Goal: Task Accomplishment & Management: Manage account settings

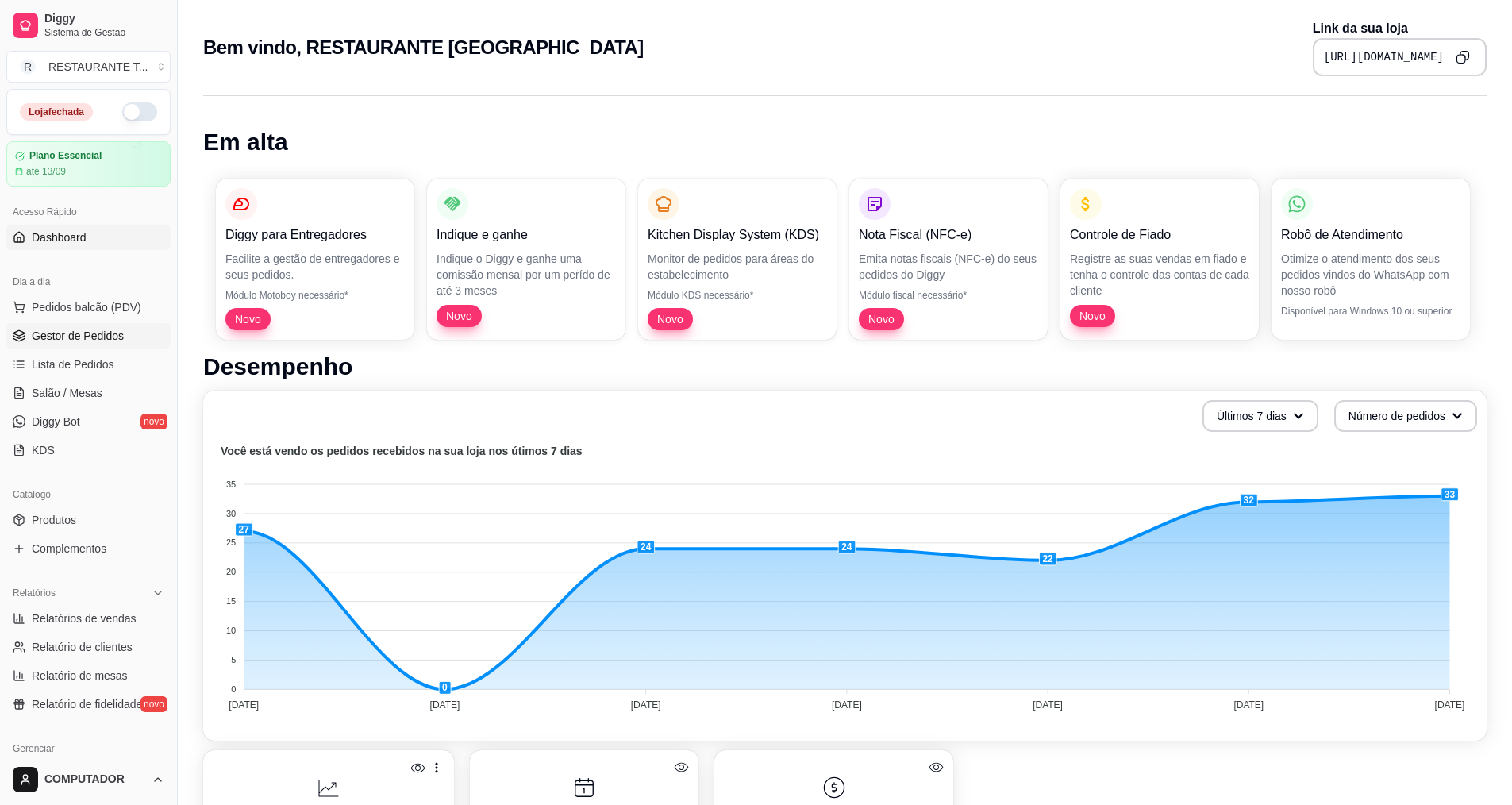
click at [71, 346] on link "Gestor de Pedidos" at bounding box center [88, 335] width 164 height 25
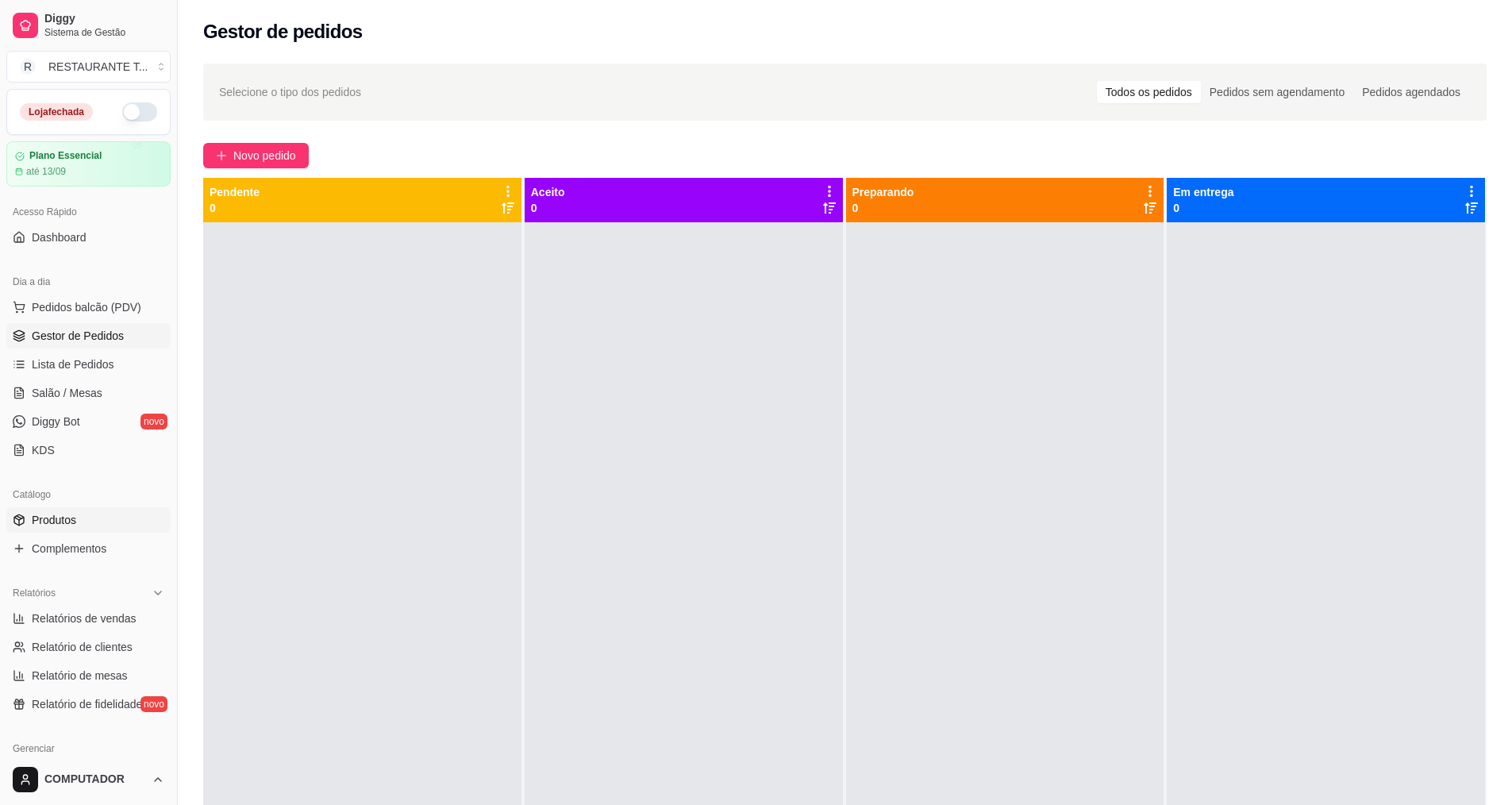
click at [64, 516] on span "Produtos" at bounding box center [53, 519] width 44 height 16
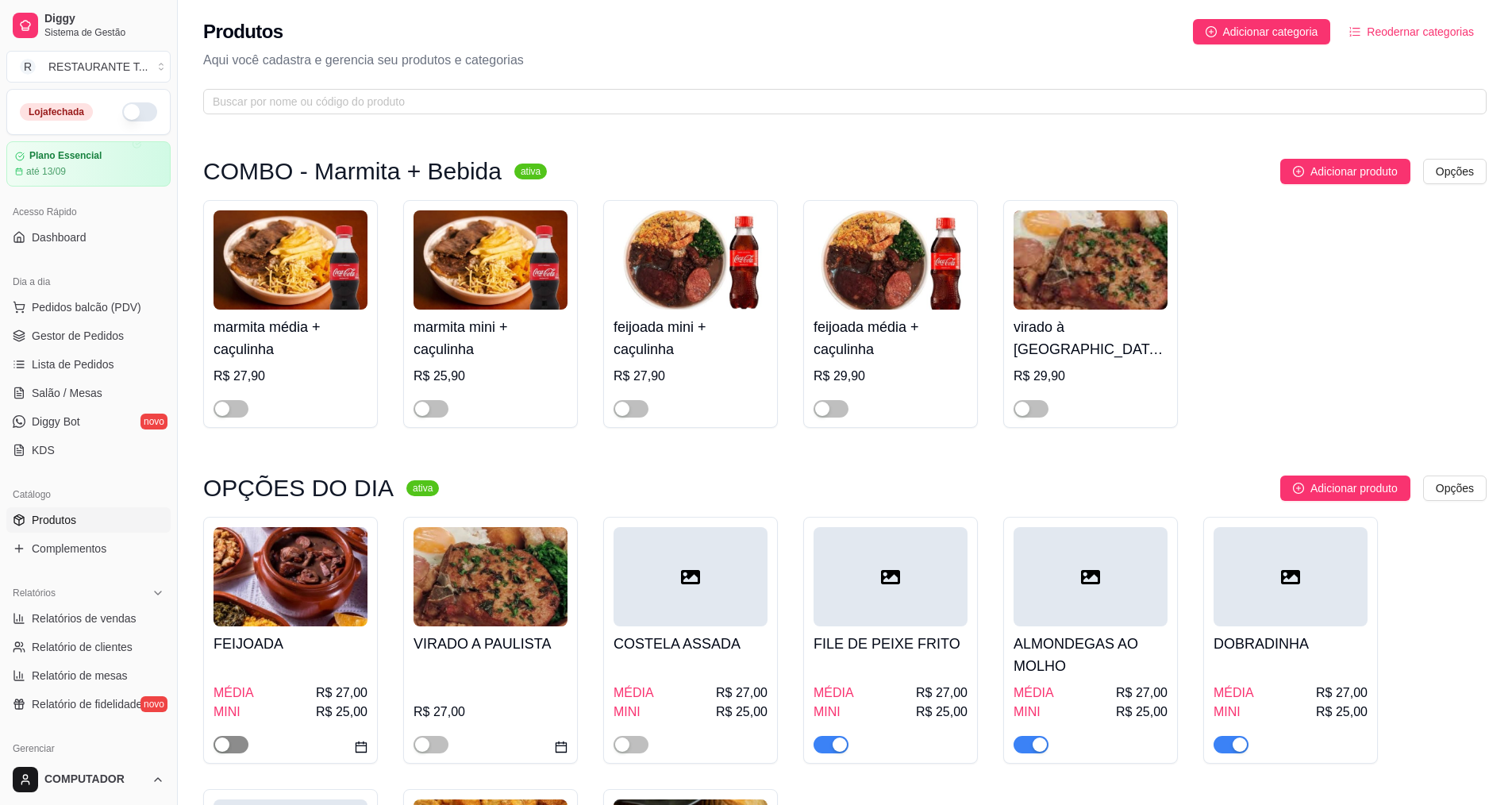
click at [227, 752] on div "button" at bounding box center [222, 744] width 15 height 15
click at [734, 650] on h4 "COSTELA ASSADA" at bounding box center [689, 644] width 154 height 22
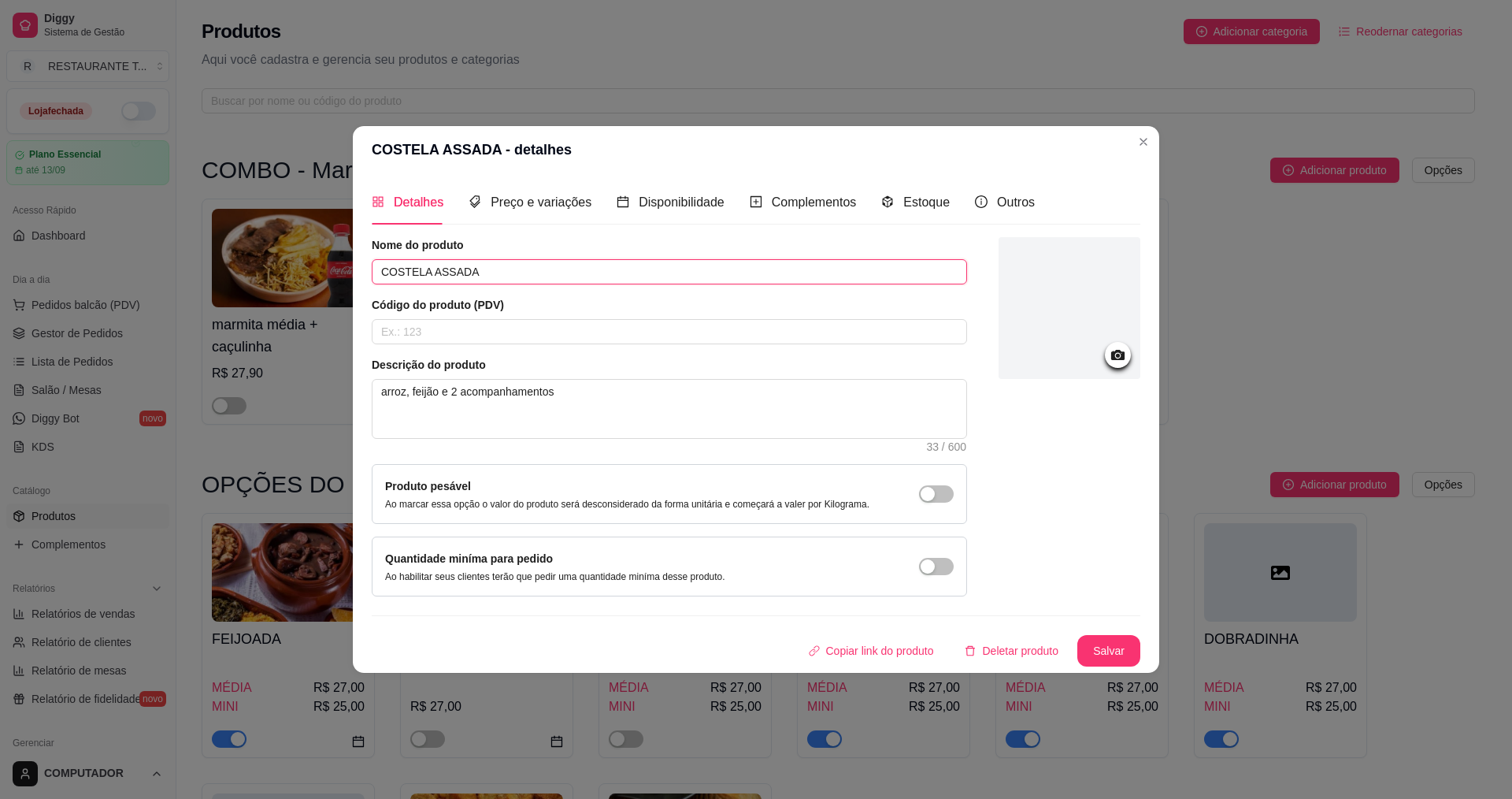
click at [529, 261] on input "COSTELA ASSADA" at bounding box center [670, 272] width 596 height 25
type input "C"
type input "LAGARTO AO MOLHO"
click at [1089, 652] on button "Salvar" at bounding box center [1108, 650] width 63 height 31
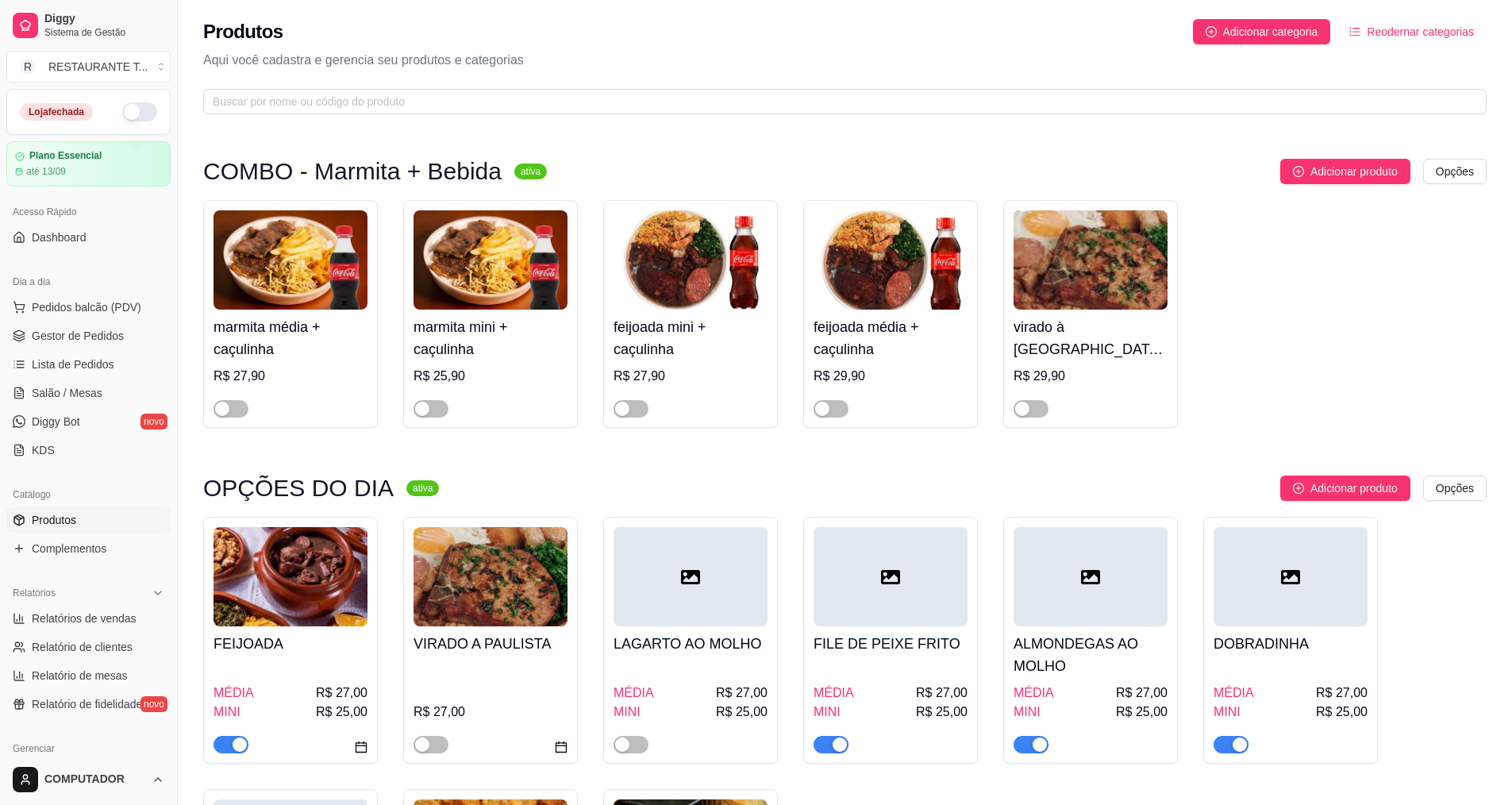
click at [623, 759] on div "LAGARTO AO MOLHO MÉDIA R$ 27,00 MINI R$ 25,00" at bounding box center [690, 640] width 175 height 246
click at [645, 741] on span "button" at bounding box center [631, 744] width 35 height 18
click at [912, 633] on div "FILE DE PEIXE FRITO MÉDIA R$ 27,00 MINI R$ 25,00" at bounding box center [890, 690] width 154 height 127
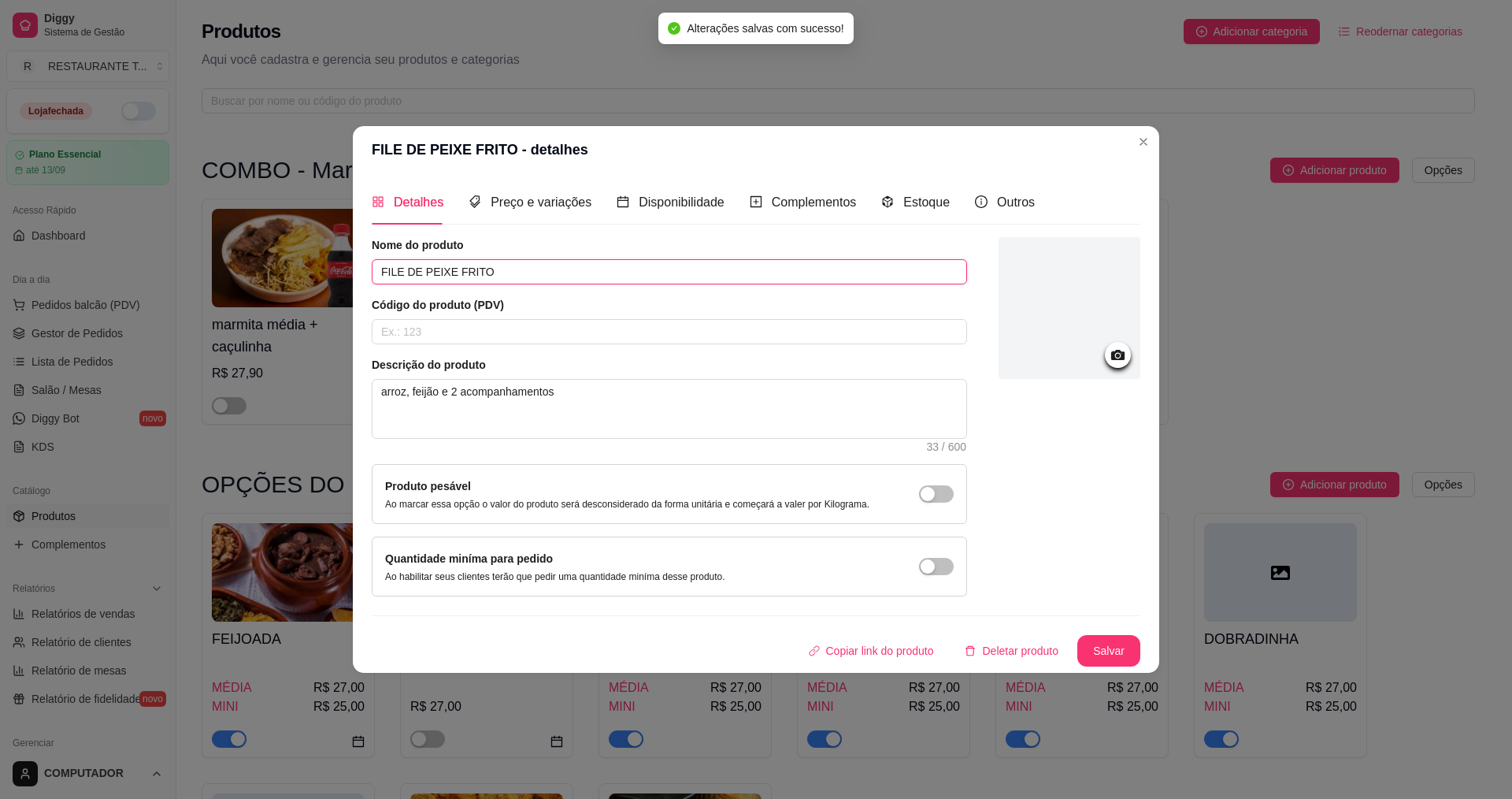
click at [582, 278] on input "FILE DE PEIXE FRITO" at bounding box center [670, 272] width 596 height 25
type input "F"
type input "TOSCANA FRITA"
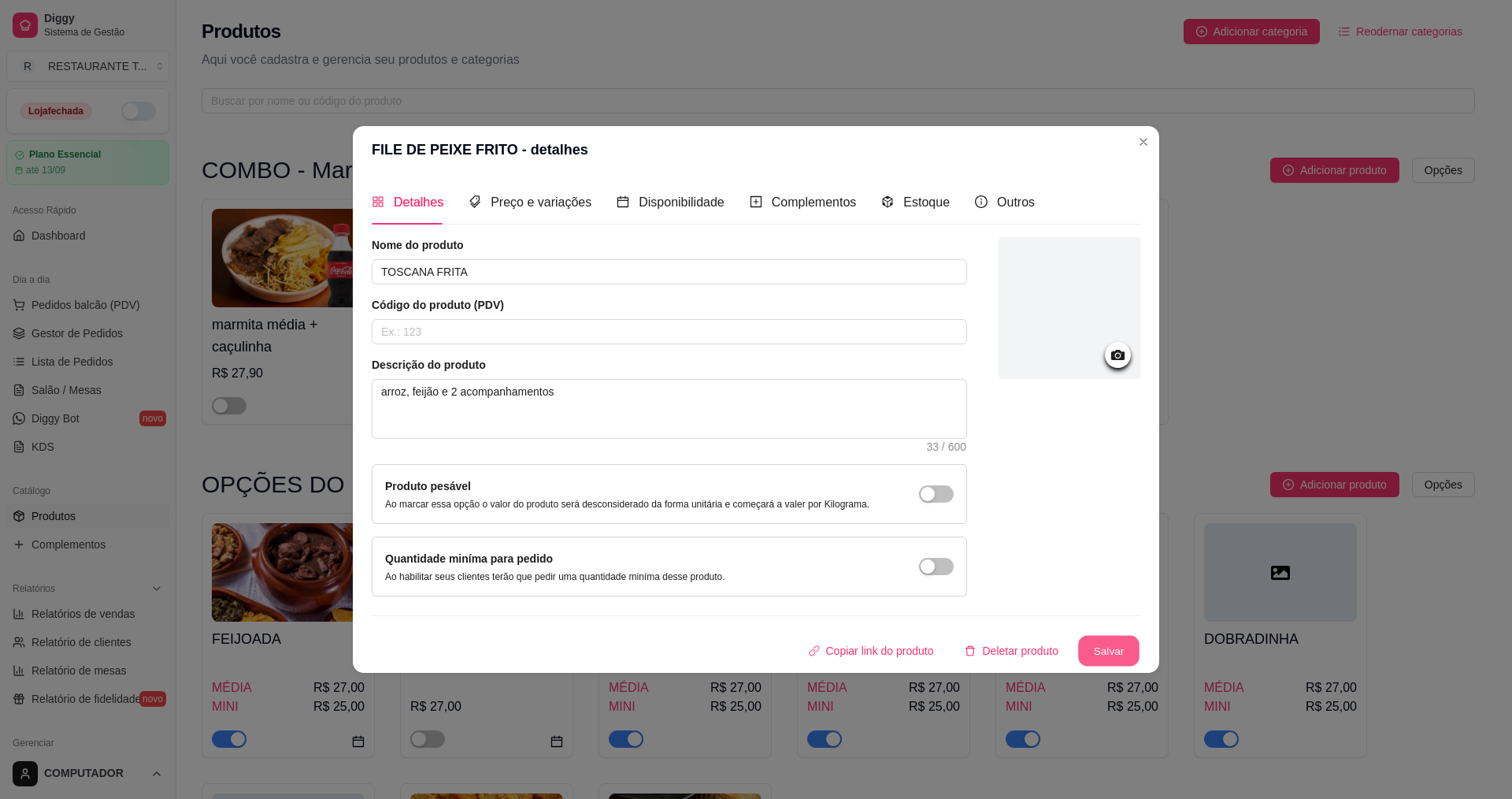
click at [1093, 641] on button "Salvar" at bounding box center [1108, 651] width 61 height 31
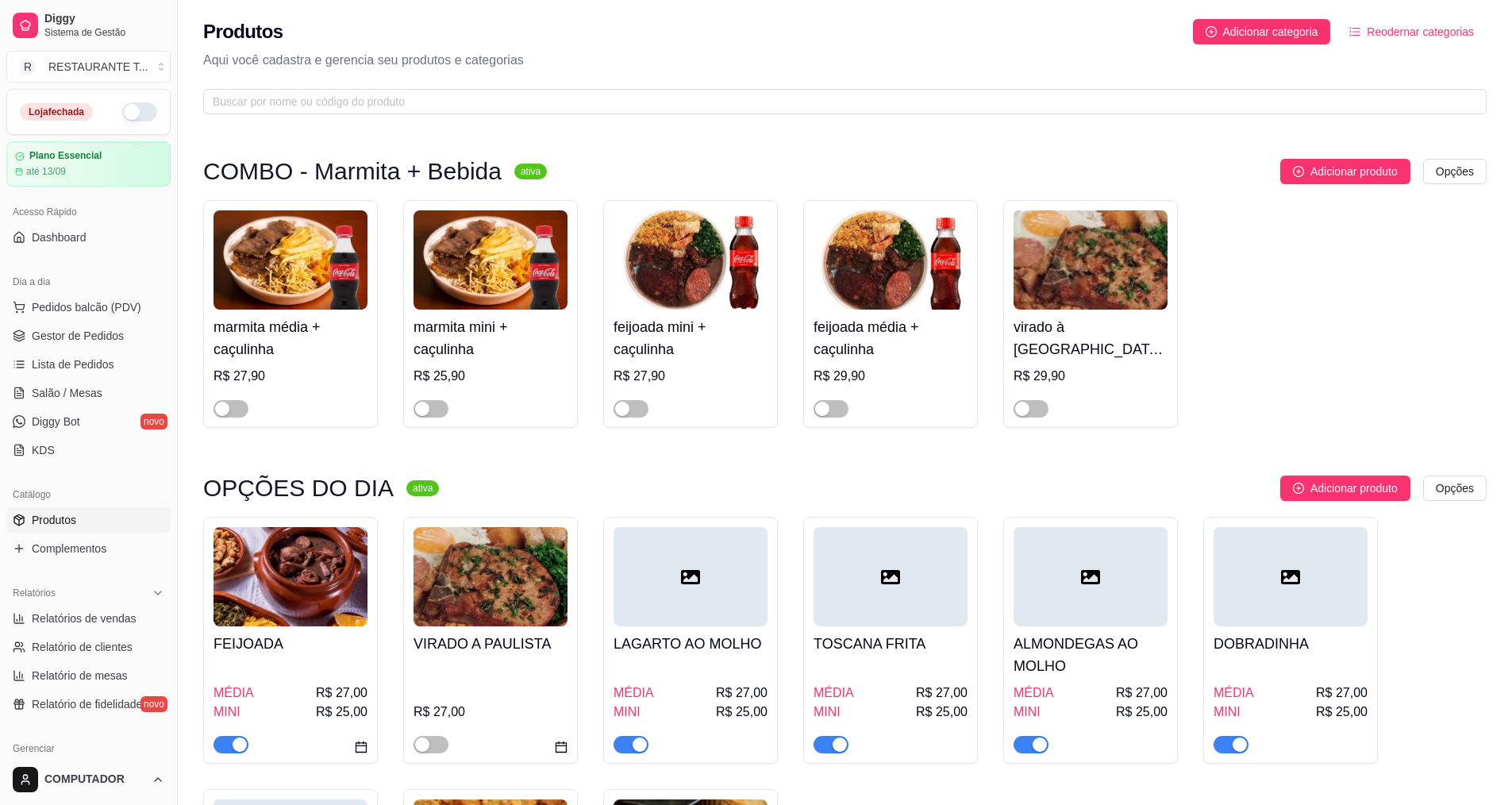
click at [1085, 662] on h4 "ALMONDEGAS AO MOLHO" at bounding box center [1090, 654] width 154 height 44
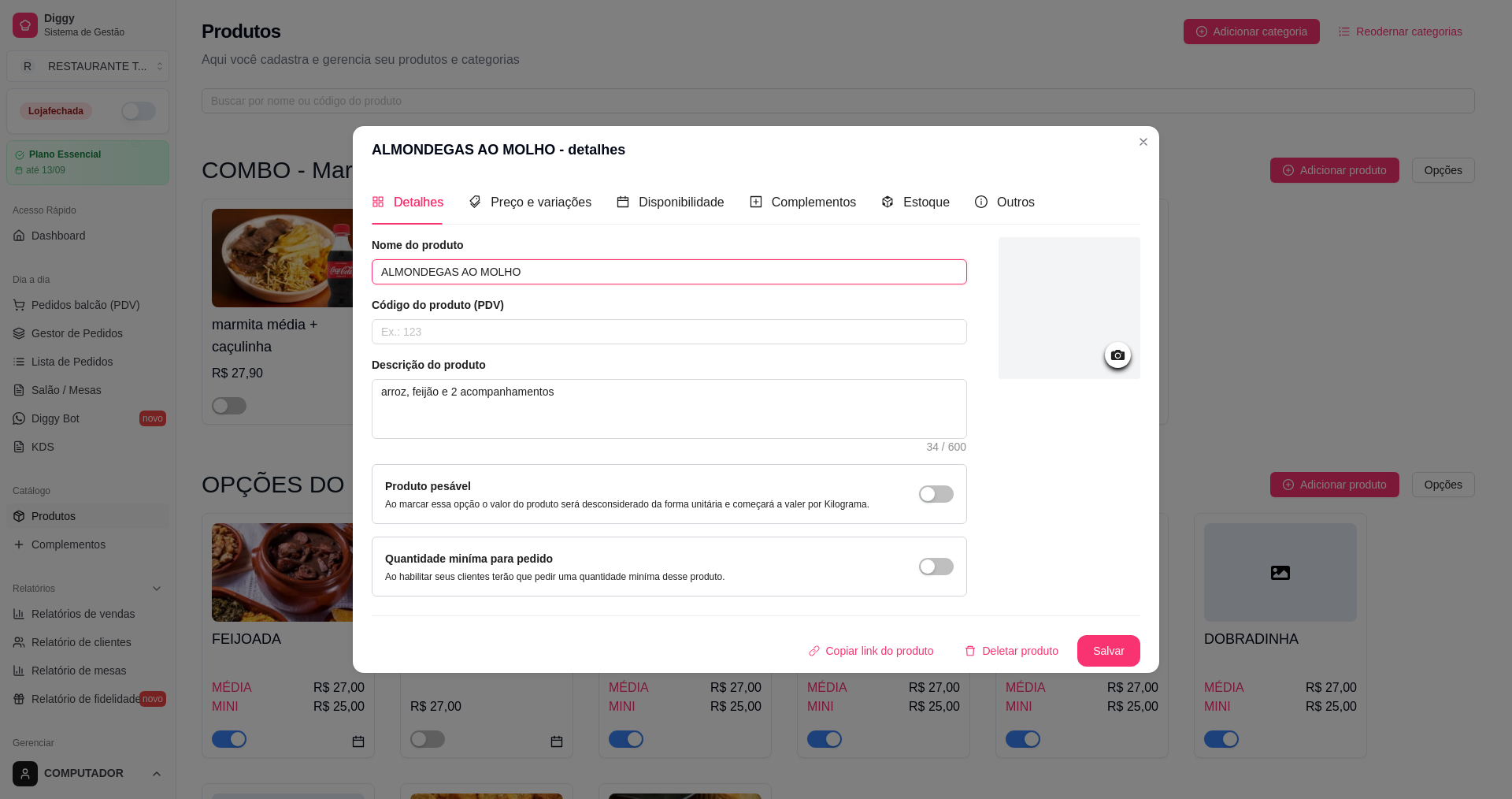
click at [834, 269] on input "ALMONDEGAS AO MOLHO" at bounding box center [670, 272] width 596 height 25
type input "A"
type input "CUPIN AO MOLHO"
click at [1123, 652] on button "Salvar" at bounding box center [1108, 651] width 61 height 31
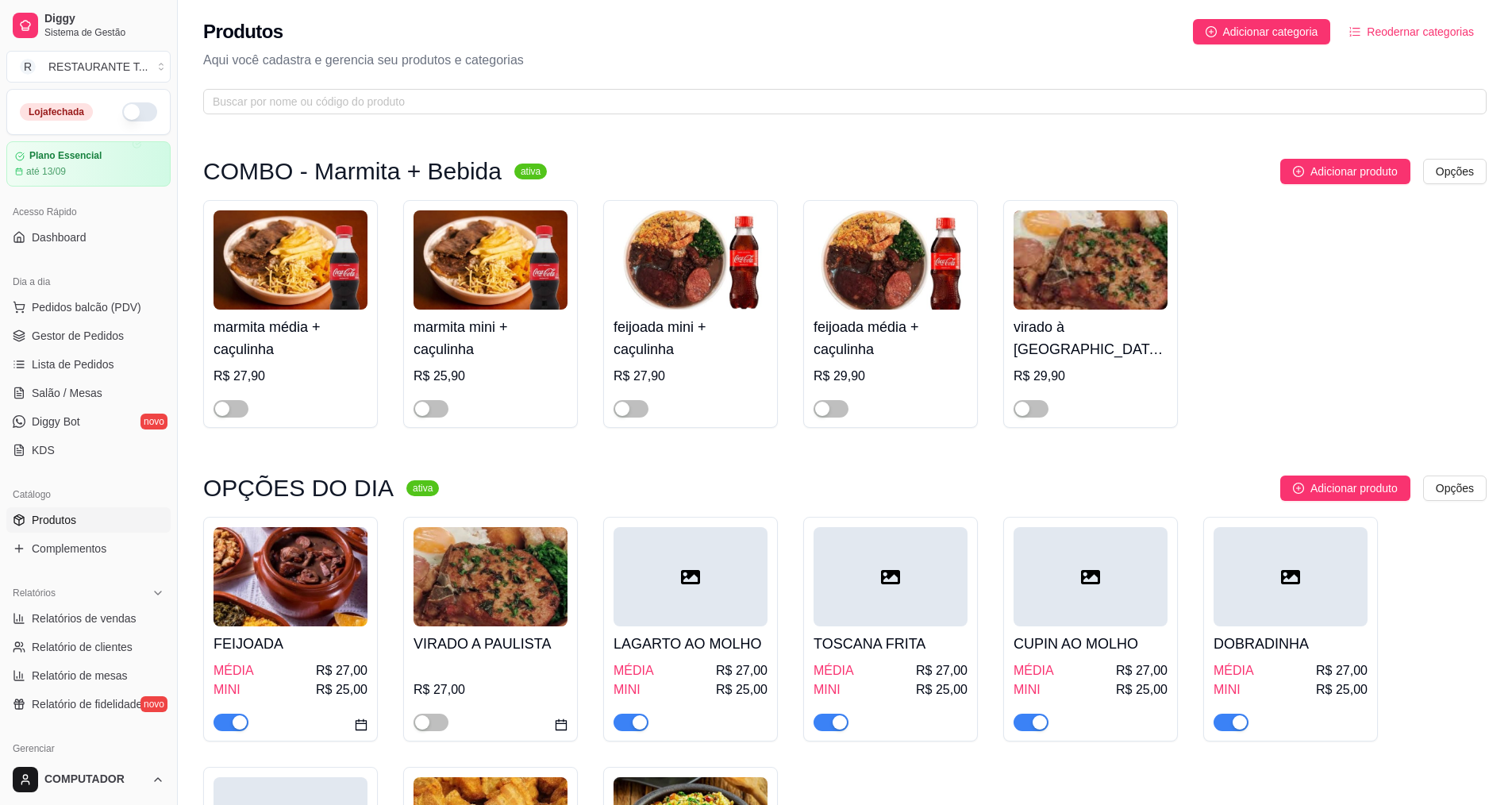
click at [1304, 646] on h4 "DOBRADINHA" at bounding box center [1290, 644] width 154 height 22
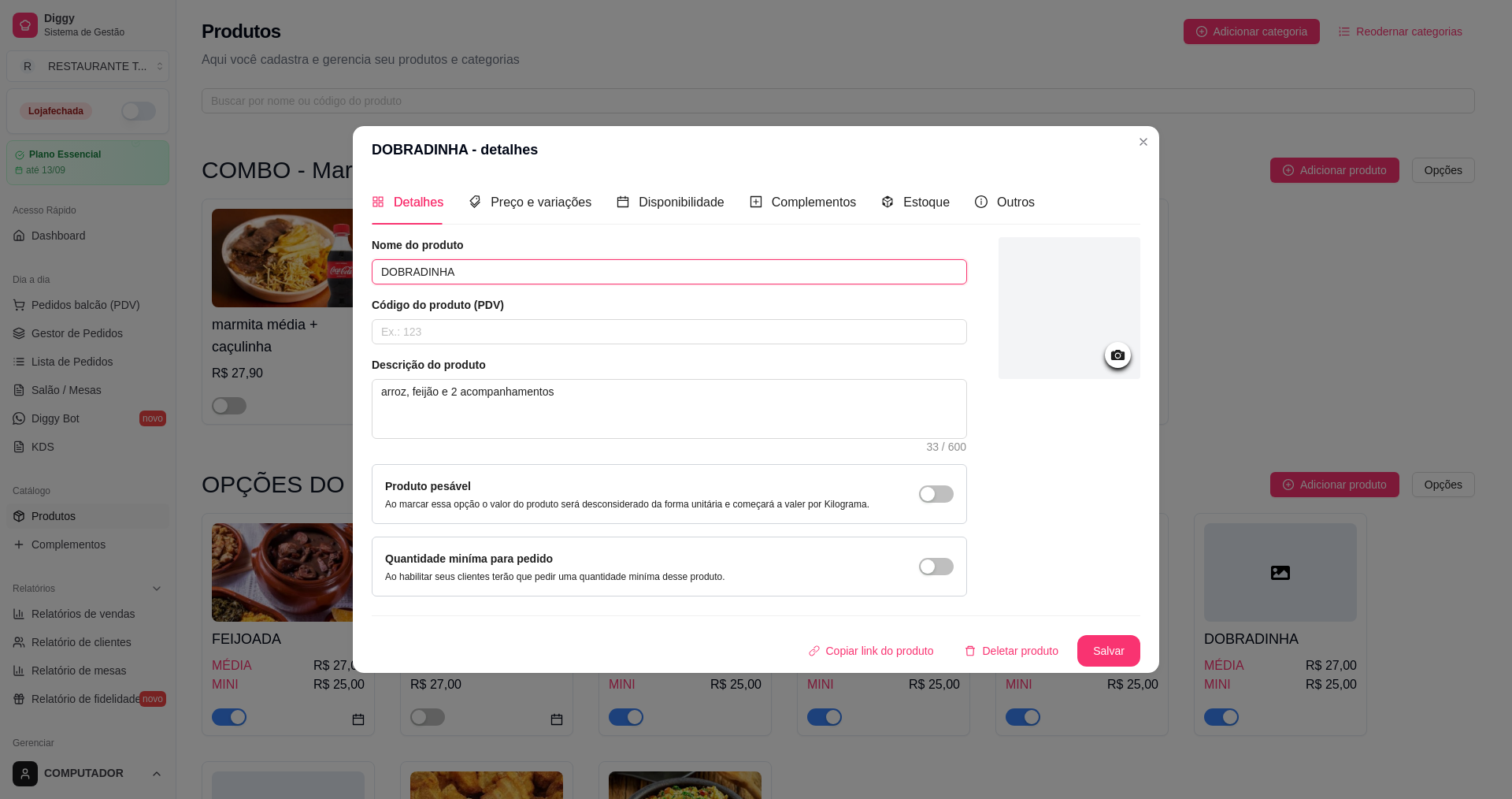
click at [488, 278] on input "DOBRADINHA" at bounding box center [670, 272] width 596 height 25
type input "D"
type input "FILE DE FRANGO A MILANESA"
click at [1109, 642] on button "Salvar" at bounding box center [1108, 650] width 63 height 31
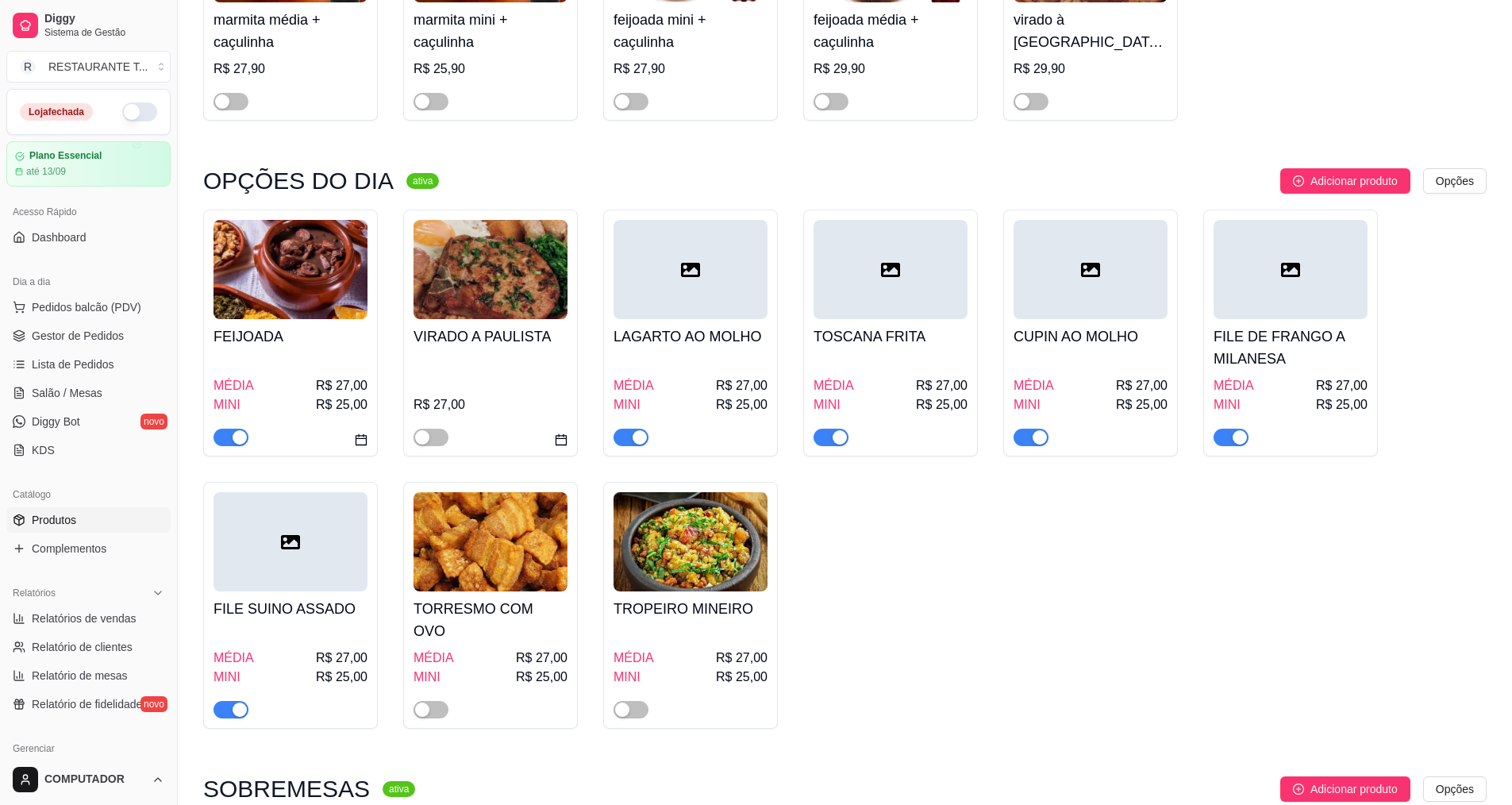
scroll to position [318, 0]
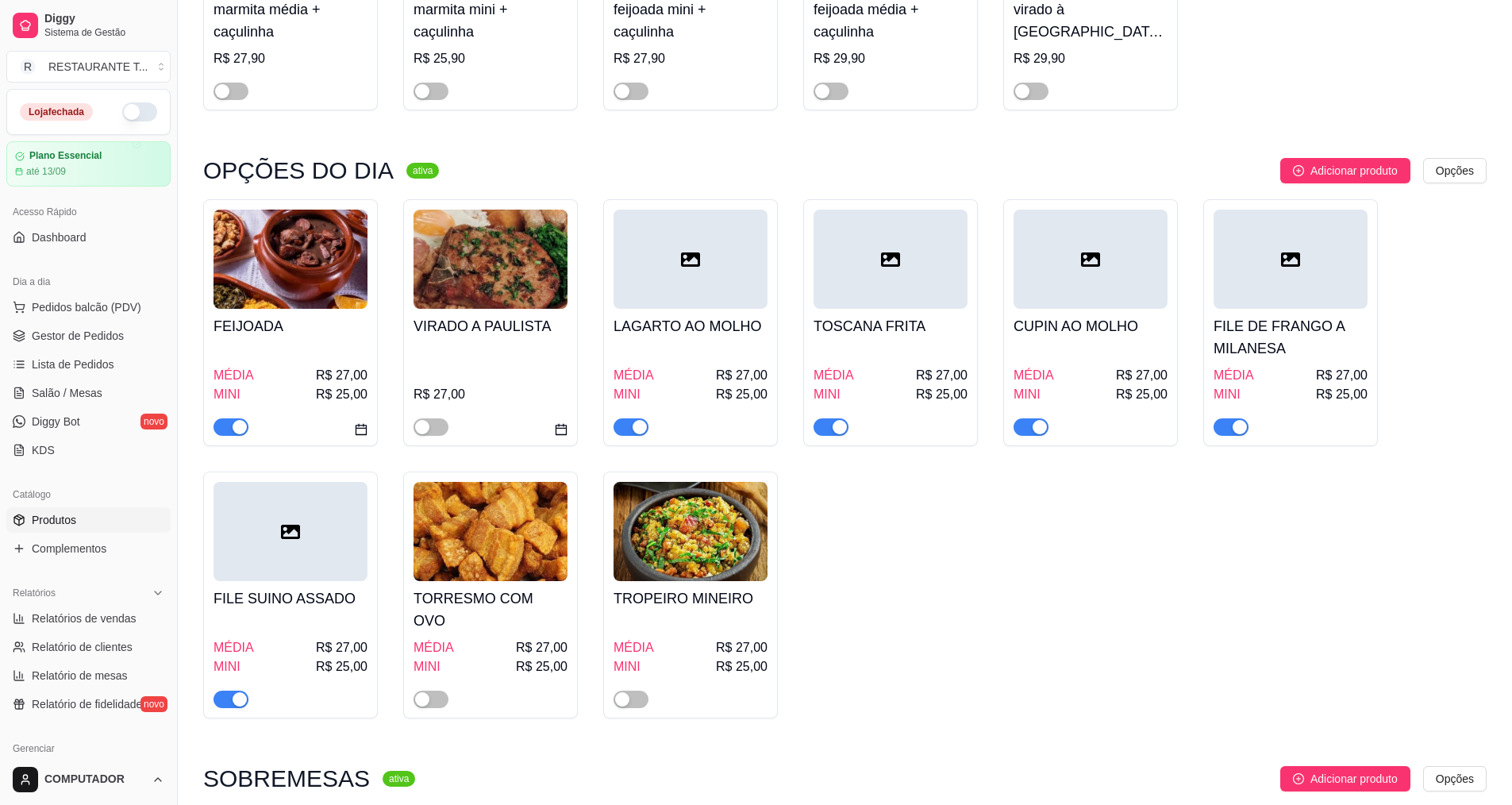
click at [241, 693] on div "button" at bounding box center [240, 699] width 15 height 15
click at [109, 559] on link "Complementos" at bounding box center [88, 549] width 164 height 25
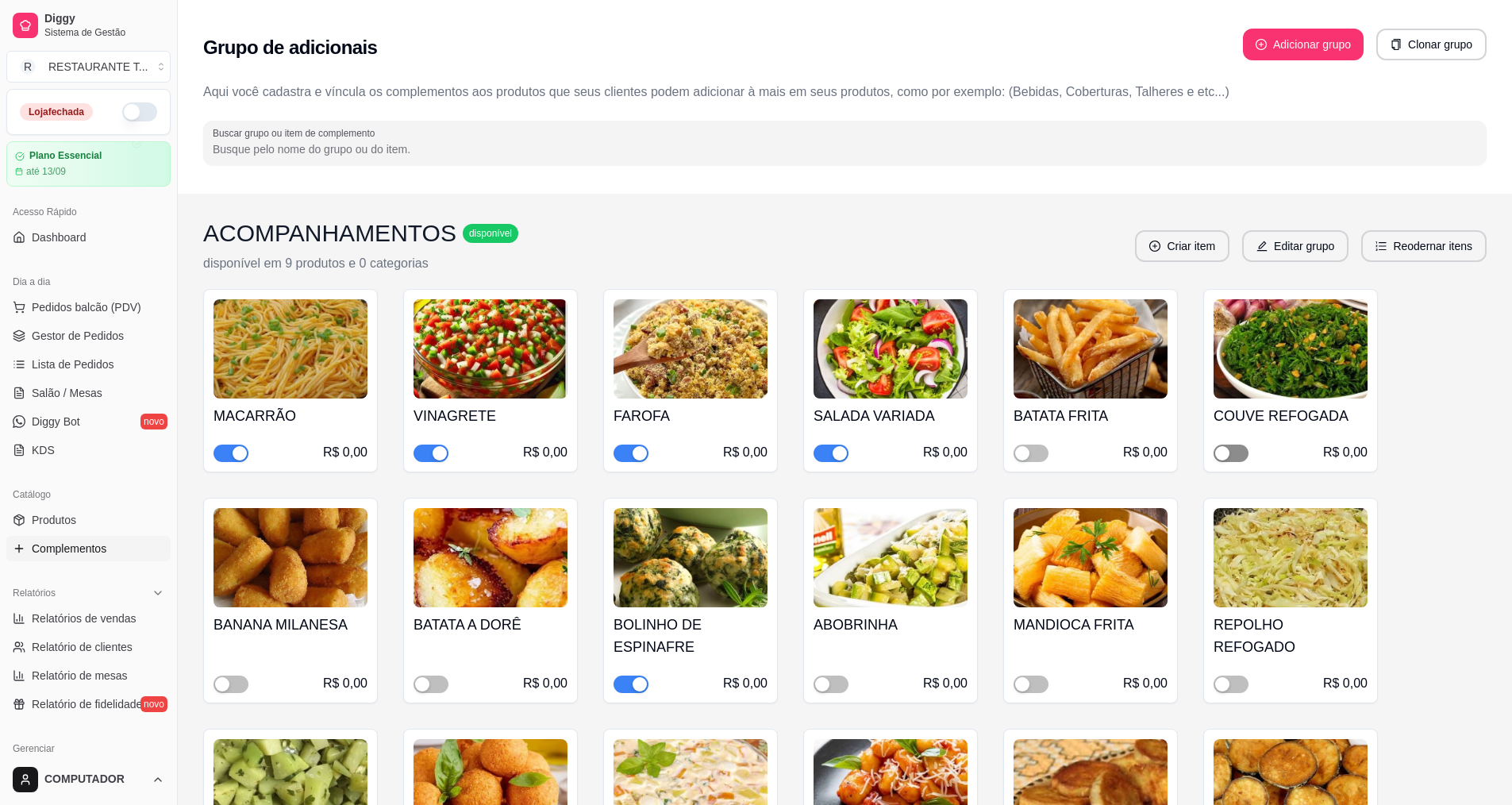
click at [1240, 454] on span "button" at bounding box center [1231, 453] width 35 height 18
click at [1017, 457] on div "button" at bounding box center [1022, 453] width 15 height 15
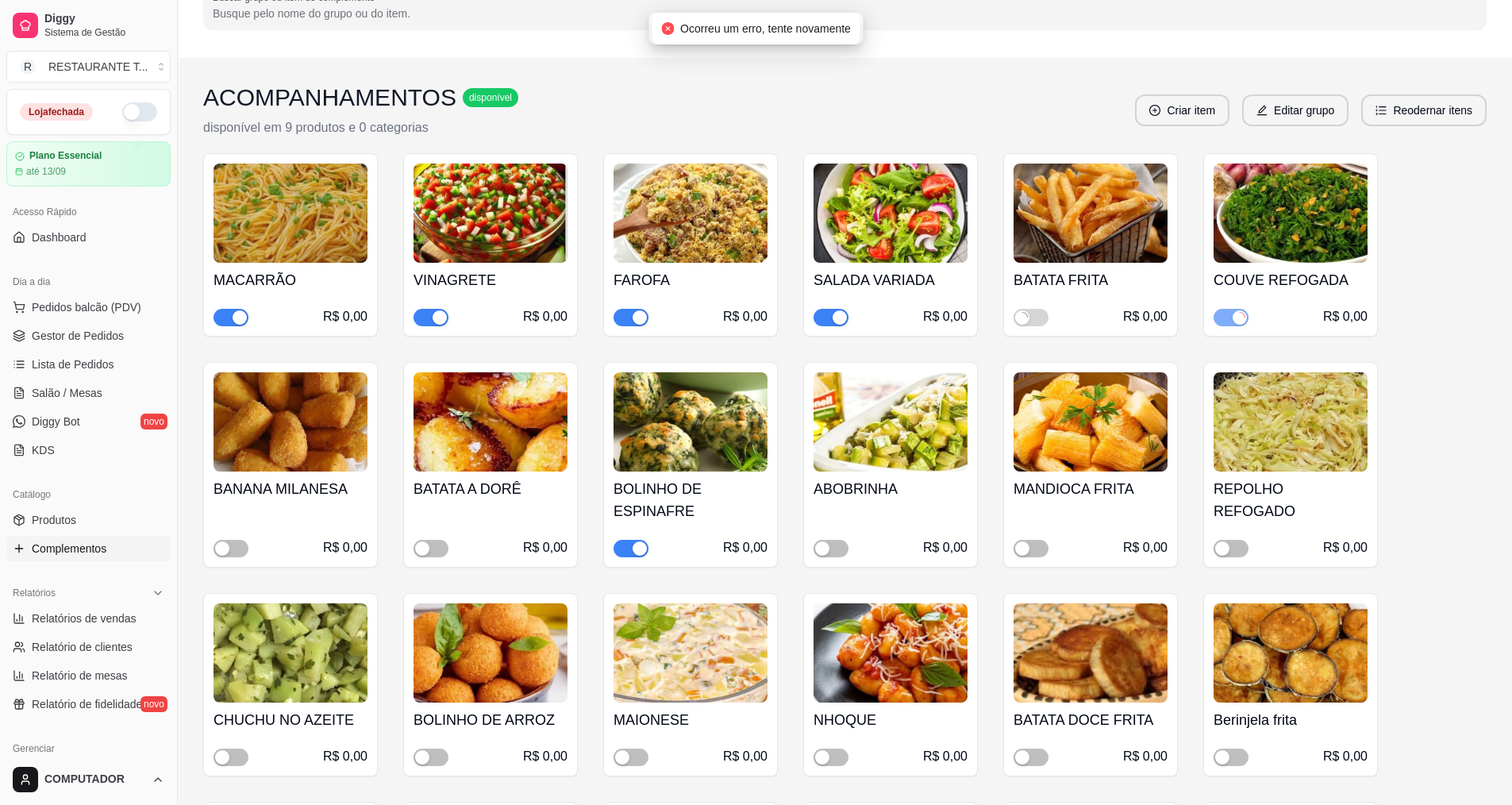
scroll to position [158, 0]
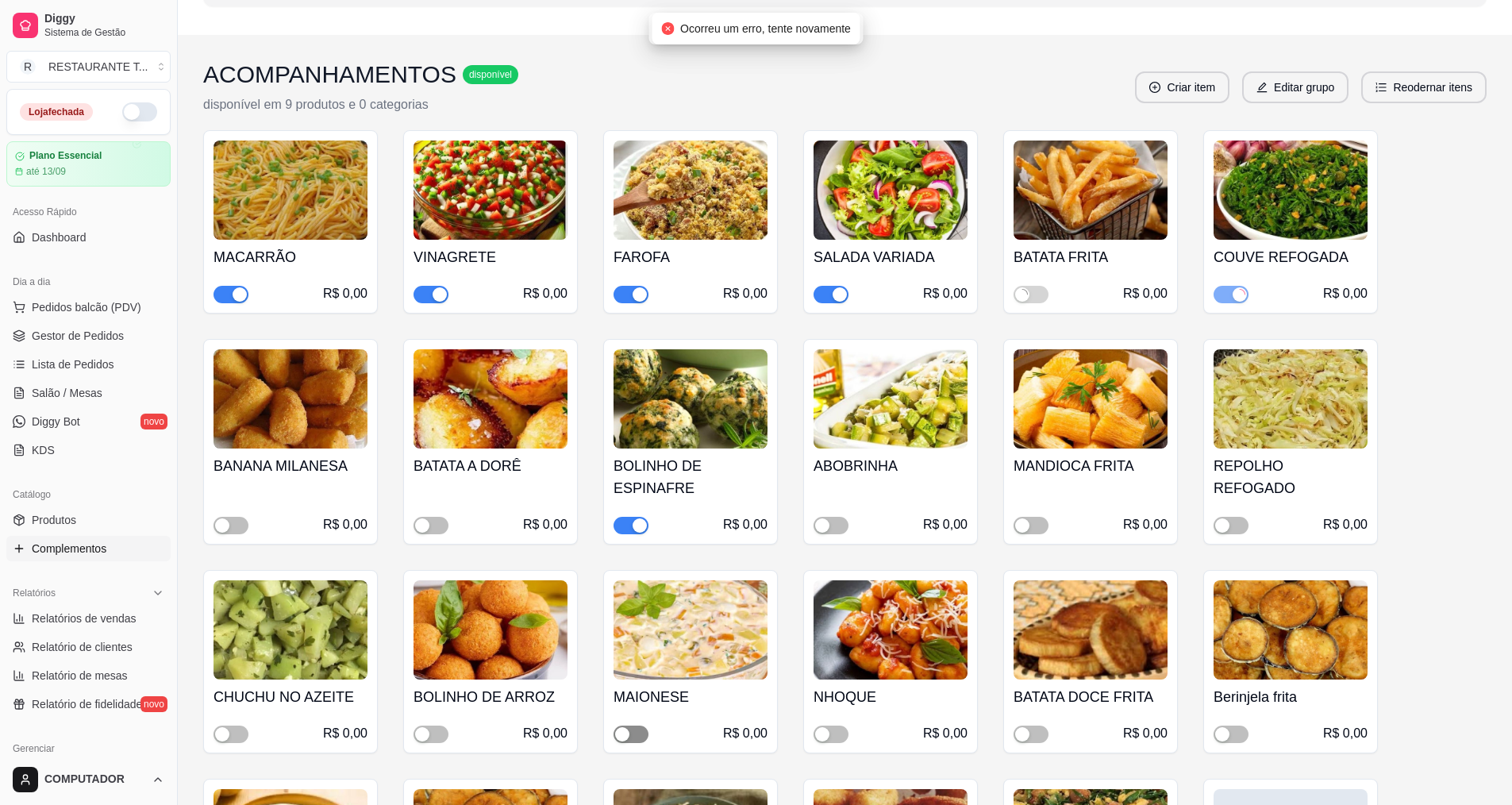
click at [645, 735] on span "button" at bounding box center [631, 735] width 35 height 18
click at [95, 342] on span "Gestor de Pedidos" at bounding box center [77, 335] width 92 height 16
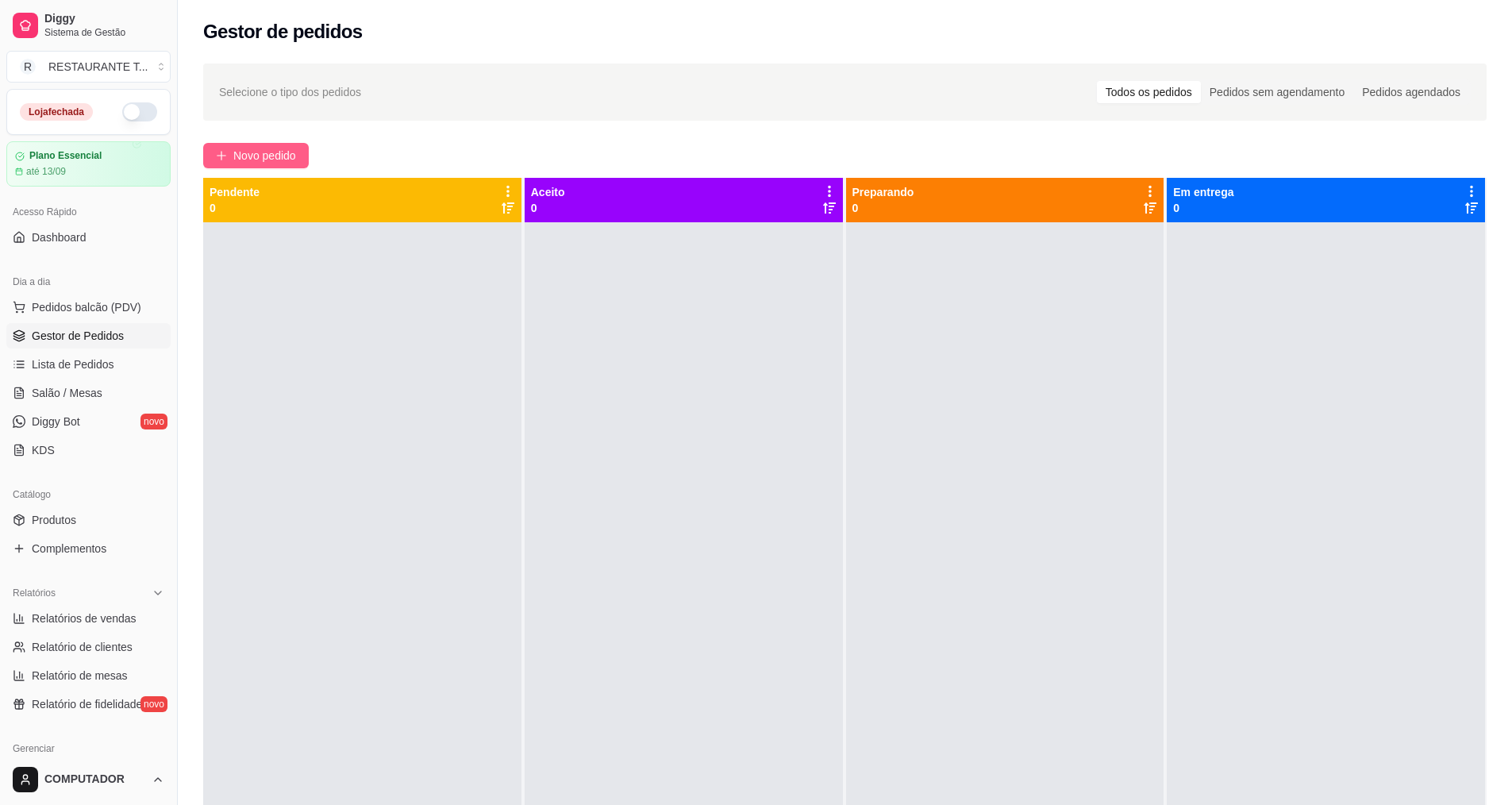
click at [264, 165] on button "Novo pedido" at bounding box center [256, 156] width 106 height 25
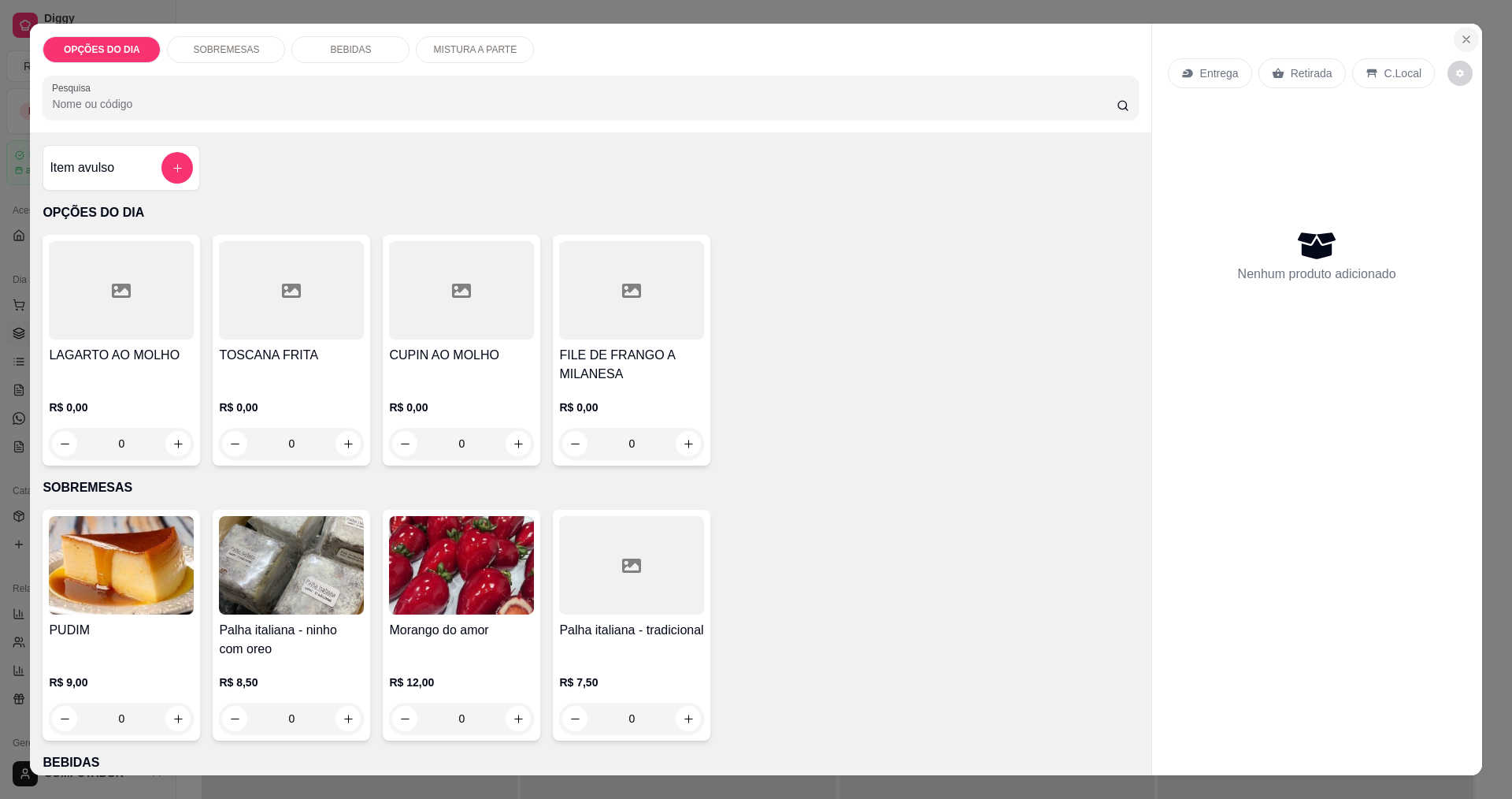
click at [1463, 42] on icon "Close" at bounding box center [1466, 39] width 13 height 13
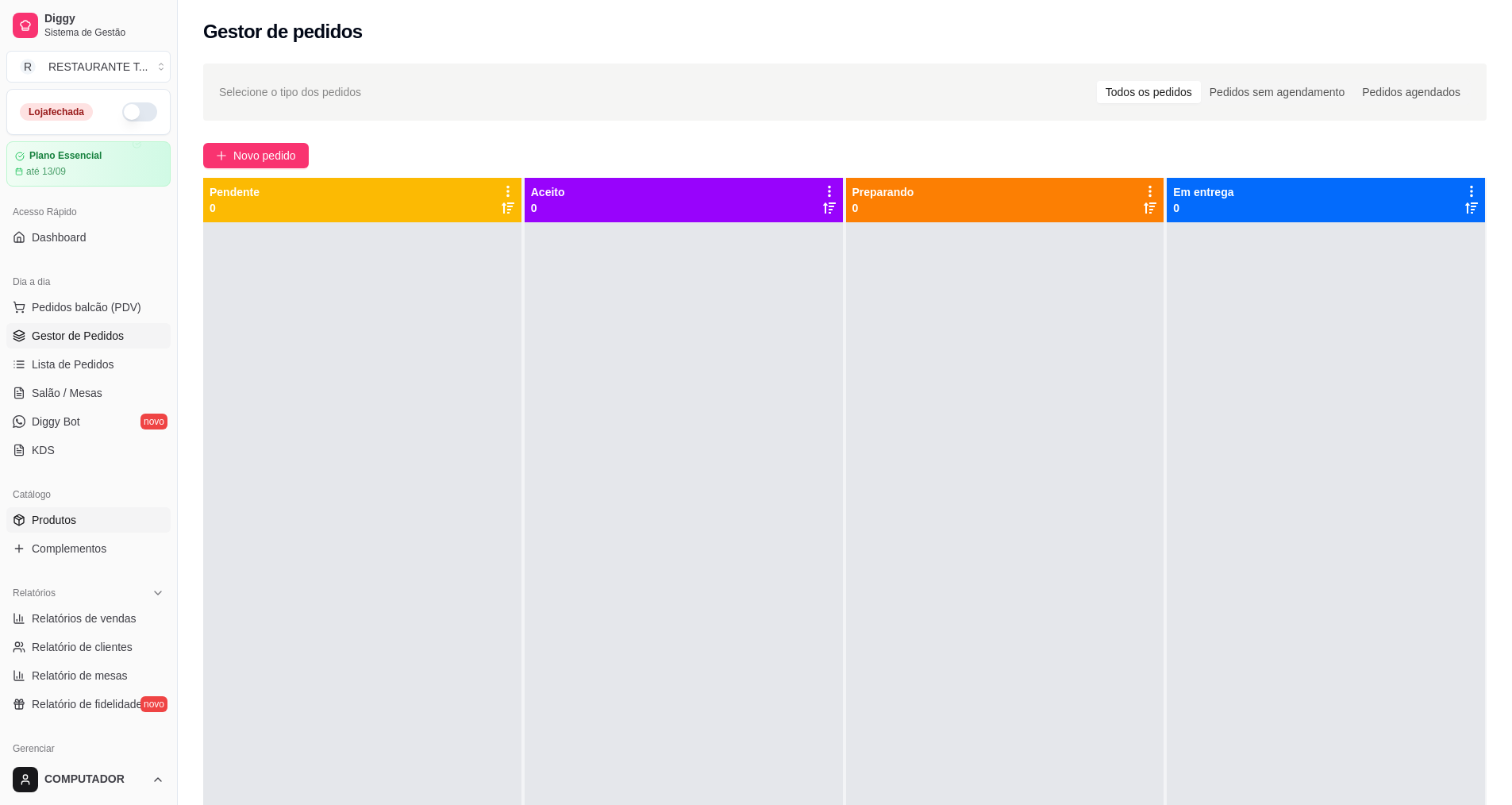
click at [65, 522] on span "Produtos" at bounding box center [53, 519] width 44 height 16
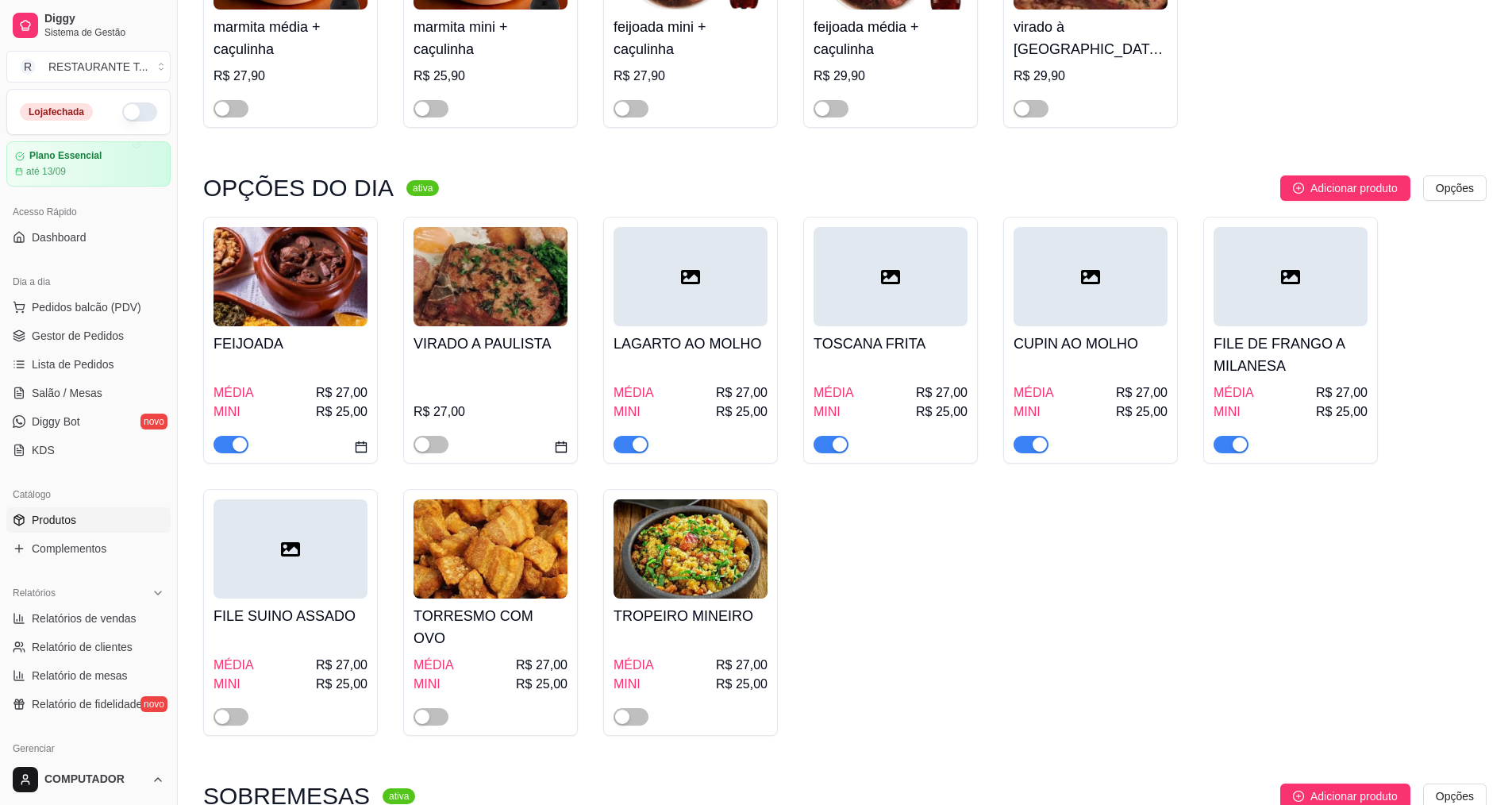
scroll to position [318, 0]
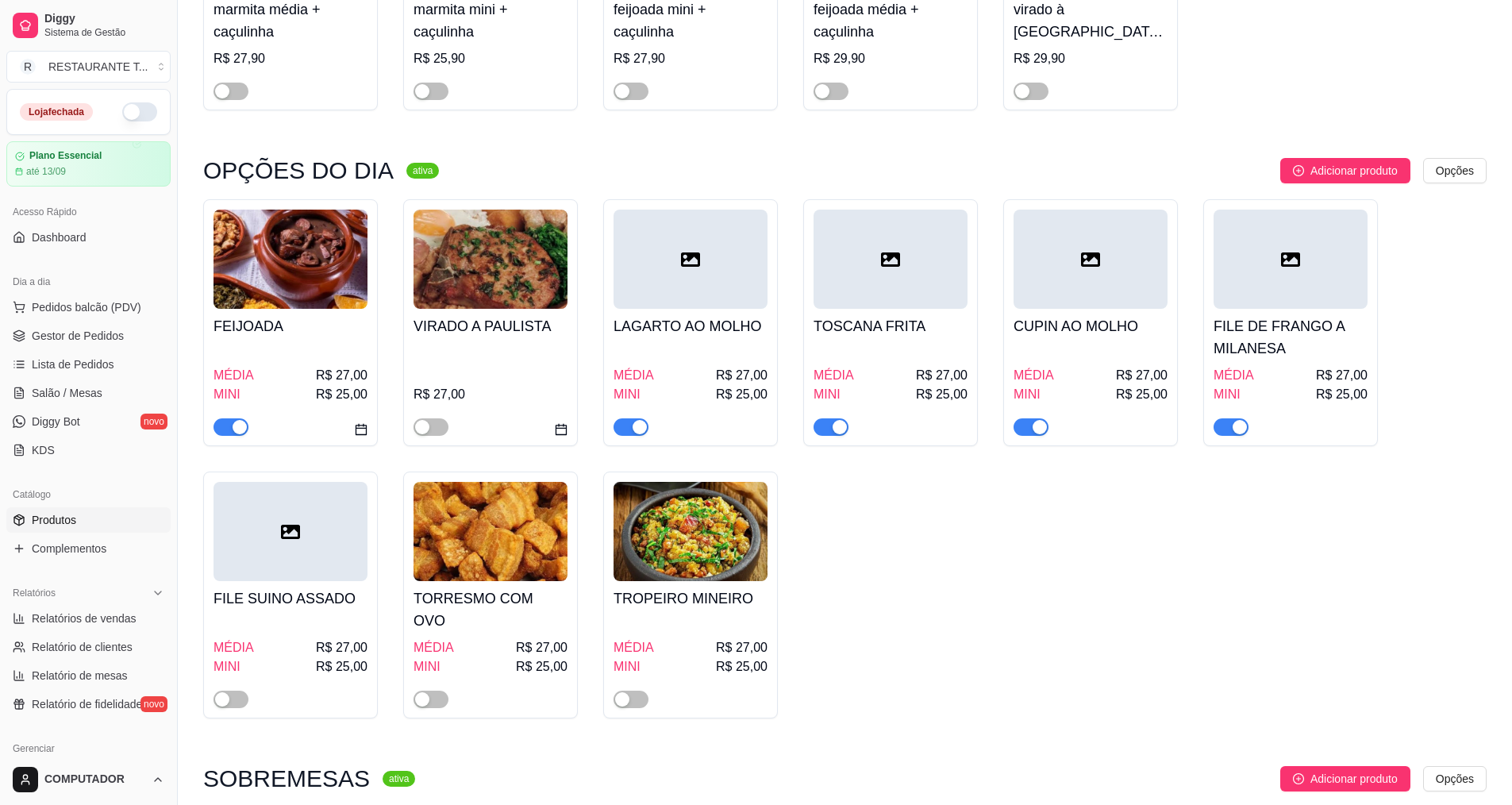
click at [757, 320] on h4 "LAGARTO AO MOLHO" at bounding box center [689, 326] width 154 height 22
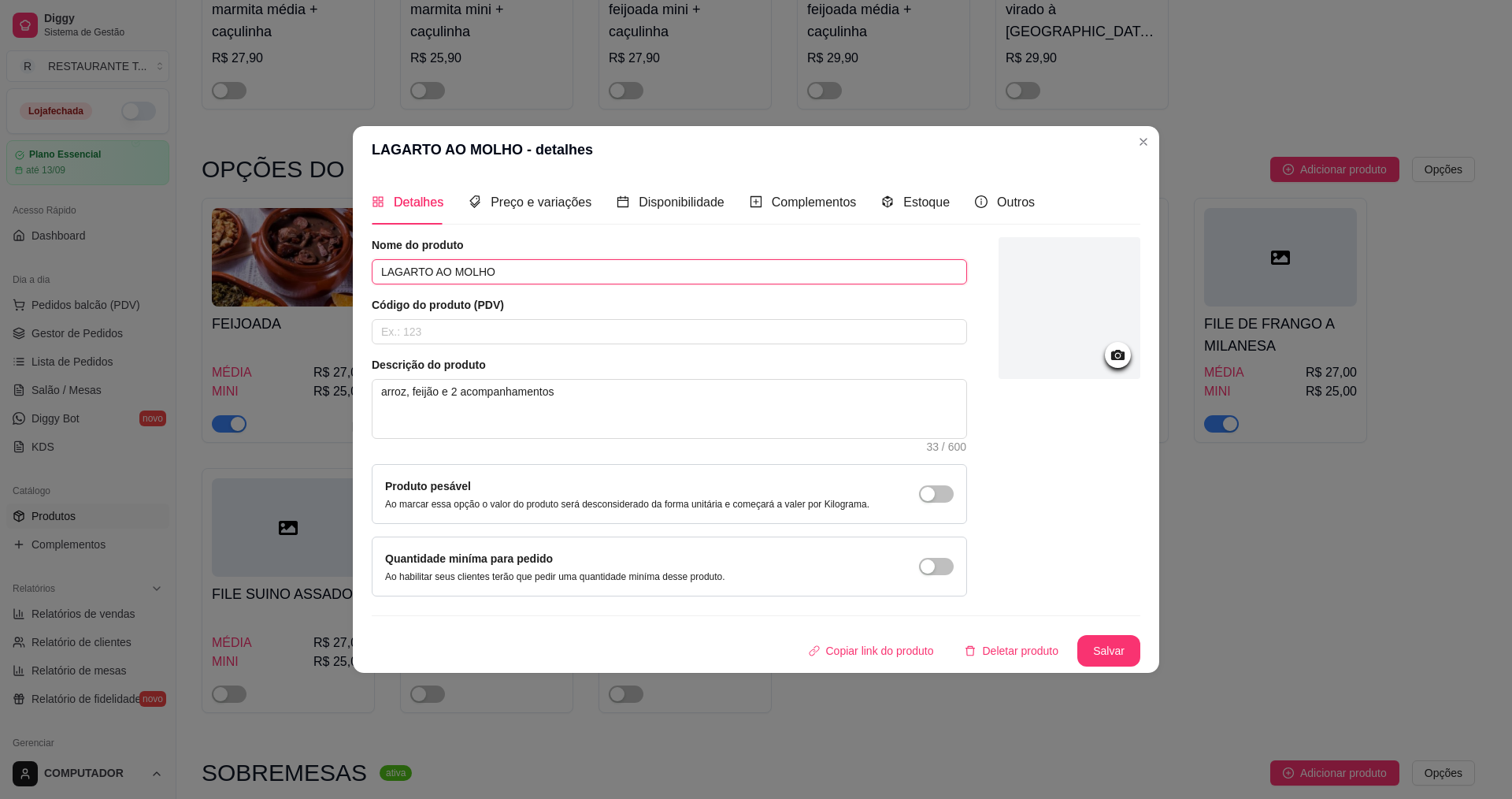
click at [569, 267] on input "LAGARTO AO MOLHO" at bounding box center [670, 272] width 596 height 25
type input "L"
type input "FEIJOADA"
click at [1098, 642] on button "Salvar" at bounding box center [1108, 651] width 61 height 31
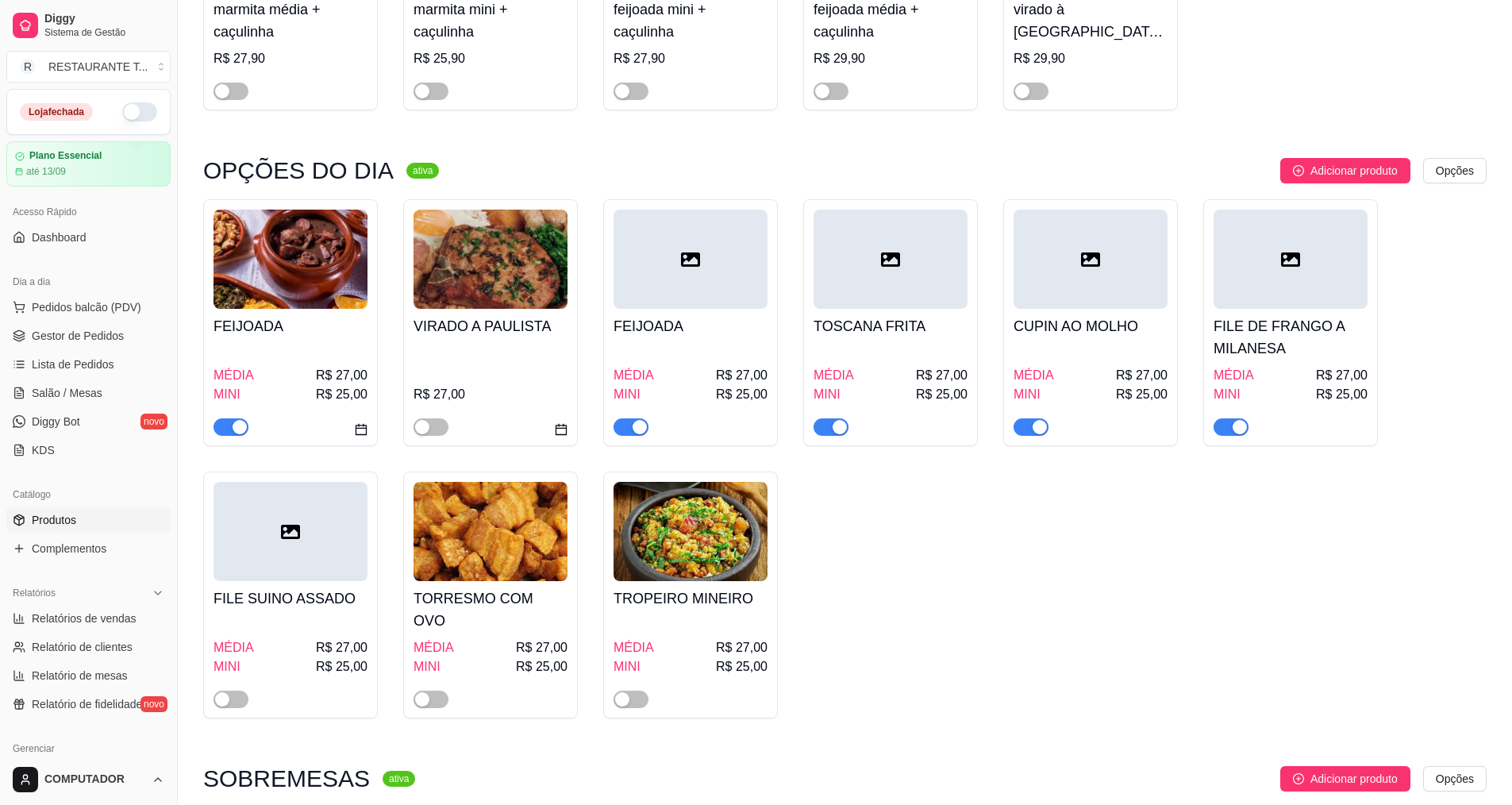
click at [346, 588] on div "FILE SUINO ASSADO MÉDIA R$ 27,00 MINI R$ 25,00" at bounding box center [289, 645] width 154 height 127
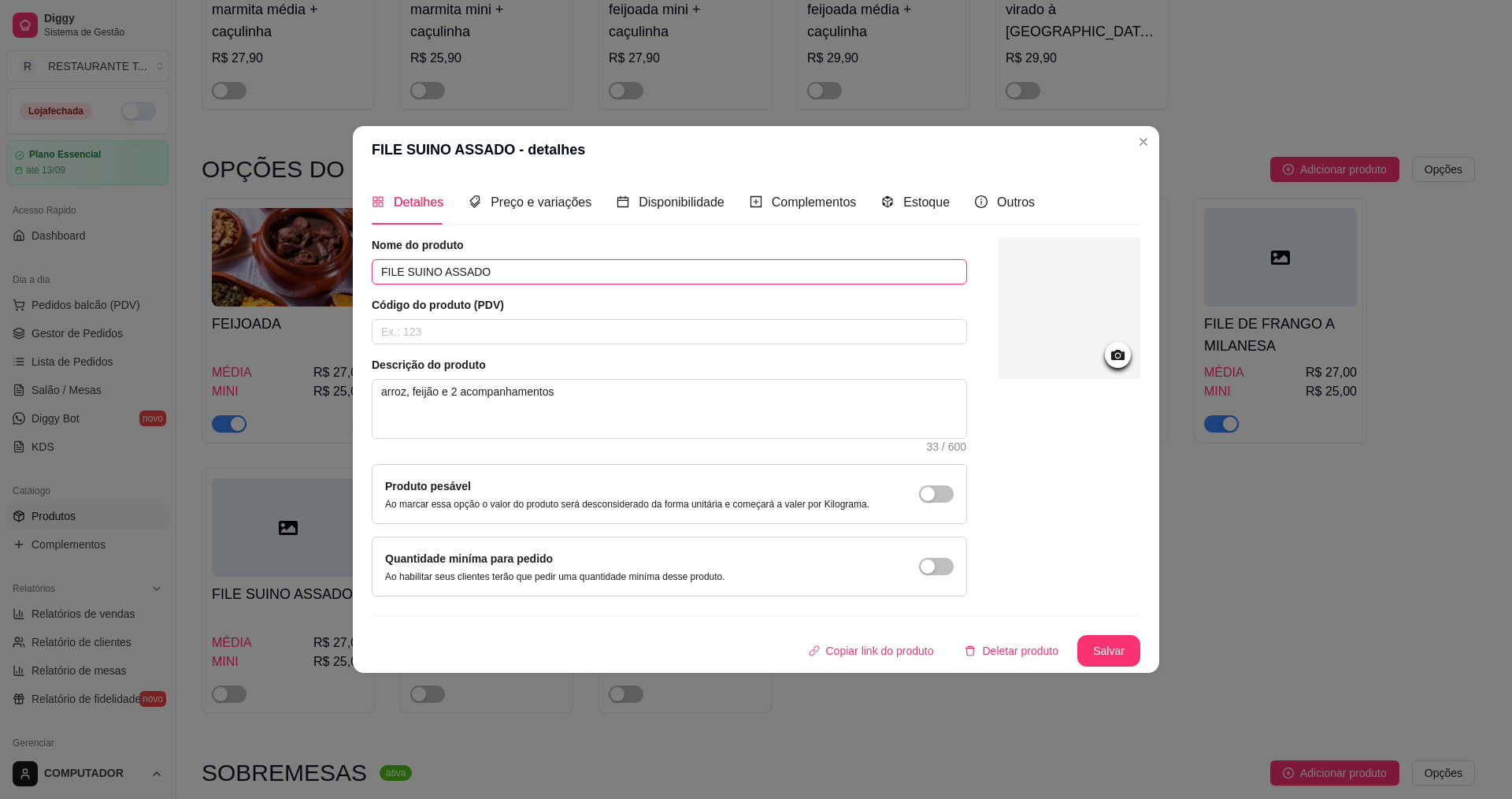
click at [735, 268] on input "FILE SUINO ASSADO" at bounding box center [670, 272] width 596 height 25
type input "F"
type input "LAGARTO AO MOLHO"
click at [1123, 645] on button "Salvar" at bounding box center [1108, 650] width 63 height 31
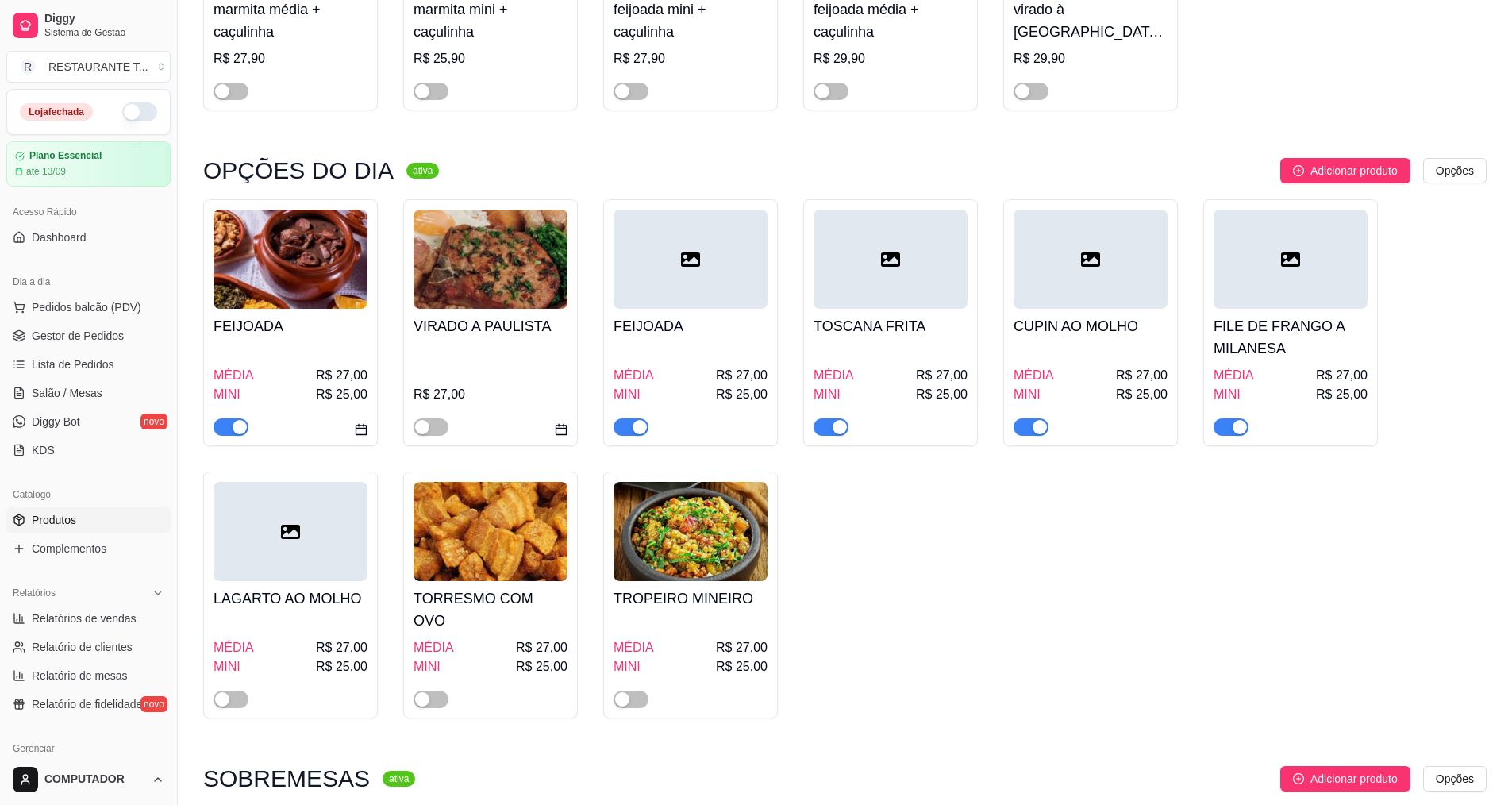
click at [231, 690] on div "LAGARTO AO MOLHO MÉDIA R$ 27,00 MINI R$ 25,00" at bounding box center [290, 595] width 175 height 246
click at [243, 691] on span "button" at bounding box center [231, 699] width 35 height 18
click at [30, 341] on link "Gestor de Pedidos" at bounding box center [88, 335] width 164 height 25
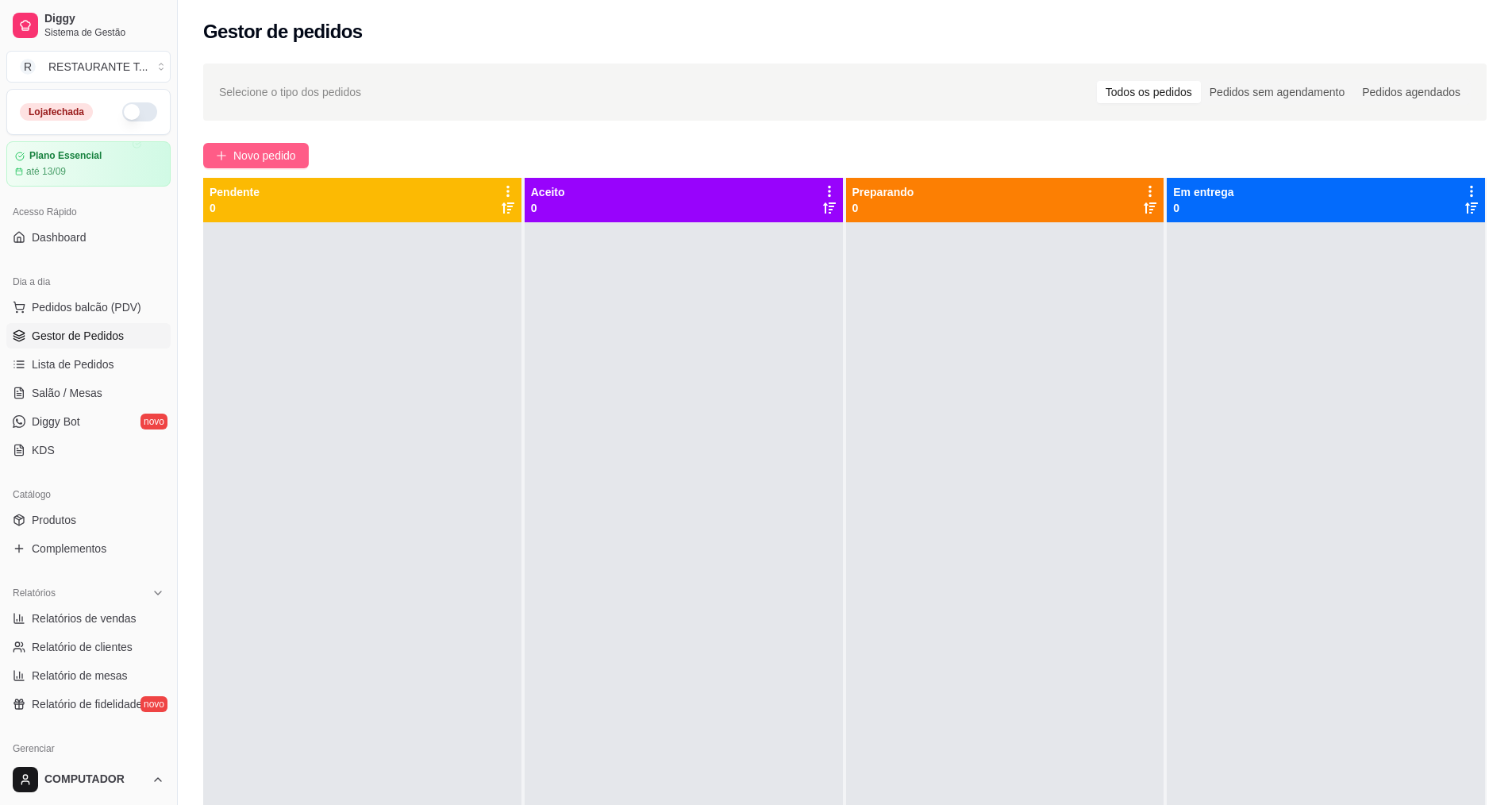
click at [257, 157] on span "Novo pedido" at bounding box center [265, 156] width 63 height 18
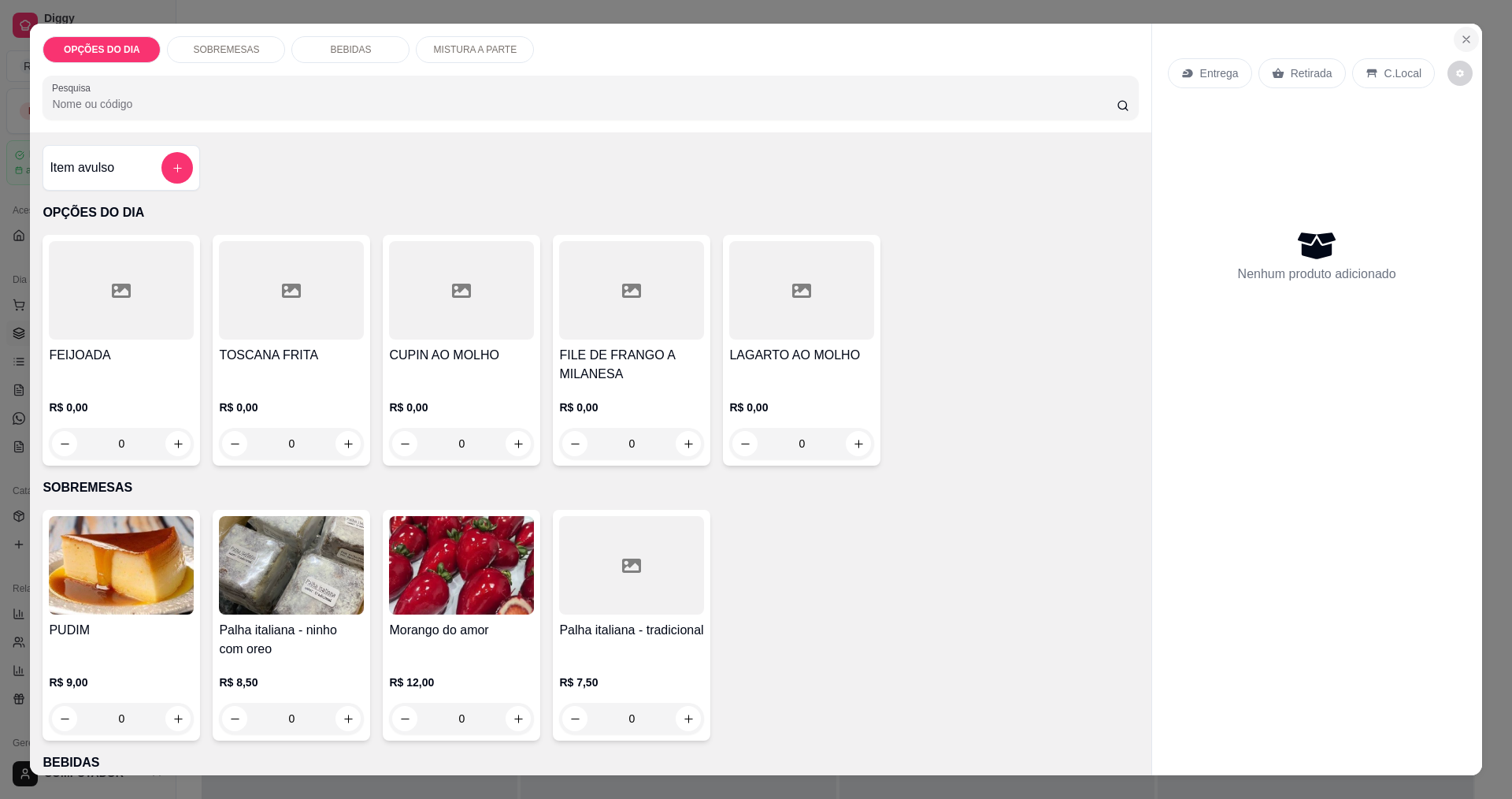
click at [1461, 43] on icon "Close" at bounding box center [1466, 39] width 13 height 13
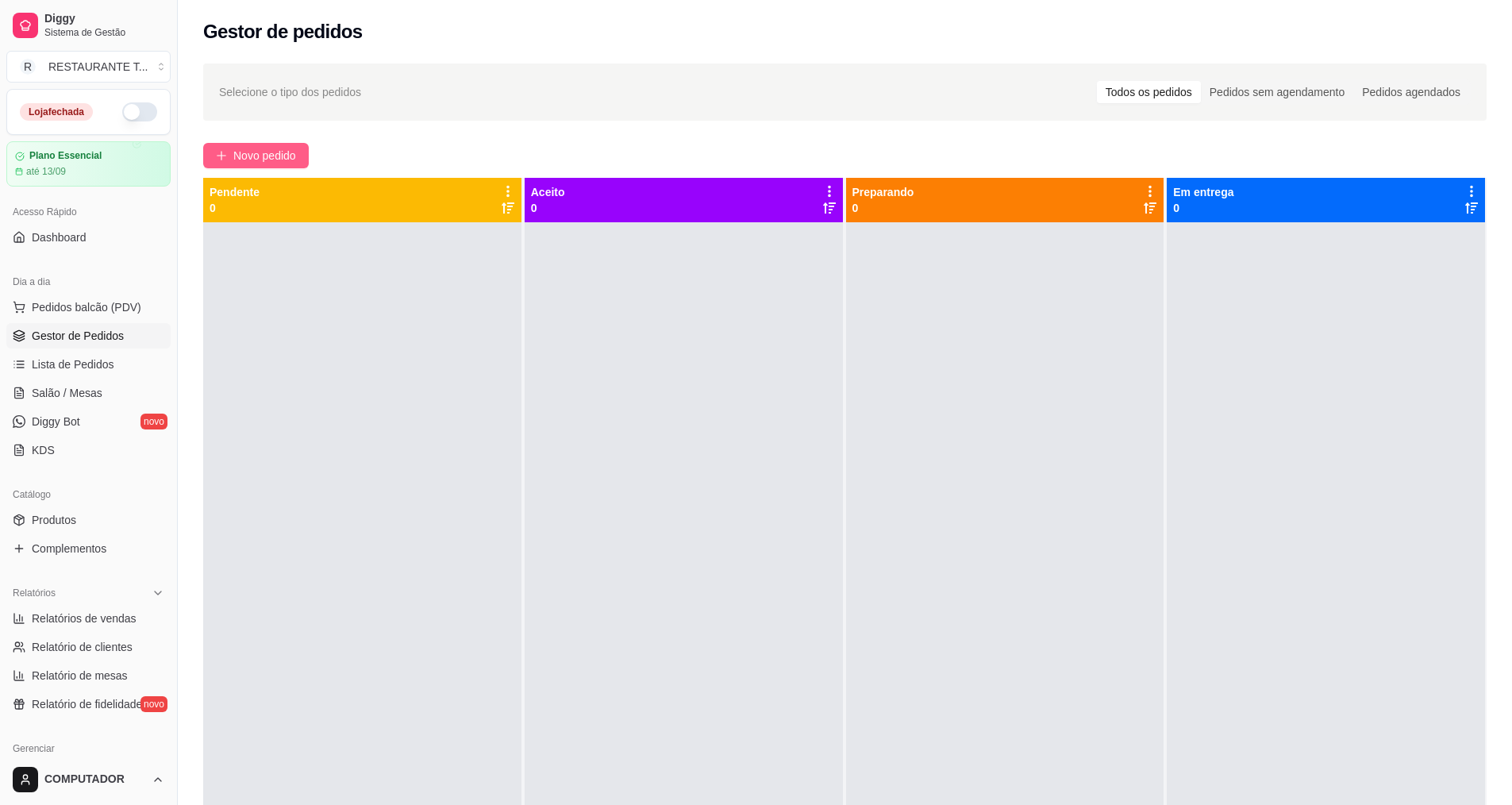
click at [221, 146] on button "Novo pedido" at bounding box center [256, 156] width 106 height 25
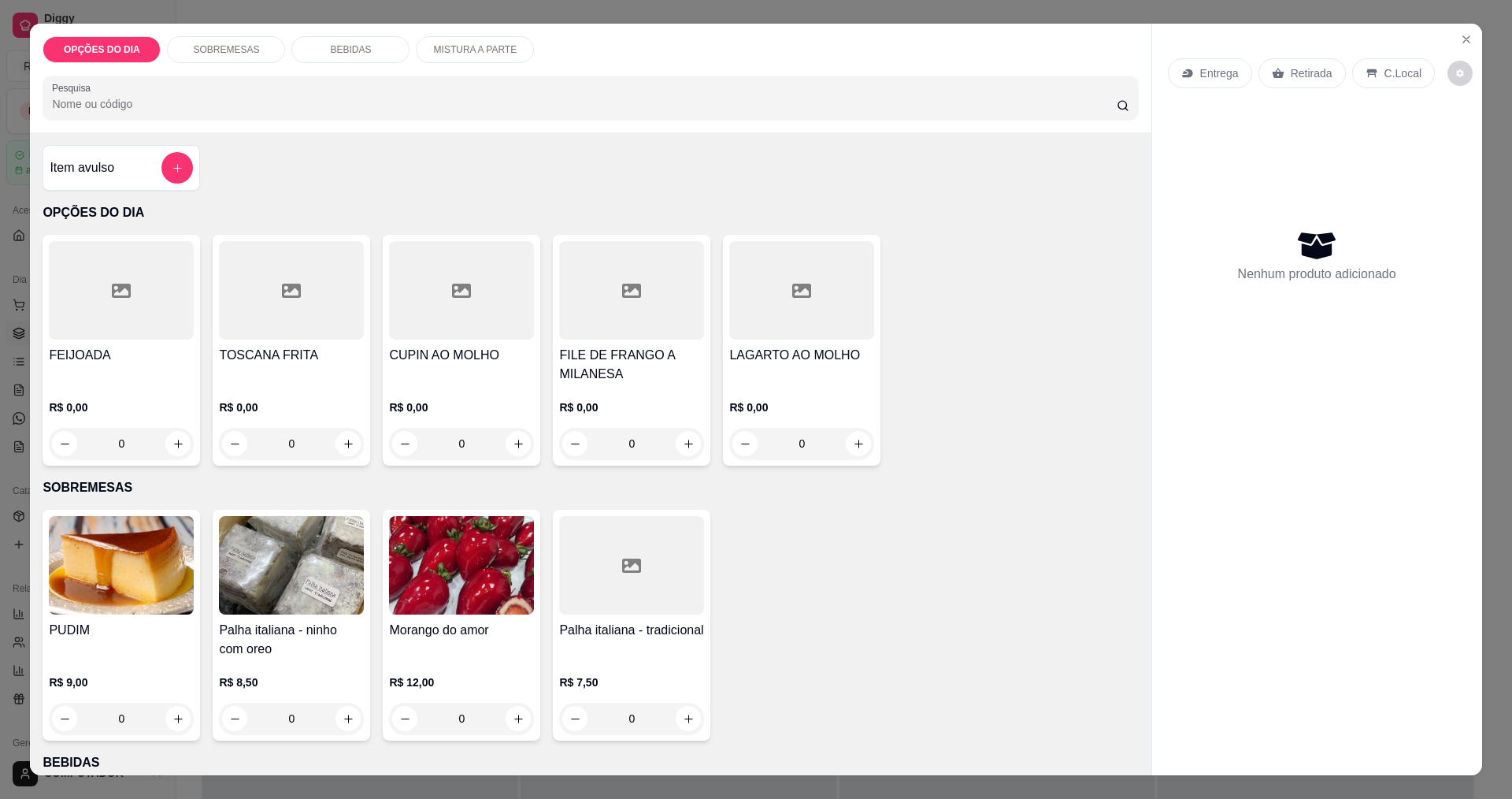
click at [172, 452] on div "0" at bounding box center [120, 444] width 145 height 31
click at [1463, 42] on icon "Close" at bounding box center [1466, 39] width 6 height 6
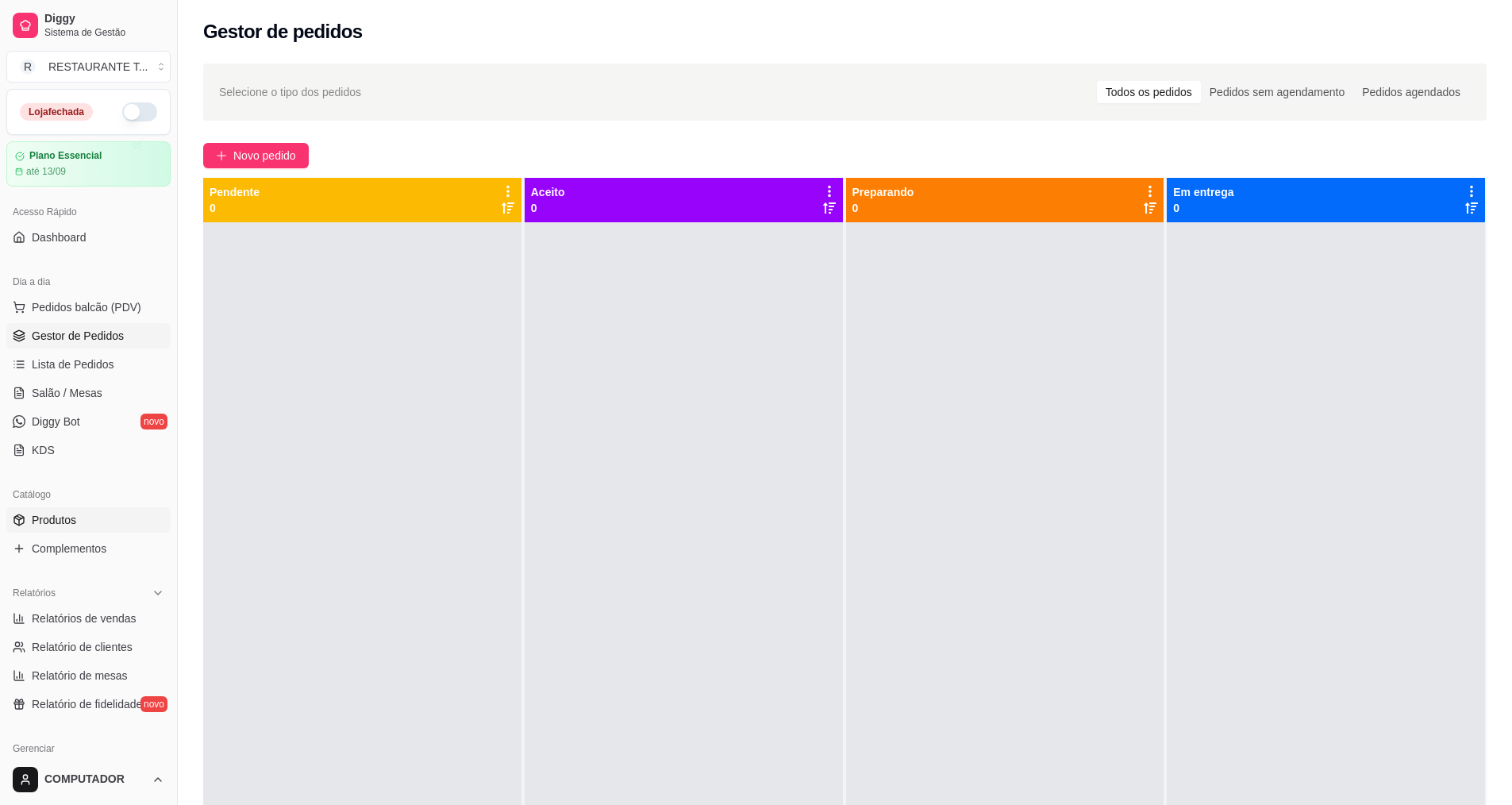
click at [96, 524] on link "Produtos" at bounding box center [88, 520] width 164 height 25
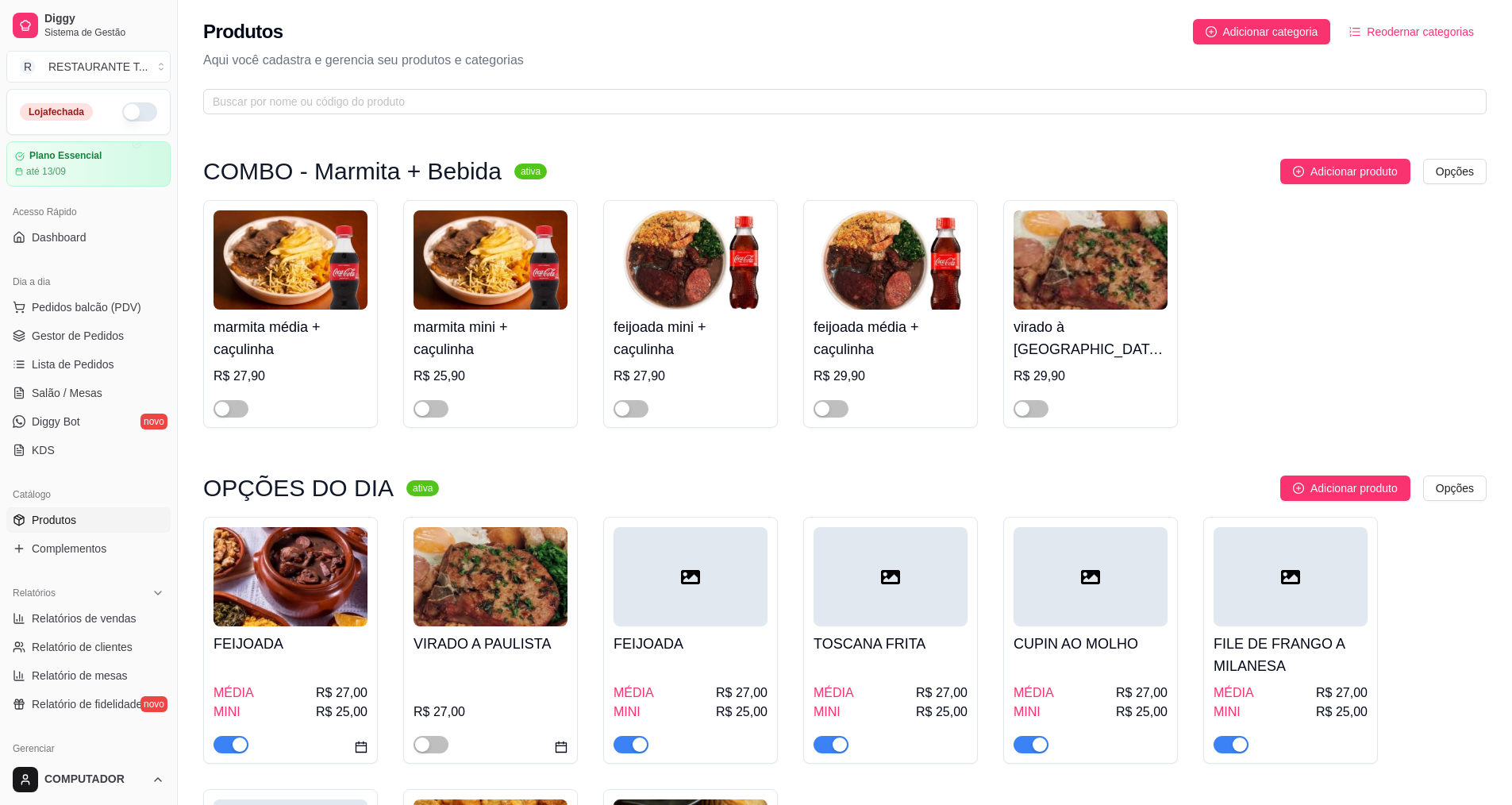
scroll to position [158, 0]
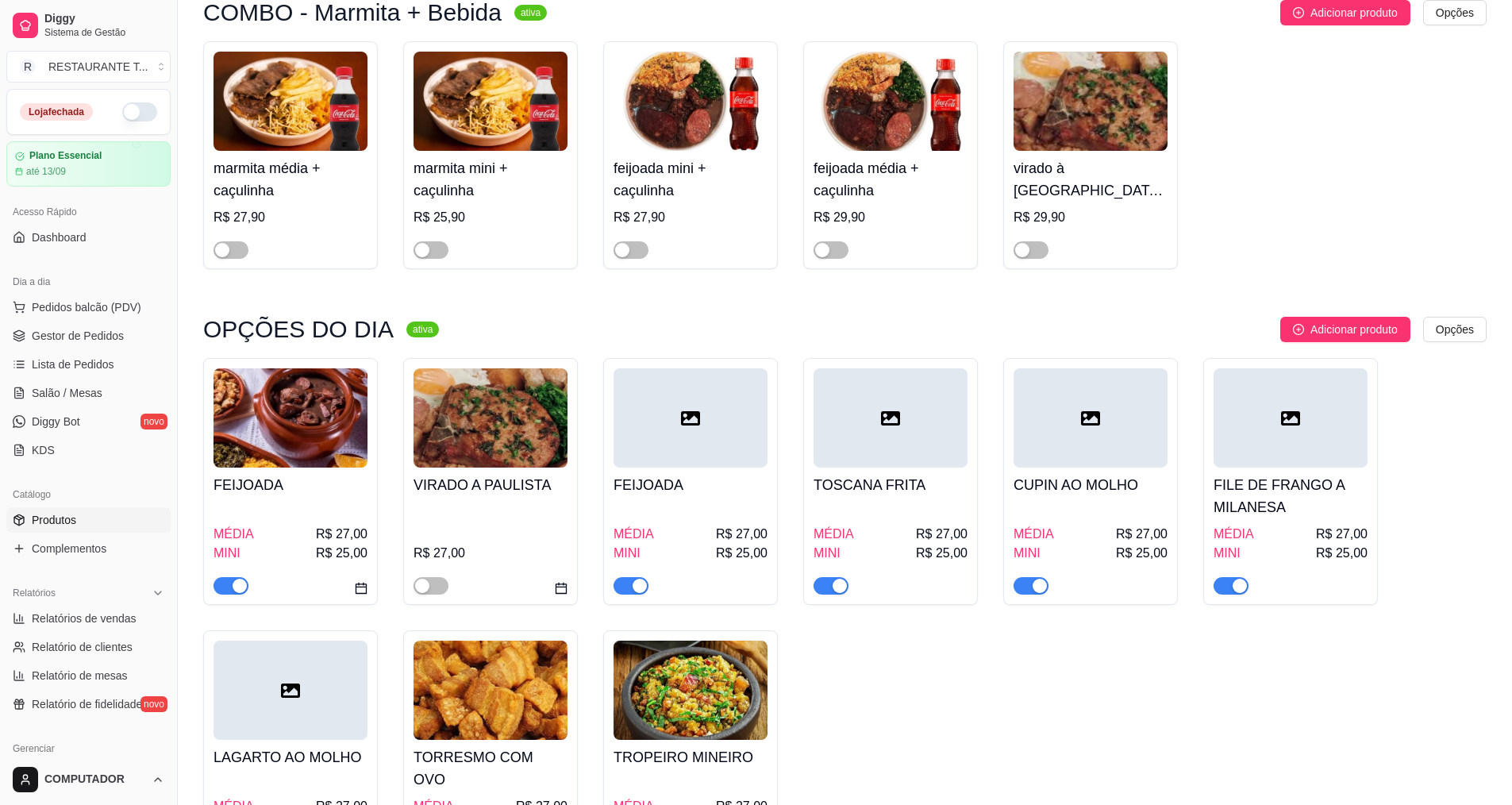
click at [230, 597] on div "FEIJOADA MÉDIA R$ 27,00 MINI R$ 25,00" at bounding box center [290, 481] width 175 height 246
click at [233, 591] on div "button" at bounding box center [240, 586] width 15 height 15
click at [233, 591] on button "button" at bounding box center [231, 586] width 35 height 18
click at [622, 584] on span "button" at bounding box center [631, 586] width 35 height 18
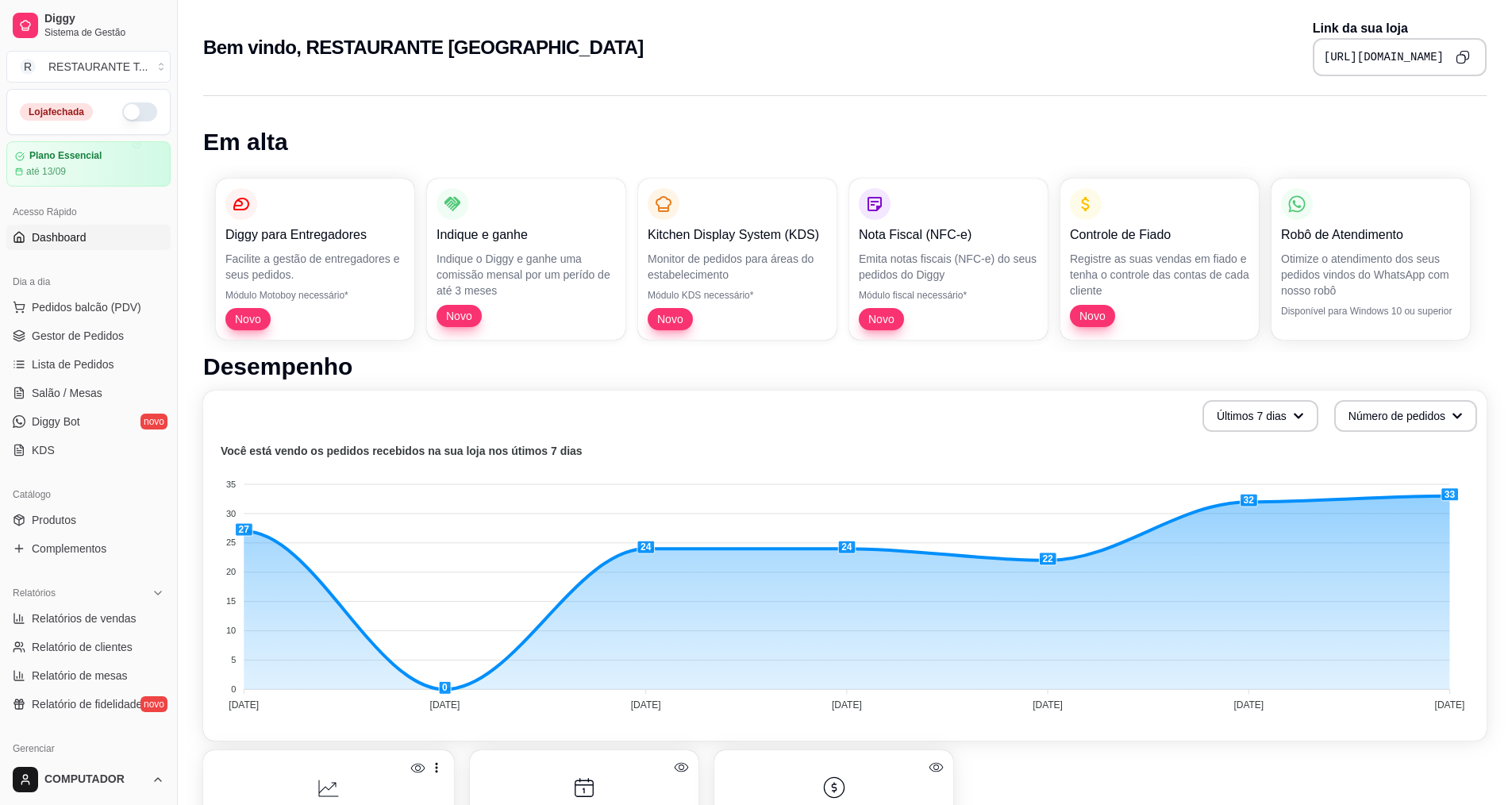
click at [138, 113] on button "button" at bounding box center [140, 112] width 35 height 19
click at [137, 112] on button "button" at bounding box center [140, 112] width 35 height 19
click at [86, 343] on span "Gestor de Pedidos" at bounding box center [77, 335] width 92 height 16
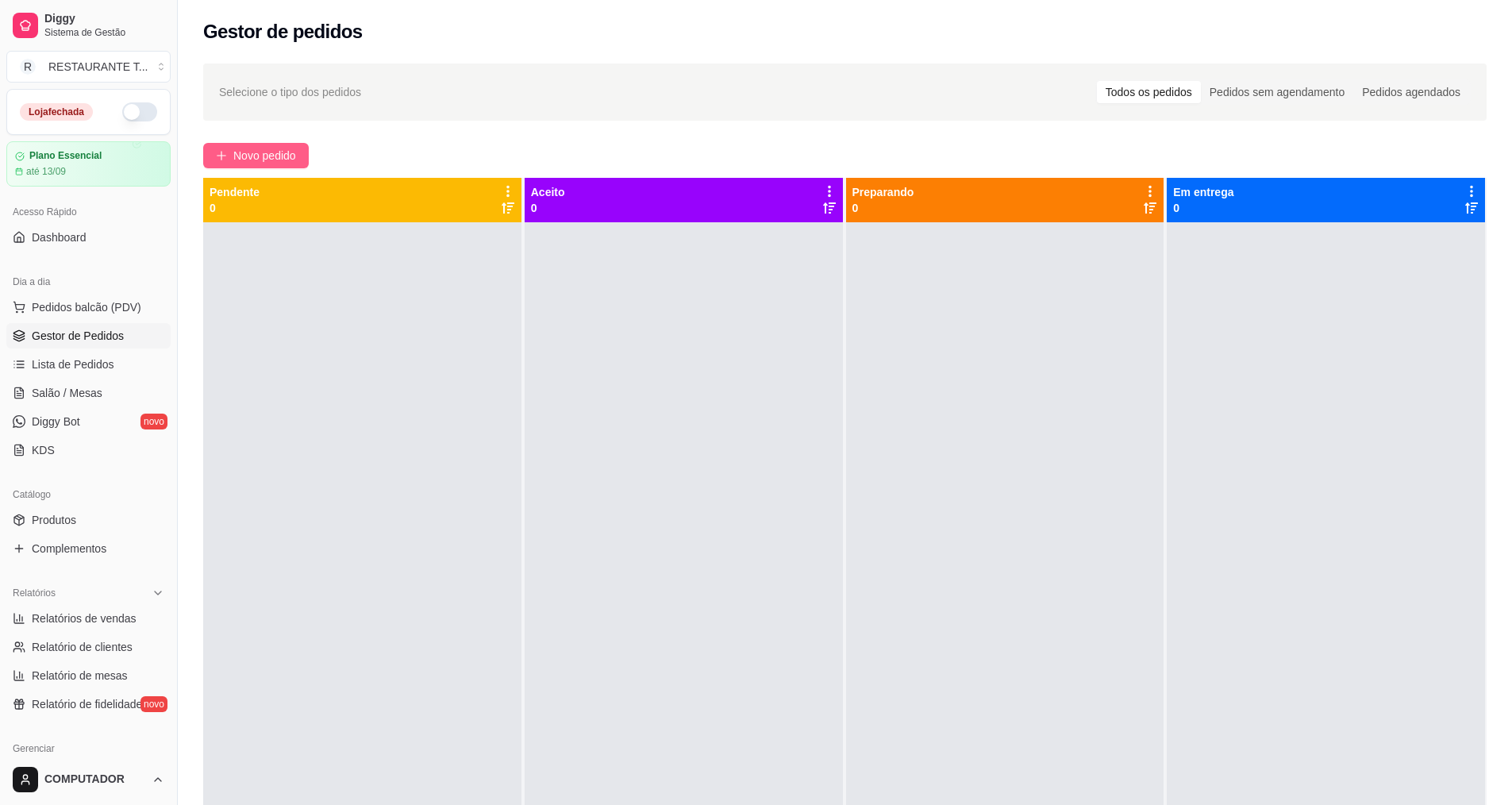
click at [217, 157] on icon "plus" at bounding box center [221, 155] width 11 height 11
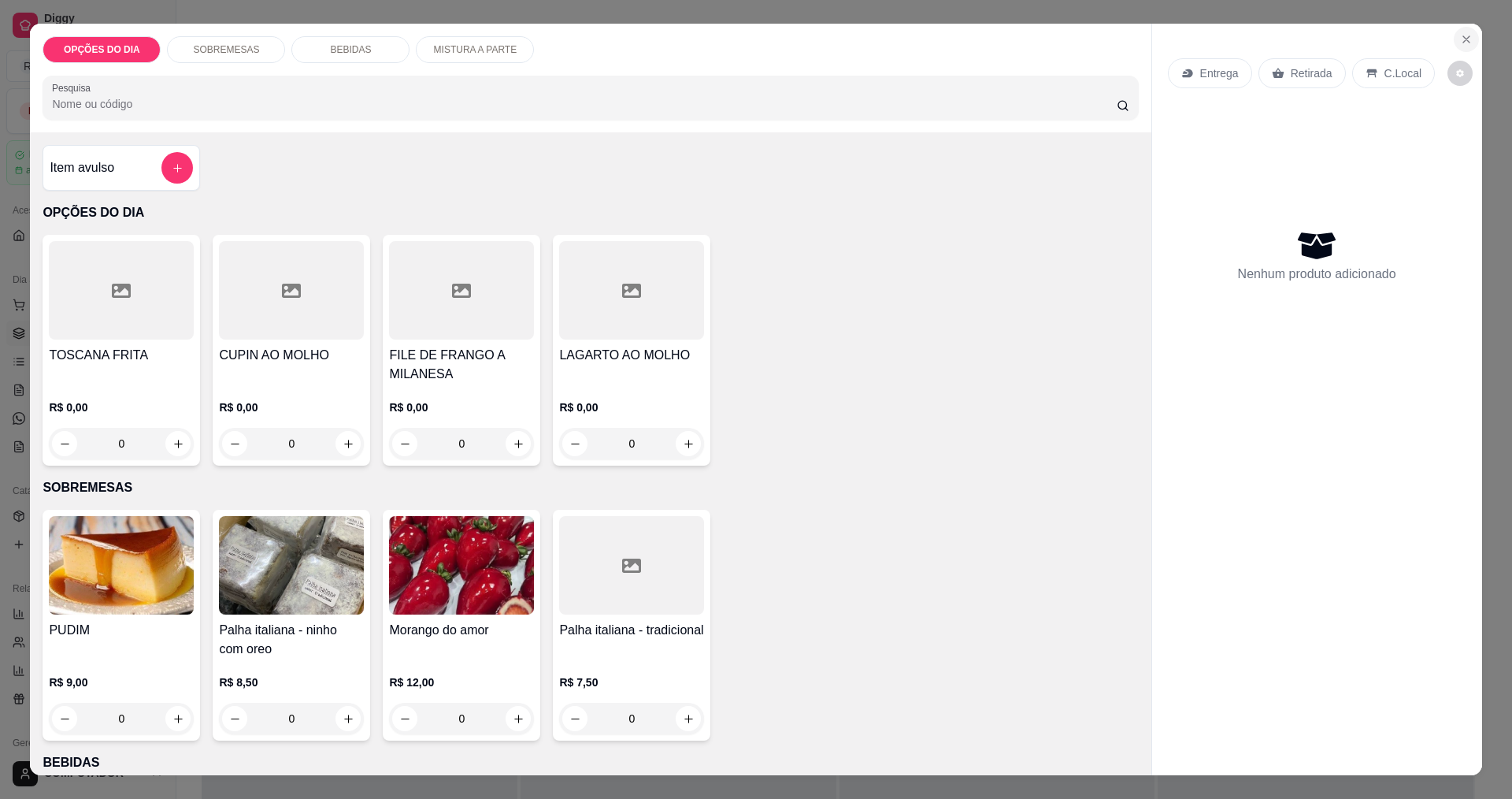
click at [1461, 43] on icon "Close" at bounding box center [1466, 39] width 13 height 13
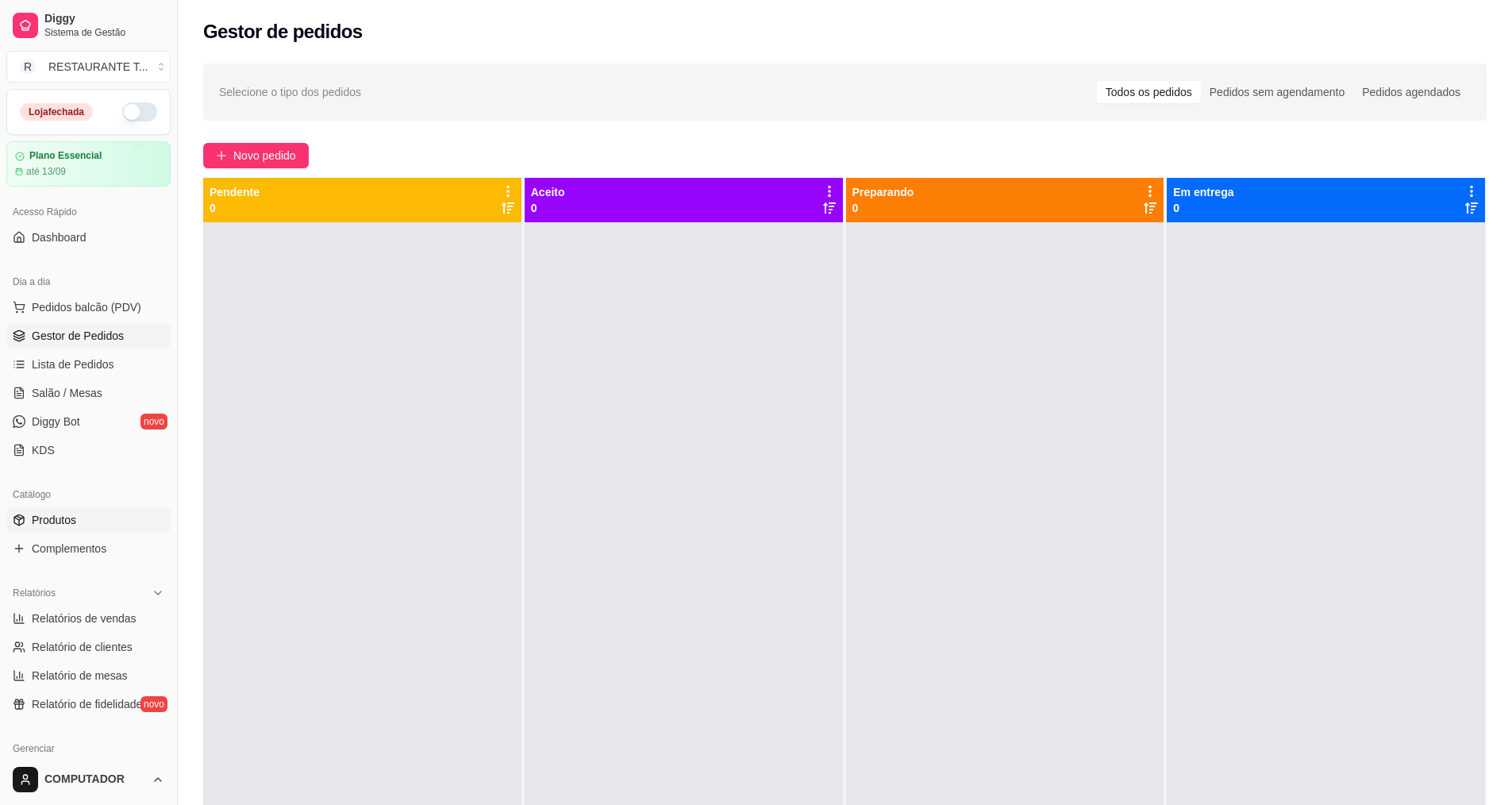
click at [53, 518] on span "Produtos" at bounding box center [53, 519] width 44 height 16
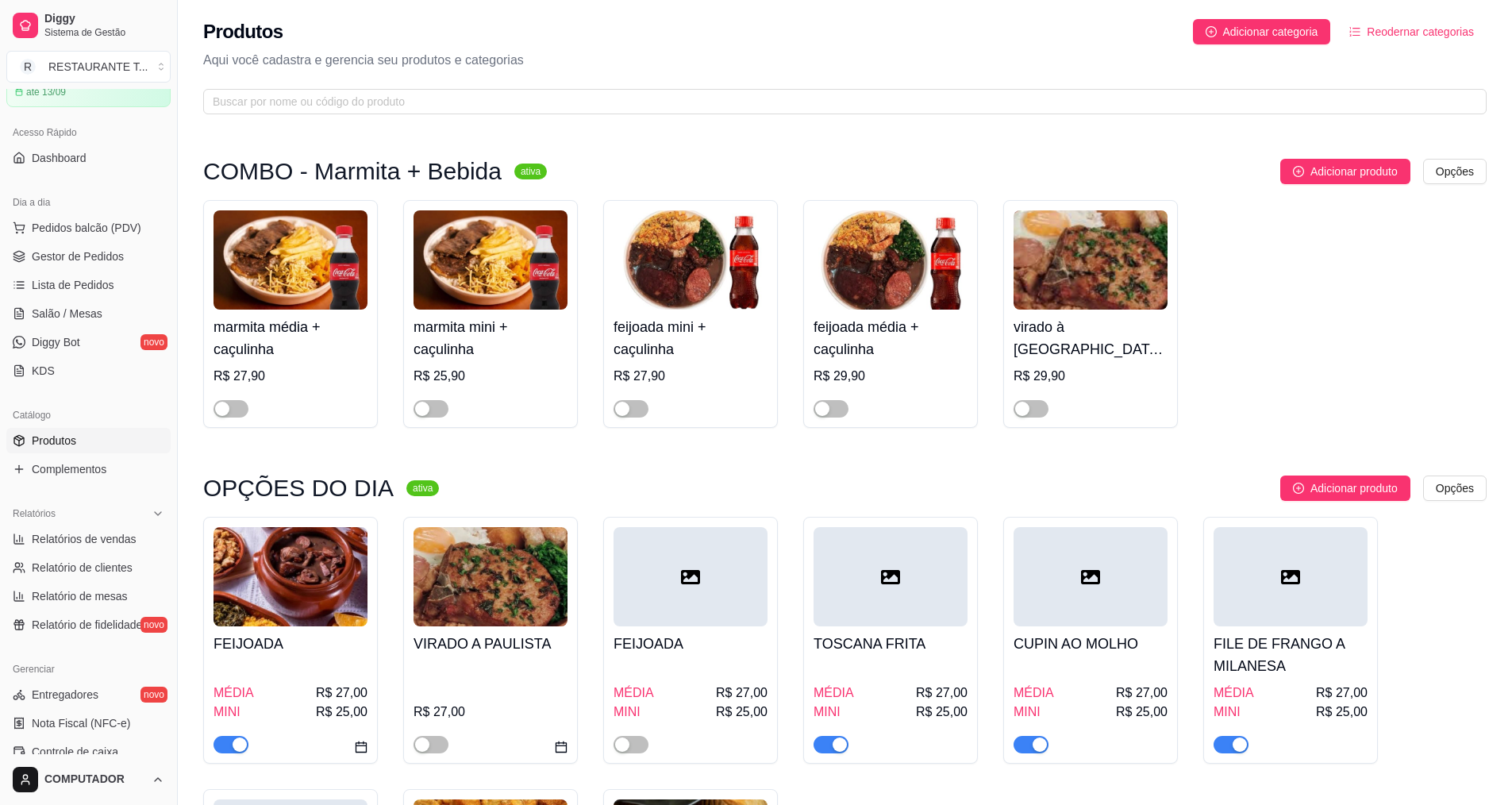
scroll to position [158, 0]
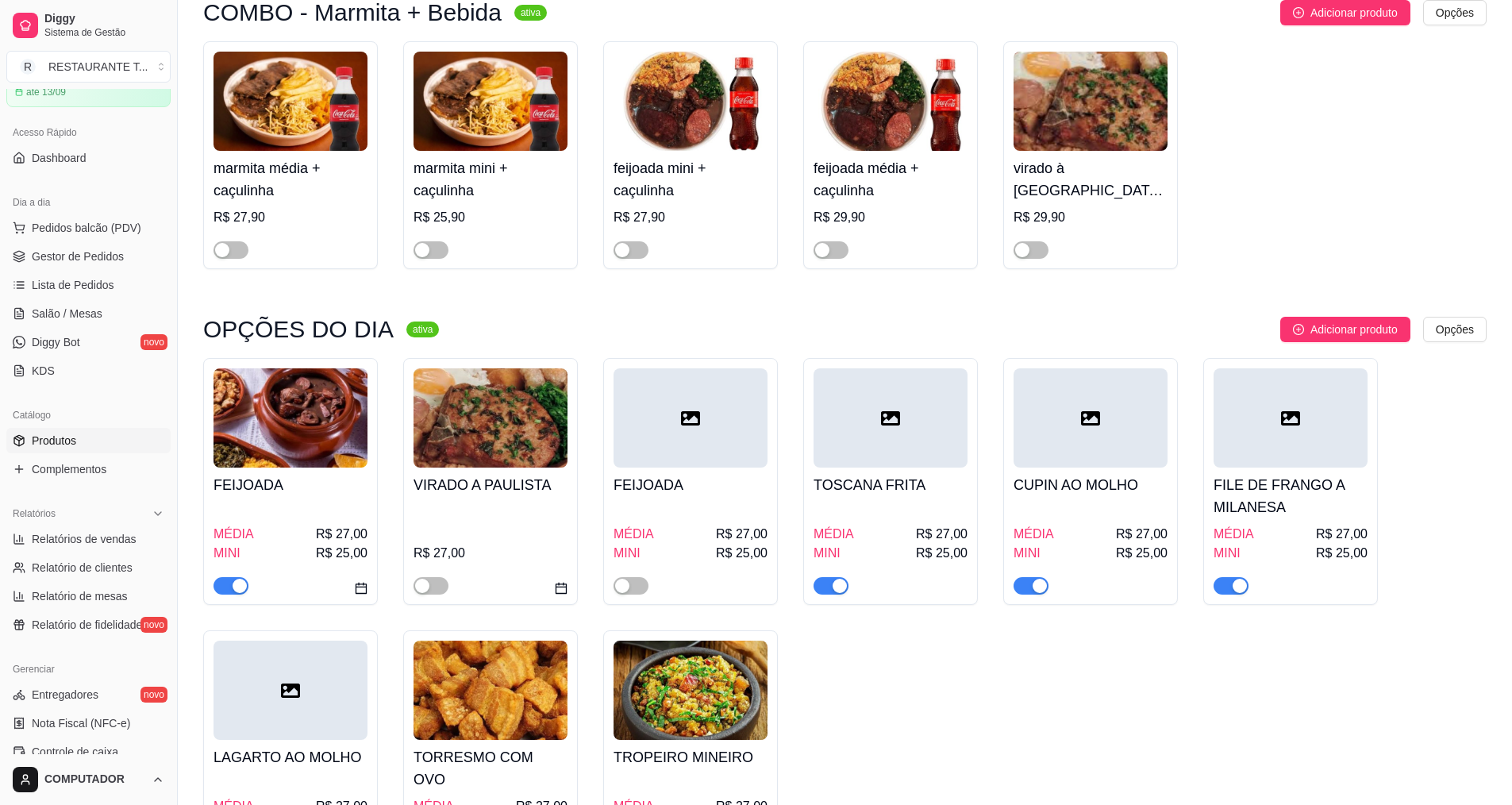
click at [238, 588] on div "button" at bounding box center [240, 586] width 15 height 15
click at [238, 588] on span "button" at bounding box center [231, 586] width 35 height 18
click at [67, 272] on link "Lista de Pedidos" at bounding box center [88, 285] width 164 height 25
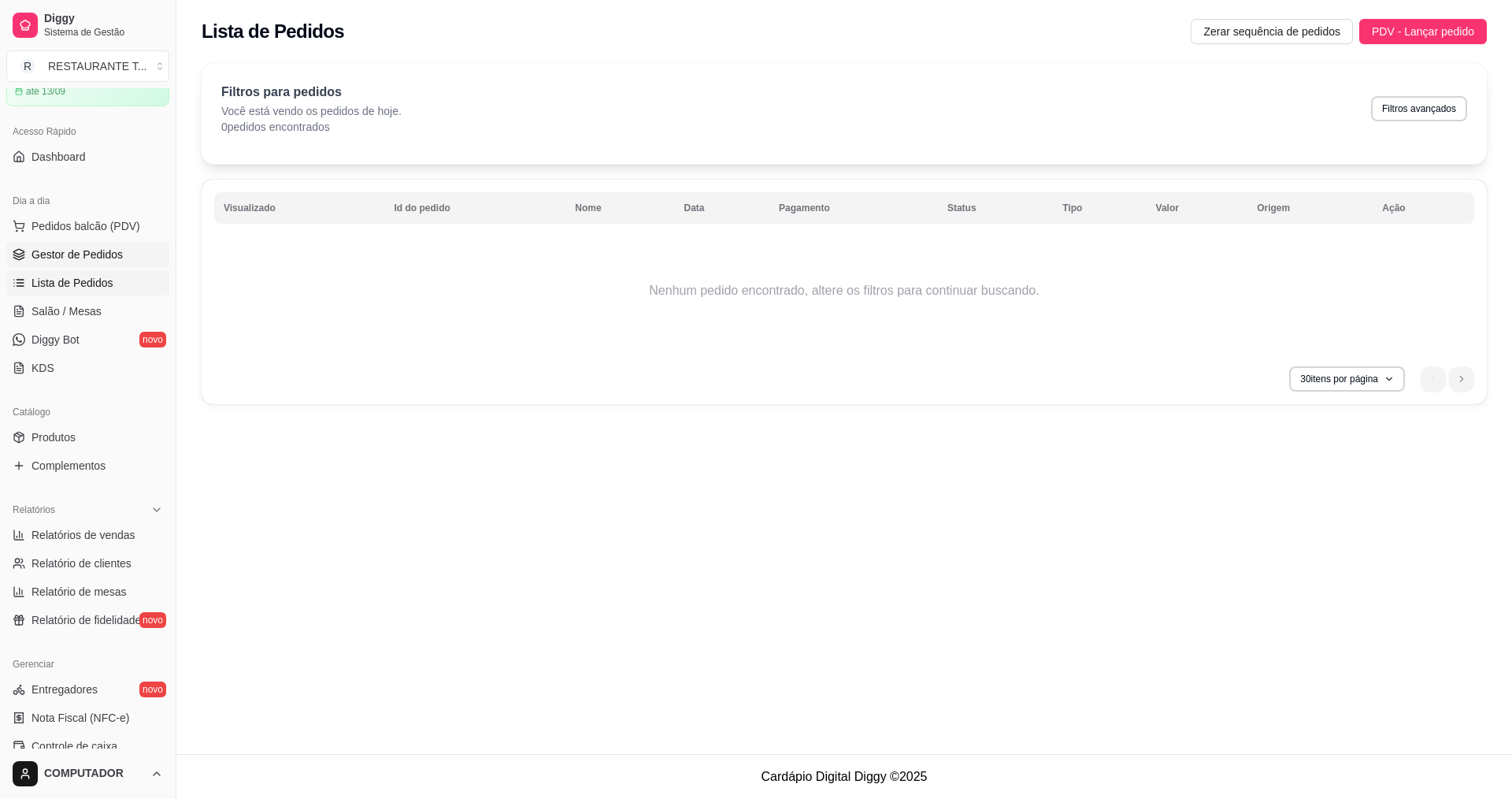
click at [77, 258] on span "Gestor de Pedidos" at bounding box center [77, 254] width 91 height 16
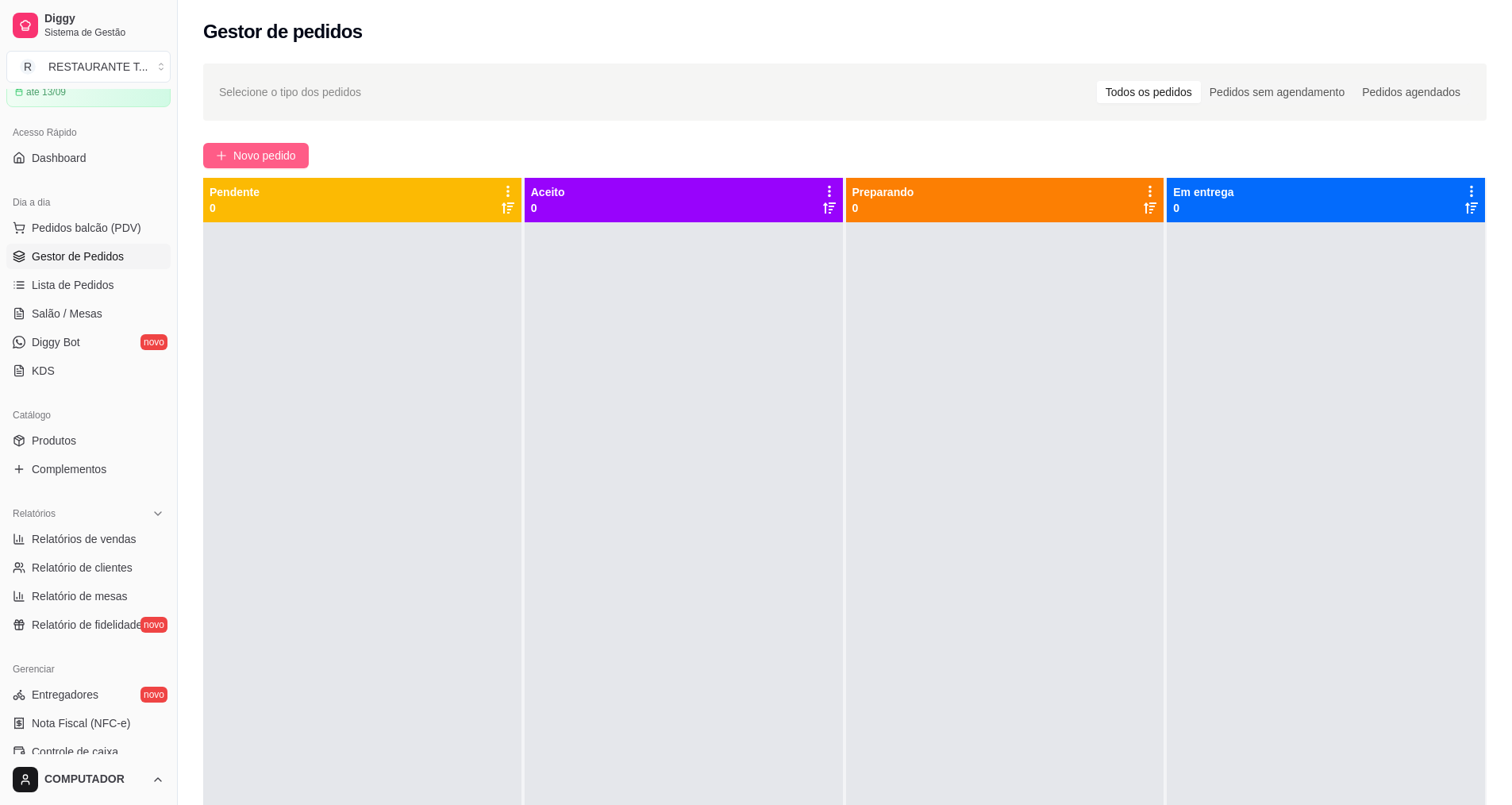
drag, startPoint x: 258, startPoint y: 161, endPoint x: 245, endPoint y: 164, distance: 13.3
click at [245, 164] on button "Novo pedido" at bounding box center [256, 156] width 106 height 25
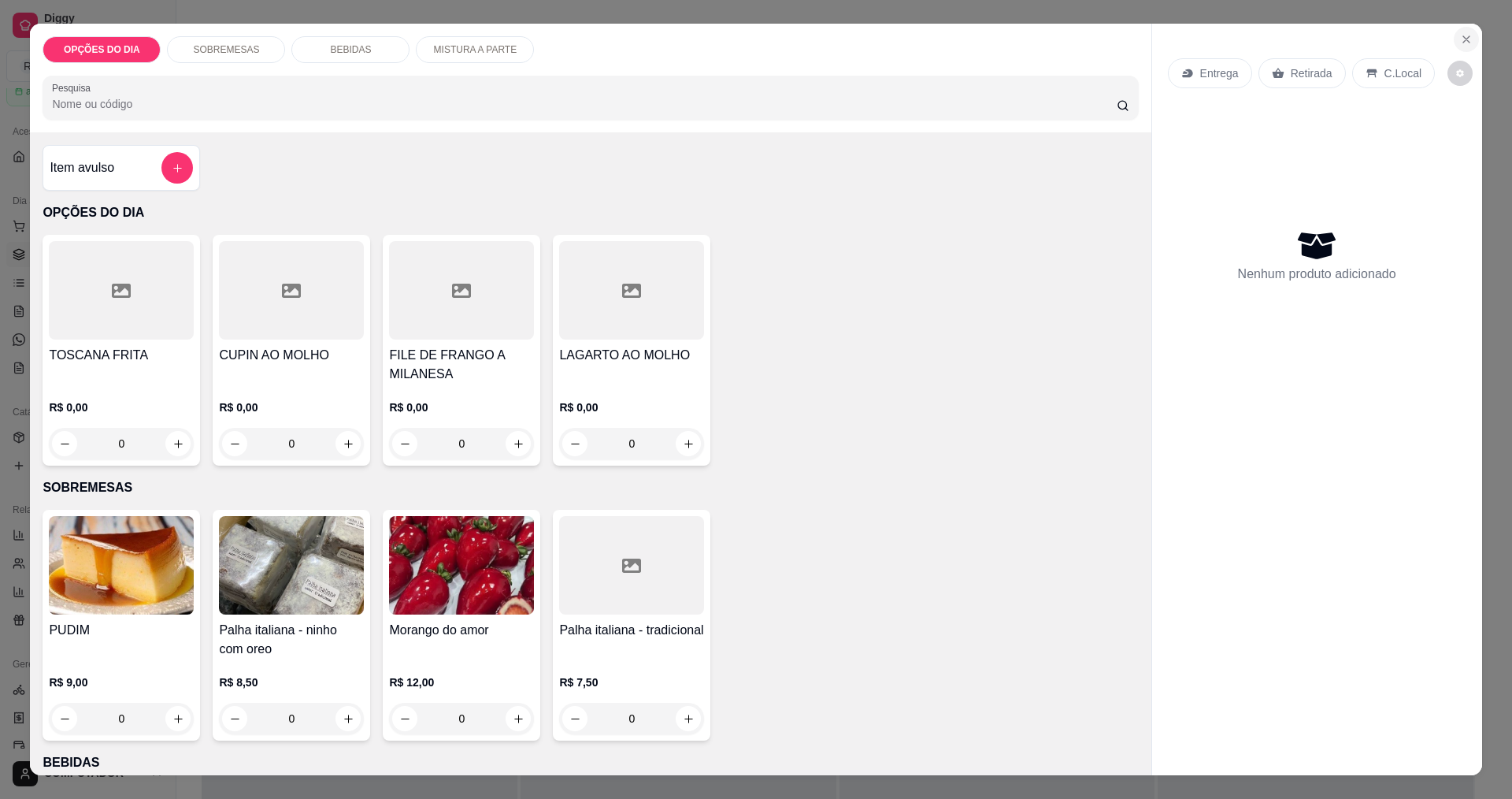
click at [1461, 40] on icon "Close" at bounding box center [1466, 39] width 13 height 13
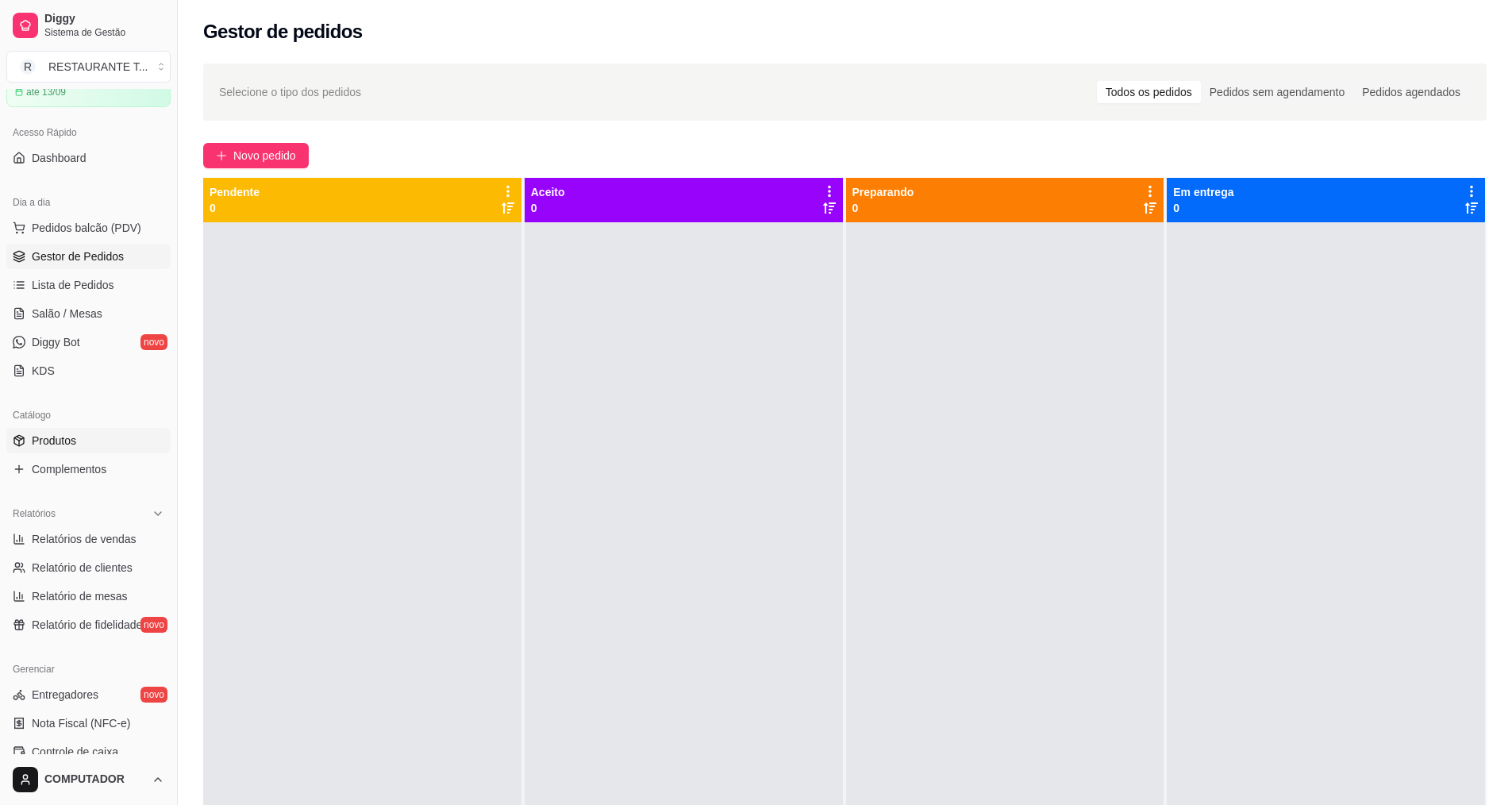
click at [69, 444] on span "Produtos" at bounding box center [53, 440] width 44 height 16
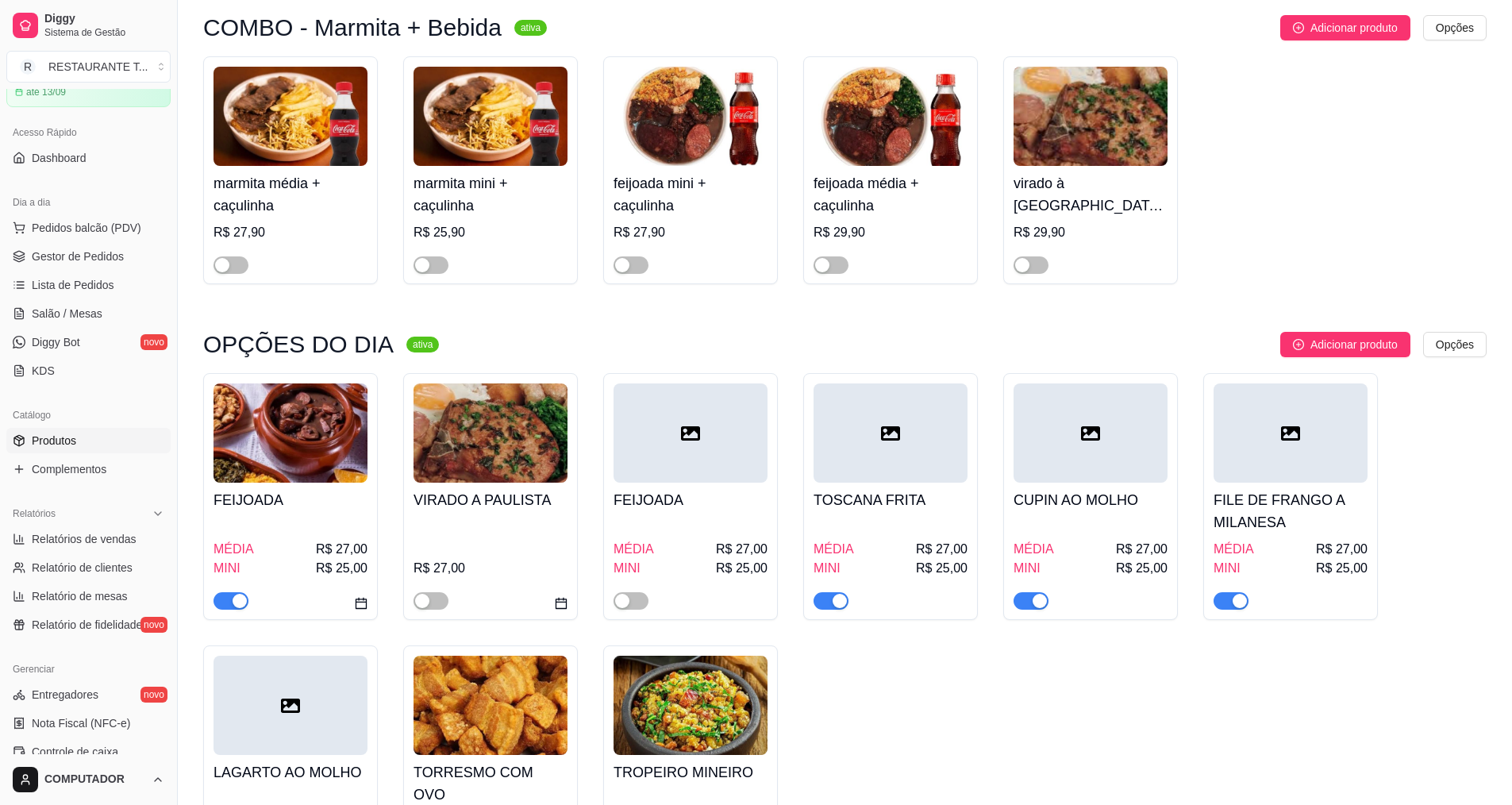
scroll to position [158, 0]
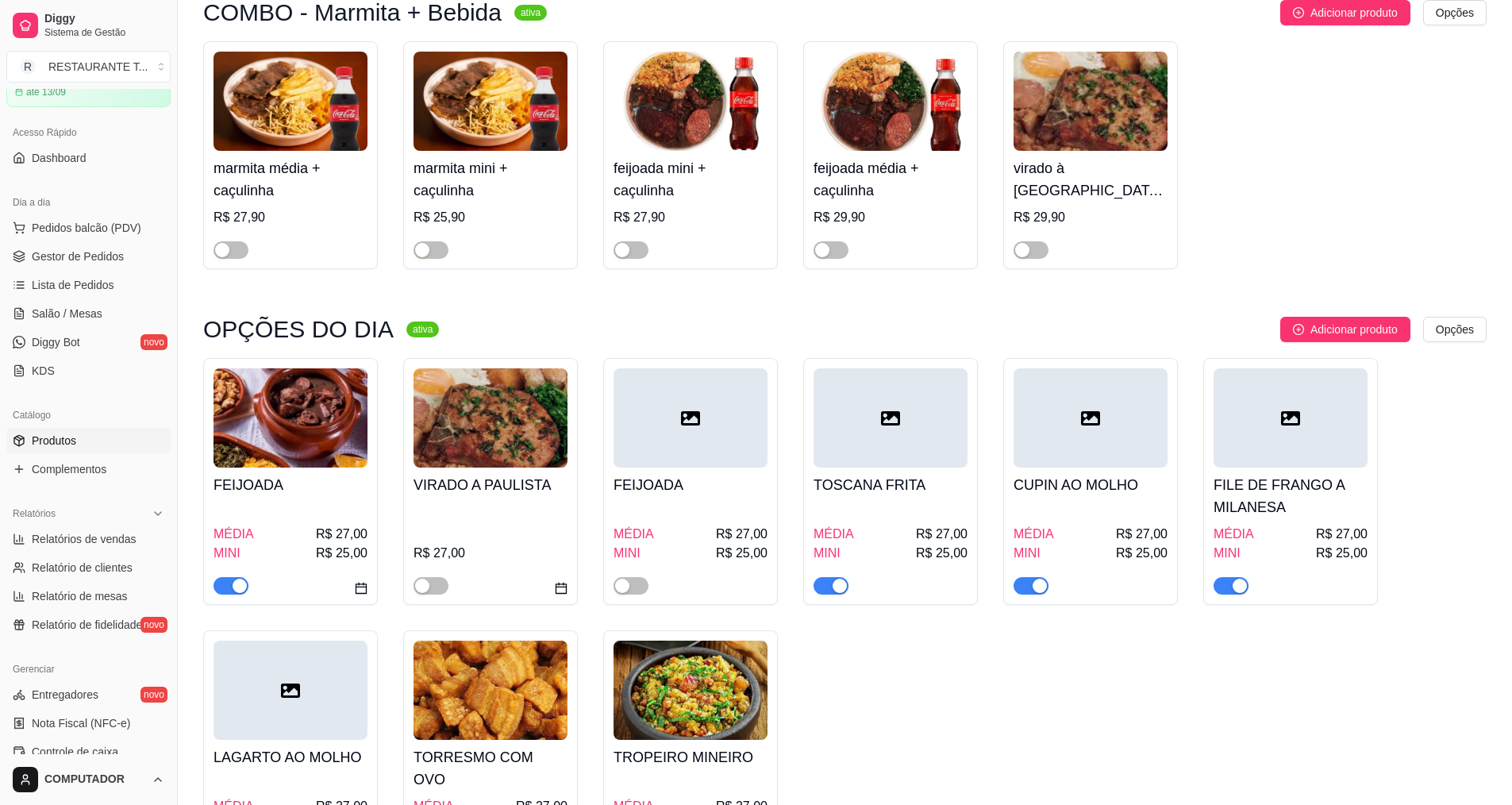
click at [238, 588] on div "button" at bounding box center [240, 586] width 15 height 15
click at [238, 588] on span "button" at bounding box center [231, 586] width 35 height 18
click at [367, 588] on icon "calendar" at bounding box center [361, 588] width 11 height 11
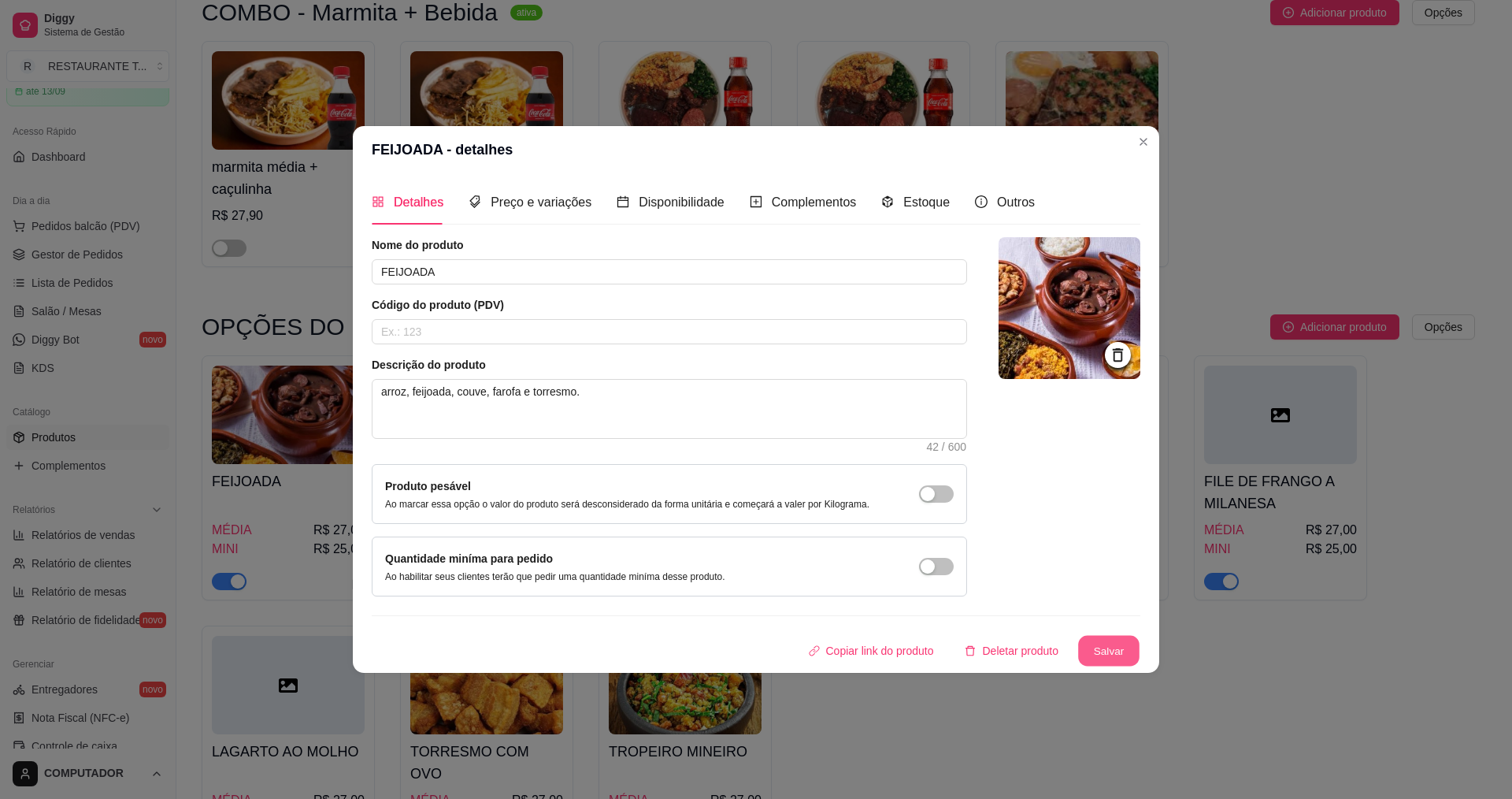
click at [1115, 649] on button "Salvar" at bounding box center [1108, 651] width 61 height 31
click at [575, 391] on textarea "arroz, feijoada, couve, farofa e torresmo." at bounding box center [670, 409] width 594 height 58
drag, startPoint x: 575, startPoint y: 391, endPoint x: 433, endPoint y: 414, distance: 143.9
click at [433, 414] on textarea "arroz, feijoada, couve, farofa e torresmo." at bounding box center [670, 409] width 594 height 58
drag, startPoint x: 379, startPoint y: 392, endPoint x: 573, endPoint y: 390, distance: 194.0
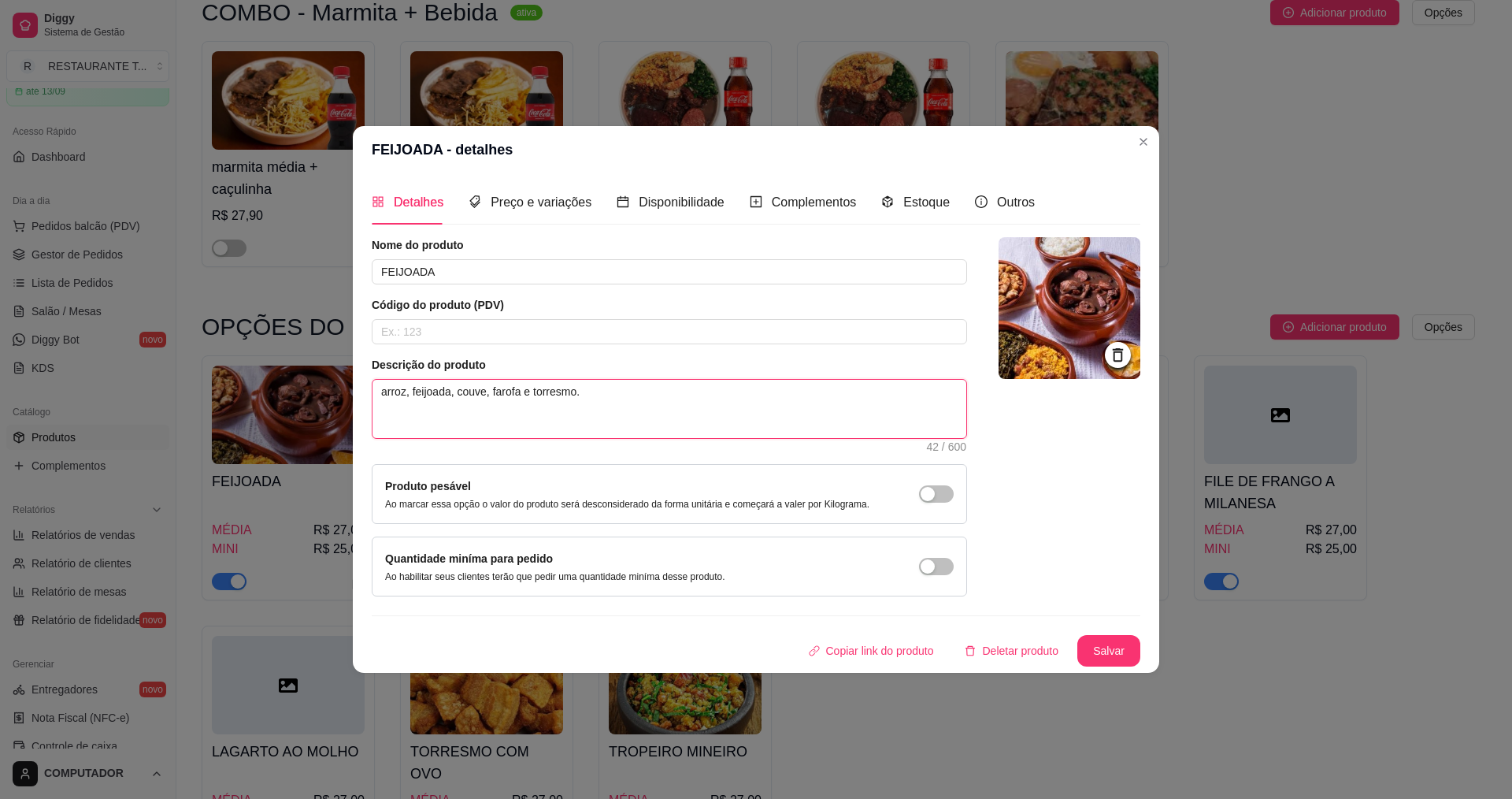
click at [573, 390] on textarea "arroz, feijoada, couve, farofa e torresmo." at bounding box center [670, 409] width 594 height 58
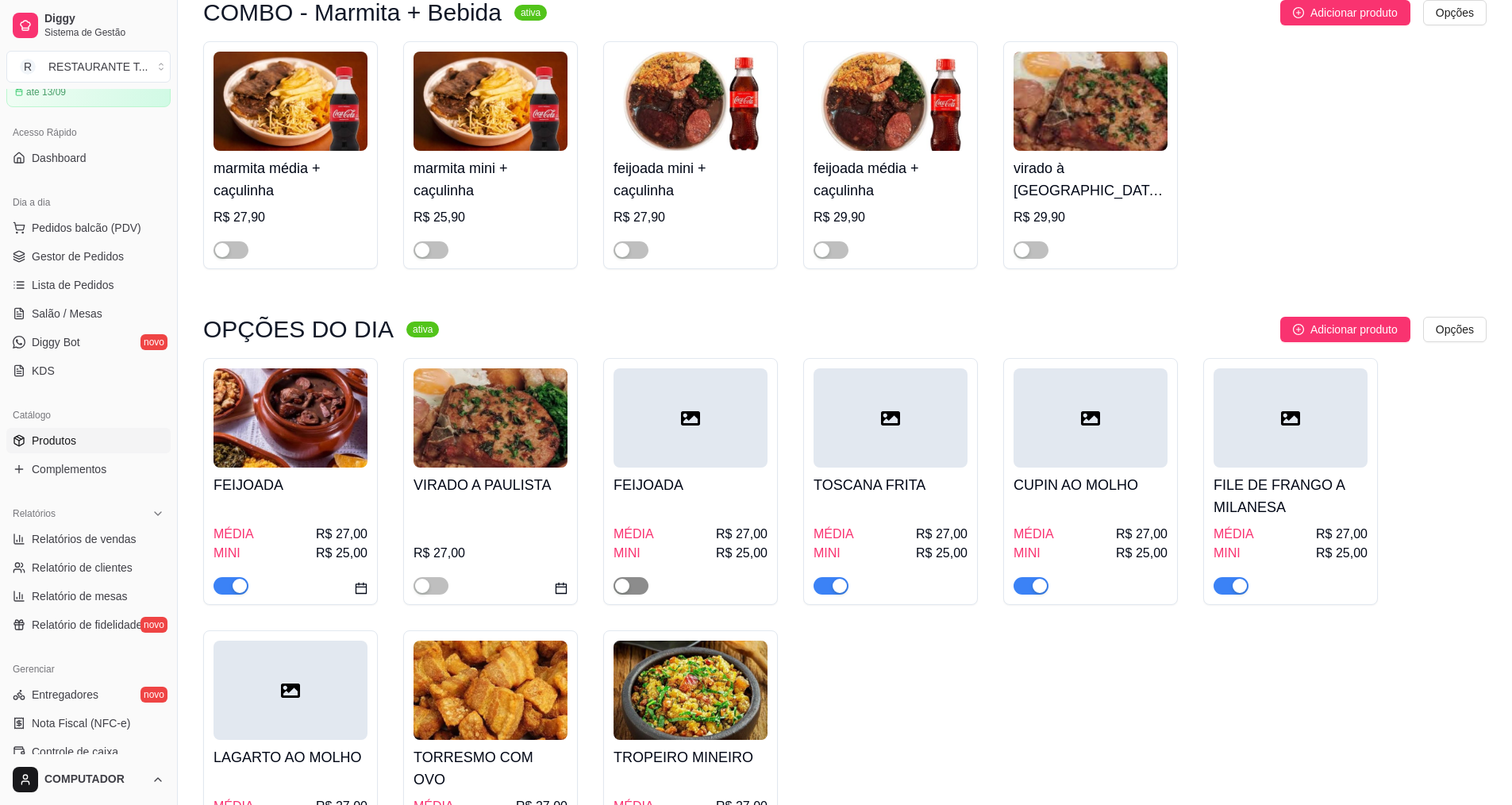
click at [619, 590] on div "button" at bounding box center [622, 586] width 15 height 15
click at [696, 583] on div at bounding box center [689, 578] width 154 height 31
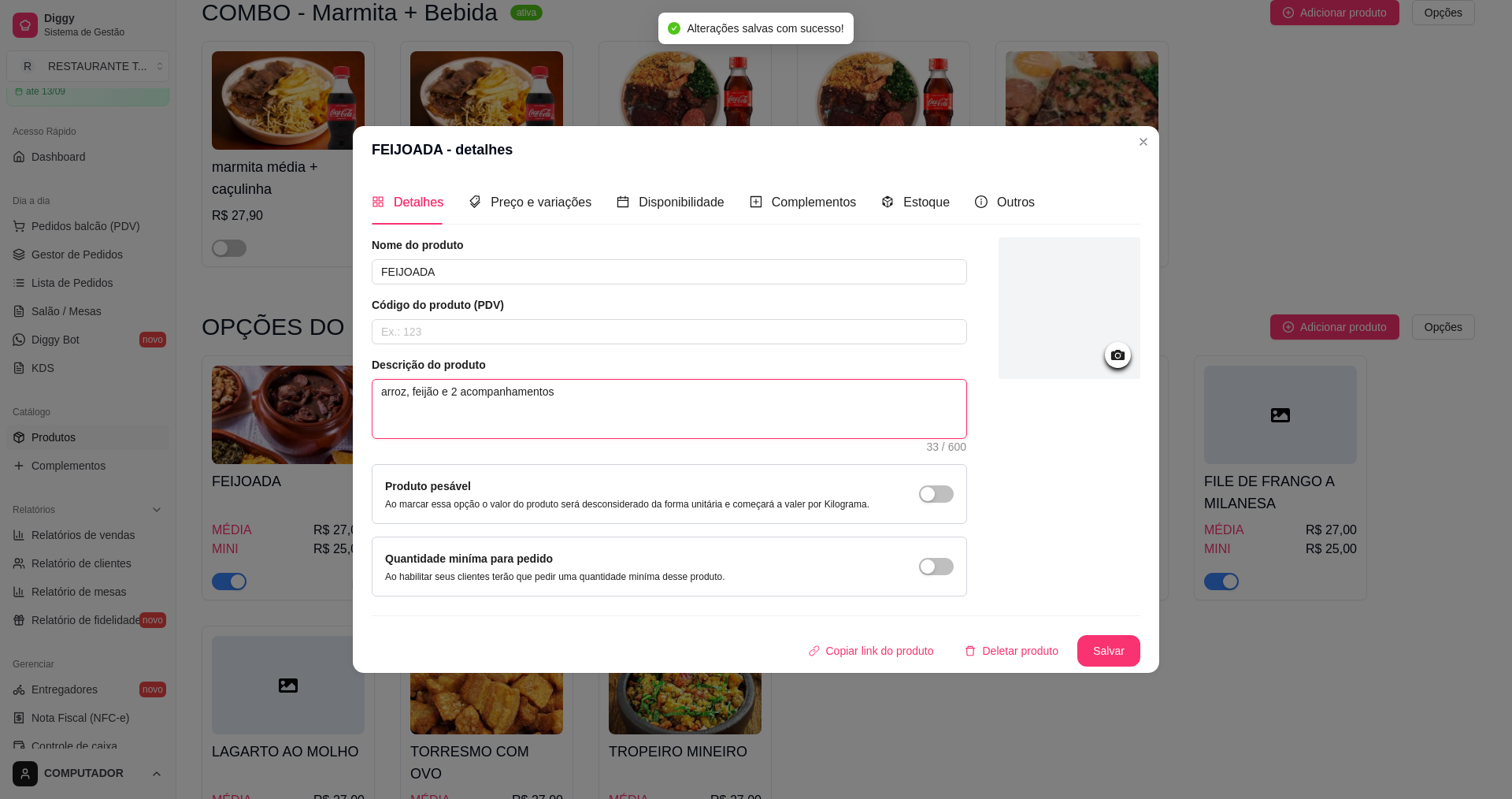
click at [578, 396] on textarea "arroz, feijão e 2 acompanhamentos" at bounding box center [670, 409] width 594 height 58
type textarea "arroz, feijão e 2 acompan"
type textarea "a"
paste textarea "arroz, feijoada, couve, farofa e torresmo"
type textarea "arroz, feijoada, couve, farofa e torresmo"
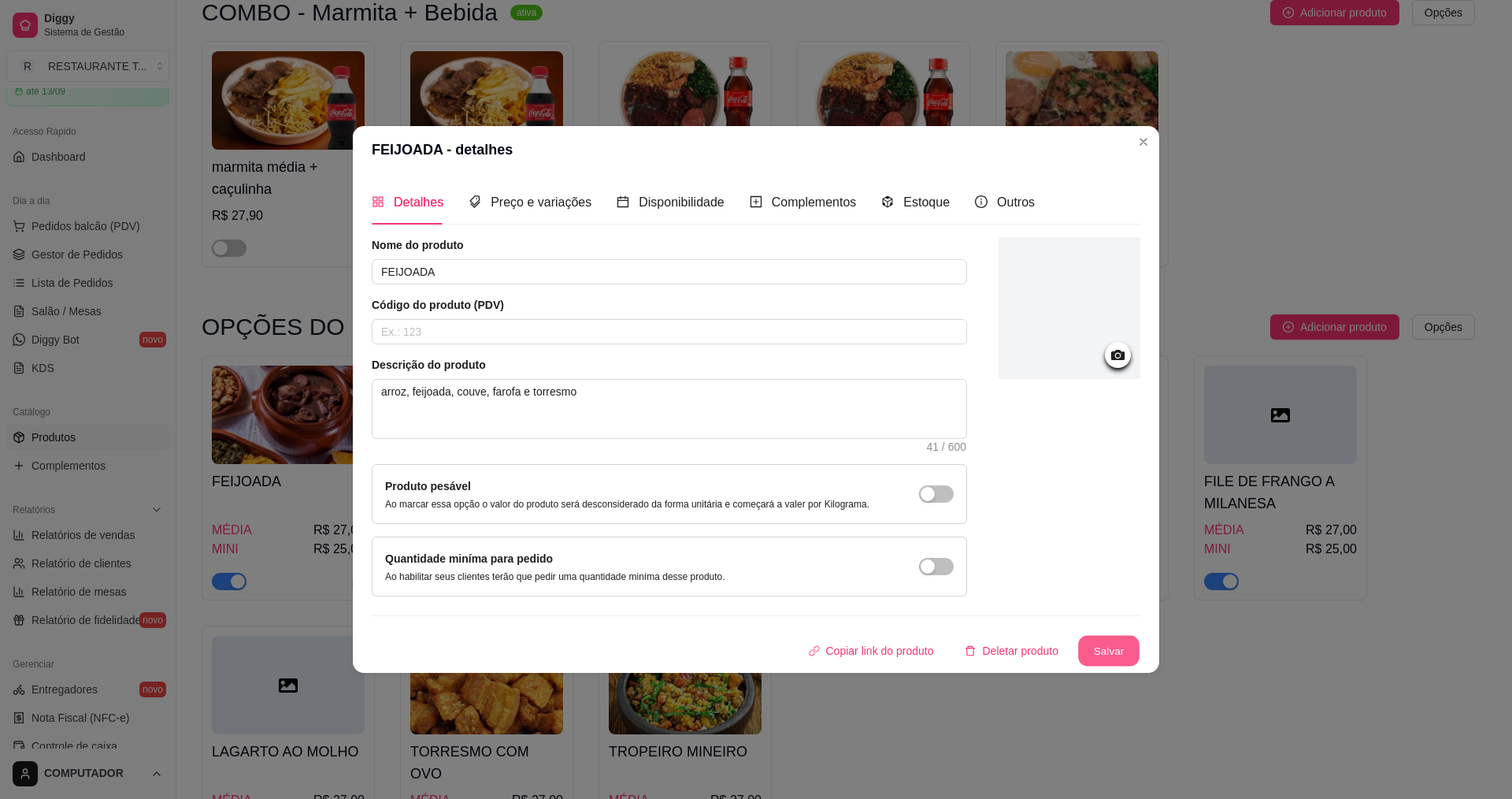
click at [1088, 646] on button "Salvar" at bounding box center [1108, 651] width 61 height 31
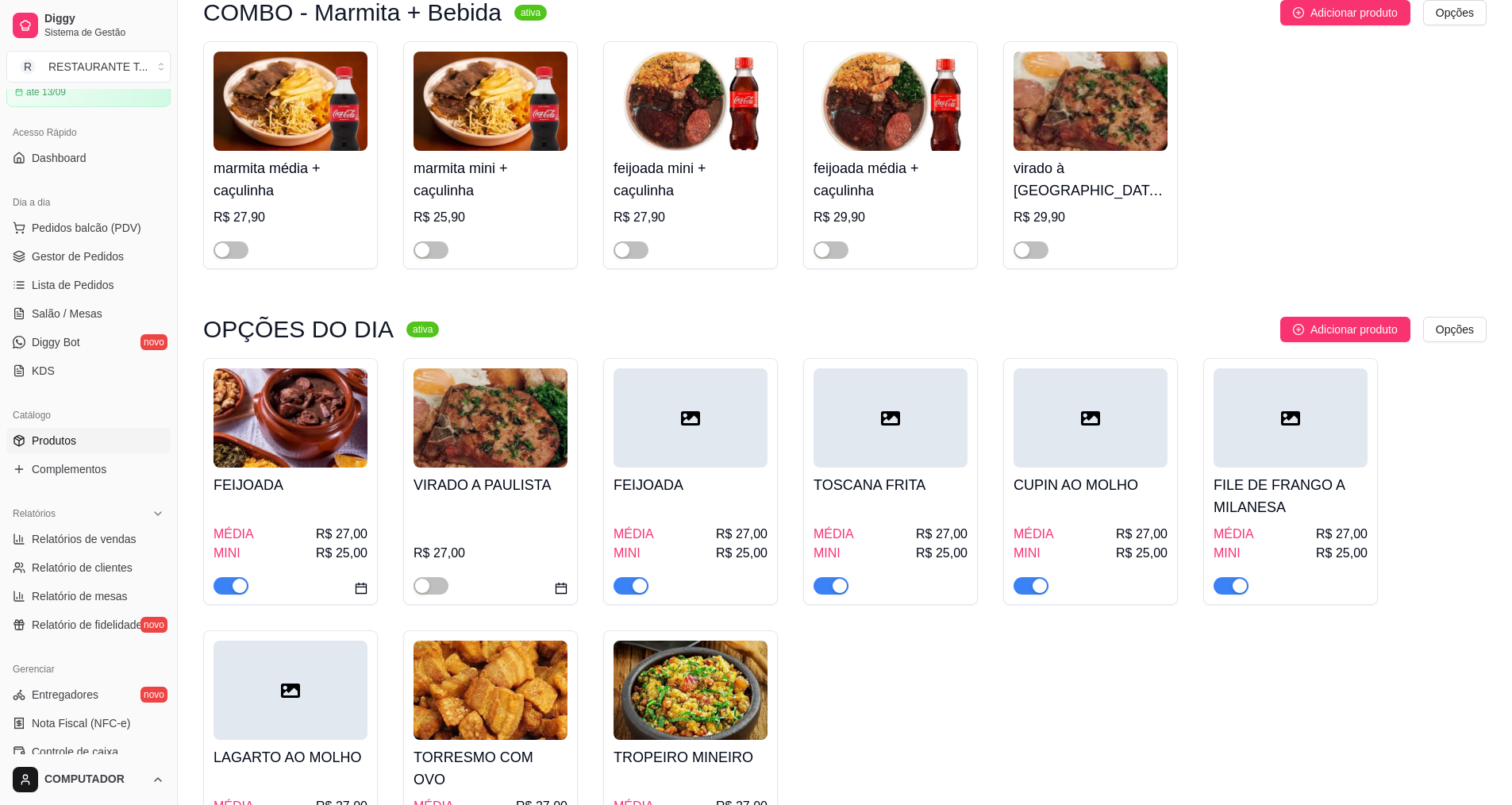
click at [221, 542] on span "MÉDIA" at bounding box center [233, 533] width 40 height 19
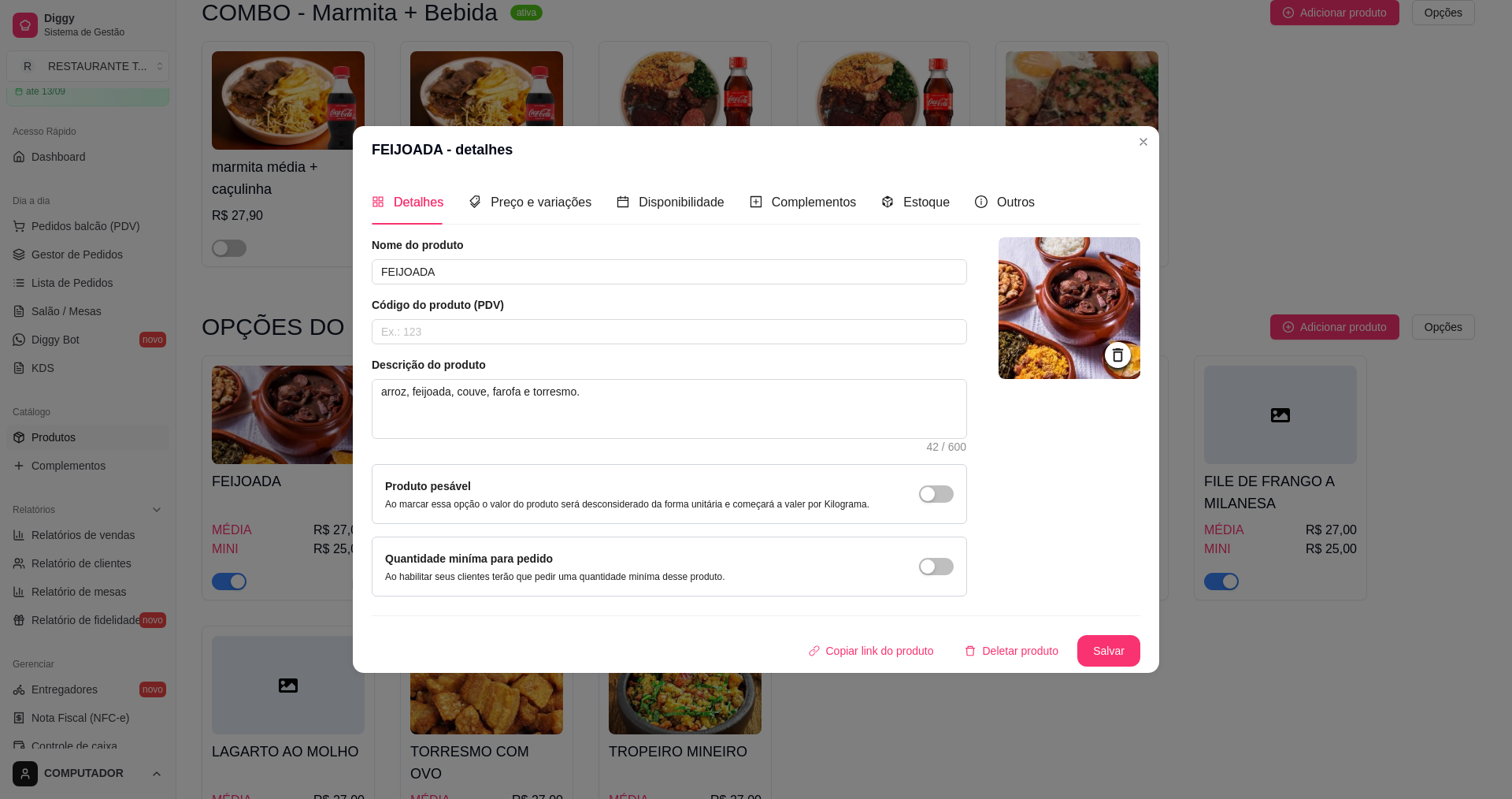
click at [1088, 340] on img at bounding box center [1069, 308] width 142 height 142
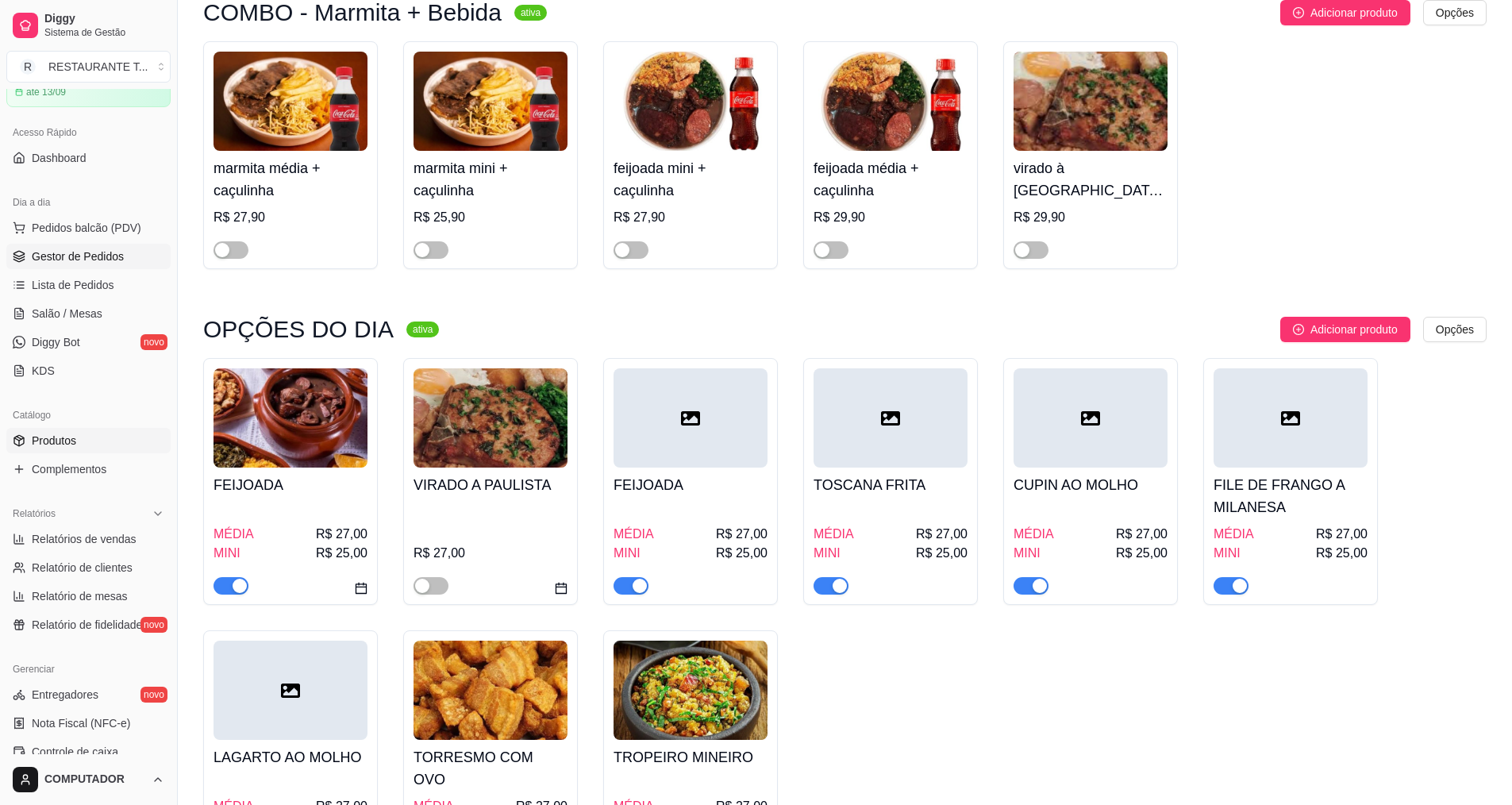
click at [86, 246] on link "Gestor de Pedidos" at bounding box center [88, 256] width 164 height 25
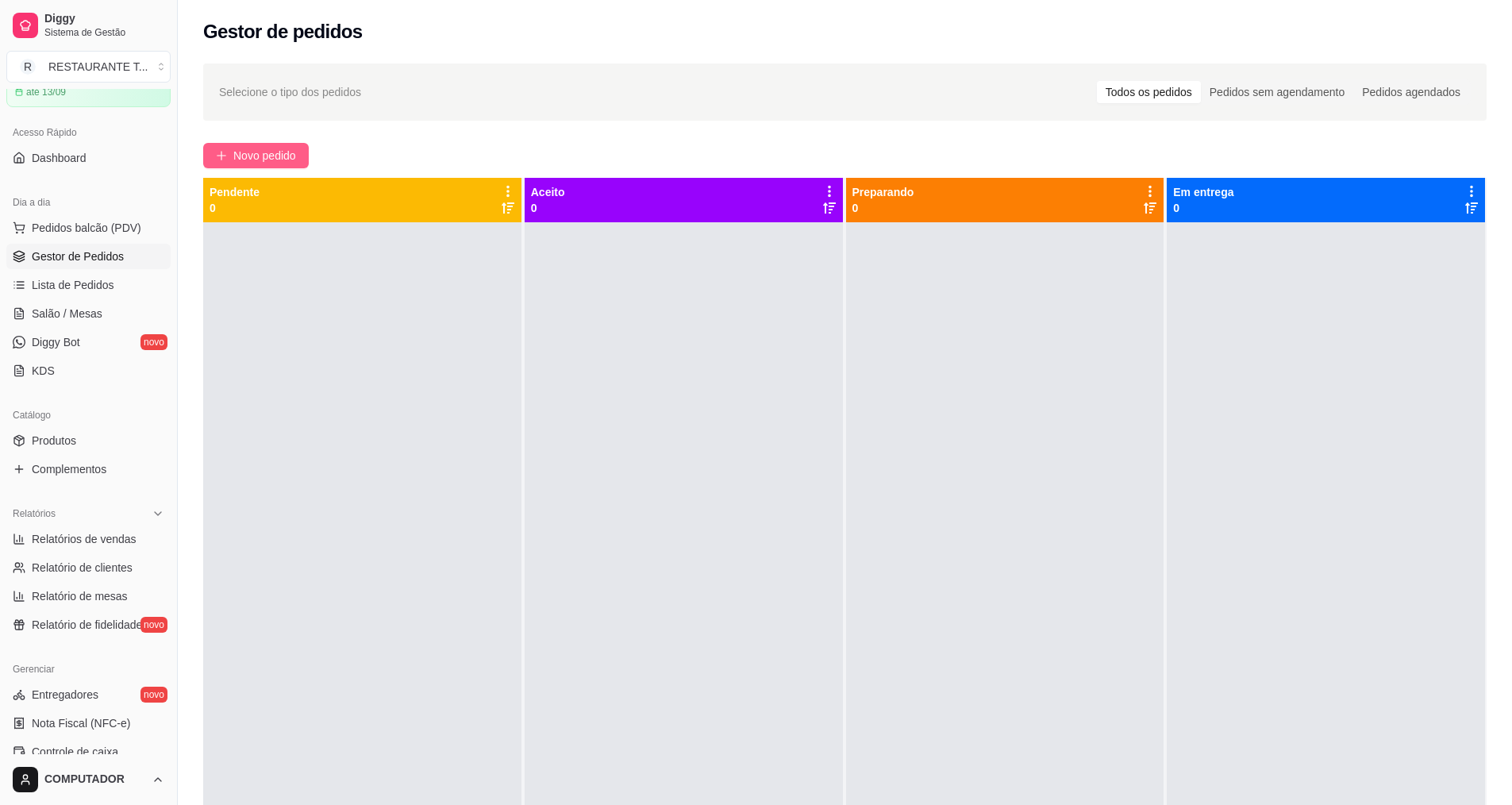
click at [299, 146] on button "Novo pedido" at bounding box center [256, 156] width 106 height 25
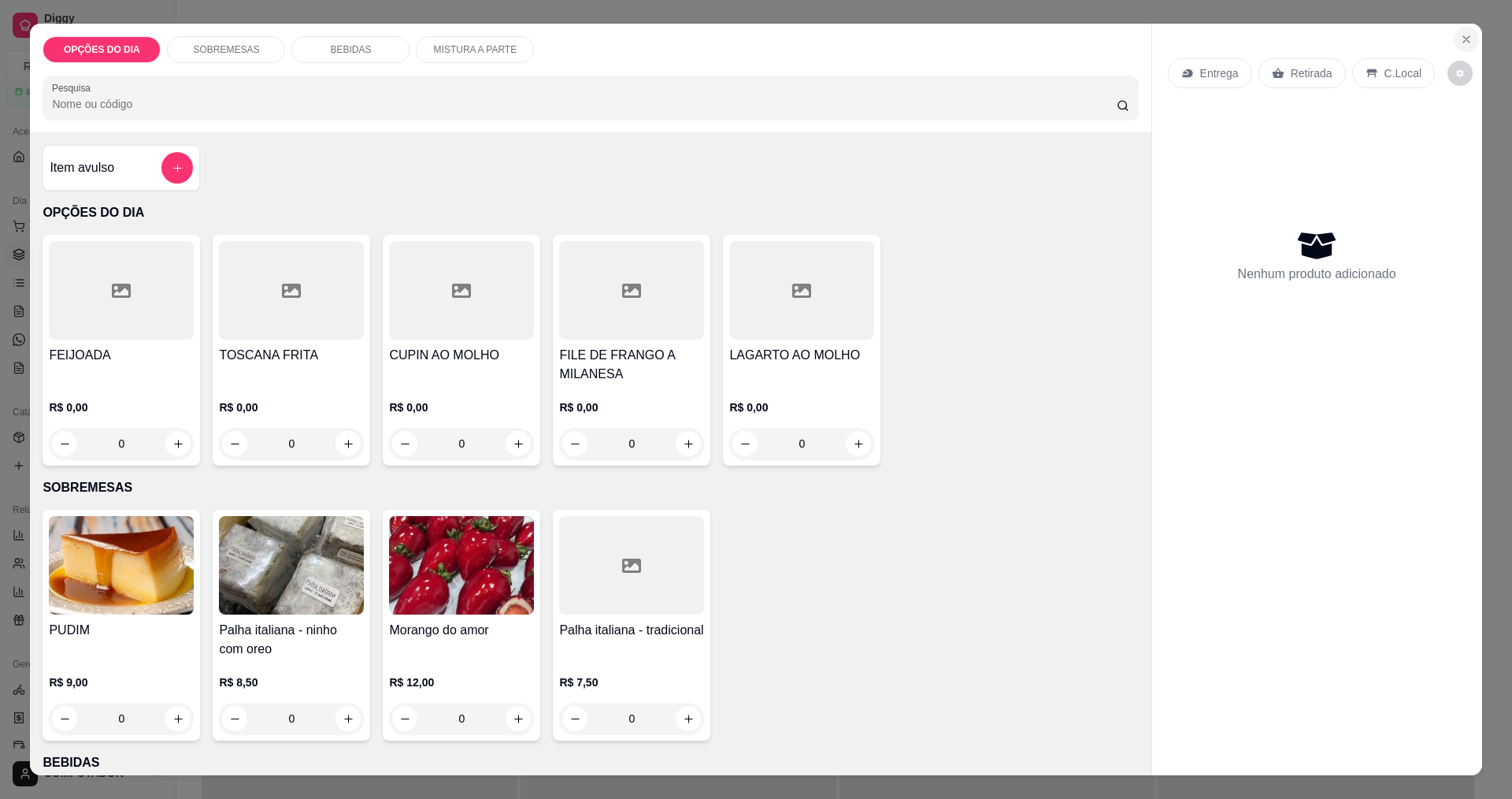
click at [1463, 40] on icon "Close" at bounding box center [1466, 39] width 6 height 6
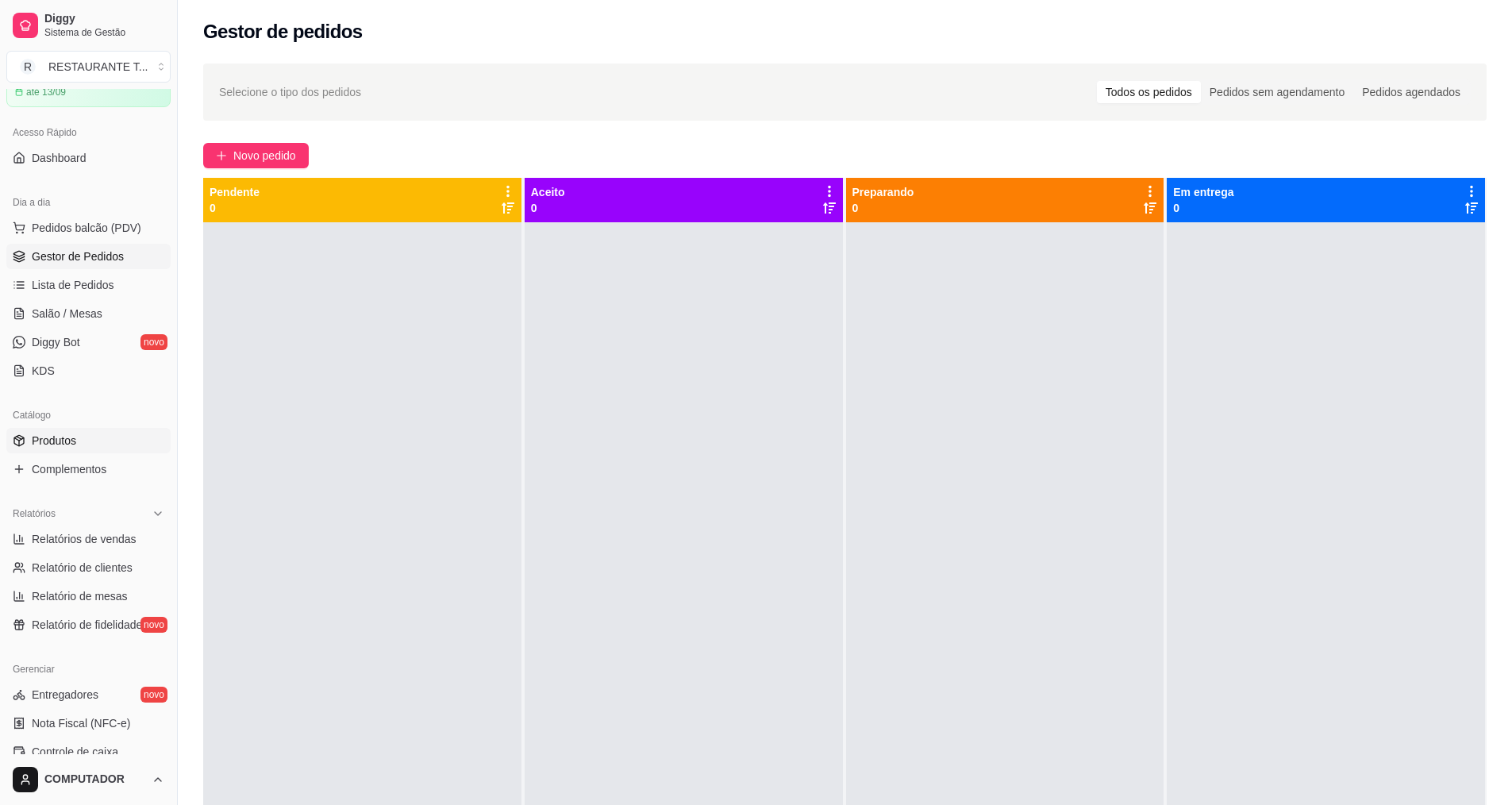
click at [92, 440] on link "Produtos" at bounding box center [88, 440] width 164 height 25
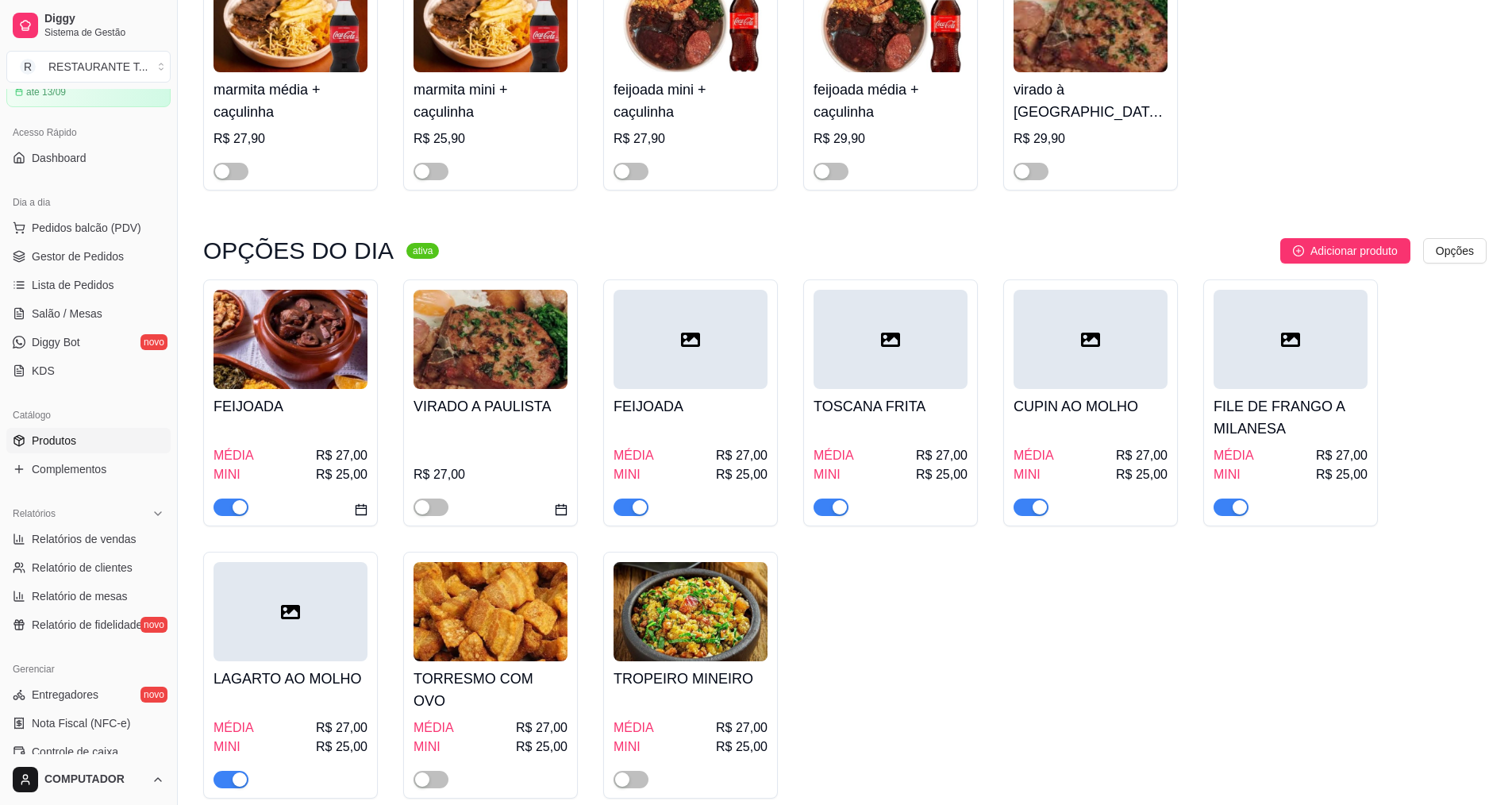
scroll to position [238, 0]
click at [639, 508] on div "button" at bounding box center [640, 506] width 15 height 15
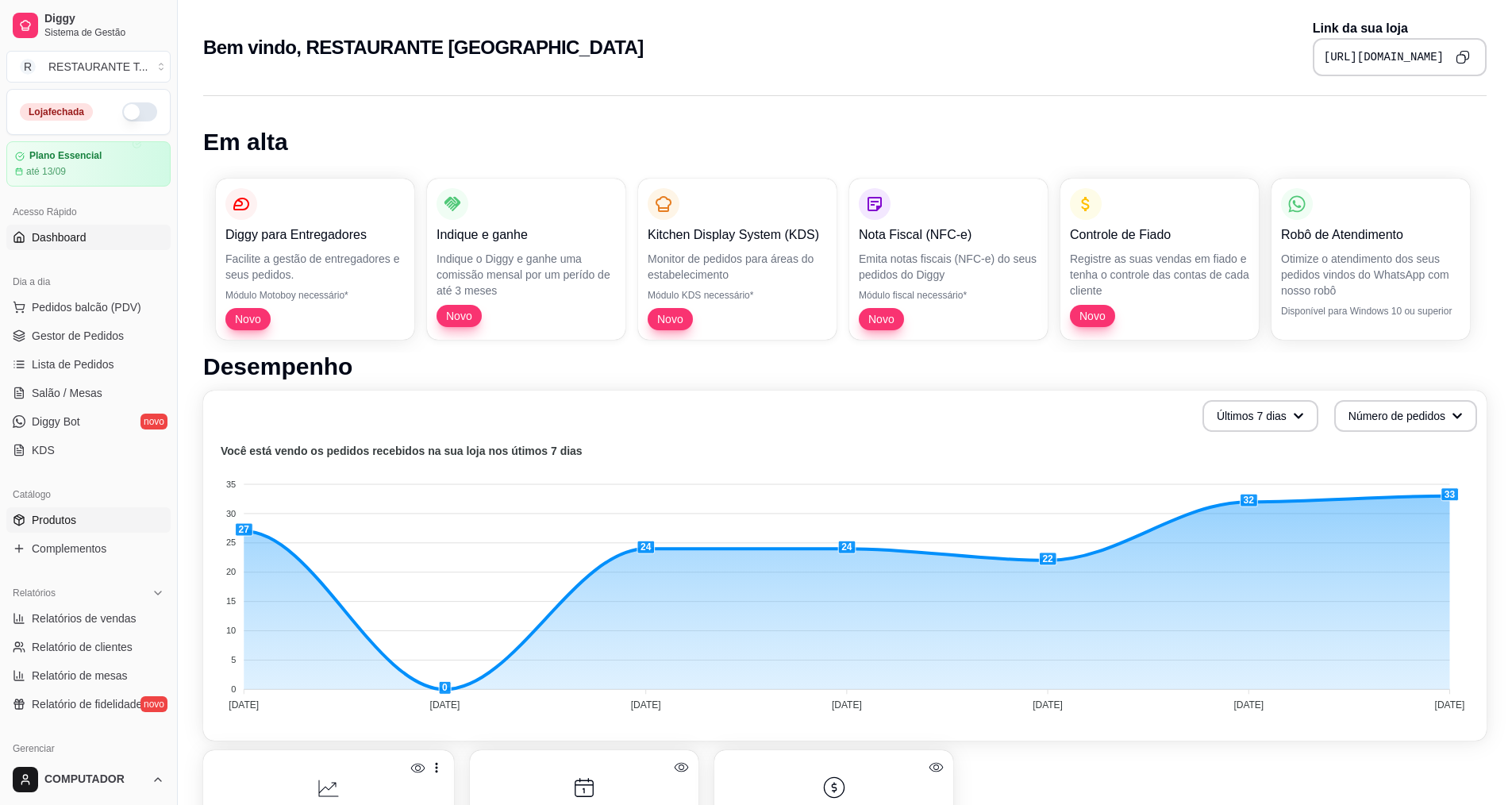
click at [49, 513] on span "Produtos" at bounding box center [53, 519] width 44 height 16
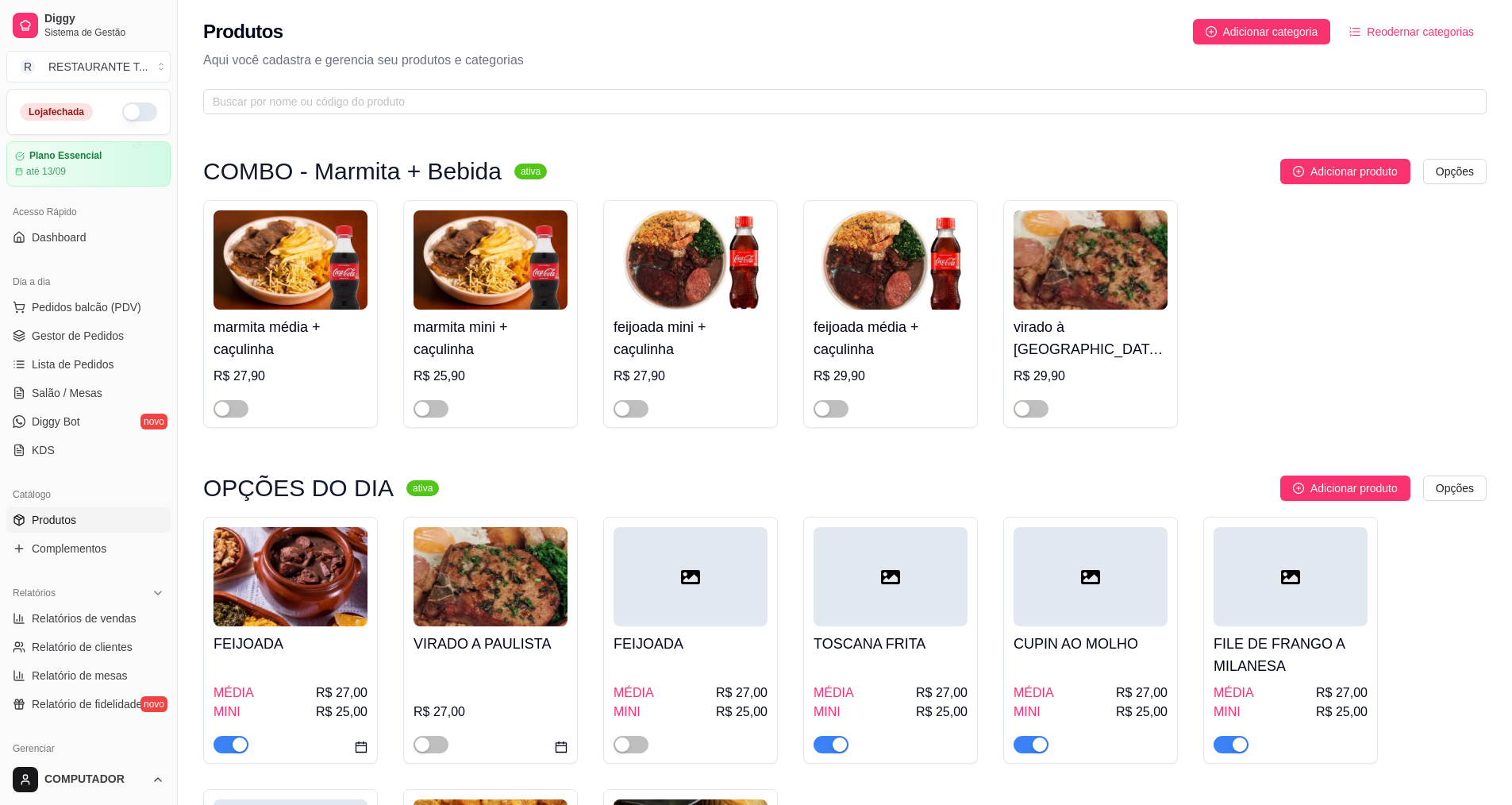
scroll to position [158, 0]
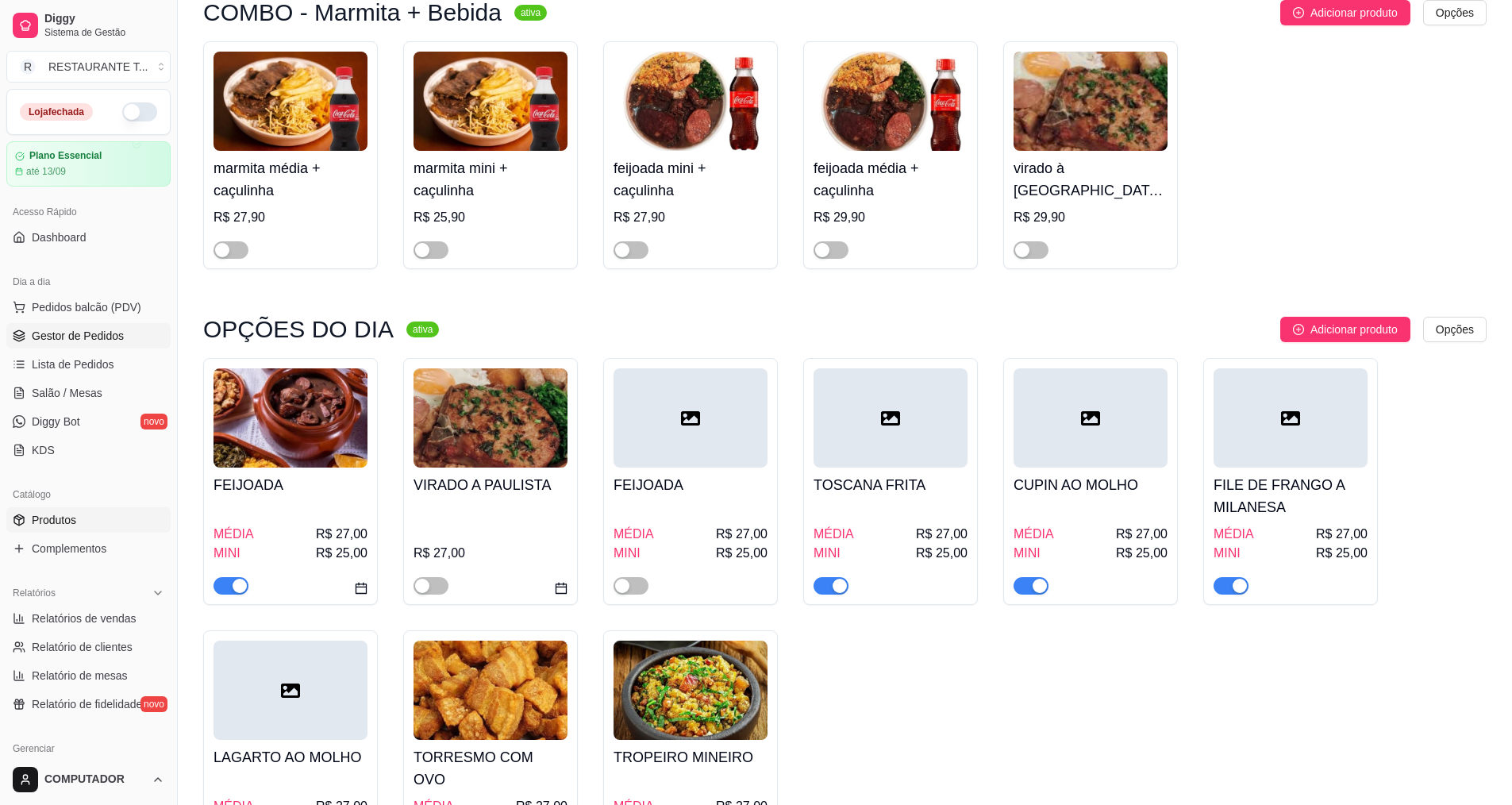
click at [87, 337] on span "Gestor de Pedidos" at bounding box center [77, 335] width 92 height 16
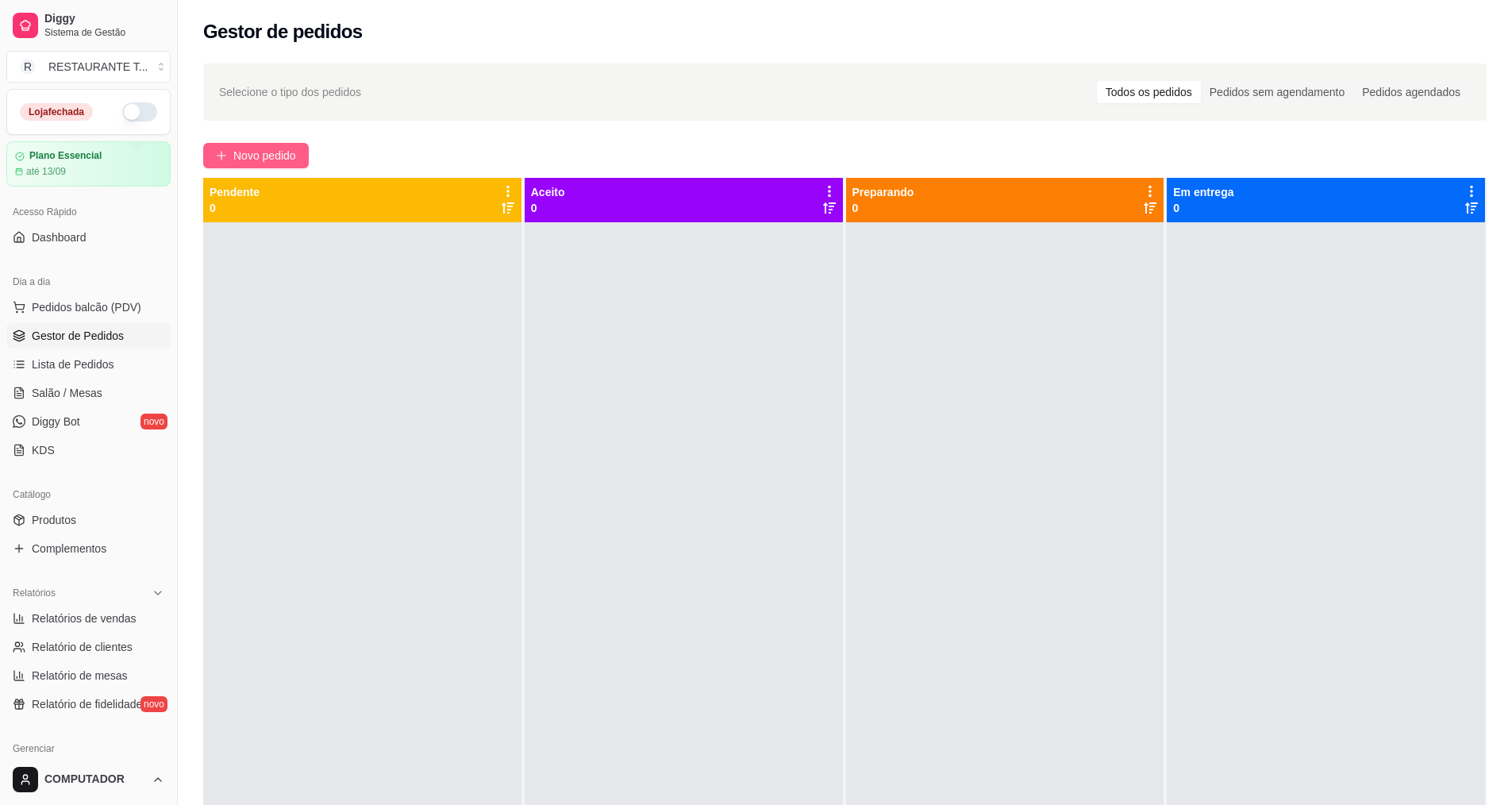
click at [227, 150] on button "Novo pedido" at bounding box center [256, 156] width 106 height 25
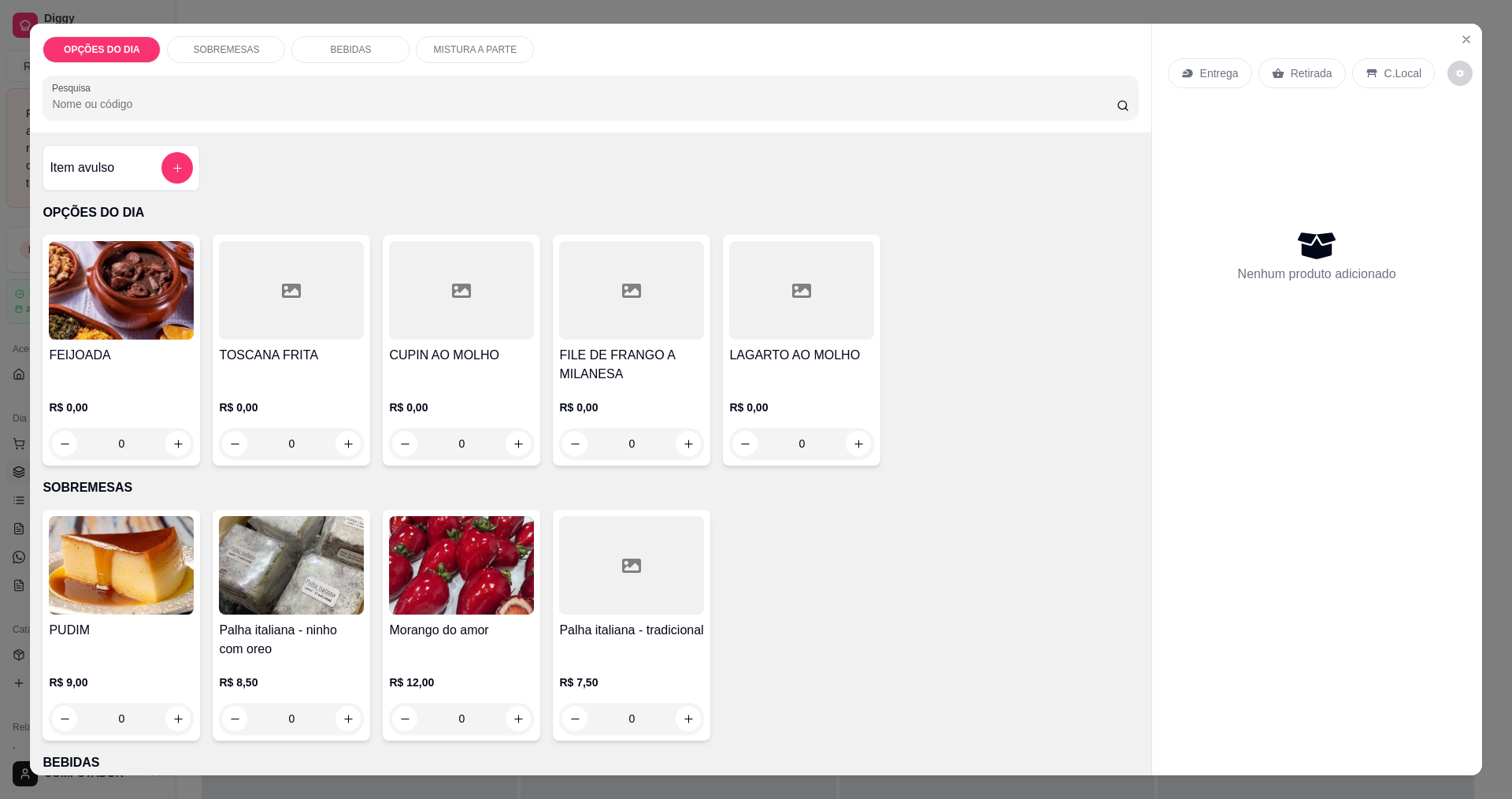
click at [175, 441] on div "0" at bounding box center [120, 444] width 145 height 31
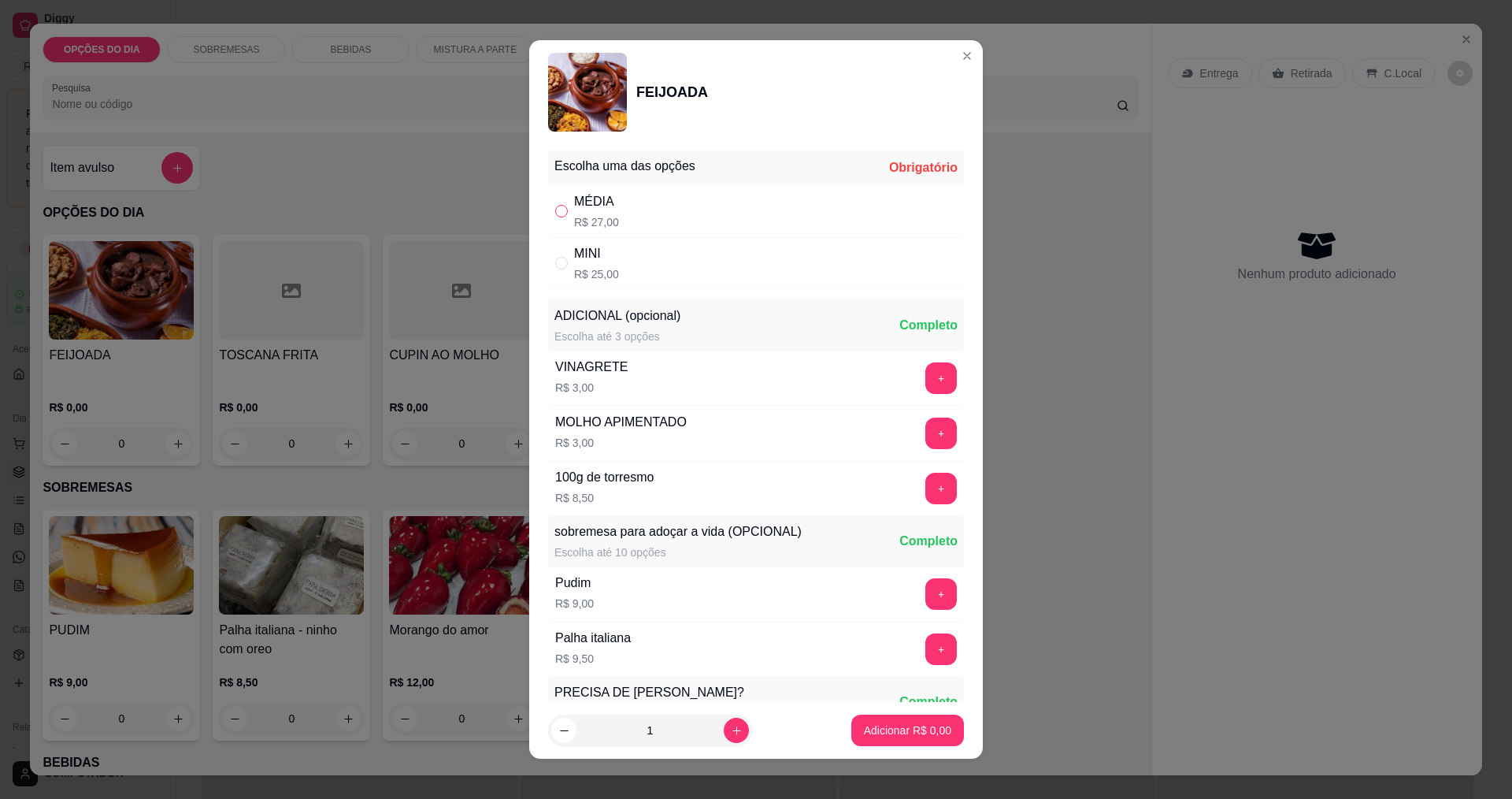
click at [556, 216] on input "" at bounding box center [561, 211] width 13 height 13
radio input "true"
click at [858, 729] on p "Adicionar R$ 27,00" at bounding box center [904, 730] width 94 height 16
type input "1"
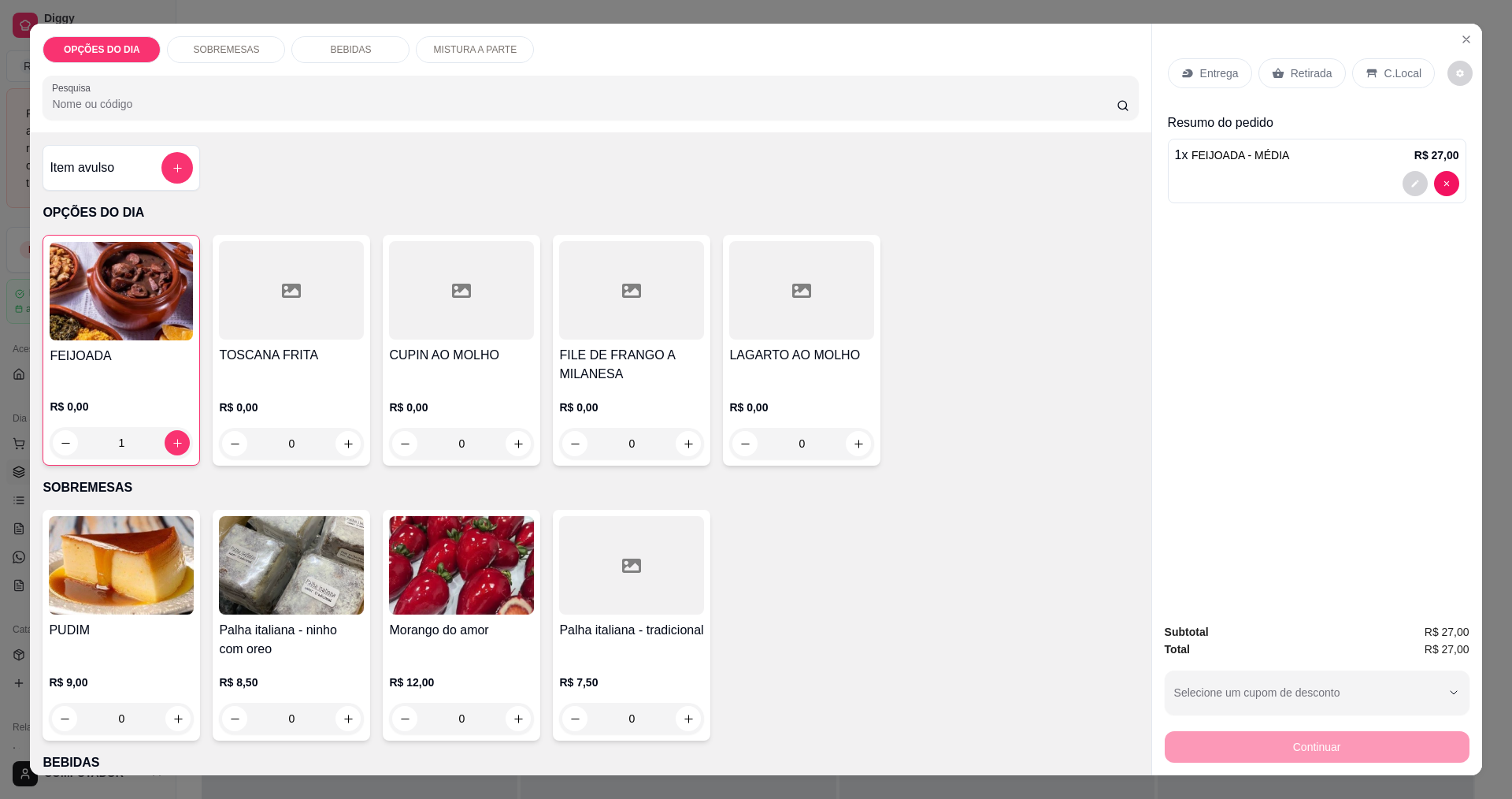
click at [1209, 81] on p "Entrega" at bounding box center [1220, 73] width 39 height 16
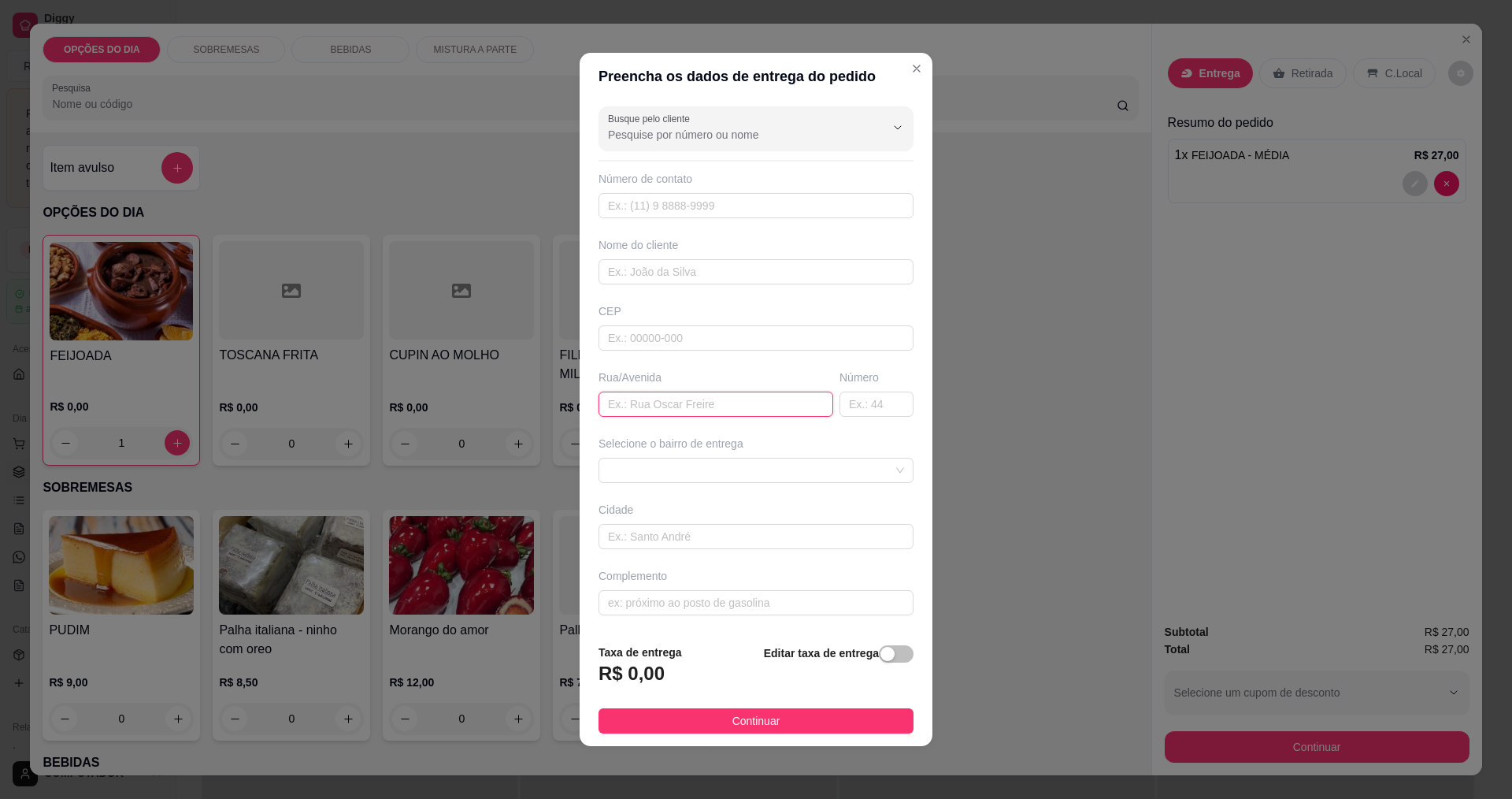
click at [700, 410] on input "text" at bounding box center [716, 404] width 235 height 25
type input "[PERSON_NAME]"
click at [708, 470] on span at bounding box center [756, 470] width 296 height 23
type input "550"
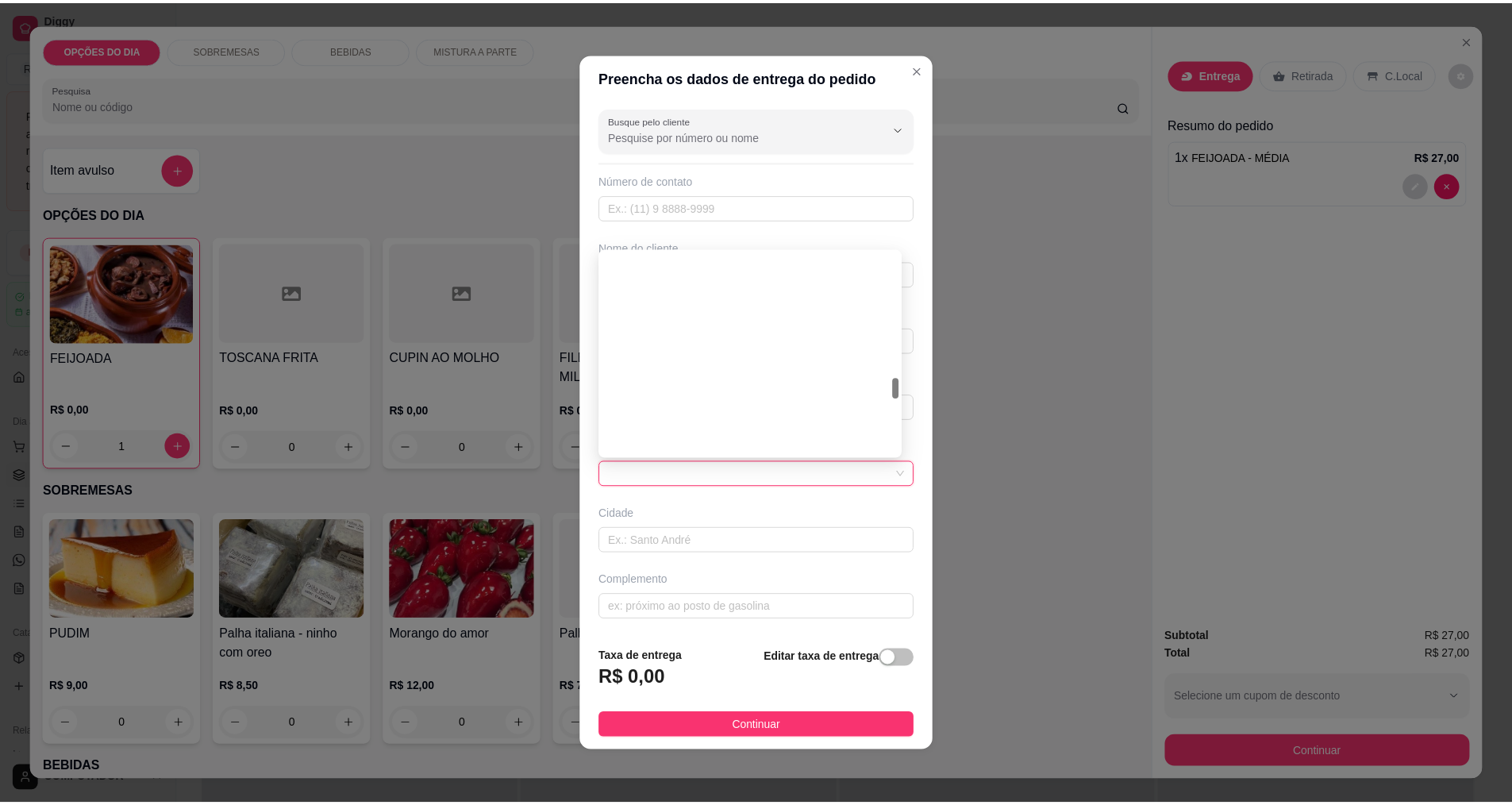
scroll to position [1190, 0]
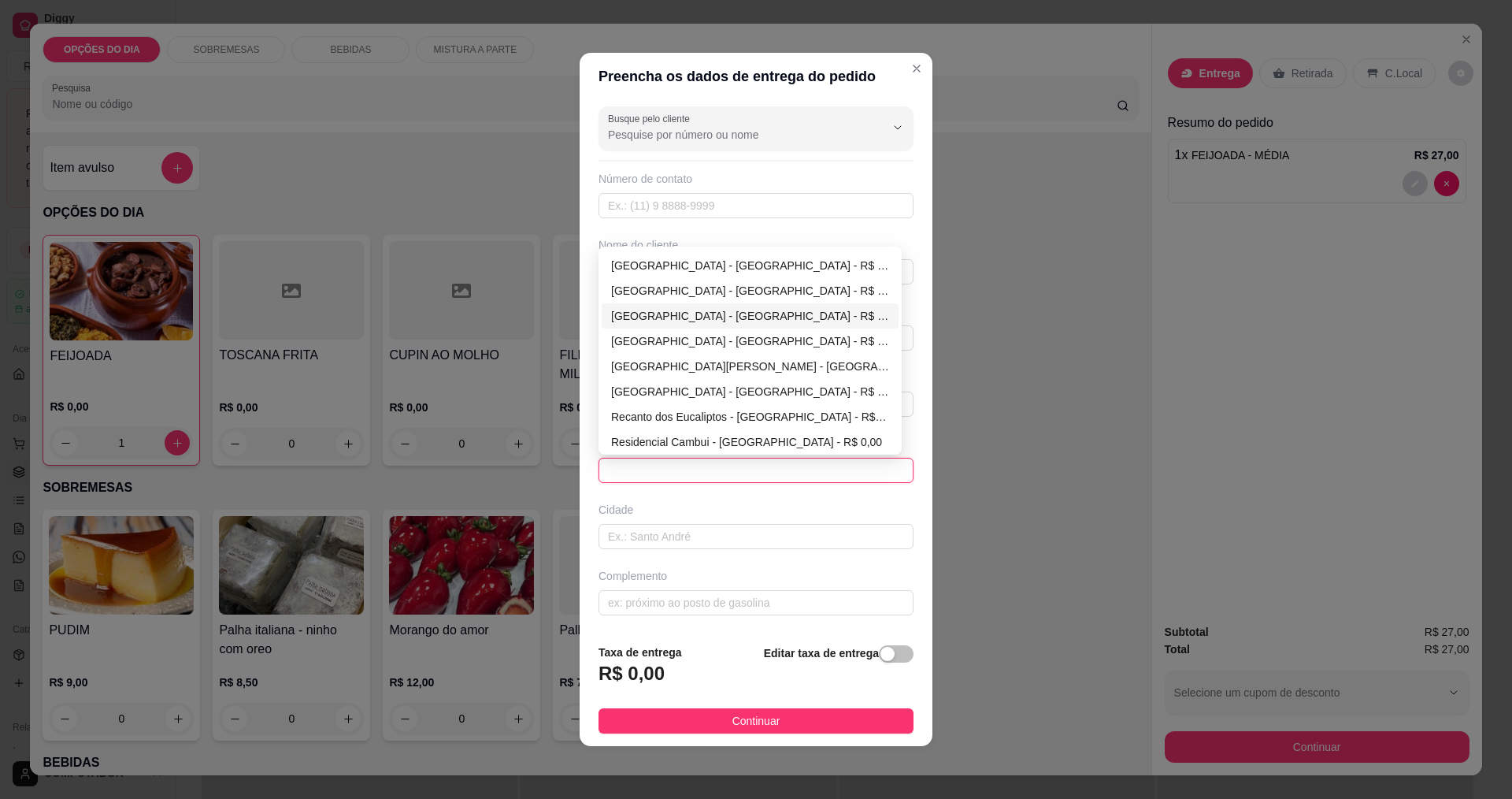
click at [689, 316] on div "[GEOGRAPHIC_DATA] - [GEOGRAPHIC_DATA] - R$ 0,00" at bounding box center [750, 316] width 278 height 17
type input "[GEOGRAPHIC_DATA]"
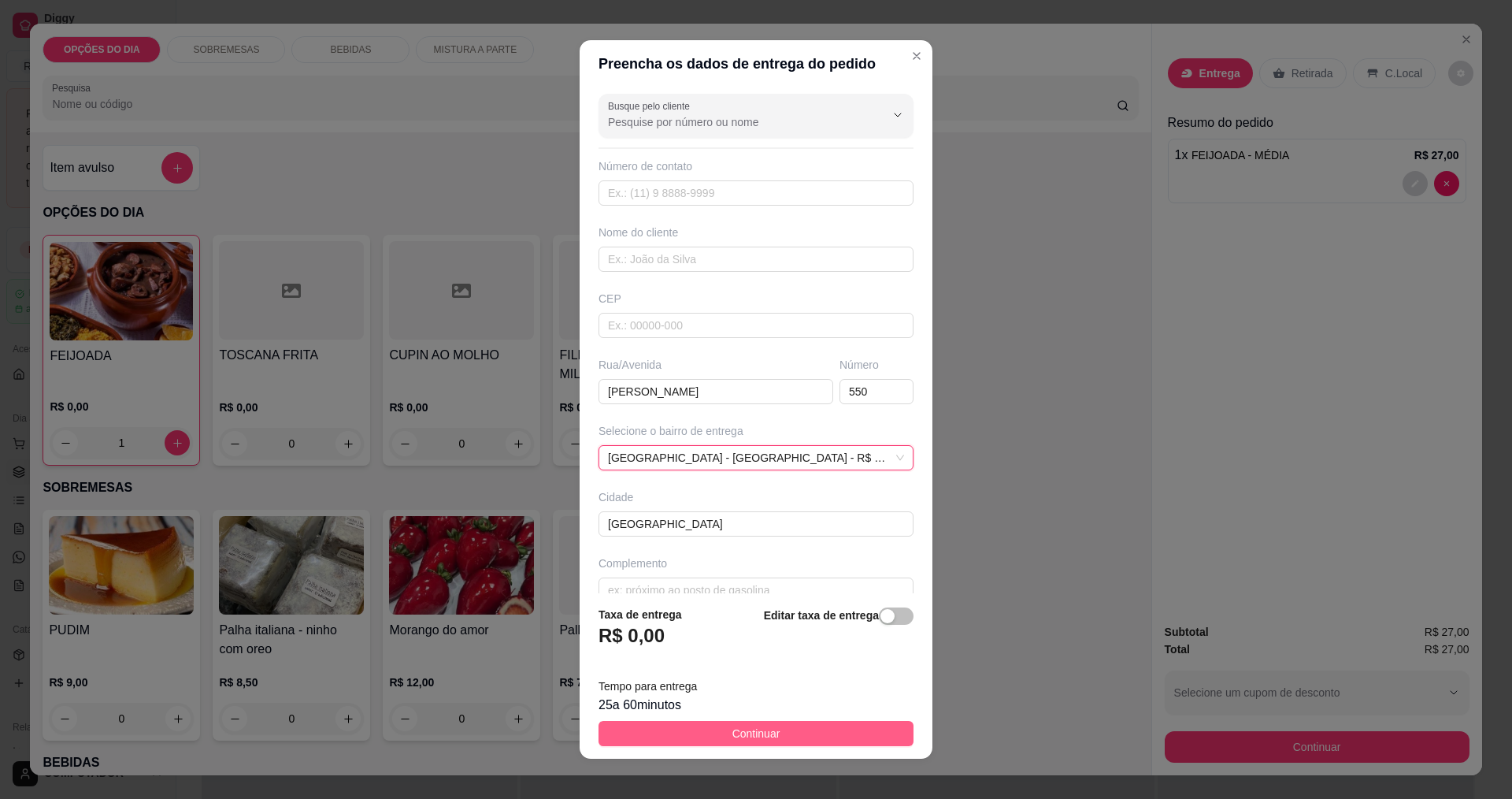
click at [805, 731] on button "Continuar" at bounding box center [756, 734] width 315 height 25
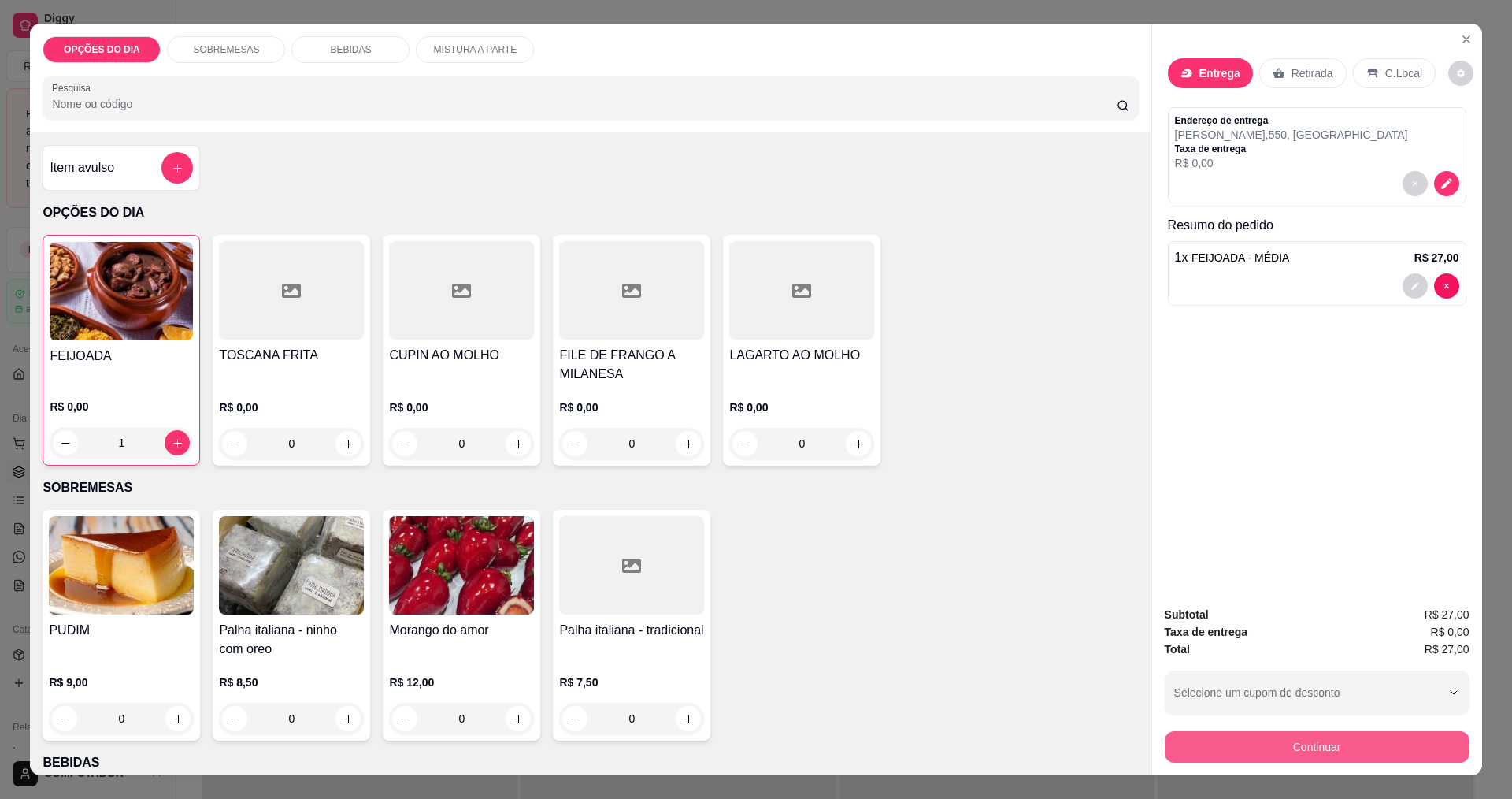
click at [1428, 737] on button "Continuar" at bounding box center [1317, 747] width 305 height 31
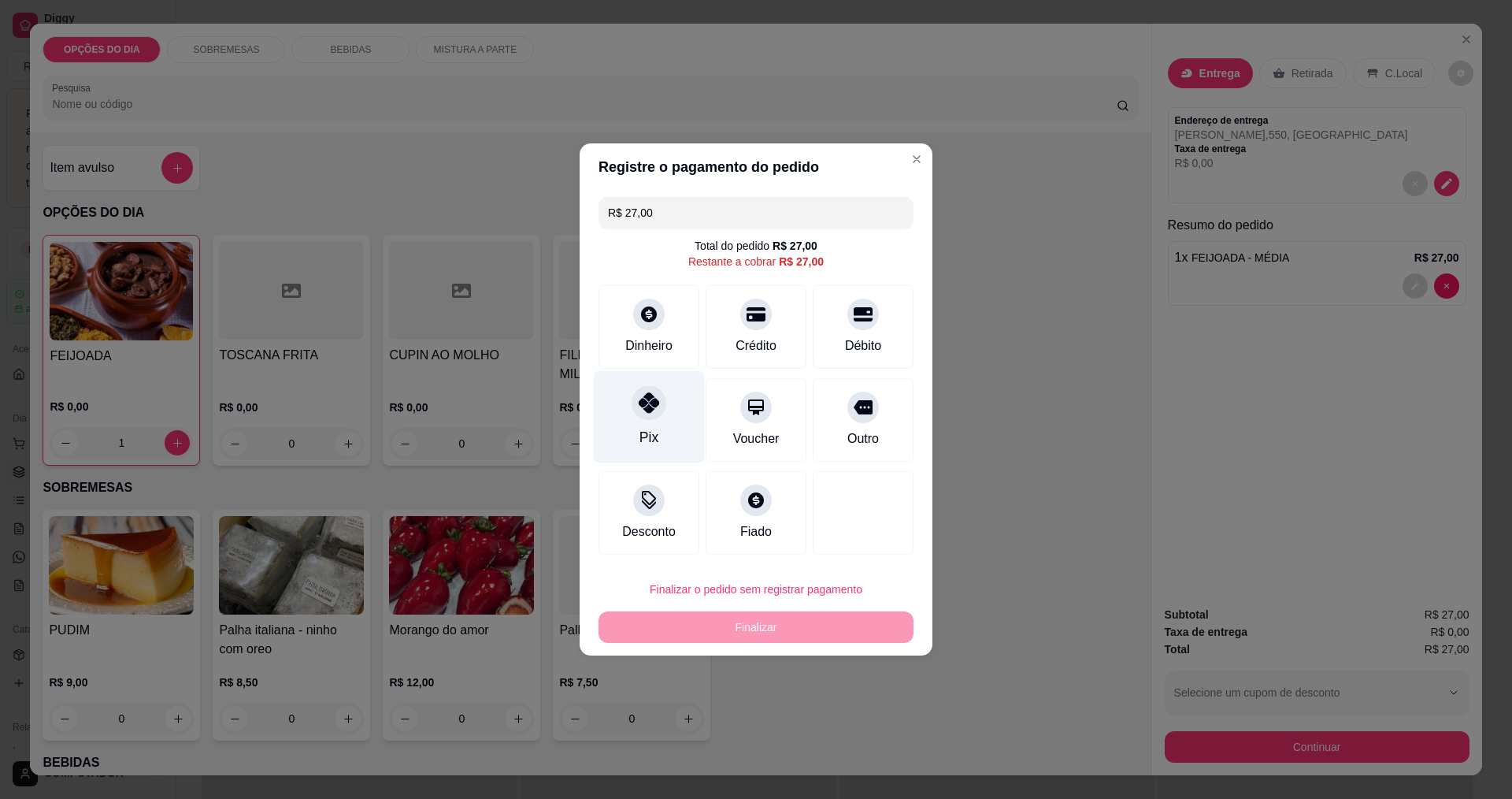
click at [662, 437] on div "Pix" at bounding box center [649, 416] width 111 height 92
type input "R$ 0,00"
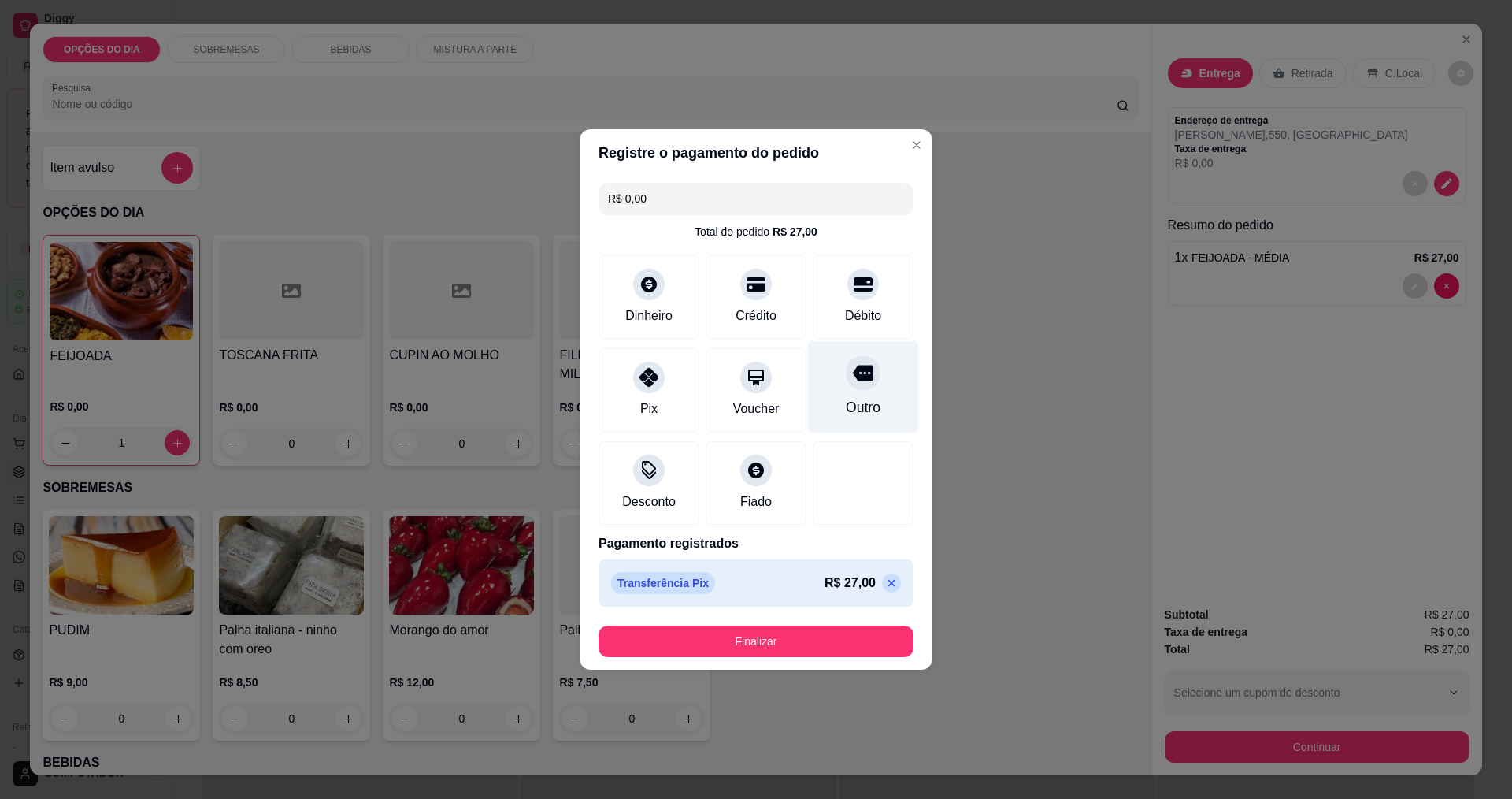
click at [855, 381] on icon at bounding box center [863, 374] width 20 height 16
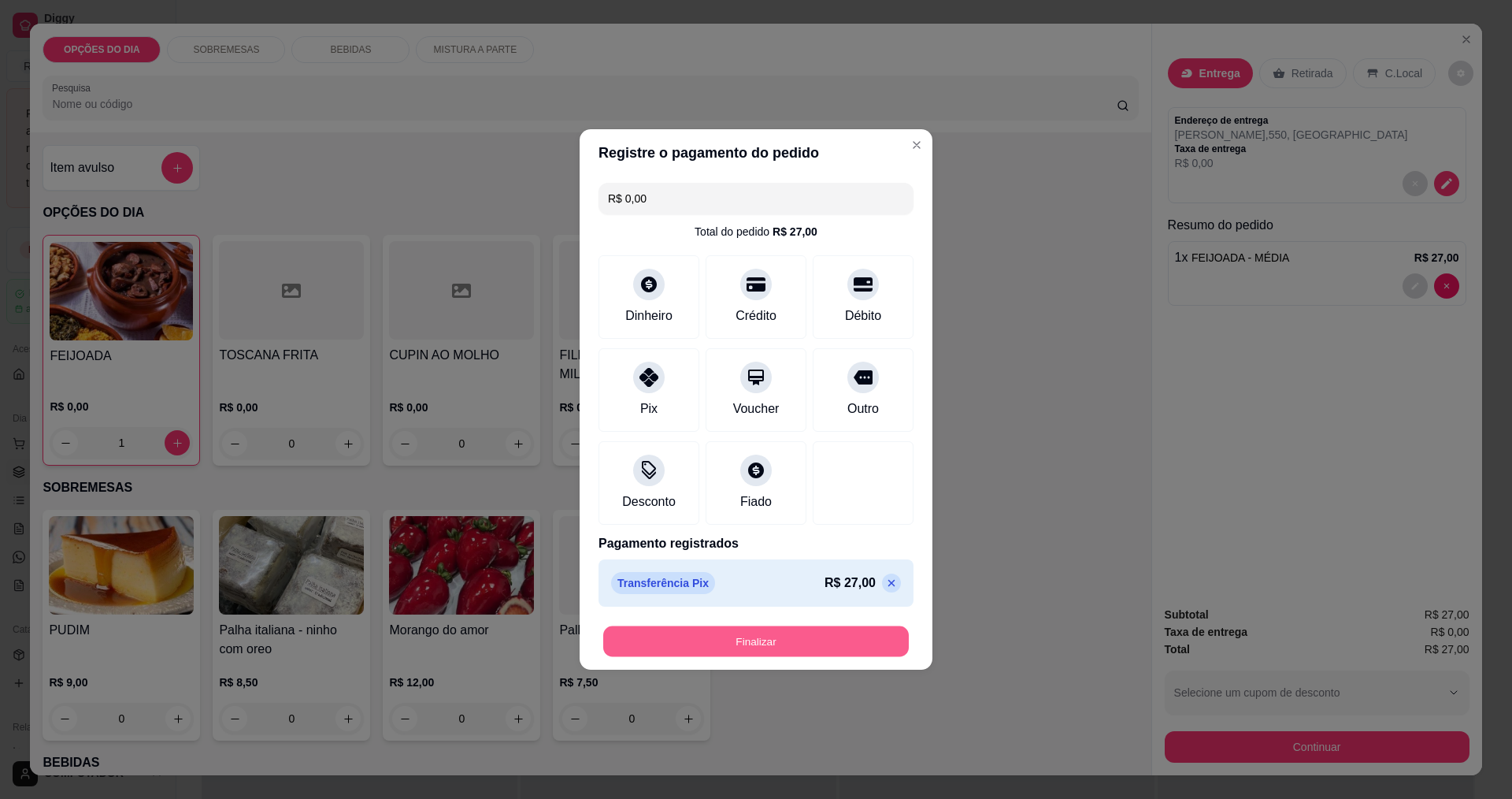
click at [842, 646] on button "Finalizar" at bounding box center [756, 642] width 306 height 31
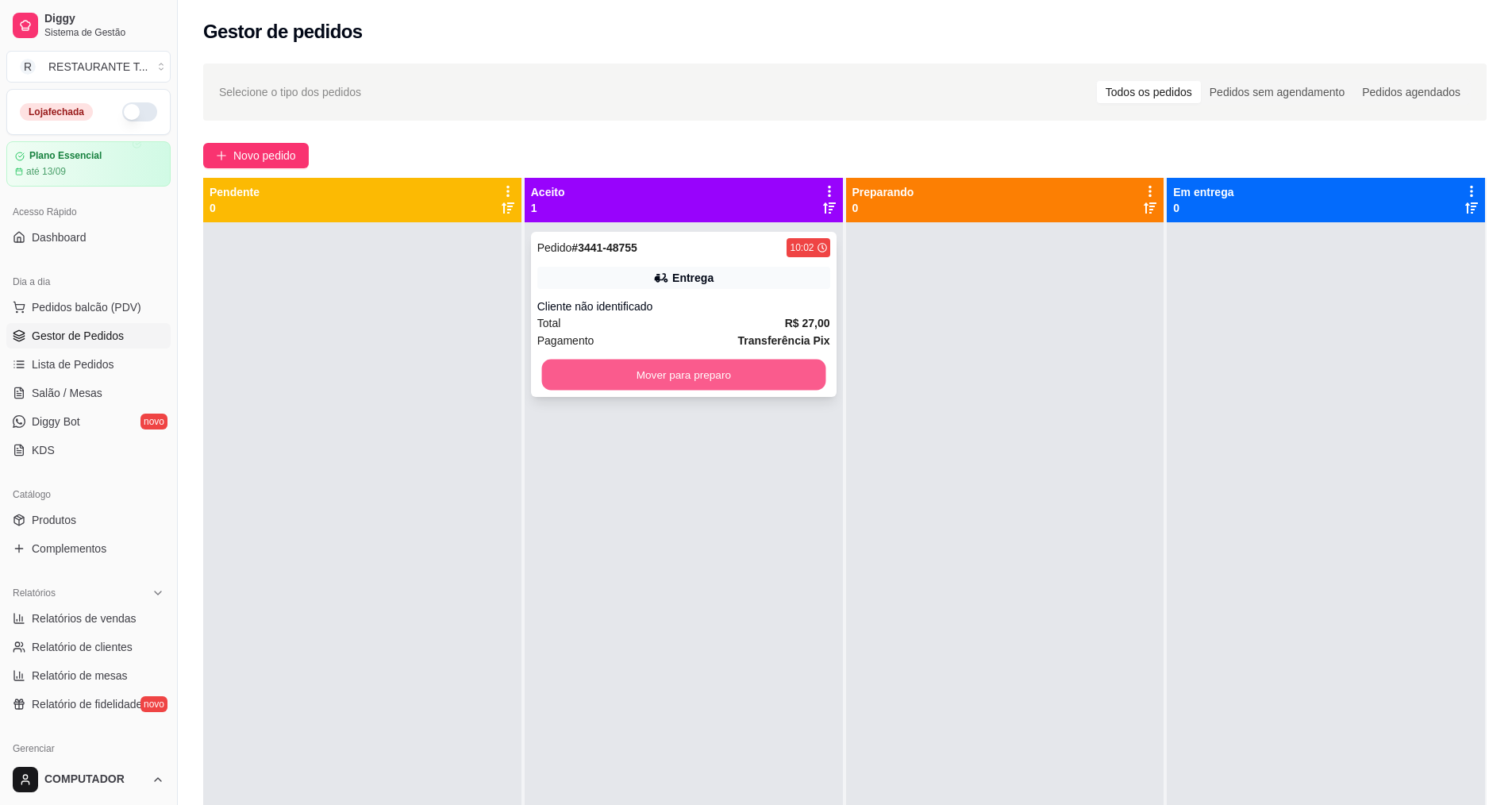
click at [701, 385] on button "Mover para preparo" at bounding box center [683, 376] width 285 height 31
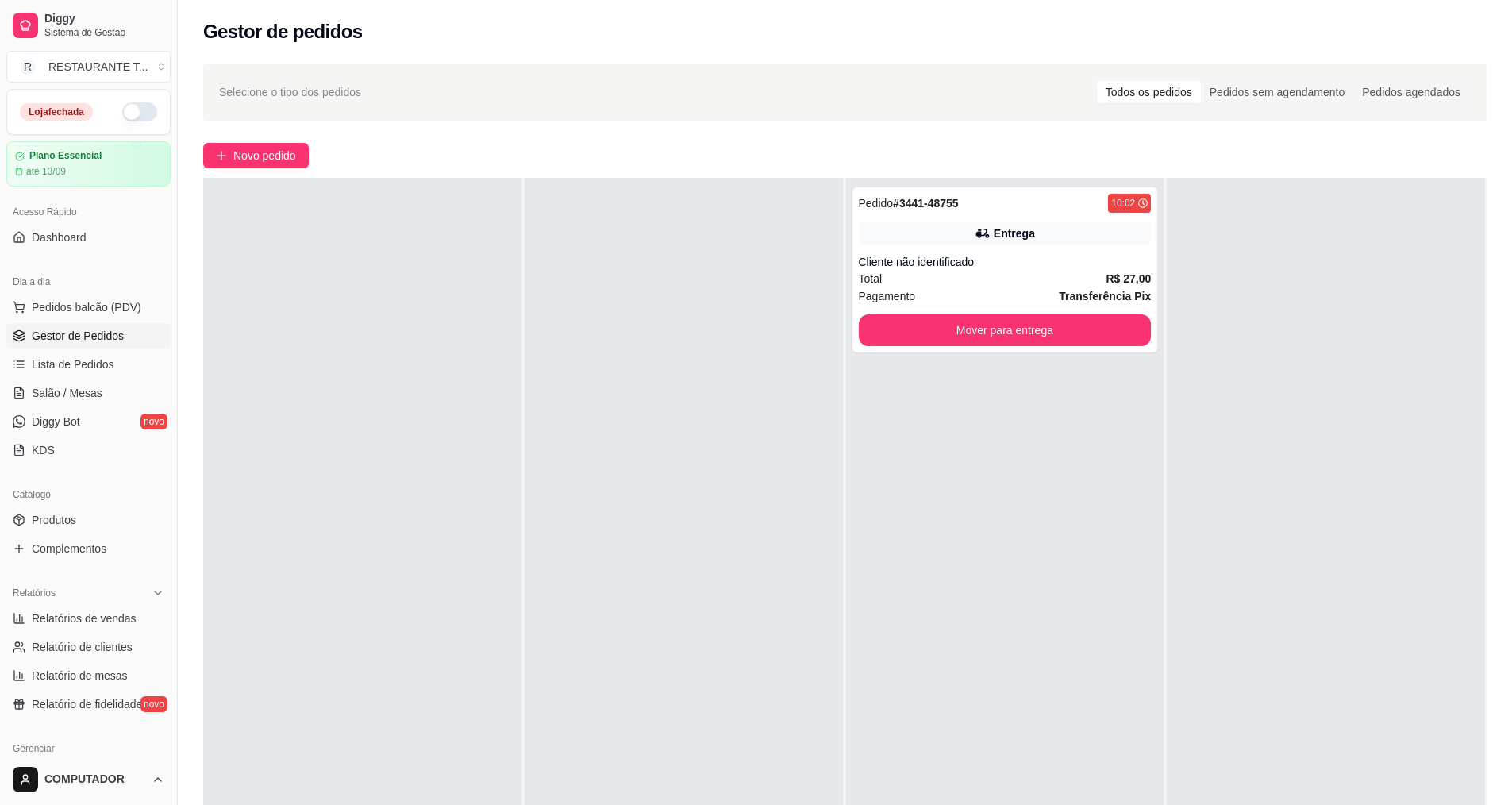
scroll to position [243, 0]
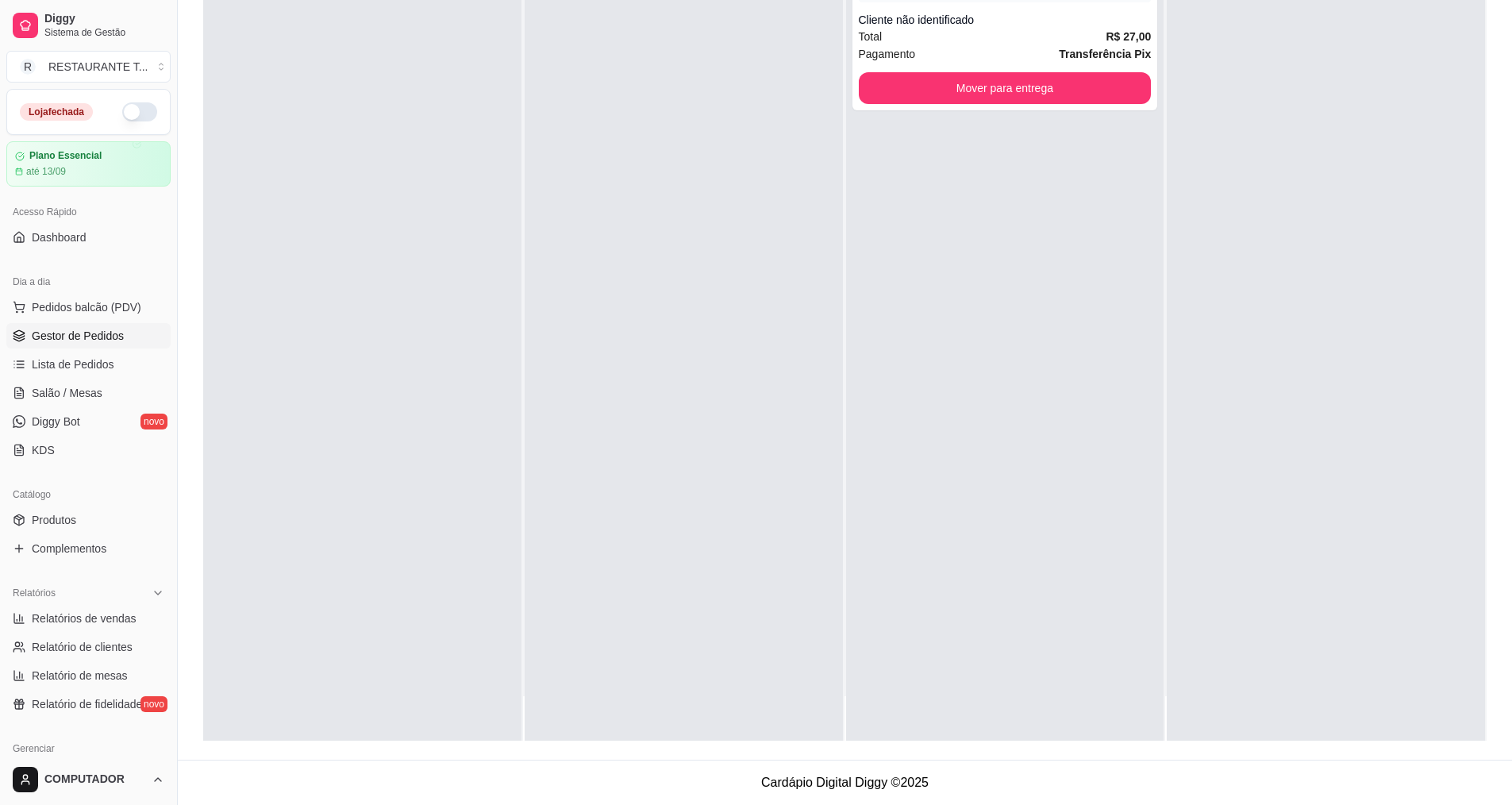
click at [124, 110] on button "button" at bounding box center [140, 112] width 35 height 19
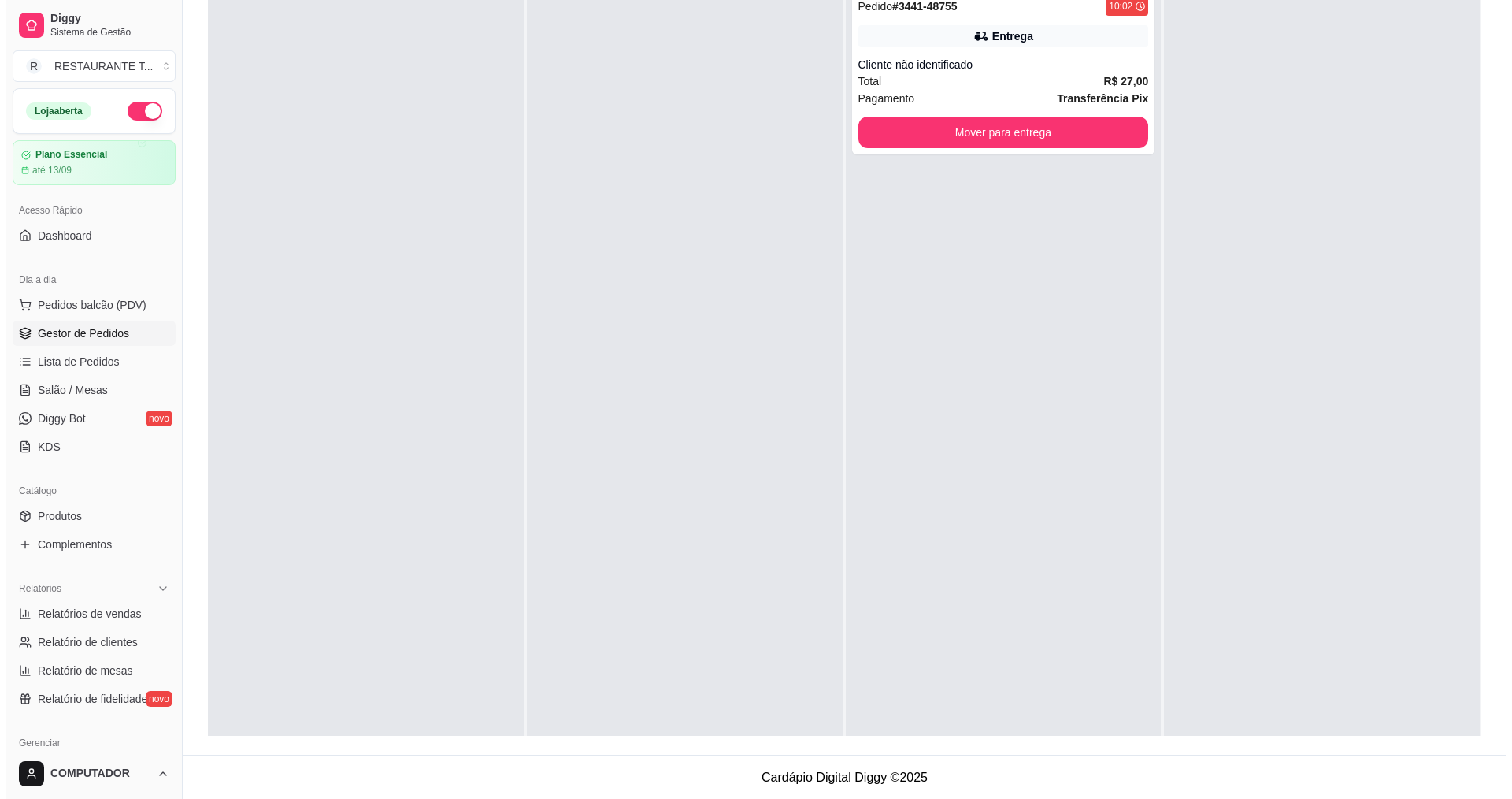
scroll to position [0, 0]
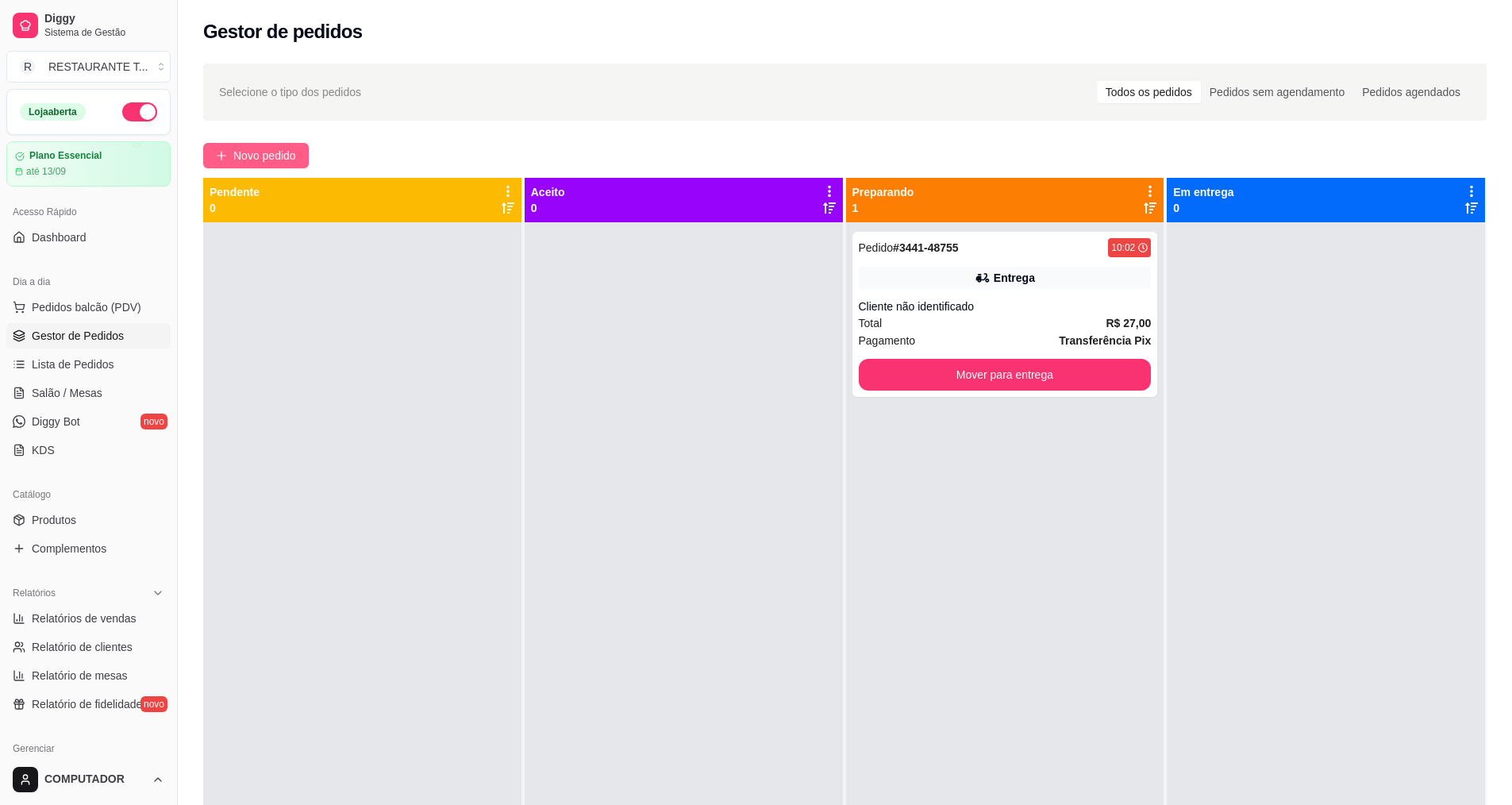
click at [275, 151] on span "Novo pedido" at bounding box center [265, 156] width 63 height 18
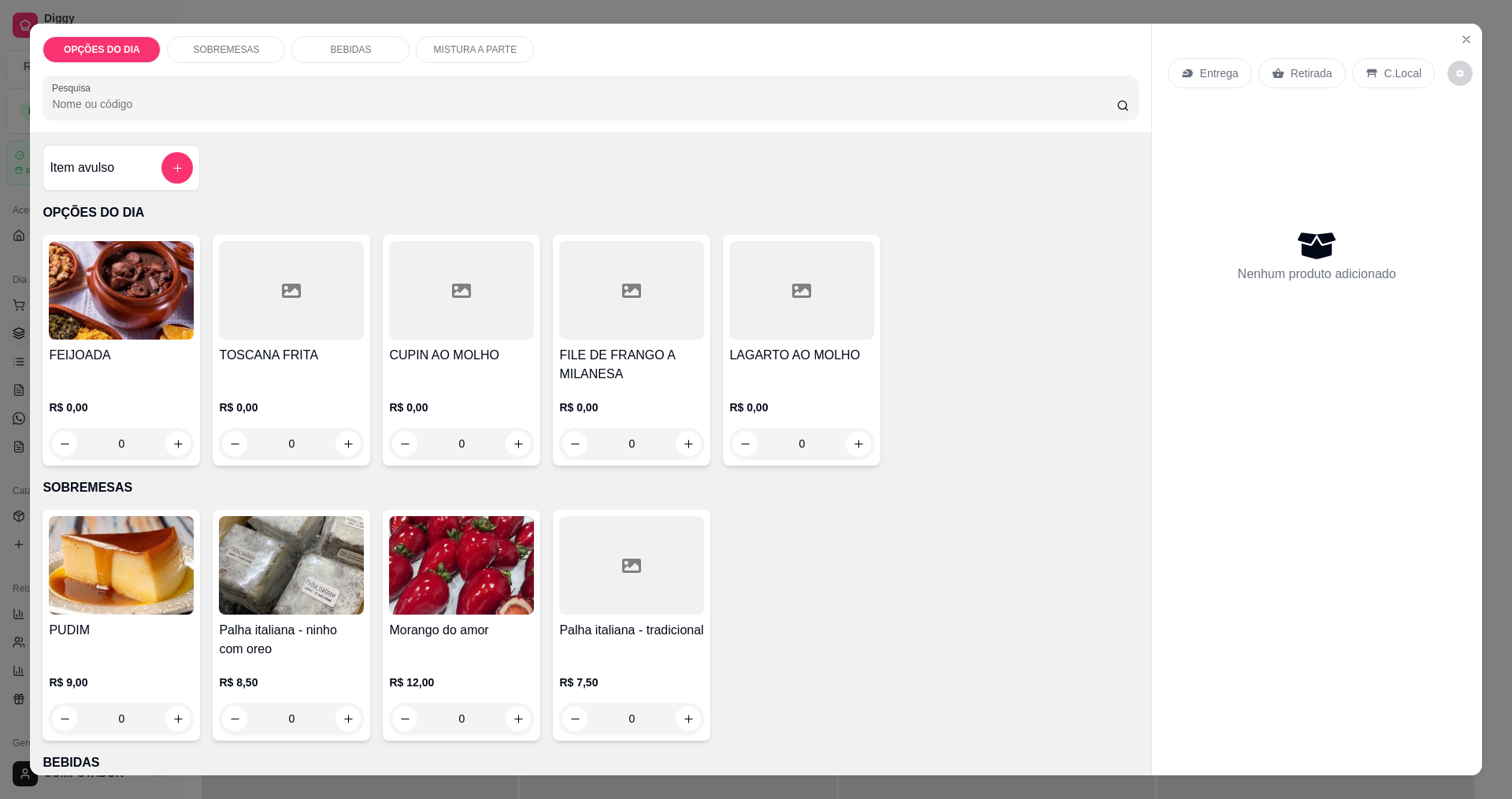
click at [684, 447] on div "0" at bounding box center [631, 444] width 145 height 31
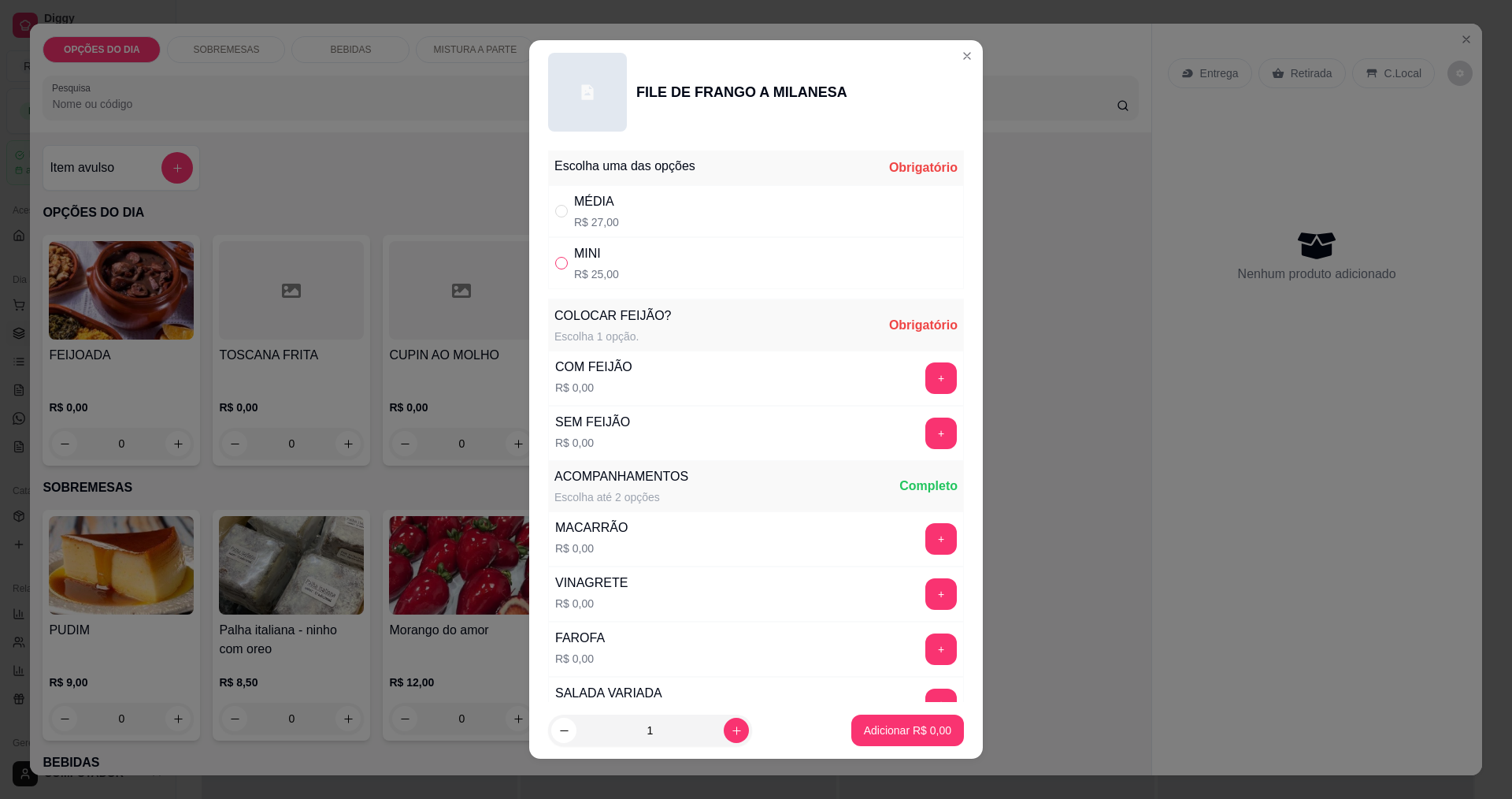
click at [555, 264] on input "" at bounding box center [561, 263] width 13 height 13
radio input "true"
click at [926, 379] on button "+" at bounding box center [941, 378] width 31 height 31
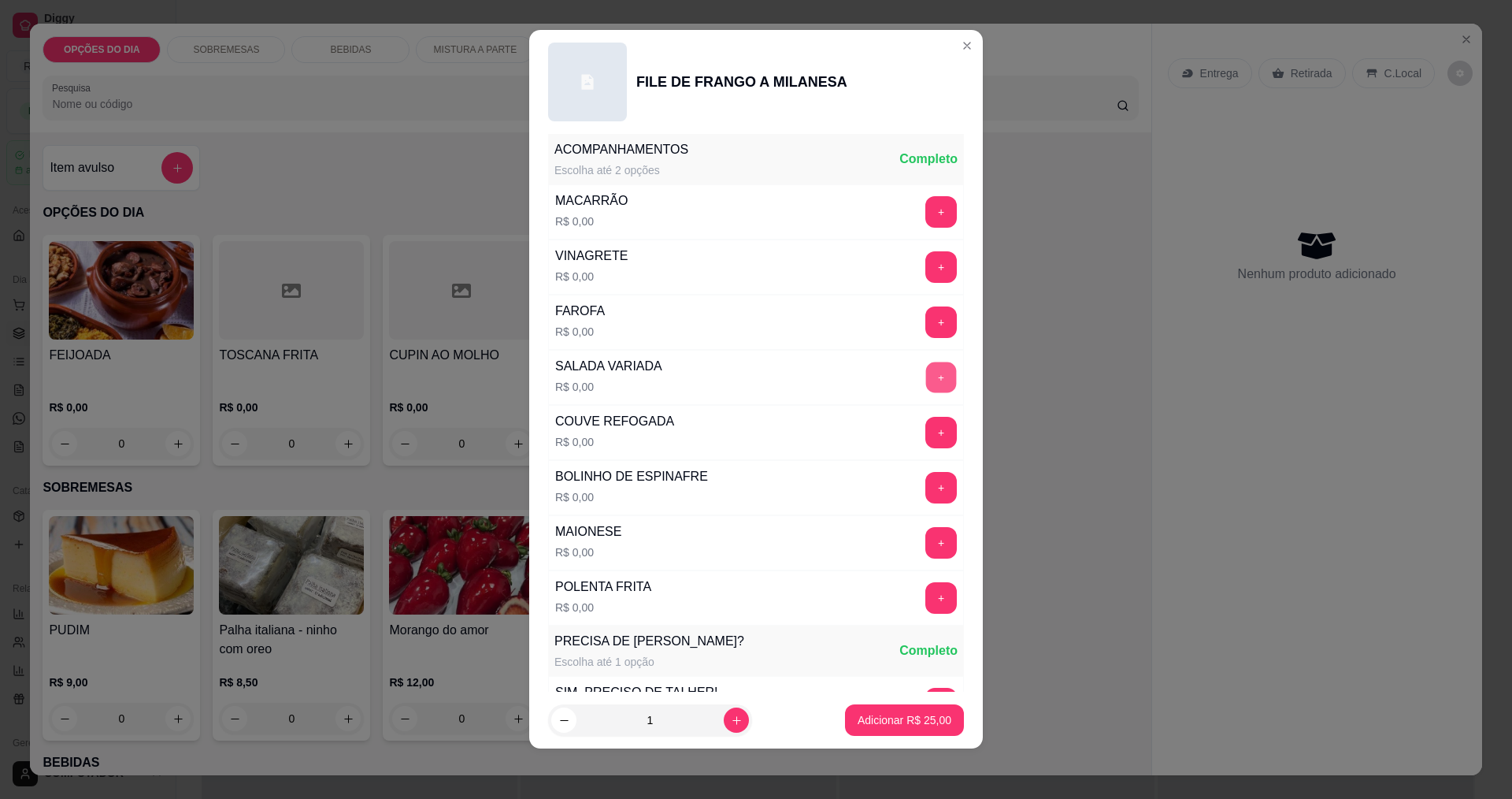
click at [926, 378] on button "+" at bounding box center [941, 377] width 31 height 31
click at [905, 717] on p "Adicionar R$ 25,00" at bounding box center [904, 720] width 94 height 16
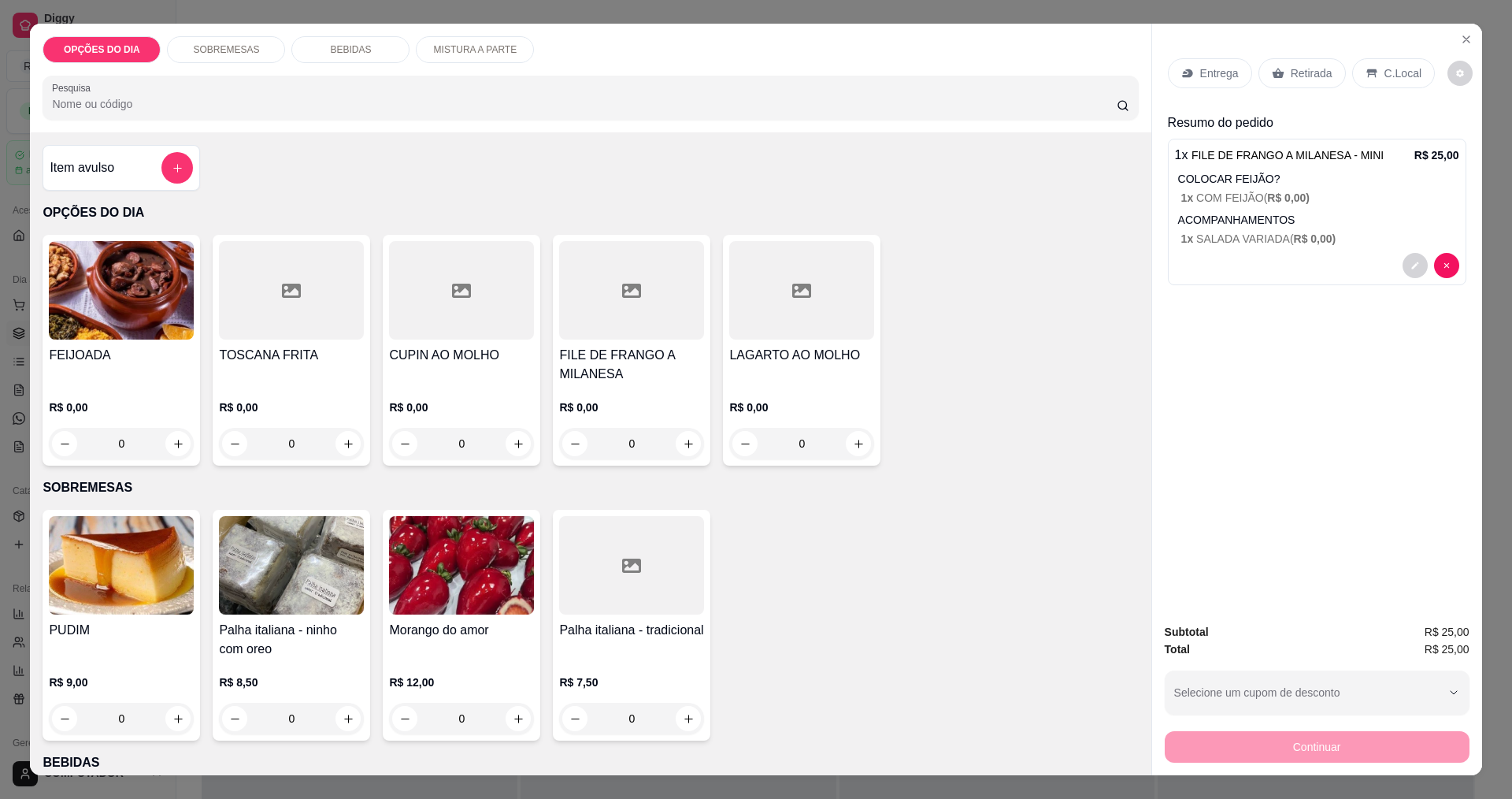
click at [1204, 75] on p "Entrega" at bounding box center [1220, 73] width 39 height 16
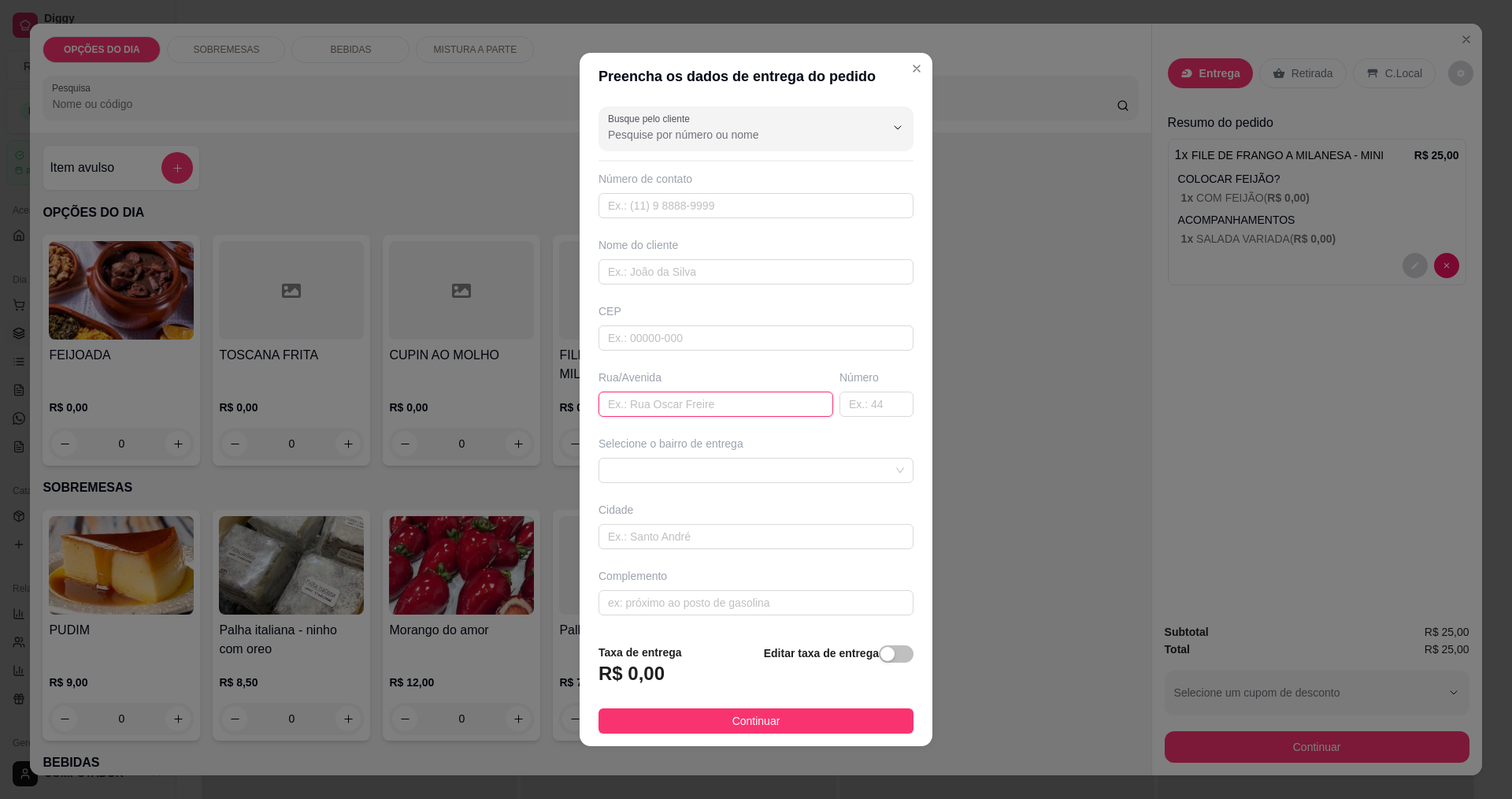
click at [746, 399] on input "text" at bounding box center [716, 404] width 235 height 25
type input "[GEOGRAPHIC_DATA]"
drag, startPoint x: 731, startPoint y: 478, endPoint x: 721, endPoint y: 481, distance: 10.4
click at [721, 481] on span at bounding box center [756, 470] width 296 height 23
type input "192"
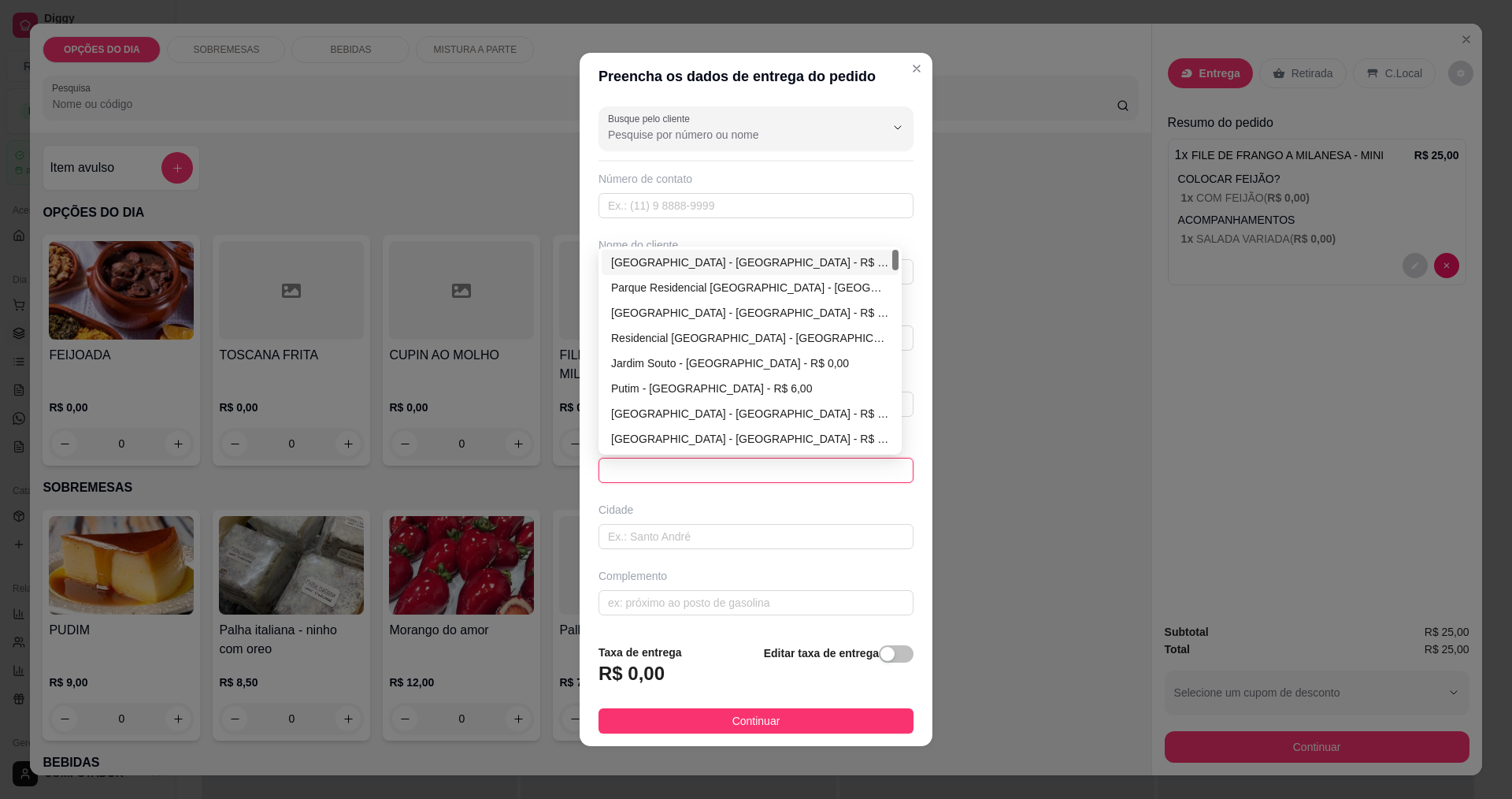
click at [775, 260] on div "[GEOGRAPHIC_DATA] - [GEOGRAPHIC_DATA] - R$ 0,00" at bounding box center [750, 262] width 278 height 17
type input "[GEOGRAPHIC_DATA]"
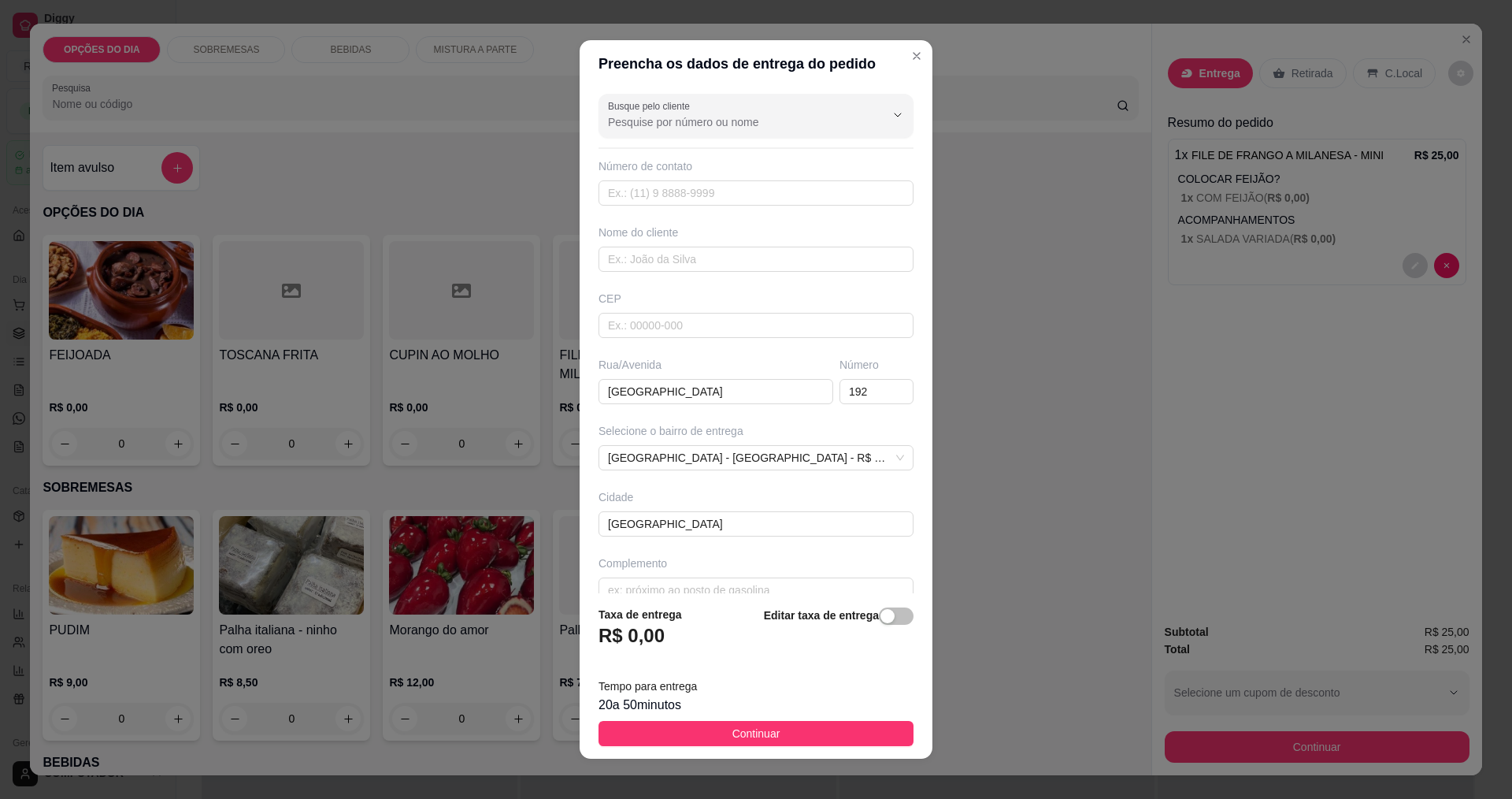
click at [740, 720] on footer "Taxa de entrega R$ 0,00 Editar taxa de entrega Tempo para entrega 20 a 50 minut…" at bounding box center [756, 676] width 353 height 165
click at [757, 740] on span "Continuar" at bounding box center [757, 734] width 49 height 17
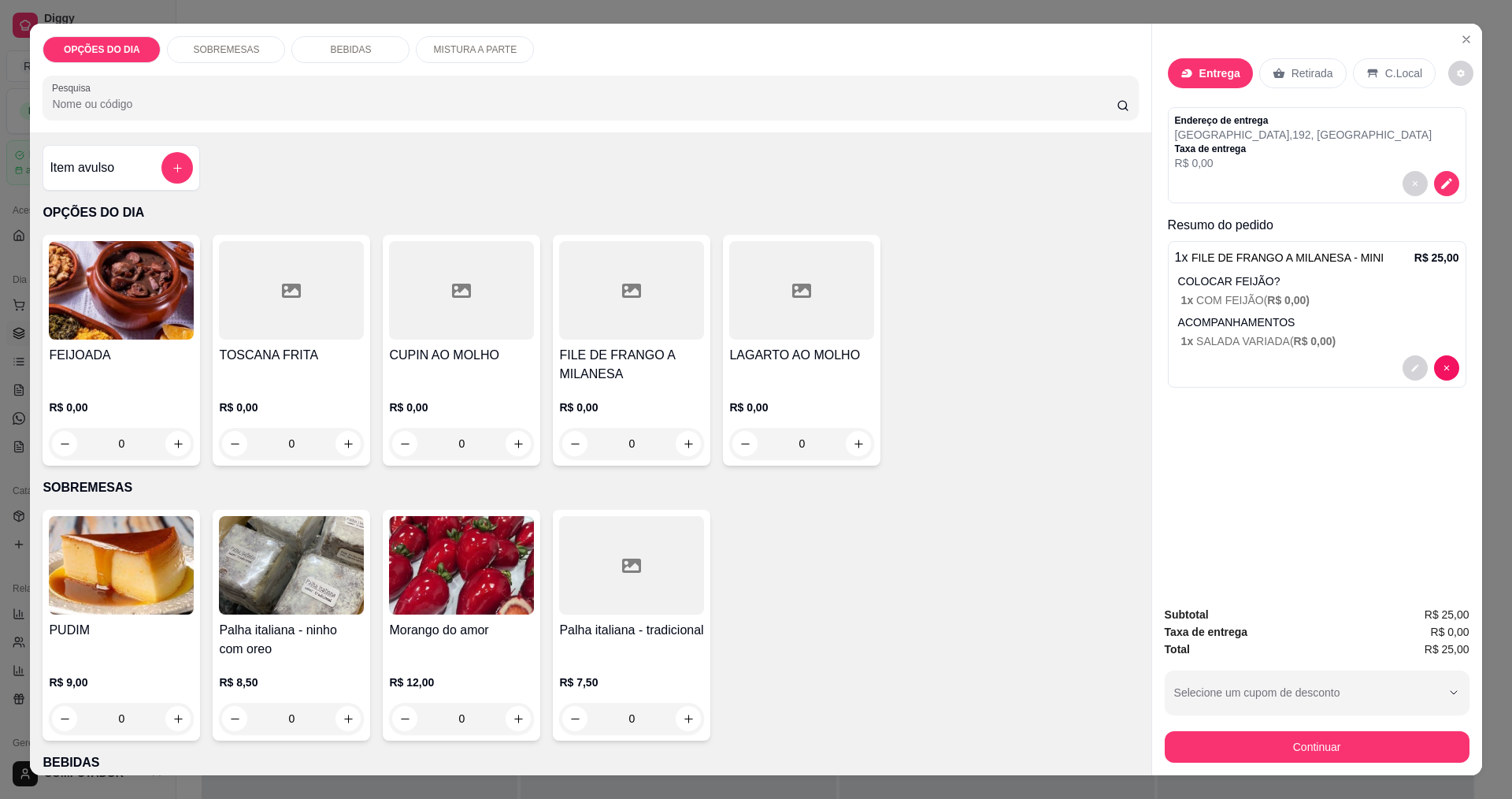
click at [1287, 745] on button "Continuar" at bounding box center [1317, 747] width 305 height 31
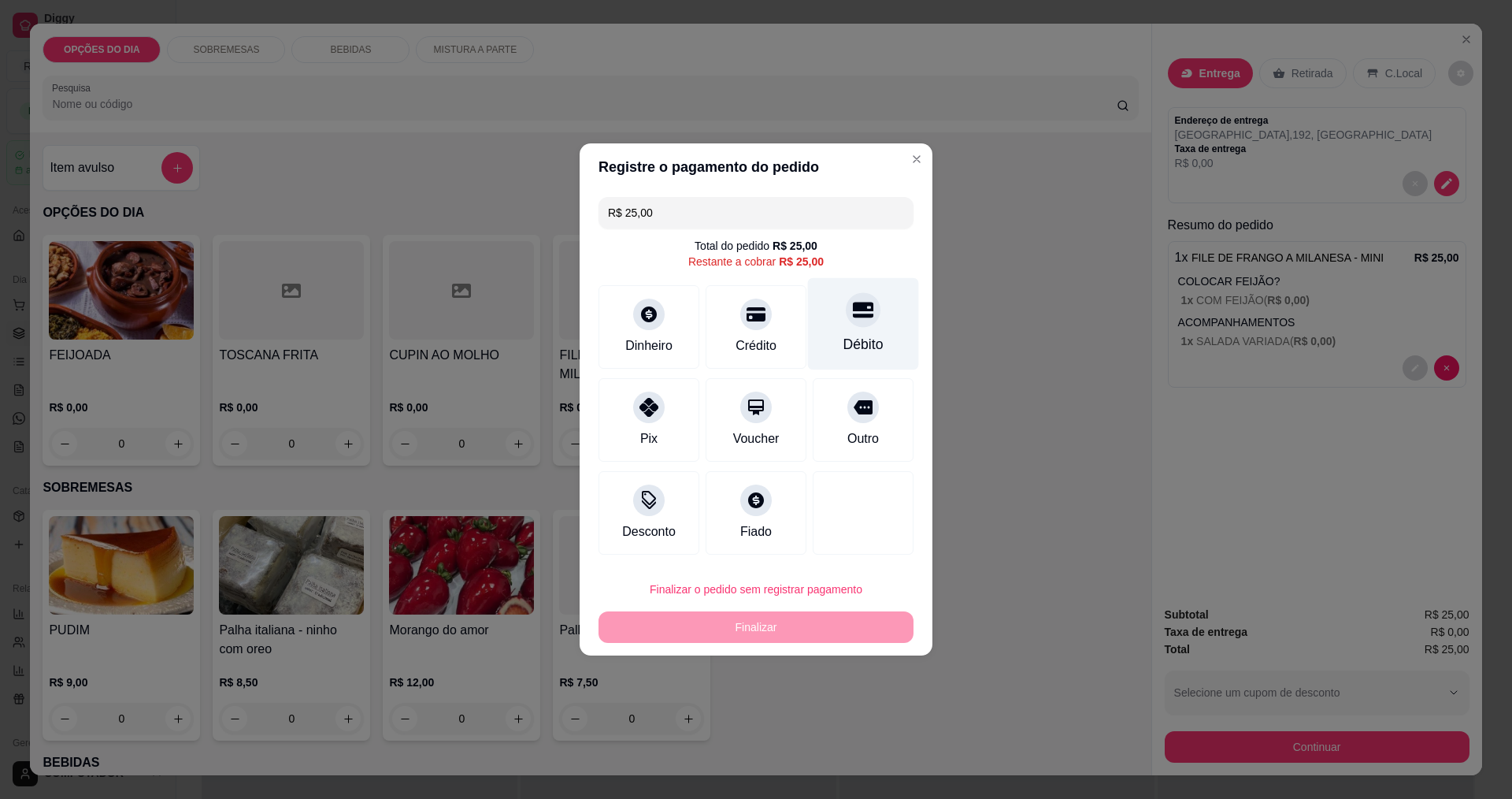
click at [846, 324] on div at bounding box center [864, 310] width 35 height 35
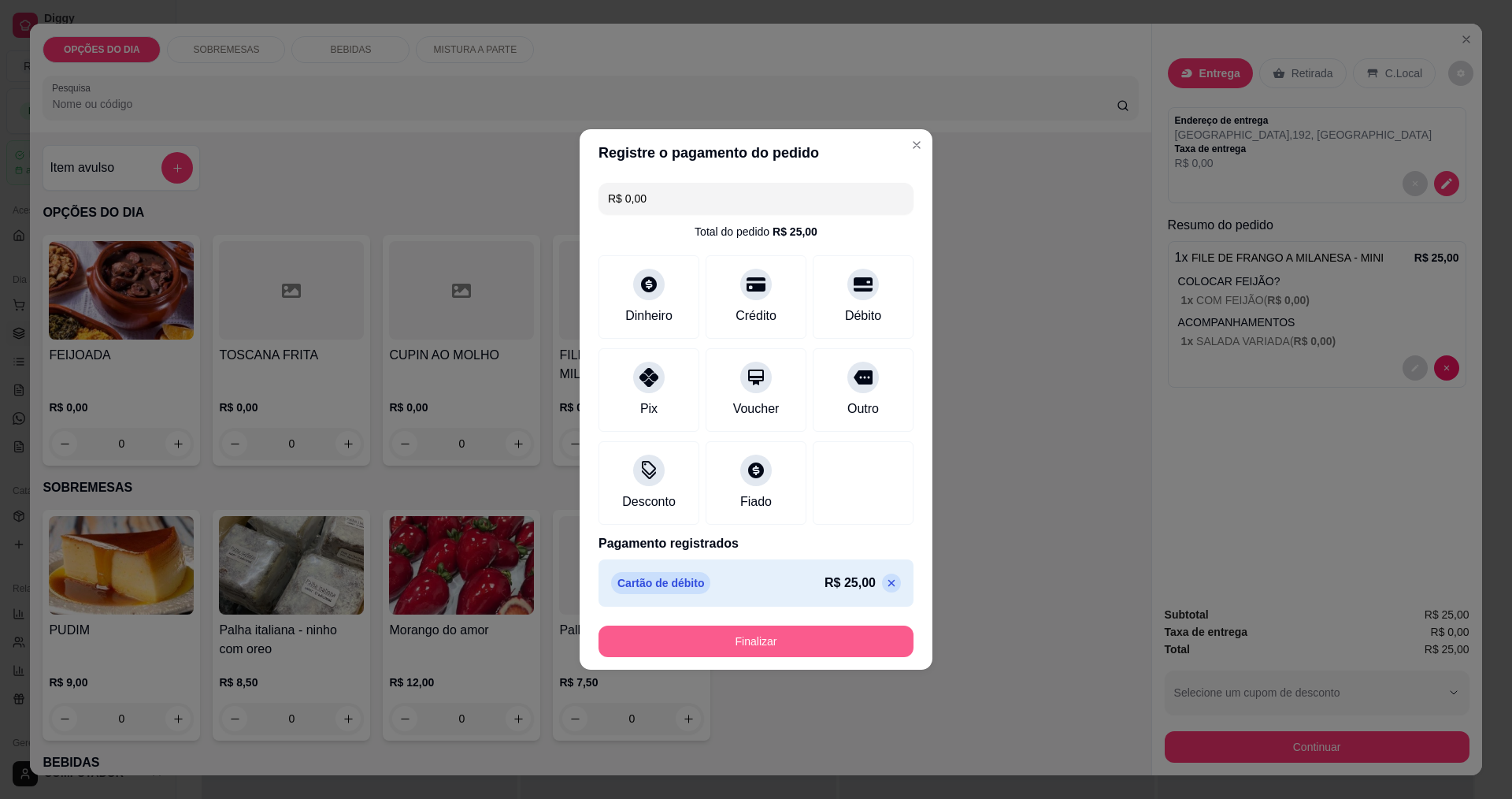
click at [731, 637] on button "Finalizar" at bounding box center [756, 641] width 315 height 31
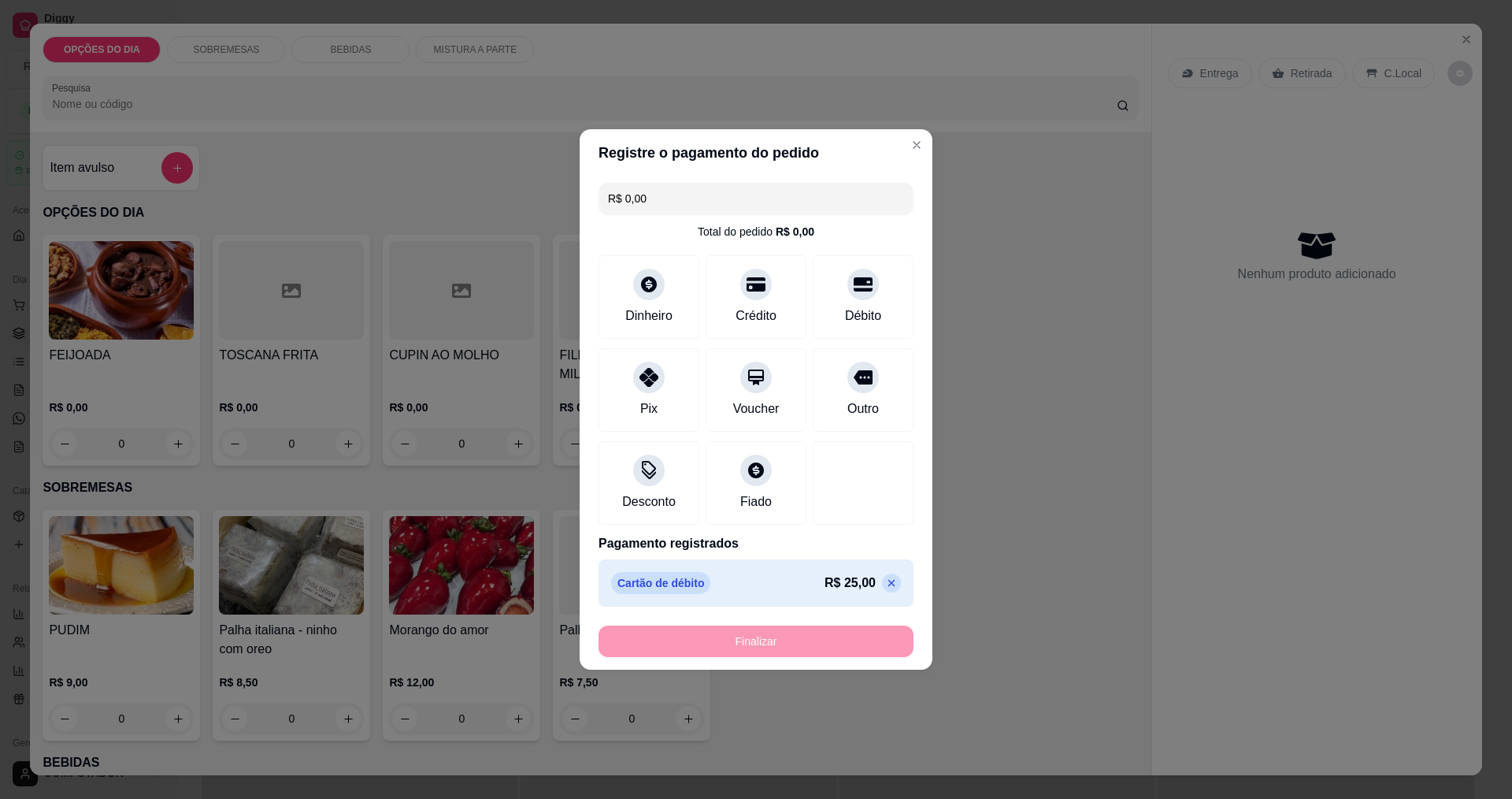
type input "-R$ 25,00"
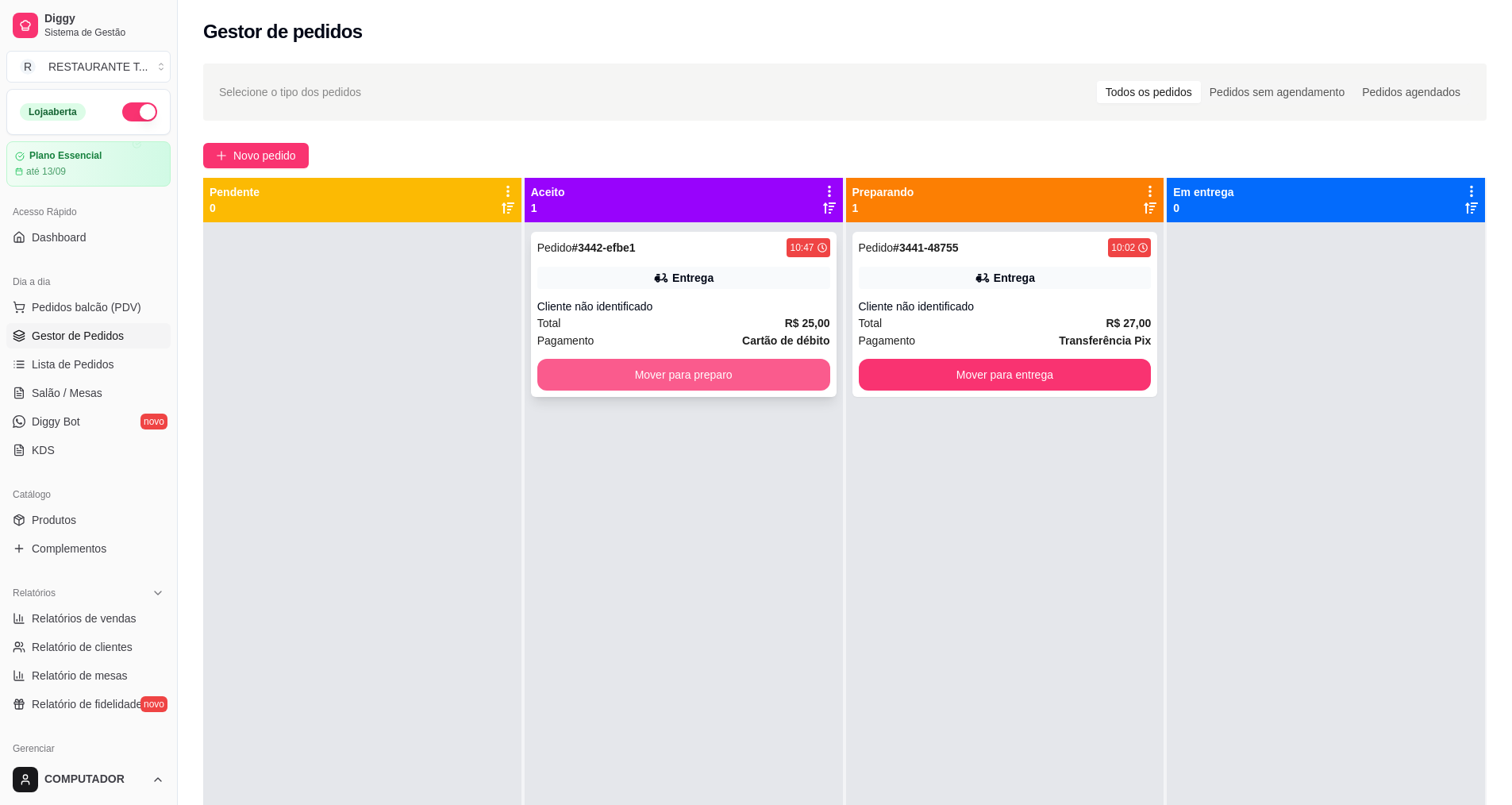
click at [688, 380] on button "Mover para preparo" at bounding box center [683, 375] width 292 height 31
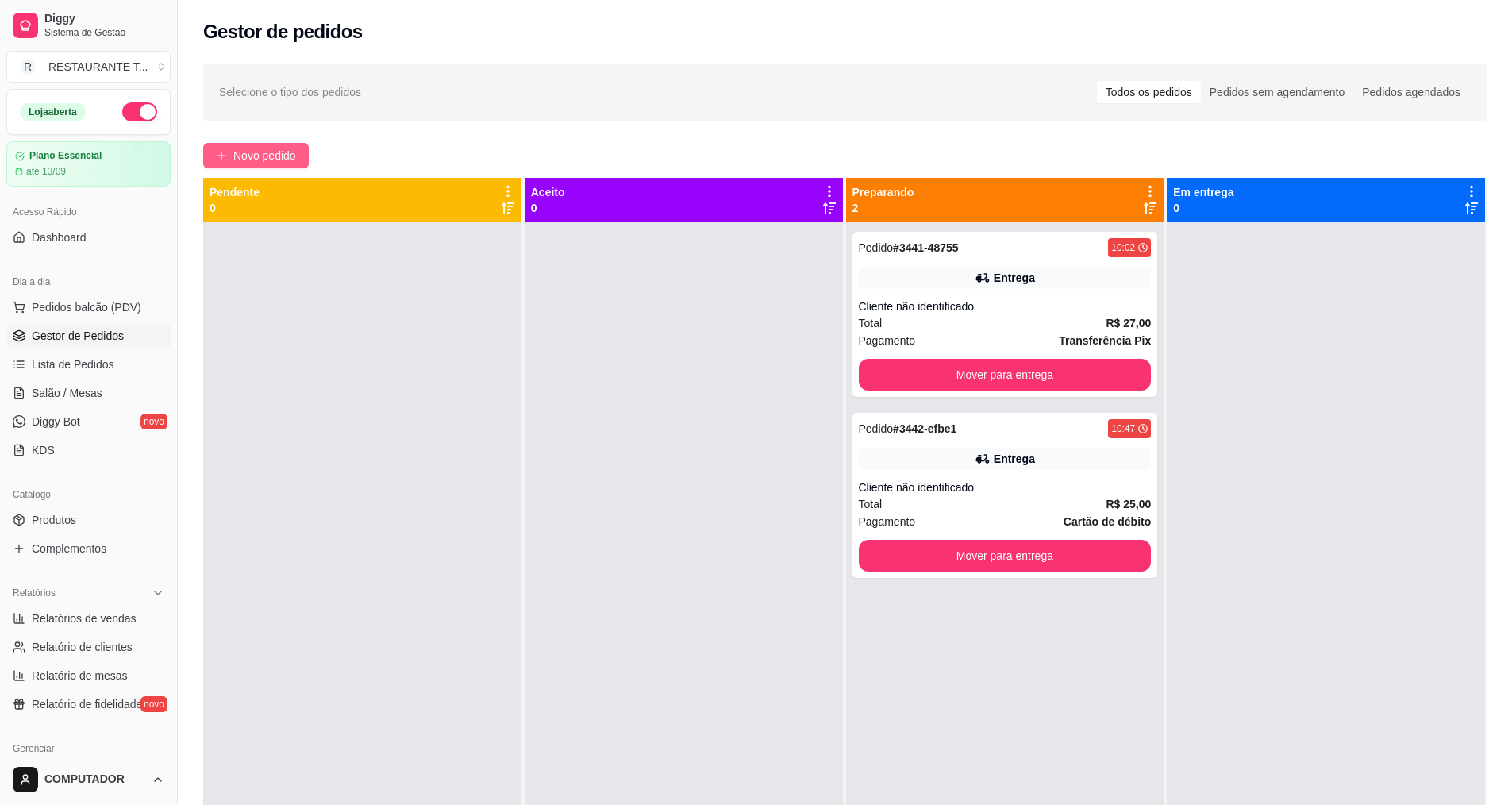
click at [259, 153] on span "Novo pedido" at bounding box center [265, 156] width 63 height 18
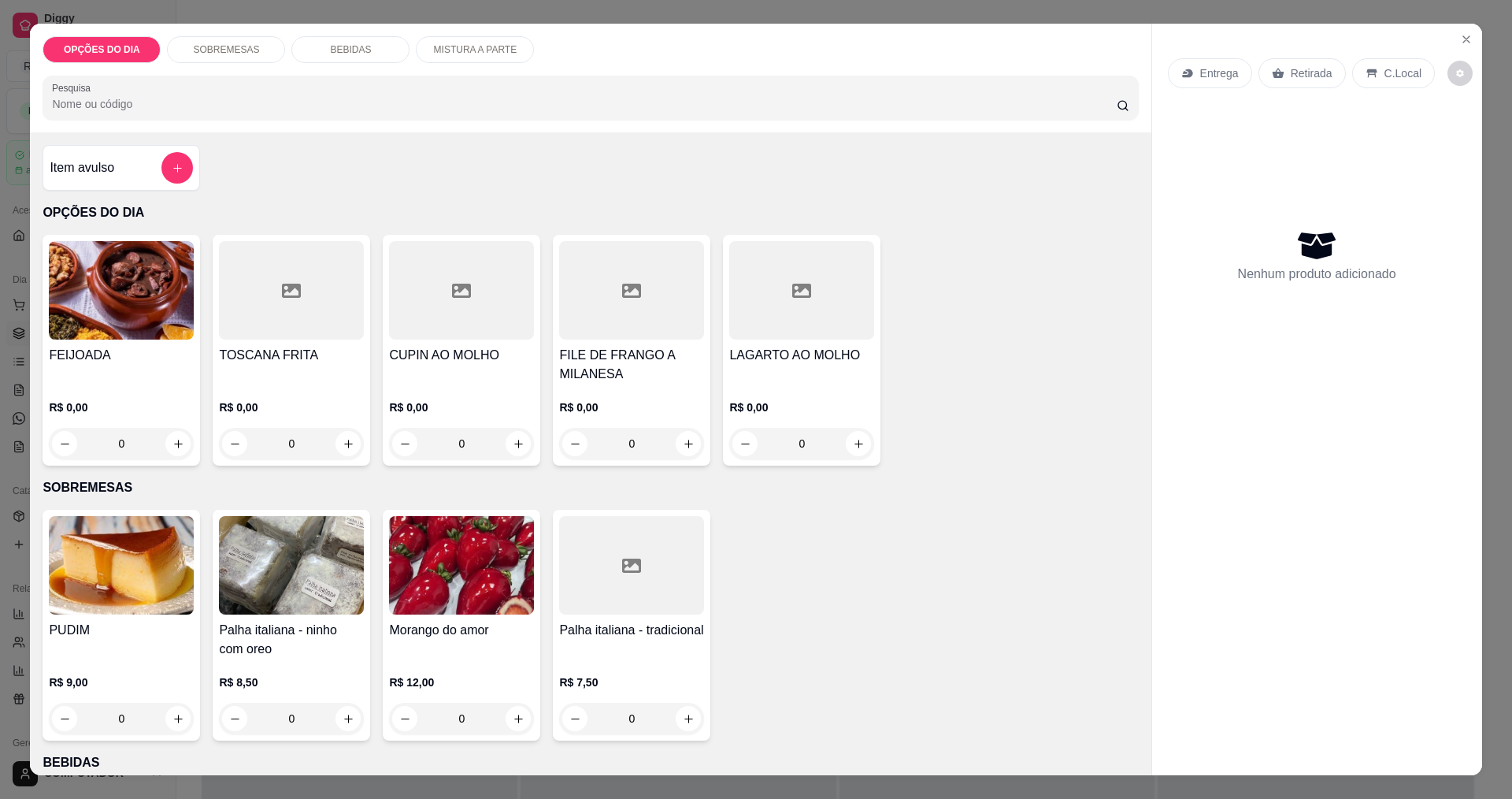
click at [510, 441] on div "0" at bounding box center [461, 444] width 145 height 31
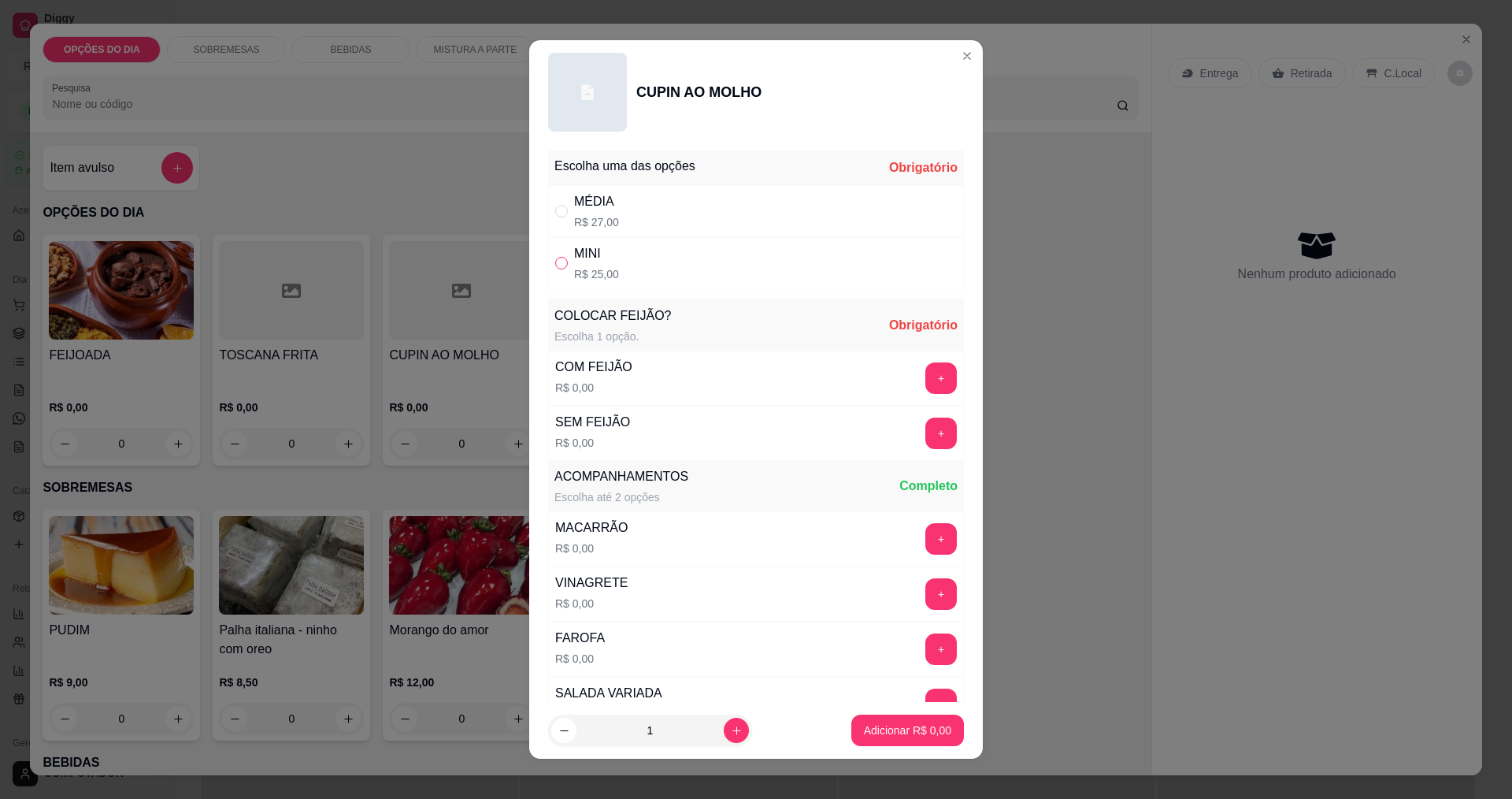
click at [555, 260] on input "" at bounding box center [561, 263] width 13 height 13
radio input "true"
click at [926, 385] on button "+" at bounding box center [941, 378] width 31 height 31
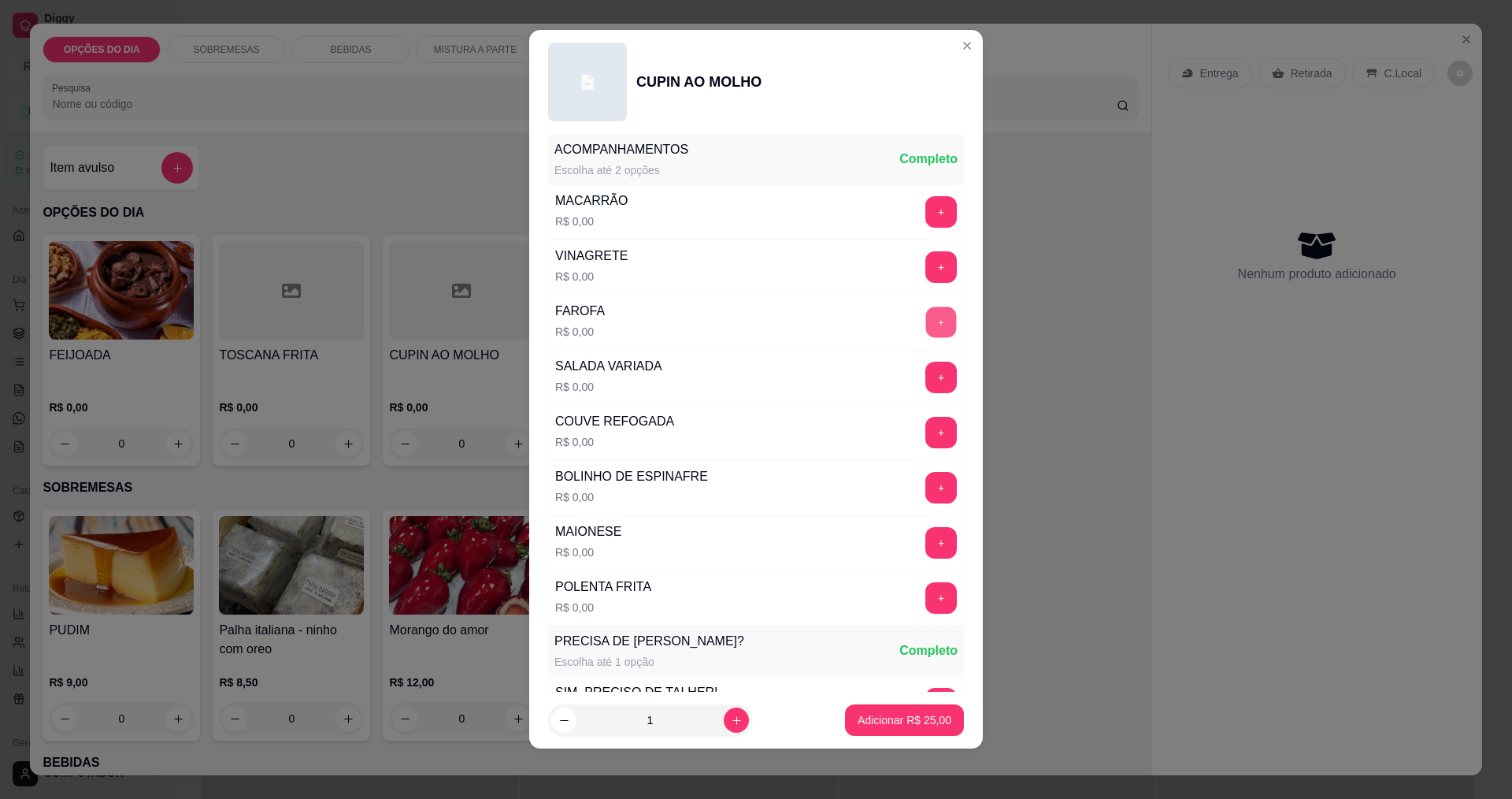
click at [926, 324] on button "+" at bounding box center [941, 322] width 31 height 31
click at [926, 535] on button "+" at bounding box center [941, 543] width 31 height 31
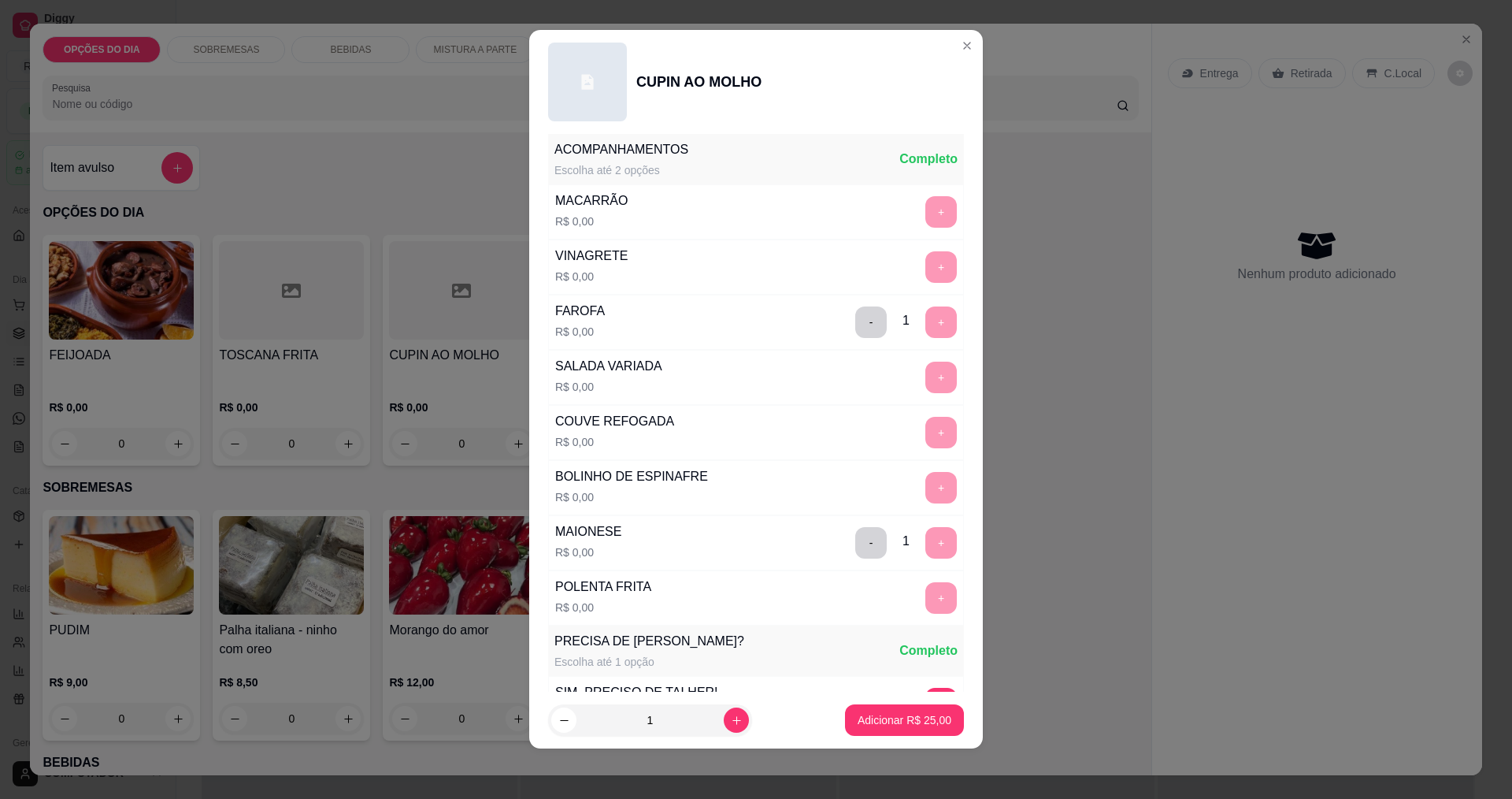
scroll to position [689, 0]
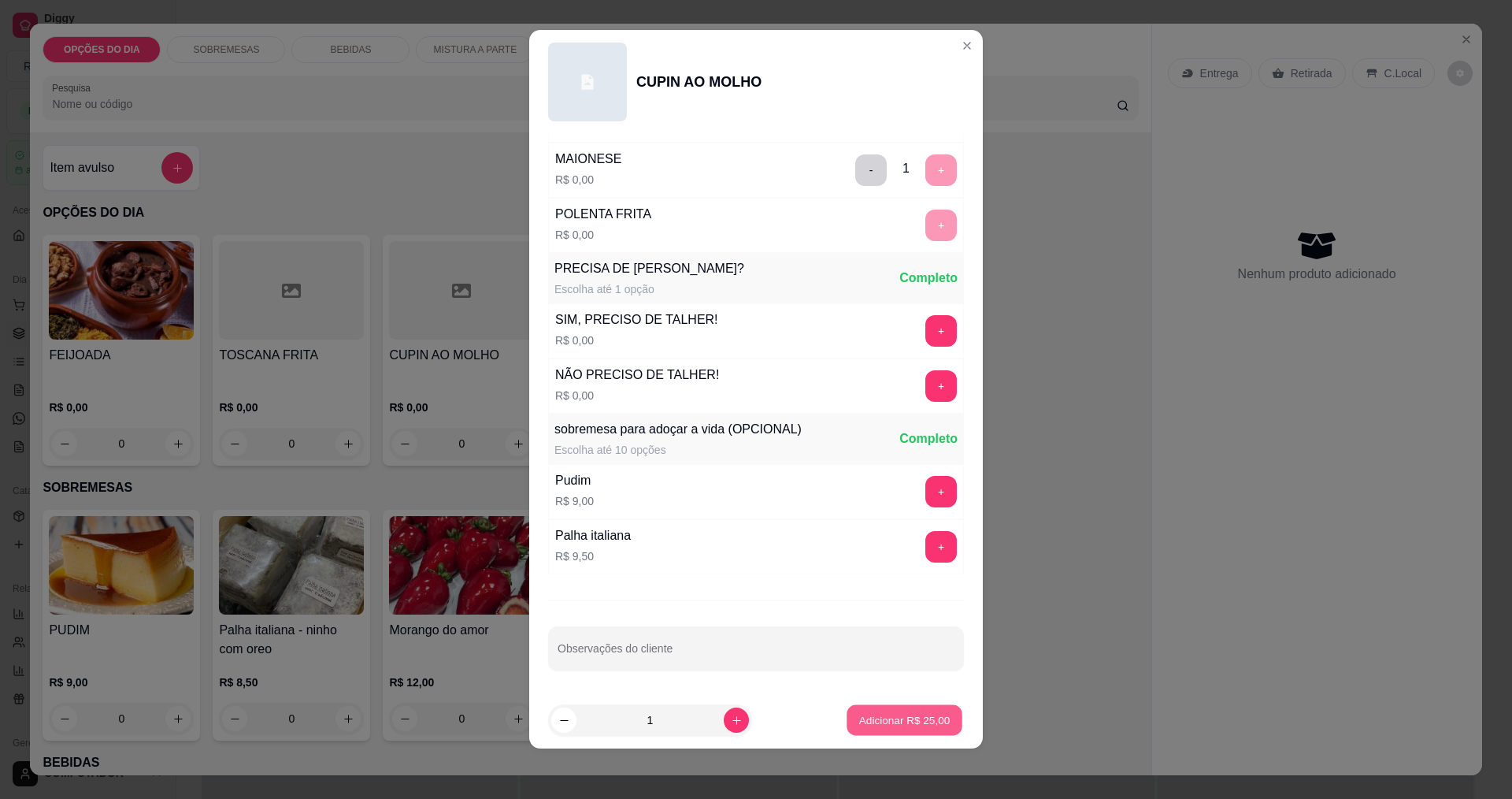
click at [871, 721] on p "Adicionar R$ 25,00" at bounding box center [904, 719] width 91 height 15
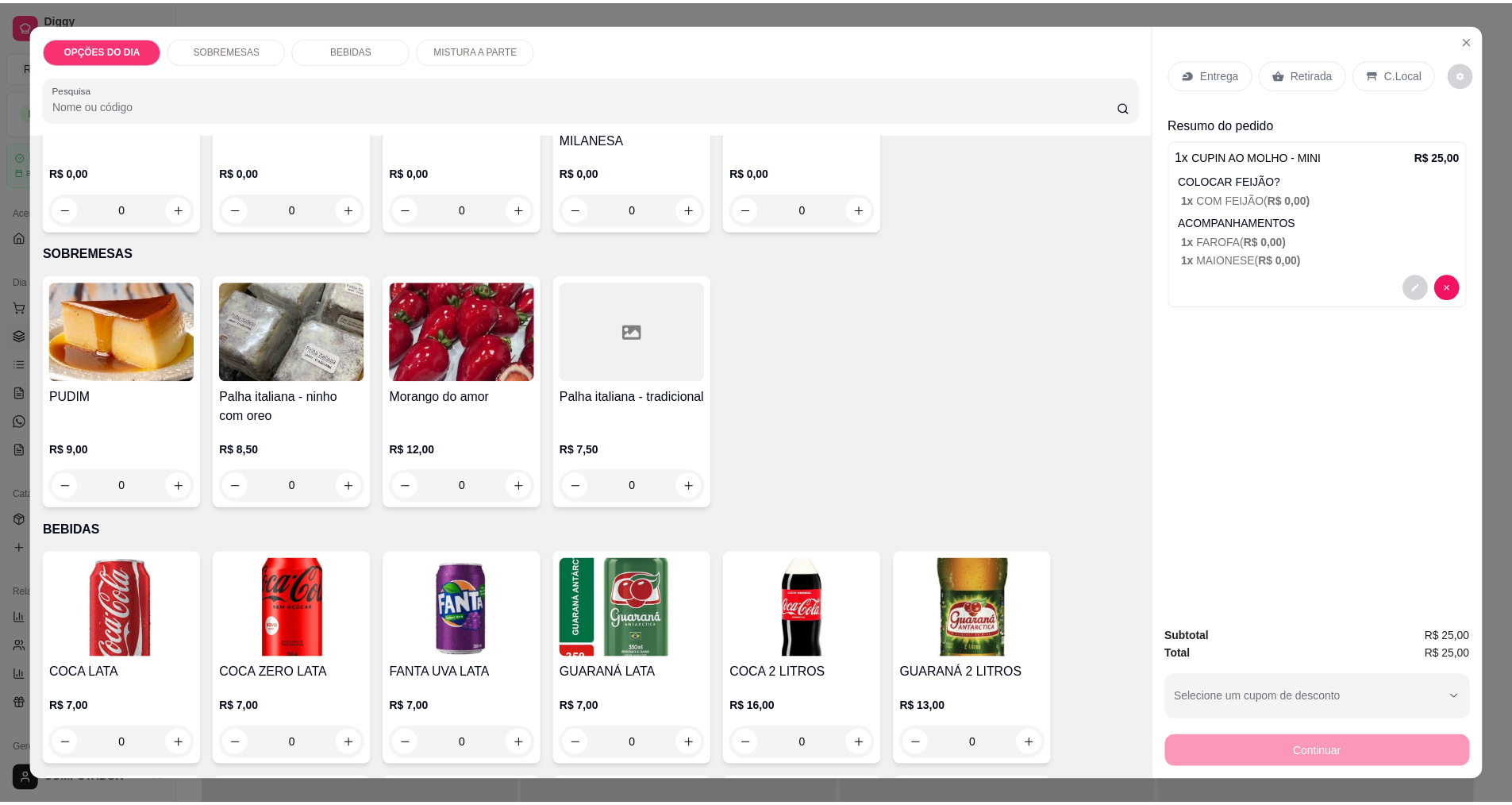
scroll to position [635, 0]
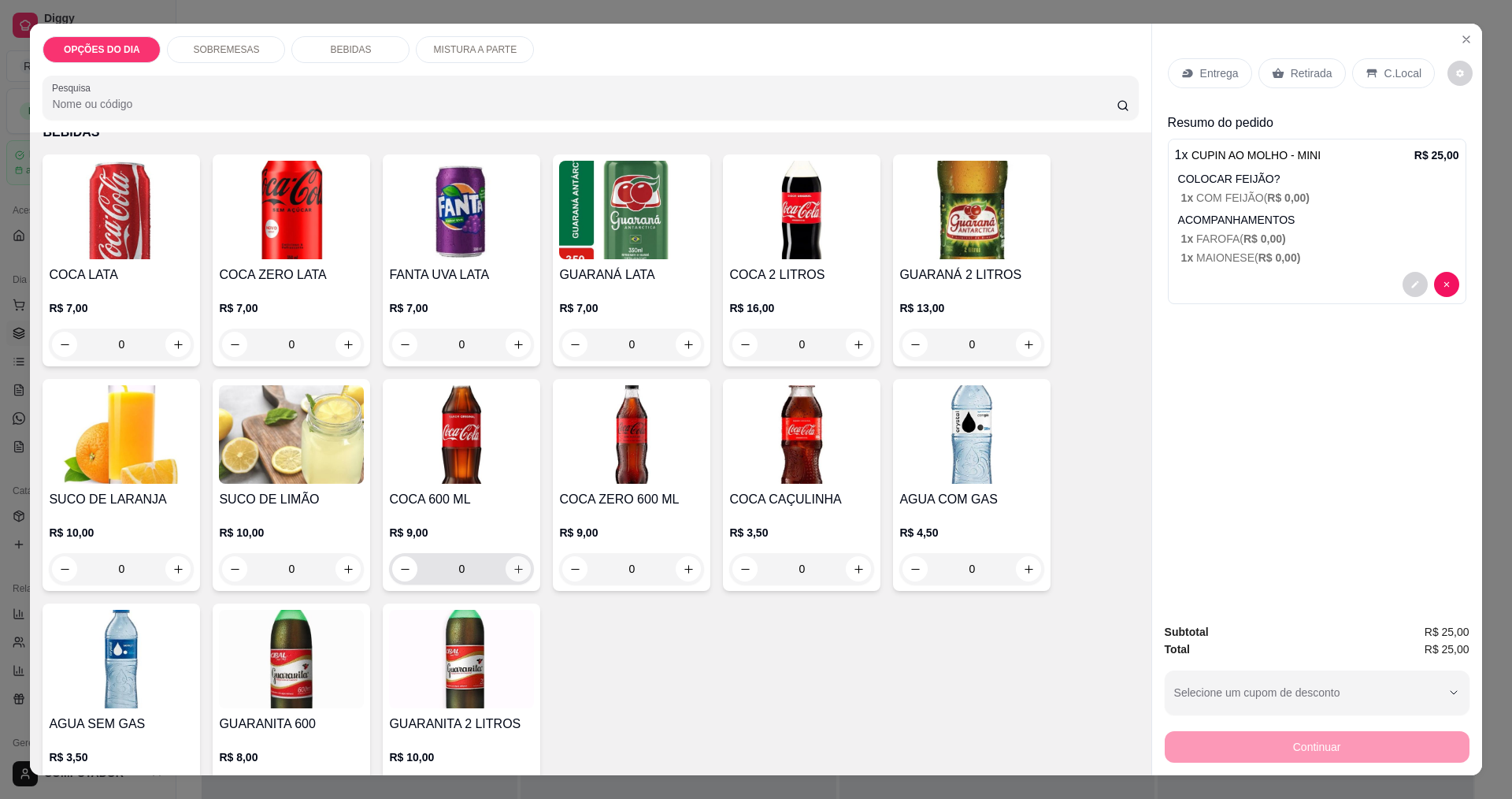
click at [515, 570] on icon "increase-product-quantity" at bounding box center [518, 569] width 12 height 12
type input "1"
click at [1227, 73] on p "Entrega" at bounding box center [1220, 73] width 39 height 16
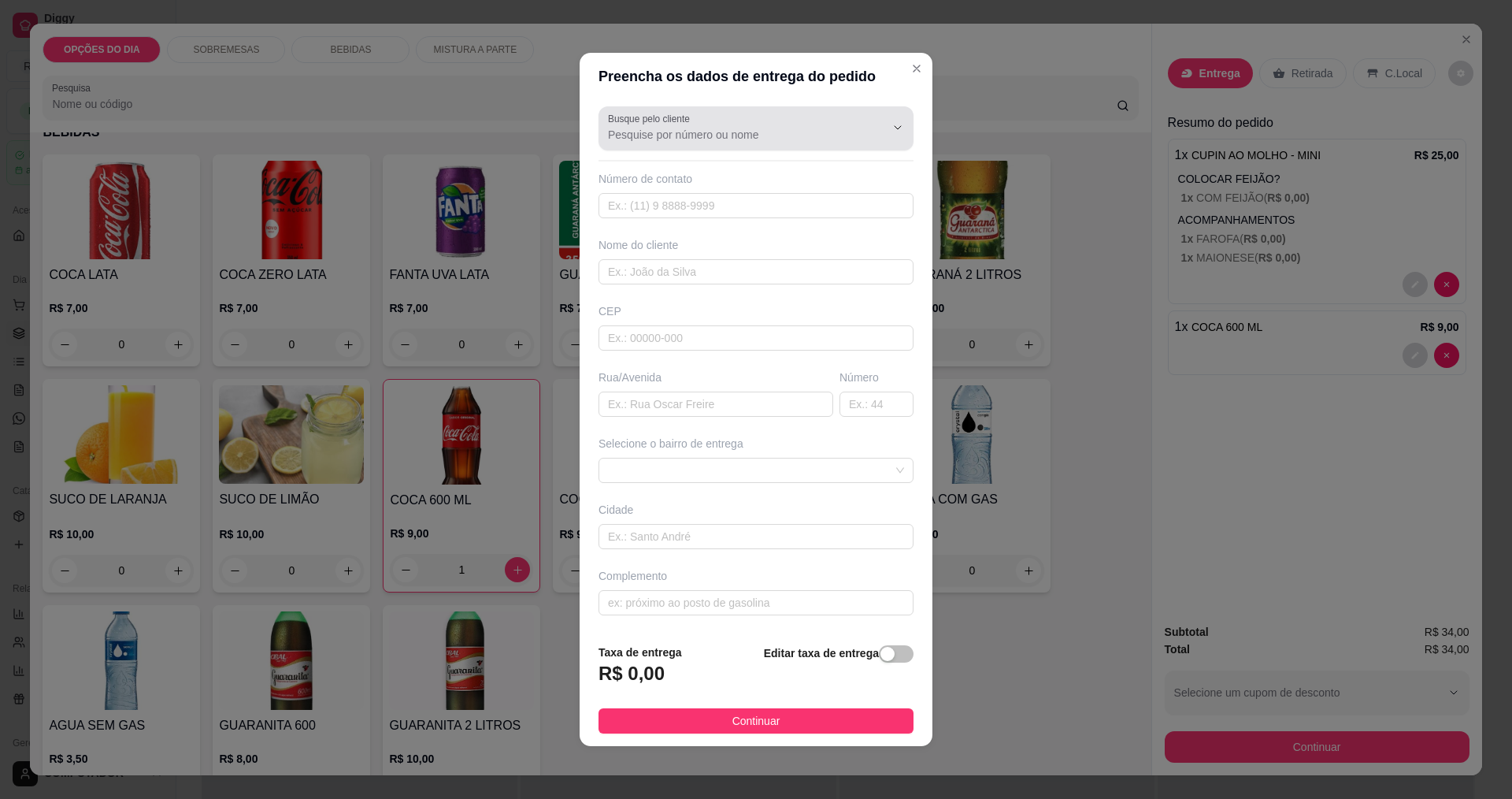
click at [664, 121] on label "Busque pelo cliente" at bounding box center [652, 118] width 87 height 14
click at [664, 127] on input "Busque pelo cliente" at bounding box center [735, 135] width 252 height 16
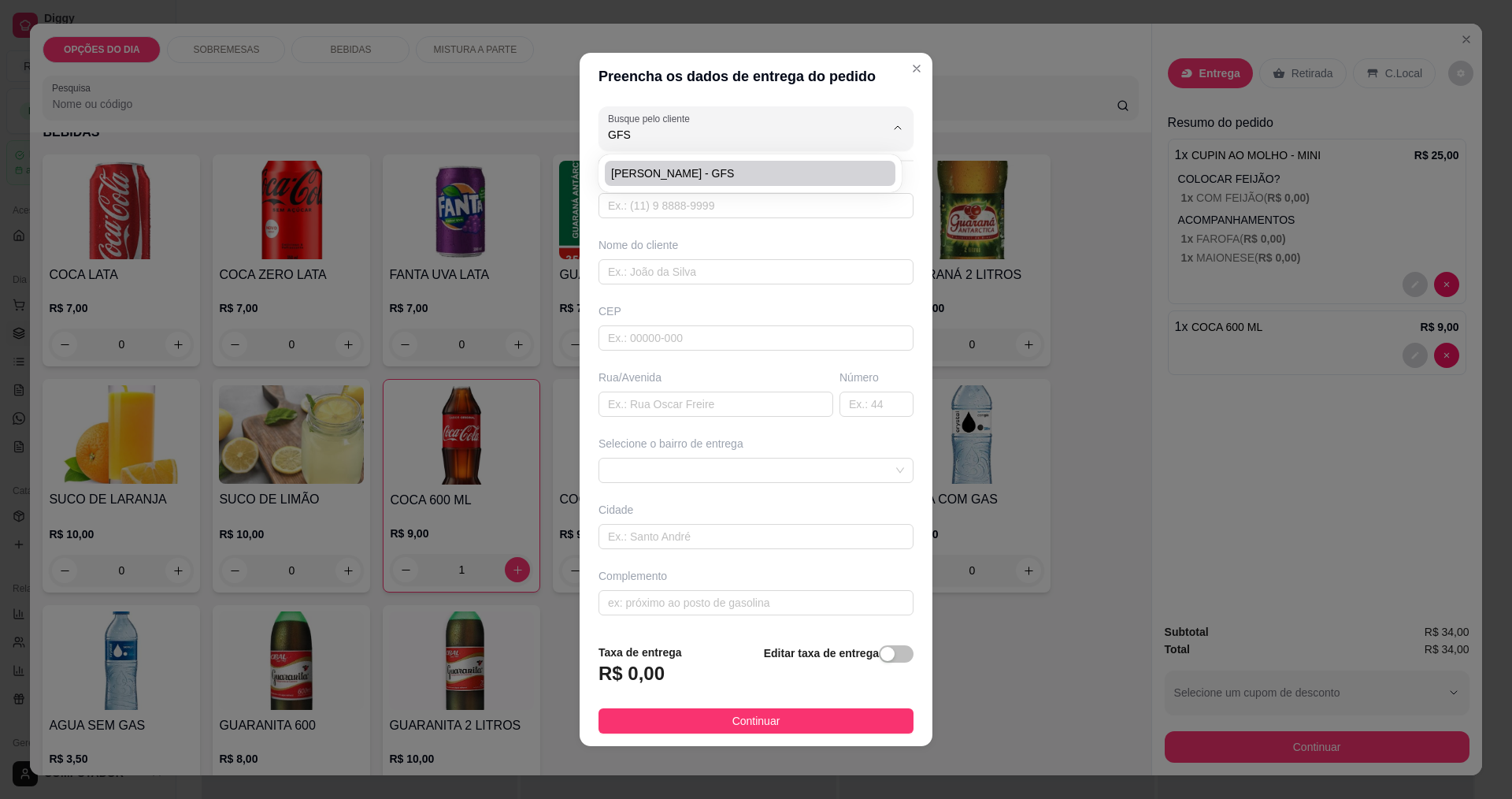
click at [688, 174] on span "[PERSON_NAME] - GFS" at bounding box center [742, 173] width 262 height 16
type input "[PERSON_NAME] - GFS"
type input "12981593332"
type input "[PERSON_NAME] - GFS"
type input "[PERSON_NAME]"
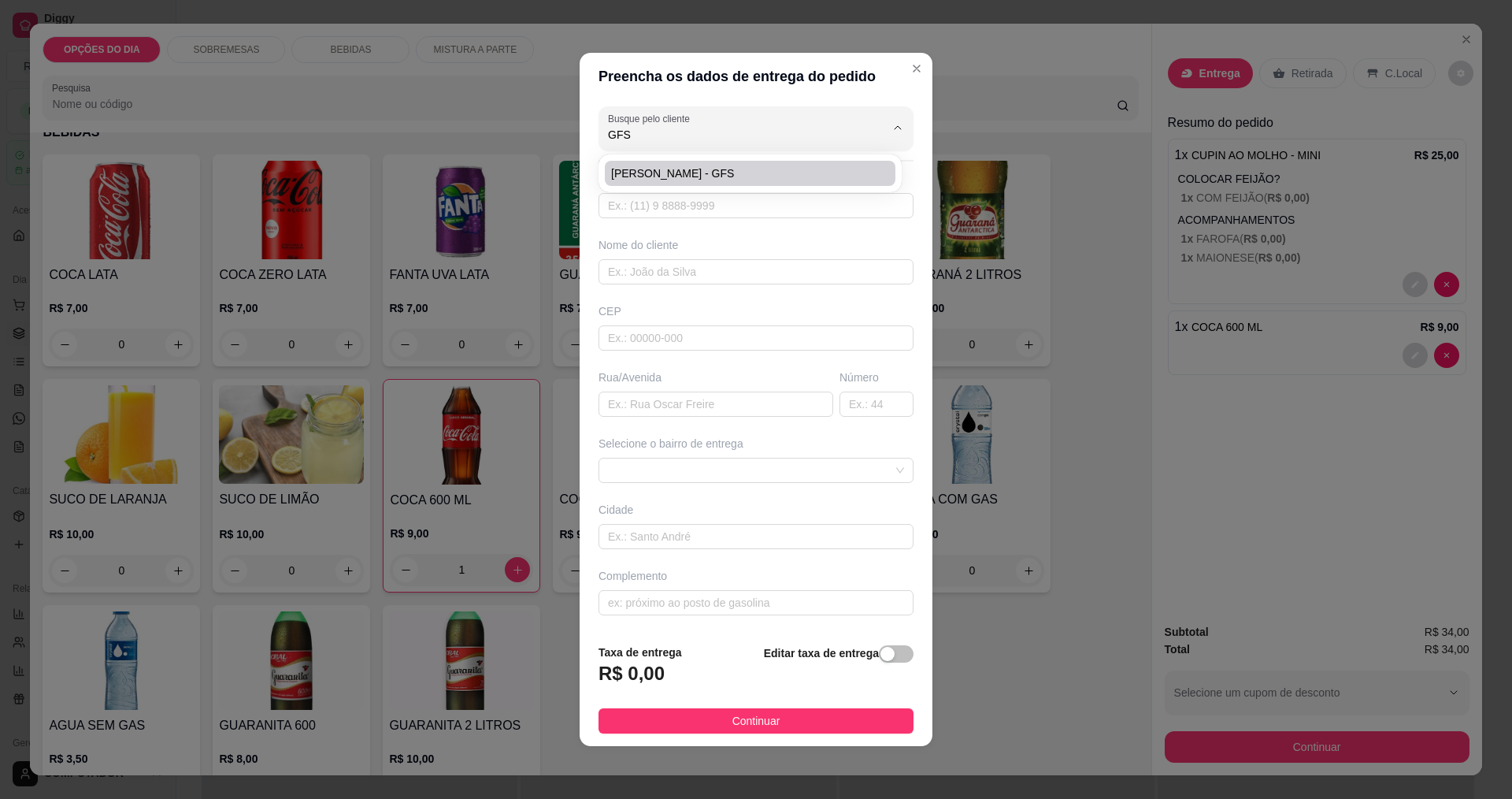
type input "176"
type input "[GEOGRAPHIC_DATA]"
type input "EMPRESA *GFS*"
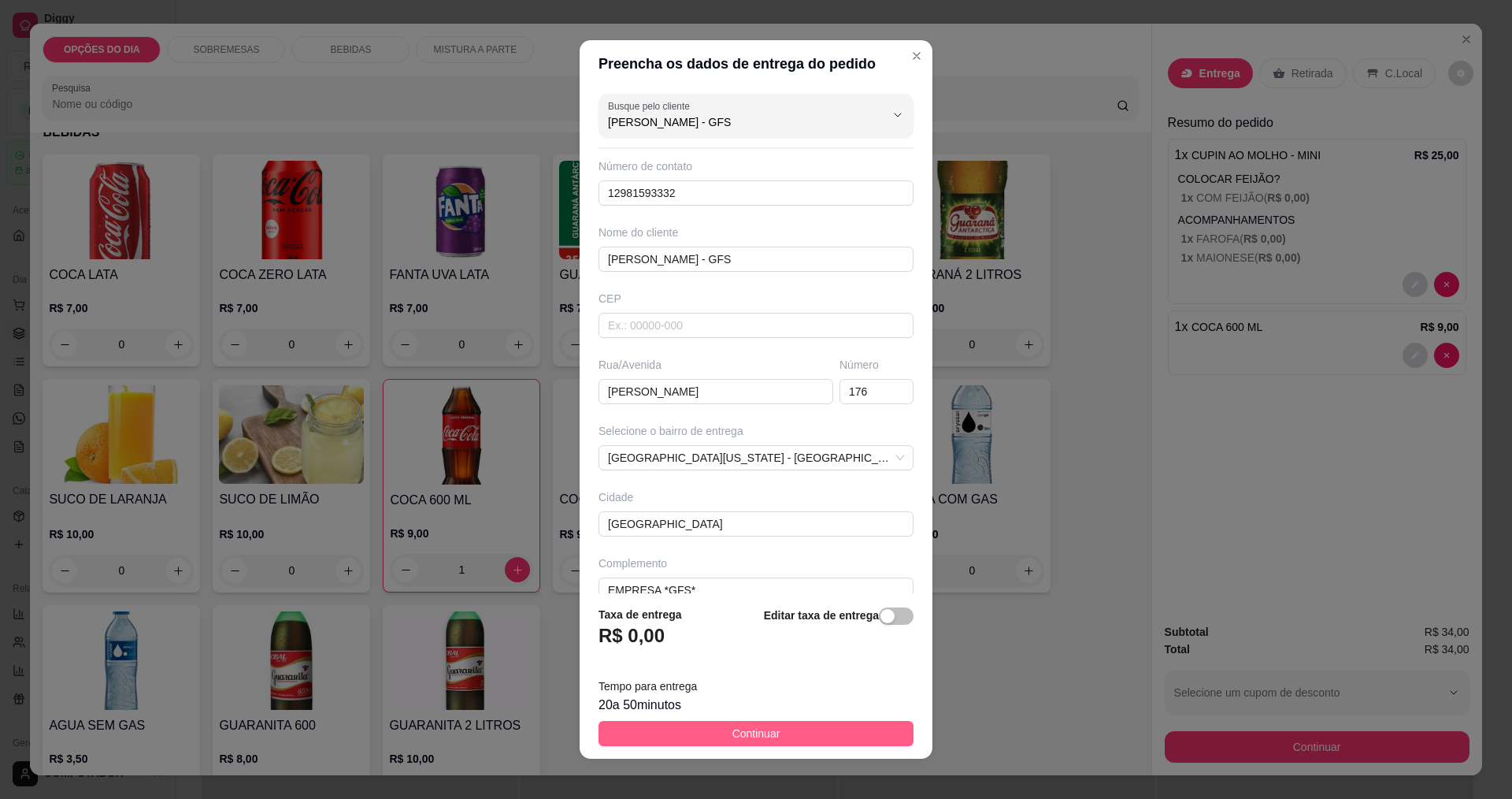
click at [783, 733] on button "Continuar" at bounding box center [756, 734] width 315 height 25
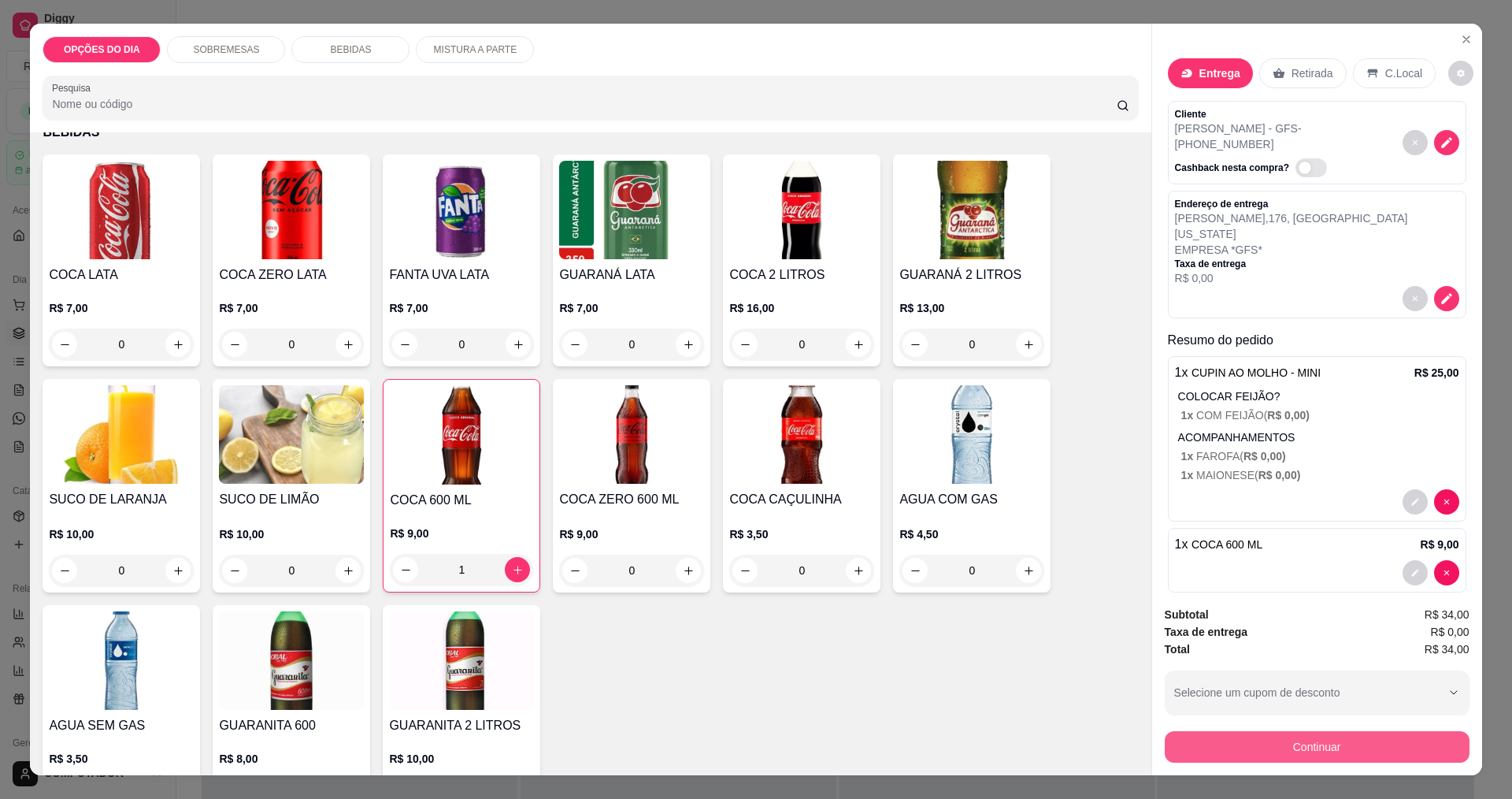
click at [1289, 751] on button "Continuar" at bounding box center [1317, 747] width 305 height 31
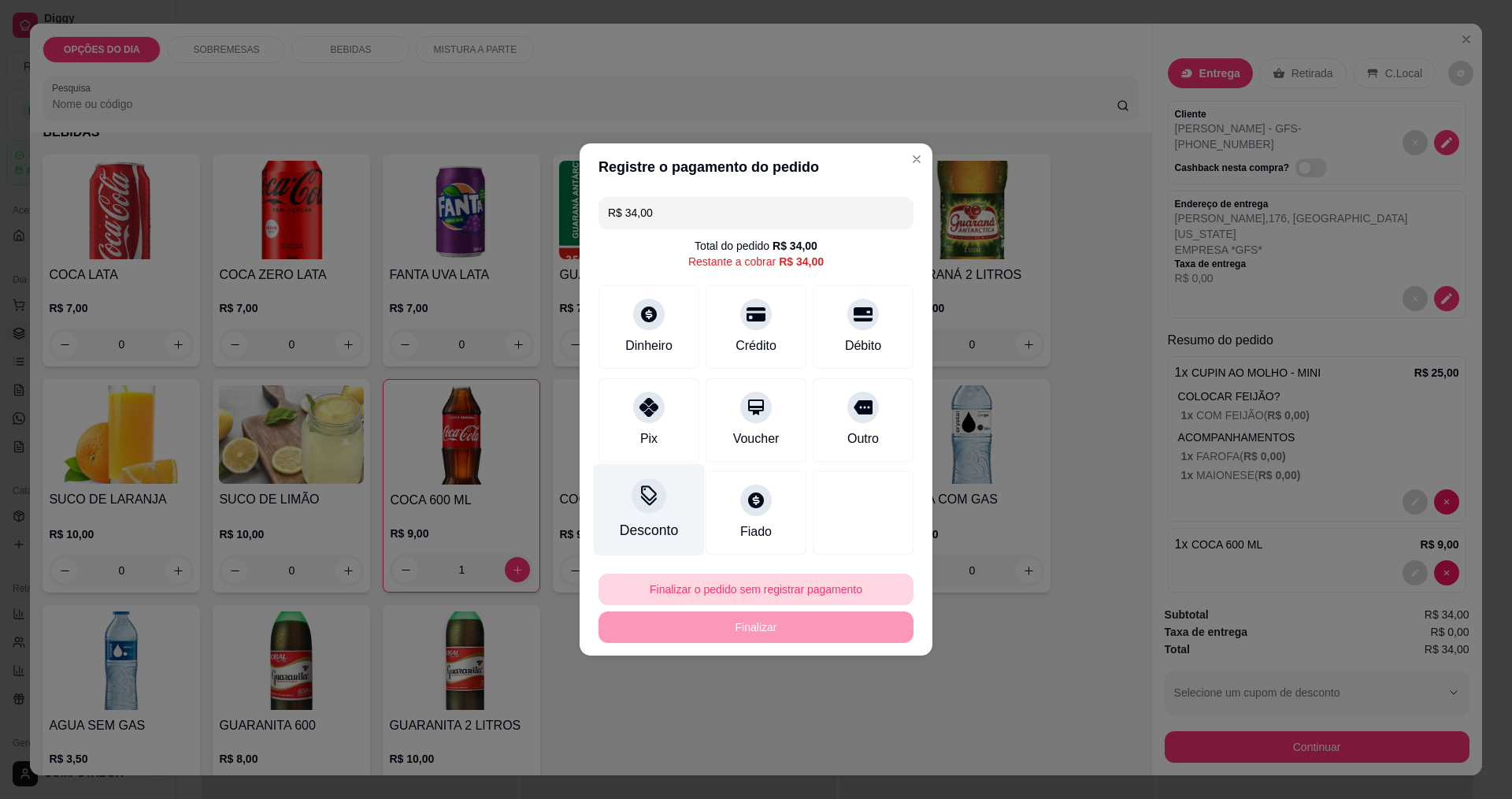
click at [633, 516] on div "Desconto" at bounding box center [649, 510] width 111 height 92
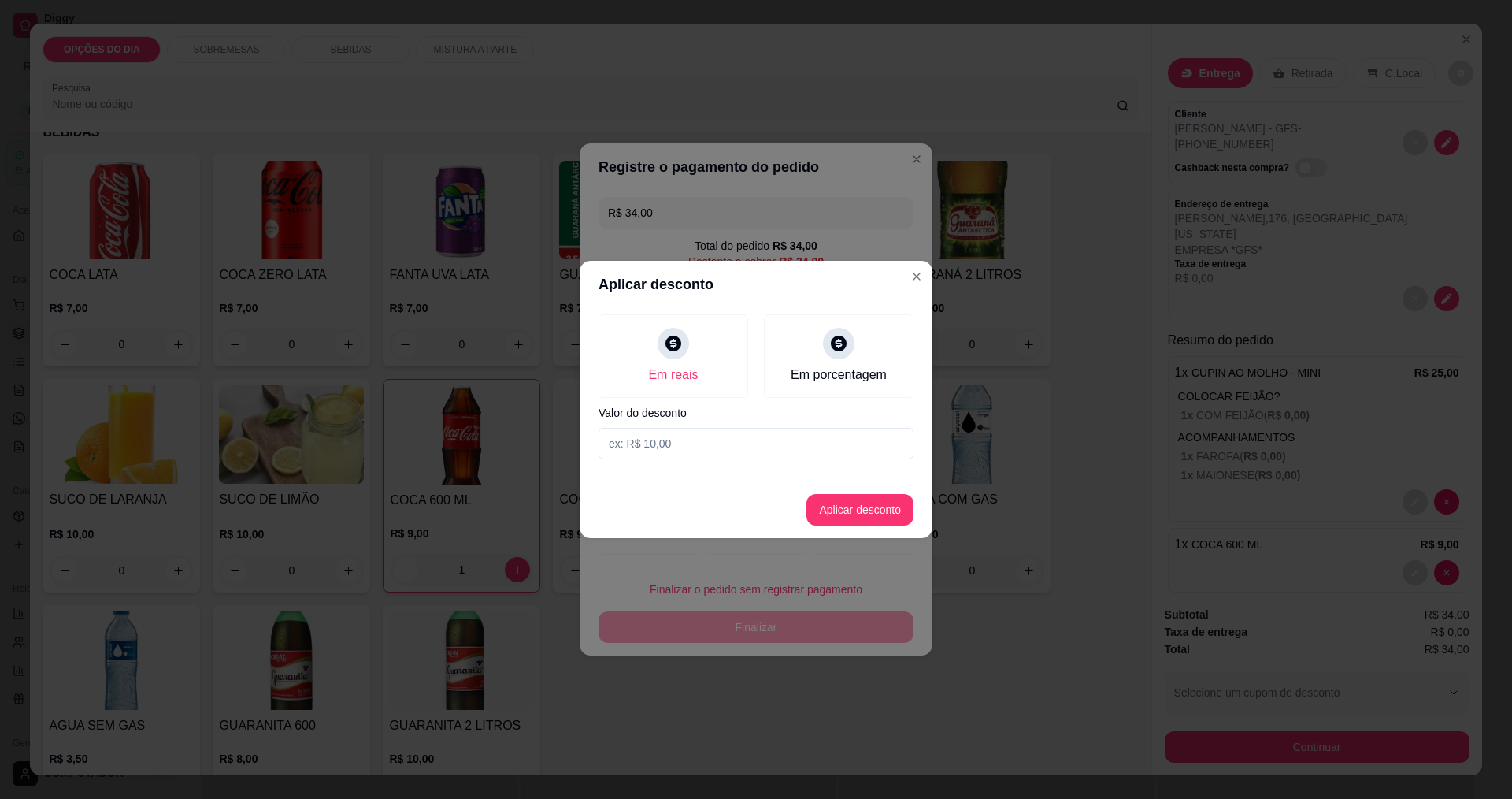
click at [702, 444] on input at bounding box center [756, 444] width 315 height 31
type input "25,00"
click at [855, 503] on button "Aplicar desconto" at bounding box center [860, 510] width 107 height 31
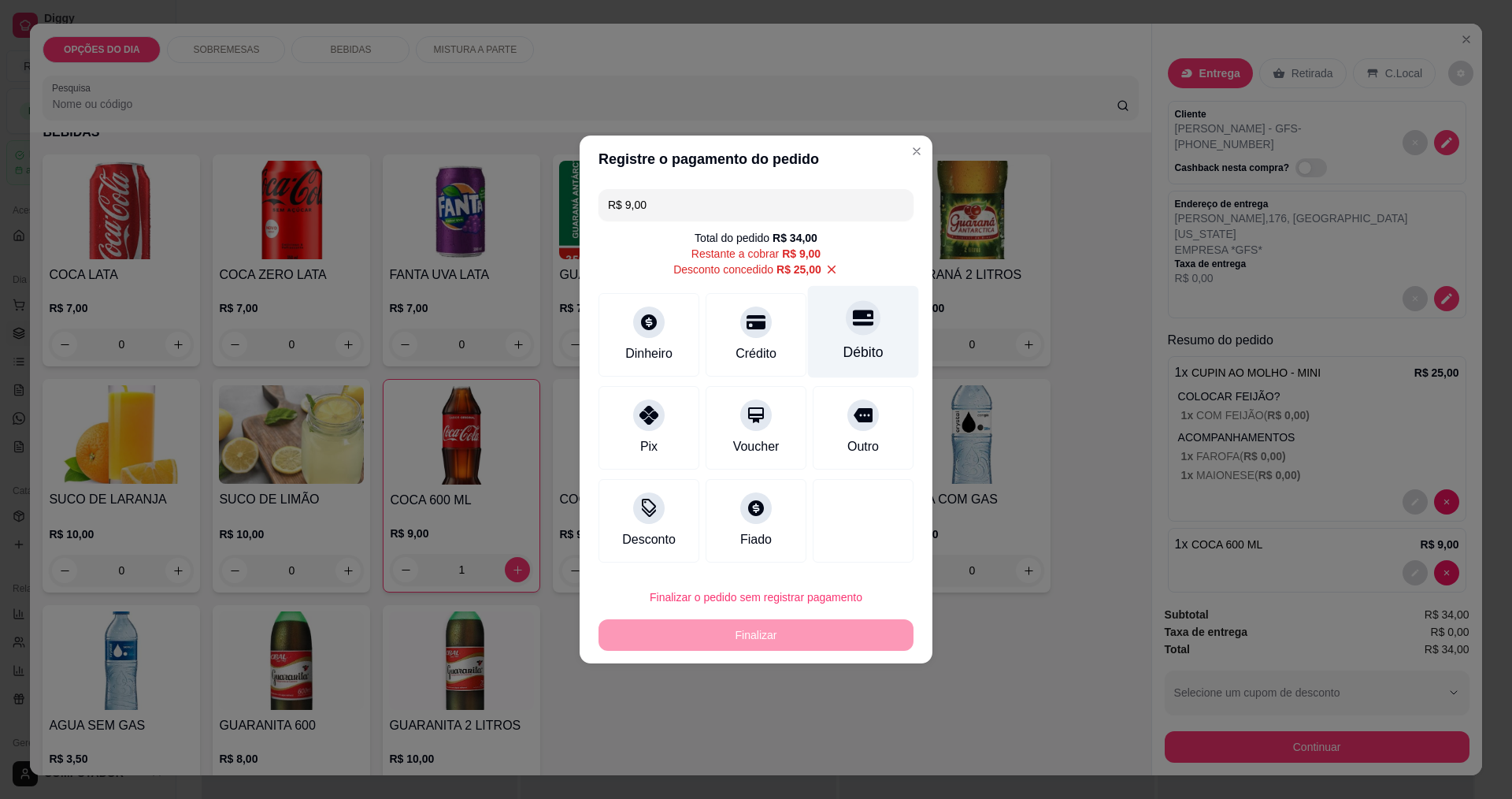
click at [850, 356] on div "Débito" at bounding box center [863, 351] width 40 height 20
type input "R$ 0,00"
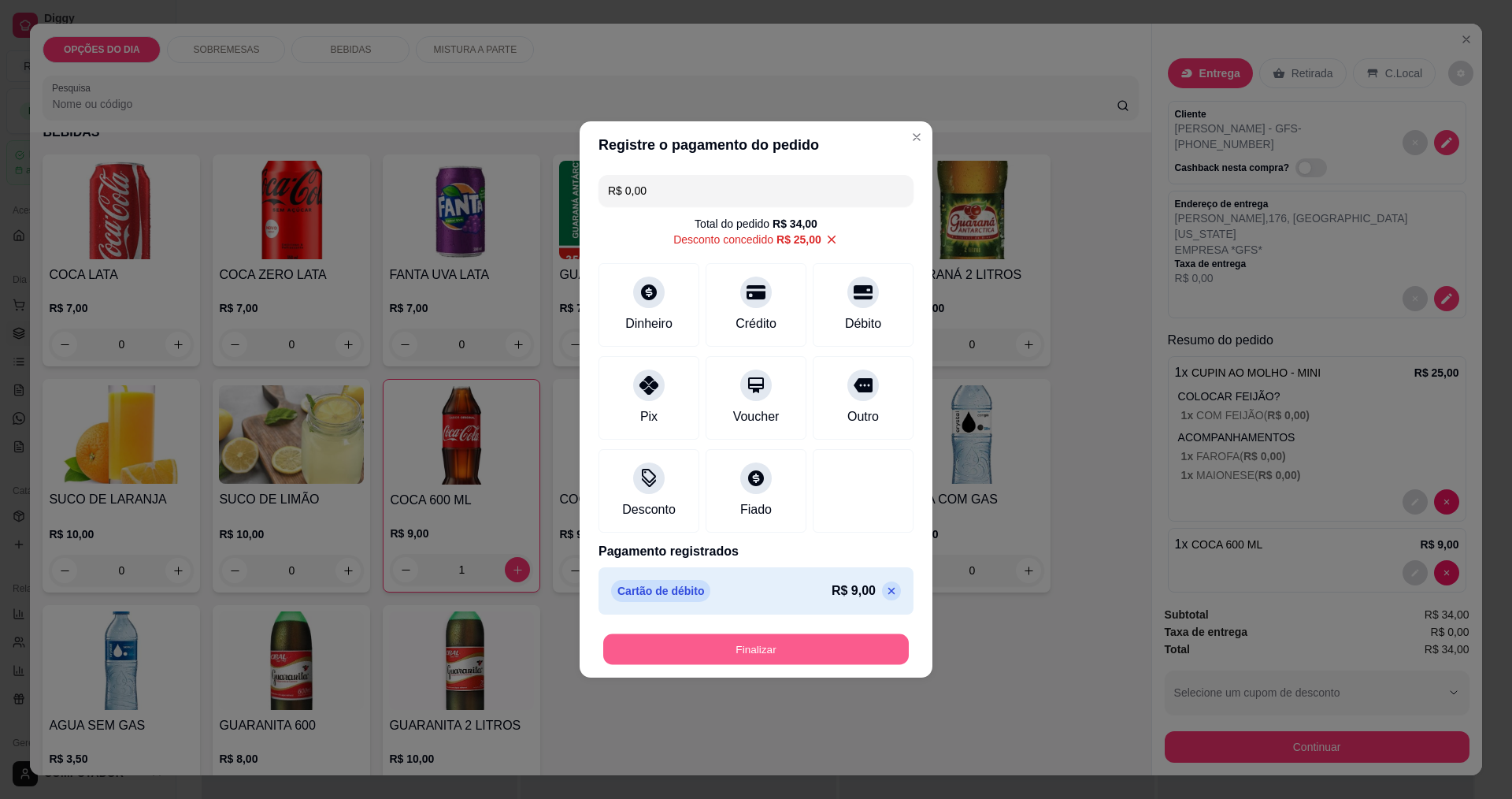
click at [822, 652] on button "Finalizar" at bounding box center [756, 649] width 306 height 31
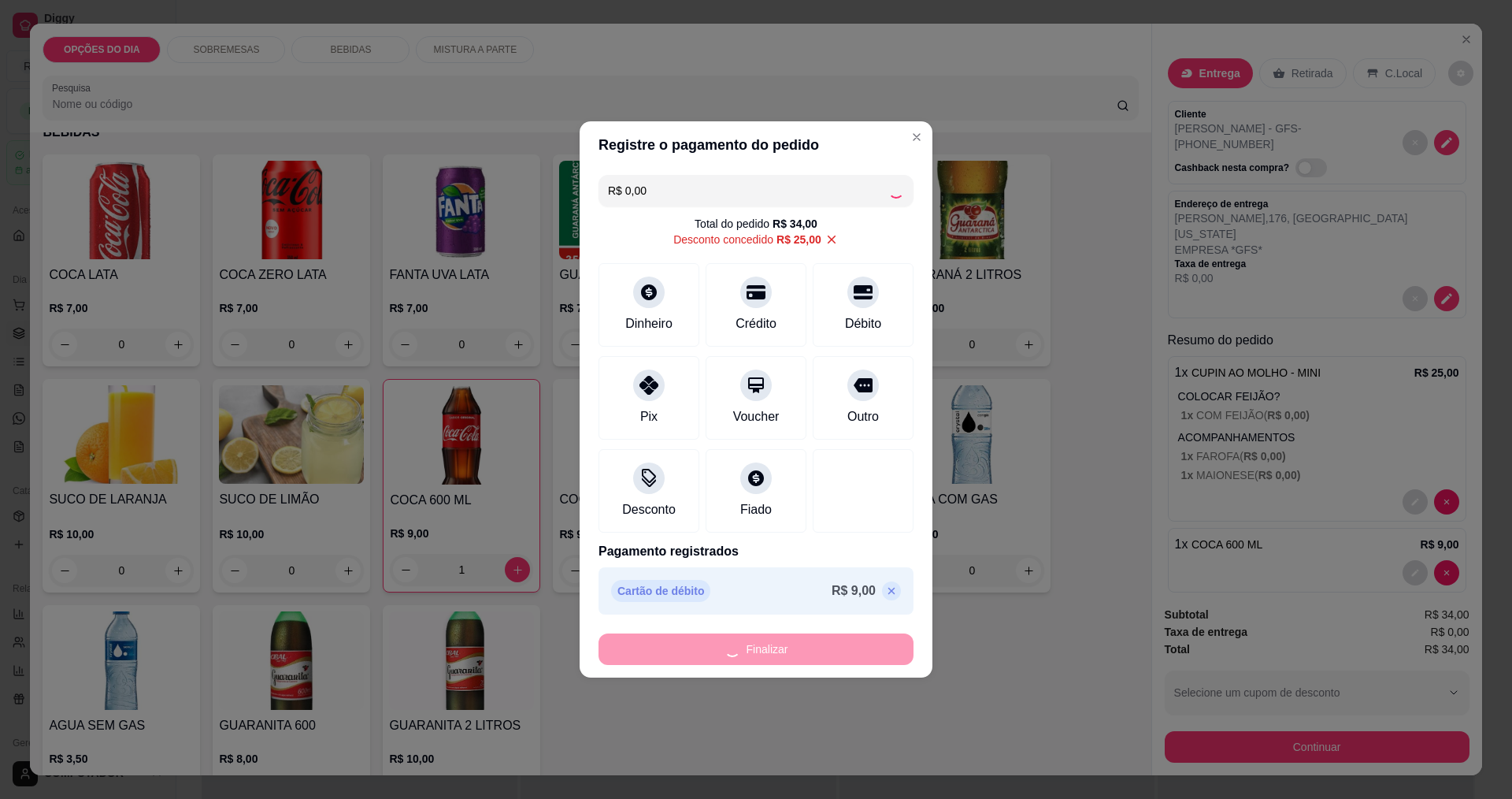
type input "0"
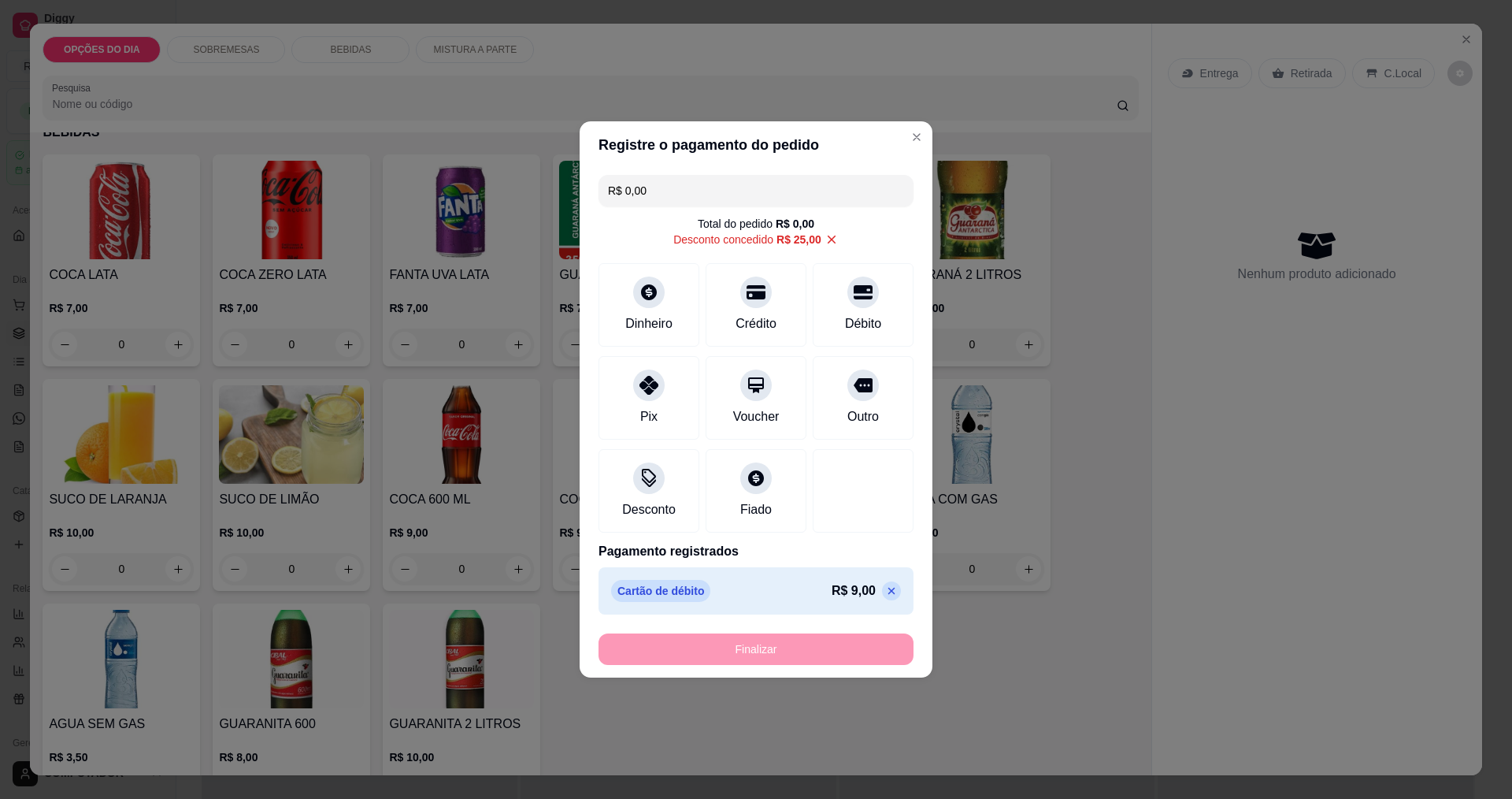
type input "-R$ 34,00"
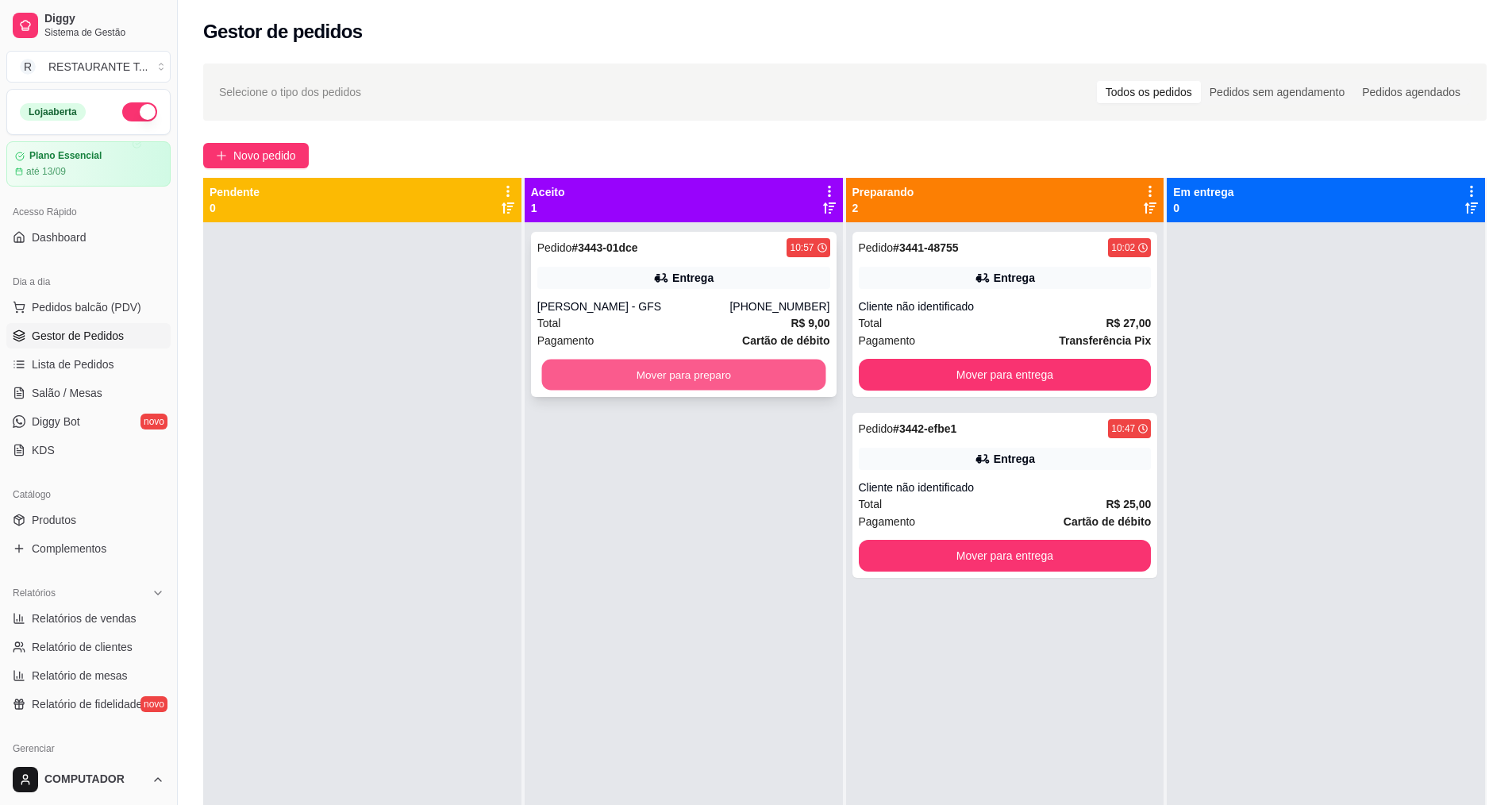
click at [730, 374] on button "Mover para preparo" at bounding box center [683, 376] width 285 height 31
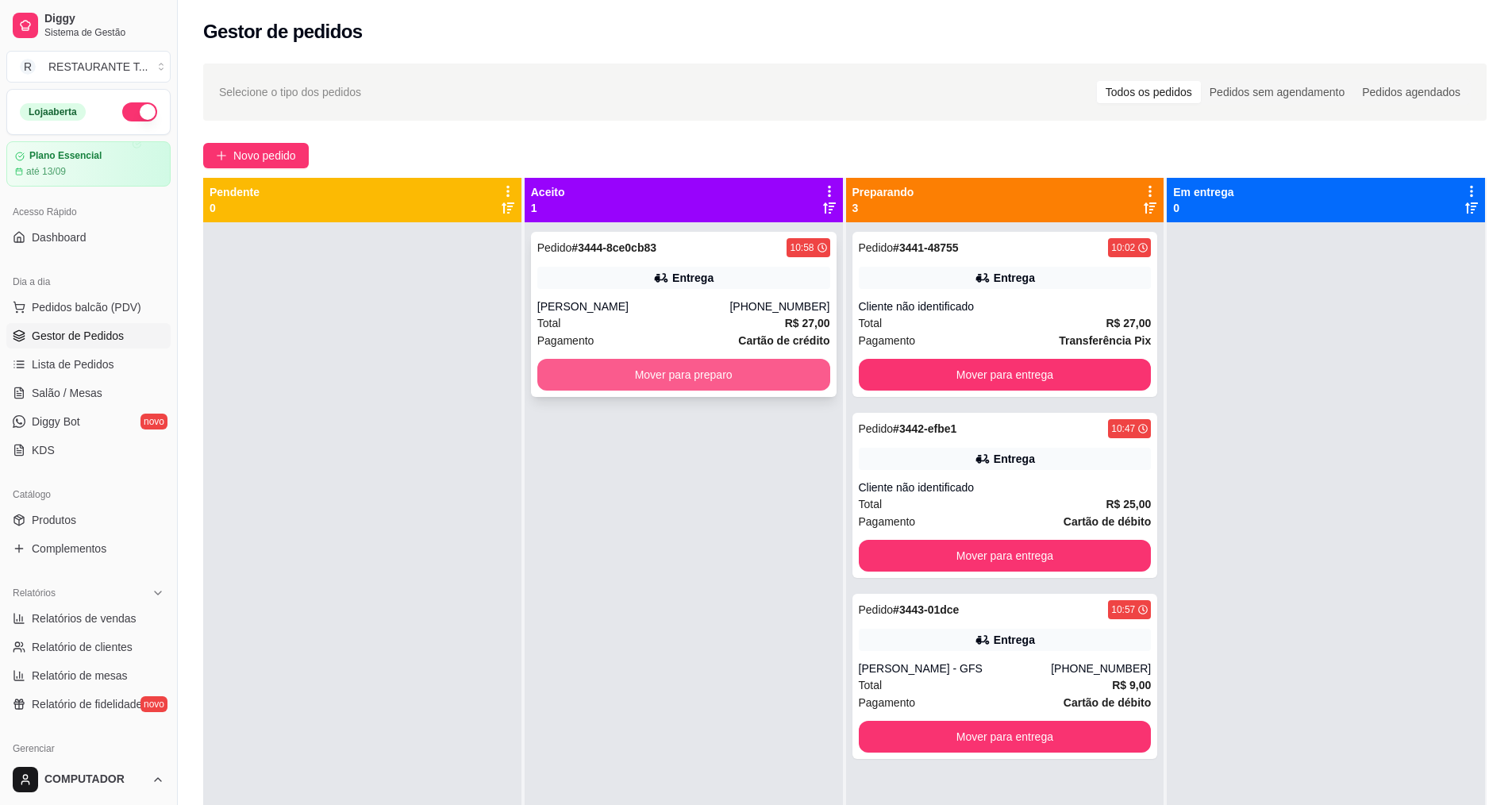
click at [730, 377] on button "Mover para preparo" at bounding box center [683, 375] width 292 height 31
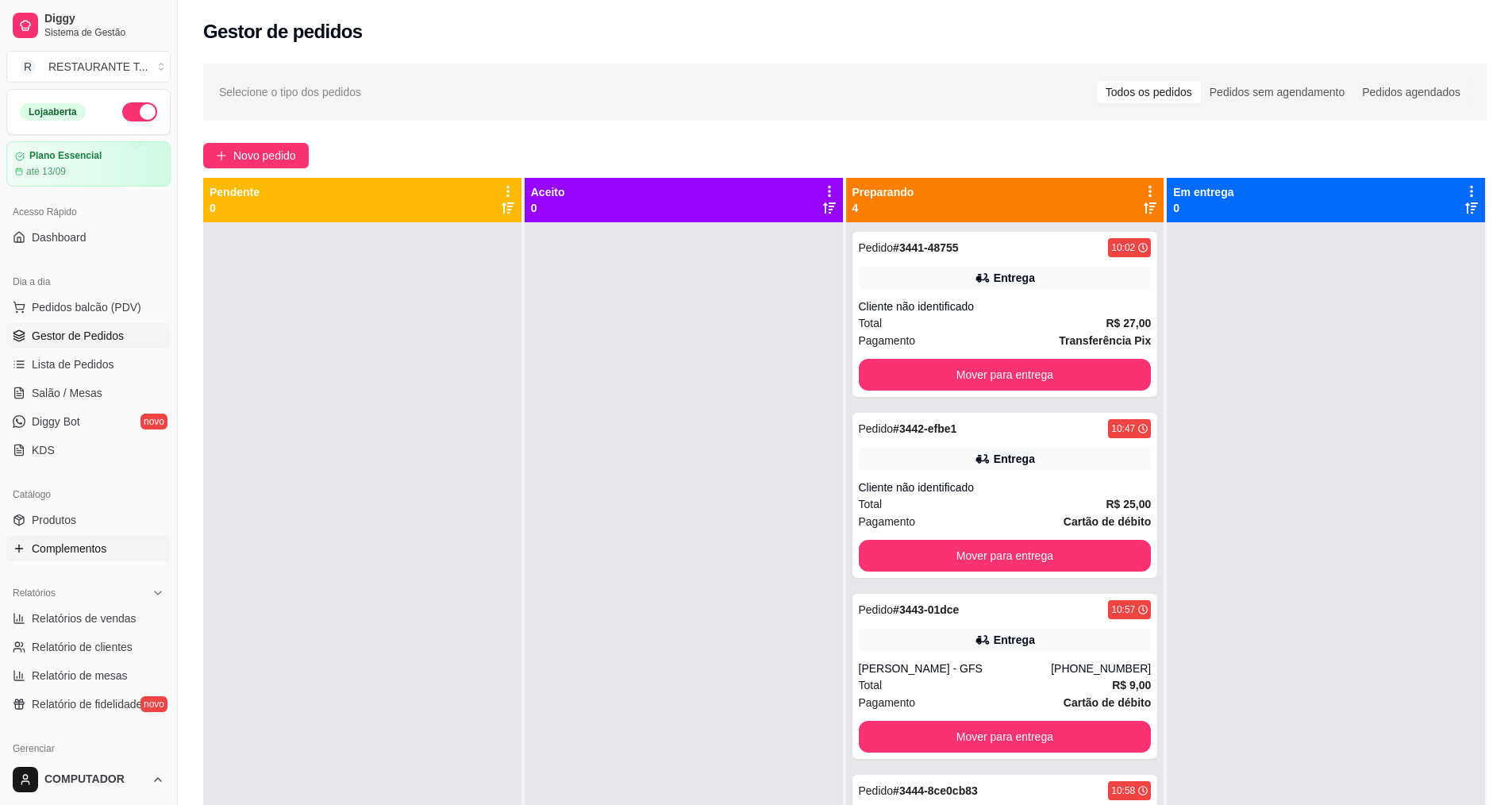
click at [67, 548] on span "Complementos" at bounding box center [68, 549] width 74 height 16
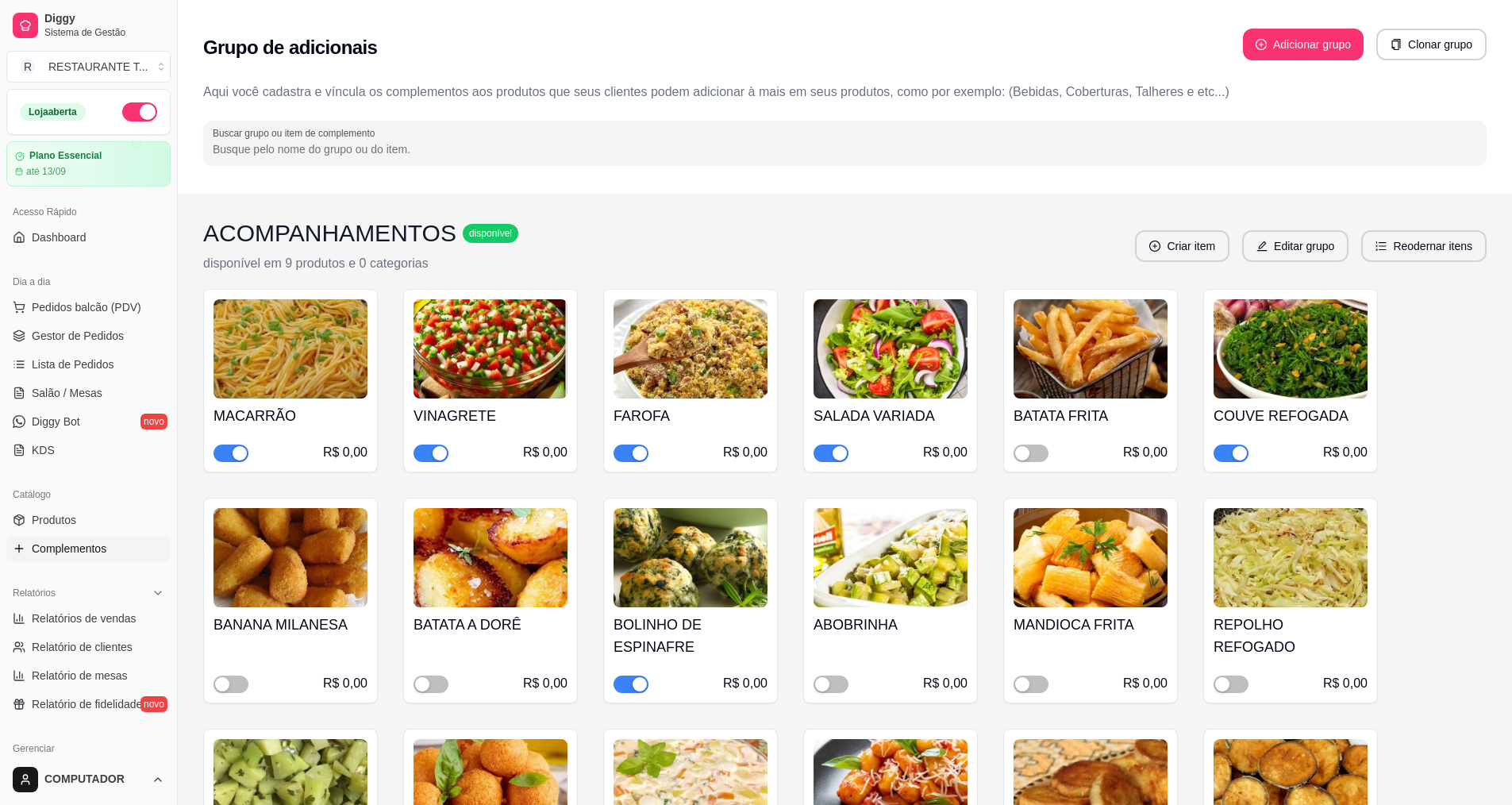
click at [639, 690] on div "button" at bounding box center [640, 684] width 15 height 15
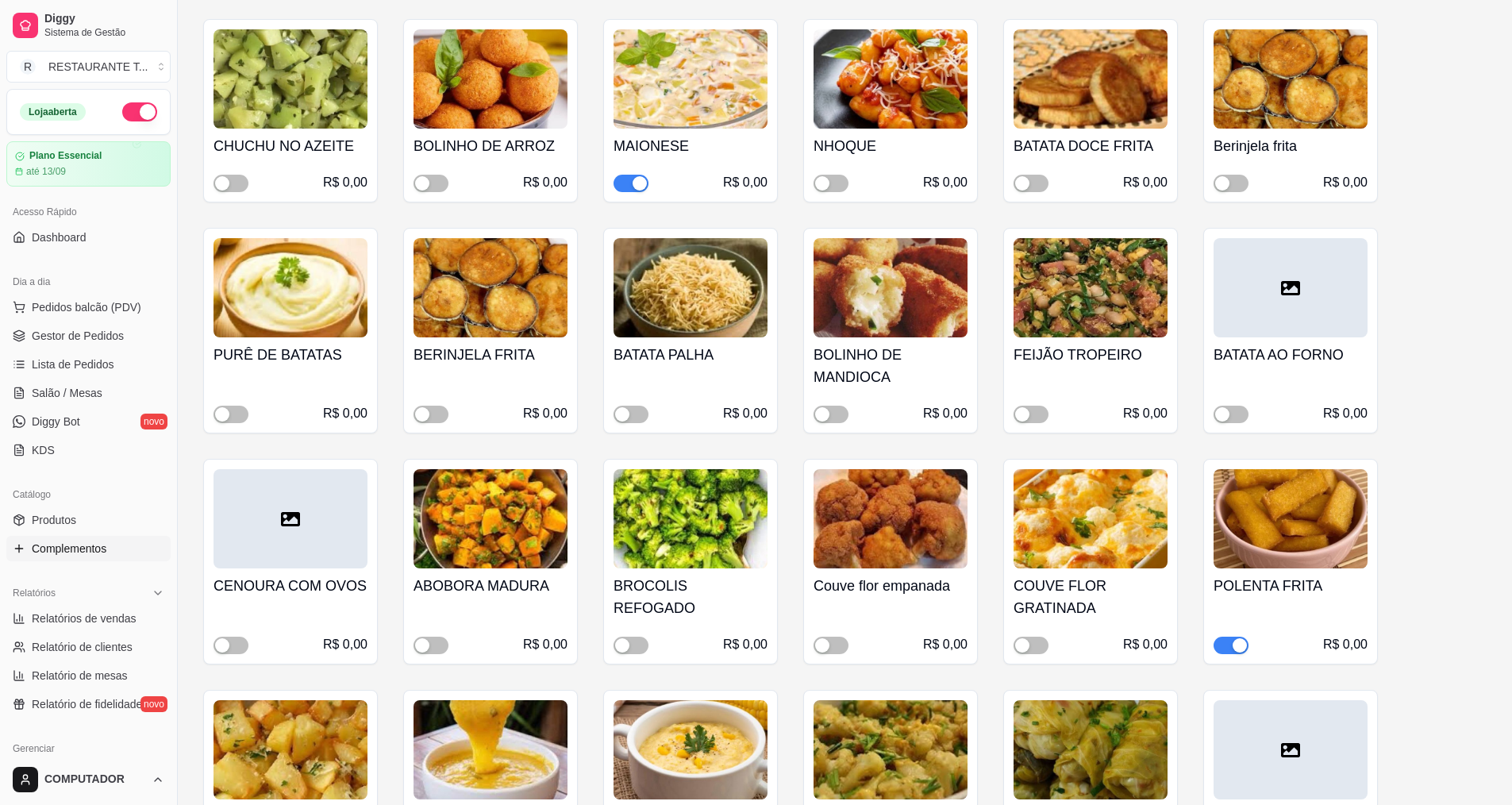
scroll to position [714, 0]
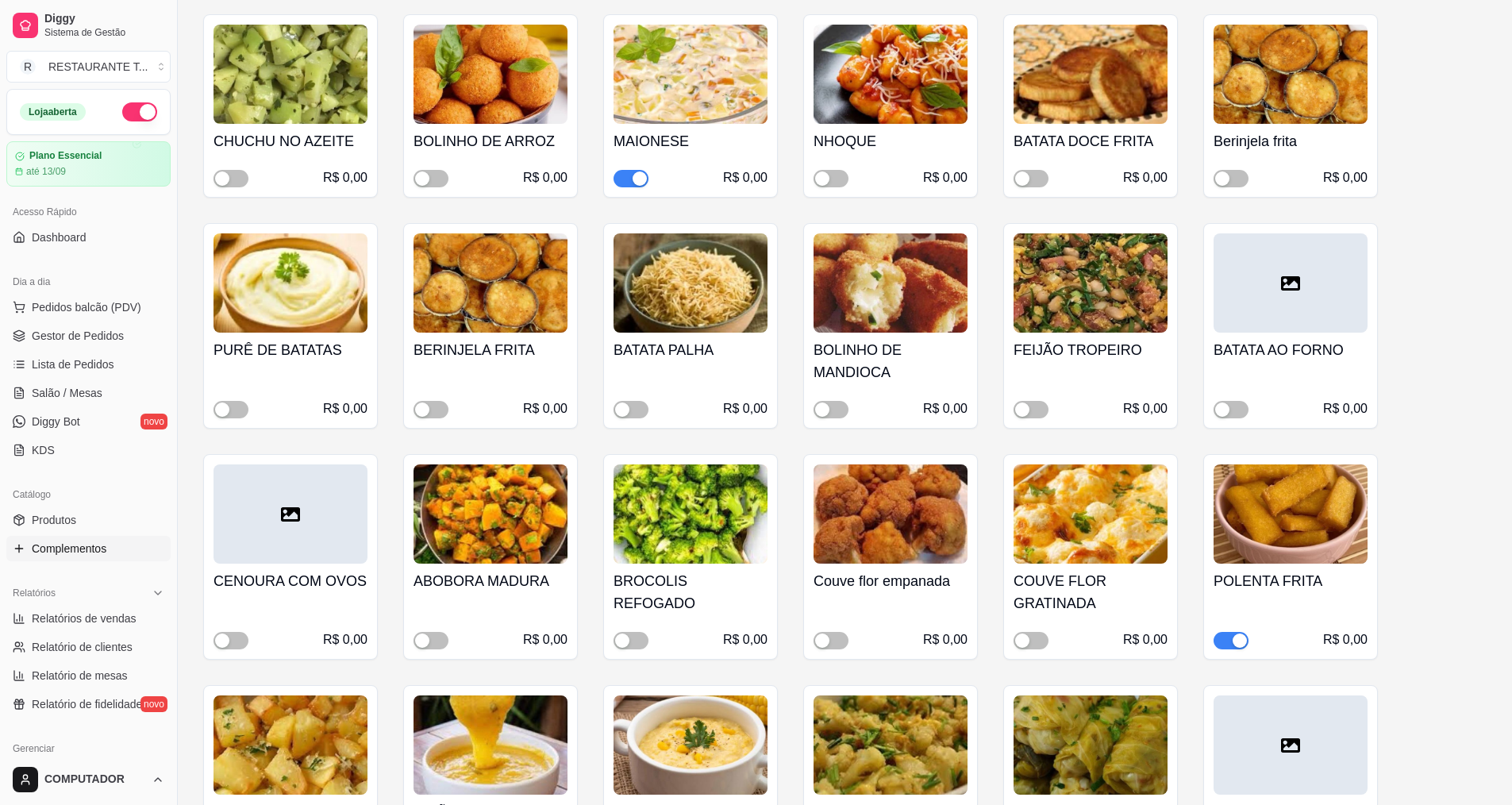
click at [1232, 643] on div "button" at bounding box center [1239, 641] width 15 height 15
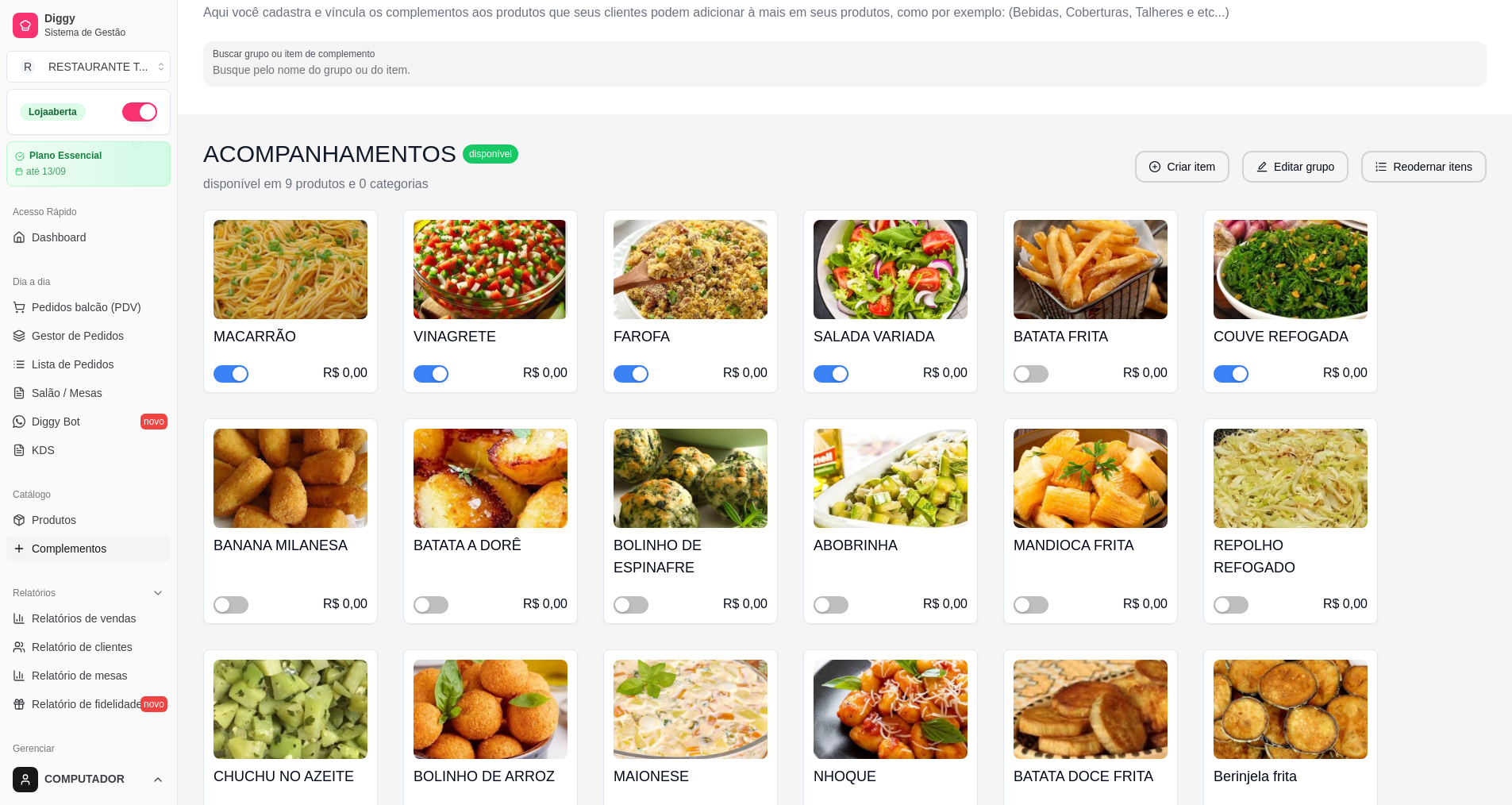
scroll to position [0, 0]
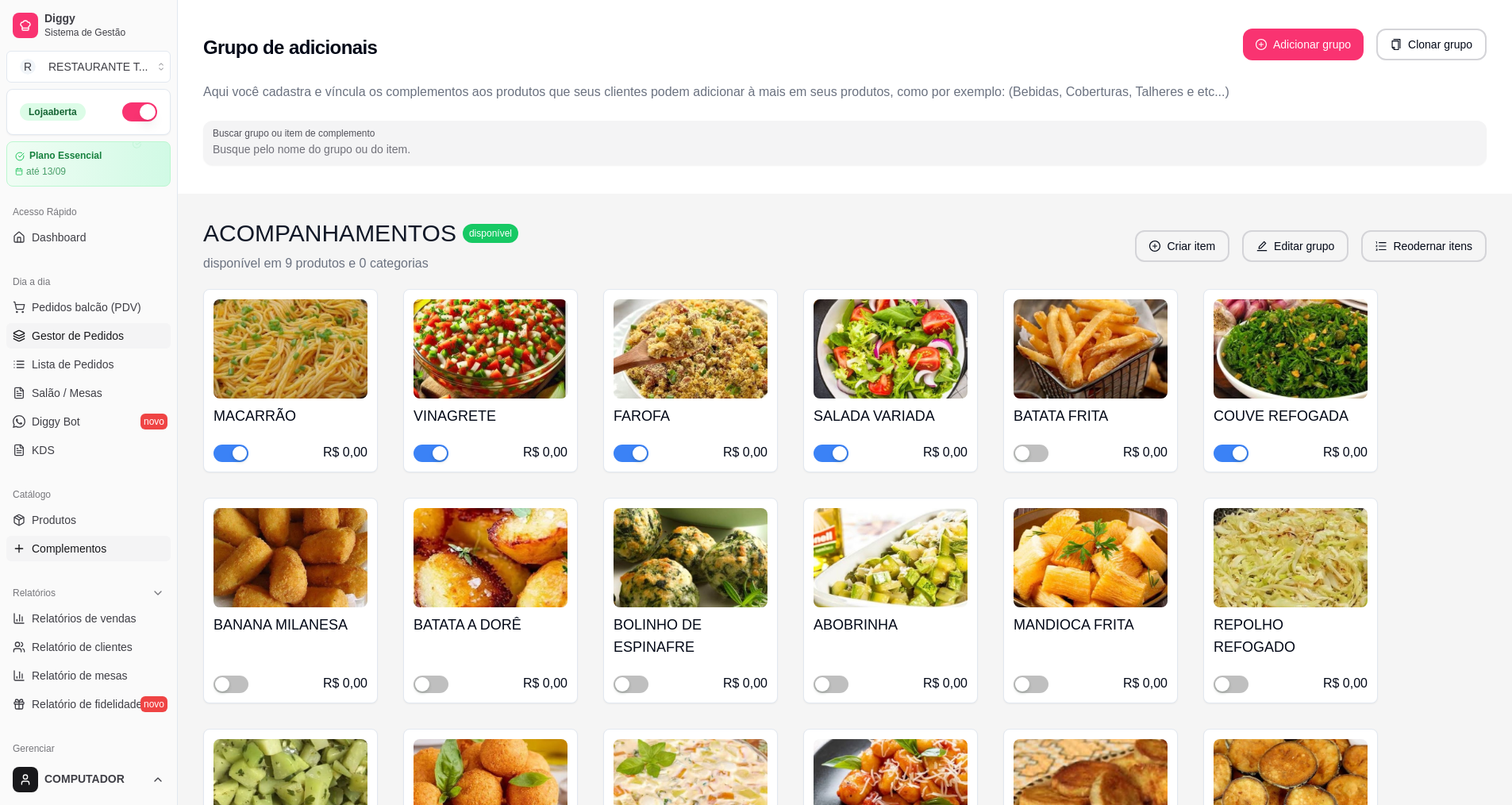
click at [123, 347] on link "Gestor de Pedidos" at bounding box center [88, 335] width 164 height 25
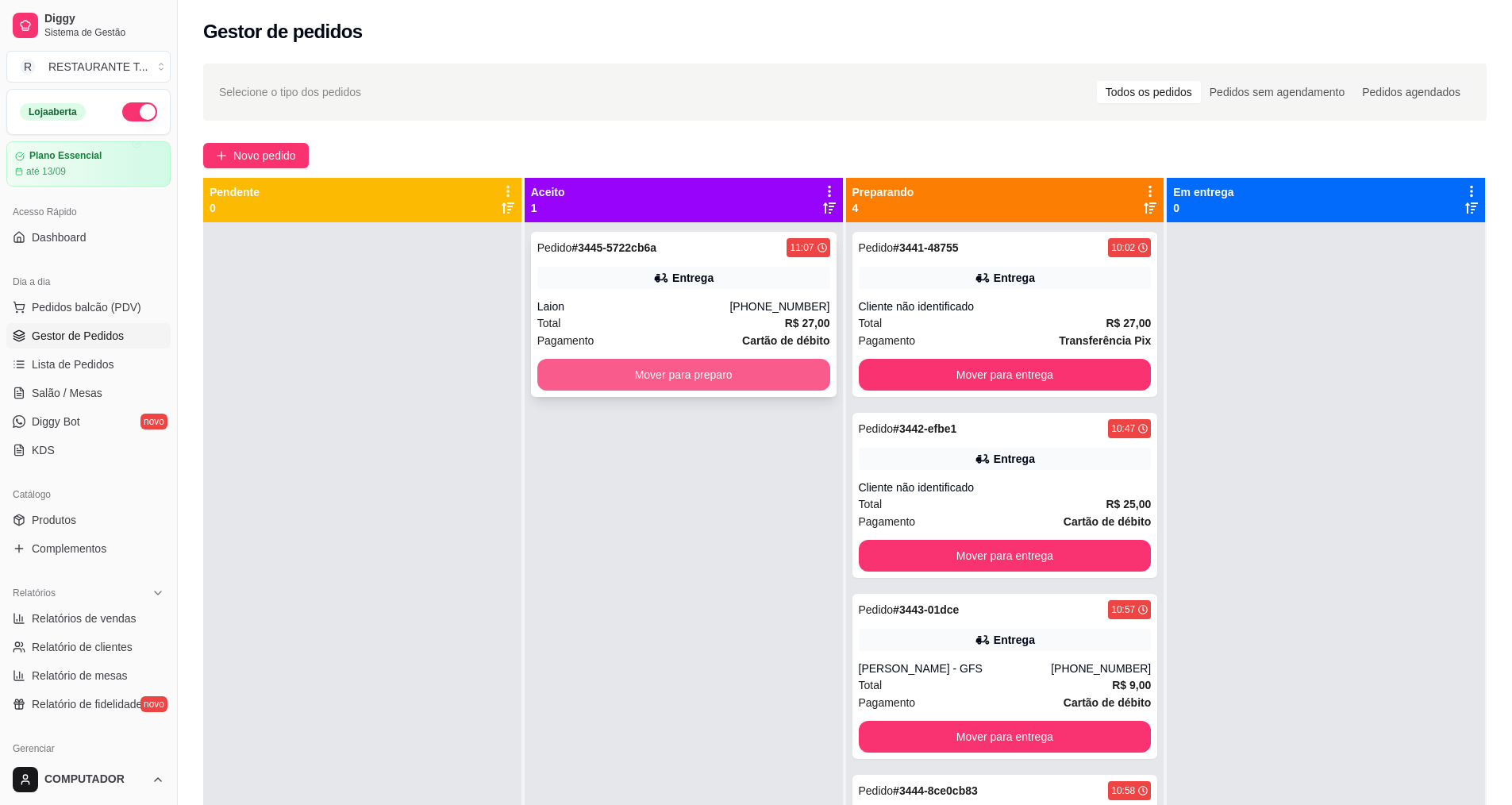
click at [695, 380] on button "Mover para preparo" at bounding box center [683, 375] width 292 height 31
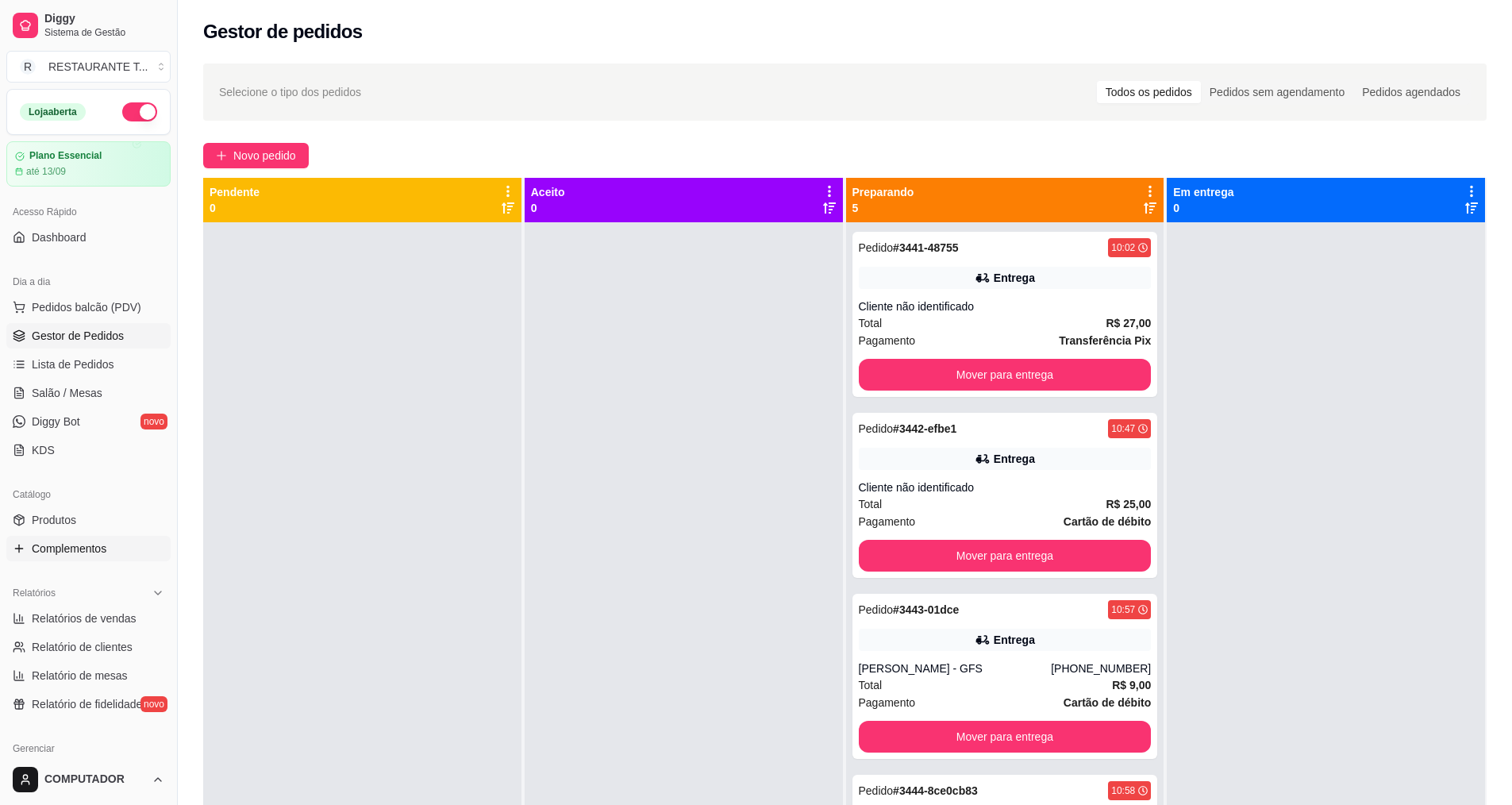
click at [40, 557] on link "Complementos" at bounding box center [88, 549] width 164 height 25
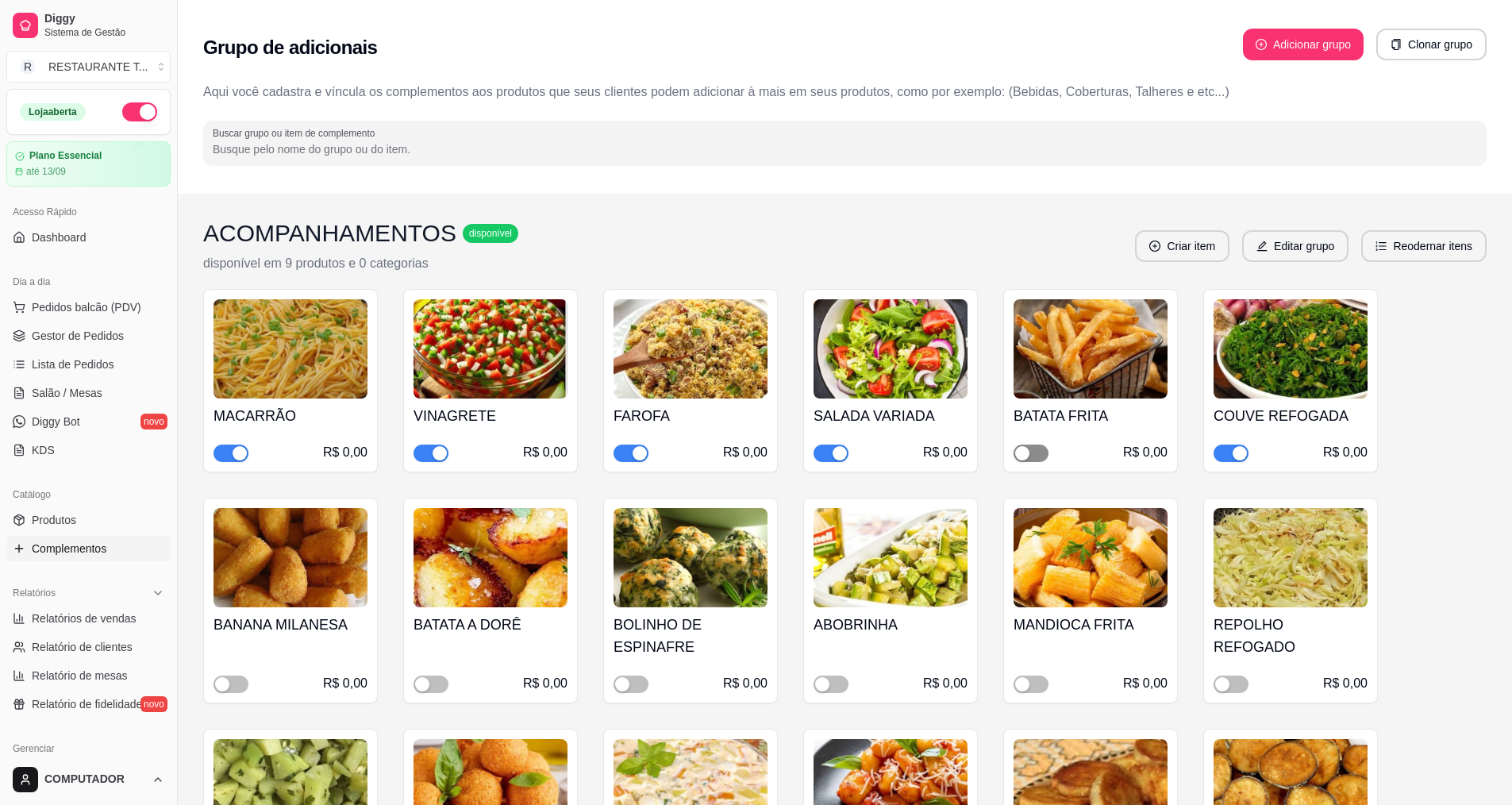
click at [1030, 454] on button "button" at bounding box center [1031, 453] width 35 height 18
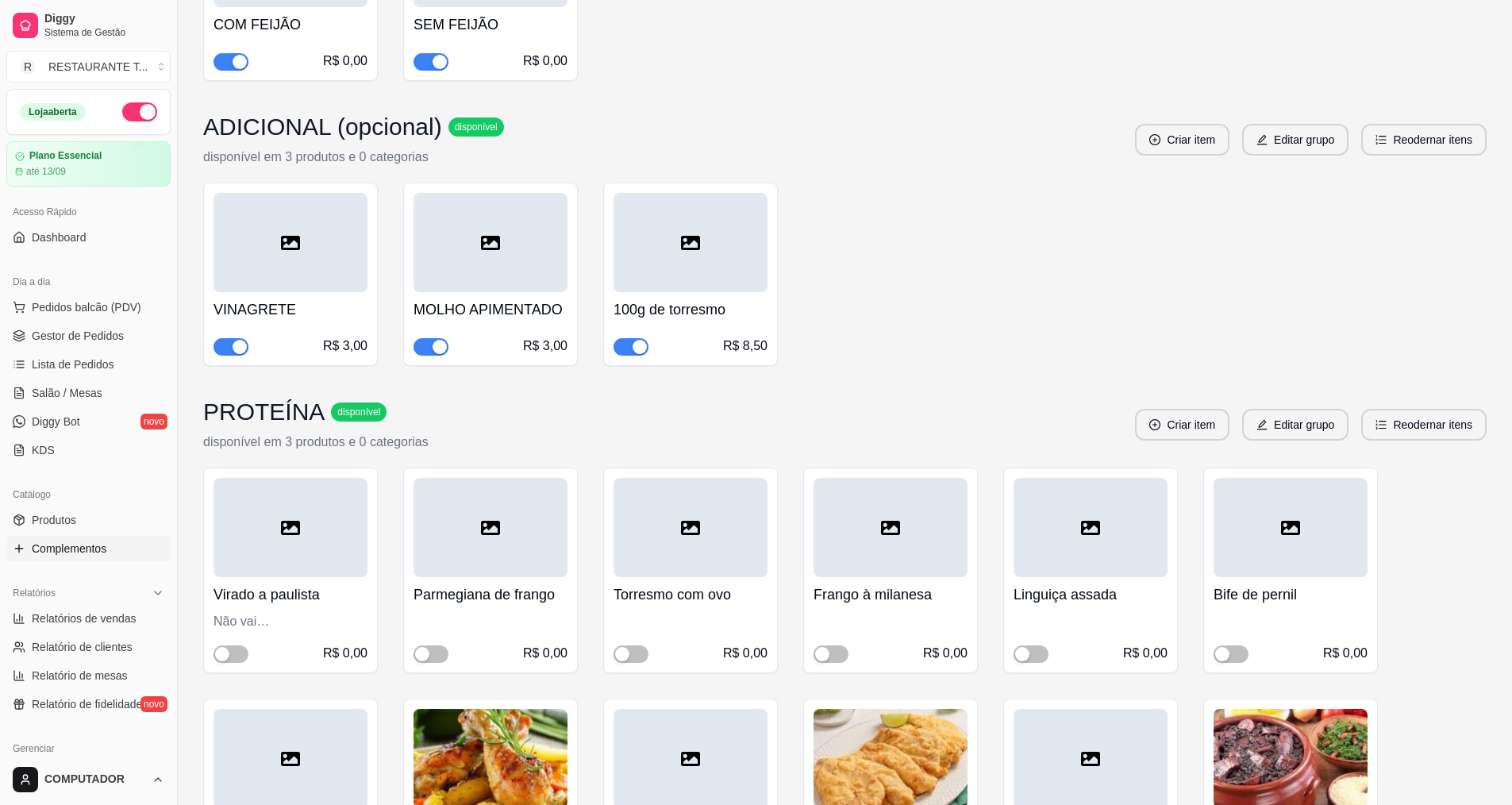
scroll to position [2064, 0]
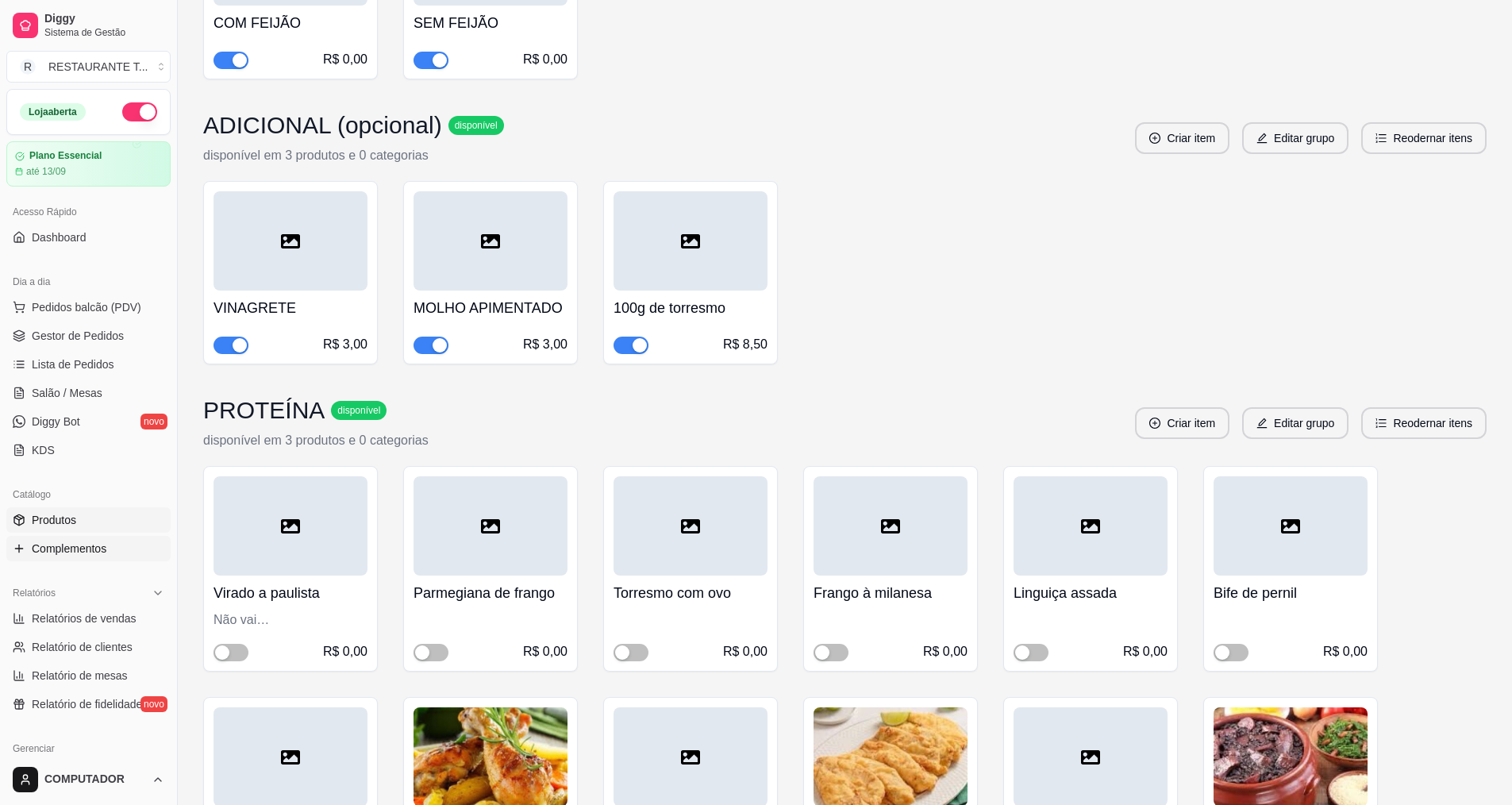
click at [79, 521] on link "Produtos" at bounding box center [88, 520] width 164 height 25
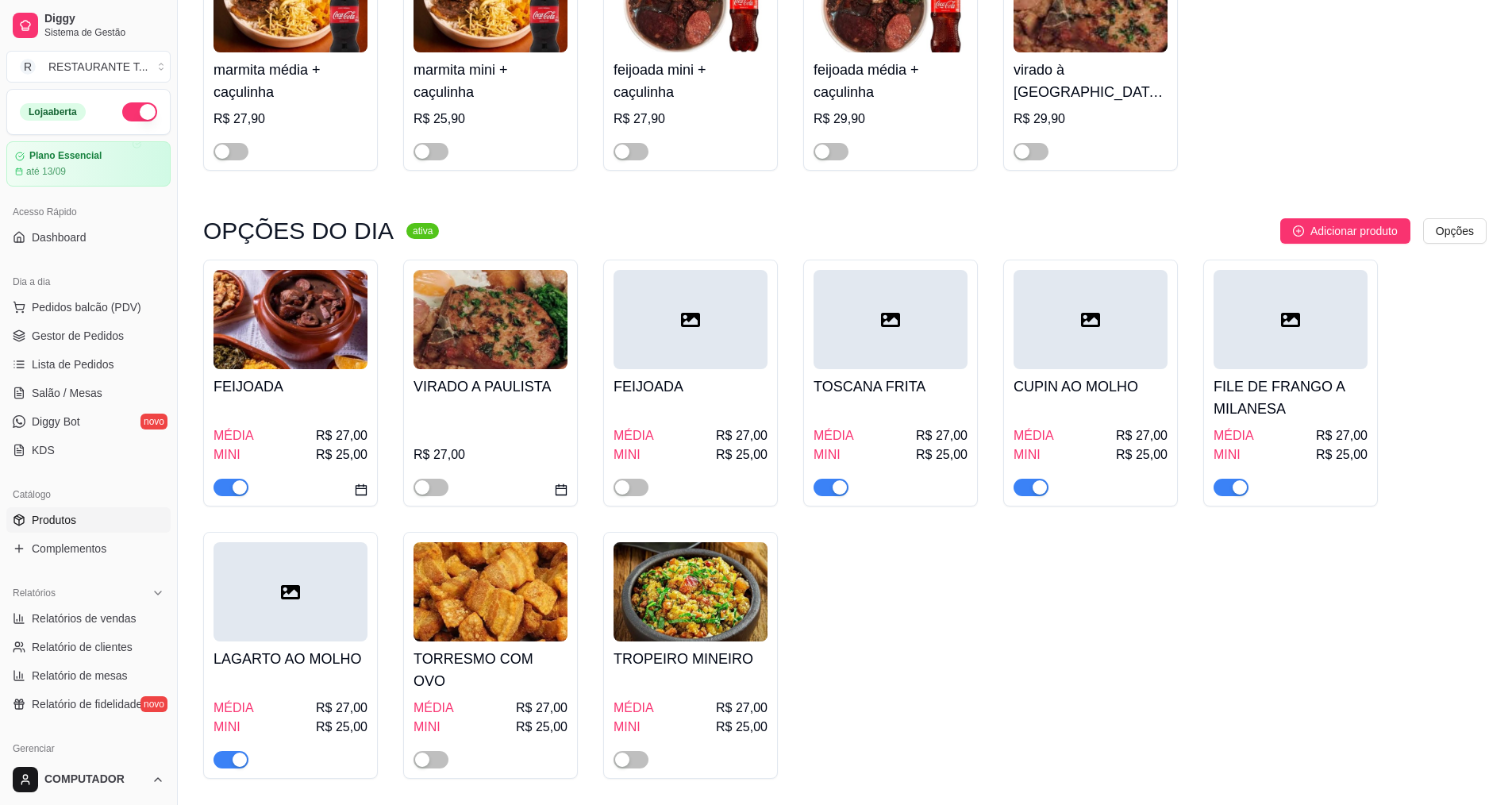
scroll to position [318, 0]
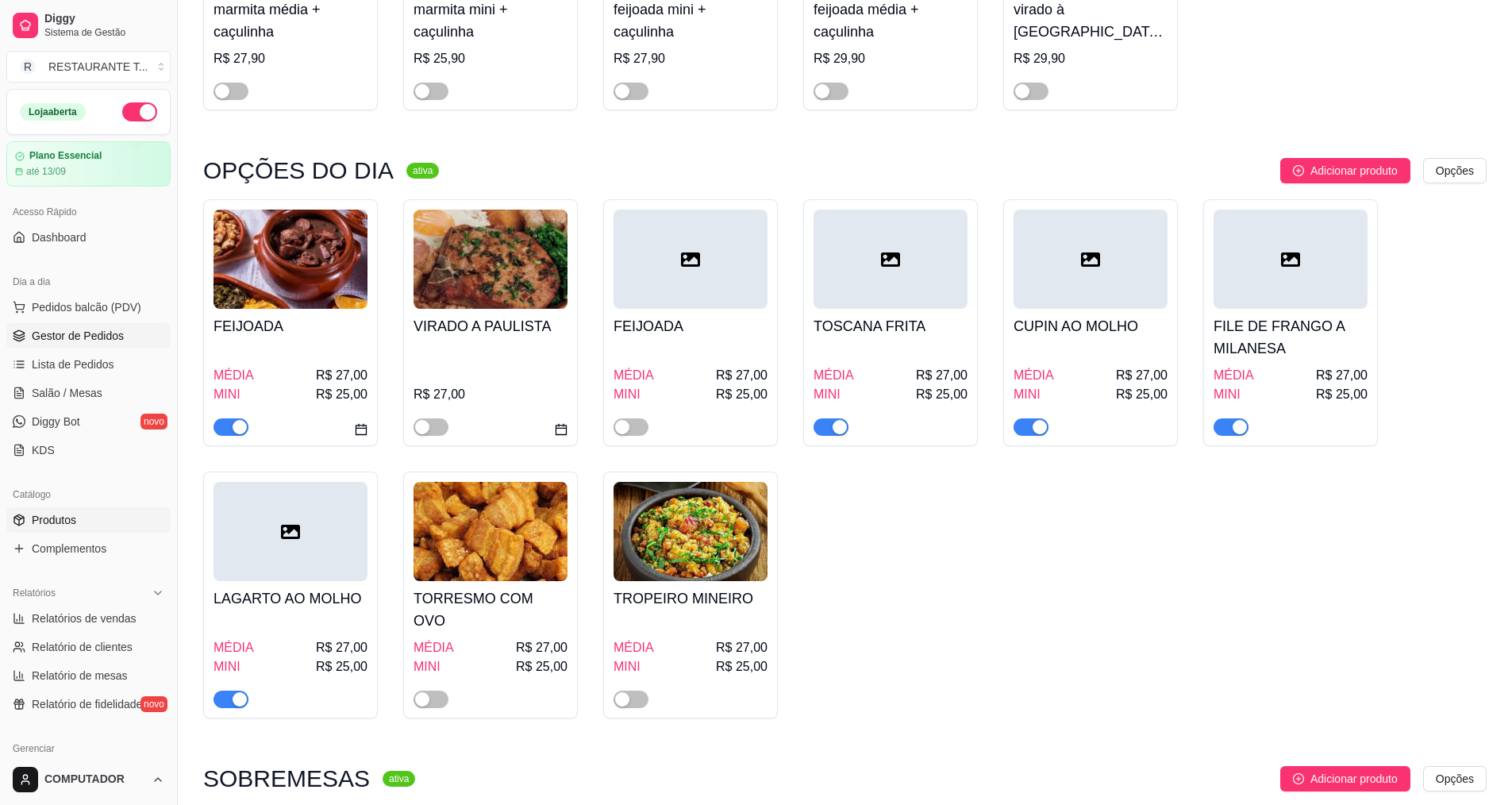
click at [97, 326] on link "Gestor de Pedidos" at bounding box center [88, 335] width 164 height 25
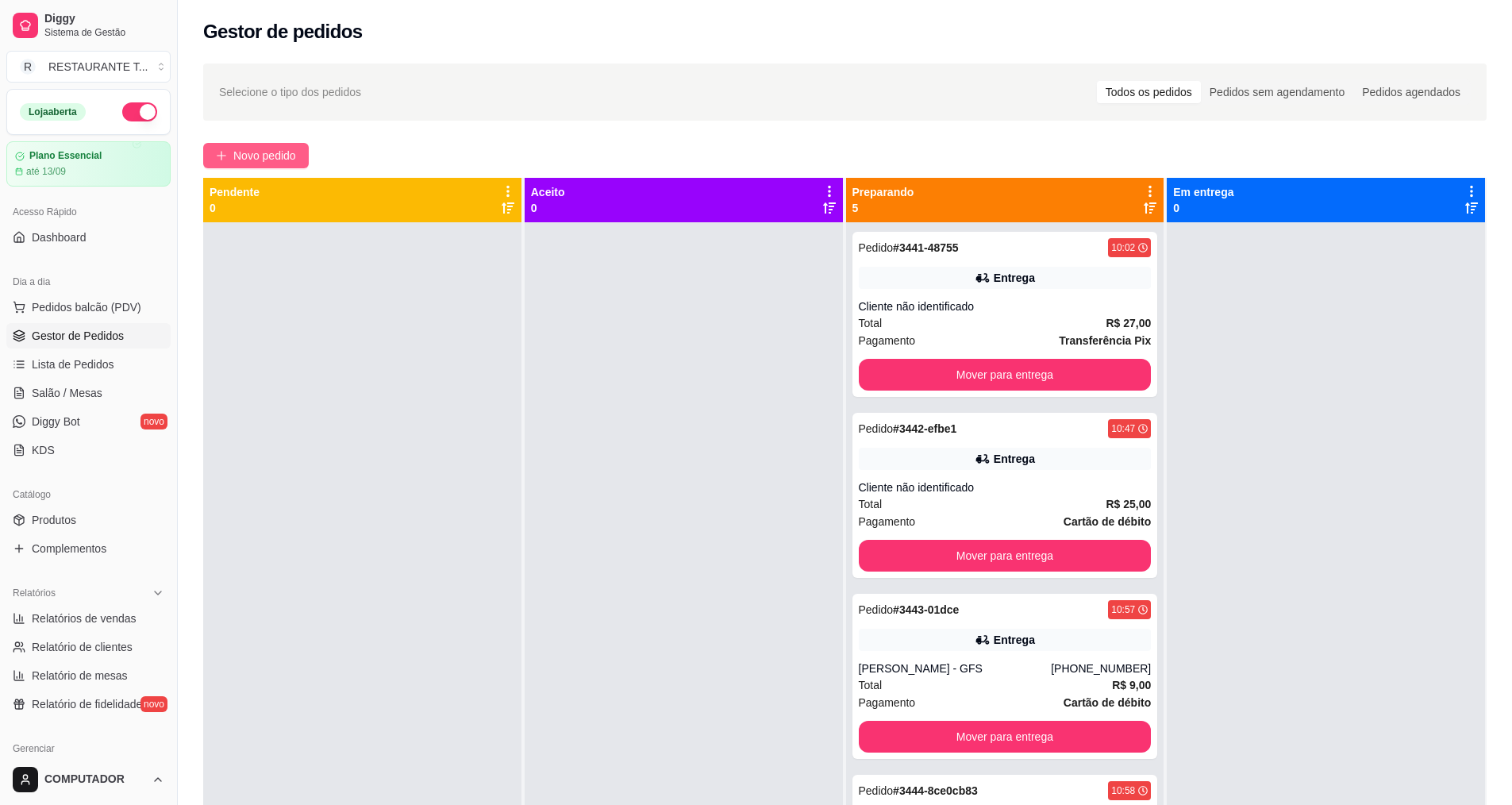
click at [264, 162] on span "Novo pedido" at bounding box center [265, 156] width 63 height 18
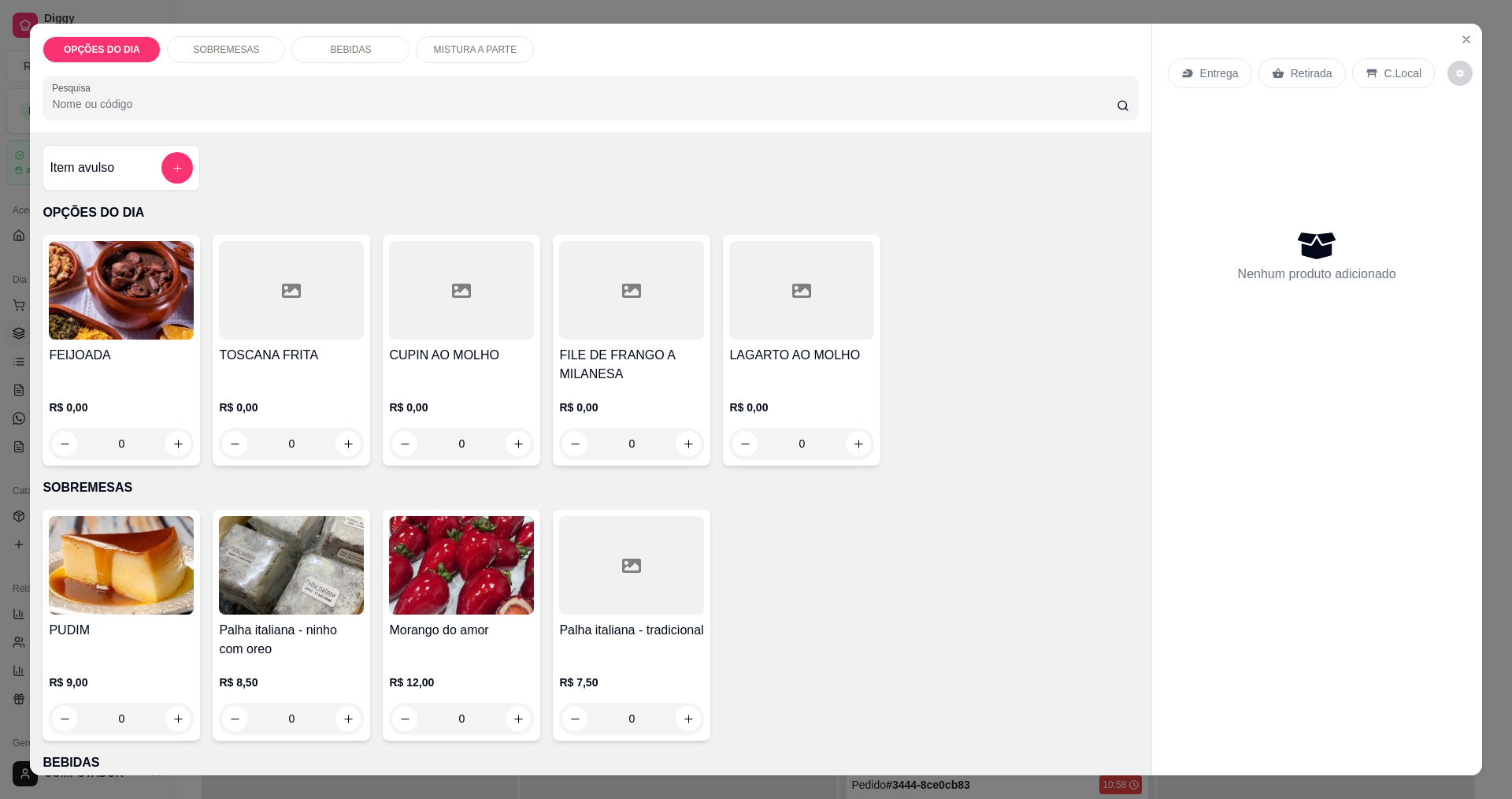
click at [855, 451] on div "0" at bounding box center [801, 444] width 145 height 31
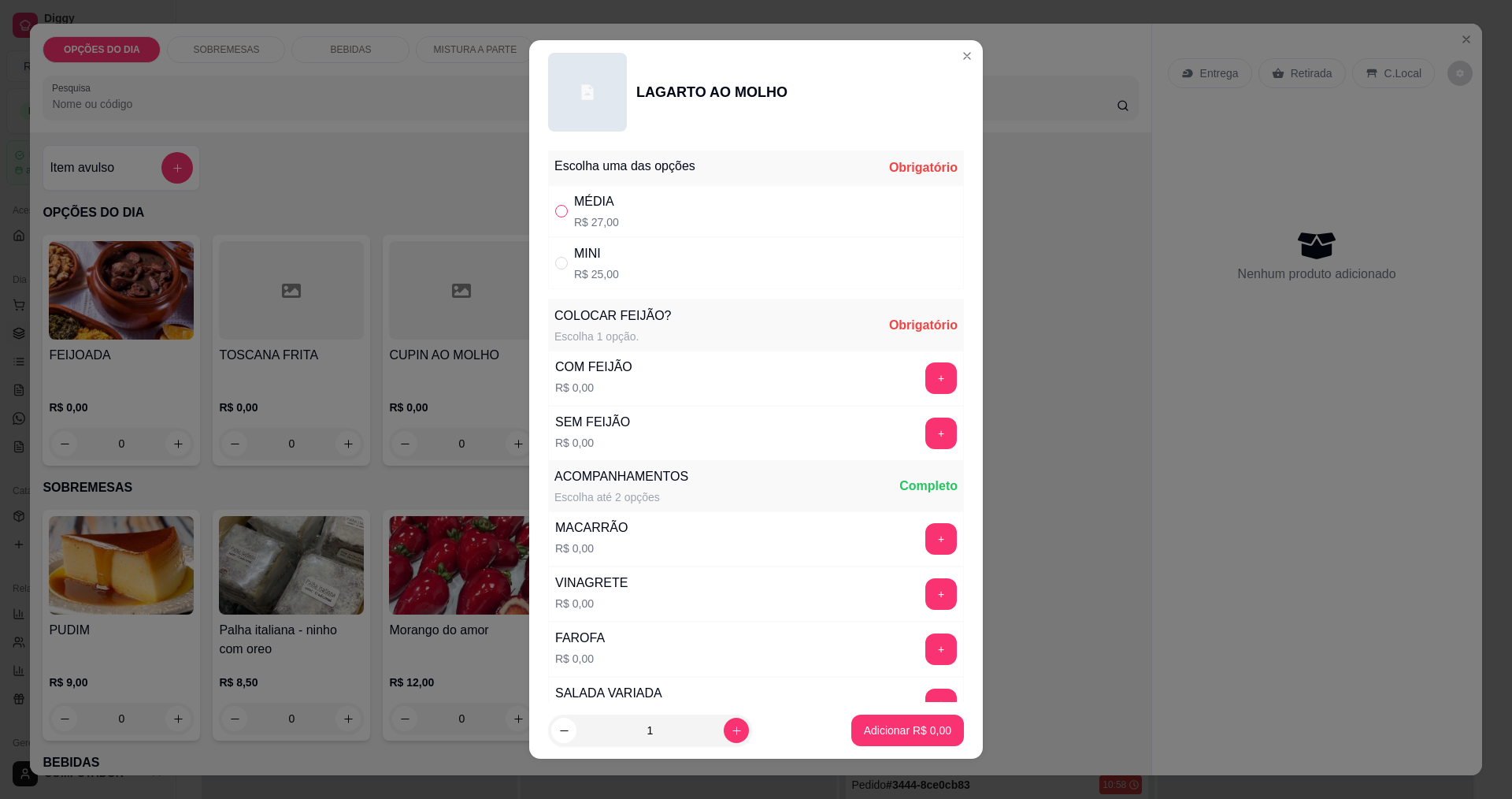
click at [555, 216] on input "" at bounding box center [561, 211] width 13 height 13
radio input "true"
click at [926, 379] on button "+" at bounding box center [941, 378] width 31 height 31
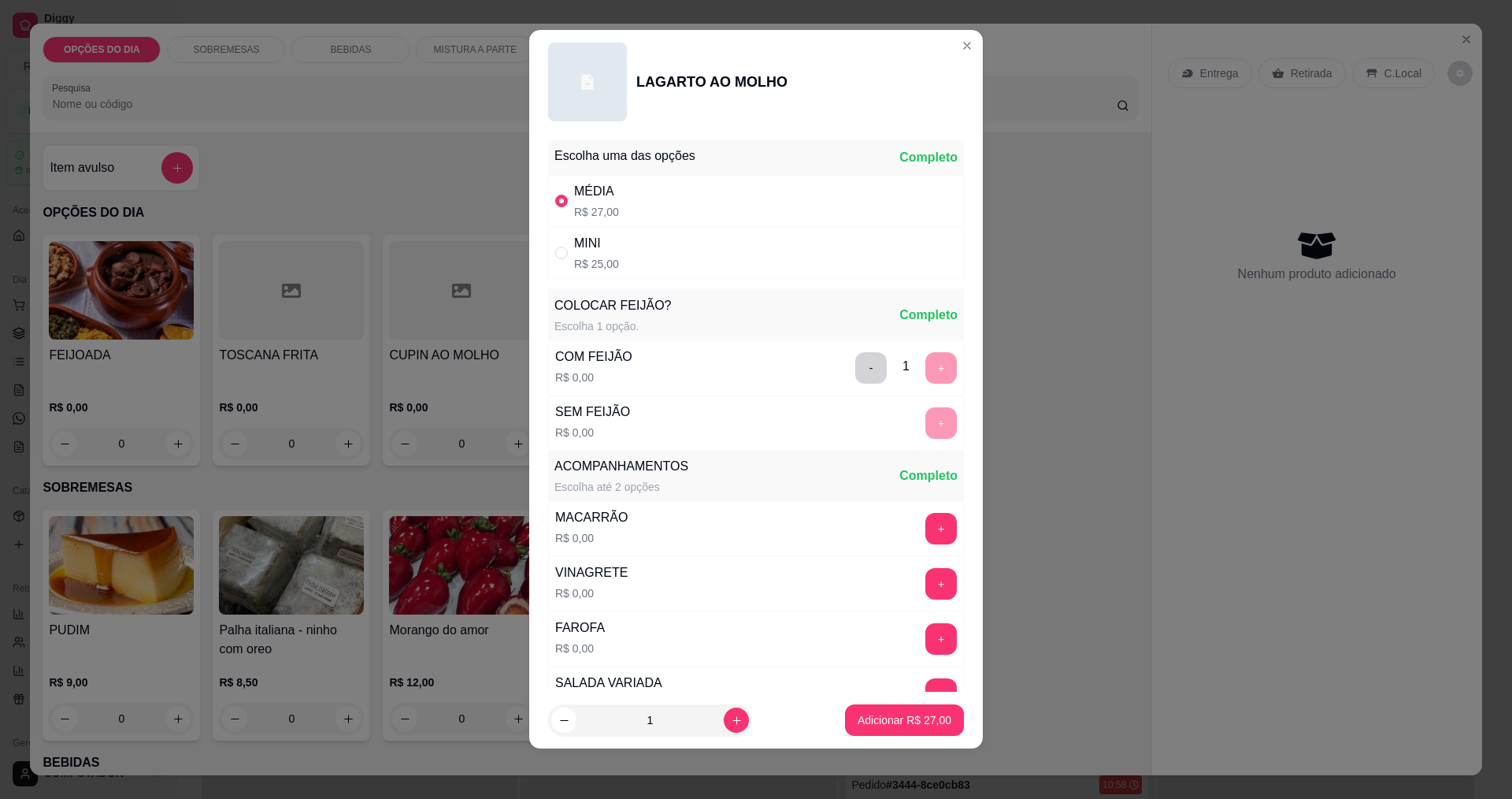
scroll to position [316, 0]
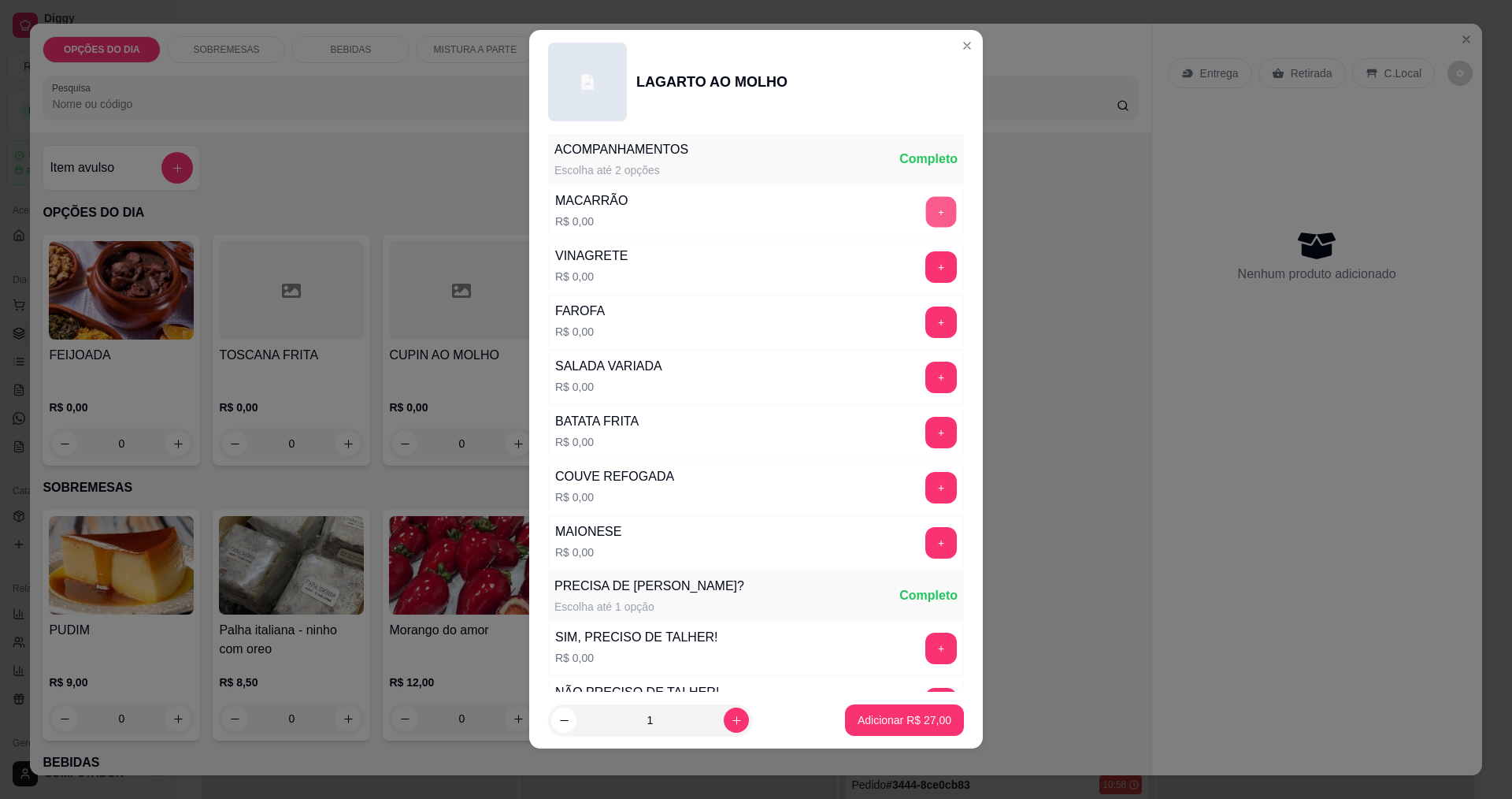
click at [926, 216] on button "+" at bounding box center [941, 212] width 31 height 31
click at [926, 545] on button "+" at bounding box center [941, 543] width 31 height 31
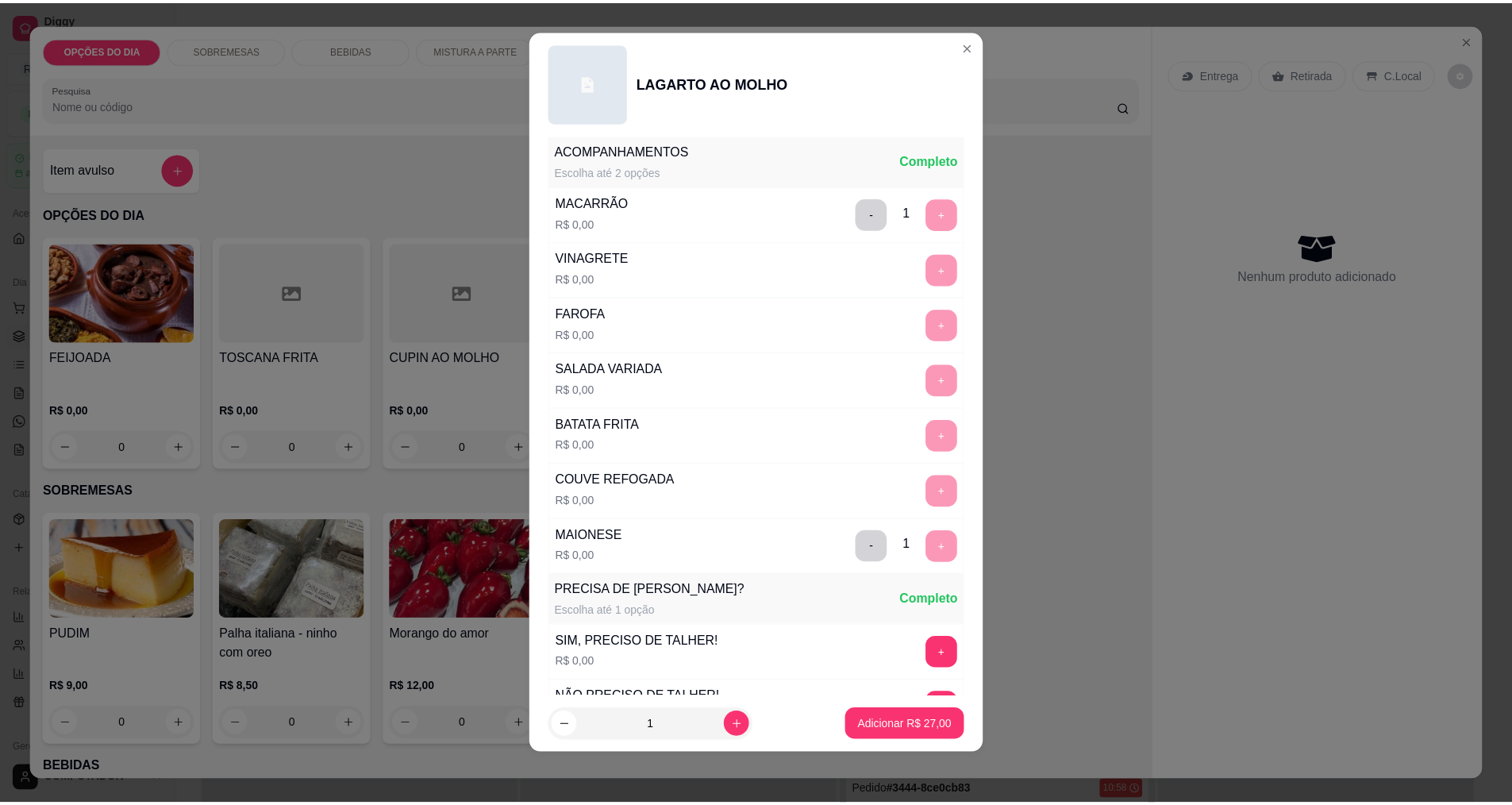
scroll to position [639, 0]
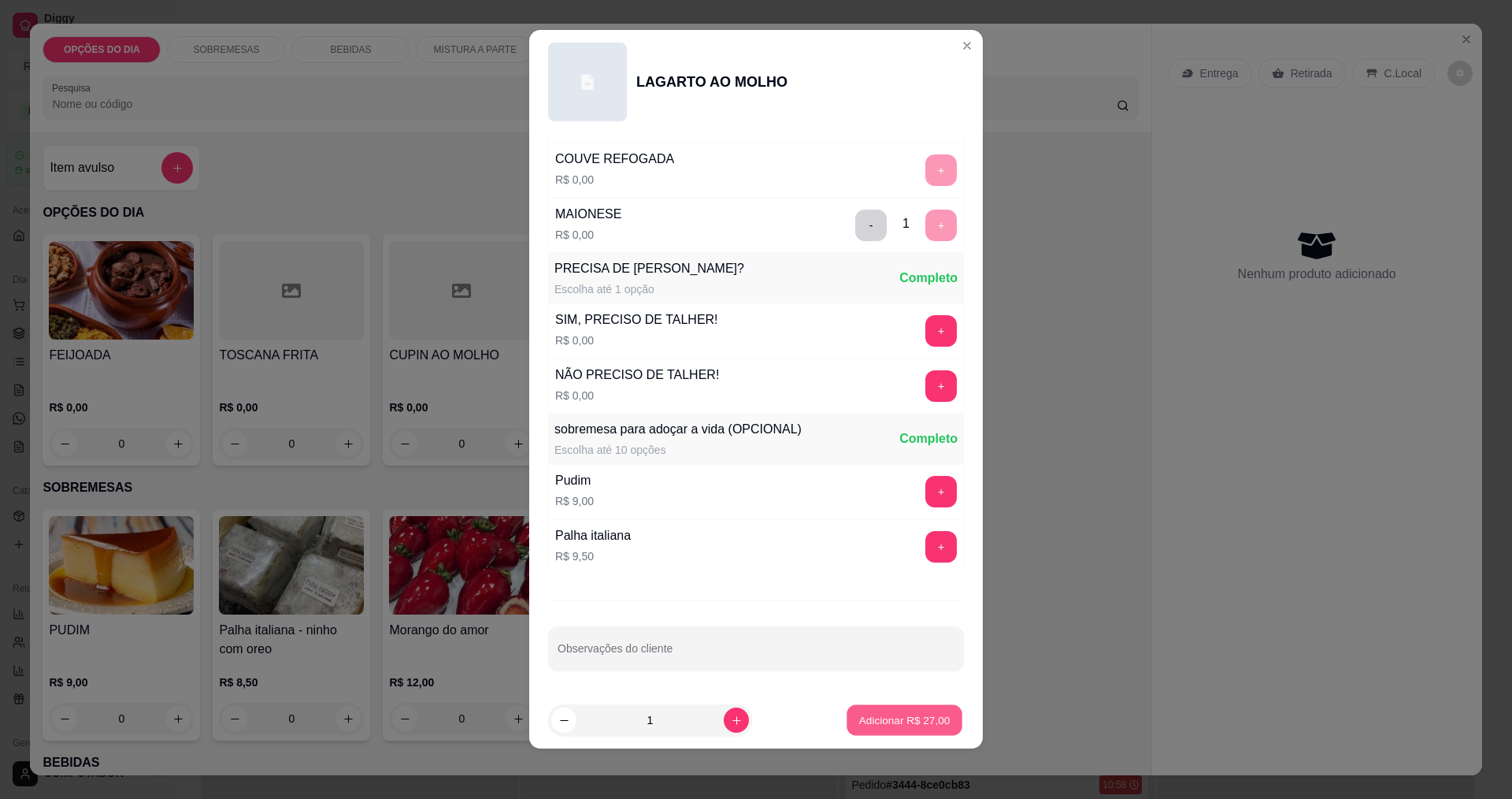
click at [897, 718] on p "Adicionar R$ 27,00" at bounding box center [904, 719] width 91 height 15
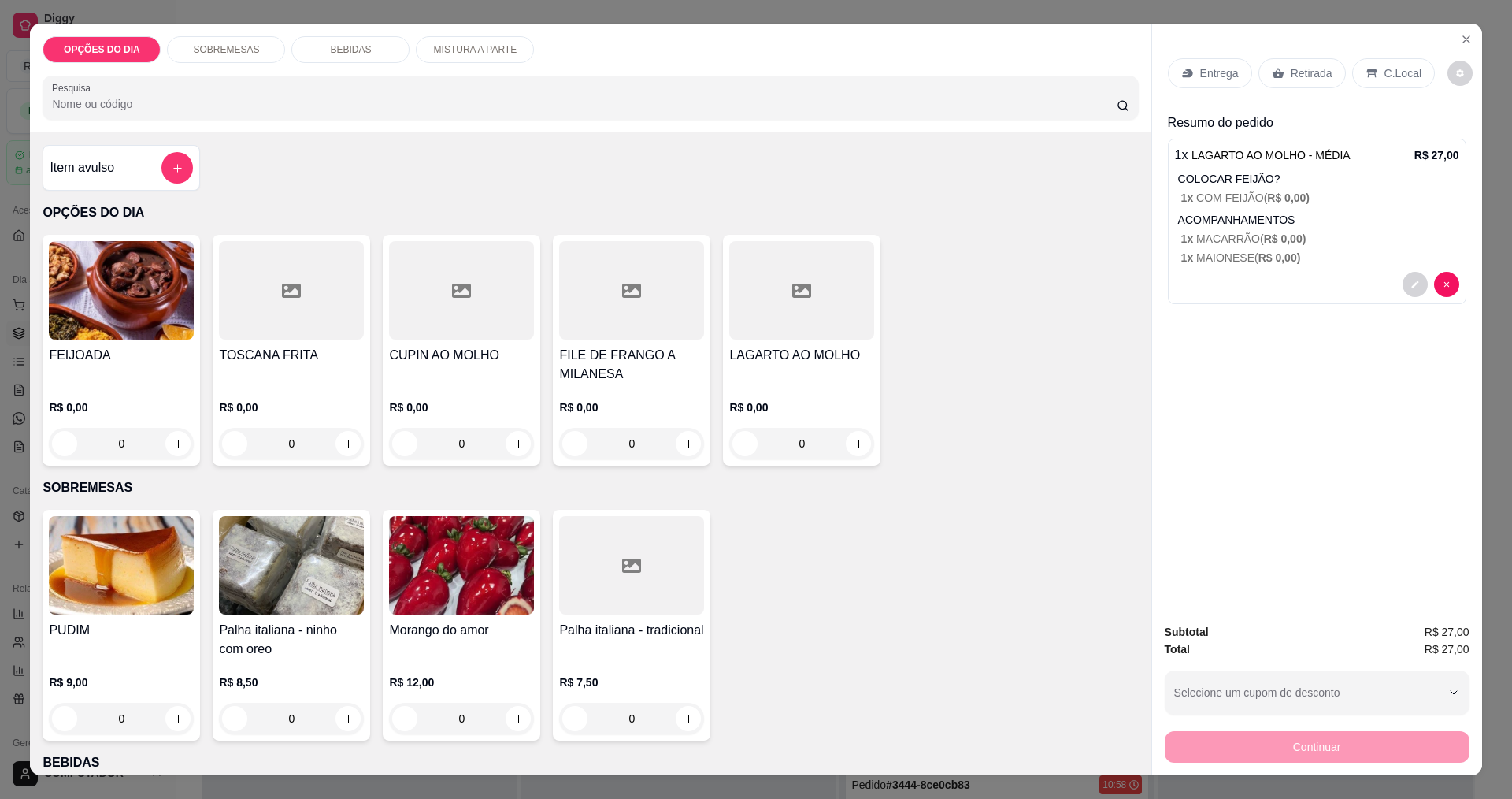
click at [1181, 77] on icon at bounding box center [1187, 73] width 13 height 13
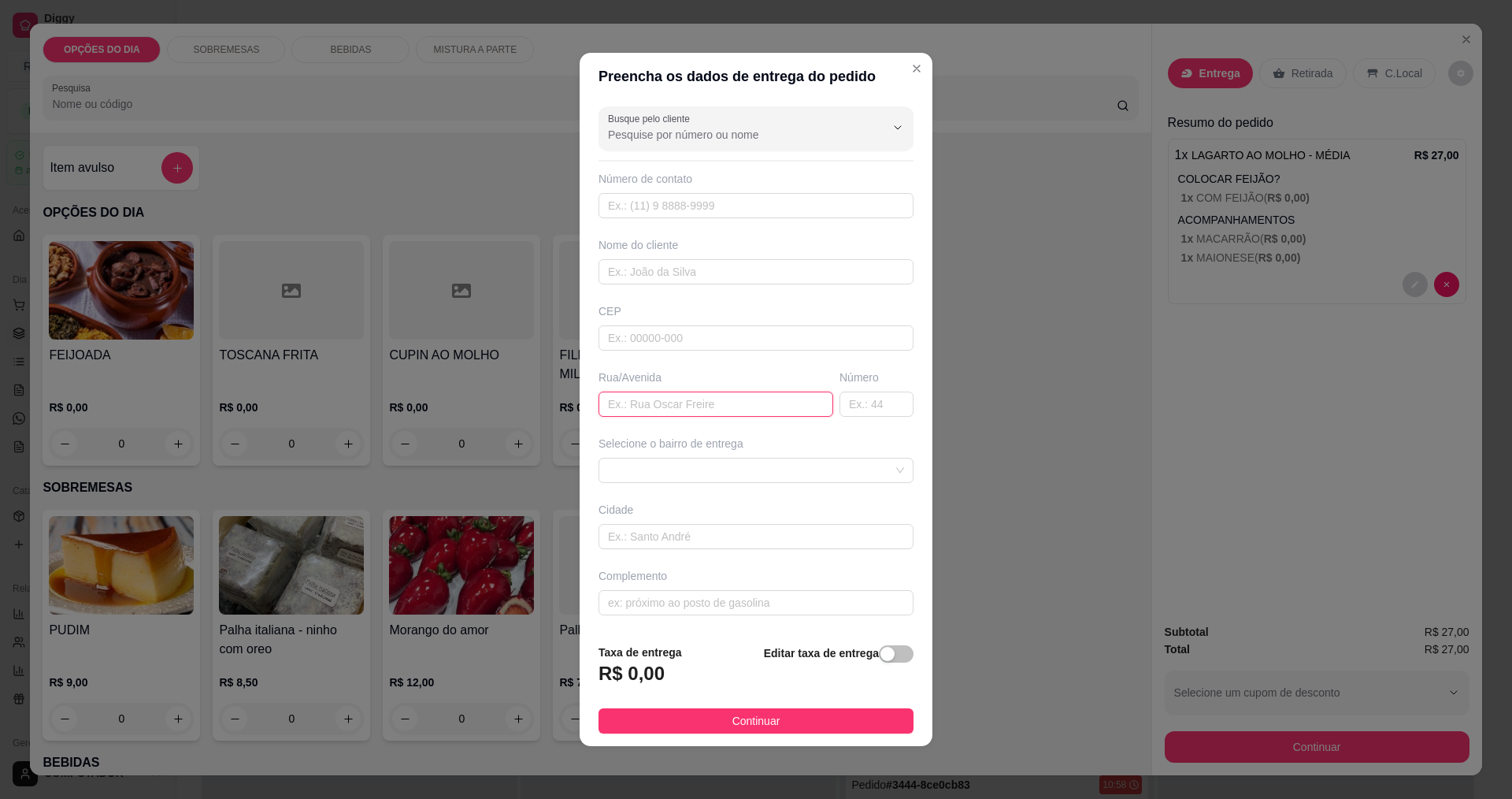
click at [706, 401] on input "text" at bounding box center [716, 404] width 235 height 25
type input "[PERSON_NAME]"
click at [708, 476] on span at bounding box center [756, 470] width 296 height 23
type input "1071"
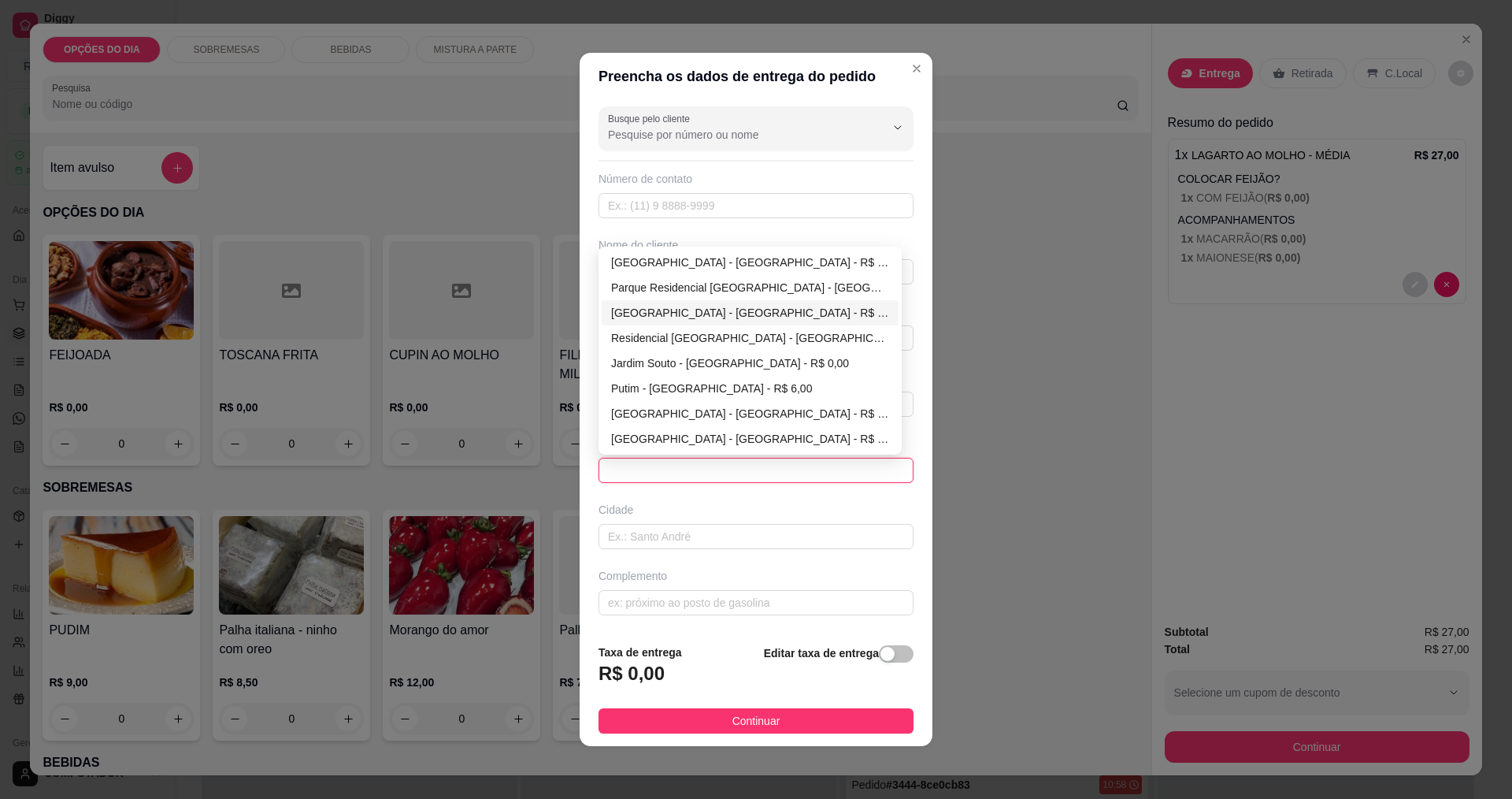
click at [667, 315] on div "[GEOGRAPHIC_DATA] - [GEOGRAPHIC_DATA] - R$ 0,00" at bounding box center [750, 313] width 278 height 17
type input "[GEOGRAPHIC_DATA]"
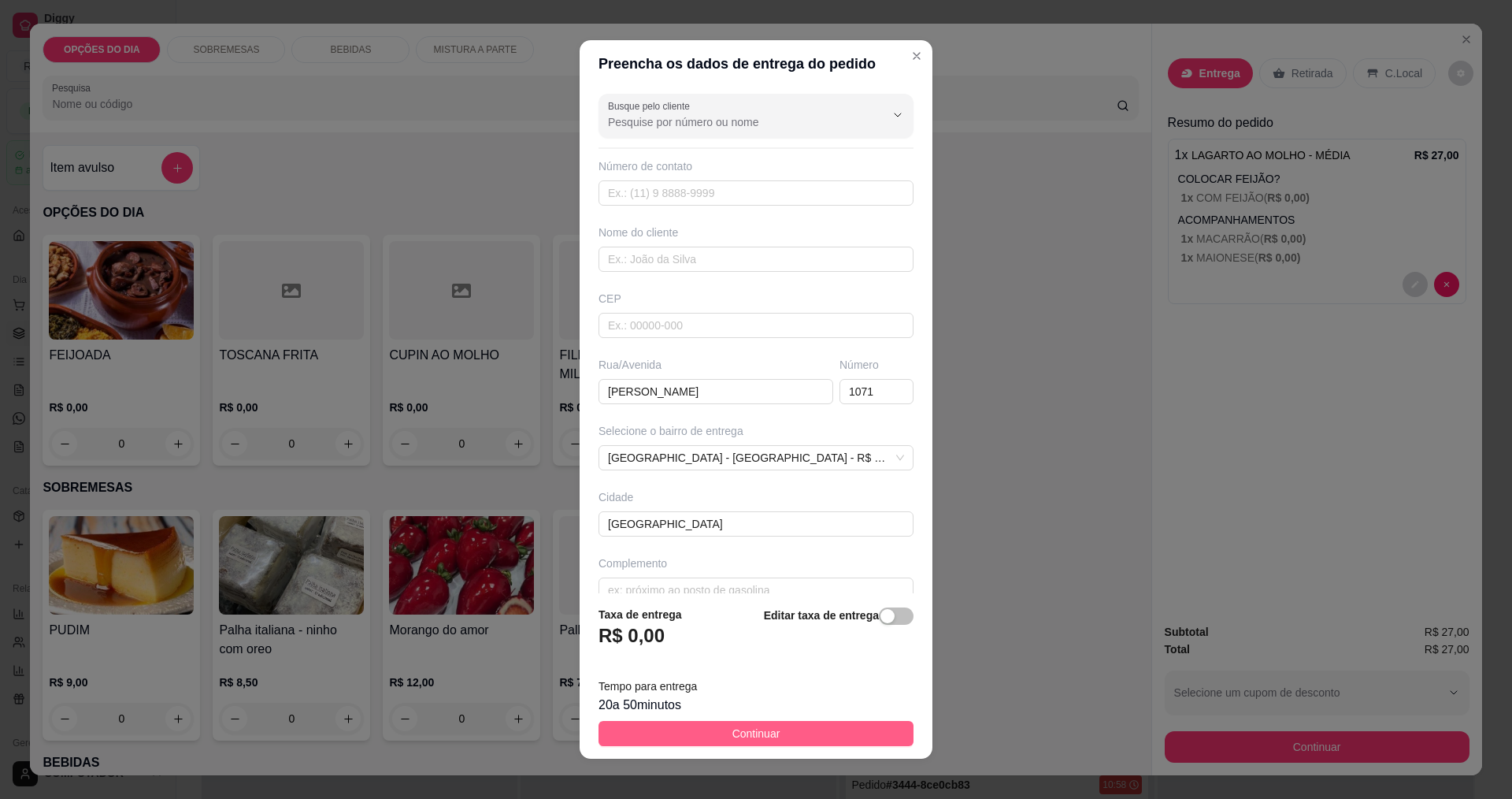
click at [737, 729] on span "Continuar" at bounding box center [757, 734] width 49 height 17
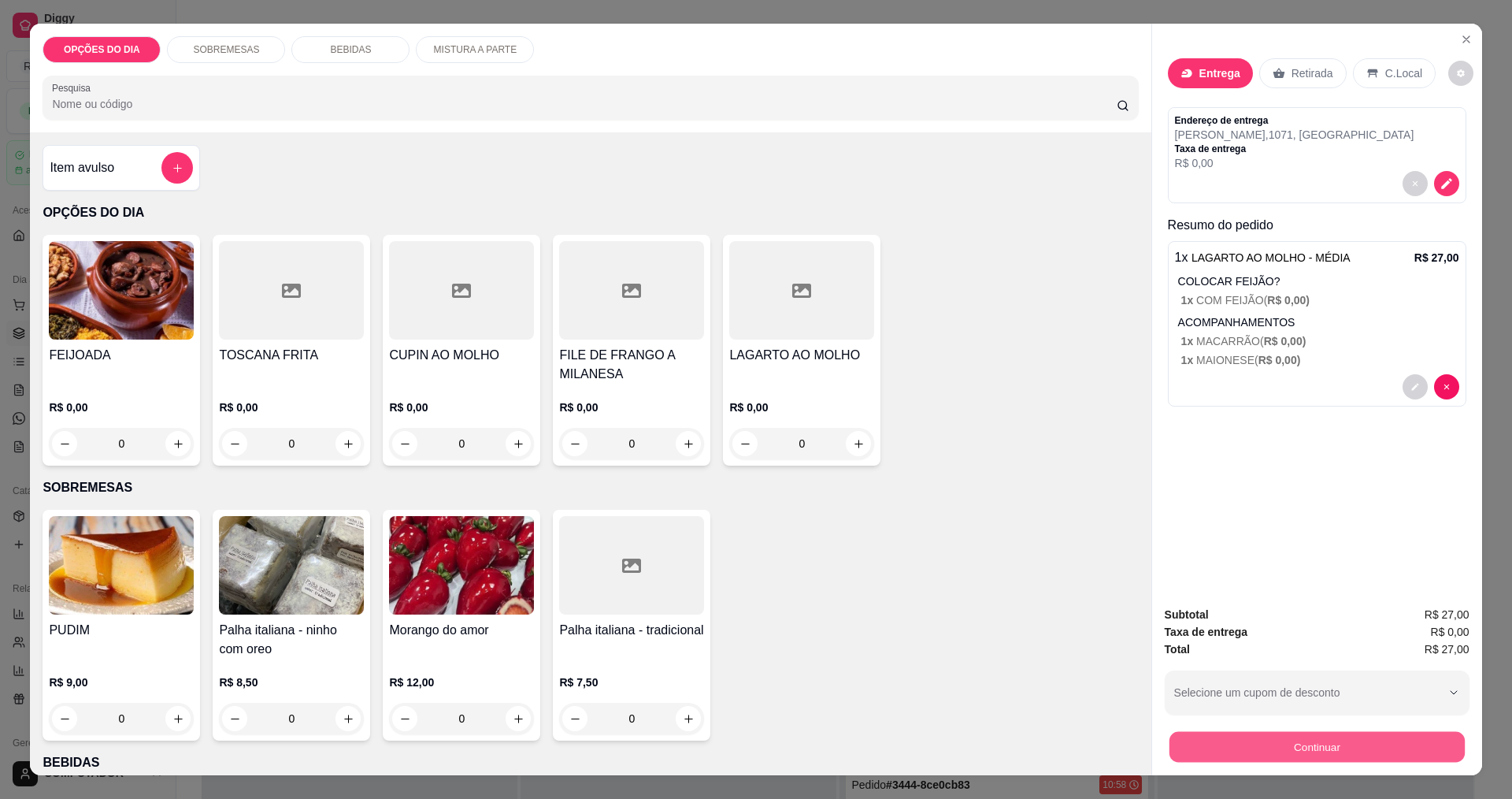
click at [1251, 747] on button "Continuar" at bounding box center [1316, 747] width 295 height 31
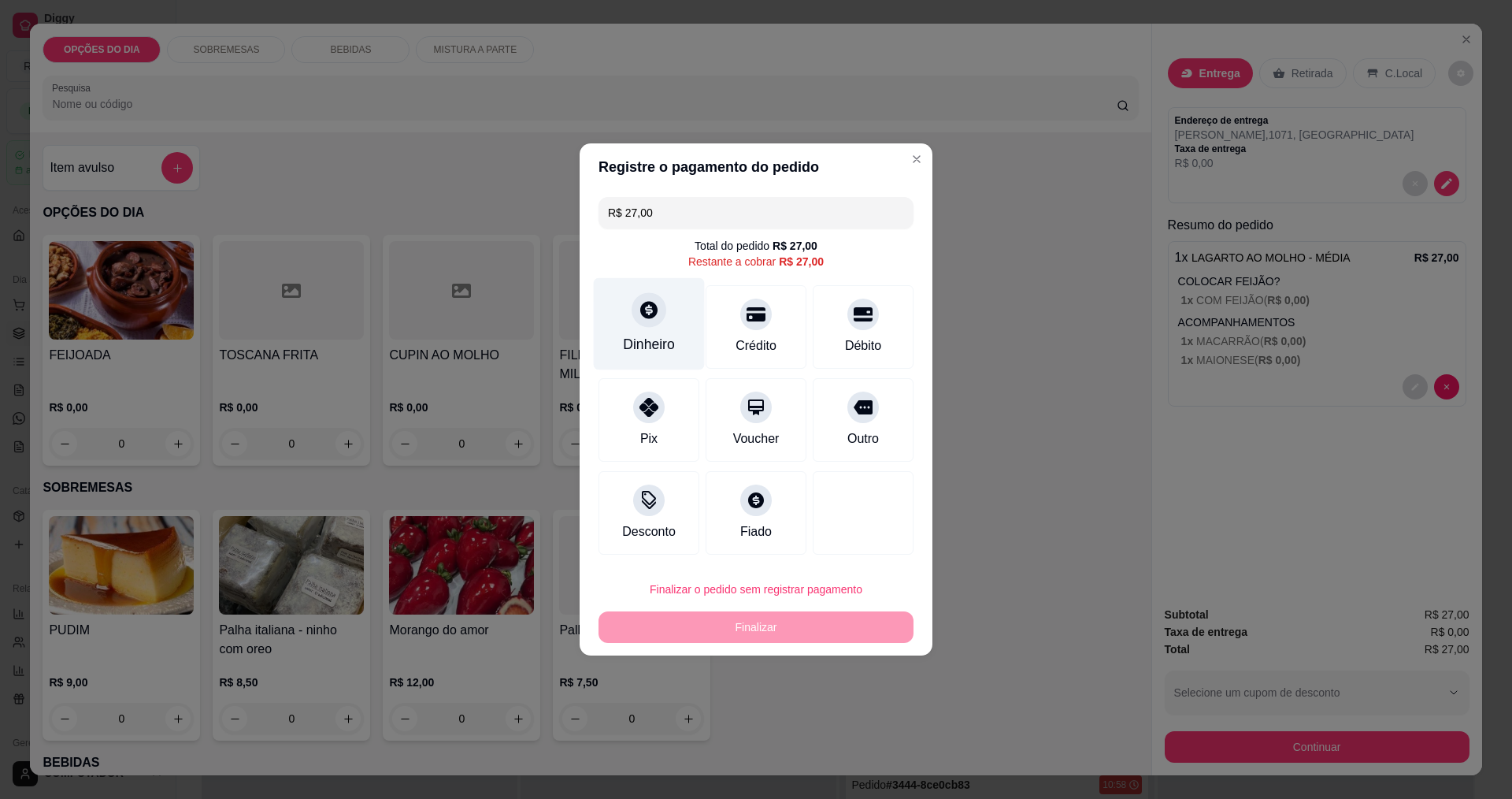
click at [642, 327] on div at bounding box center [649, 310] width 35 height 35
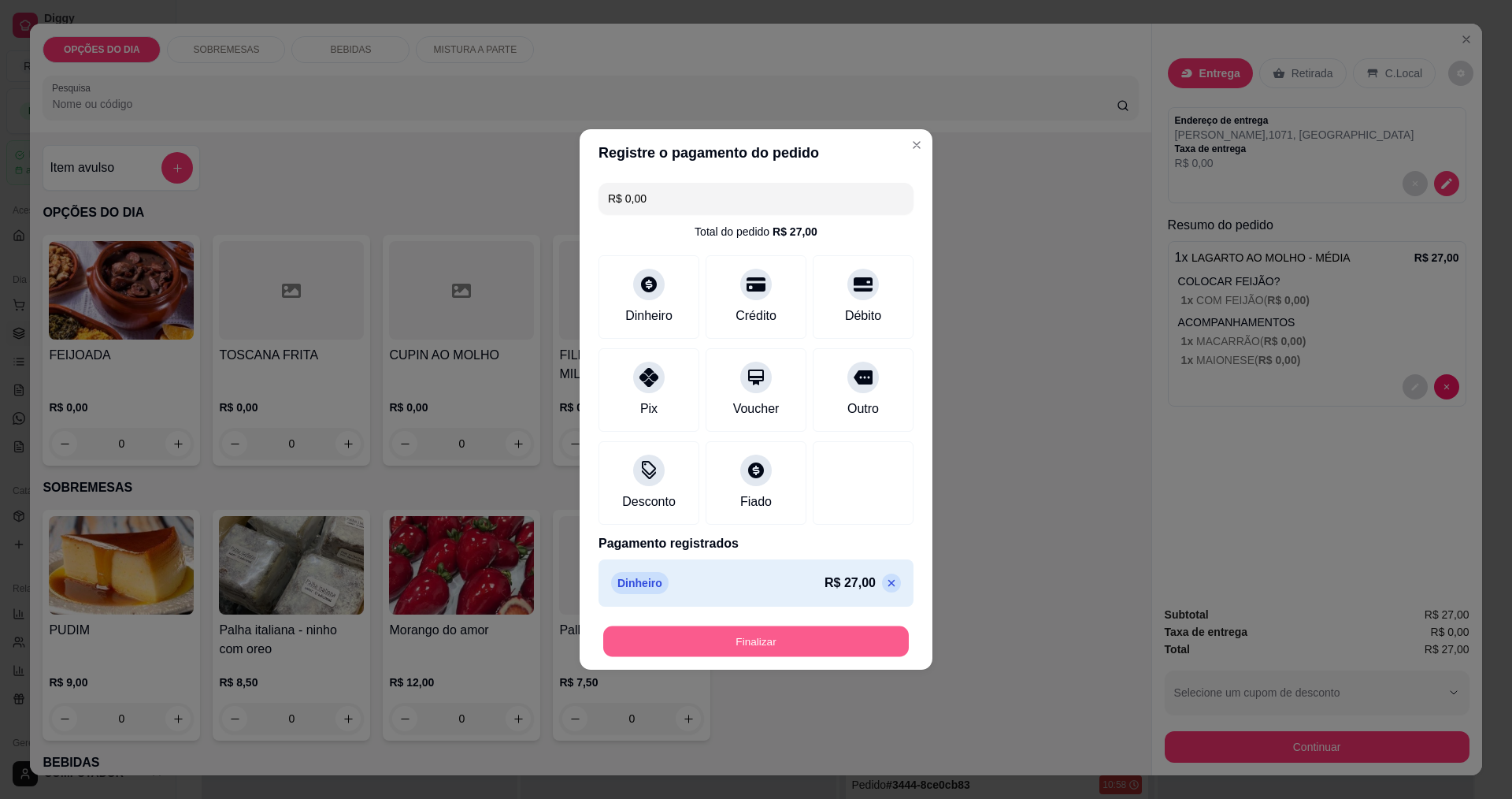
click at [815, 649] on button "Finalizar" at bounding box center [756, 642] width 306 height 31
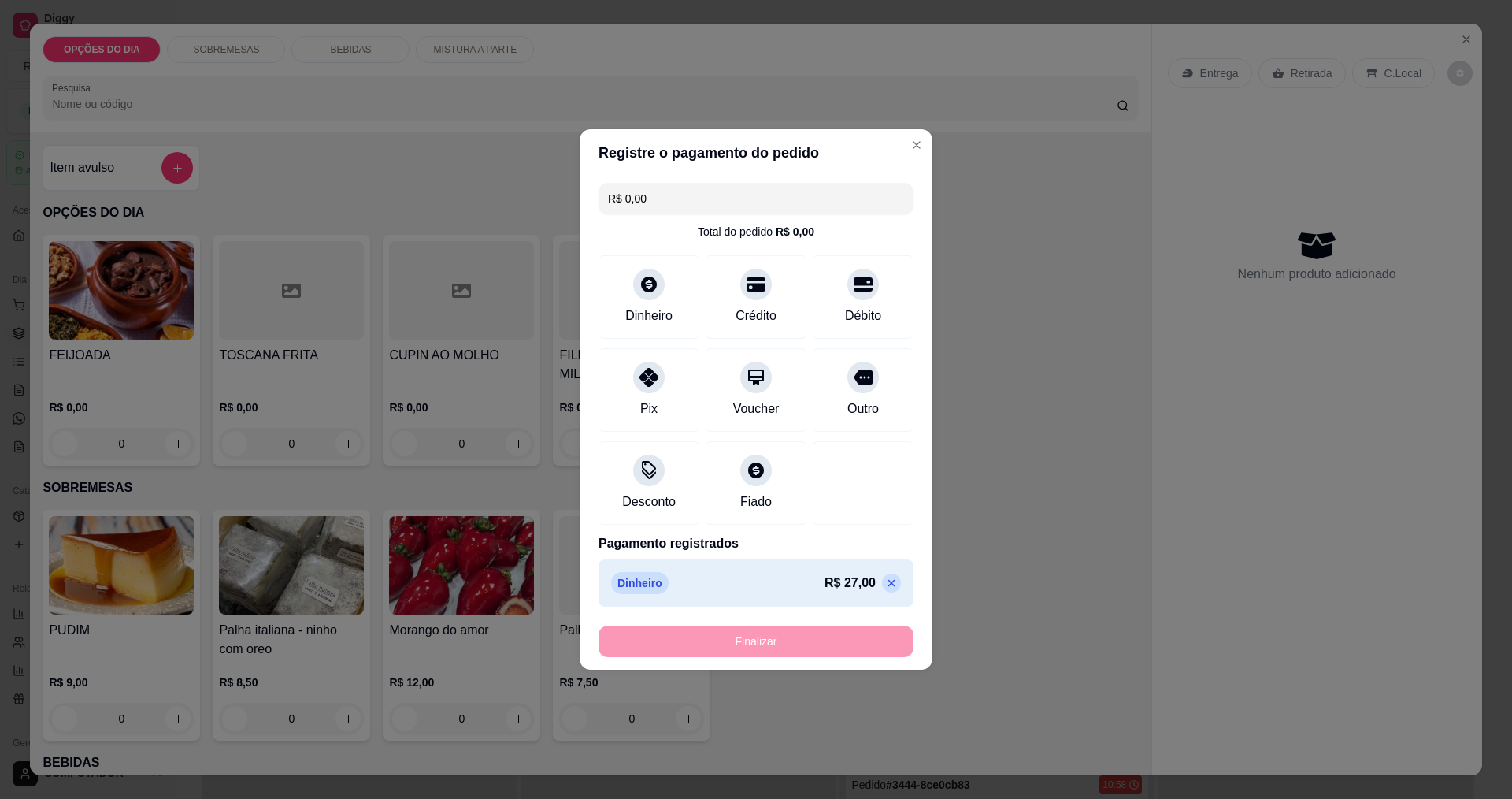
type input "-R$ 27,00"
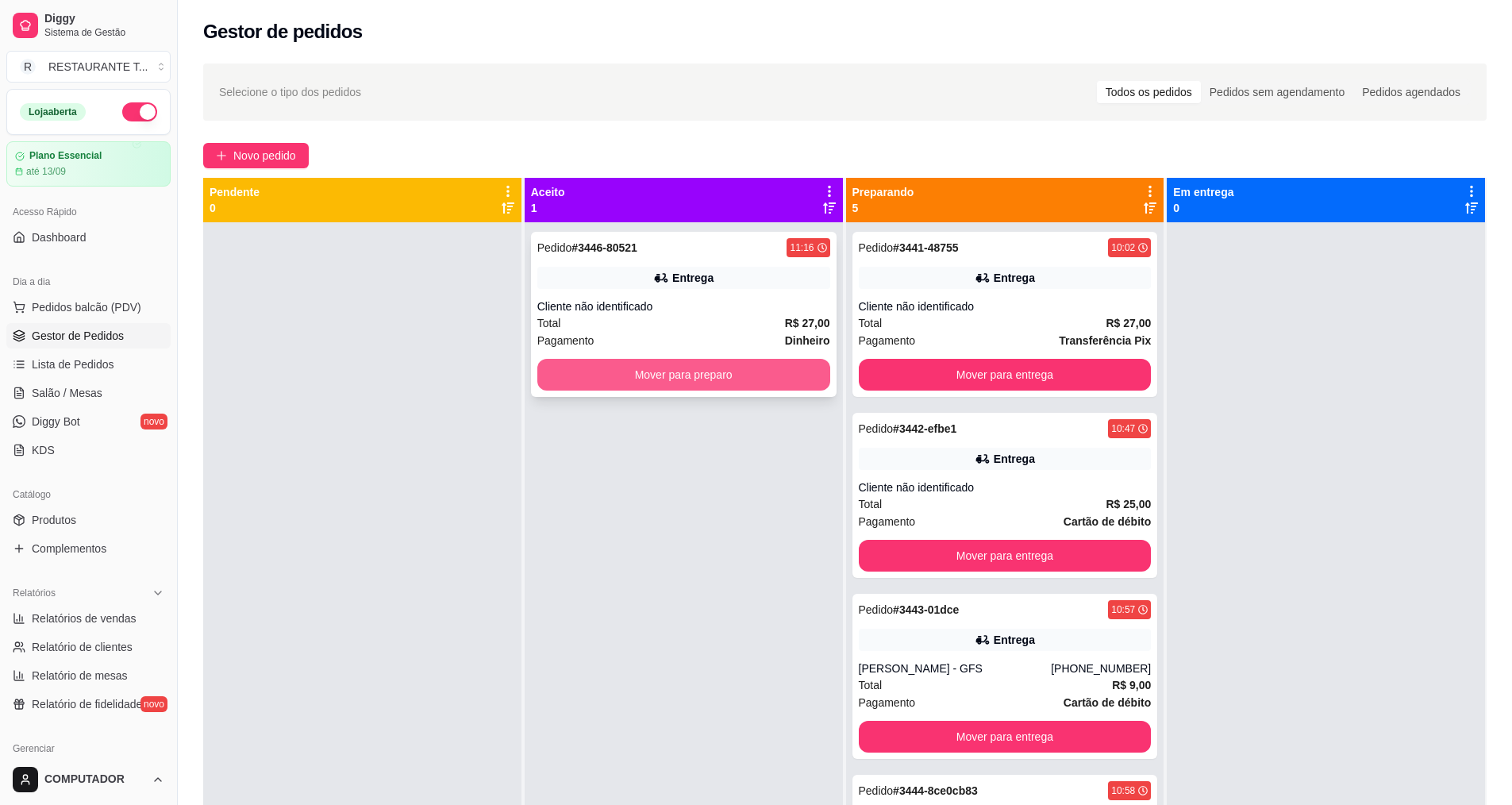
click at [734, 369] on button "Mover para preparo" at bounding box center [683, 375] width 292 height 31
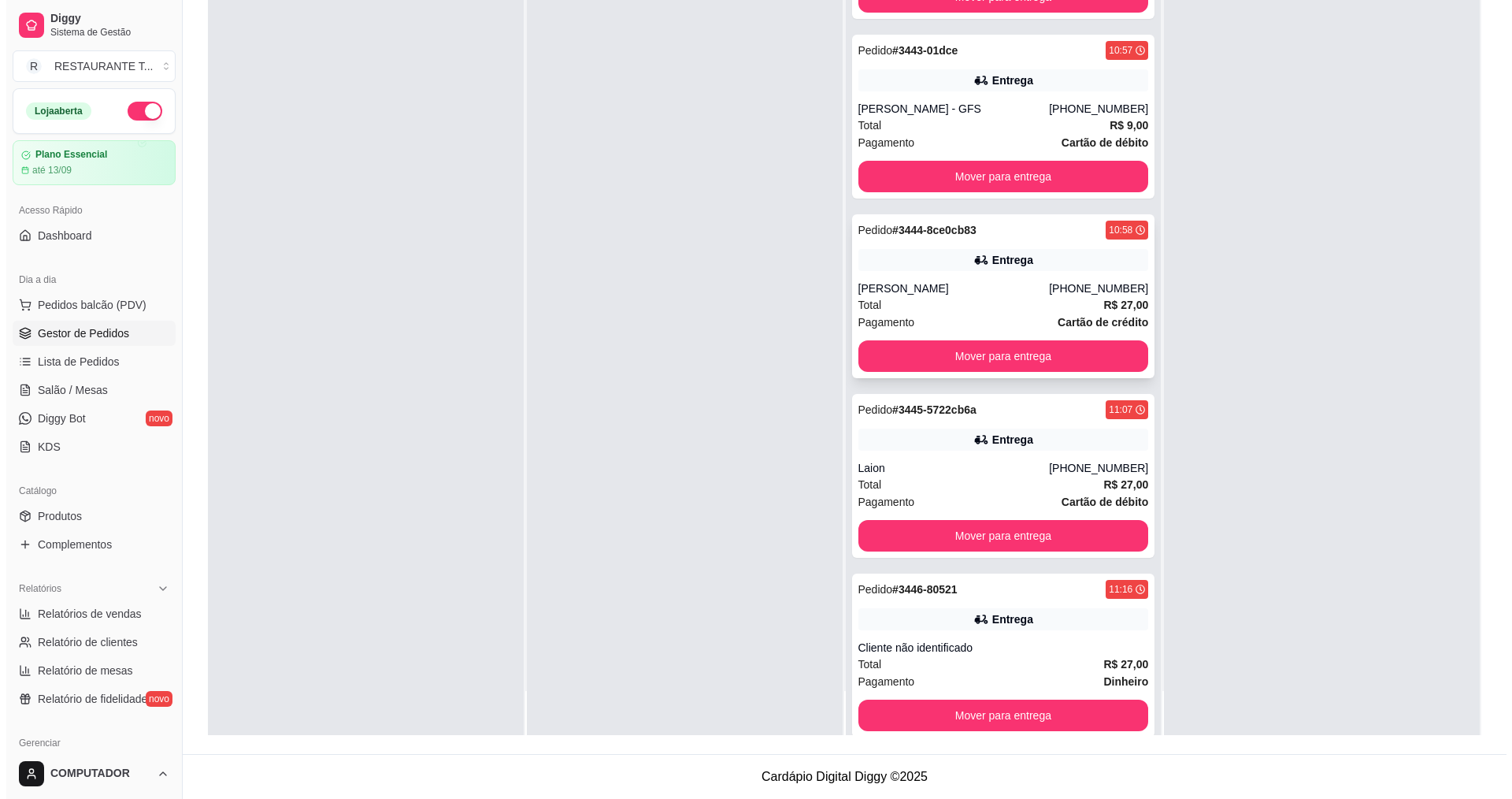
scroll to position [295, 0]
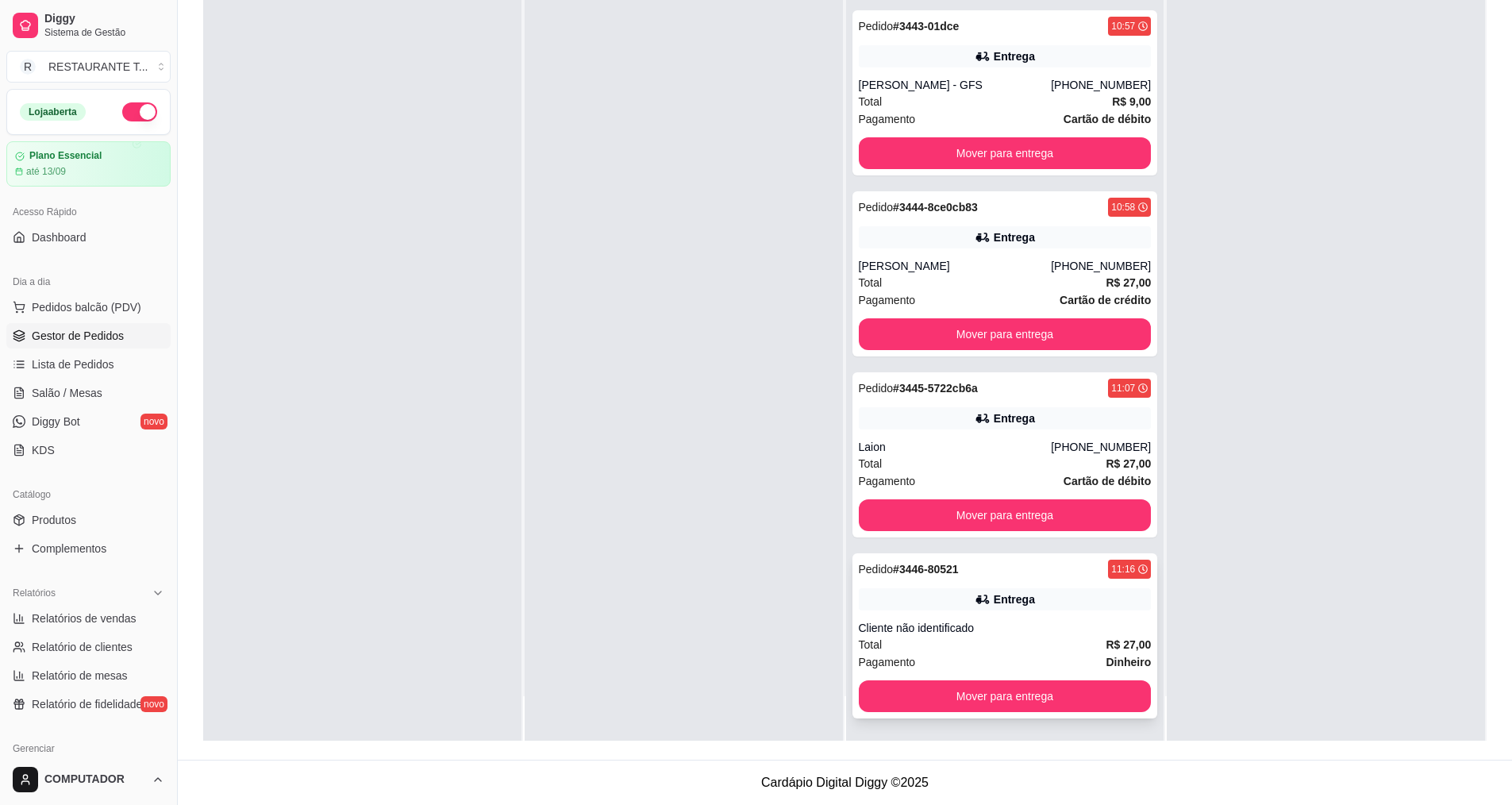
click at [905, 574] on strong "# 3446-80521" at bounding box center [925, 568] width 66 height 13
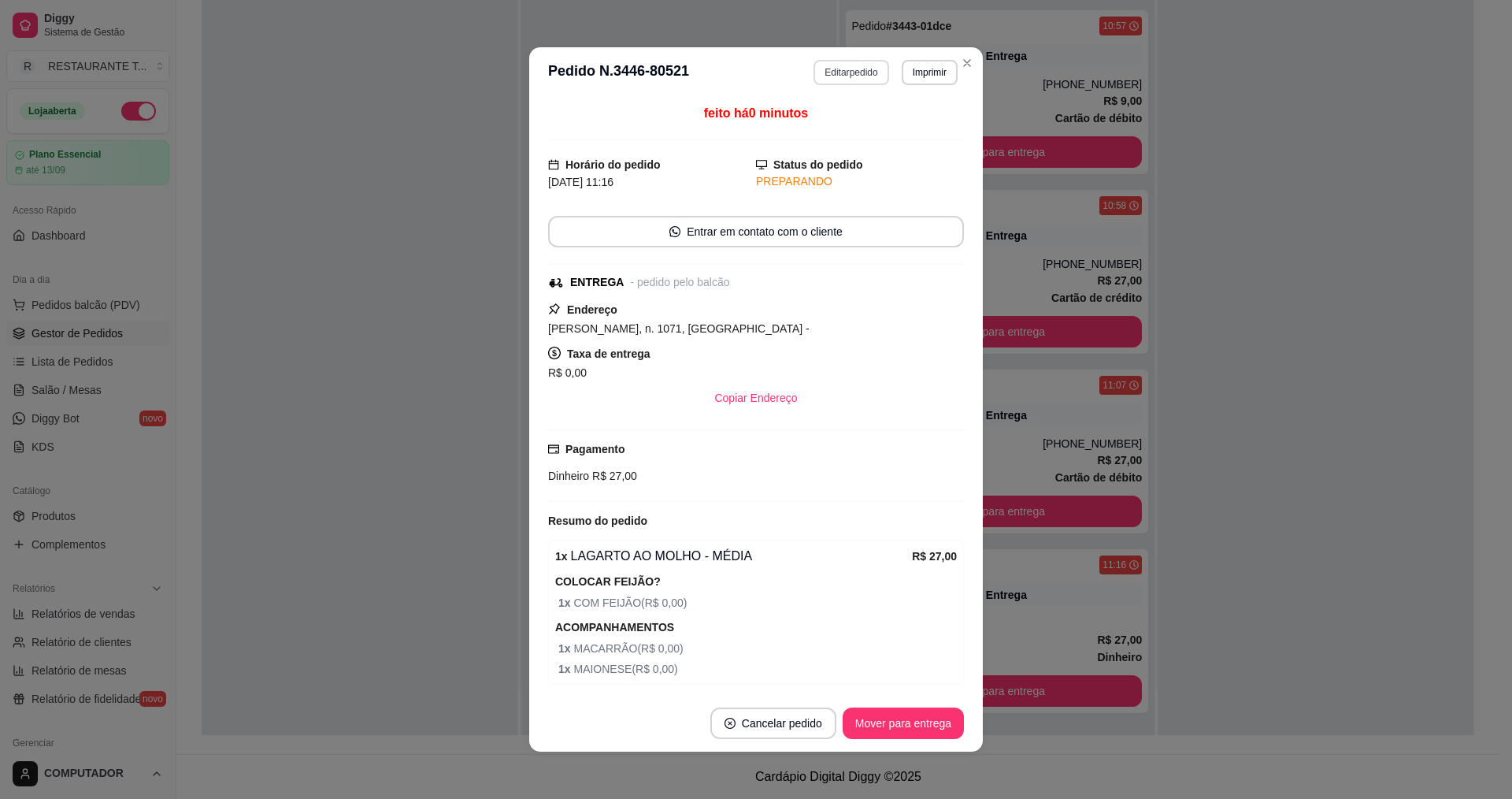
click at [844, 71] on button "Editar pedido" at bounding box center [850, 73] width 75 height 25
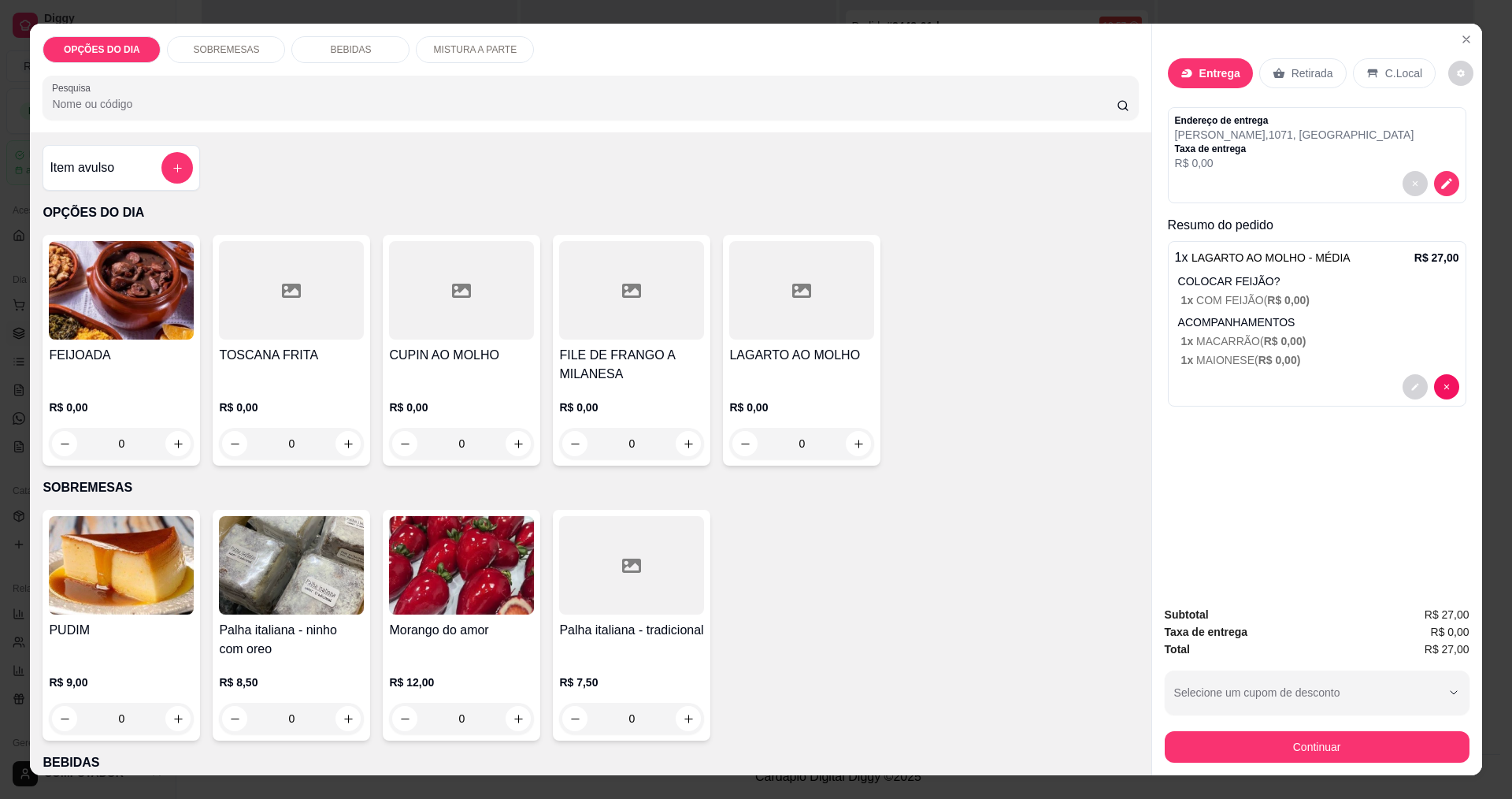
click at [859, 449] on div "0" at bounding box center [801, 444] width 145 height 31
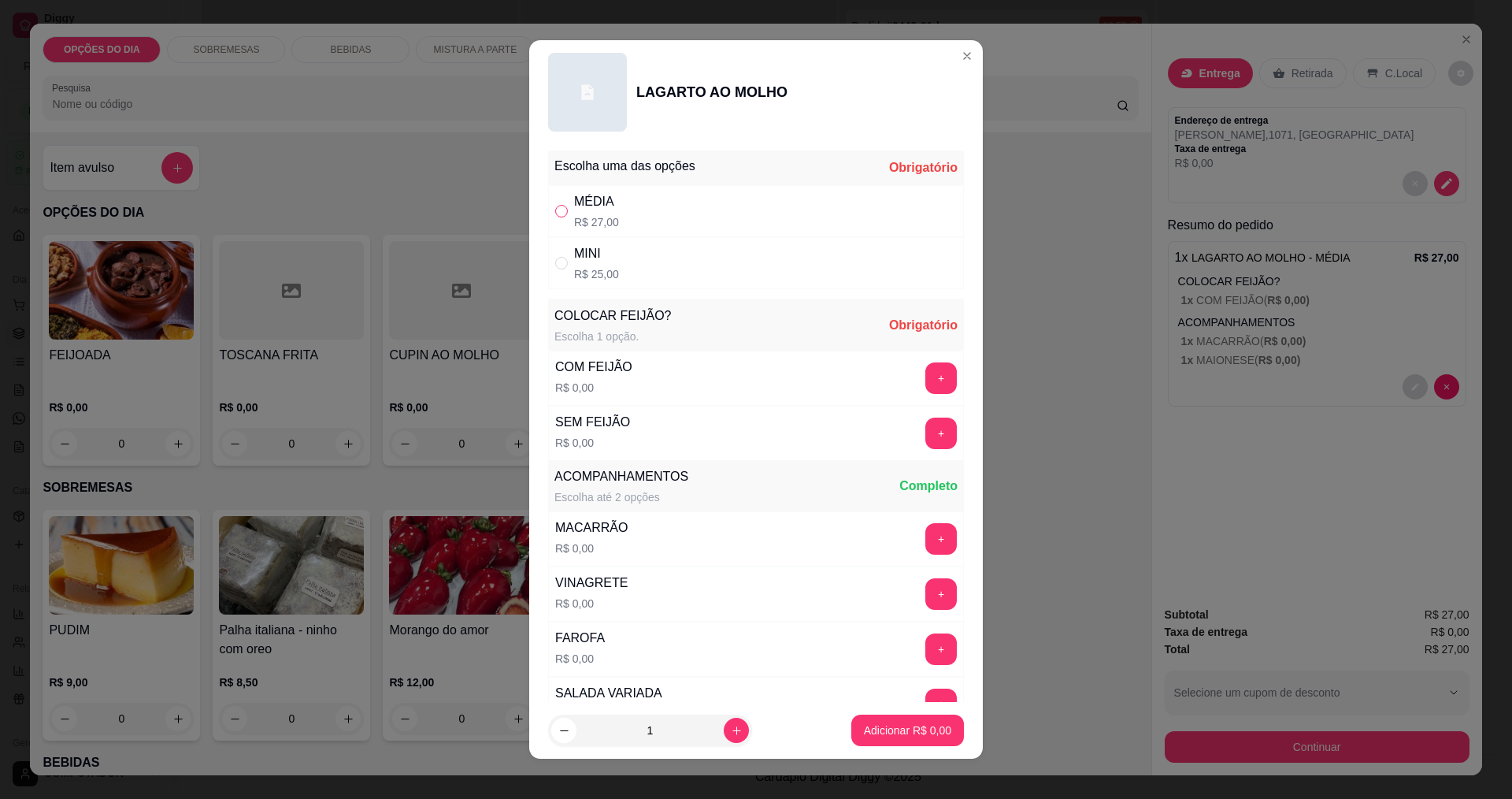
click at [555, 211] on input "" at bounding box center [561, 211] width 13 height 13
radio input "true"
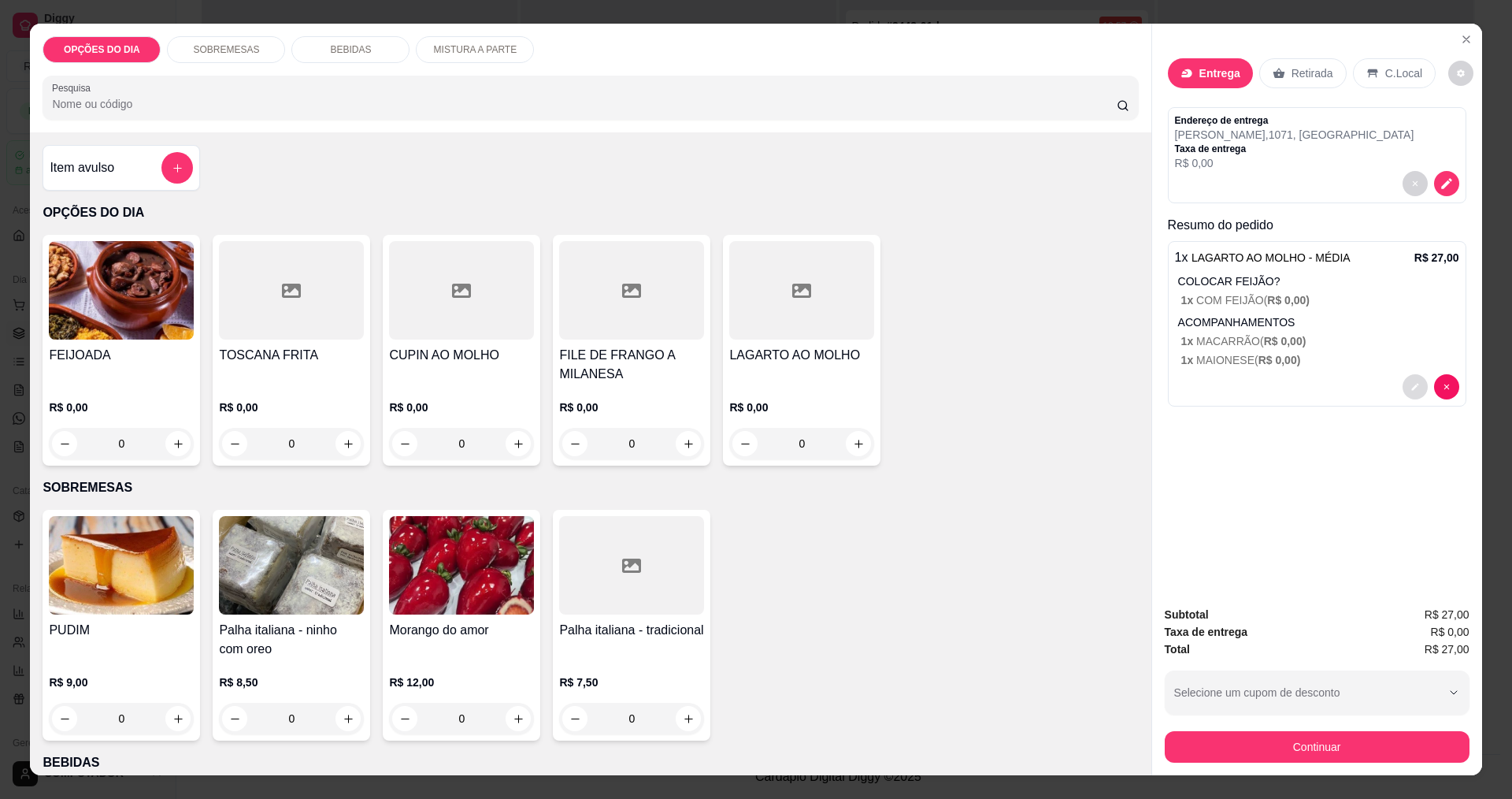
click at [1402, 387] on button "decrease-product-quantity" at bounding box center [1415, 386] width 25 height 25
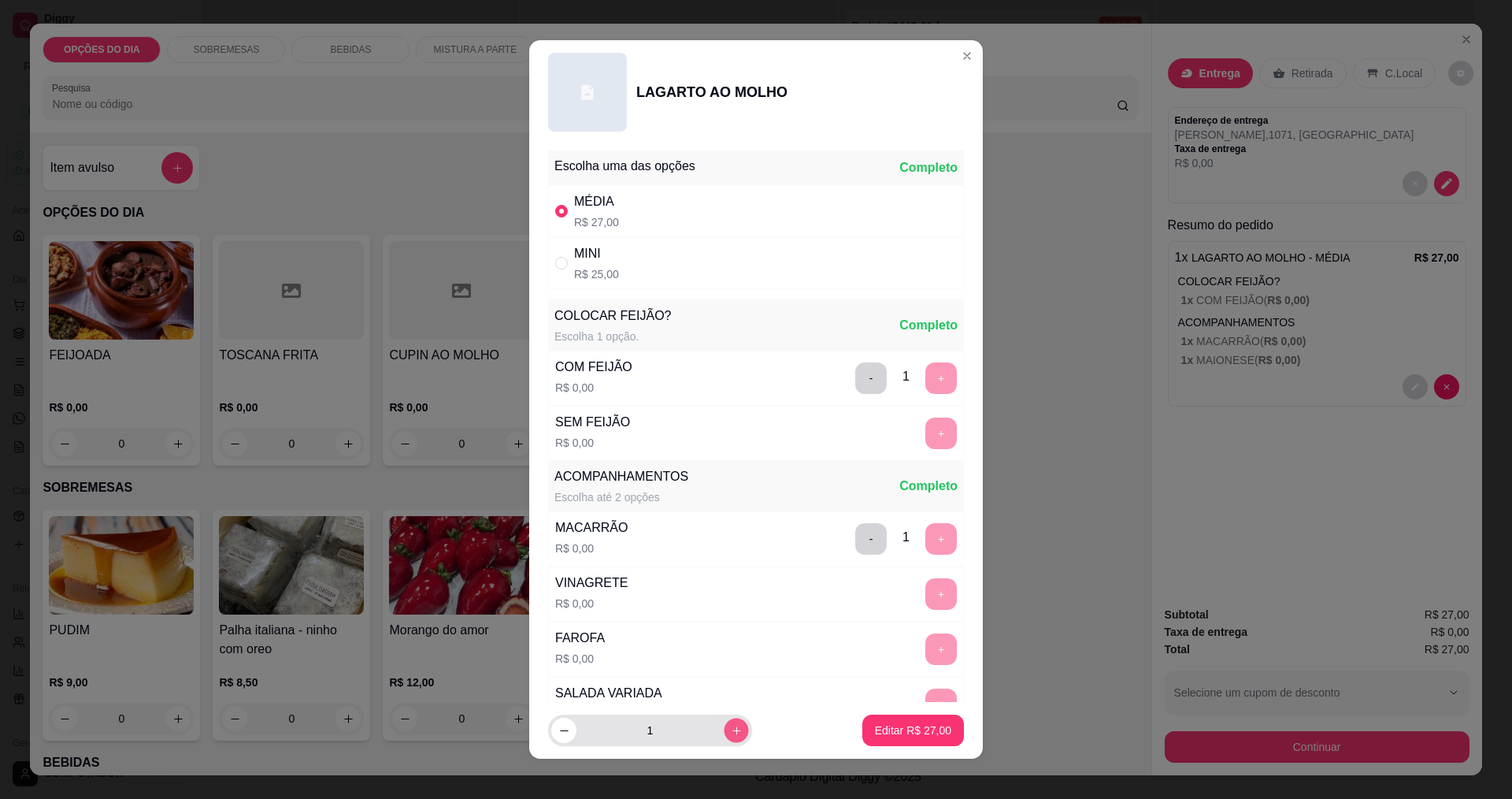
click at [731, 731] on icon "increase-product-quantity" at bounding box center [737, 731] width 12 height 12
type input "2"
click at [881, 733] on p "Editar R$ 54,00" at bounding box center [913, 730] width 77 height 16
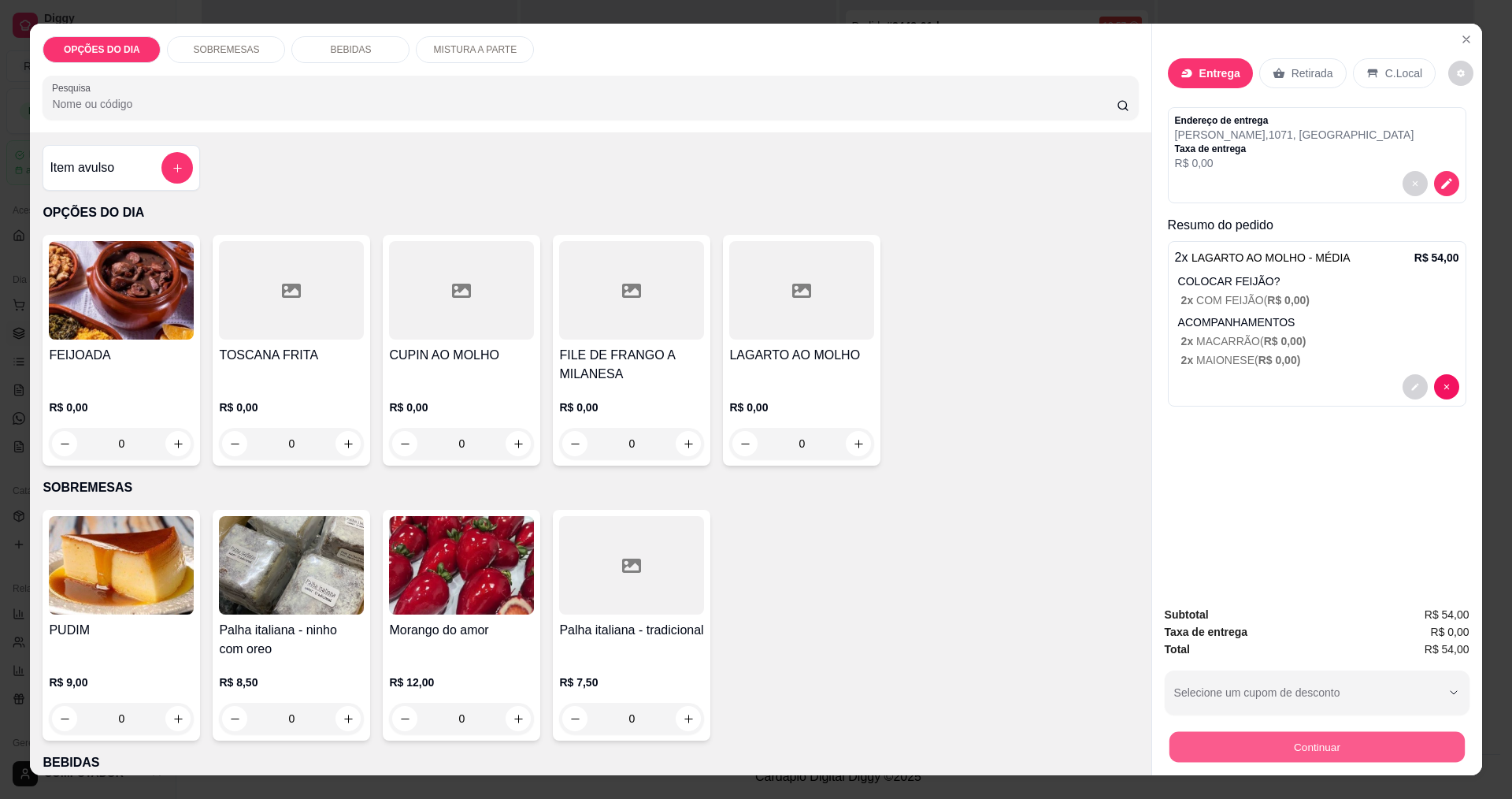
click at [1304, 750] on button "Continuar" at bounding box center [1316, 747] width 295 height 31
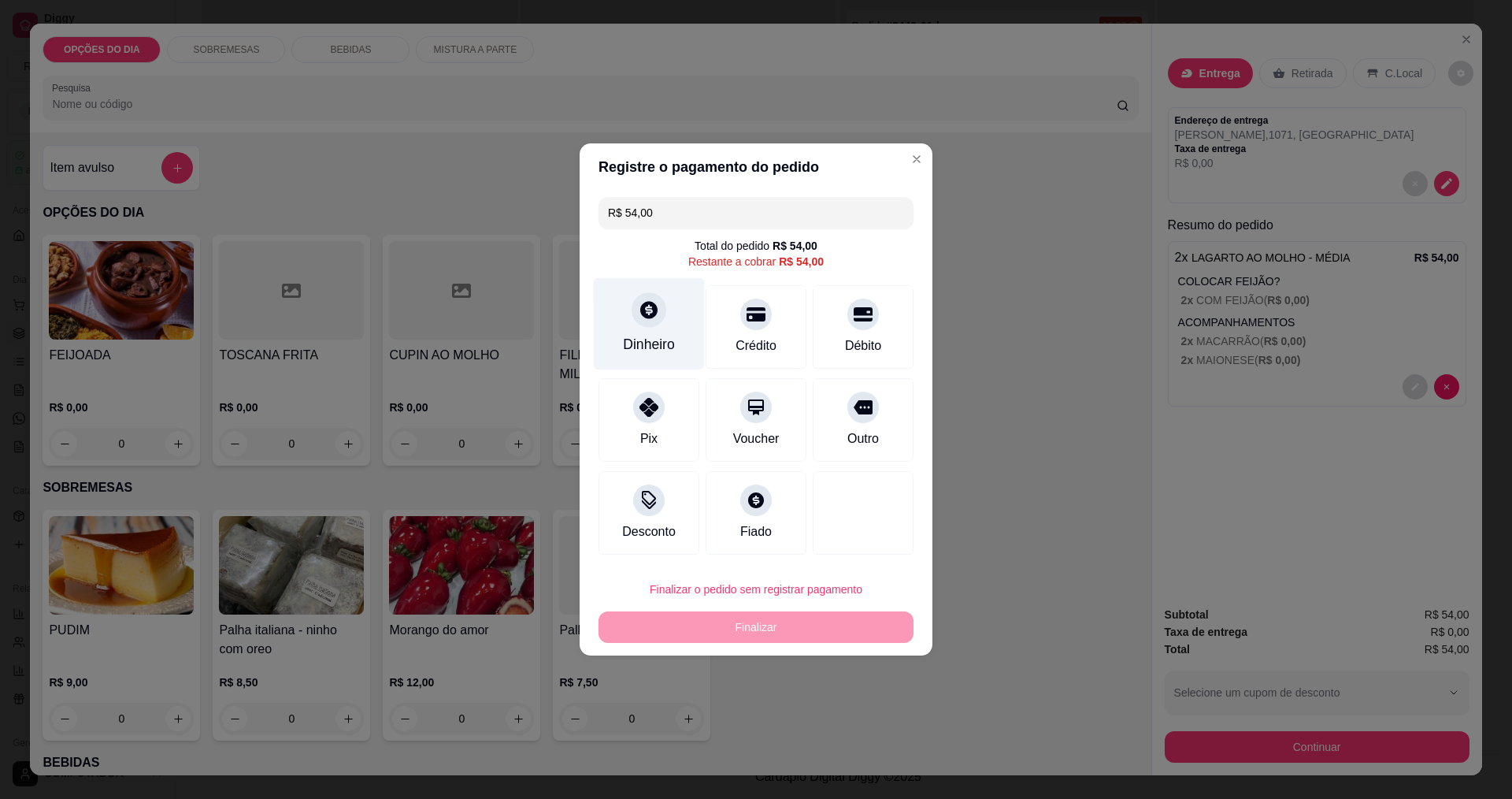
click at [655, 334] on div "Dinheiro" at bounding box center [649, 323] width 111 height 92
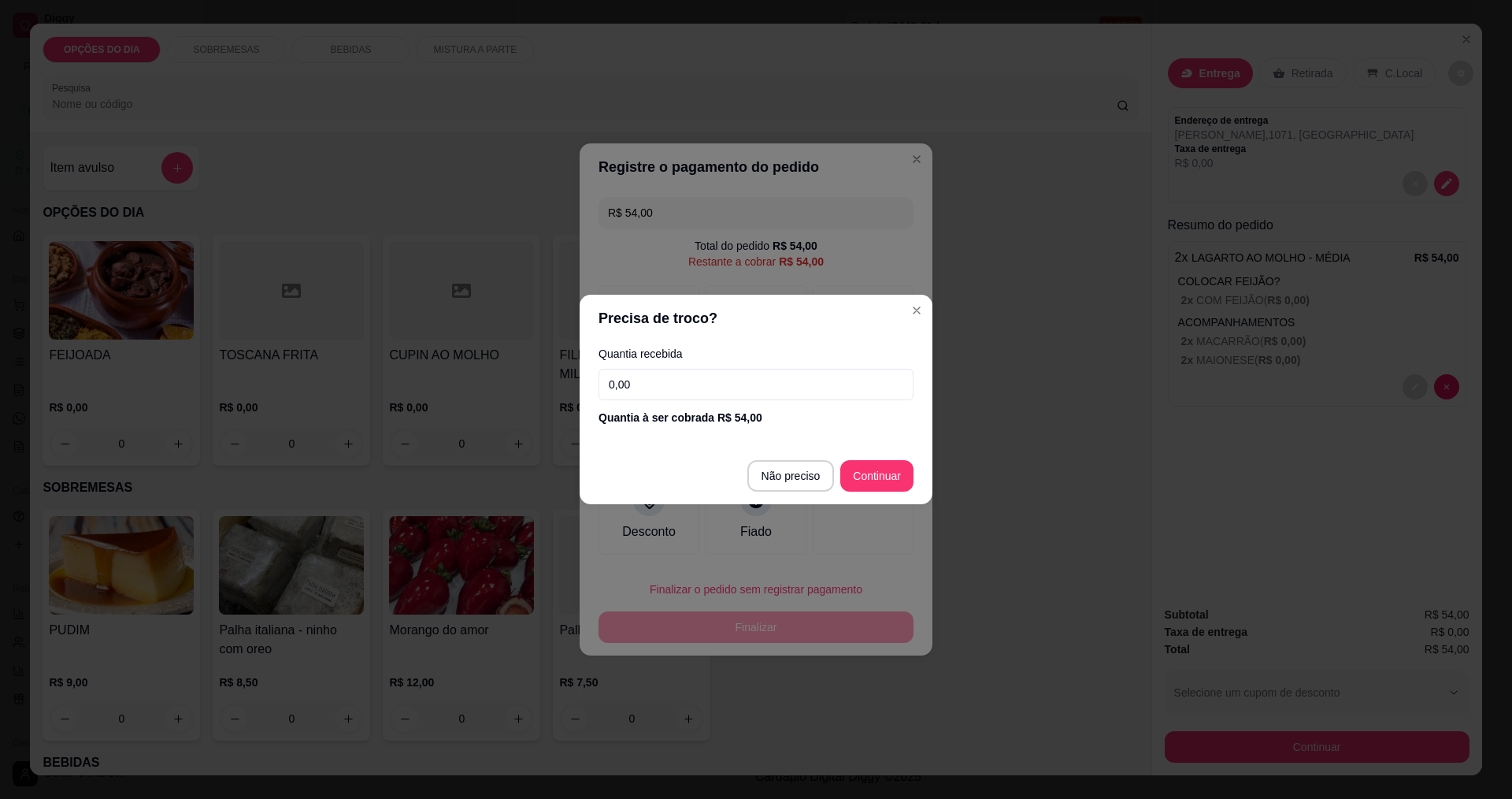
click at [790, 376] on input "0,00" at bounding box center [756, 384] width 315 height 31
type input "1,00"
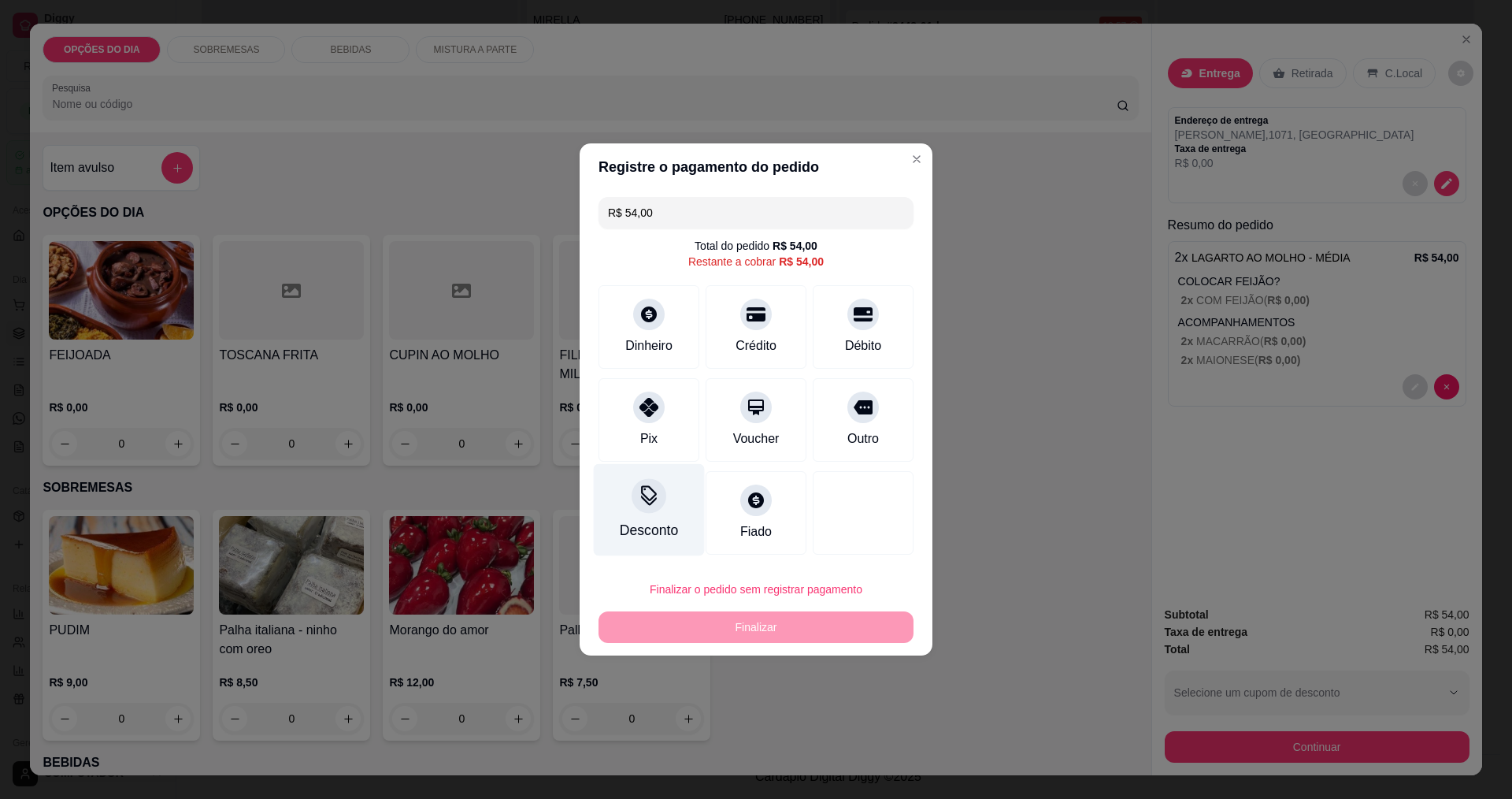
click at [660, 521] on div "Desconto" at bounding box center [649, 510] width 111 height 92
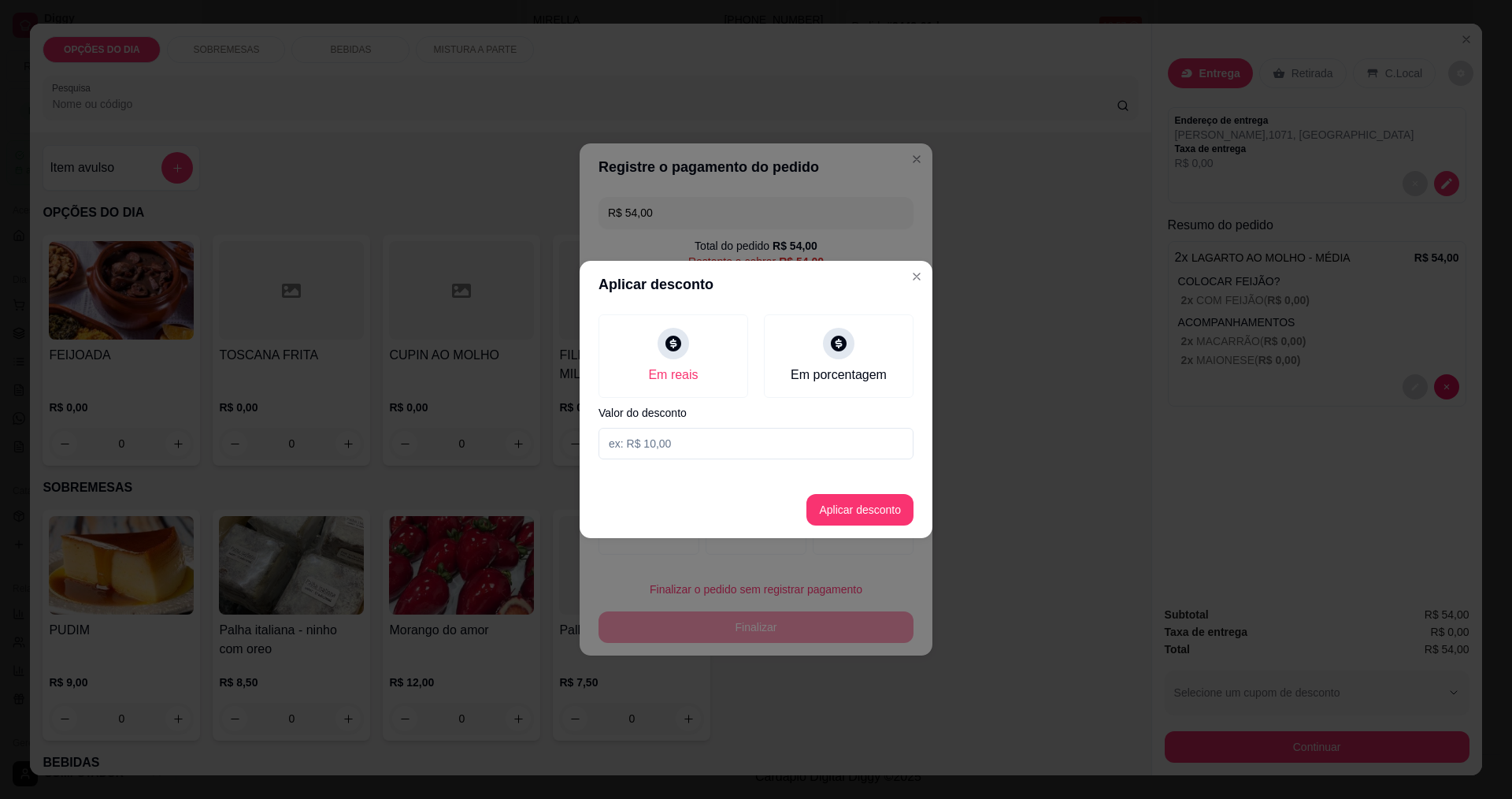
click at [684, 436] on input at bounding box center [756, 444] width 315 height 31
type input "27,00"
click at [857, 511] on button "Aplicar desconto" at bounding box center [860, 511] width 103 height 31
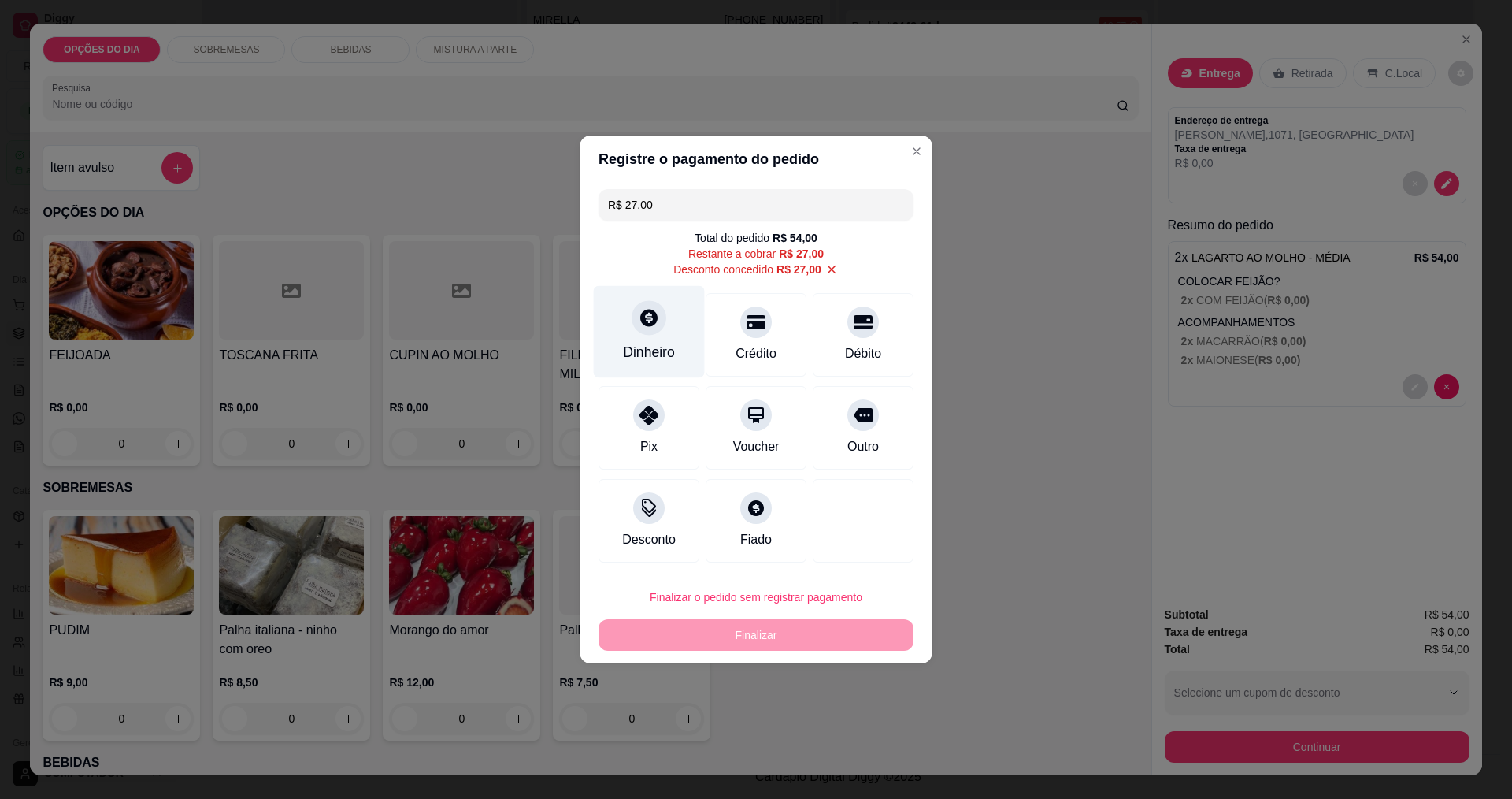
click at [650, 345] on div "Dinheiro" at bounding box center [649, 351] width 52 height 20
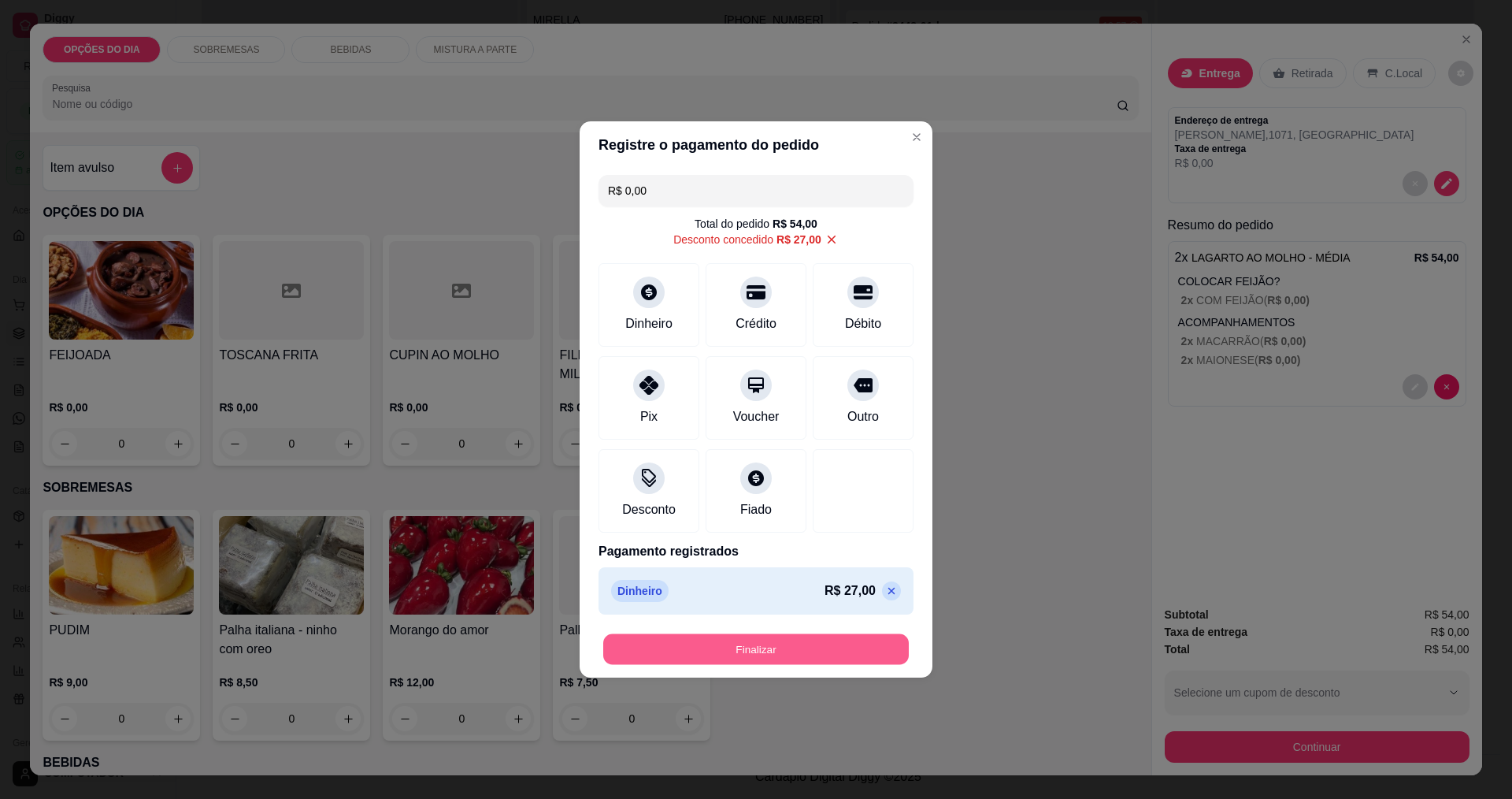
click at [779, 656] on button "Finalizar" at bounding box center [756, 649] width 306 height 31
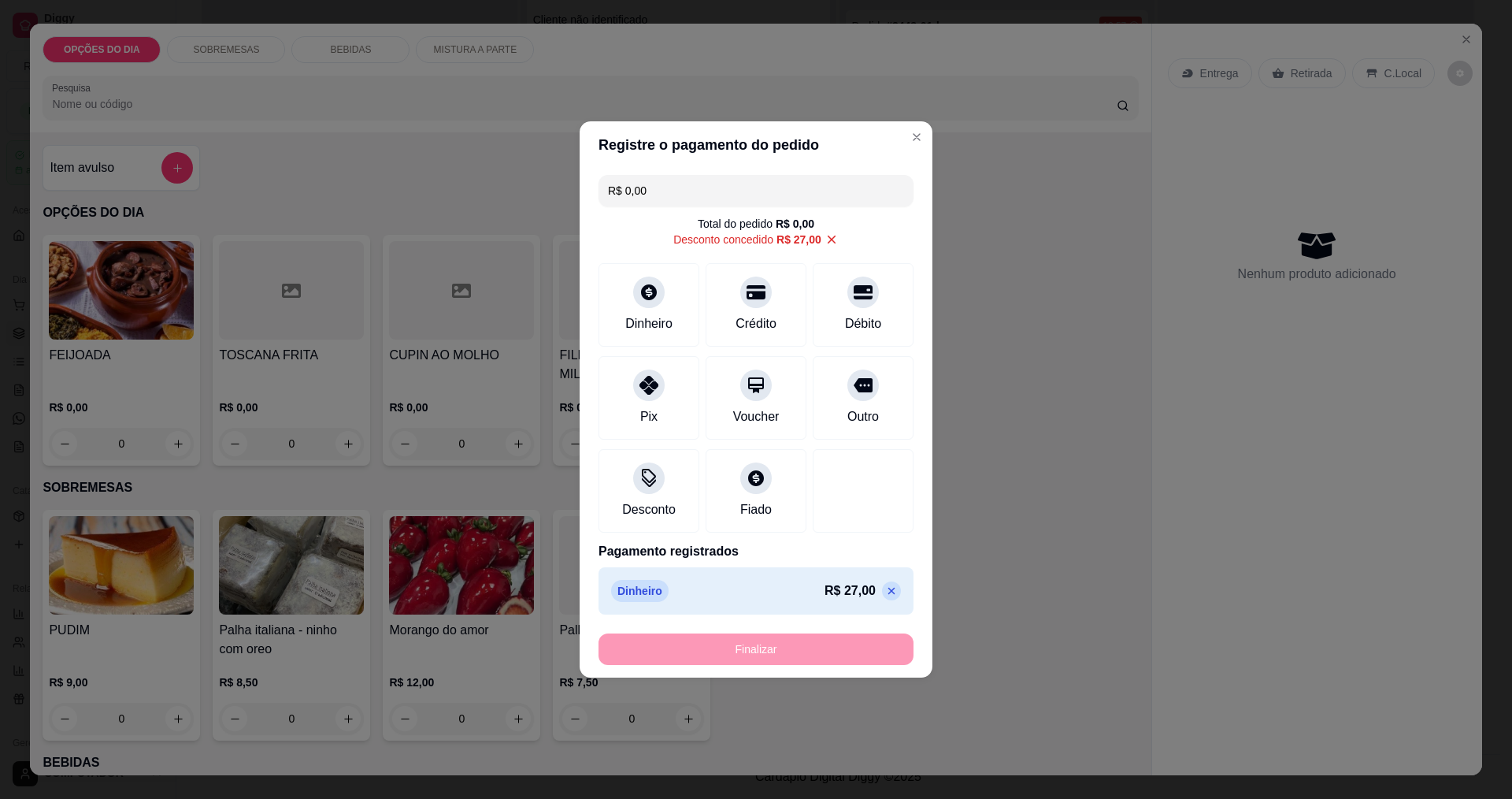
type input "-R$ 54,00"
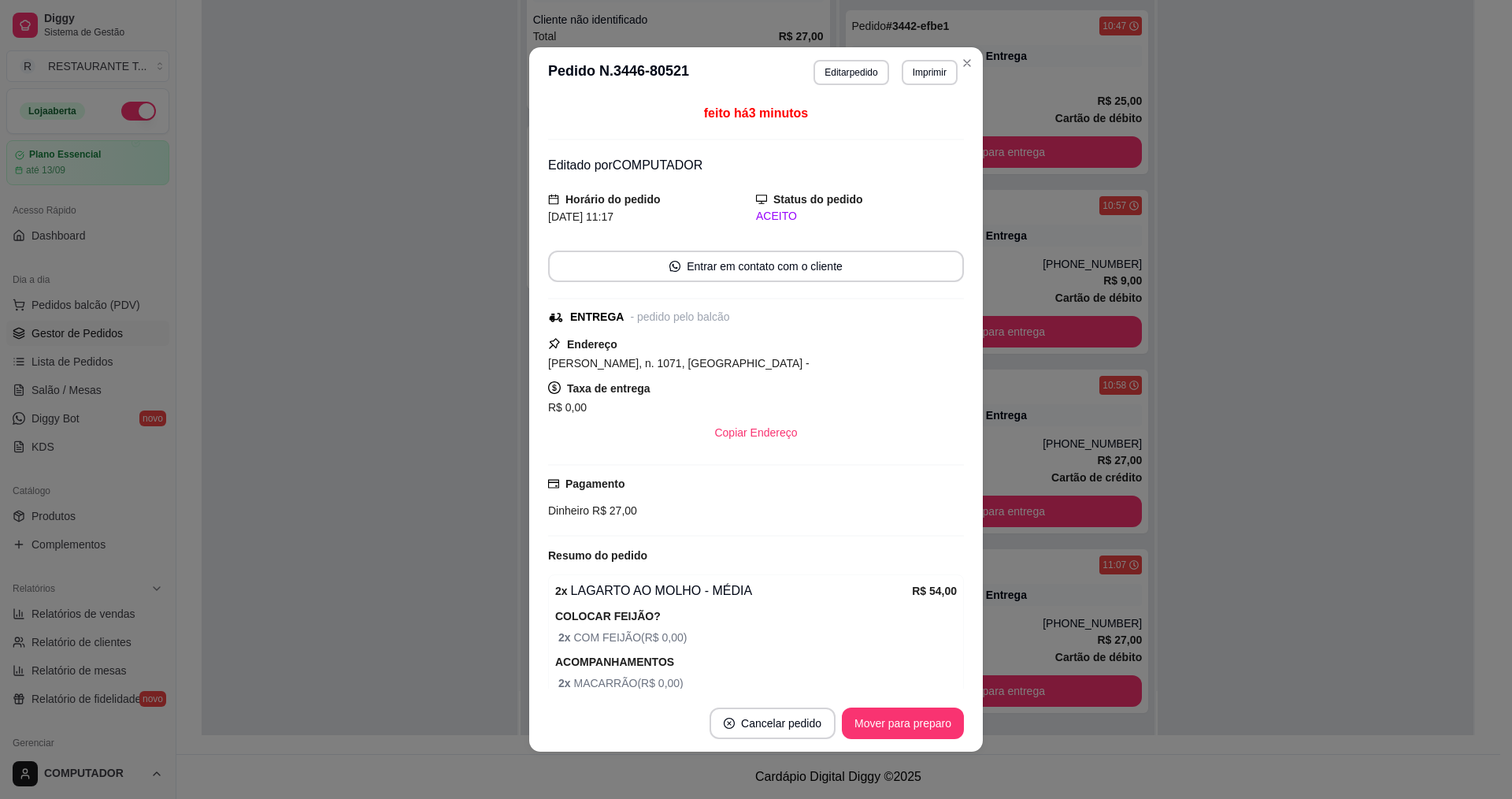
scroll to position [115, 0]
click at [902, 726] on button "Mover para preparo" at bounding box center [903, 724] width 118 height 31
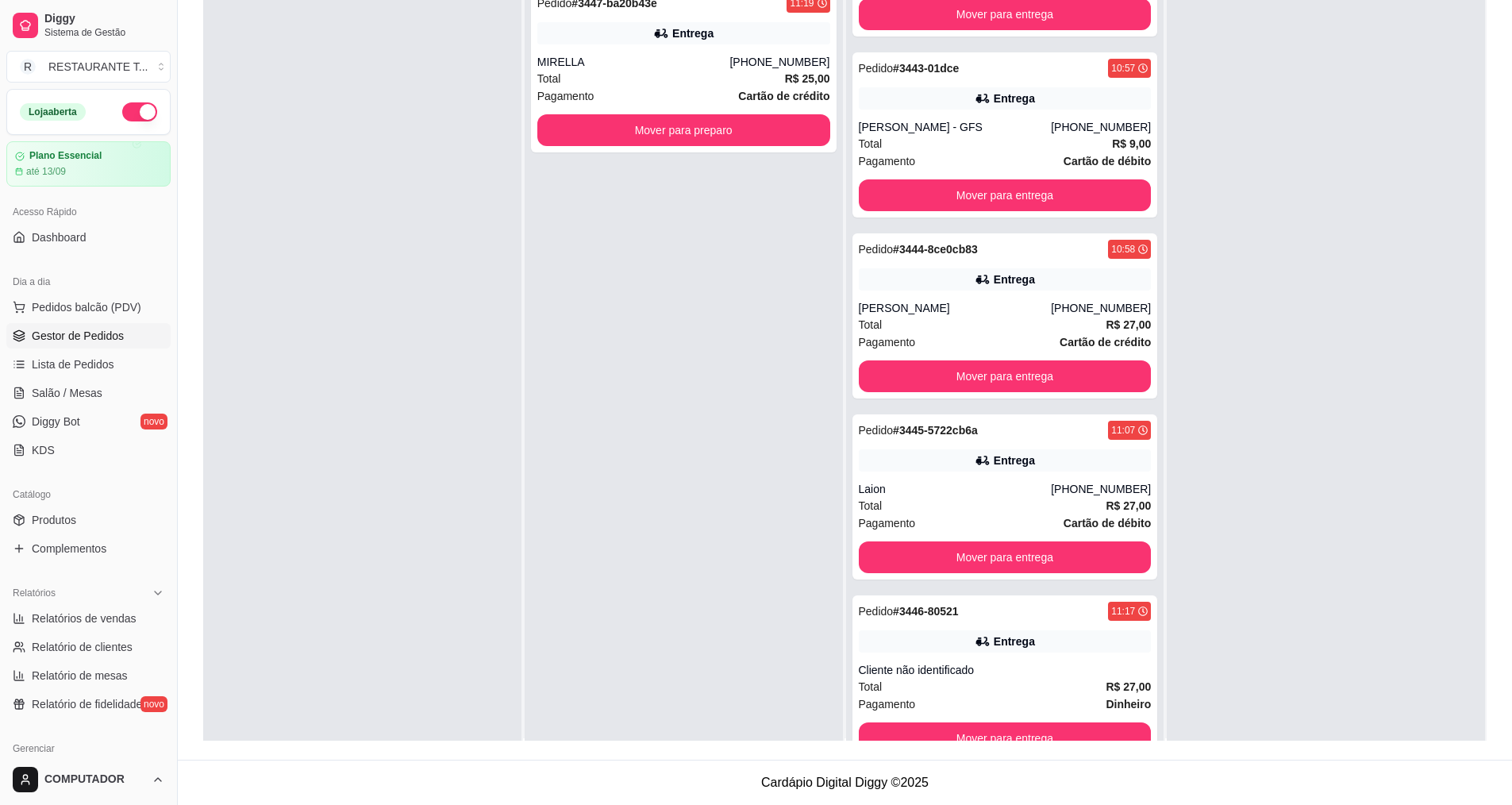
scroll to position [0, 0]
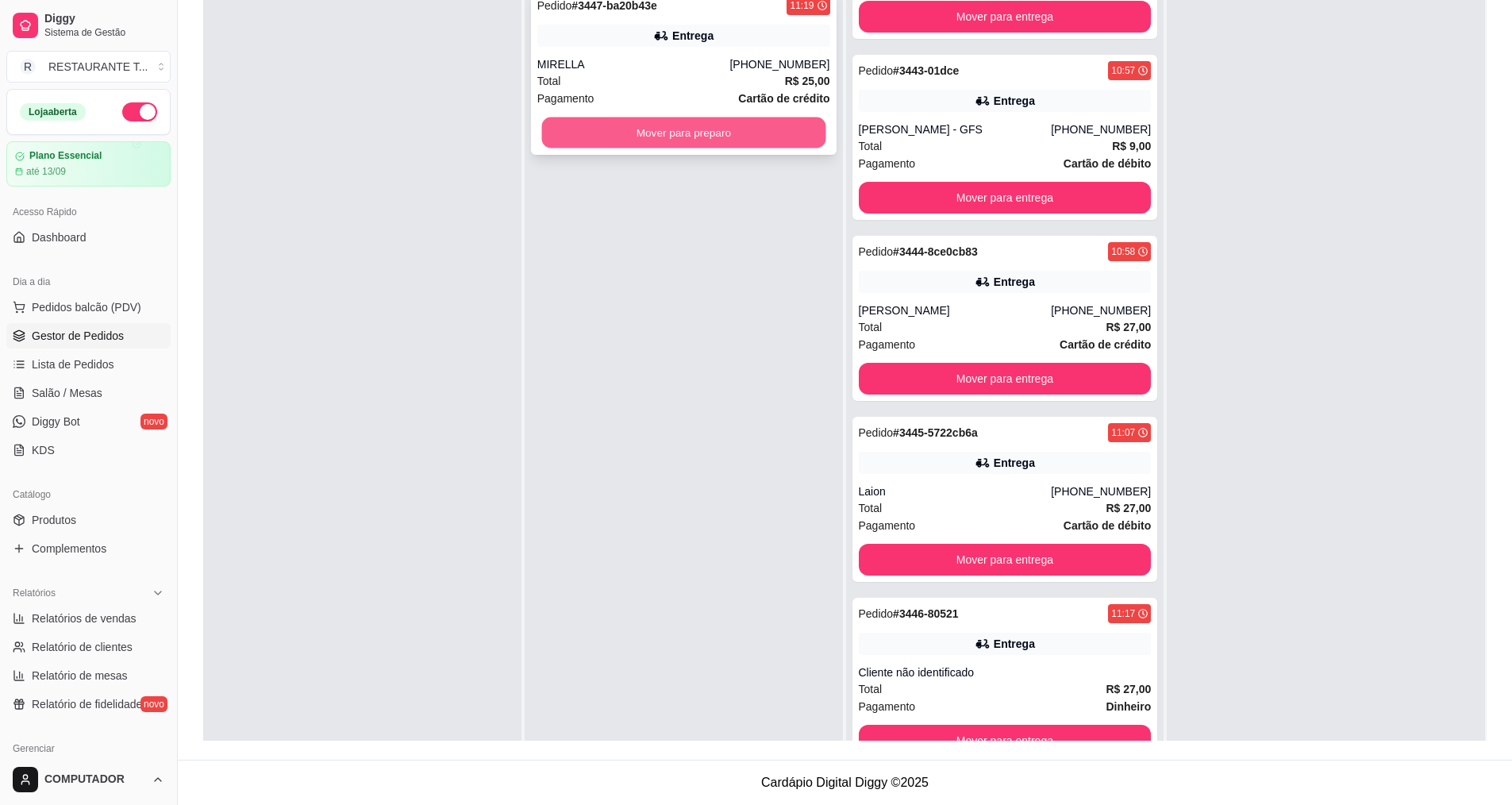
click at [751, 138] on button "Mover para preparo" at bounding box center [683, 133] width 285 height 31
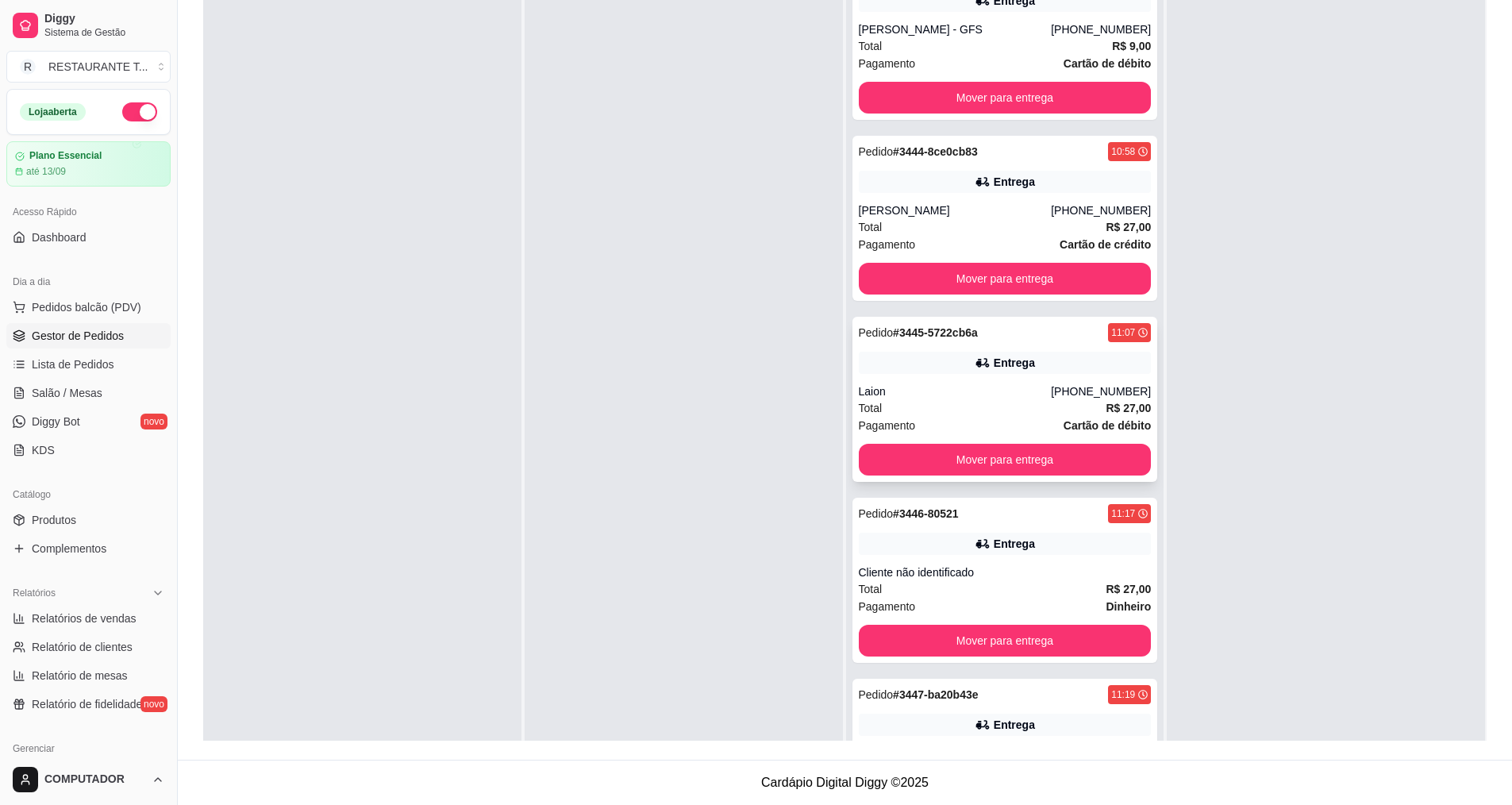
scroll to position [478, 0]
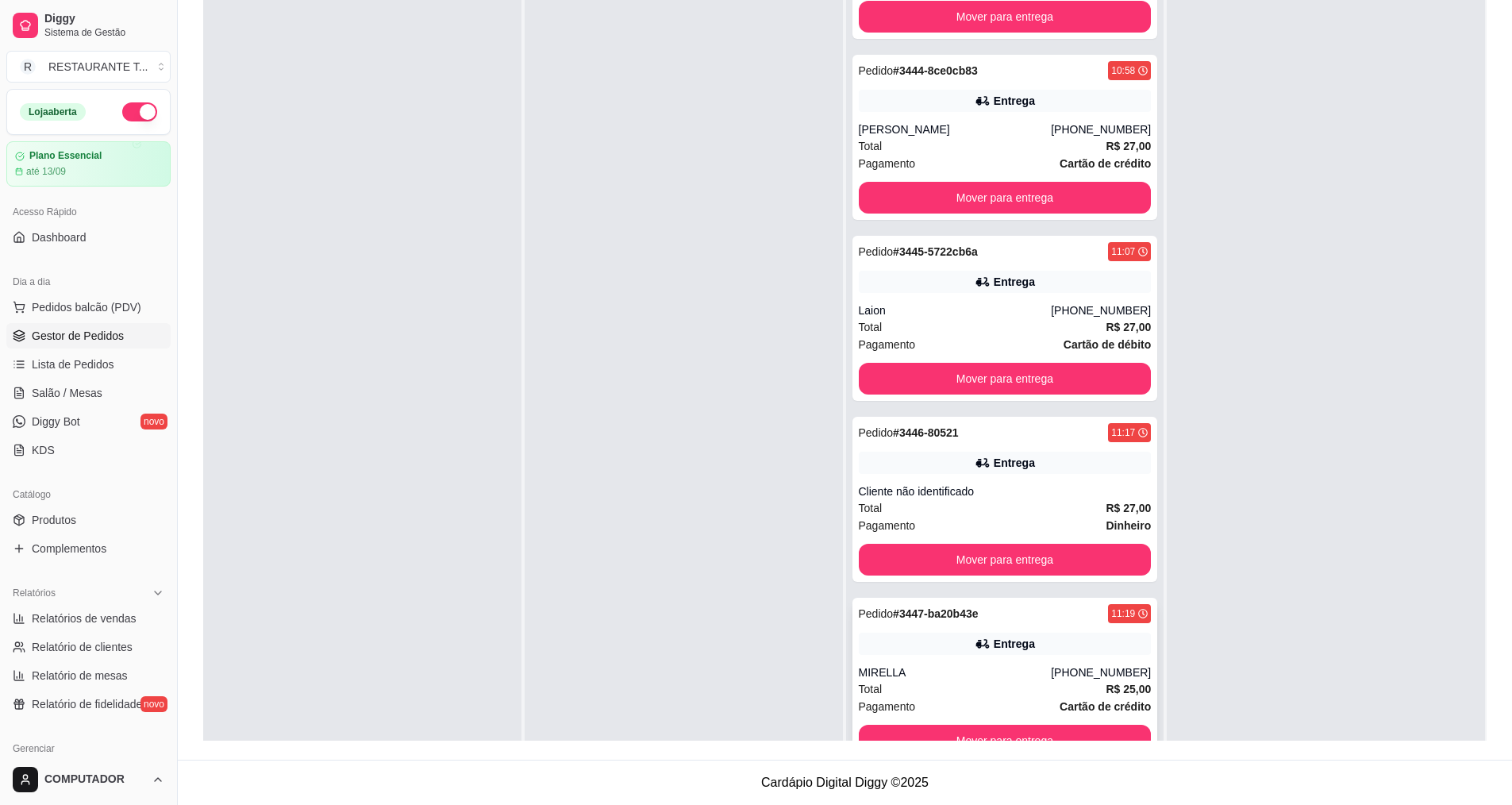
click at [954, 667] on div "MIRELLA" at bounding box center [955, 672] width 193 height 16
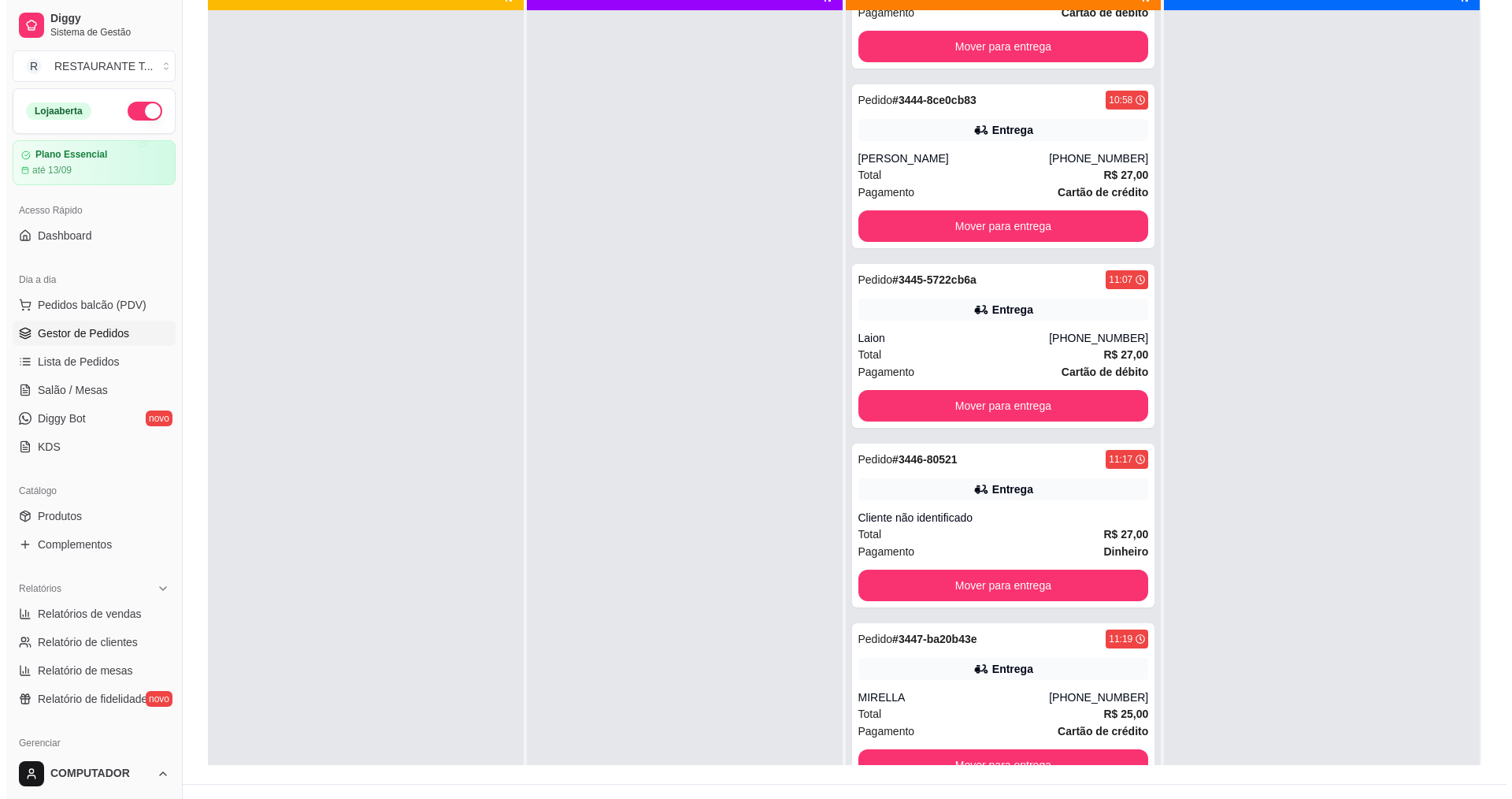
scroll to position [0, 0]
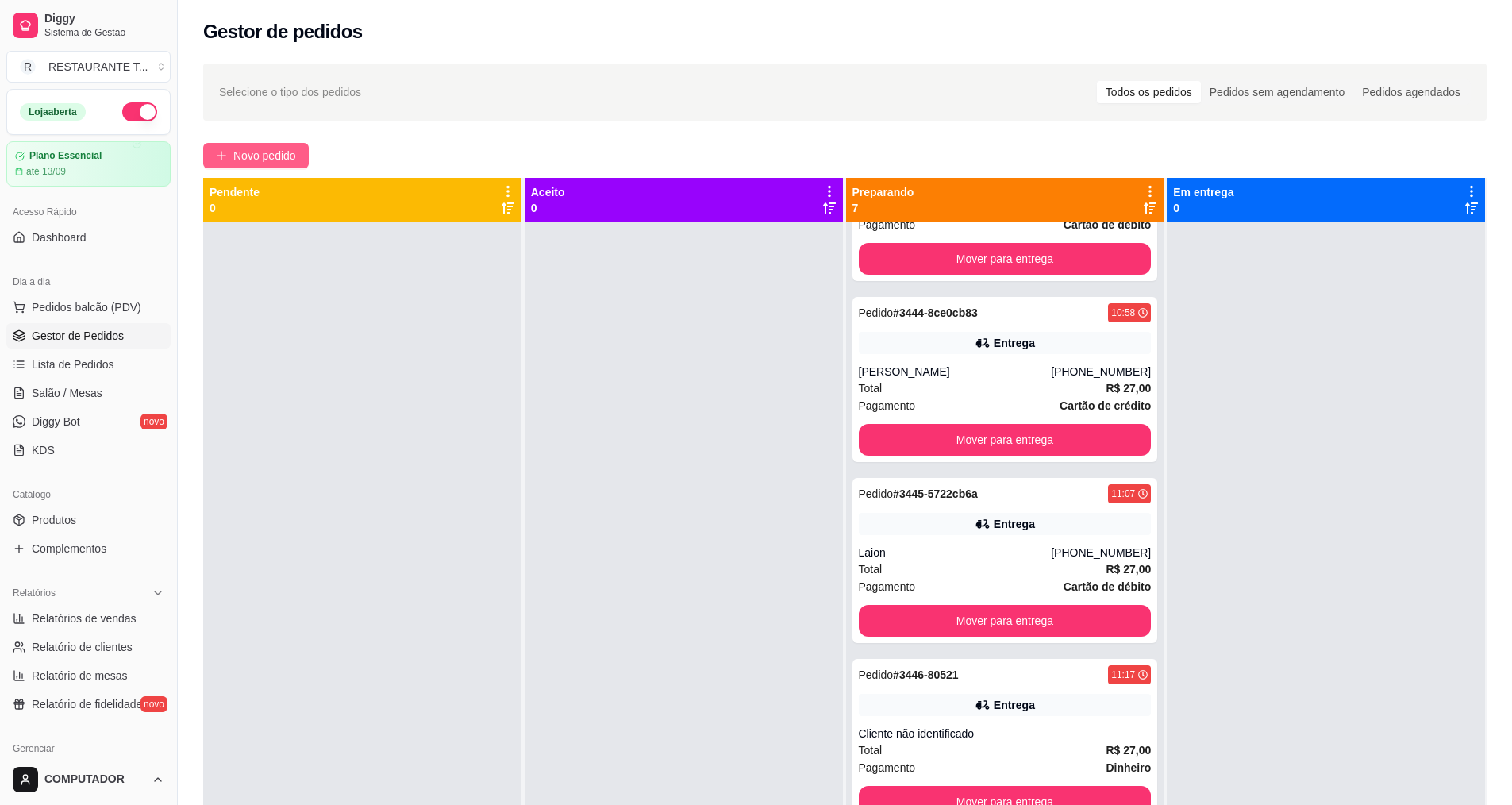
click at [294, 163] on span "Novo pedido" at bounding box center [265, 156] width 63 height 18
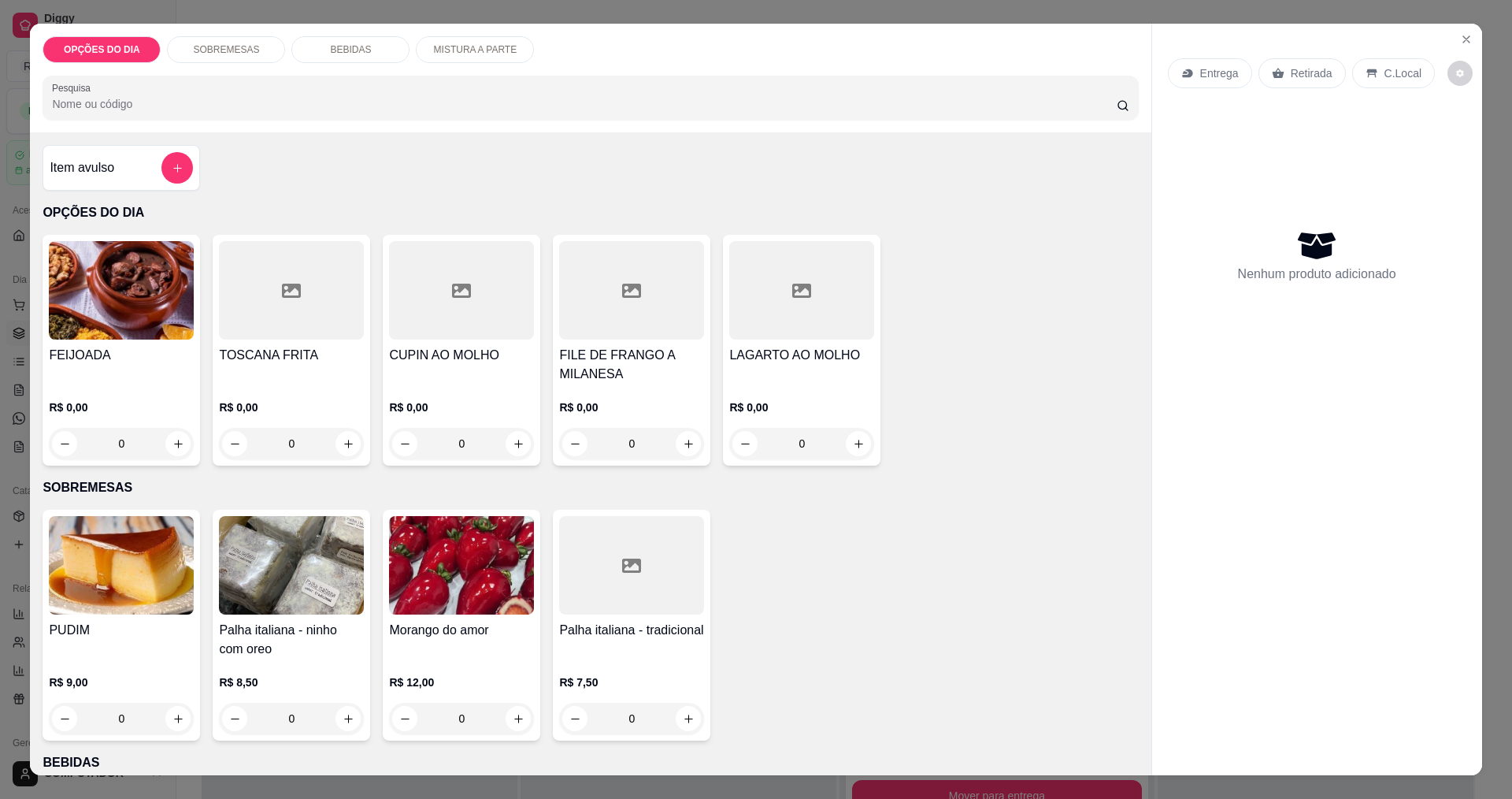
click at [511, 437] on div "0" at bounding box center [461, 444] width 145 height 31
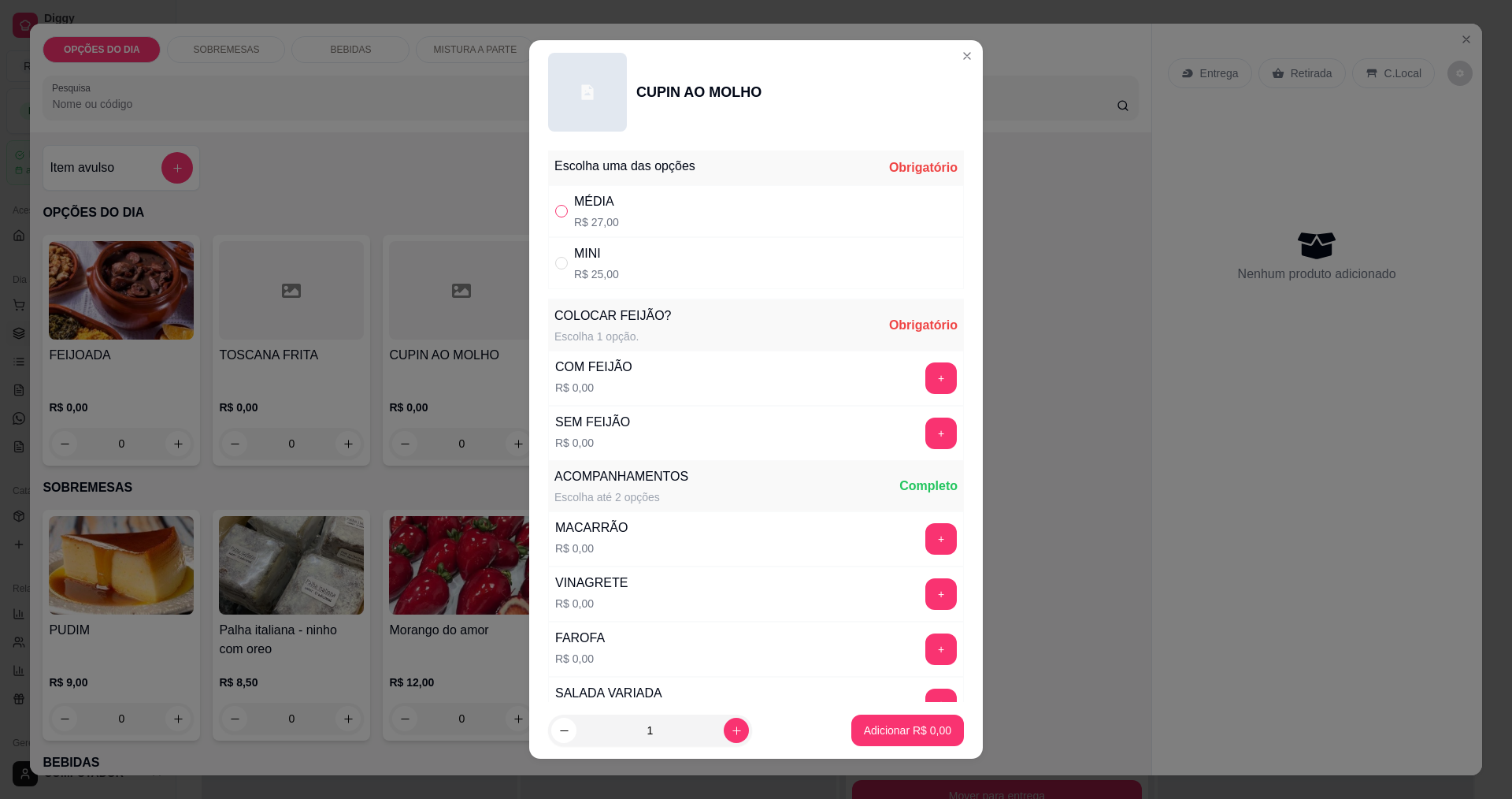
click at [555, 216] on input "" at bounding box center [561, 211] width 13 height 13
radio input "true"
click at [926, 441] on button "+" at bounding box center [941, 433] width 31 height 31
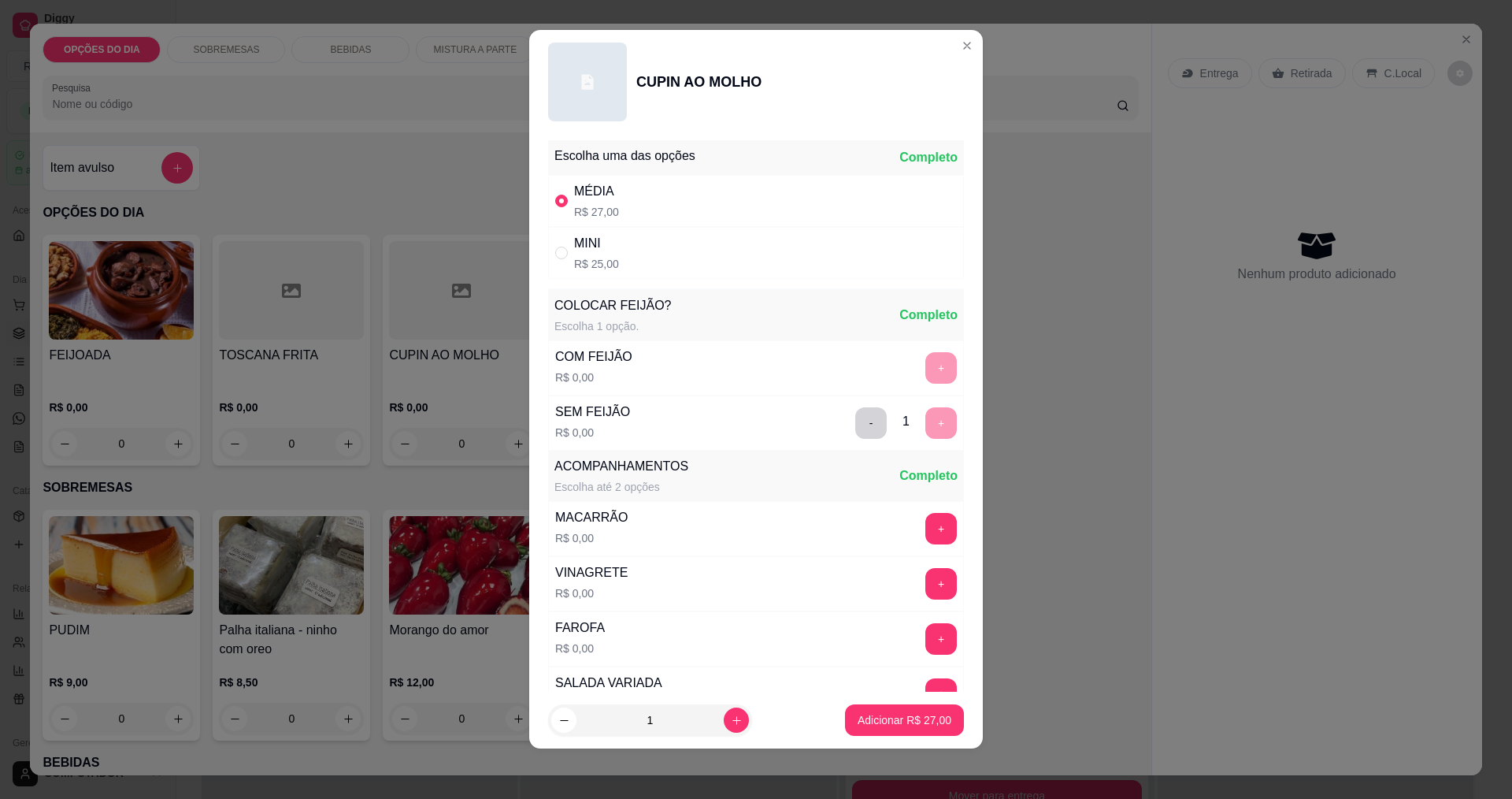
scroll to position [316, 0]
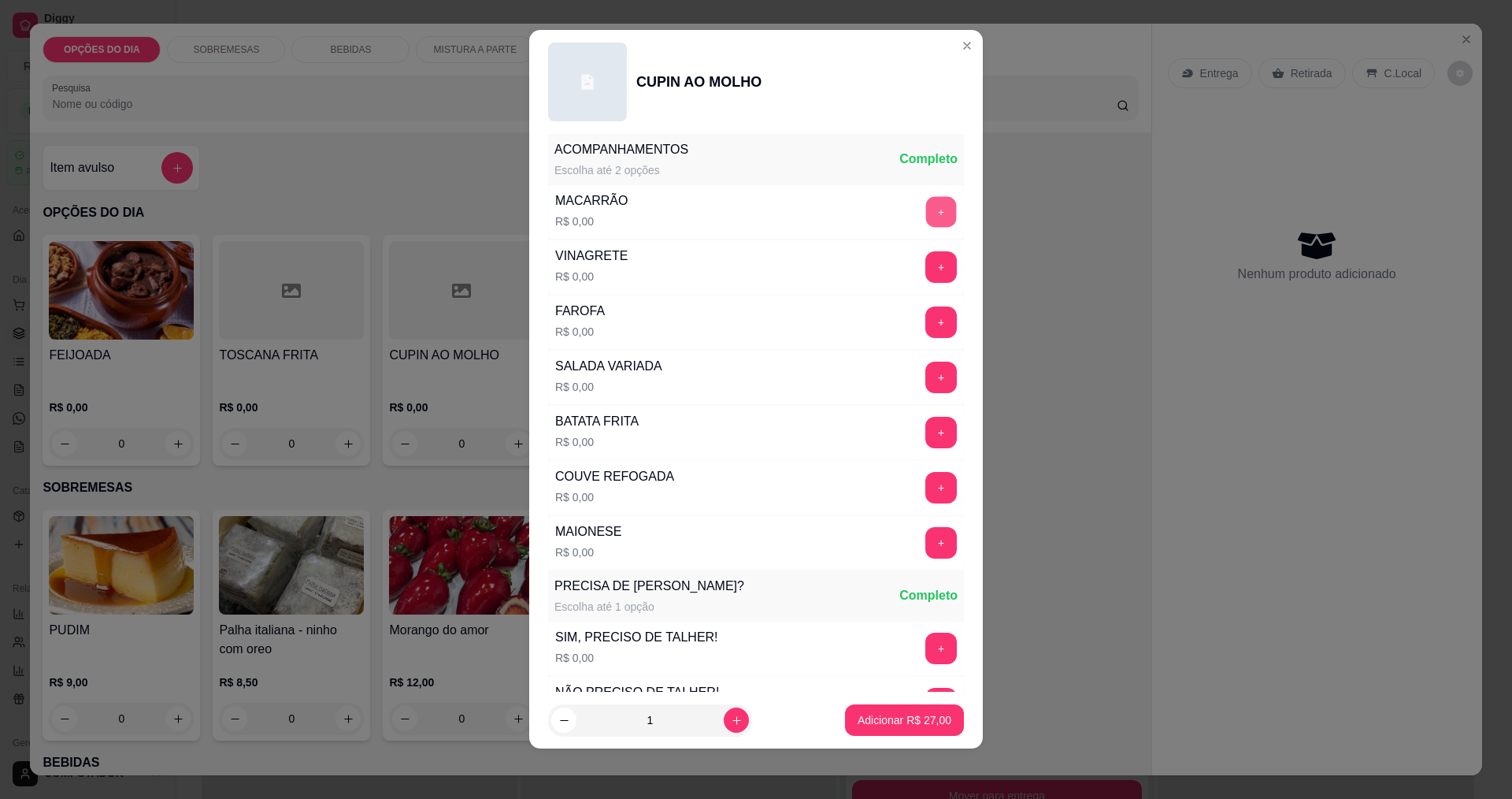
click at [926, 214] on button "+" at bounding box center [941, 212] width 31 height 31
click at [926, 545] on button "+" at bounding box center [941, 543] width 31 height 31
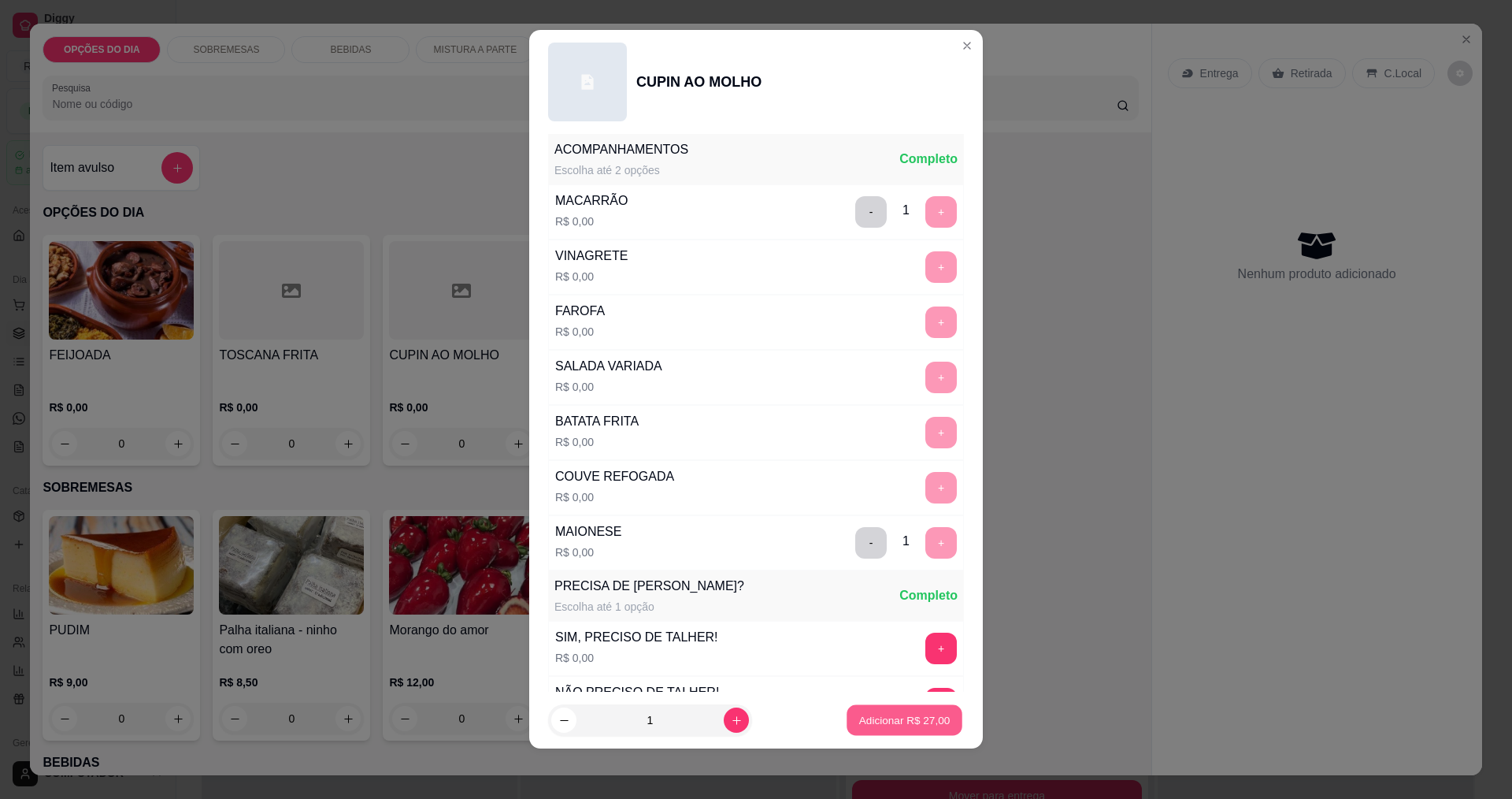
click at [895, 730] on button "Adicionar R$ 27,00" at bounding box center [904, 720] width 115 height 31
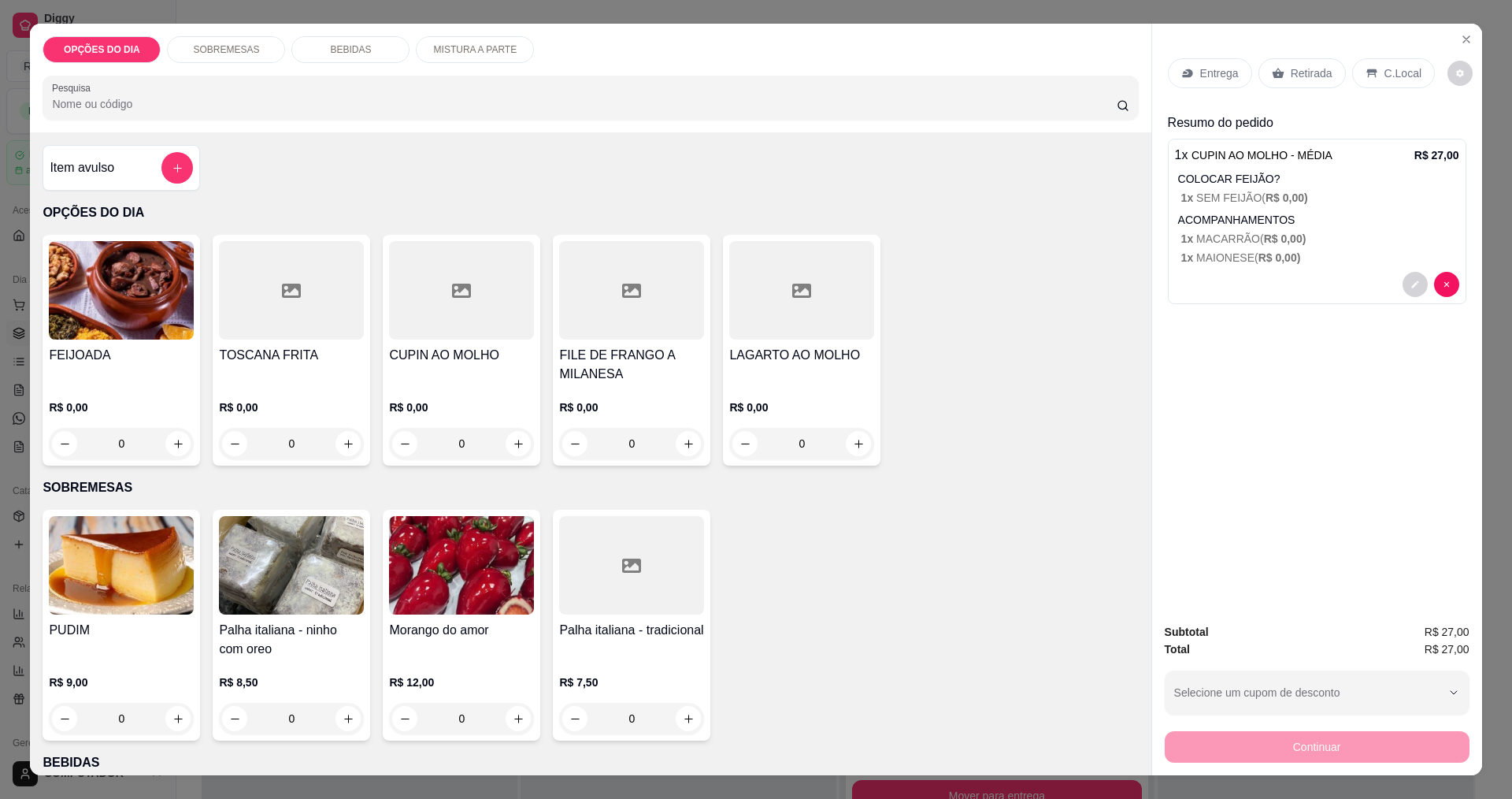
click at [1201, 78] on p "Entrega" at bounding box center [1220, 73] width 39 height 16
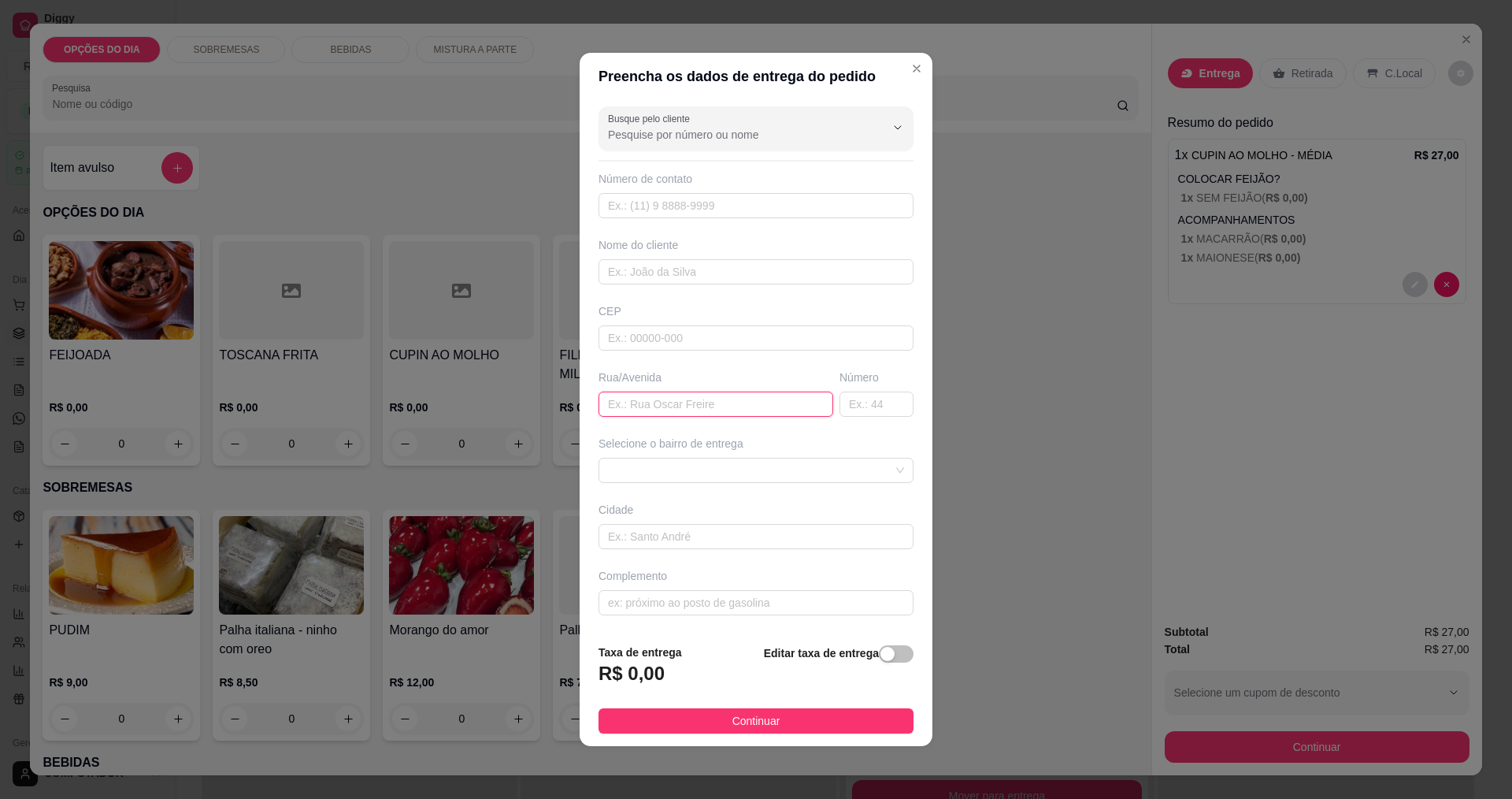
click at [766, 414] on input "text" at bounding box center [716, 404] width 235 height 25
type input "MARGINAL B"
click at [725, 462] on span at bounding box center [756, 470] width 296 height 23
type input "11212"
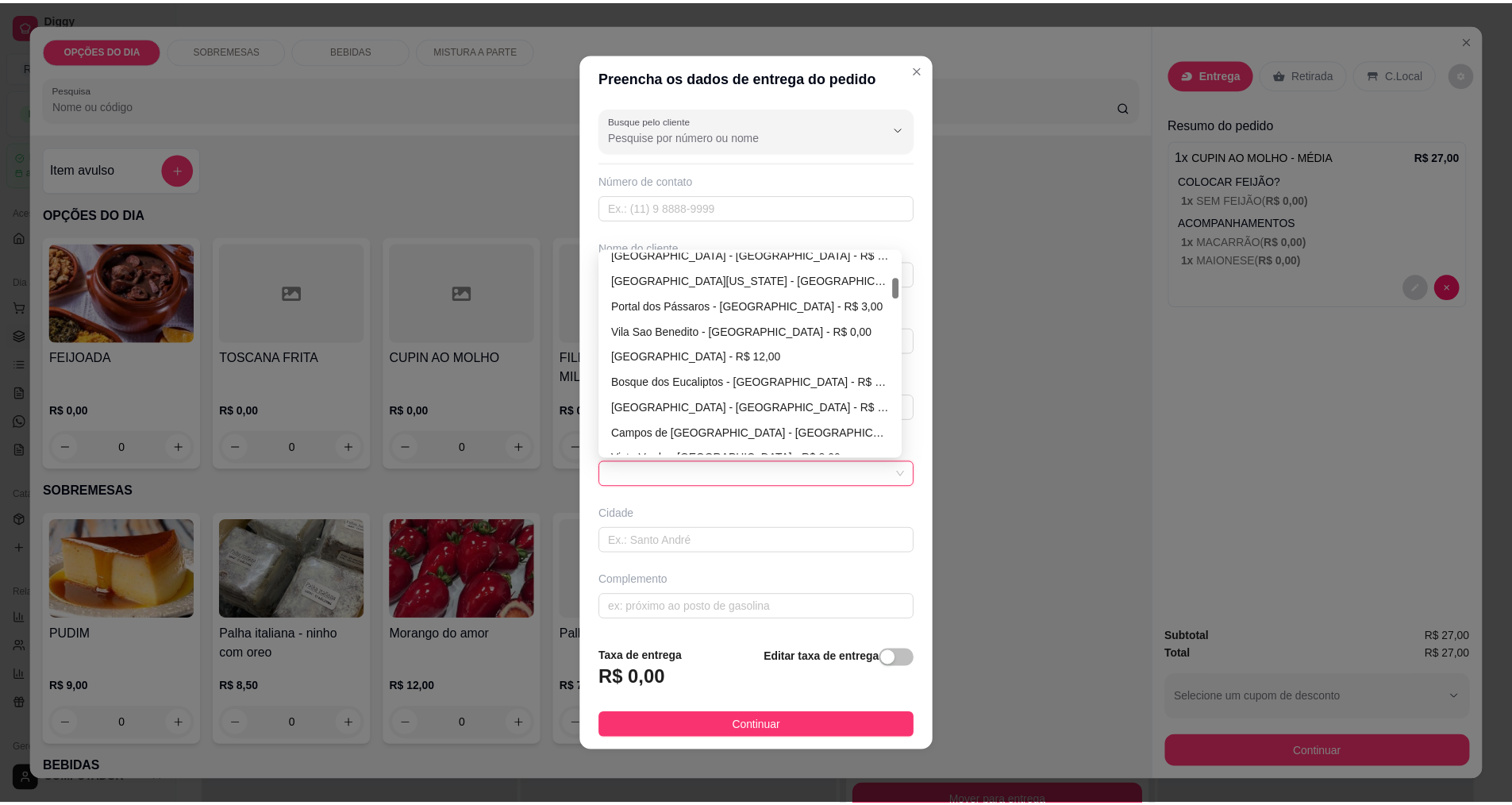
scroll to position [238, 0]
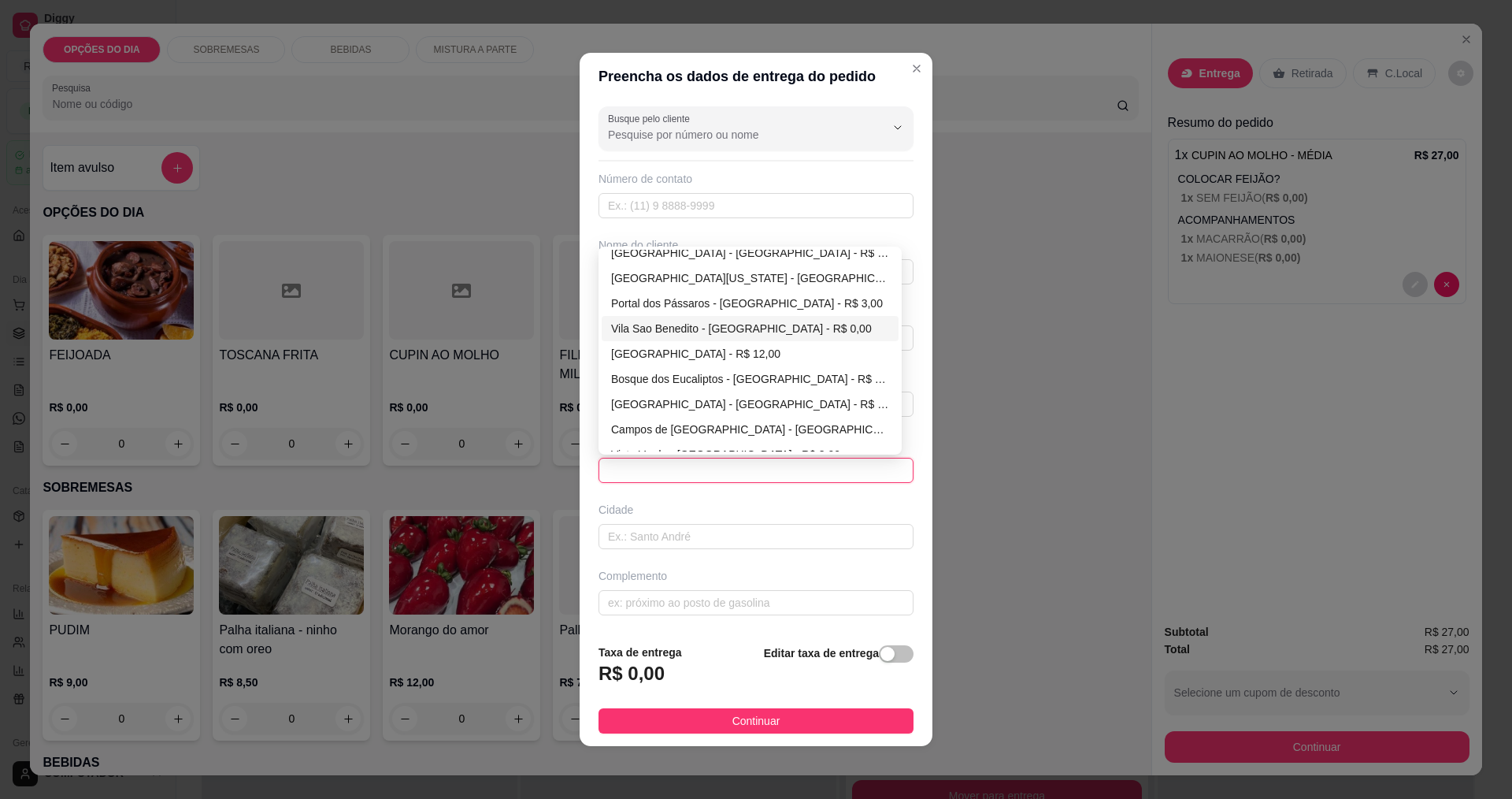
click at [645, 324] on div "Vila Sao Benedito - [GEOGRAPHIC_DATA] - R$ 0,00" at bounding box center [750, 328] width 278 height 17
type input "[GEOGRAPHIC_DATA]"
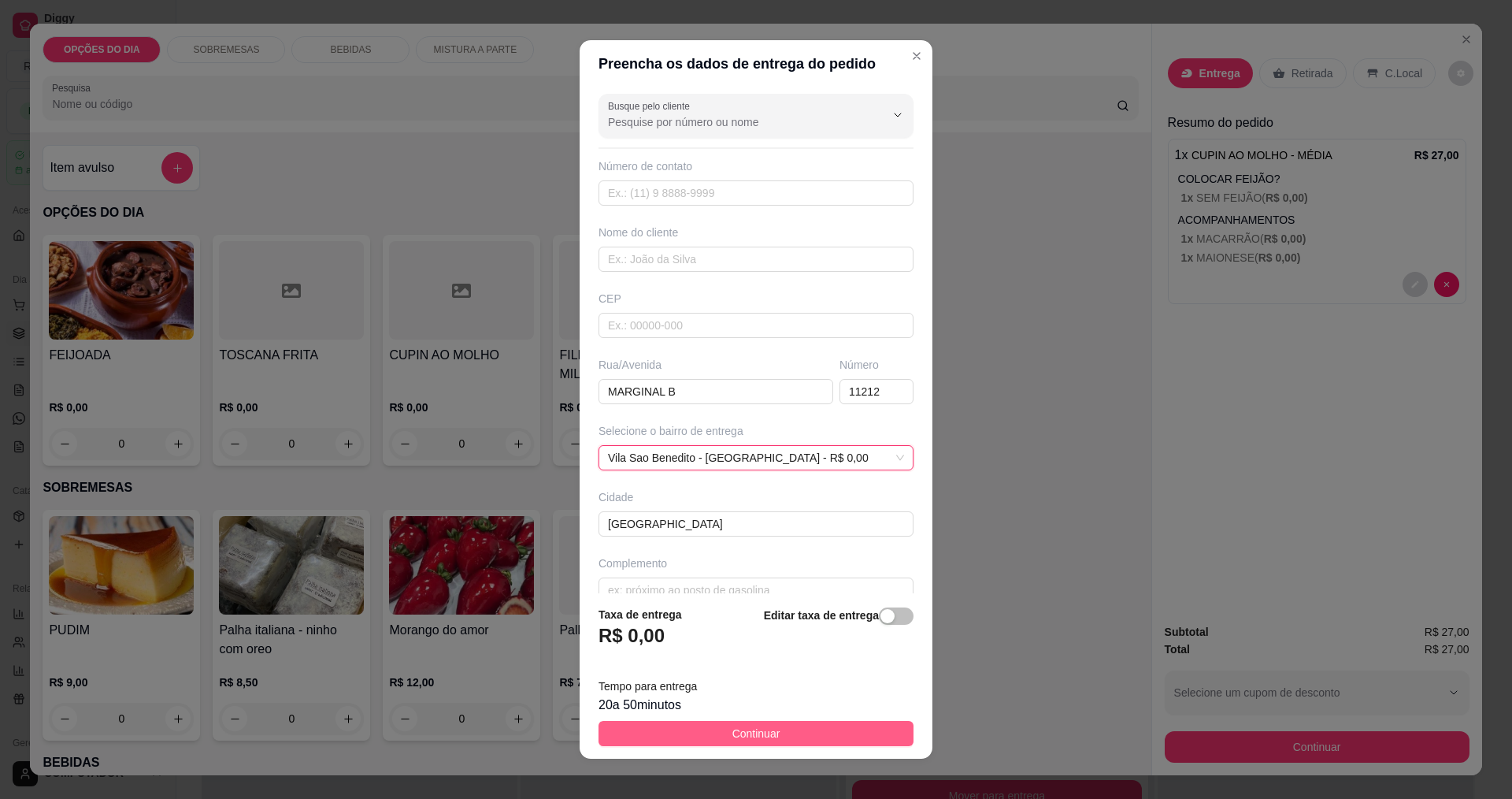
click at [733, 734] on span "Continuar" at bounding box center [757, 734] width 49 height 17
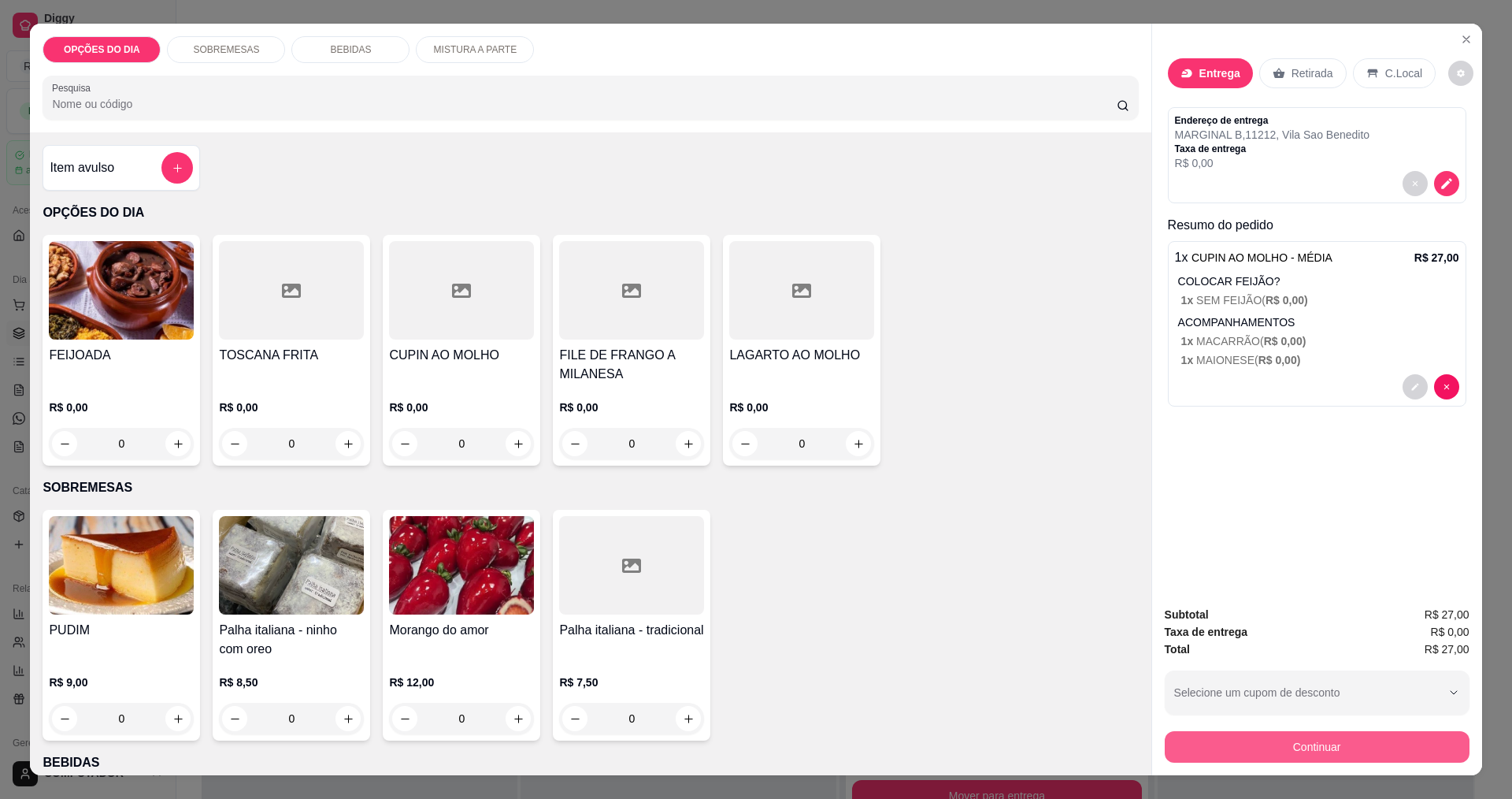
click at [1285, 740] on button "Continuar" at bounding box center [1317, 747] width 305 height 31
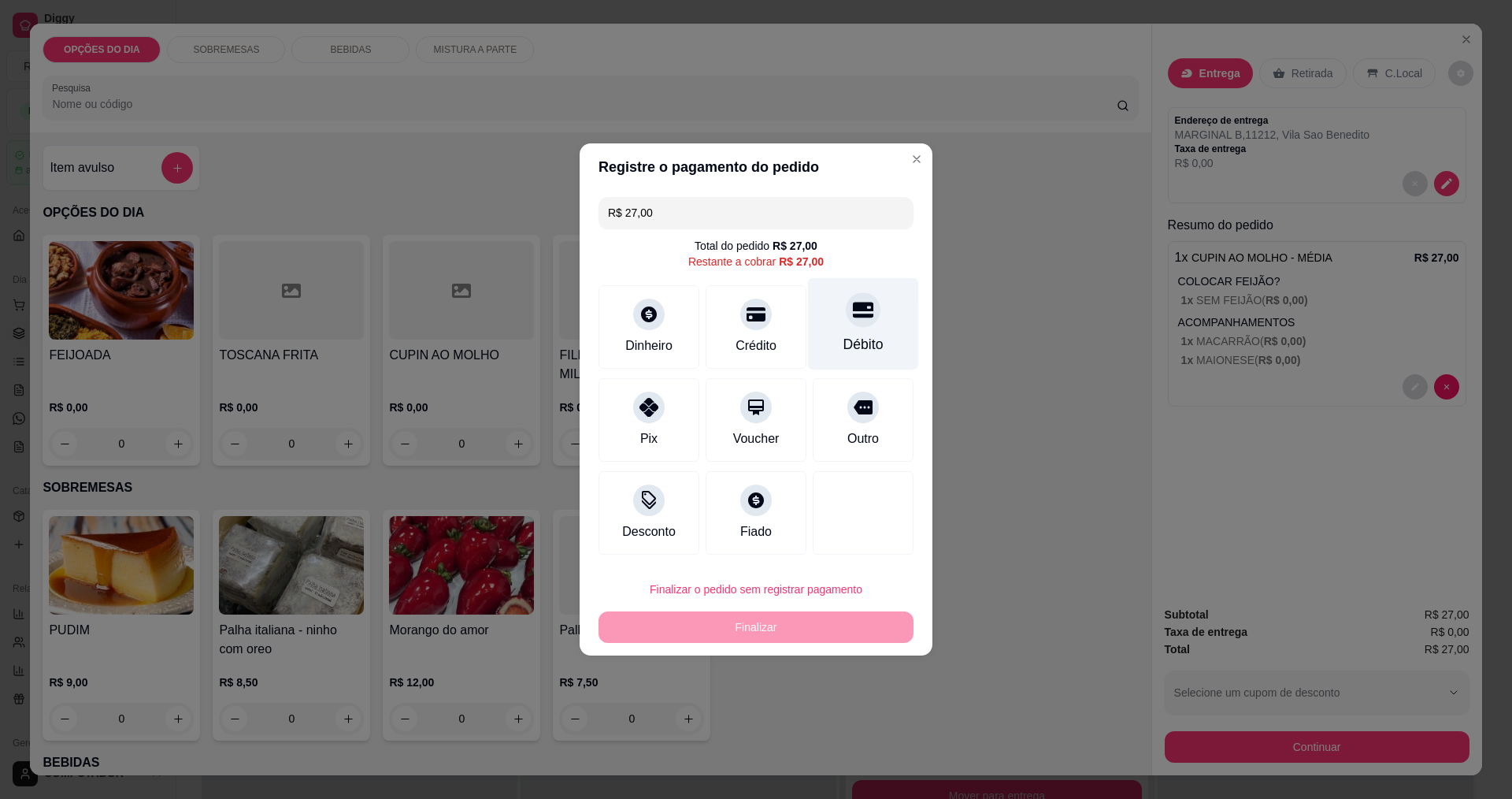
click at [847, 341] on div "Débito" at bounding box center [863, 344] width 40 height 20
type input "R$ 0,00"
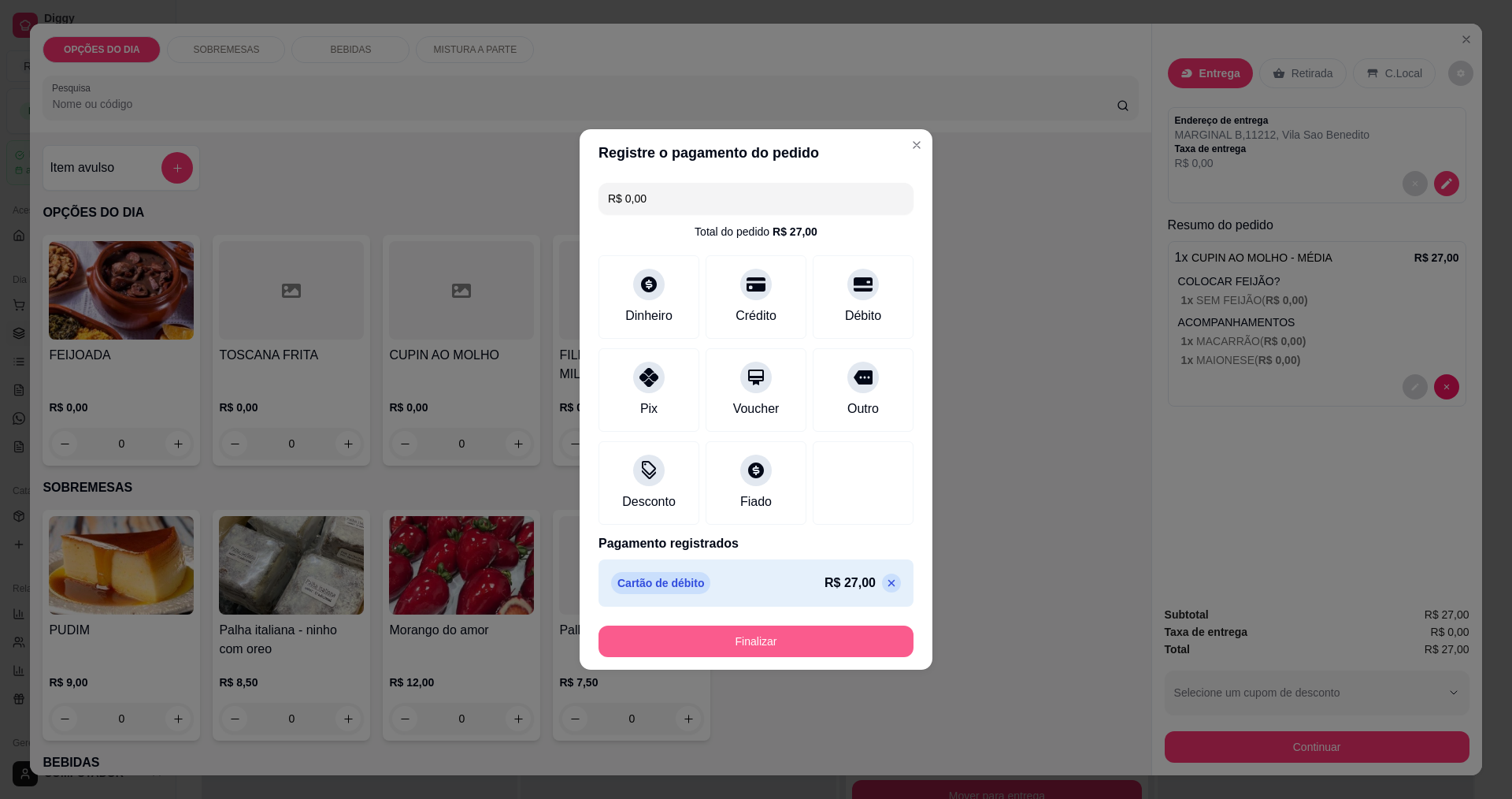
click at [862, 645] on button "Finalizar" at bounding box center [756, 641] width 315 height 31
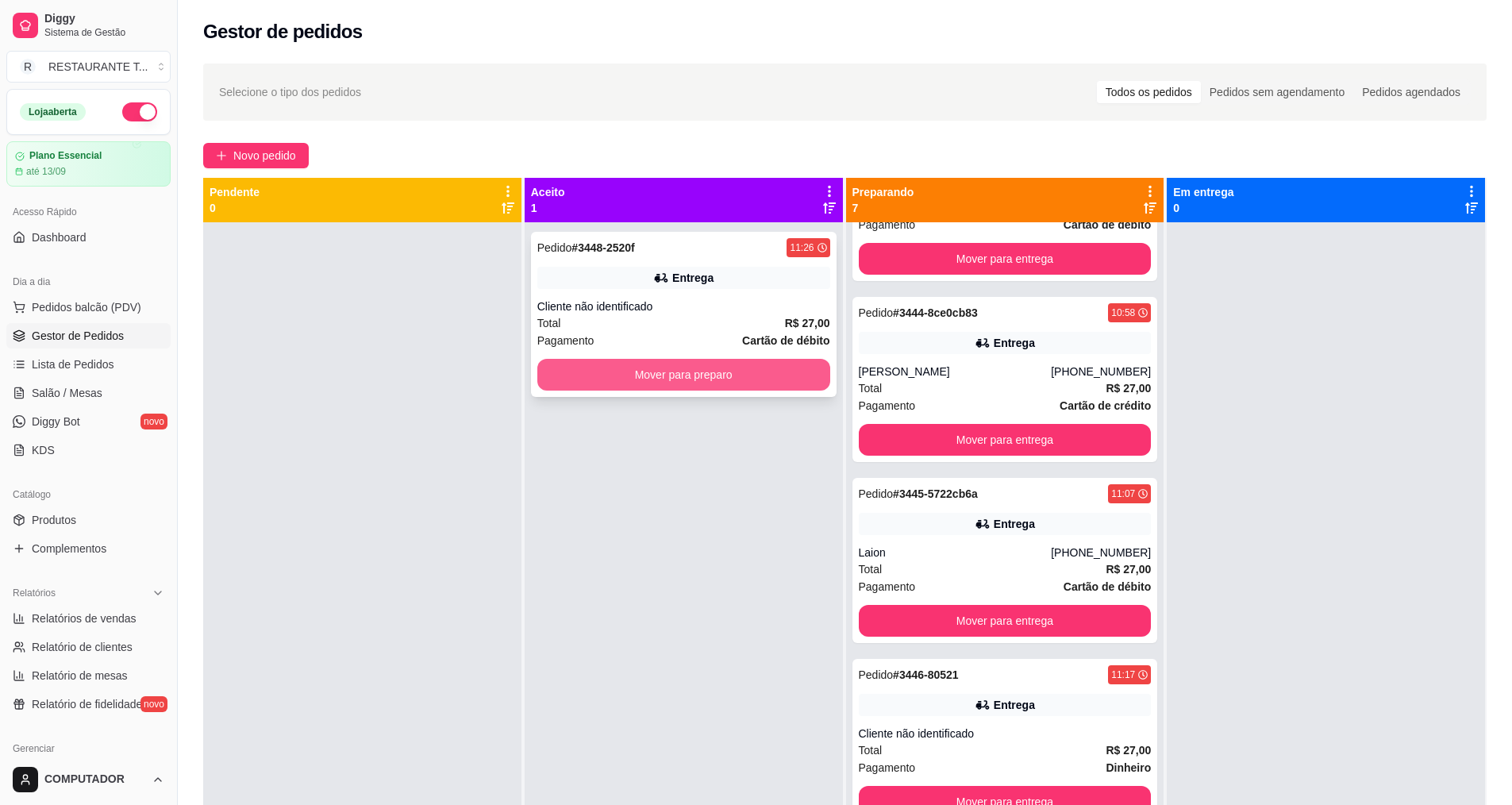
click at [689, 388] on button "Mover para preparo" at bounding box center [683, 375] width 292 height 31
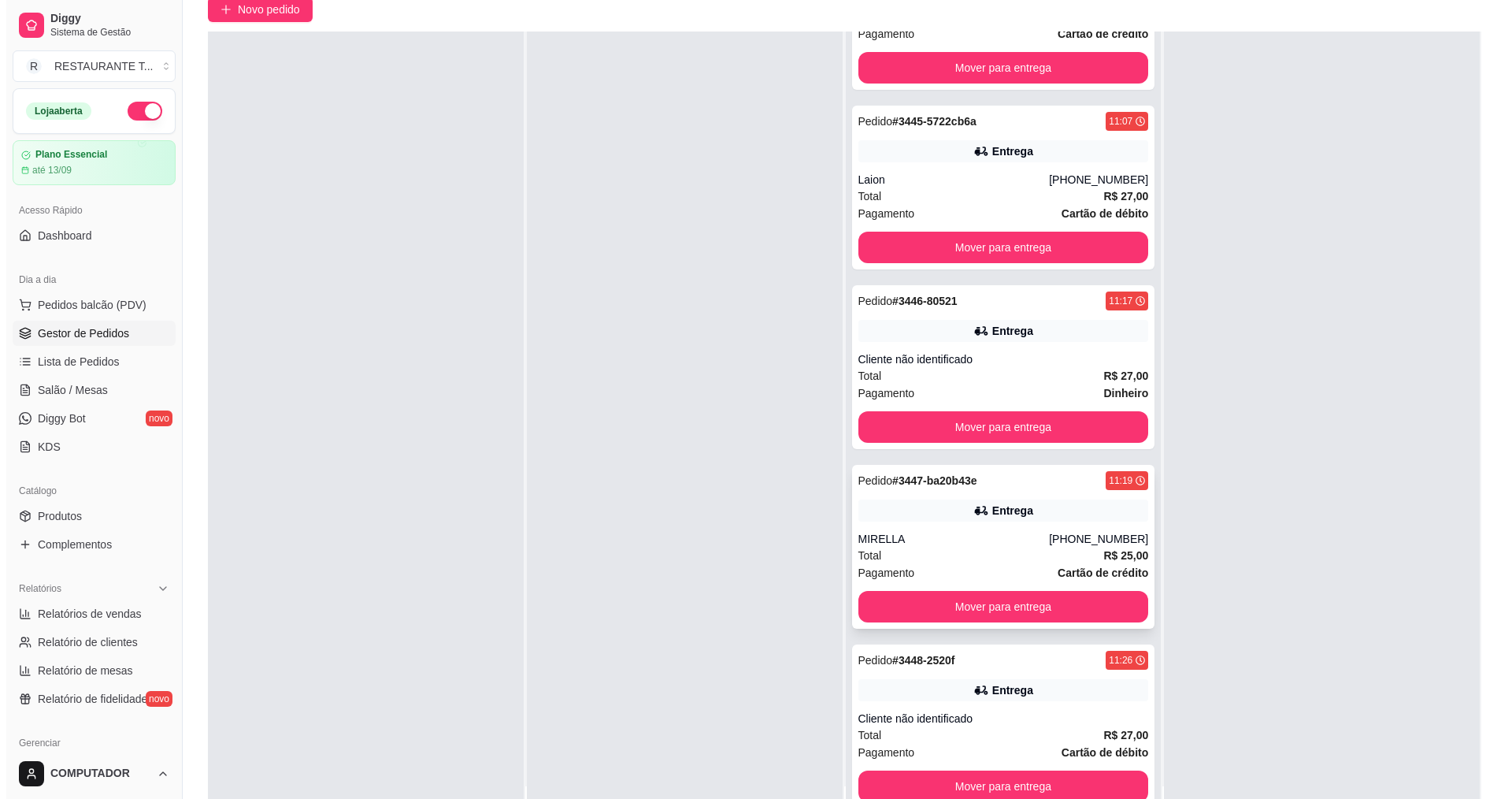
scroll to position [157, 0]
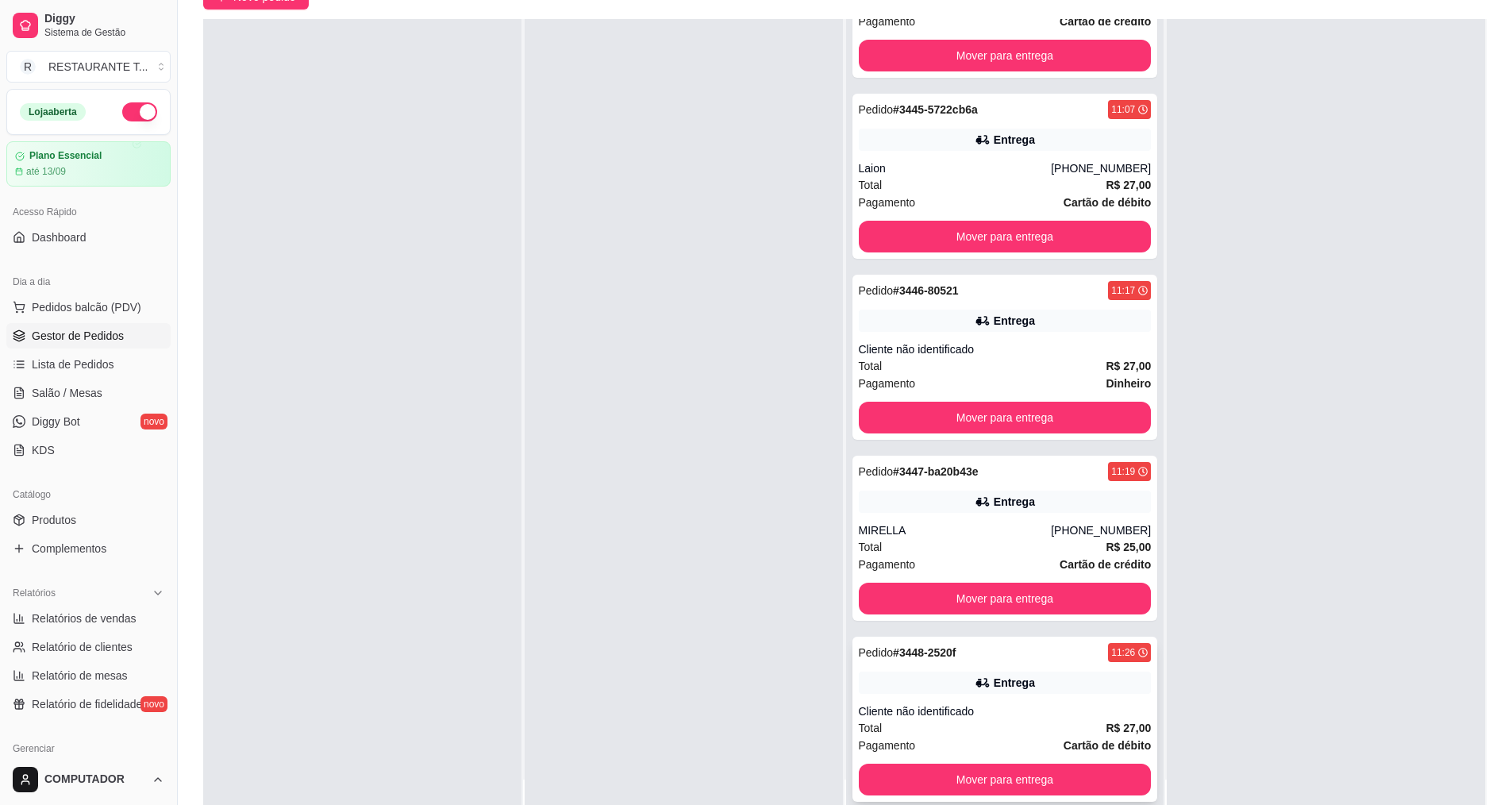
click at [932, 664] on div "Pedido # 3448-2520f 11:26 Entrega Cliente não identificado Total R$ 27,00 Pagam…" at bounding box center [1005, 719] width 305 height 165
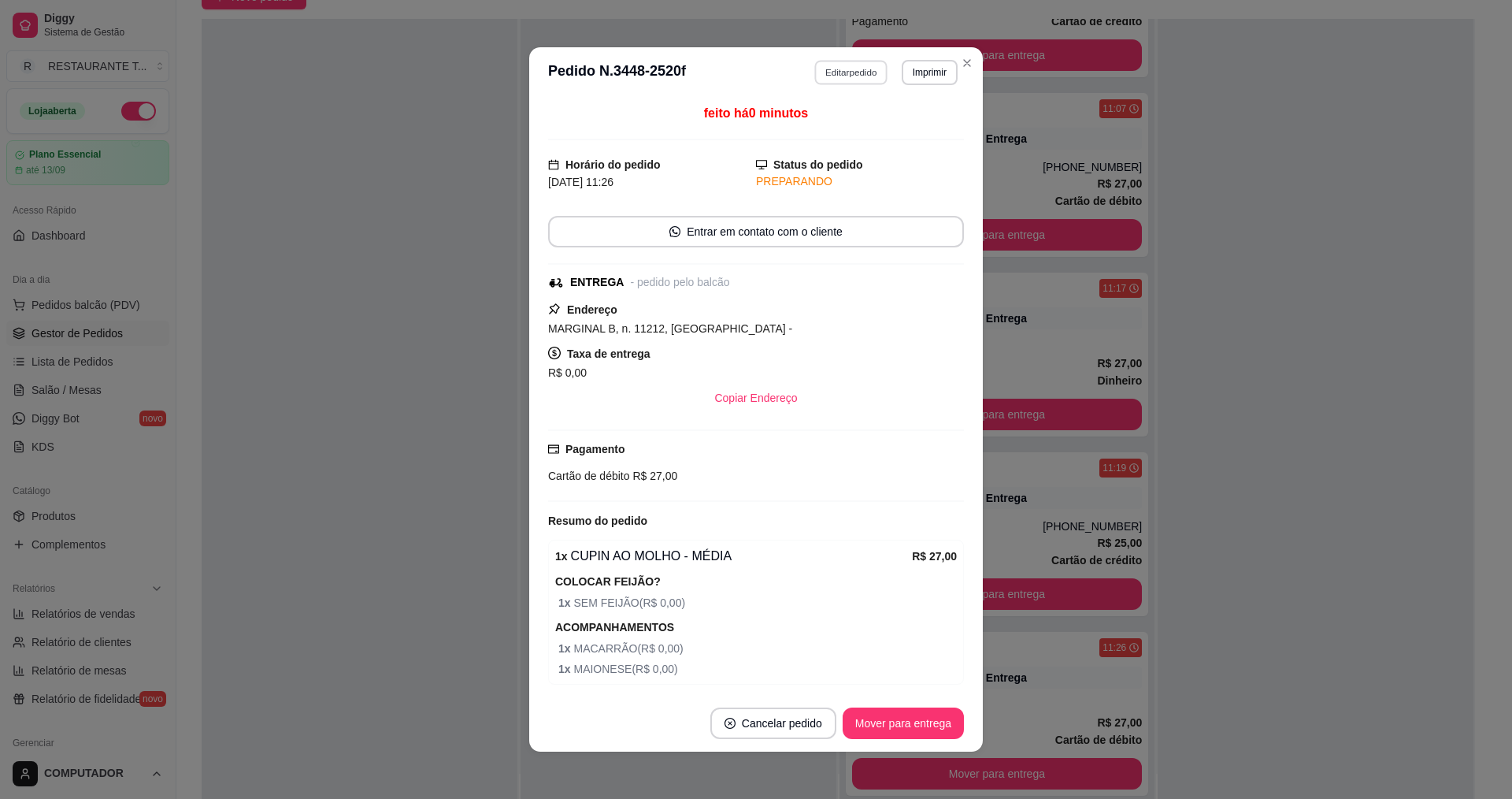
click at [841, 74] on button "Editar pedido" at bounding box center [851, 72] width 73 height 24
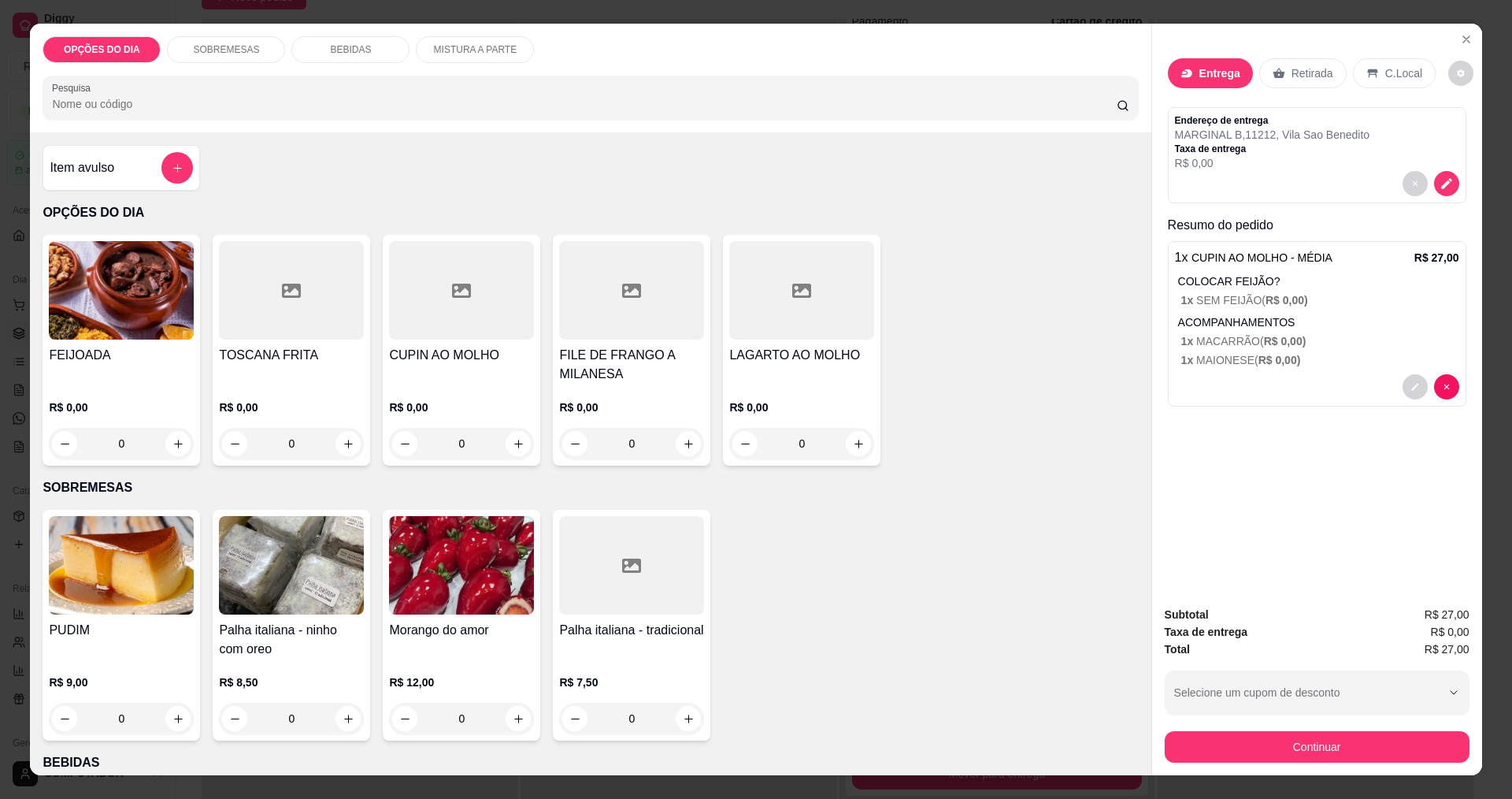
click at [180, 439] on div "0" at bounding box center [120, 444] width 145 height 31
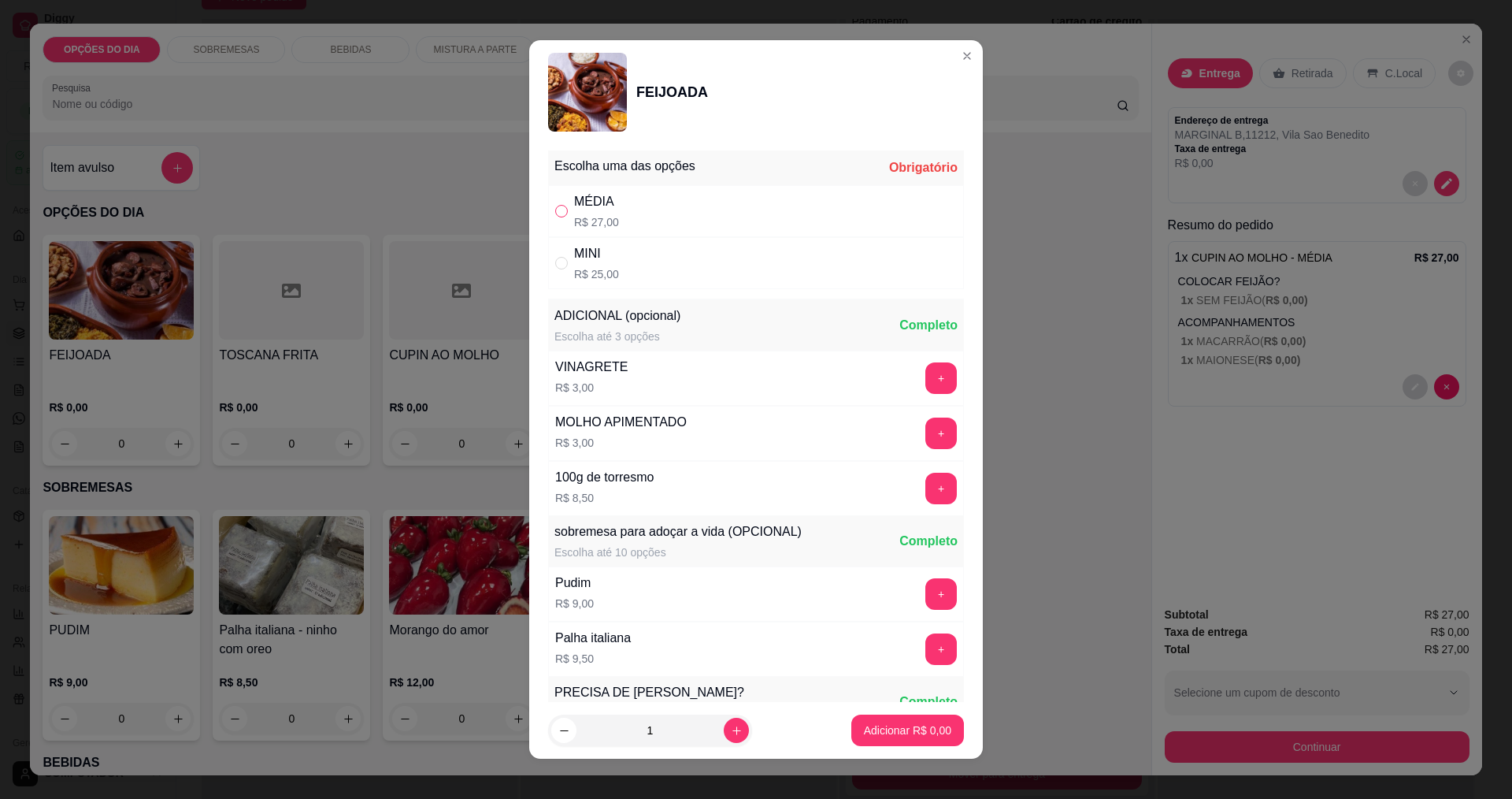
click at [555, 210] on input "" at bounding box center [561, 211] width 13 height 13
radio input "true"
click at [869, 734] on p "Adicionar R$ 27,00" at bounding box center [904, 730] width 91 height 15
type input "1"
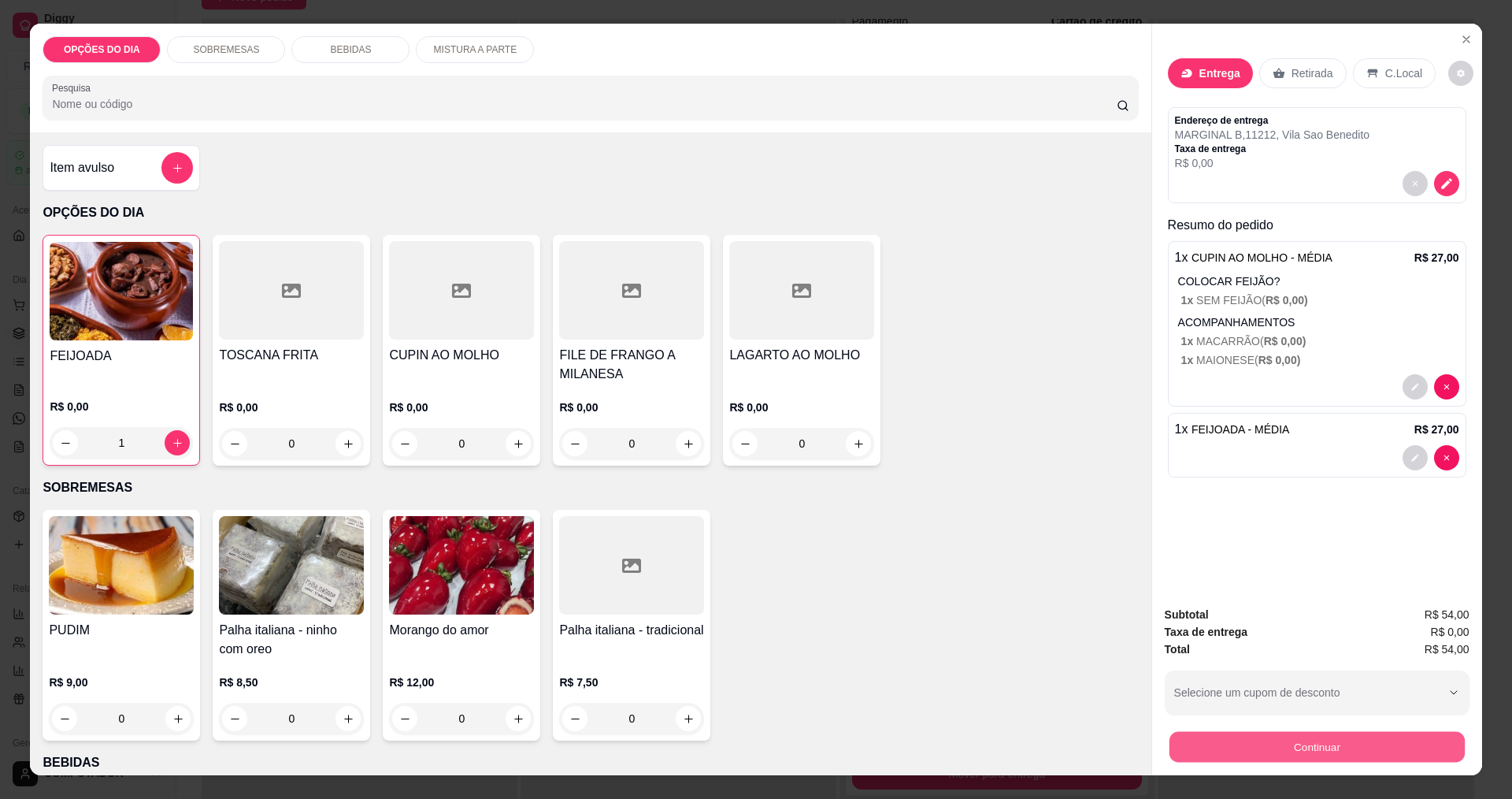
click at [1194, 744] on button "Continuar" at bounding box center [1316, 747] width 295 height 31
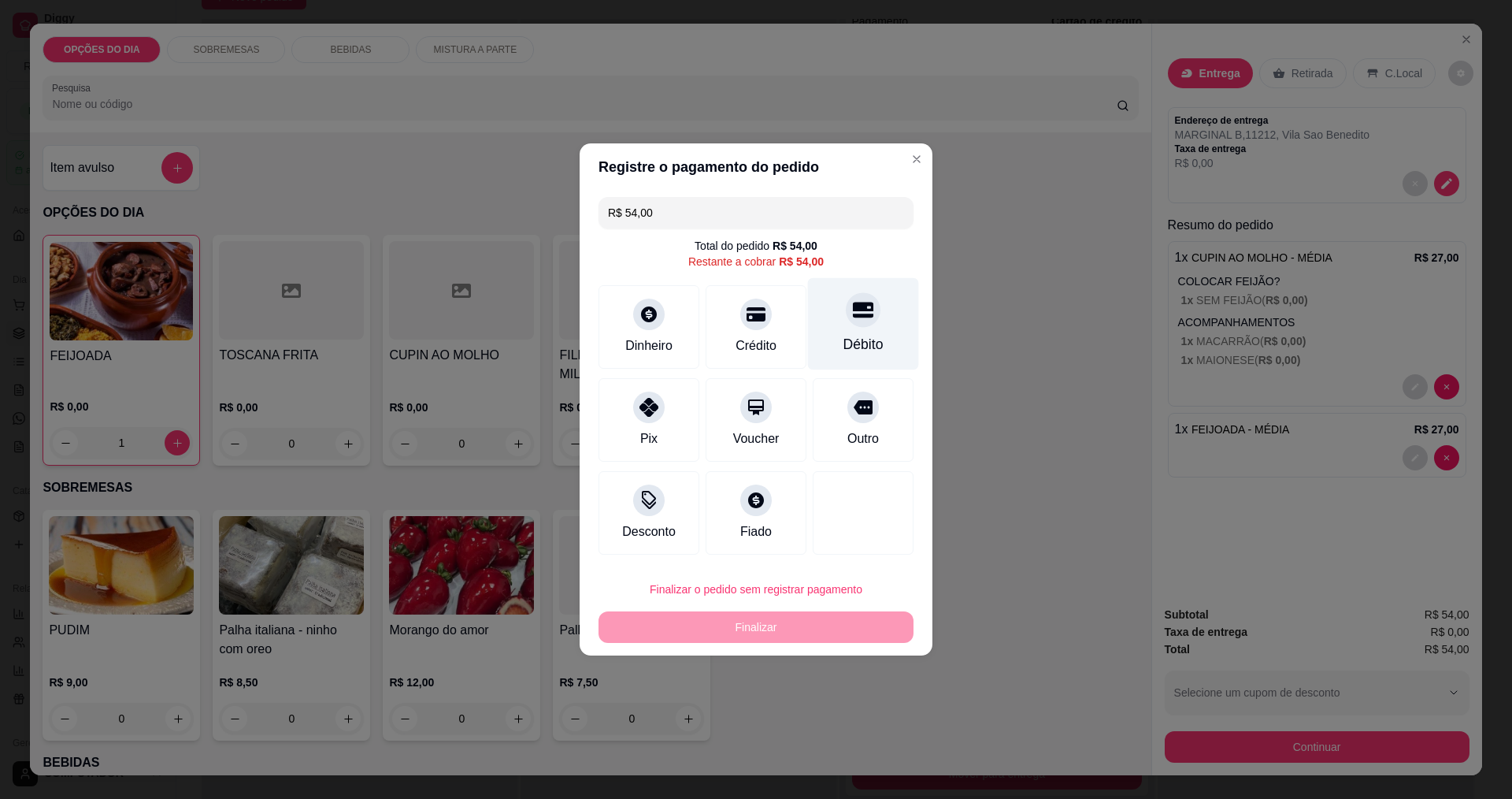
click at [847, 341] on div "Débito" at bounding box center [863, 344] width 40 height 20
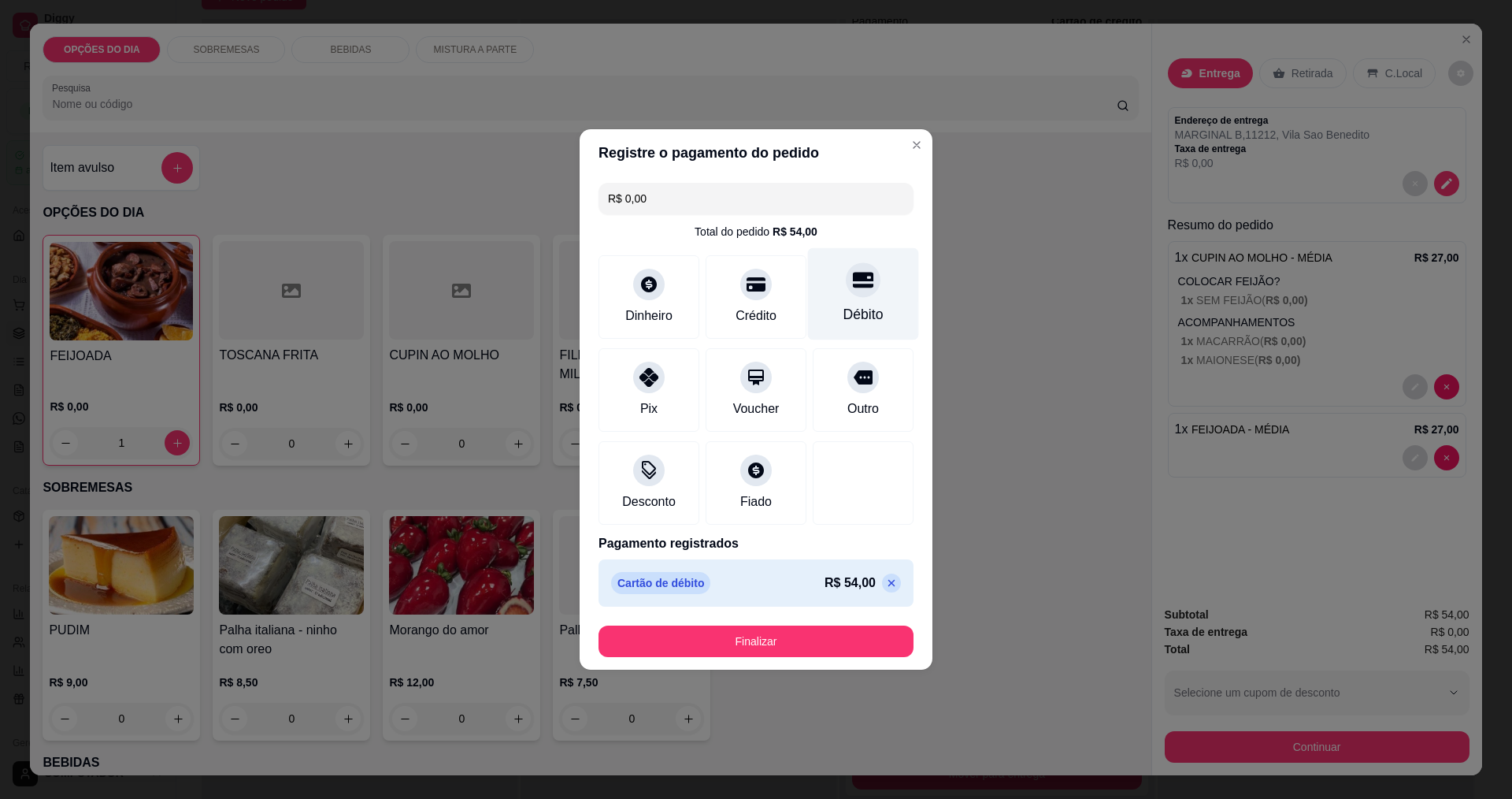
type input "R$ 0,00"
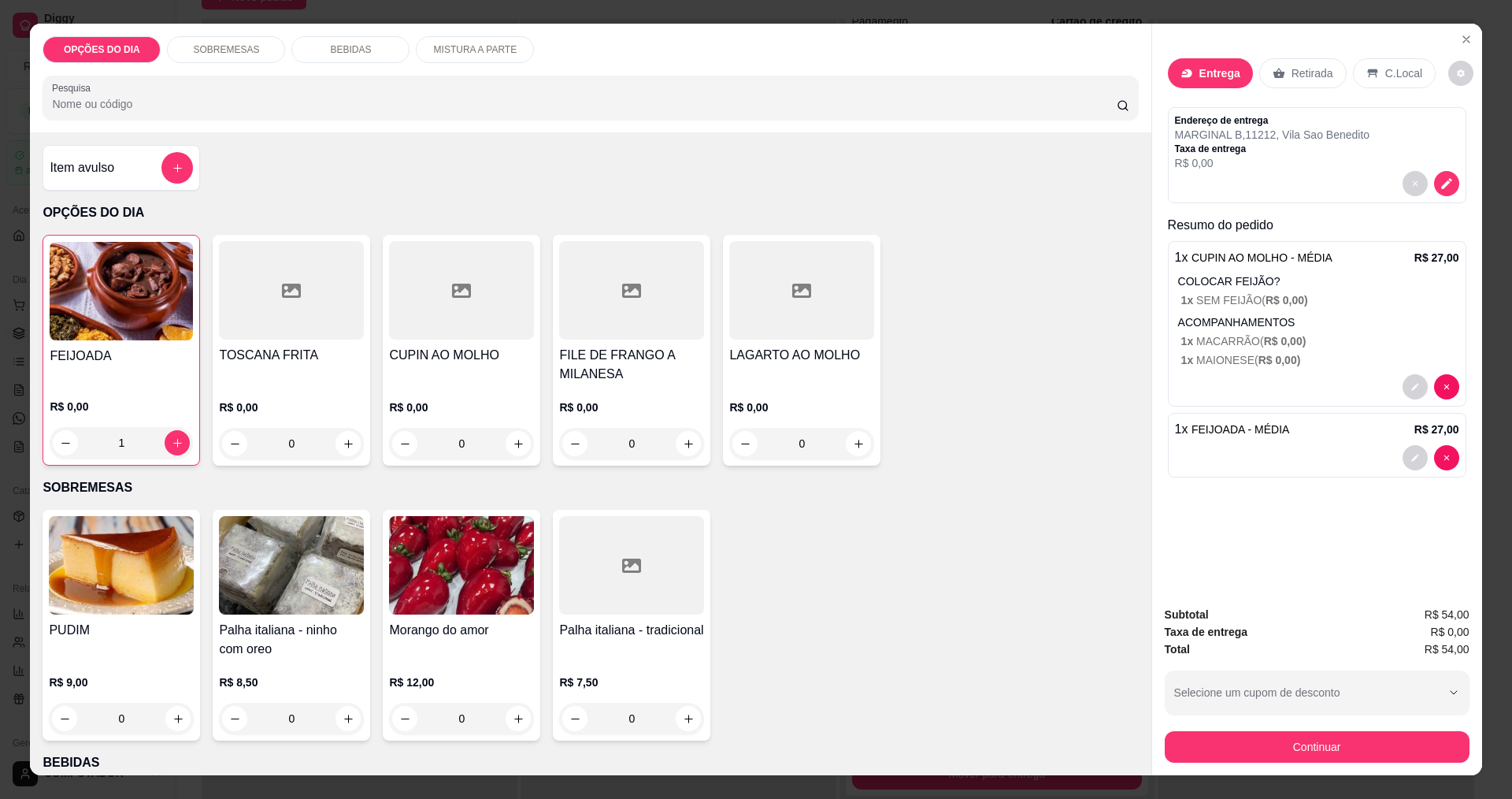
scroll to position [630, 0]
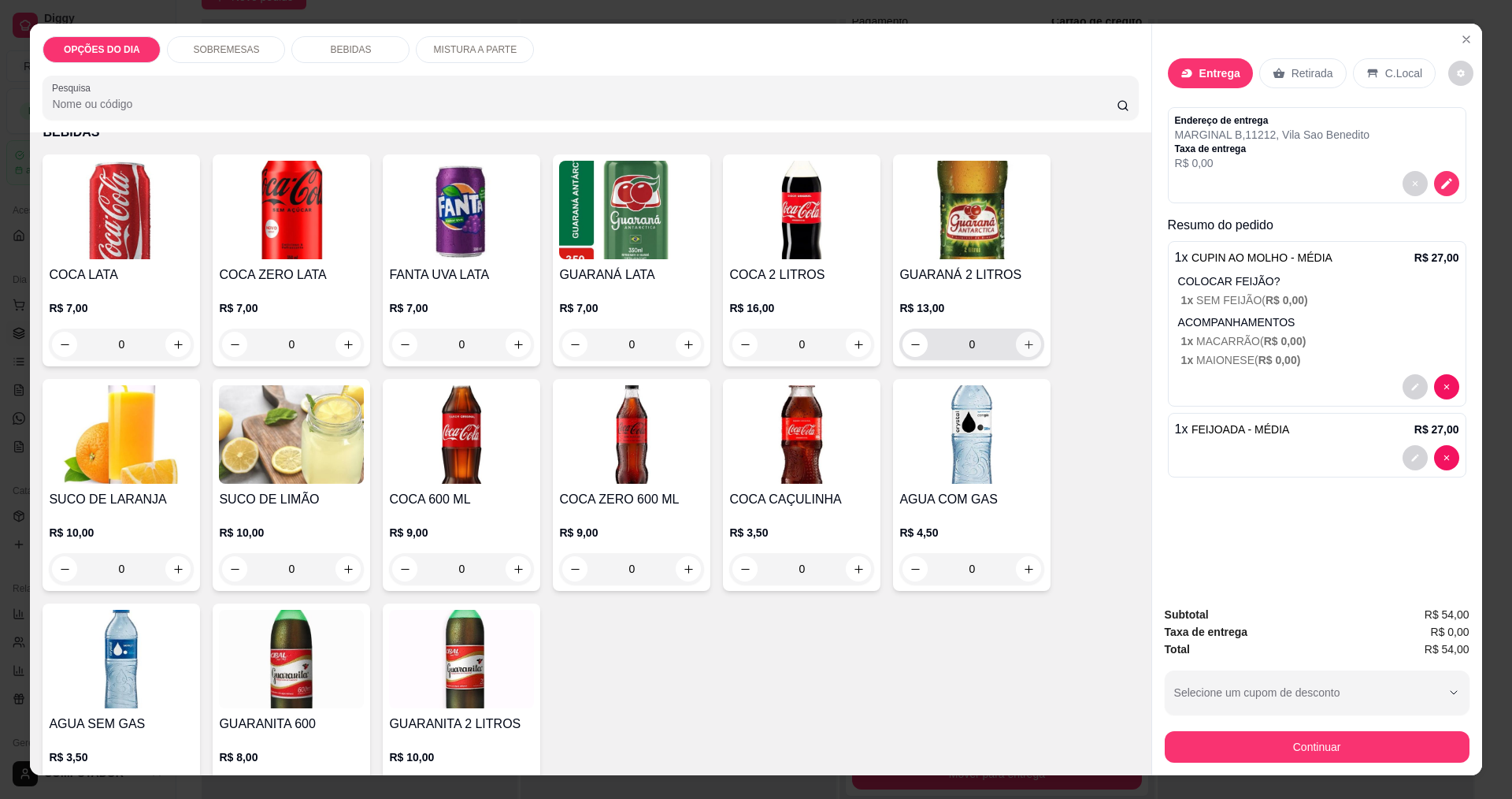
click at [1023, 345] on icon "increase-product-quantity" at bounding box center [1029, 345] width 12 height 12
type input "1"
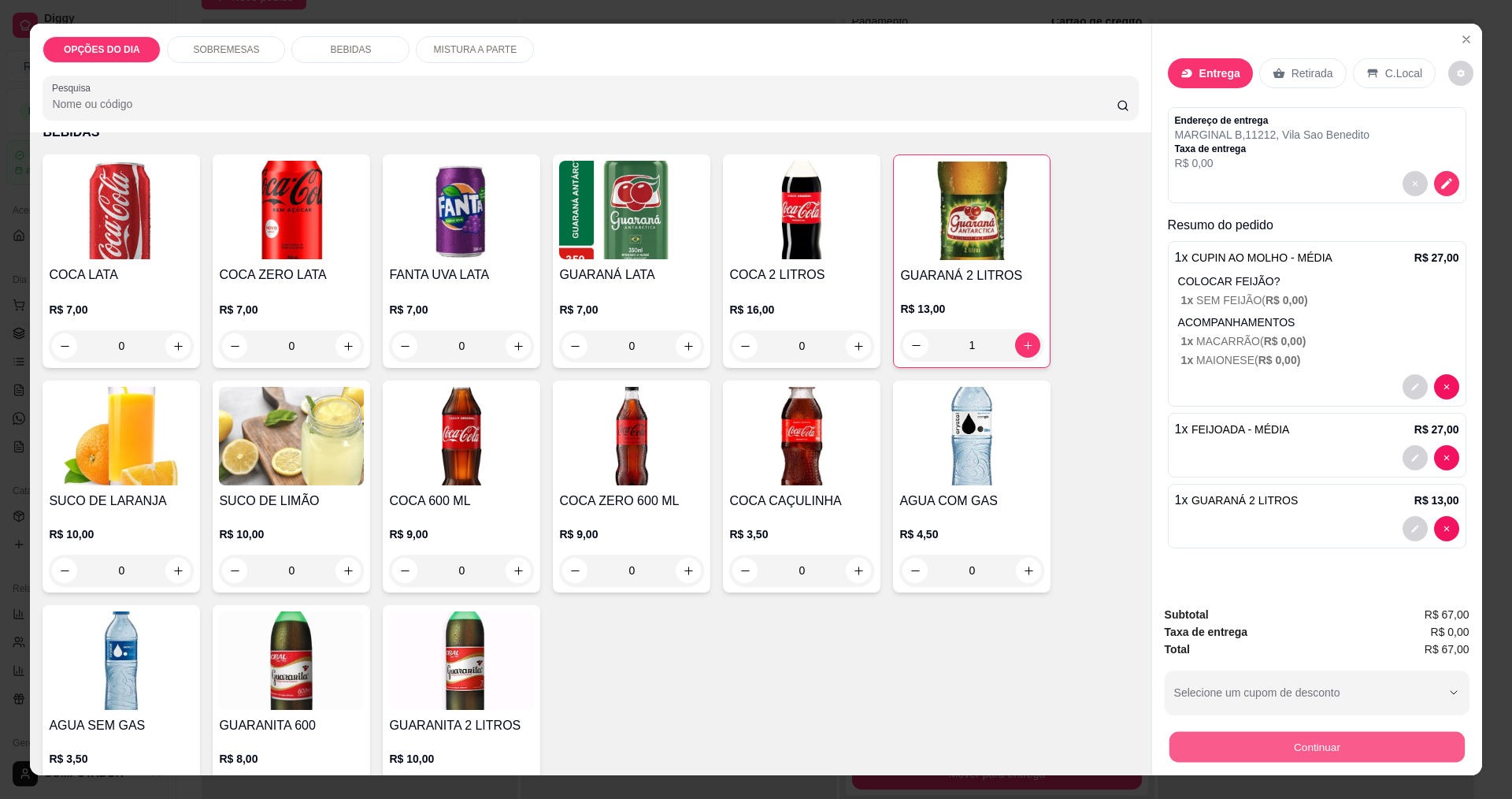
click at [1301, 742] on button "Continuar" at bounding box center [1316, 747] width 295 height 31
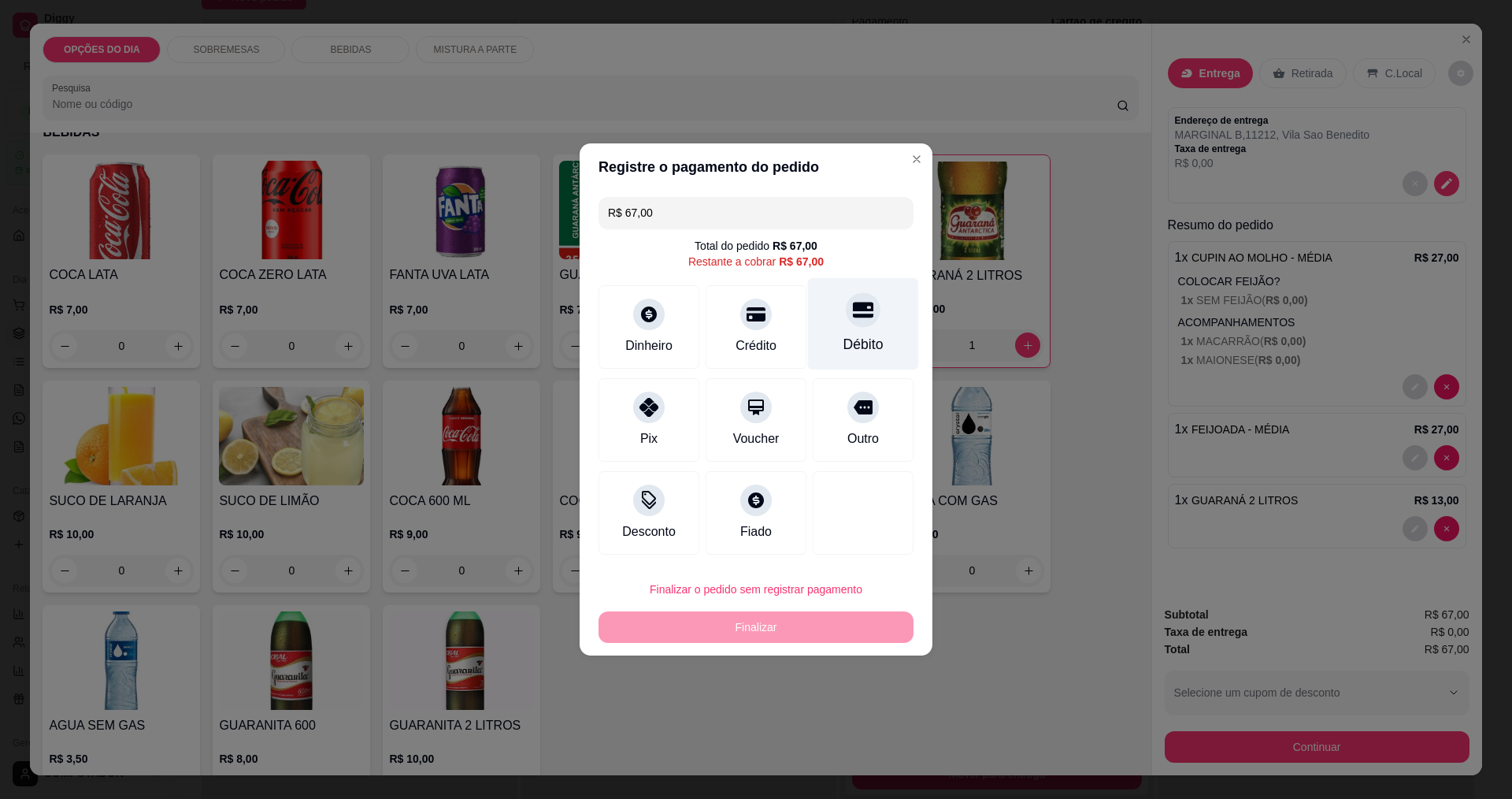
click at [843, 345] on div "Débito" at bounding box center [863, 344] width 40 height 20
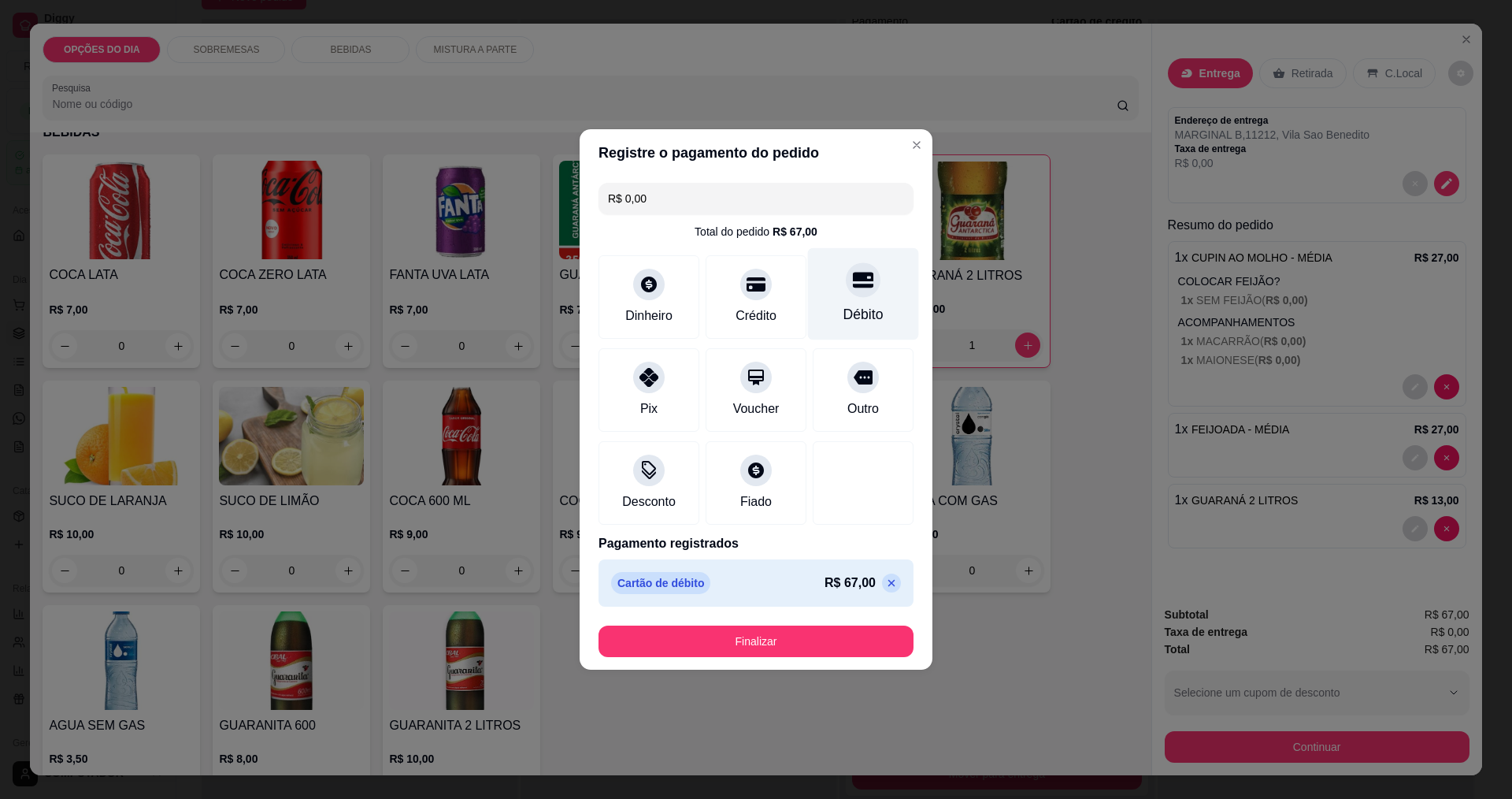
type input "R$ 0,00"
click at [828, 642] on button "Finalizar" at bounding box center [756, 641] width 315 height 31
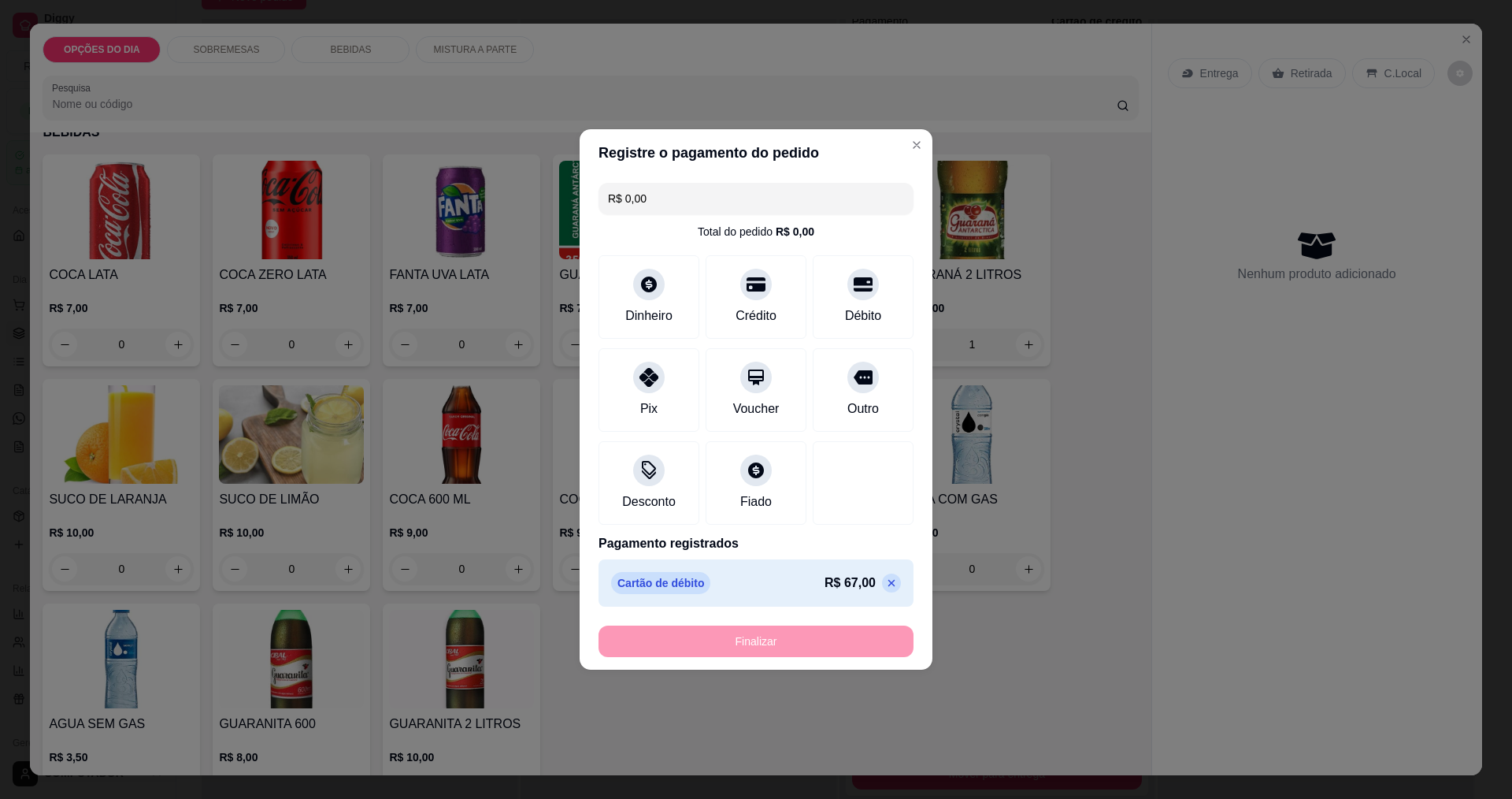
type input "0"
type input "-R$ 67,00"
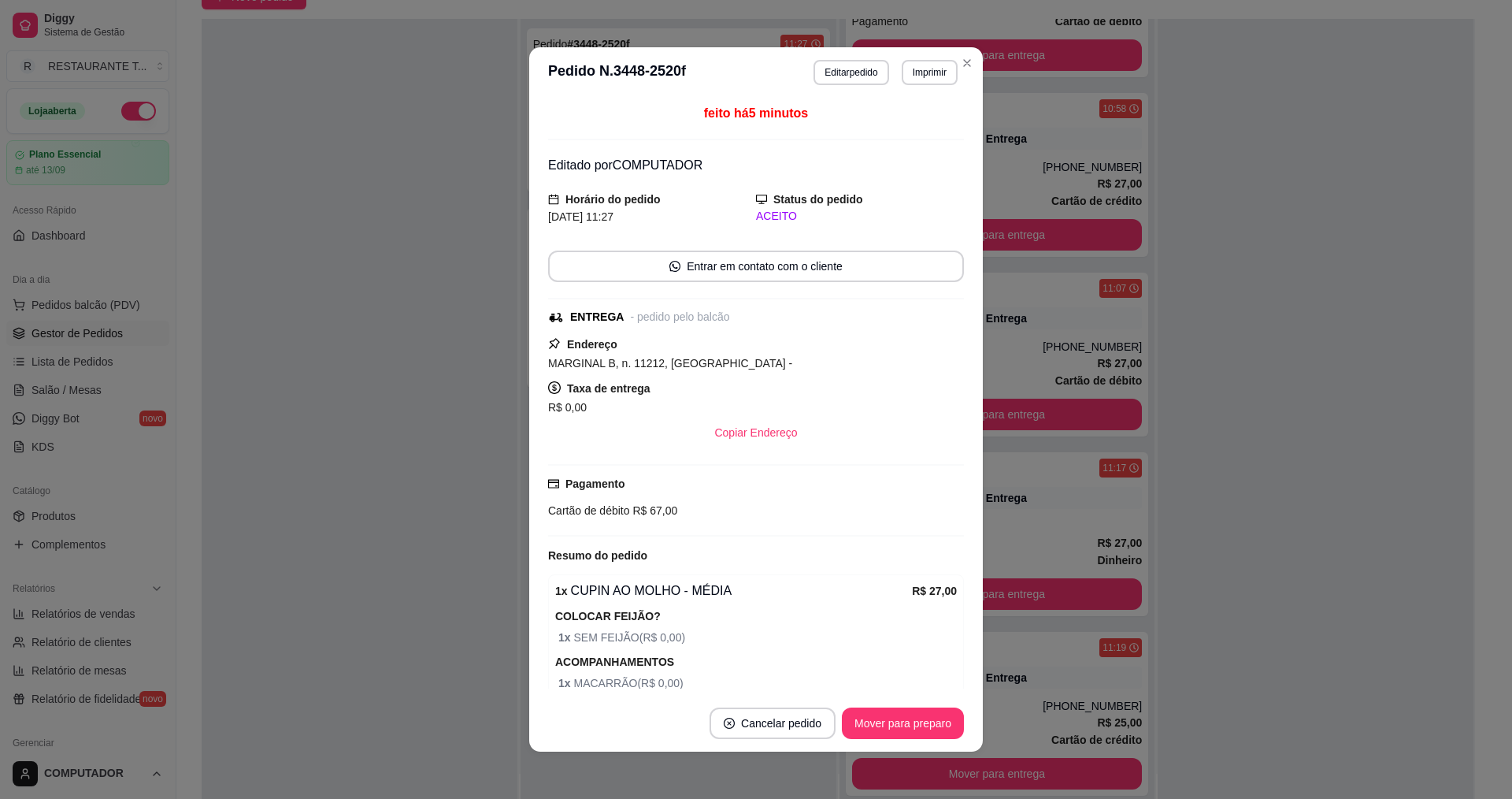
scroll to position [475, 0]
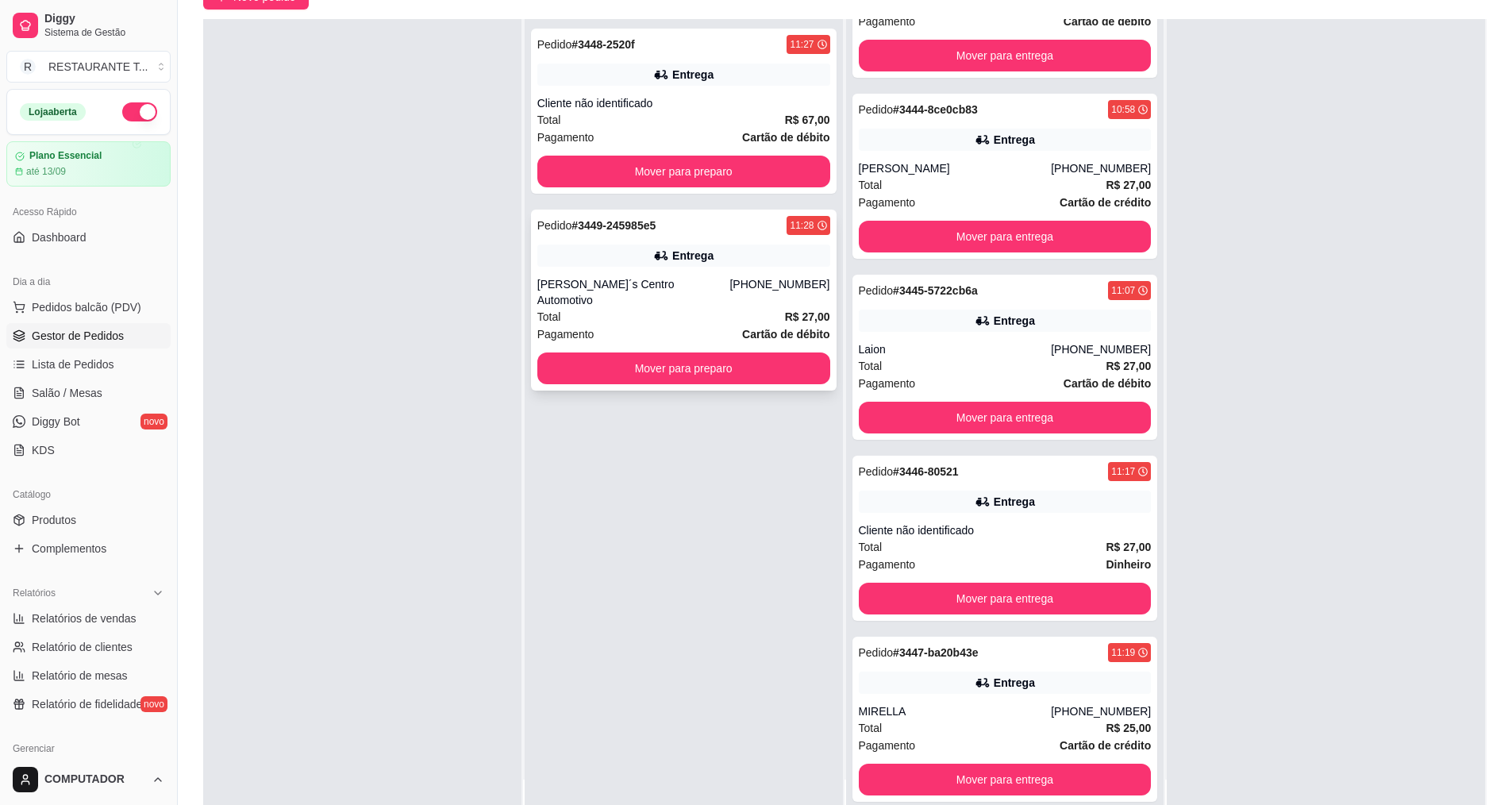
click at [658, 308] on div "Total R$ 27,00" at bounding box center [683, 317] width 292 height 18
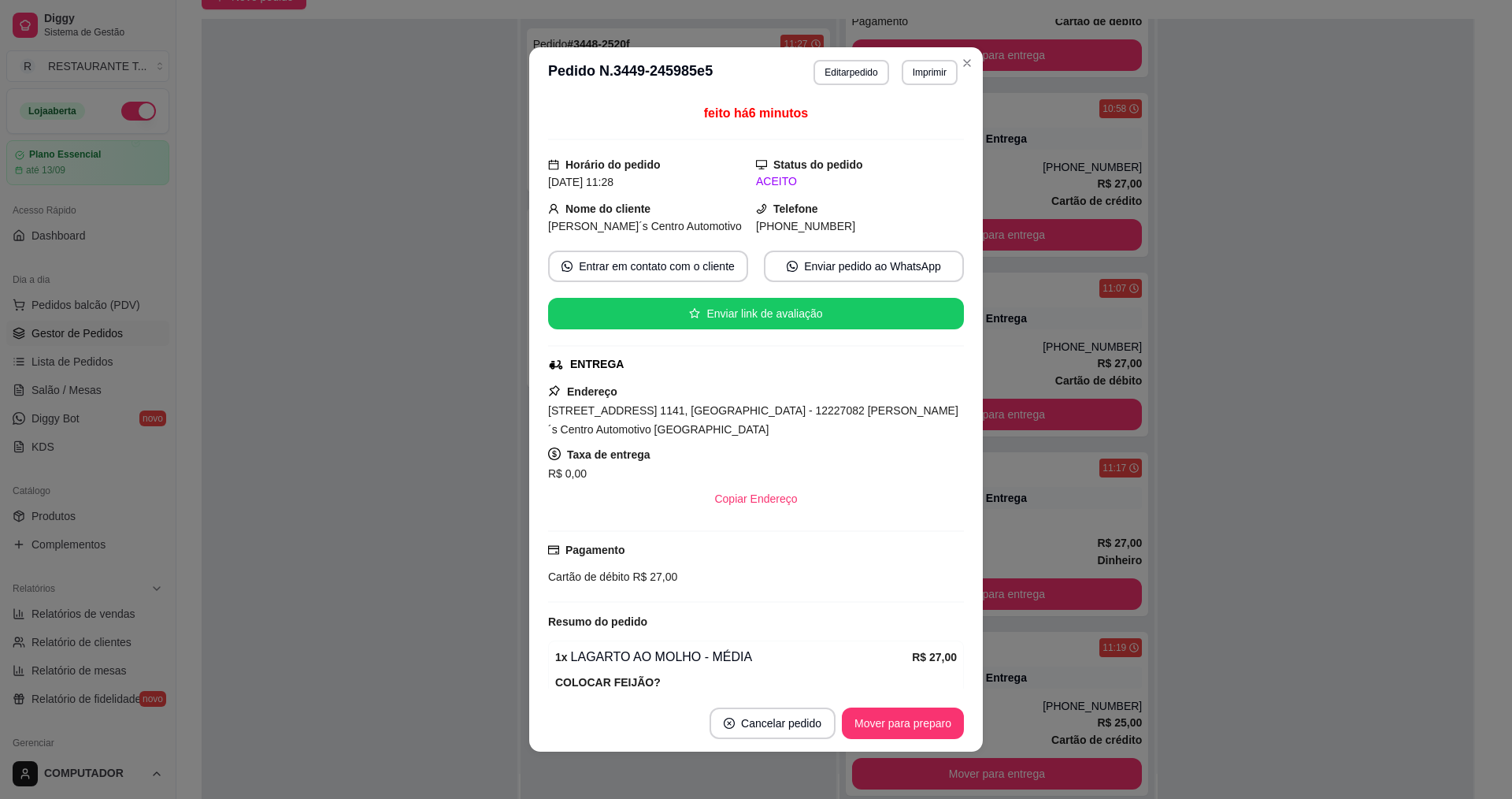
click at [909, 716] on button "Mover para preparo" at bounding box center [904, 723] width 122 height 31
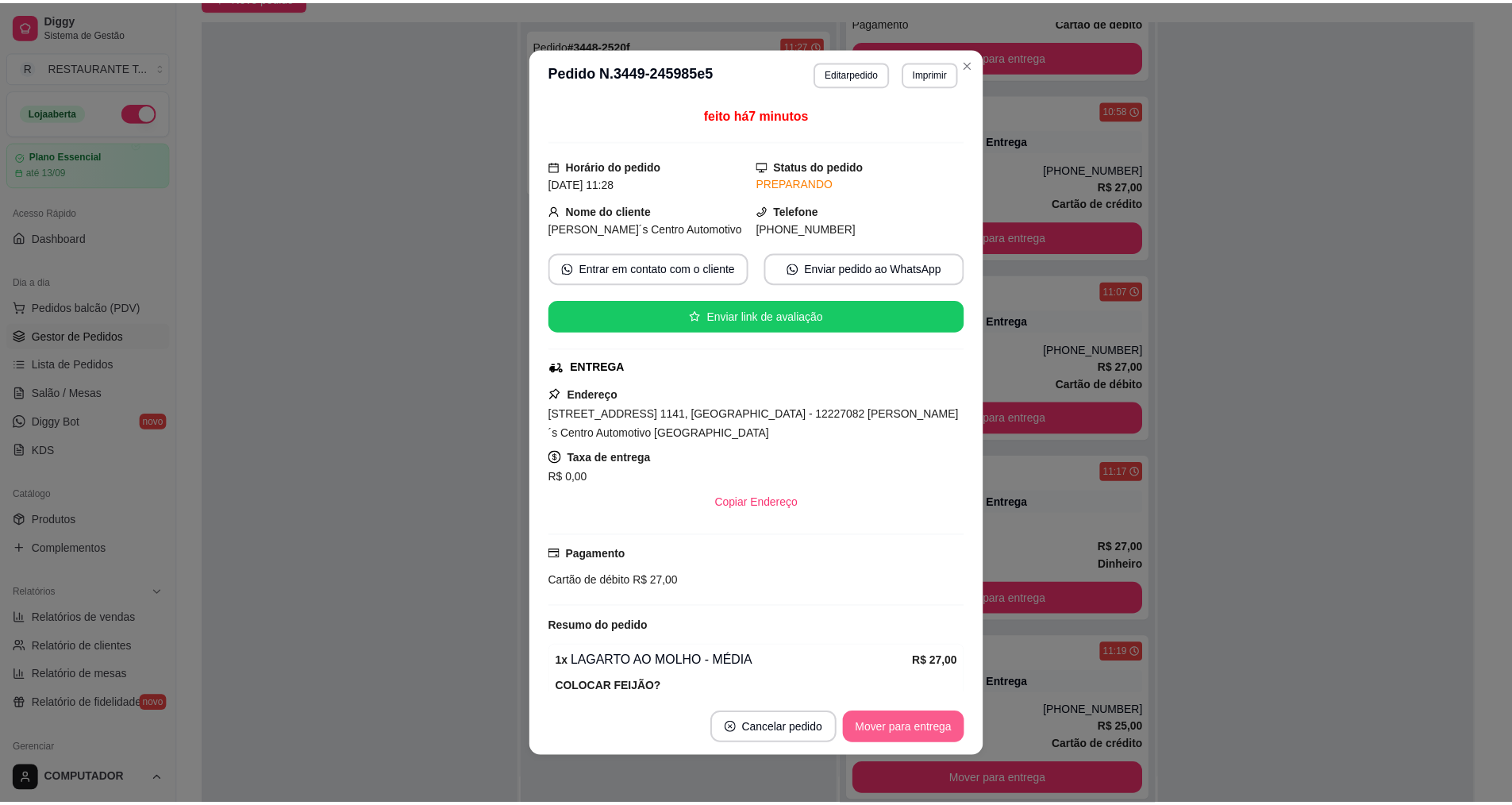
scroll to position [659, 0]
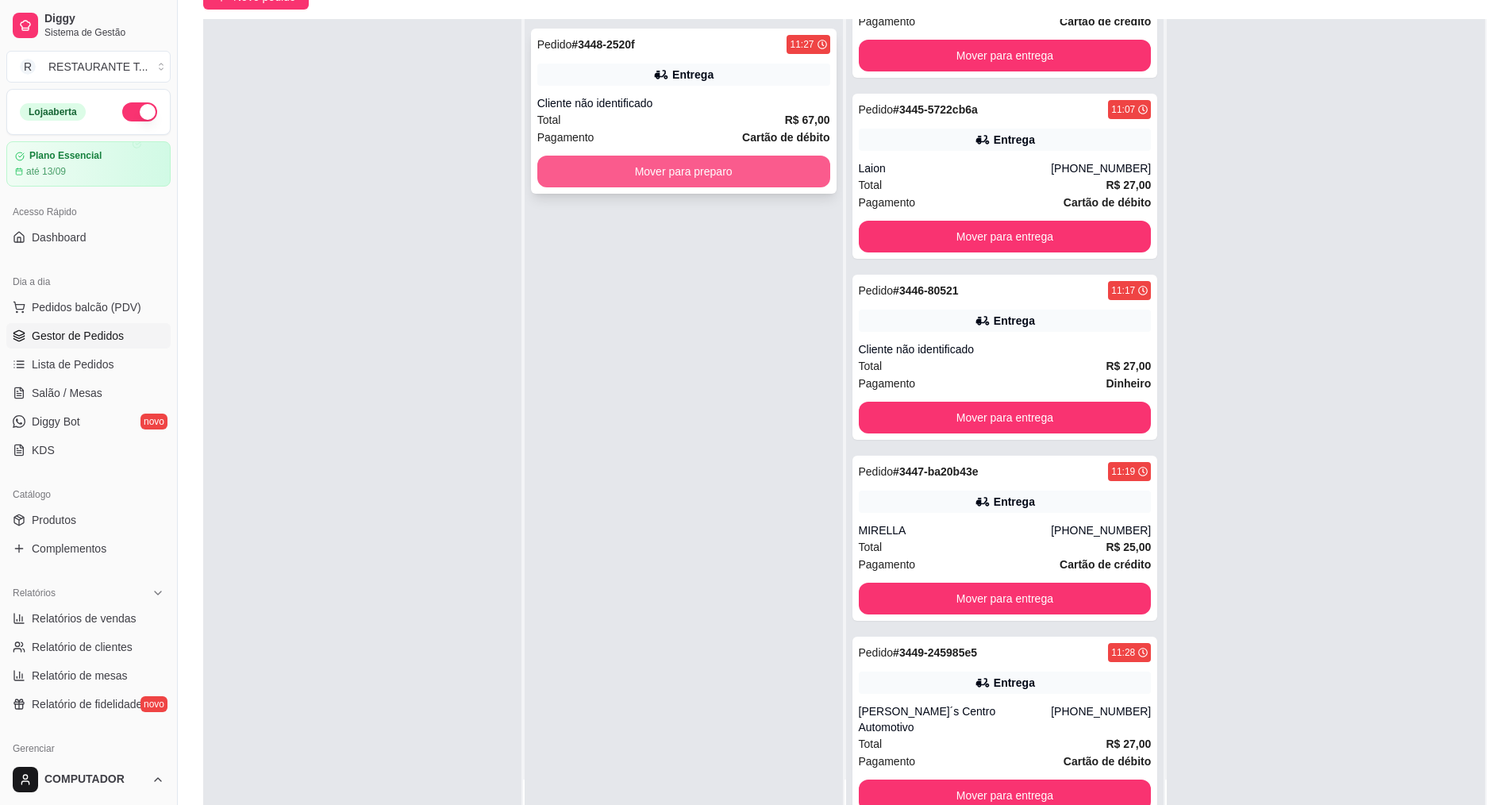
click at [716, 183] on button "Mover para preparo" at bounding box center [683, 171] width 292 height 31
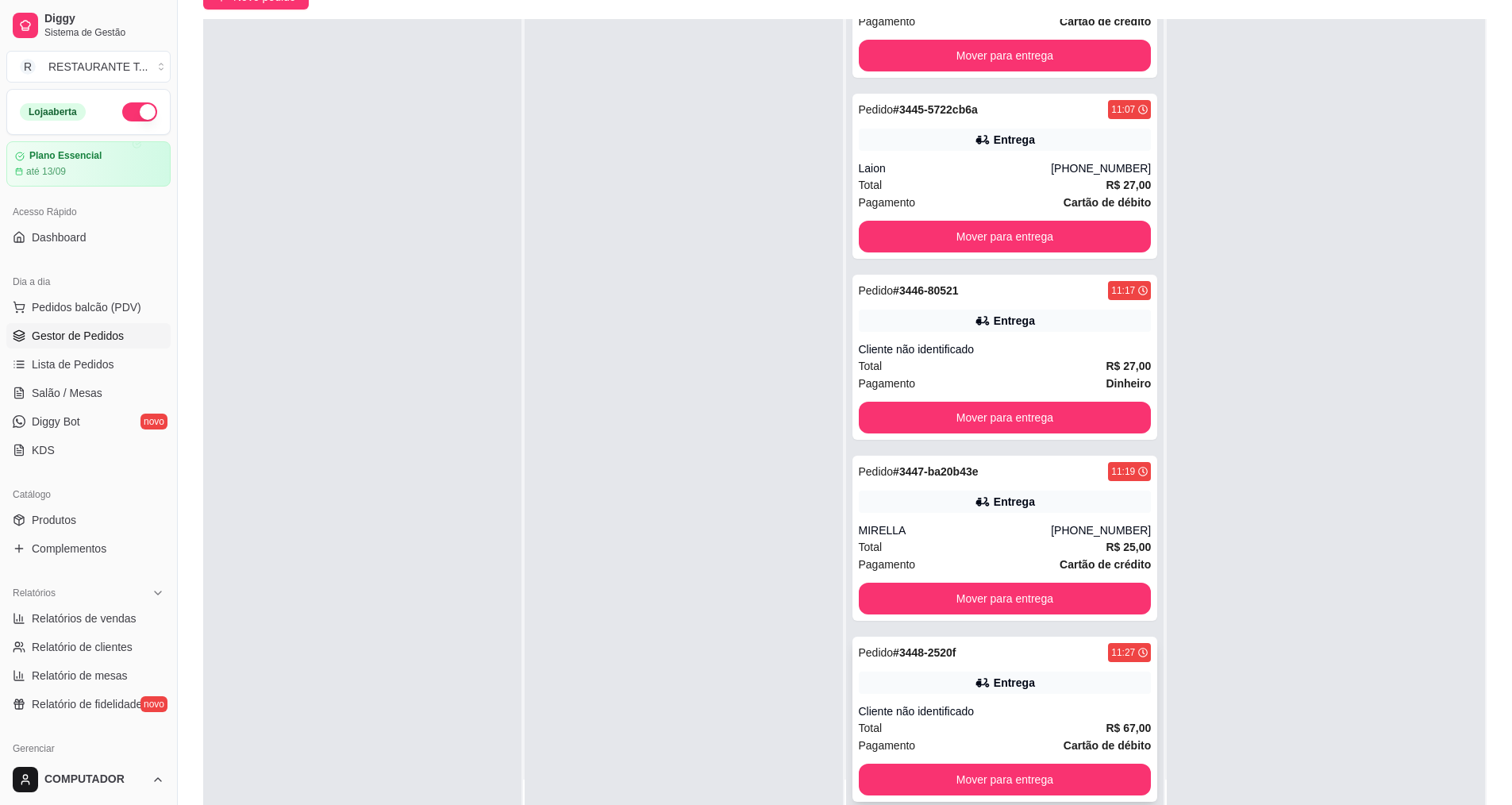
click at [959, 724] on div "Total R$ 67,00" at bounding box center [1004, 728] width 292 height 18
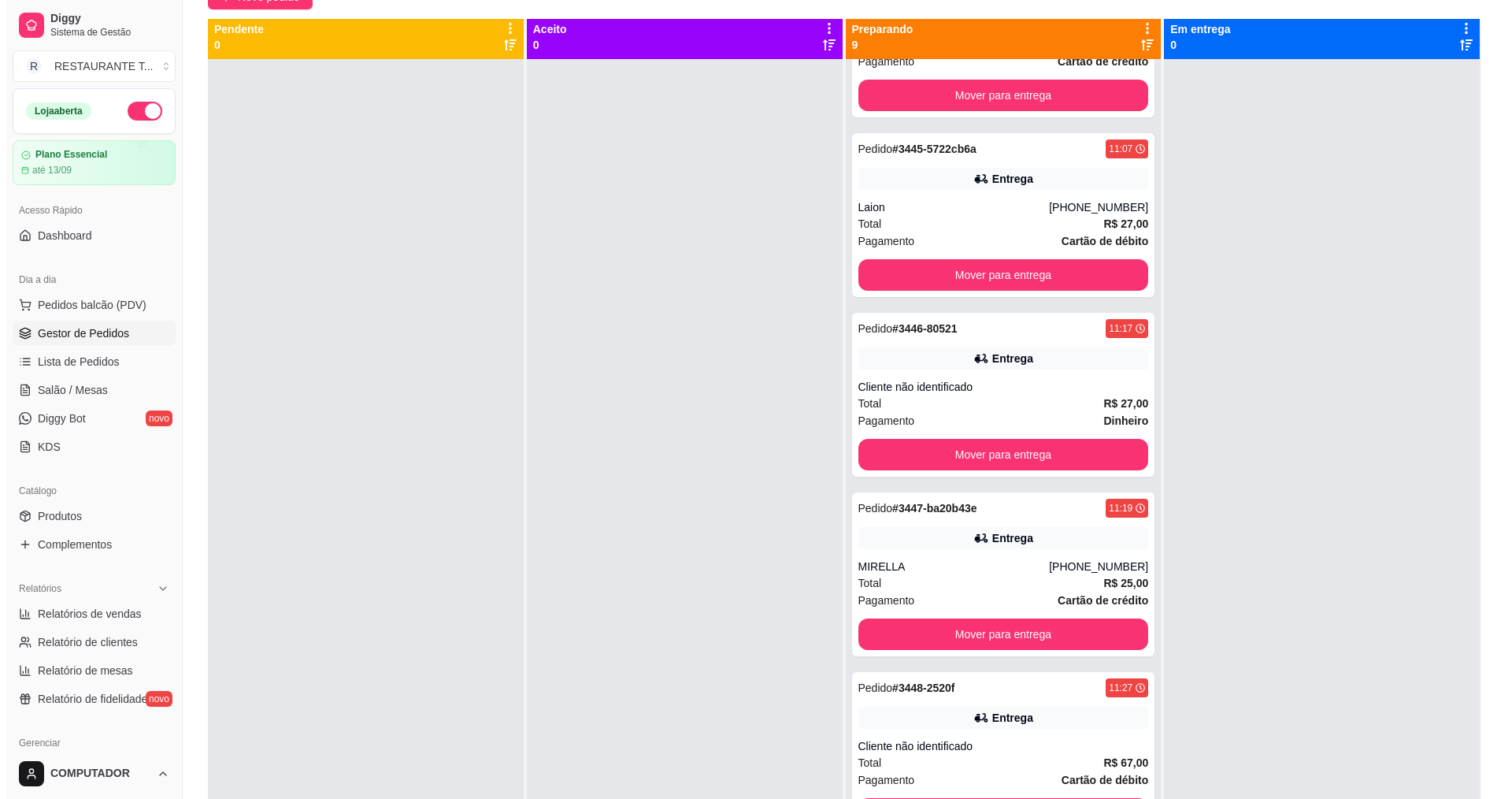
scroll to position [0, 0]
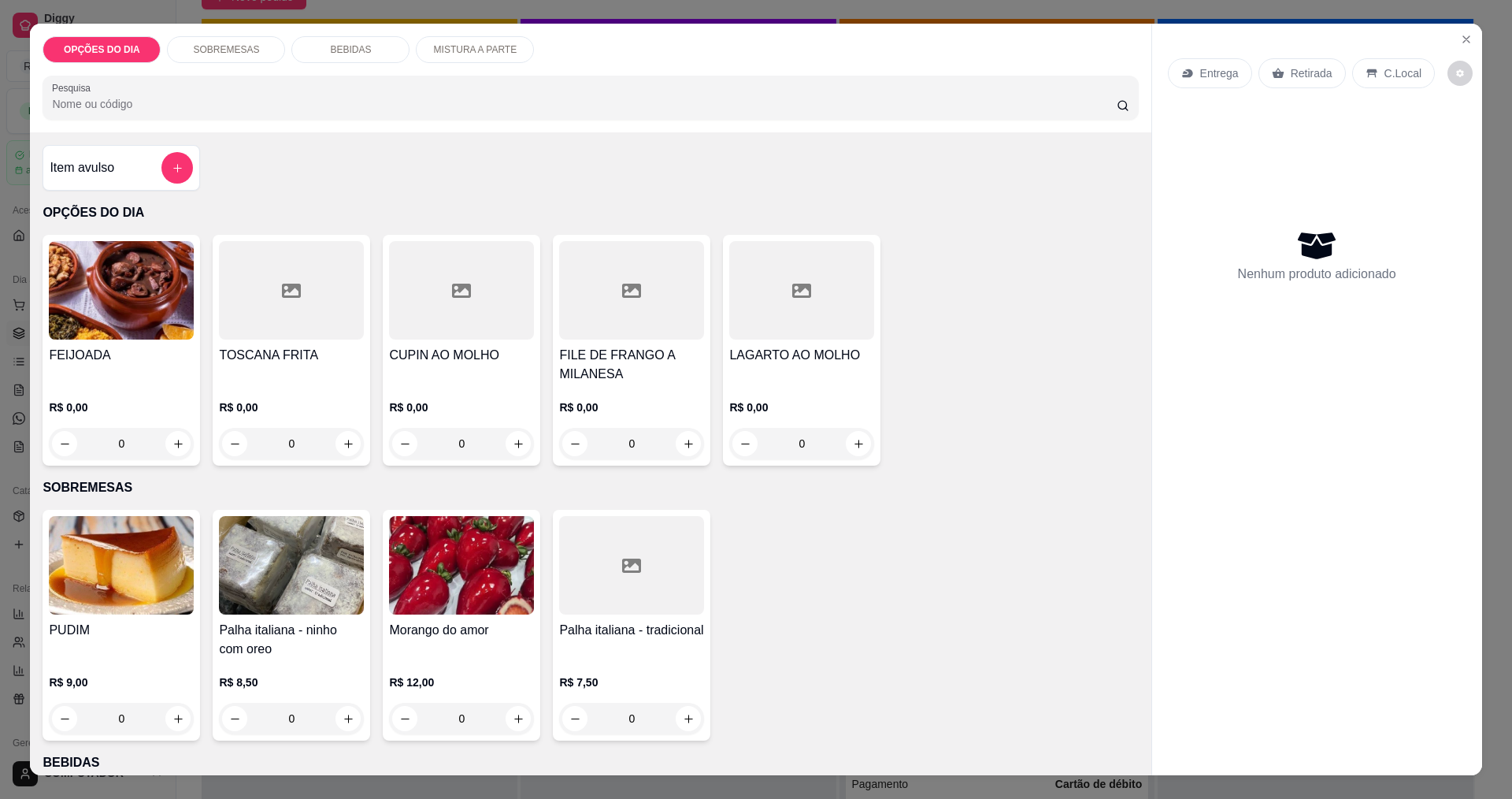
click at [175, 448] on div "0" at bounding box center [120, 444] width 145 height 31
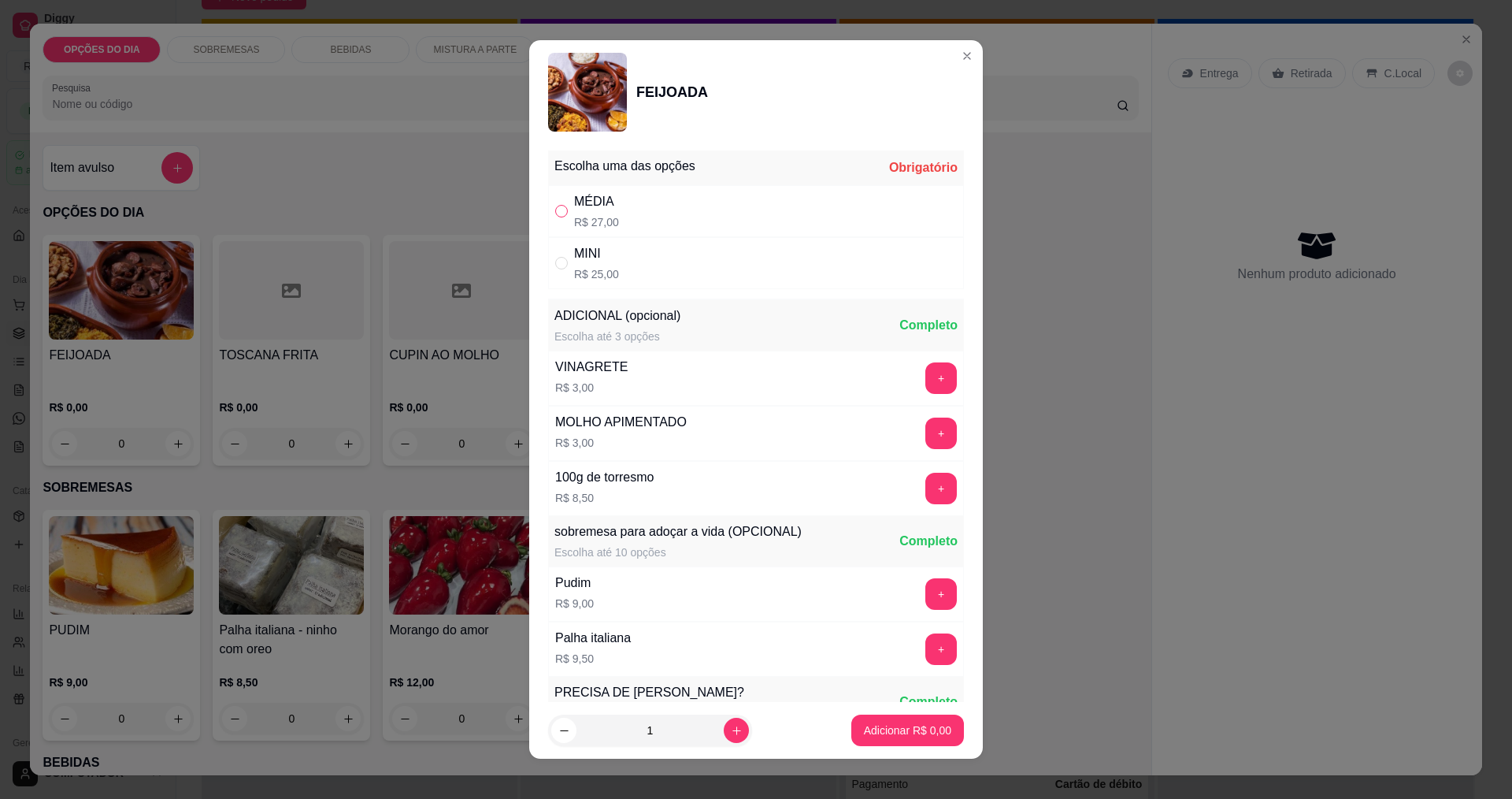
click at [555, 214] on input "" at bounding box center [561, 211] width 13 height 13
radio input "true"
click at [731, 734] on icon "increase-product-quantity" at bounding box center [737, 731] width 12 height 12
type input "2"
click at [889, 737] on p "Adicionar R$ 54,00" at bounding box center [904, 730] width 91 height 15
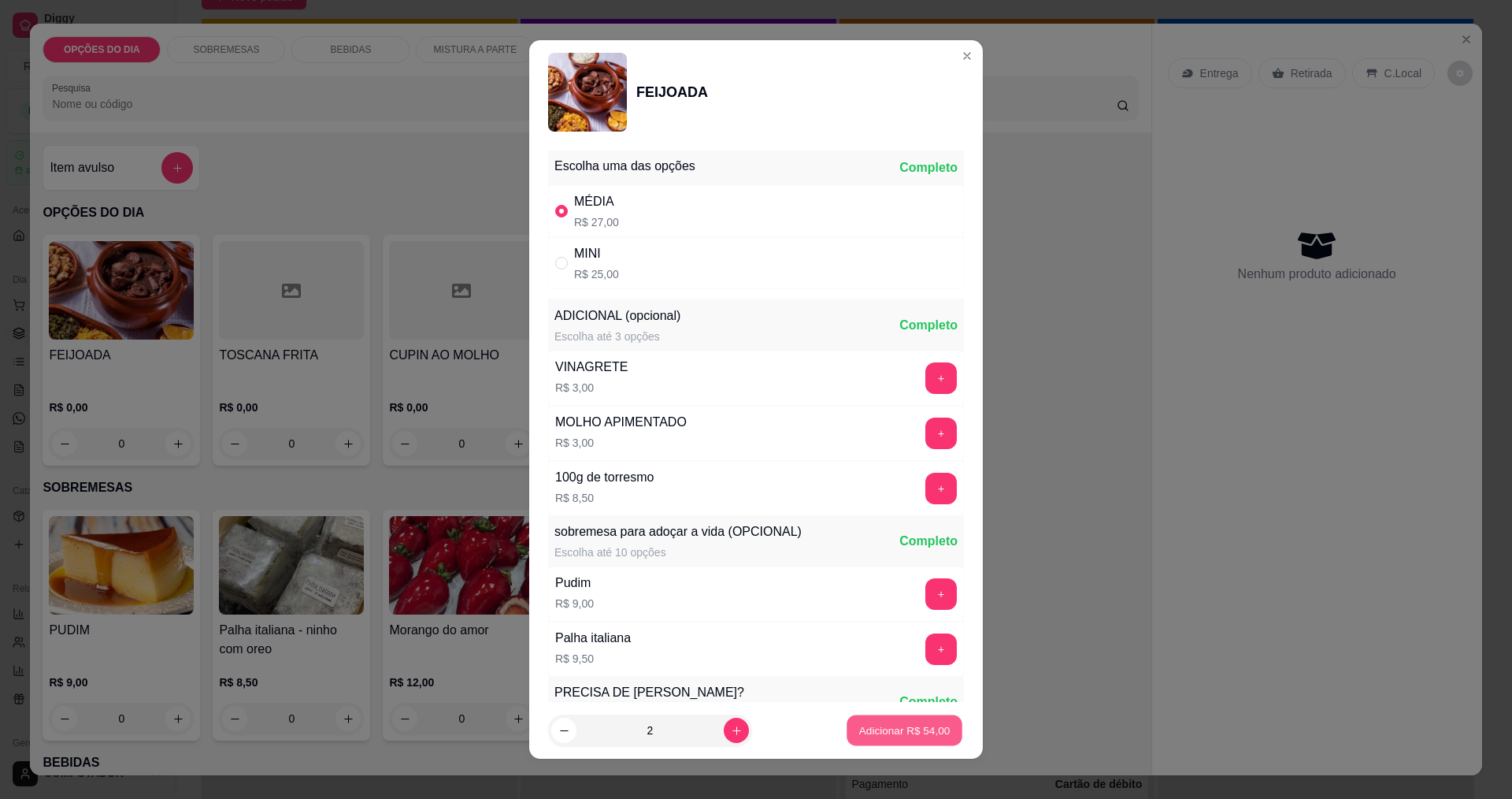
type input "2"
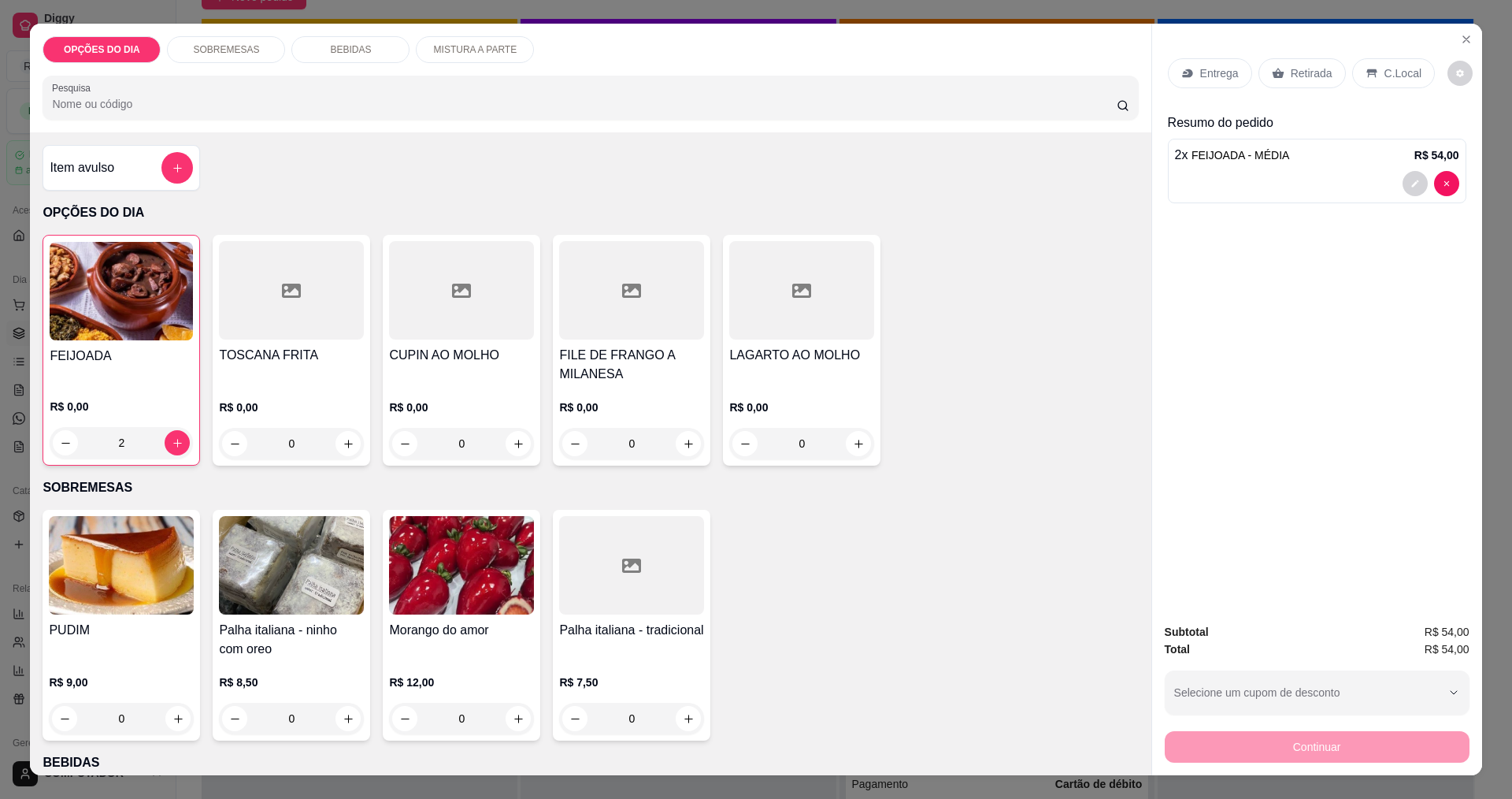
click at [1221, 81] on p "Entrega" at bounding box center [1220, 73] width 39 height 16
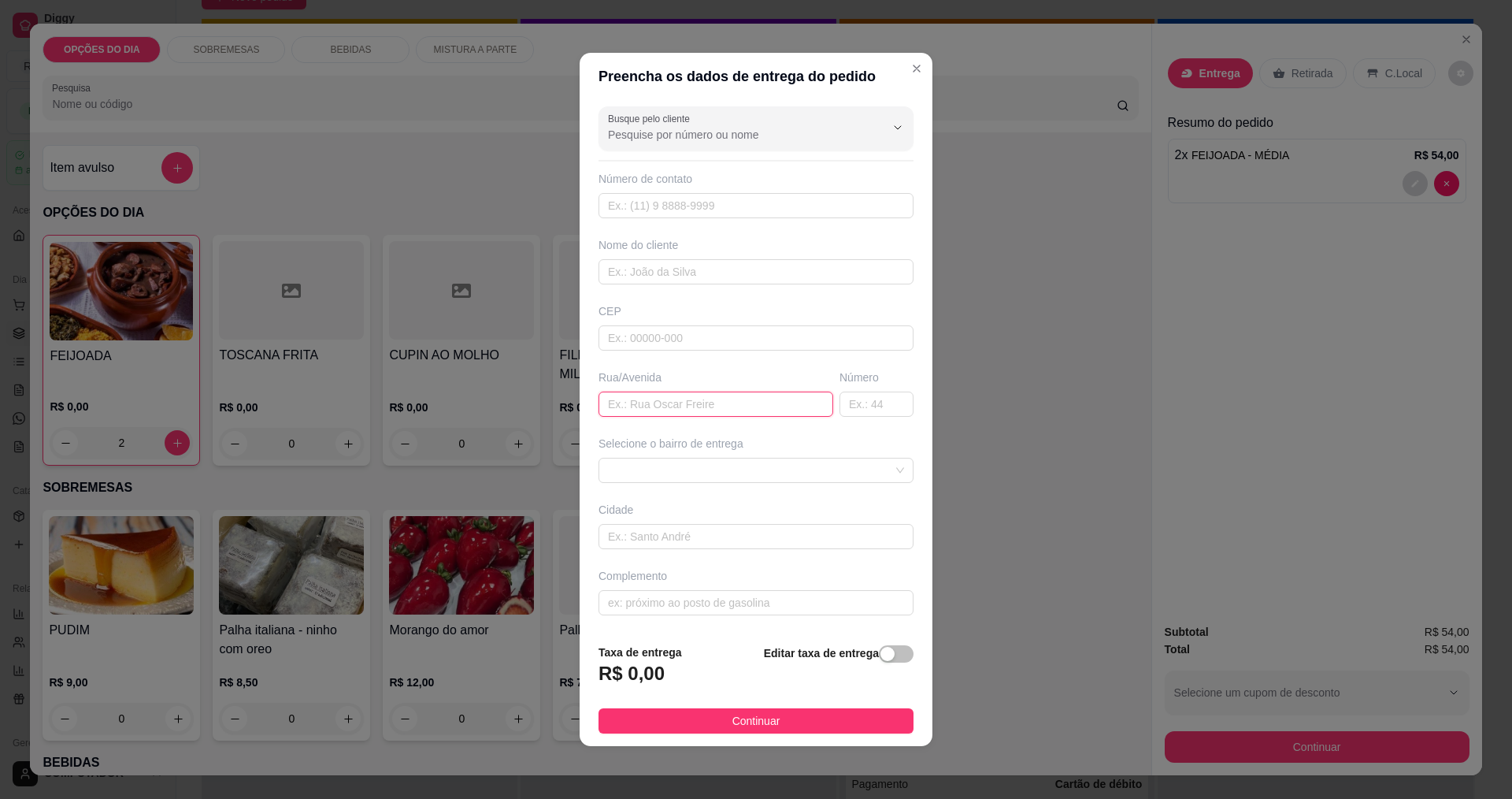
click at [699, 398] on input "text" at bounding box center [716, 404] width 235 height 25
type input "PARQUE CAPITAO"
click at [748, 474] on span at bounding box center [756, 470] width 296 height 23
type input "26"
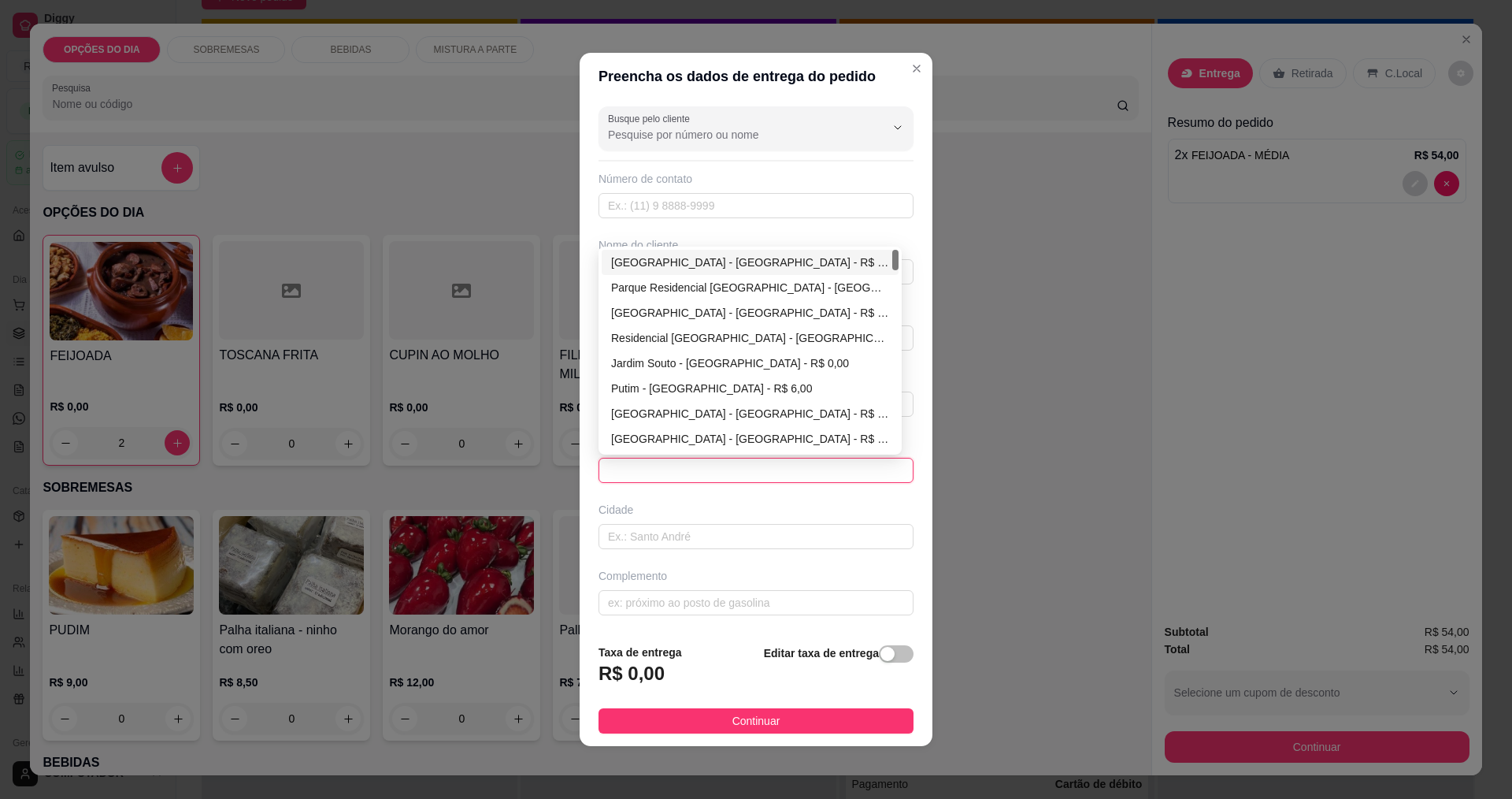
click at [669, 265] on div "[GEOGRAPHIC_DATA] - [GEOGRAPHIC_DATA] - R$ 0,00" at bounding box center [750, 262] width 278 height 17
type input "[GEOGRAPHIC_DATA]"
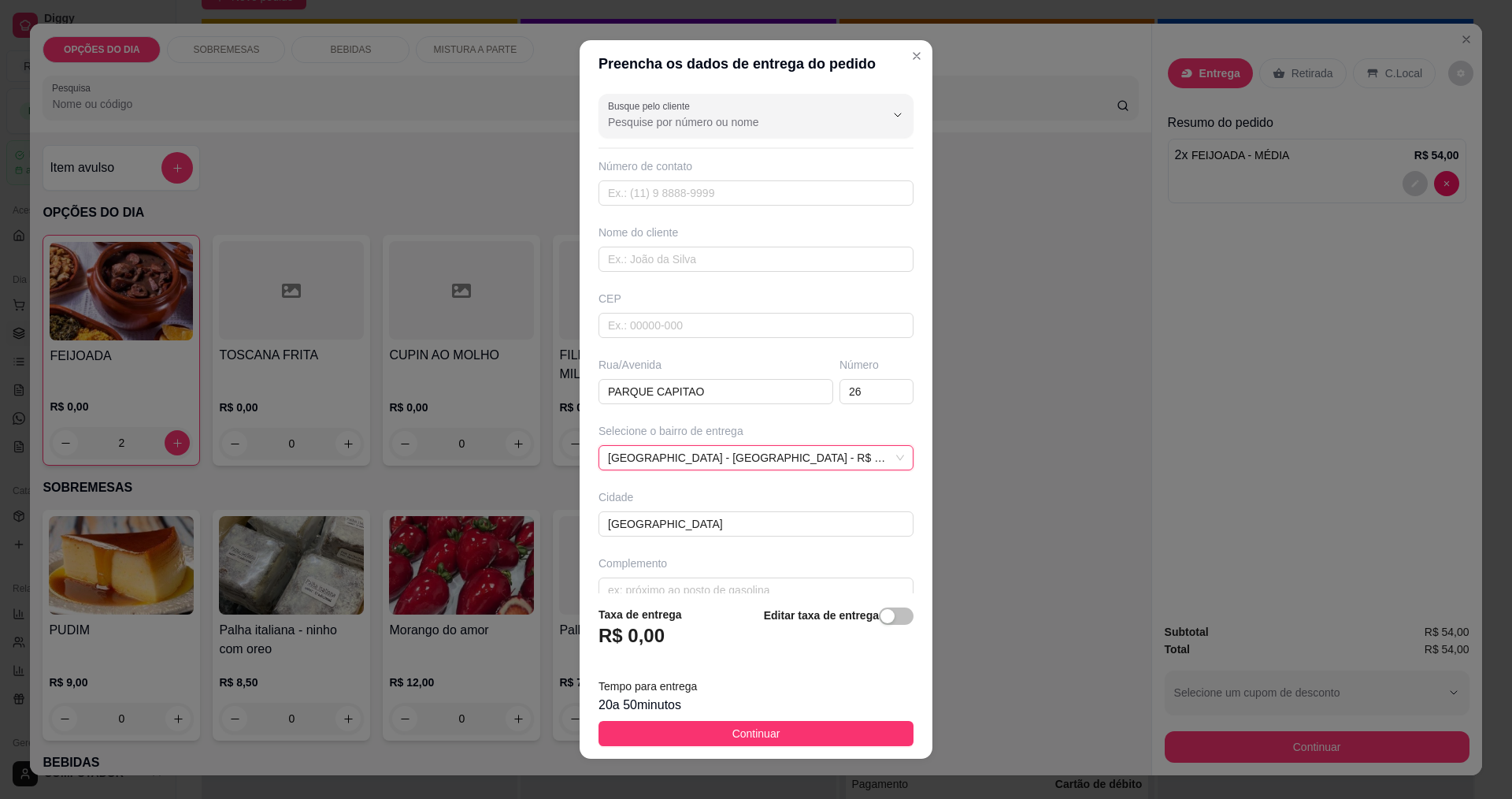
click at [787, 719] on footer "Taxa de entrega R$ 0,00 Editar taxa de entrega Tempo para entrega 20 a 50 minut…" at bounding box center [756, 676] width 353 height 165
click at [803, 737] on button "Continuar" at bounding box center [756, 734] width 315 height 25
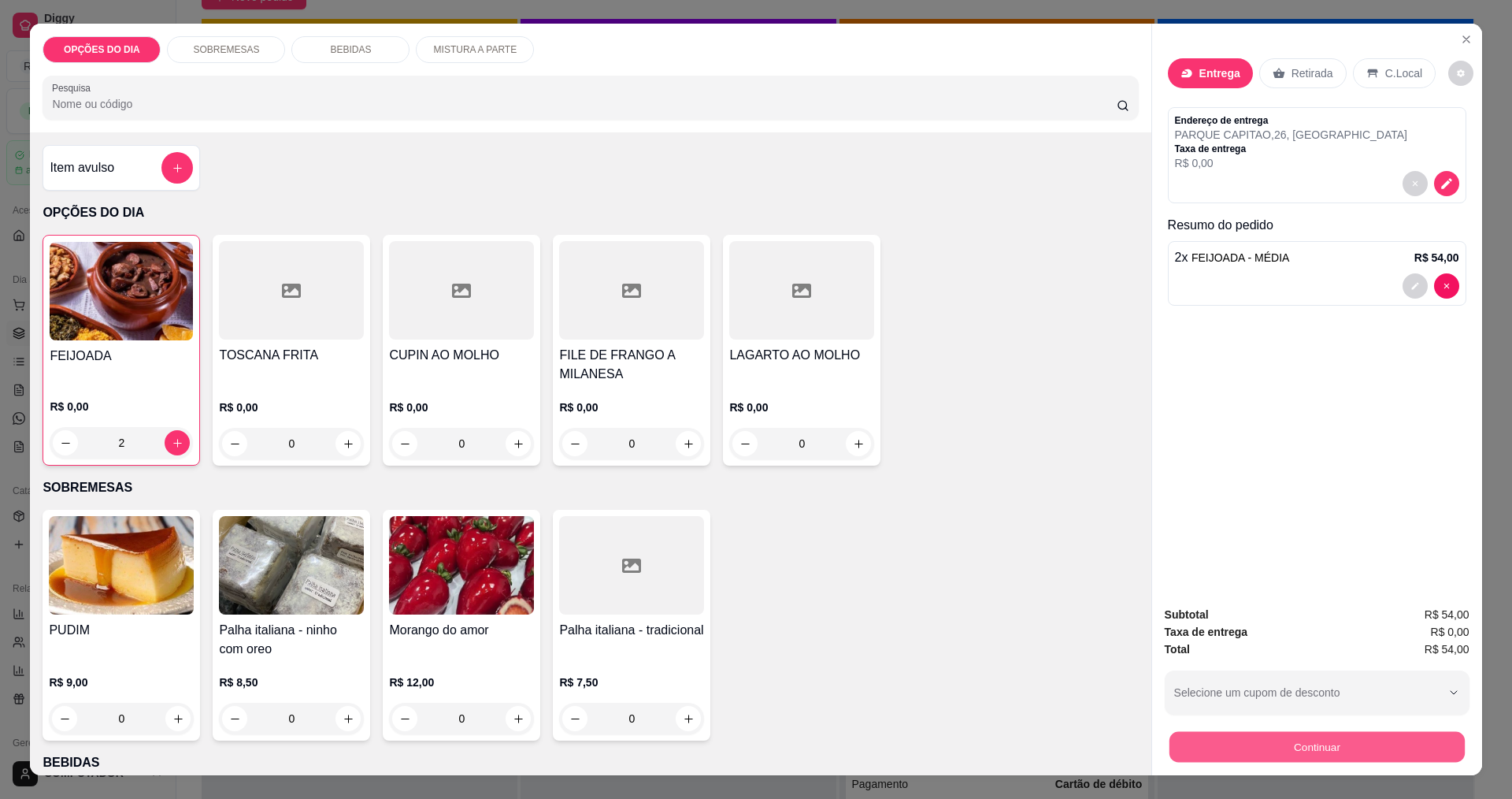
click at [1248, 761] on button "Continuar" at bounding box center [1316, 747] width 295 height 31
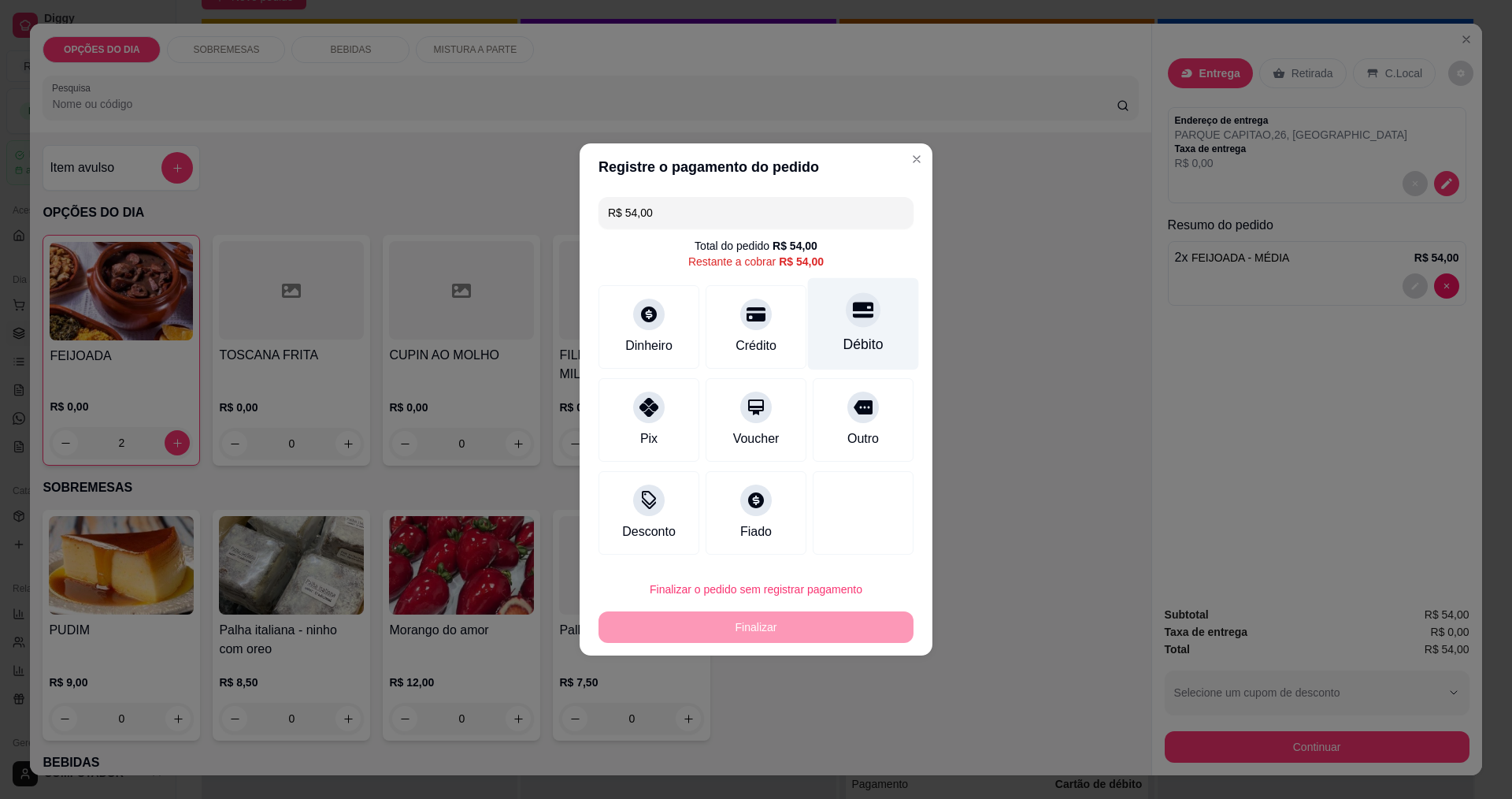
click at [847, 338] on div "Débito" at bounding box center [863, 344] width 40 height 20
type input "R$ 0,00"
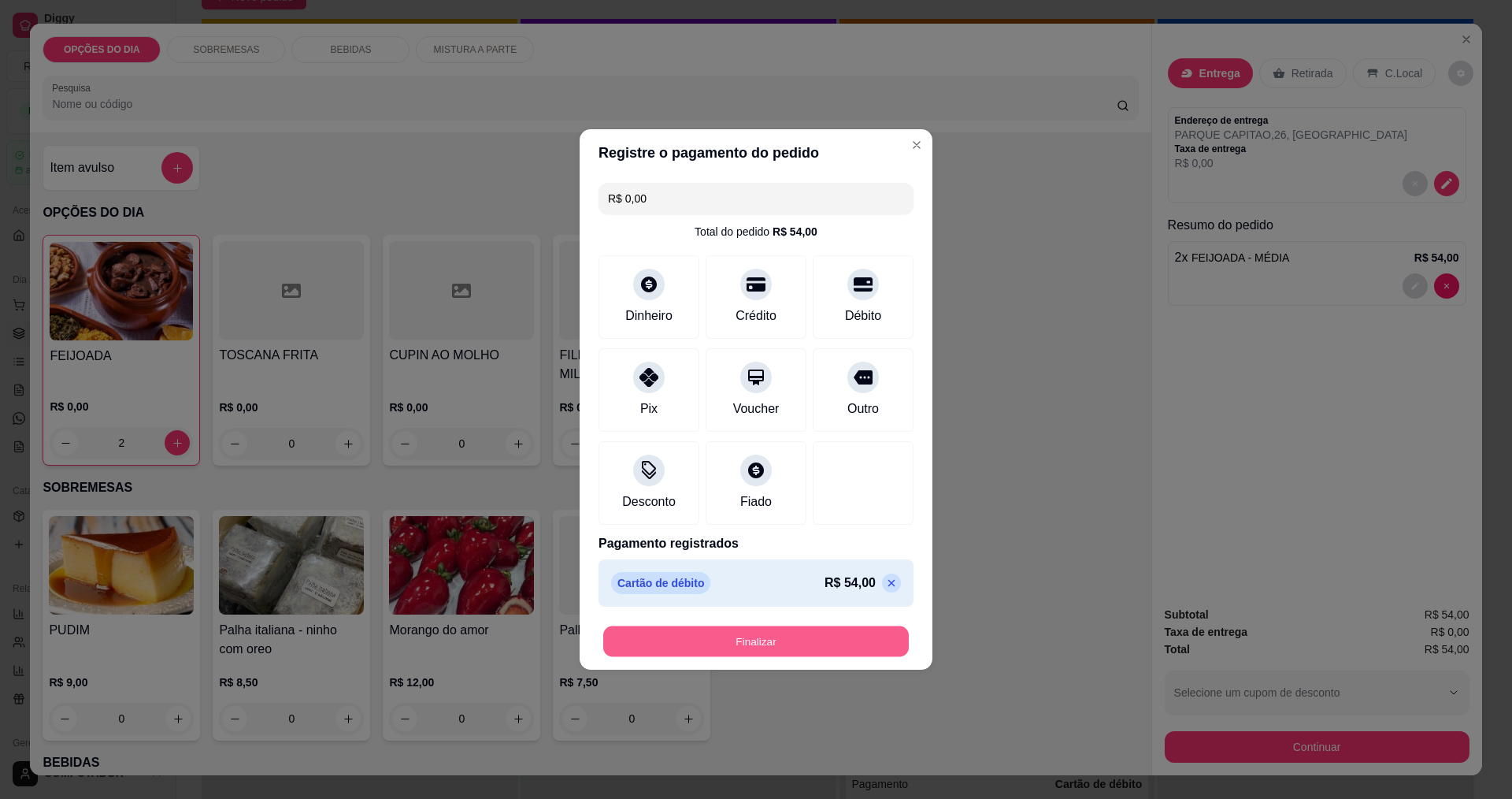
click at [862, 654] on button "Finalizar" at bounding box center [756, 642] width 306 height 31
type input "0"
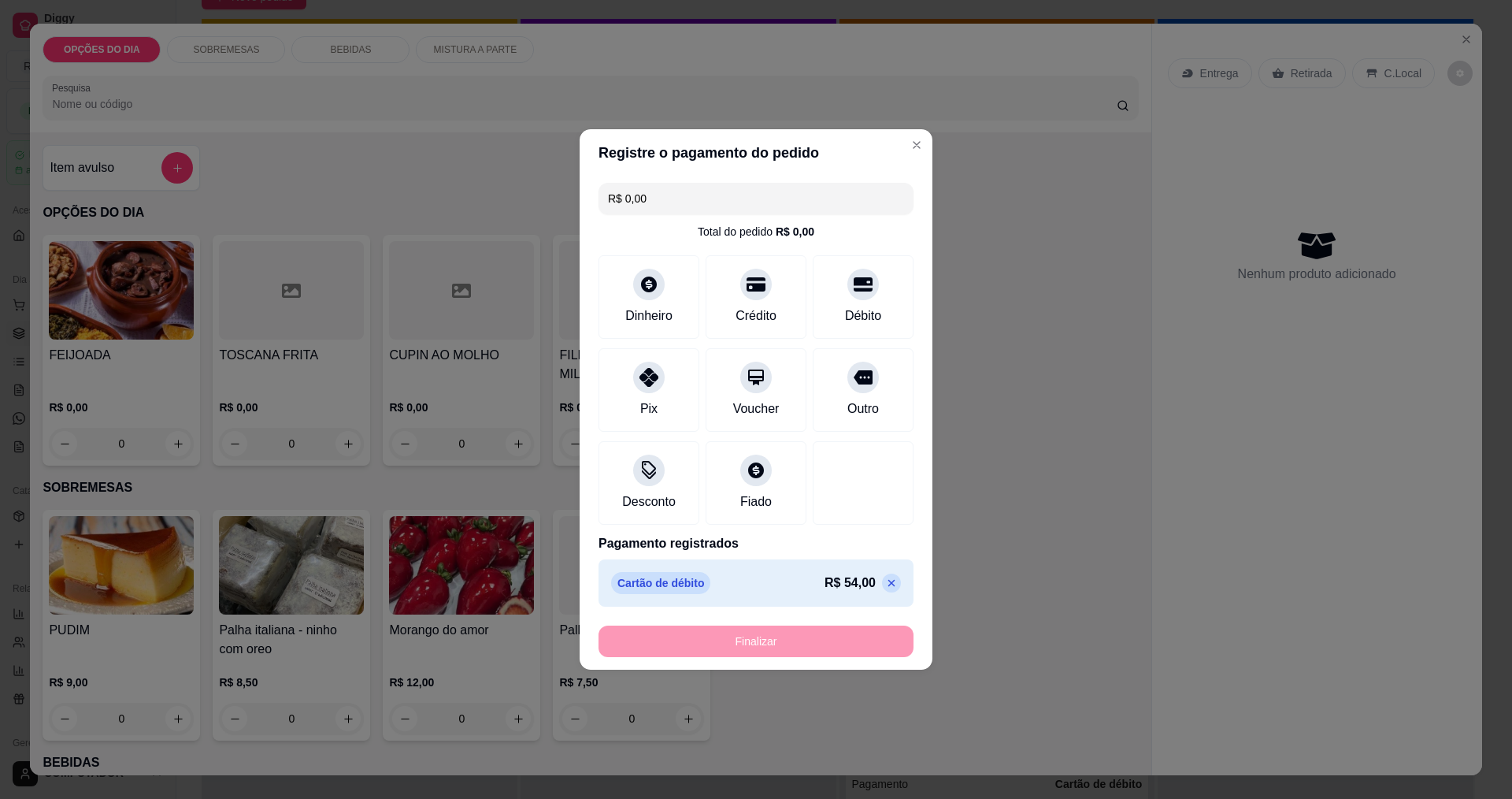
type input "-R$ 54,00"
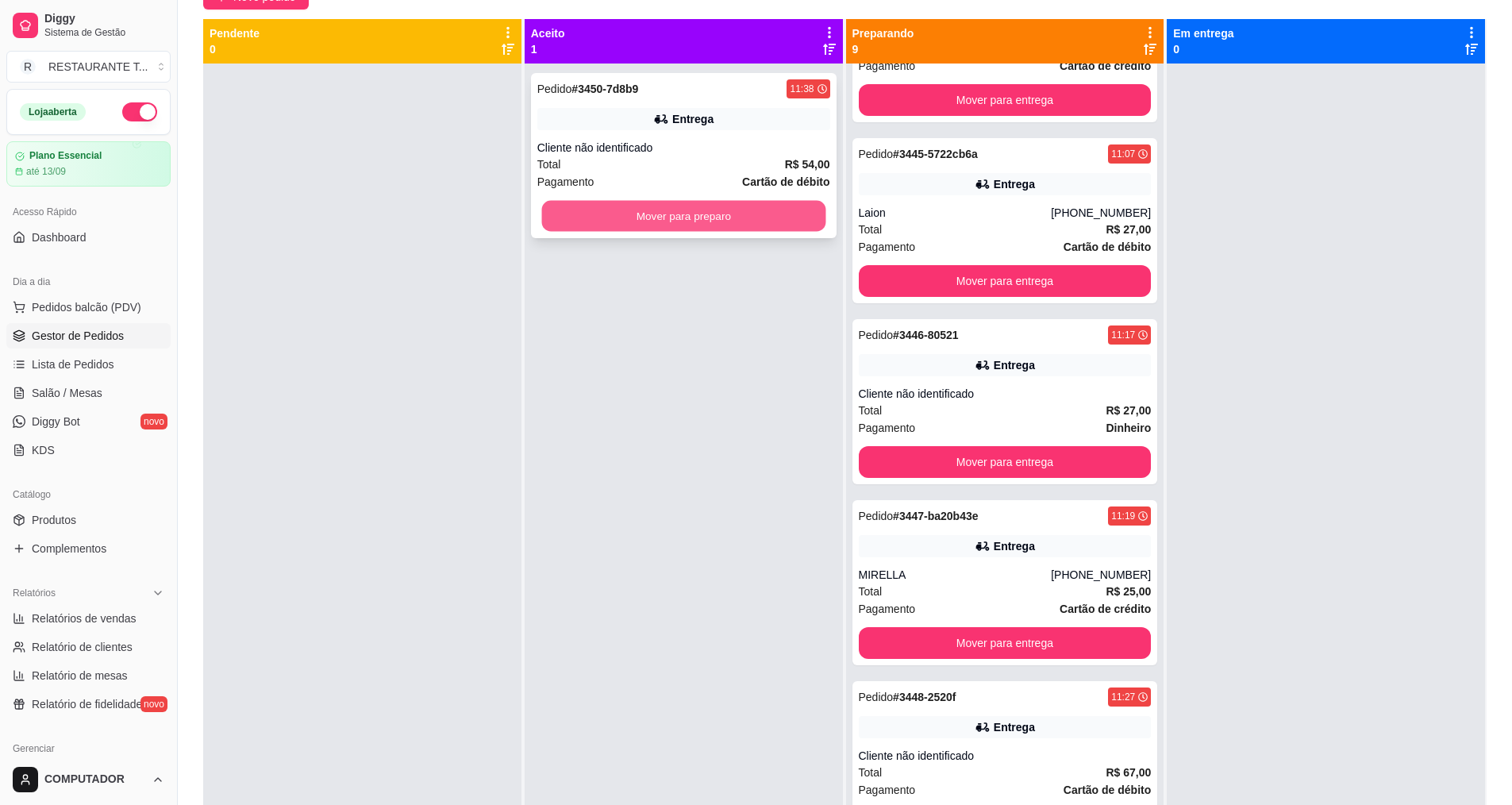
click at [766, 208] on button "Mover para preparo" at bounding box center [683, 216] width 285 height 31
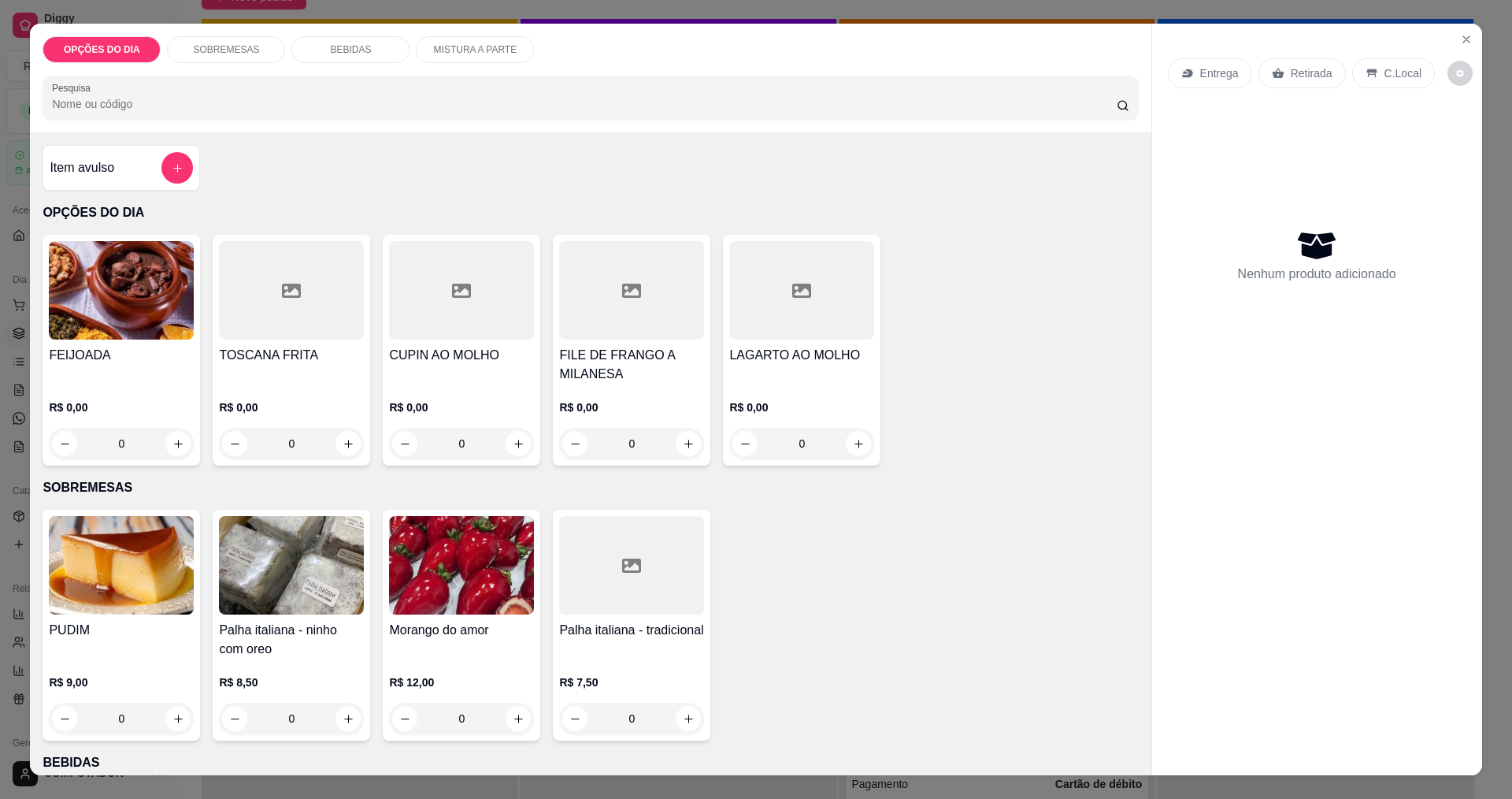
click at [172, 438] on div "0" at bounding box center [120, 444] width 145 height 31
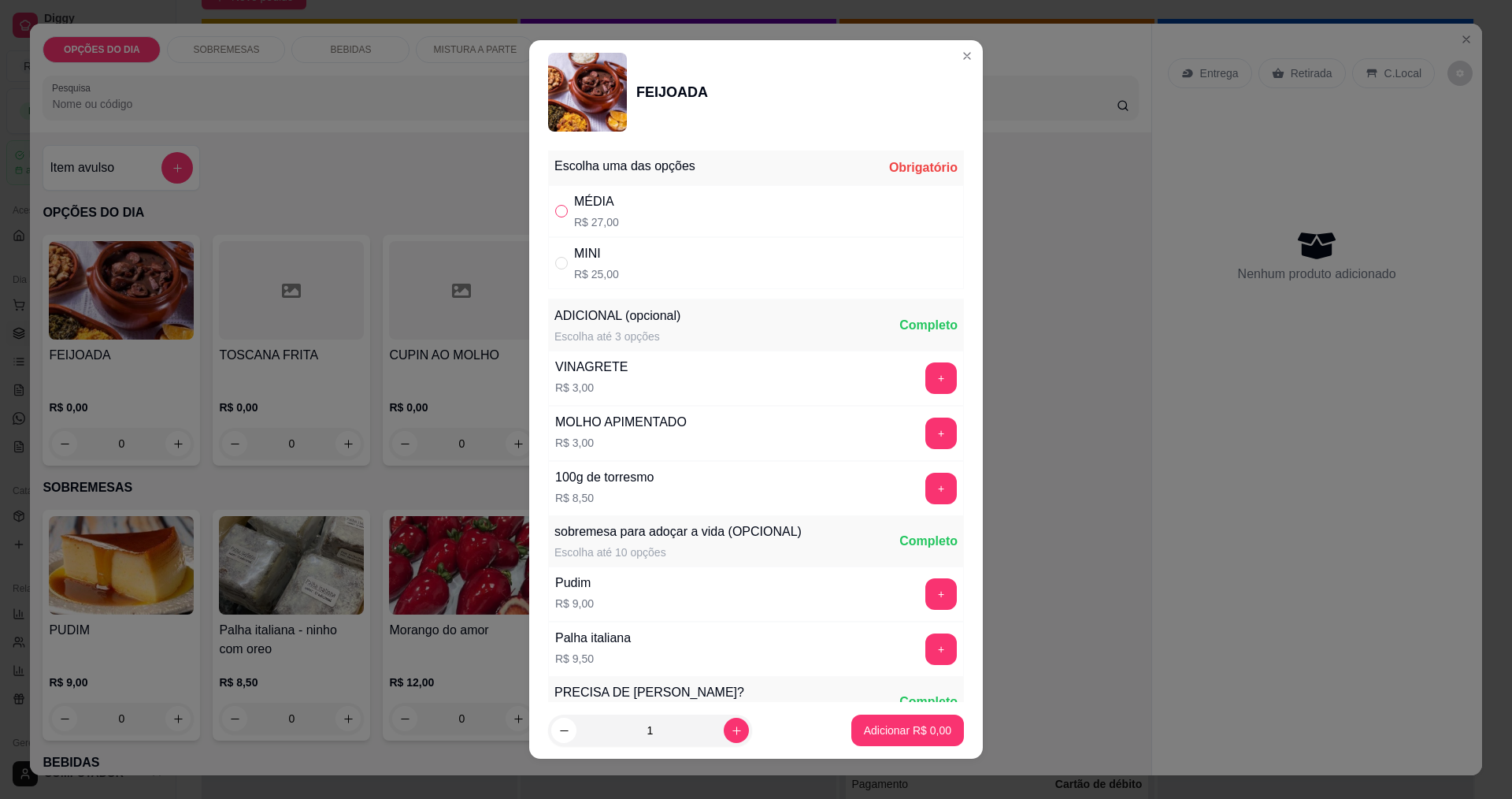
click at [555, 210] on input "" at bounding box center [561, 211] width 13 height 13
radio input "true"
click at [881, 734] on p "Adicionar R$ 27,00" at bounding box center [904, 730] width 91 height 15
type input "1"
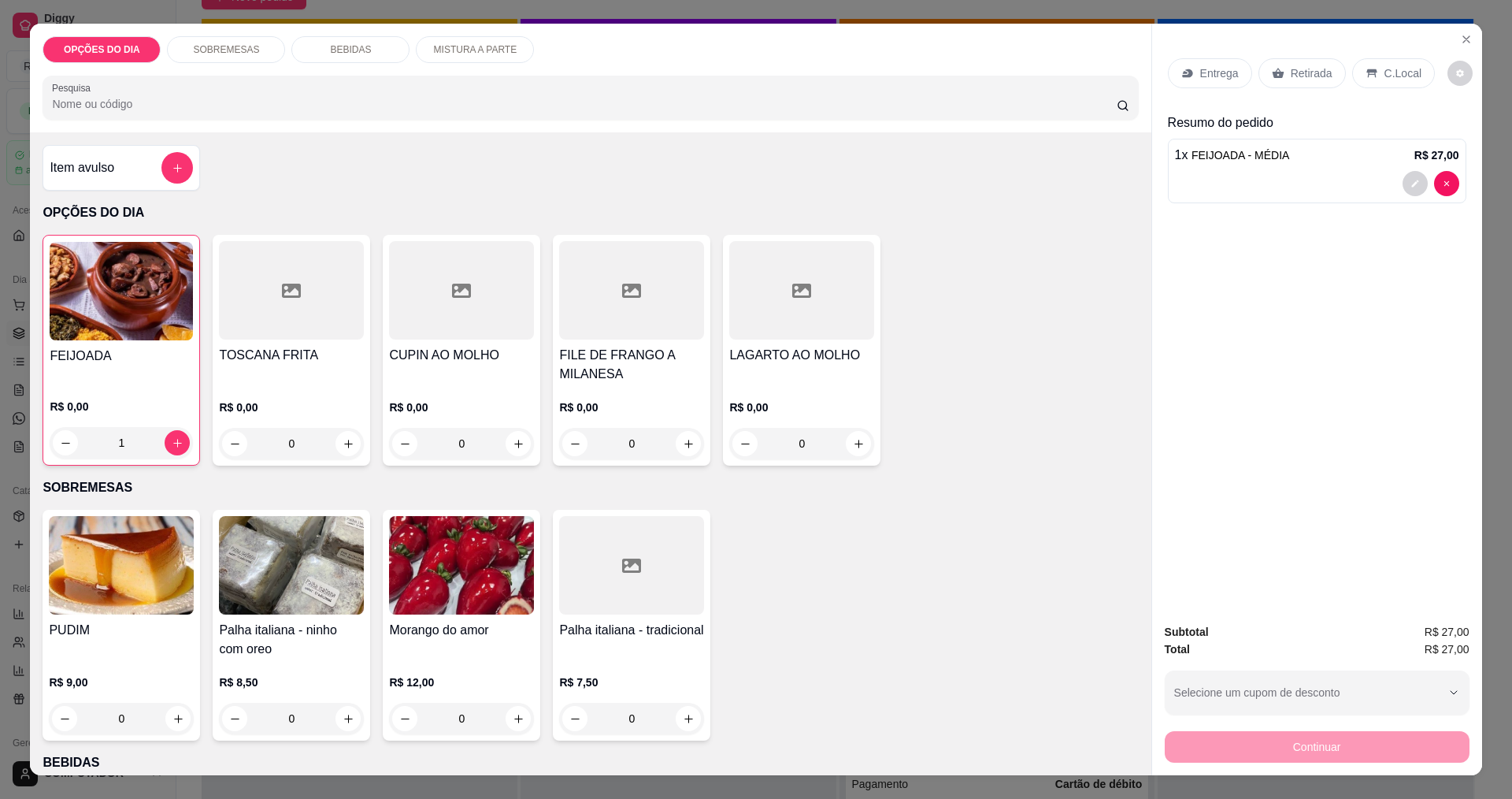
click at [1220, 69] on p "Entrega" at bounding box center [1220, 73] width 39 height 16
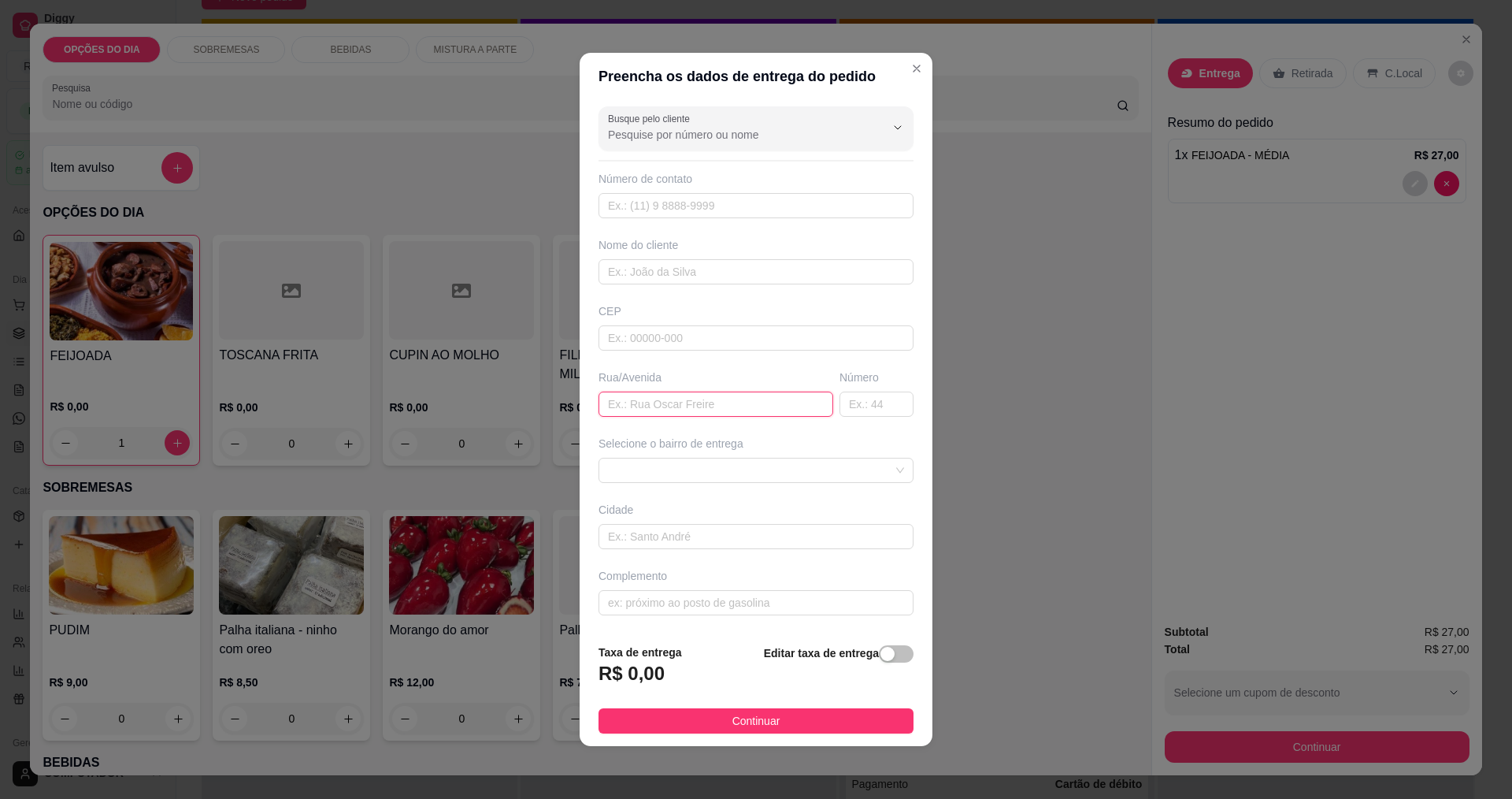
click at [662, 397] on input "text" at bounding box center [716, 404] width 235 height 25
type input "[PERSON_NAME]"
click at [720, 467] on span at bounding box center [756, 470] width 296 height 23
type input "753"
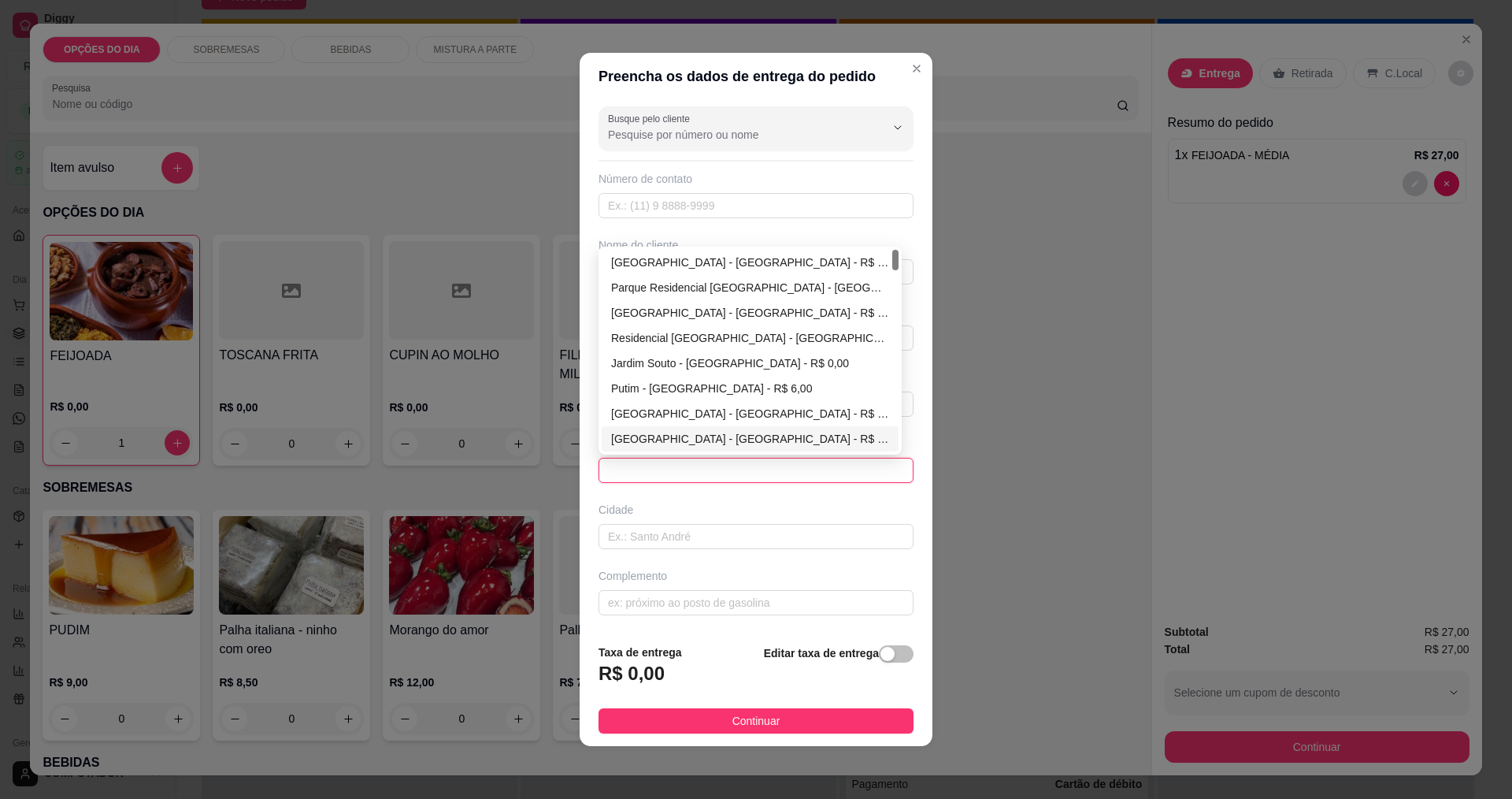
click at [715, 434] on div "[GEOGRAPHIC_DATA] - [GEOGRAPHIC_DATA] - R$ 6,00" at bounding box center [750, 439] width 278 height 17
type input "[GEOGRAPHIC_DATA]"
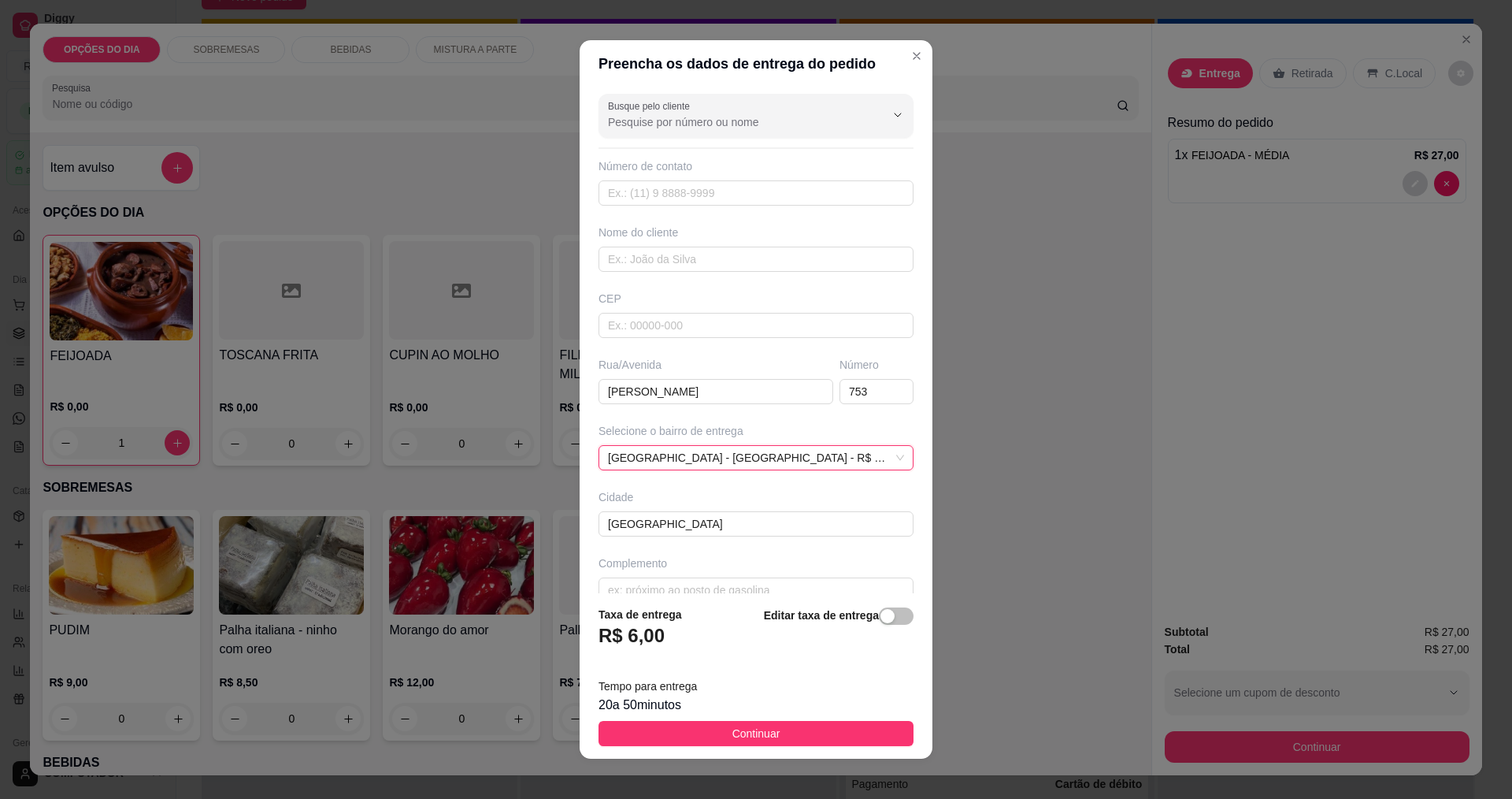
click at [752, 708] on div "20 a 50 minutos" at bounding box center [756, 705] width 315 height 18
click at [775, 733] on button "Continuar" at bounding box center [756, 734] width 315 height 25
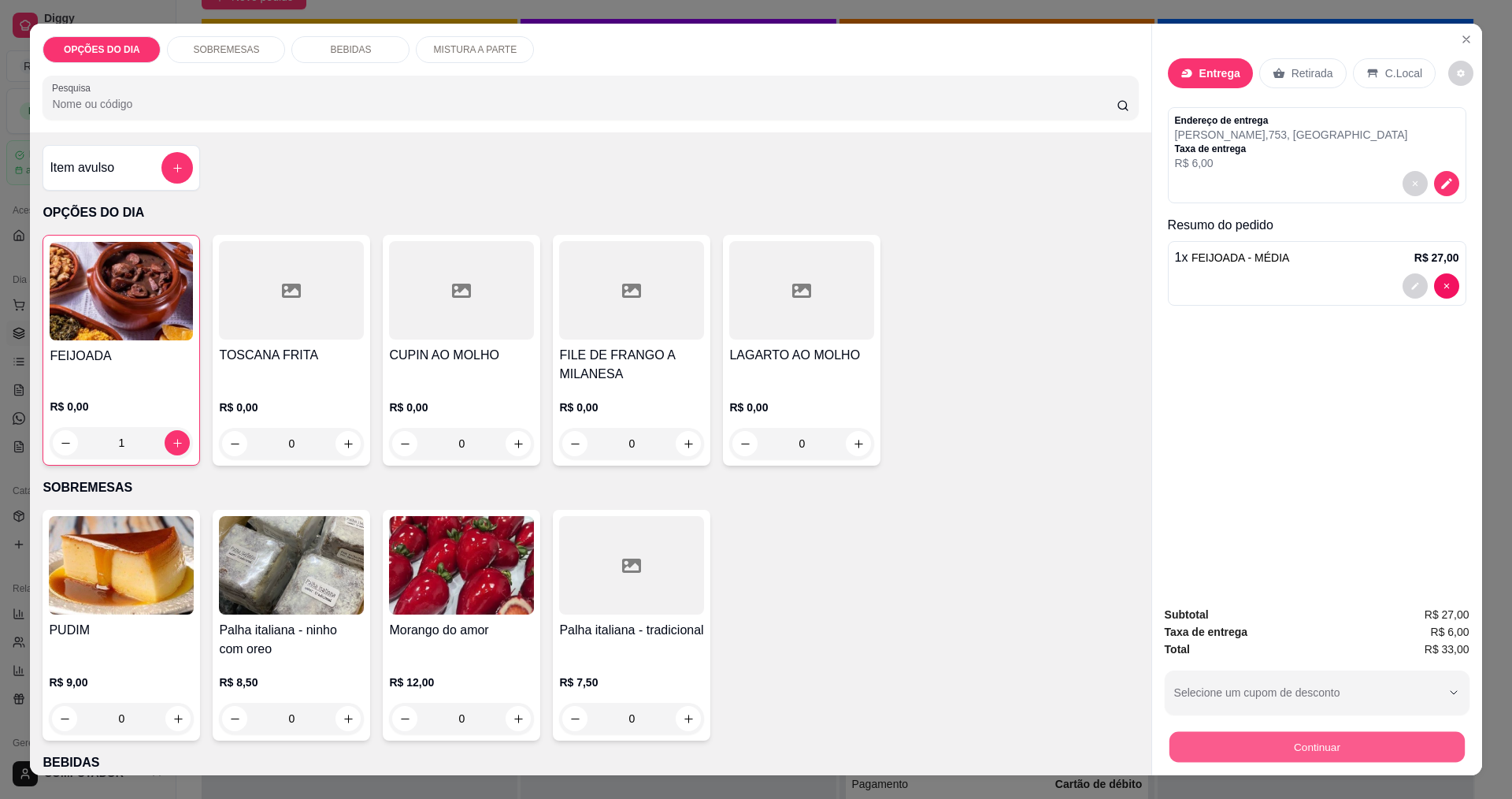
click at [1223, 744] on button "Continuar" at bounding box center [1316, 747] width 295 height 31
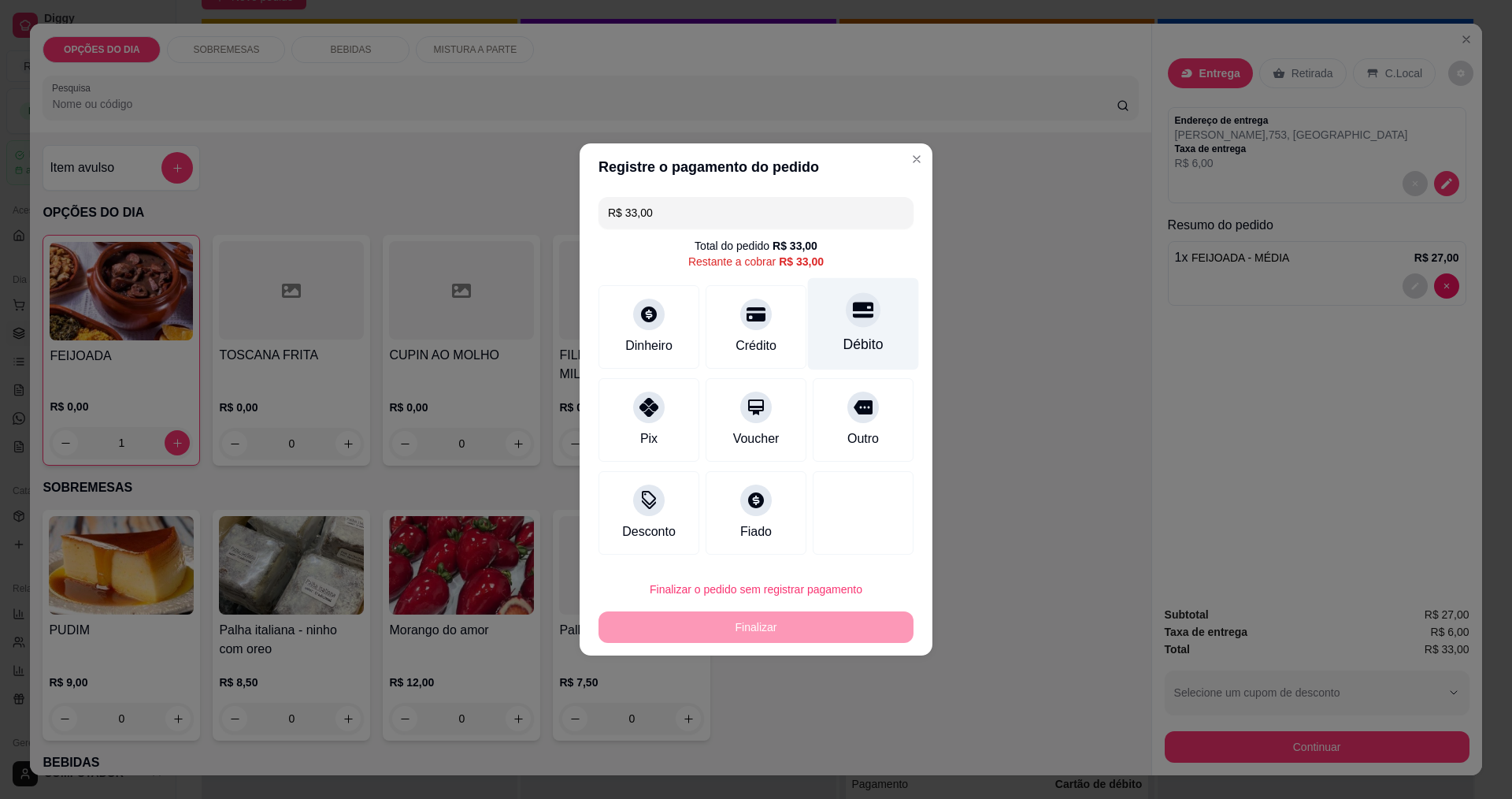
click at [847, 343] on div "Débito" at bounding box center [863, 344] width 40 height 20
type input "R$ 0,00"
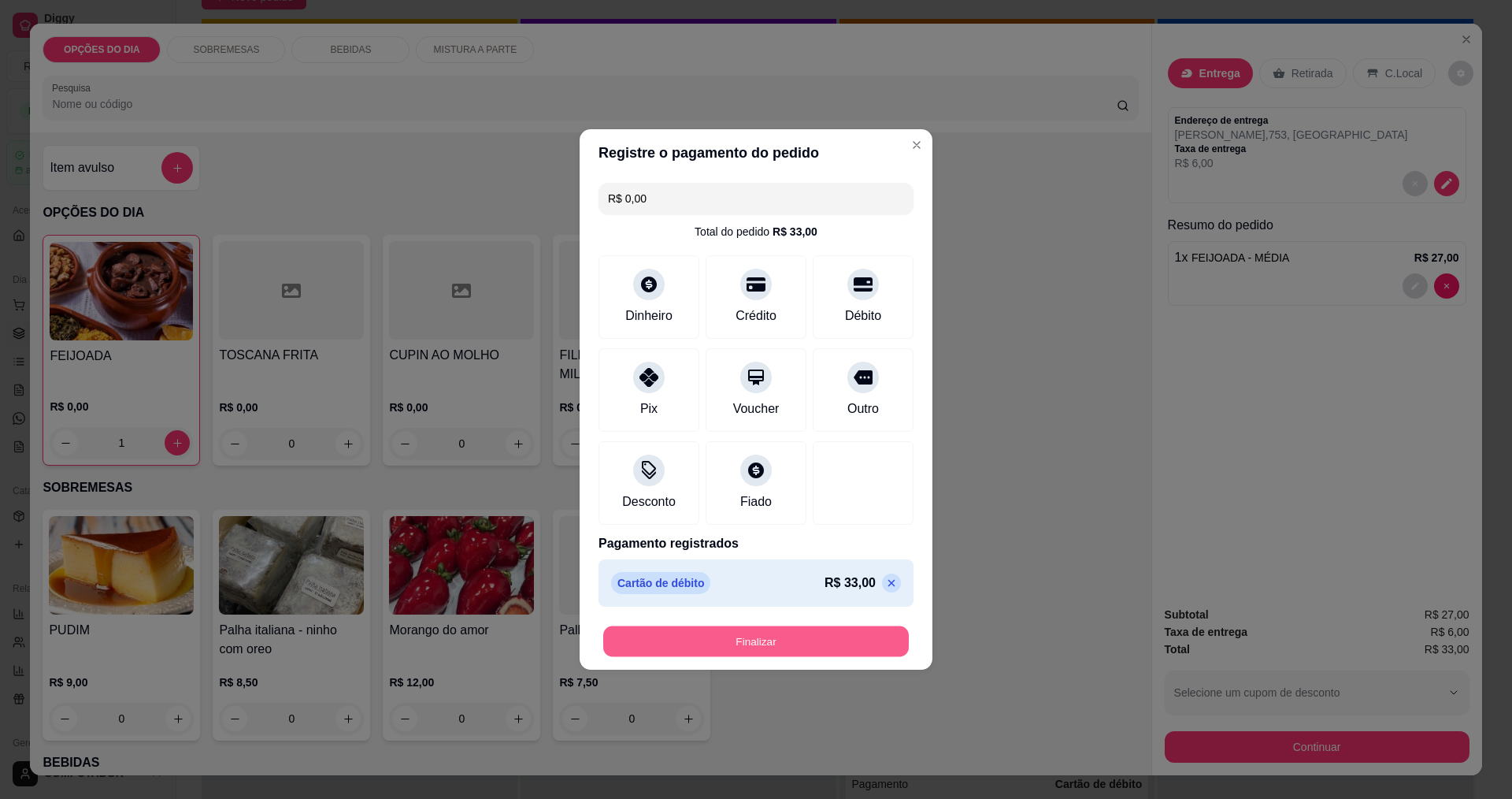
click at [834, 646] on button "Finalizar" at bounding box center [756, 642] width 306 height 31
type input "0"
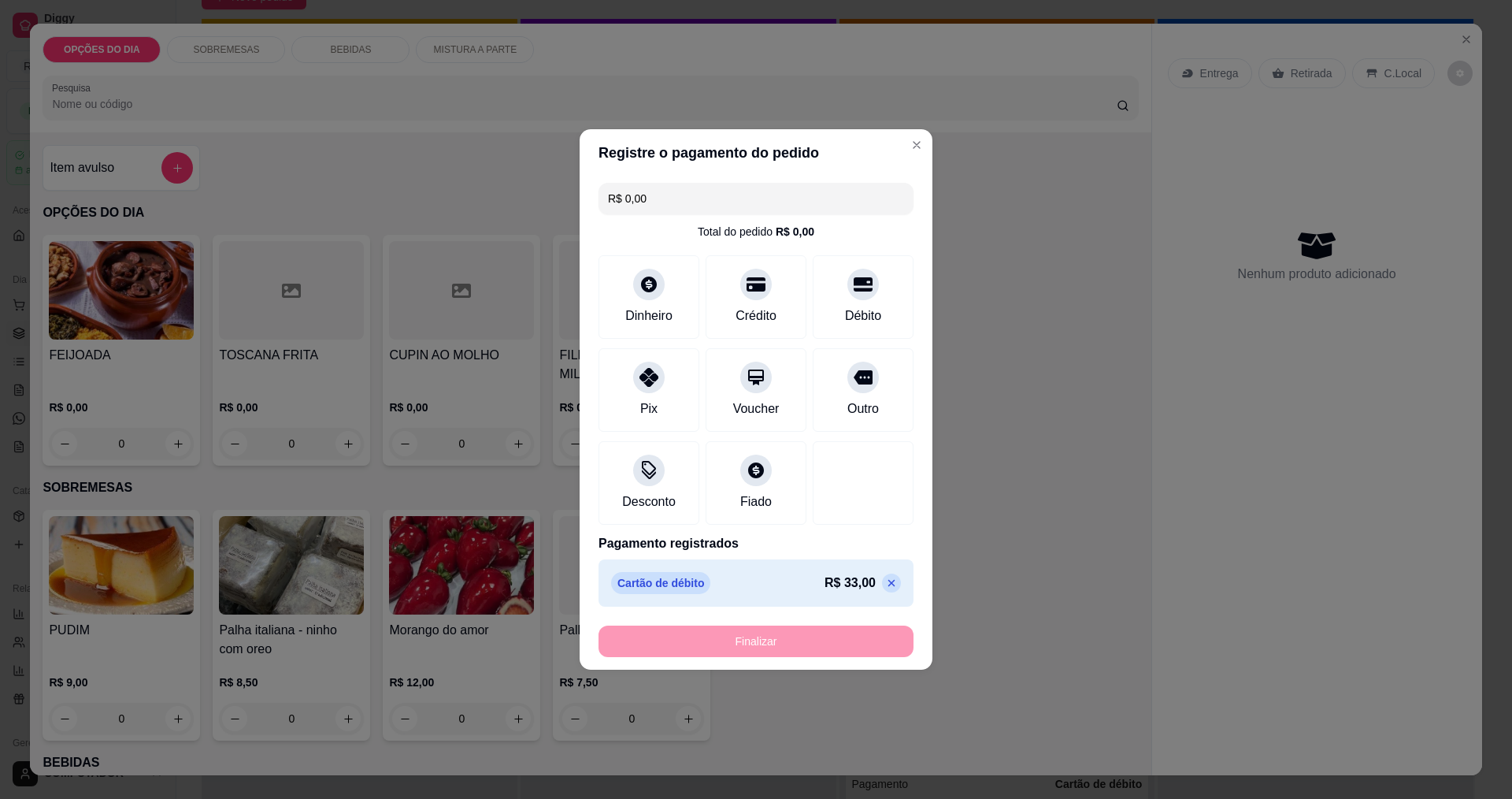
type input "-R$ 33,00"
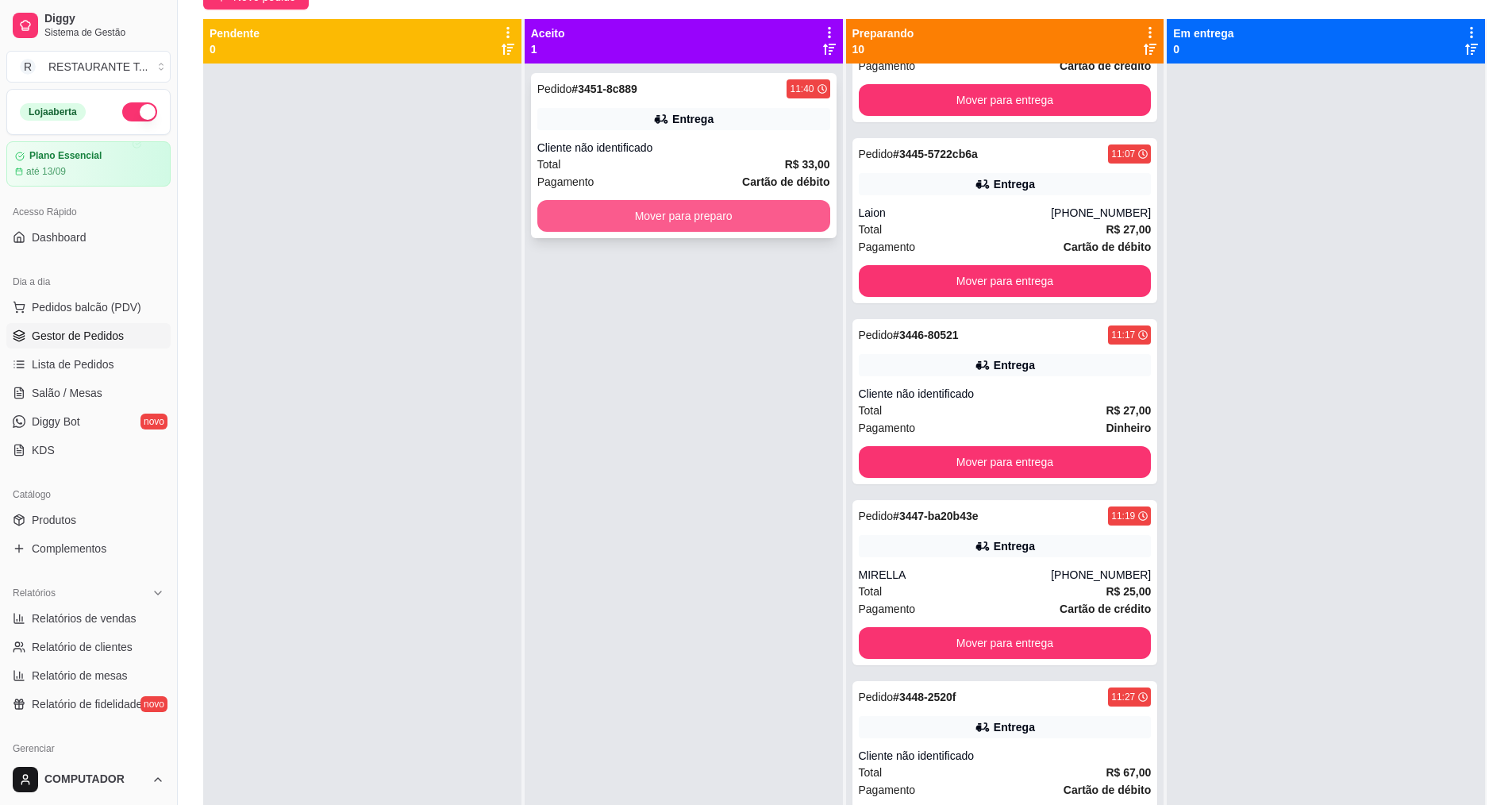
click at [796, 222] on button "Mover para preparo" at bounding box center [683, 216] width 292 height 31
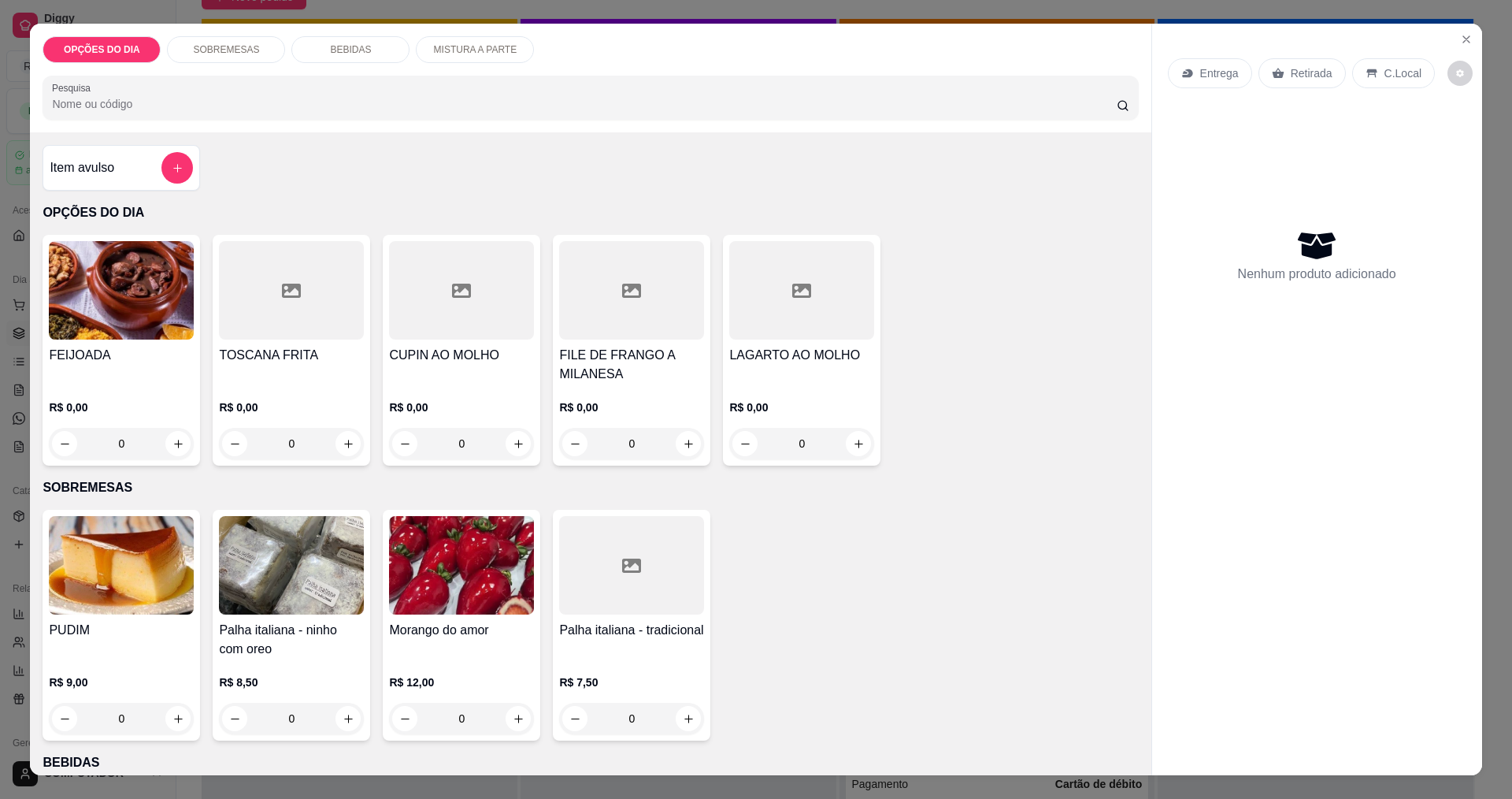
click at [174, 443] on div "0" at bounding box center [120, 444] width 145 height 31
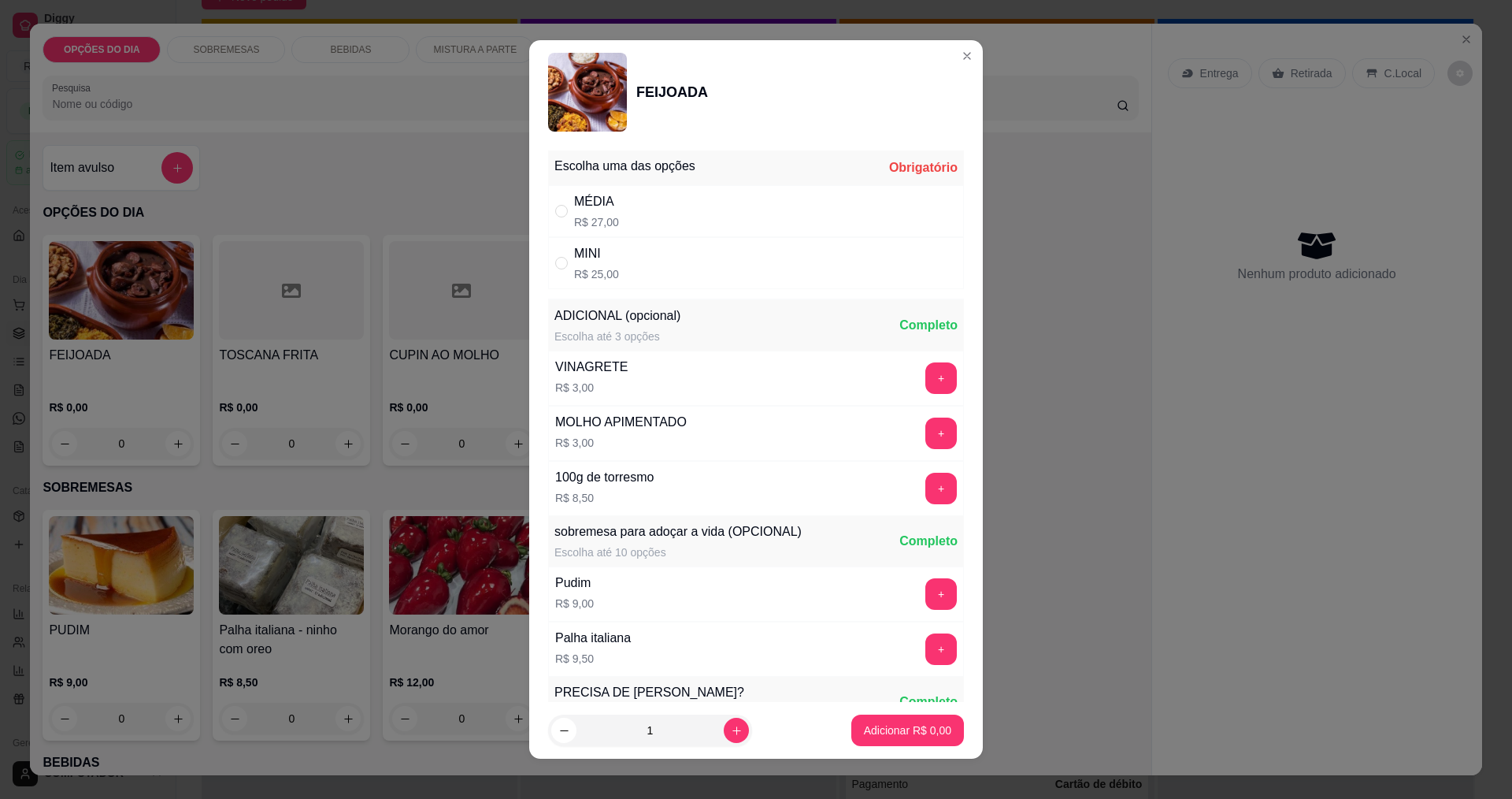
click at [548, 212] on div "MÉDIA R$ 27,00" at bounding box center [756, 212] width 415 height 52
radio input "true"
click at [874, 736] on p "Adicionar R$ 27,00" at bounding box center [904, 730] width 91 height 15
type input "1"
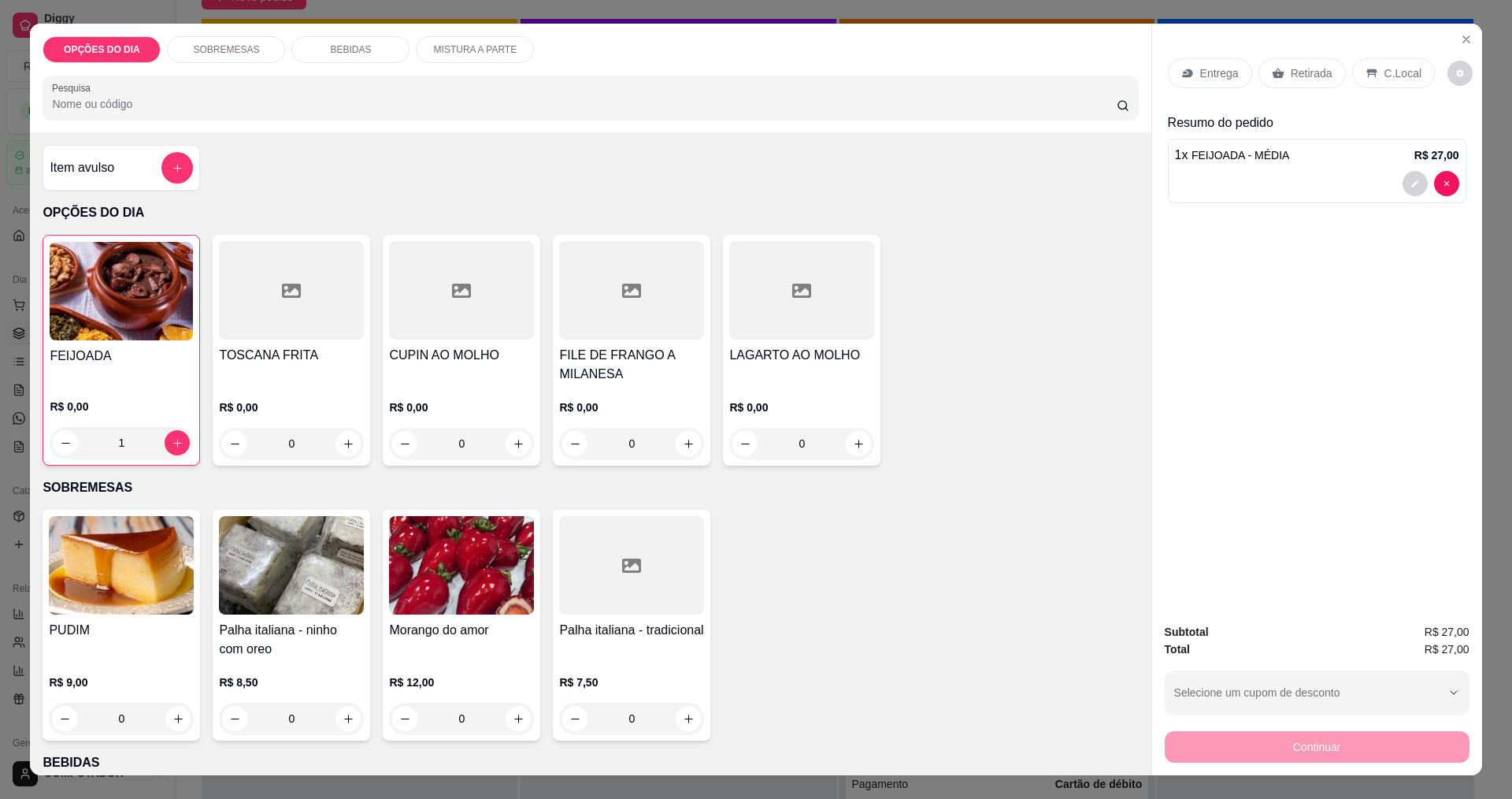
click at [1202, 80] on p "Entrega" at bounding box center [1220, 73] width 39 height 16
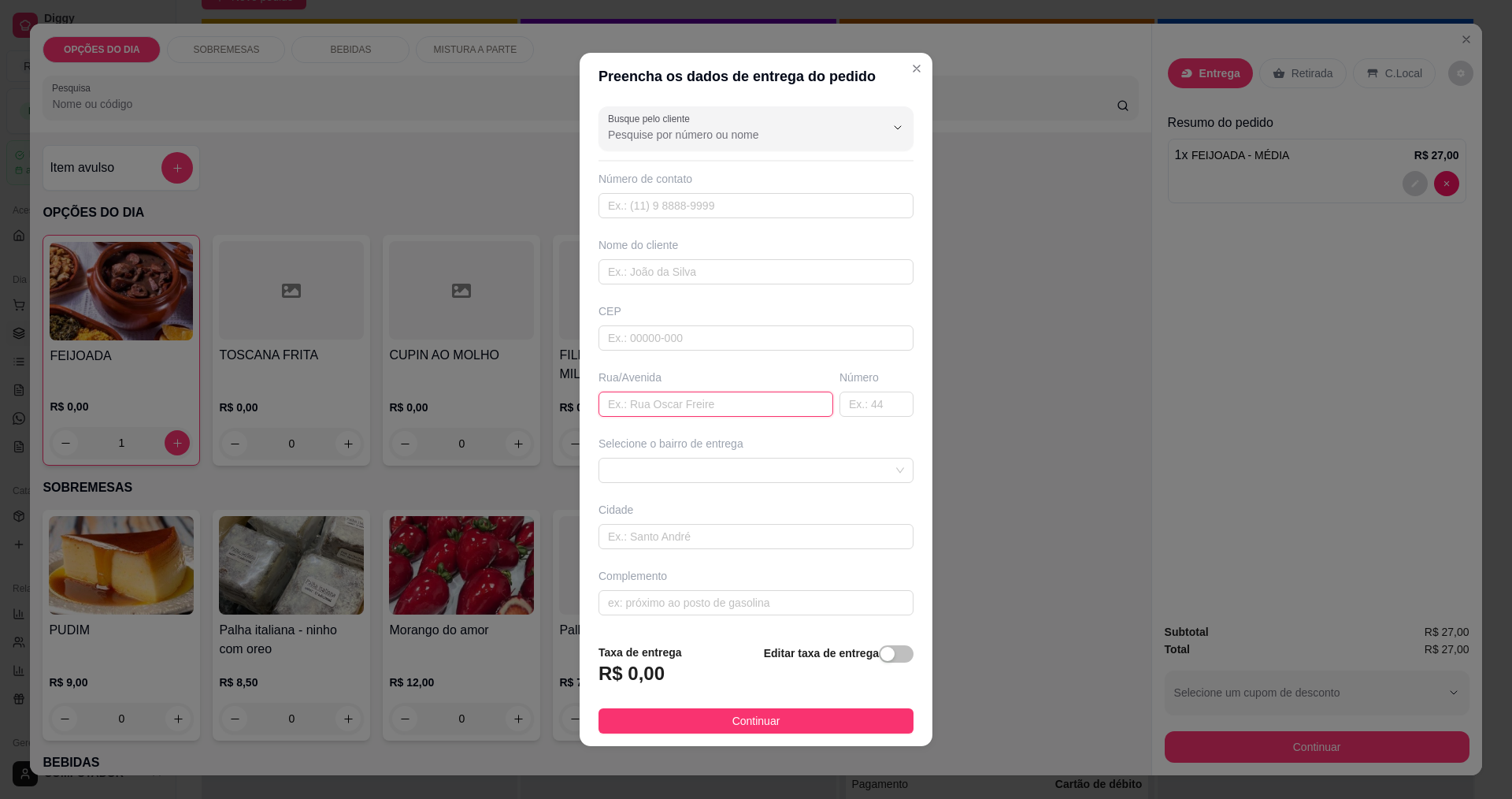
click at [788, 404] on input "text" at bounding box center [716, 404] width 235 height 25
type input "PRAÇA [PERSON_NAME]"
click at [773, 467] on span at bounding box center [756, 470] width 296 height 23
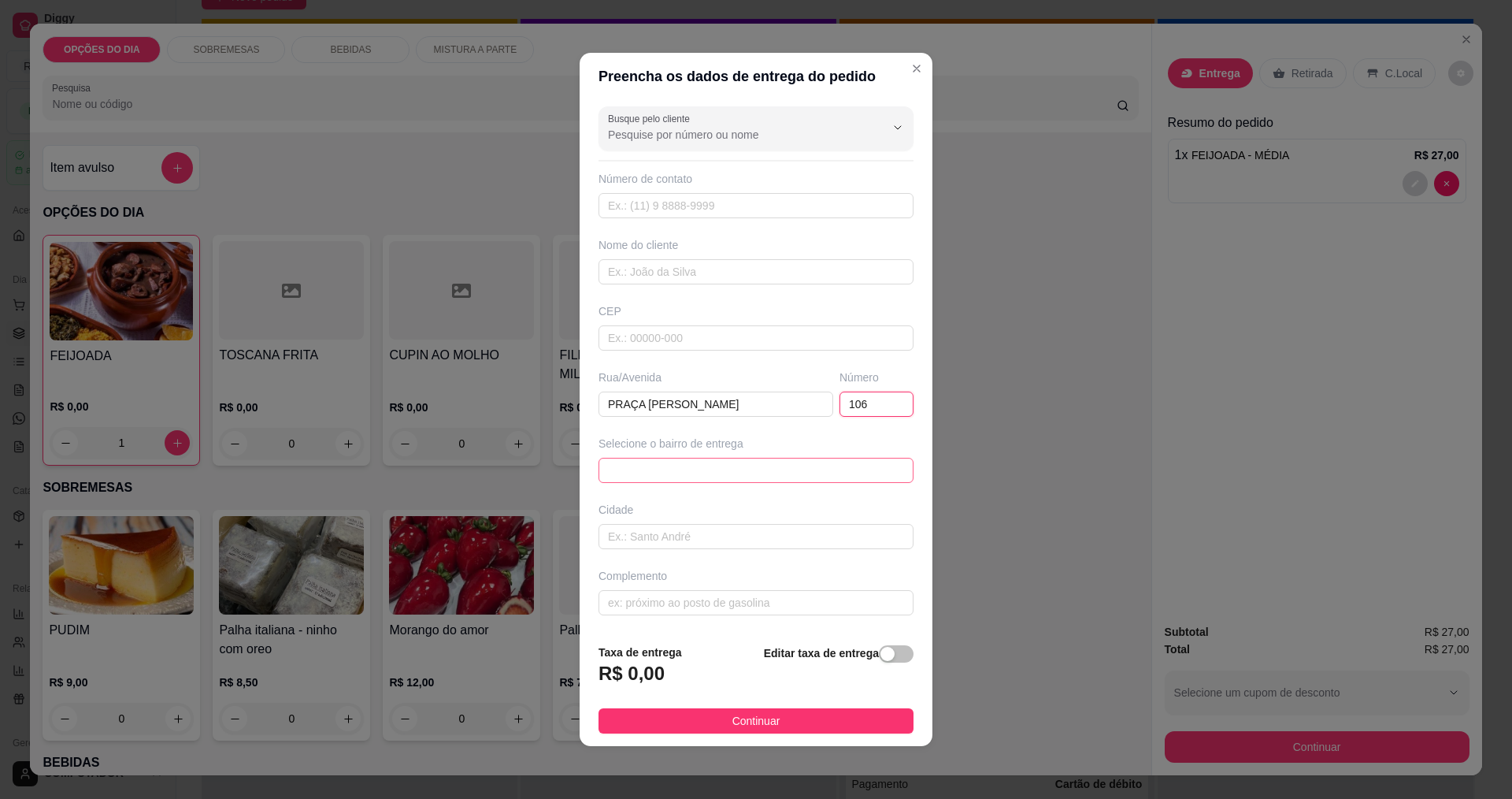
type input "106"
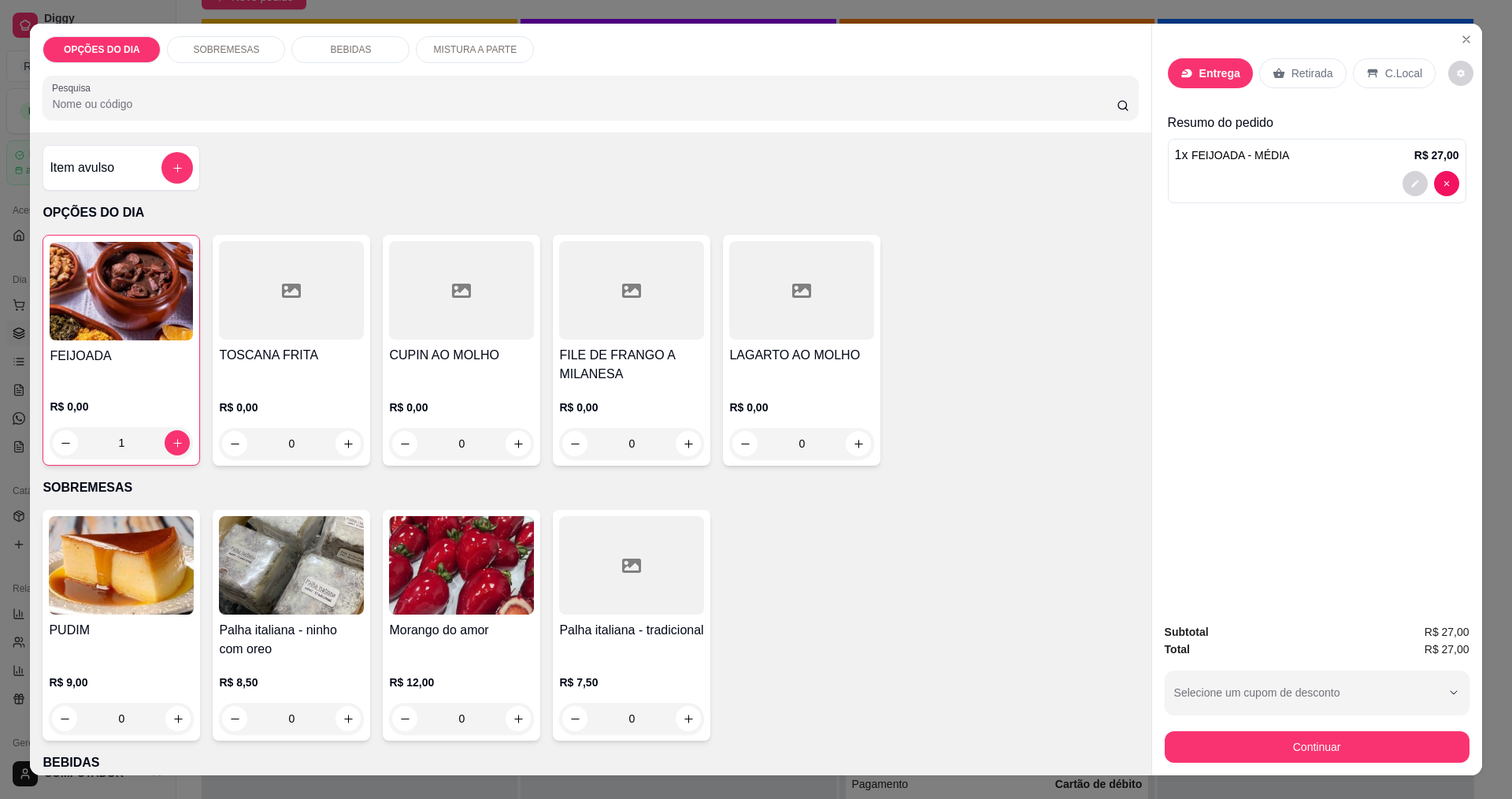
click at [174, 449] on div "1" at bounding box center [121, 443] width 144 height 31
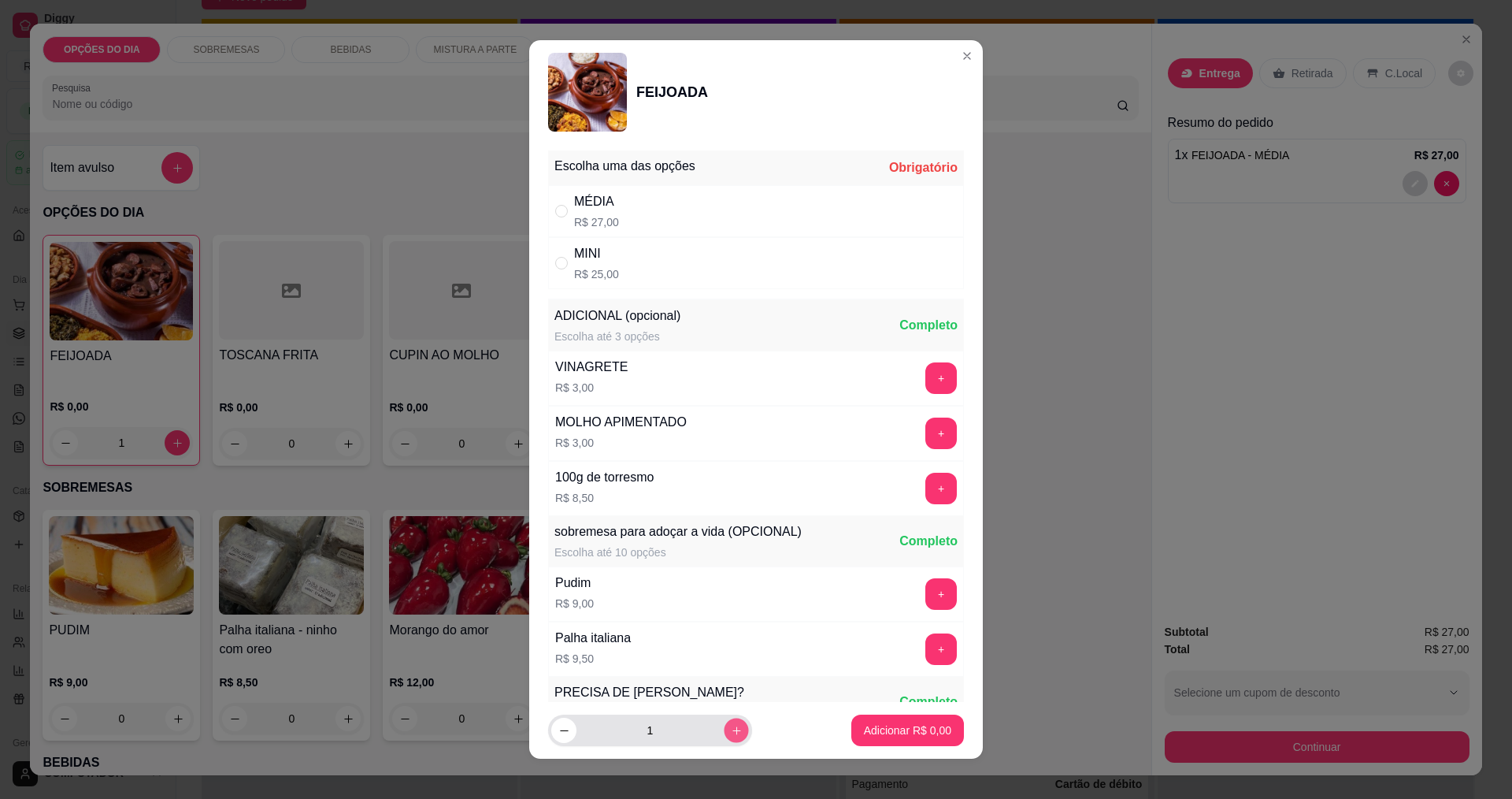
click at [724, 736] on button "increase-product-quantity" at bounding box center [736, 730] width 24 height 24
type input "2"
click at [558, 209] on input "" at bounding box center [561, 211] width 13 height 13
radio input "true"
click at [899, 731] on p "Adicionar R$ 54,00" at bounding box center [904, 730] width 91 height 15
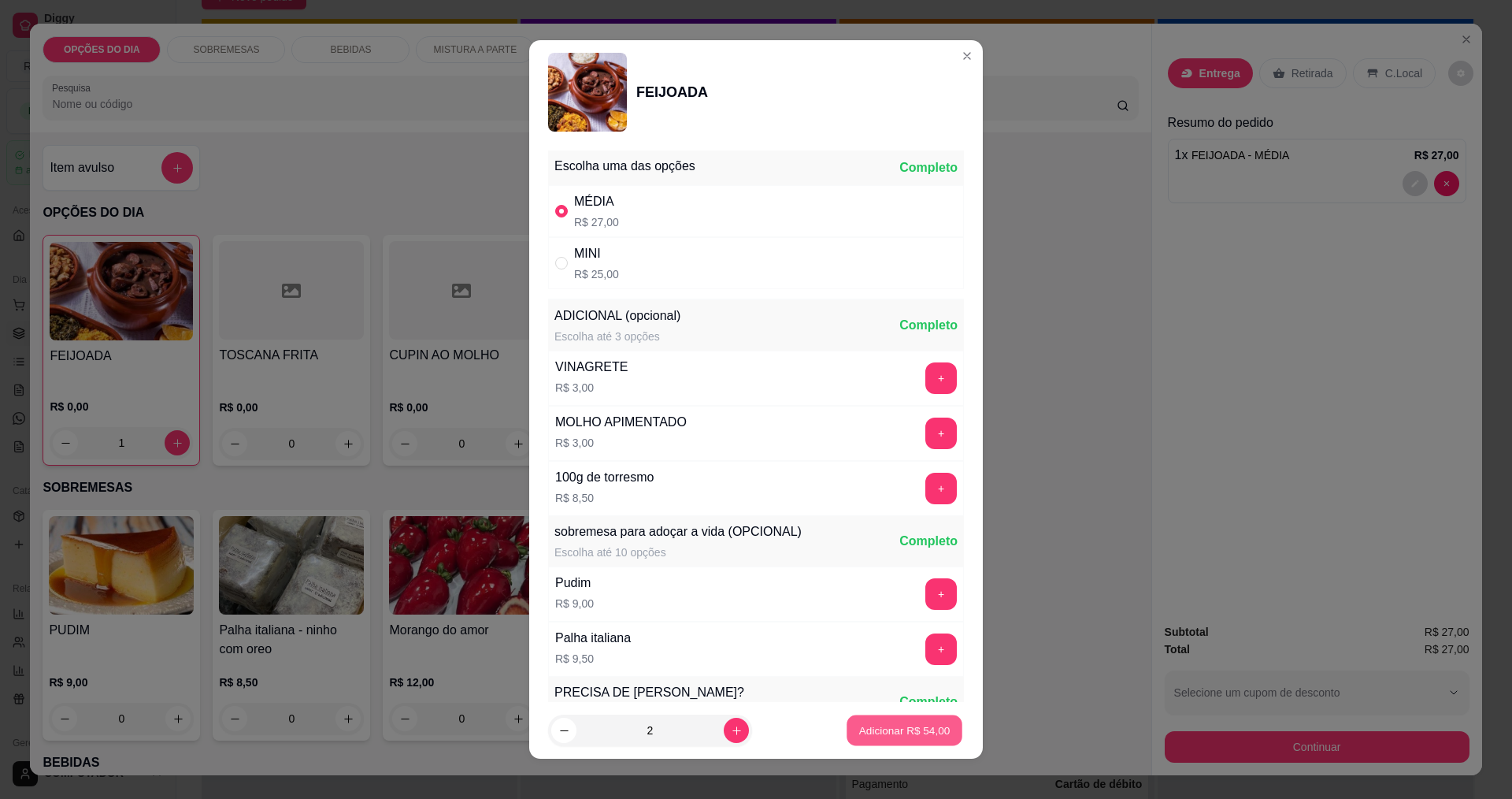
type input "3"
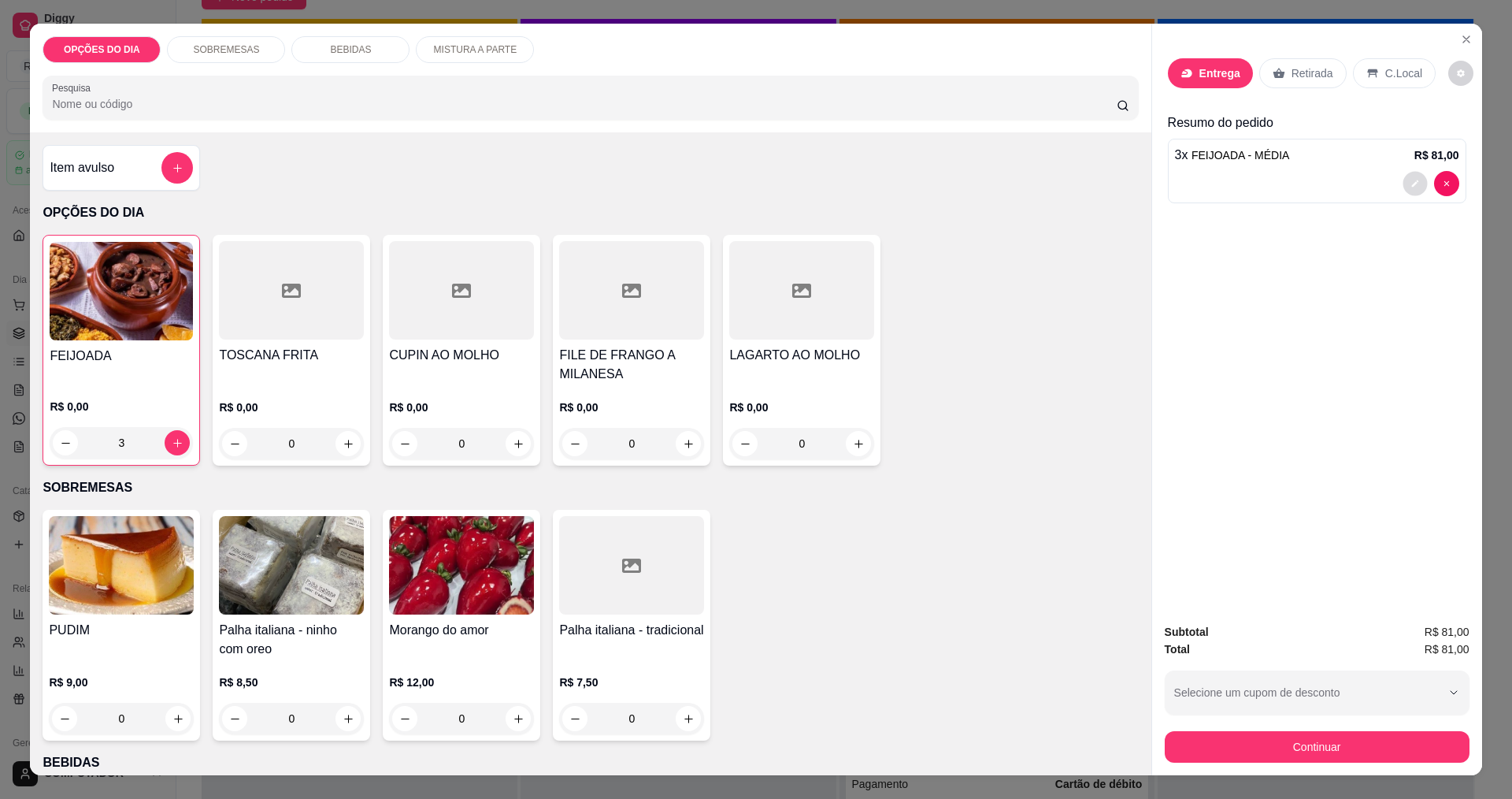
click at [1403, 182] on button "decrease-product-quantity" at bounding box center [1414, 183] width 24 height 24
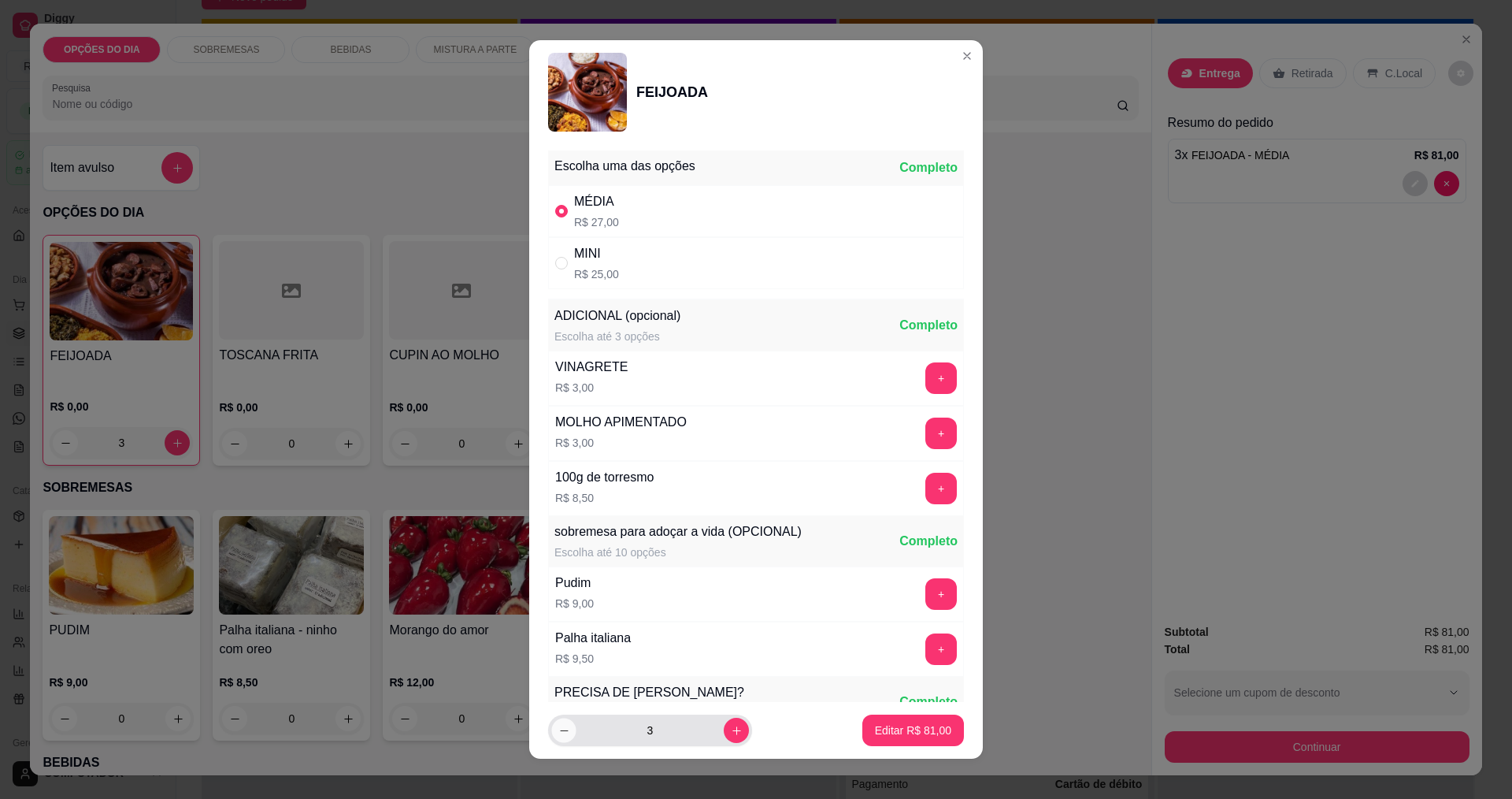
click at [551, 728] on button "decrease-product-quantity" at bounding box center [563, 730] width 24 height 24
type input "2"
click at [930, 730] on p "Editar R$ 54,00" at bounding box center [912, 730] width 74 height 15
type input "2"
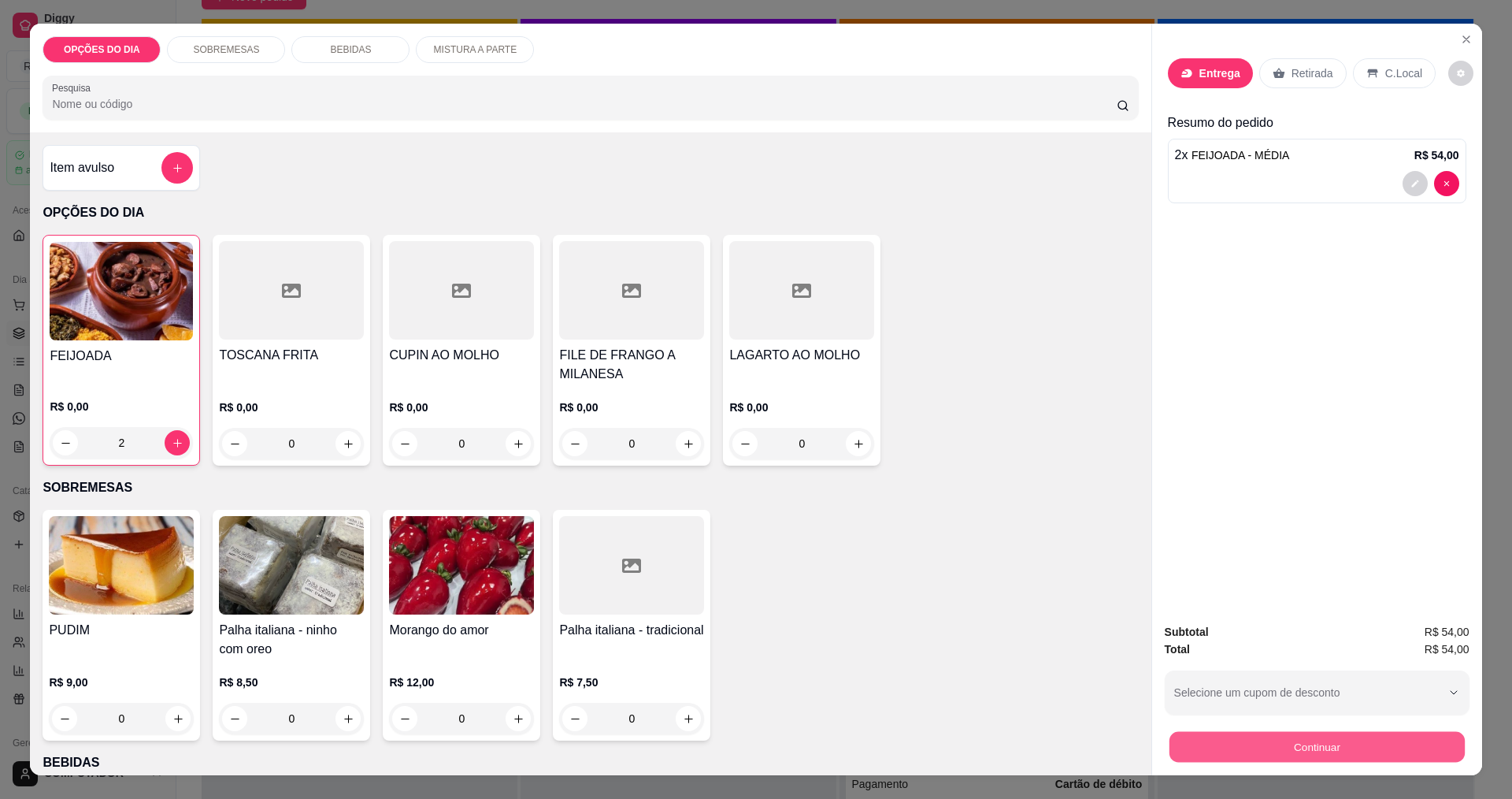
click at [1224, 755] on button "Continuar" at bounding box center [1316, 747] width 295 height 31
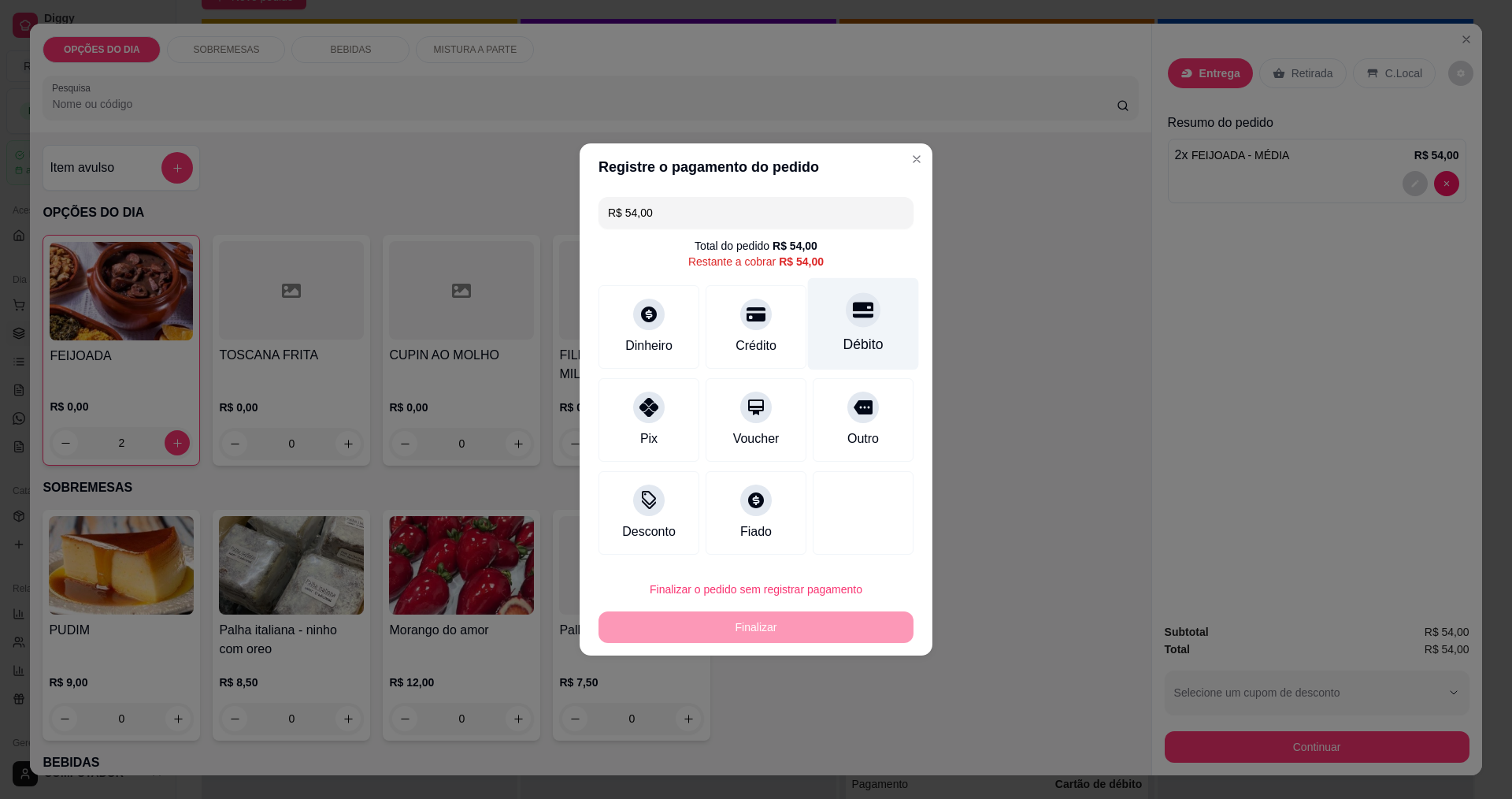
click at [843, 344] on div "Débito" at bounding box center [863, 344] width 40 height 20
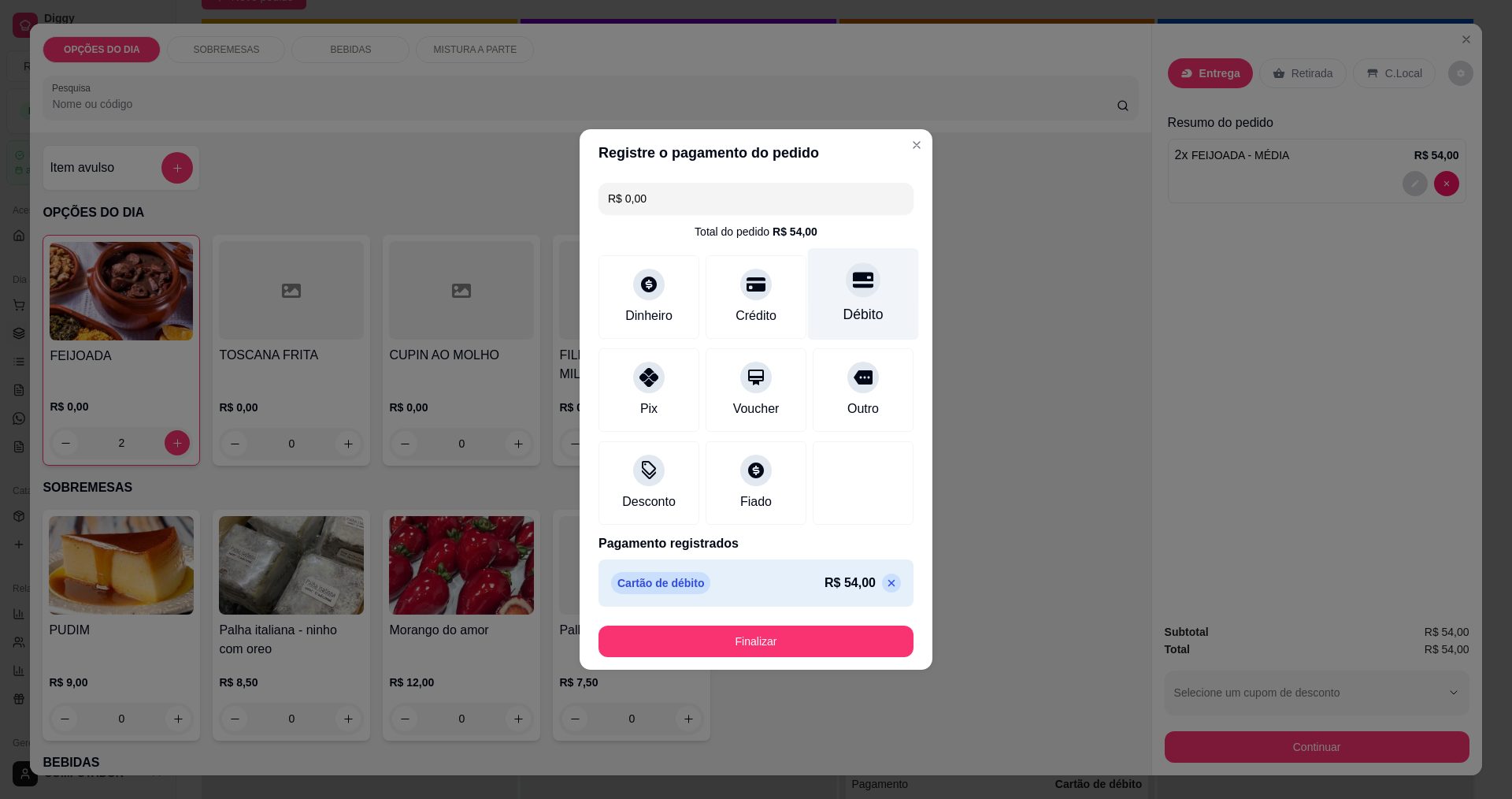
type input "R$ 0,00"
click at [805, 637] on button "Finalizar" at bounding box center [756, 642] width 306 height 31
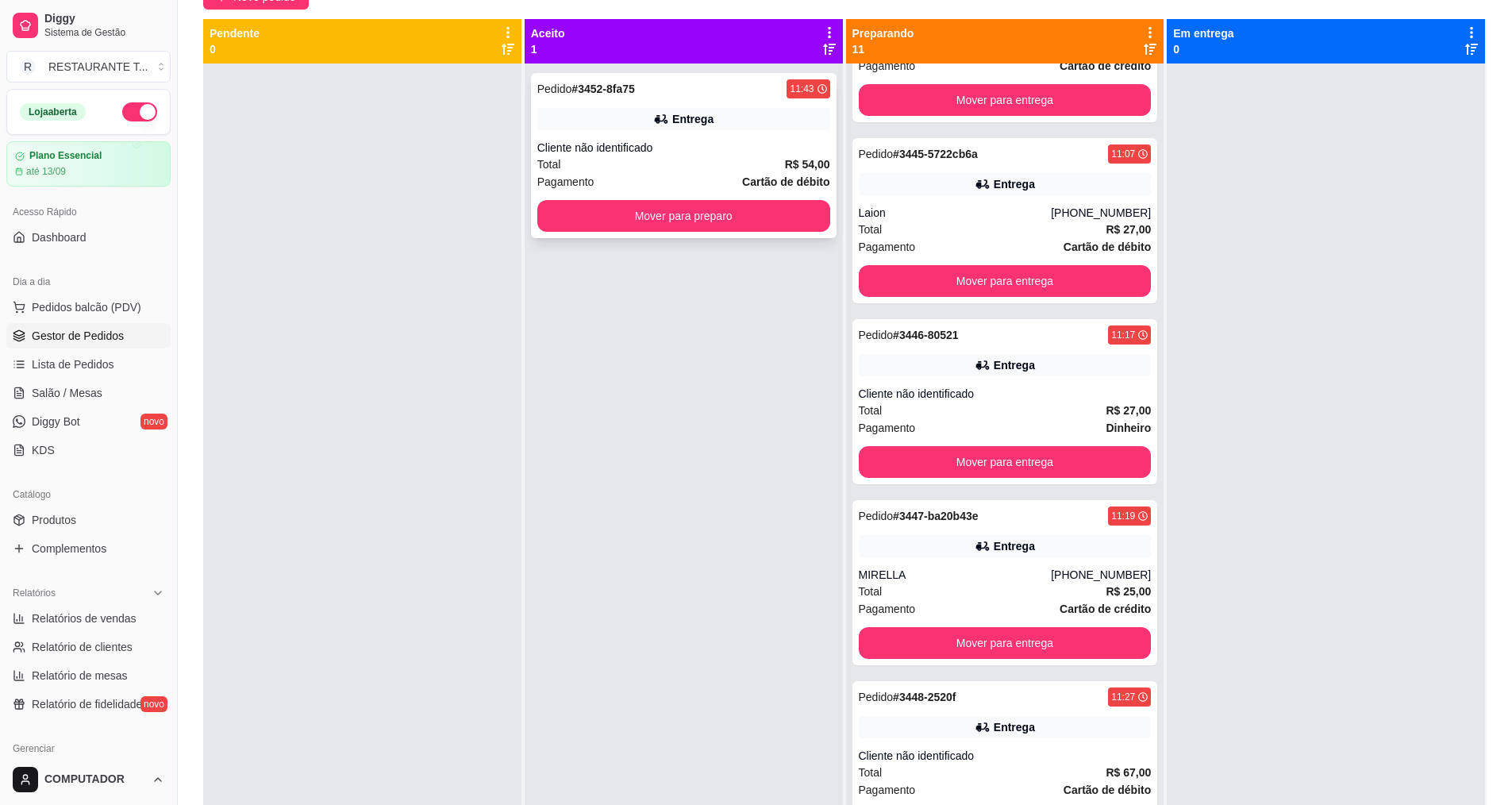
click at [769, 157] on div "Total R$ 54,00" at bounding box center [683, 164] width 292 height 18
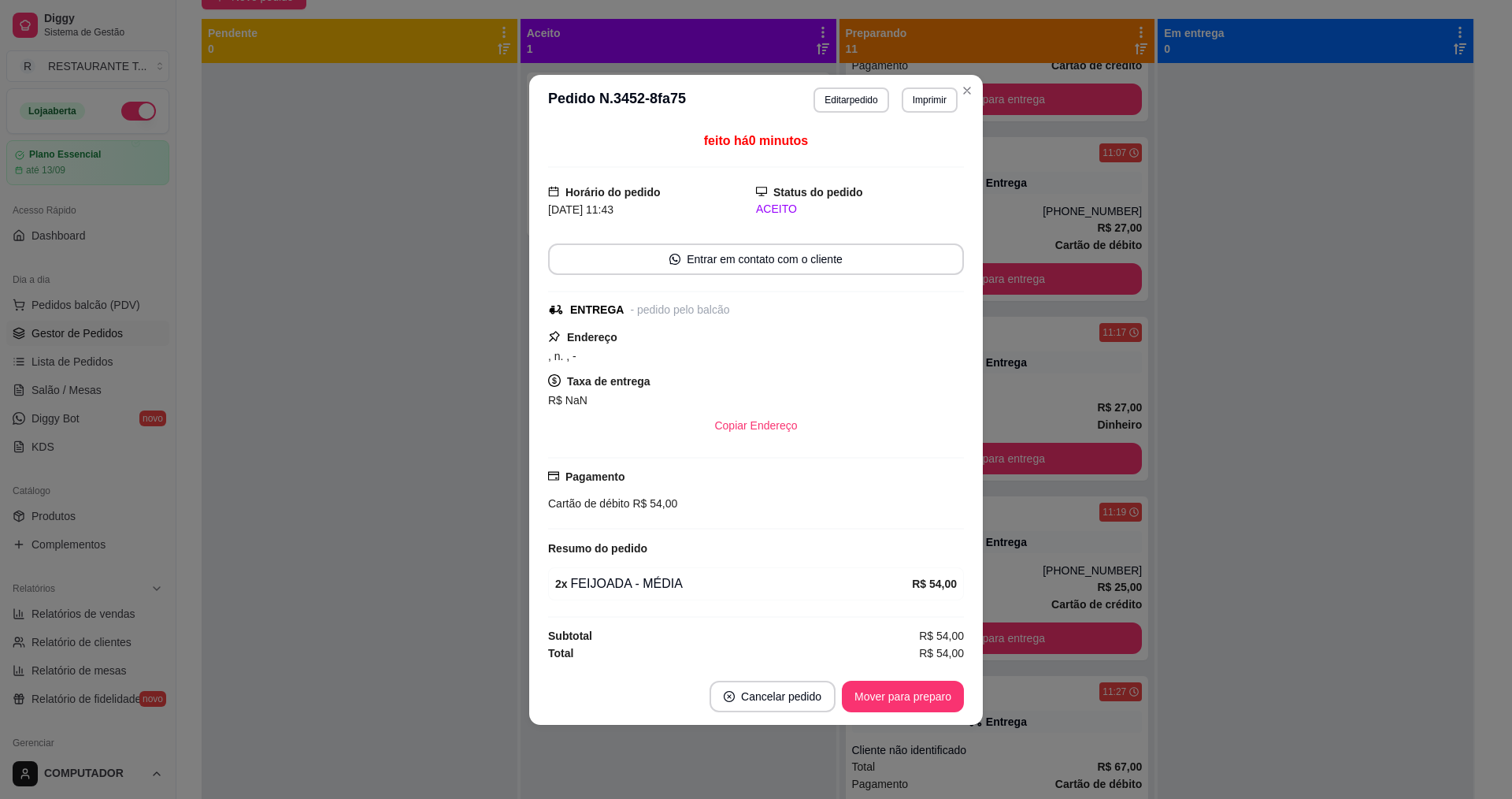
click at [612, 338] on strong "Endereço" at bounding box center [592, 337] width 50 height 13
click at [868, 107] on button "Editar pedido" at bounding box center [850, 100] width 75 height 25
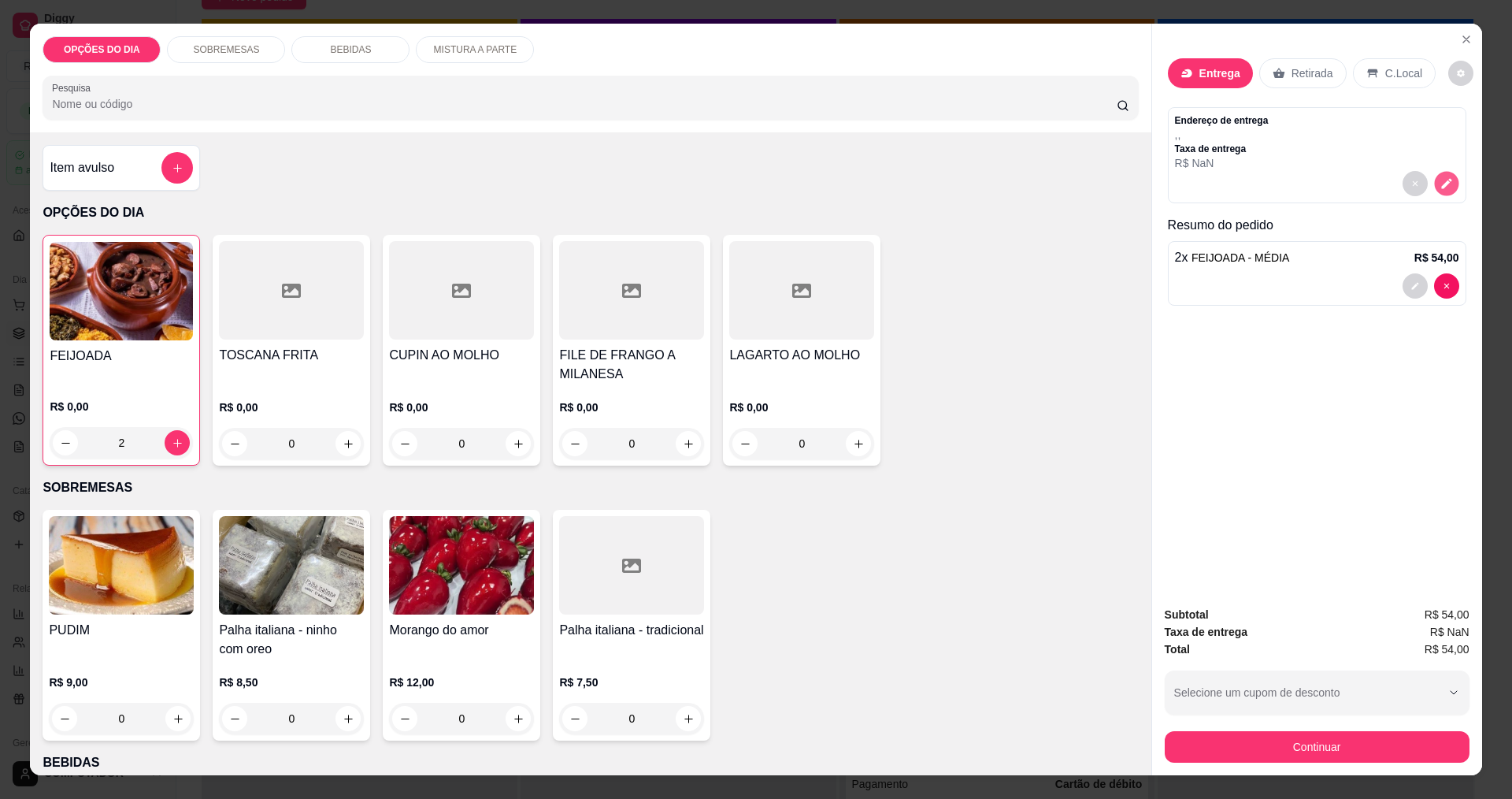
click at [1448, 184] on button "decrease-product-quantity" at bounding box center [1446, 183] width 24 height 24
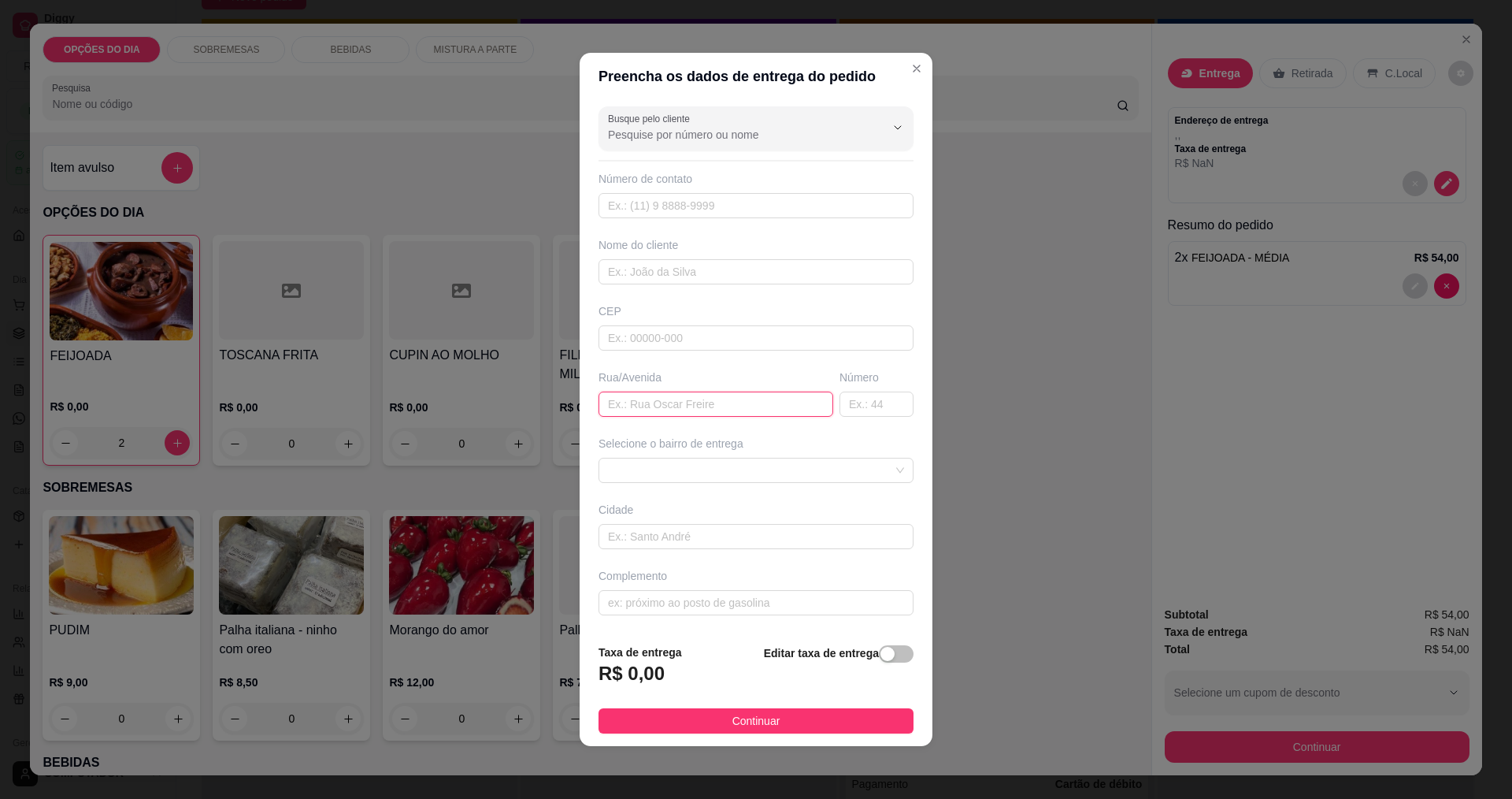
click at [659, 406] on input "text" at bounding box center [716, 404] width 235 height 25
type input "PRAÇA [PERSON_NAME]"
click at [677, 470] on span at bounding box center [756, 470] width 296 height 23
type input "106"
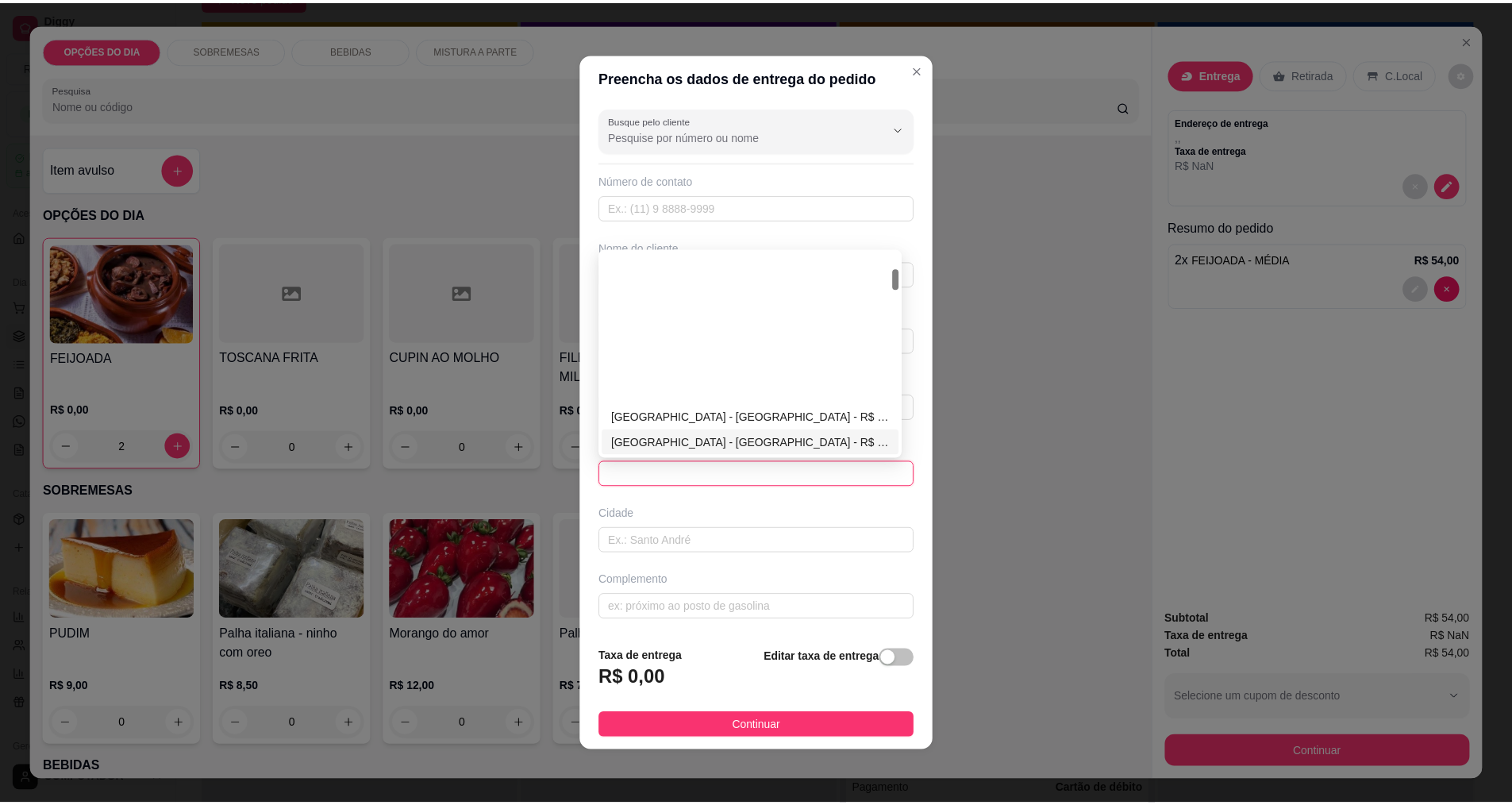
scroll to position [158, 0]
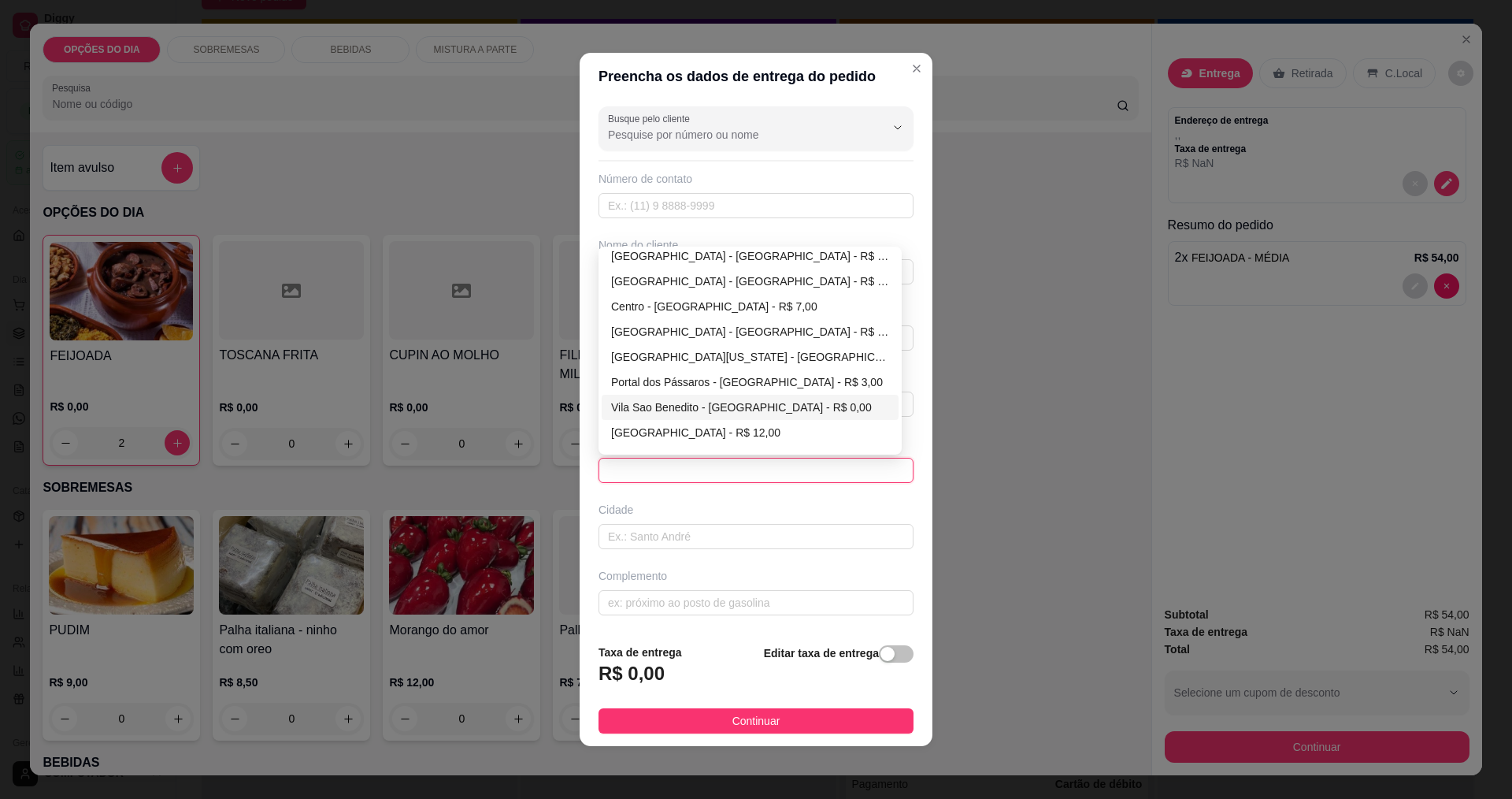
click at [651, 405] on div "Vila Sao Benedito - [GEOGRAPHIC_DATA] - R$ 0,00" at bounding box center [750, 408] width 278 height 17
type input "[GEOGRAPHIC_DATA]"
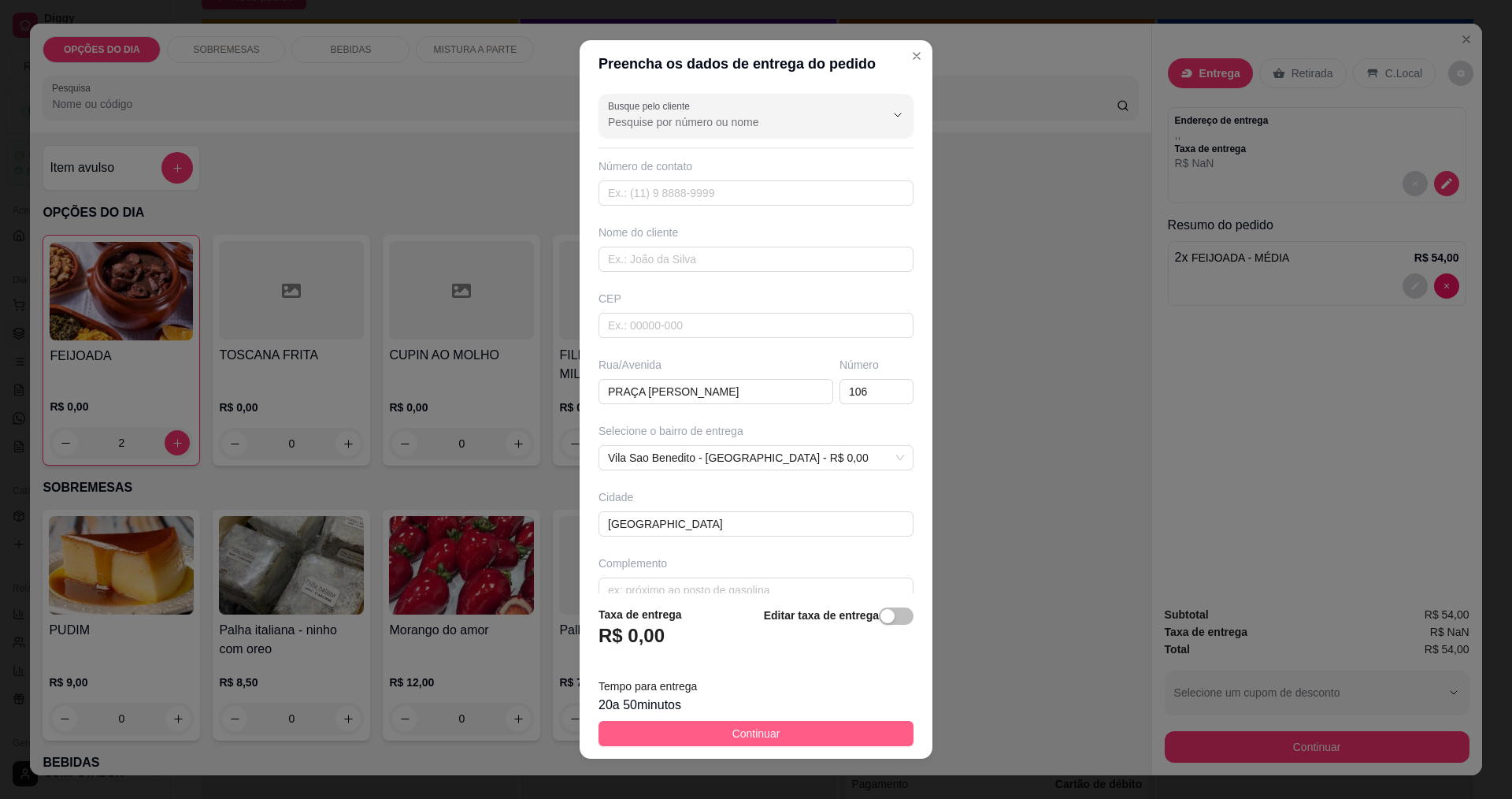
click at [711, 730] on button "Continuar" at bounding box center [756, 734] width 315 height 25
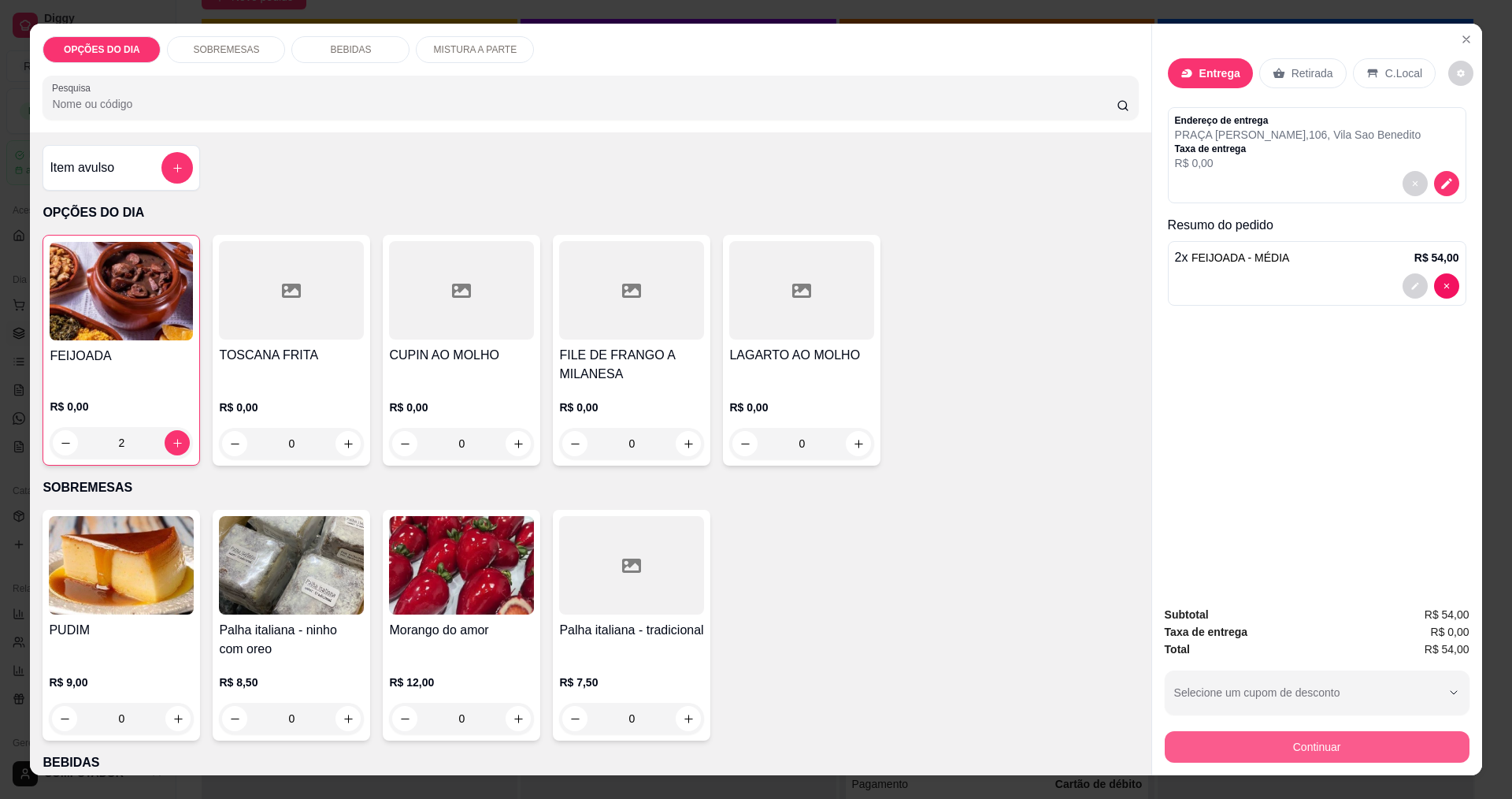
click at [1256, 748] on button "Continuar" at bounding box center [1317, 747] width 305 height 31
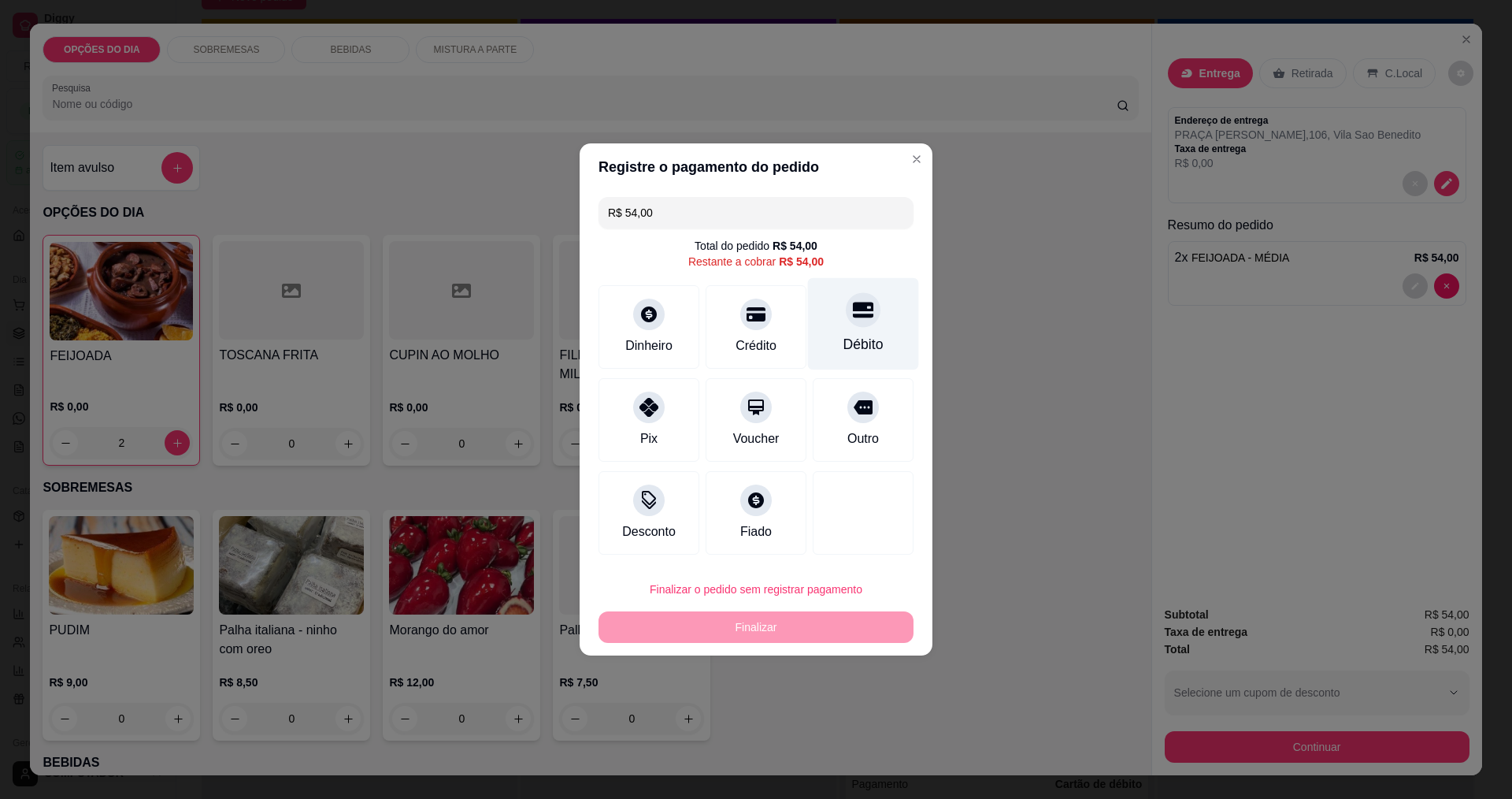
click at [843, 346] on div "Débito" at bounding box center [863, 344] width 40 height 20
type input "R$ 0,00"
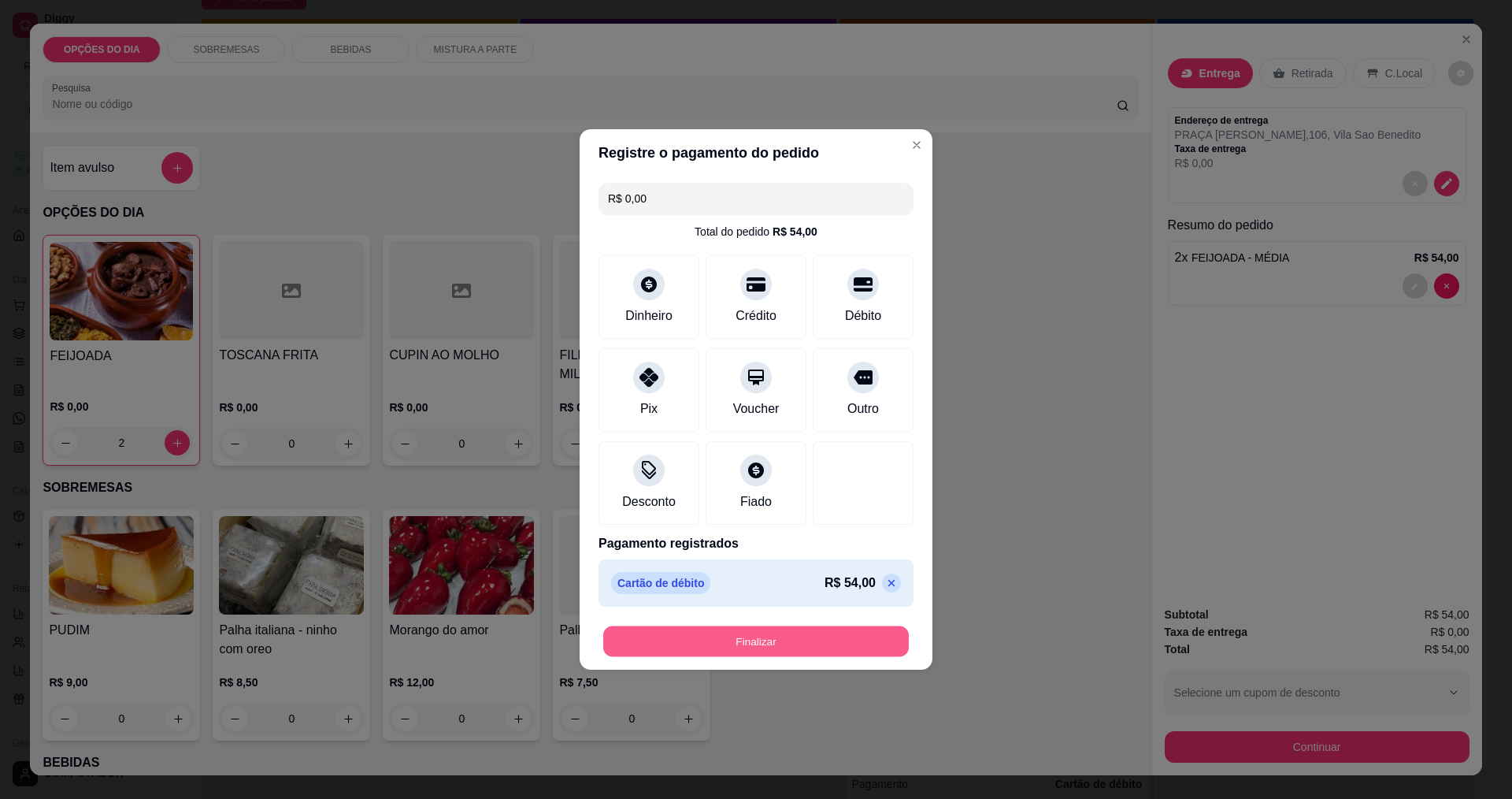
click at [775, 646] on button "Finalizar" at bounding box center [756, 642] width 306 height 31
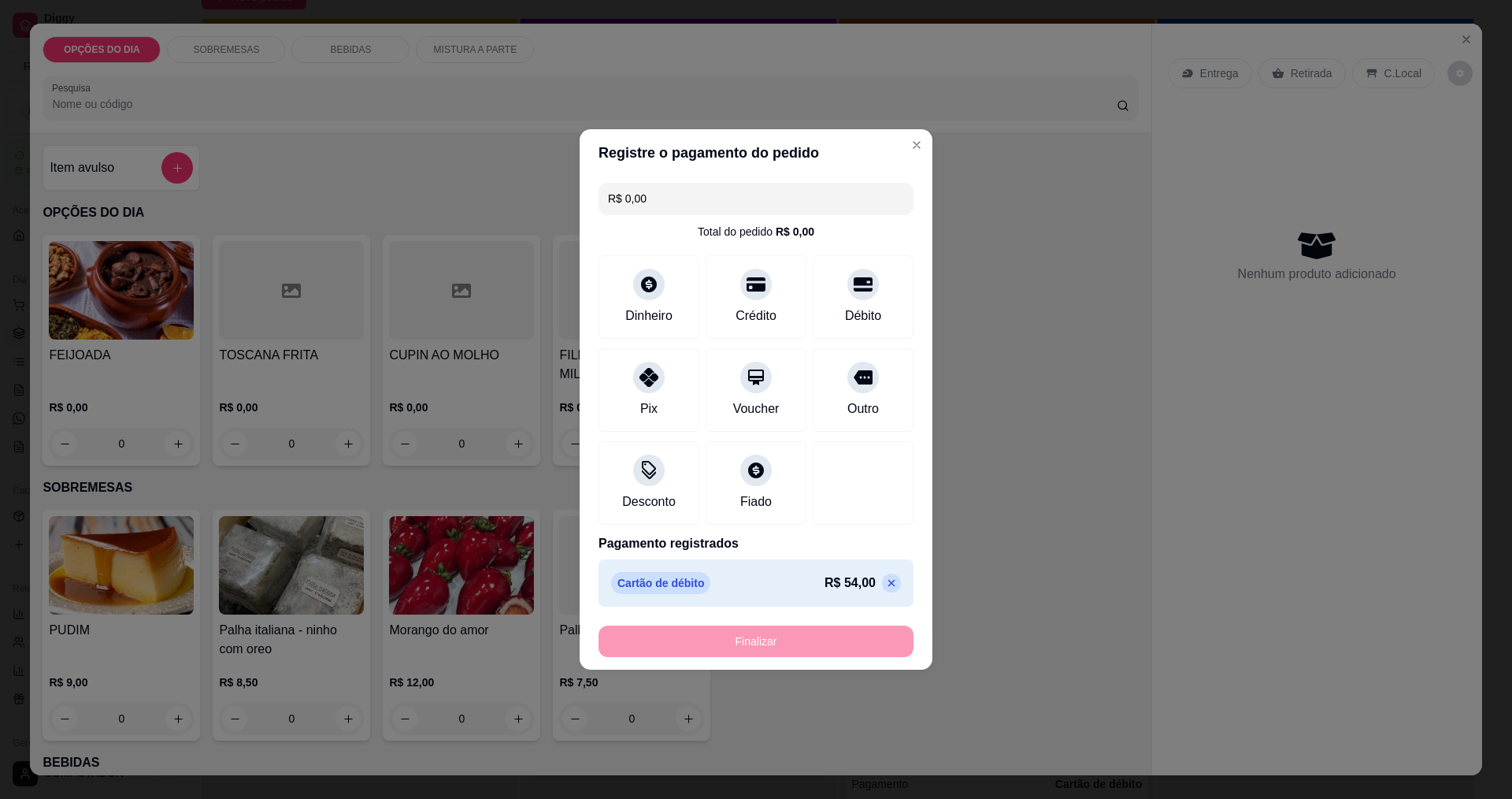
type input "0"
type input "-R$ 54,00"
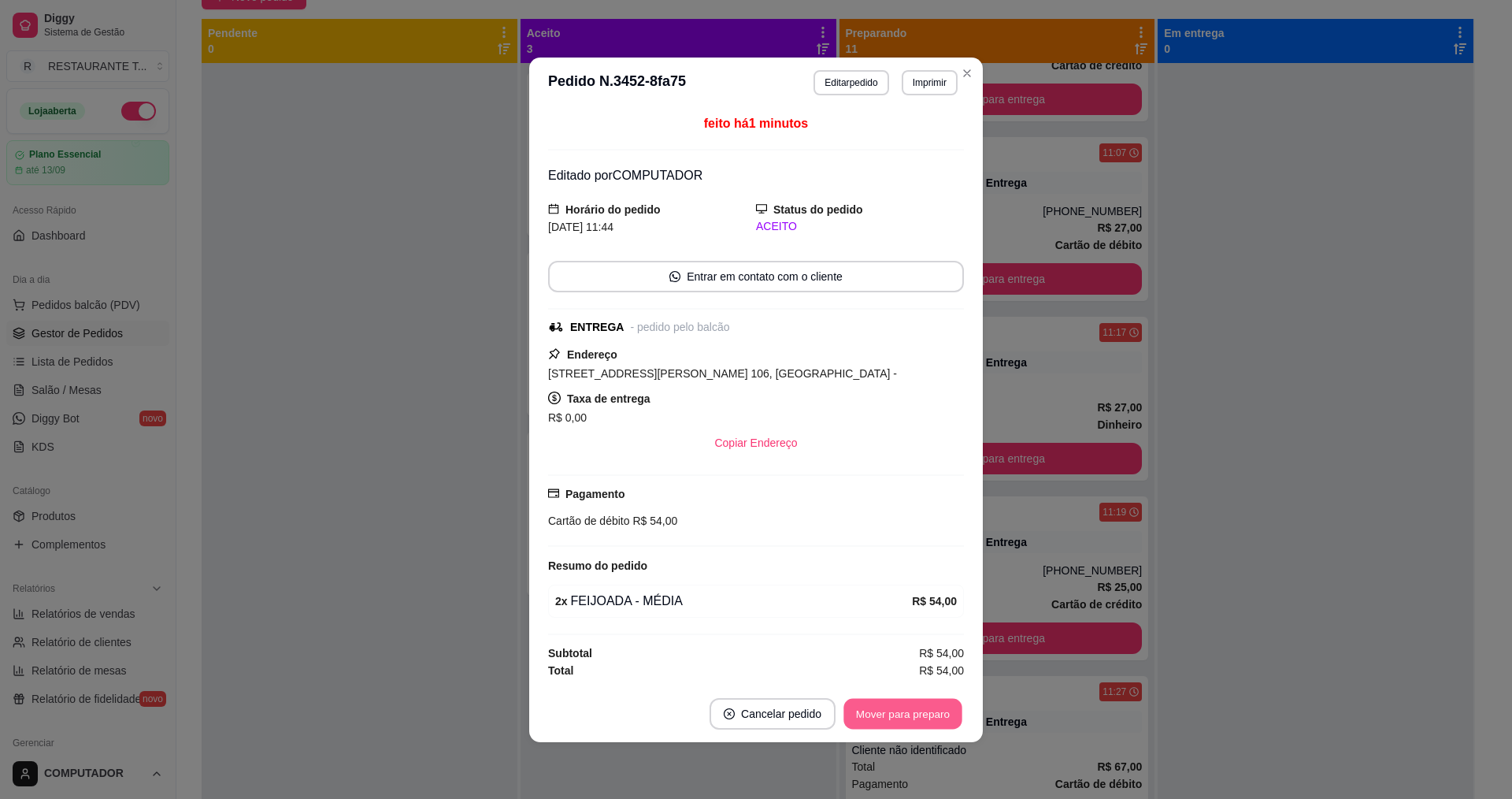
click at [868, 713] on button "Mover para preparo" at bounding box center [903, 714] width 118 height 31
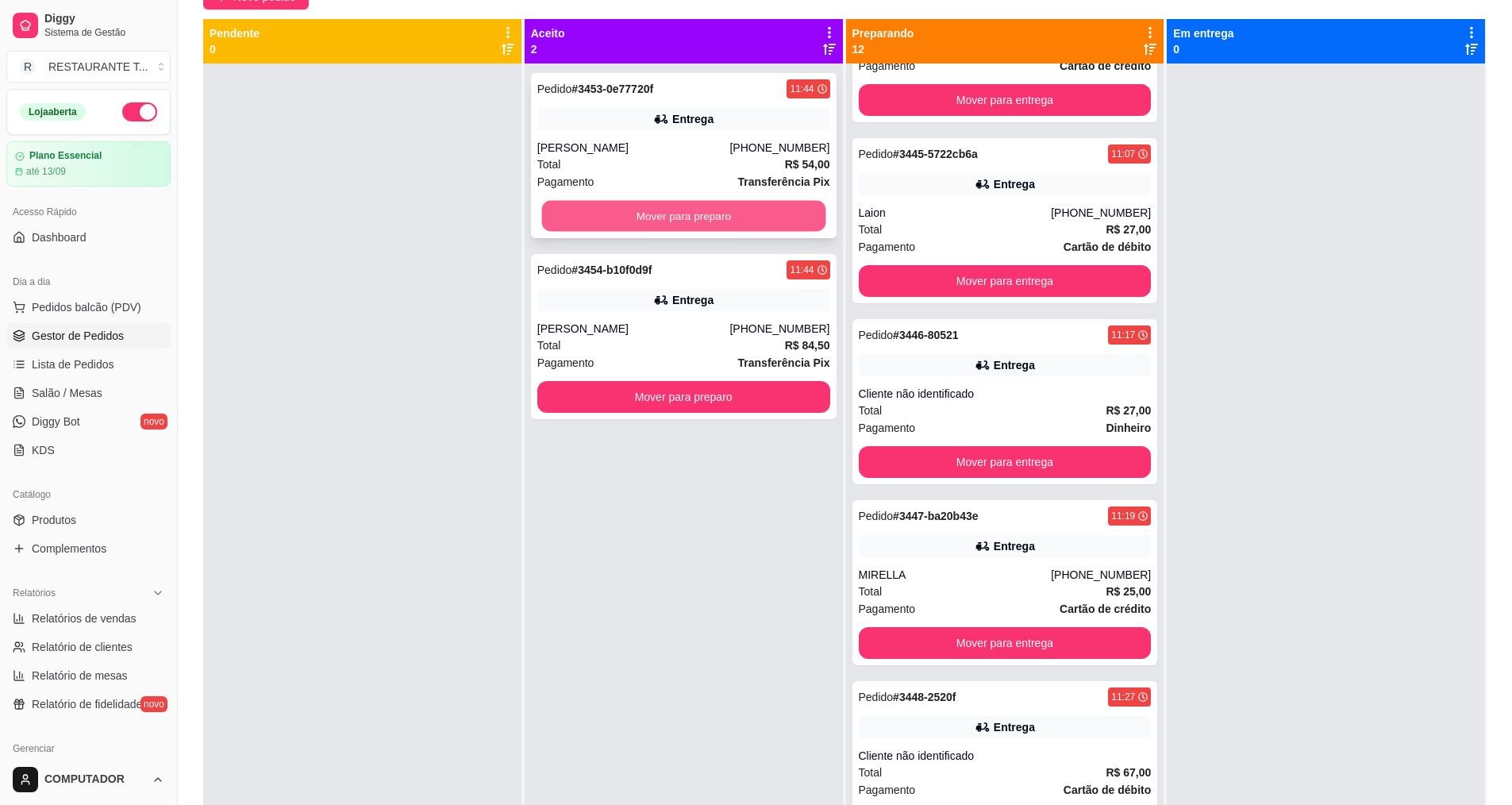
click at [773, 213] on button "Mover para preparo" at bounding box center [683, 216] width 285 height 31
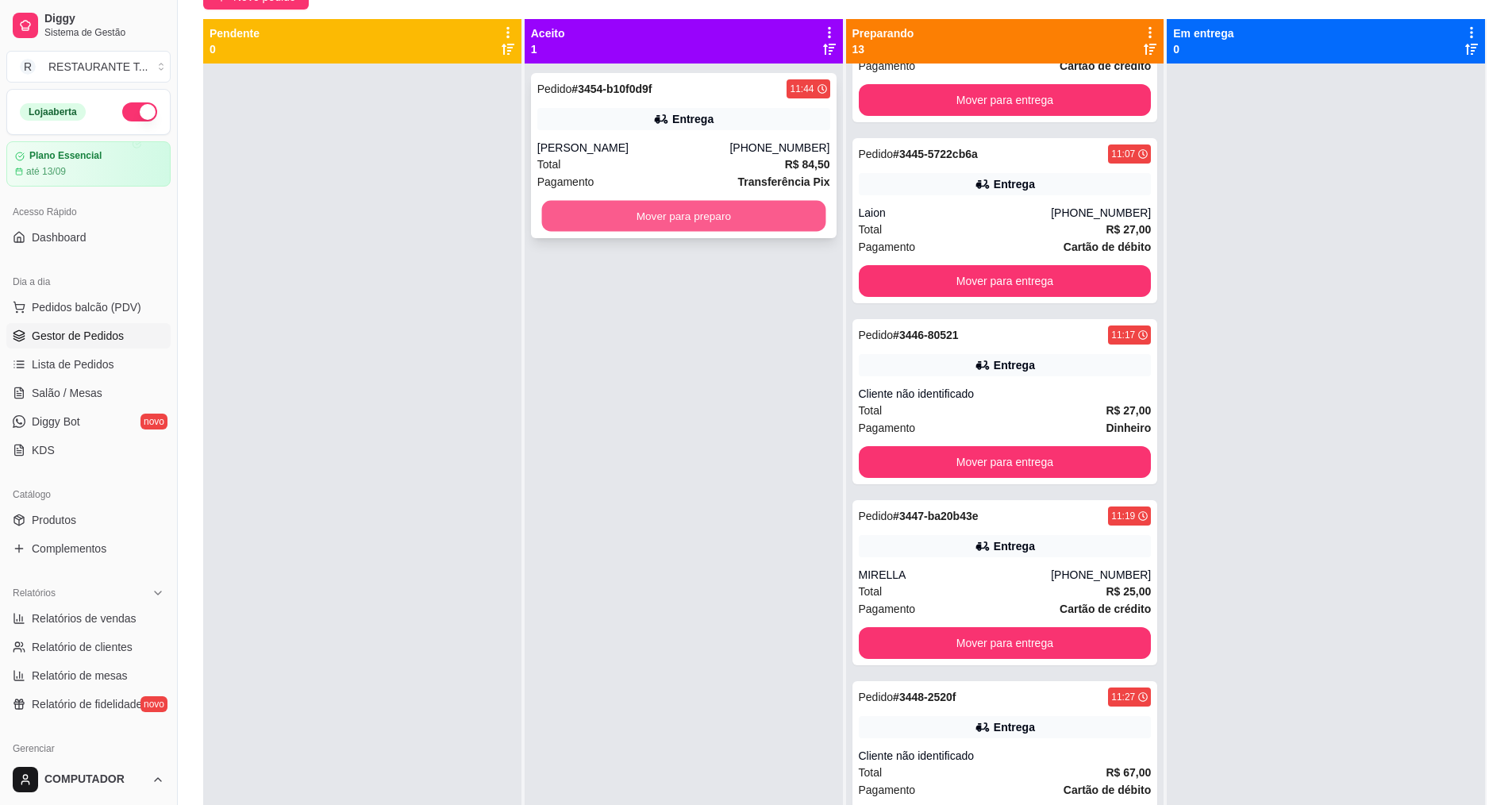
click at [701, 210] on button "Mover para preparo" at bounding box center [683, 216] width 285 height 31
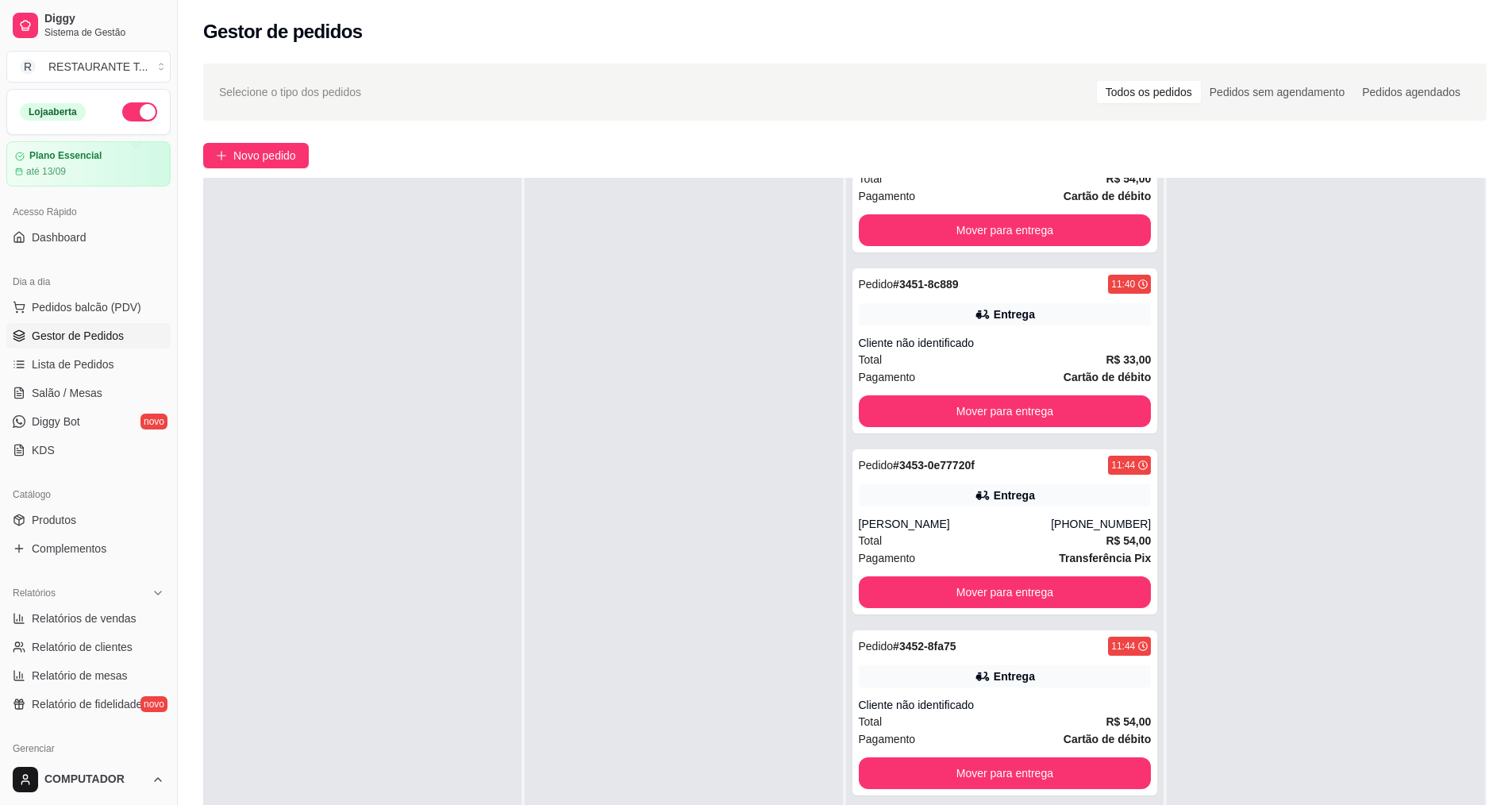
scroll to position [243, 0]
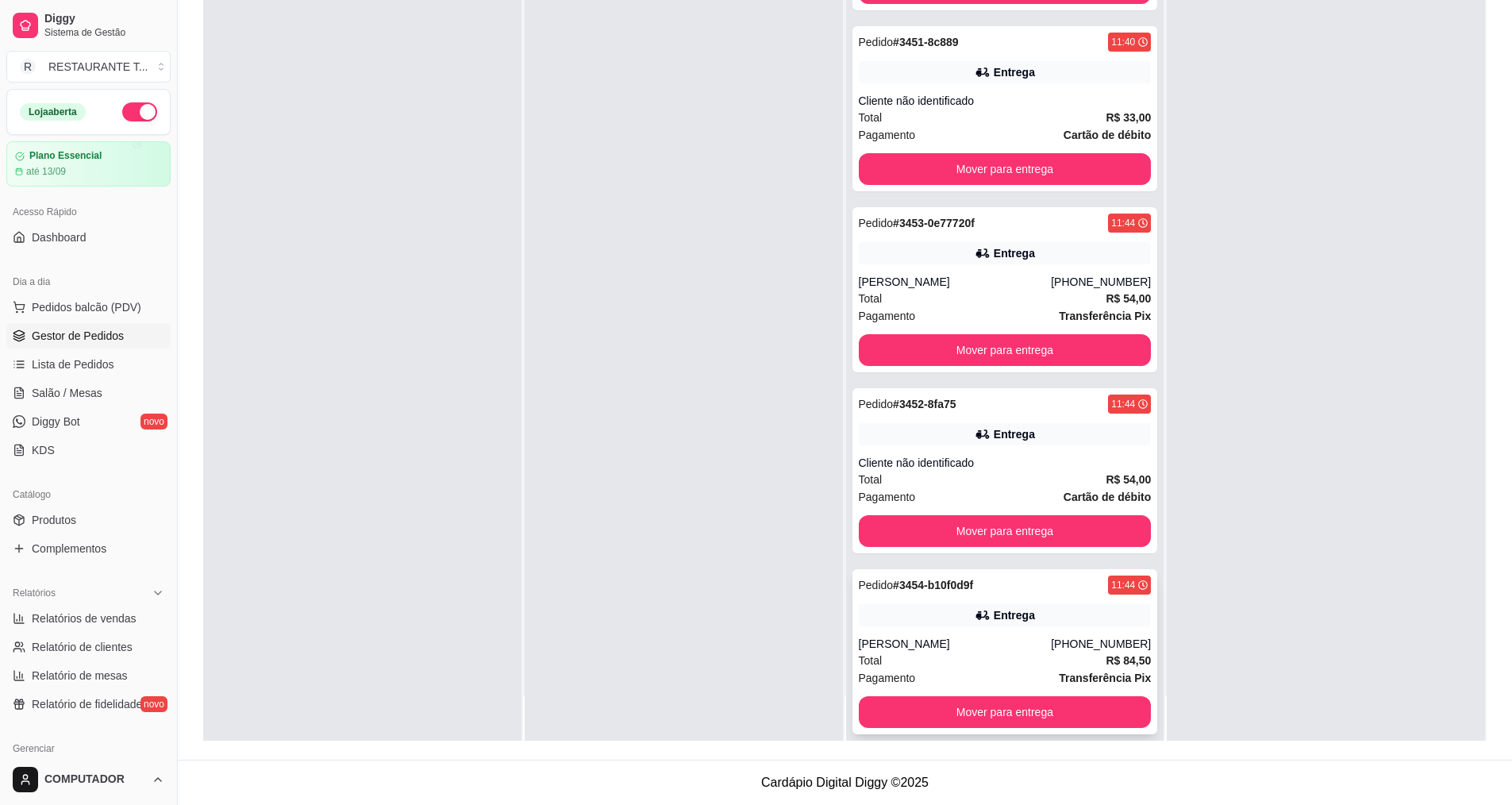
click at [965, 651] on div "Total R$ 84,50" at bounding box center [1004, 660] width 292 height 18
click at [940, 402] on div "Pedido # 3452-8fa75 11:44 Entrega Cliente não identificado Total R$ 54,00 Pagam…" at bounding box center [1005, 470] width 305 height 165
click at [925, 290] on div "Total R$ 54,00" at bounding box center [1004, 298] width 292 height 18
click at [930, 109] on div "Total R$ 33,00" at bounding box center [1004, 117] width 292 height 18
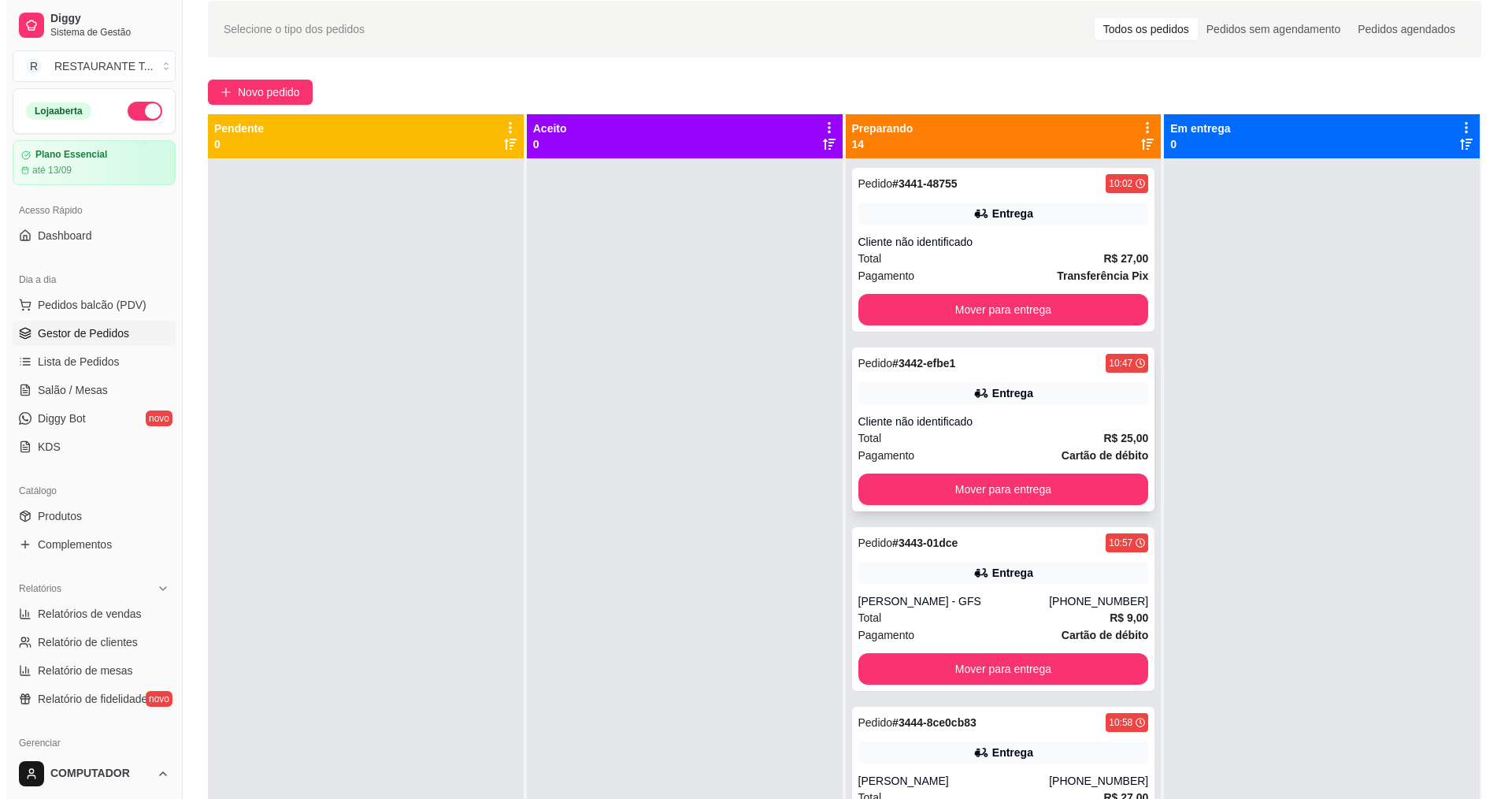
scroll to position [0, 0]
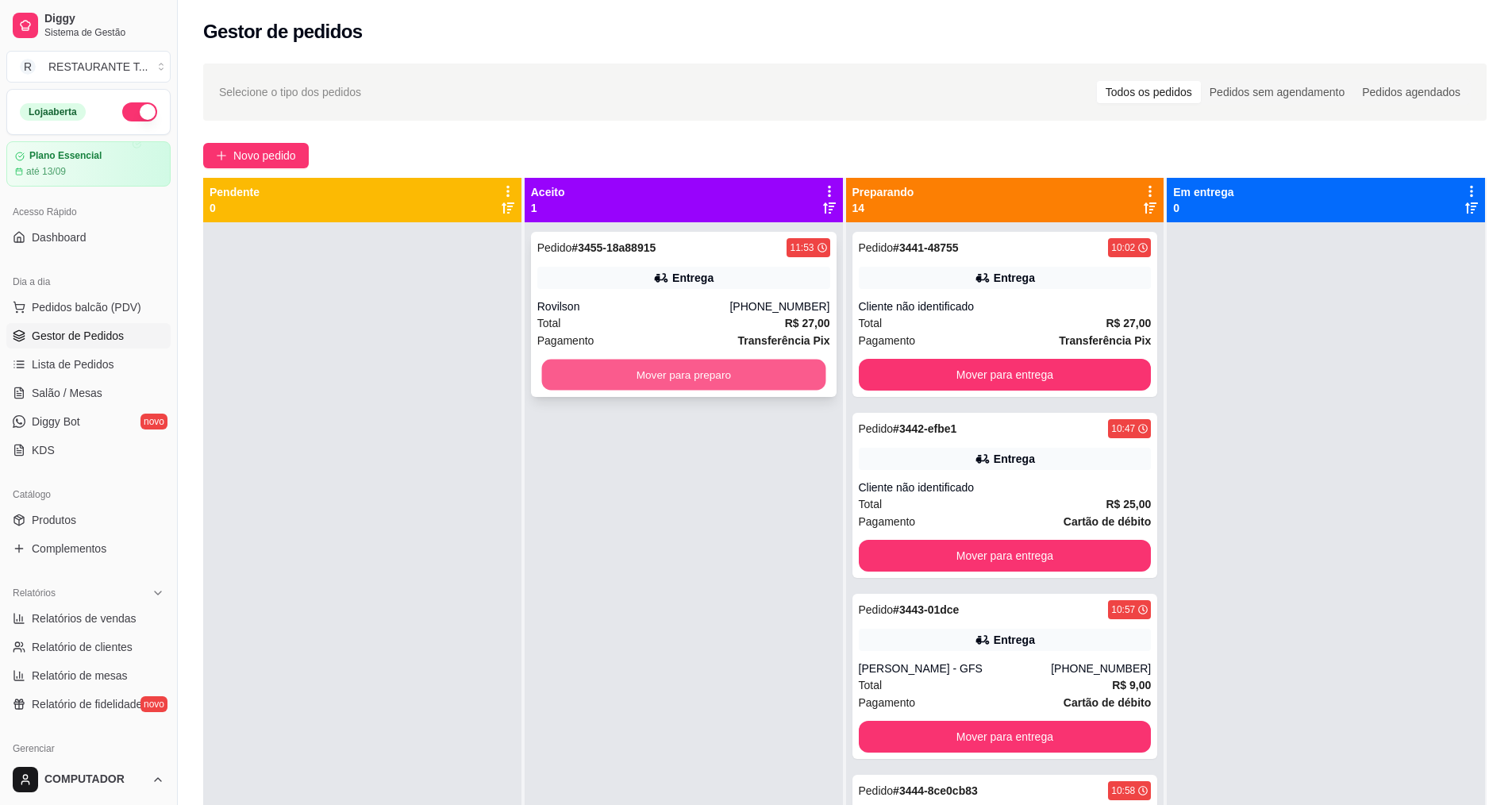
click at [683, 380] on button "Mover para preparo" at bounding box center [683, 376] width 285 height 31
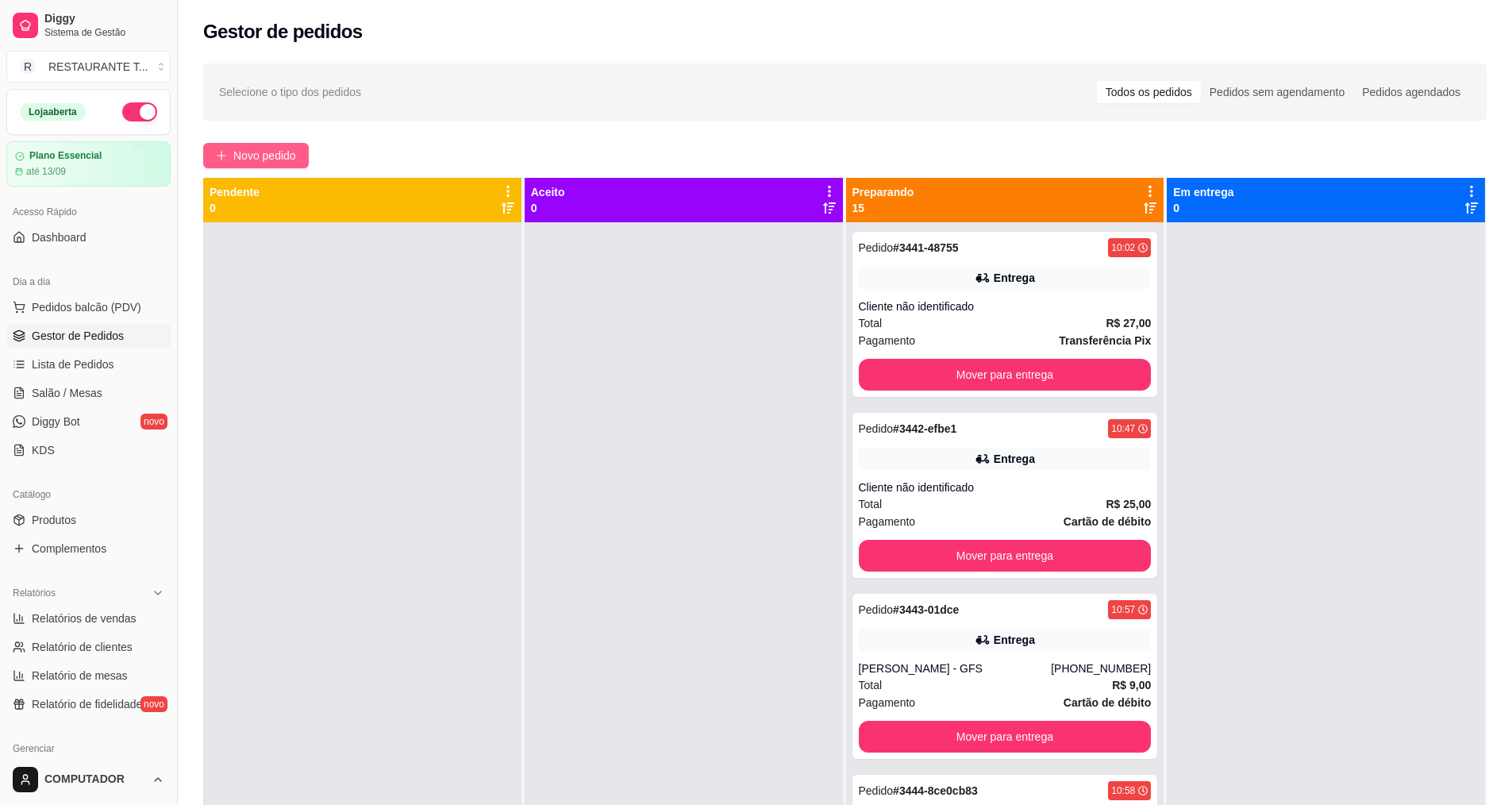
click at [305, 158] on button "Novo pedido" at bounding box center [256, 156] width 106 height 25
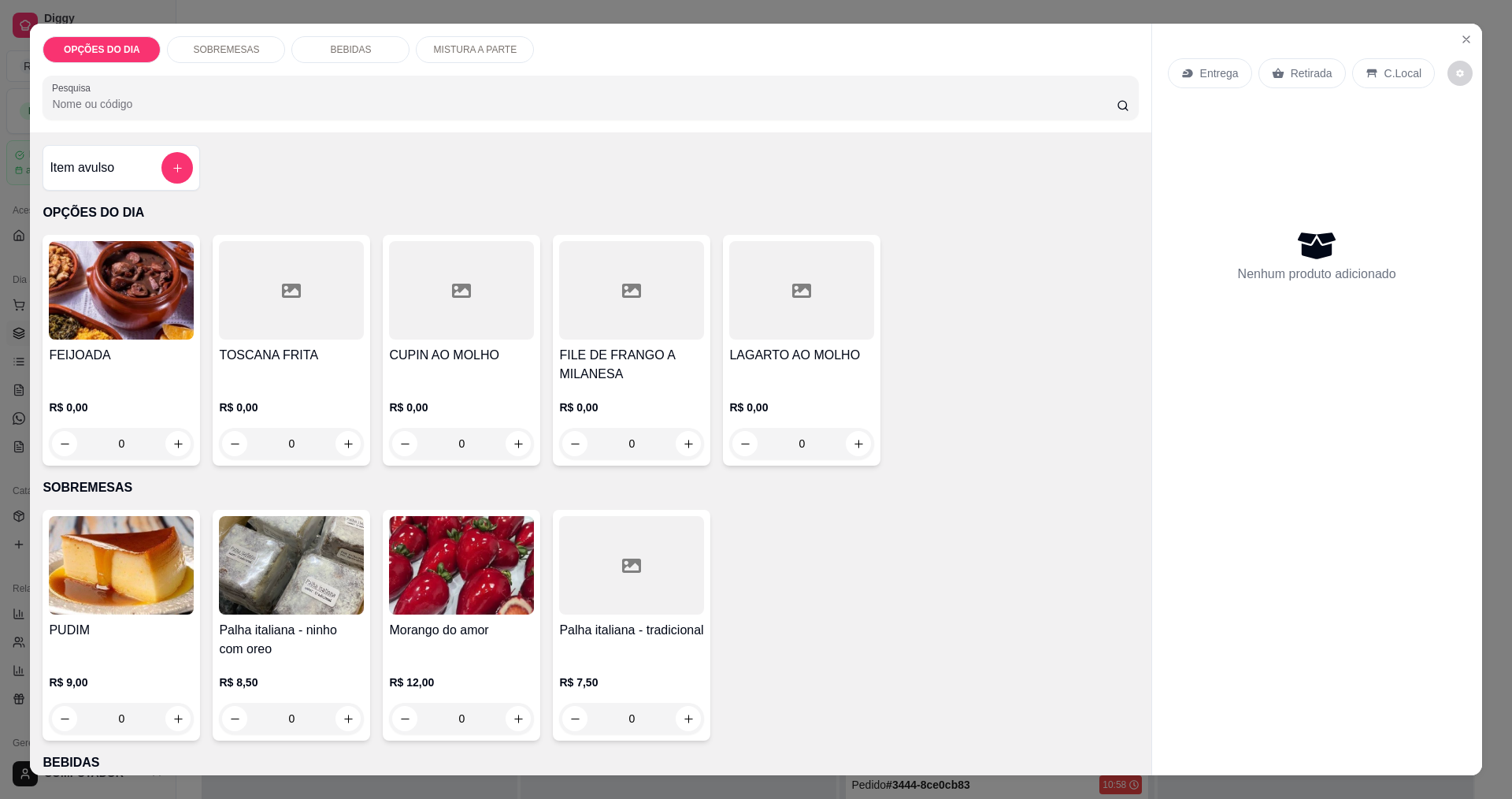
click at [855, 438] on div "0" at bounding box center [801, 444] width 145 height 31
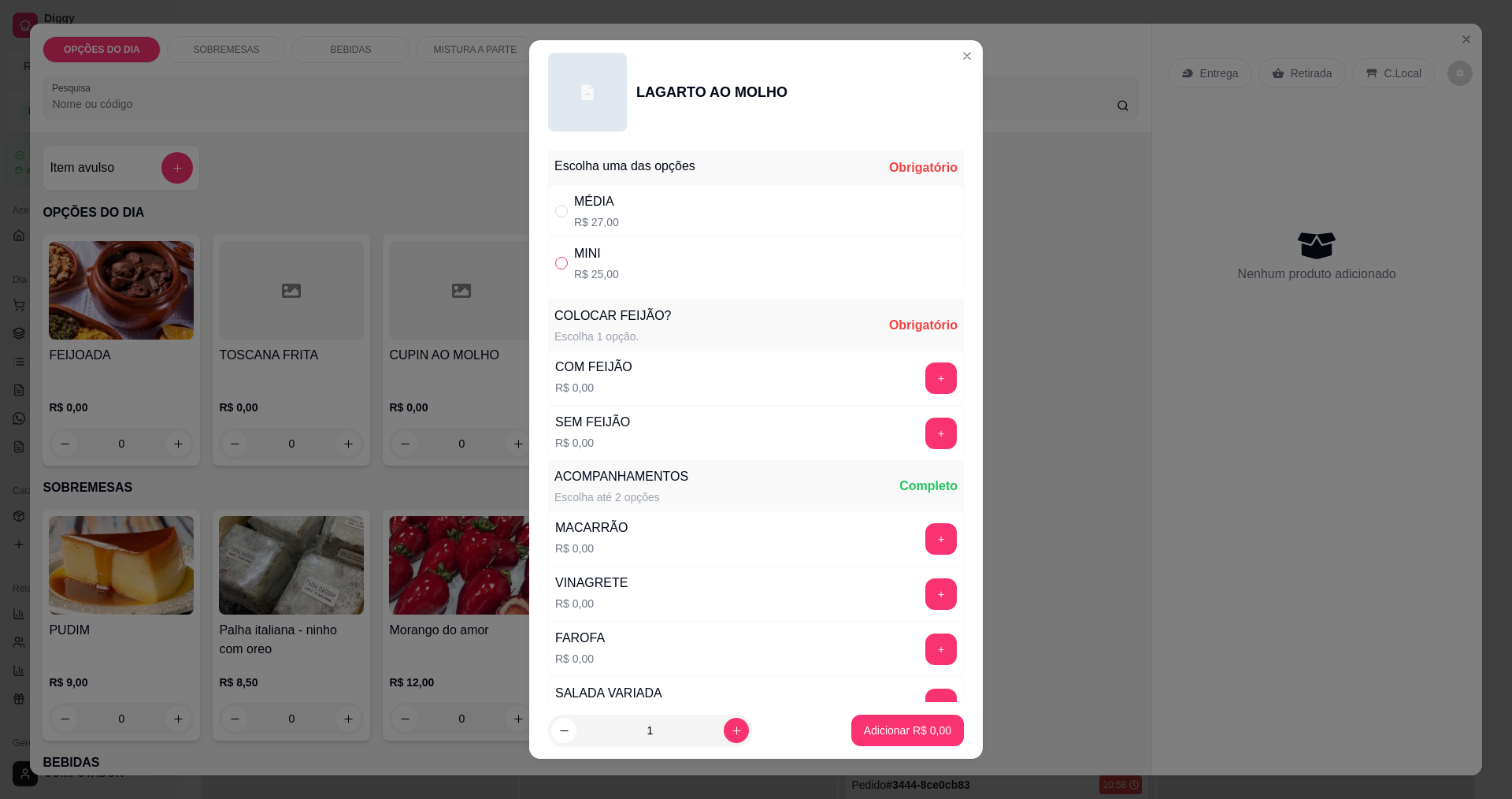
click at [556, 264] on input "" at bounding box center [561, 263] width 13 height 13
radio input "true"
click at [926, 377] on button "+" at bounding box center [941, 378] width 31 height 31
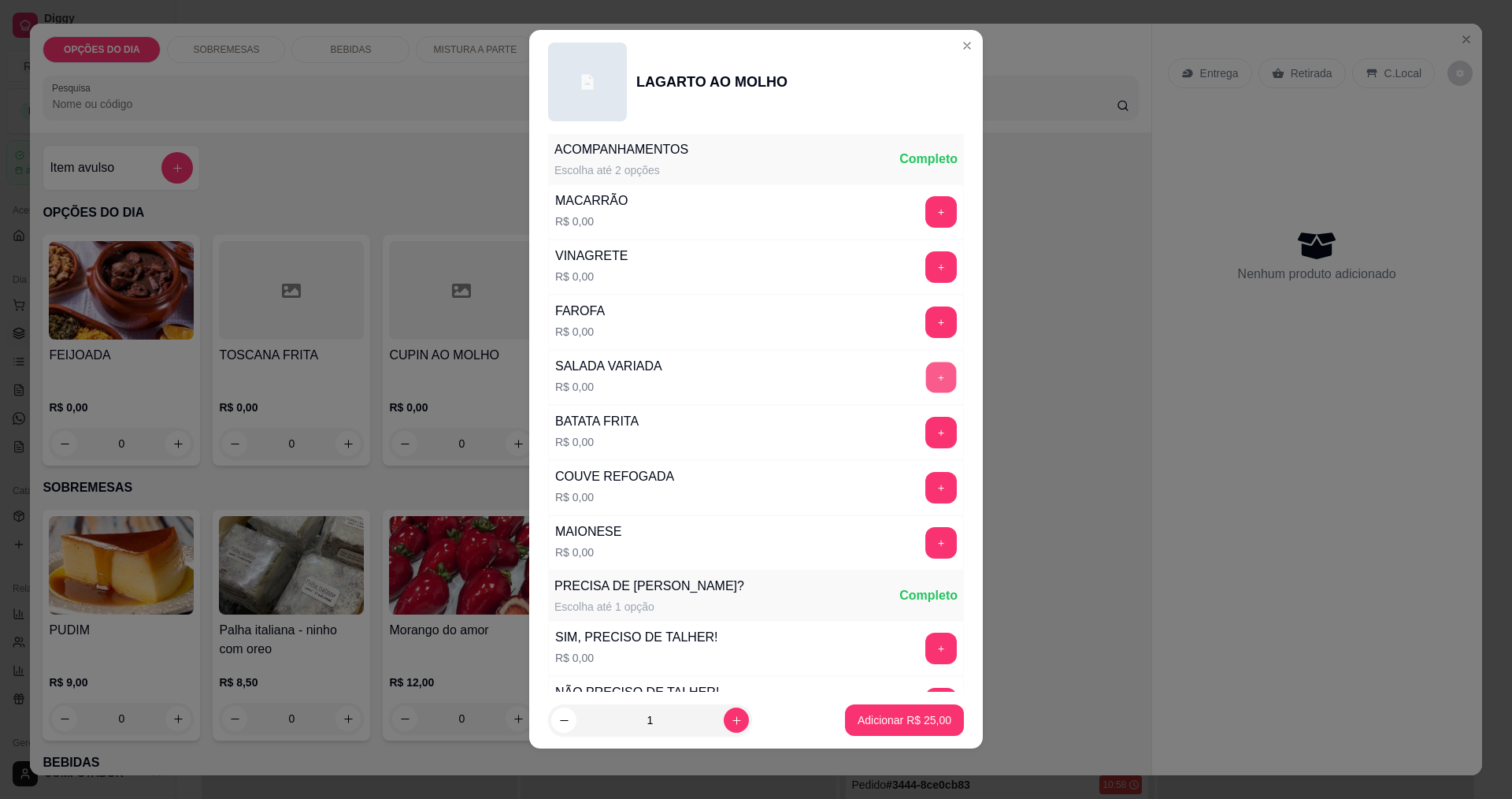
click at [926, 383] on button "+" at bounding box center [941, 377] width 31 height 31
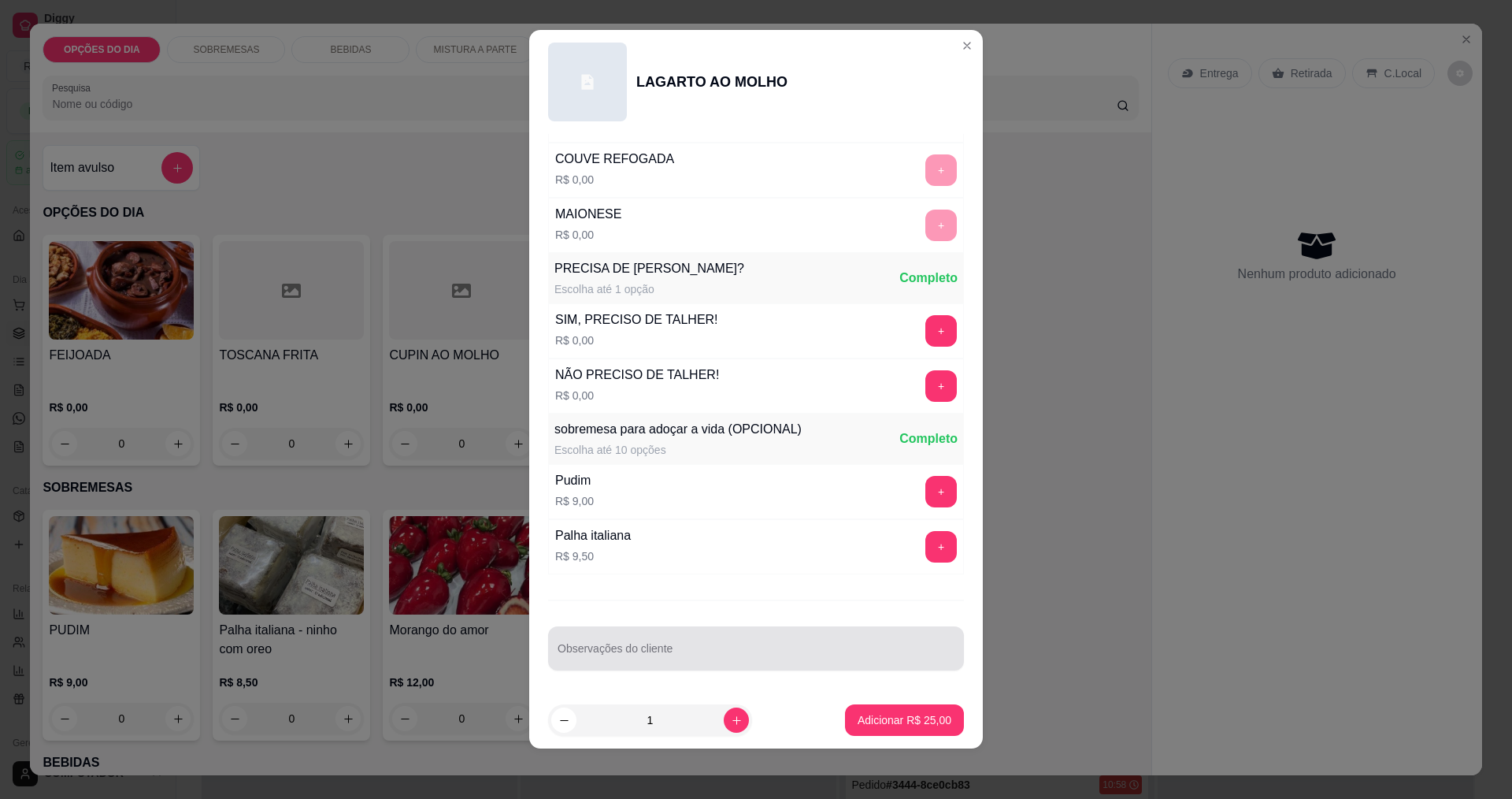
click at [892, 737] on footer "1 Adicionar R$ 25,00" at bounding box center [755, 720] width 453 height 56
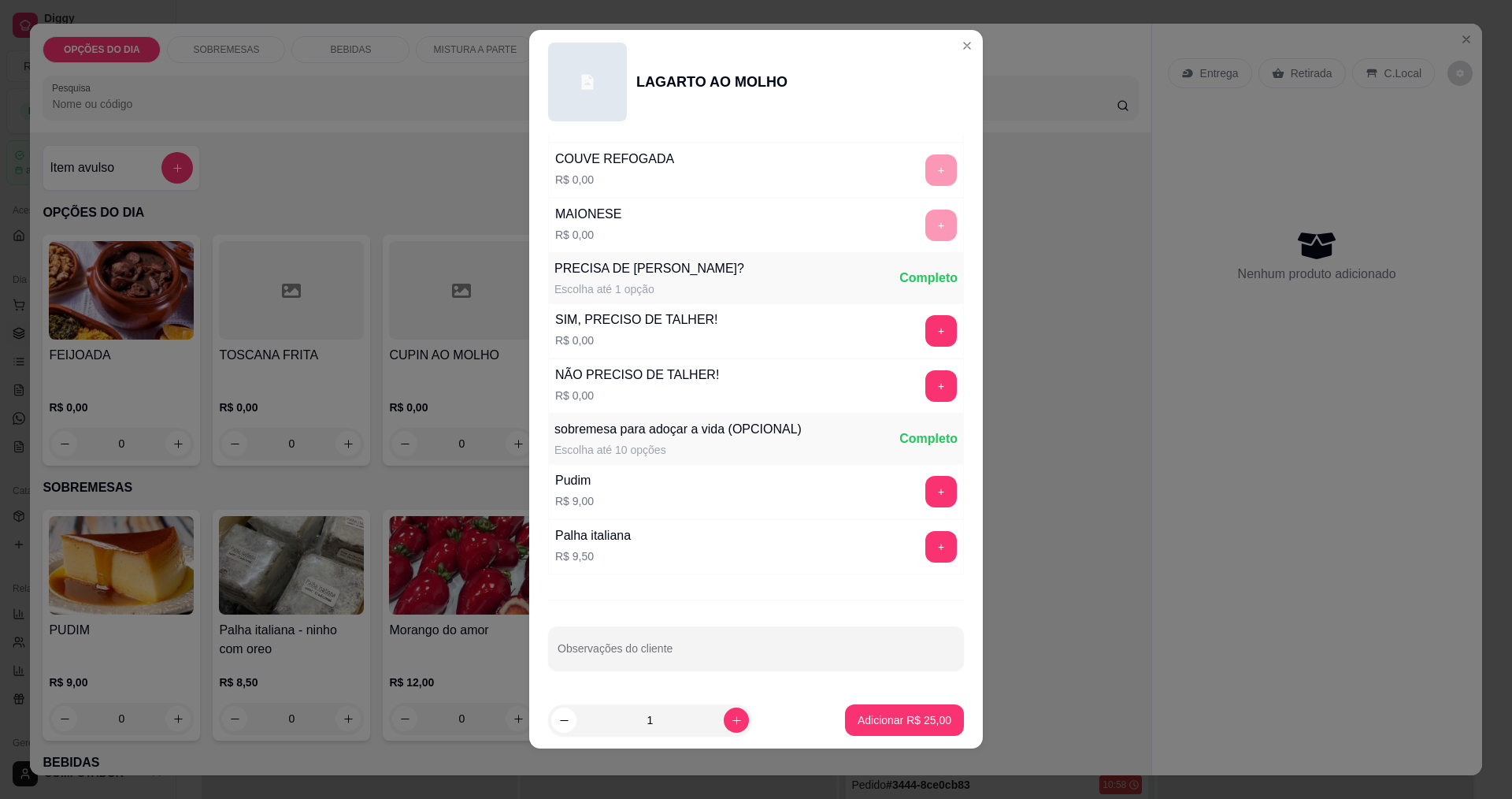
click at [890, 715] on p "Adicionar R$ 25,00" at bounding box center [904, 720] width 94 height 16
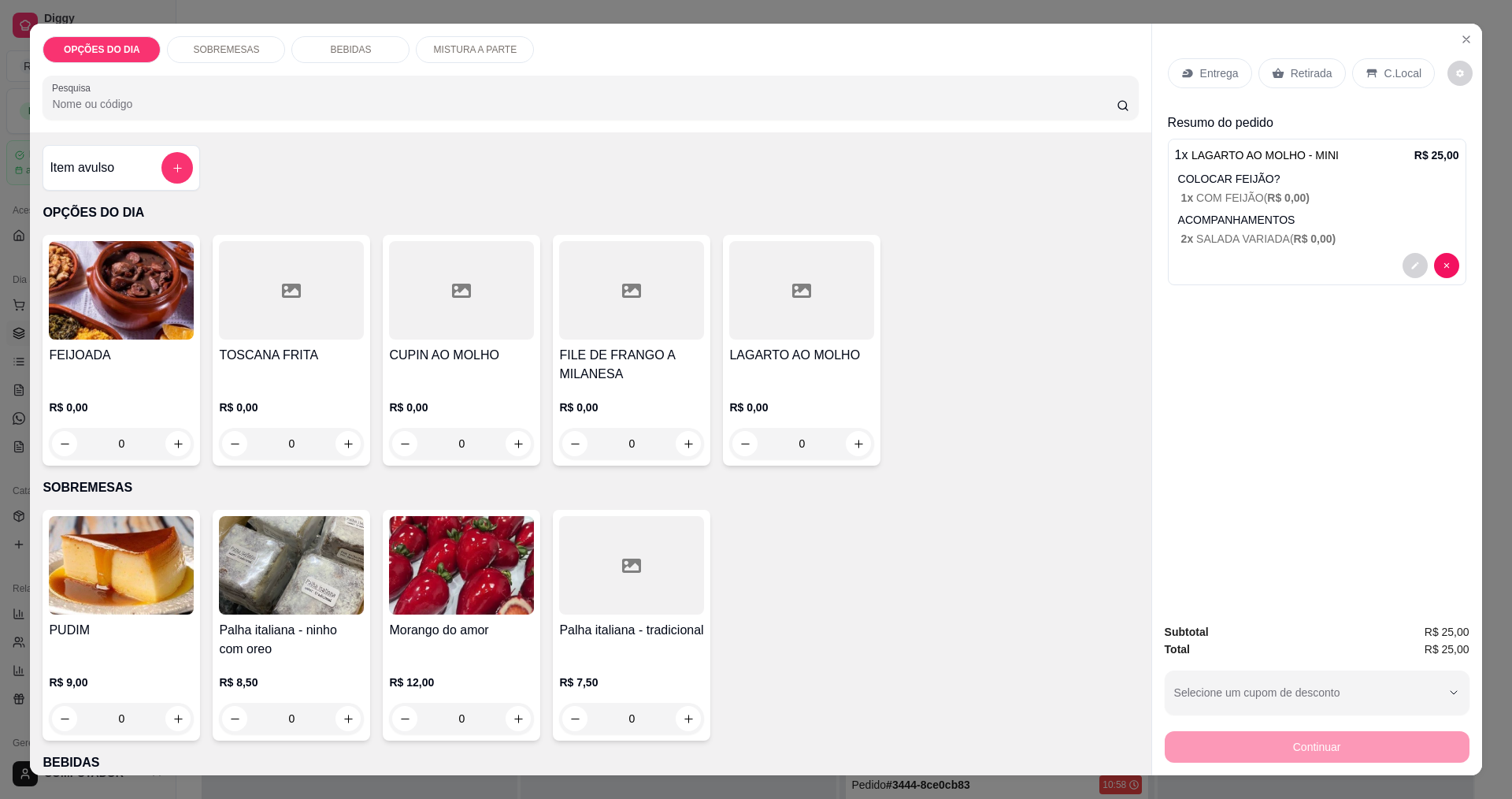
click at [1182, 71] on icon at bounding box center [1187, 73] width 11 height 9
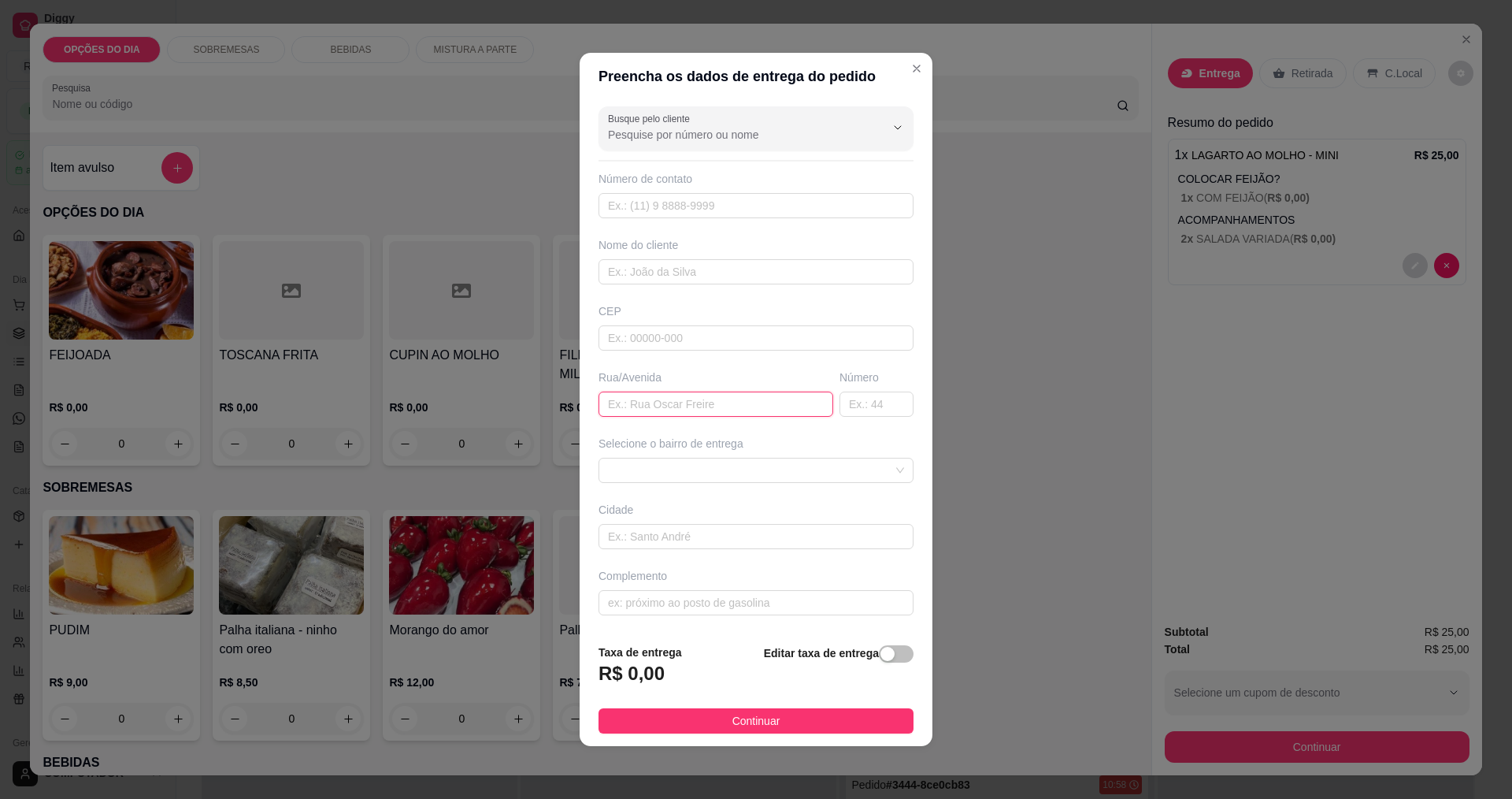
click at [725, 411] on input "text" at bounding box center [716, 404] width 235 height 25
type input "JUNO"
click at [700, 483] on div at bounding box center [756, 471] width 315 height 25
type input "40"
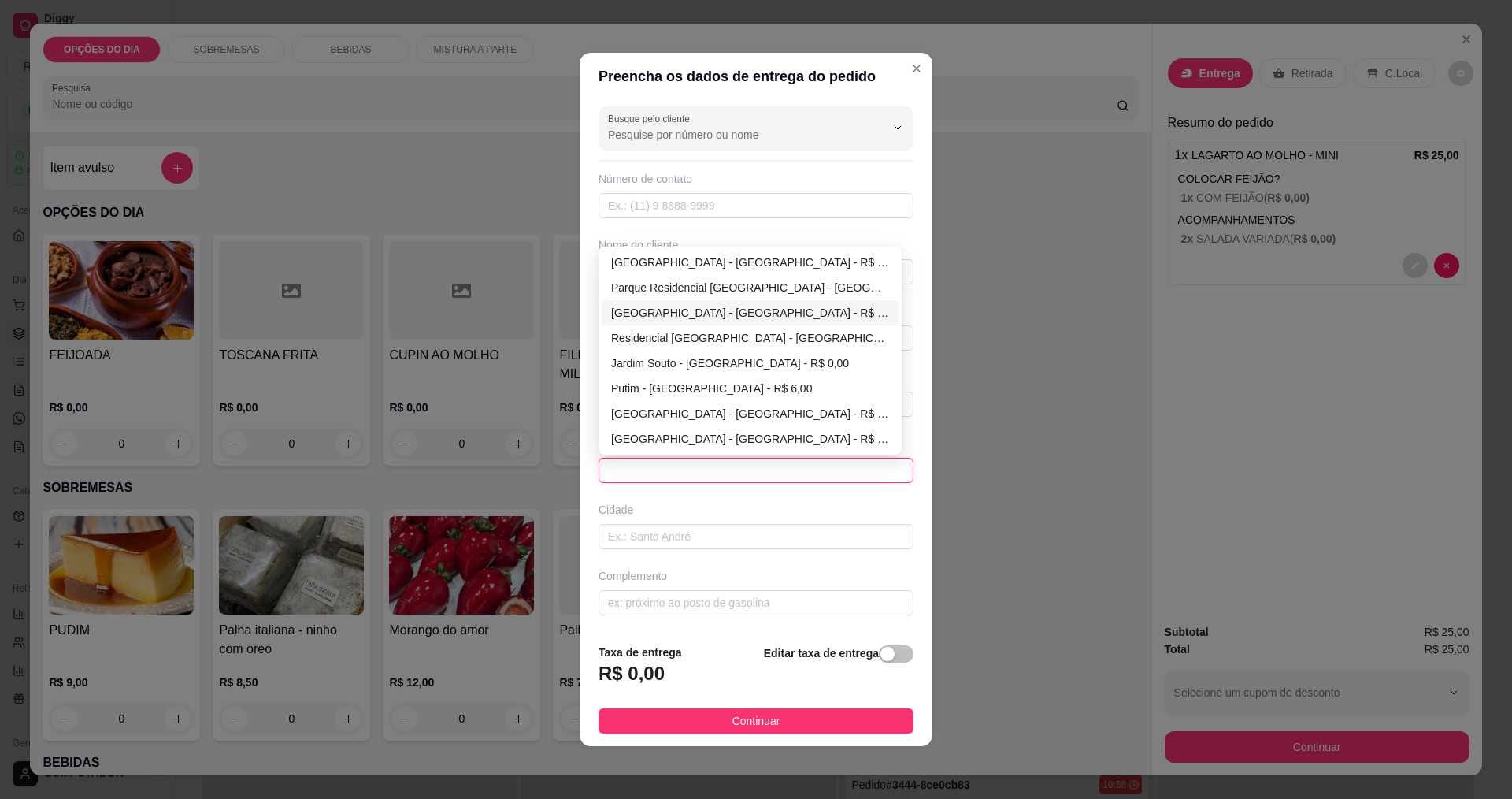
click at [679, 316] on div "[GEOGRAPHIC_DATA] - [GEOGRAPHIC_DATA] - R$ 0,00" at bounding box center [750, 313] width 278 height 17
type input "[GEOGRAPHIC_DATA]"
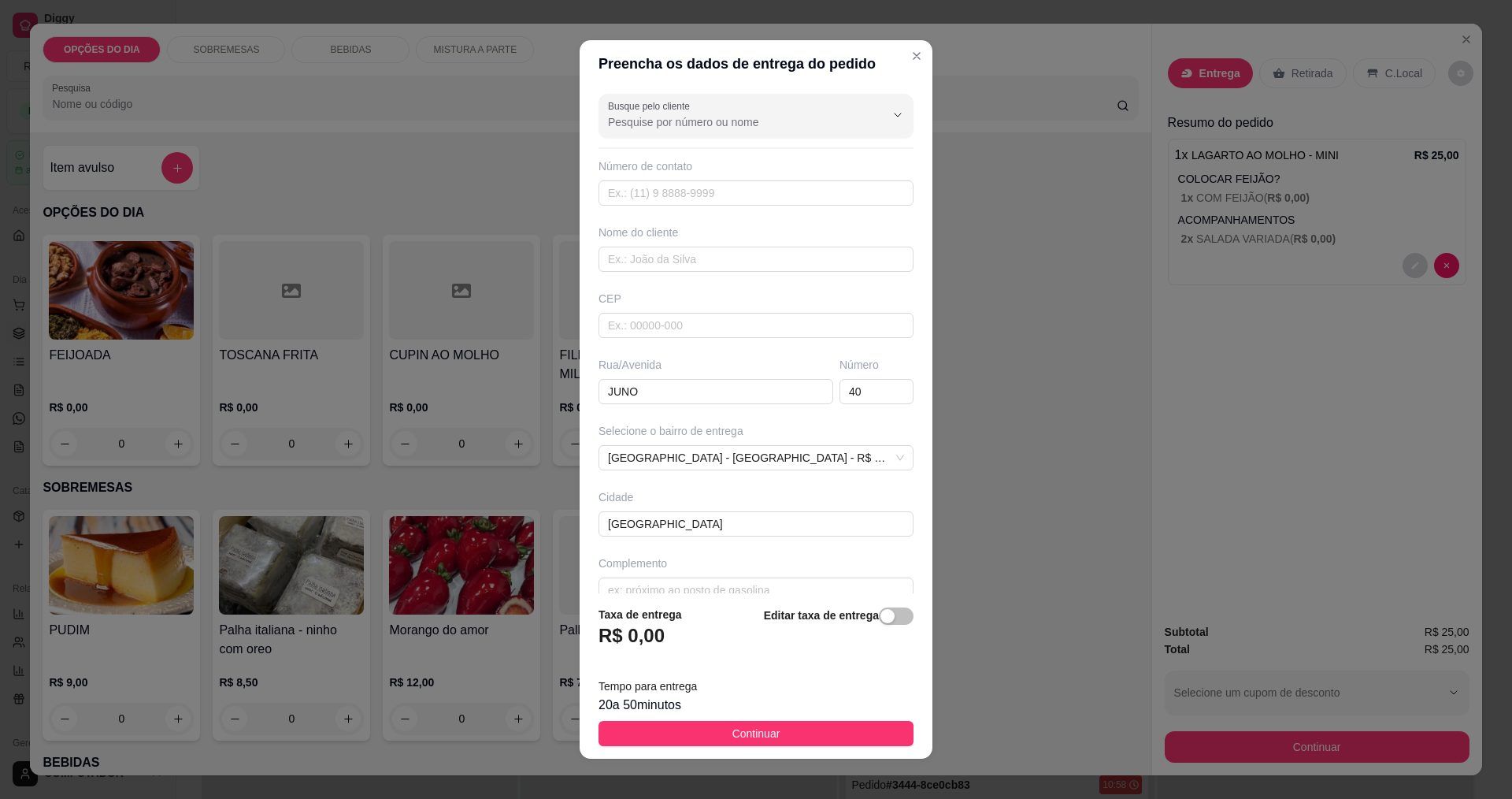
click at [790, 713] on div "20 a 50 minutos" at bounding box center [756, 705] width 315 height 18
click at [787, 735] on button "Continuar" at bounding box center [756, 734] width 315 height 25
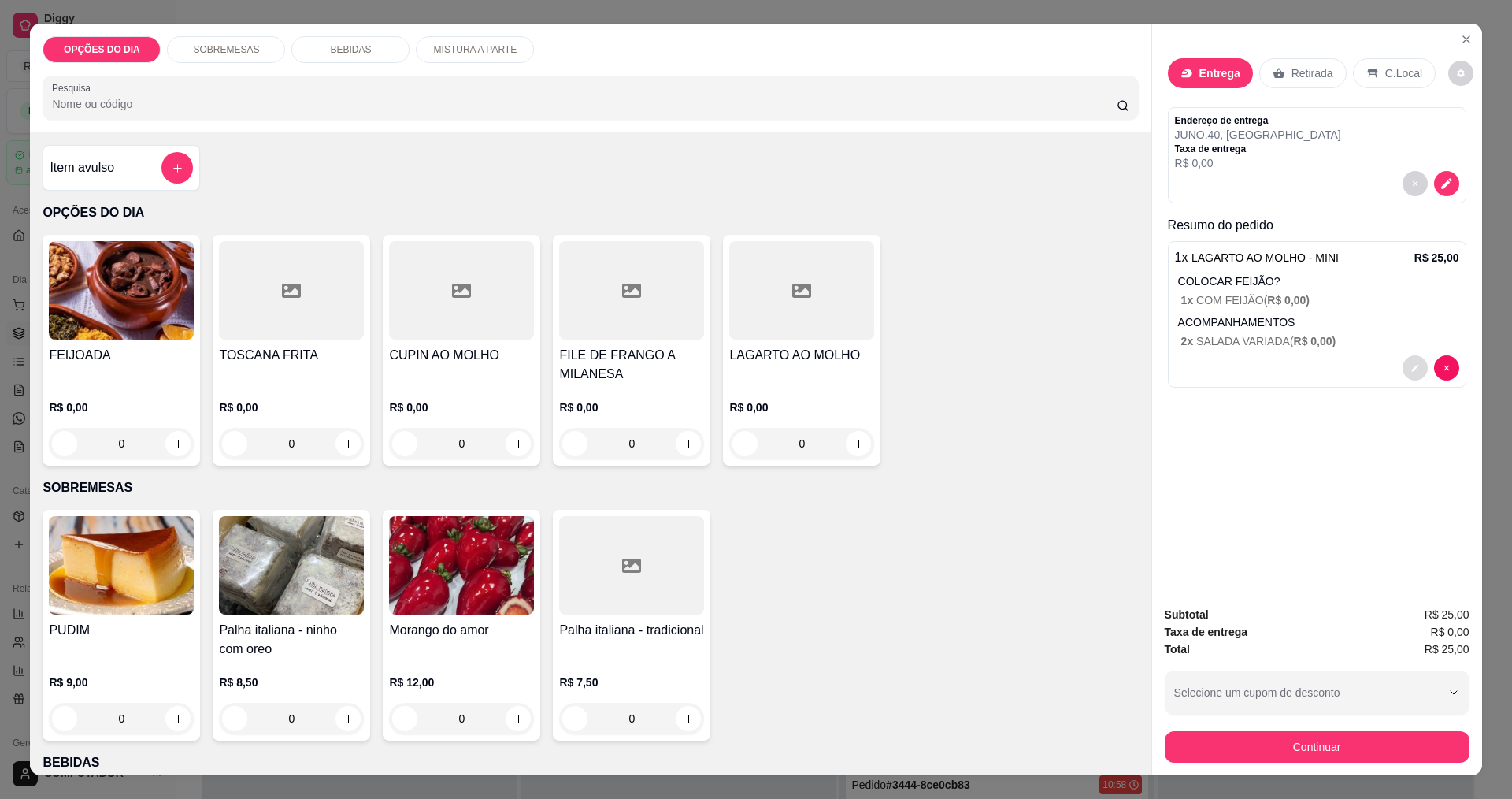
click at [1402, 372] on button "decrease-product-quantity" at bounding box center [1415, 368] width 25 height 25
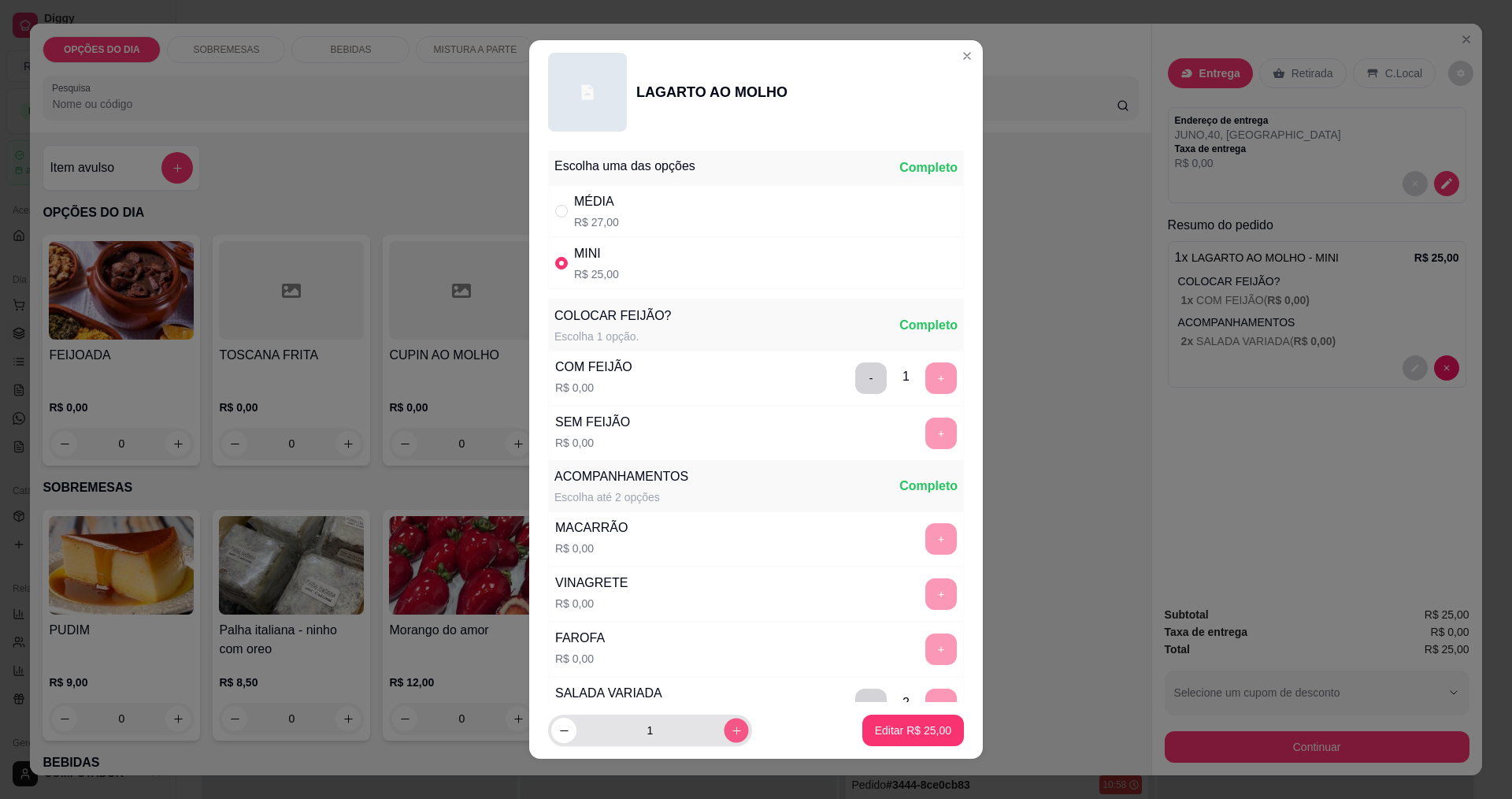
click at [731, 726] on icon "increase-product-quantity" at bounding box center [737, 731] width 12 height 12
type input "2"
click at [891, 732] on p "Editar R$ 50,00" at bounding box center [912, 730] width 74 height 15
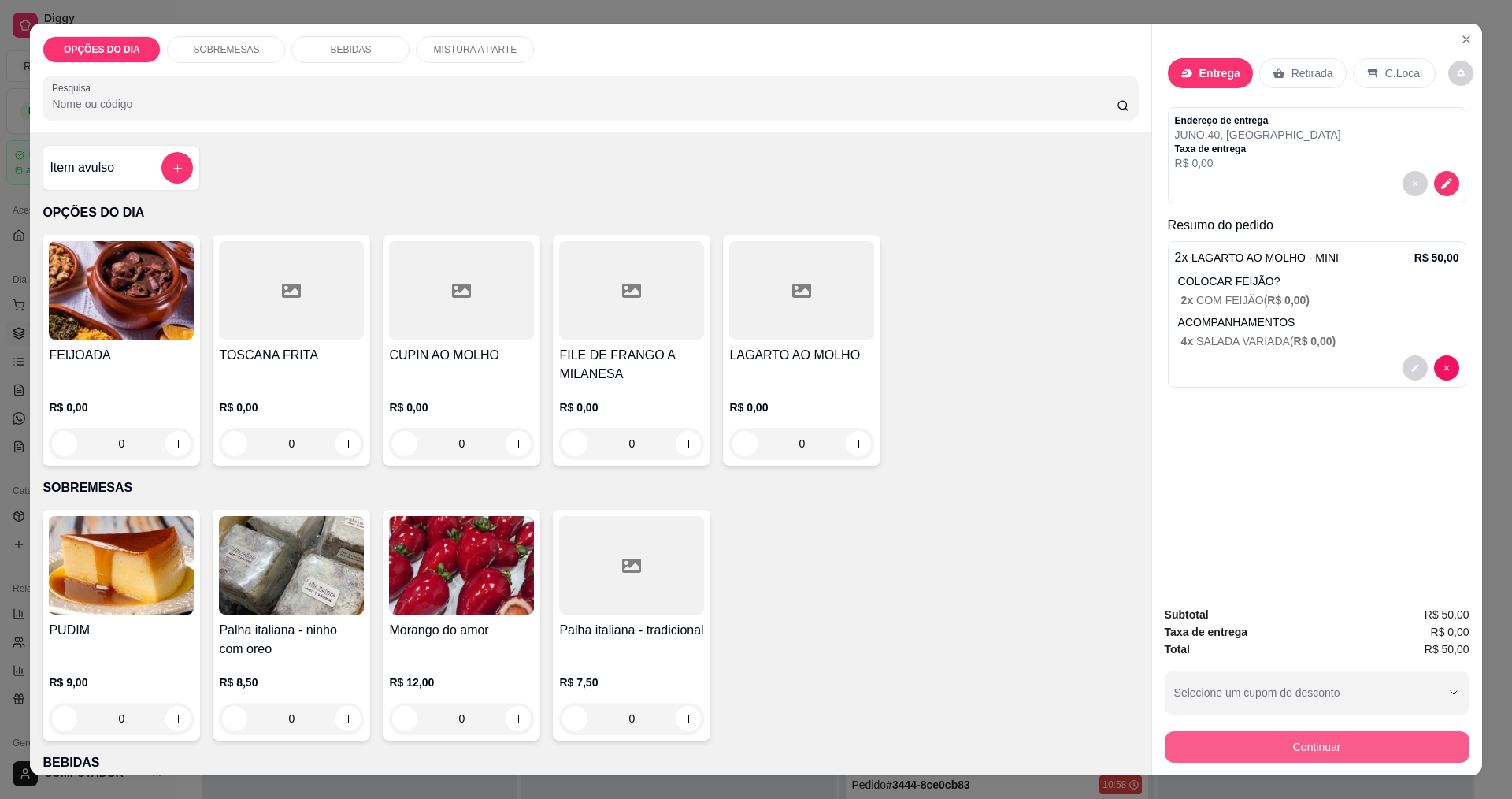
click at [1299, 750] on button "Continuar" at bounding box center [1317, 747] width 305 height 31
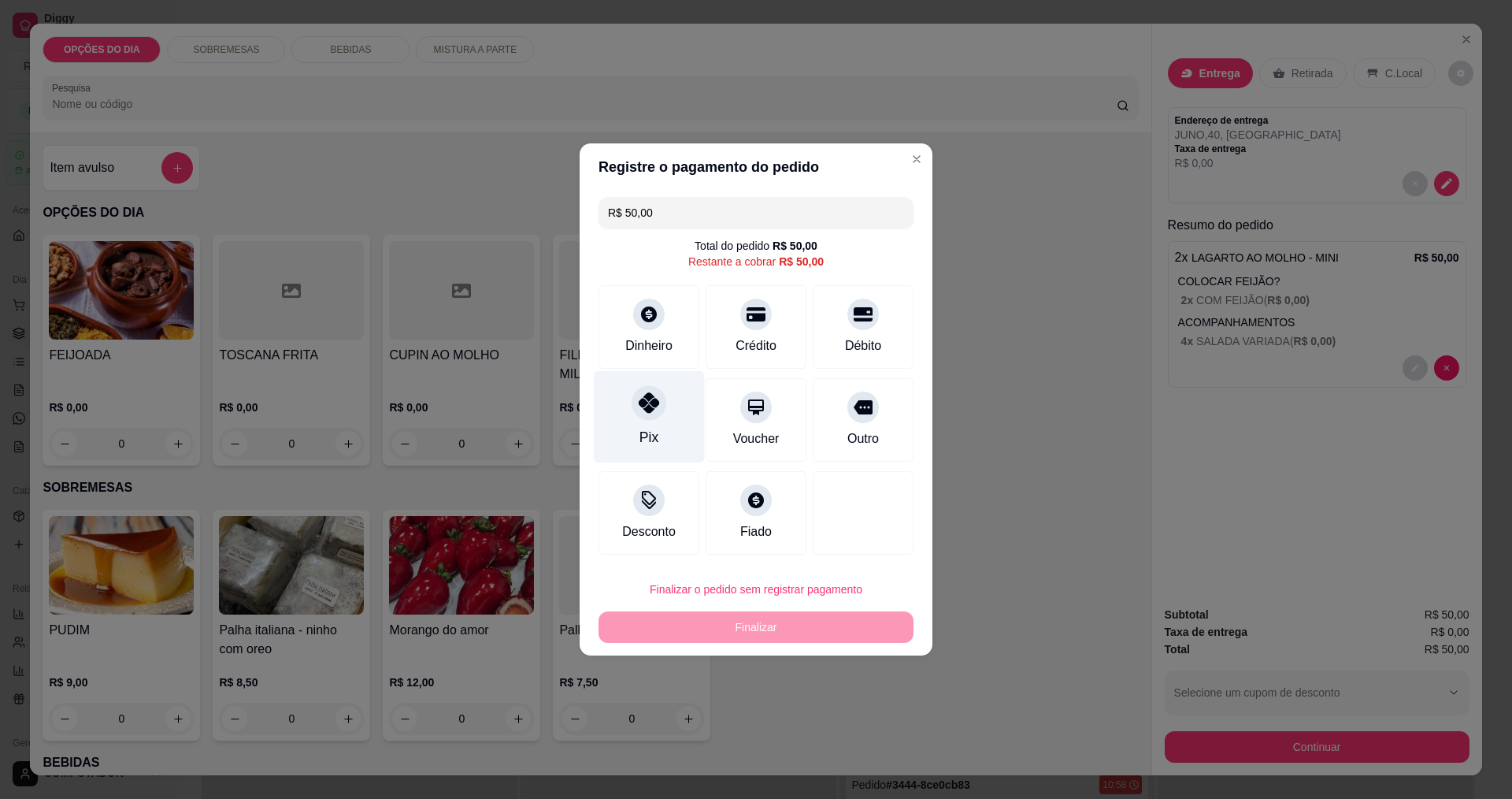
click at [650, 432] on div "Pix" at bounding box center [648, 437] width 18 height 20
type input "R$ 0,00"
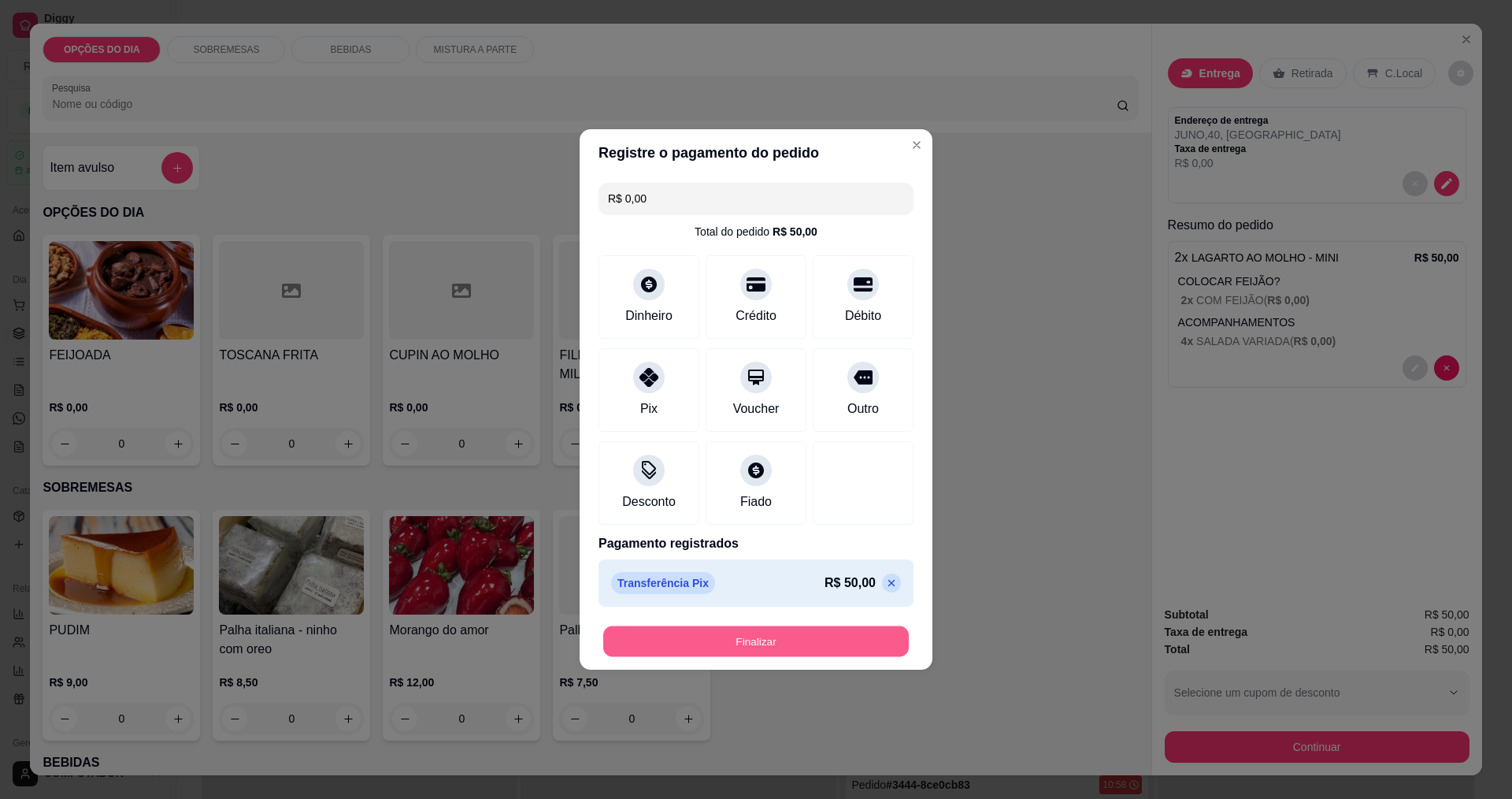
click at [776, 637] on button "Finalizar" at bounding box center [756, 642] width 306 height 31
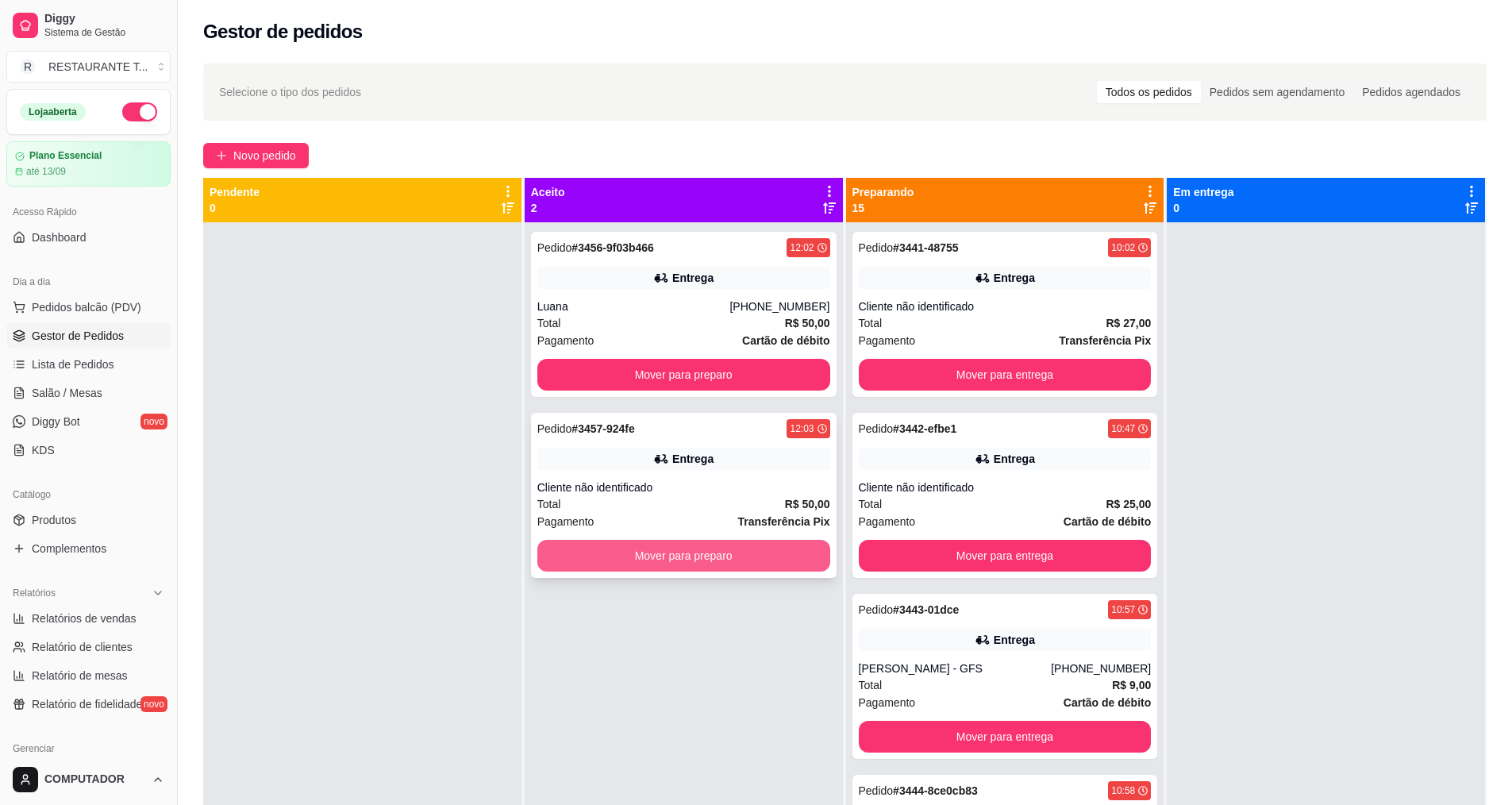
click at [715, 566] on button "Mover para preparo" at bounding box center [683, 556] width 292 height 31
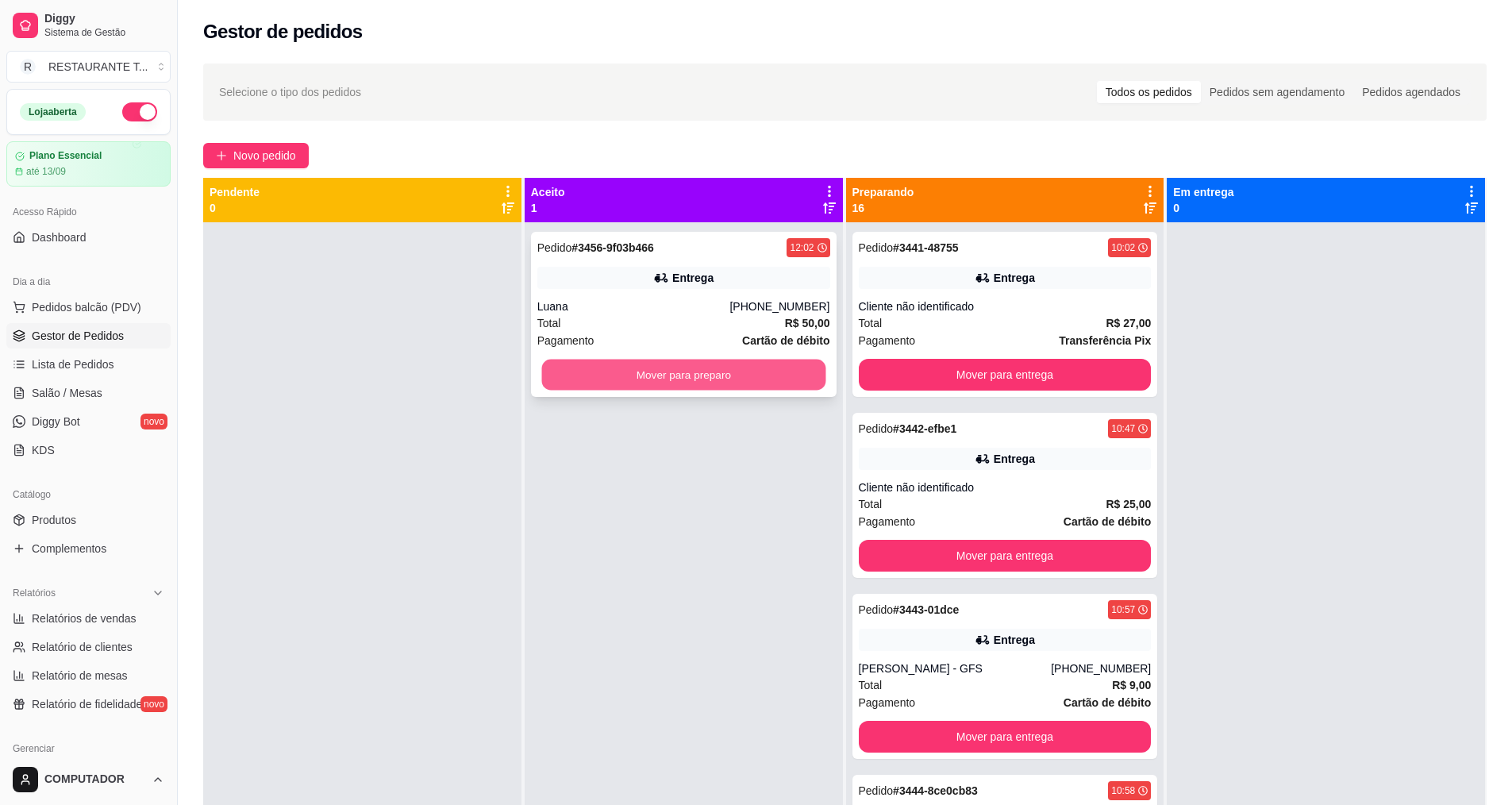
click at [752, 381] on button "Mover para preparo" at bounding box center [683, 376] width 285 height 31
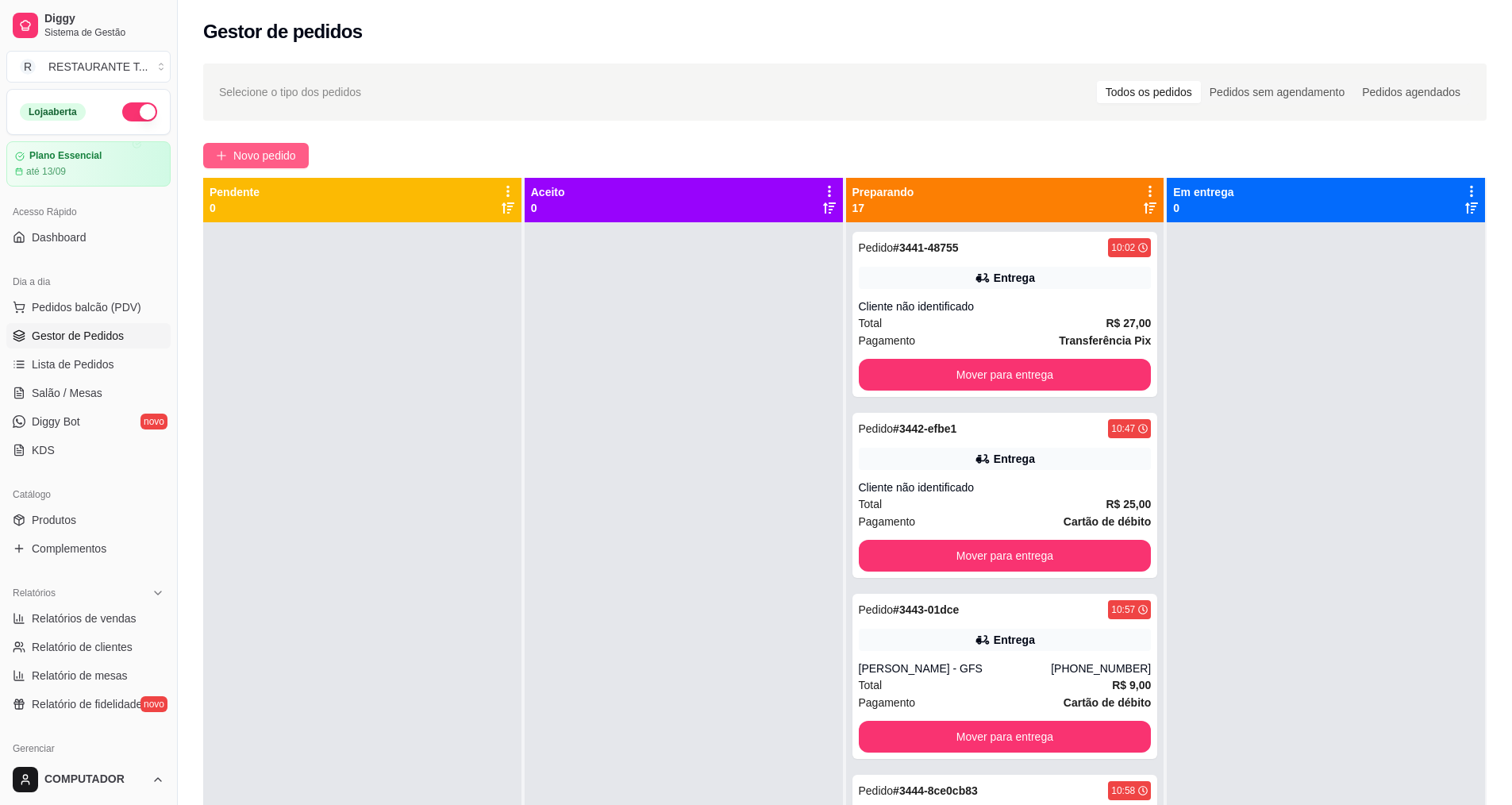
click at [276, 164] on button "Novo pedido" at bounding box center [256, 156] width 106 height 25
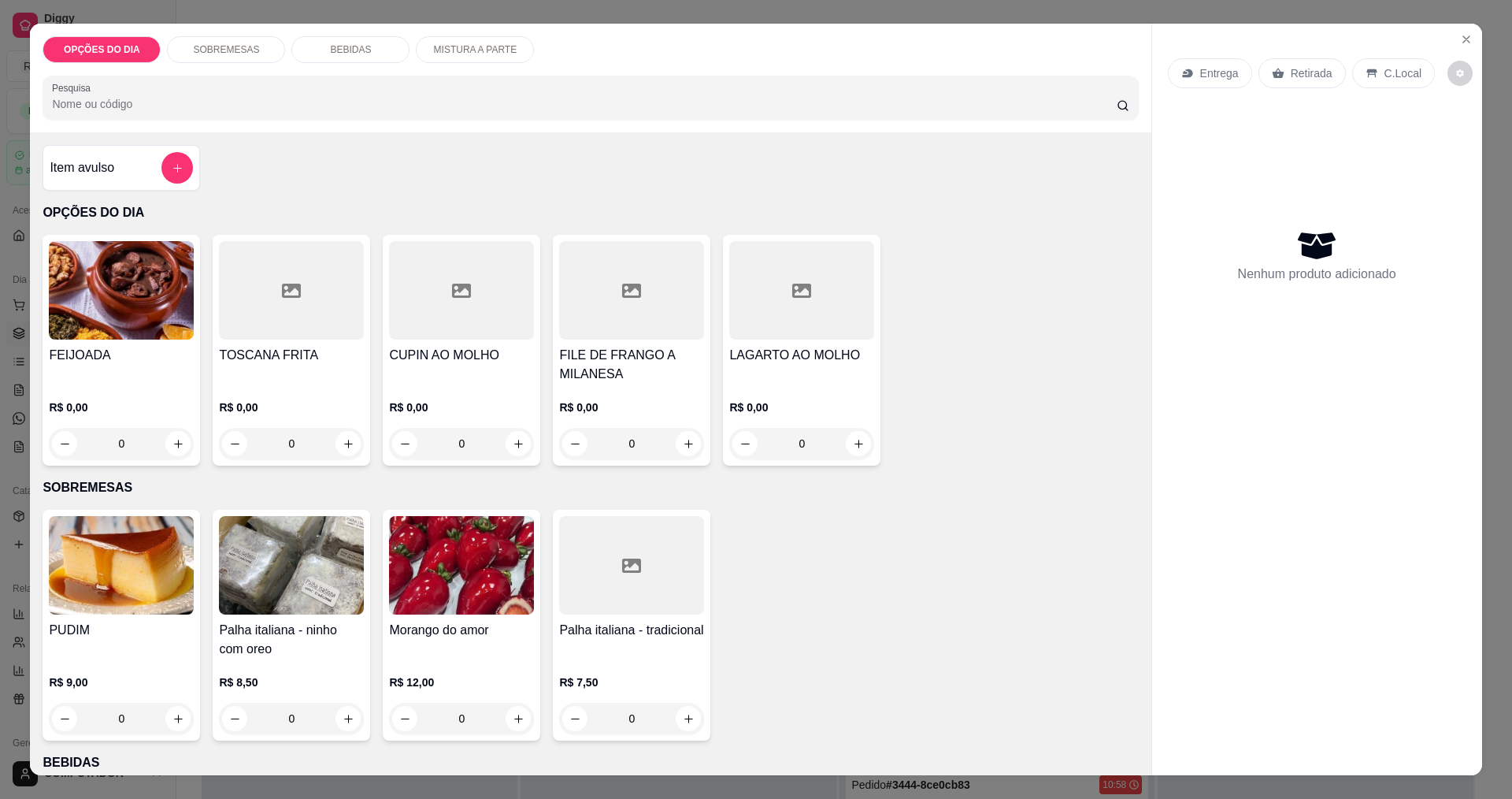
click at [174, 449] on div "0" at bounding box center [120, 444] width 145 height 31
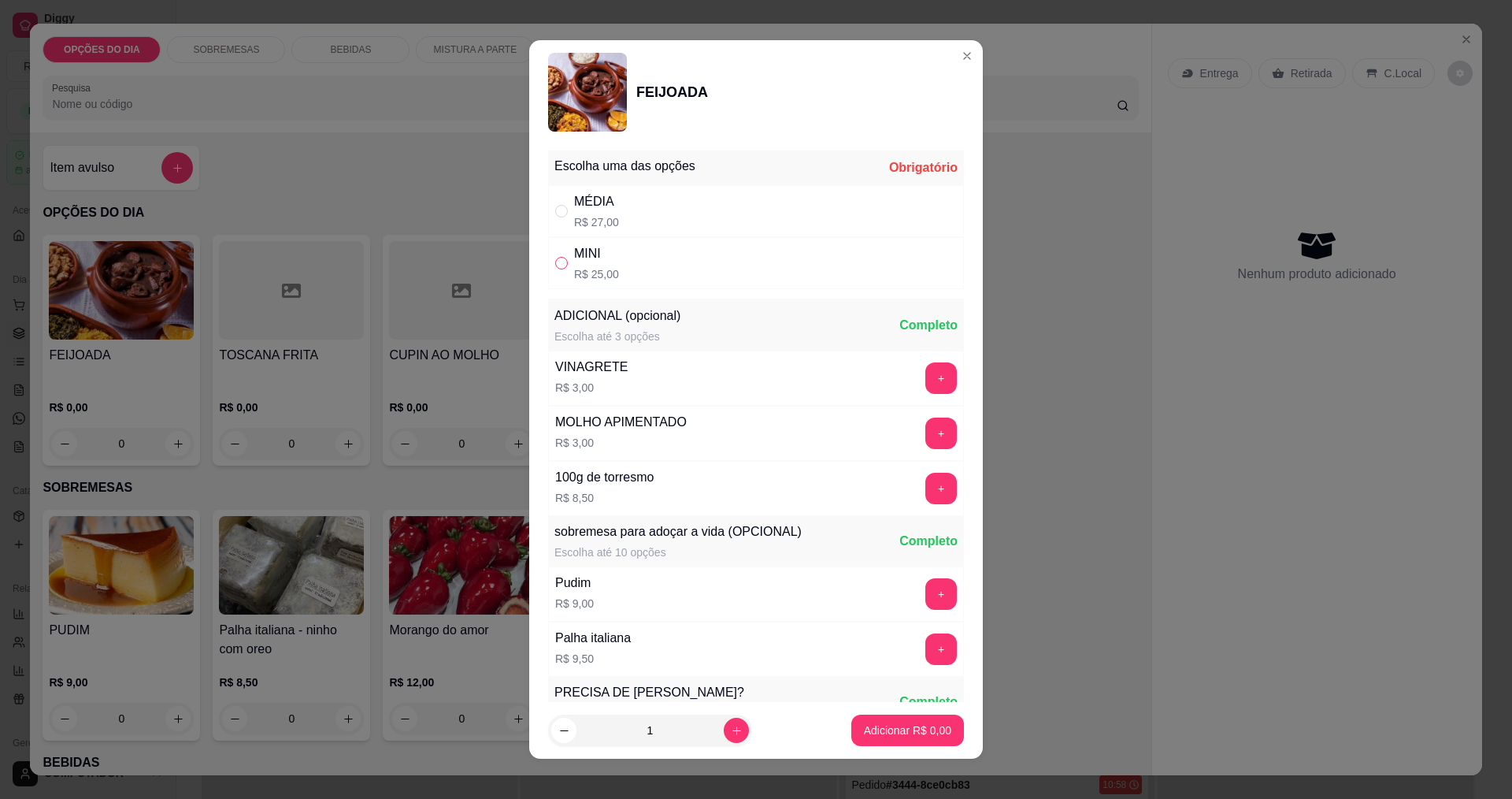
click at [555, 263] on input "" at bounding box center [561, 263] width 13 height 13
radio input "true"
click at [869, 730] on p "Adicionar R$ 25,00" at bounding box center [904, 730] width 94 height 16
type input "1"
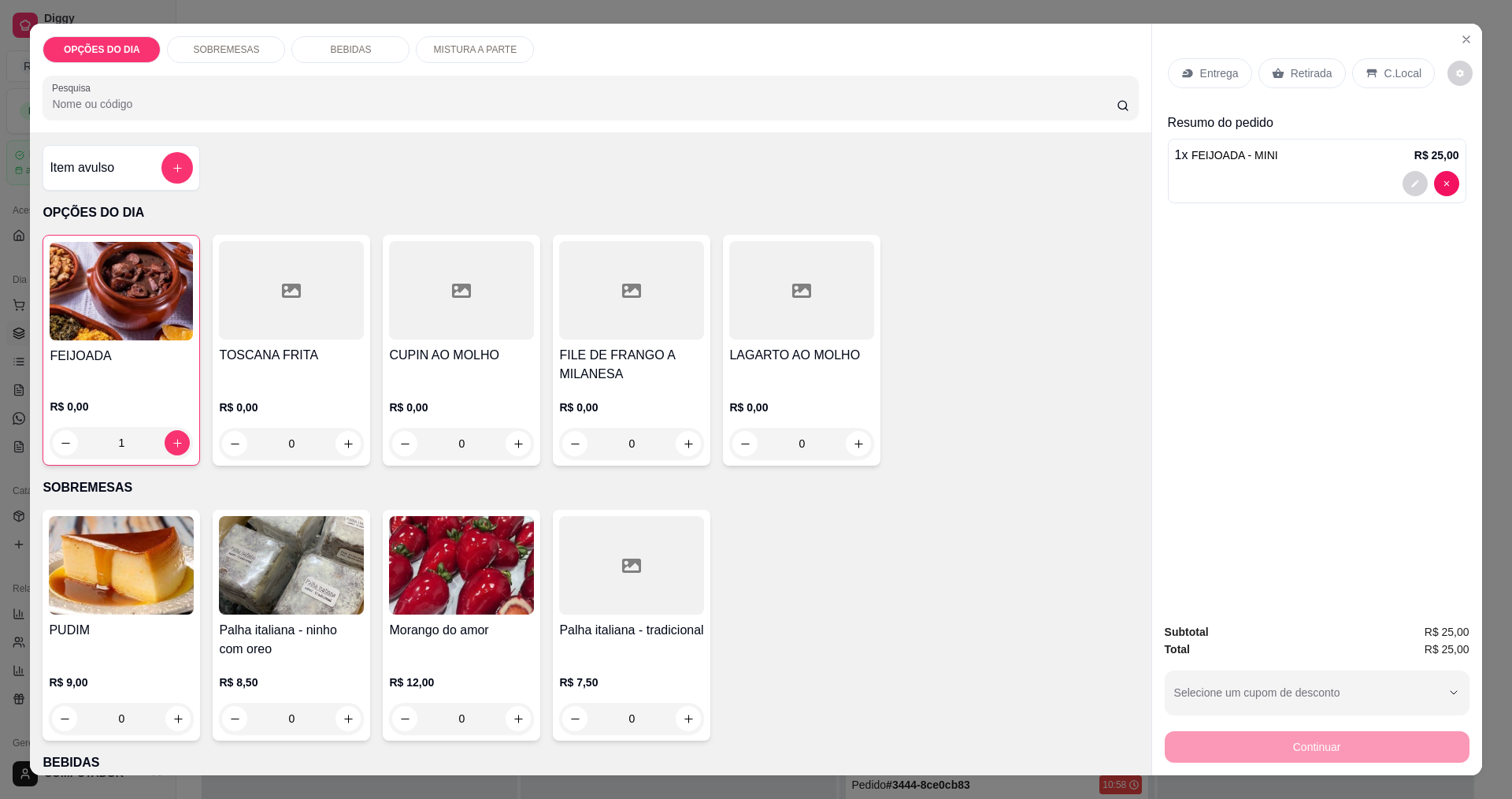
click at [1228, 78] on p "Entrega" at bounding box center [1220, 73] width 39 height 16
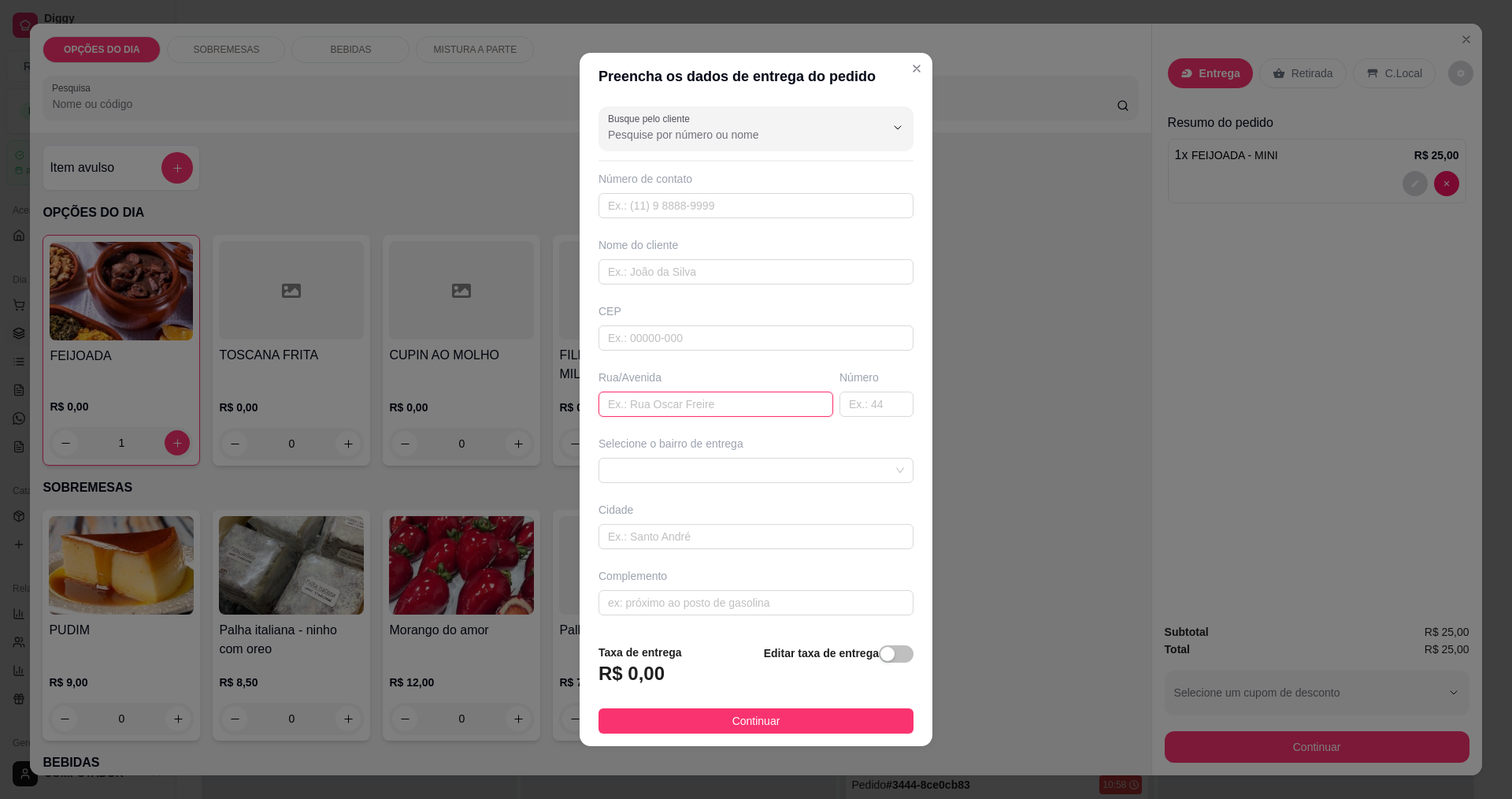
click at [627, 397] on input "text" at bounding box center [716, 404] width 235 height 25
type input "PRAÇA HERCULES"
click at [721, 474] on span at bounding box center [756, 470] width 296 height 23
type input "239"
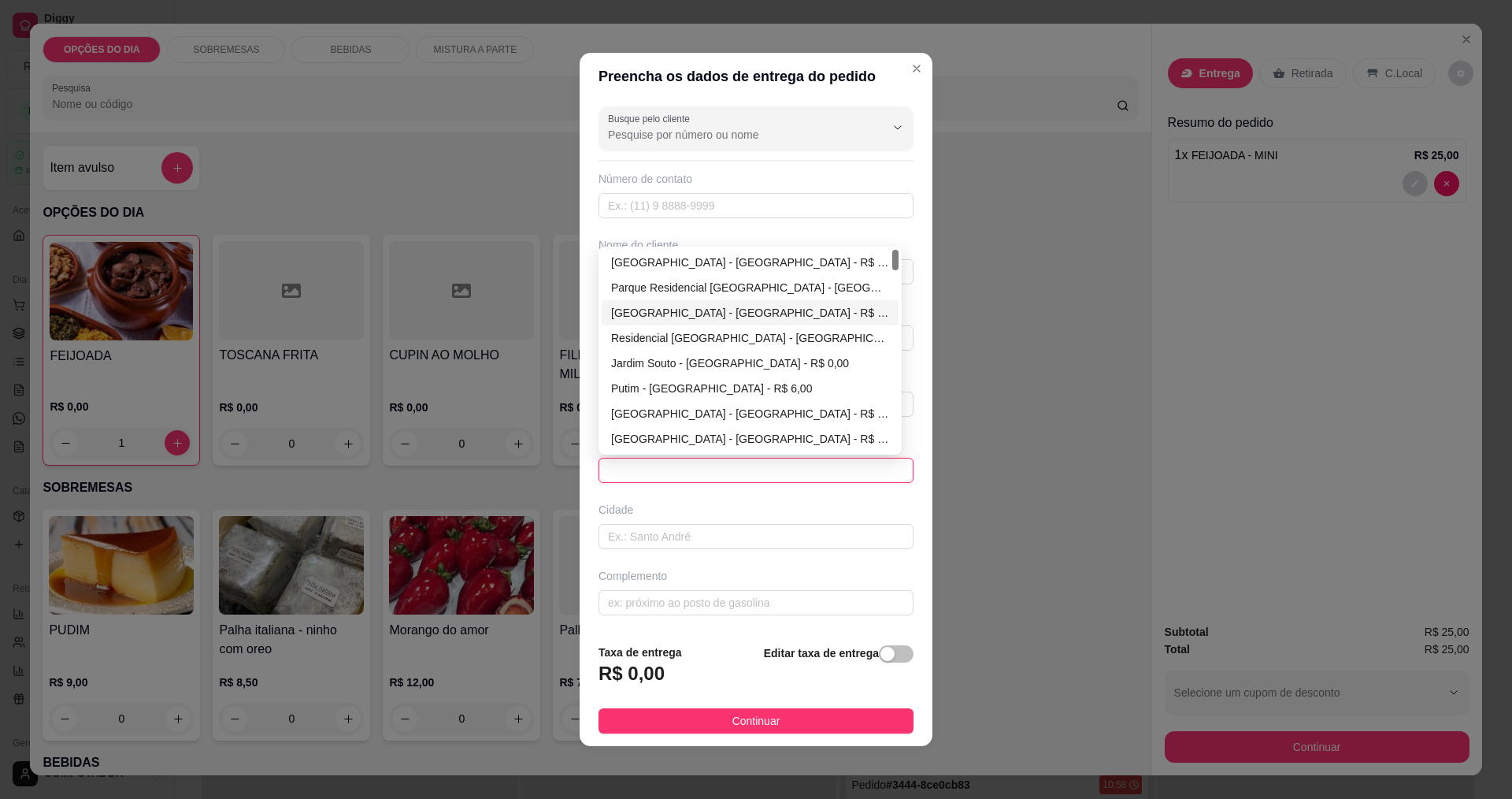
click at [665, 314] on div "[GEOGRAPHIC_DATA] - [GEOGRAPHIC_DATA] - R$ 0,00" at bounding box center [750, 313] width 278 height 17
type input "[GEOGRAPHIC_DATA]"
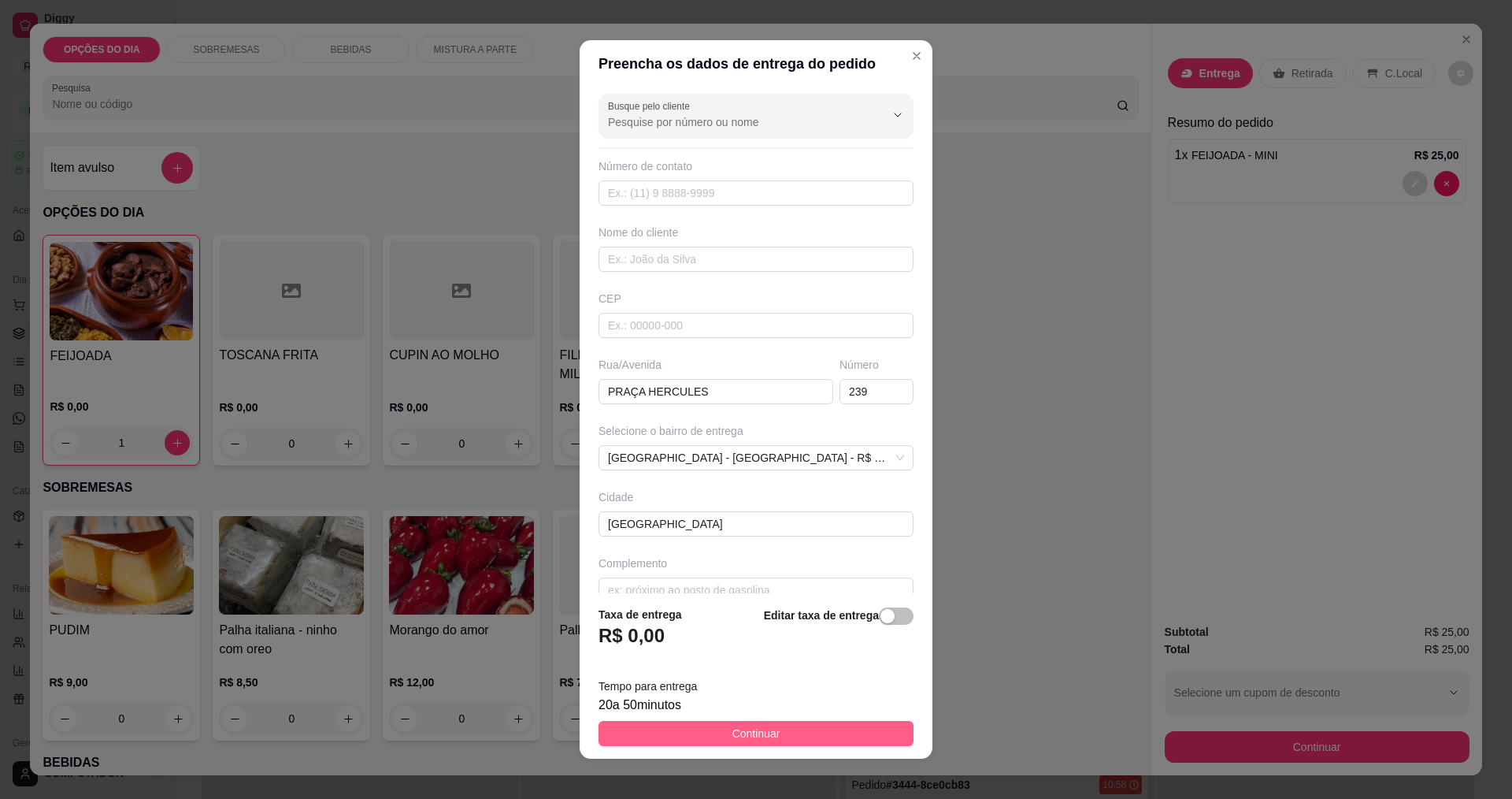
click at [679, 723] on button "Continuar" at bounding box center [756, 734] width 315 height 25
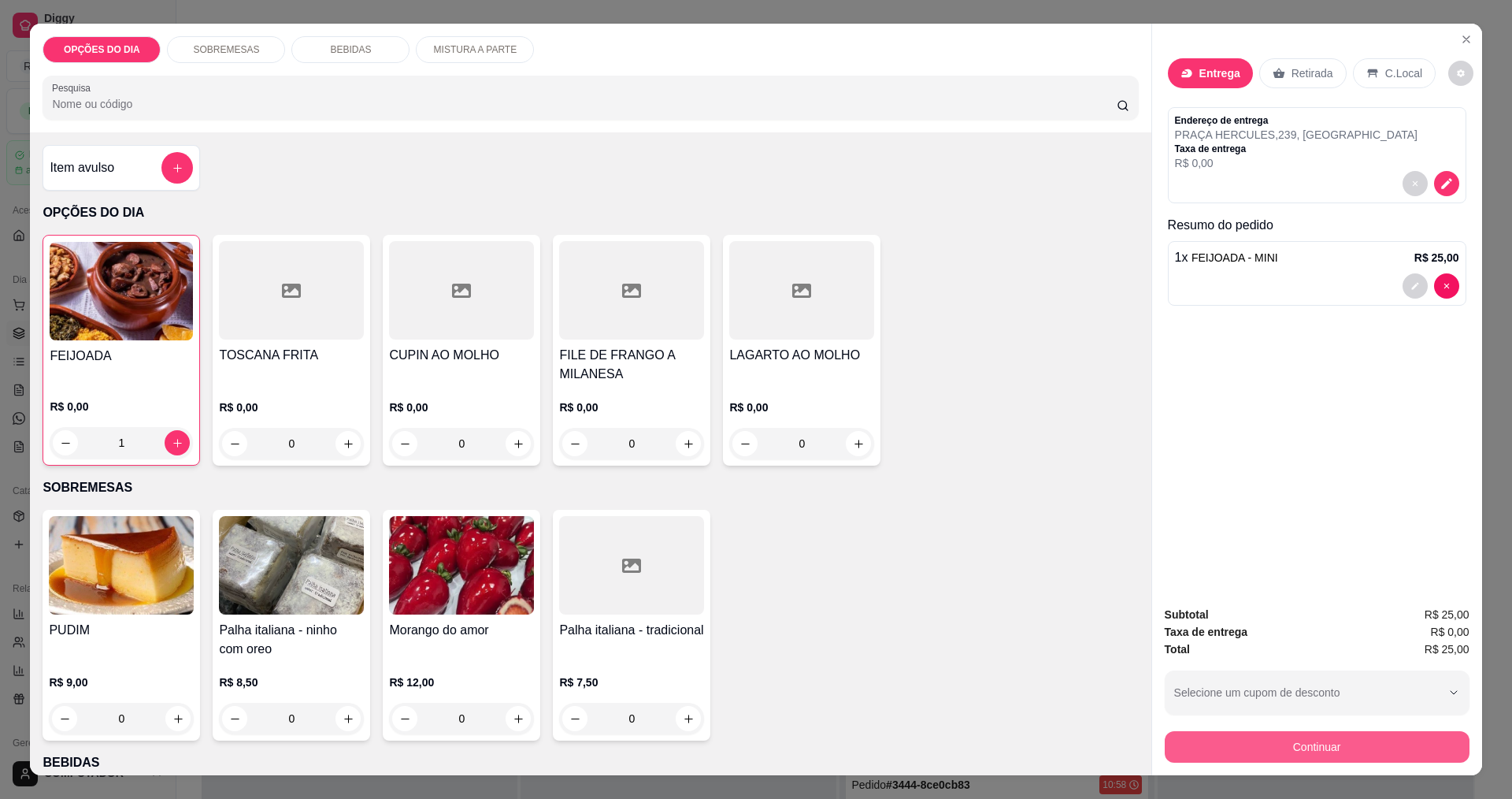
click at [1202, 738] on button "Continuar" at bounding box center [1317, 747] width 305 height 31
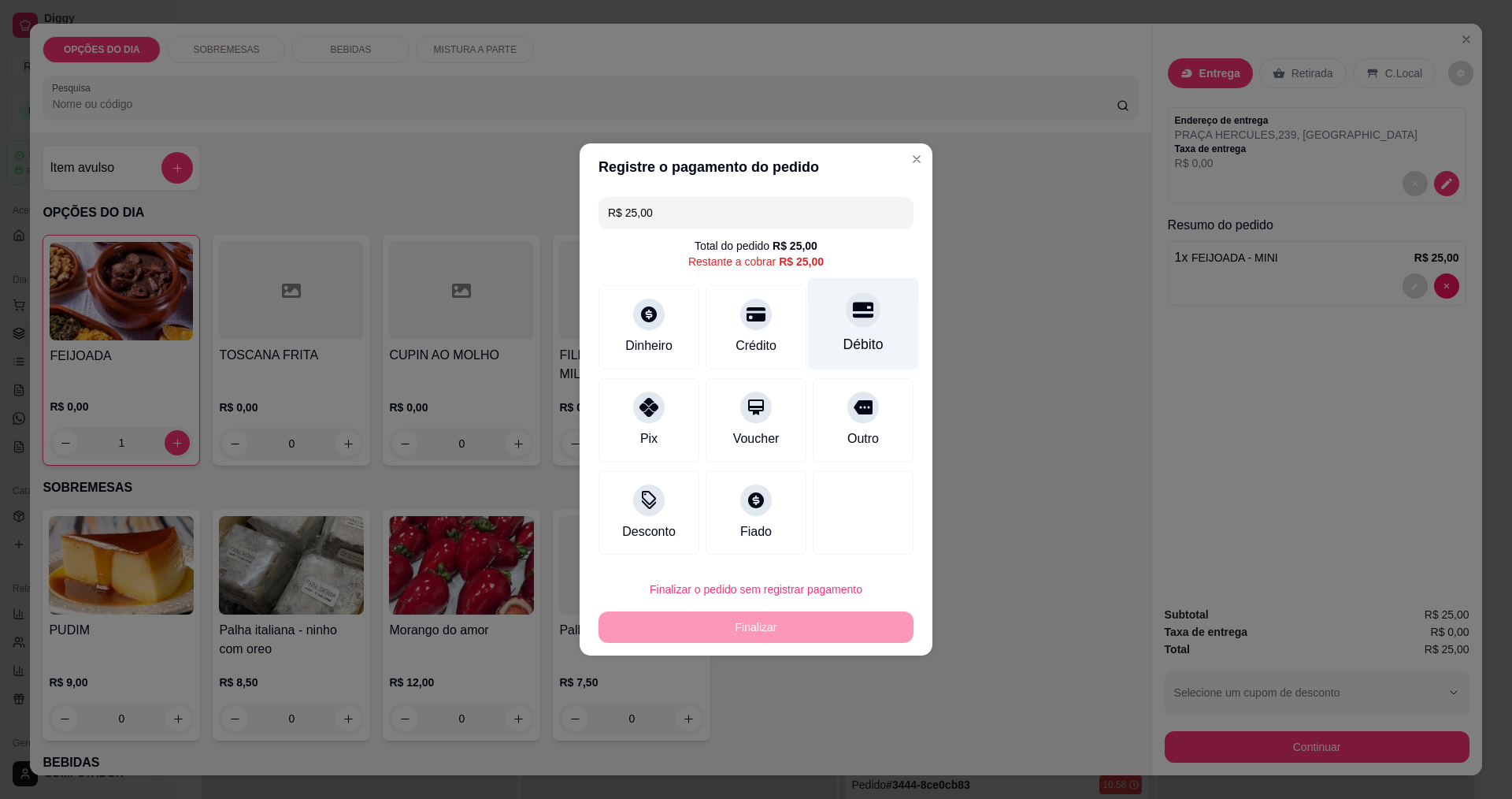
click at [829, 339] on div "Débito" at bounding box center [864, 323] width 111 height 92
type input "R$ 0,00"
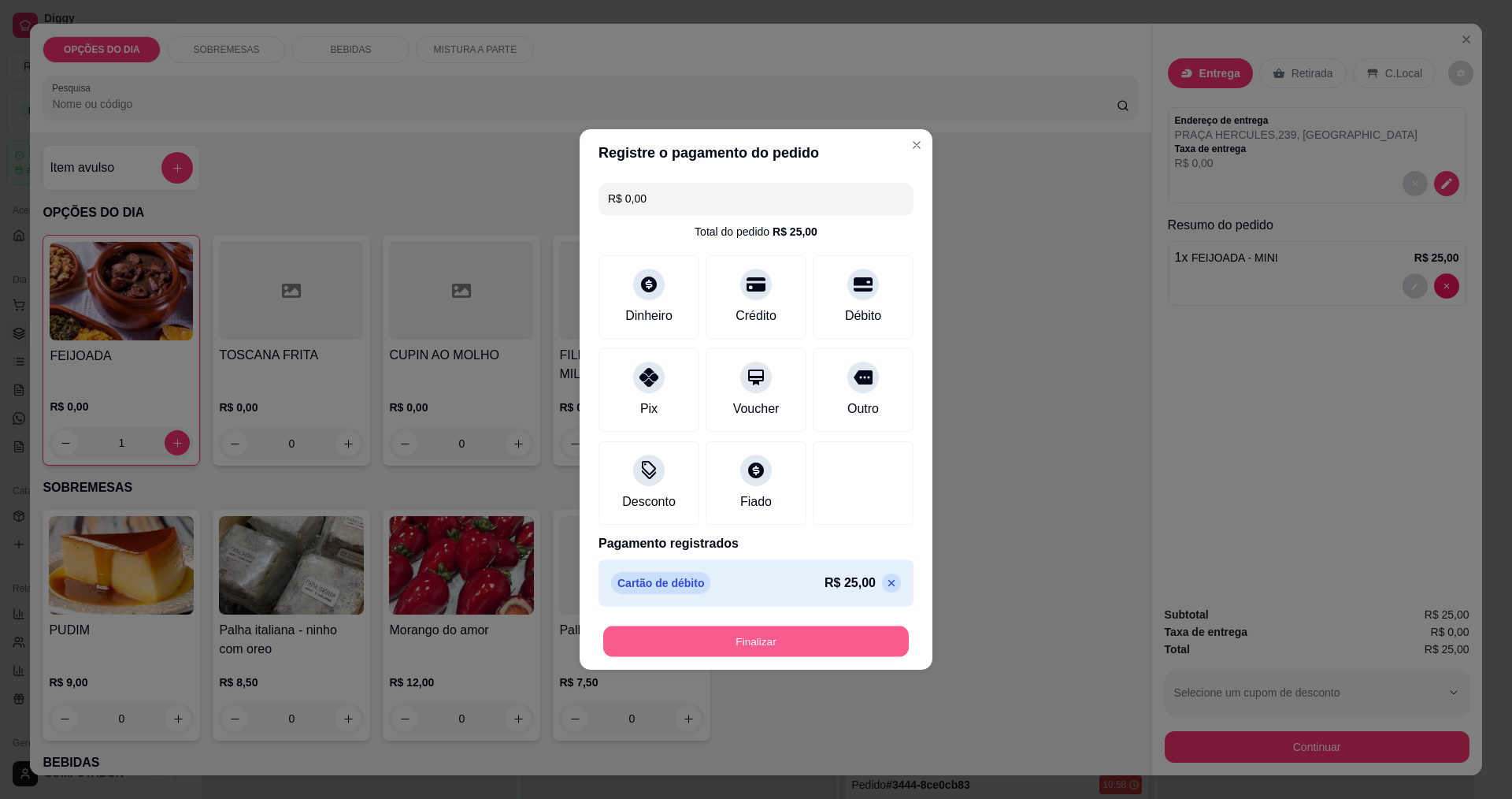
click at [836, 650] on button "Finalizar" at bounding box center [756, 642] width 306 height 31
type input "0"
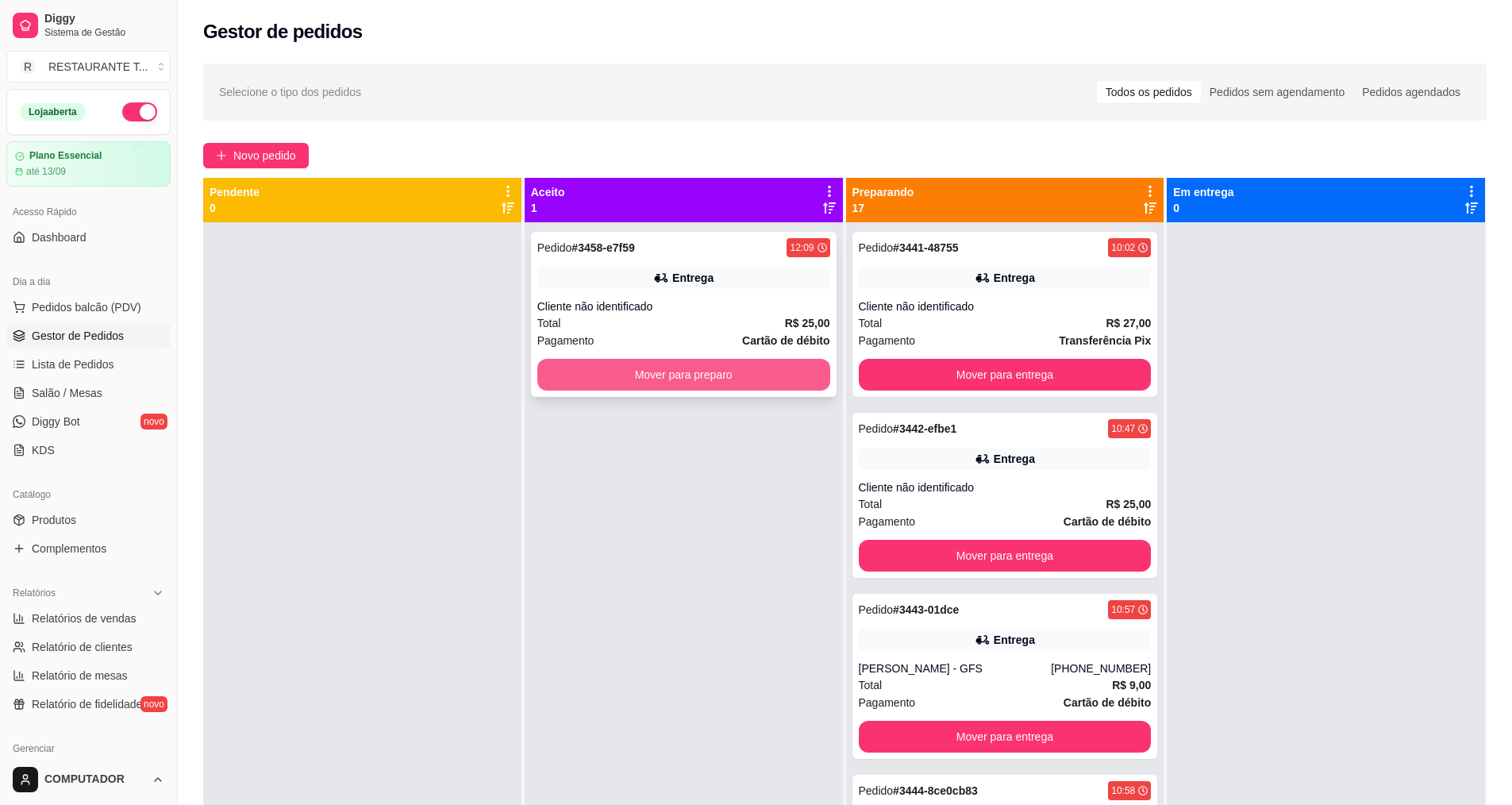
click at [794, 384] on button "Mover para preparo" at bounding box center [683, 375] width 292 height 31
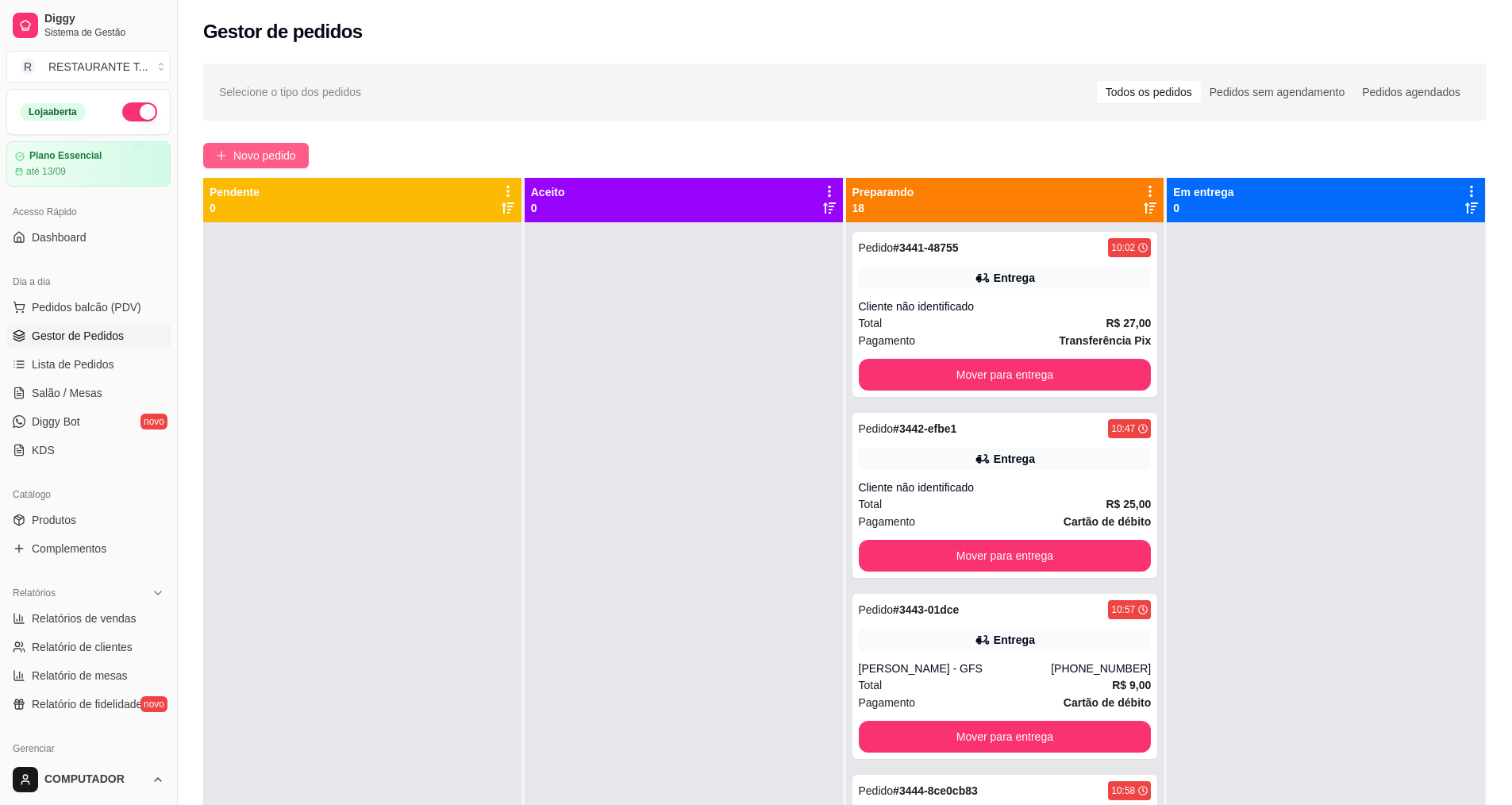
click at [285, 154] on span "Novo pedido" at bounding box center [265, 156] width 63 height 18
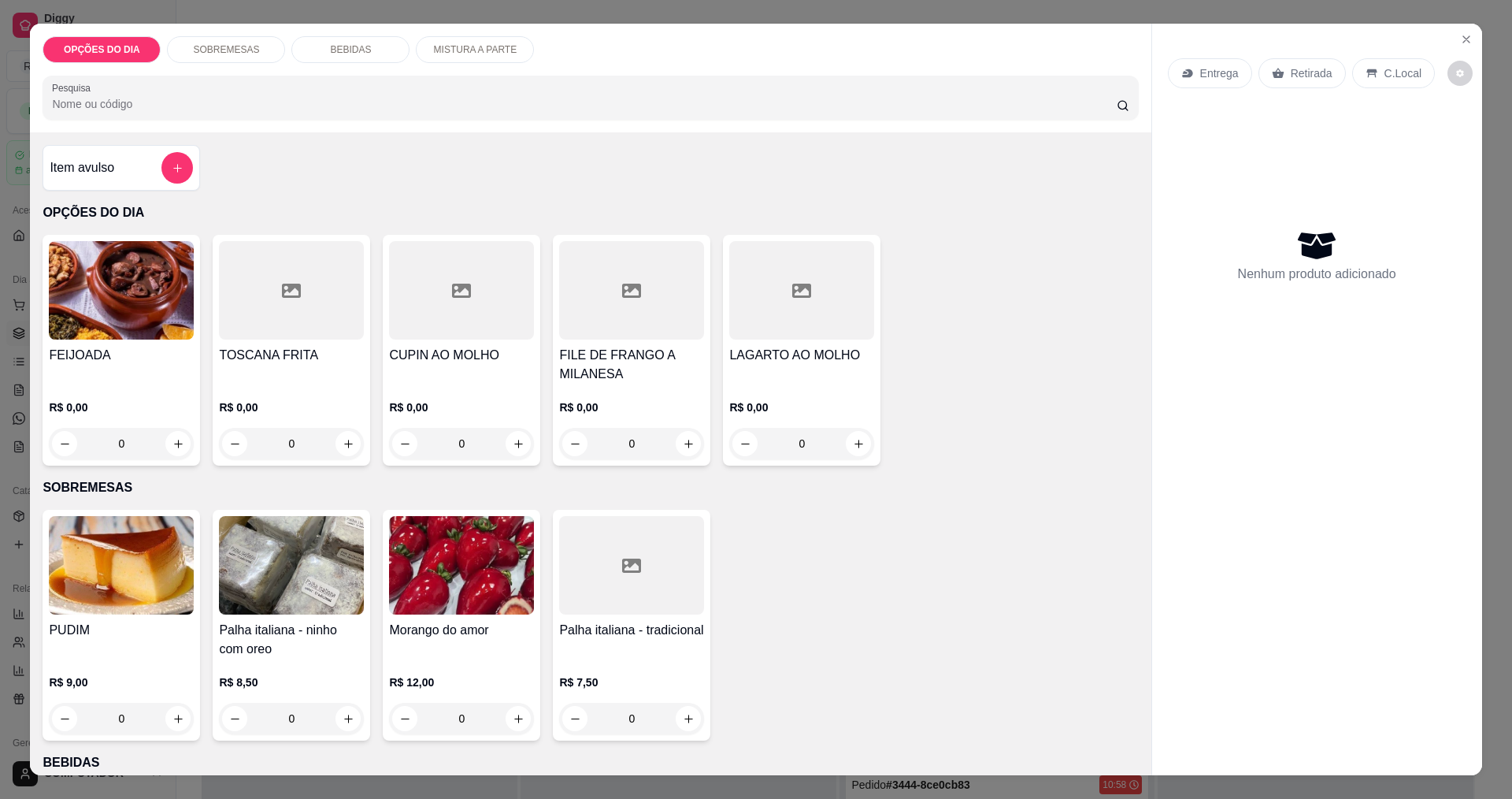
click at [172, 449] on div "0" at bounding box center [120, 444] width 145 height 31
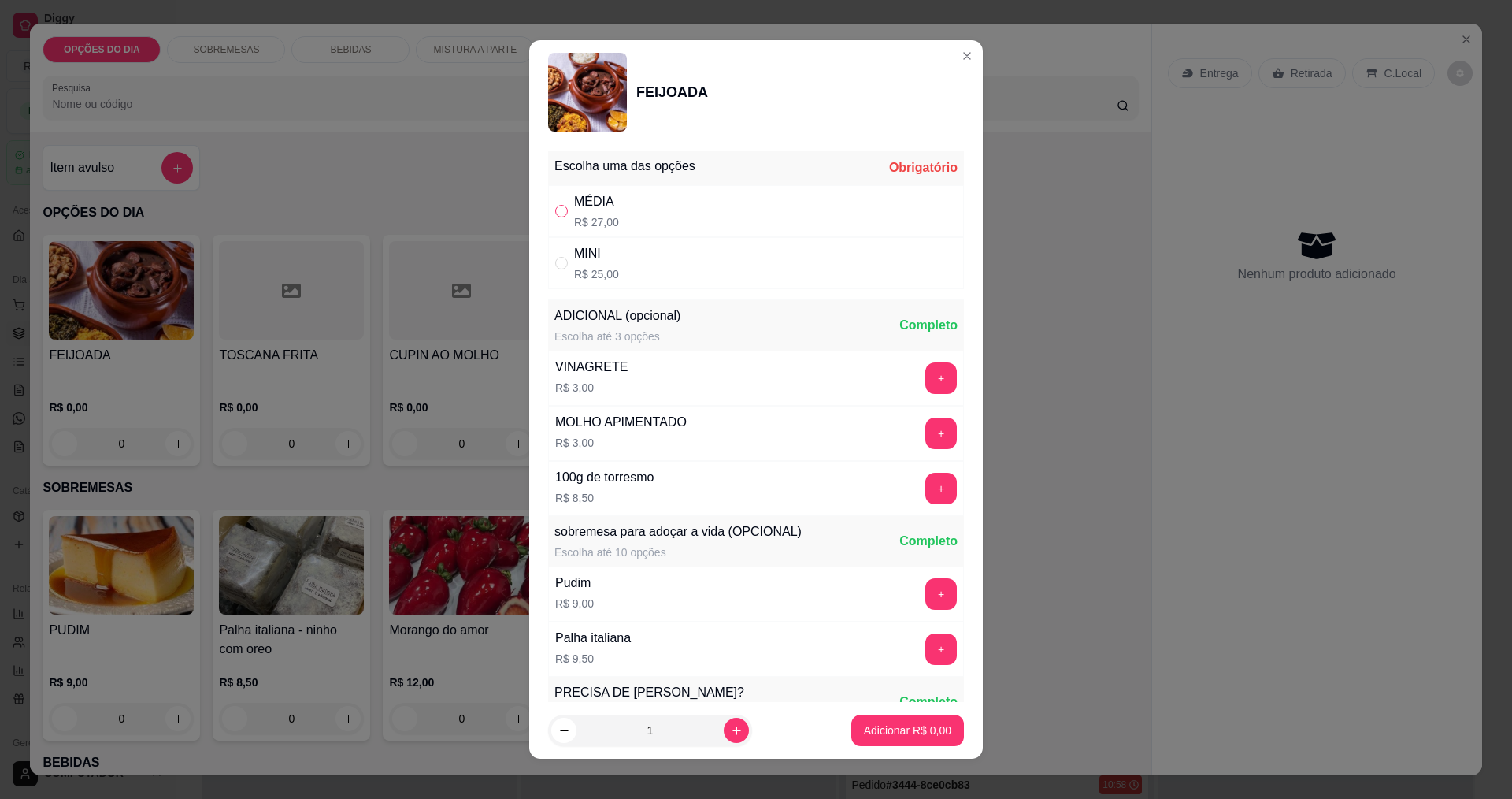
click at [555, 209] on input "" at bounding box center [561, 211] width 13 height 13
radio input "true"
click at [879, 741] on button "Adicionar R$ 27,00" at bounding box center [904, 731] width 115 height 31
type input "1"
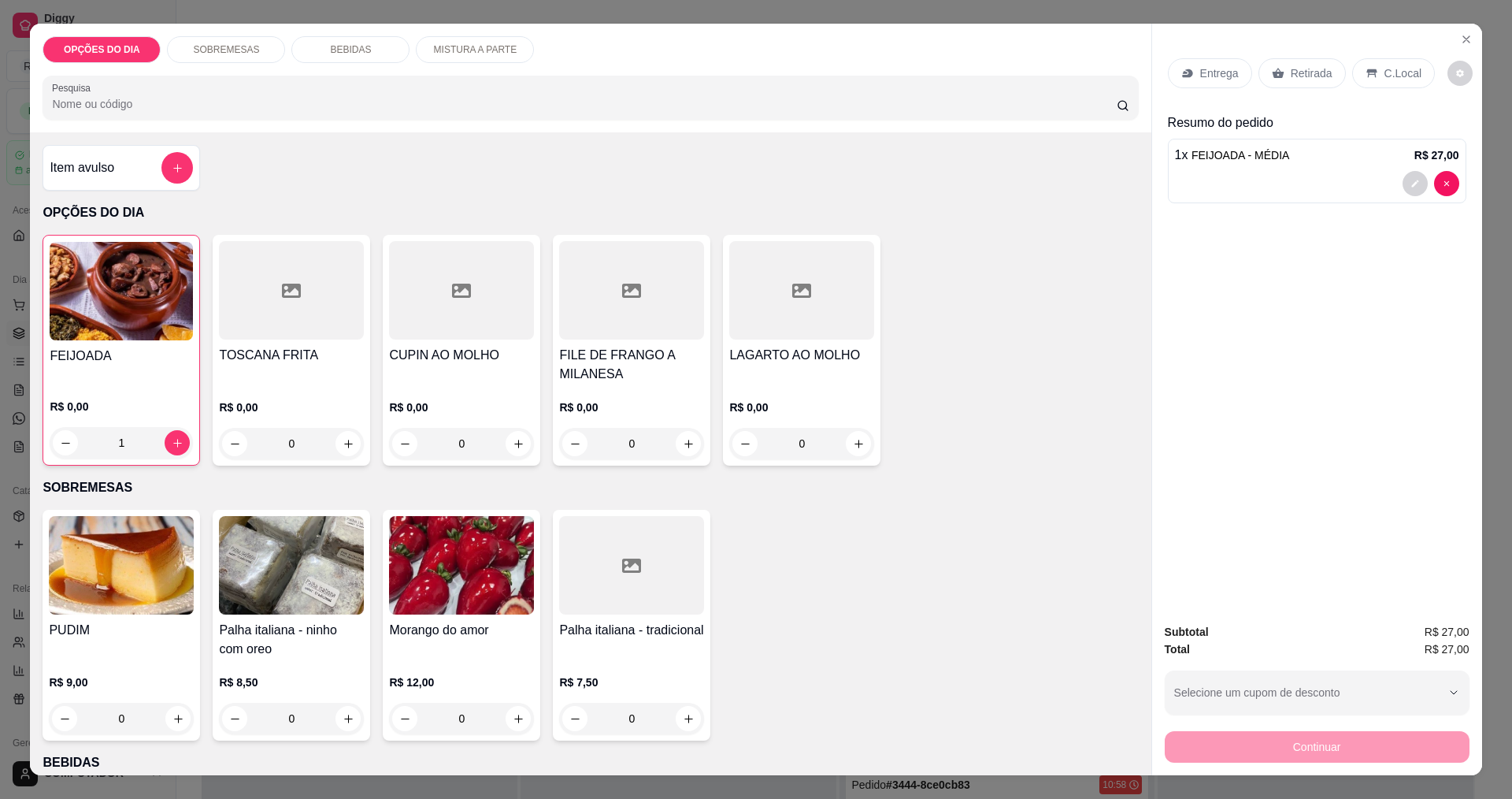
click at [1219, 78] on p "Entrega" at bounding box center [1220, 73] width 39 height 16
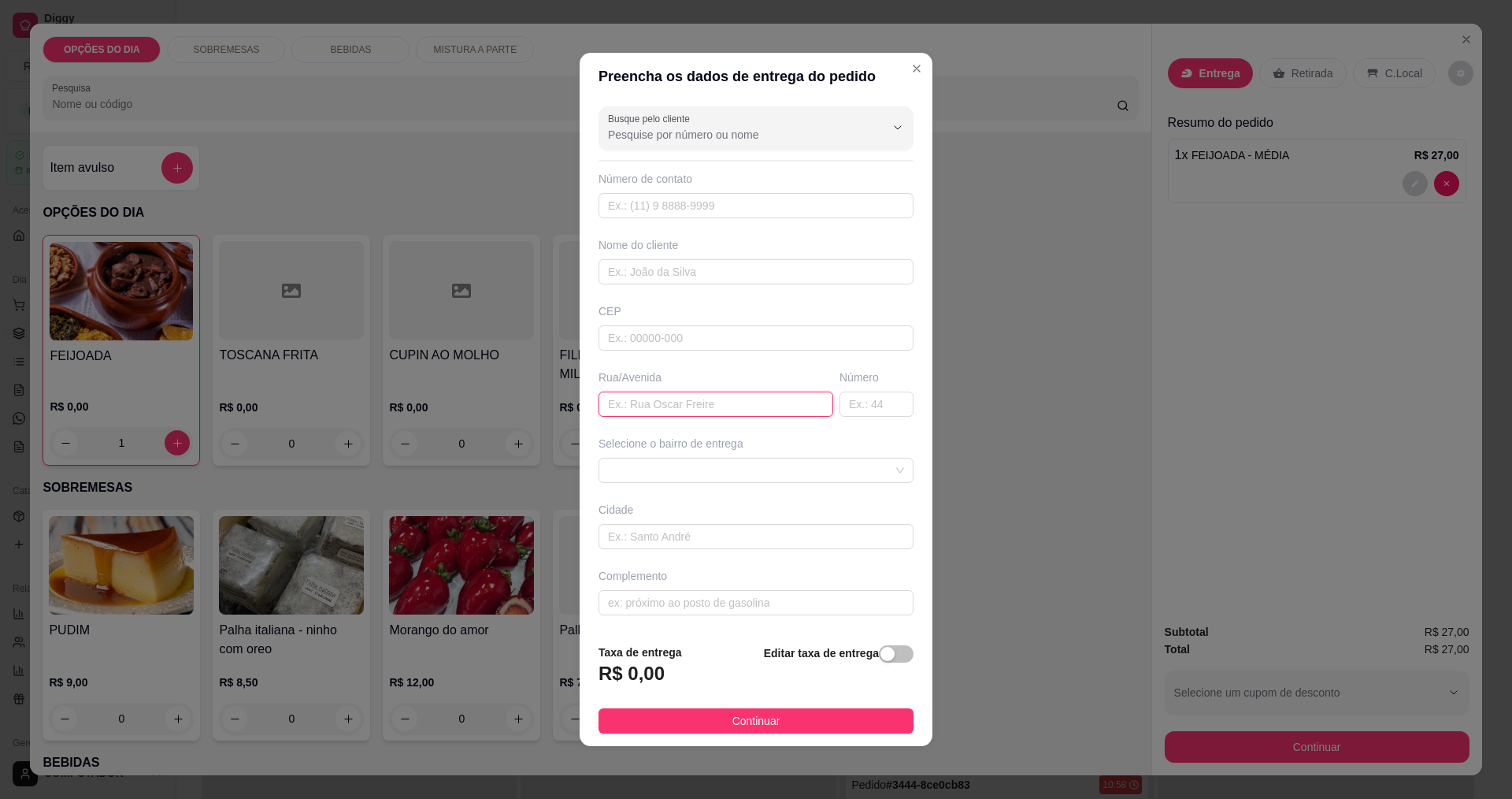
click at [767, 412] on input "text" at bounding box center [716, 404] width 235 height 25
type input "CAPRICORNIO"
click at [708, 470] on span at bounding box center [756, 470] width 296 height 23
type input "216"
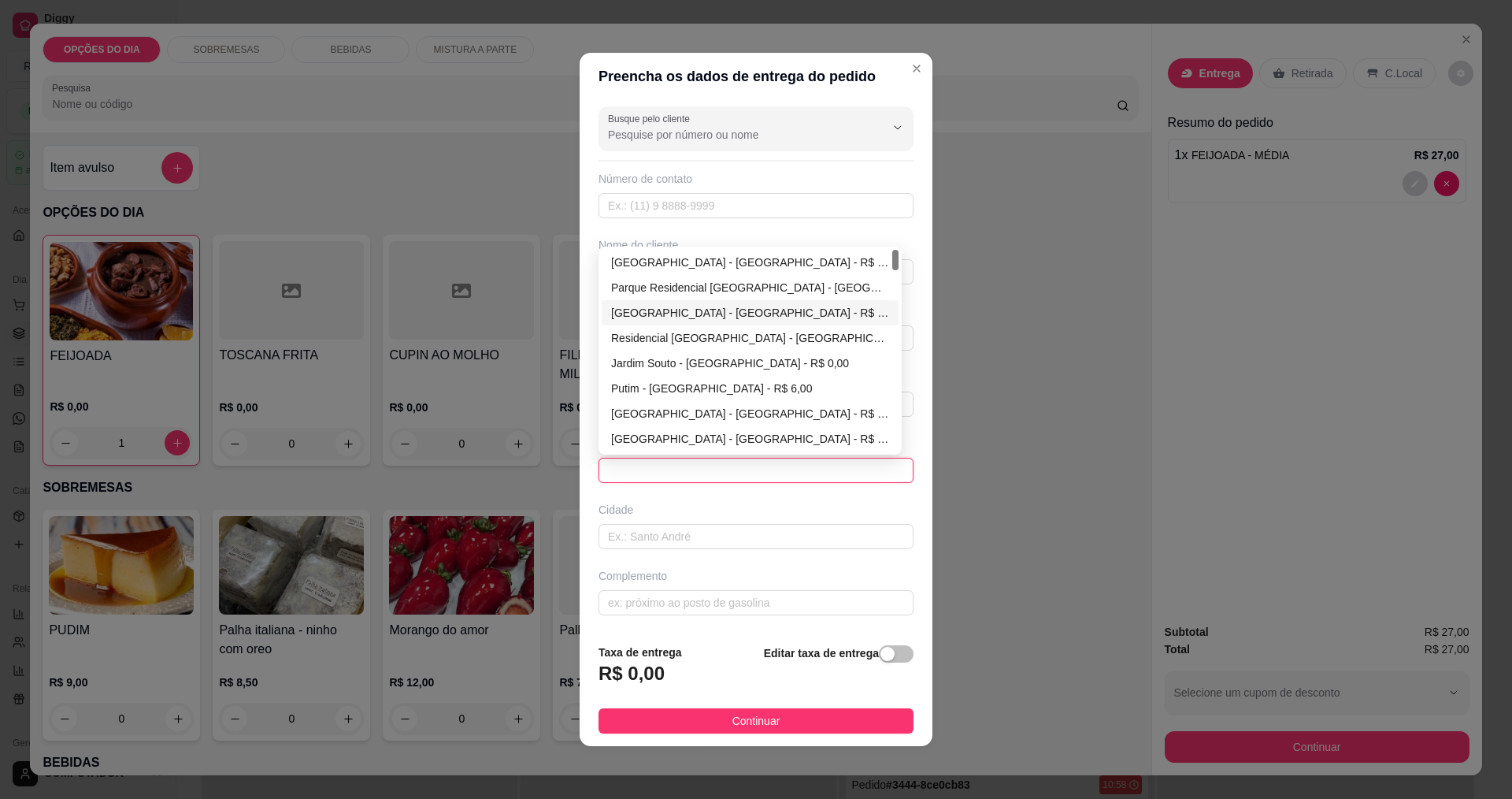
click at [679, 309] on div "[GEOGRAPHIC_DATA] - [GEOGRAPHIC_DATA] - R$ 0,00" at bounding box center [750, 313] width 278 height 17
type input "[GEOGRAPHIC_DATA]"
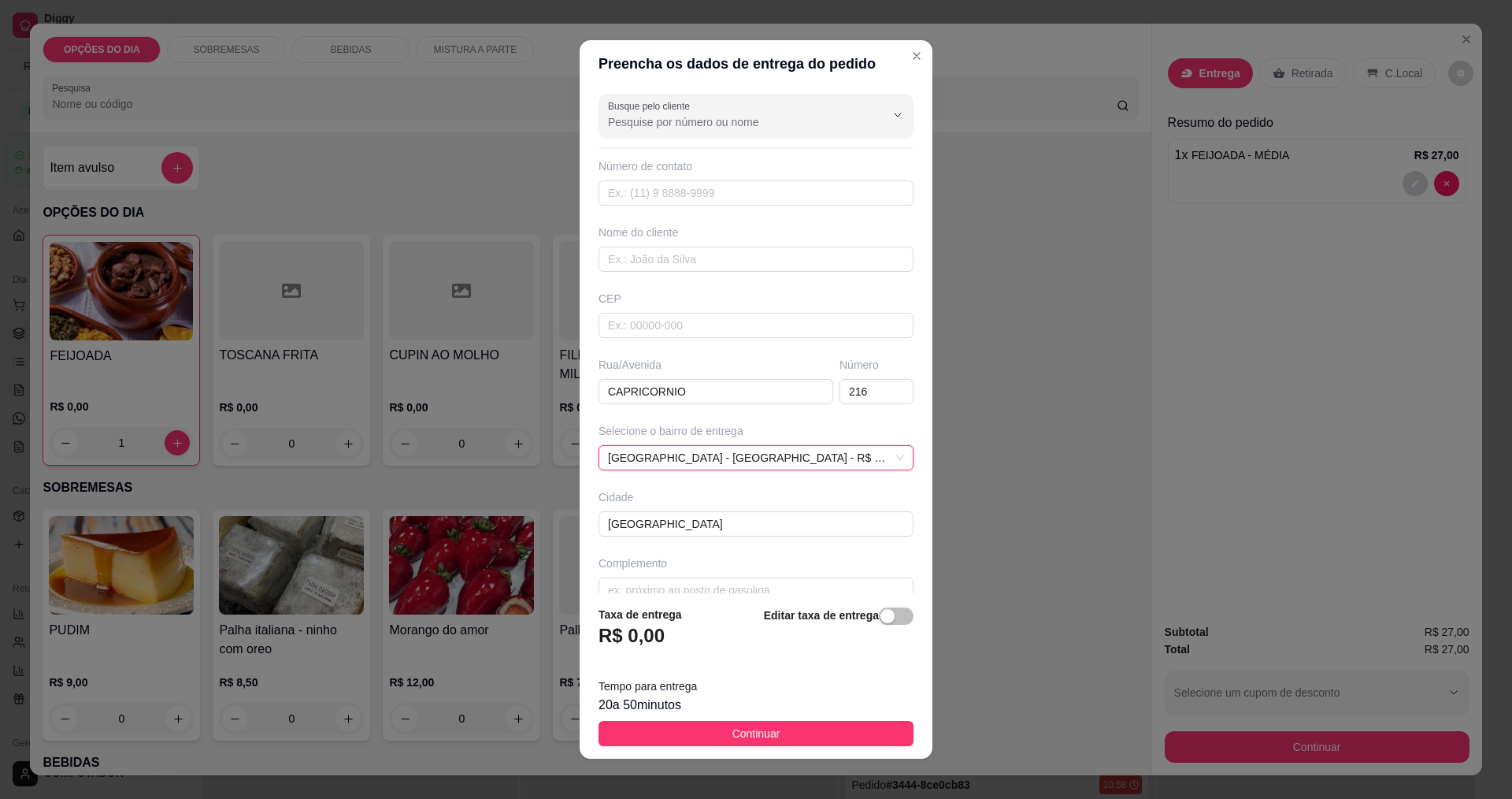
click at [758, 716] on footer "Taxa de entrega R$ 0,00 Editar taxa de entrega Tempo para entrega 20 a 50 minut…" at bounding box center [756, 676] width 353 height 165
click at [761, 731] on span "Continuar" at bounding box center [757, 734] width 49 height 17
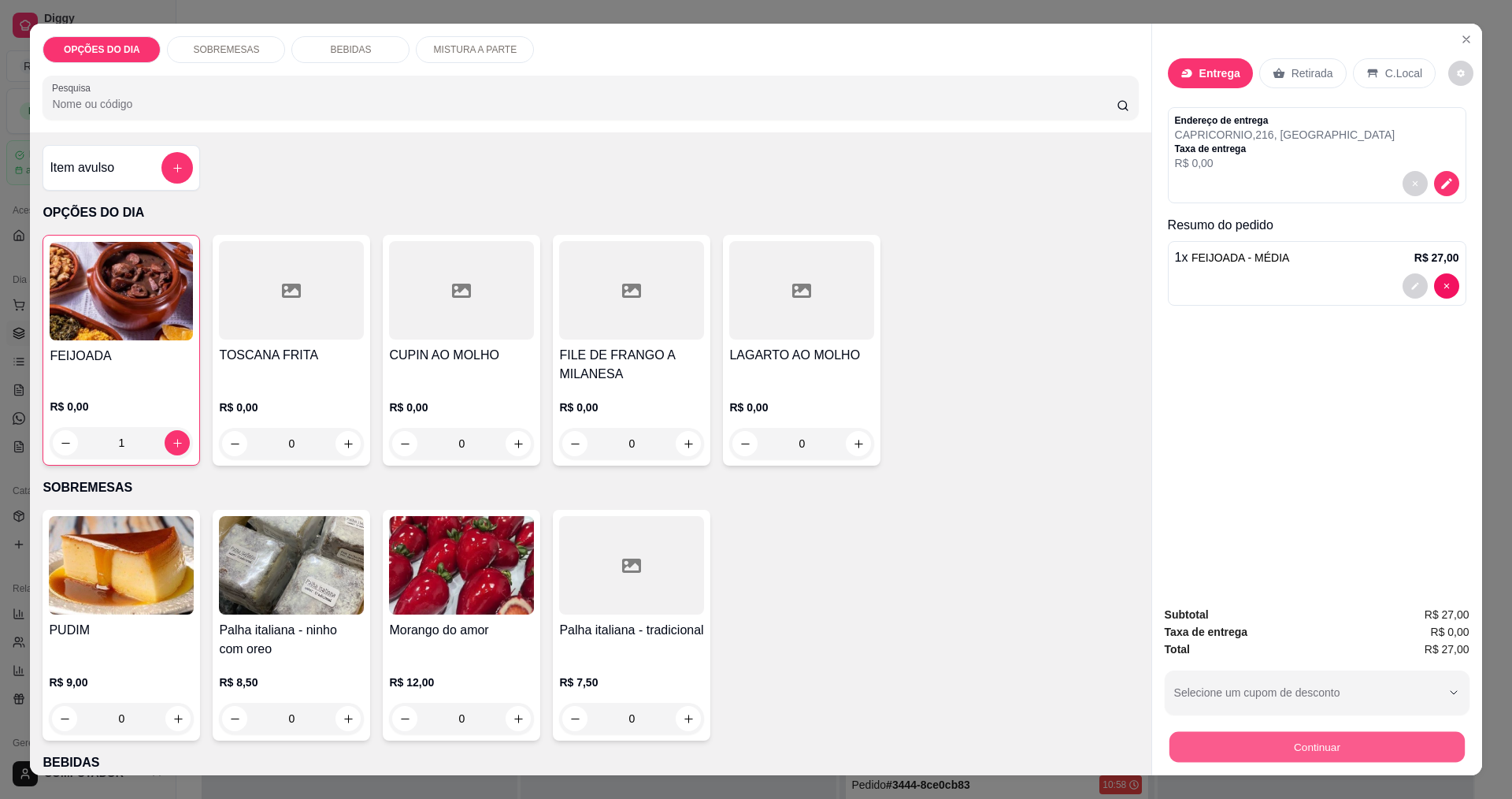
click at [1398, 755] on button "Continuar" at bounding box center [1316, 747] width 295 height 31
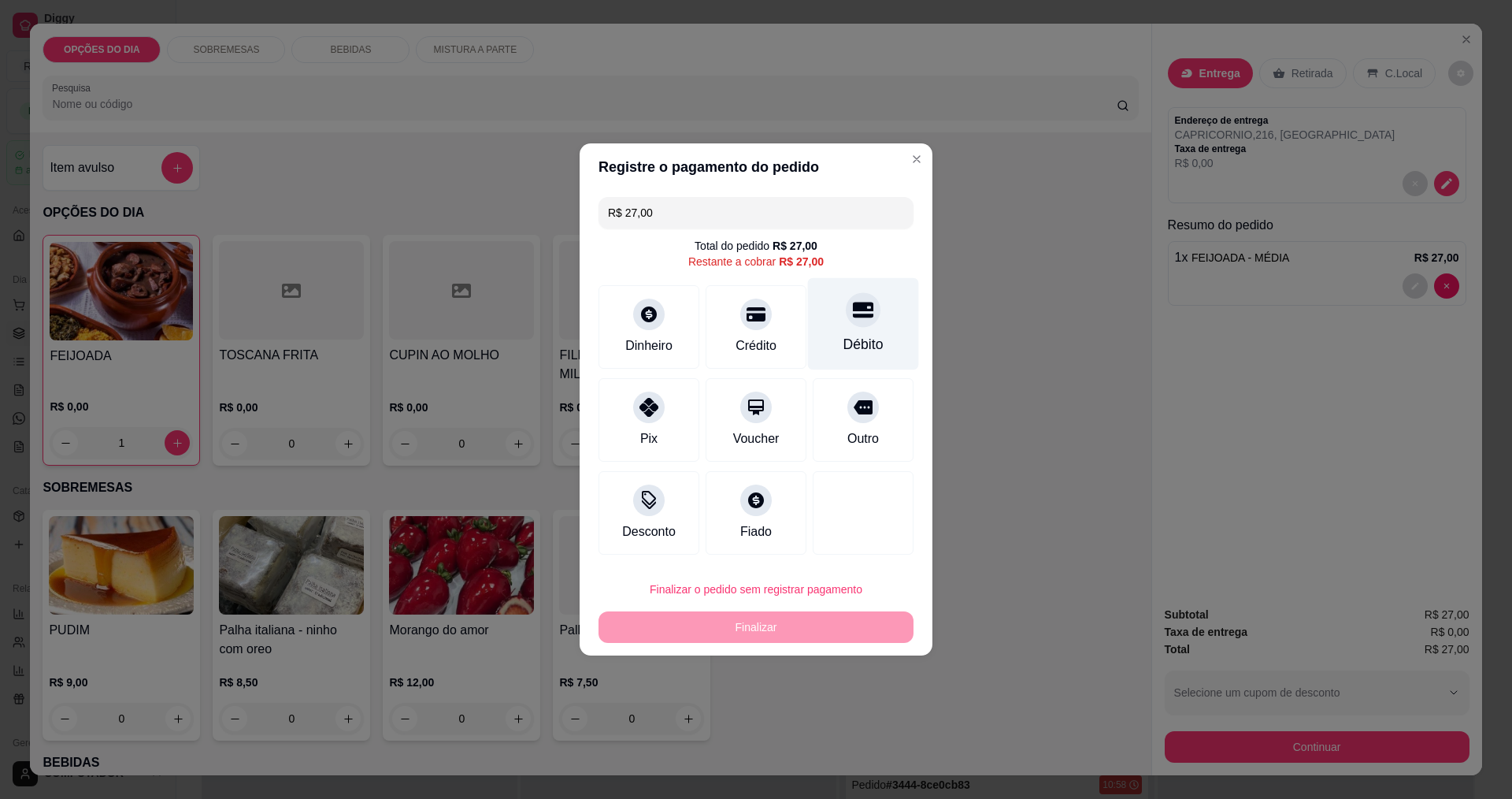
click at [821, 353] on div "Débito" at bounding box center [864, 323] width 111 height 92
type input "R$ 0,00"
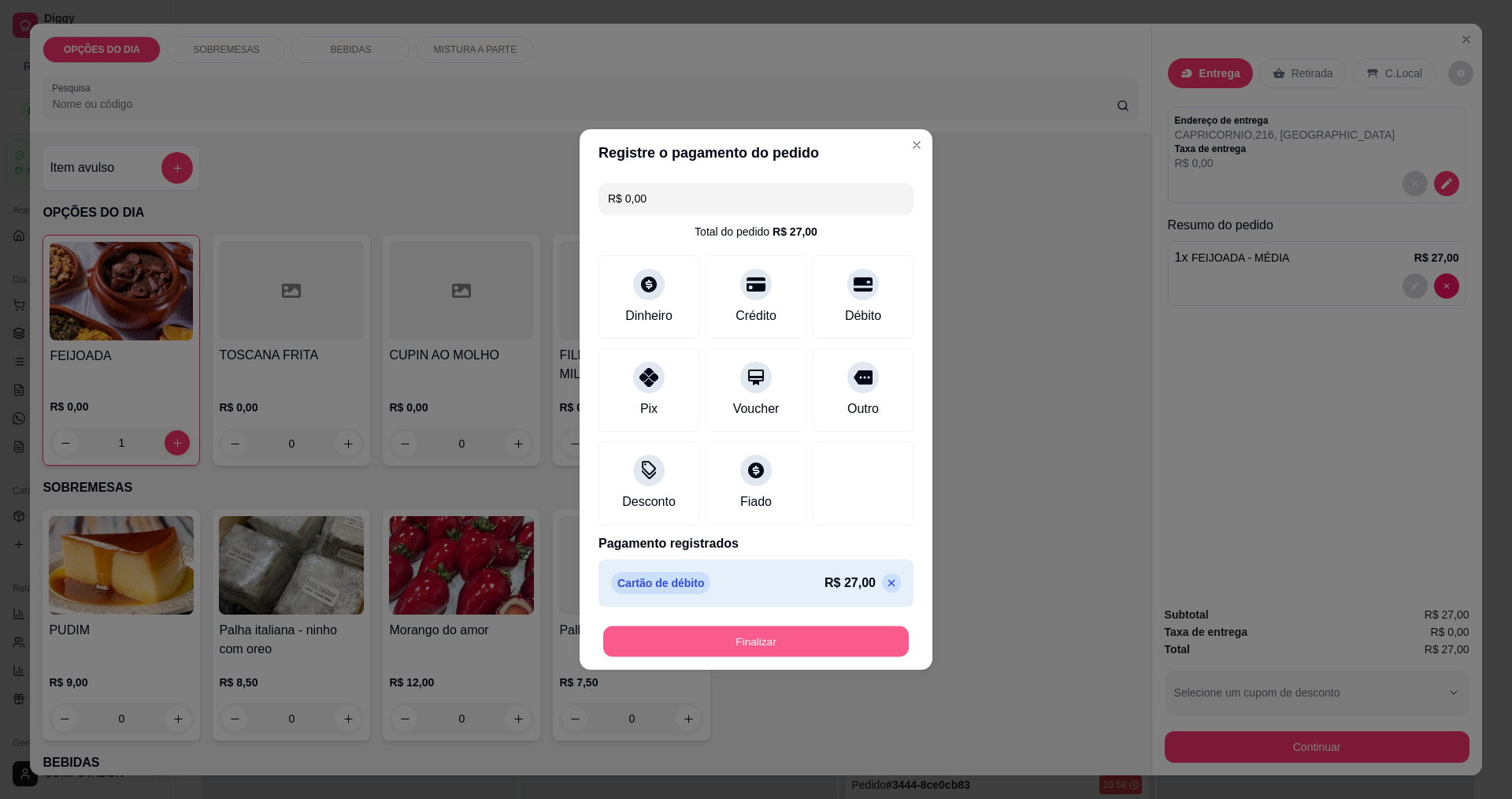
click at [780, 640] on button "Finalizar" at bounding box center [756, 642] width 306 height 31
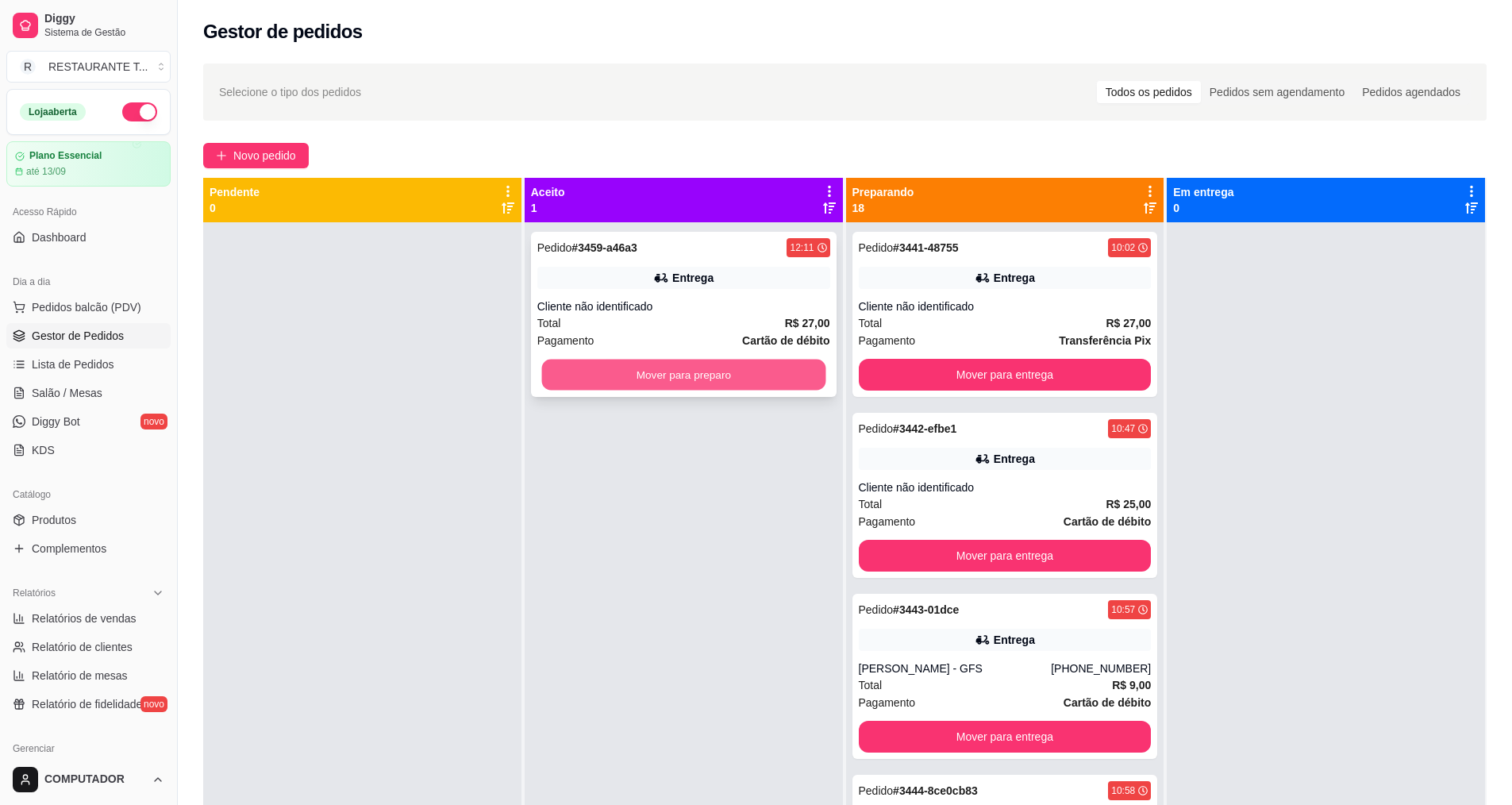
click at [692, 383] on button "Mover para preparo" at bounding box center [683, 376] width 285 height 31
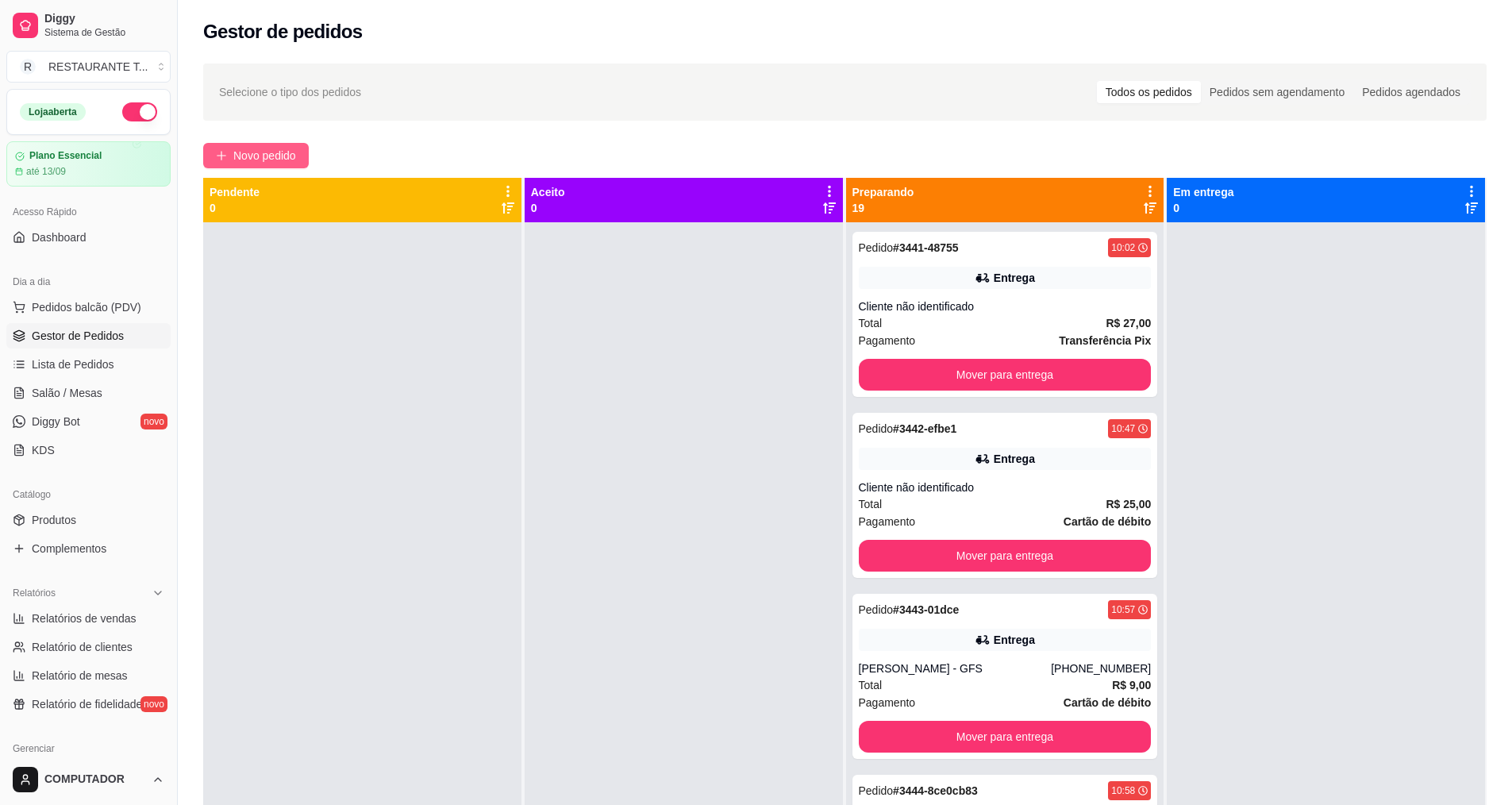
click at [289, 161] on span "Novo pedido" at bounding box center [265, 156] width 63 height 18
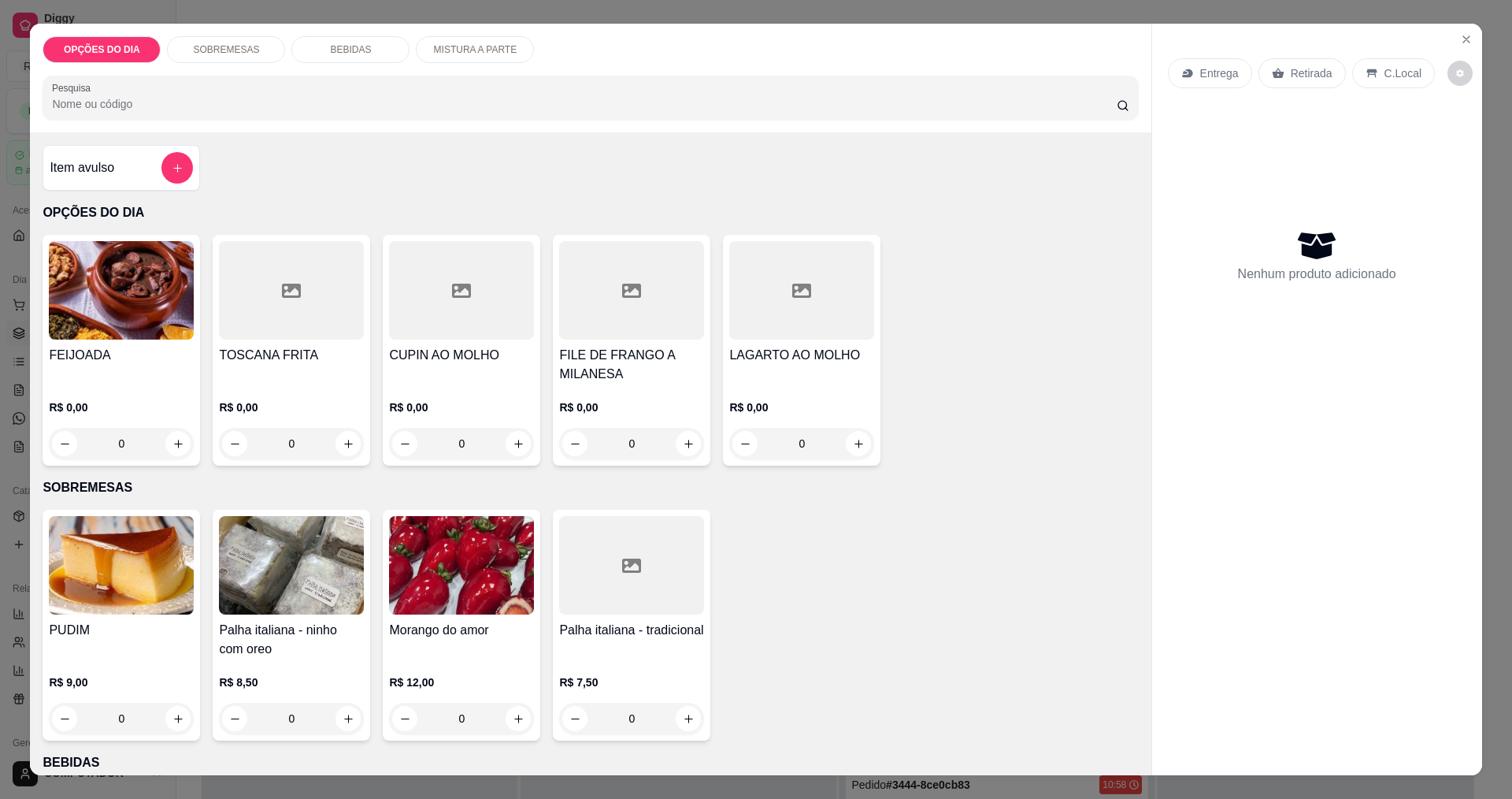
click at [514, 449] on div "0" at bounding box center [461, 444] width 145 height 31
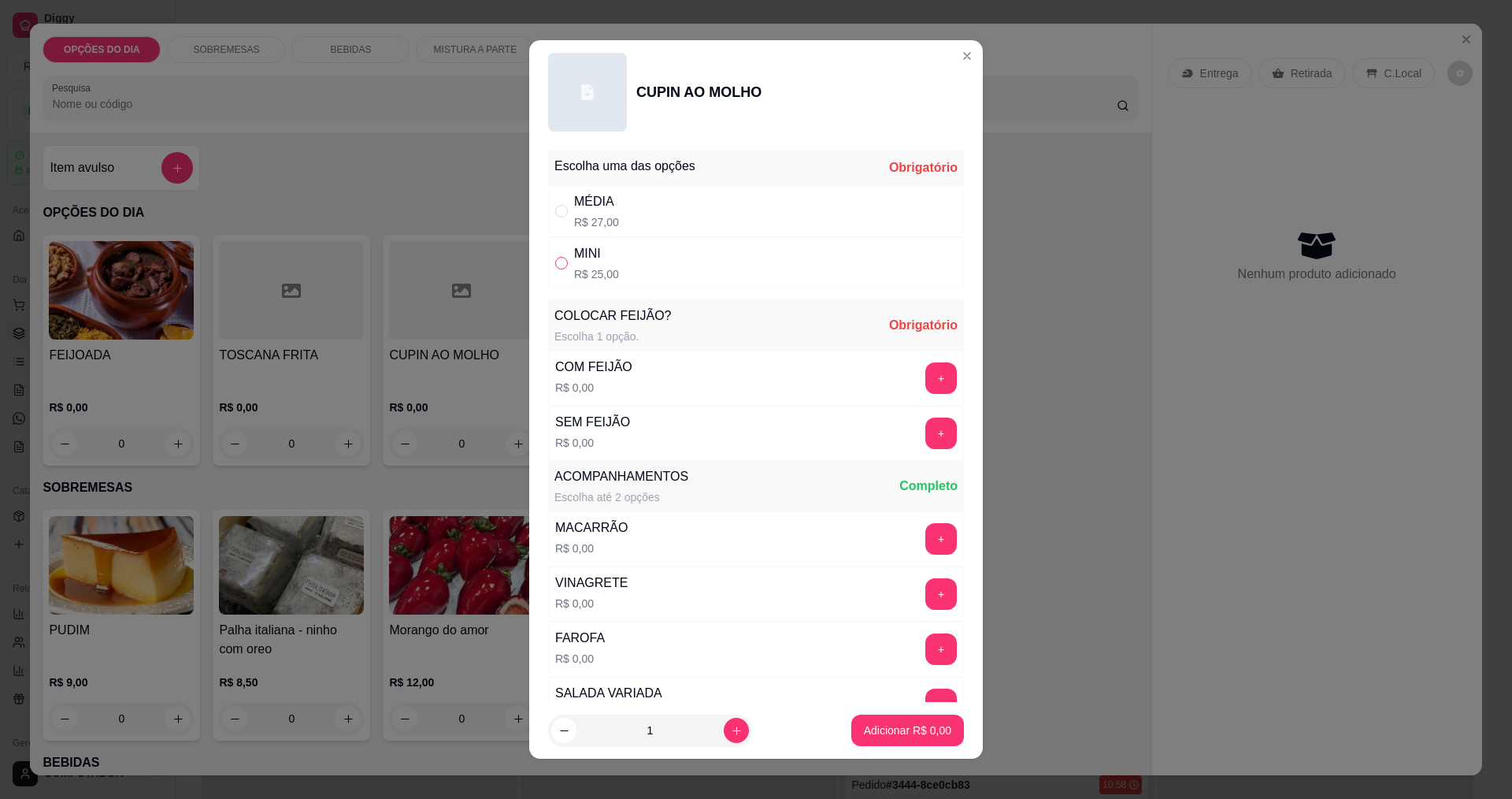
click at [555, 263] on input "" at bounding box center [561, 263] width 13 height 13
radio input "true"
click at [926, 366] on button "+" at bounding box center [941, 378] width 31 height 31
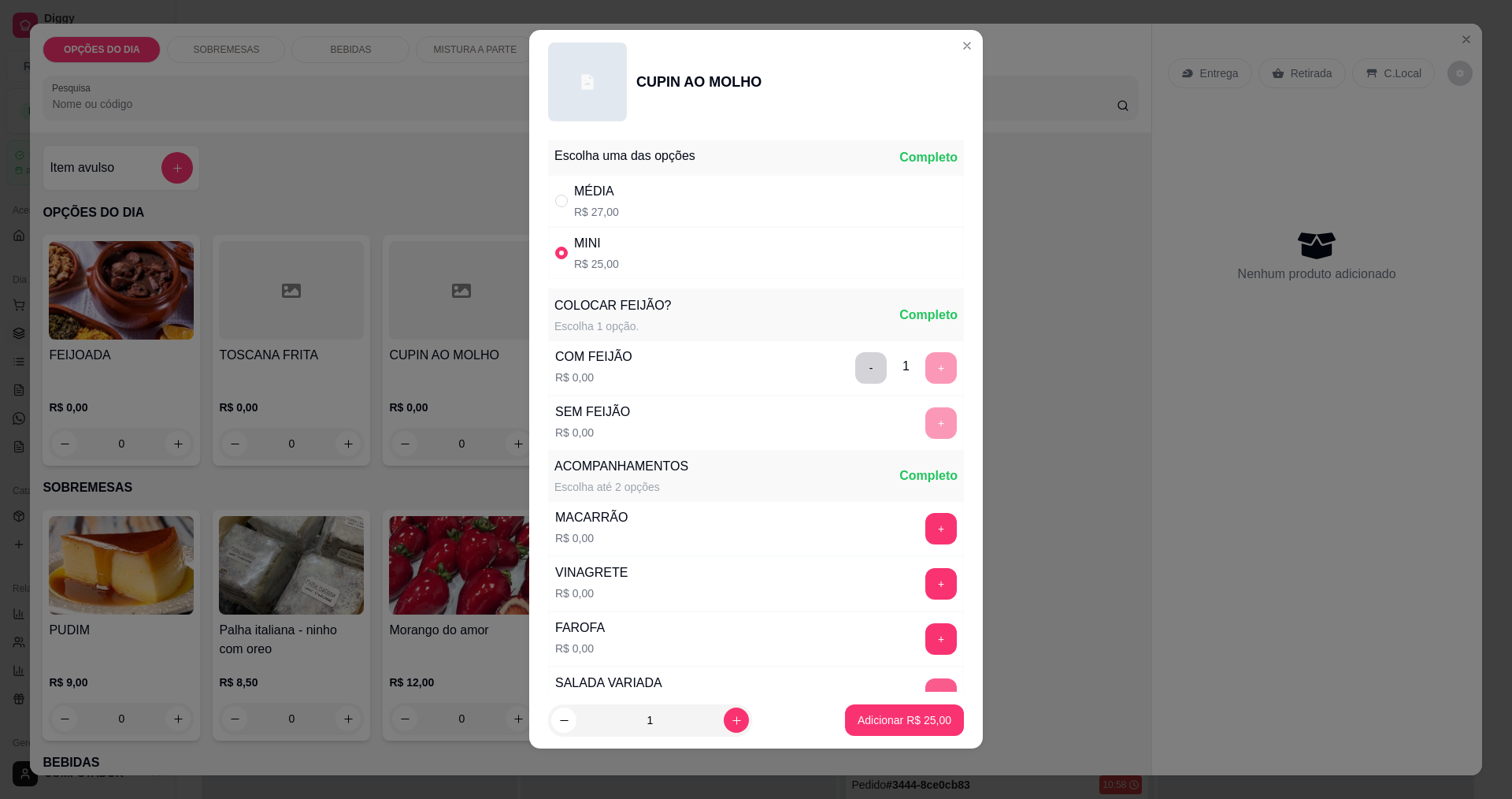
scroll to position [316, 0]
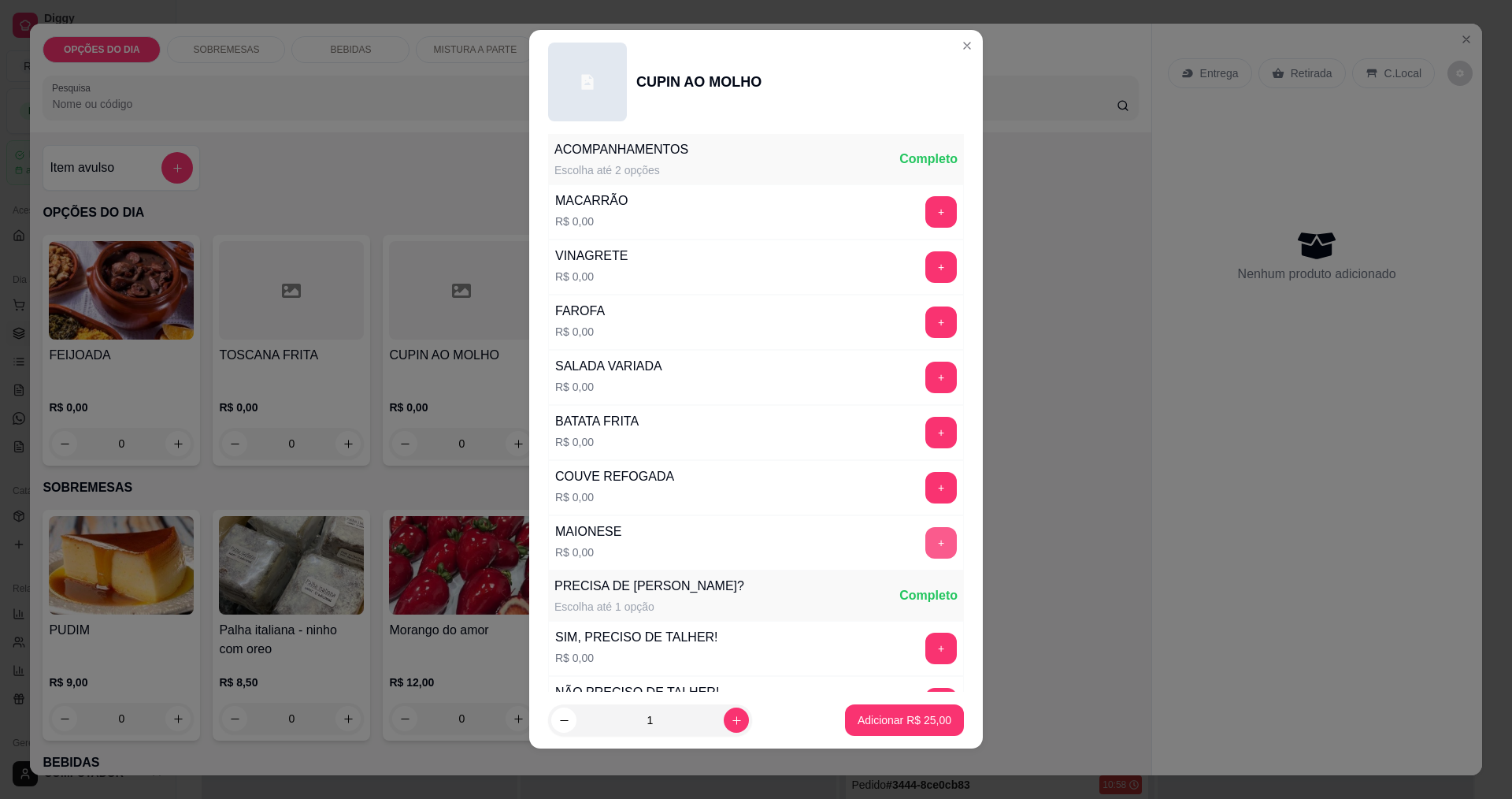
click at [926, 544] on button "+" at bounding box center [941, 543] width 31 height 31
click at [926, 313] on button "+" at bounding box center [941, 322] width 31 height 31
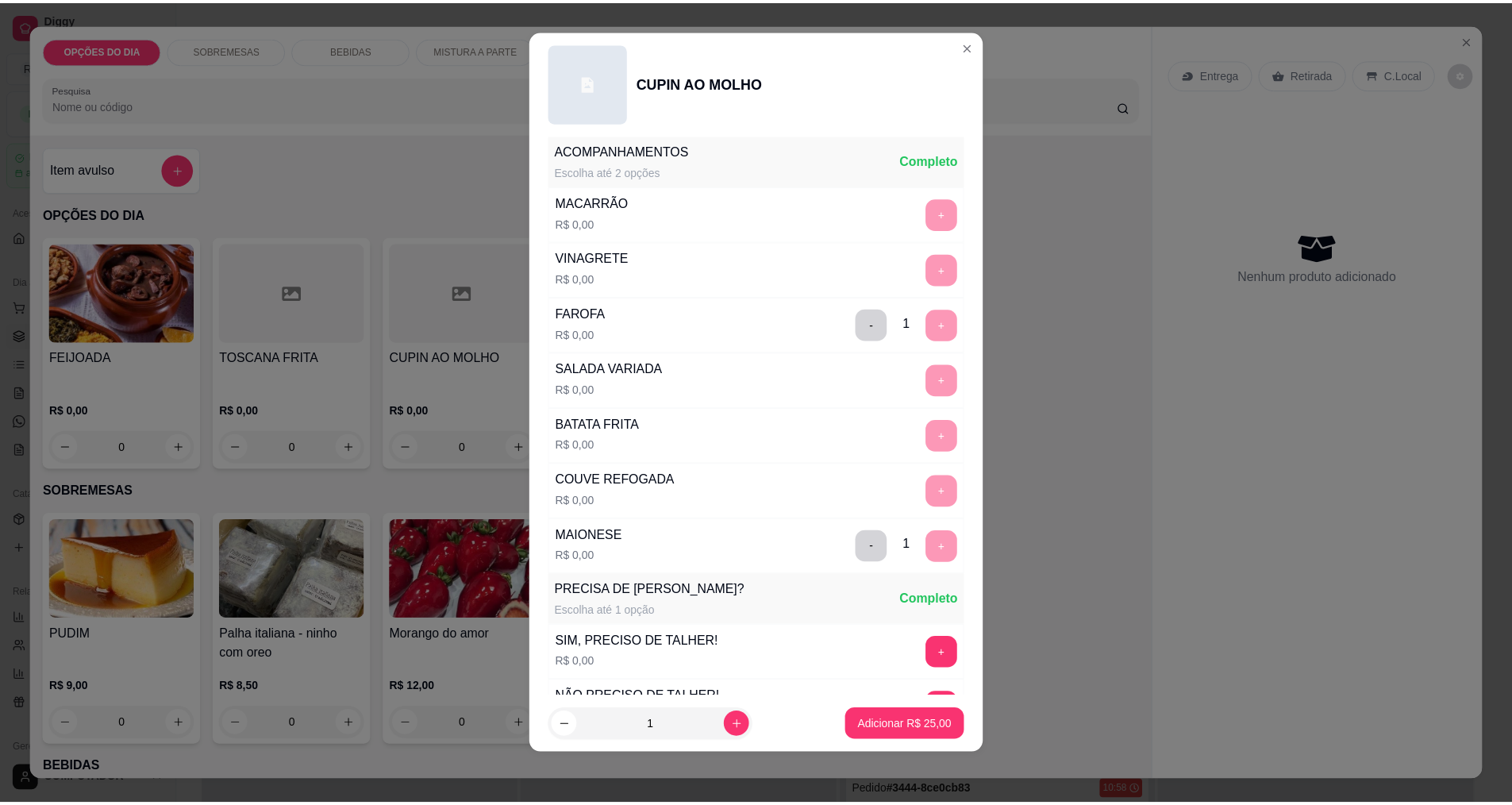
scroll to position [639, 0]
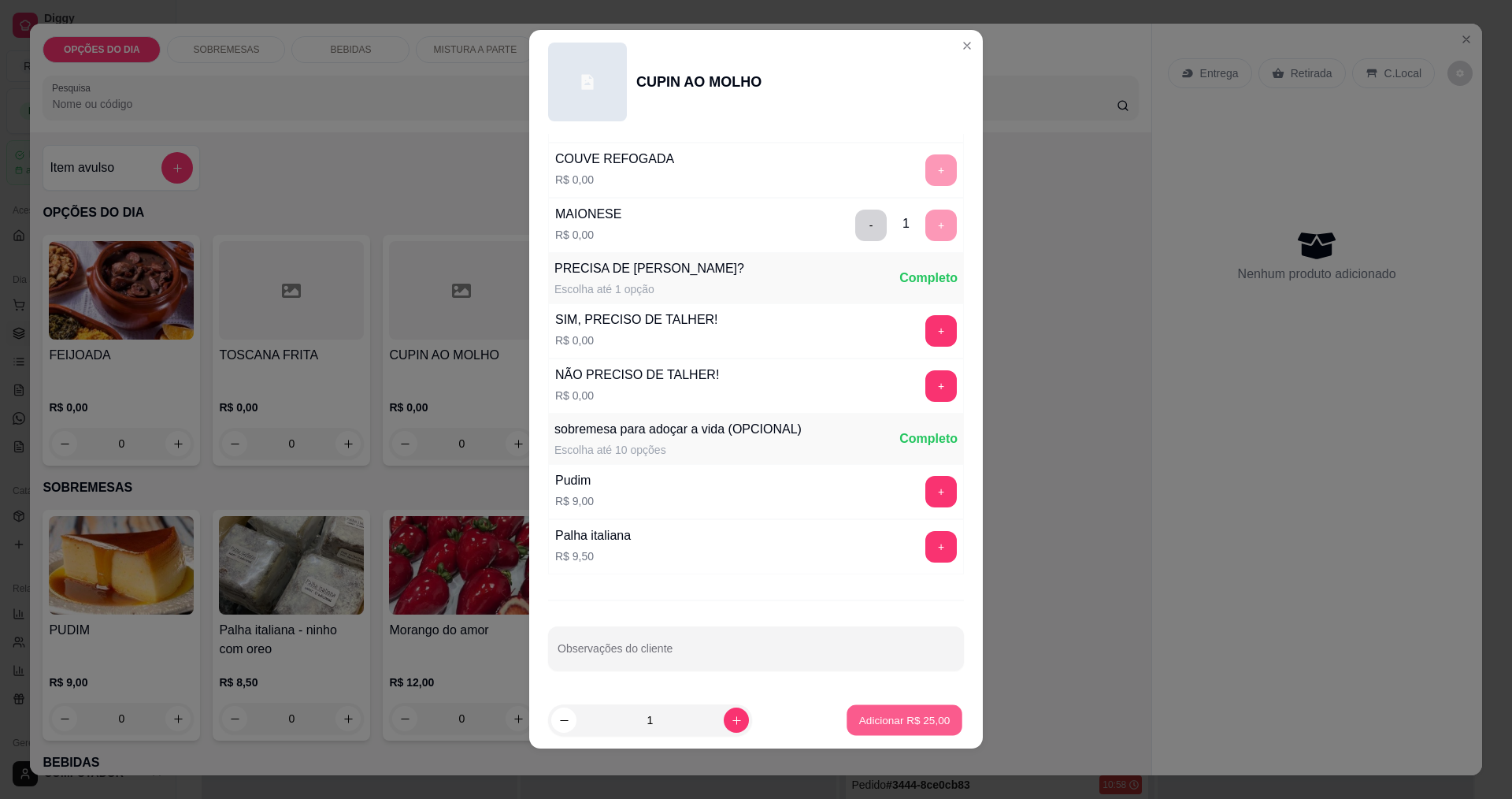
click at [884, 717] on p "Adicionar R$ 25,00" at bounding box center [904, 719] width 91 height 15
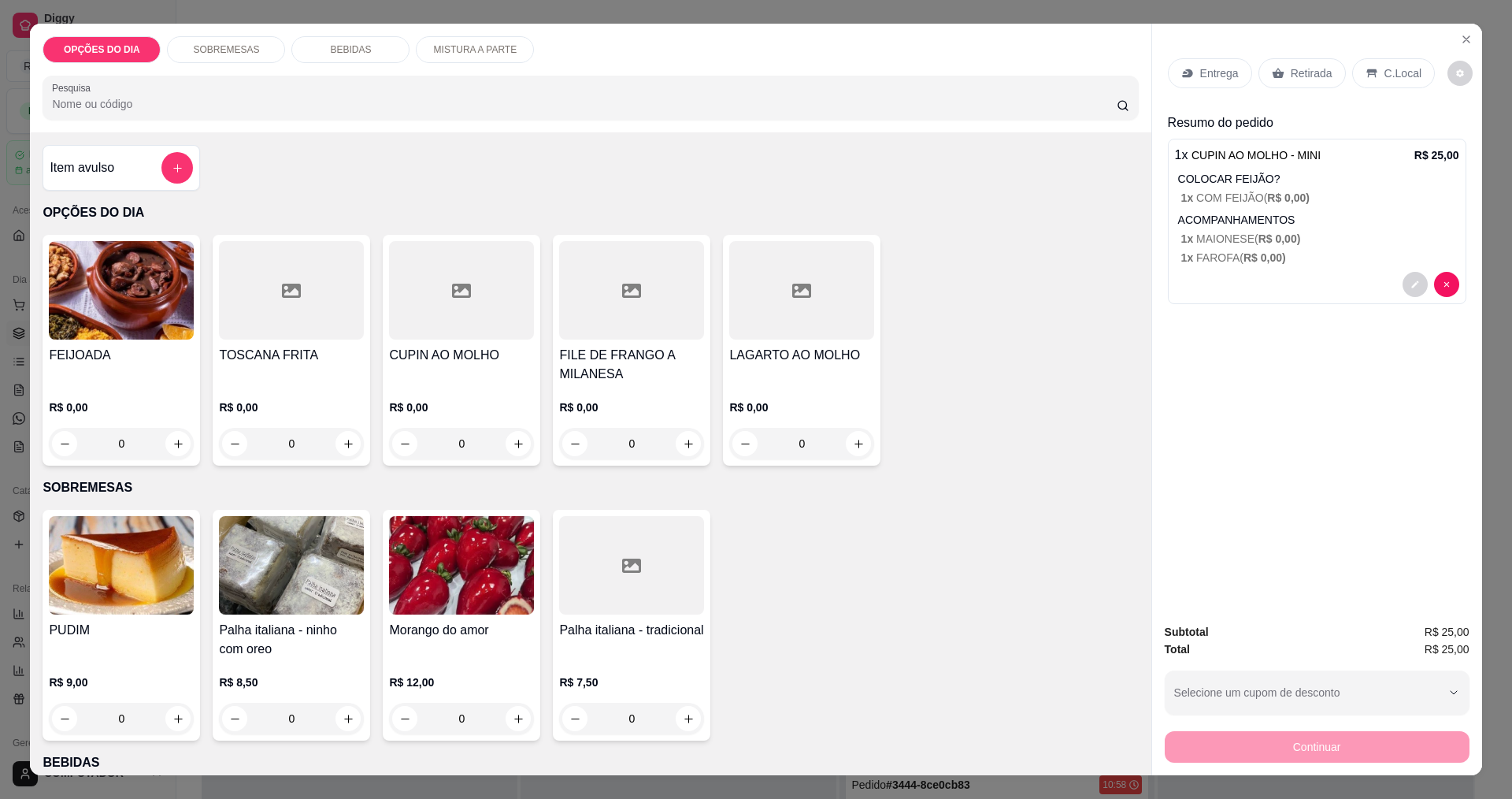
click at [1210, 73] on p "Entrega" at bounding box center [1220, 73] width 39 height 16
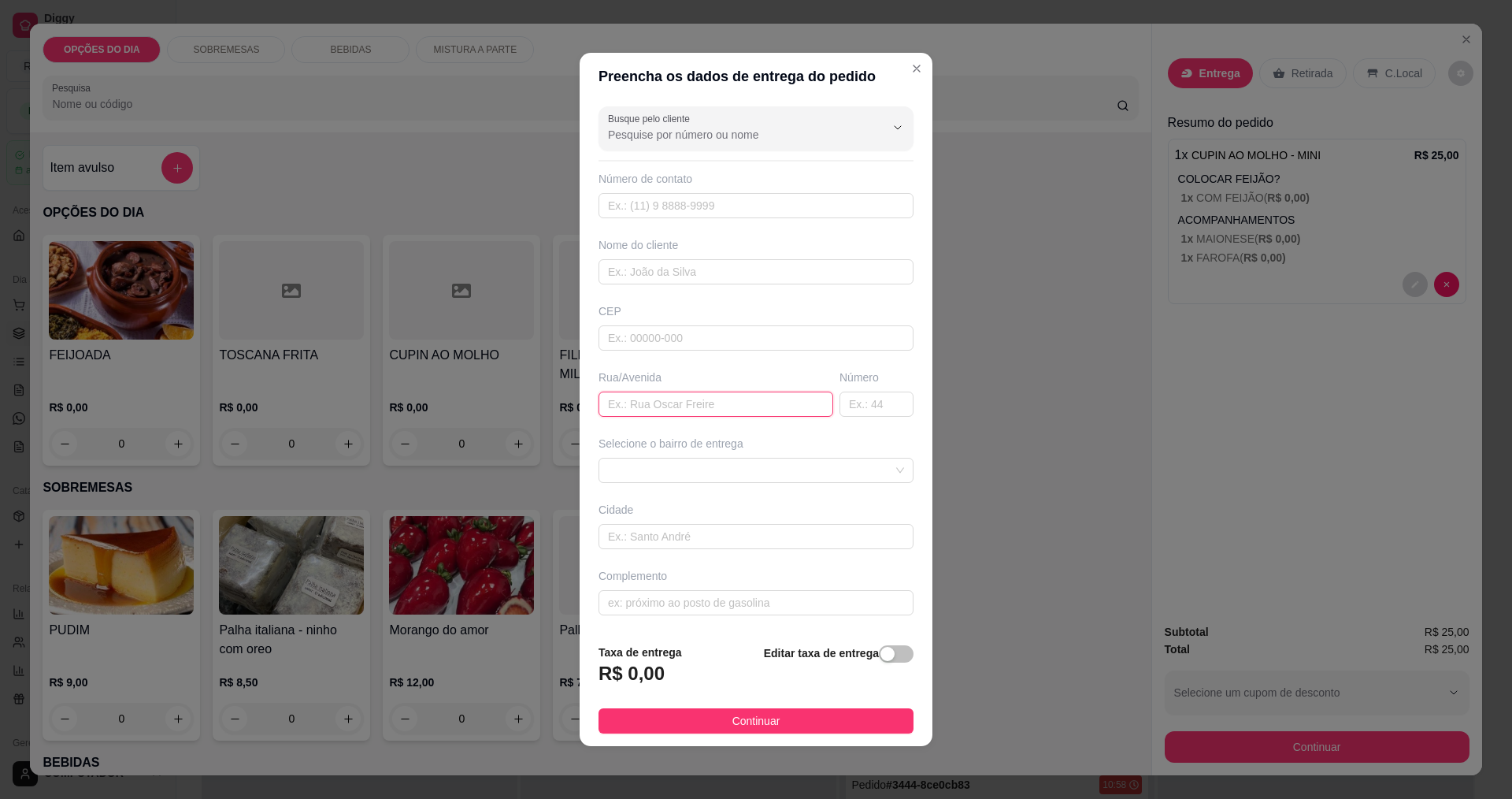
click at [771, 406] on input "text" at bounding box center [716, 404] width 235 height 25
type input "NETURRNO"
type input "425"
click at [650, 407] on input "NETURRNO" at bounding box center [716, 404] width 235 height 25
click at [696, 466] on span at bounding box center [756, 470] width 296 height 23
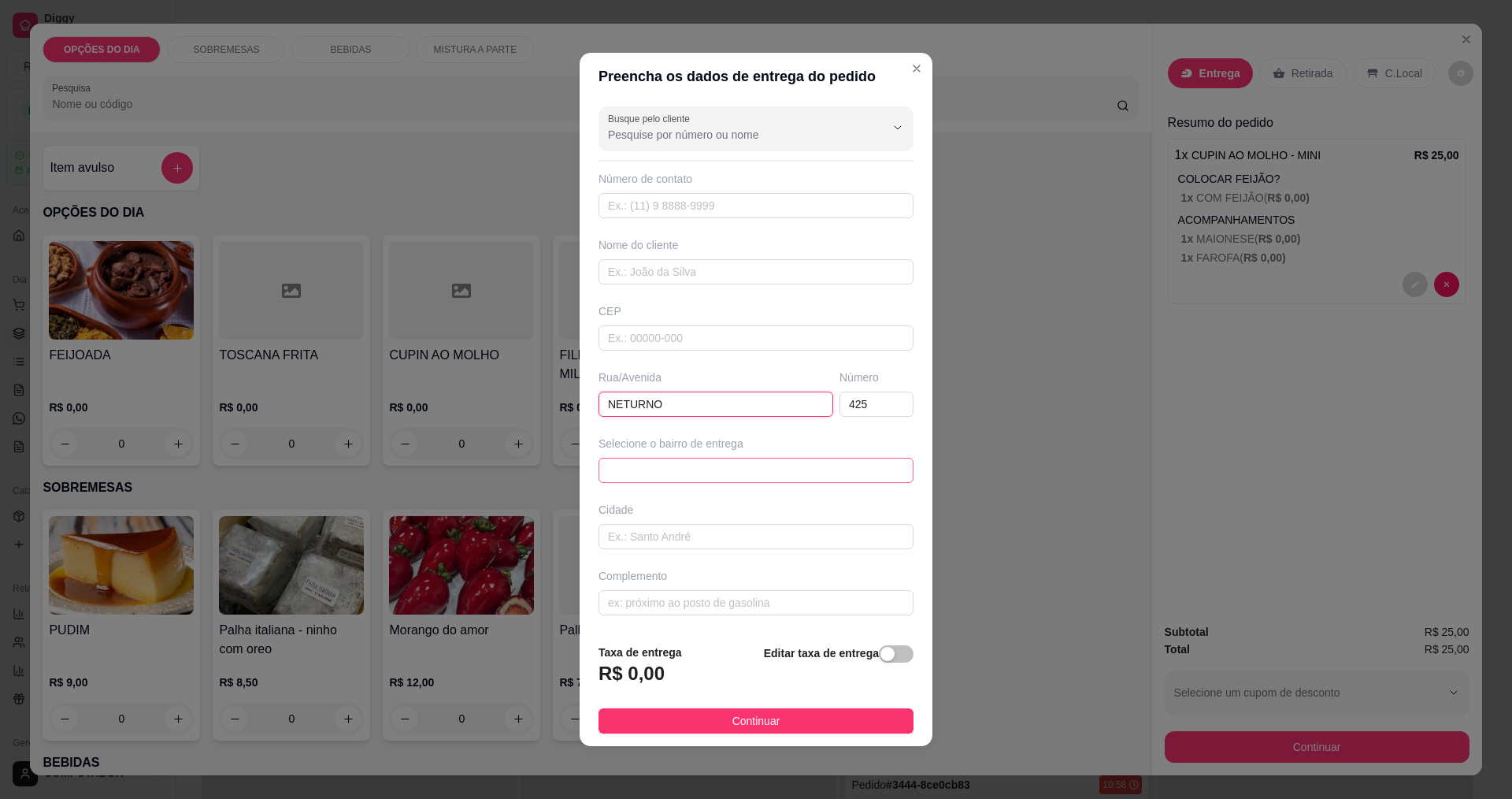
type input "NETURNO"
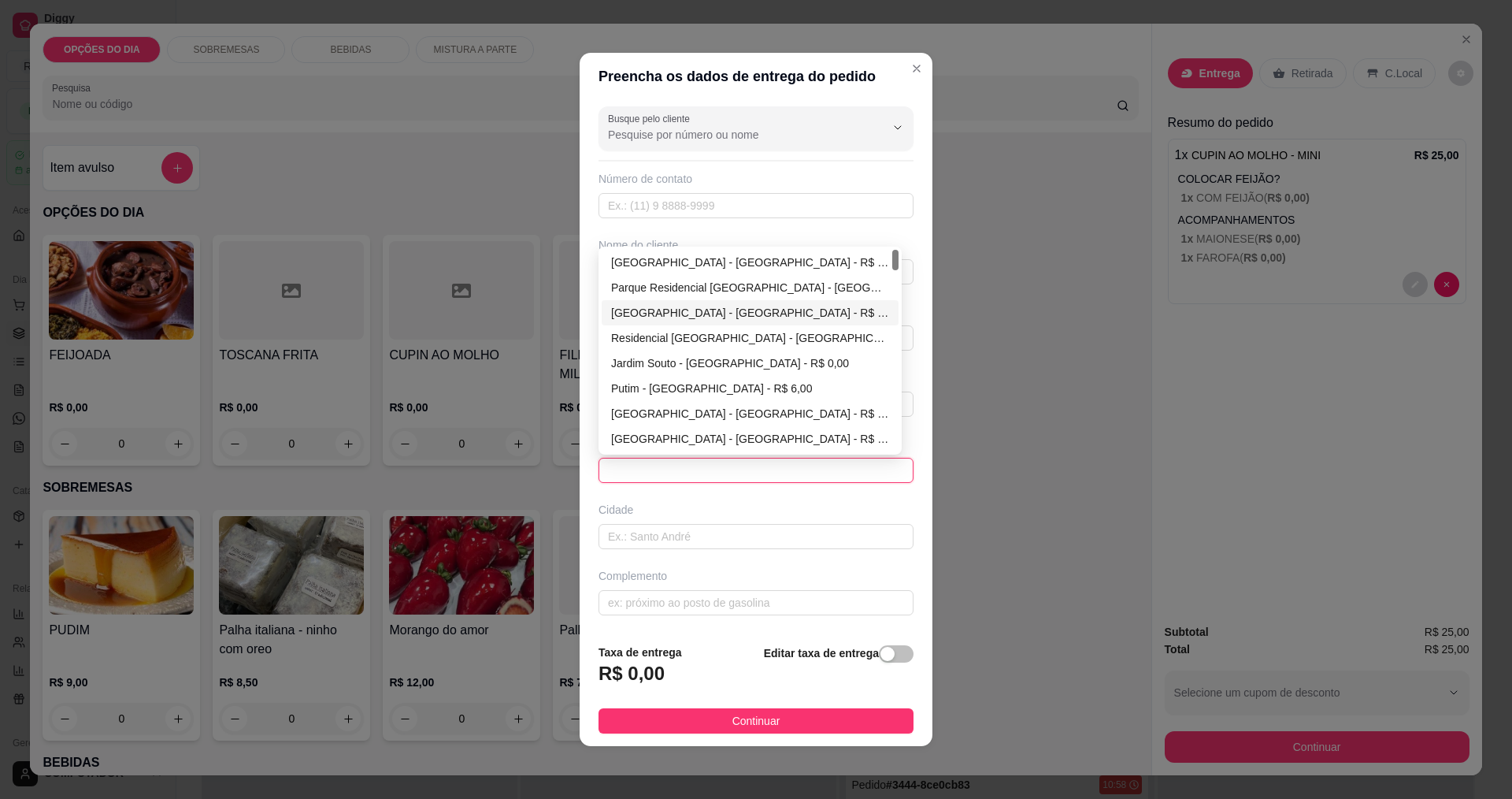
click at [676, 308] on div "[GEOGRAPHIC_DATA] - [GEOGRAPHIC_DATA] - R$ 0,00" at bounding box center [750, 313] width 278 height 17
type input "[GEOGRAPHIC_DATA]"
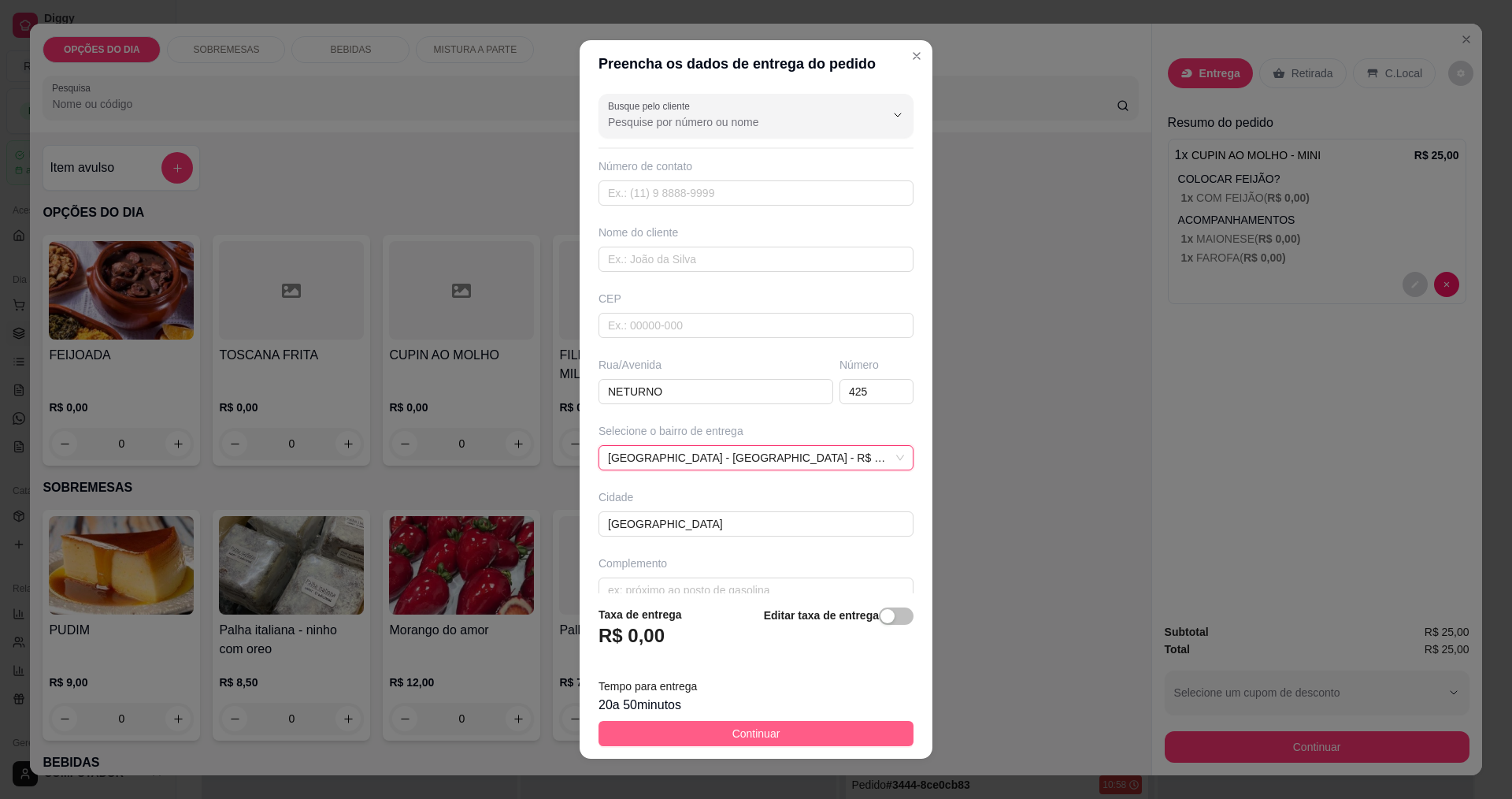
click at [733, 739] on span "Continuar" at bounding box center [757, 734] width 49 height 17
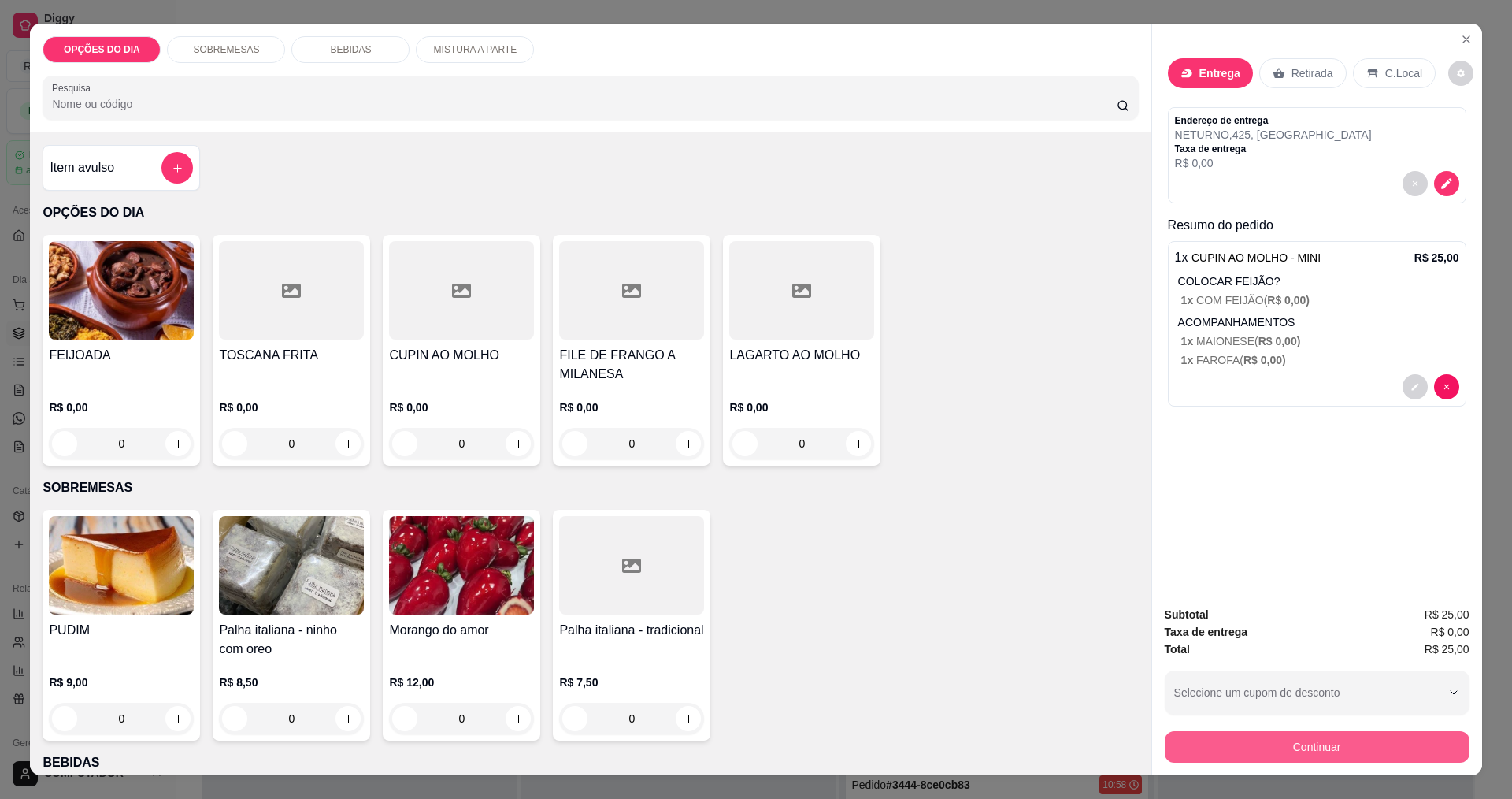
click at [1212, 752] on button "Continuar" at bounding box center [1317, 747] width 305 height 31
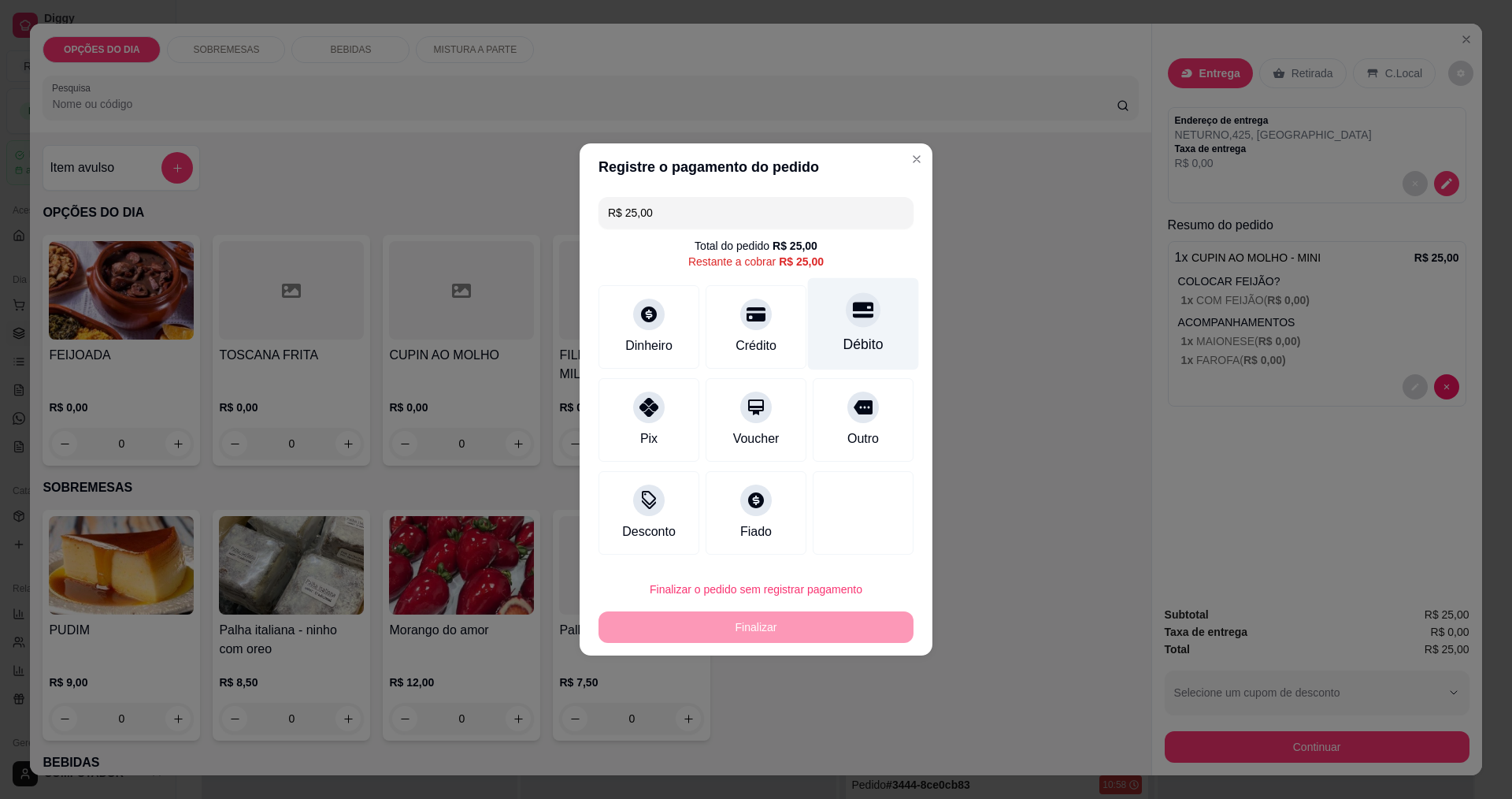
click at [853, 352] on div "Débito" at bounding box center [863, 344] width 40 height 20
type input "R$ 0,00"
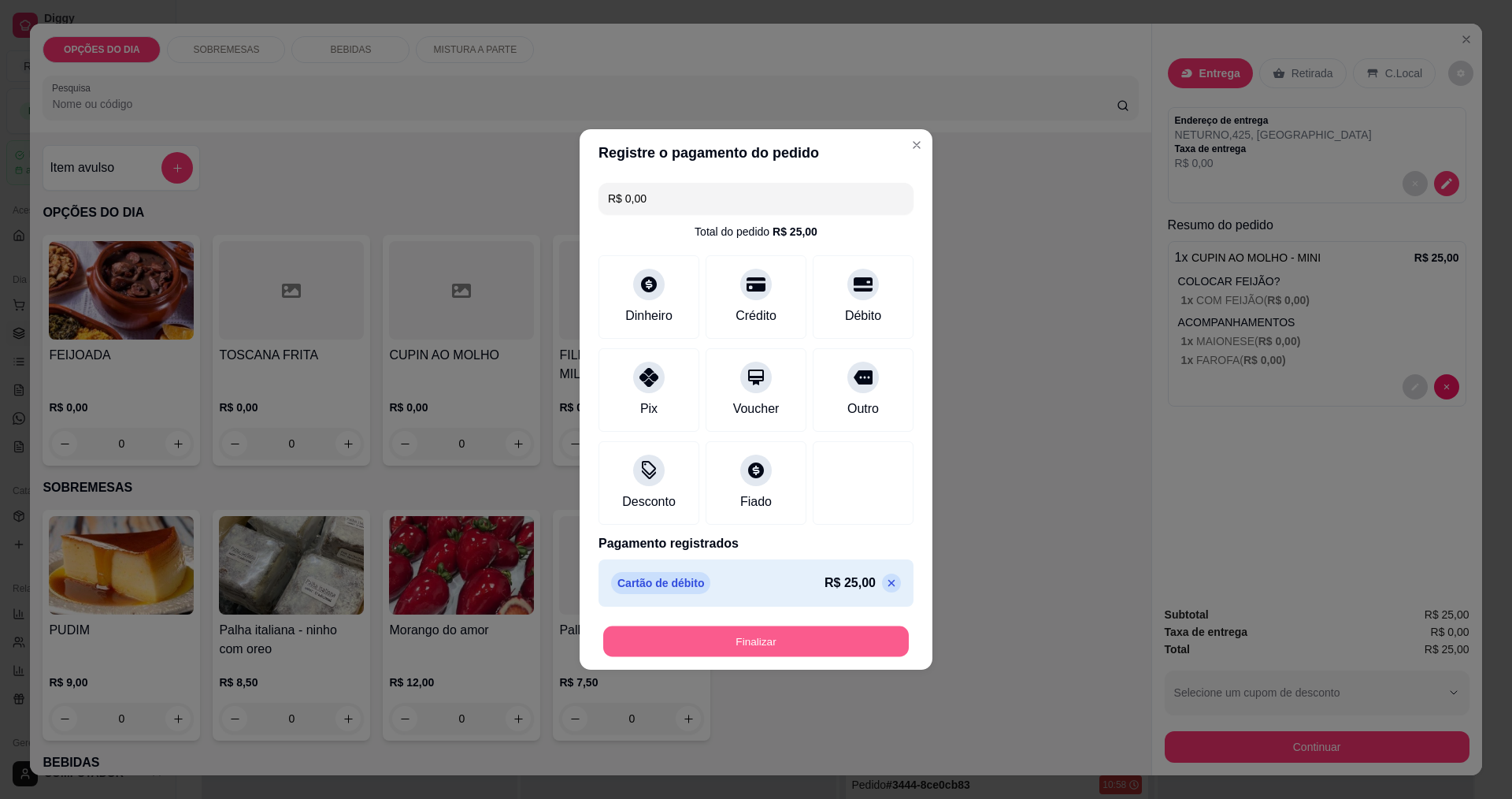
click at [765, 651] on button "Finalizar" at bounding box center [756, 642] width 306 height 31
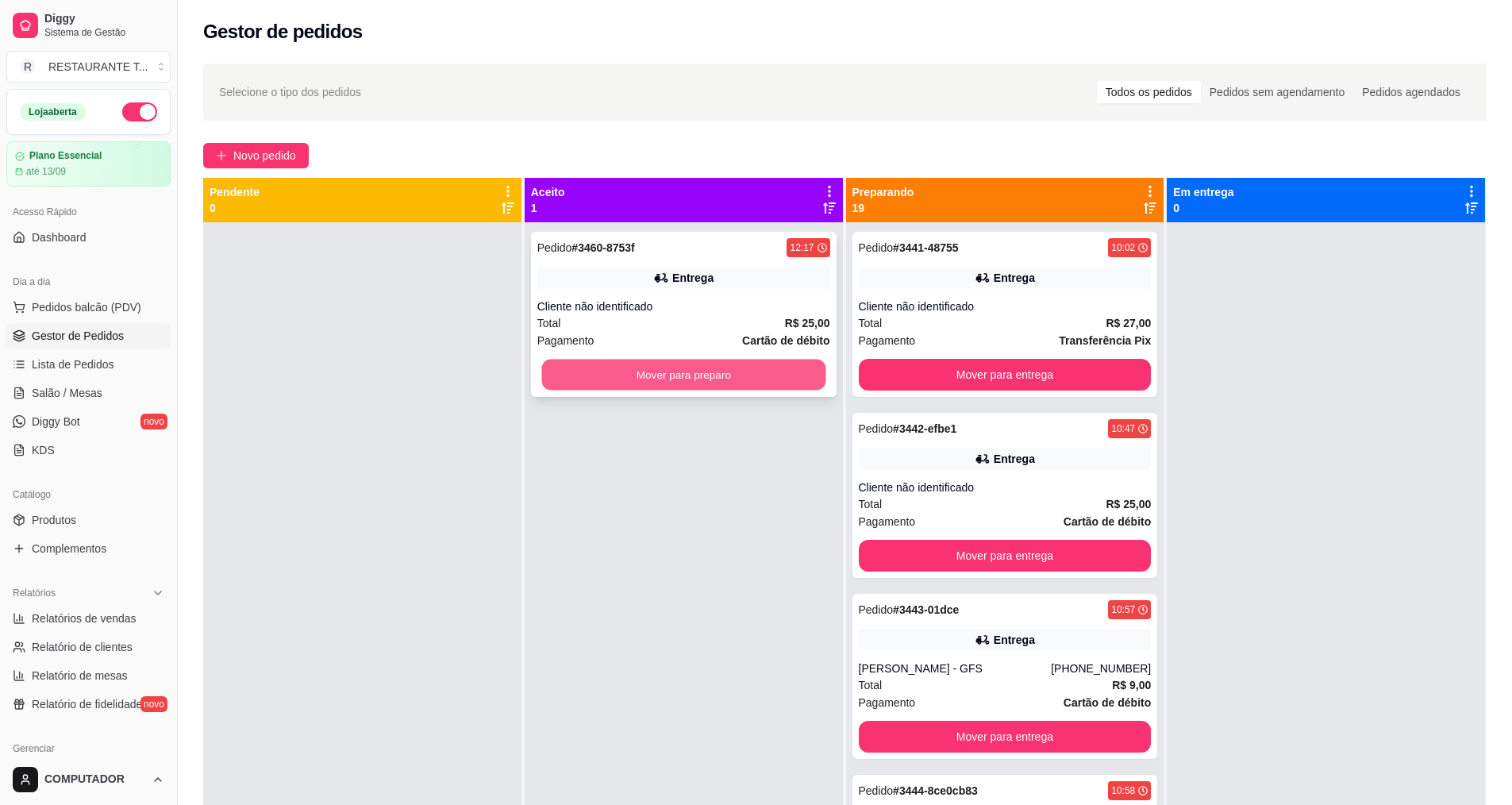
click at [710, 383] on button "Mover para preparo" at bounding box center [683, 376] width 285 height 31
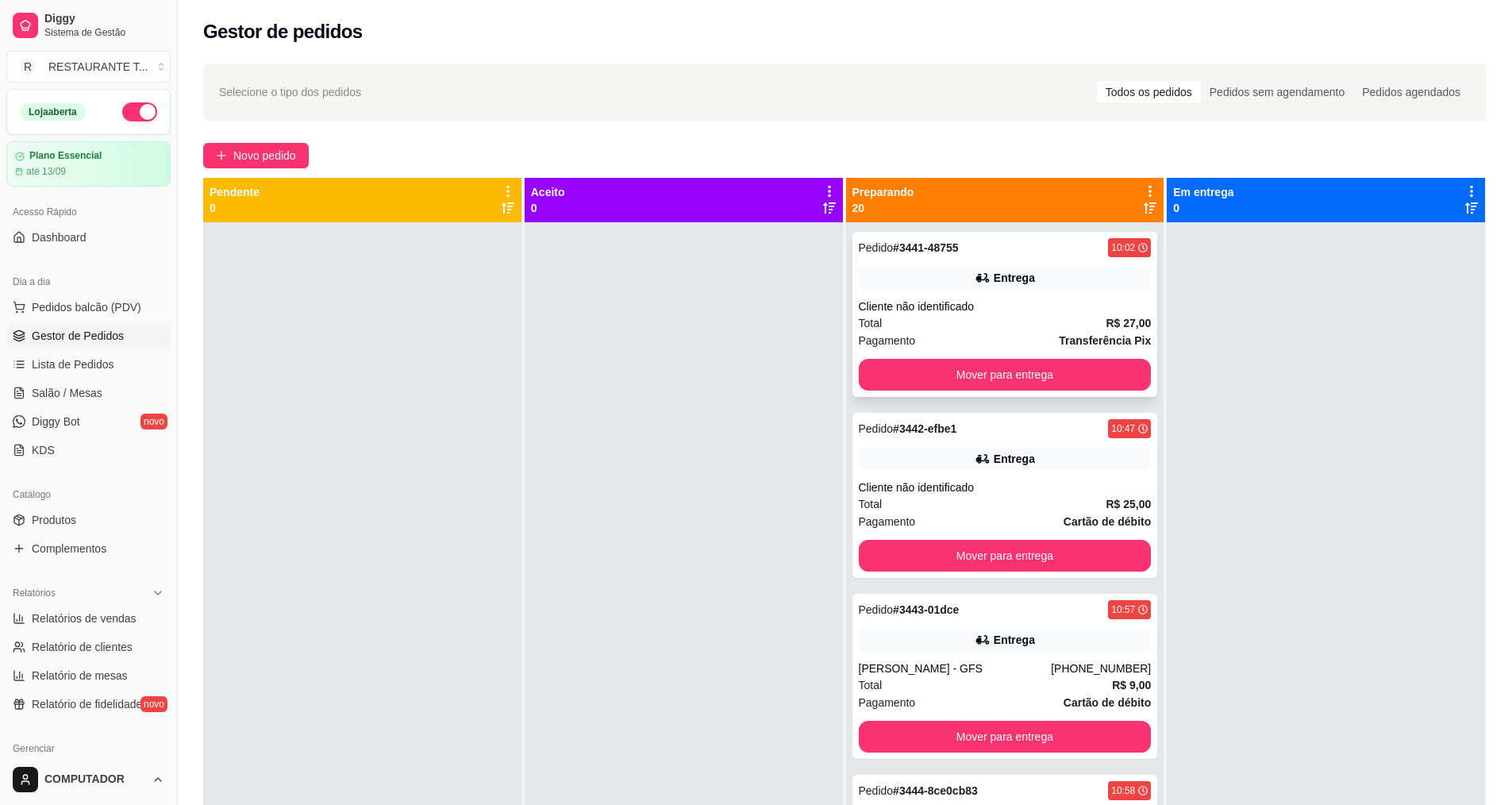
click at [977, 314] on div "Cliente não identificado" at bounding box center [1004, 306] width 292 height 16
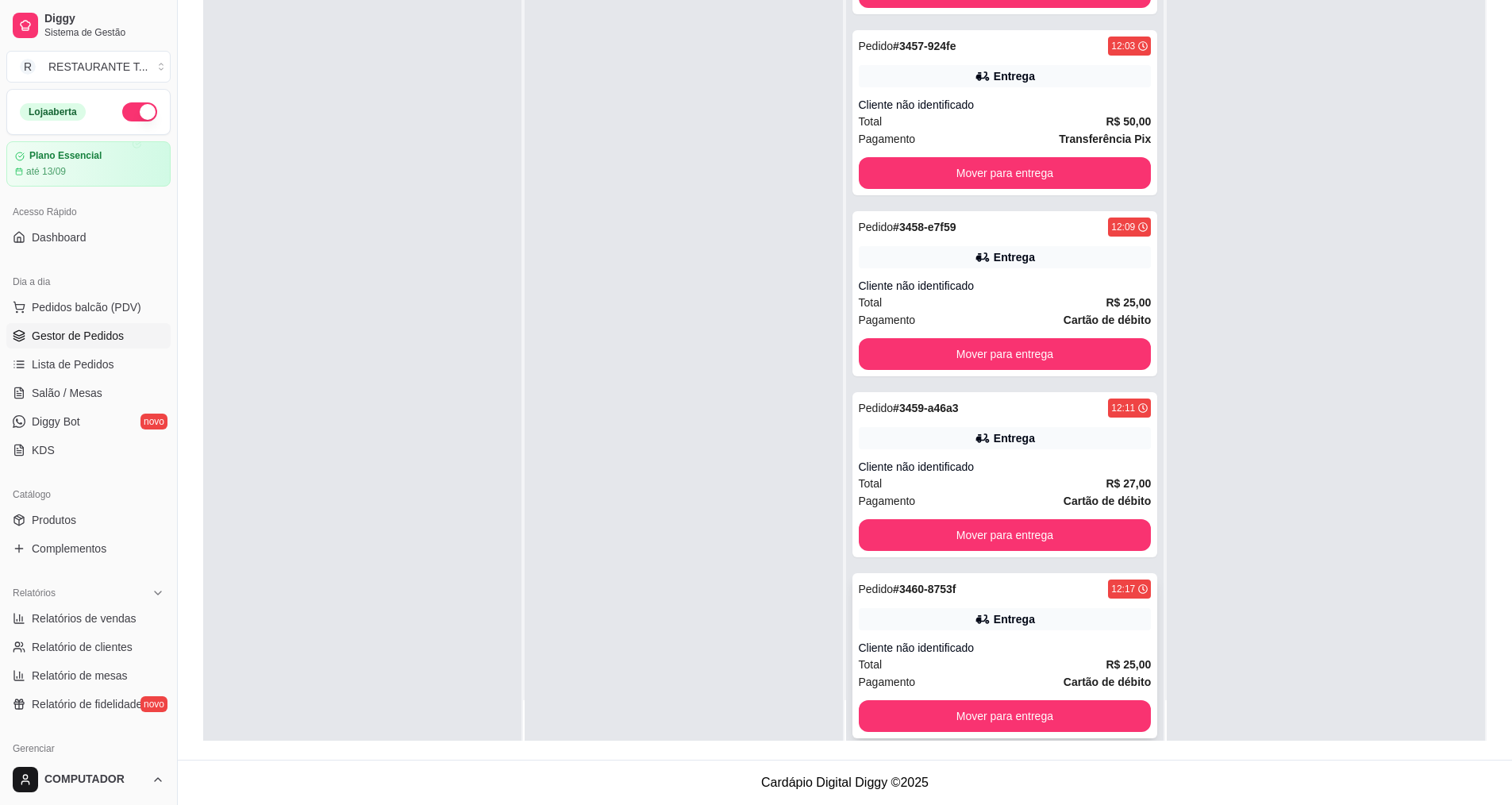
scroll to position [44, 0]
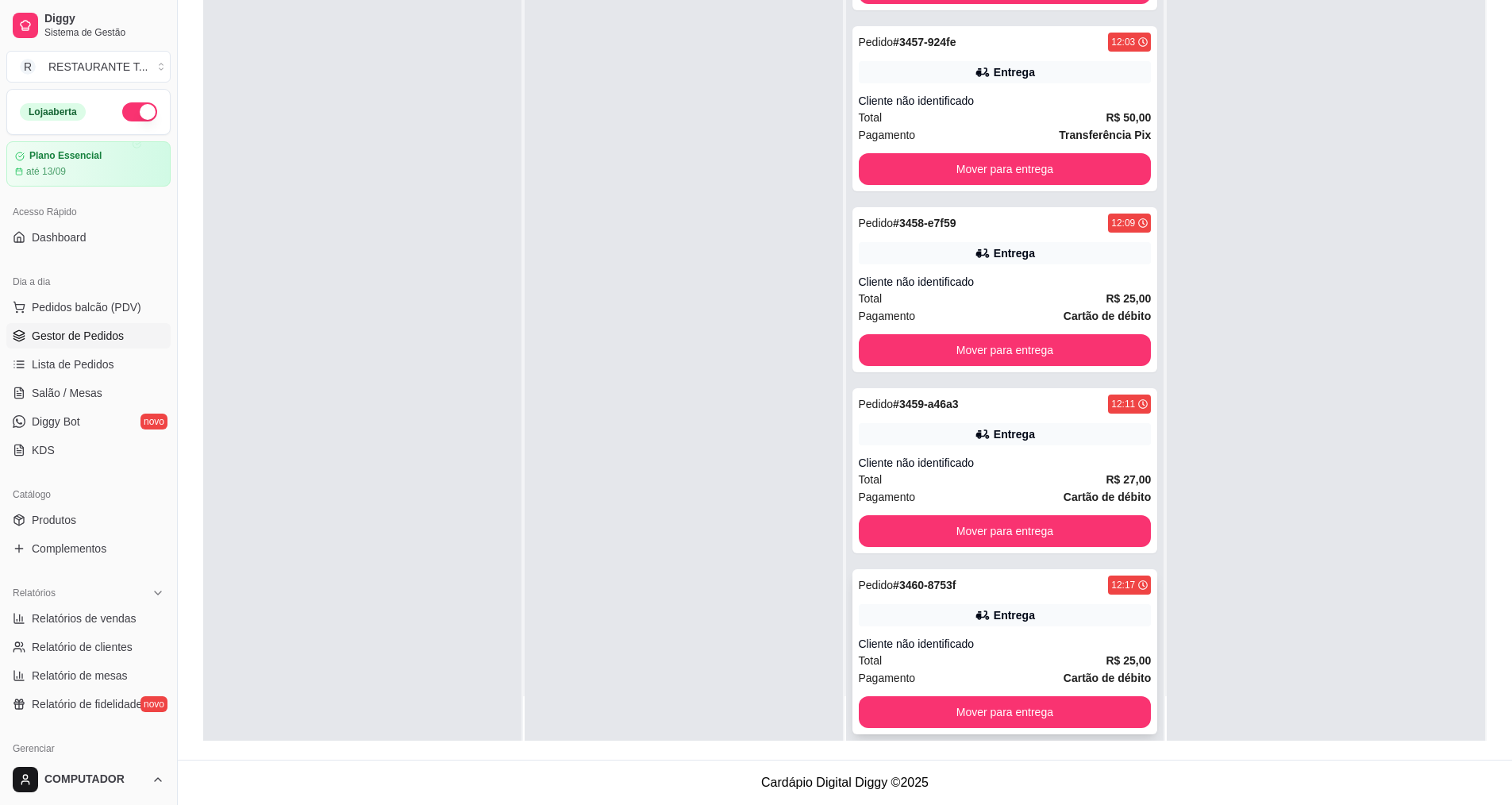
click at [912, 651] on div "Total R$ 25,00" at bounding box center [1004, 660] width 292 height 18
click at [941, 470] on div "Total R$ 27,00" at bounding box center [1004, 479] width 292 height 18
click at [899, 253] on div "Pedido # 3458-e7f59 12:09 Entrega Cliente não identificado Total R$ 25,00 Pagam…" at bounding box center [1005, 290] width 305 height 165
click at [909, 109] on div "Total R$ 50,00" at bounding box center [1004, 117] width 292 height 18
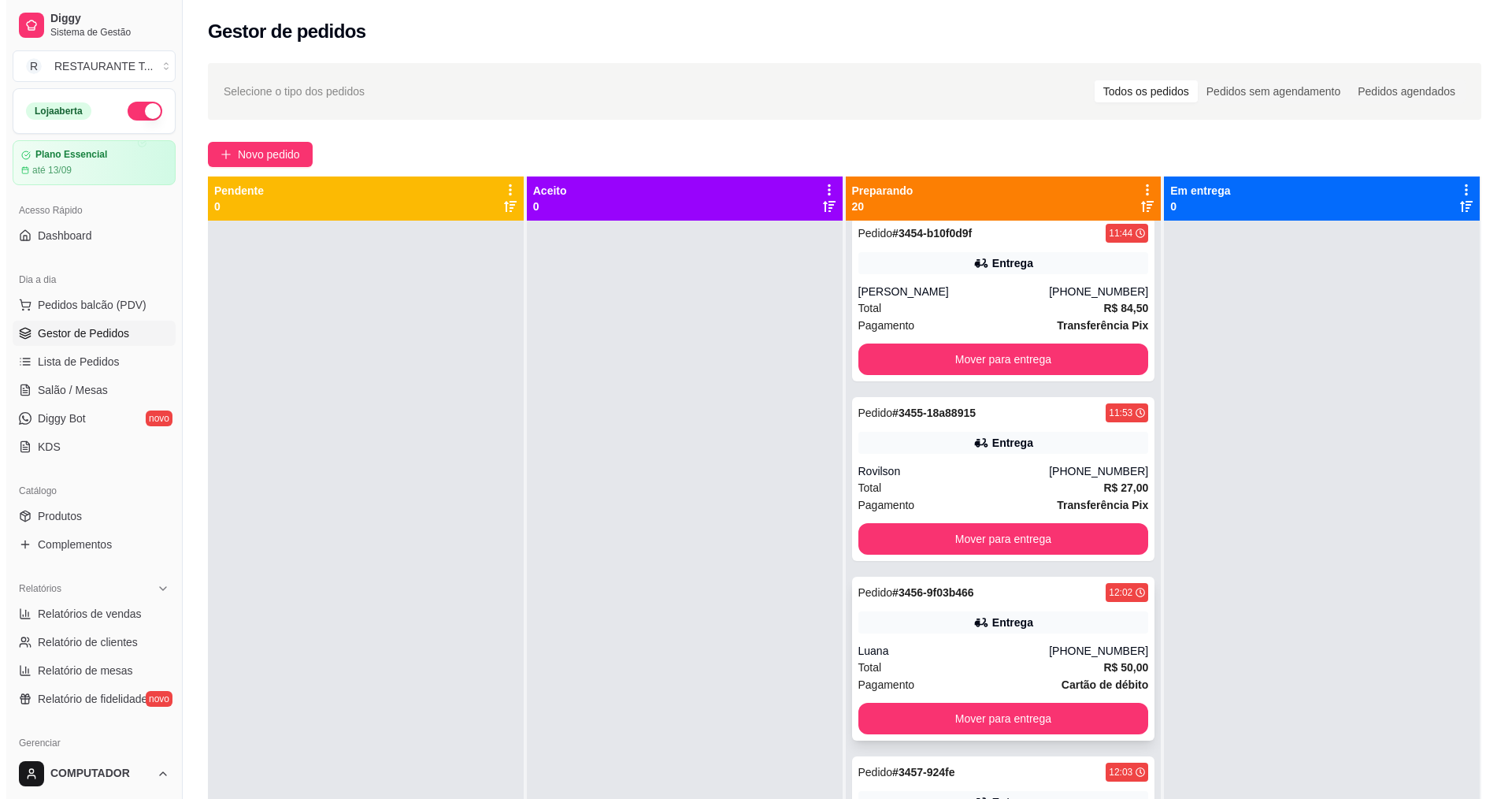
scroll to position [2600, 0]
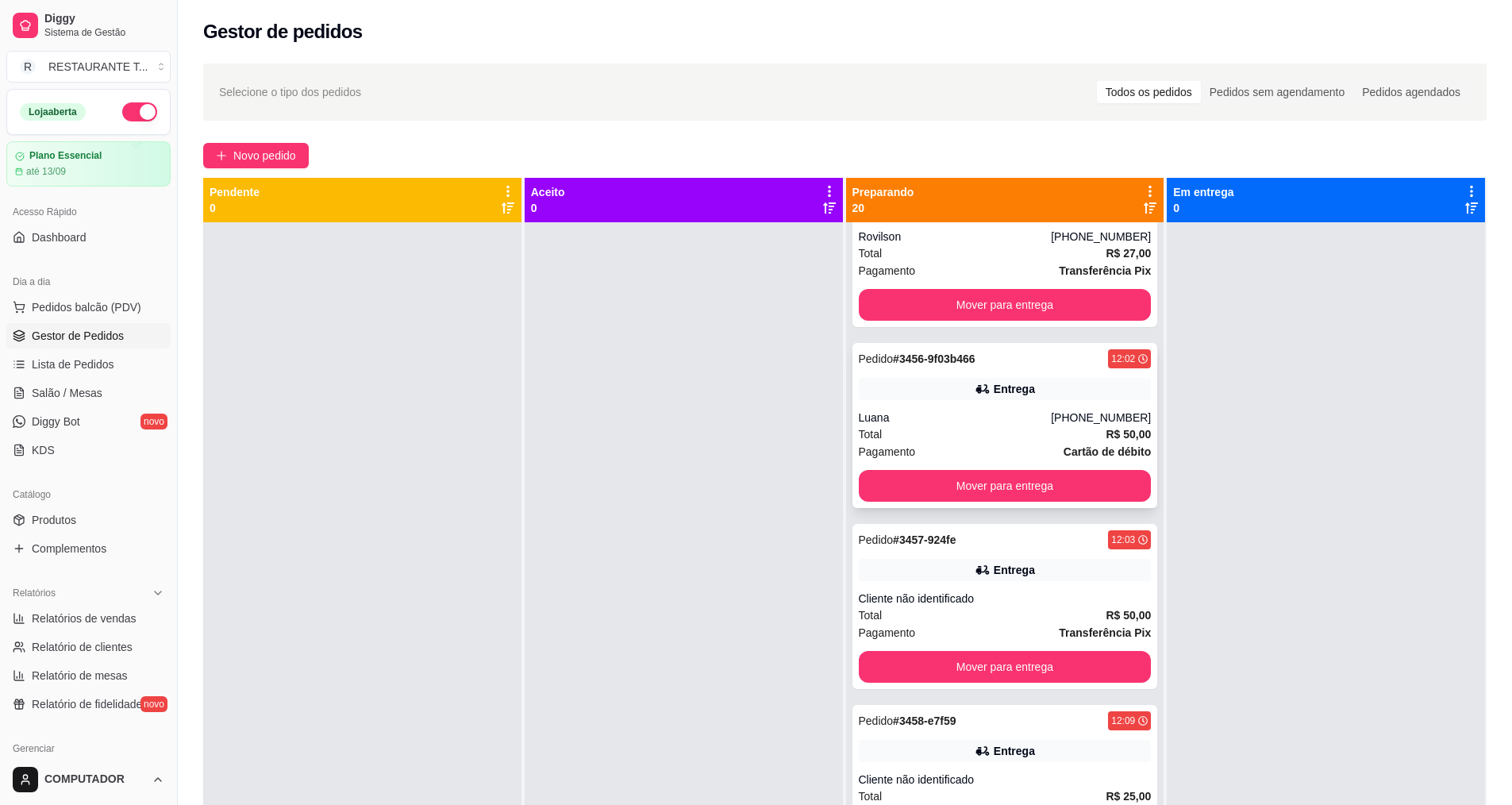
click at [977, 425] on div "Total R$ 50,00" at bounding box center [1004, 434] width 292 height 18
click at [918, 772] on div "Cliente não identificado" at bounding box center [1004, 780] width 292 height 16
click at [246, 157] on span "Novo pedido" at bounding box center [265, 156] width 63 height 18
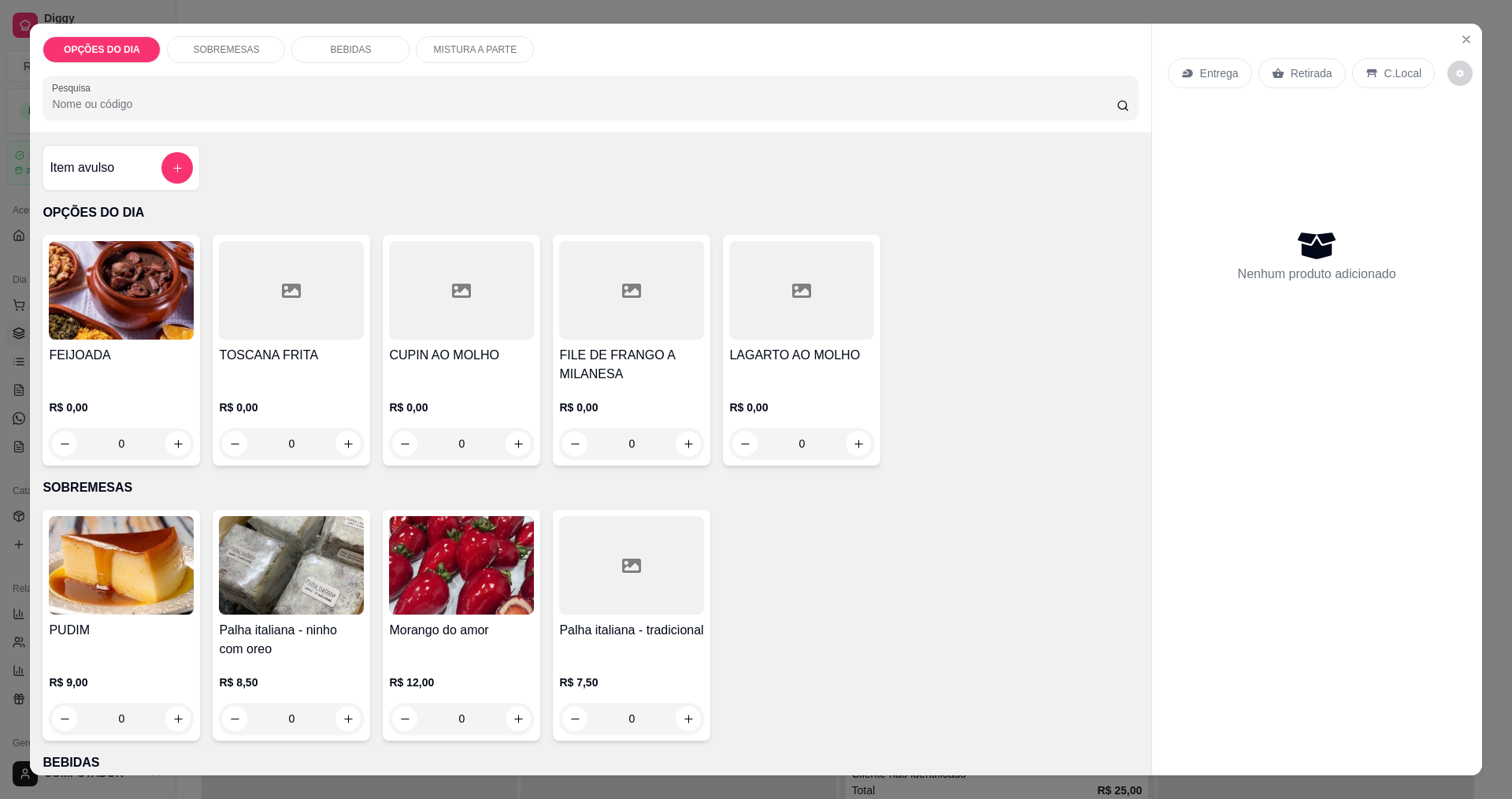
click at [172, 446] on div "0" at bounding box center [120, 444] width 145 height 31
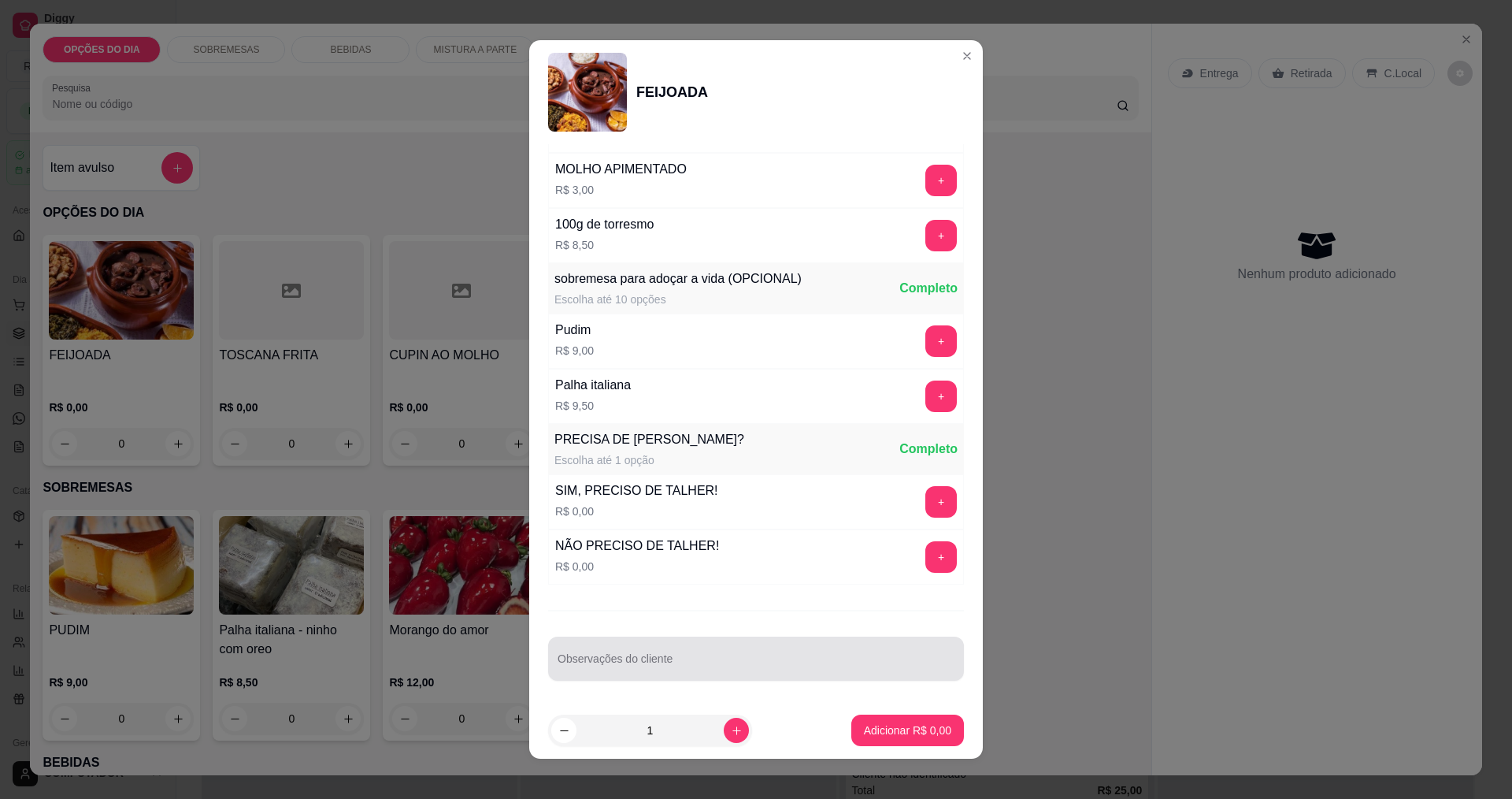
scroll to position [17, 0]
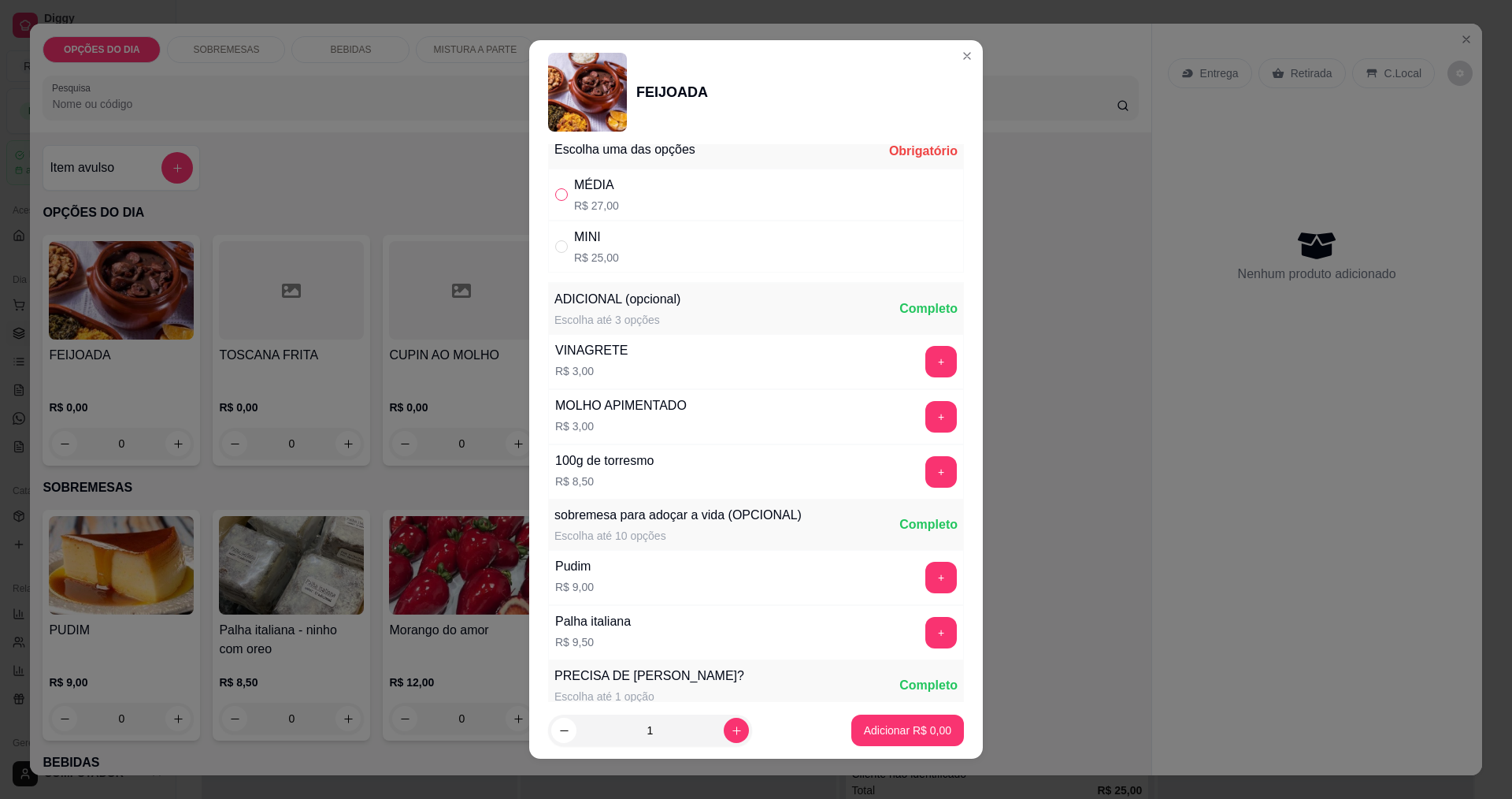
click at [555, 197] on input "" at bounding box center [561, 194] width 13 height 13
radio input "true"
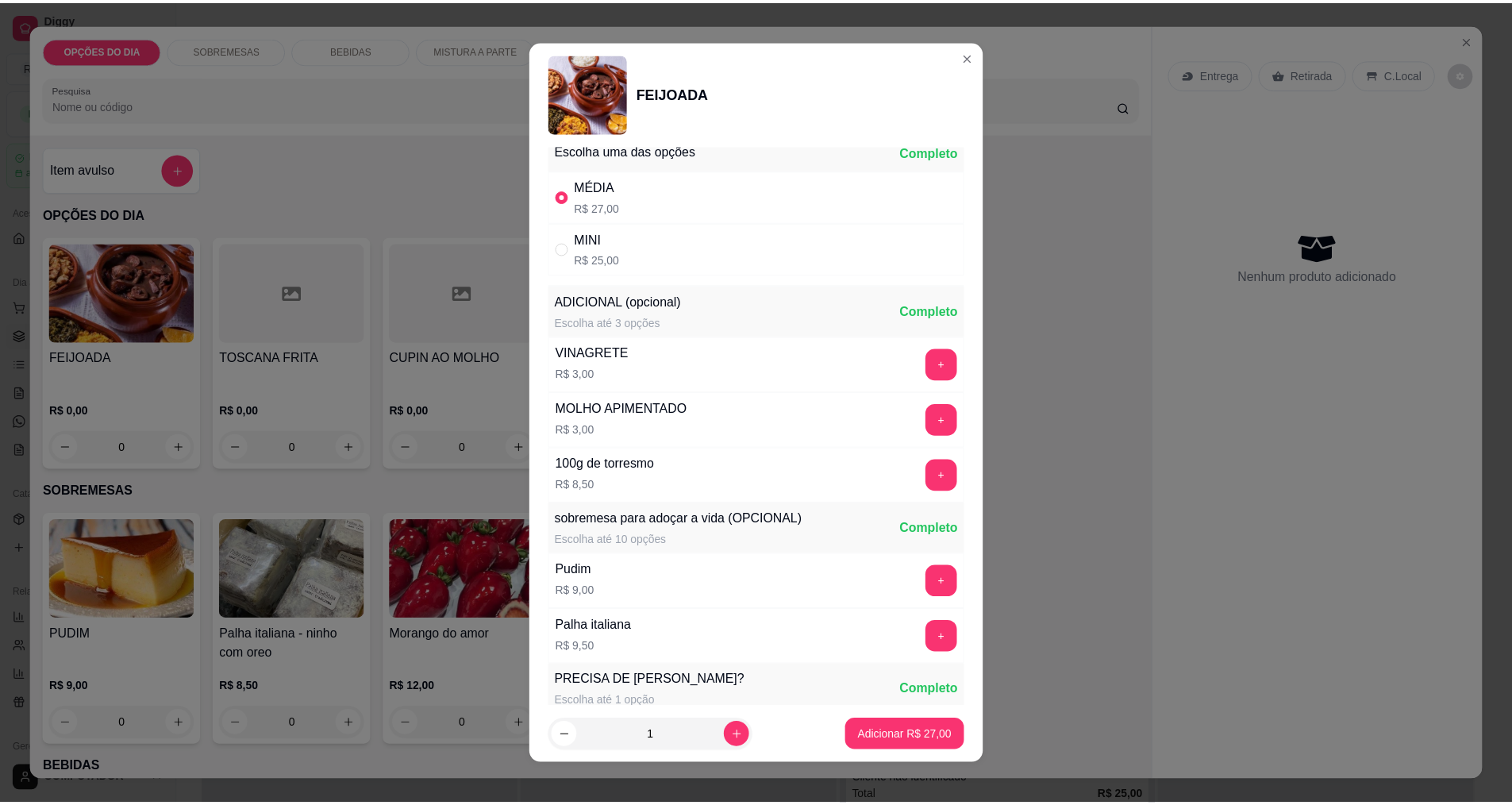
scroll to position [255, 0]
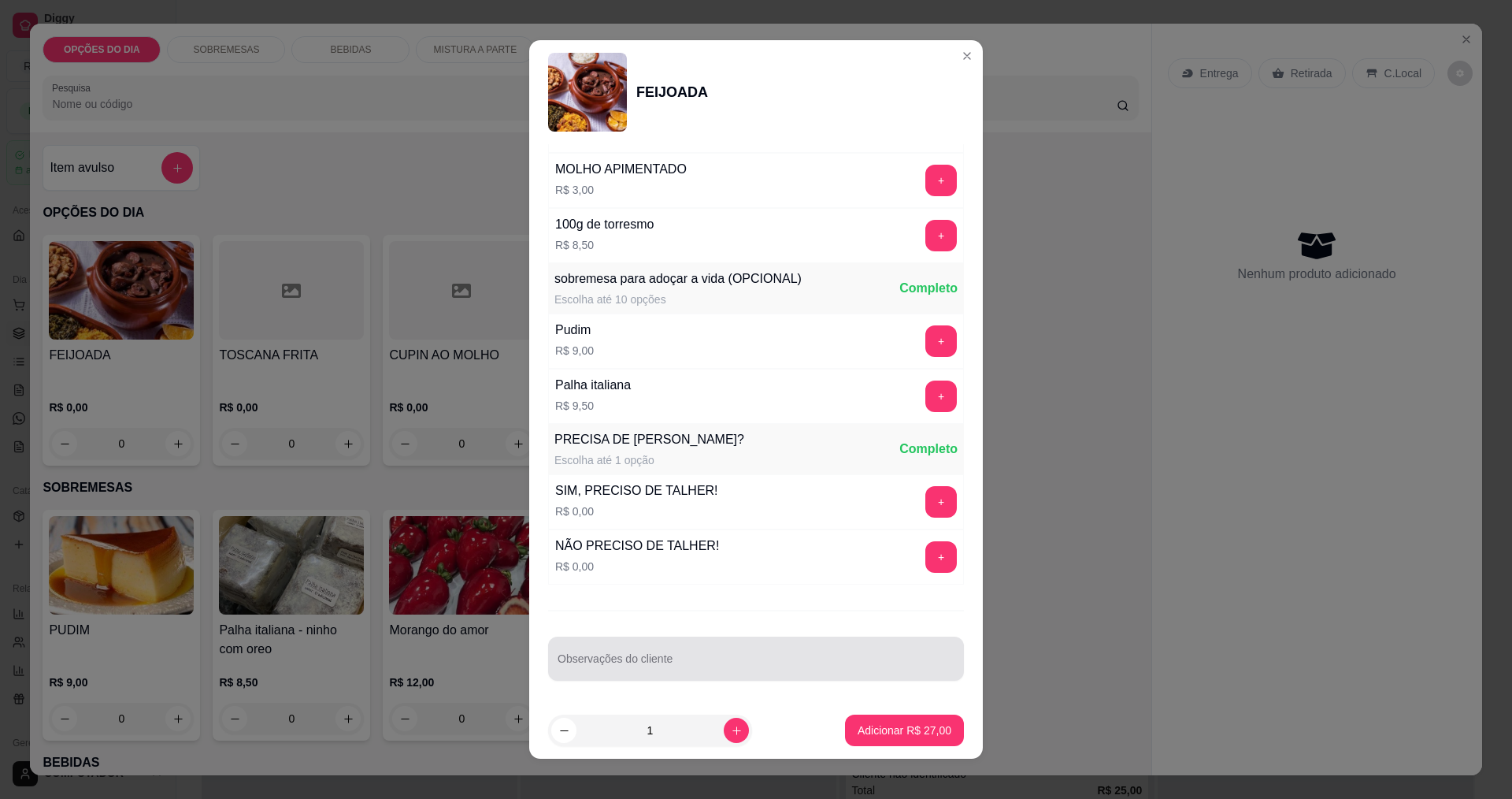
click at [659, 649] on div at bounding box center [756, 658] width 397 height 31
type input "SEM FAROFA"
click at [859, 734] on p "Adicionar R$ 27,00" at bounding box center [904, 730] width 91 height 15
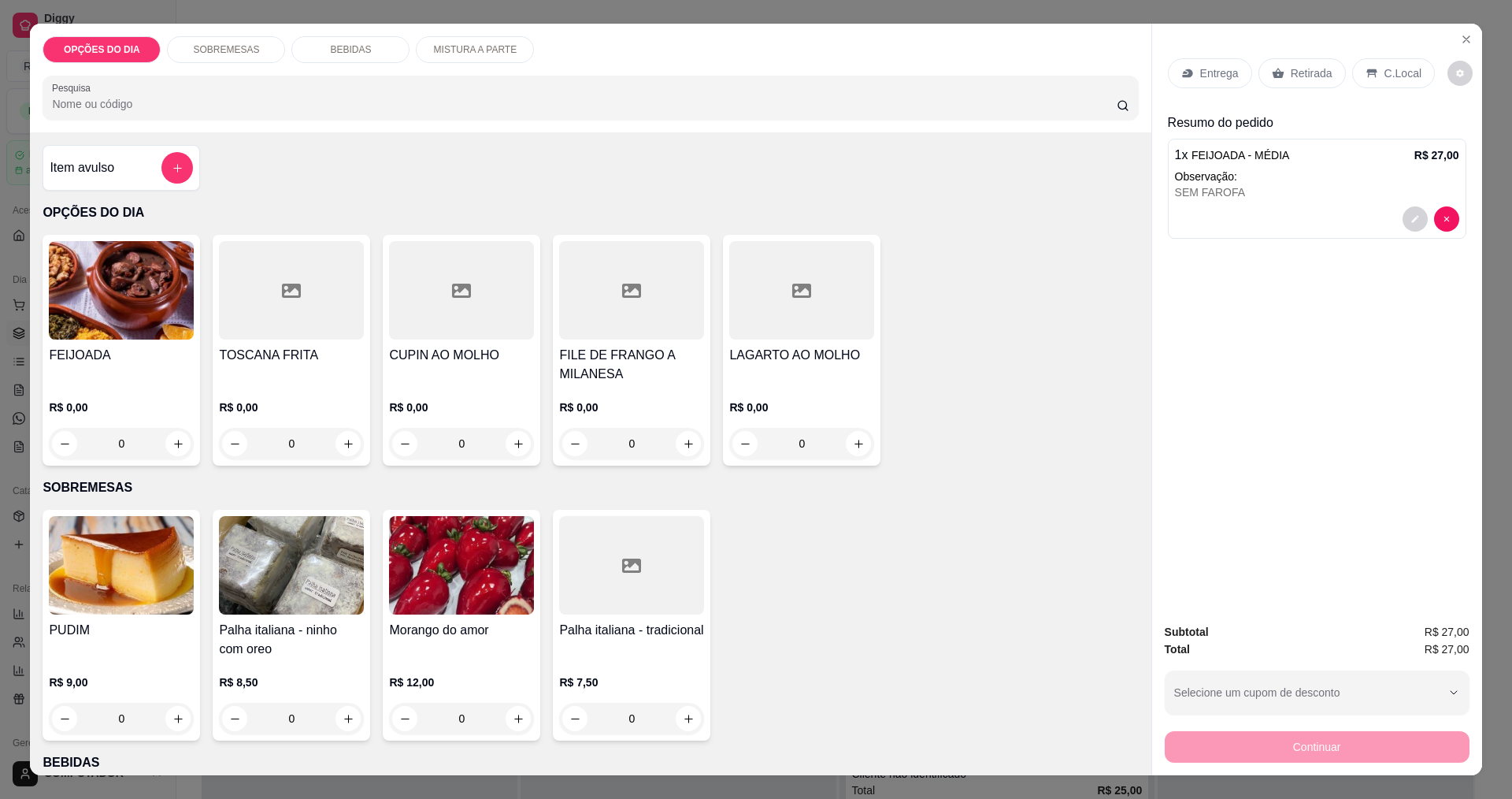
click at [1203, 67] on p "Entrega" at bounding box center [1220, 73] width 39 height 16
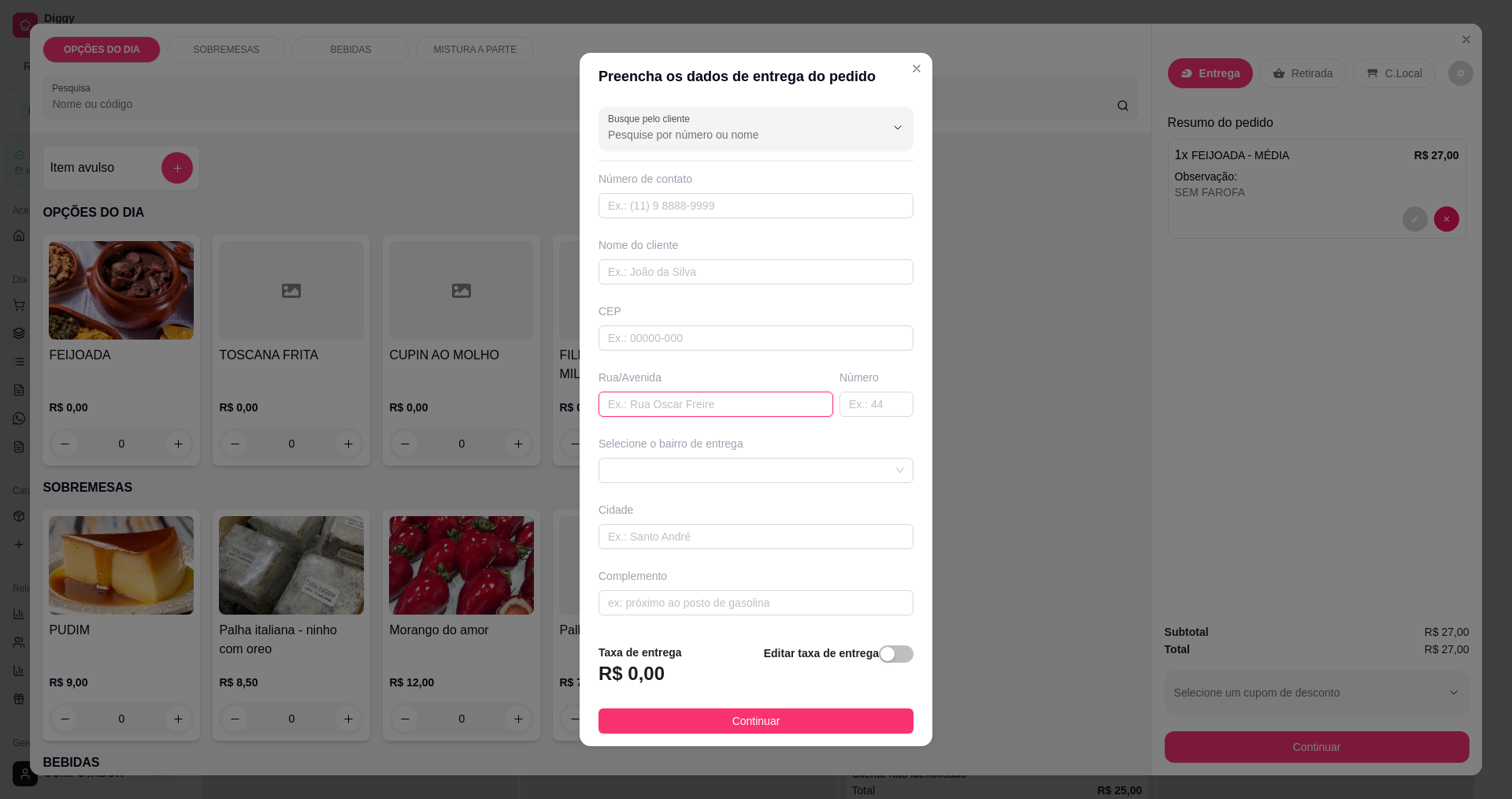
click at [768, 403] on input "text" at bounding box center [716, 404] width 235 height 25
type input "CAPRICORNIO"
click at [754, 472] on span at bounding box center [756, 470] width 296 height 23
type input "212"
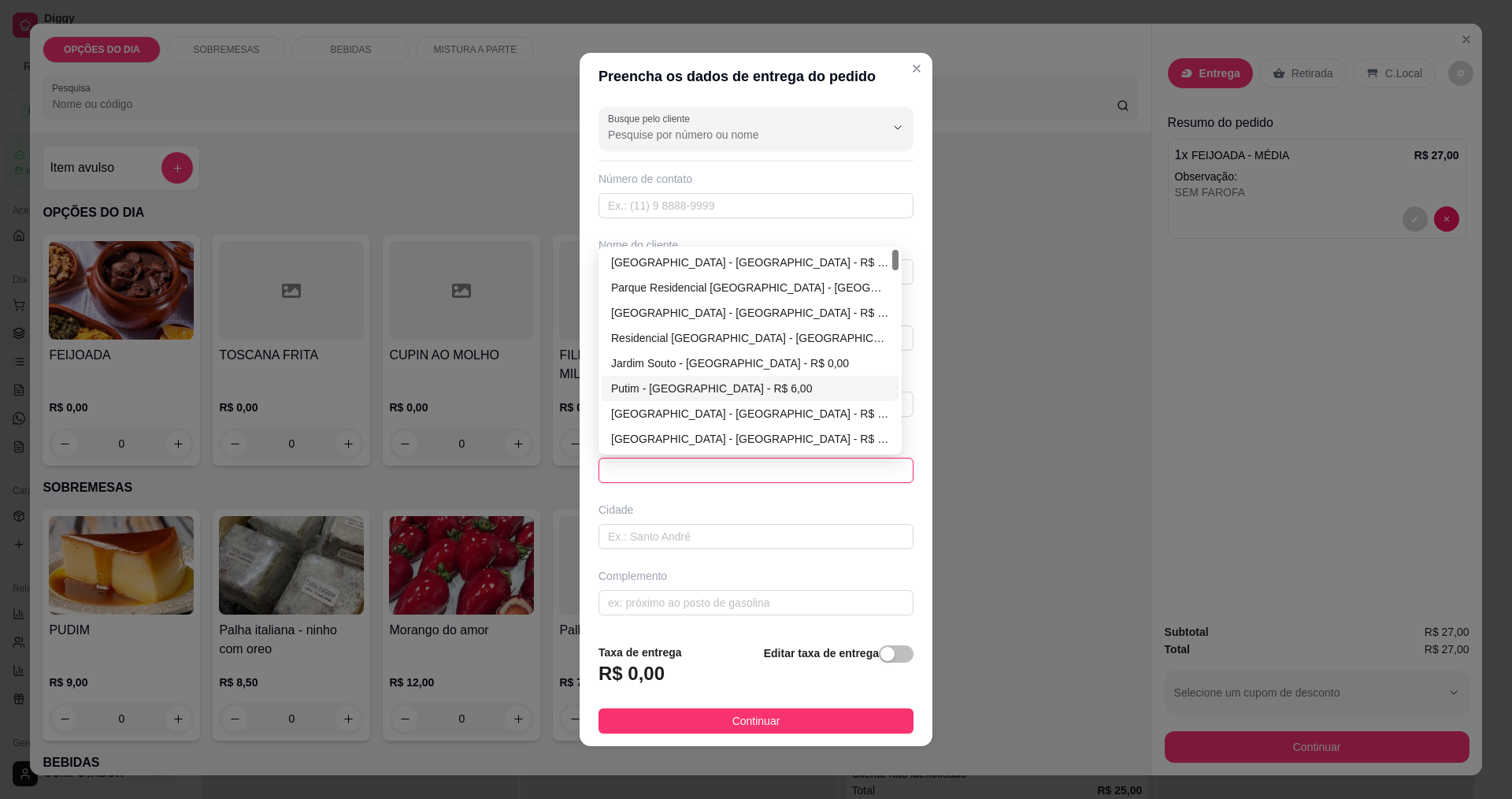
click at [872, 395] on div "Putim - [GEOGRAPHIC_DATA] - R$ 6,00" at bounding box center [750, 388] width 278 height 17
type input "[GEOGRAPHIC_DATA]"
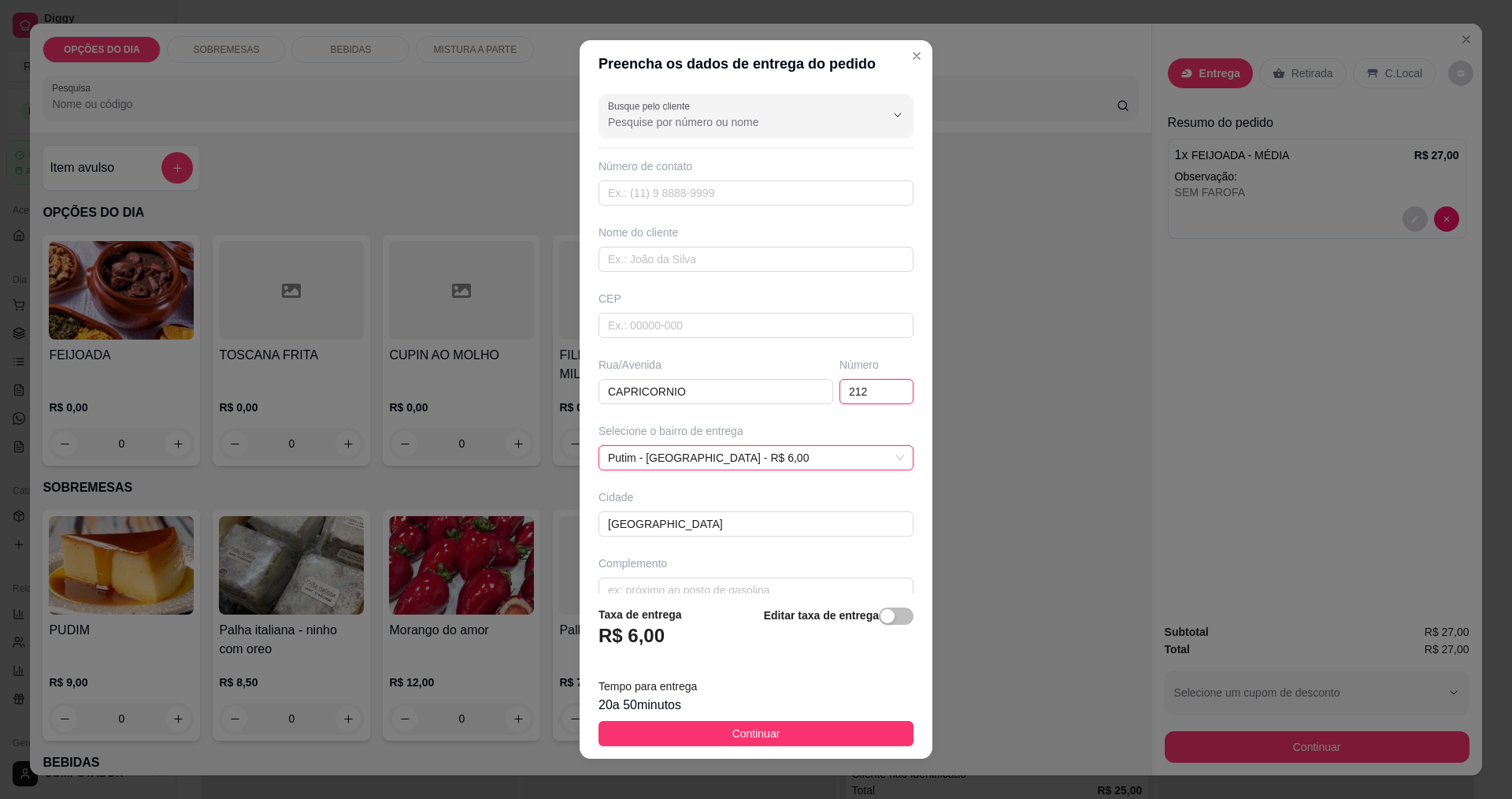
click at [849, 389] on input "212" at bounding box center [876, 391] width 74 height 25
click at [802, 468] on span "Putim - [GEOGRAPHIC_DATA] - R$ 6,00" at bounding box center [756, 457] width 296 height 23
type input "221"
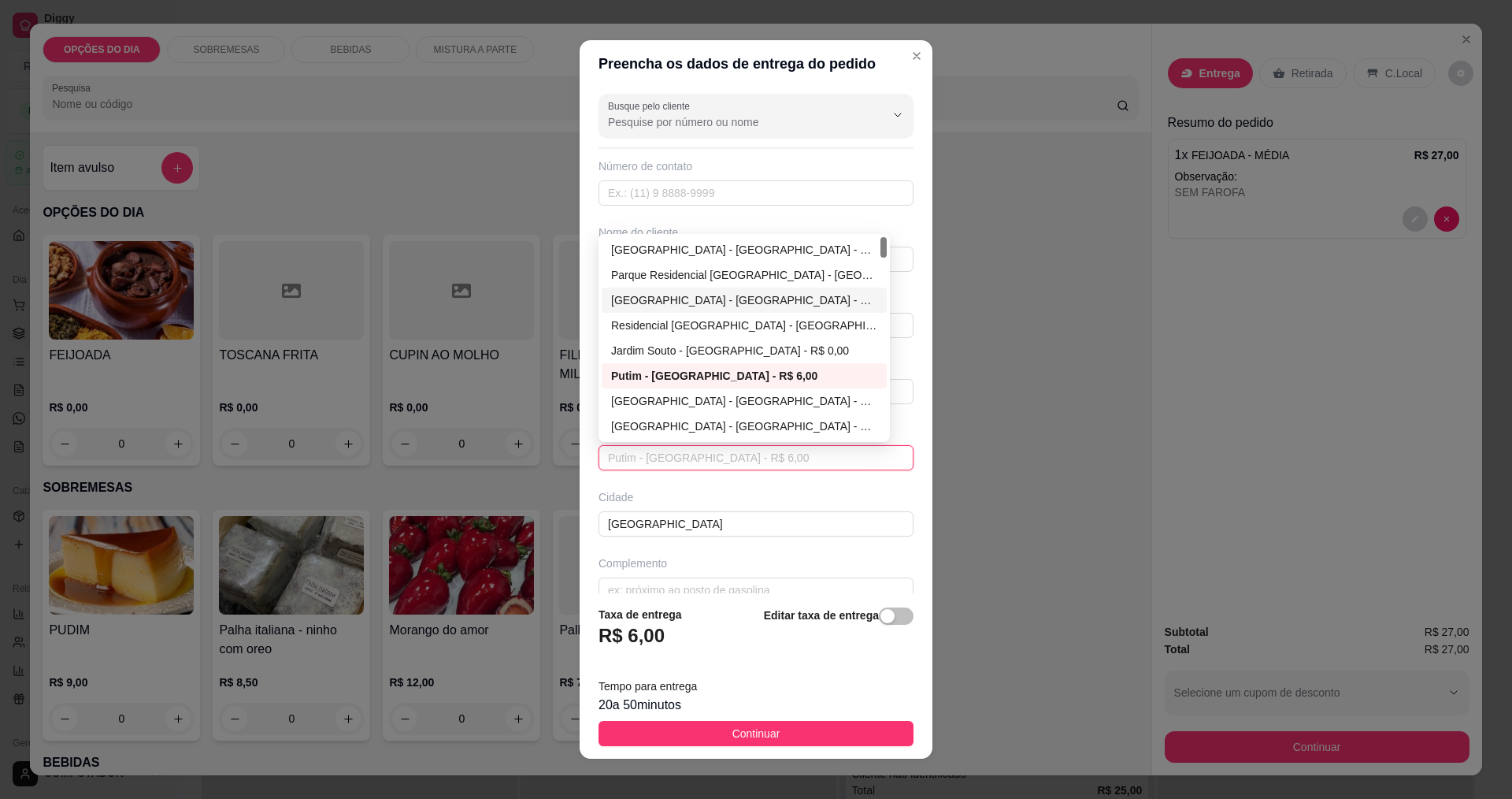
click at [721, 299] on div "[GEOGRAPHIC_DATA] - [GEOGRAPHIC_DATA] - R$ 0,00" at bounding box center [744, 300] width 266 height 17
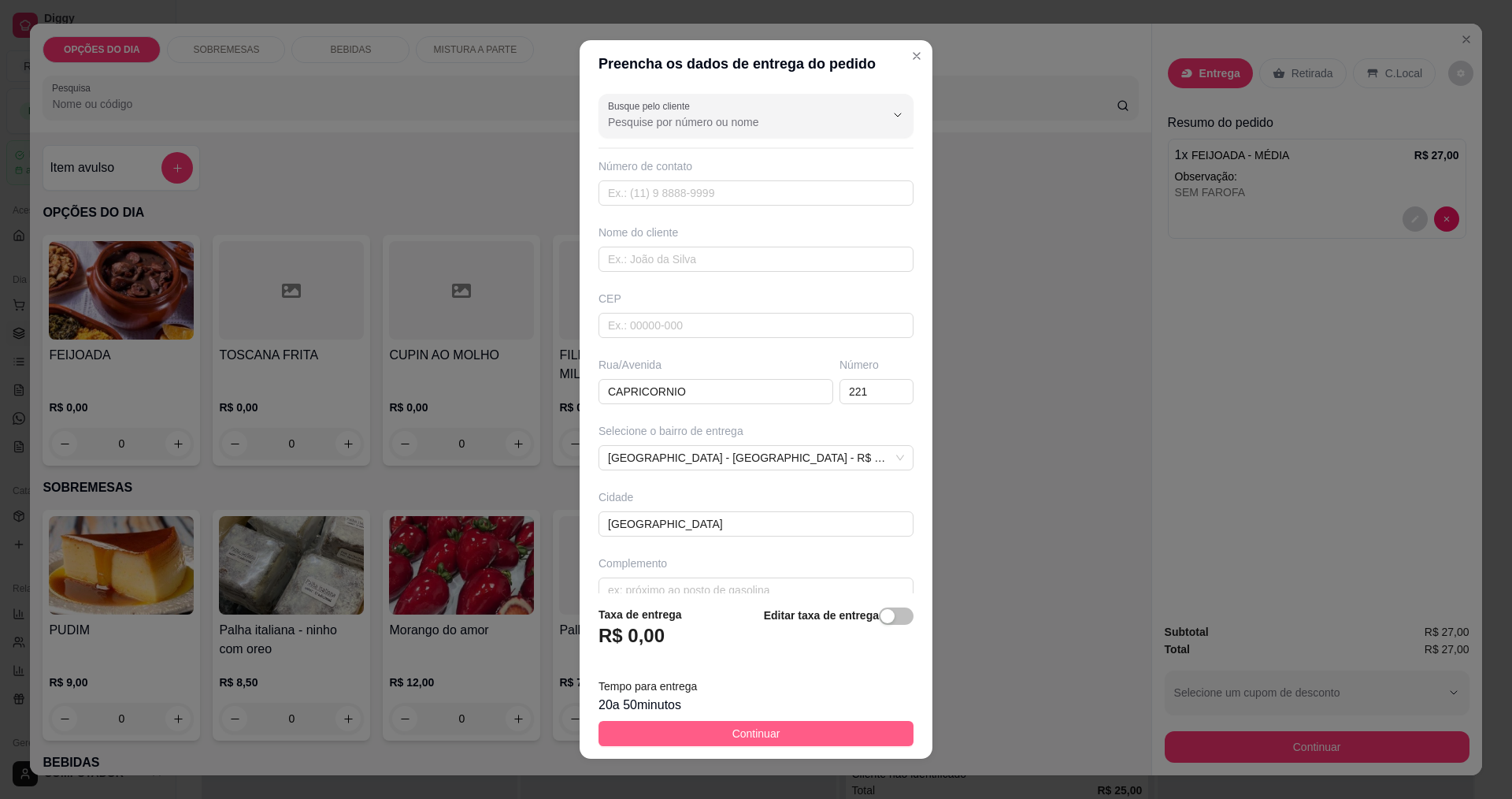
click at [838, 739] on button "Continuar" at bounding box center [756, 734] width 315 height 25
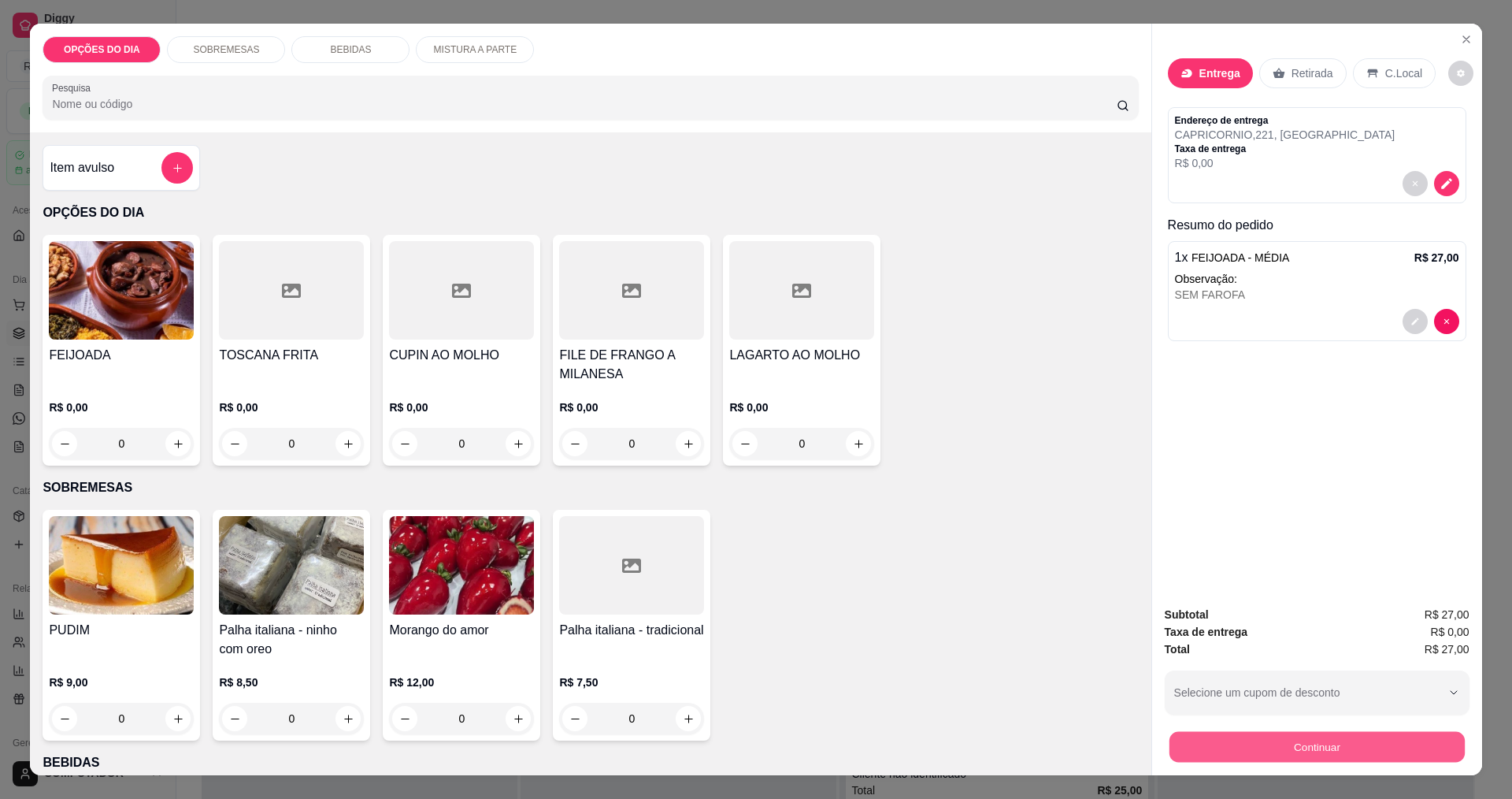
click at [1363, 745] on button "Continuar" at bounding box center [1316, 747] width 295 height 31
click at [1334, 750] on button "Continuar" at bounding box center [1316, 747] width 295 height 31
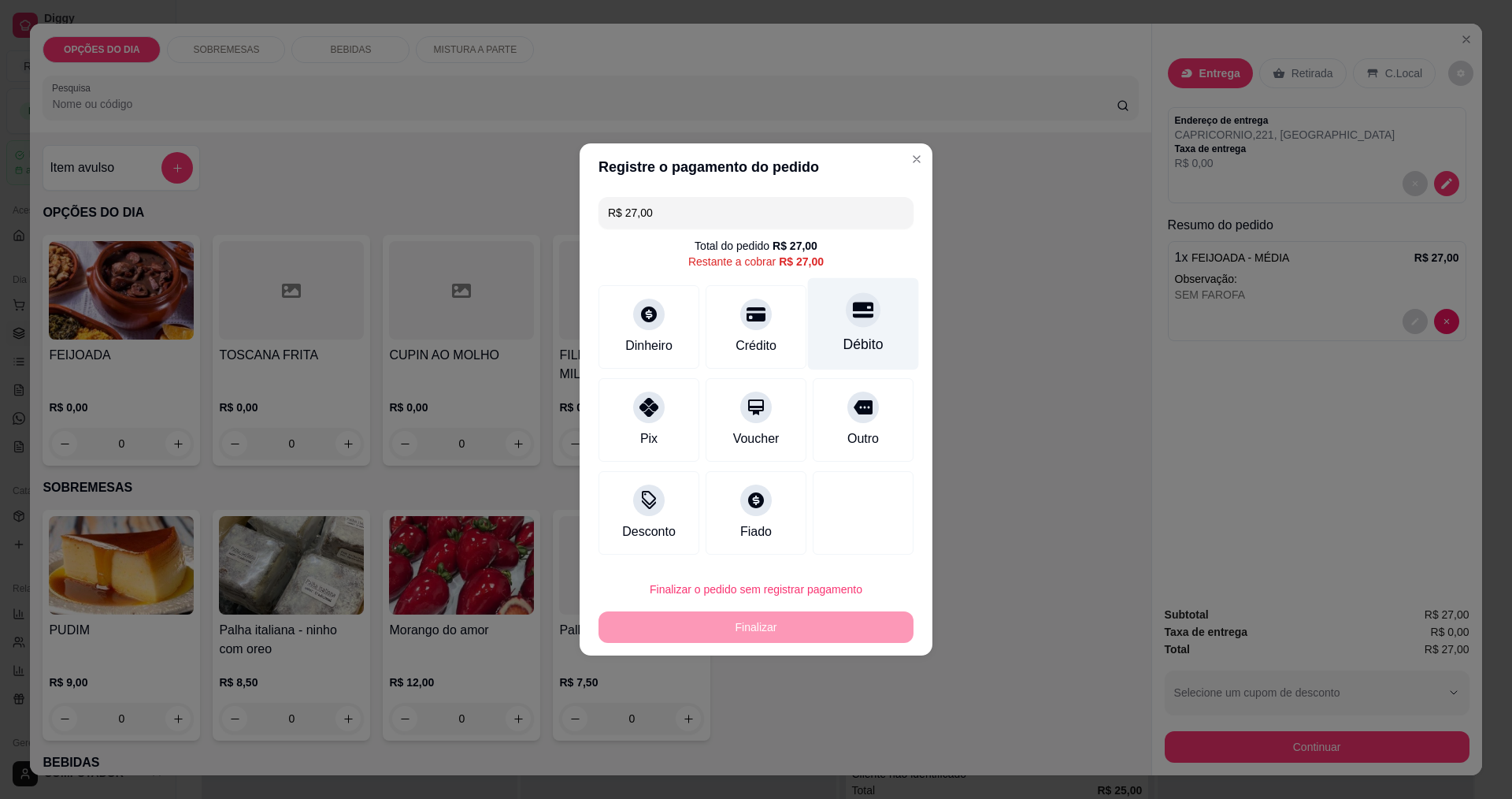
click at [843, 353] on div "Débito" at bounding box center [863, 344] width 40 height 20
type input "R$ 0,00"
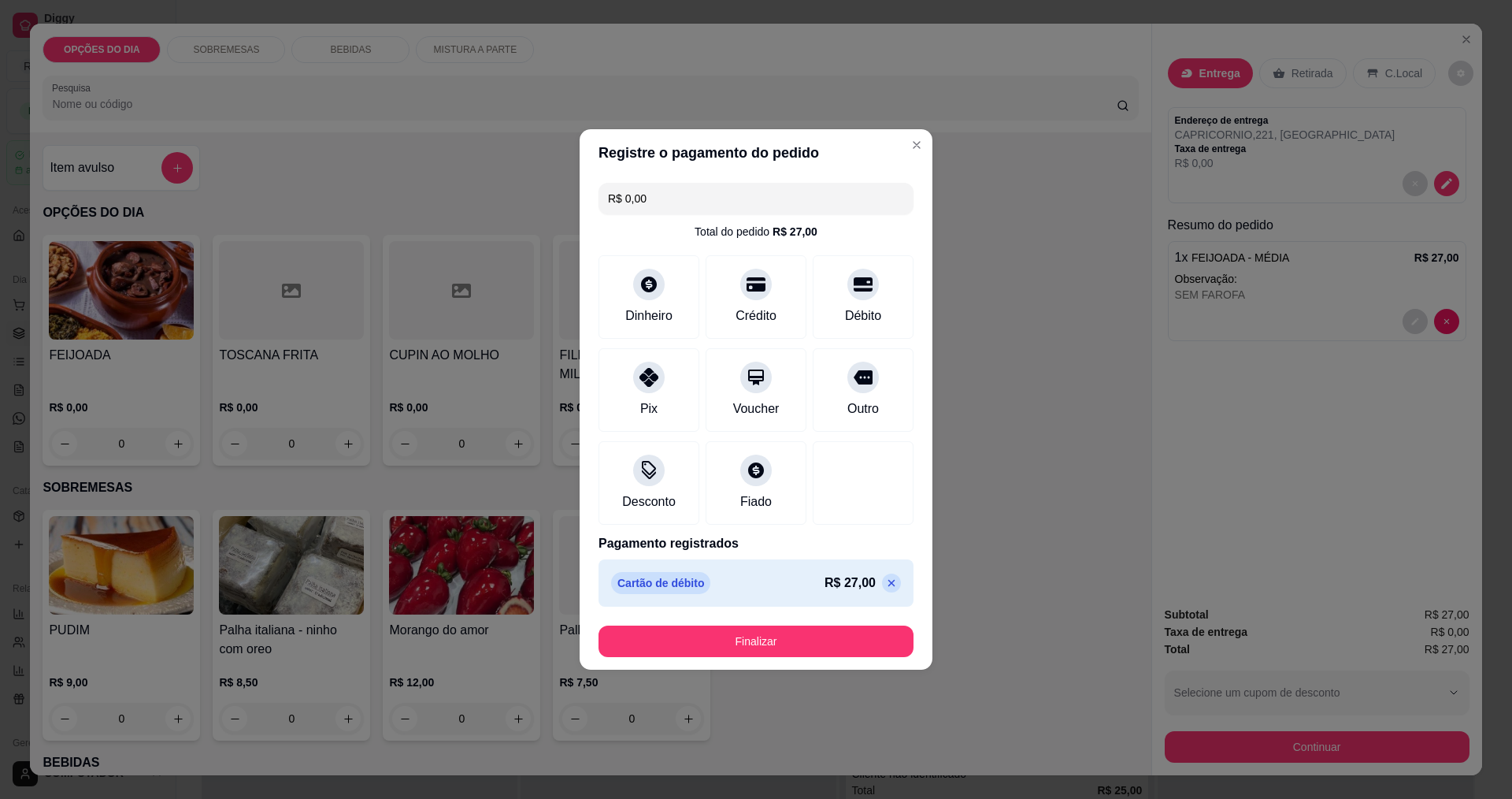
click at [827, 626] on button "Finalizar" at bounding box center [756, 641] width 315 height 31
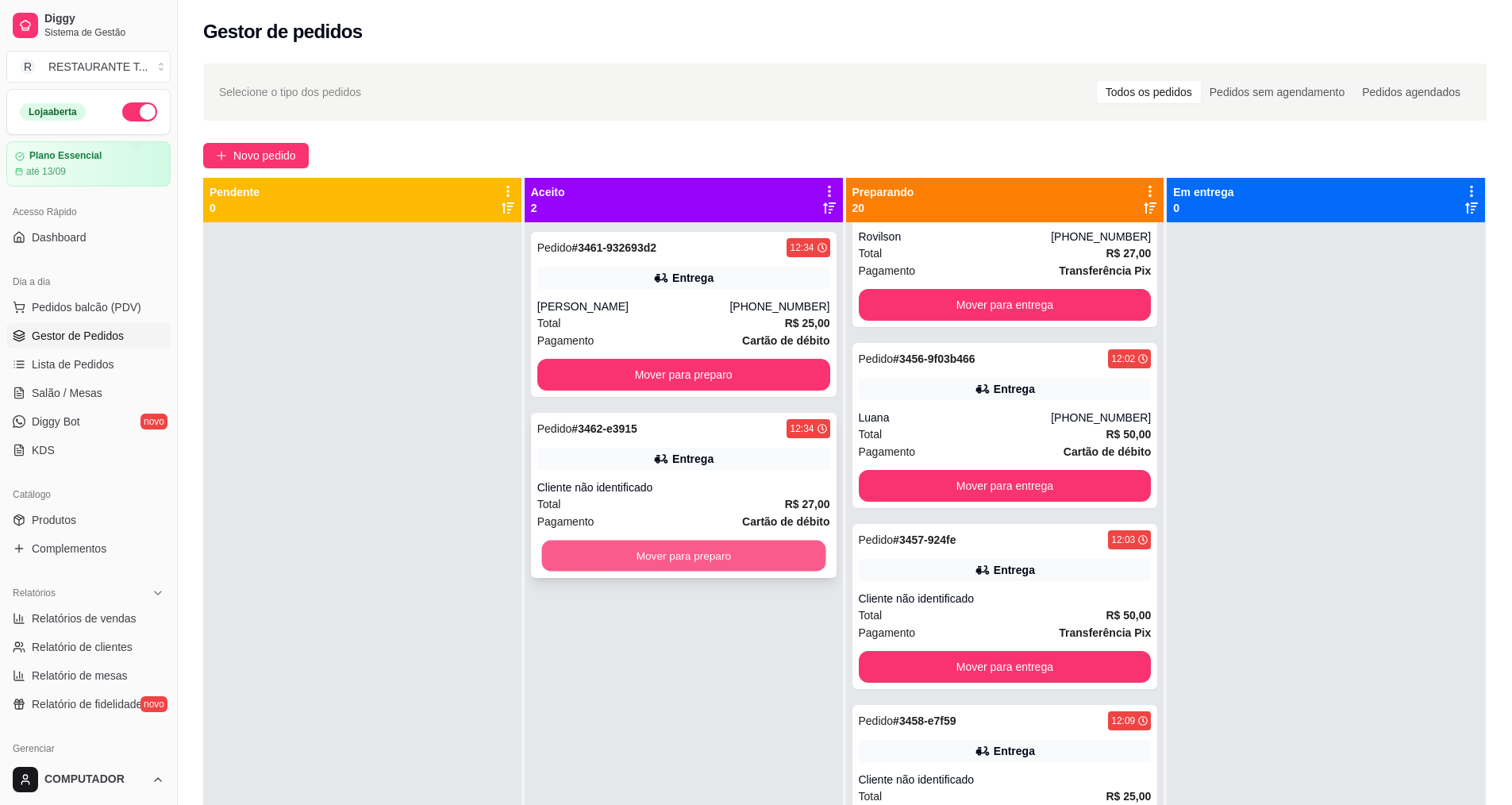
click at [789, 564] on button "Mover para preparo" at bounding box center [683, 557] width 285 height 31
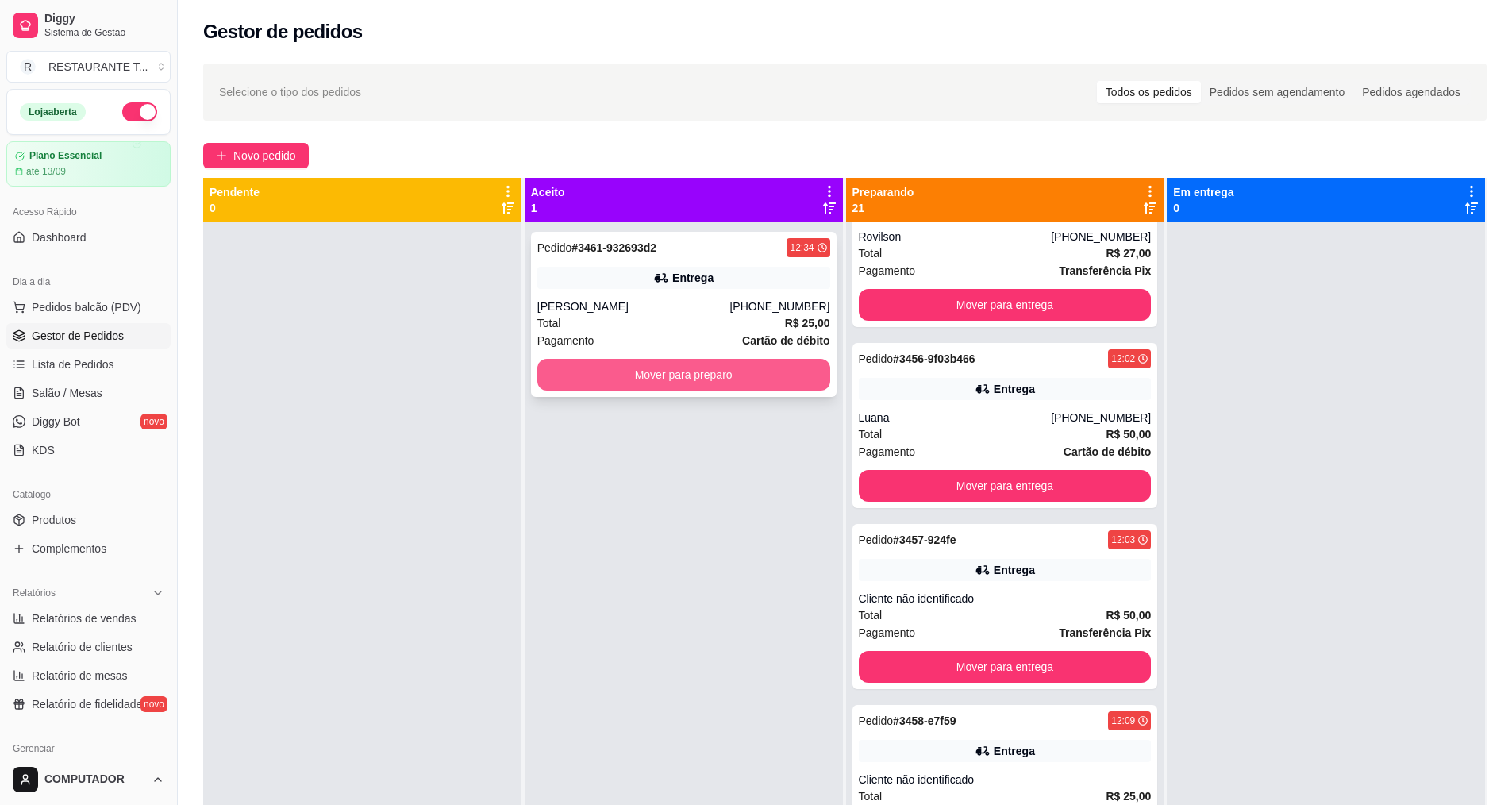
click at [719, 372] on button "Mover para preparo" at bounding box center [683, 375] width 292 height 31
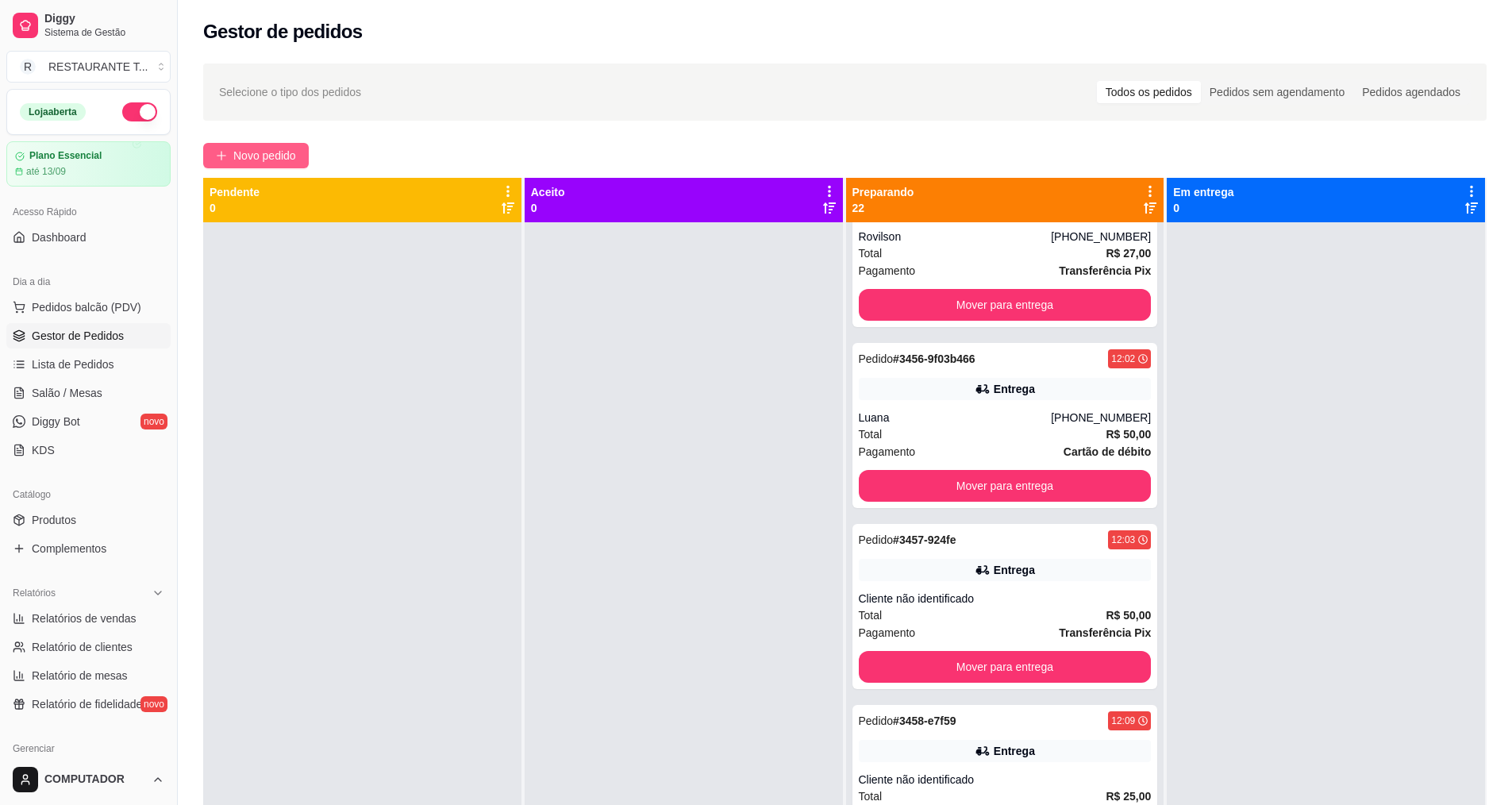
click at [253, 152] on span "Novo pedido" at bounding box center [265, 156] width 63 height 18
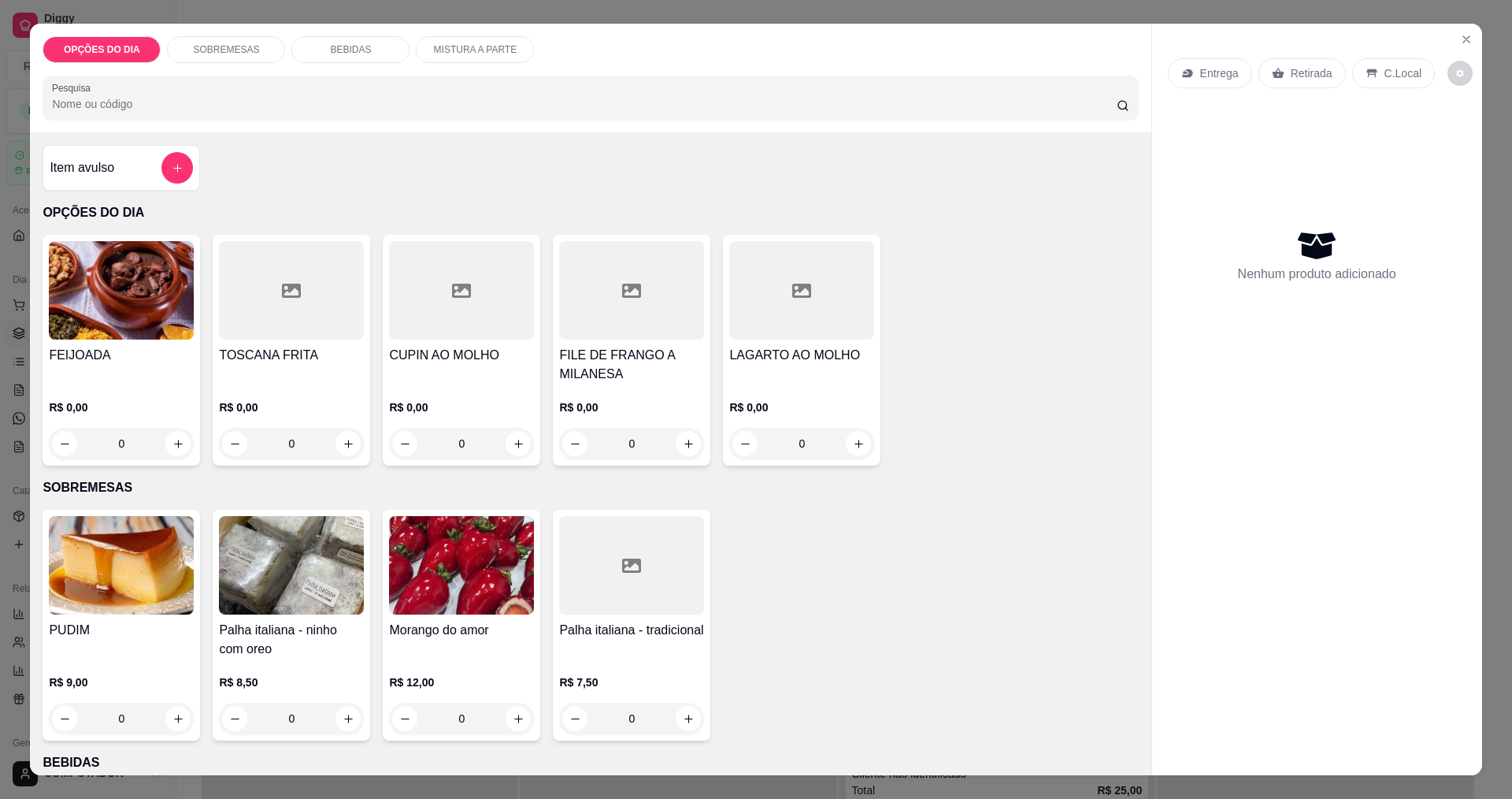
click at [172, 446] on div "0" at bounding box center [120, 444] width 145 height 31
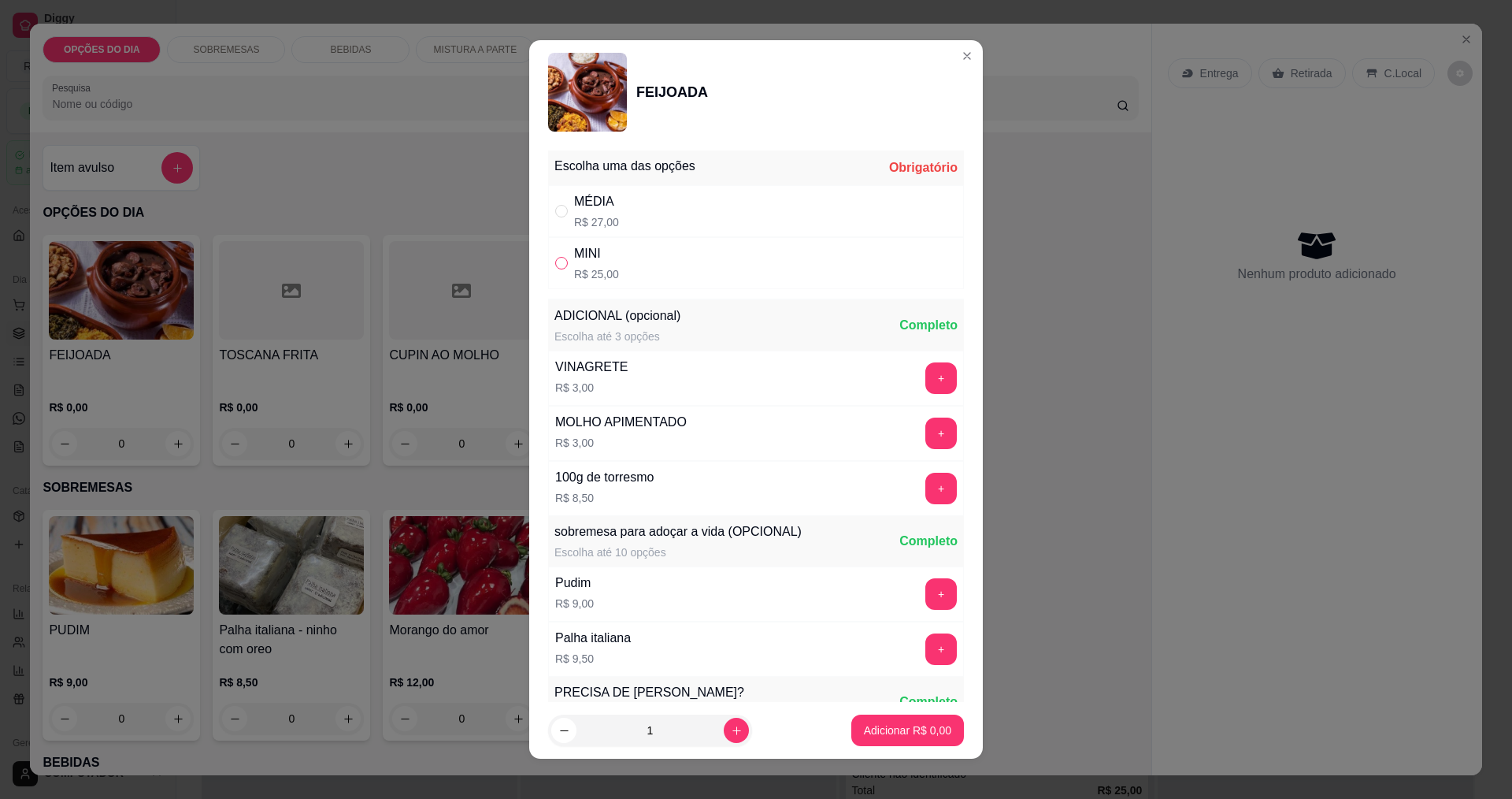
click at [555, 265] on input "" at bounding box center [561, 263] width 13 height 13
radio input "true"
click at [899, 734] on p "Adicionar R$ 25,00" at bounding box center [904, 730] width 94 height 16
type input "1"
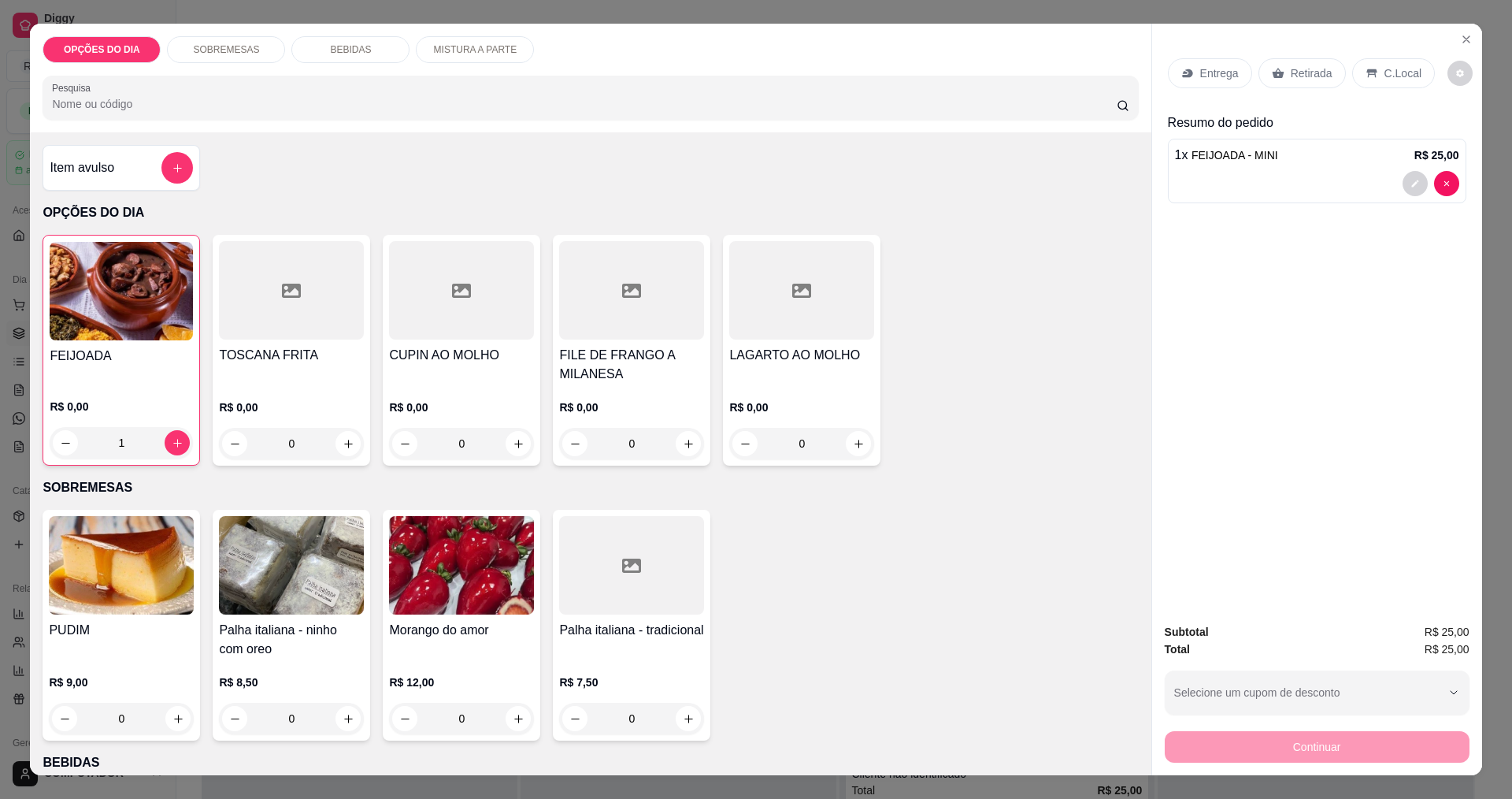
click at [510, 449] on div "0" at bounding box center [461, 444] width 145 height 31
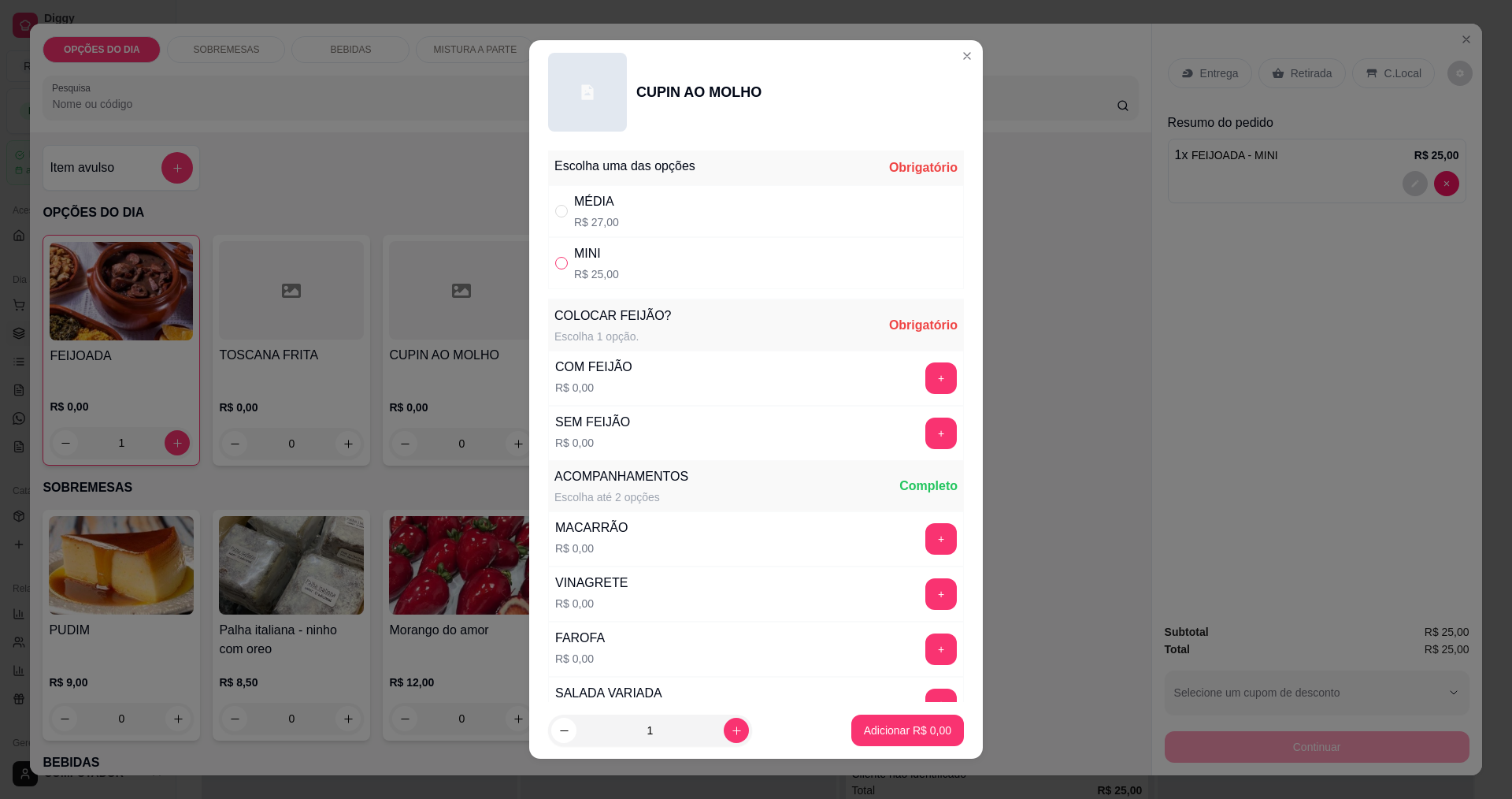
click at [555, 262] on input "" at bounding box center [561, 263] width 13 height 13
radio input "true"
click at [926, 379] on button "+" at bounding box center [941, 378] width 31 height 31
click at [881, 729] on button "Adicionar R$ 25,00" at bounding box center [904, 731] width 115 height 31
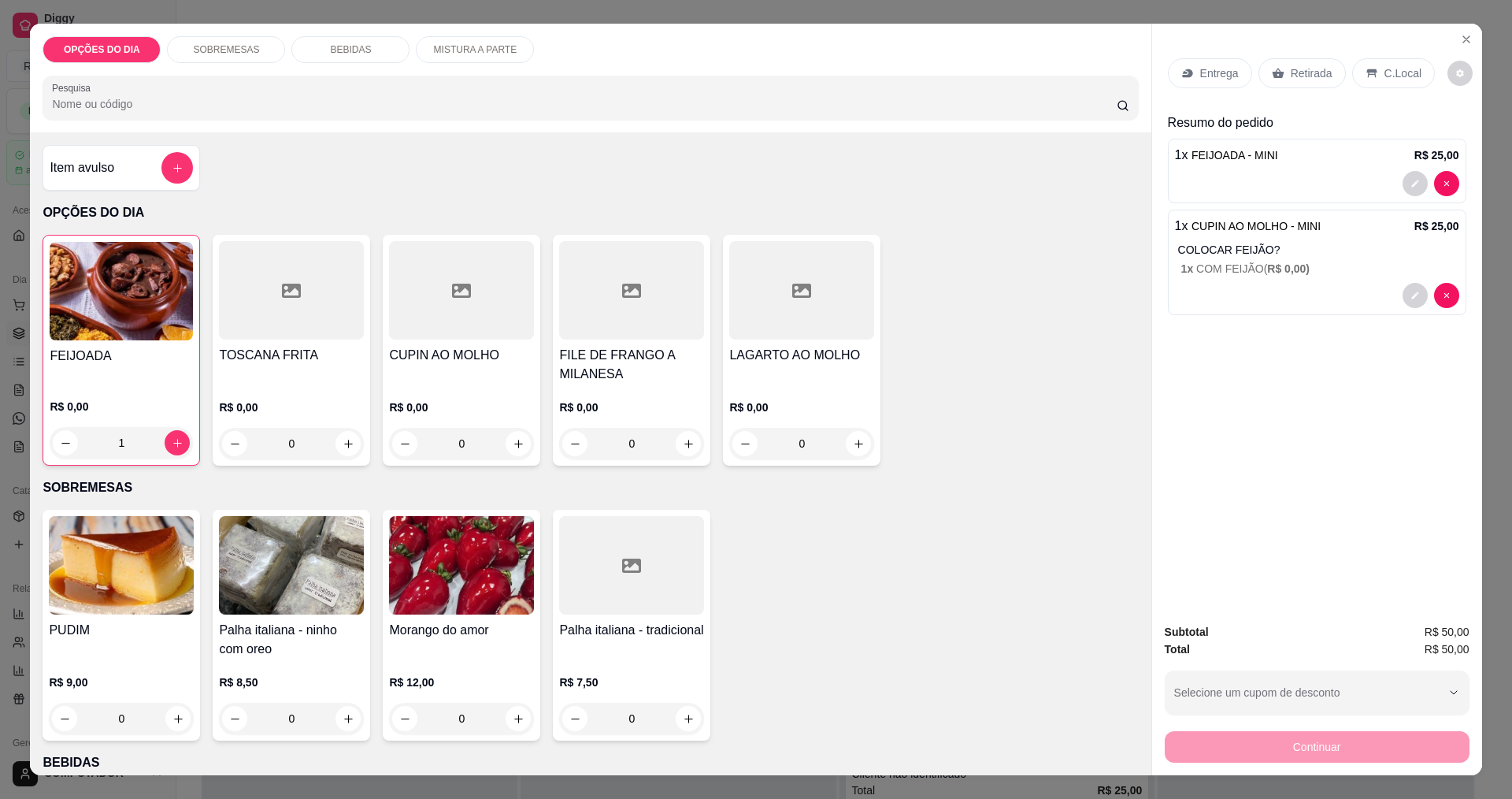
click at [512, 725] on button "increase-product-quantity" at bounding box center [518, 718] width 25 height 25
click at [512, 725] on button "increase-product-quantity" at bounding box center [517, 717] width 24 height 24
type input "2"
click at [1193, 78] on div "Entrega" at bounding box center [1210, 73] width 84 height 30
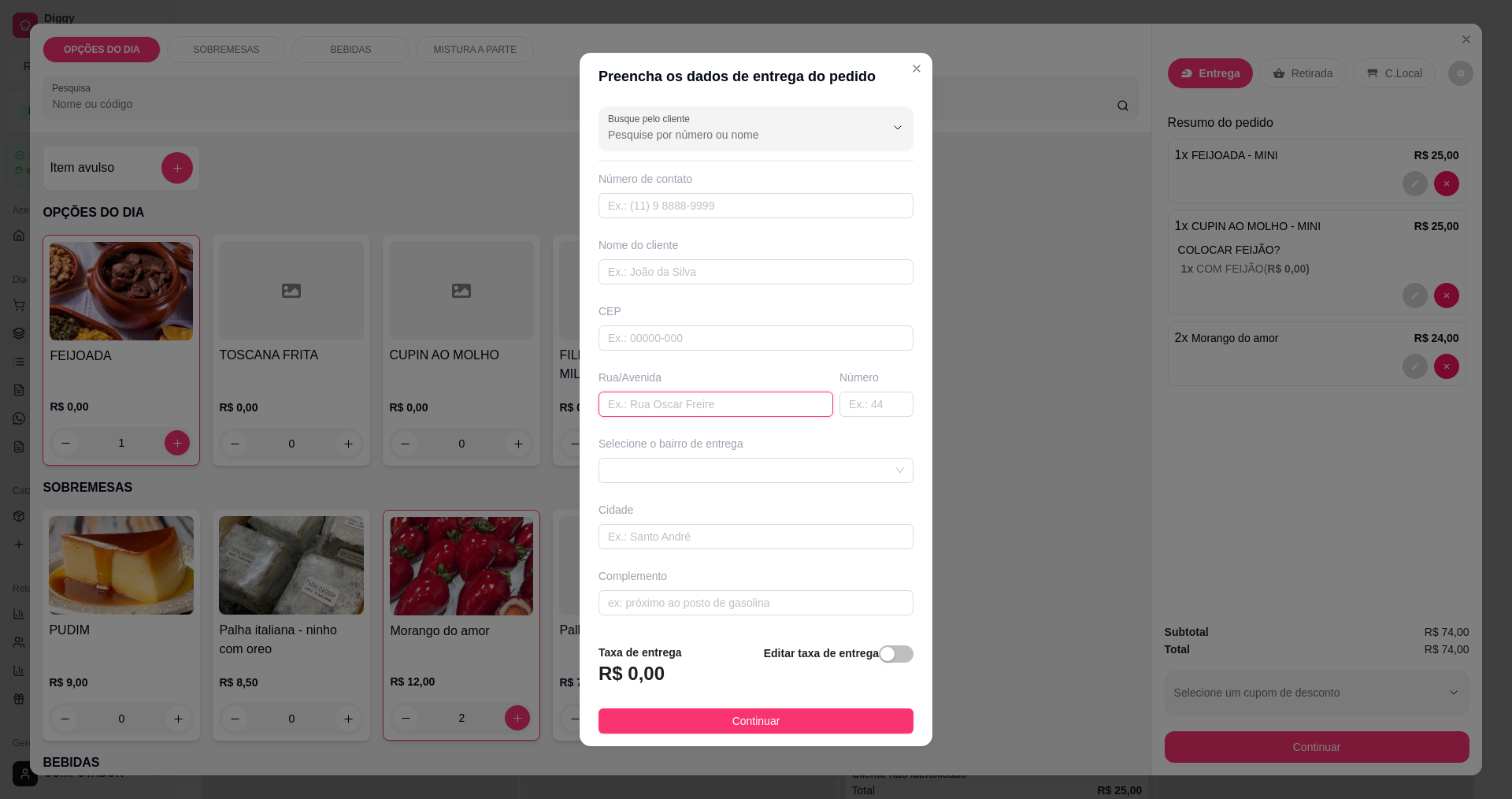
click at [640, 402] on input "text" at bounding box center [716, 404] width 235 height 25
type input "JABURUS"
type input "252"
click at [666, 723] on button "Continuar" at bounding box center [756, 721] width 315 height 25
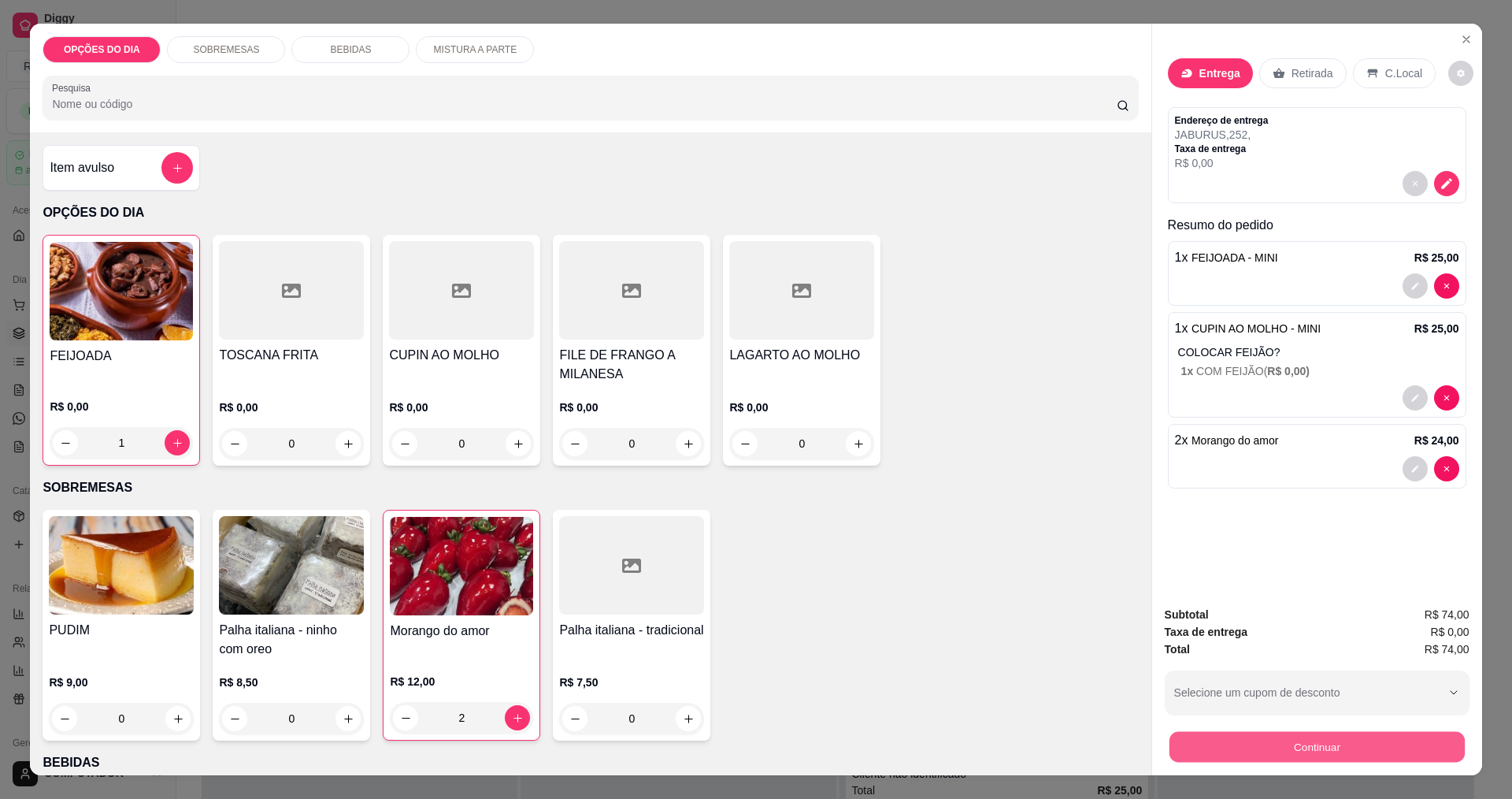
click at [1210, 749] on button "Continuar" at bounding box center [1316, 747] width 295 height 31
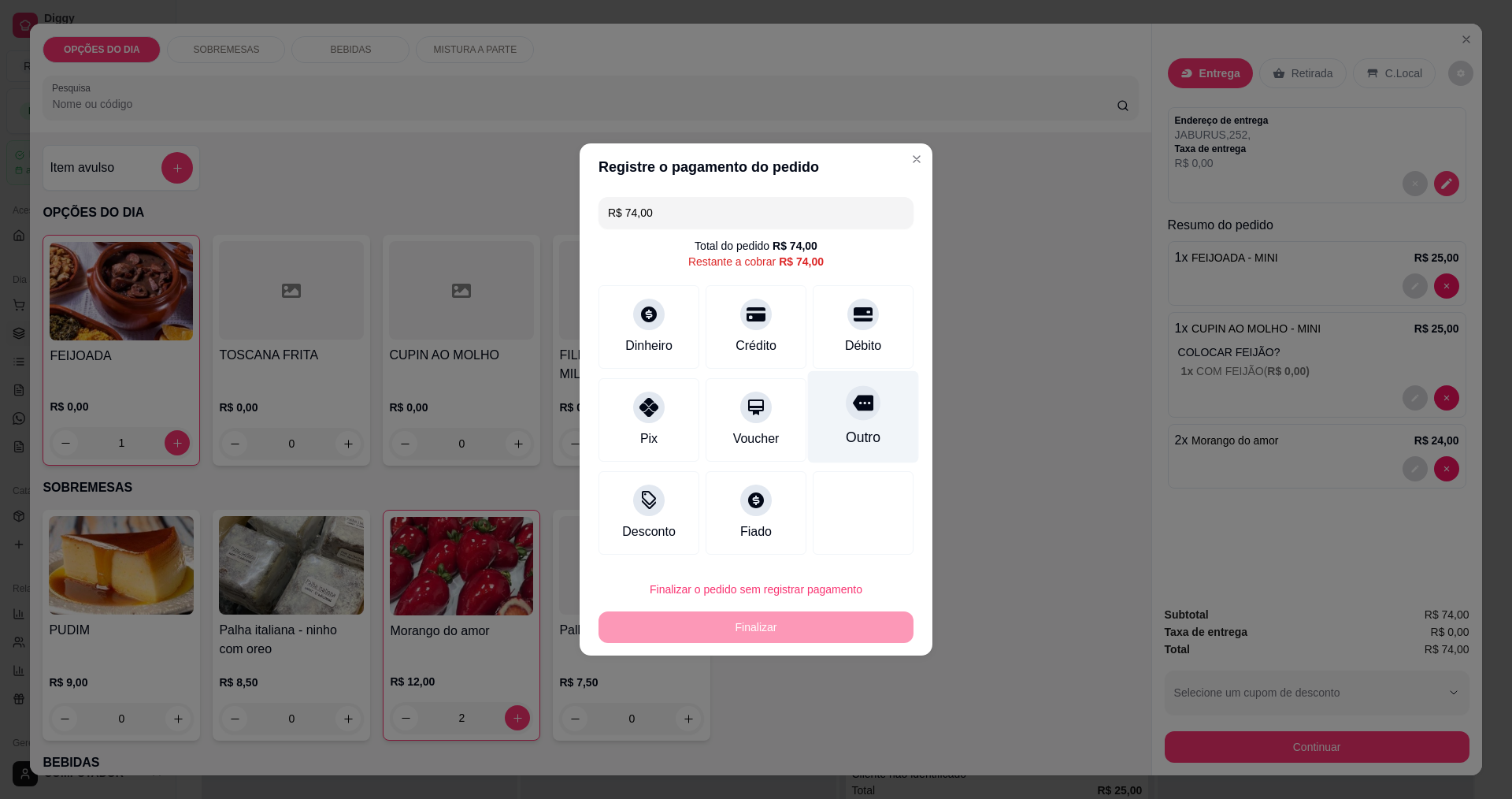
click at [882, 429] on div "Outro" at bounding box center [864, 416] width 111 height 92
type input "R$ 0,00"
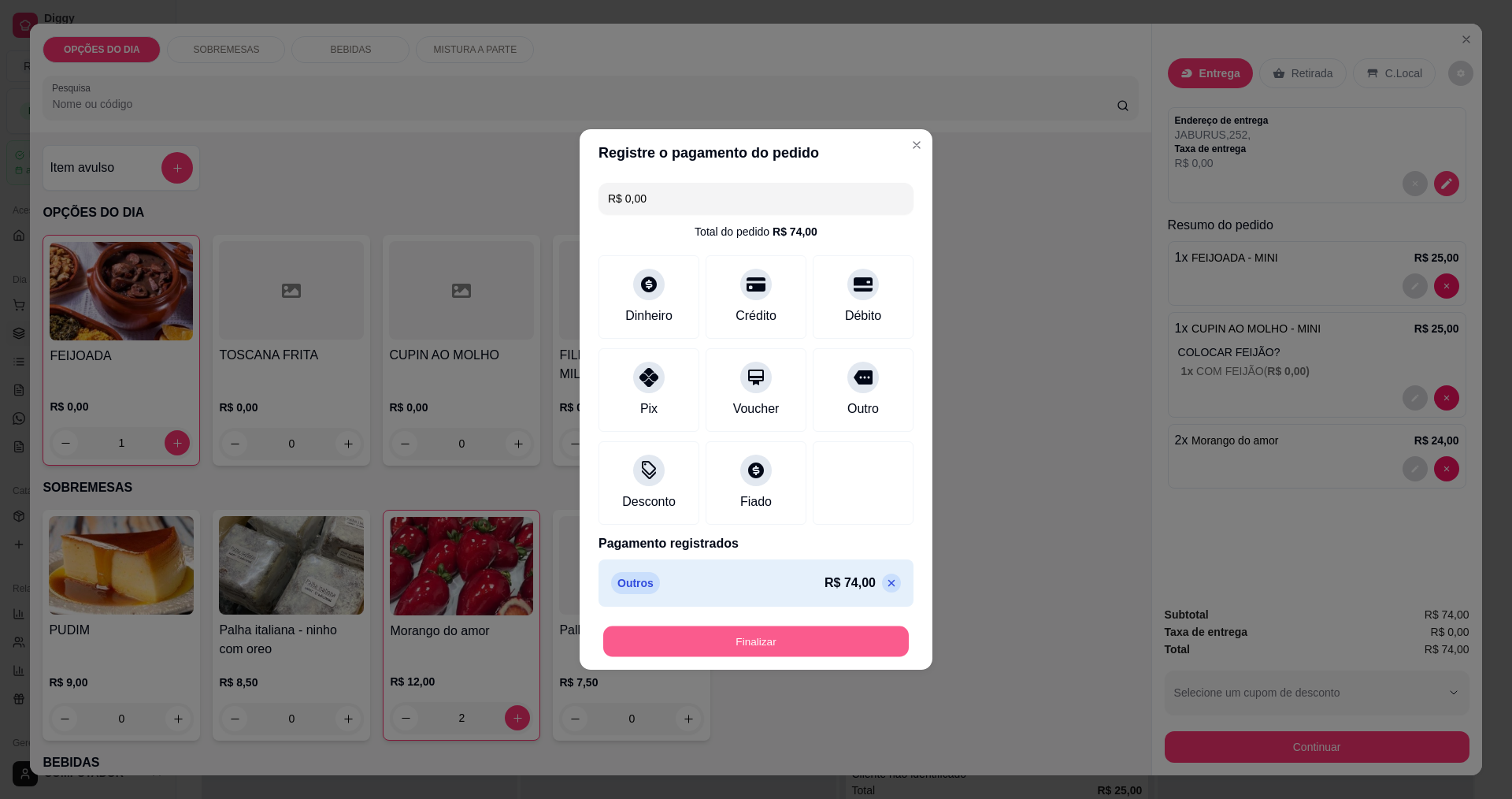
click at [775, 650] on button "Finalizar" at bounding box center [756, 642] width 306 height 31
type input "0"
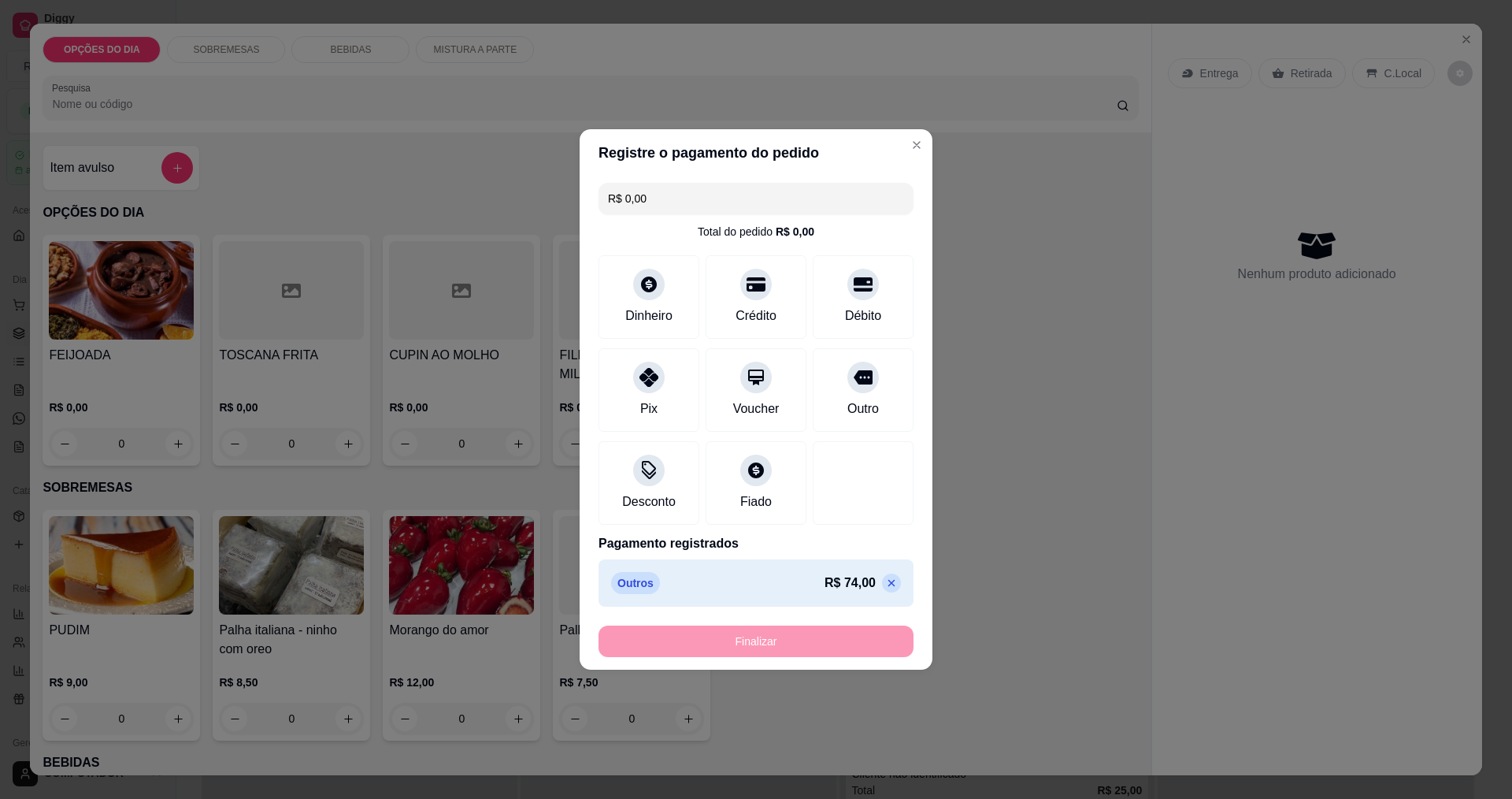
type input "-R$ 74,00"
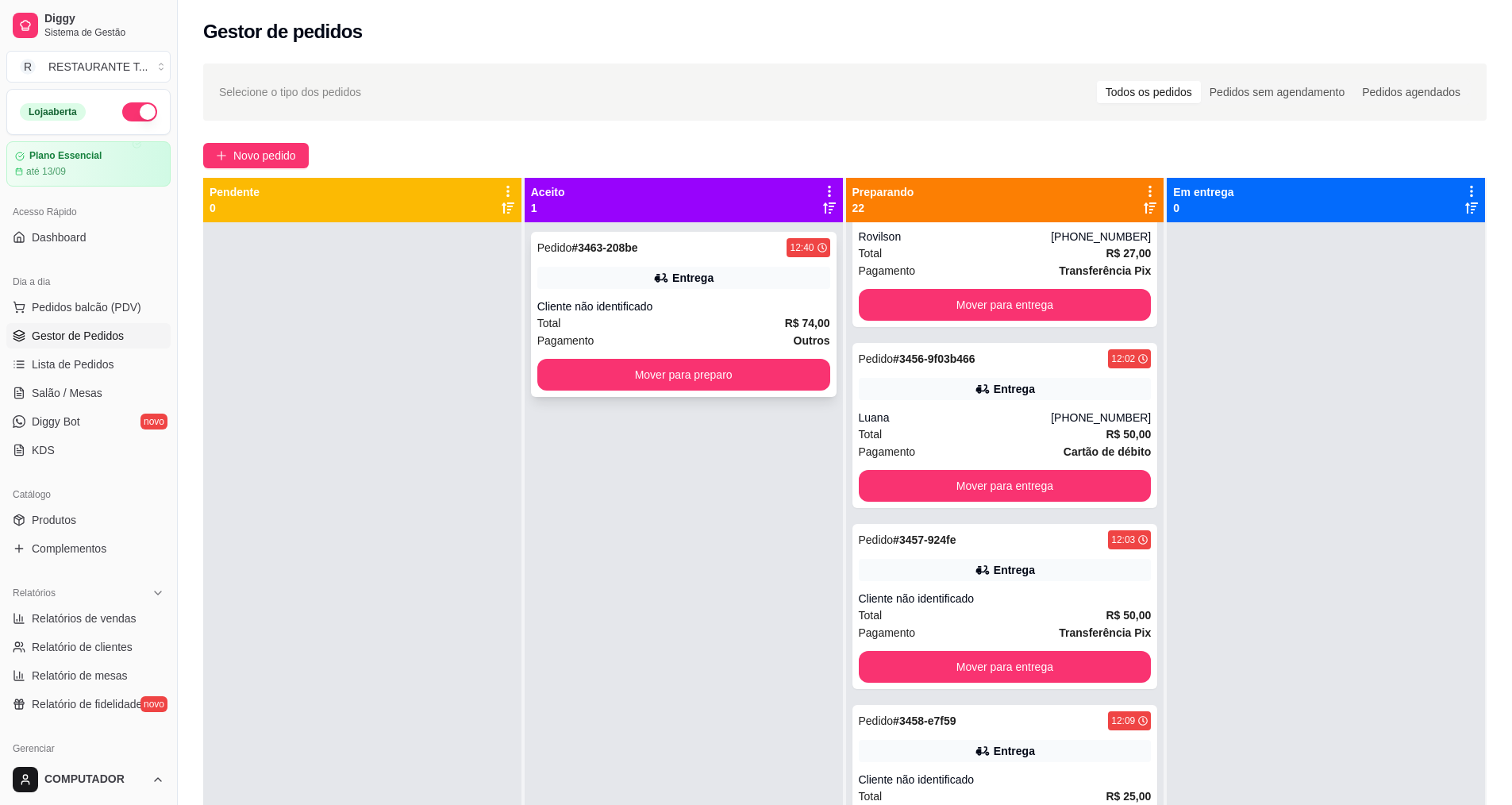
click at [656, 297] on div "Pedido # 3463-208be 12:40 Entrega Cliente não identificado Total R$ 74,00 Pagam…" at bounding box center [684, 314] width 305 height 165
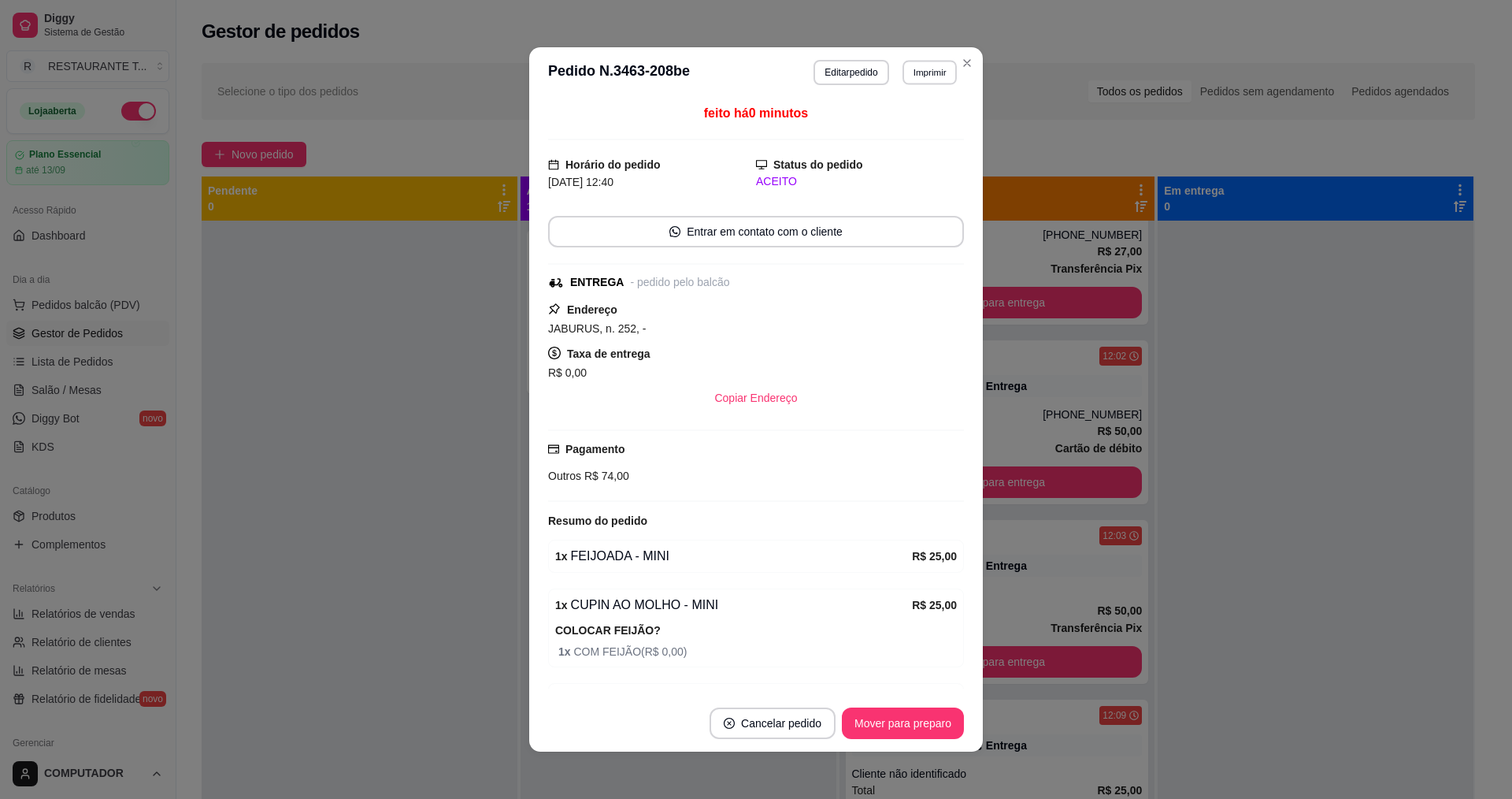
click at [926, 72] on button "Imprimir" at bounding box center [930, 72] width 54 height 24
click at [905, 125] on button "IMPRESSORA" at bounding box center [897, 128] width 115 height 25
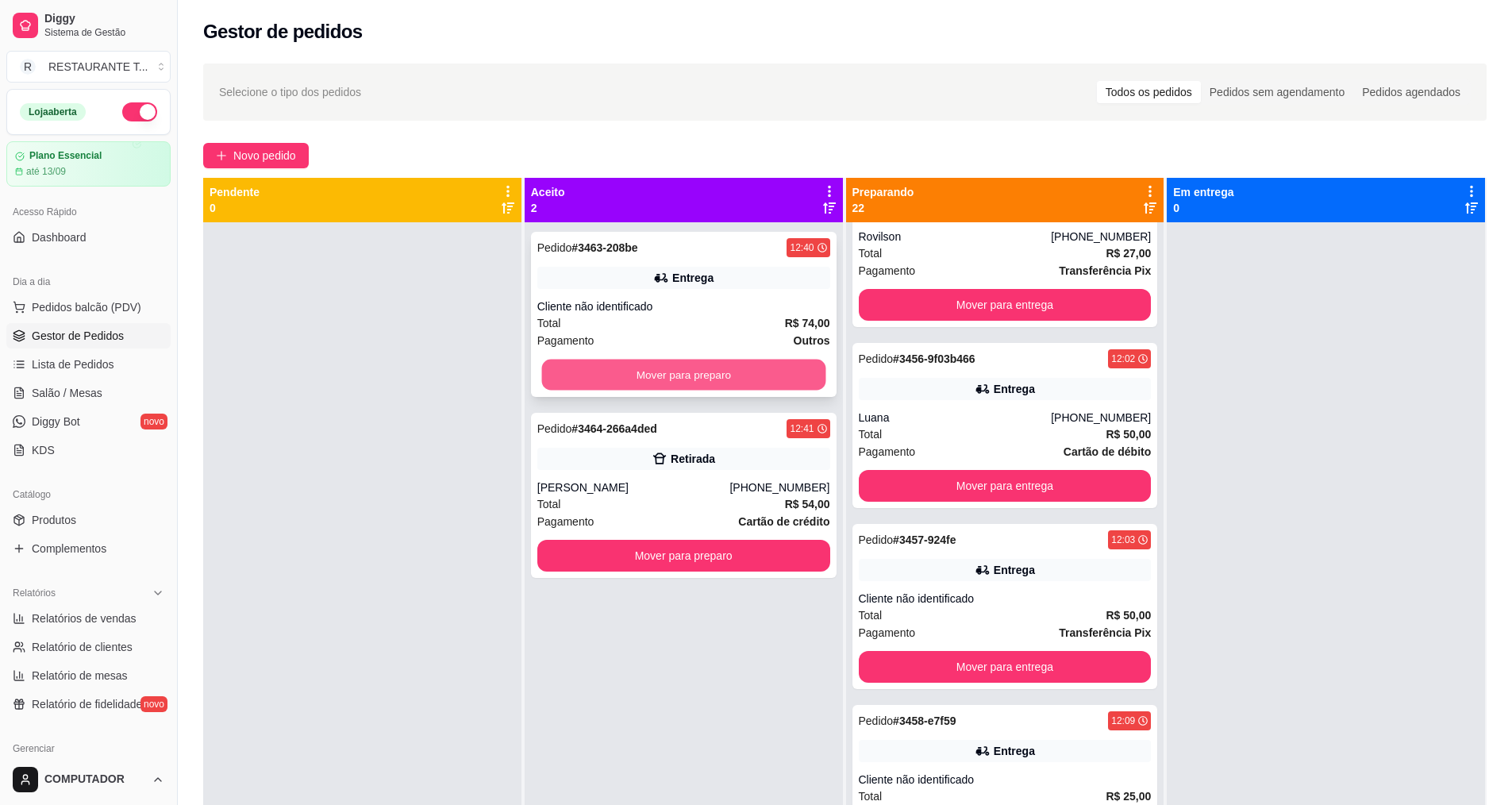
click at [655, 376] on button "Mover para preparo" at bounding box center [683, 376] width 285 height 31
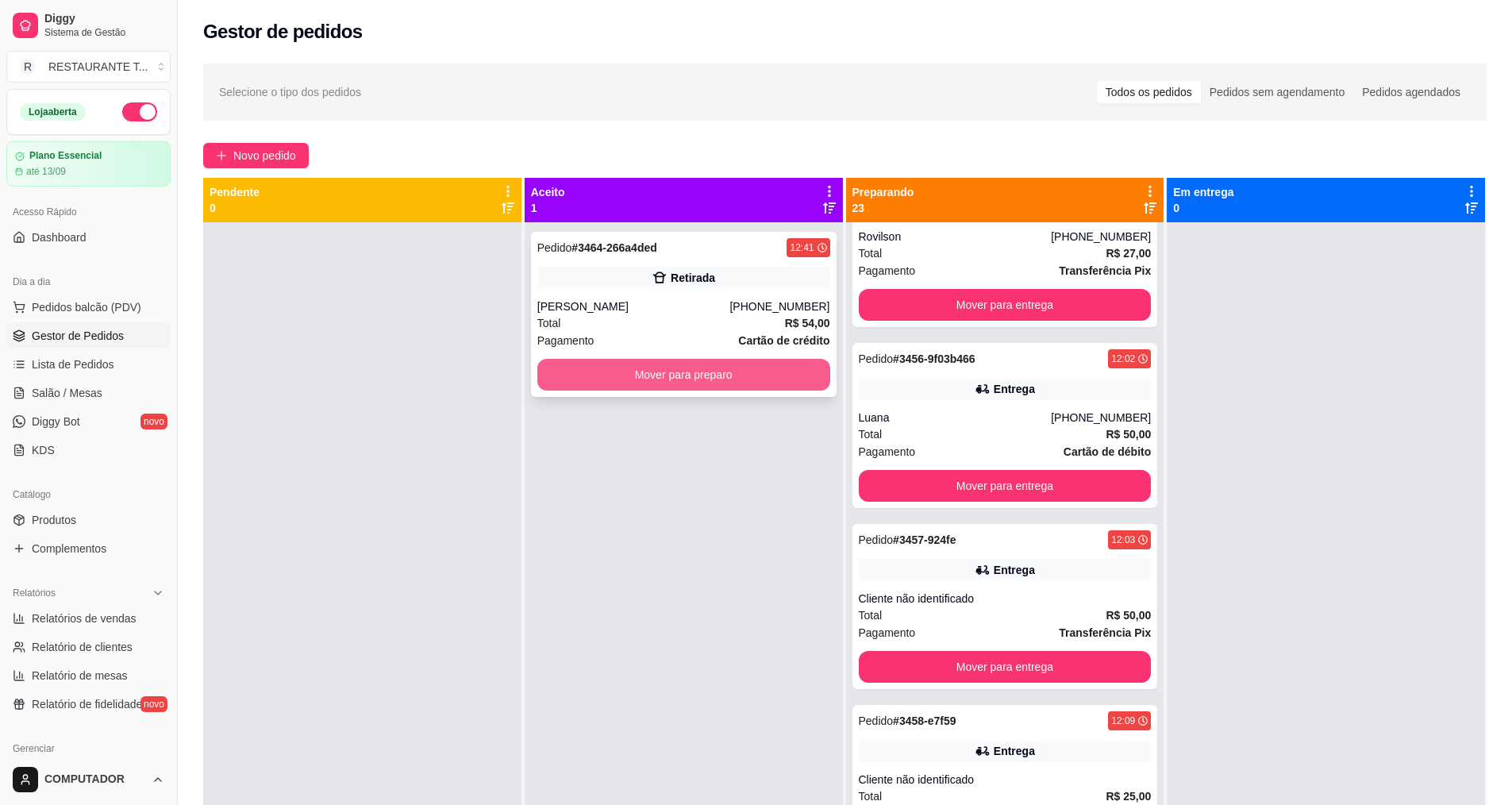
click at [673, 384] on button "Mover para preparo" at bounding box center [683, 375] width 292 height 31
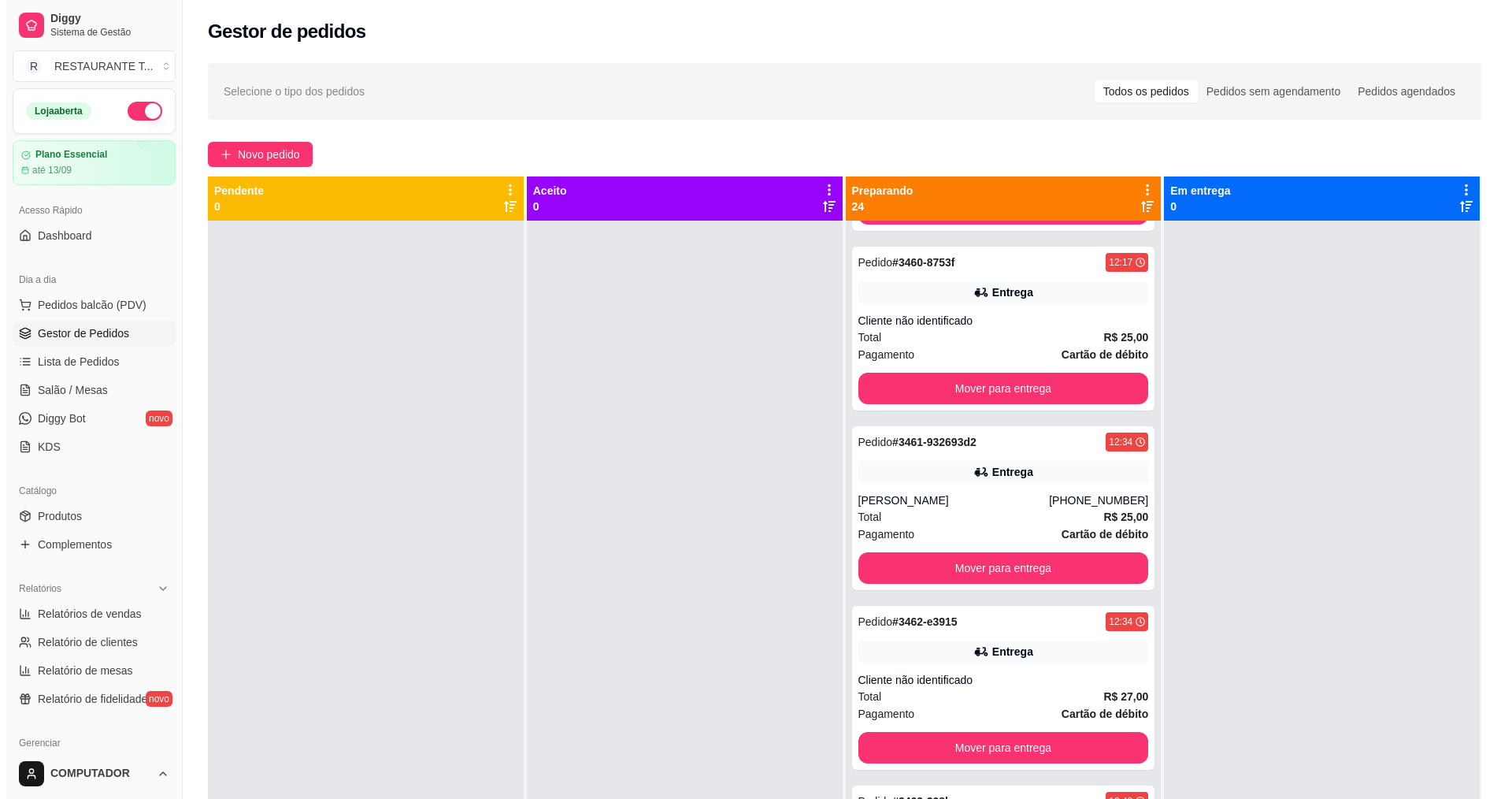
scroll to position [3528, 0]
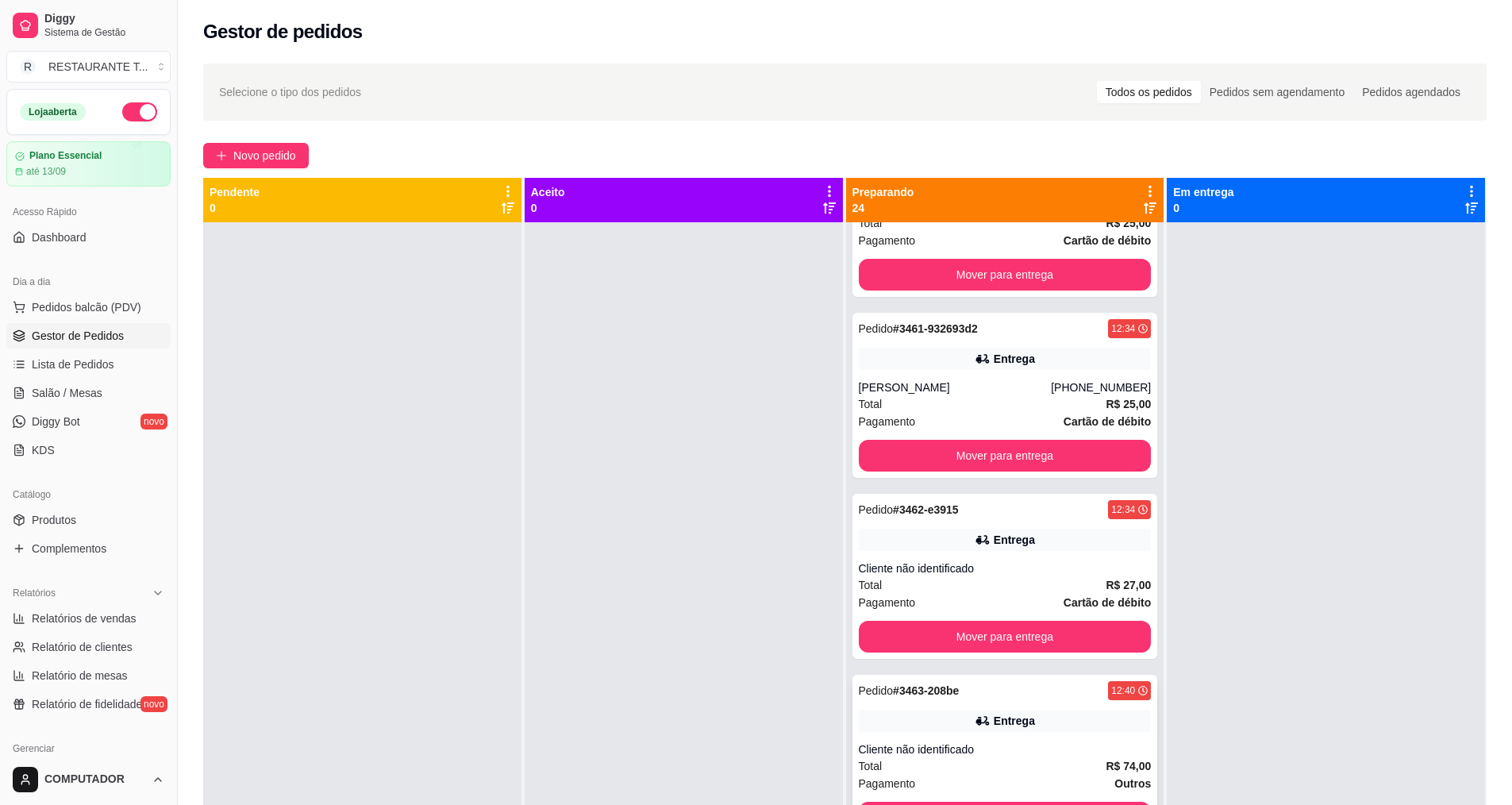
click at [1053, 741] on div "Cliente não identificado" at bounding box center [1004, 749] width 292 height 16
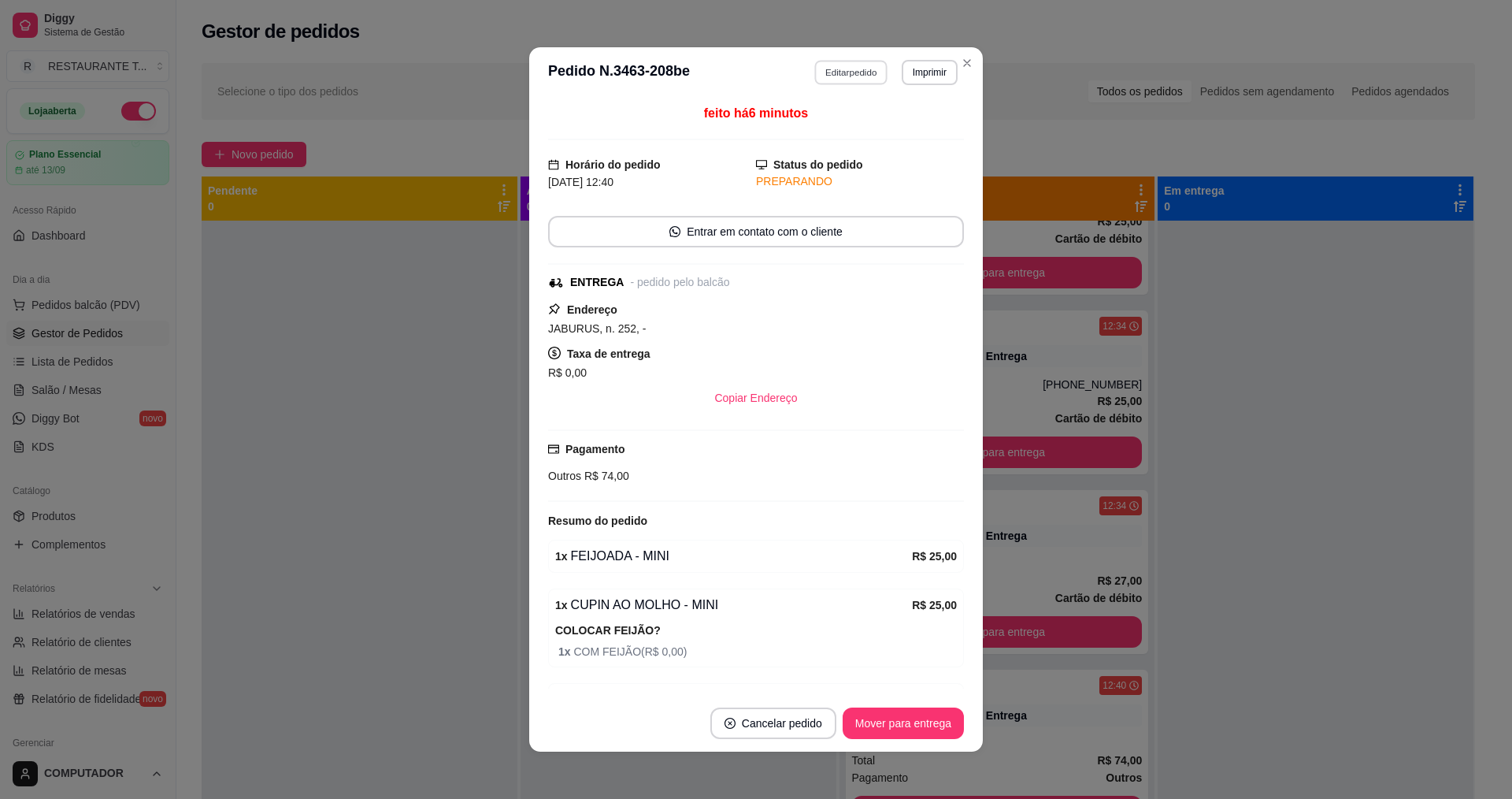
click at [832, 71] on button "Editar pedido" at bounding box center [851, 72] width 73 height 24
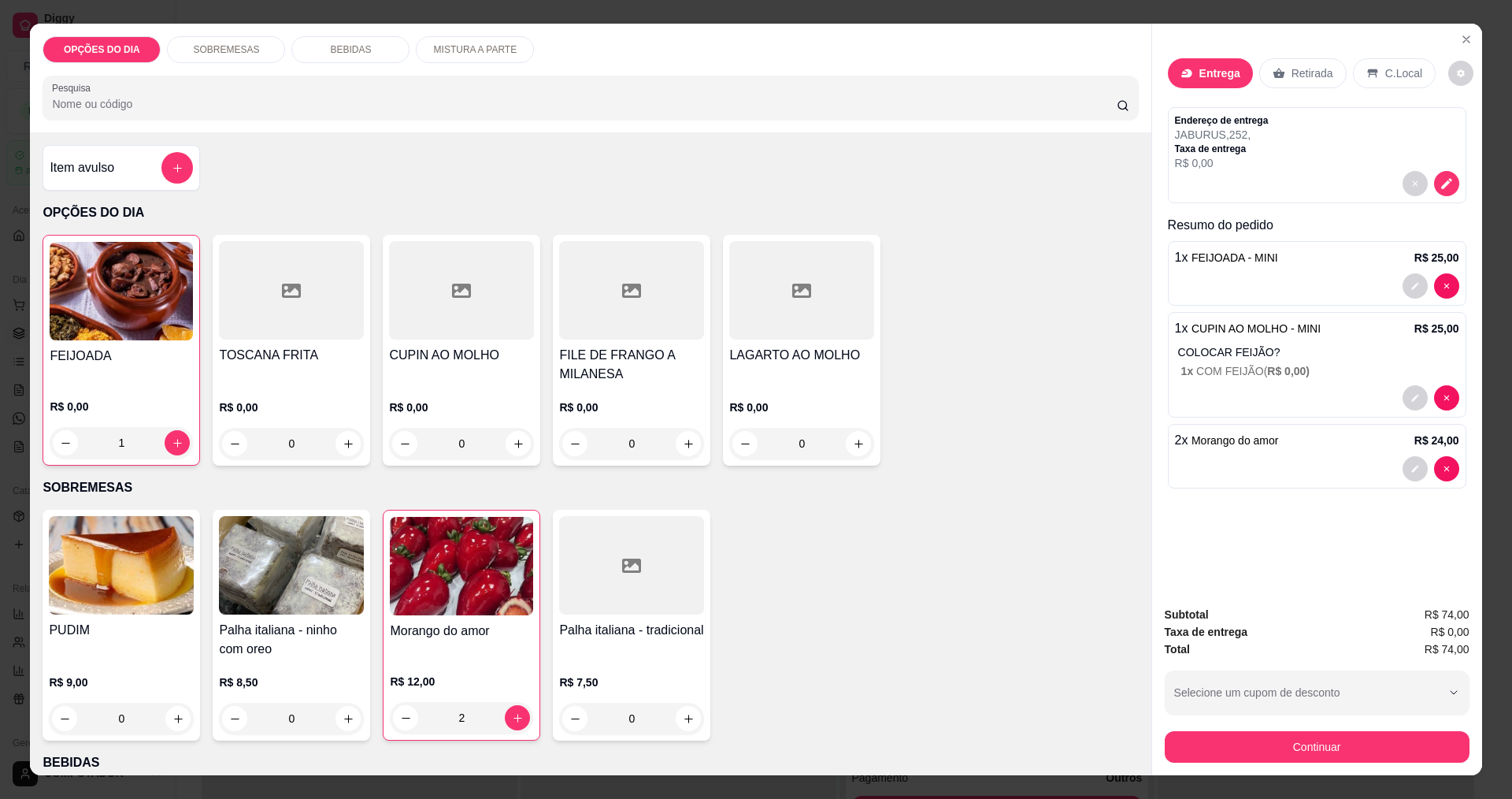
scroll to position [551, 0]
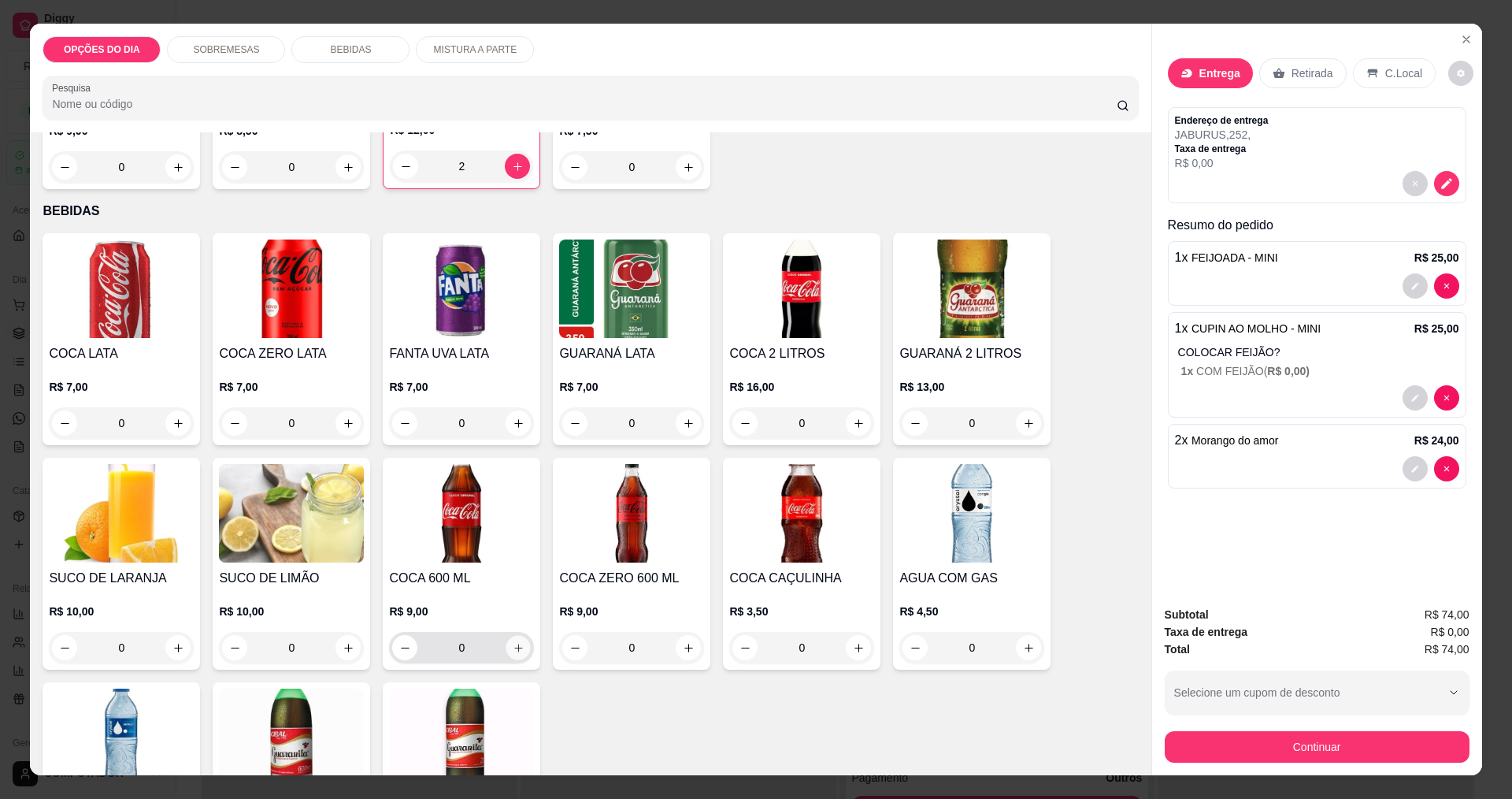
click at [516, 650] on icon "increase-product-quantity" at bounding box center [518, 648] width 12 height 12
type input "1"
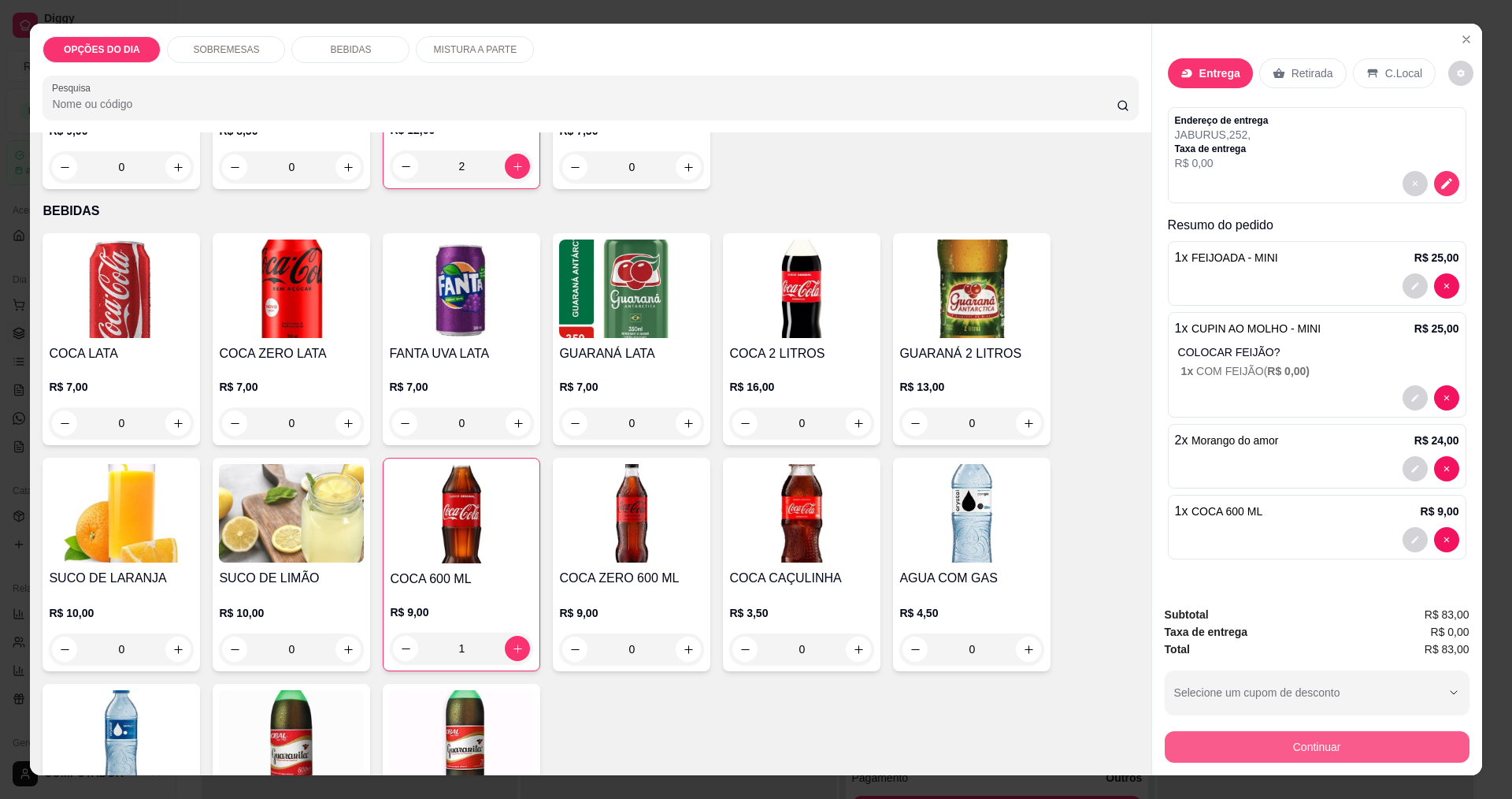
click at [1243, 753] on button "Continuar" at bounding box center [1317, 747] width 305 height 31
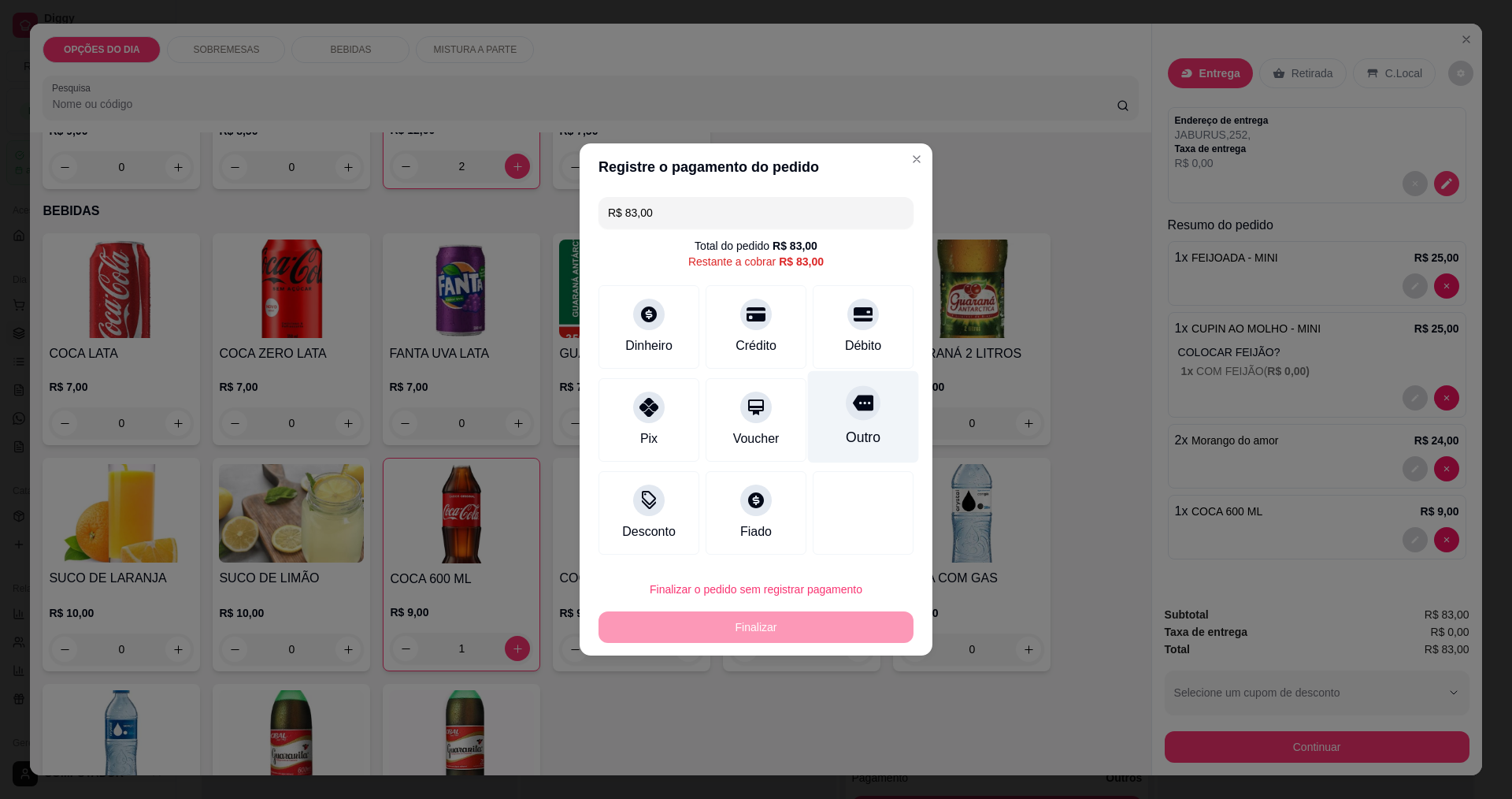
click at [861, 416] on div at bounding box center [864, 403] width 35 height 35
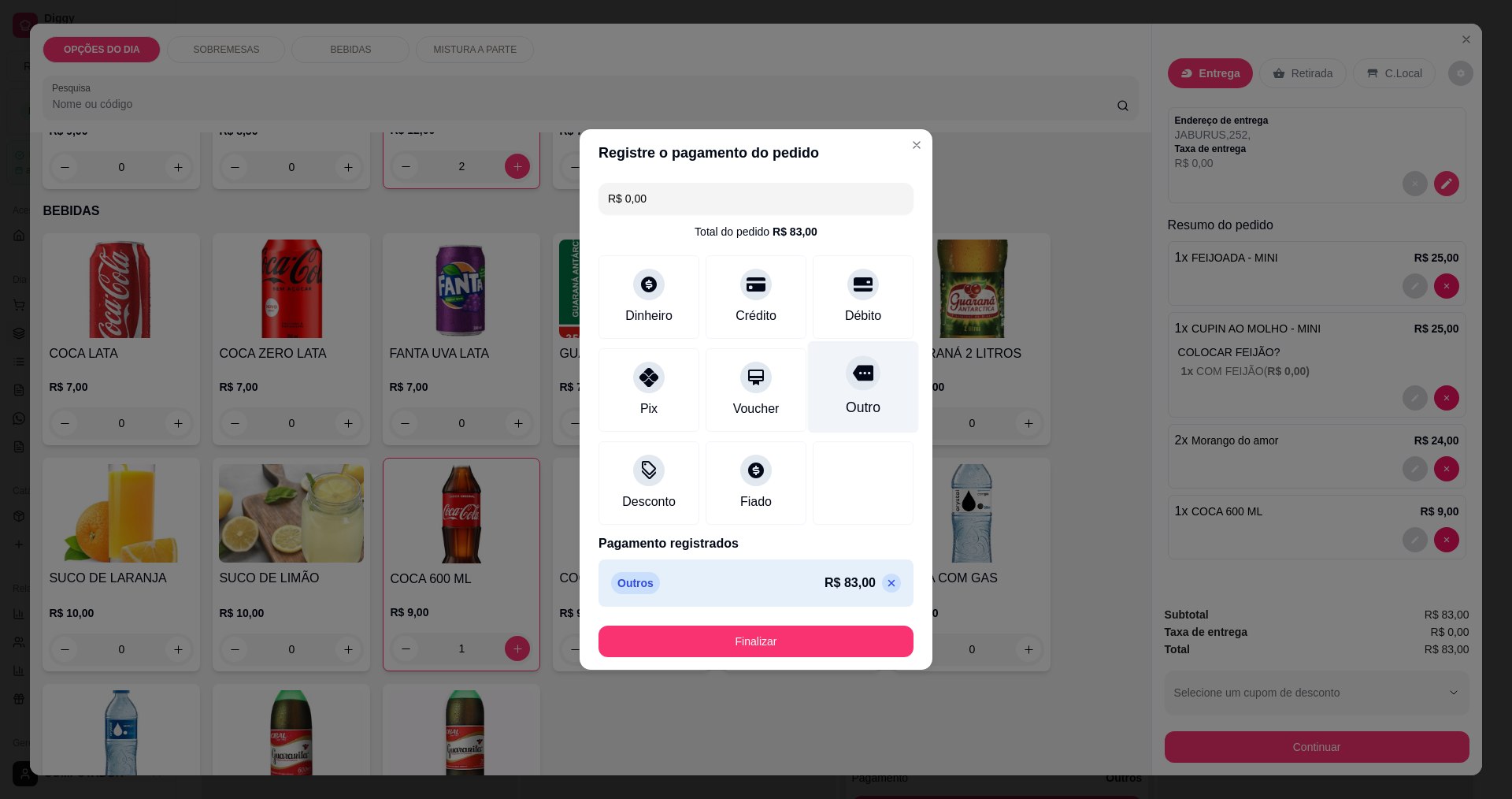
type input "R$ 0,00"
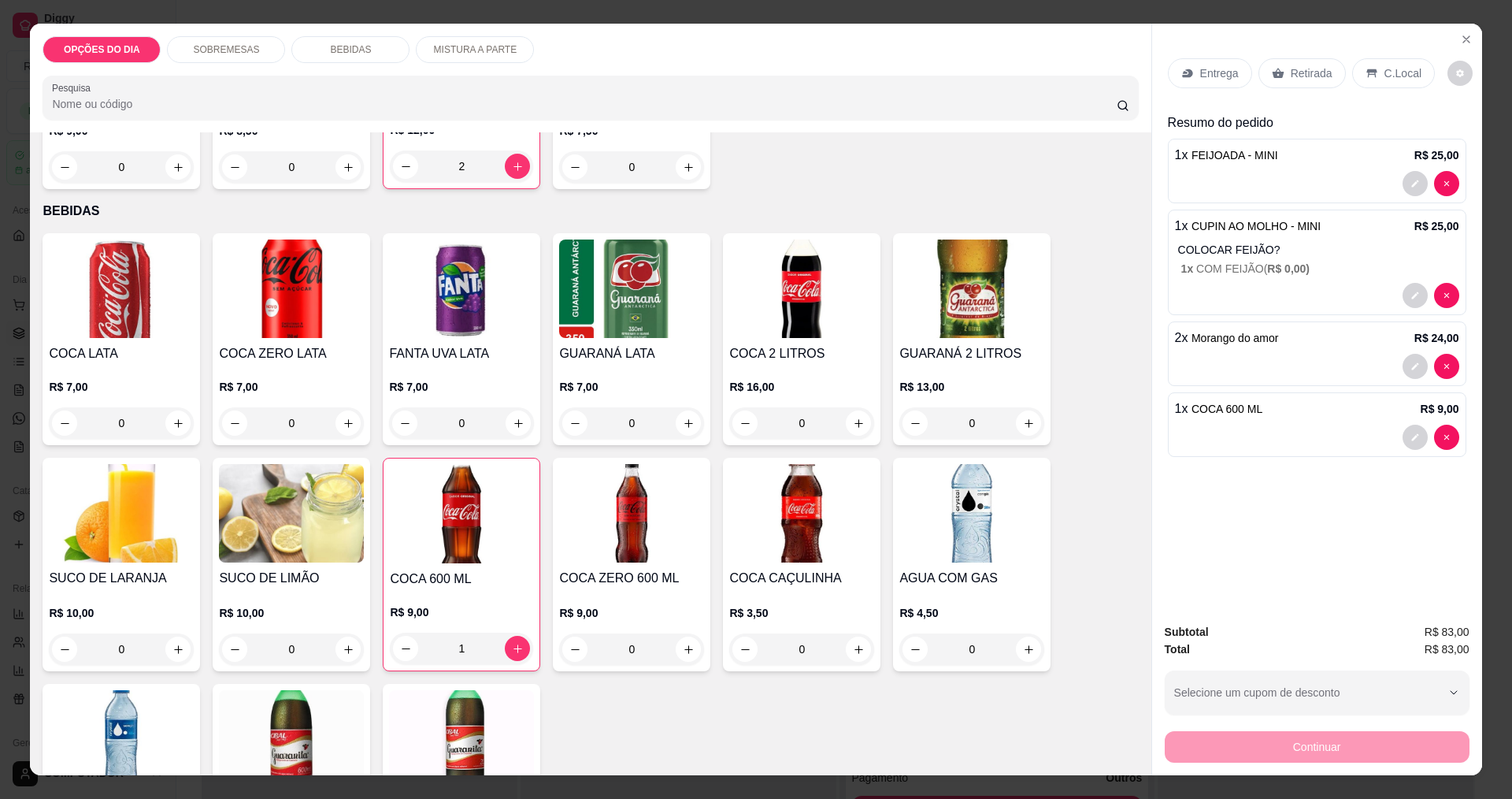
click at [1207, 68] on p "Entrega" at bounding box center [1220, 73] width 39 height 16
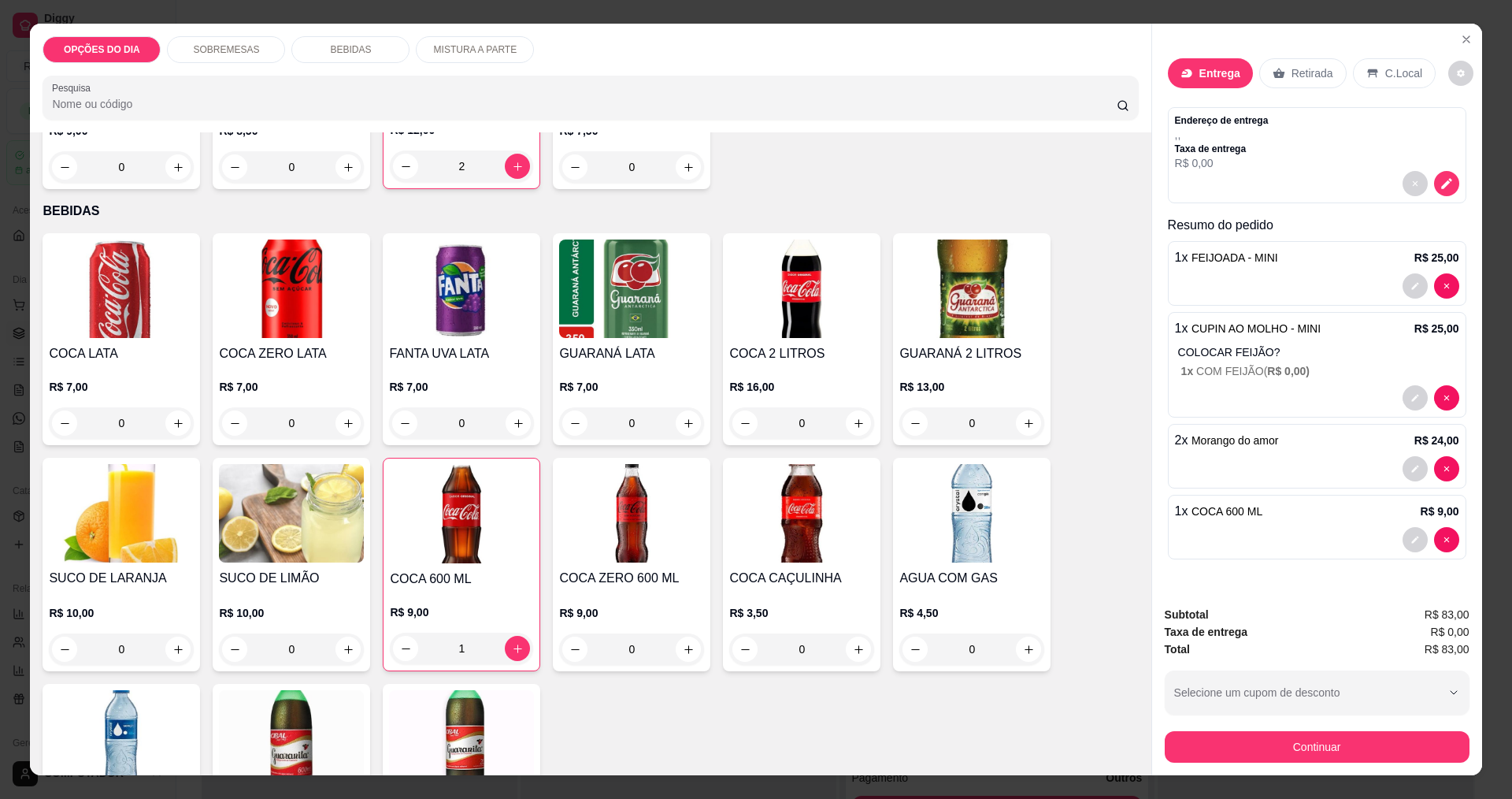
scroll to position [316, 0]
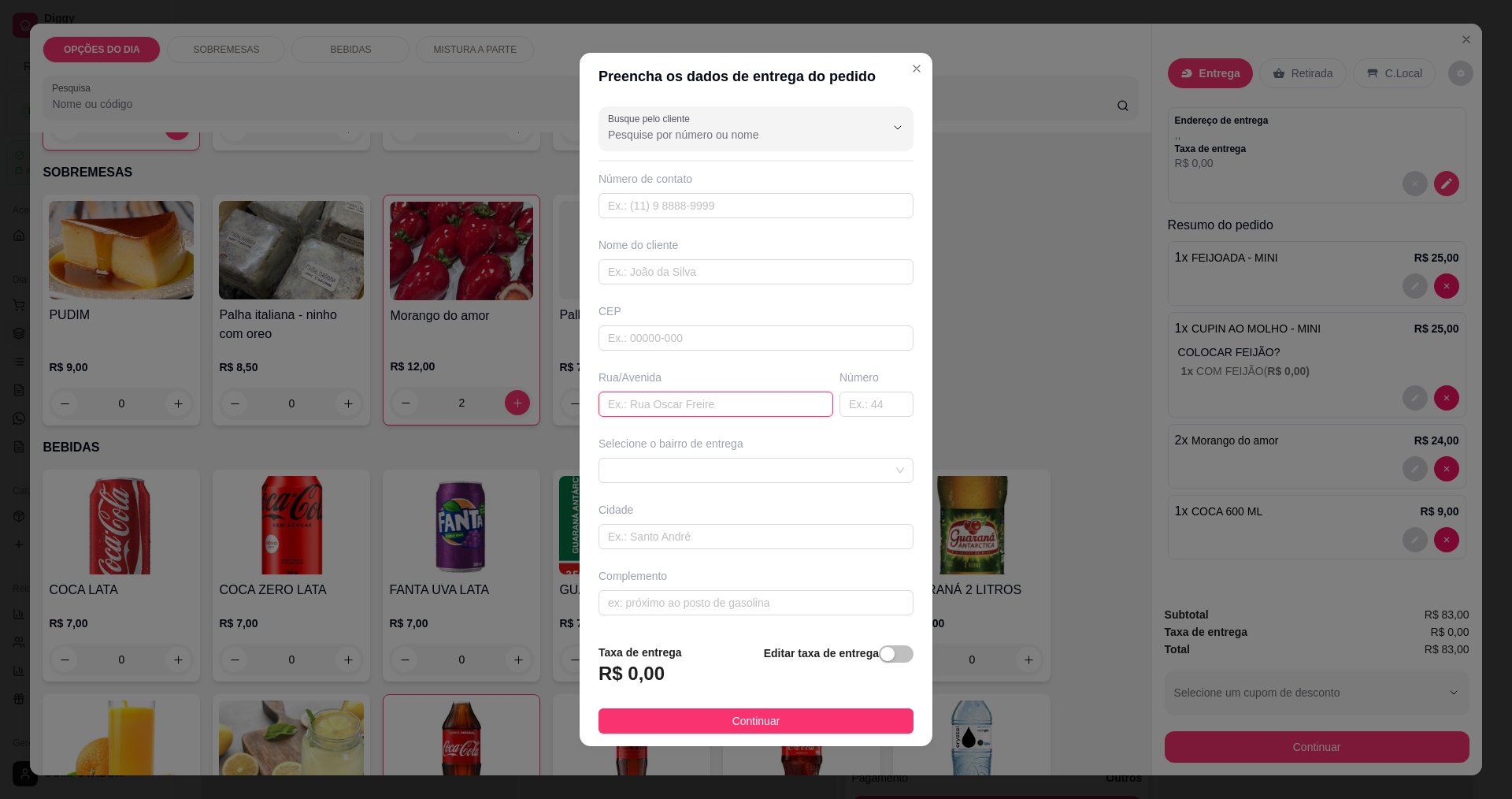
click at [710, 399] on input "text" at bounding box center [716, 404] width 235 height 25
type input "JABURUS"
click at [695, 466] on span at bounding box center [756, 470] width 296 height 23
type input "252"
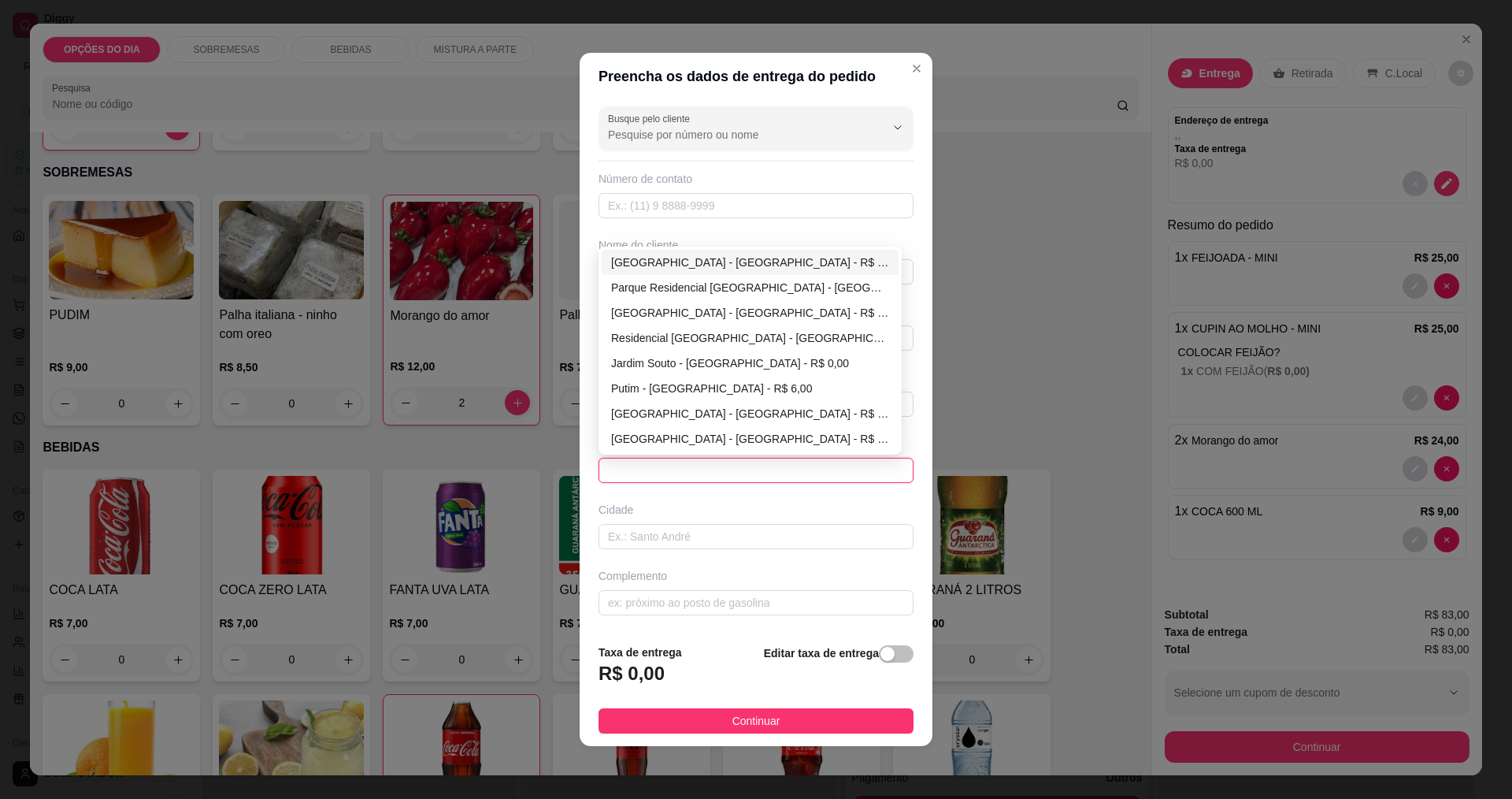
click at [643, 263] on div "[GEOGRAPHIC_DATA] - [GEOGRAPHIC_DATA] - R$ 0,00" at bounding box center [750, 262] width 278 height 17
type input "[GEOGRAPHIC_DATA]"
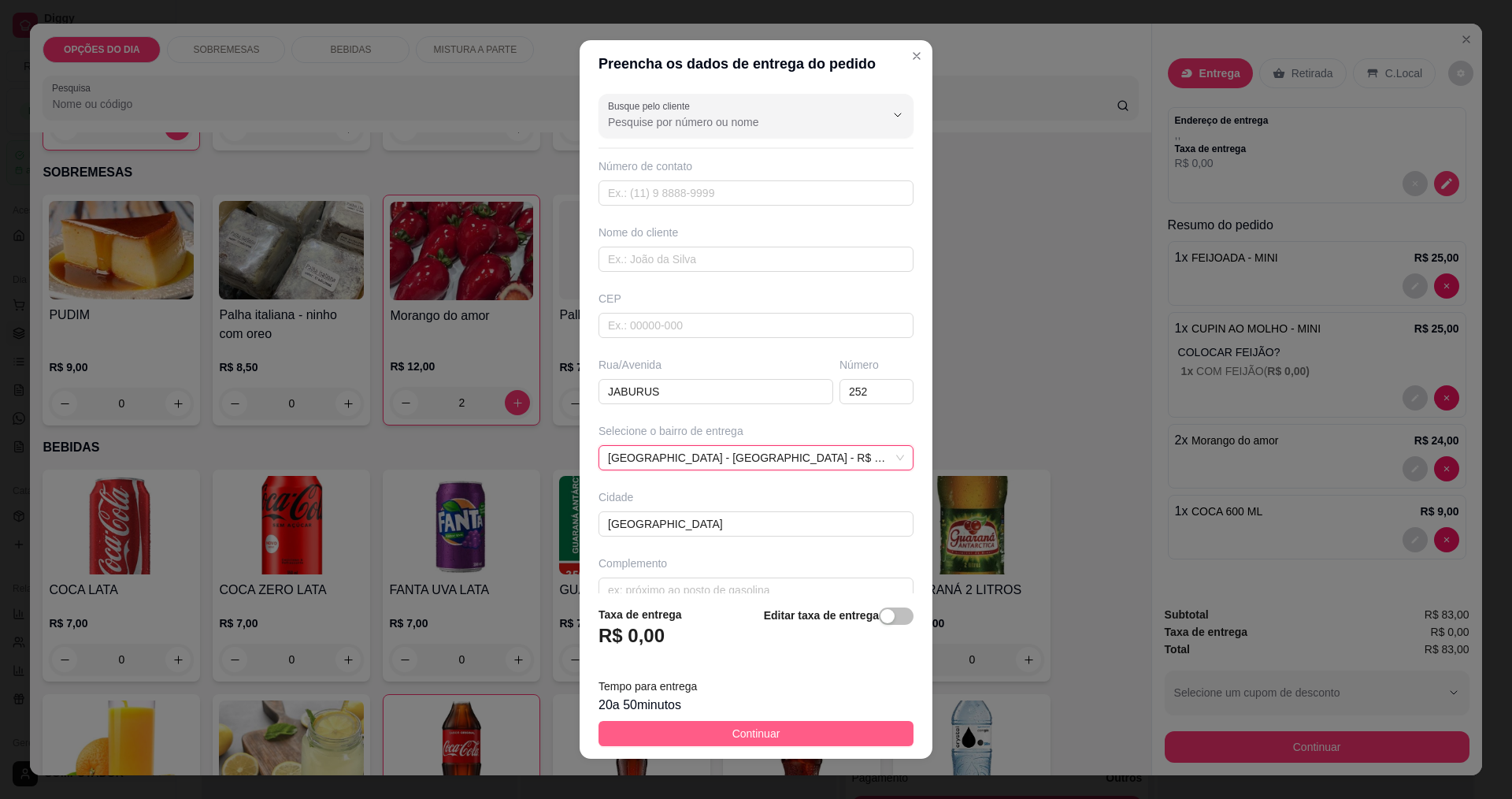
click at [713, 738] on button "Continuar" at bounding box center [756, 734] width 315 height 25
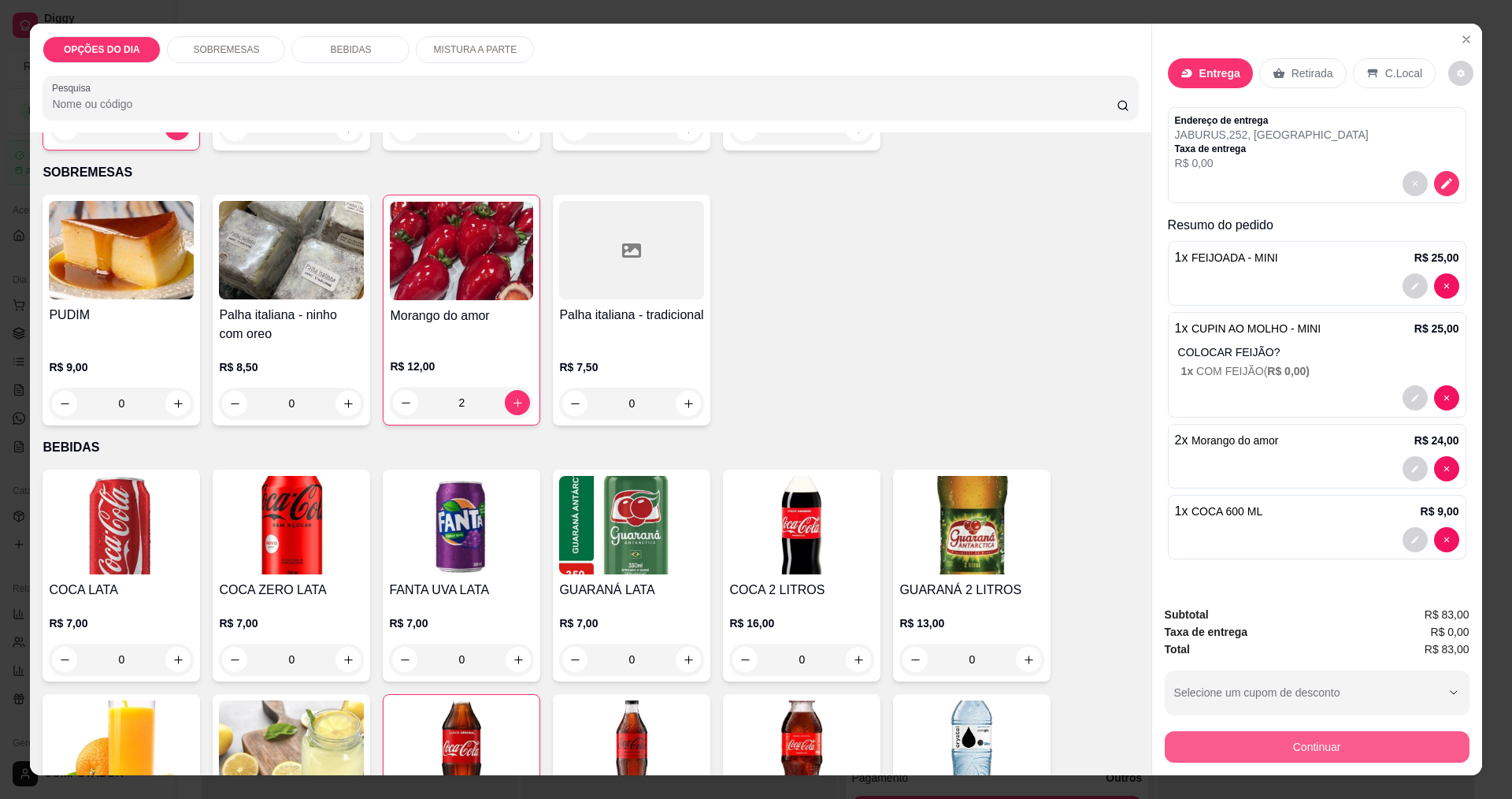
click at [1198, 746] on button "Continuar" at bounding box center [1317, 747] width 305 height 31
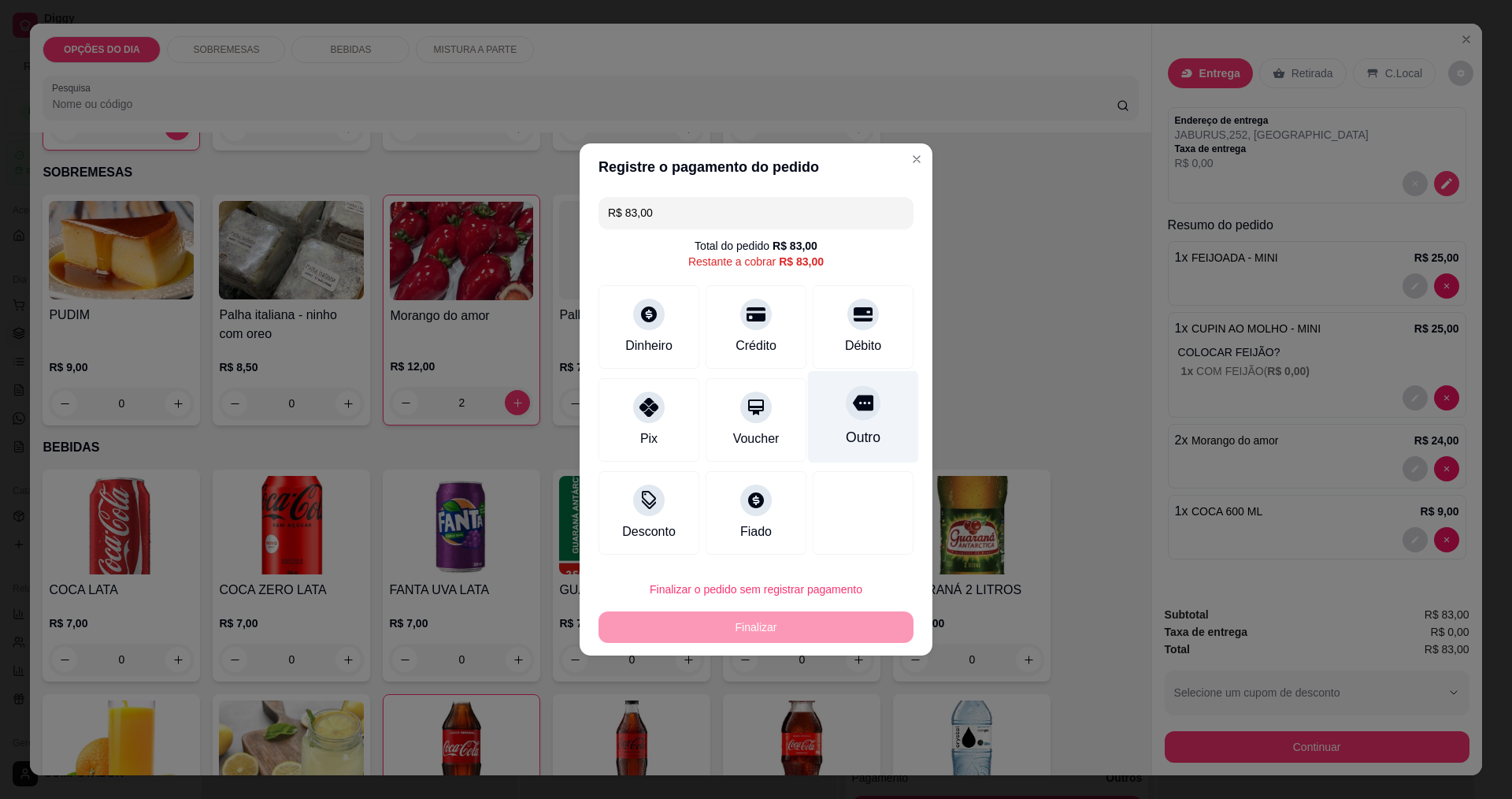
click at [849, 424] on div "Outro" at bounding box center [864, 416] width 111 height 92
type input "R$ 0,00"
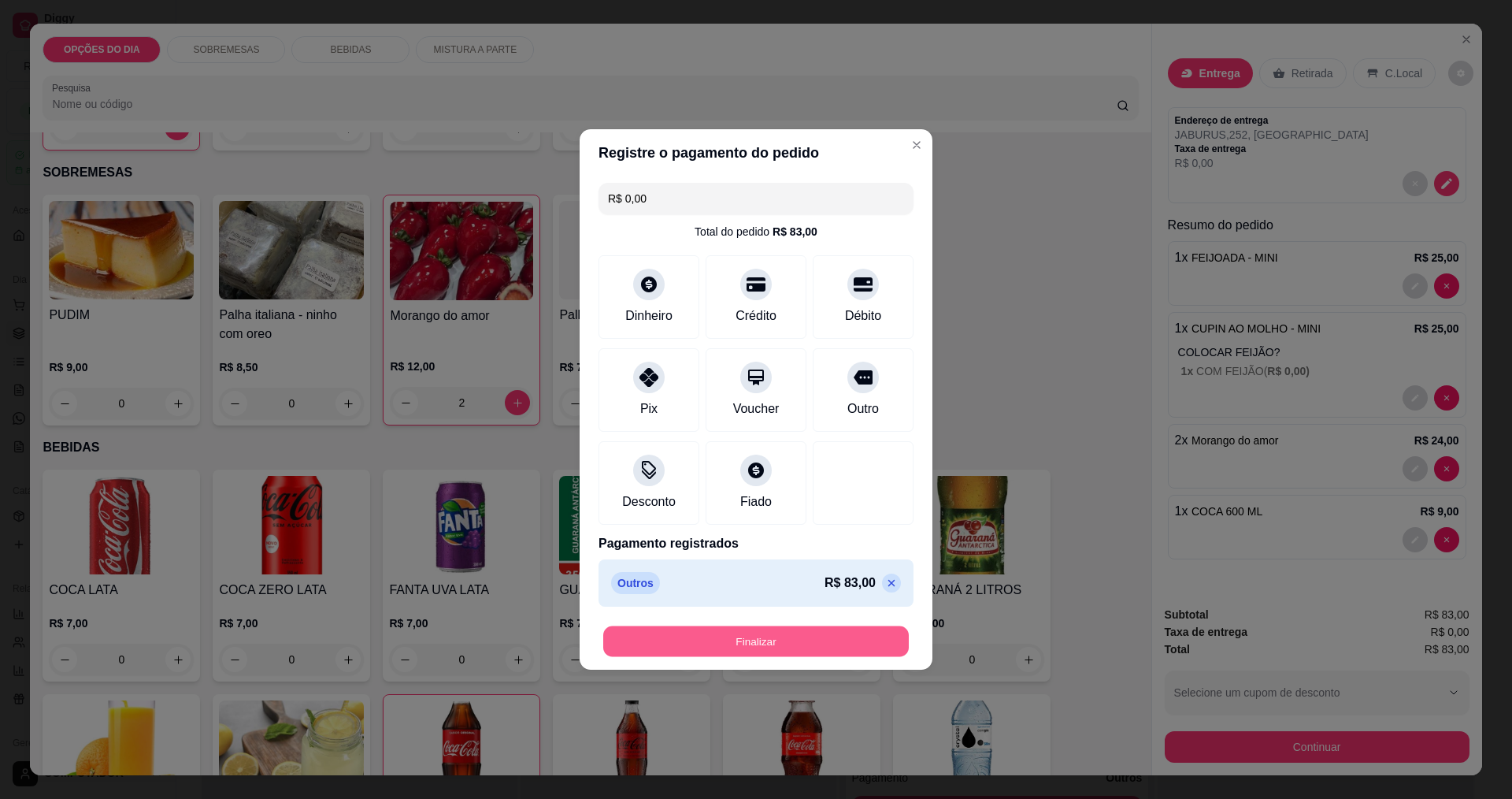
click at [775, 652] on button "Finalizar" at bounding box center [756, 642] width 306 height 31
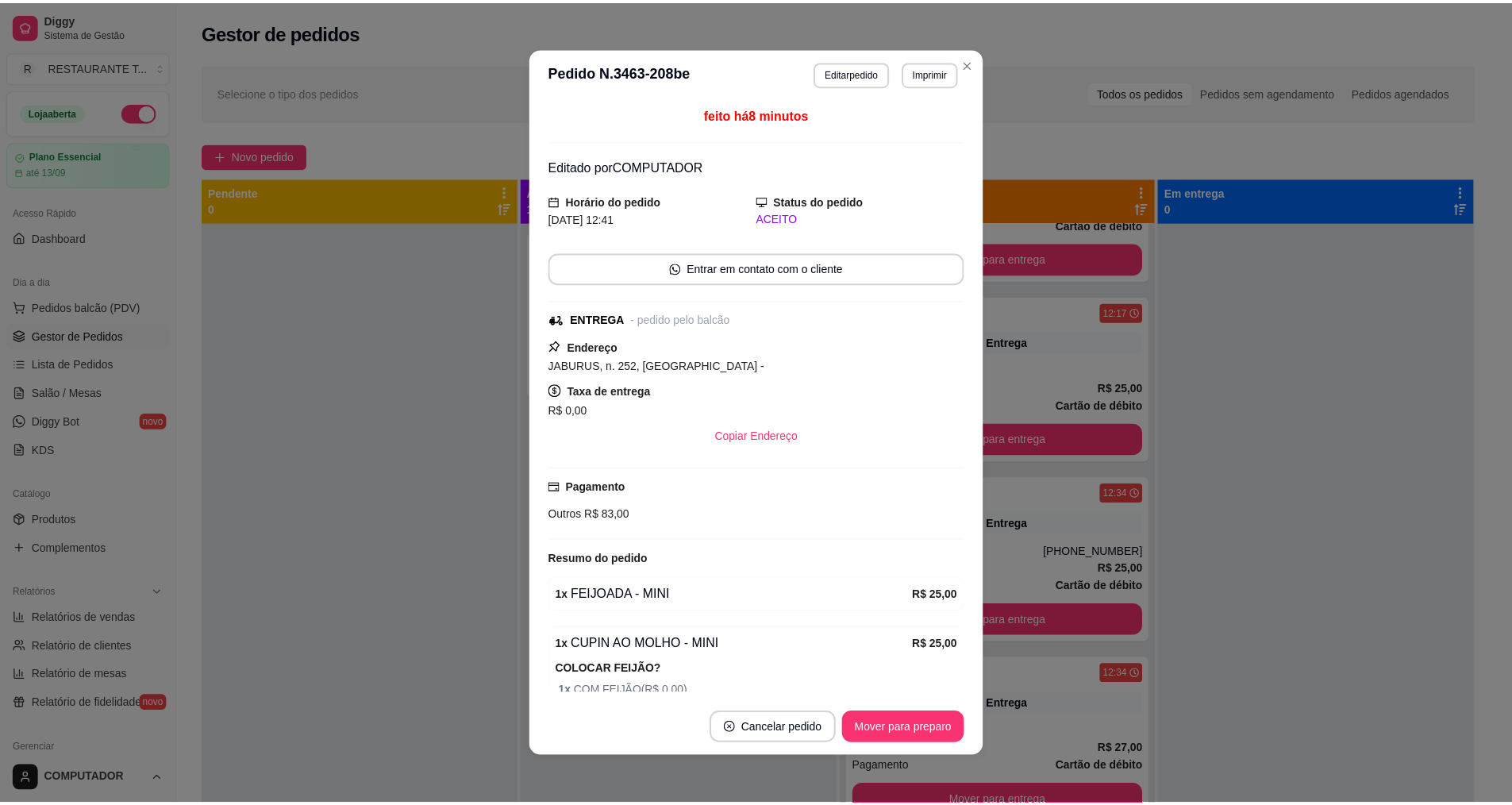
scroll to position [3374, 0]
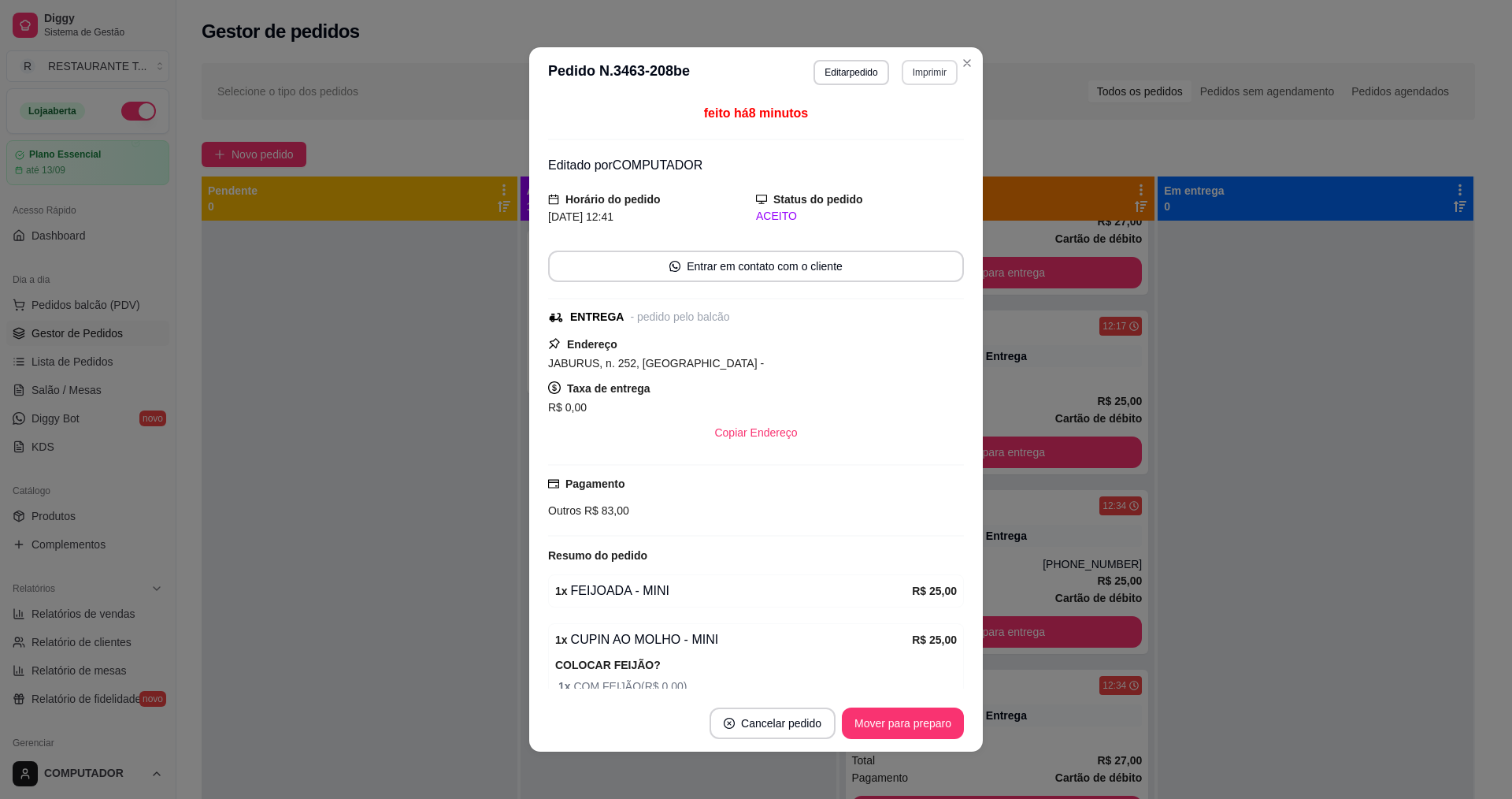
click at [940, 69] on button "Imprimir" at bounding box center [930, 73] width 56 height 25
click at [926, 128] on button "IMPRESSORA" at bounding box center [896, 126] width 111 height 24
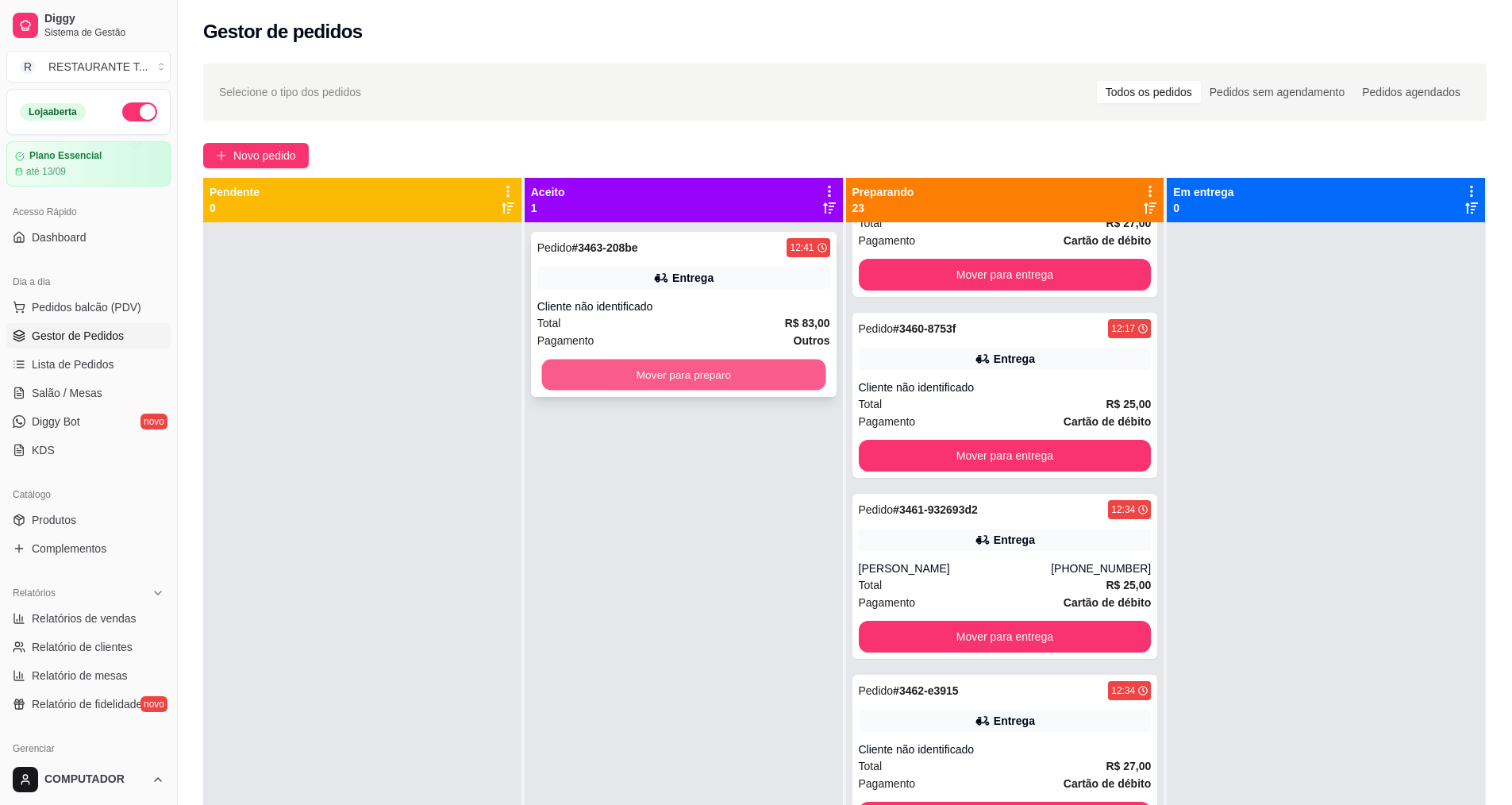
click at [775, 365] on button "Mover para preparo" at bounding box center [683, 376] width 285 height 31
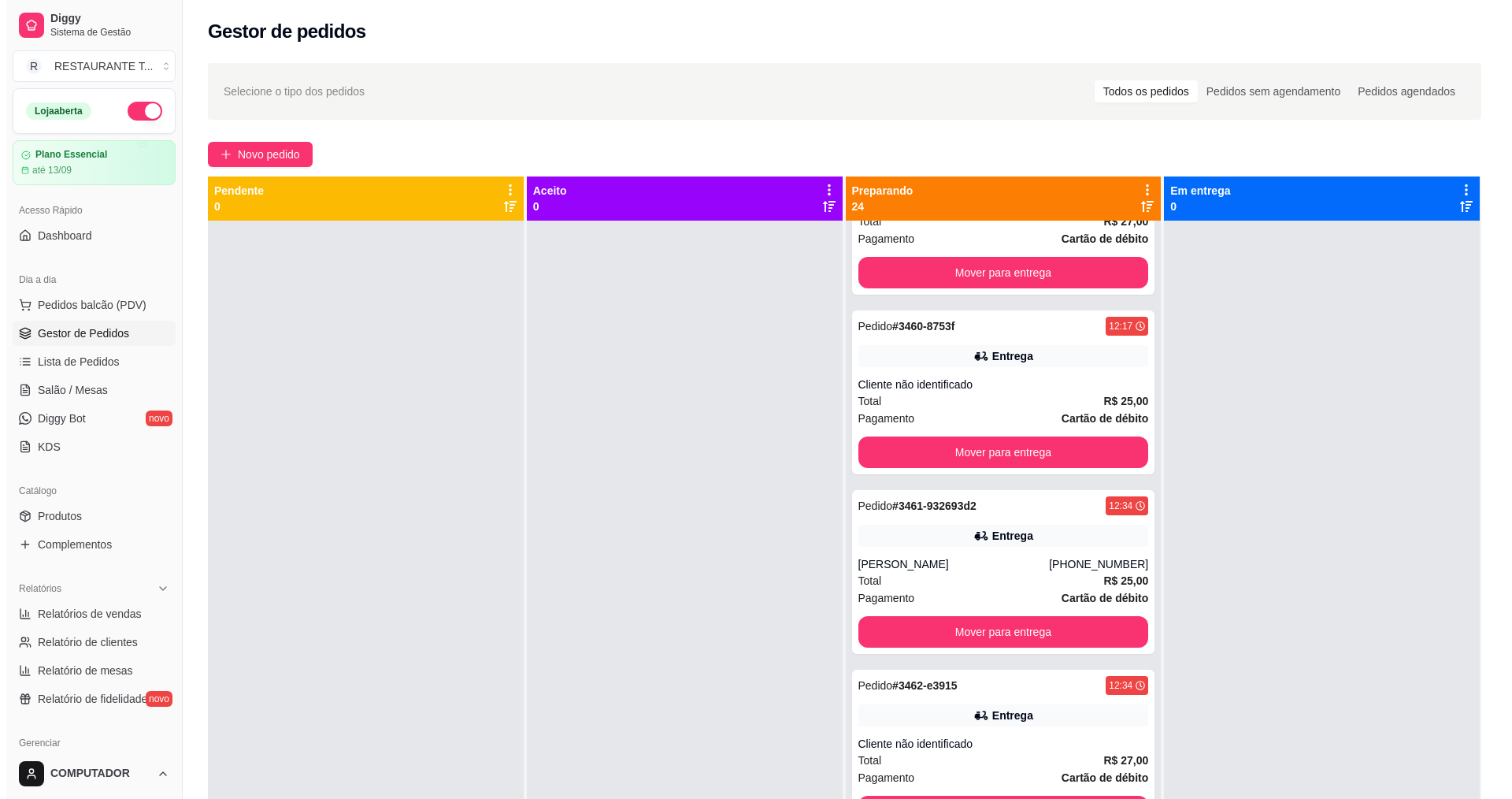
scroll to position [3528, 0]
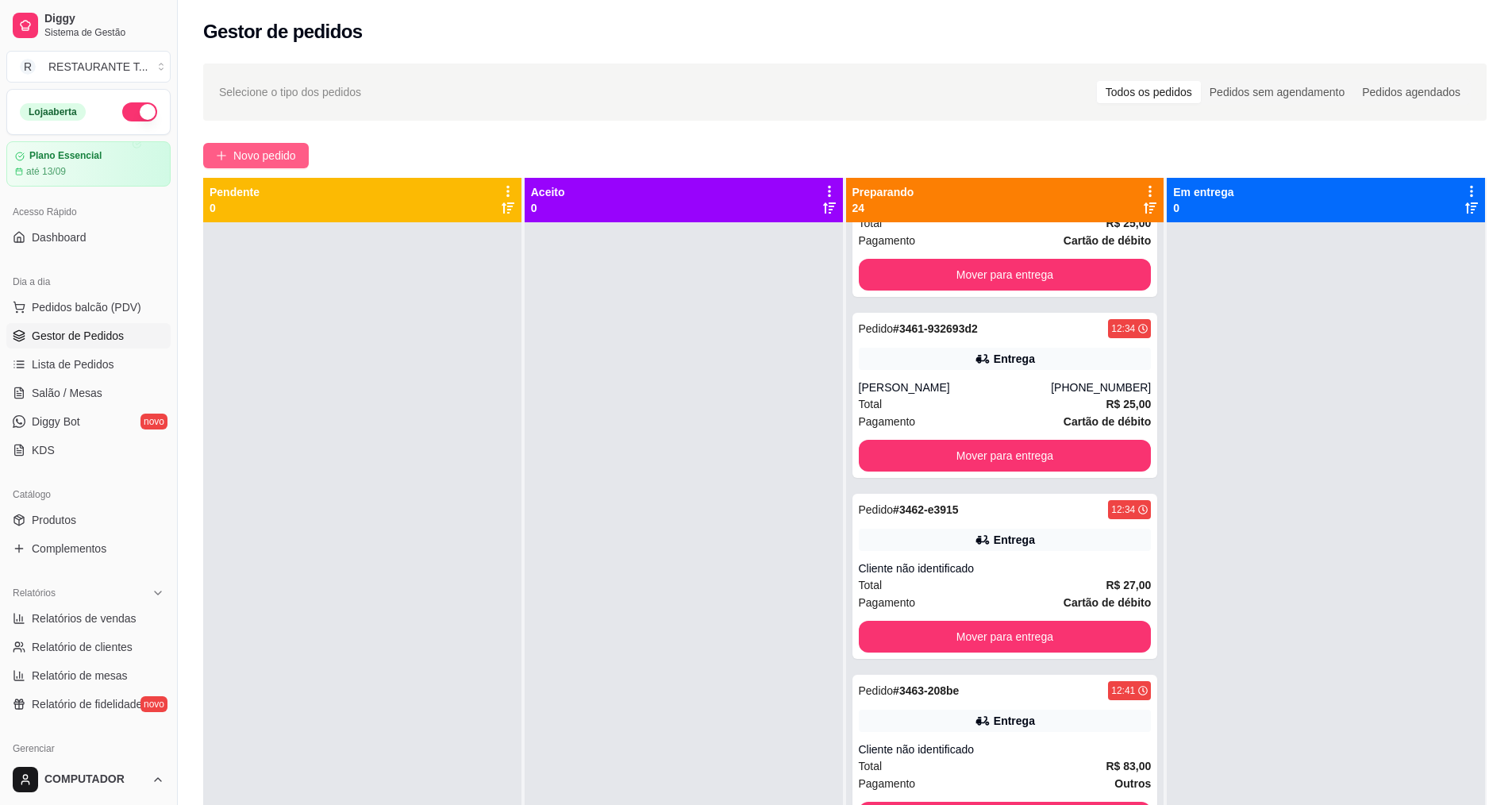
click at [255, 154] on span "Novo pedido" at bounding box center [265, 156] width 63 height 18
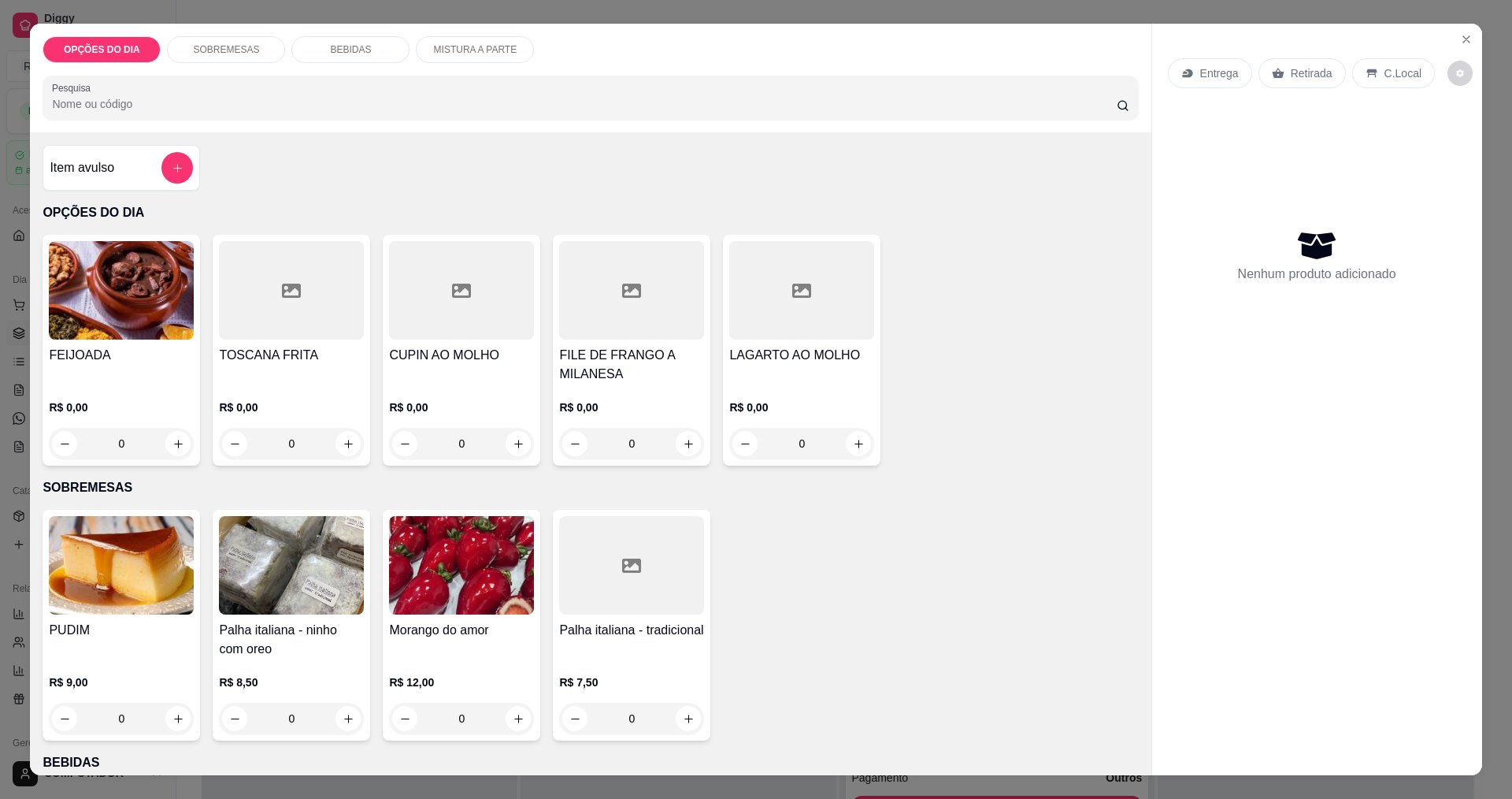
click at [679, 447] on div "0" at bounding box center [631, 444] width 145 height 31
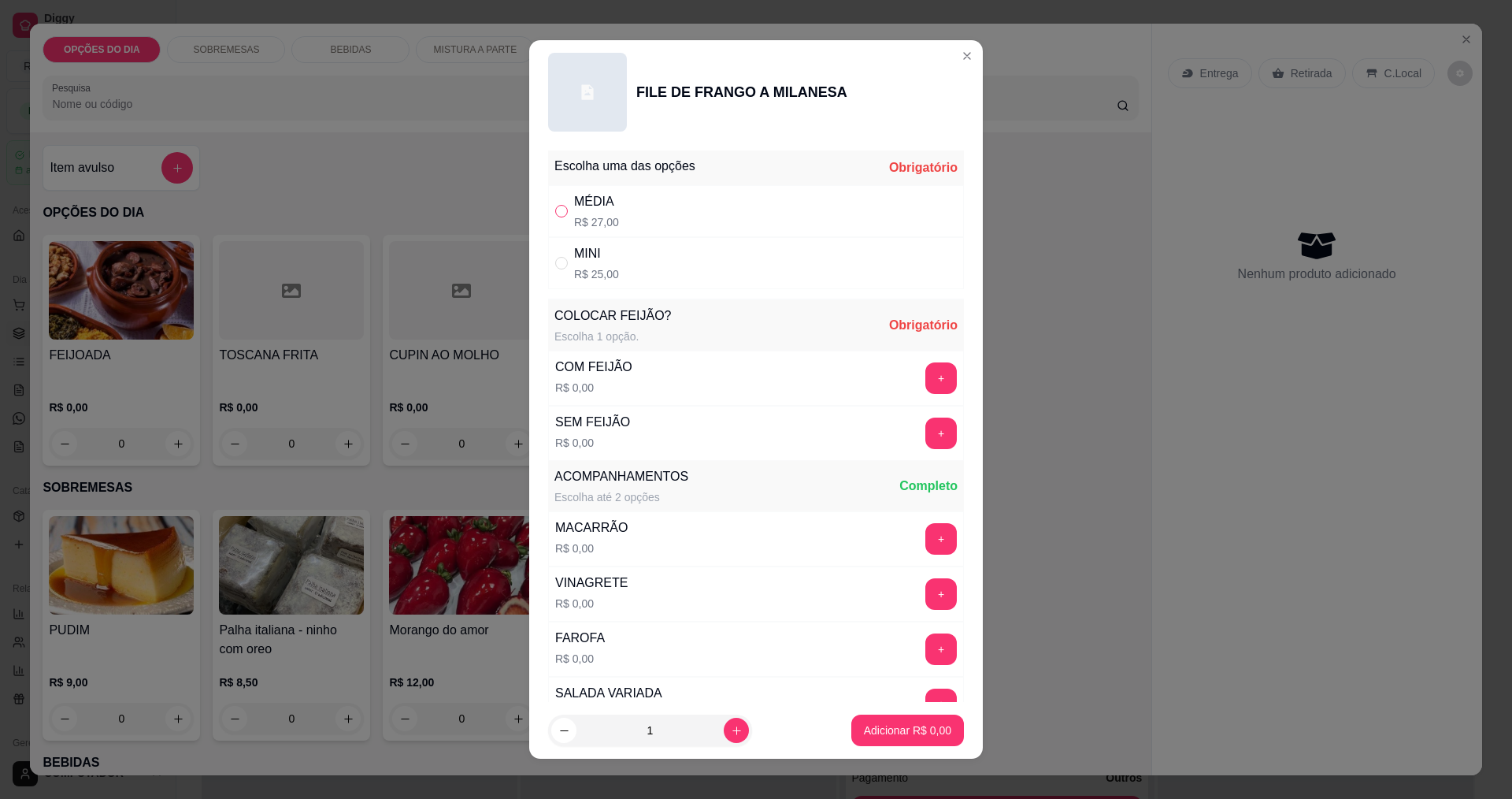
click at [555, 216] on input "" at bounding box center [561, 211] width 13 height 13
radio input "true"
click at [926, 379] on button "+" at bounding box center [941, 378] width 31 height 31
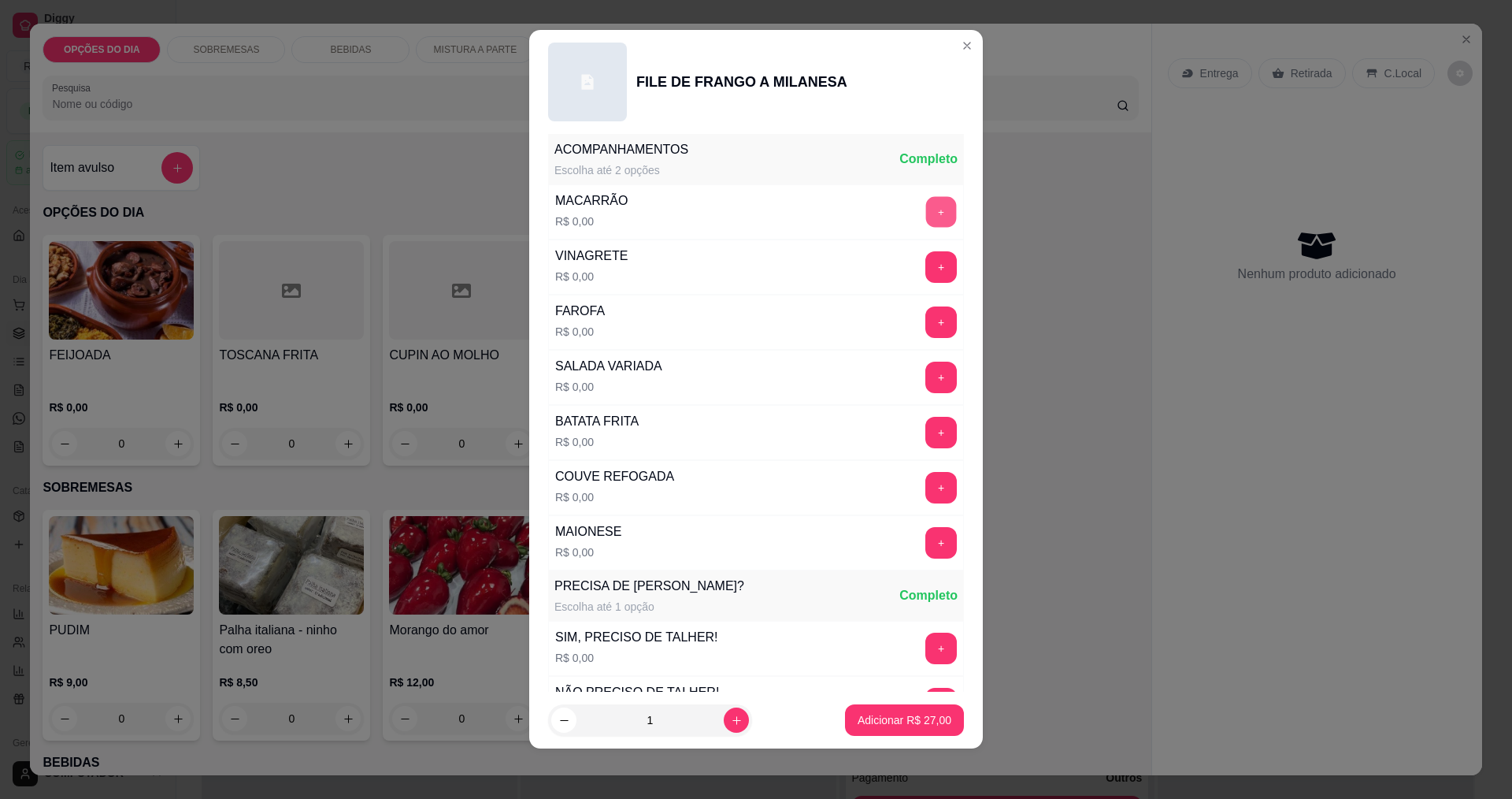
click at [926, 218] on button "+" at bounding box center [941, 212] width 31 height 31
click at [926, 314] on button "+" at bounding box center [941, 322] width 31 height 31
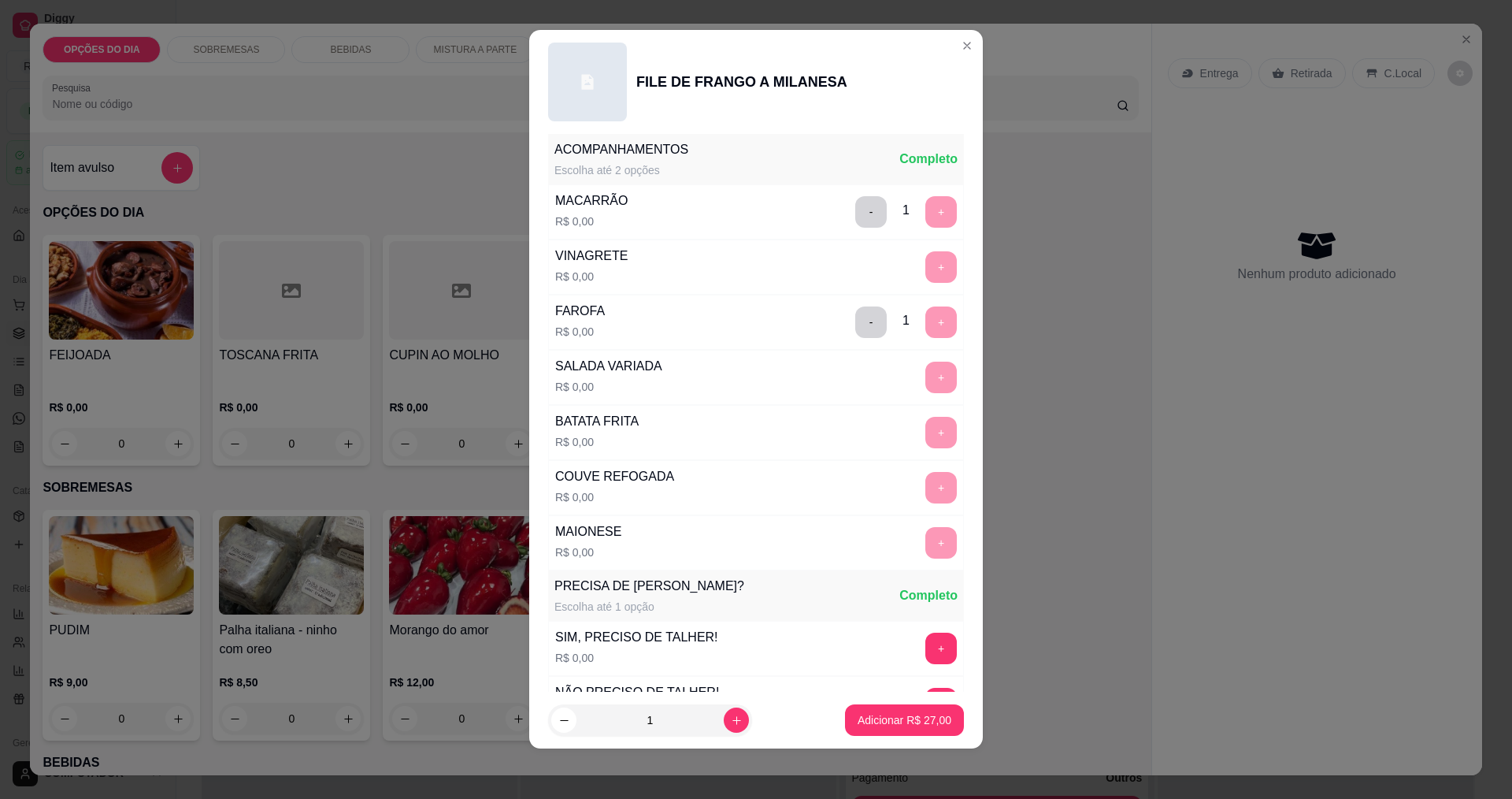
scroll to position [634, 0]
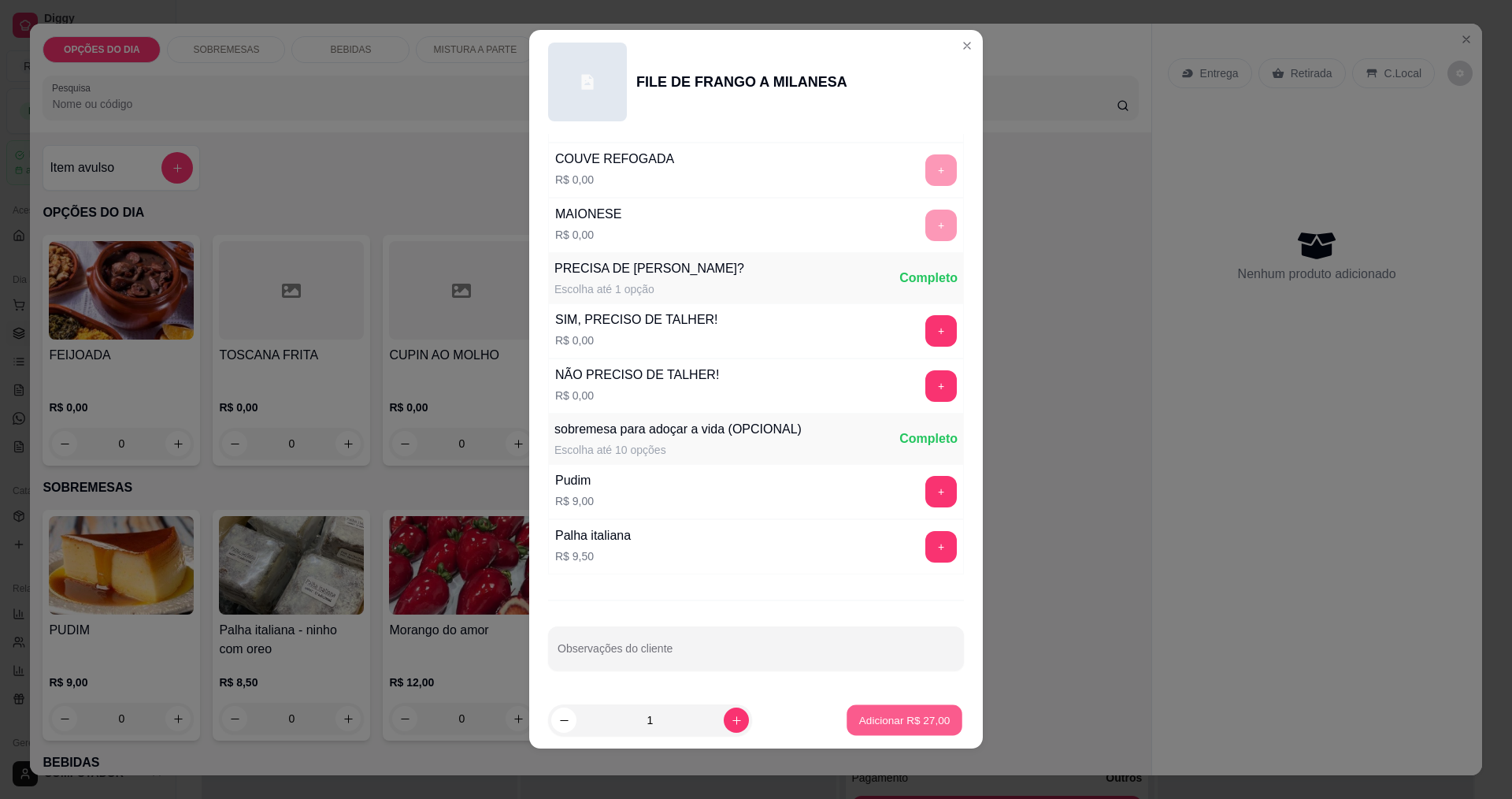
click at [898, 730] on button "Adicionar R$ 27,00" at bounding box center [904, 720] width 115 height 31
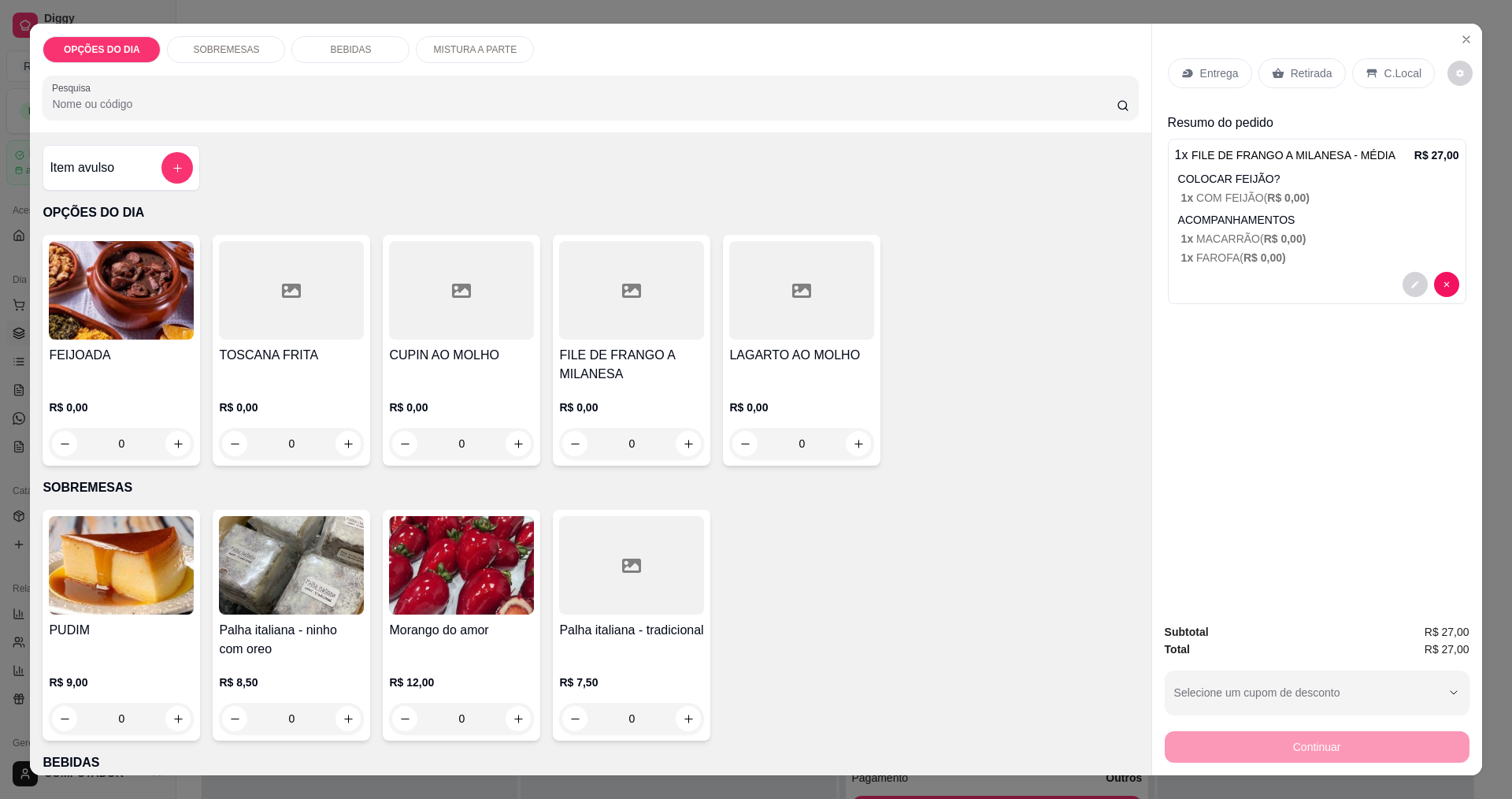
click at [846, 445] on div "0" at bounding box center [801, 444] width 145 height 31
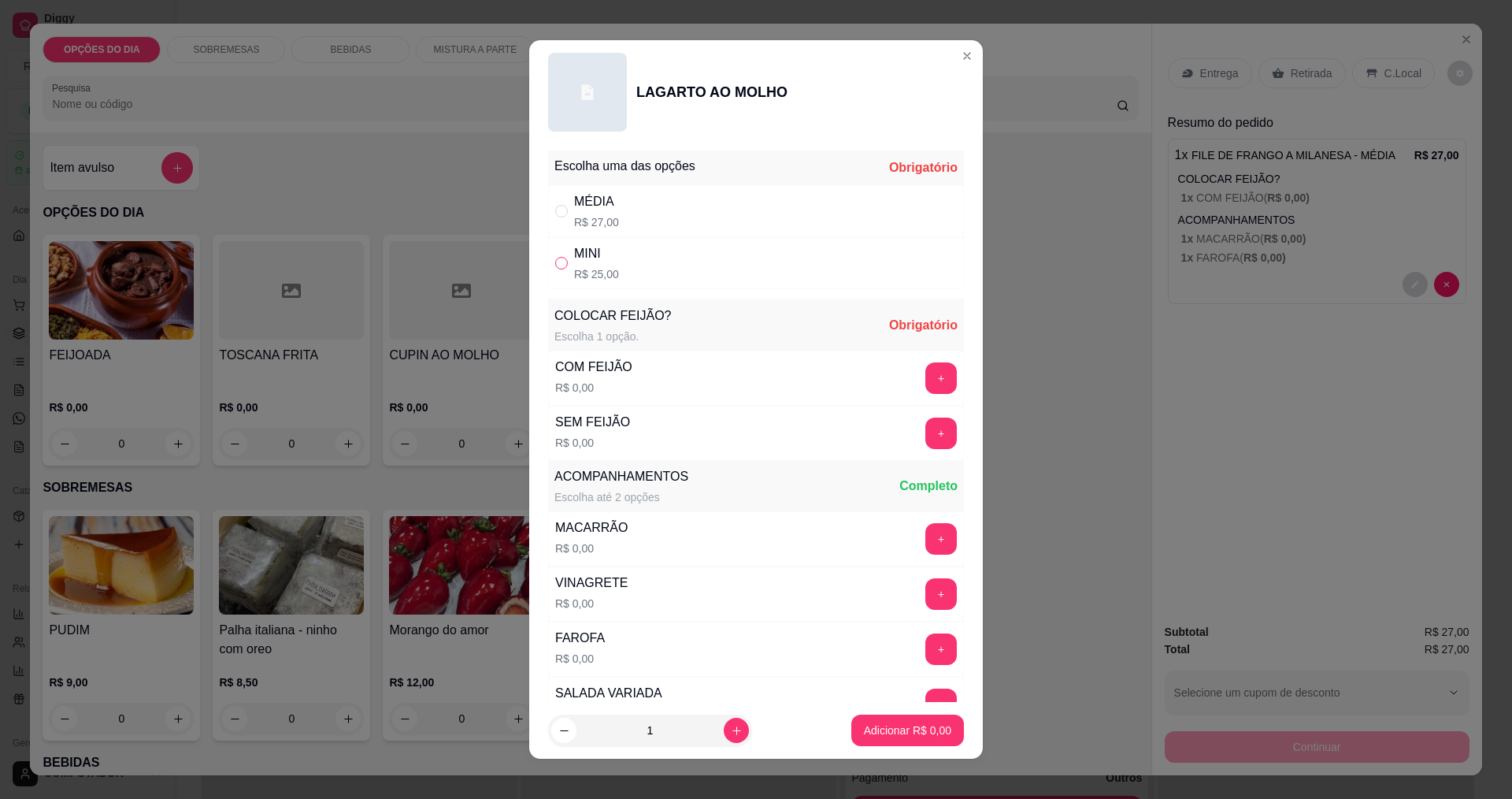
click at [555, 267] on input "" at bounding box center [561, 263] width 13 height 13
radio input "true"
click at [926, 374] on button "+" at bounding box center [941, 378] width 31 height 31
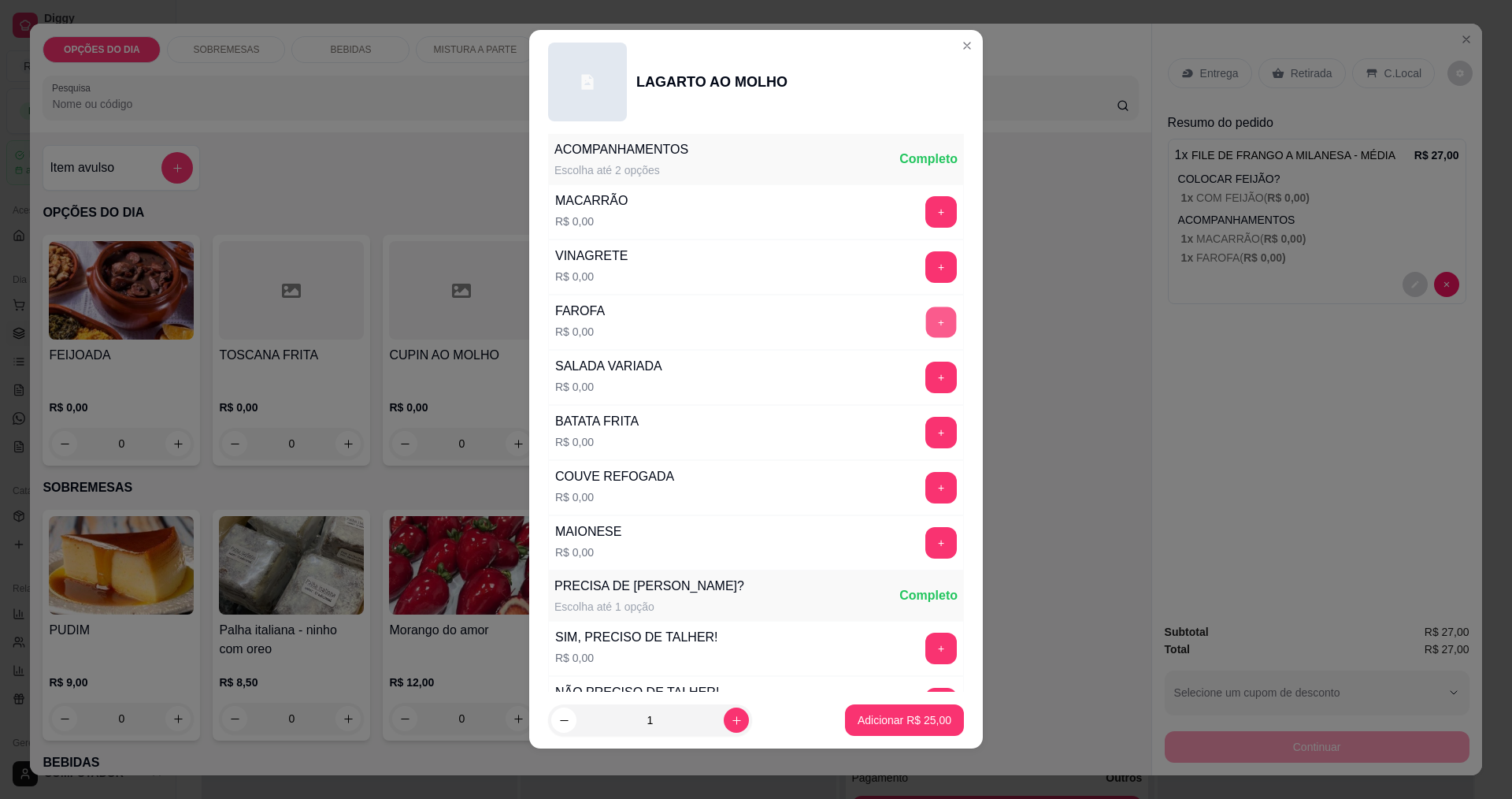
click at [926, 321] on button "+" at bounding box center [941, 322] width 31 height 31
click at [926, 203] on button "+" at bounding box center [941, 212] width 31 height 31
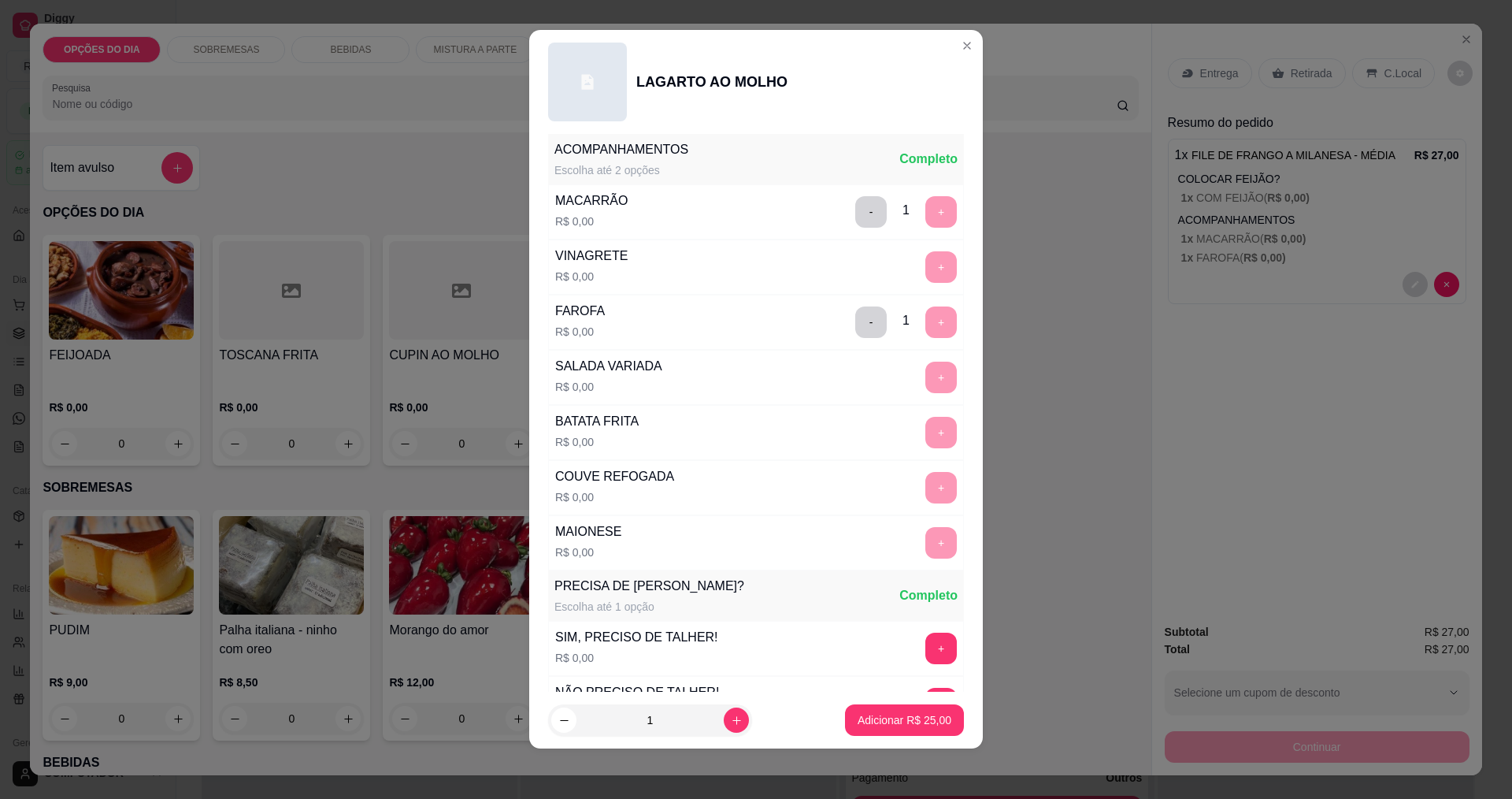
scroll to position [634, 0]
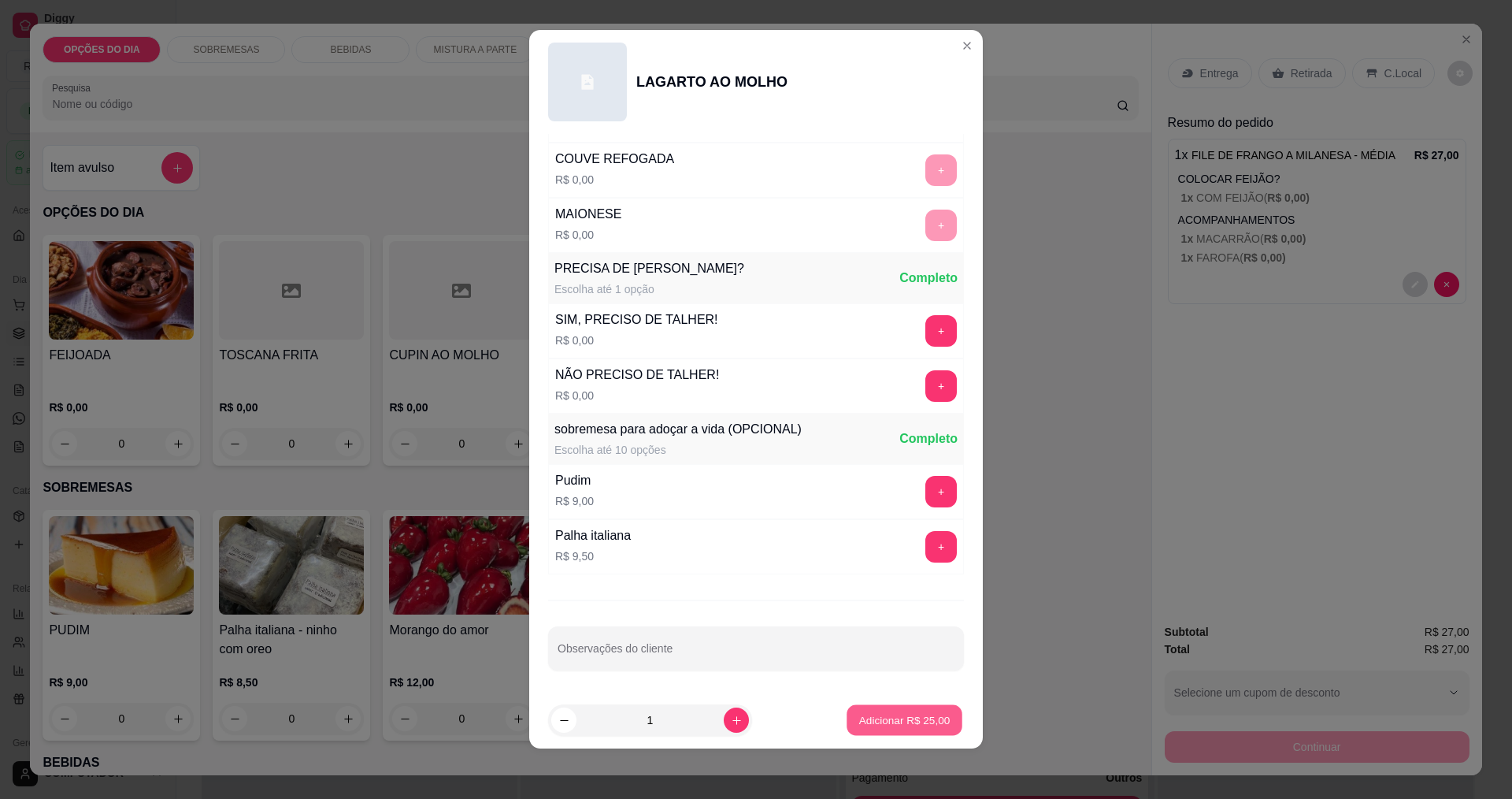
click at [860, 717] on p "Adicionar R$ 25,00" at bounding box center [904, 719] width 91 height 15
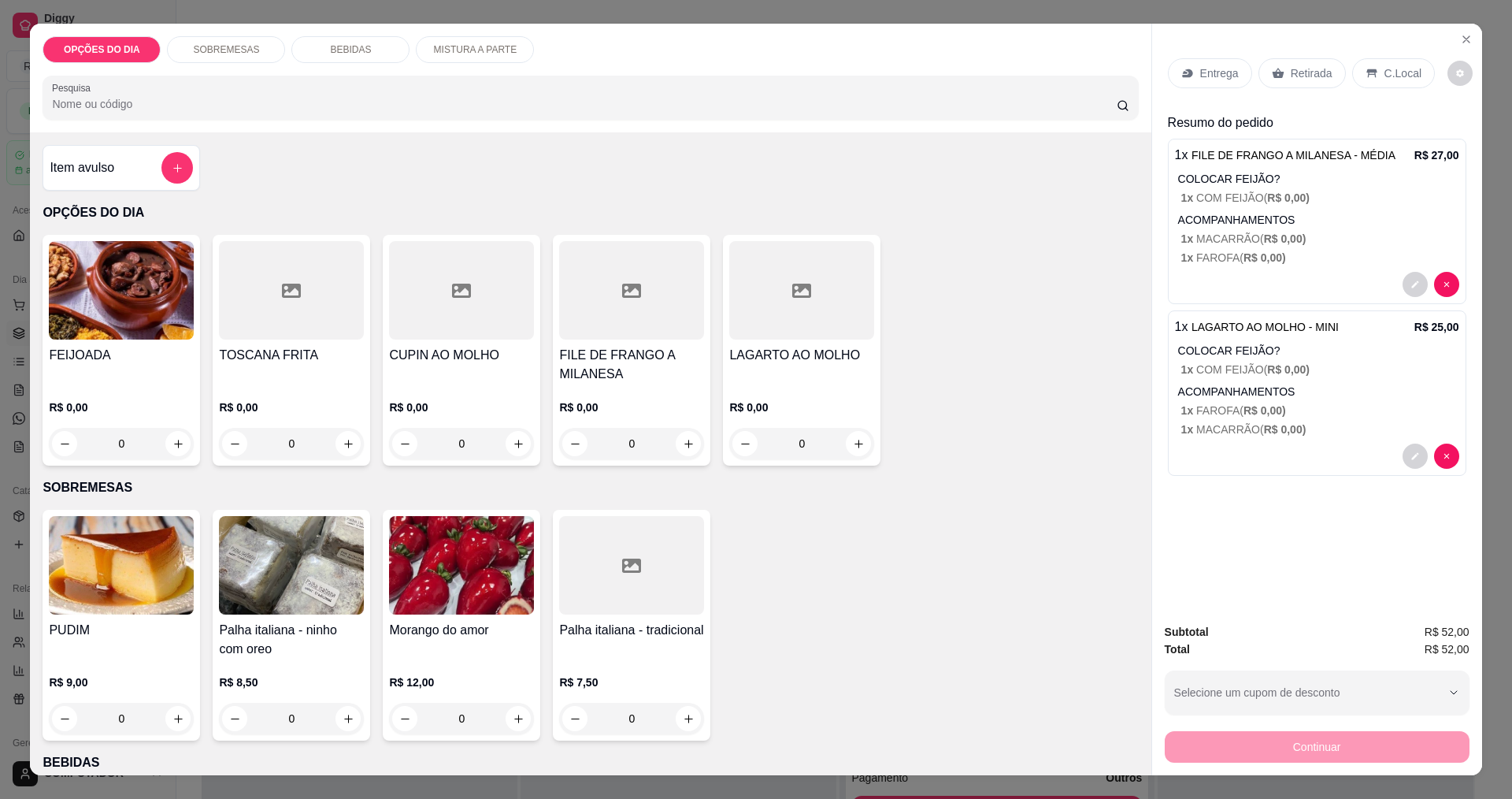
click at [169, 443] on div "0" at bounding box center [120, 444] width 145 height 31
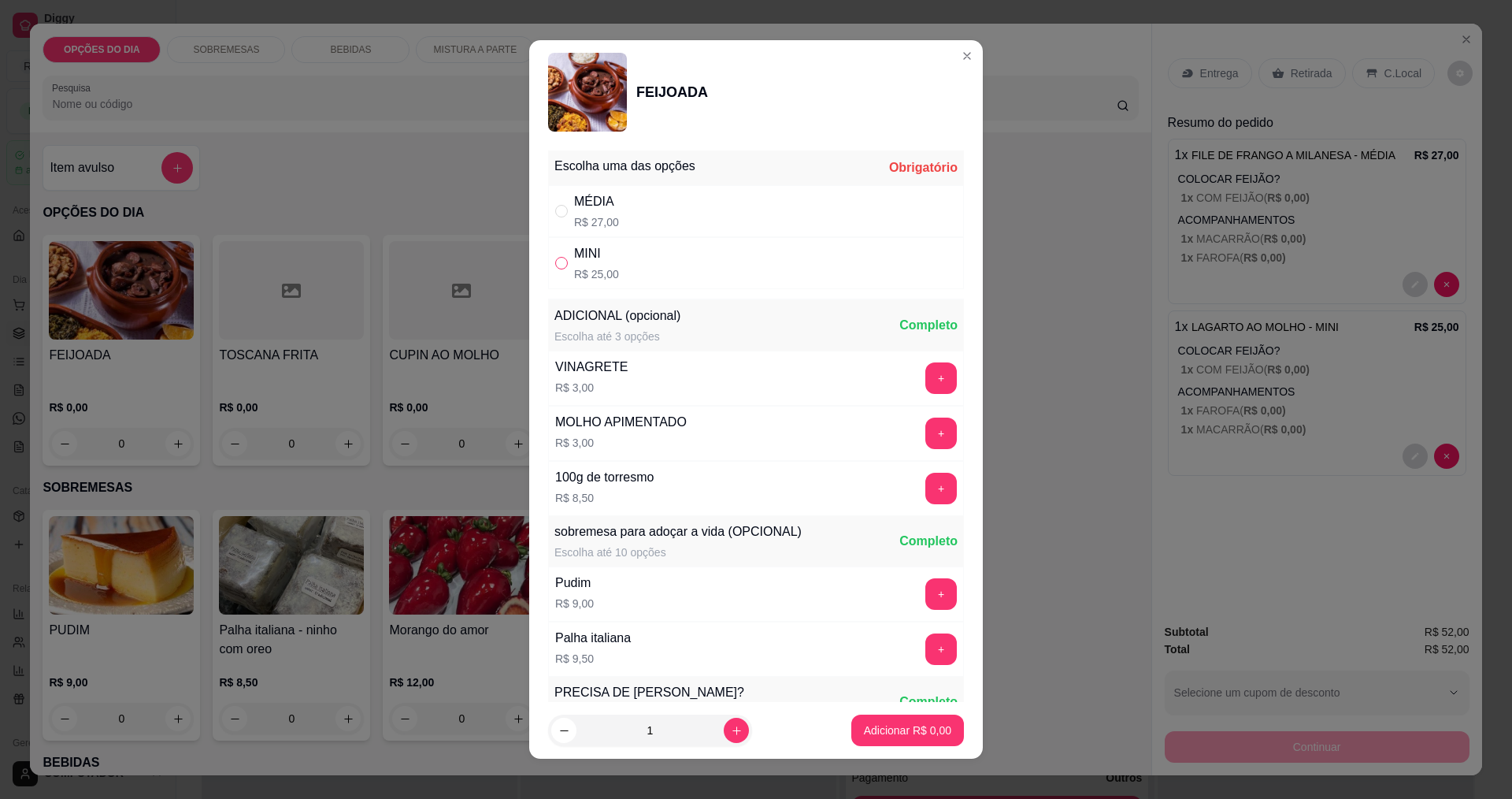
click at [555, 269] on input "" at bounding box center [561, 263] width 13 height 13
radio input "true"
click at [863, 729] on p "Adicionar R$ 25,00" at bounding box center [904, 730] width 91 height 15
type input "1"
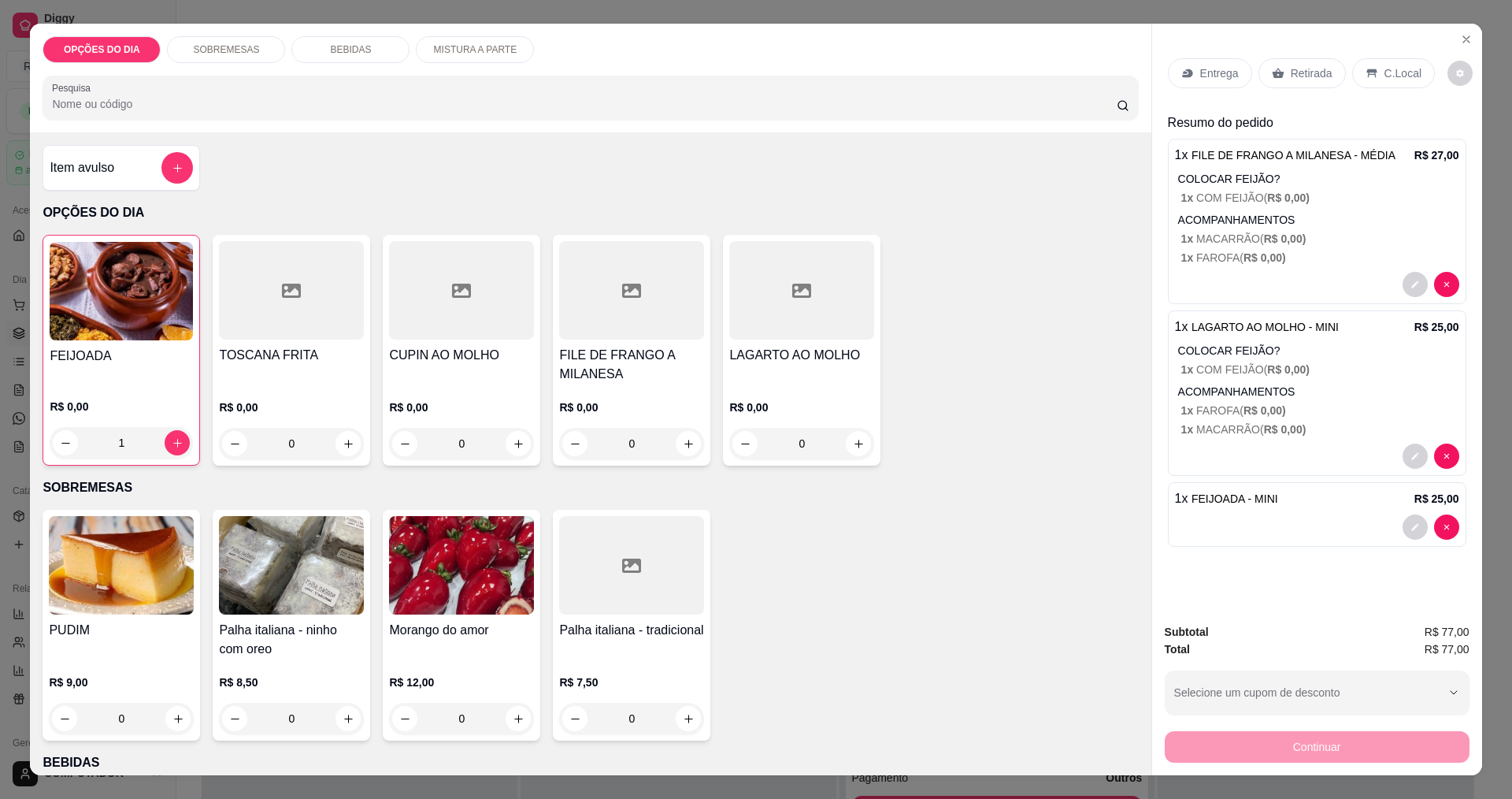
click at [863, 729] on div "PUDIM R$ 9,00 0 Palha italiana - ninho com oreo R$ 8,50 0 Morango do amor R$ 12…" at bounding box center [590, 625] width 1096 height 231
click at [1299, 69] on p "Retirada" at bounding box center [1311, 73] width 42 height 16
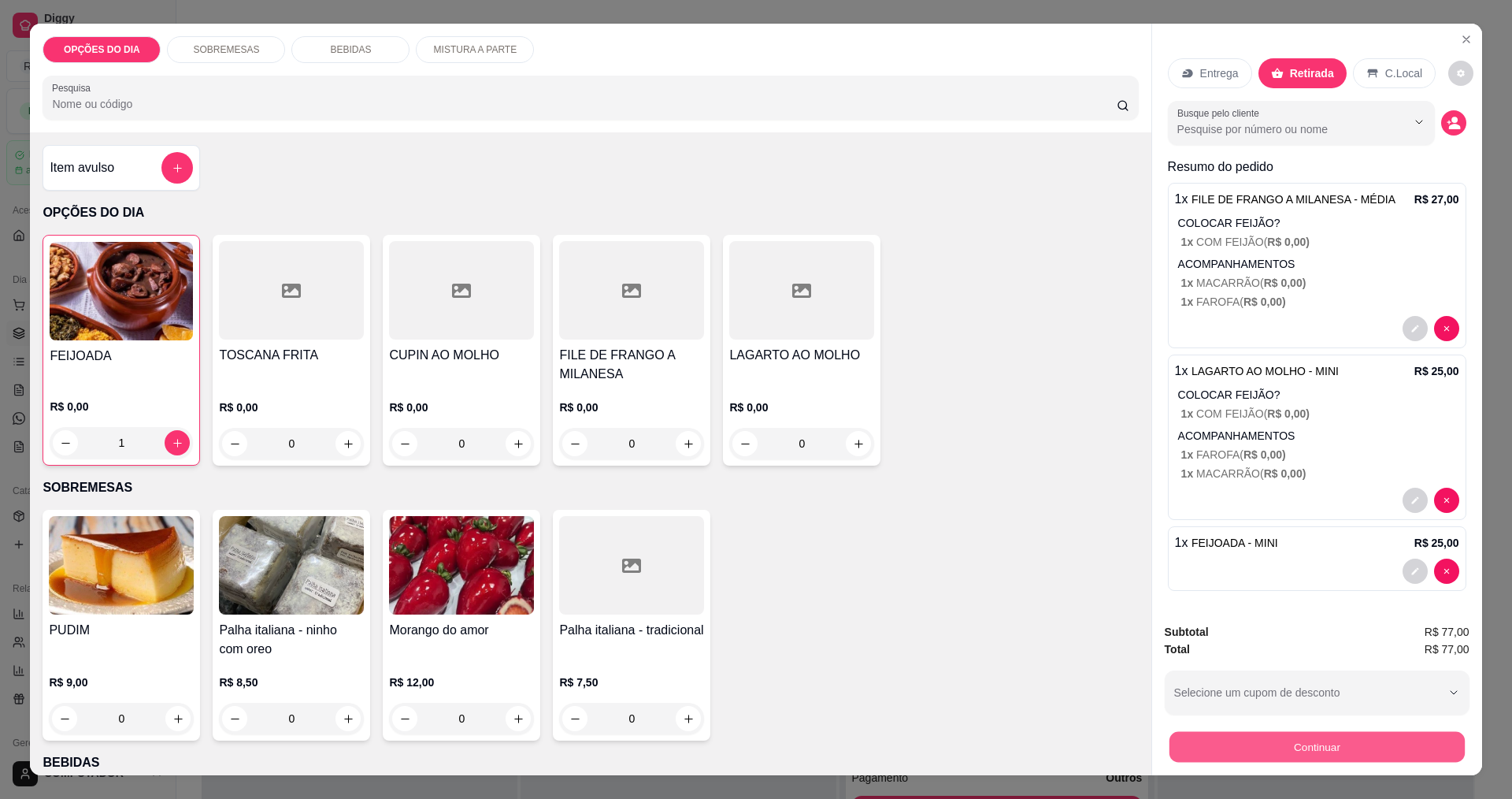
click at [1294, 755] on button "Continuar" at bounding box center [1316, 747] width 295 height 31
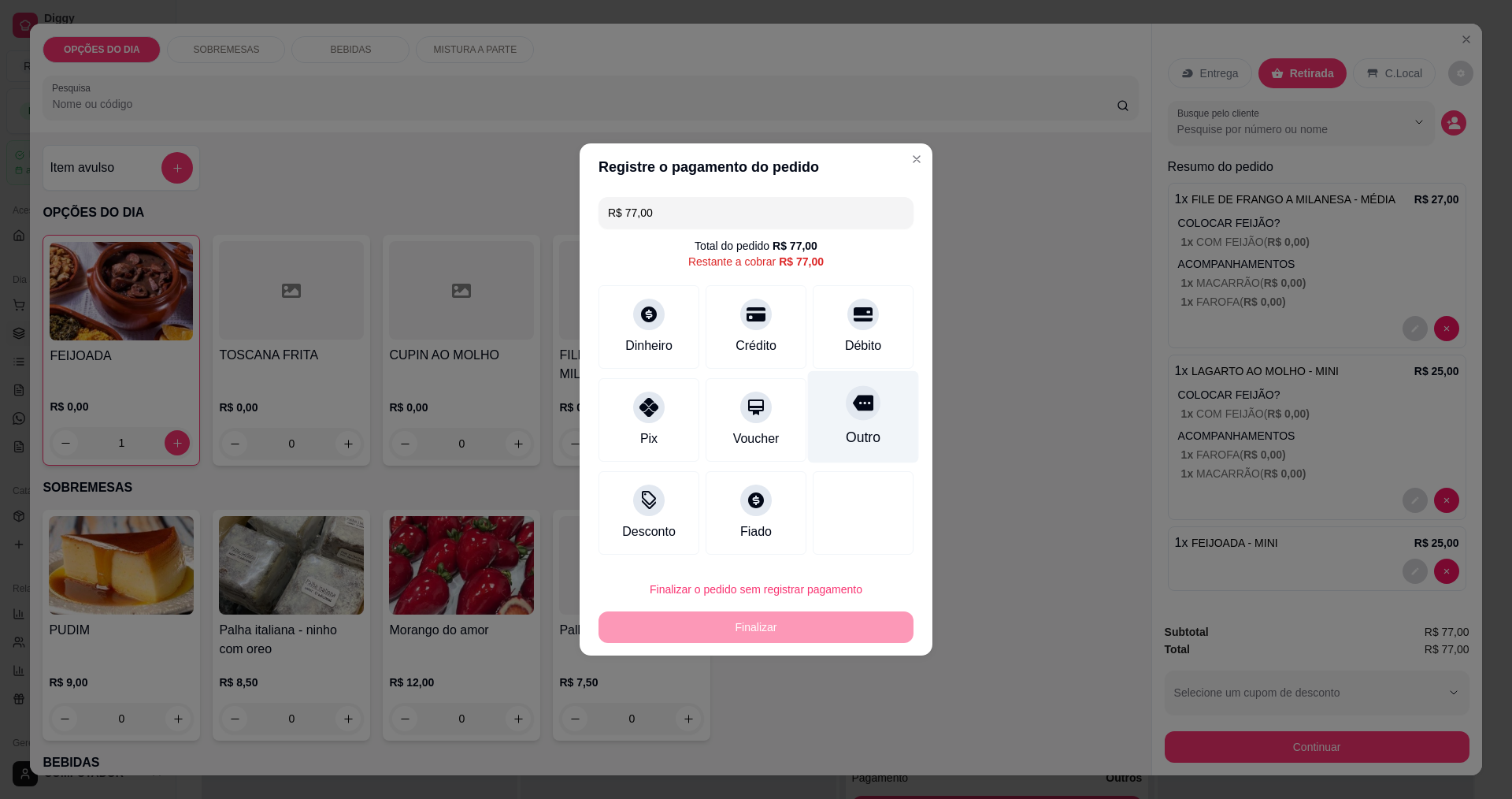
click at [860, 431] on div "Outro" at bounding box center [864, 437] width 35 height 20
type input "R$ 0,00"
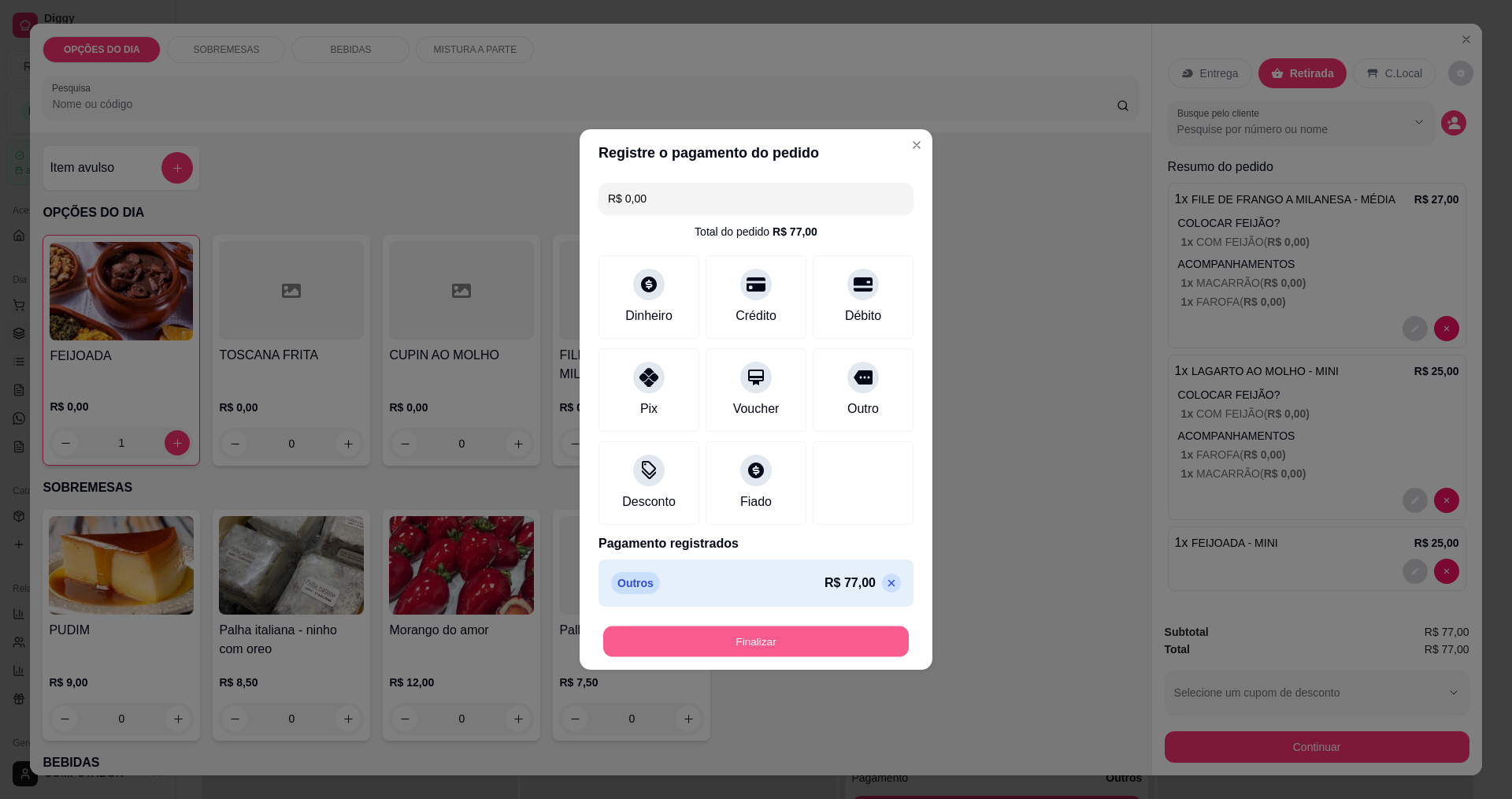
click at [763, 643] on button "Finalizar" at bounding box center [756, 642] width 306 height 31
type input "0"
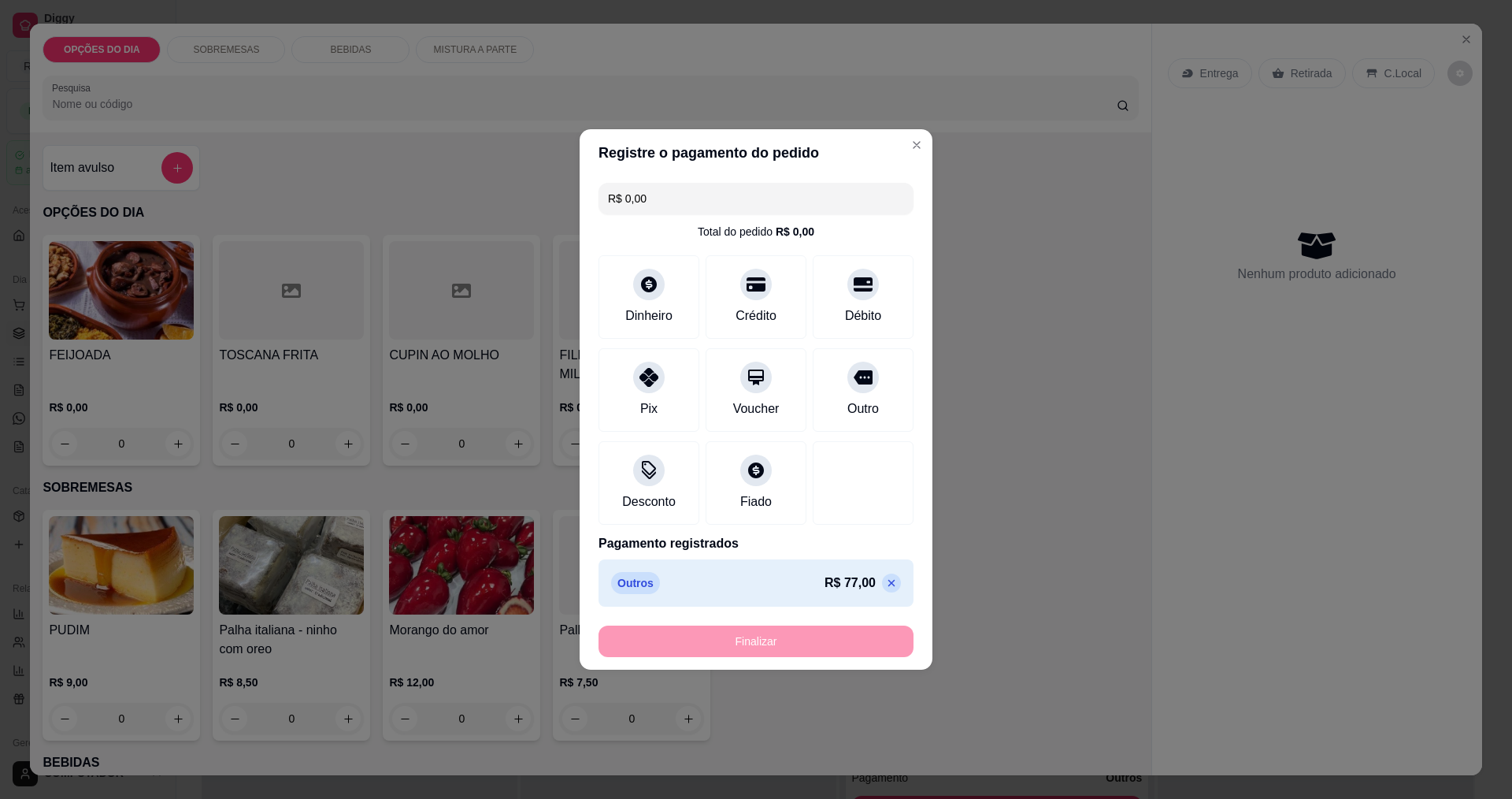
type input "-R$ 77,00"
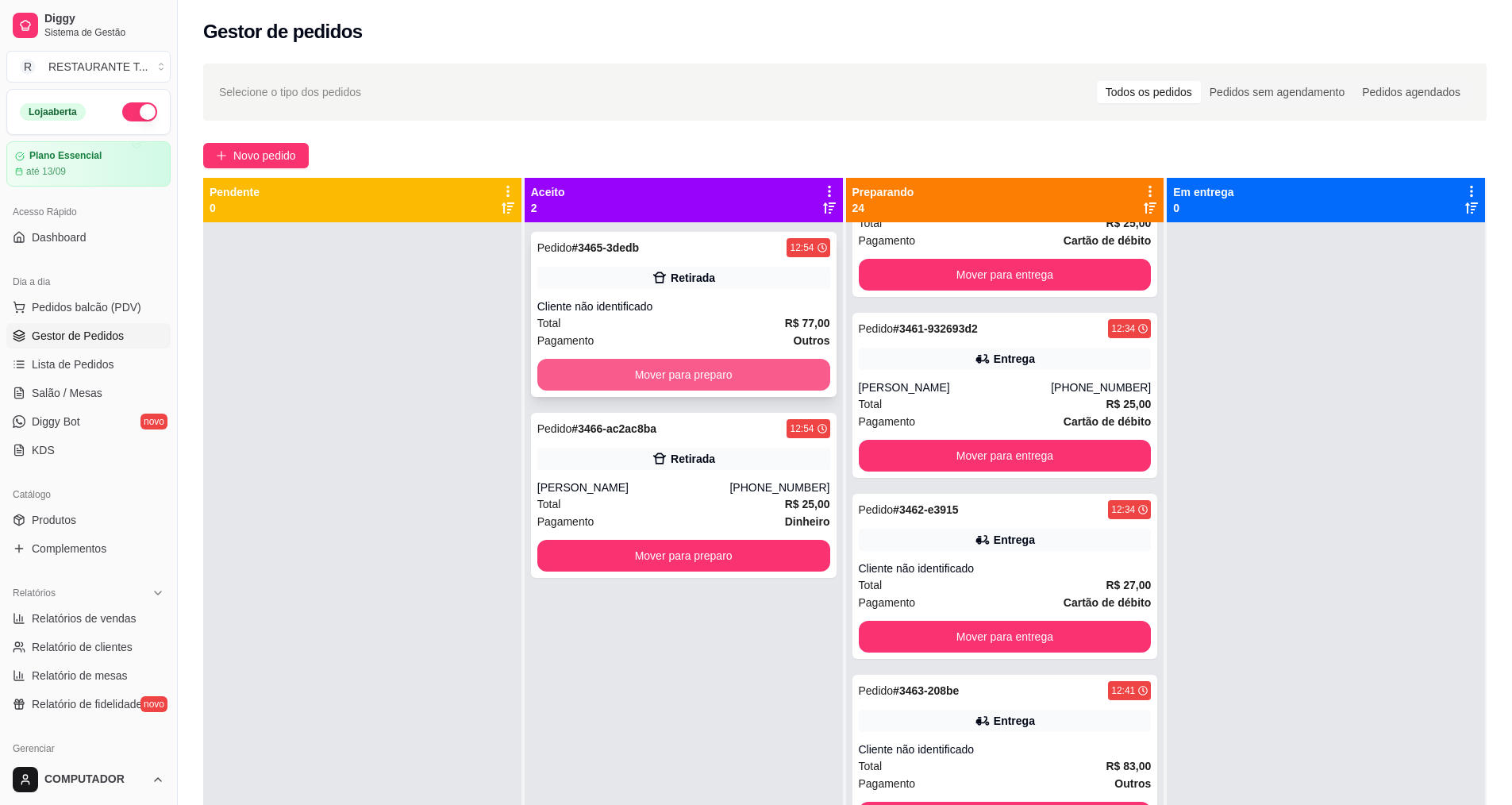
click at [739, 373] on button "Mover para preparo" at bounding box center [683, 375] width 292 height 31
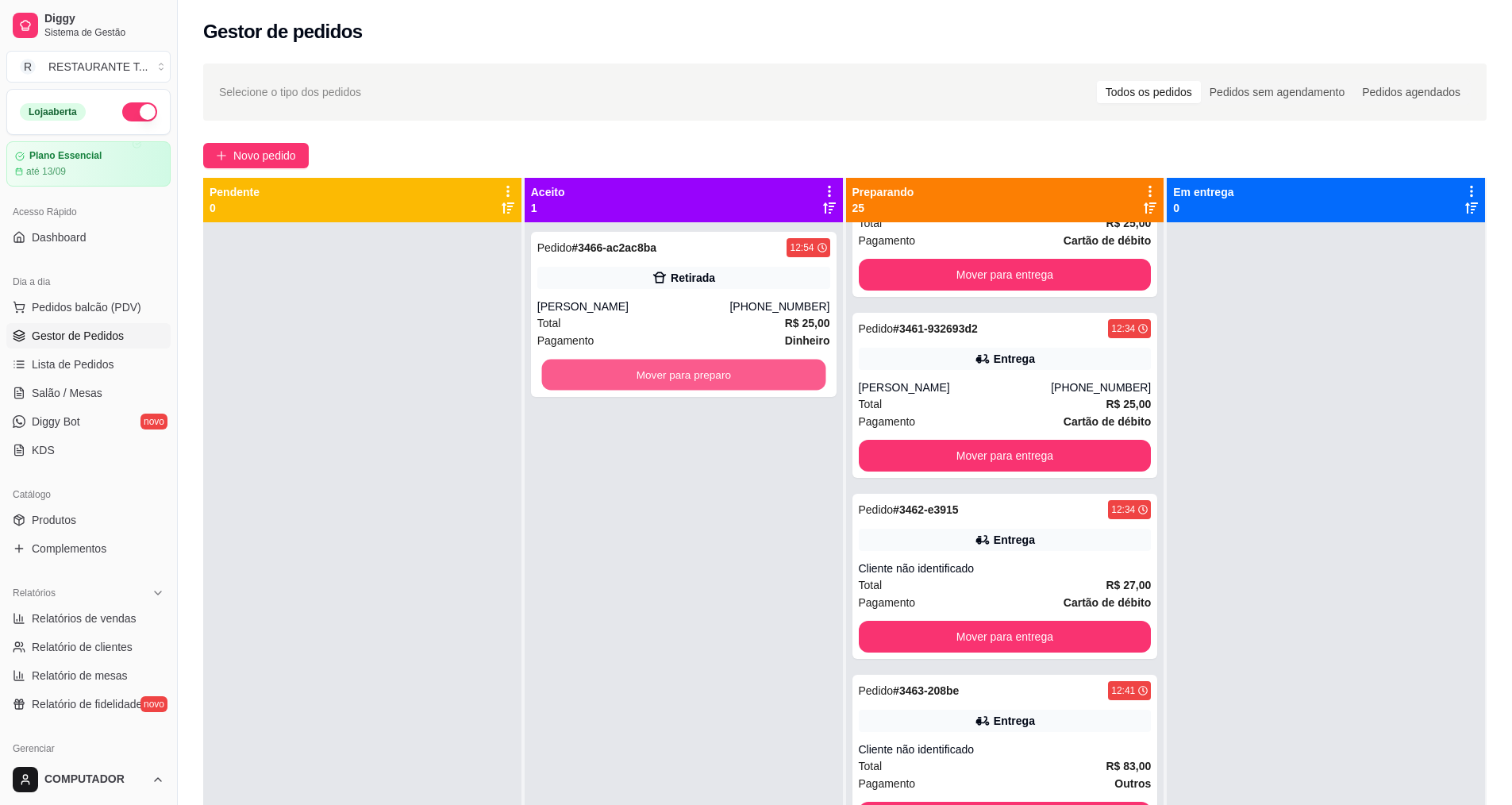
click at [739, 373] on button "Mover para preparo" at bounding box center [683, 376] width 285 height 31
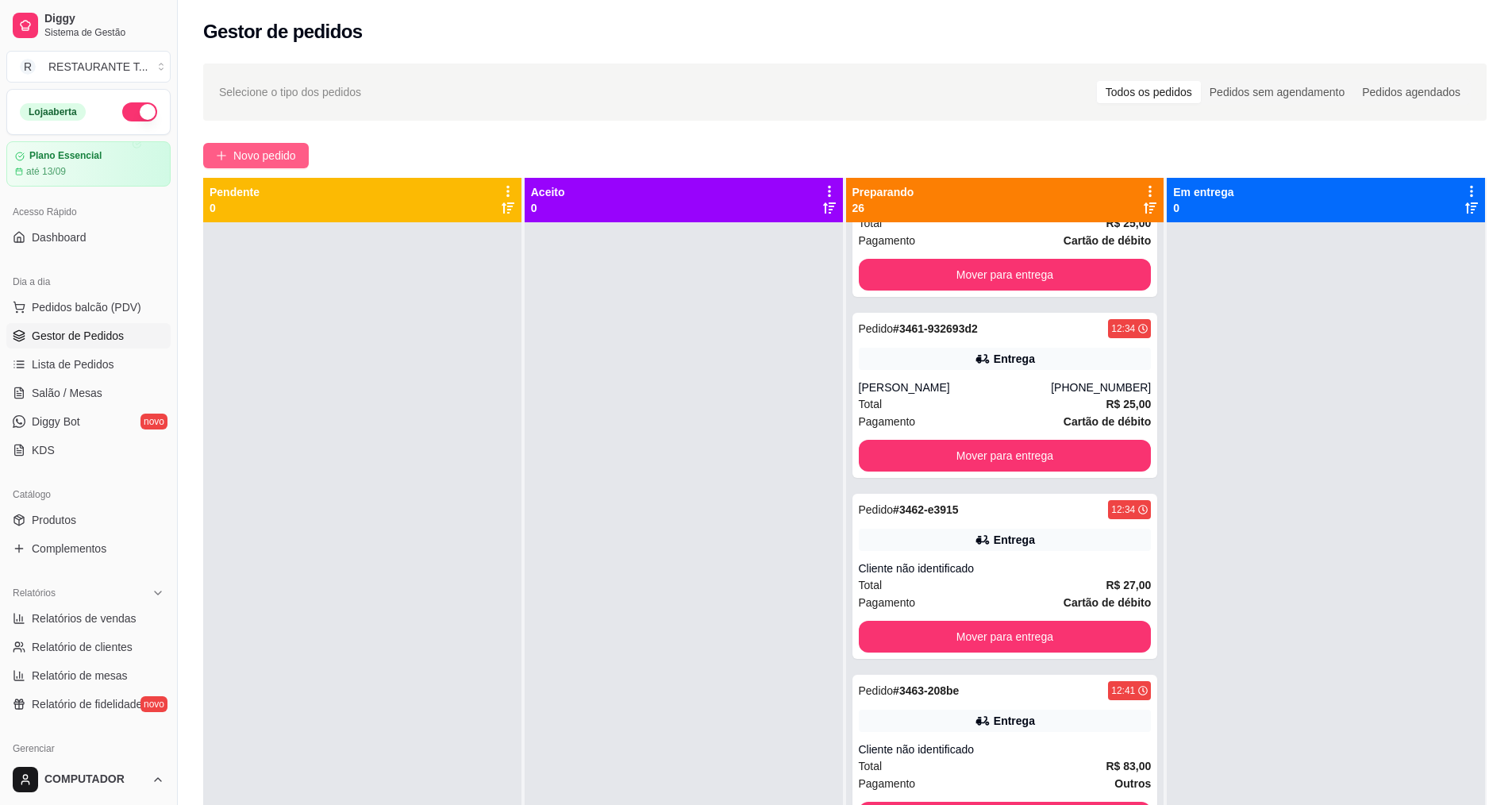
click at [270, 156] on span "Novo pedido" at bounding box center [265, 156] width 63 height 18
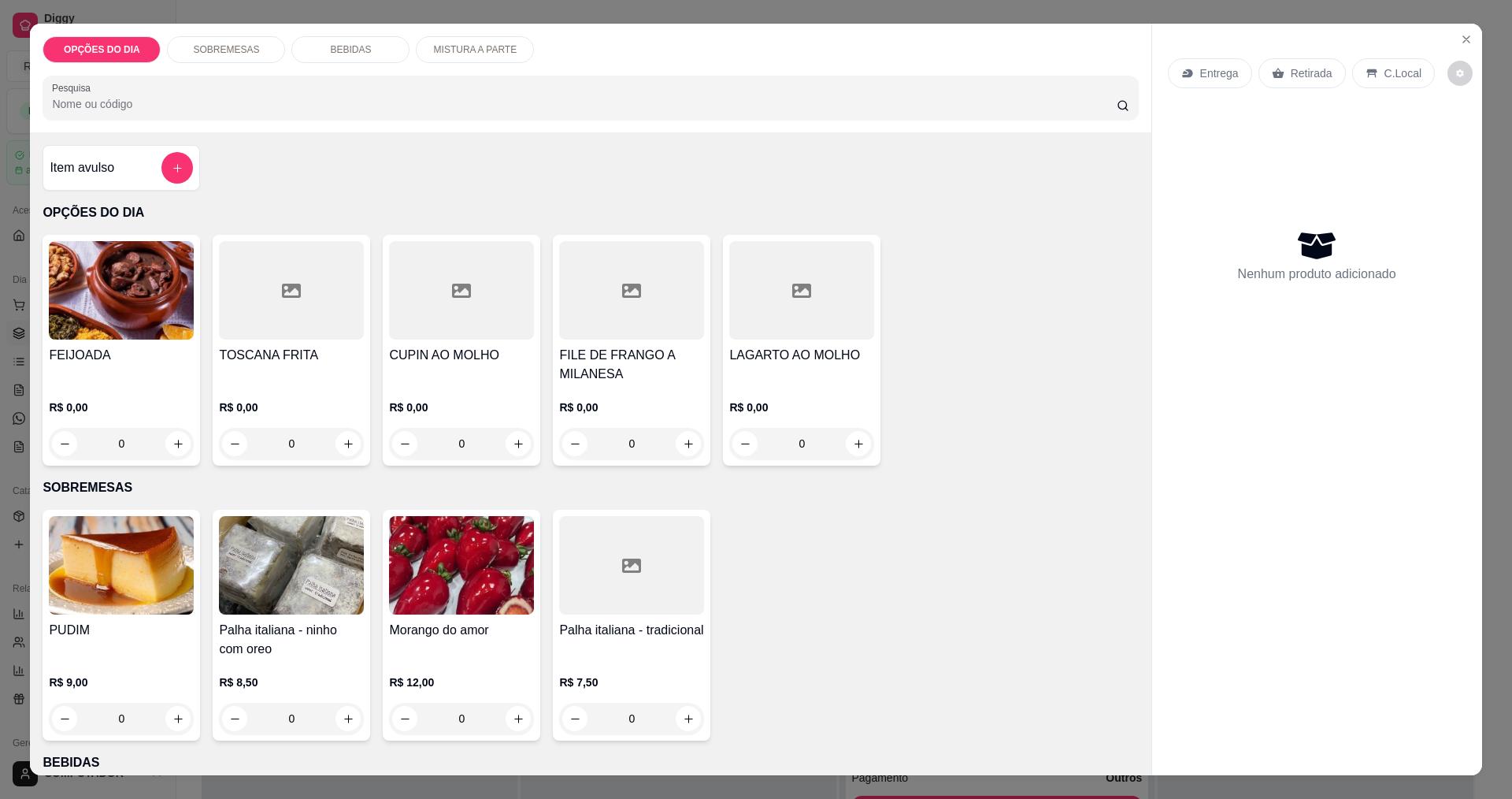
click at [512, 449] on div "0" at bounding box center [461, 444] width 145 height 31
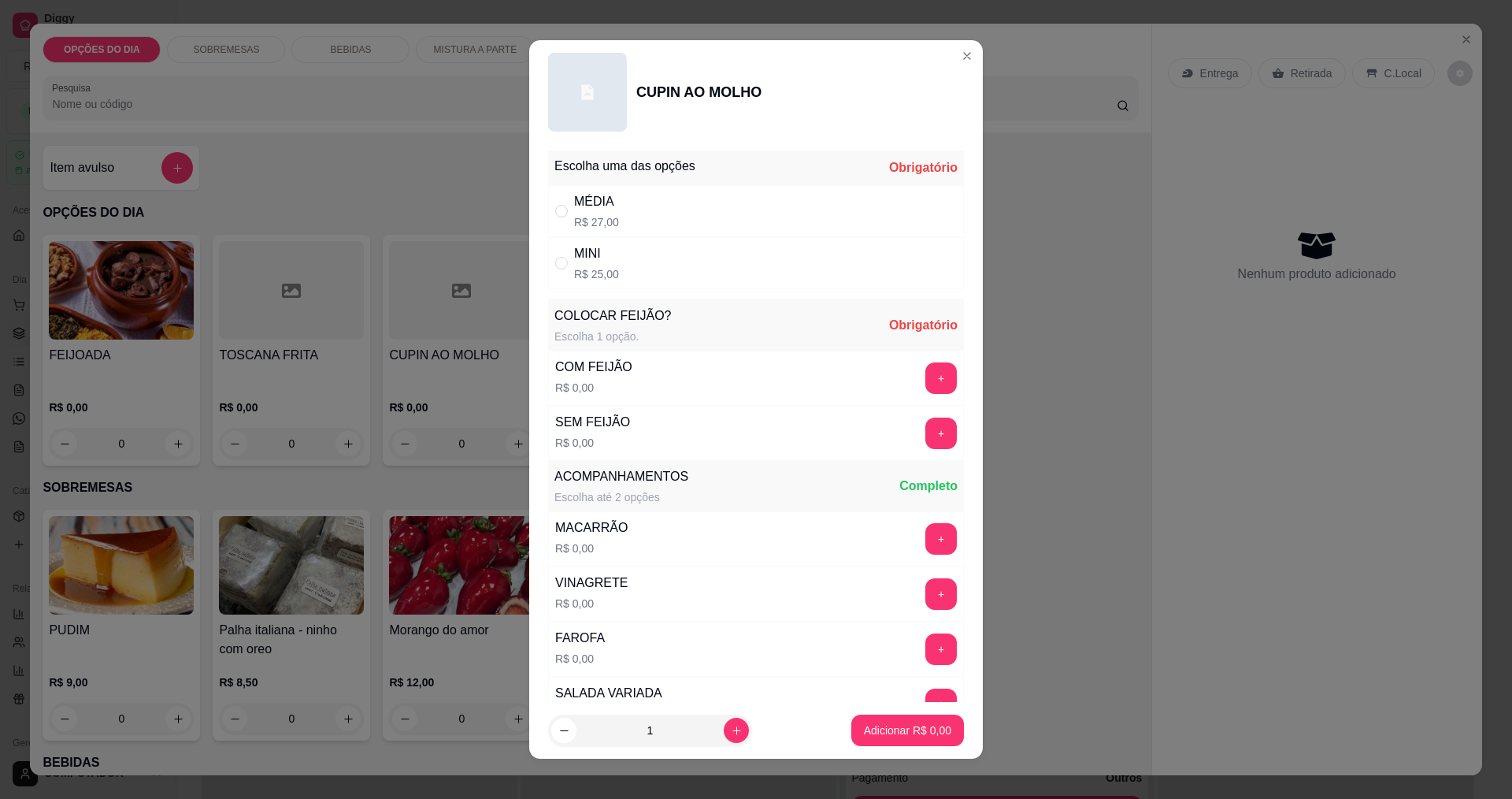
click at [548, 214] on div "MÉDIA R$ 27,00" at bounding box center [756, 212] width 415 height 52
radio input "true"
click at [926, 385] on button "+" at bounding box center [941, 378] width 31 height 31
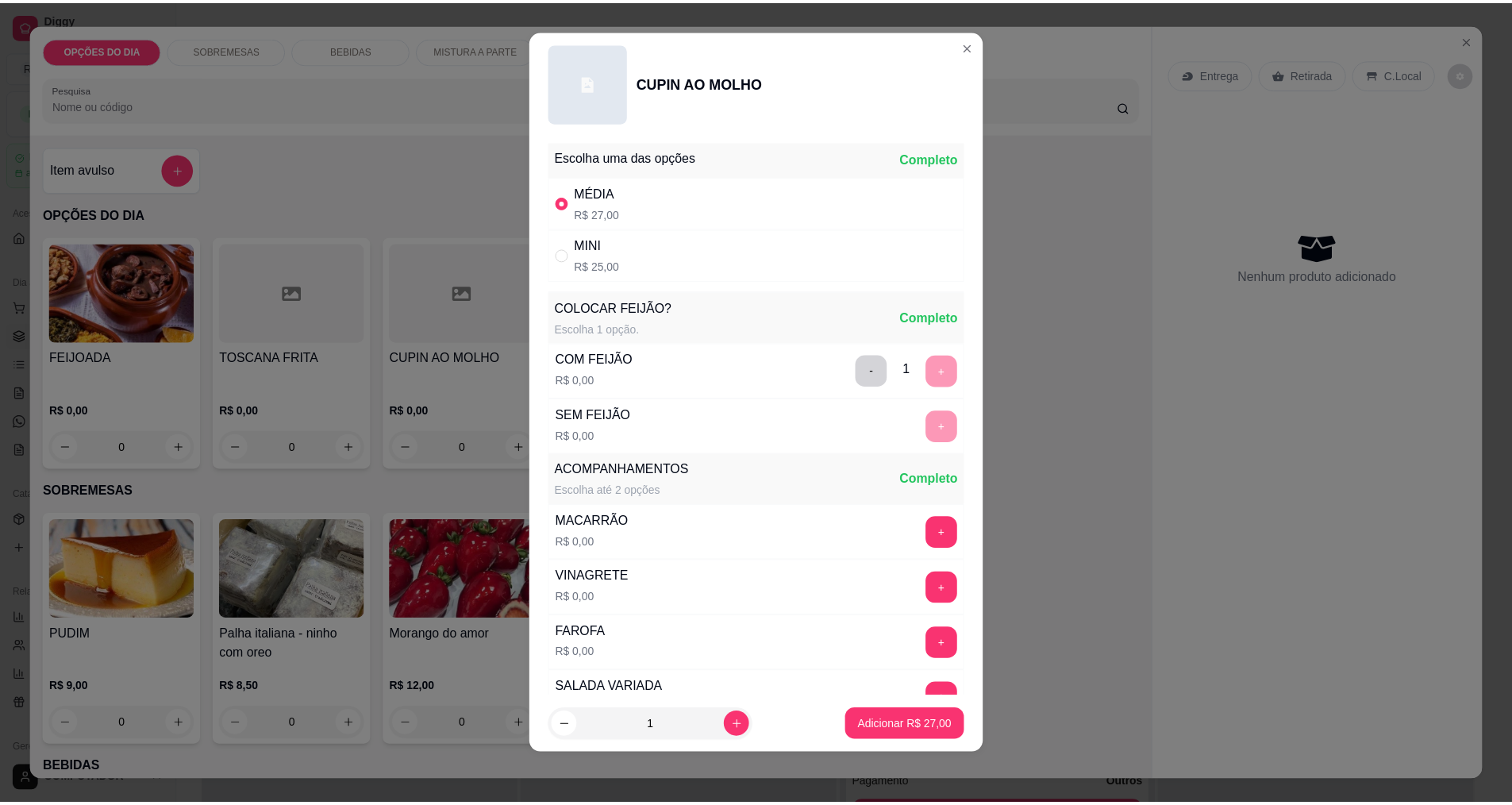
scroll to position [319, 0]
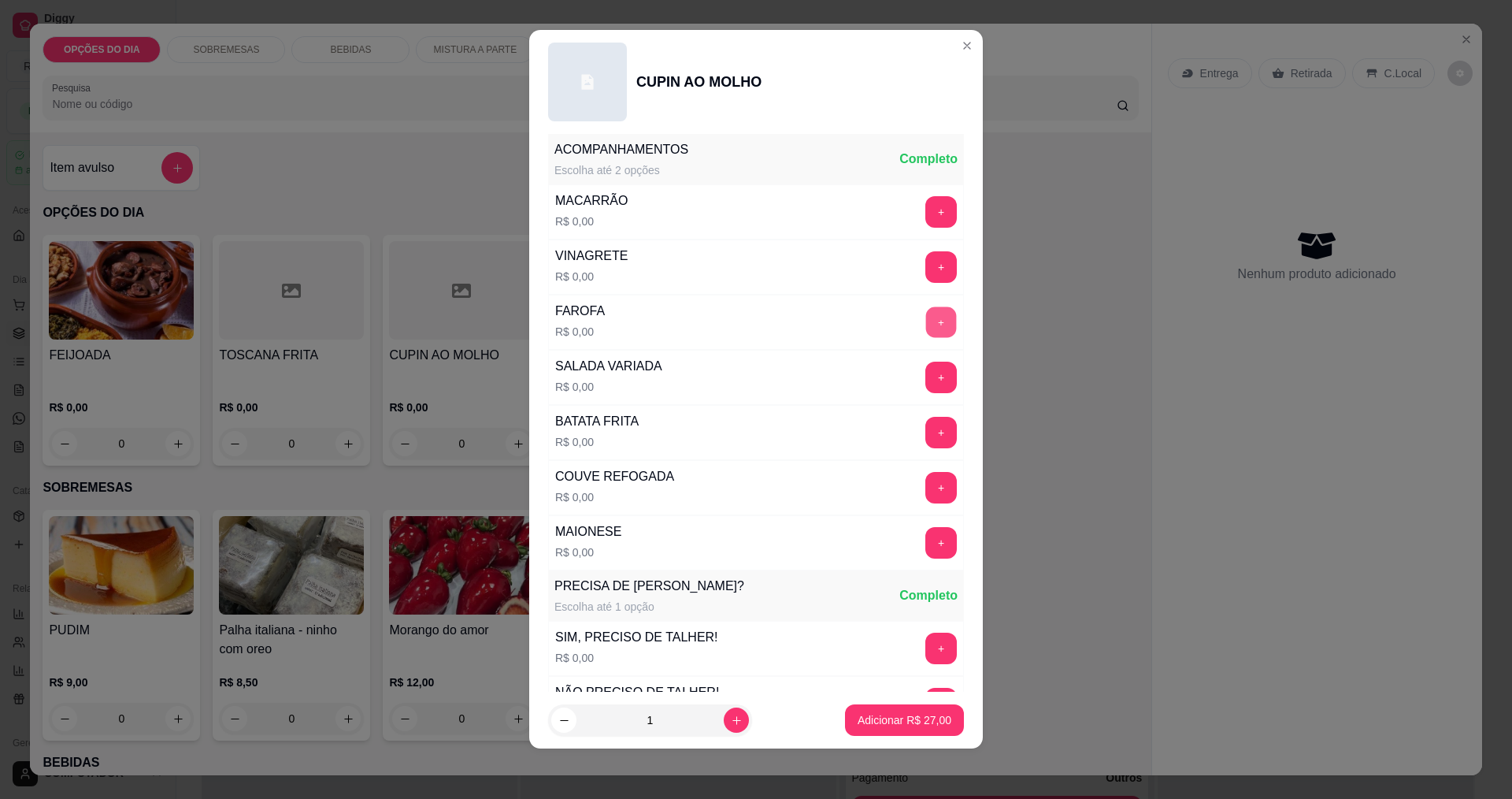
click at [926, 319] on button "+" at bounding box center [941, 322] width 31 height 31
click at [926, 270] on button "+" at bounding box center [941, 267] width 31 height 31
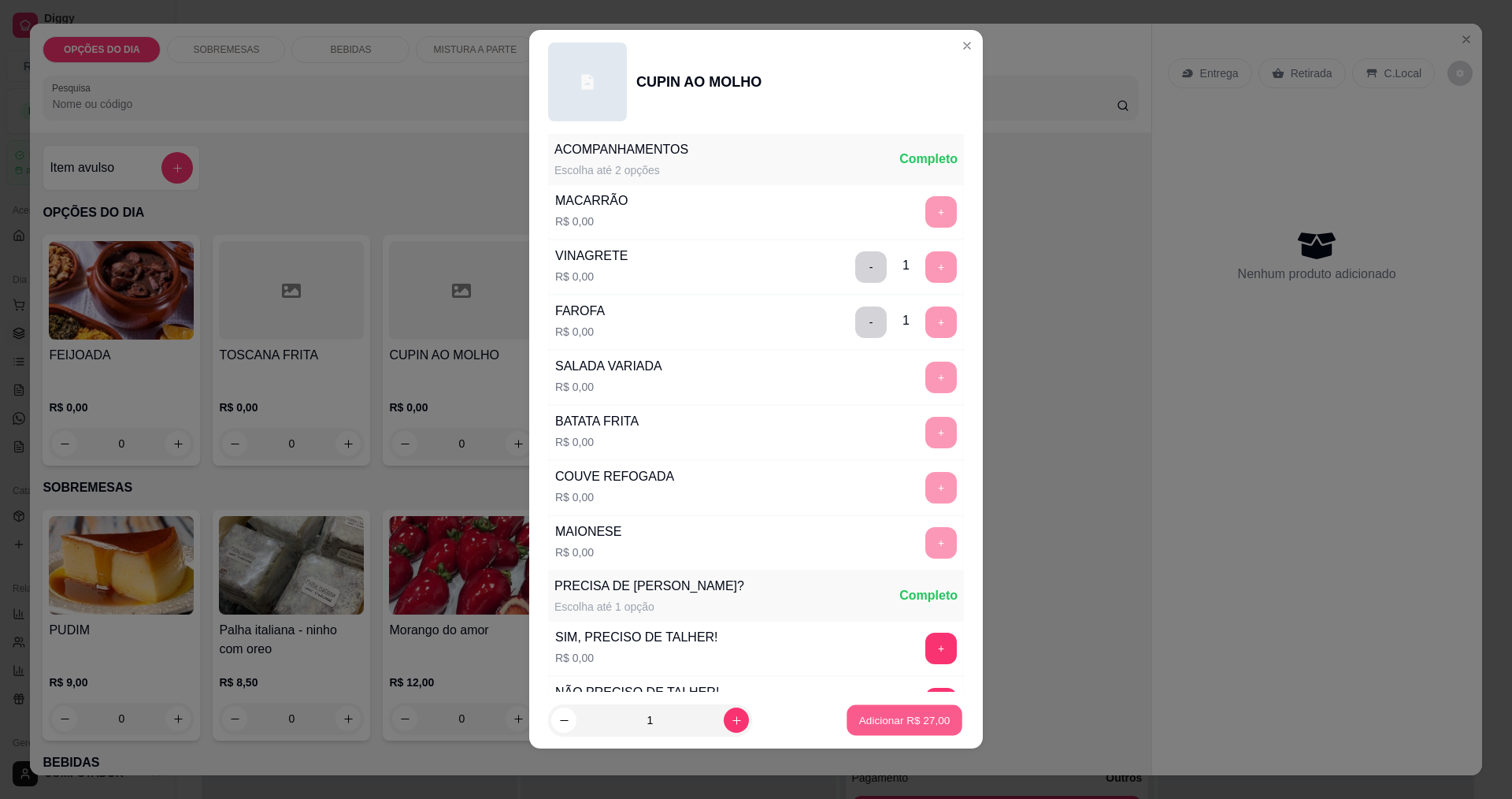
click at [897, 713] on p "Adicionar R$ 27,00" at bounding box center [904, 719] width 91 height 15
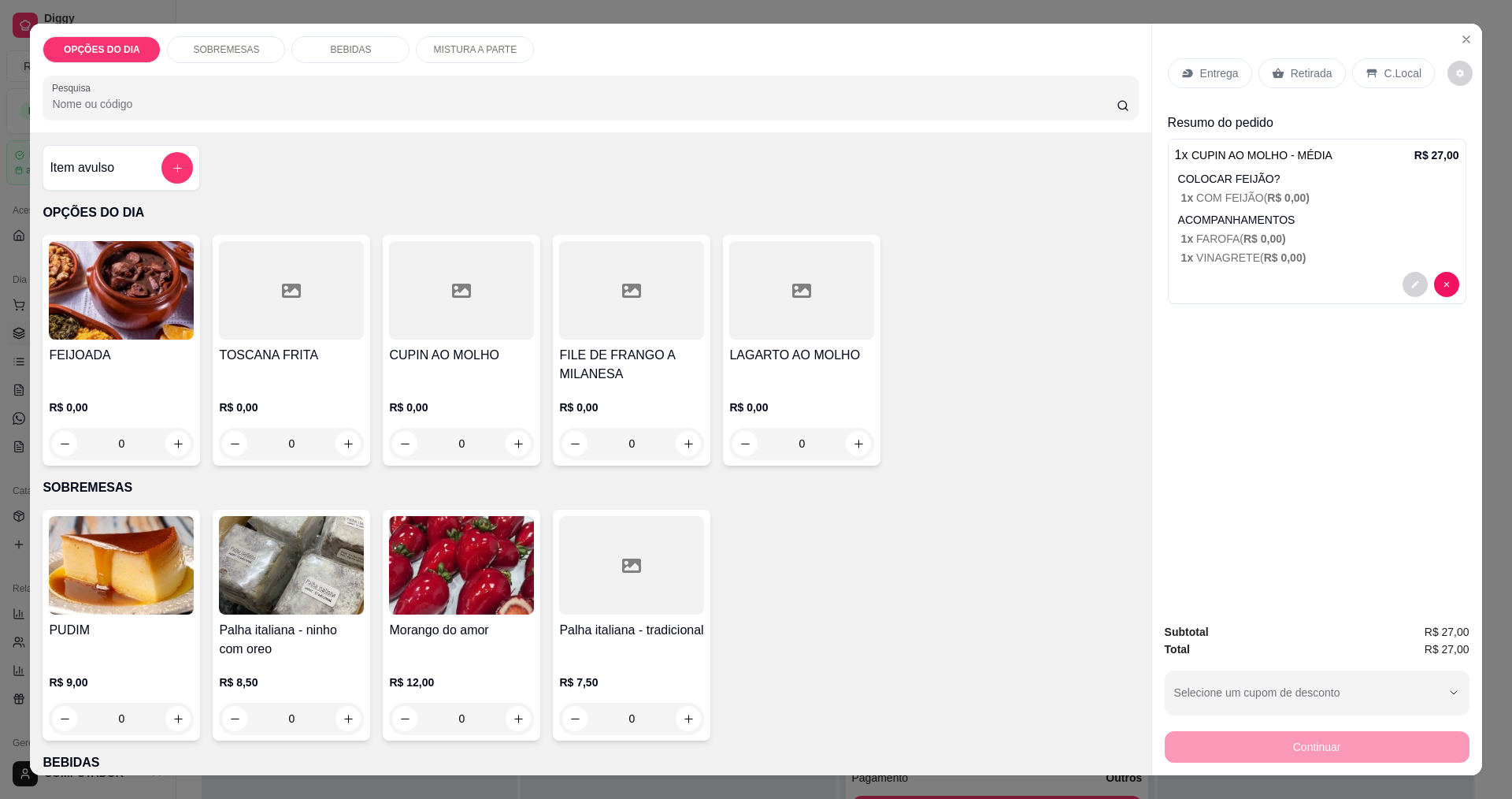
click at [1291, 74] on p "Retirada" at bounding box center [1311, 73] width 42 height 16
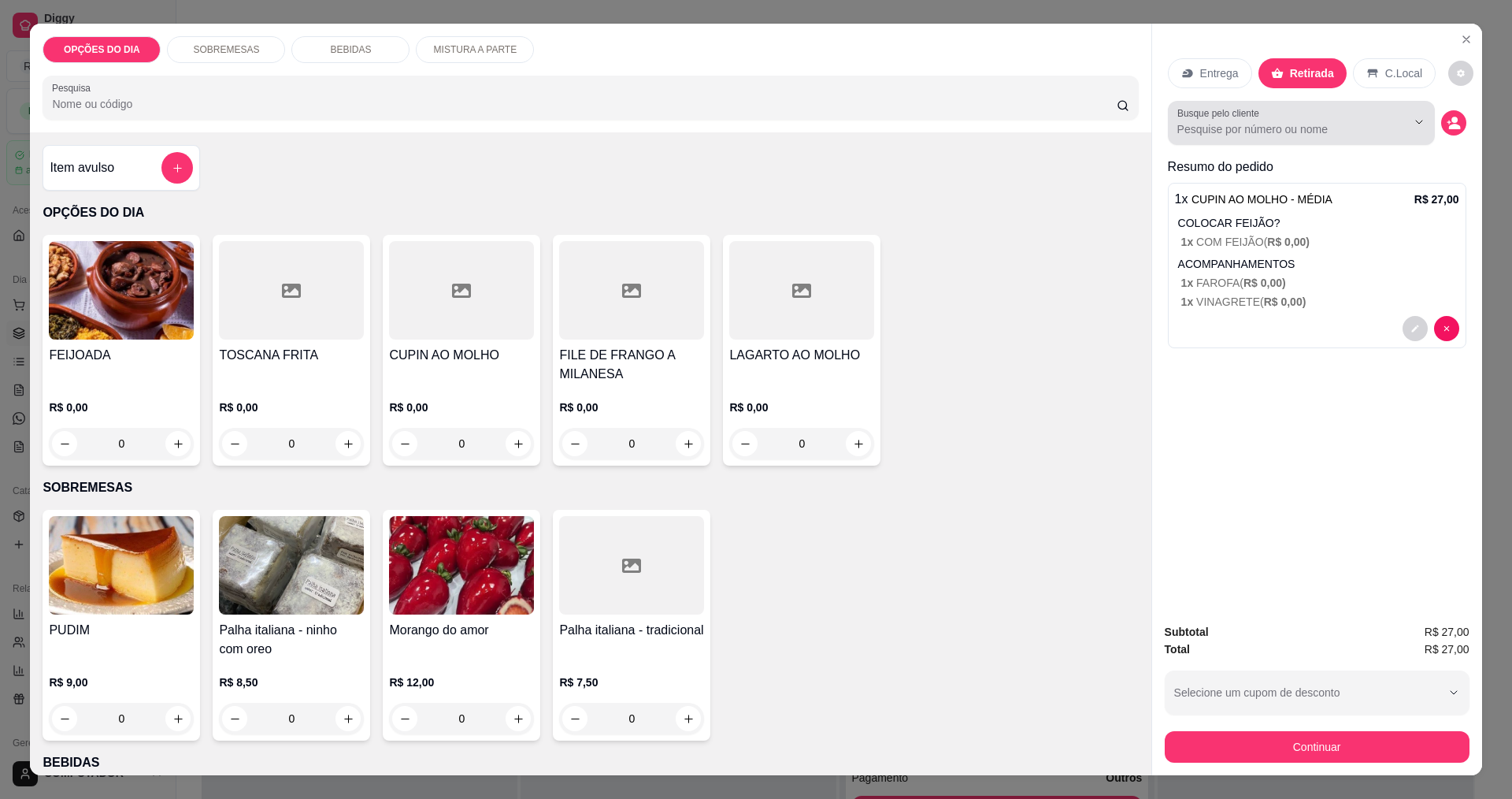
click at [1272, 753] on button "Continuar" at bounding box center [1317, 747] width 305 height 31
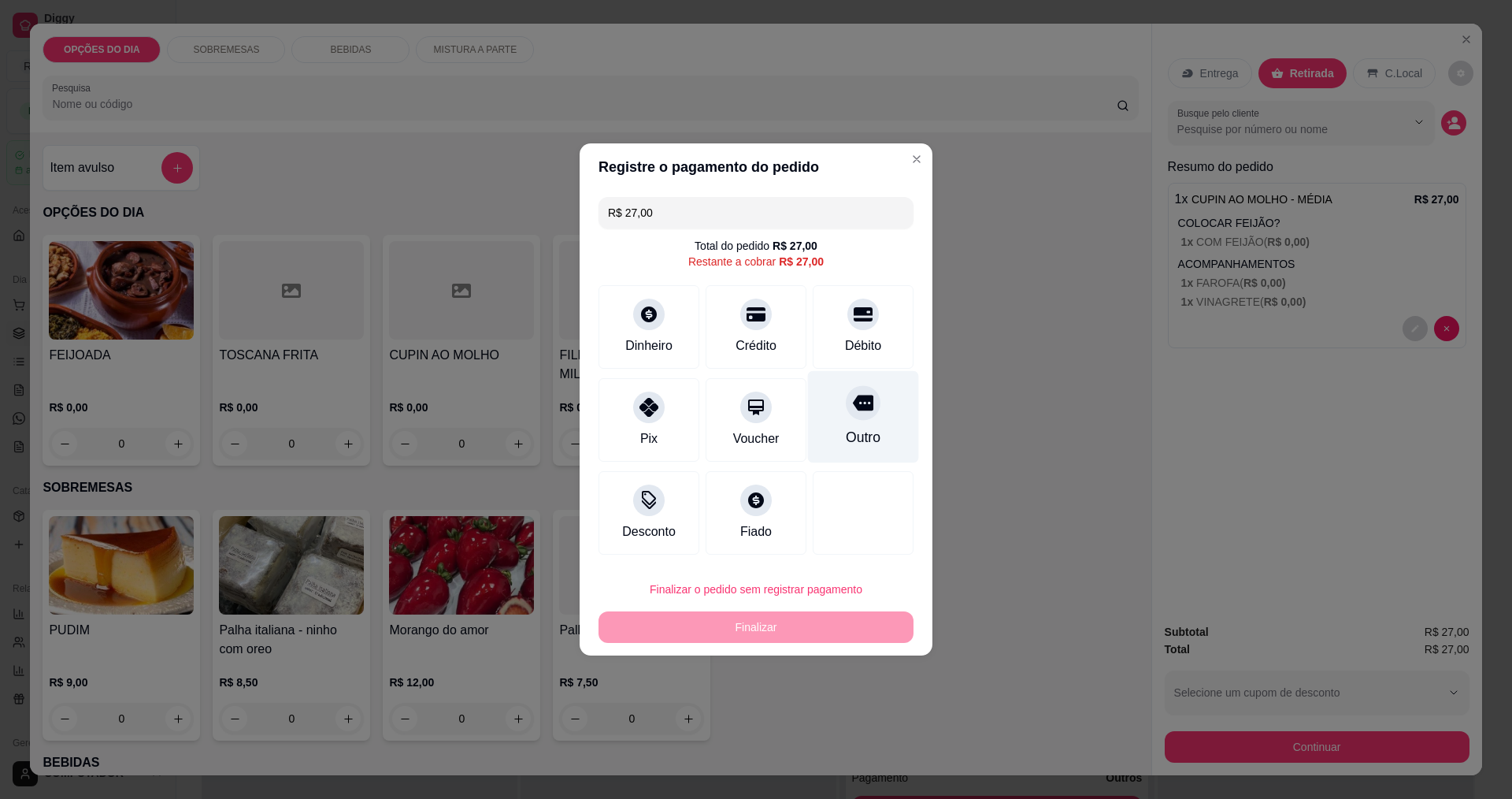
click at [878, 442] on div "Outro" at bounding box center [864, 416] width 111 height 92
type input "R$ 0,00"
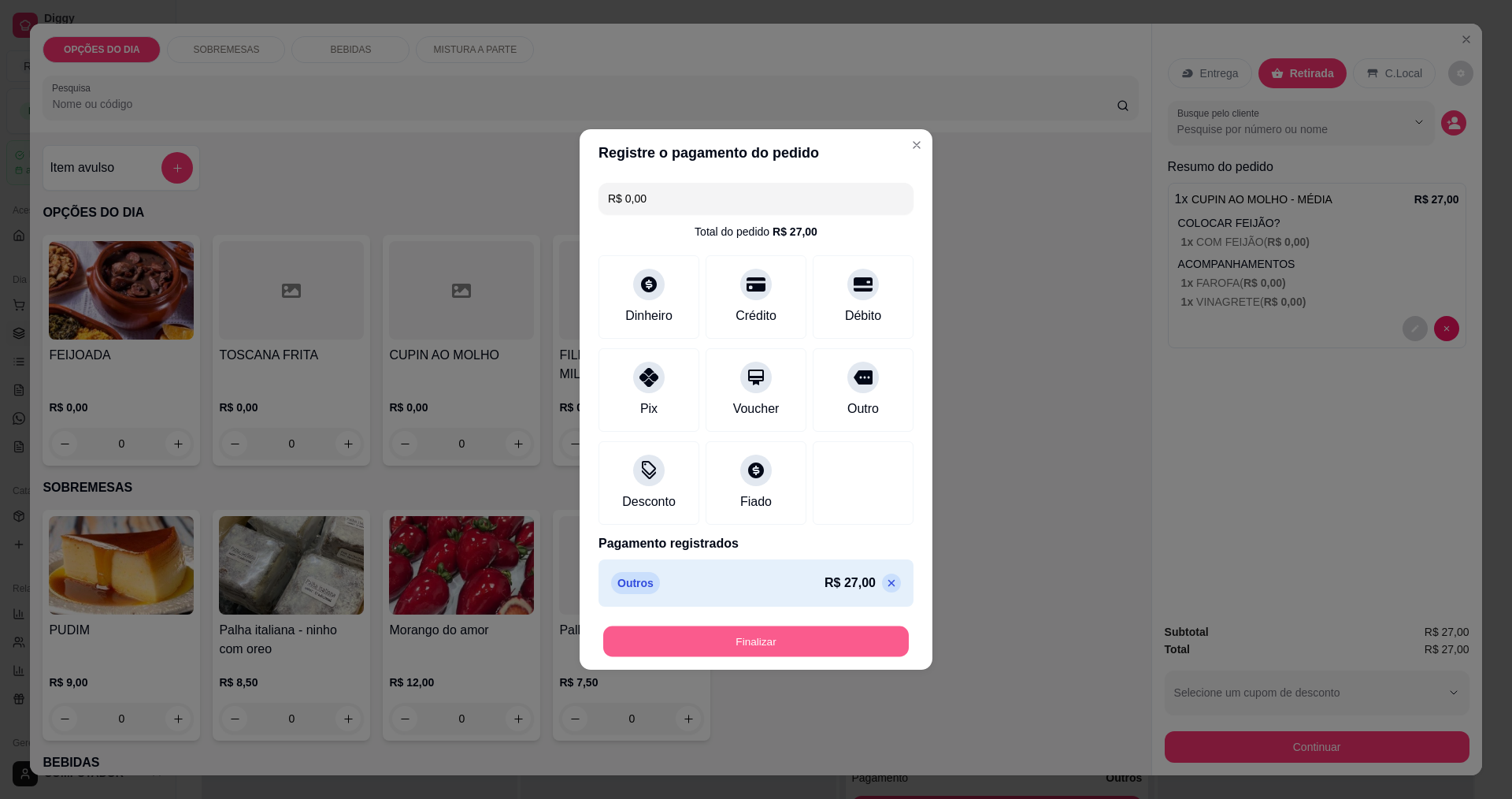
click at [797, 629] on button "Finalizar" at bounding box center [756, 642] width 306 height 31
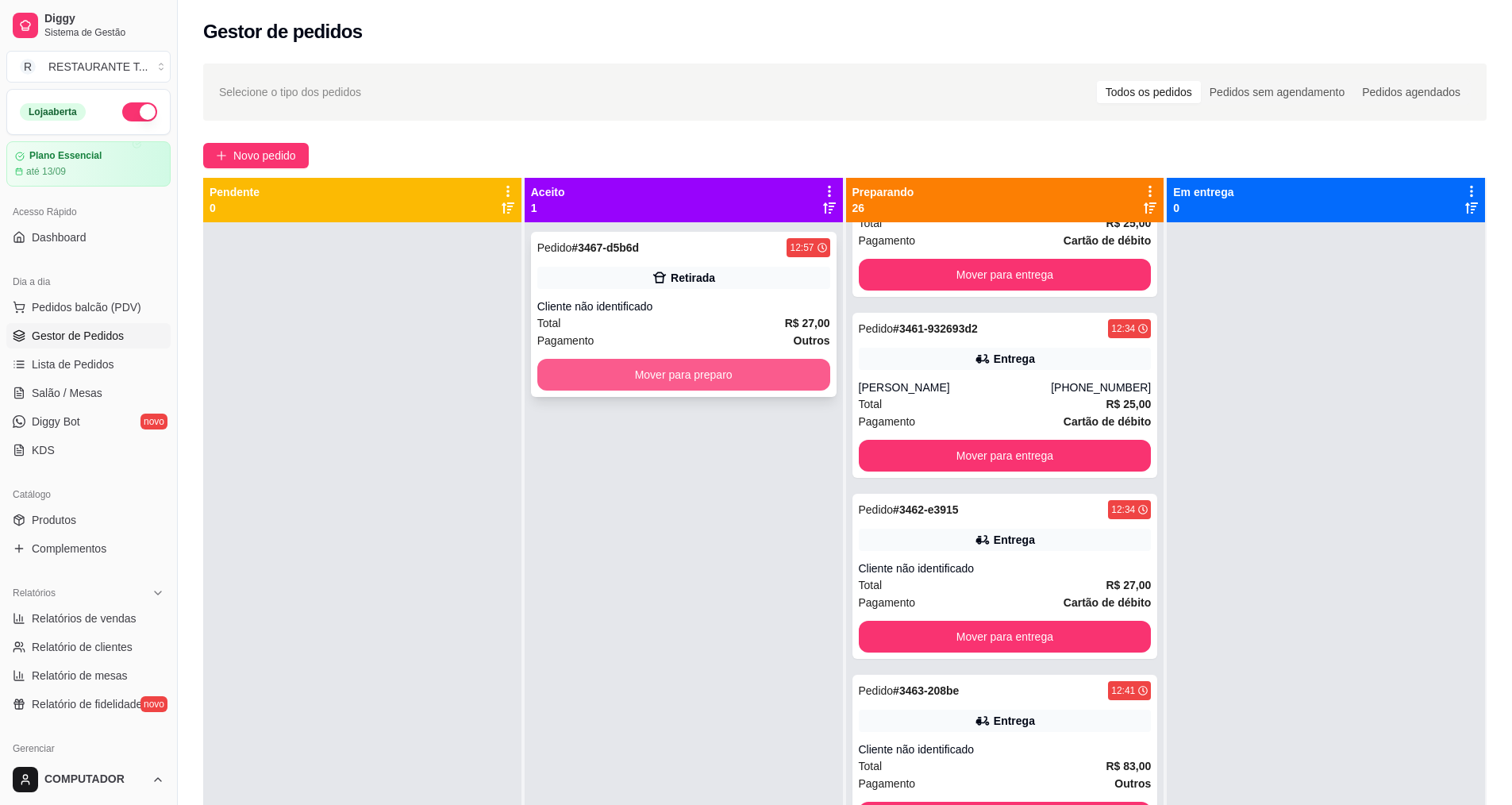
click at [737, 375] on button "Mover para preparo" at bounding box center [683, 375] width 292 height 31
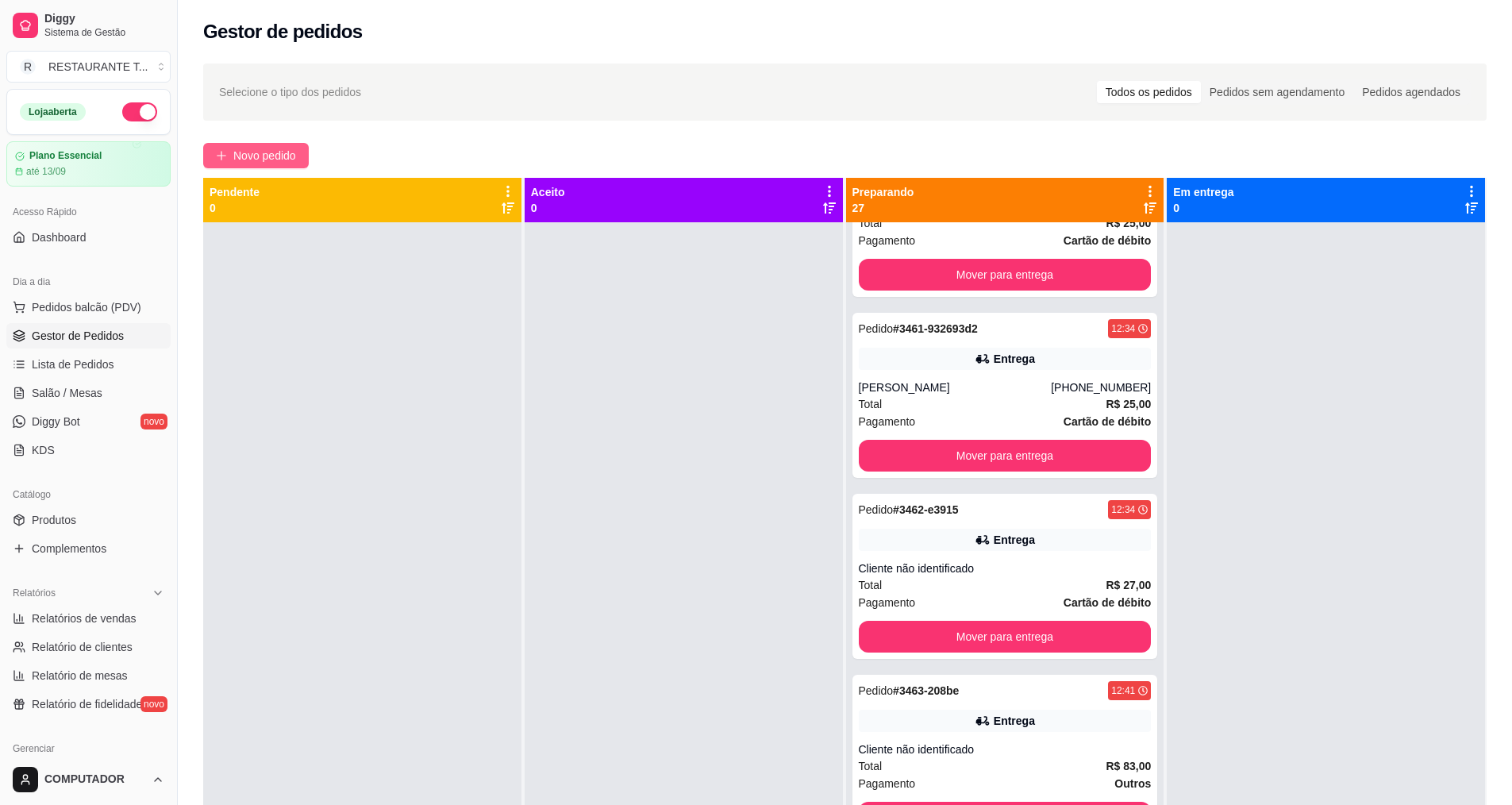
click at [291, 146] on button "Novo pedido" at bounding box center [256, 156] width 106 height 25
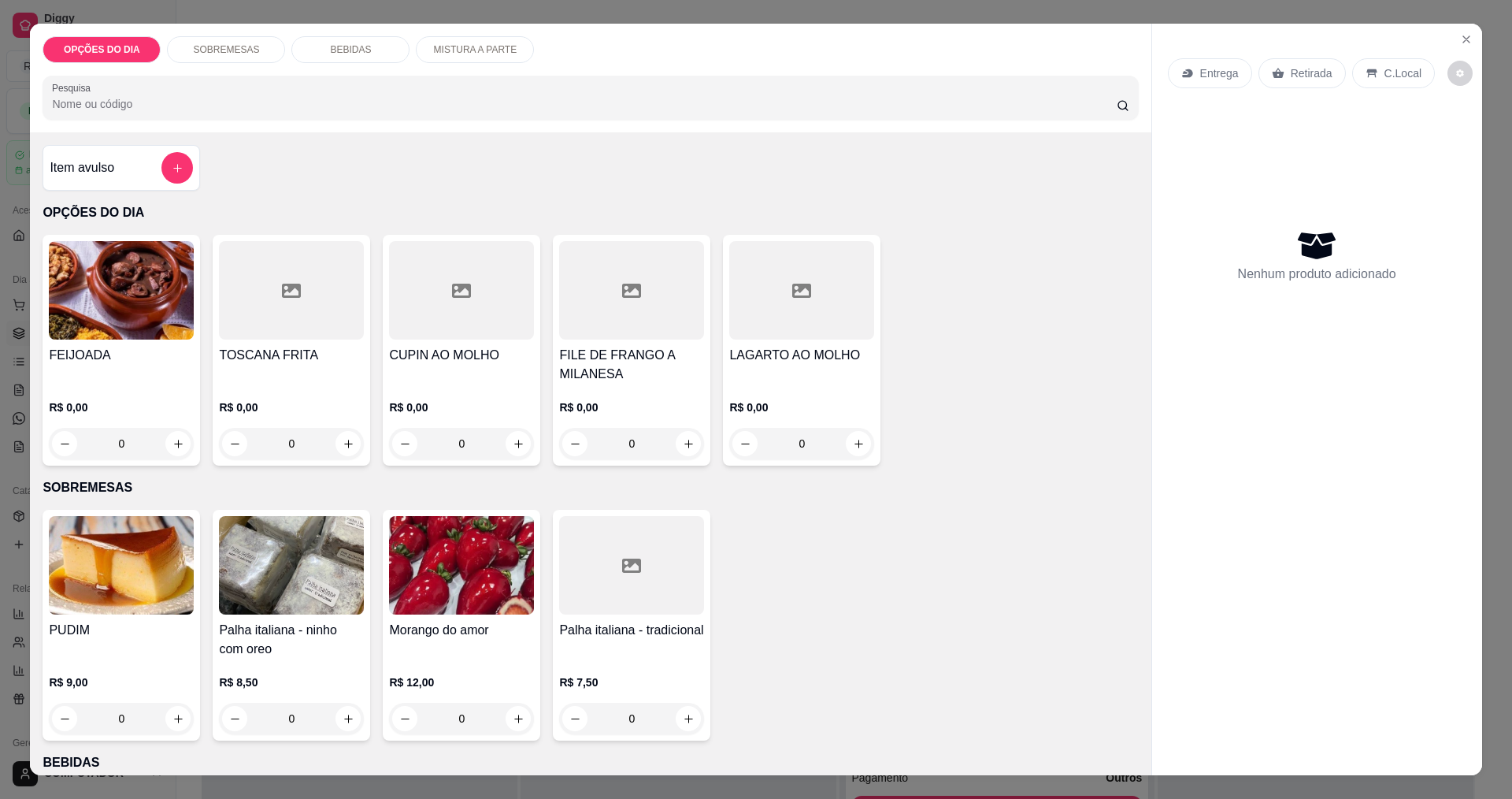
click at [177, 446] on div "0" at bounding box center [120, 444] width 145 height 31
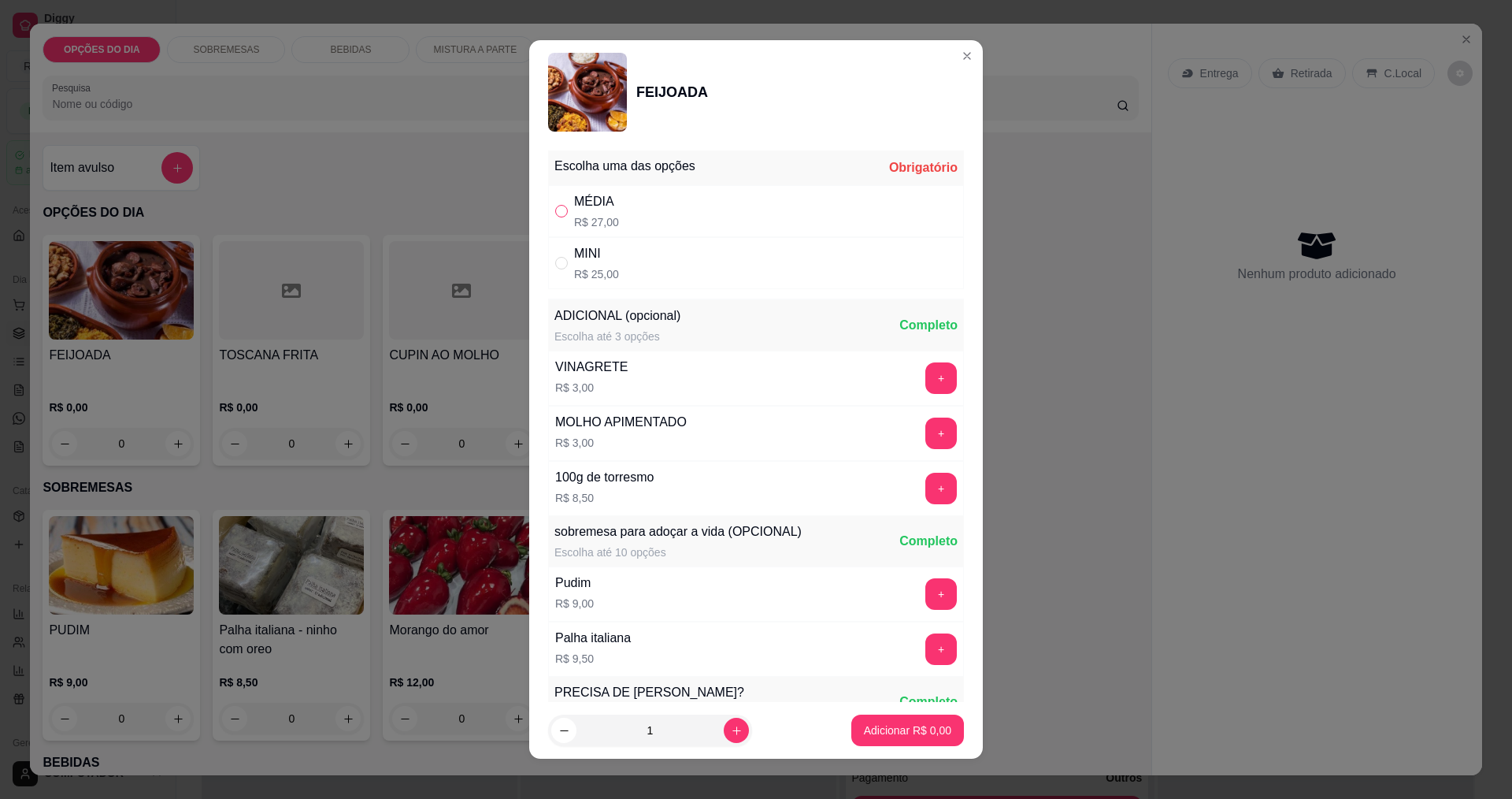
click at [560, 211] on input "" at bounding box center [561, 211] width 13 height 13
radio input "true"
click at [860, 738] on p "Adicionar R$ 27,00" at bounding box center [904, 730] width 94 height 16
type input "1"
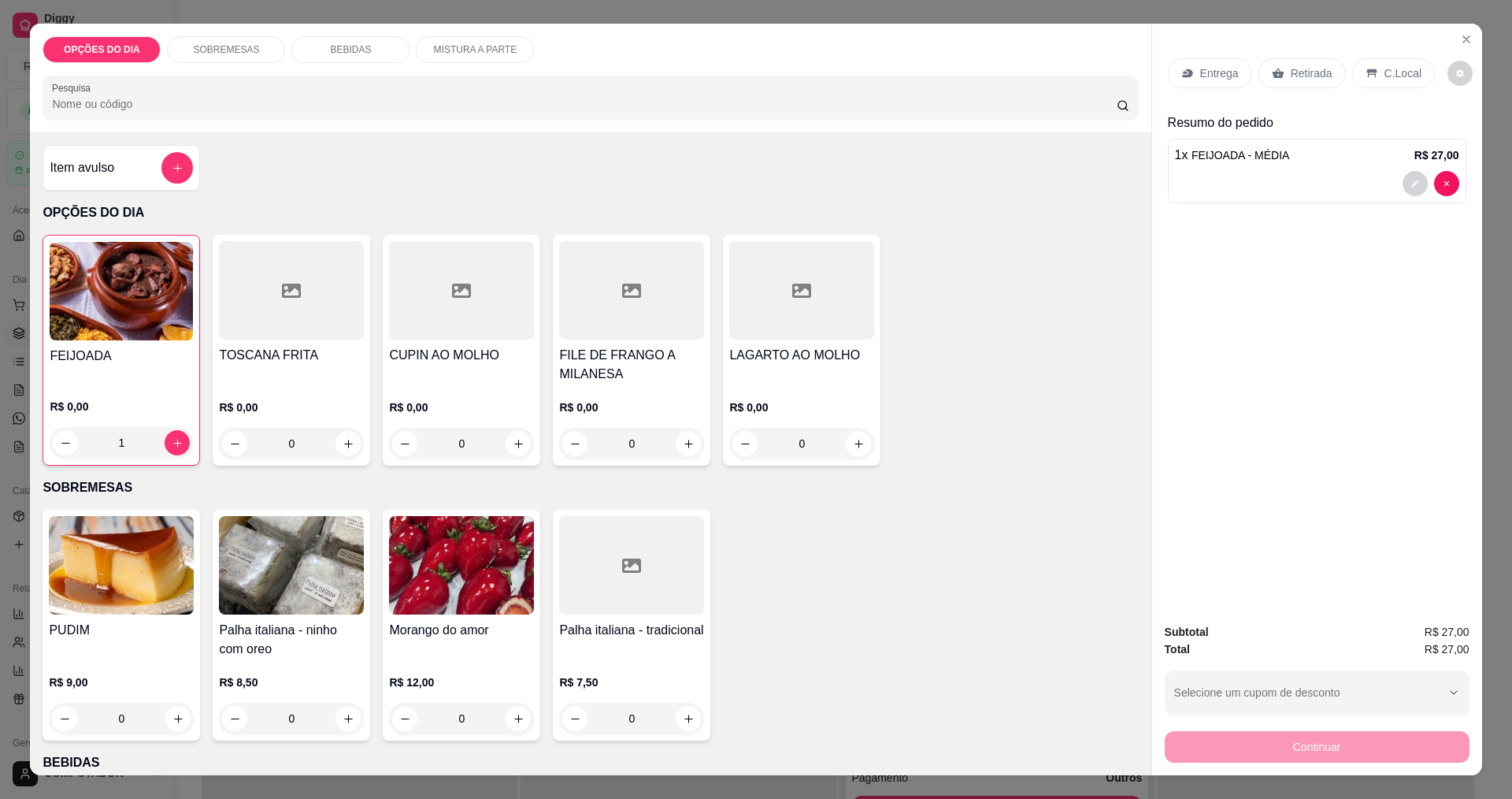
click at [1211, 69] on p "Entrega" at bounding box center [1220, 73] width 39 height 16
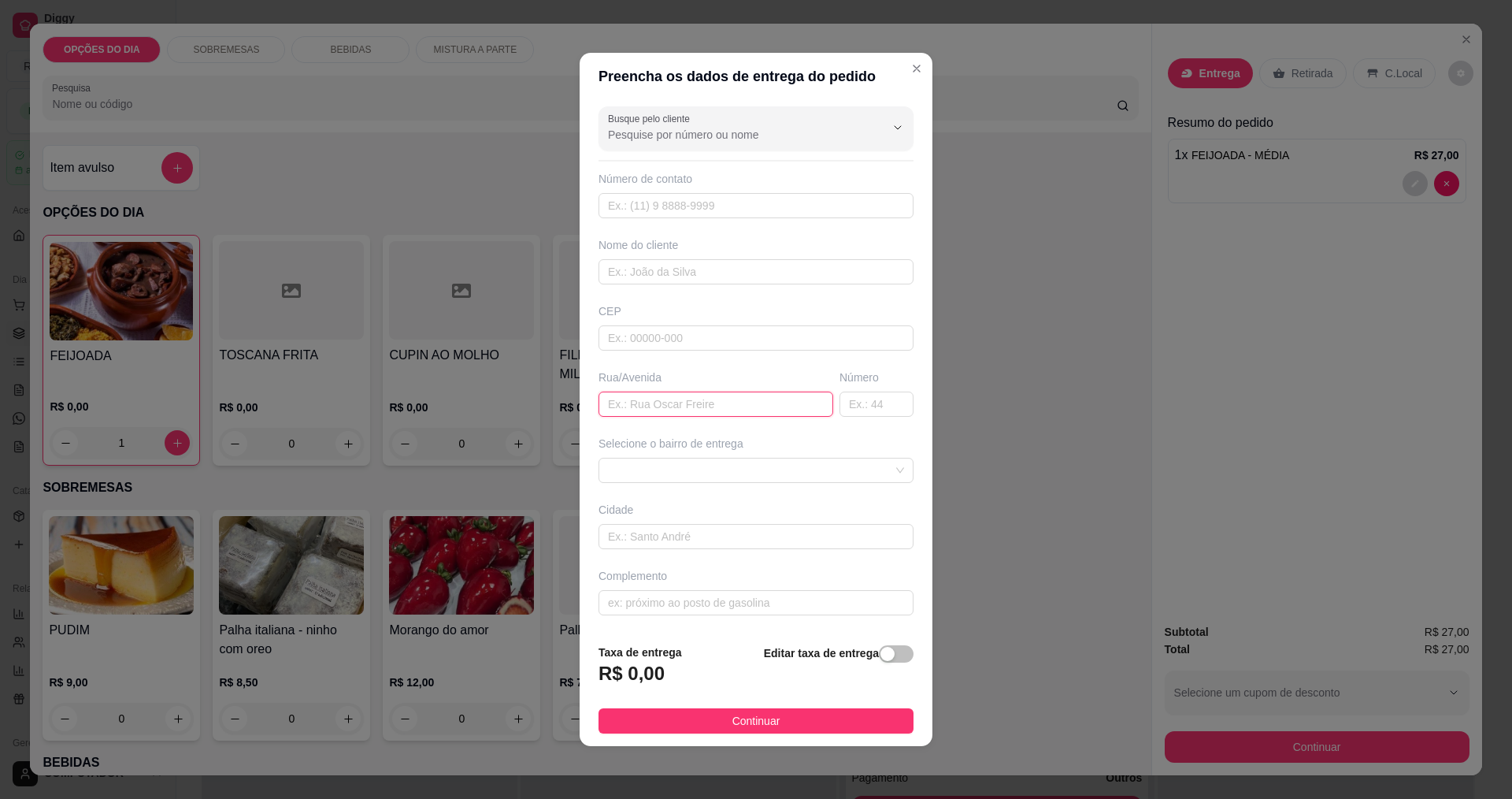
click at [687, 398] on input "text" at bounding box center [716, 404] width 235 height 25
type input "[PERSON_NAME]"
click at [721, 473] on span at bounding box center [756, 470] width 296 height 23
type input "98"
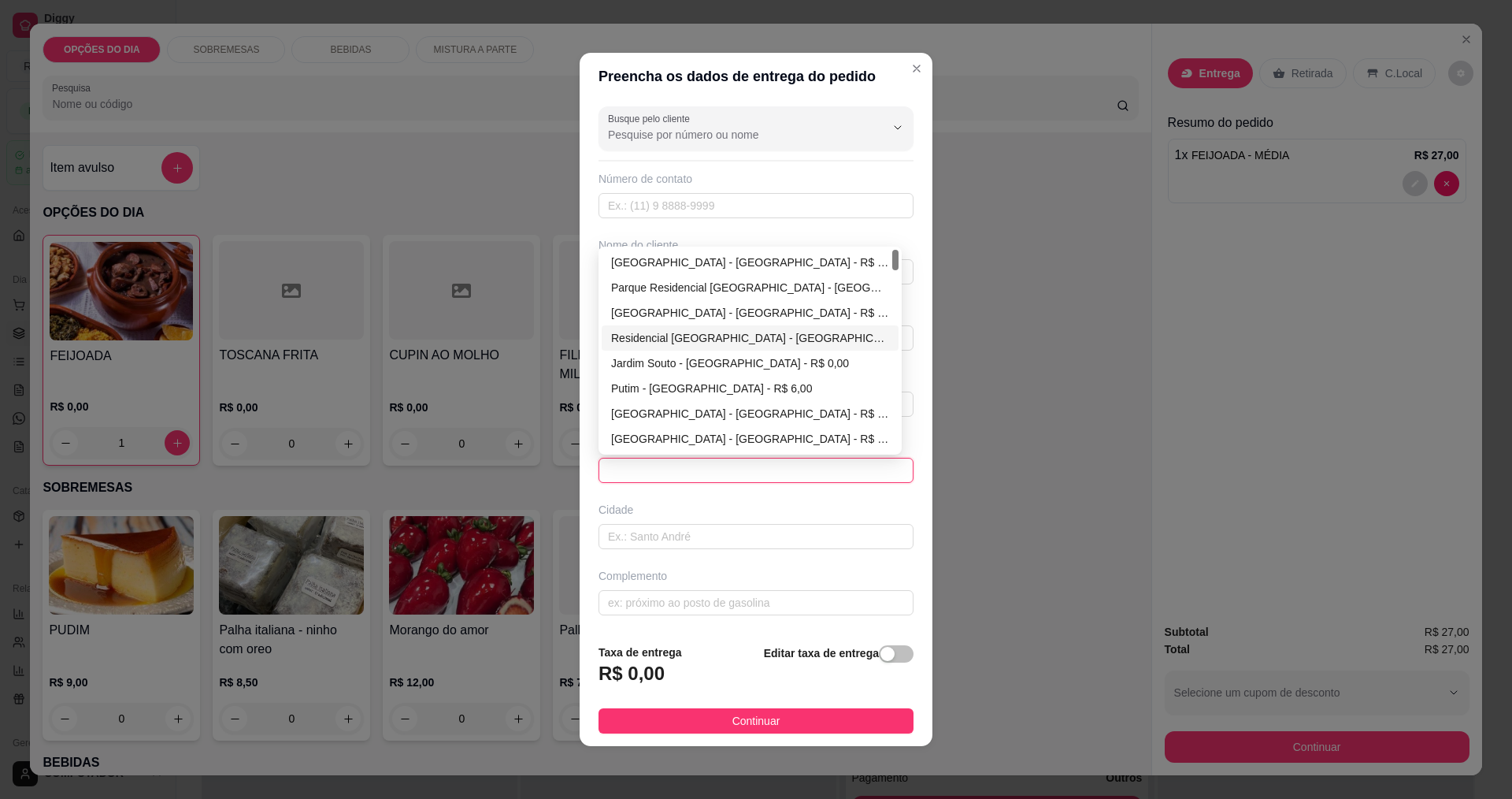
click at [692, 331] on div "Residencial [GEOGRAPHIC_DATA] - [GEOGRAPHIC_DATA] - R$ 0,00" at bounding box center [750, 338] width 278 height 17
type input "[GEOGRAPHIC_DATA]"
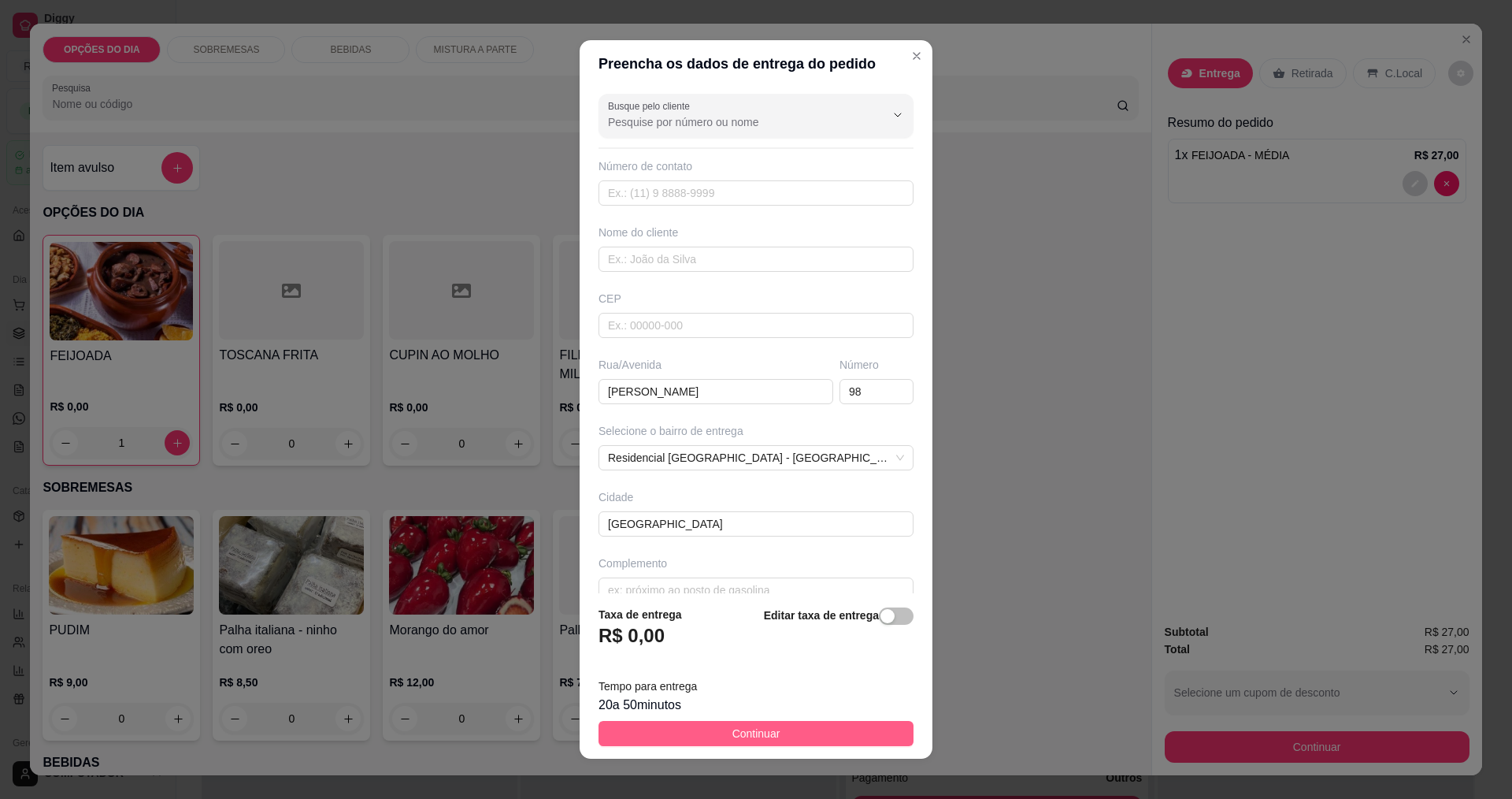
click at [796, 745] on button "Continuar" at bounding box center [756, 734] width 315 height 25
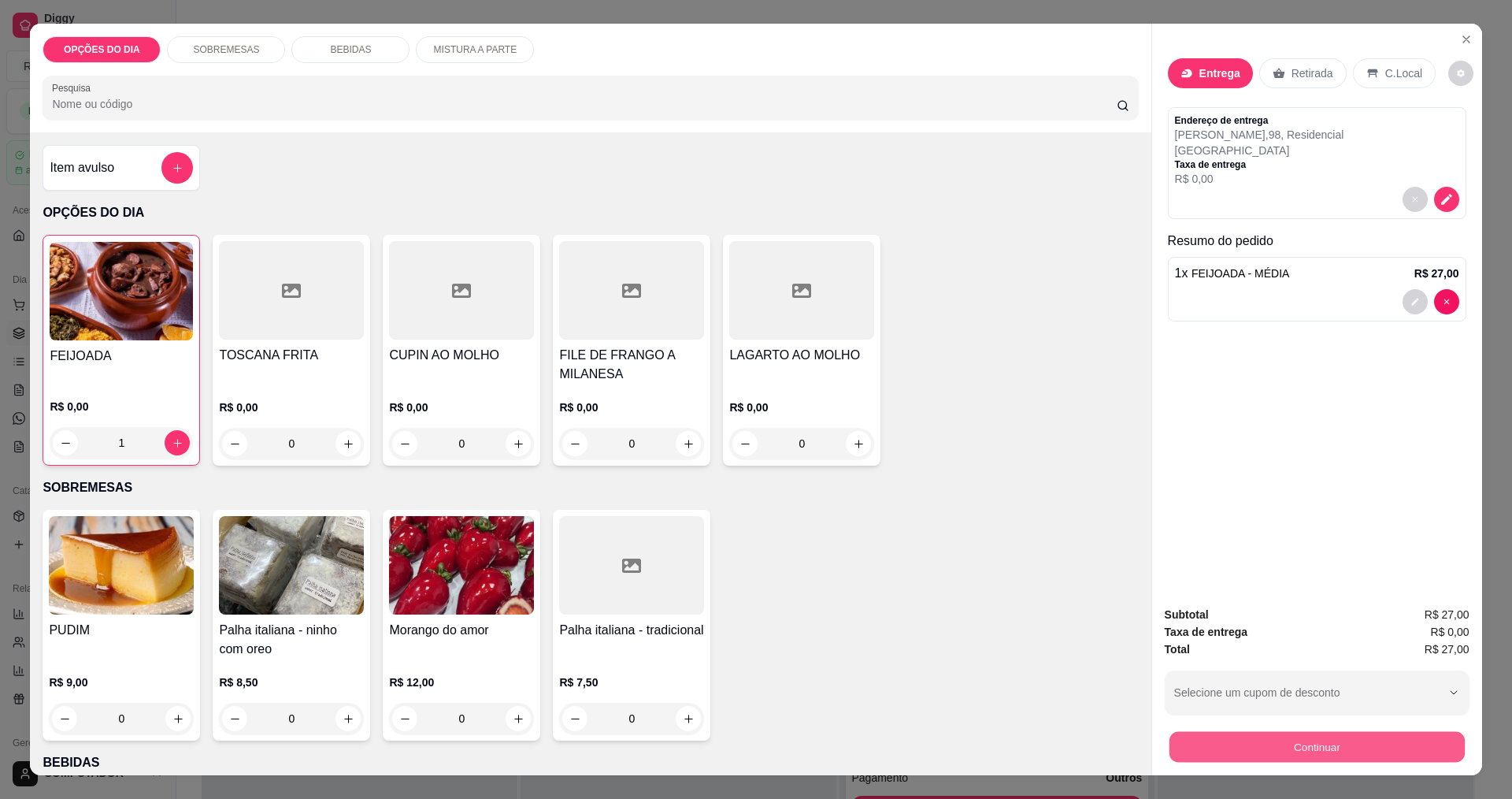
click at [1209, 742] on button "Continuar" at bounding box center [1316, 747] width 295 height 31
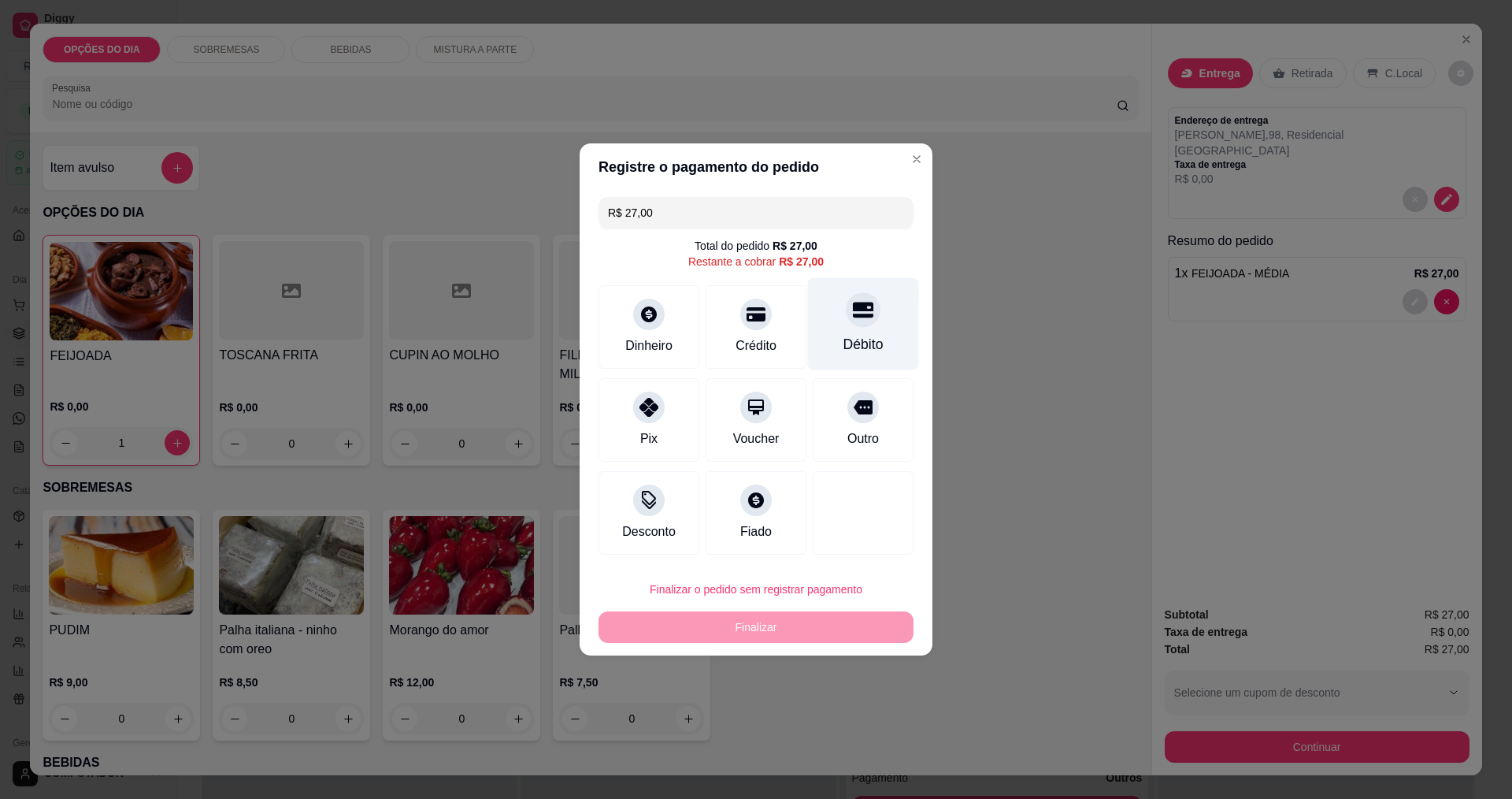
click at [823, 335] on div "Débito" at bounding box center [864, 323] width 111 height 92
type input "R$ 0,00"
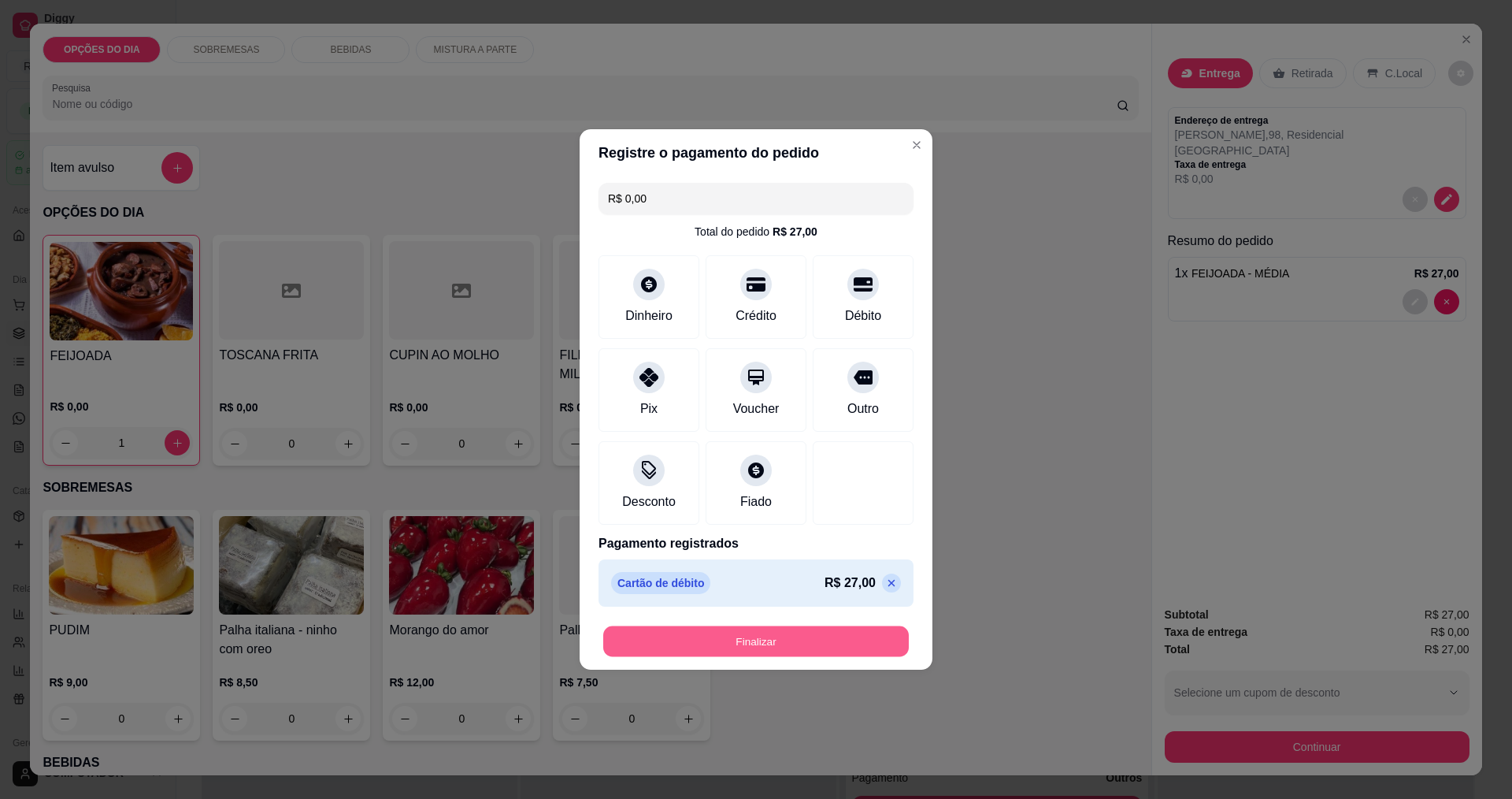
click at [822, 637] on button "Finalizar" at bounding box center [756, 642] width 306 height 31
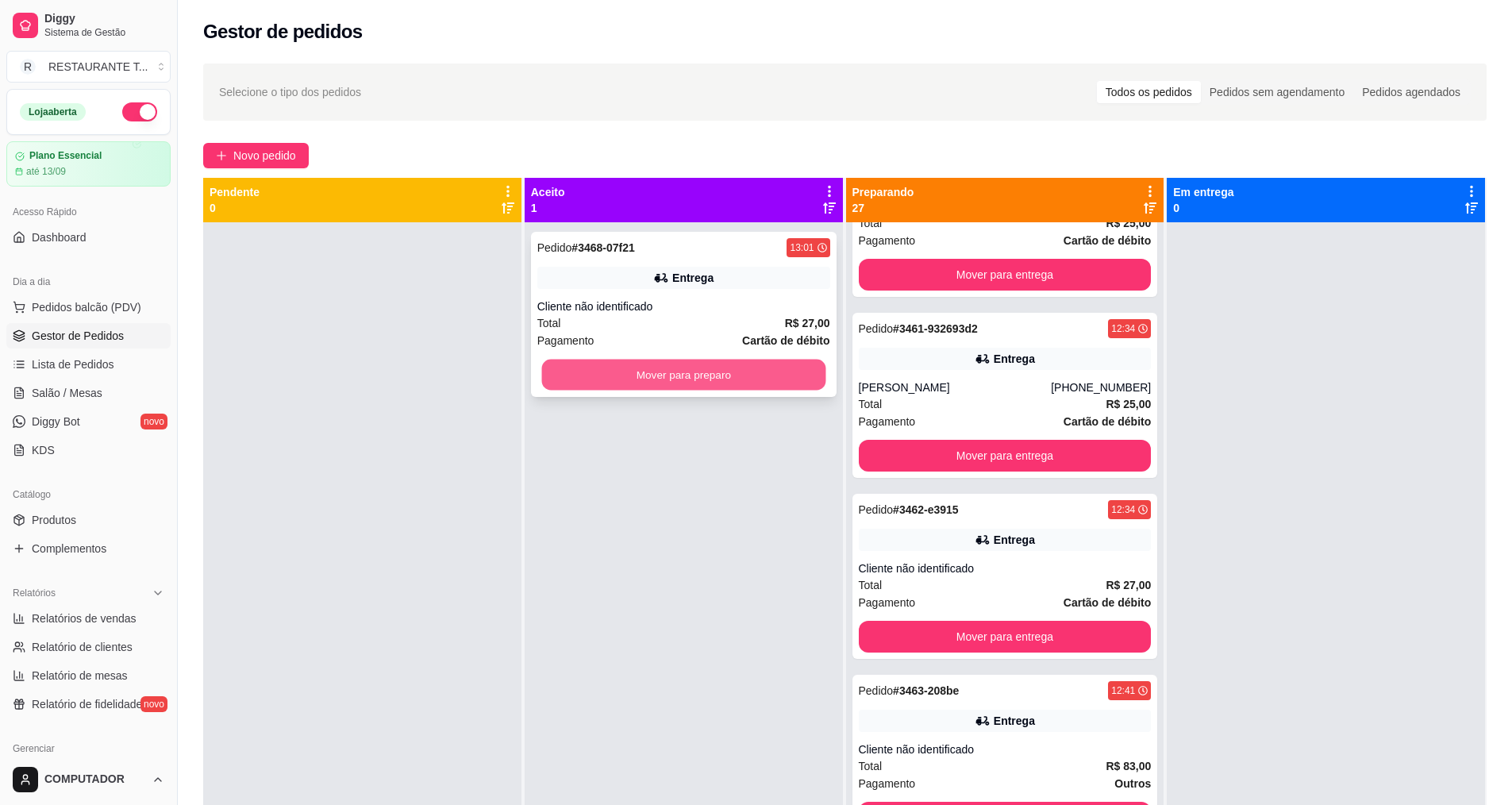
click at [734, 386] on button "Mover para preparo" at bounding box center [683, 376] width 285 height 31
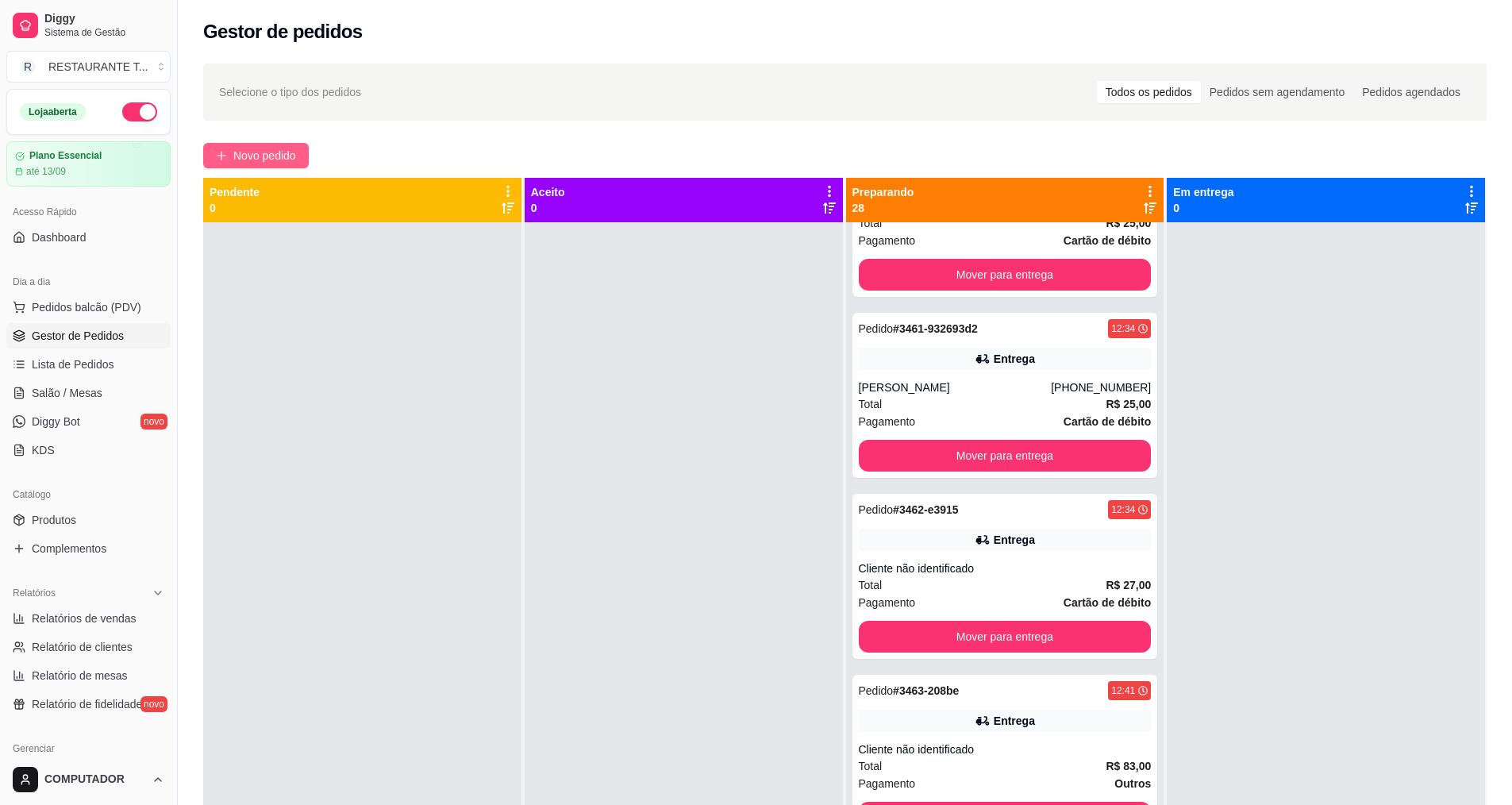
click at [236, 165] on button "Novo pedido" at bounding box center [256, 156] width 106 height 25
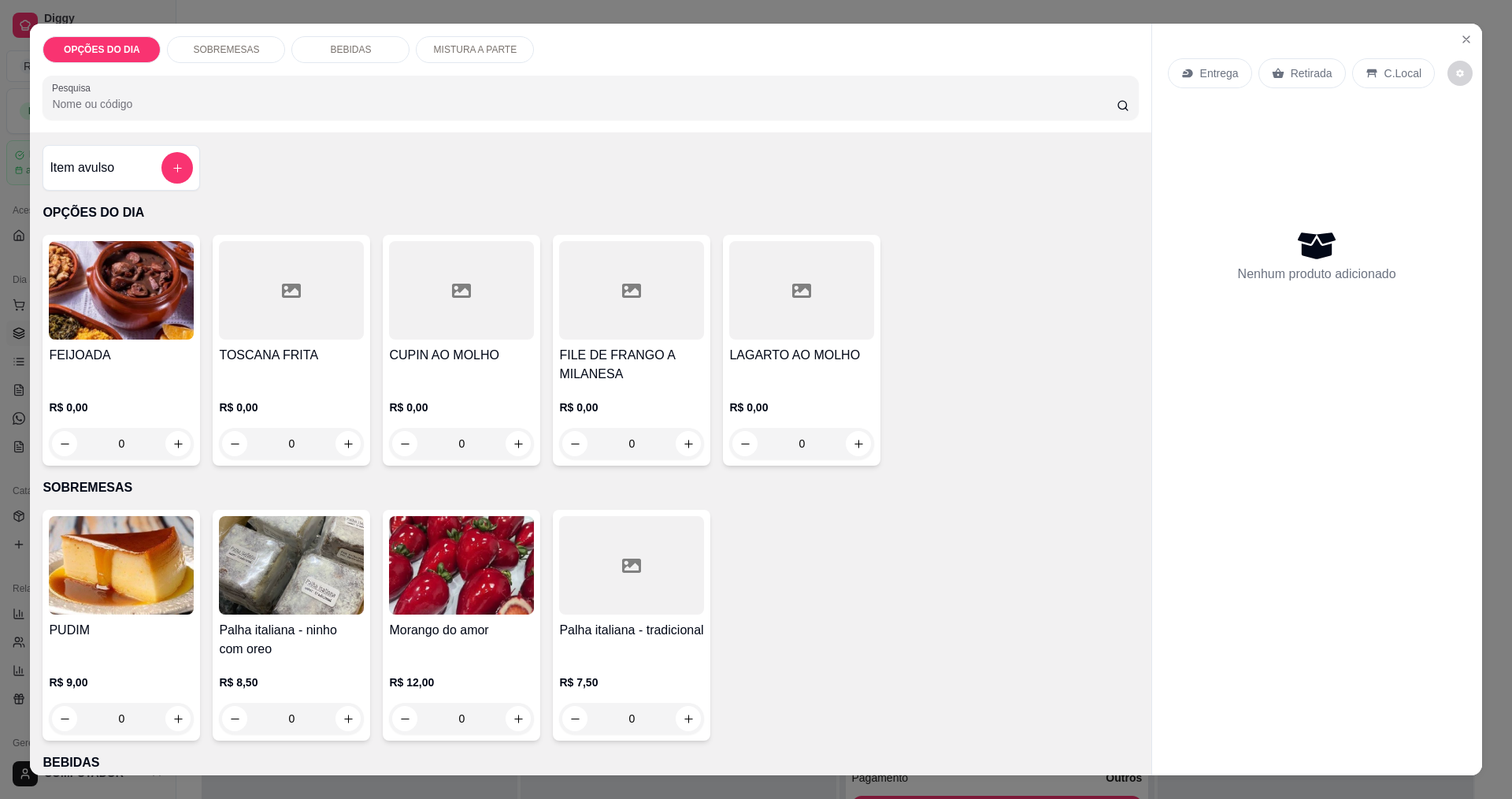
click at [166, 446] on div "0" at bounding box center [120, 444] width 145 height 31
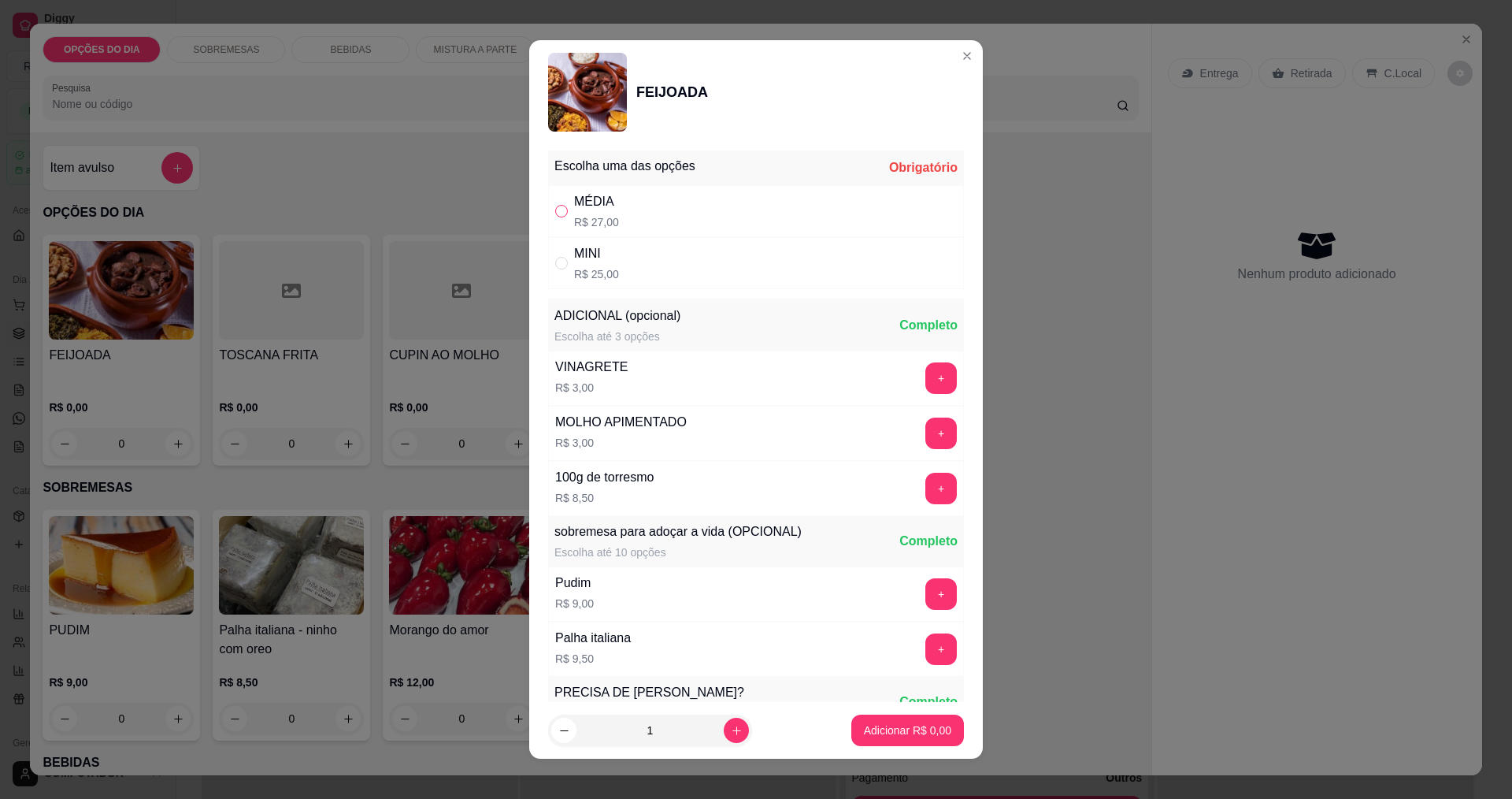
click at [556, 217] on label "" at bounding box center [561, 212] width 13 height 17
click at [556, 217] on input "" at bounding box center [561, 211] width 13 height 13
radio input "false"
click at [731, 734] on icon "increase-product-quantity" at bounding box center [737, 731] width 12 height 12
type input "2"
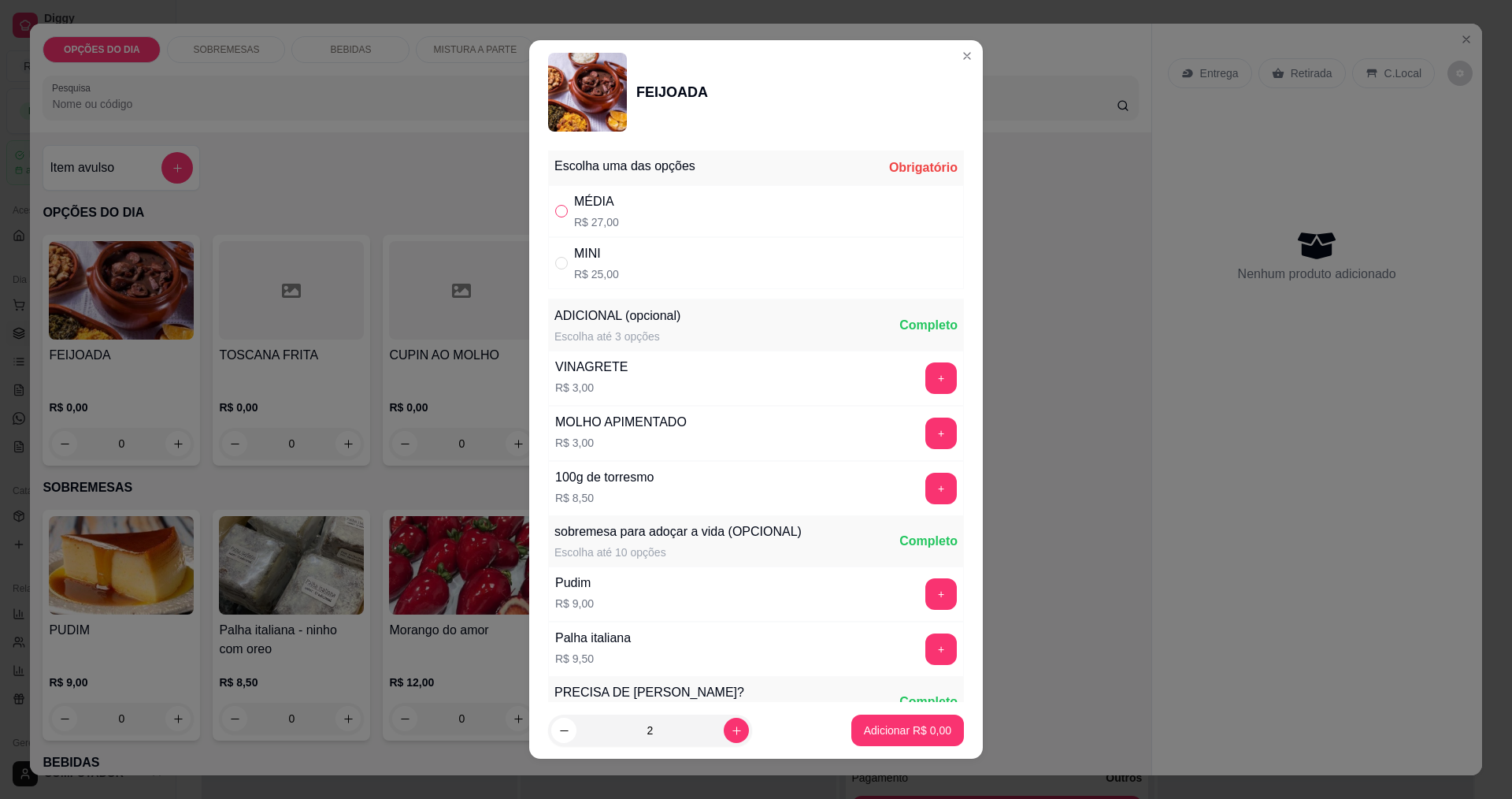
click at [555, 213] on input "" at bounding box center [561, 211] width 13 height 13
radio input "true"
click at [871, 723] on p "Adicionar R$ 54,00" at bounding box center [904, 730] width 91 height 15
type input "2"
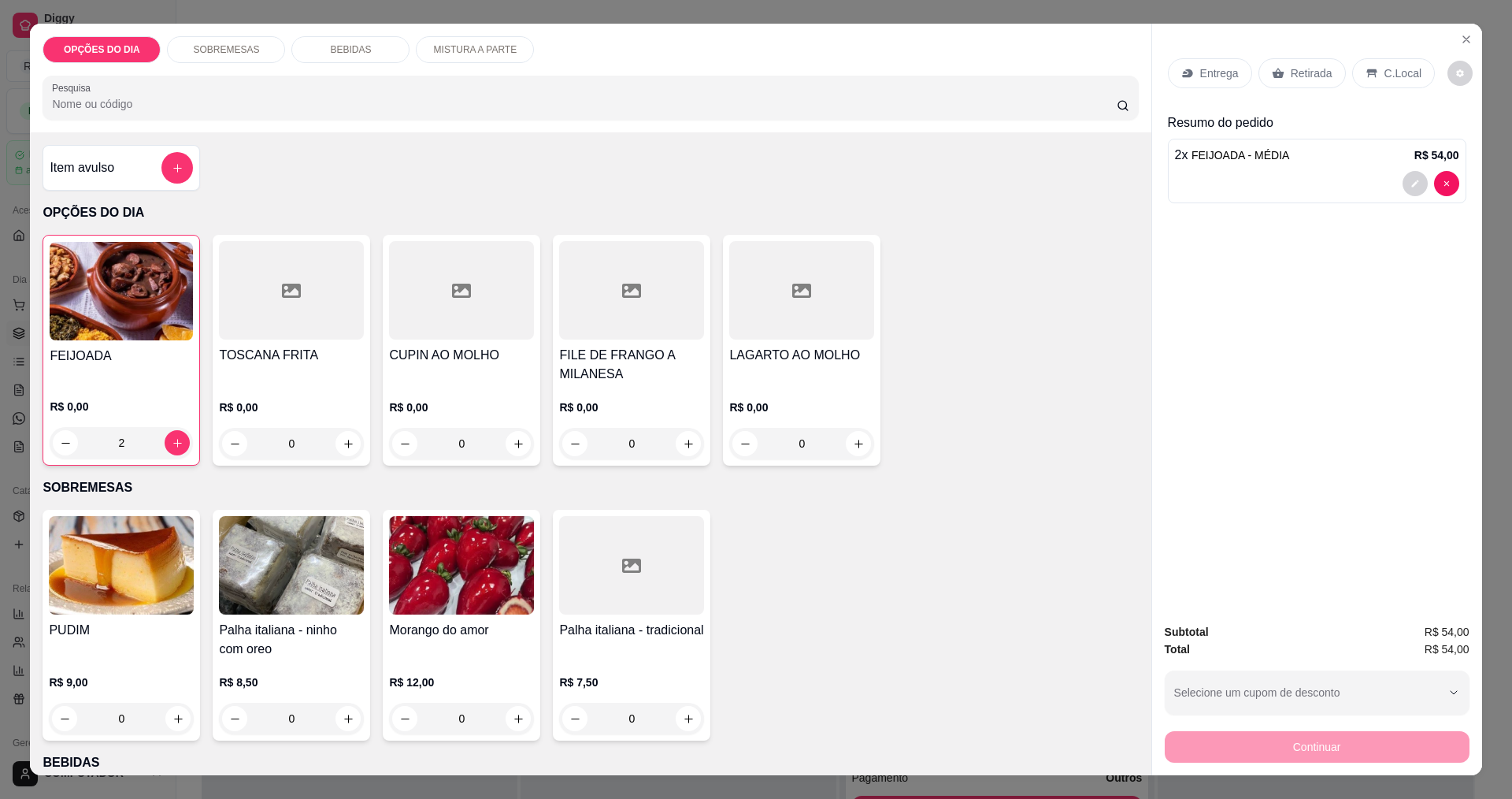
click at [1209, 75] on p "Entrega" at bounding box center [1220, 73] width 39 height 16
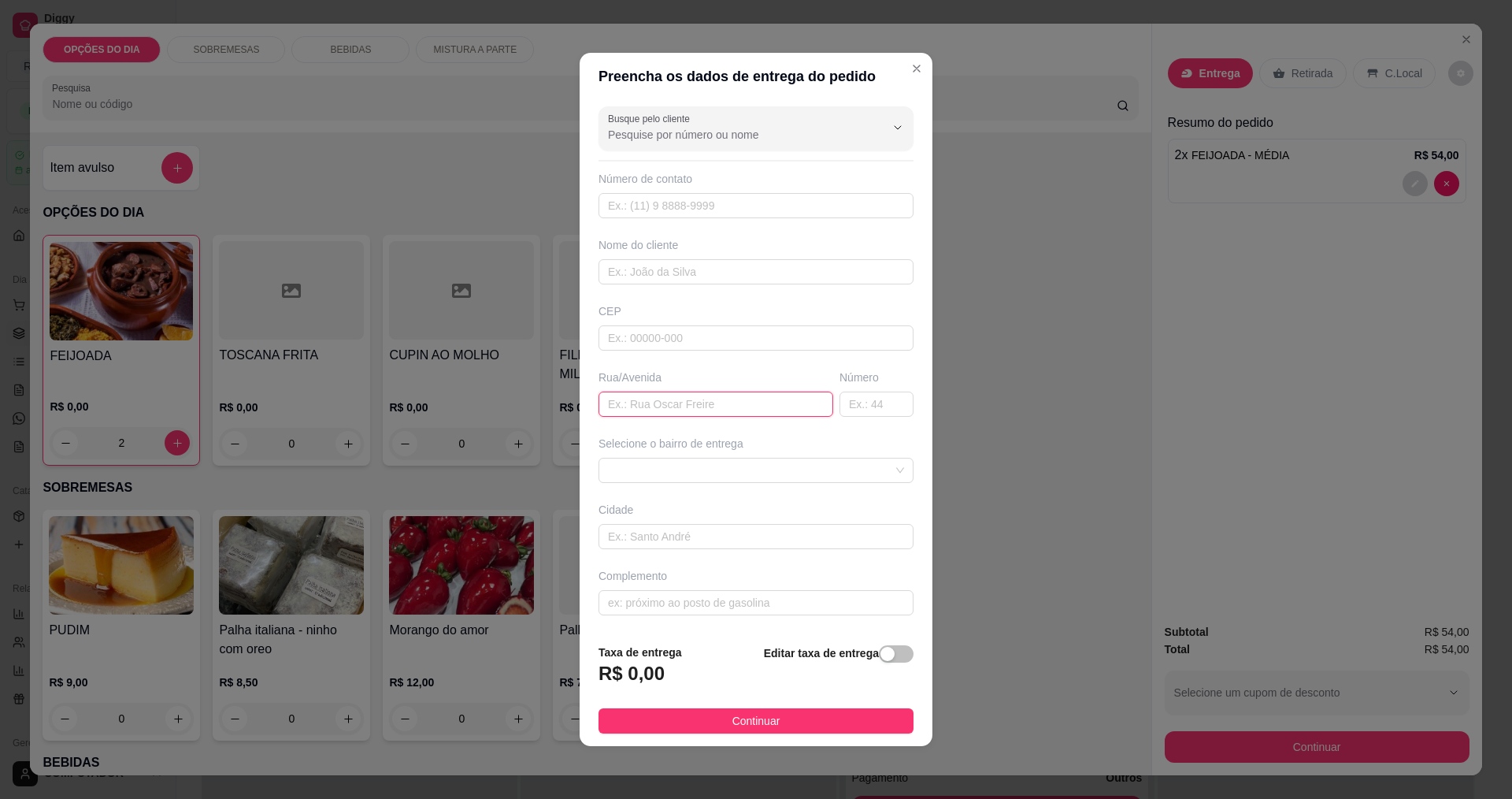
click at [618, 404] on input "text" at bounding box center [716, 404] width 235 height 25
type input "[GEOGRAPHIC_DATA][PERSON_NAME]"
click at [692, 470] on span at bounding box center [756, 470] width 296 height 23
type input "240"
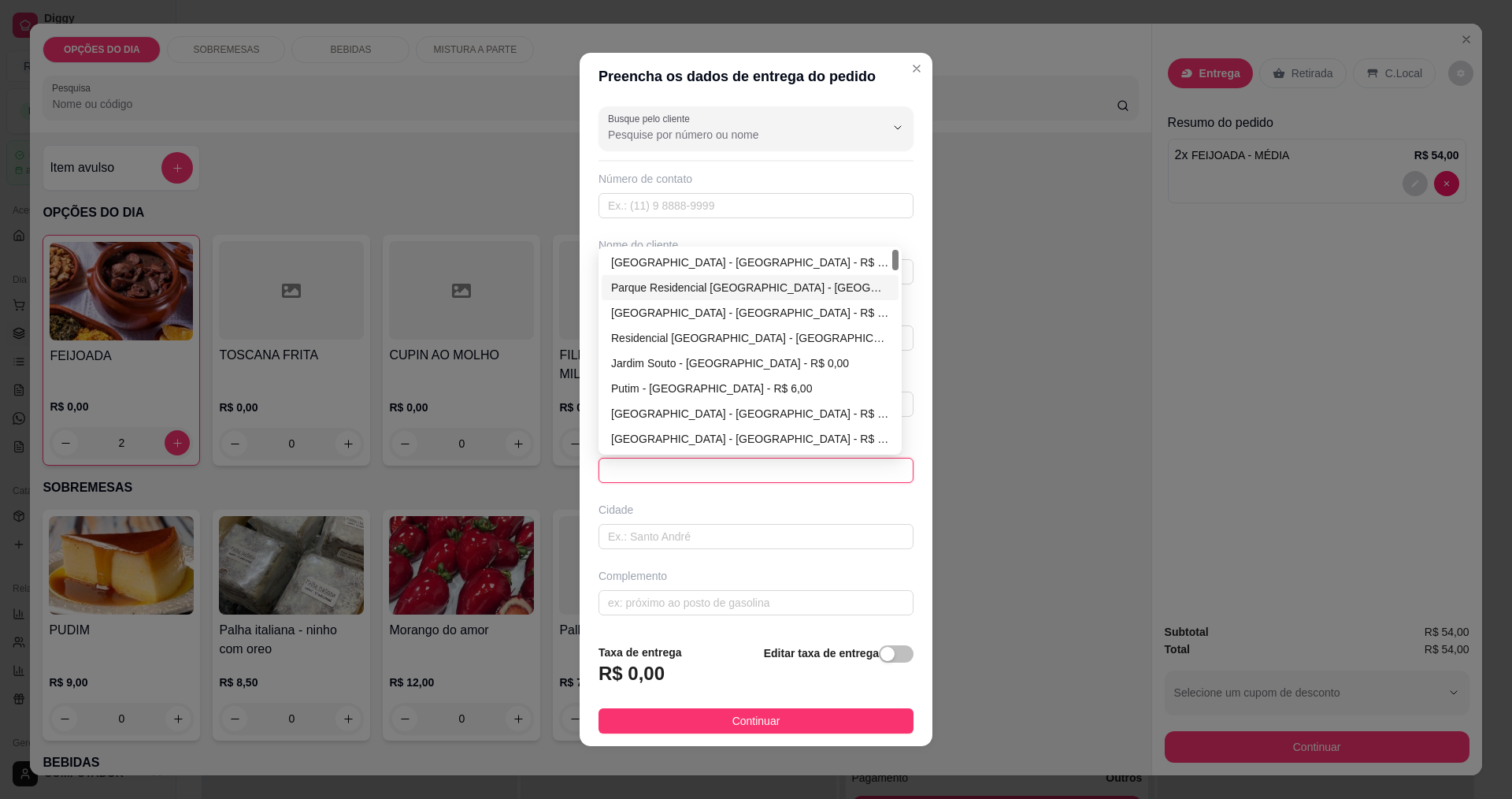
click at [711, 283] on div "Parque Residencial [GEOGRAPHIC_DATA] - [GEOGRAPHIC_DATA] - R$ 0,00" at bounding box center [750, 287] width 278 height 17
type input "[GEOGRAPHIC_DATA]"
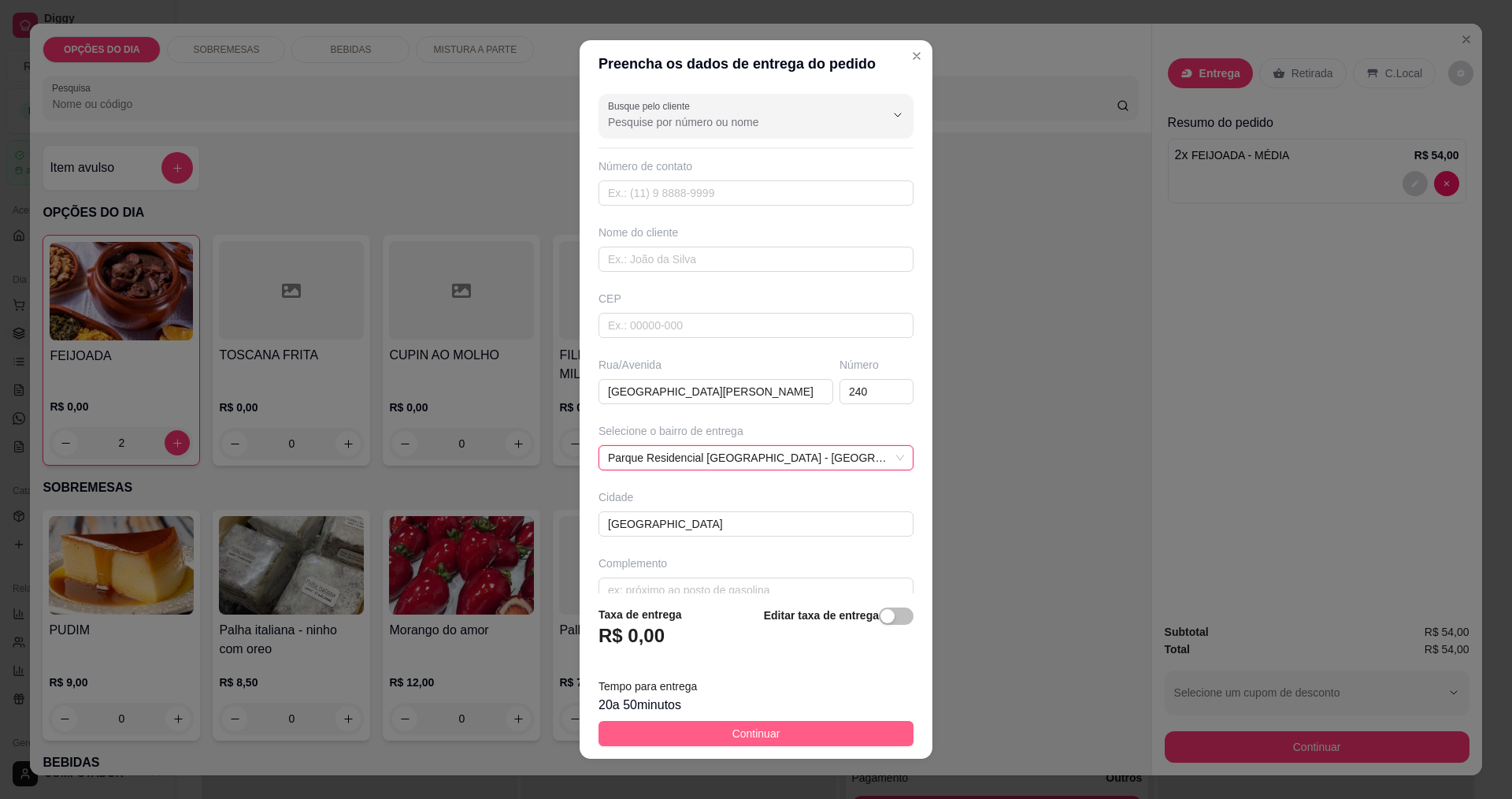
click at [786, 734] on button "Continuar" at bounding box center [756, 734] width 315 height 25
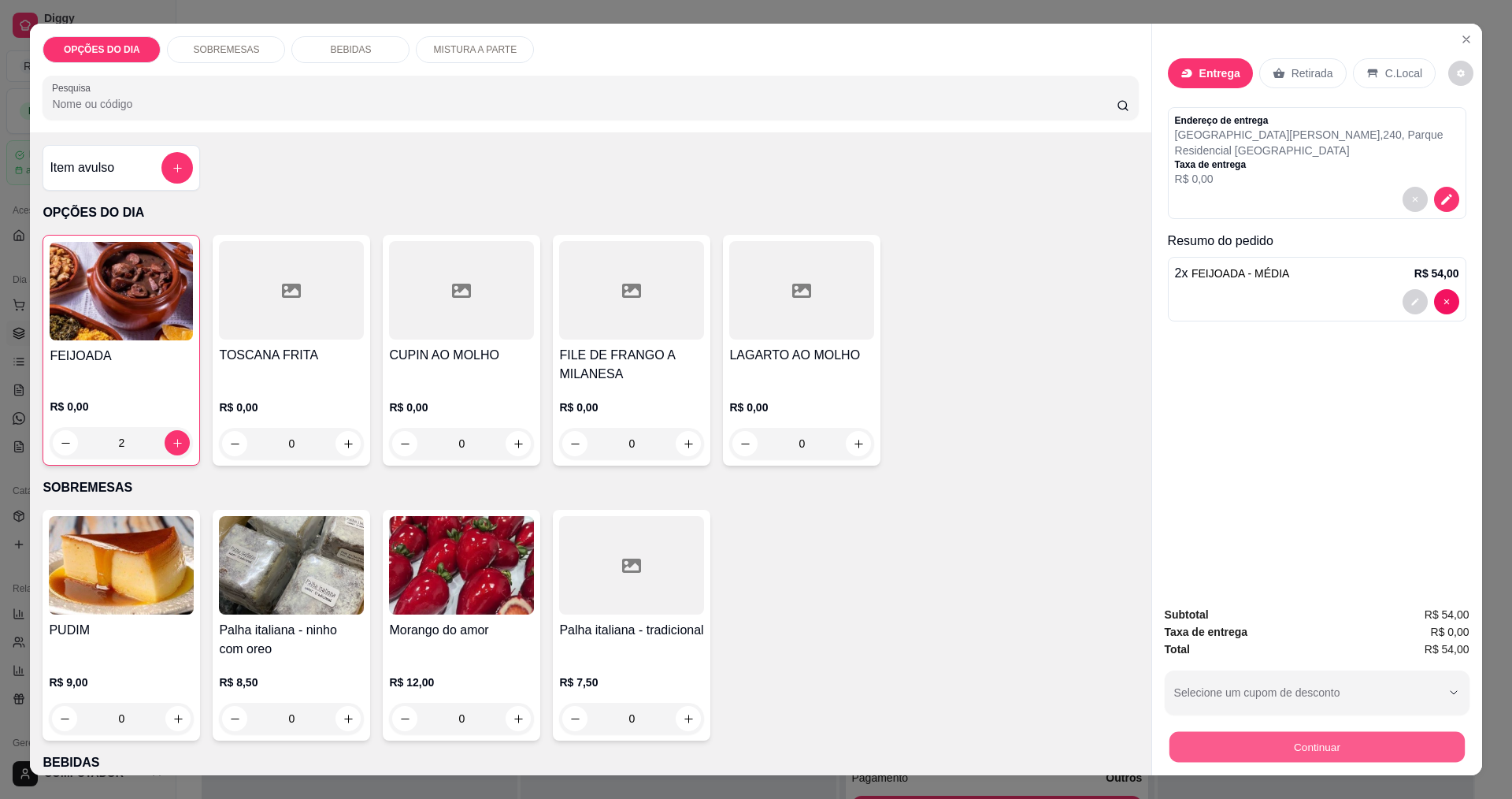
click at [1344, 749] on button "Continuar" at bounding box center [1316, 747] width 295 height 31
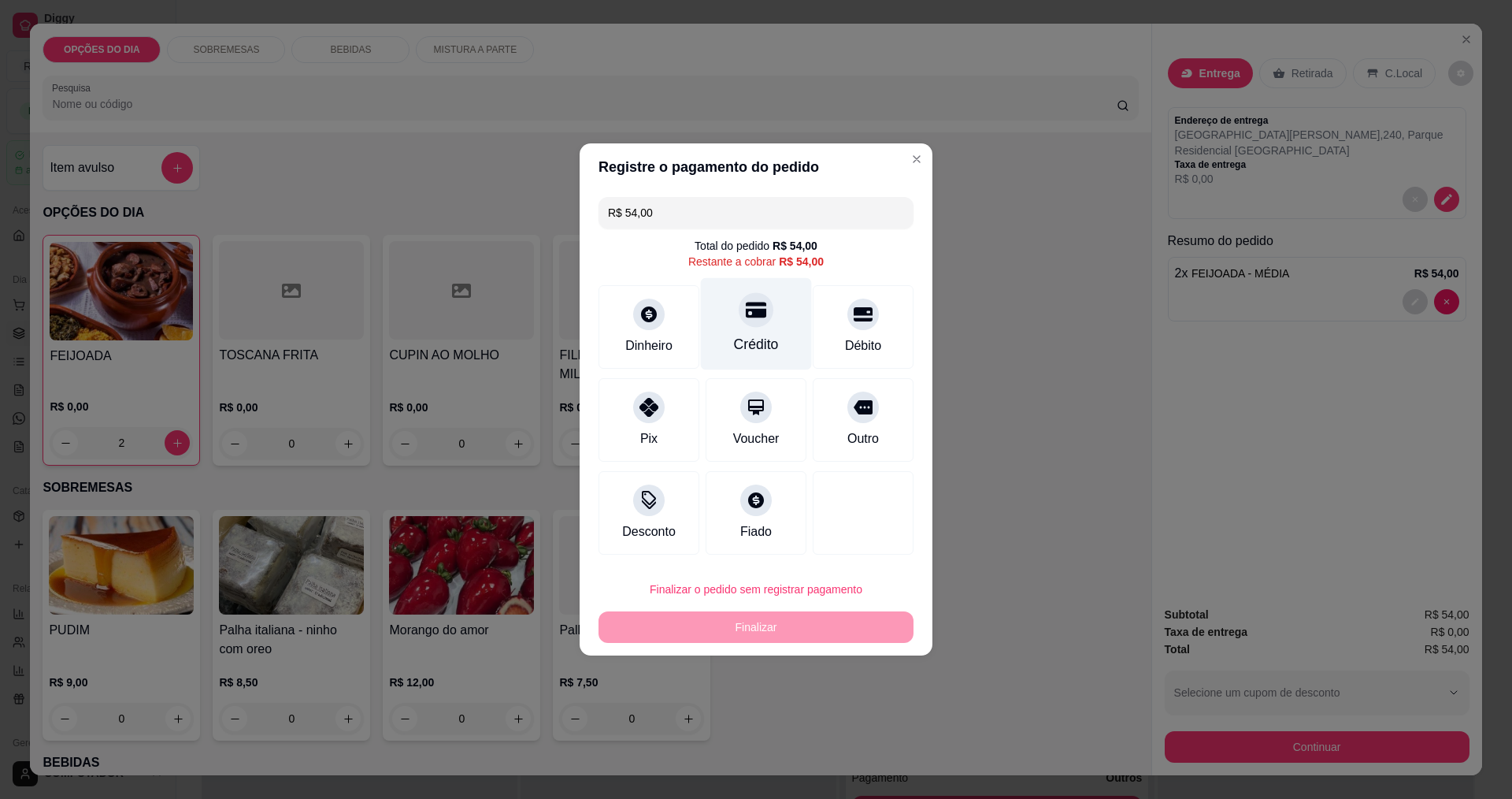
click at [742, 341] on div "Crédito" at bounding box center [756, 344] width 45 height 20
type input "R$ 0,00"
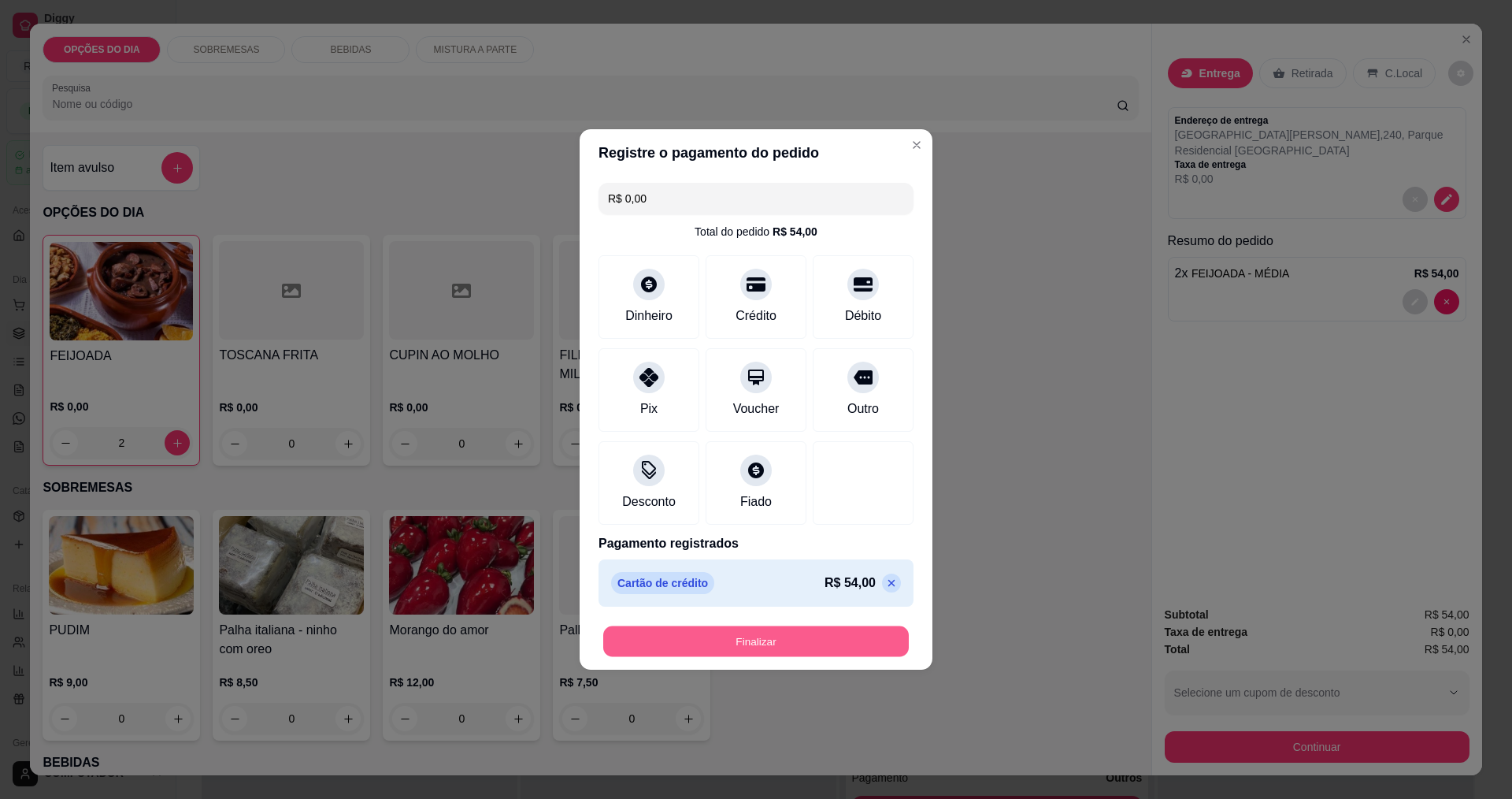
click at [740, 638] on button "Finalizar" at bounding box center [756, 642] width 306 height 31
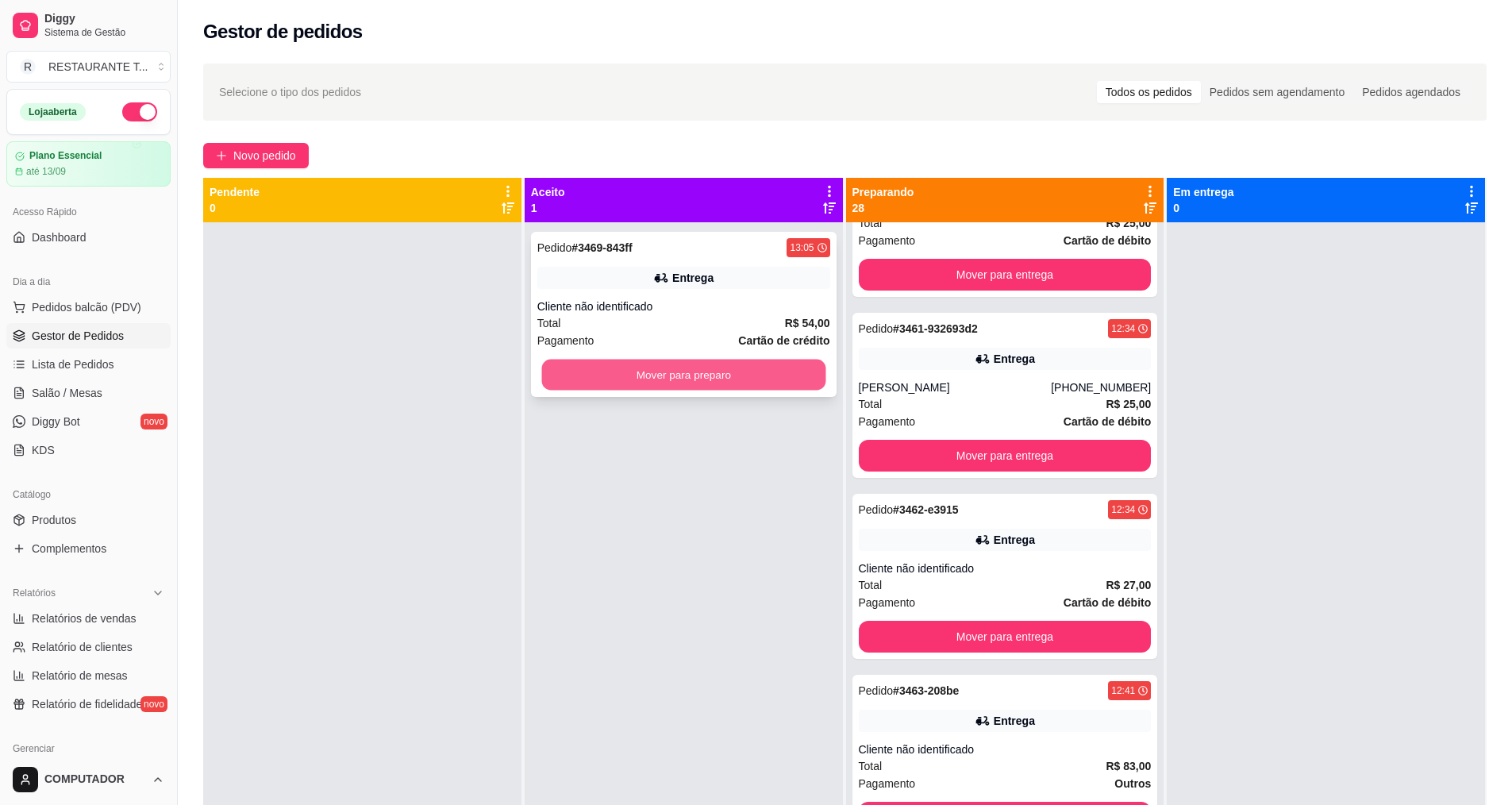
click at [659, 373] on button "Mover para preparo" at bounding box center [683, 376] width 285 height 31
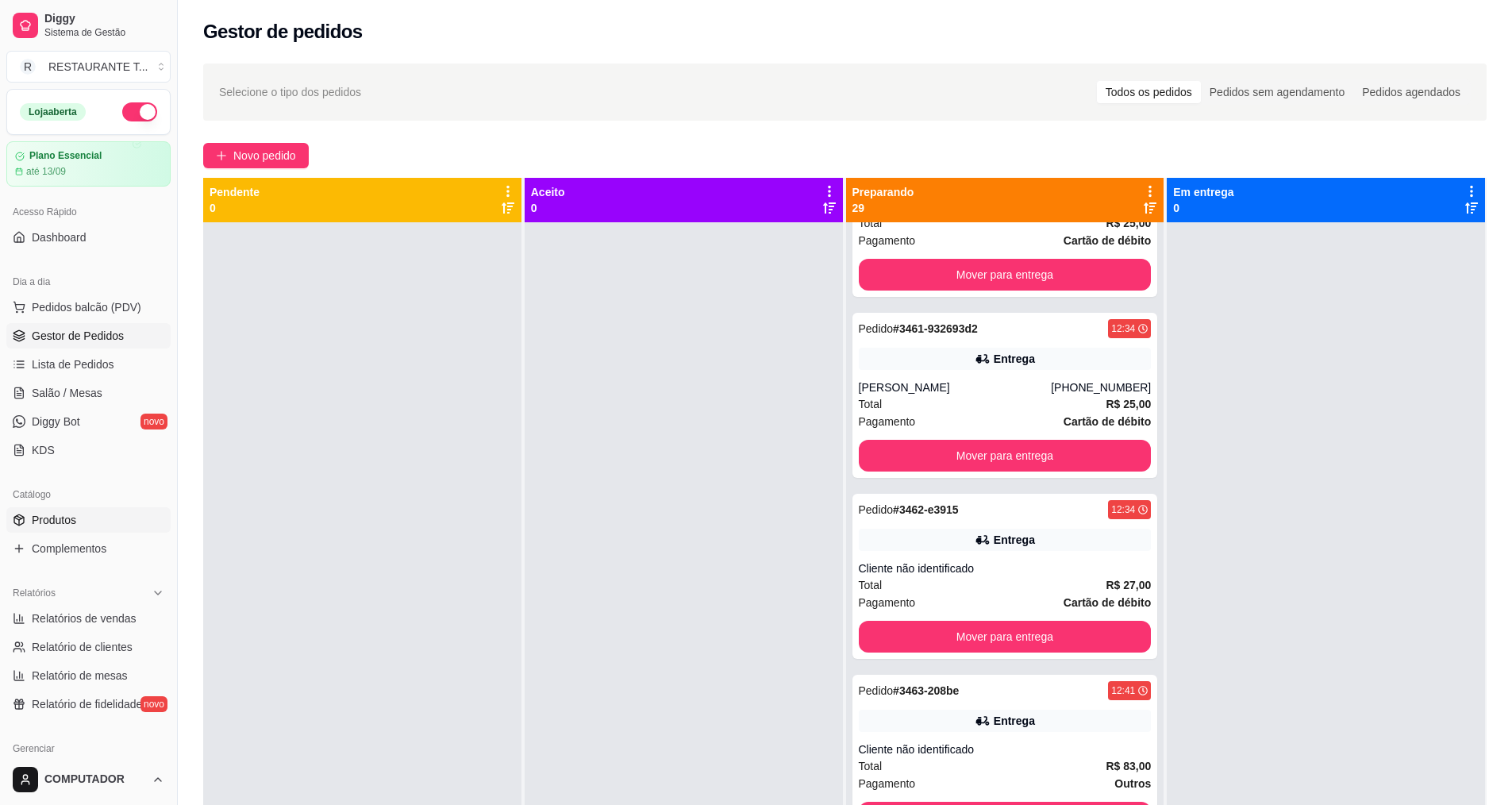
click at [71, 516] on span "Produtos" at bounding box center [53, 519] width 44 height 16
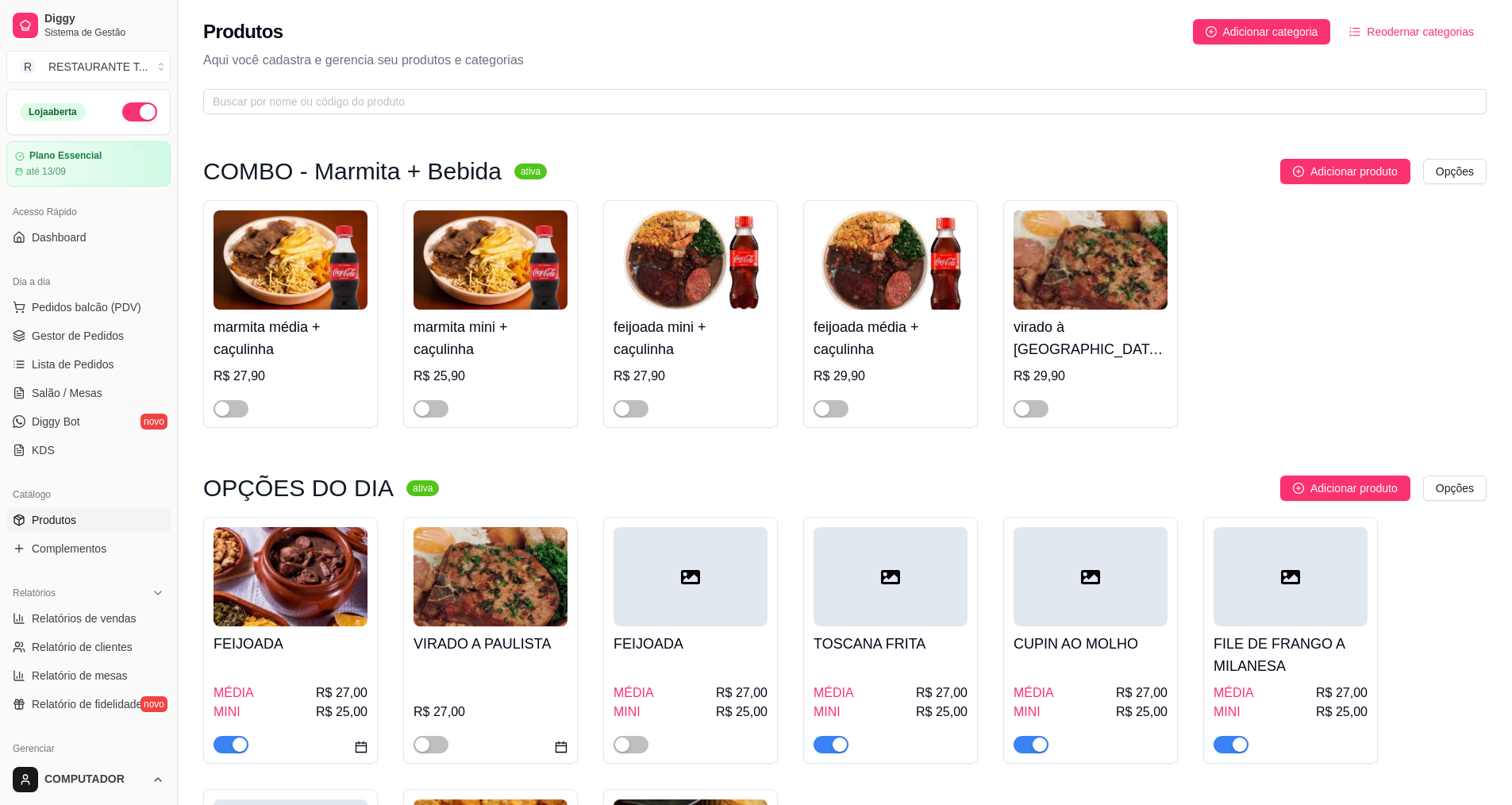
click at [1038, 742] on div "button" at bounding box center [1040, 744] width 15 height 15
click at [69, 343] on span "Gestor de Pedidos" at bounding box center [77, 335] width 92 height 16
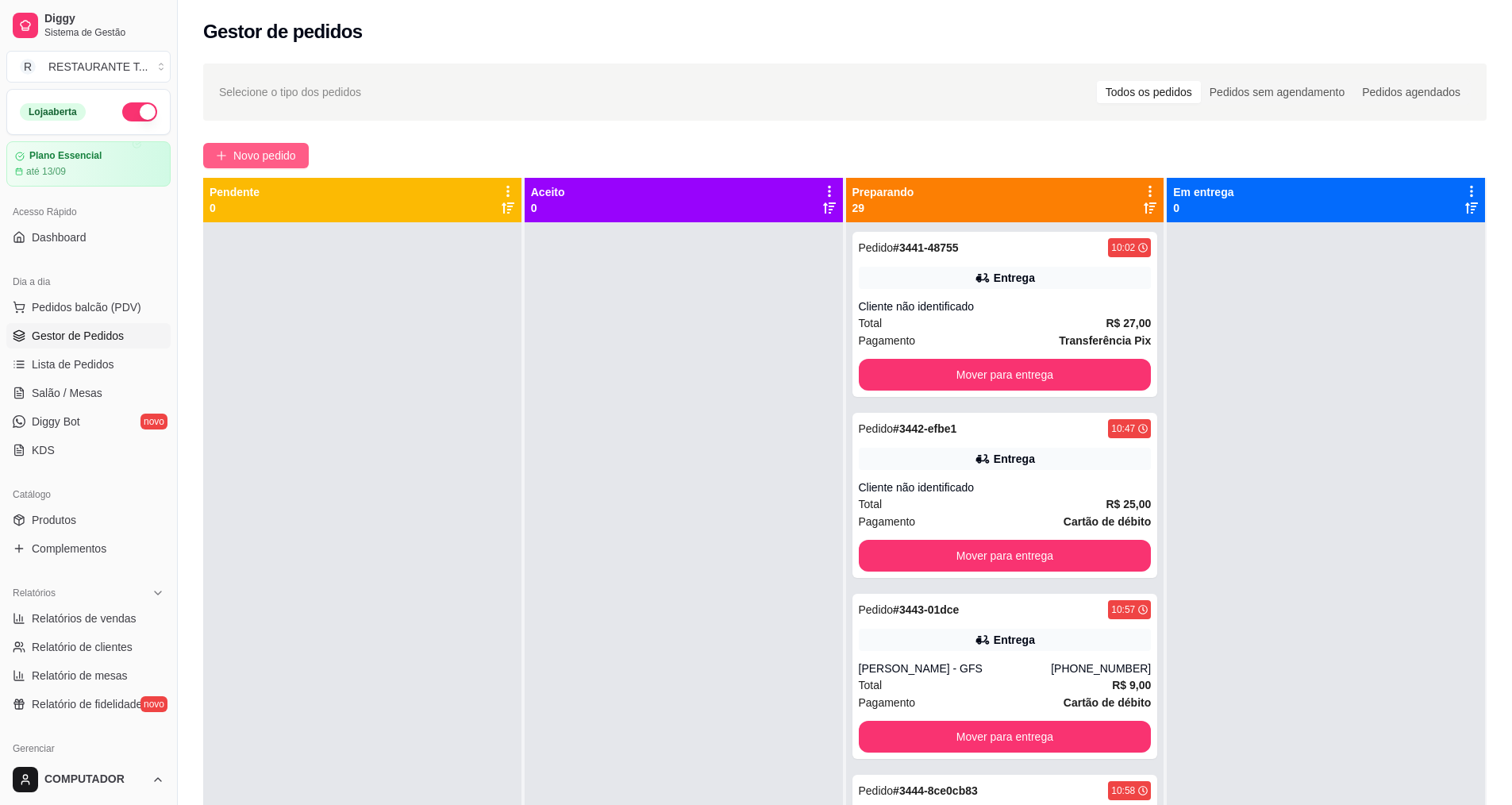
click at [214, 161] on button "Novo pedido" at bounding box center [256, 156] width 106 height 25
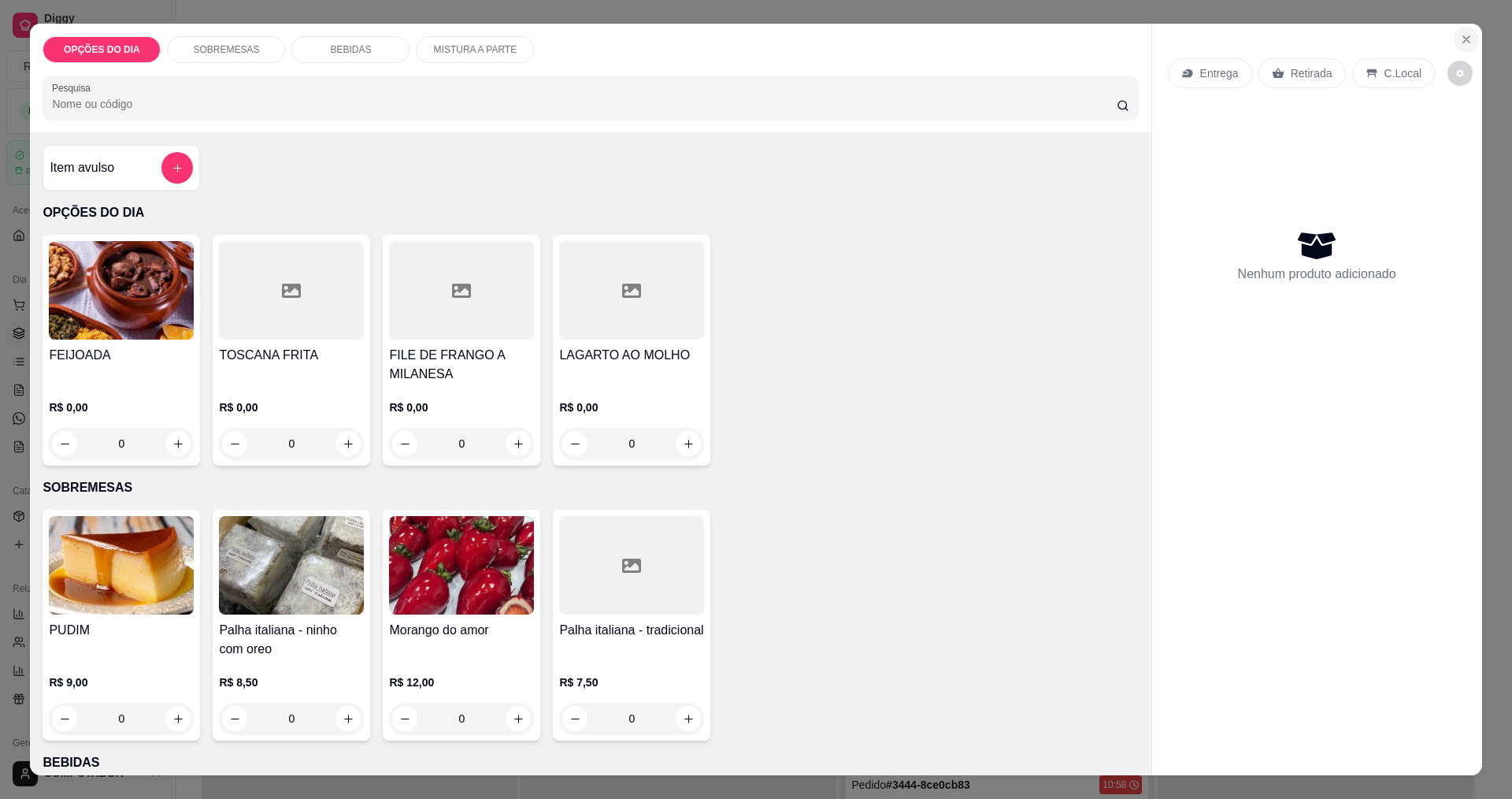
click at [1461, 43] on icon "Close" at bounding box center [1466, 39] width 13 height 13
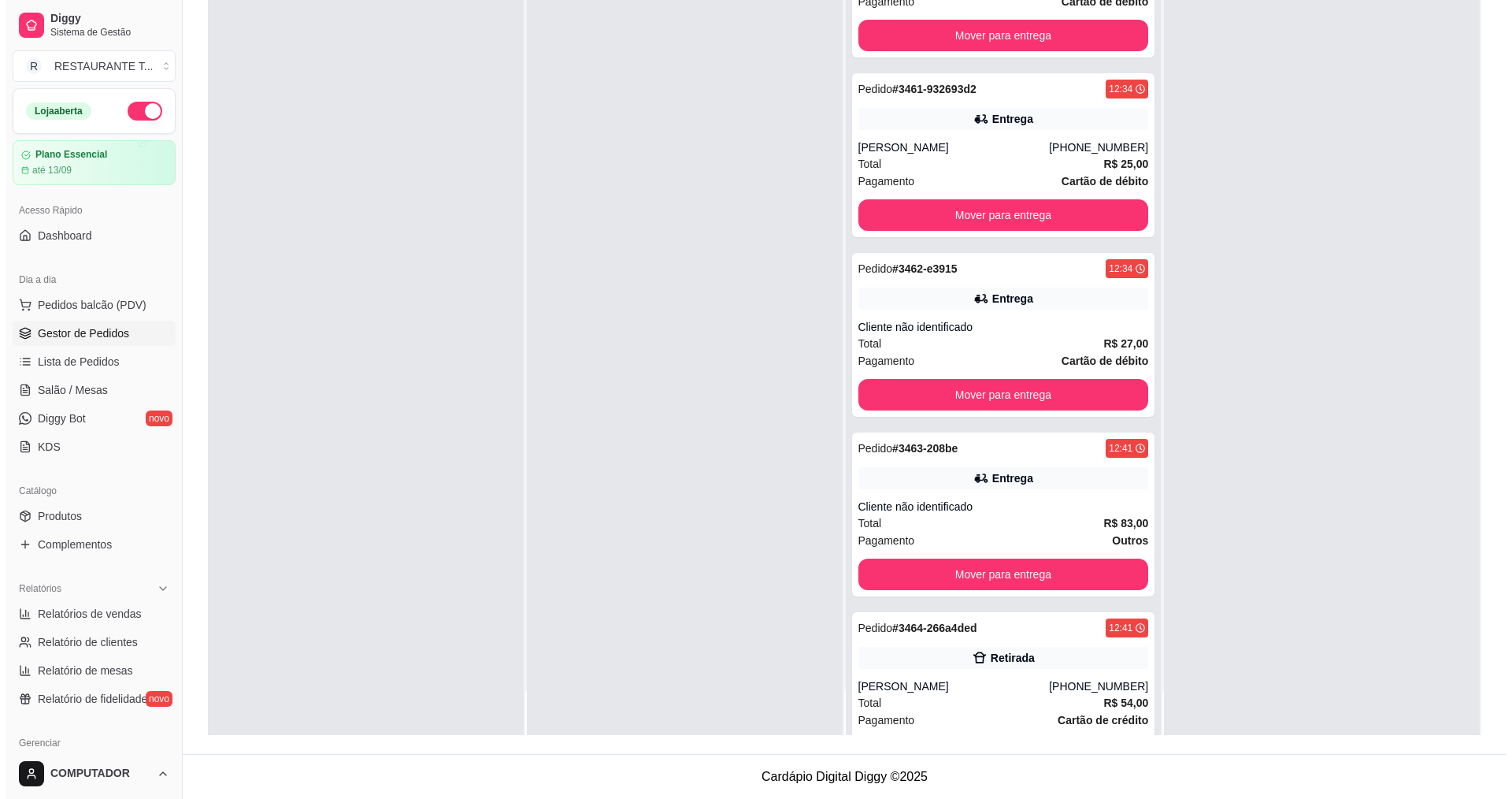
scroll to position [3875, 0]
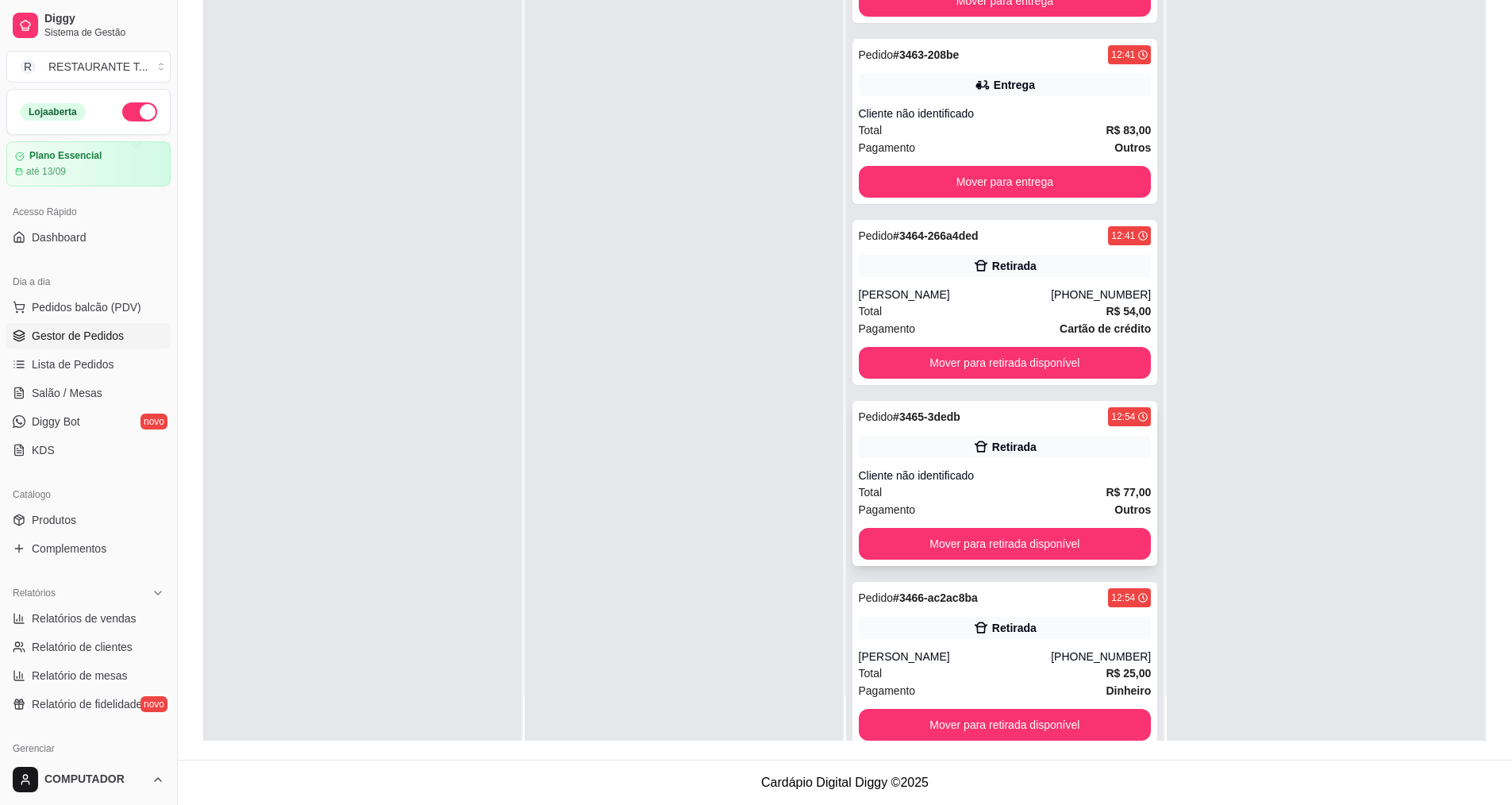
click at [1009, 483] on div "Total R$ 77,00" at bounding box center [1004, 492] width 292 height 18
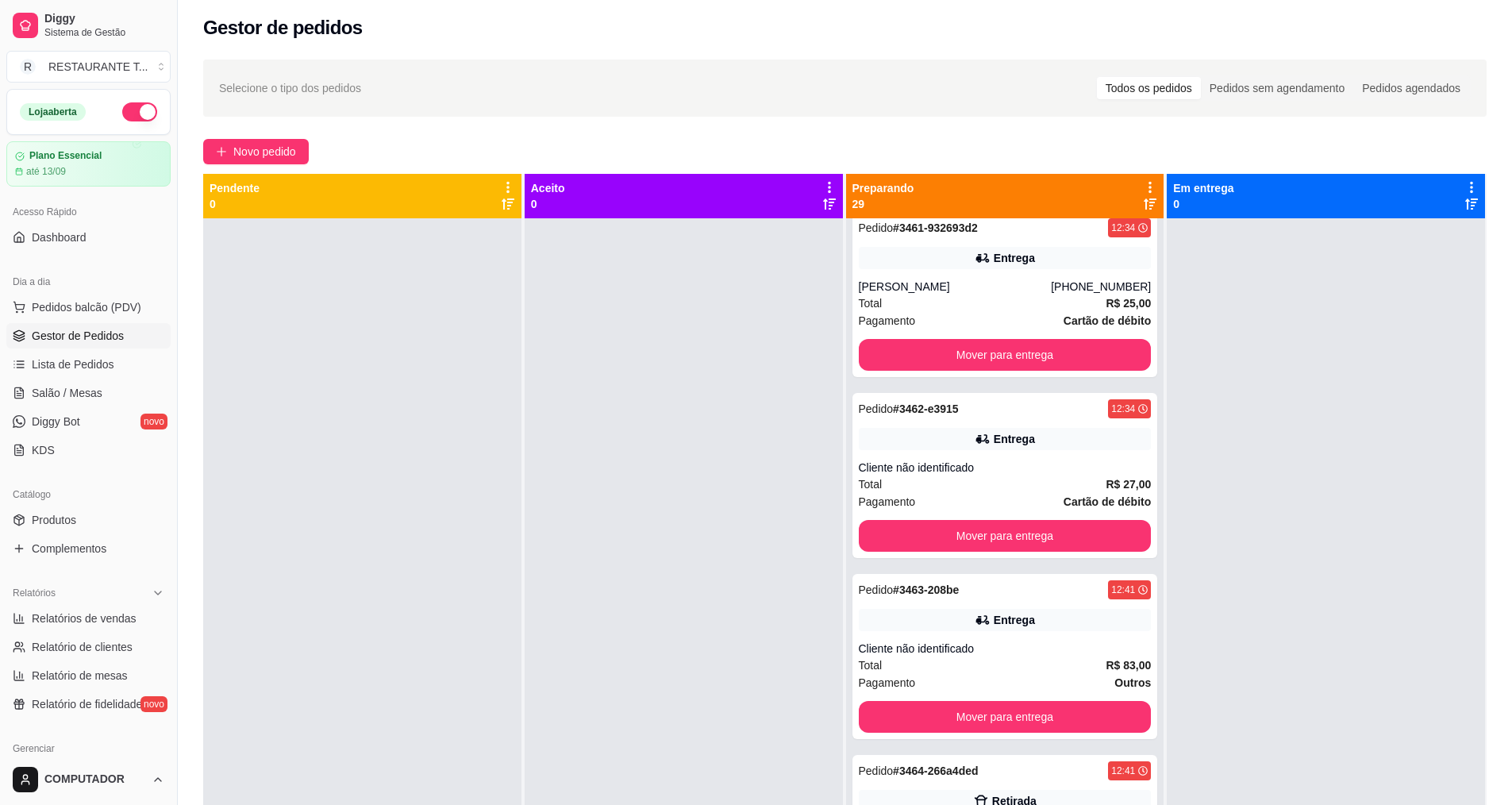
scroll to position [3731, 0]
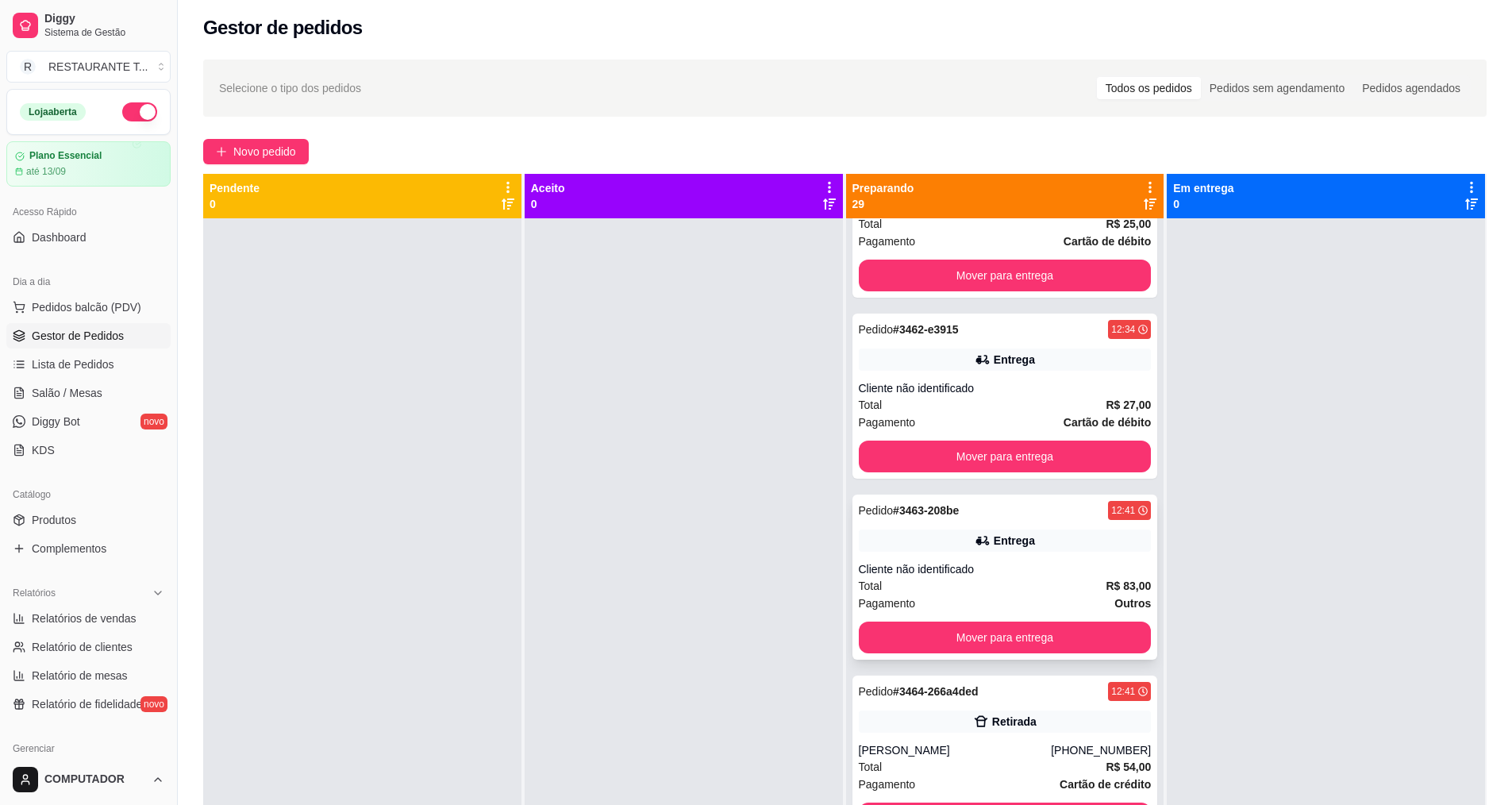
click at [992, 561] on div "Cliente não identificado" at bounding box center [1004, 569] width 292 height 16
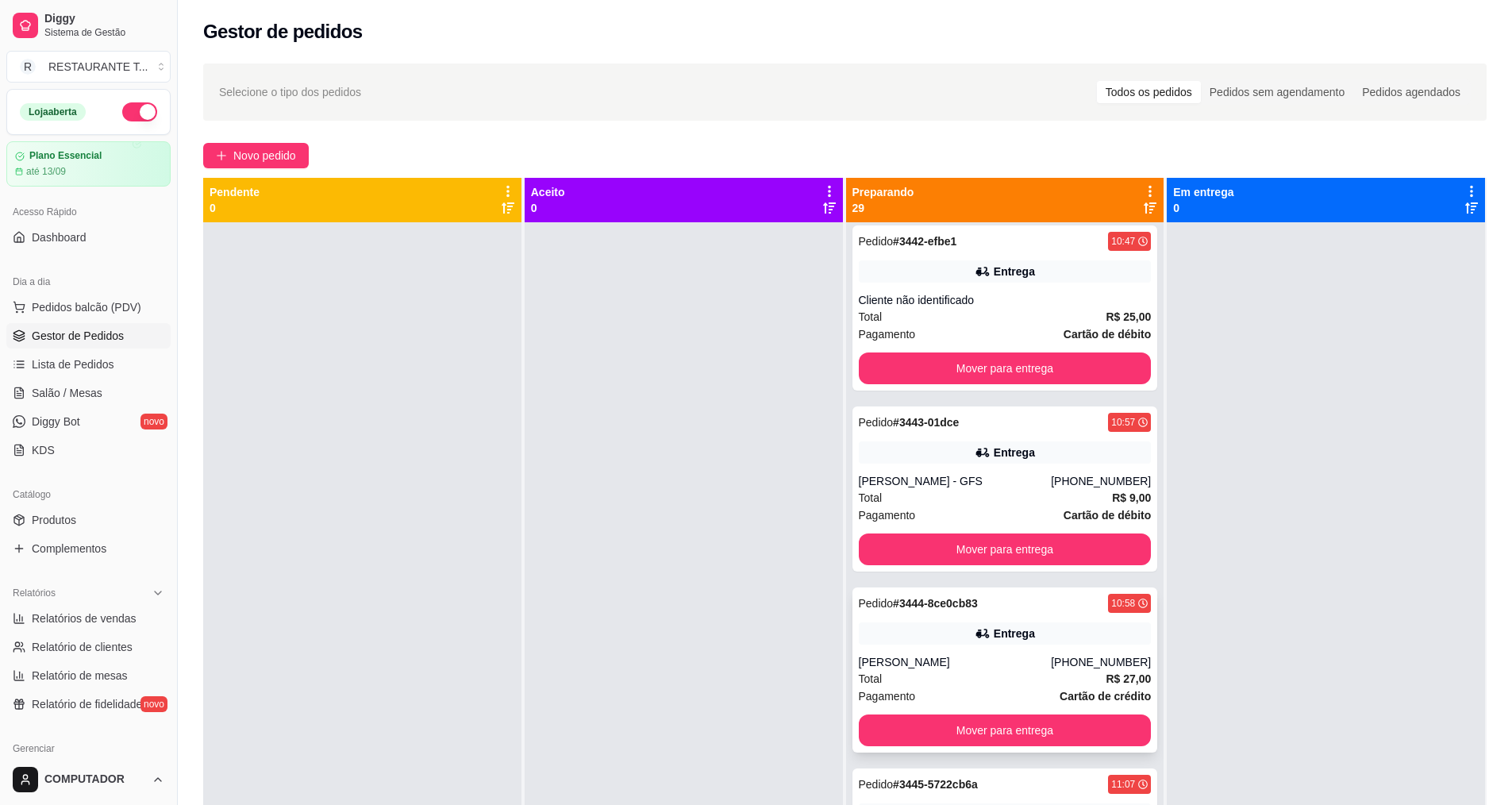
scroll to position [0, 0]
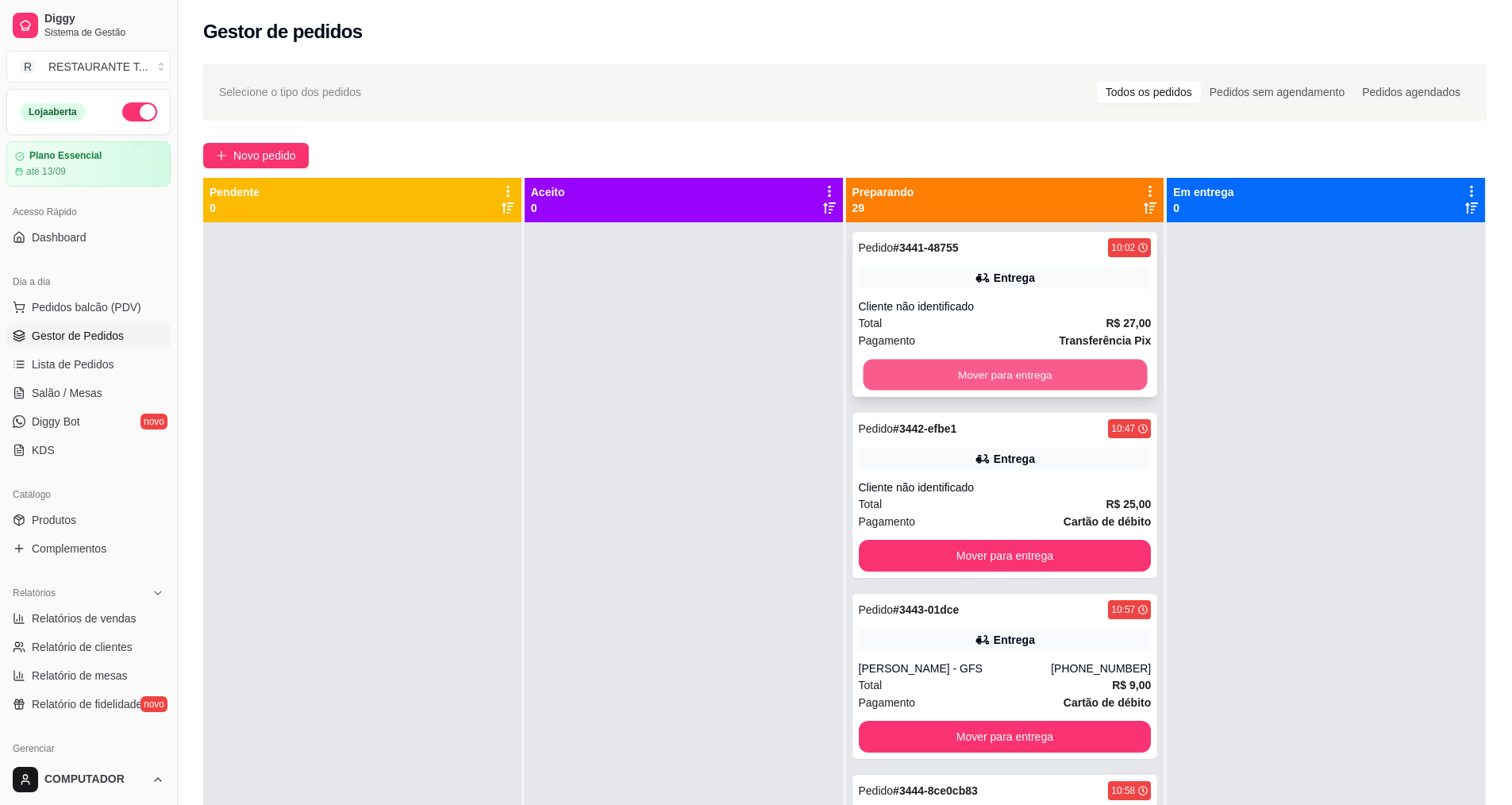
click at [1008, 370] on button "Mover para entrega" at bounding box center [1004, 376] width 285 height 31
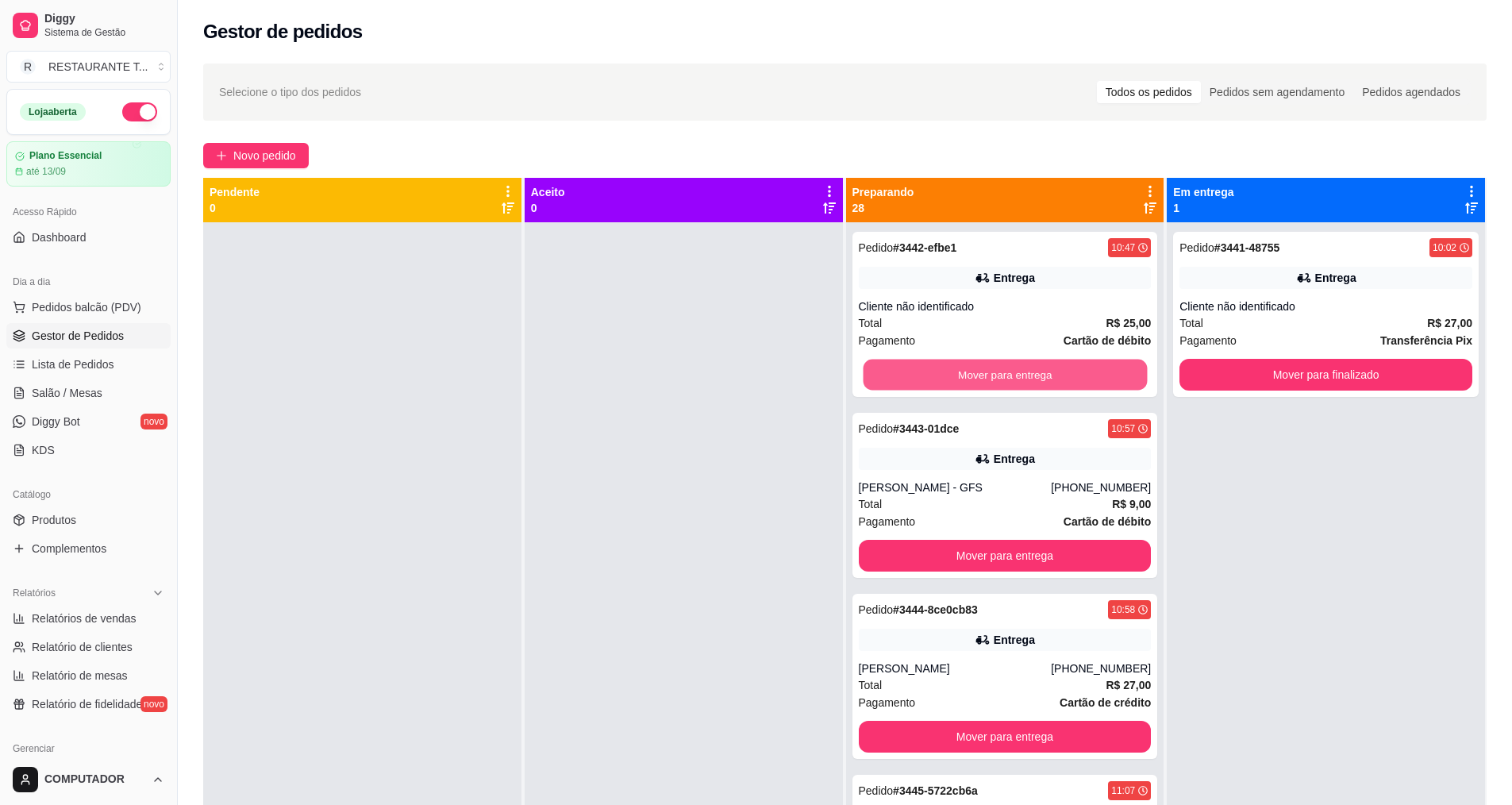
click at [1008, 370] on button "Mover para entrega" at bounding box center [1004, 376] width 285 height 31
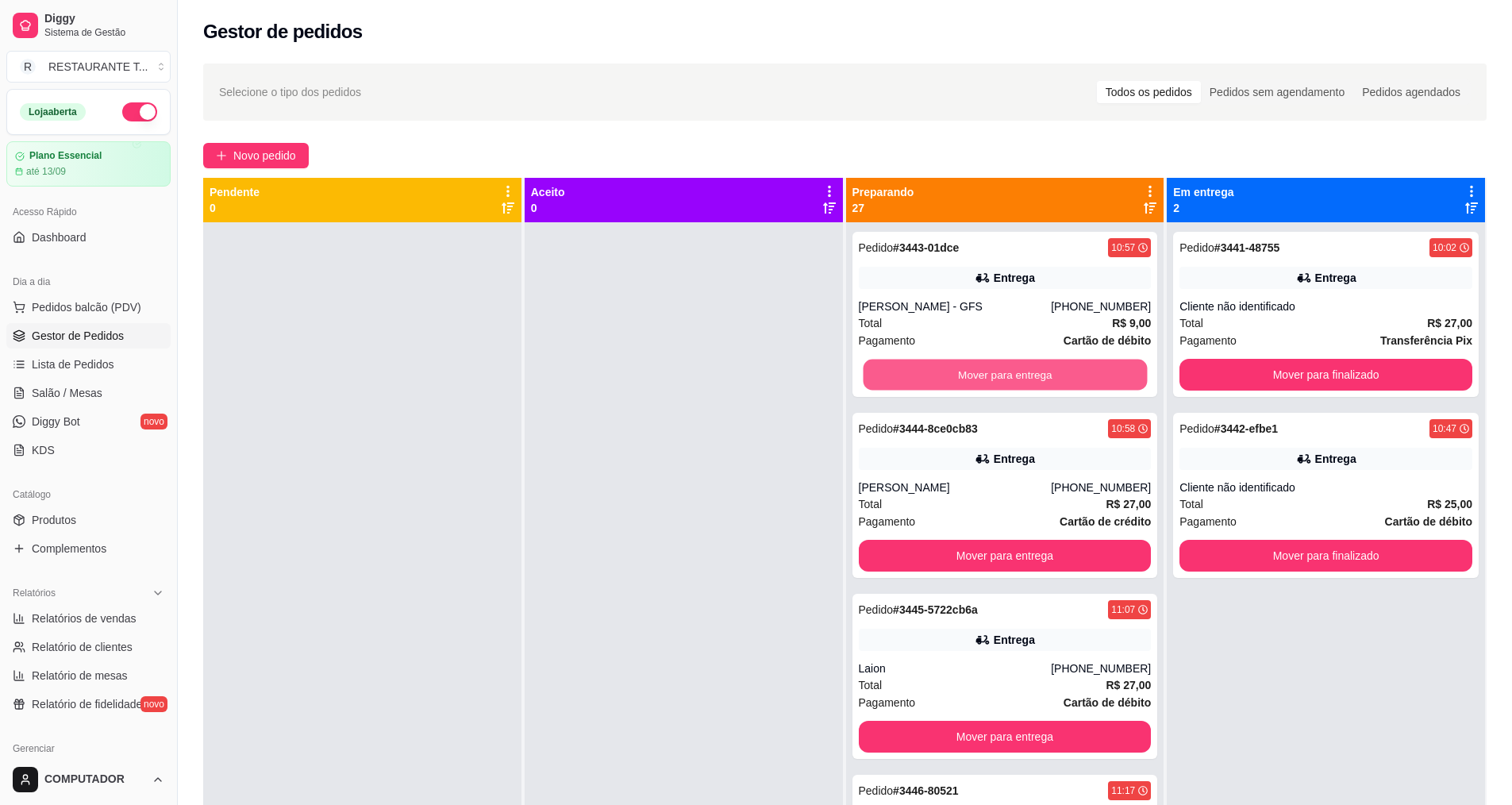
click at [1008, 370] on button "Mover para entrega" at bounding box center [1004, 376] width 285 height 31
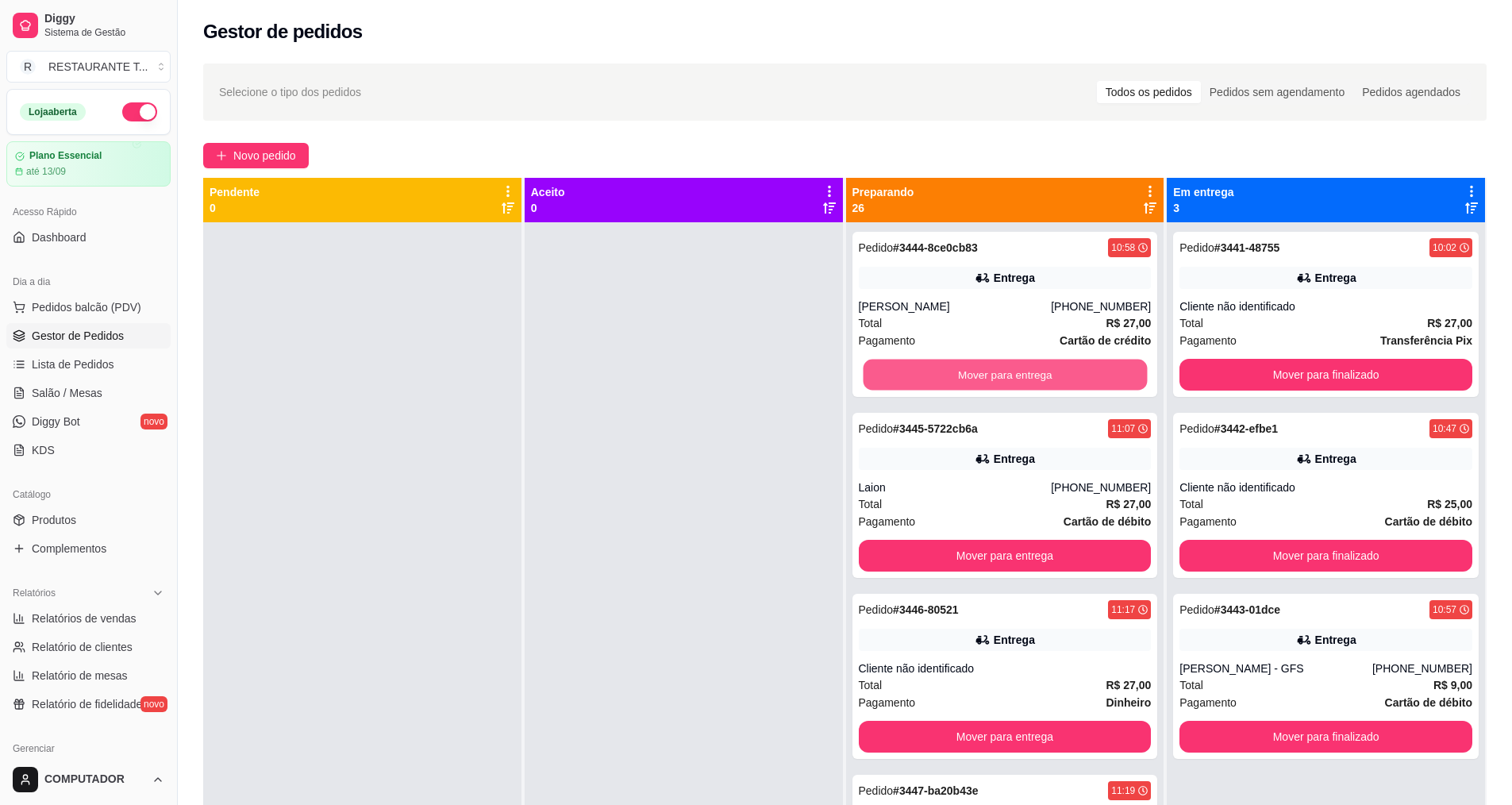
click at [1008, 370] on button "Mover para entrega" at bounding box center [1004, 376] width 285 height 31
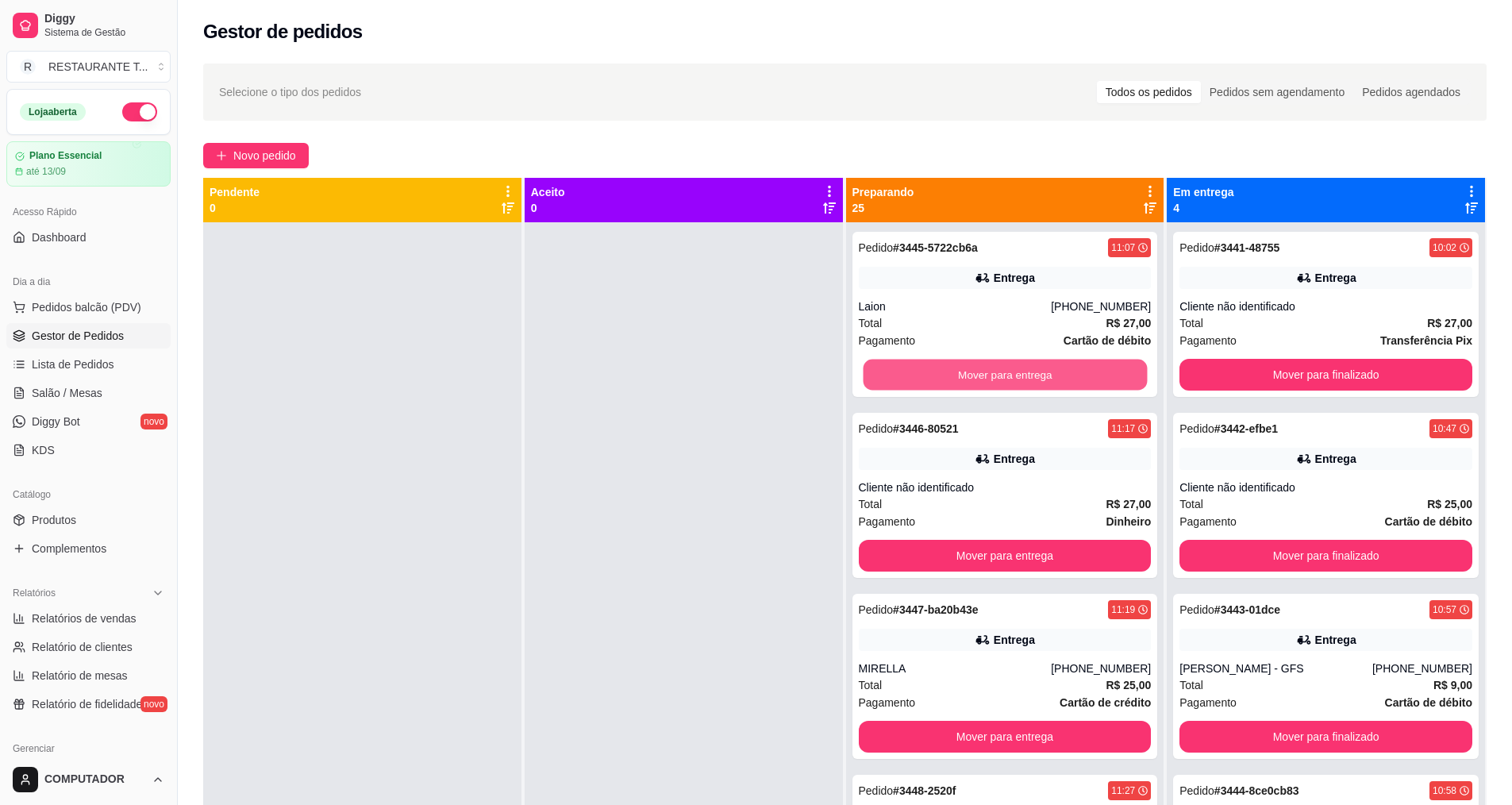
click at [1008, 370] on button "Mover para entrega" at bounding box center [1004, 376] width 285 height 31
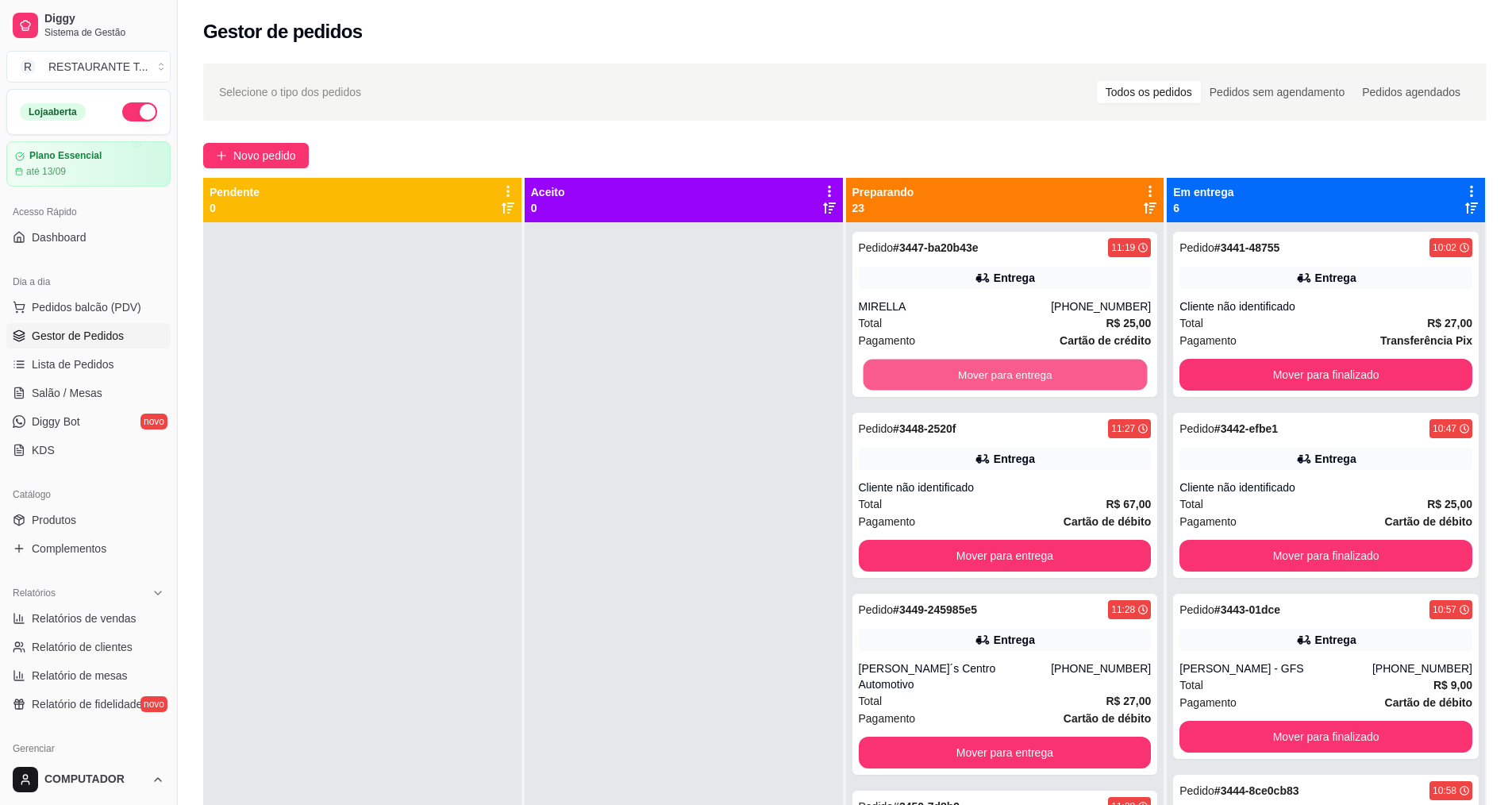
click at [1008, 370] on button "Mover para entrega" at bounding box center [1004, 376] width 285 height 31
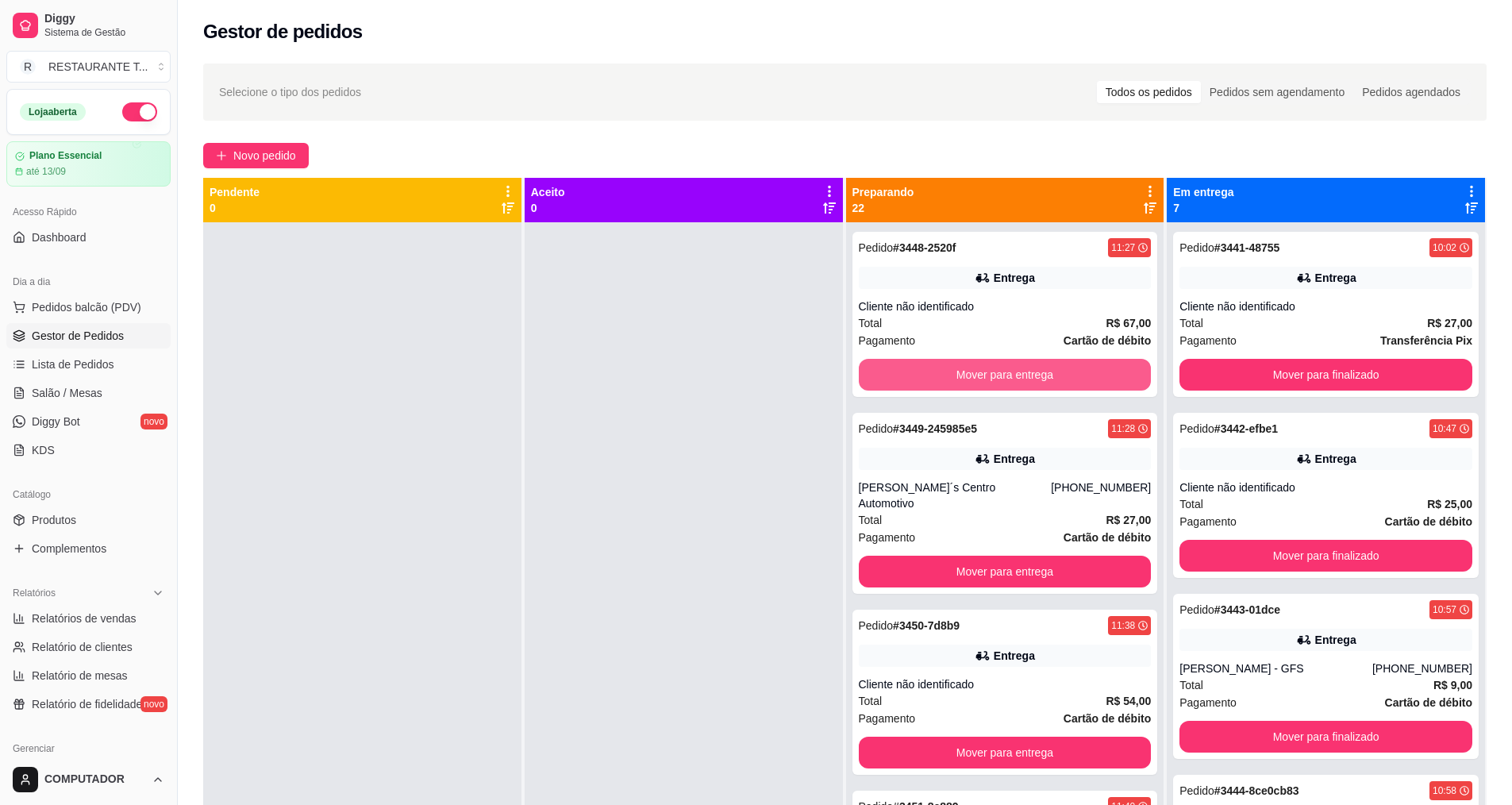
click at [1008, 370] on button "Mover para entrega" at bounding box center [1004, 375] width 292 height 31
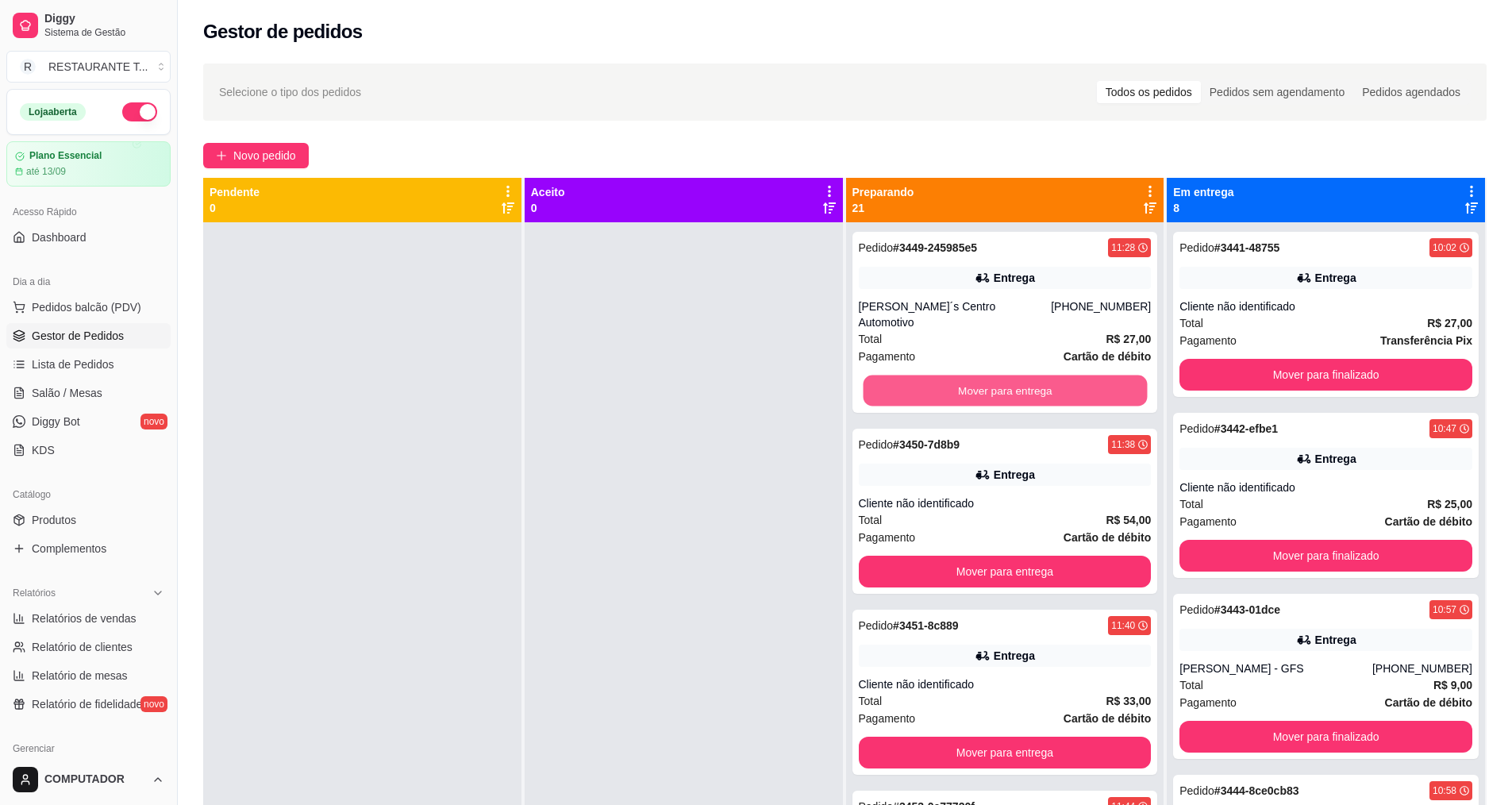
click at [1008, 376] on button "Mover para entrega" at bounding box center [1004, 391] width 285 height 31
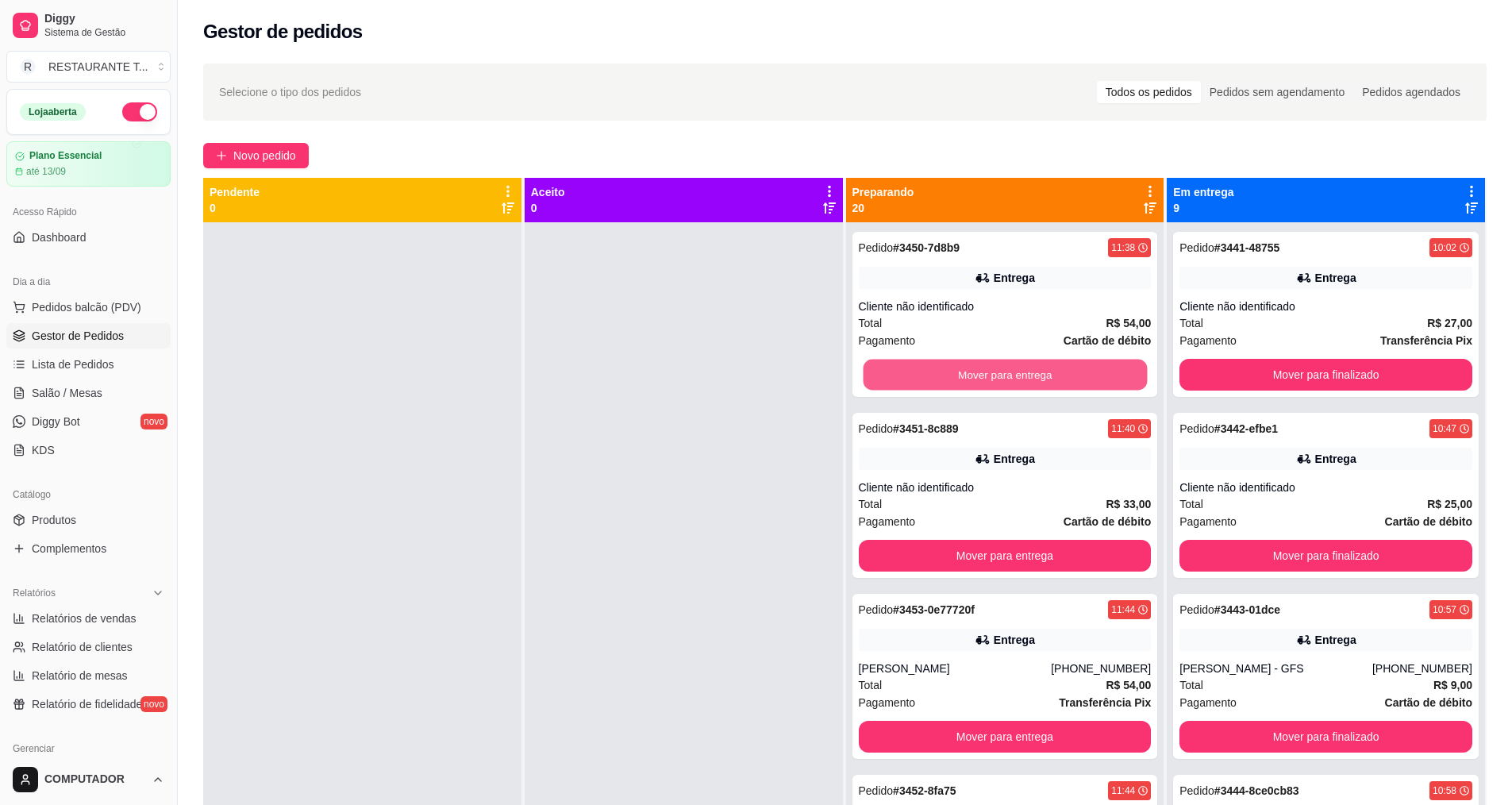
click at [1008, 370] on button "Mover para entrega" at bounding box center [1004, 376] width 285 height 31
click at [1008, 370] on div "Mover para entrega" at bounding box center [1004, 375] width 292 height 31
click at [1008, 369] on div "Mover para entrega" at bounding box center [1004, 375] width 292 height 31
click at [1018, 373] on button "Mover para entrega" at bounding box center [1004, 376] width 285 height 31
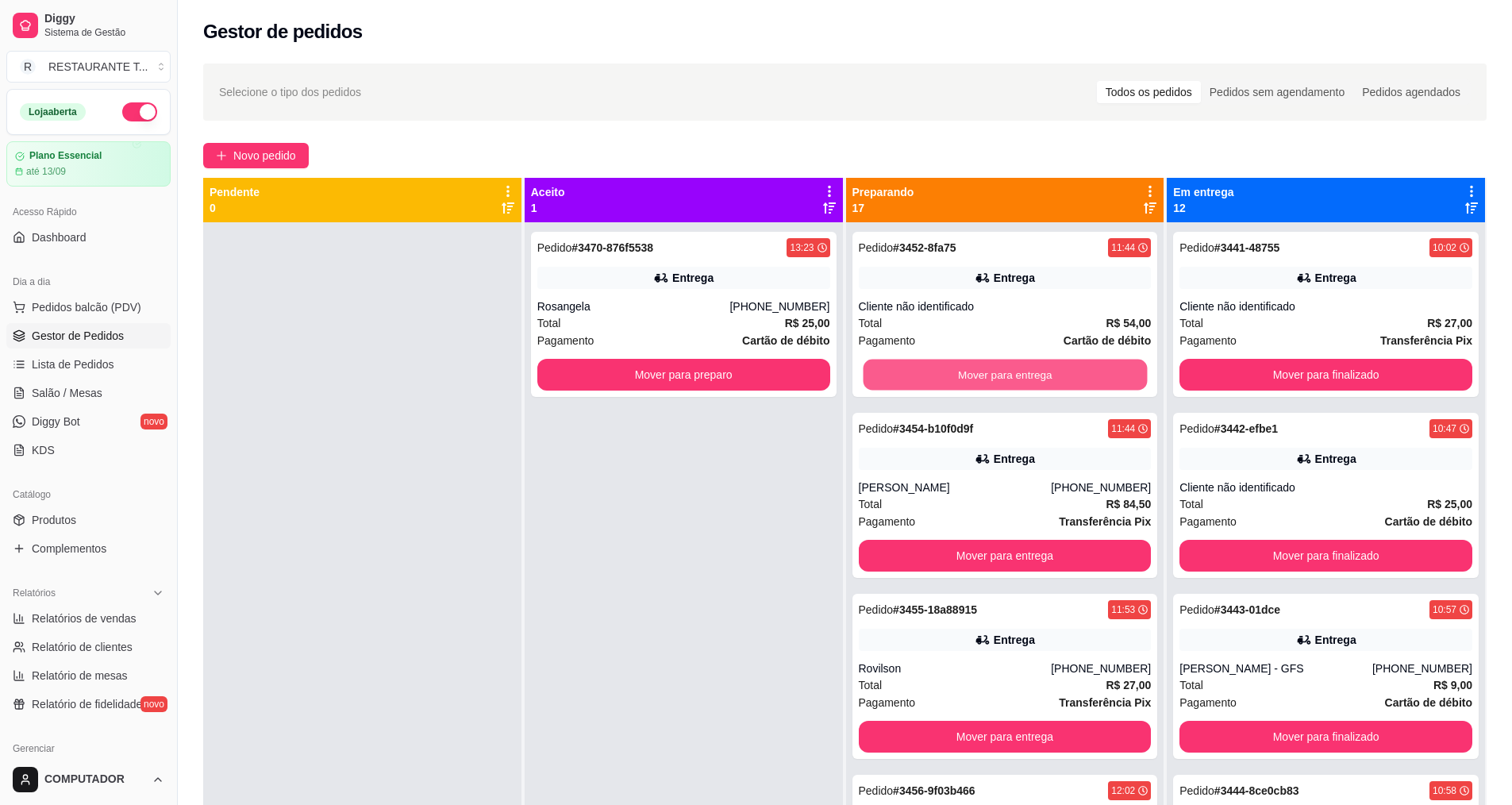
click at [1018, 373] on button "Mover para entrega" at bounding box center [1004, 376] width 285 height 31
click at [1018, 373] on button "Mover para entrega" at bounding box center [1004, 375] width 292 height 31
click at [1018, 373] on button "Mover para entrega" at bounding box center [1004, 376] width 285 height 31
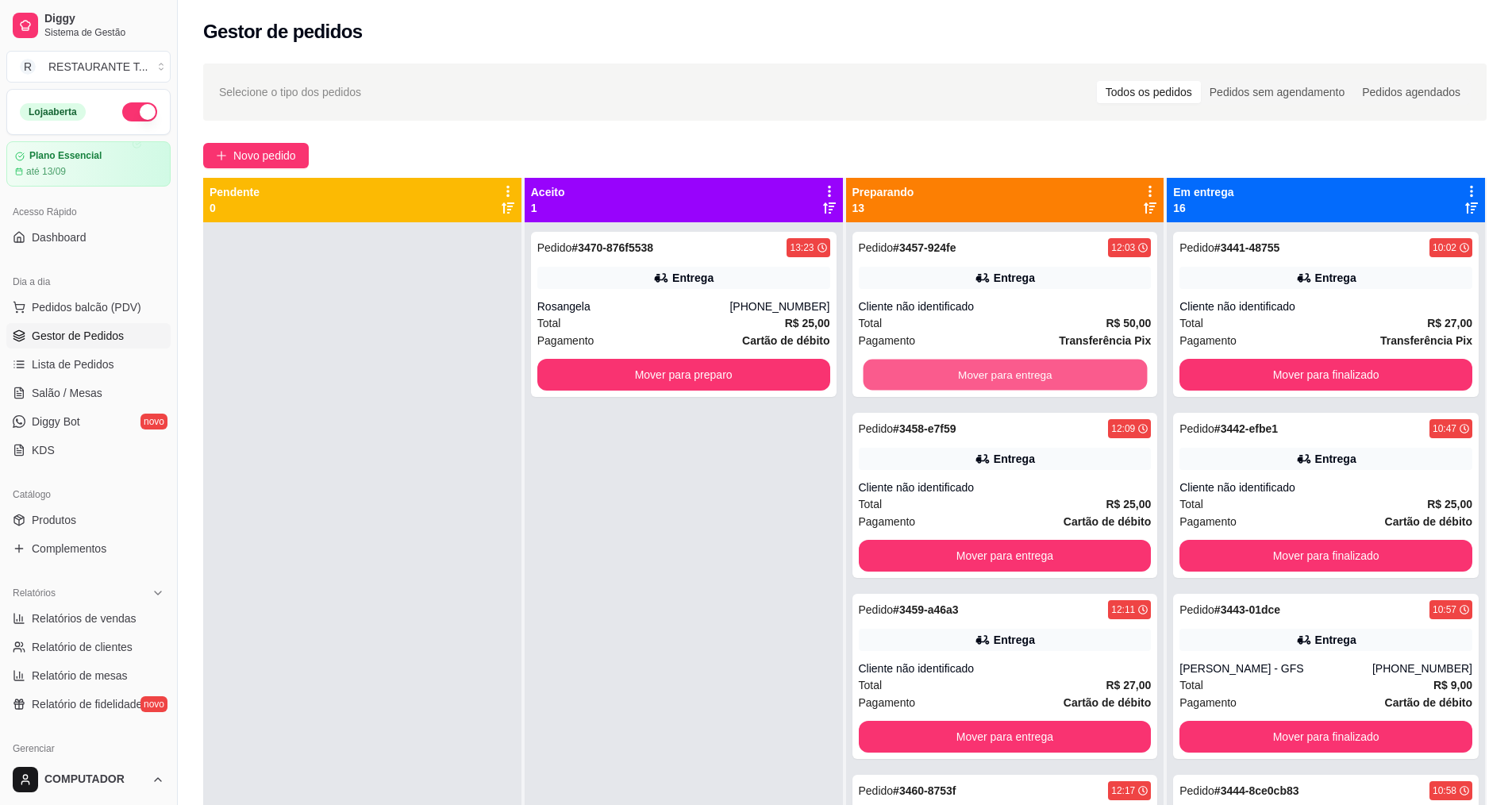
click at [1018, 373] on button "Mover para entrega" at bounding box center [1004, 376] width 285 height 31
click at [1018, 373] on button "Mover para entrega" at bounding box center [1004, 375] width 292 height 31
click at [1018, 373] on button "Mover para entrega" at bounding box center [1004, 376] width 285 height 31
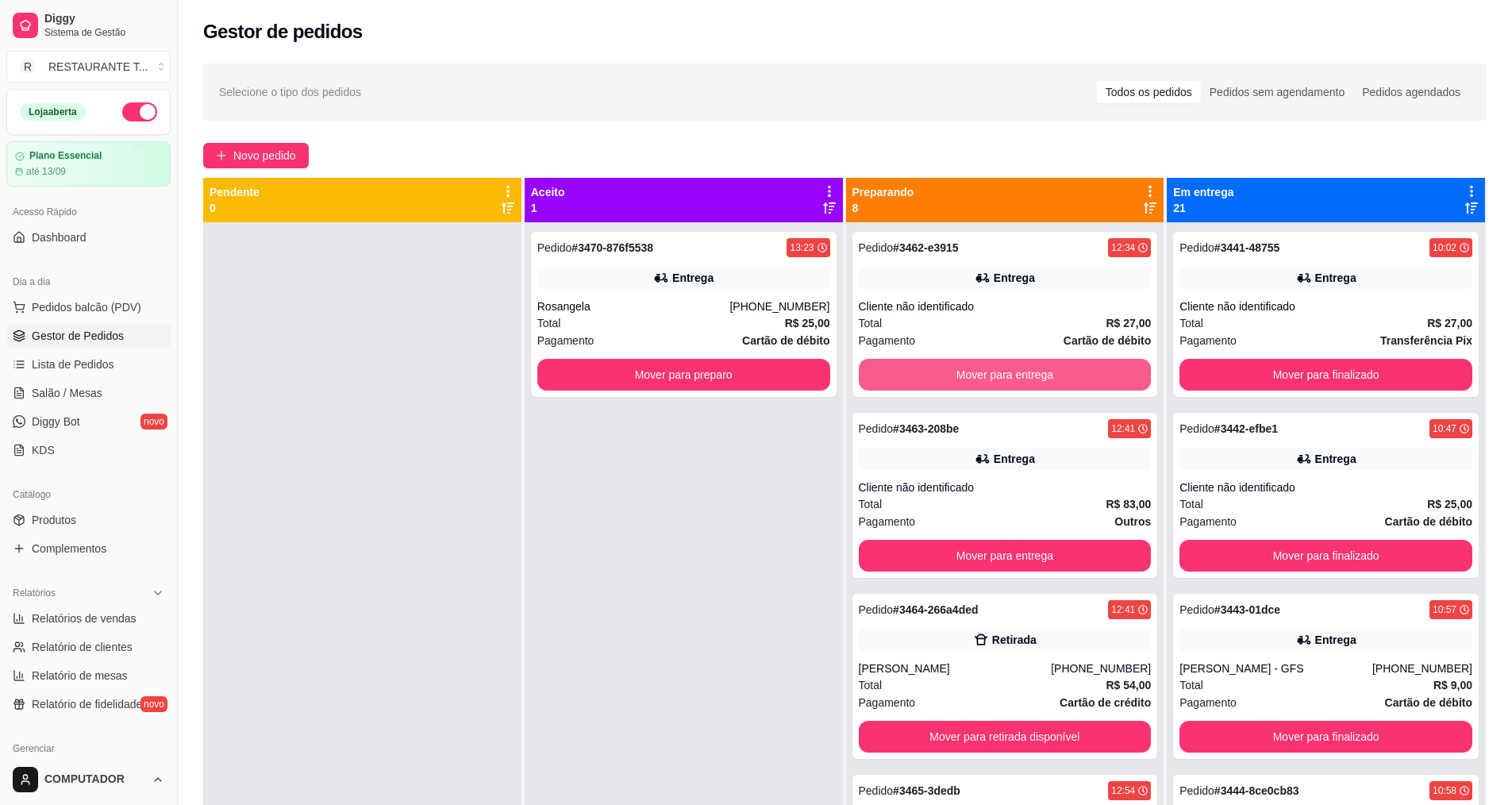
click at [1018, 373] on button "Mover para entrega" at bounding box center [1004, 375] width 292 height 31
click at [1018, 373] on button "Mover para entrega" at bounding box center [1004, 376] width 285 height 31
click at [1018, 373] on button "Mover para retirada disponível" at bounding box center [1004, 375] width 292 height 31
click at [1018, 373] on button "Mover para retirada disponível" at bounding box center [1004, 376] width 285 height 31
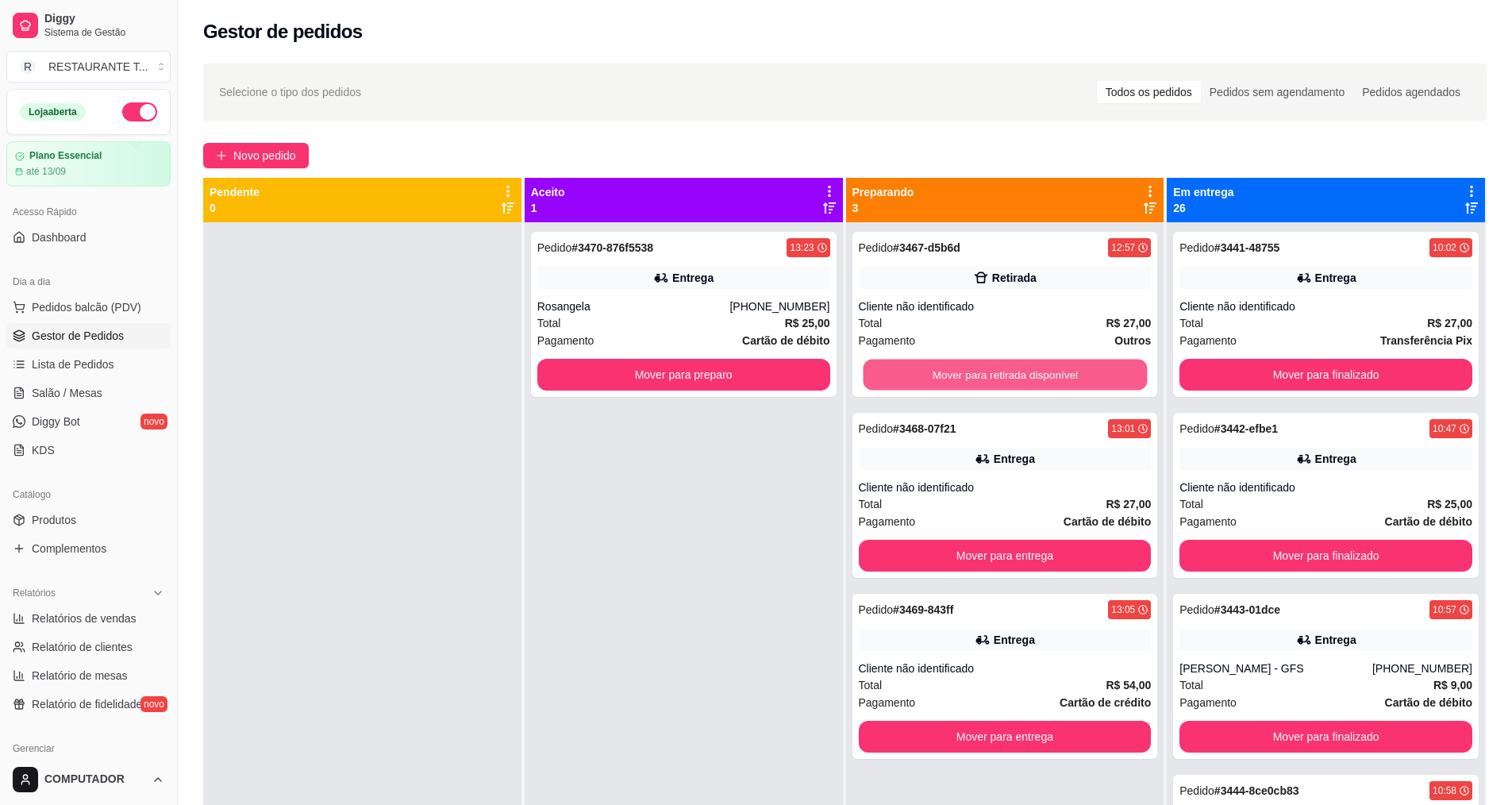
click at [1018, 373] on button "Mover para retirada disponível" at bounding box center [1004, 376] width 285 height 31
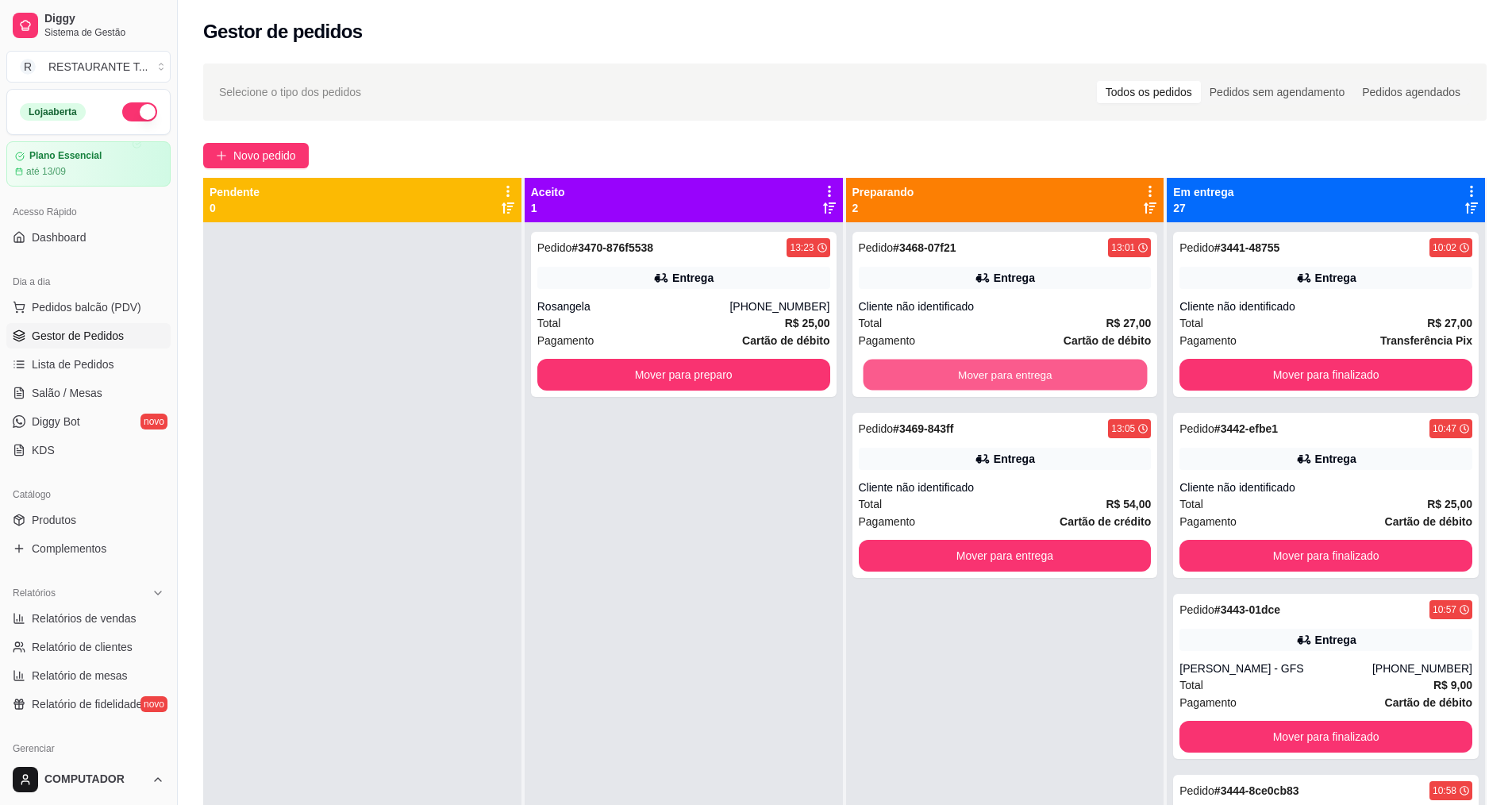
click at [1018, 373] on button "Mover para entrega" at bounding box center [1004, 376] width 285 height 31
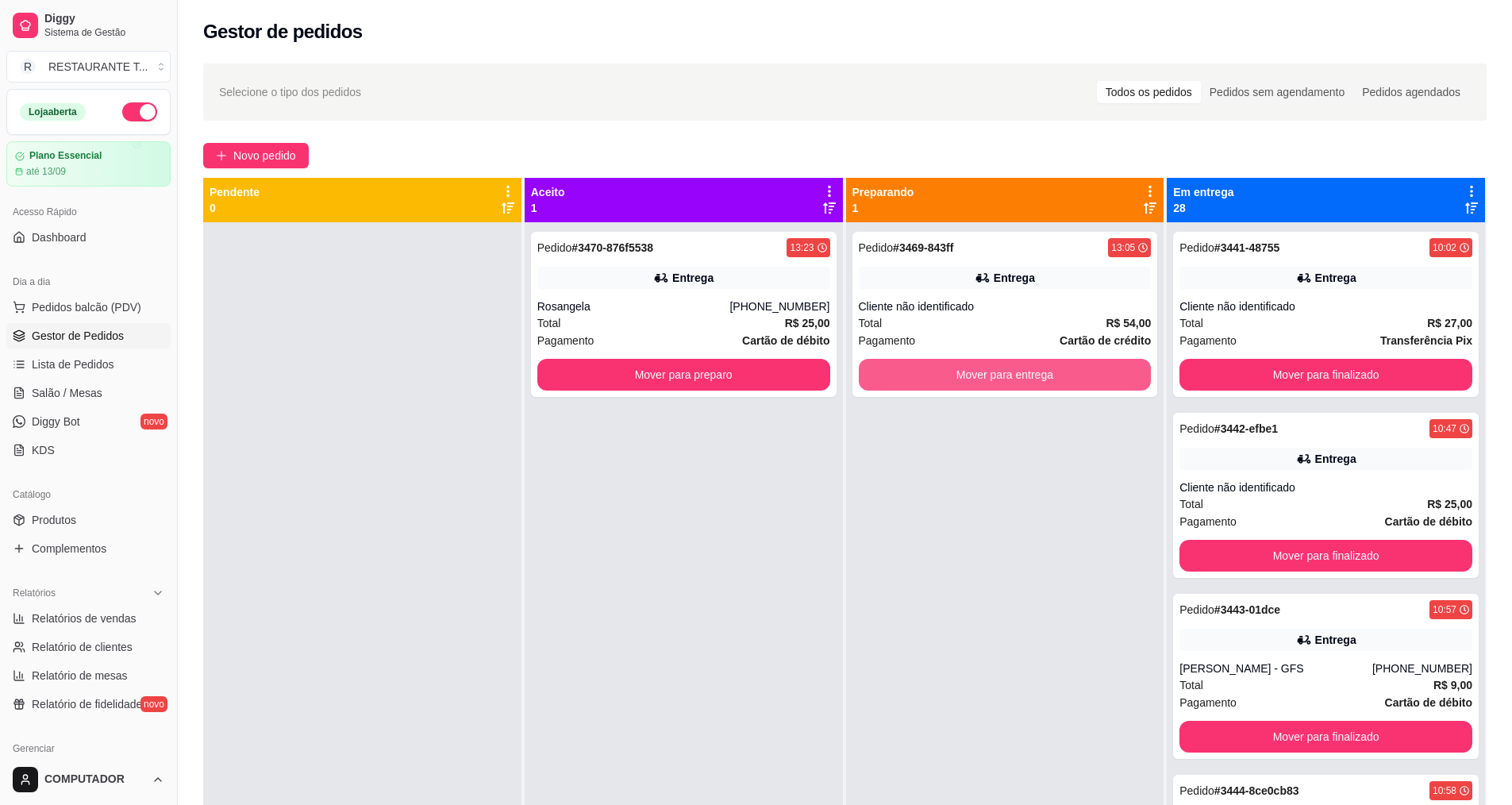
click at [1018, 373] on button "Mover para entrega" at bounding box center [1004, 375] width 292 height 31
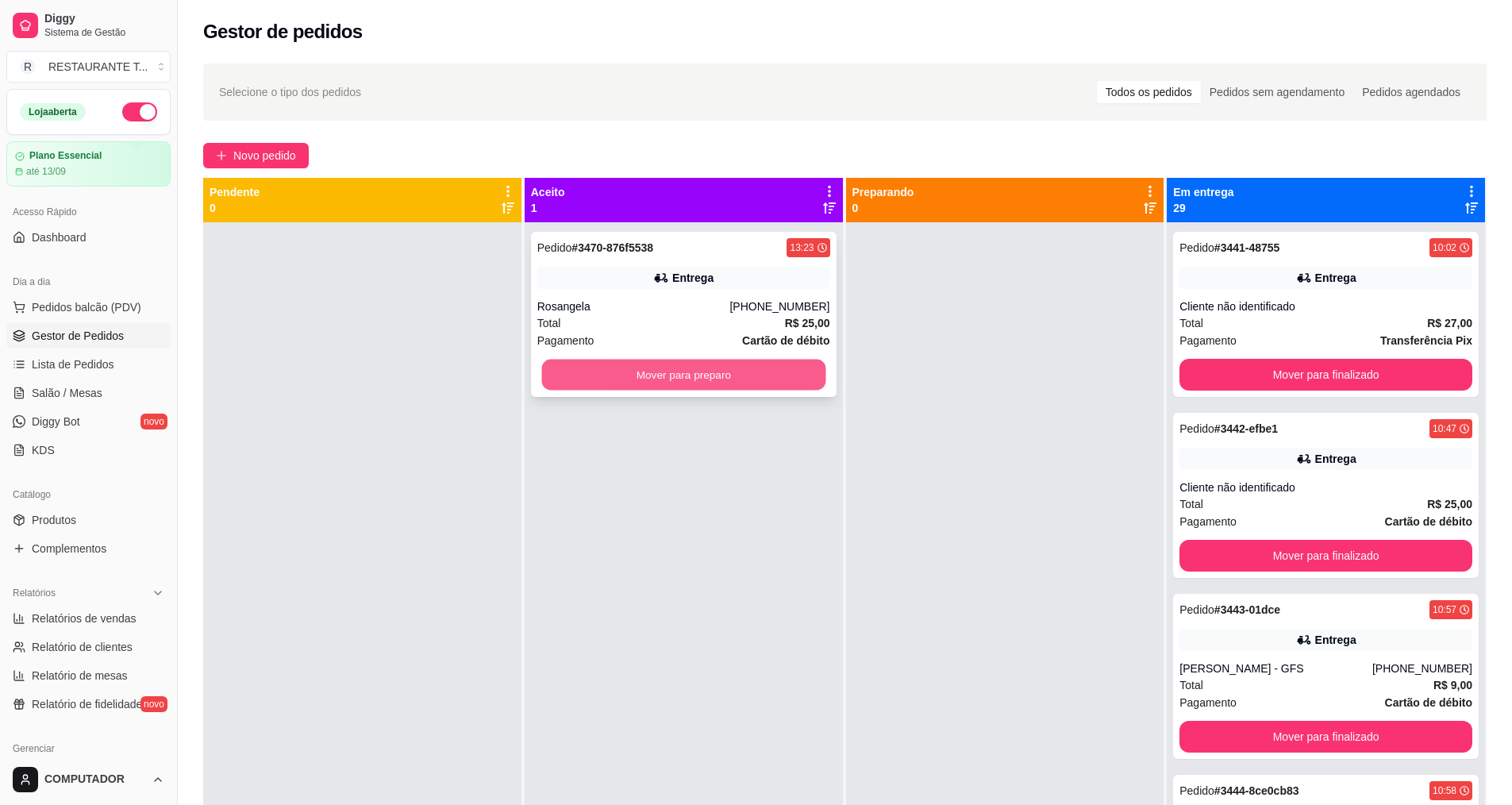
click at [759, 380] on button "Mover para preparo" at bounding box center [683, 376] width 285 height 31
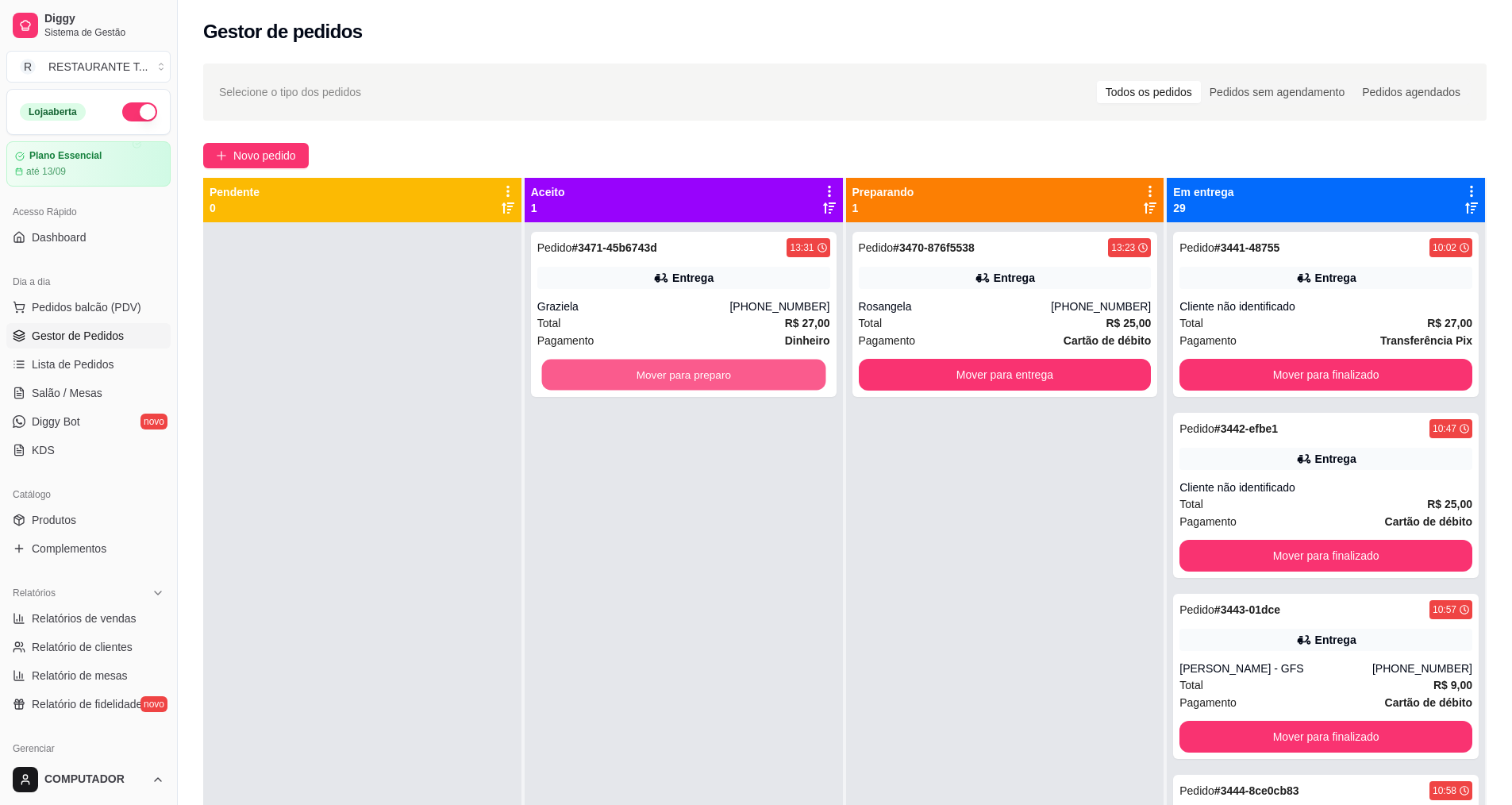
click at [759, 379] on button "Mover para preparo" at bounding box center [683, 376] width 285 height 31
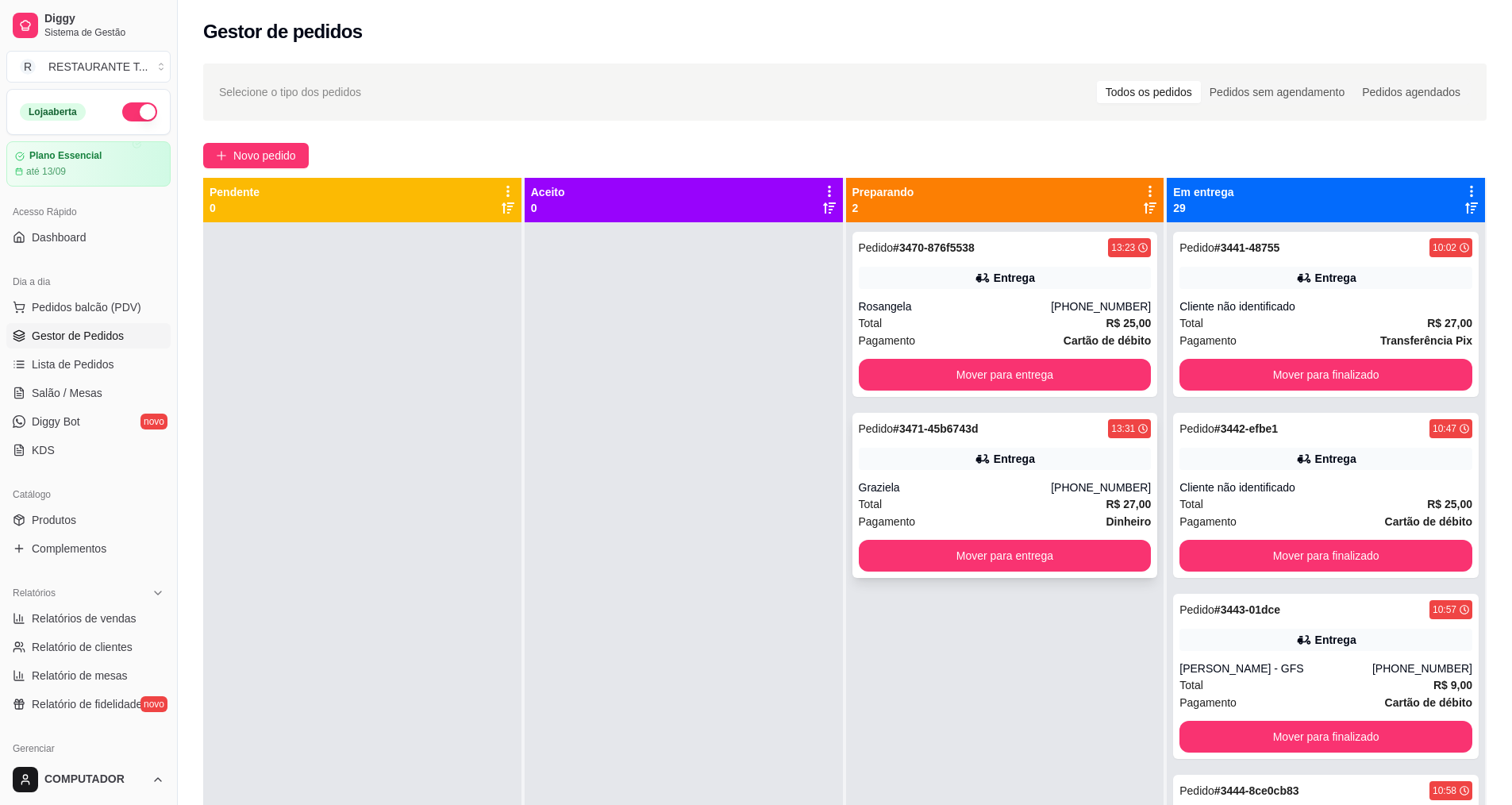
click at [964, 493] on div "Graziela" at bounding box center [955, 487] width 193 height 16
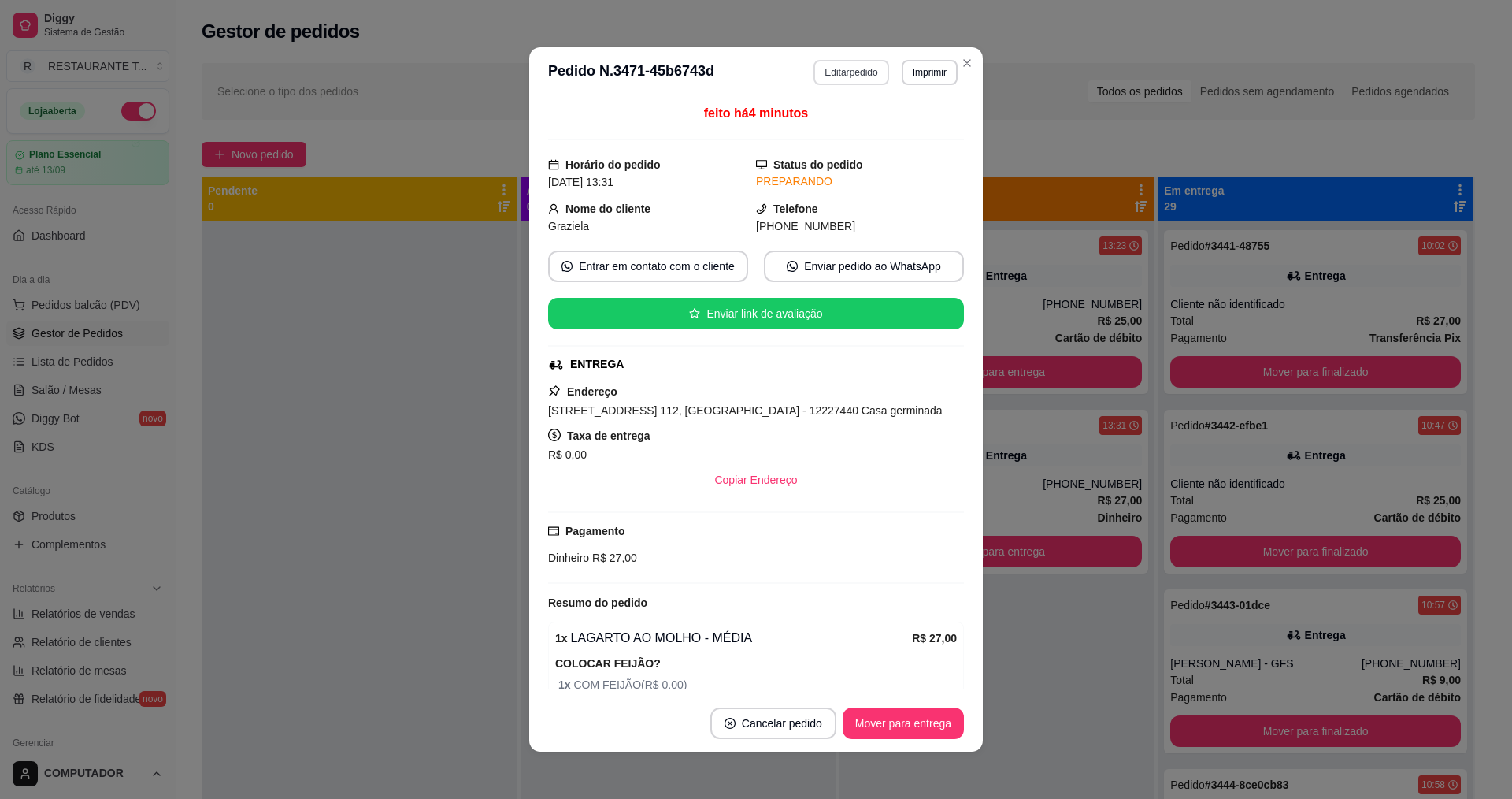
click at [824, 78] on button "Editar pedido" at bounding box center [850, 73] width 75 height 25
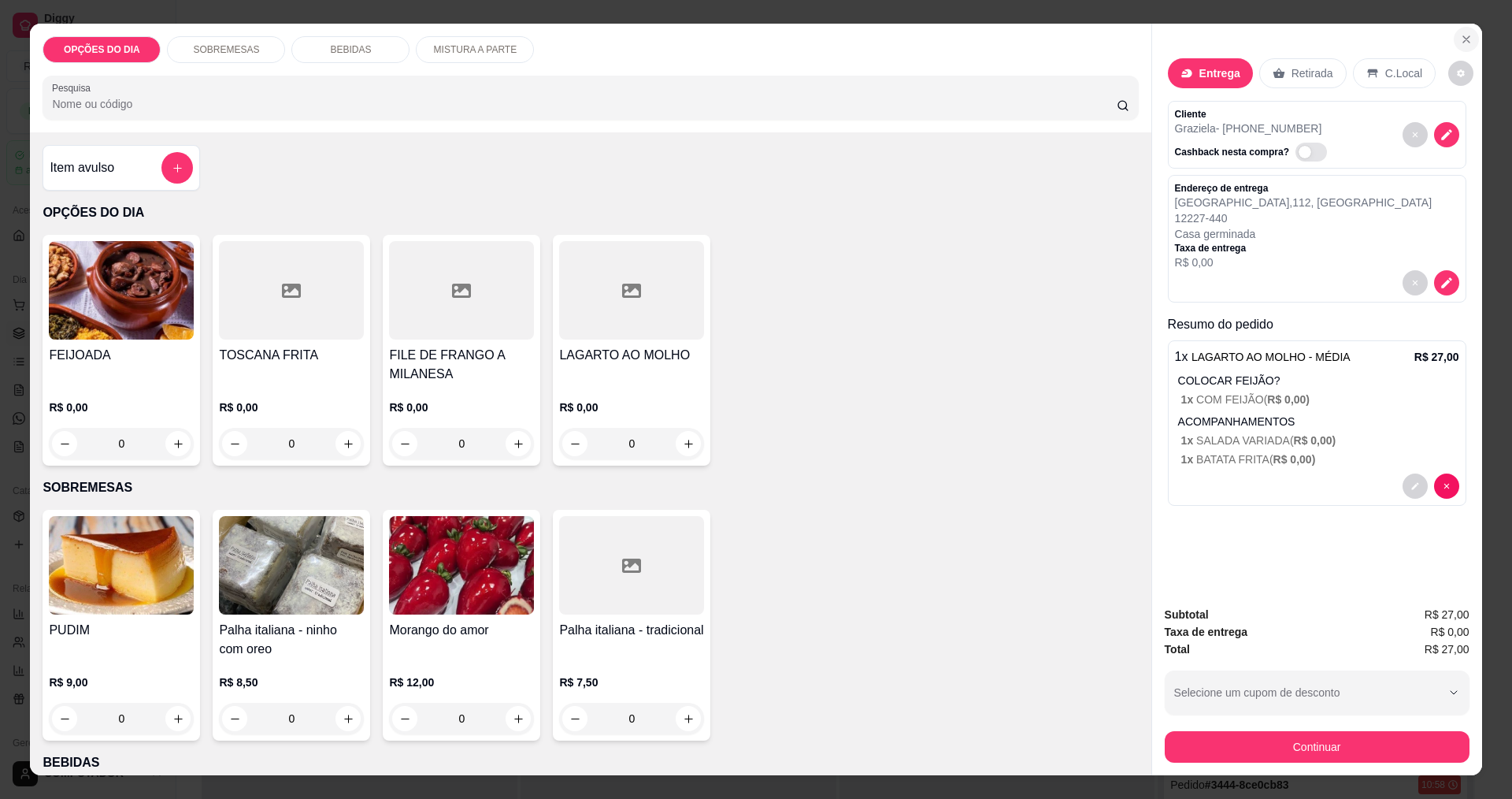
click at [1463, 41] on icon "Close" at bounding box center [1466, 39] width 6 height 6
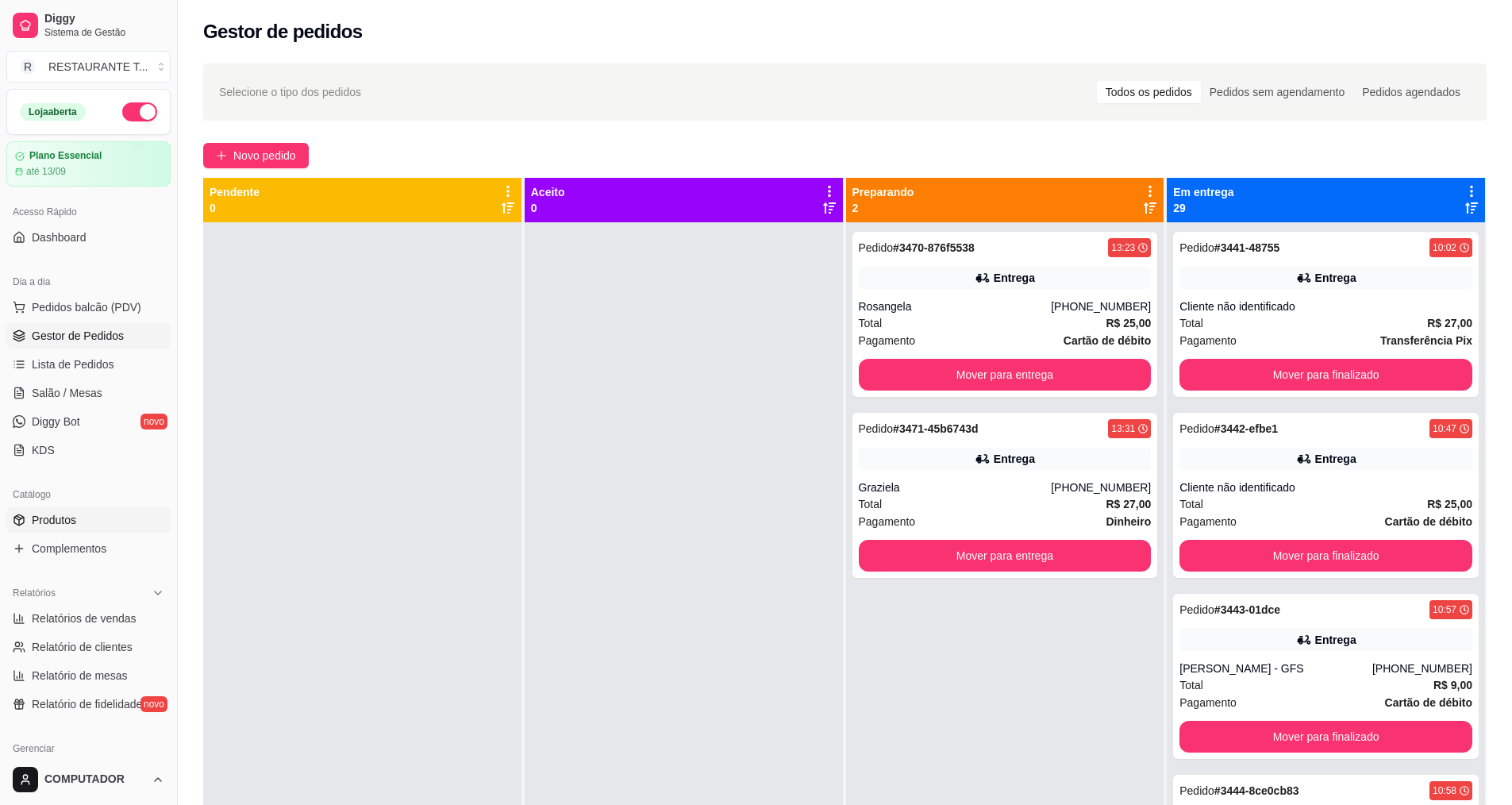
click at [119, 529] on link "Produtos" at bounding box center [88, 520] width 164 height 25
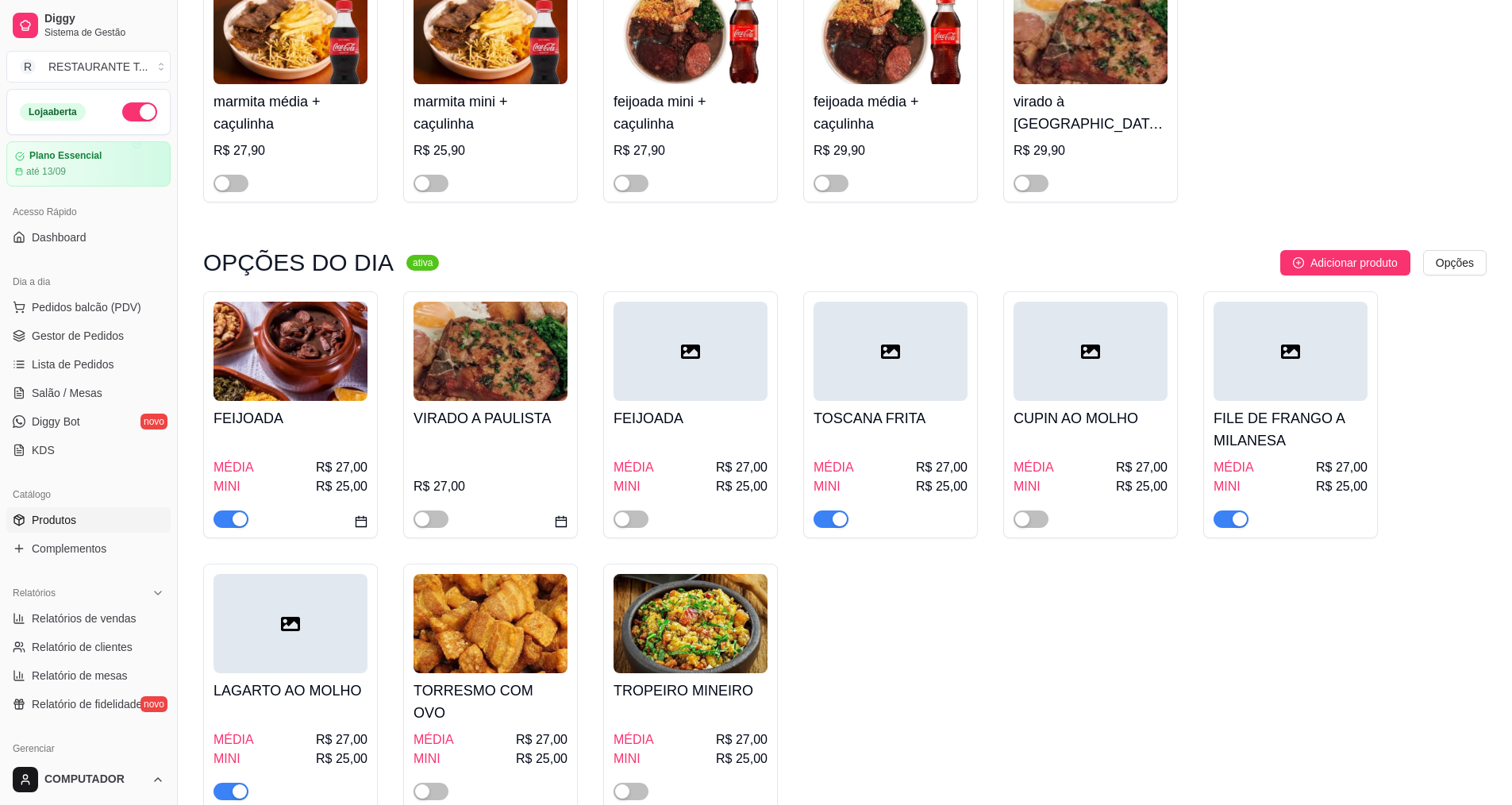
scroll to position [238, 0]
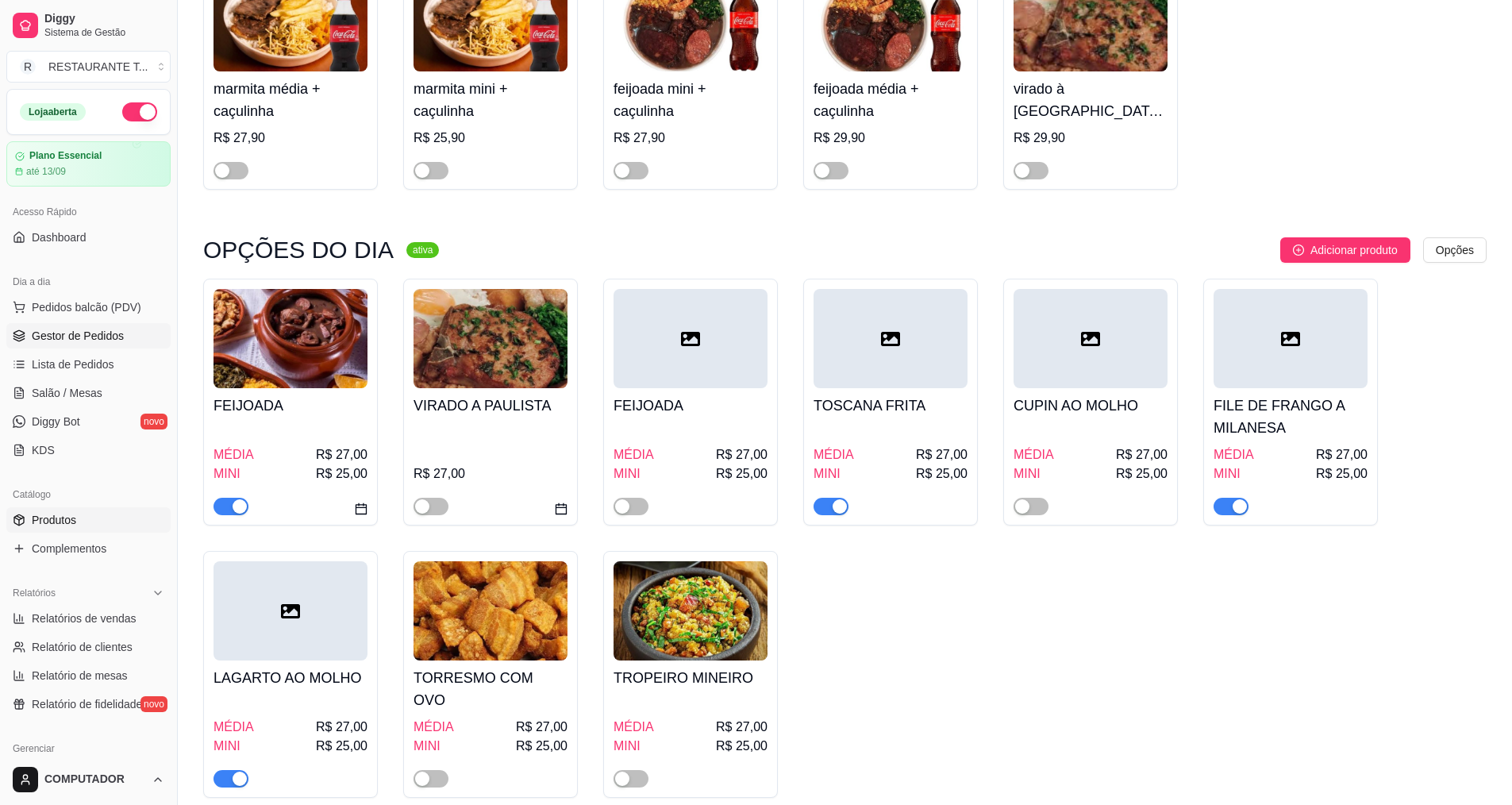
click at [78, 344] on link "Gestor de Pedidos" at bounding box center [88, 335] width 164 height 25
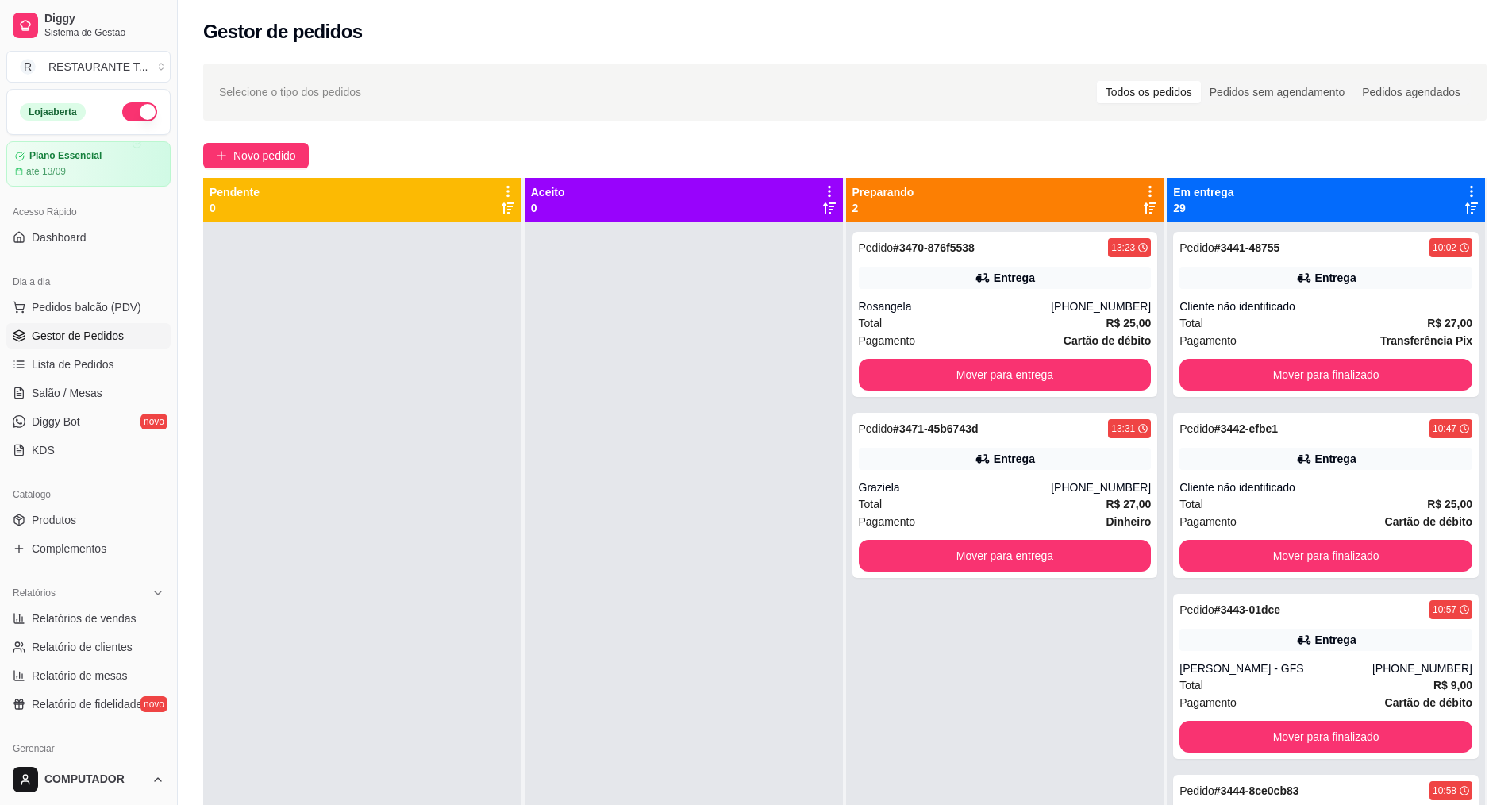
scroll to position [337, 0]
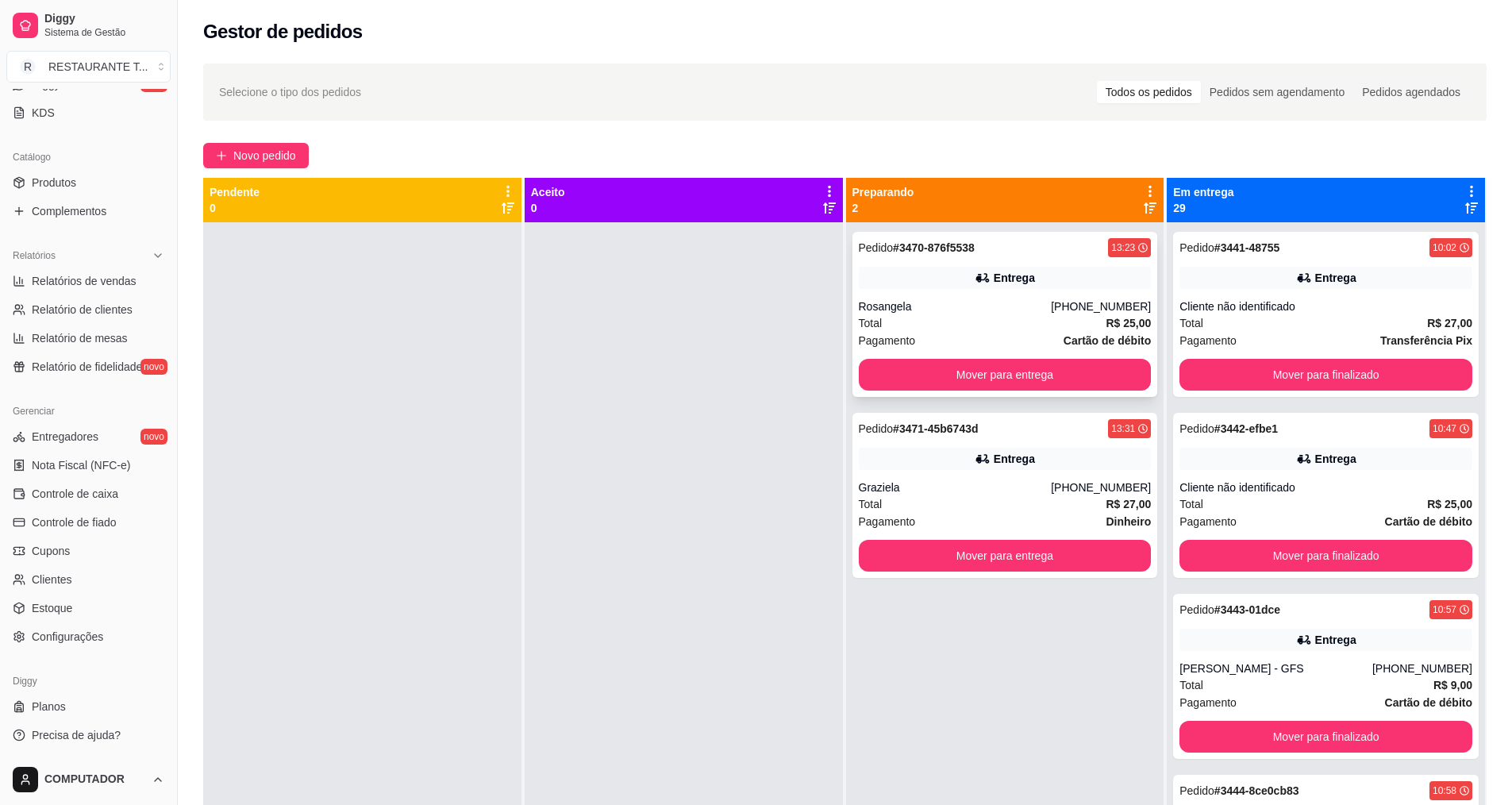
click at [966, 318] on div "Total R$ 25,00" at bounding box center [1004, 323] width 292 height 18
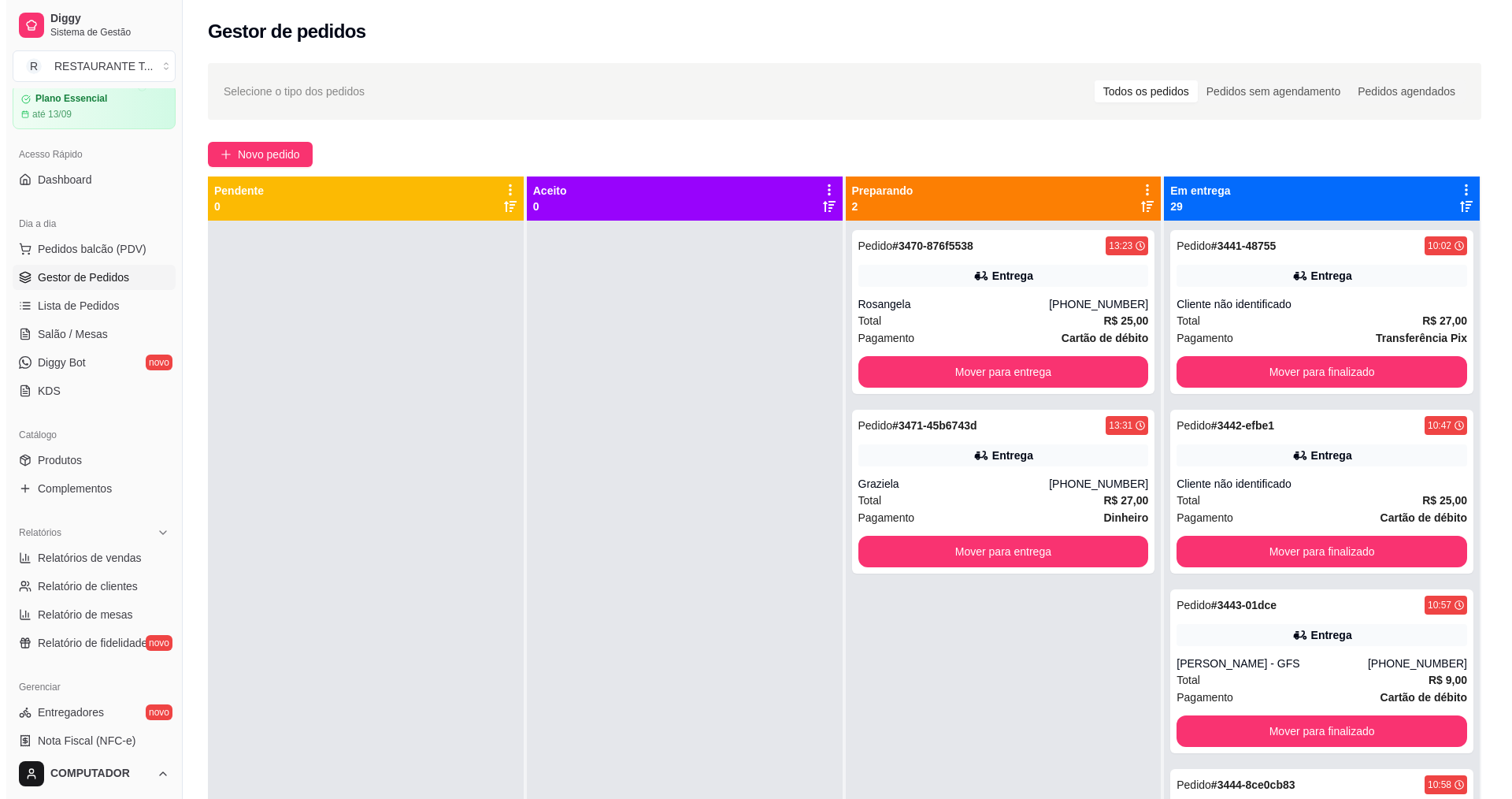
scroll to position [0, 0]
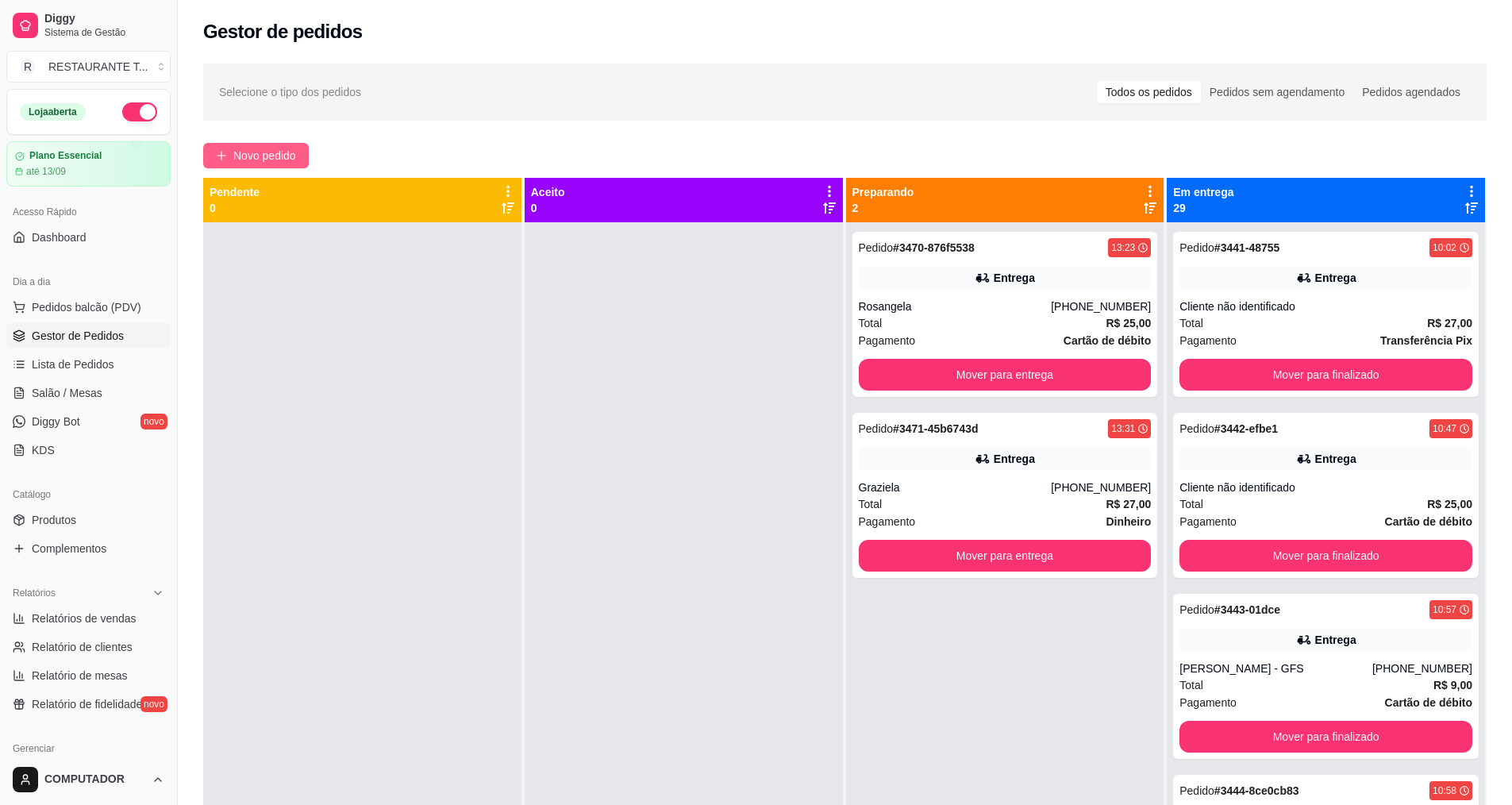
click at [305, 155] on button "Novo pedido" at bounding box center [256, 156] width 106 height 25
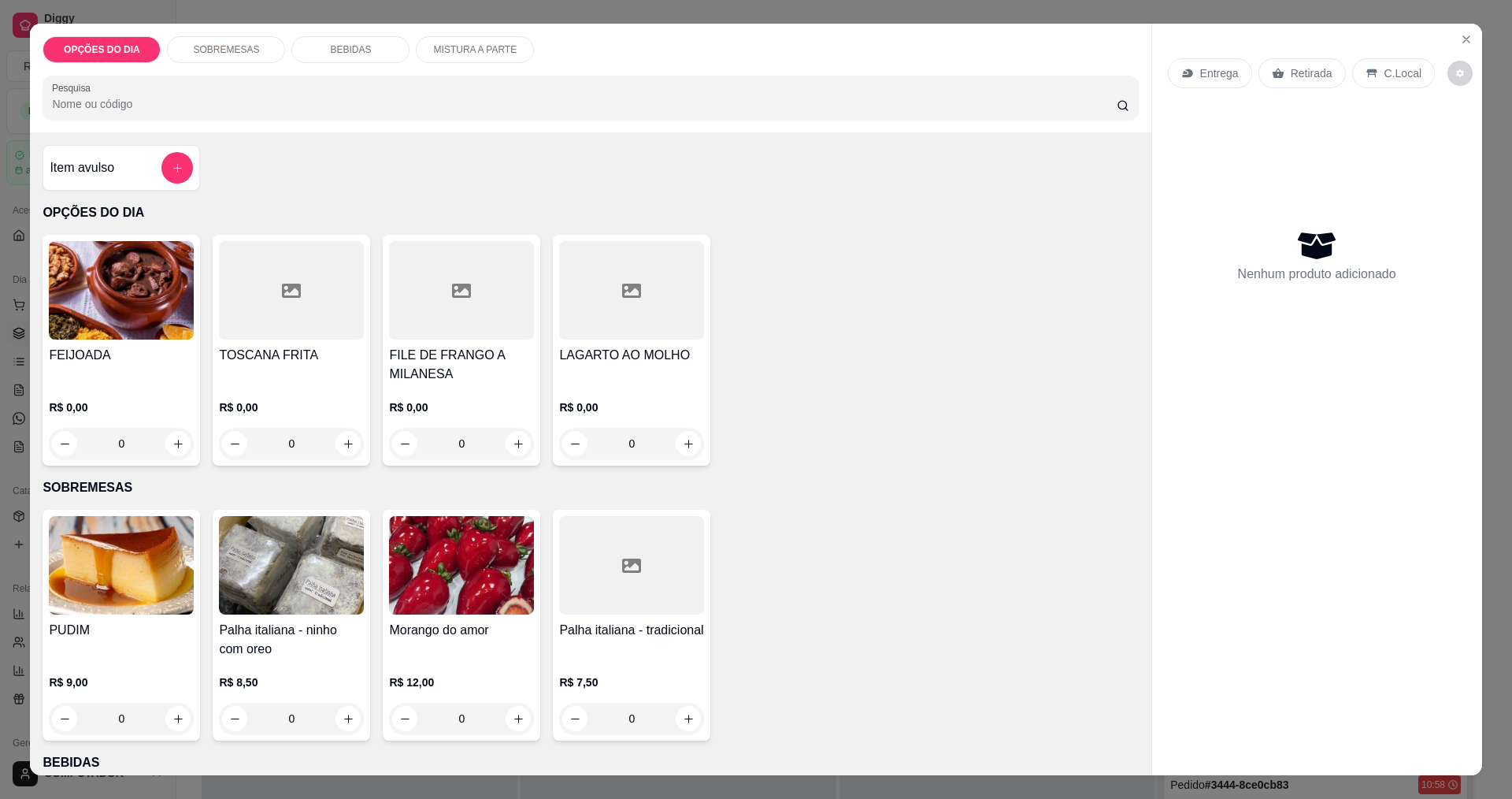
click at [169, 449] on div "0" at bounding box center [120, 444] width 145 height 31
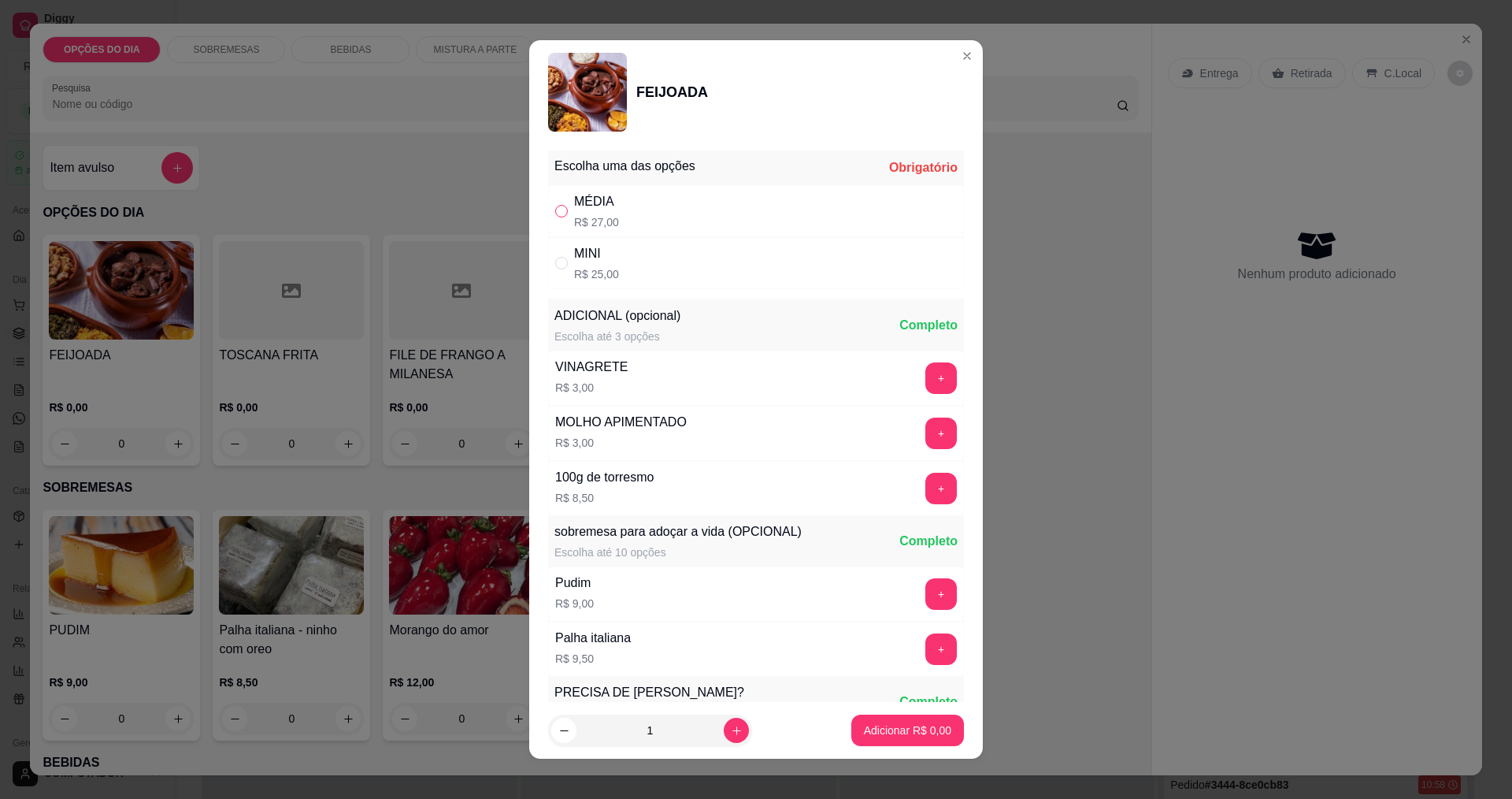
click at [555, 211] on input "" at bounding box center [561, 211] width 13 height 13
radio input "true"
click at [724, 733] on button "increase-product-quantity" at bounding box center [736, 730] width 24 height 24
type input "2"
click at [883, 736] on p "Adicionar R$ 54,00" at bounding box center [904, 730] width 91 height 15
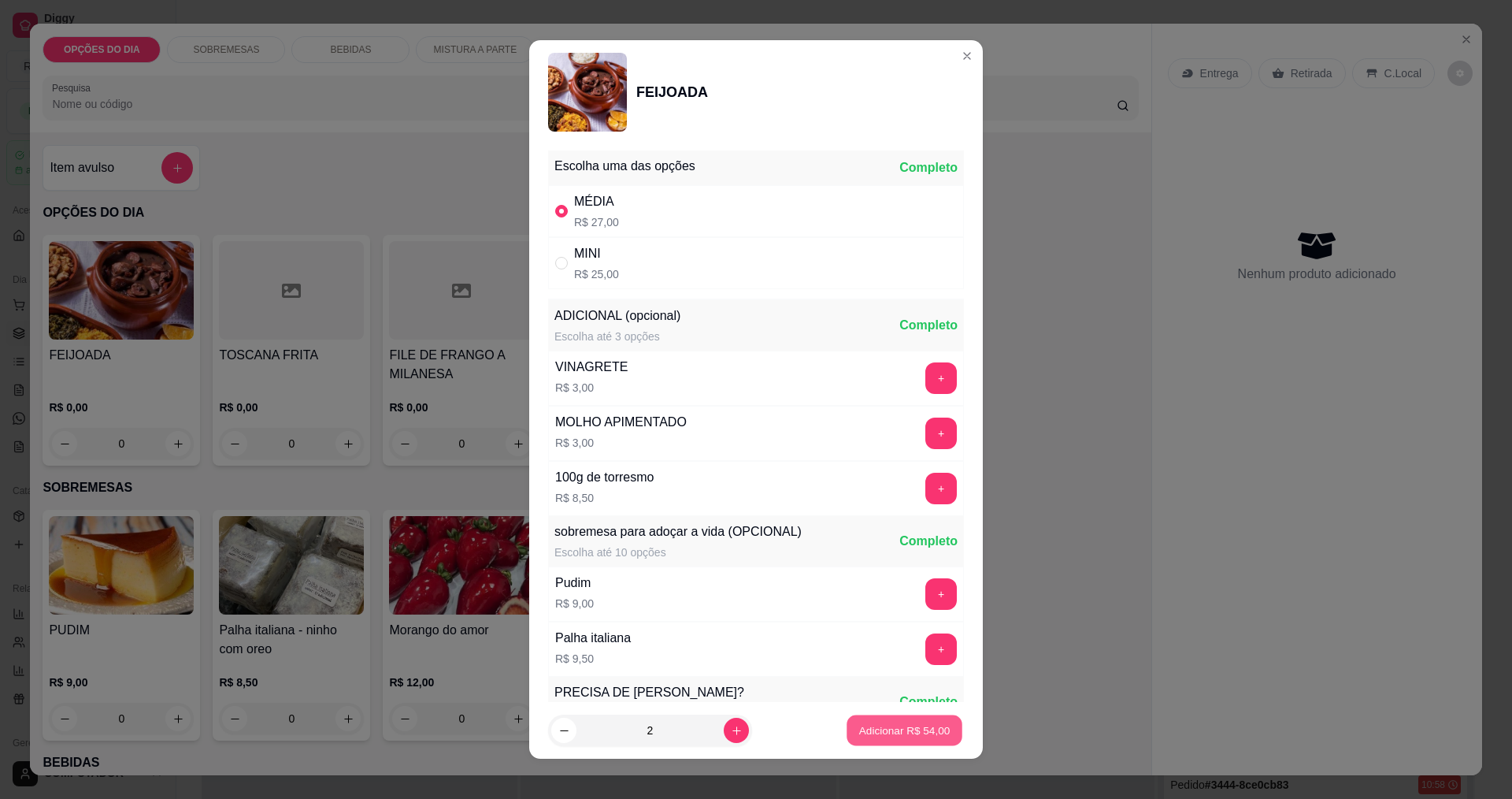
type input "2"
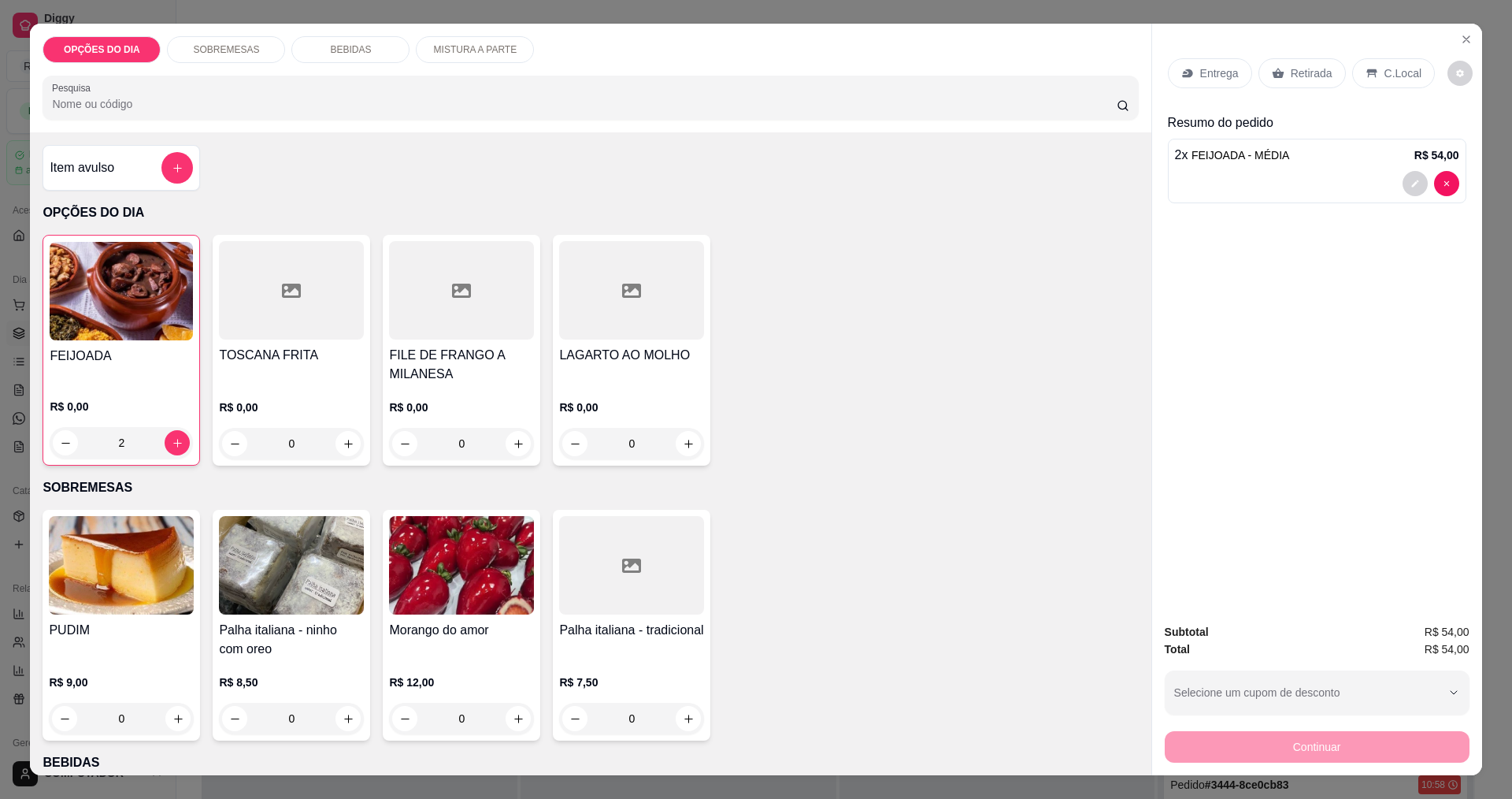
click at [1214, 76] on p "Entrega" at bounding box center [1220, 73] width 39 height 16
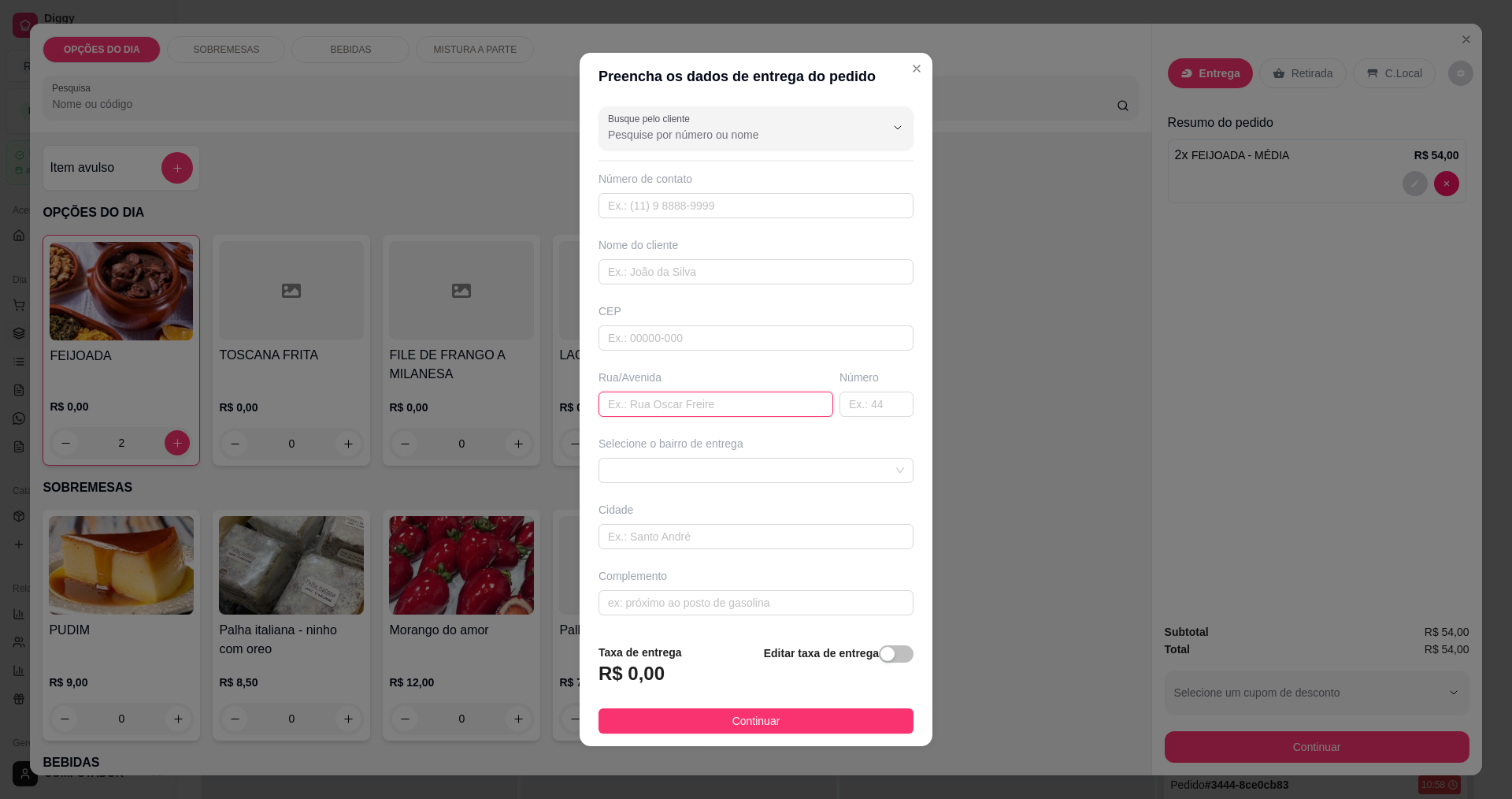
click at [778, 408] on input "text" at bounding box center [716, 404] width 235 height 25
type input "[PERSON_NAME]"
click at [740, 470] on span at bounding box center [756, 470] width 296 height 23
type input "81"
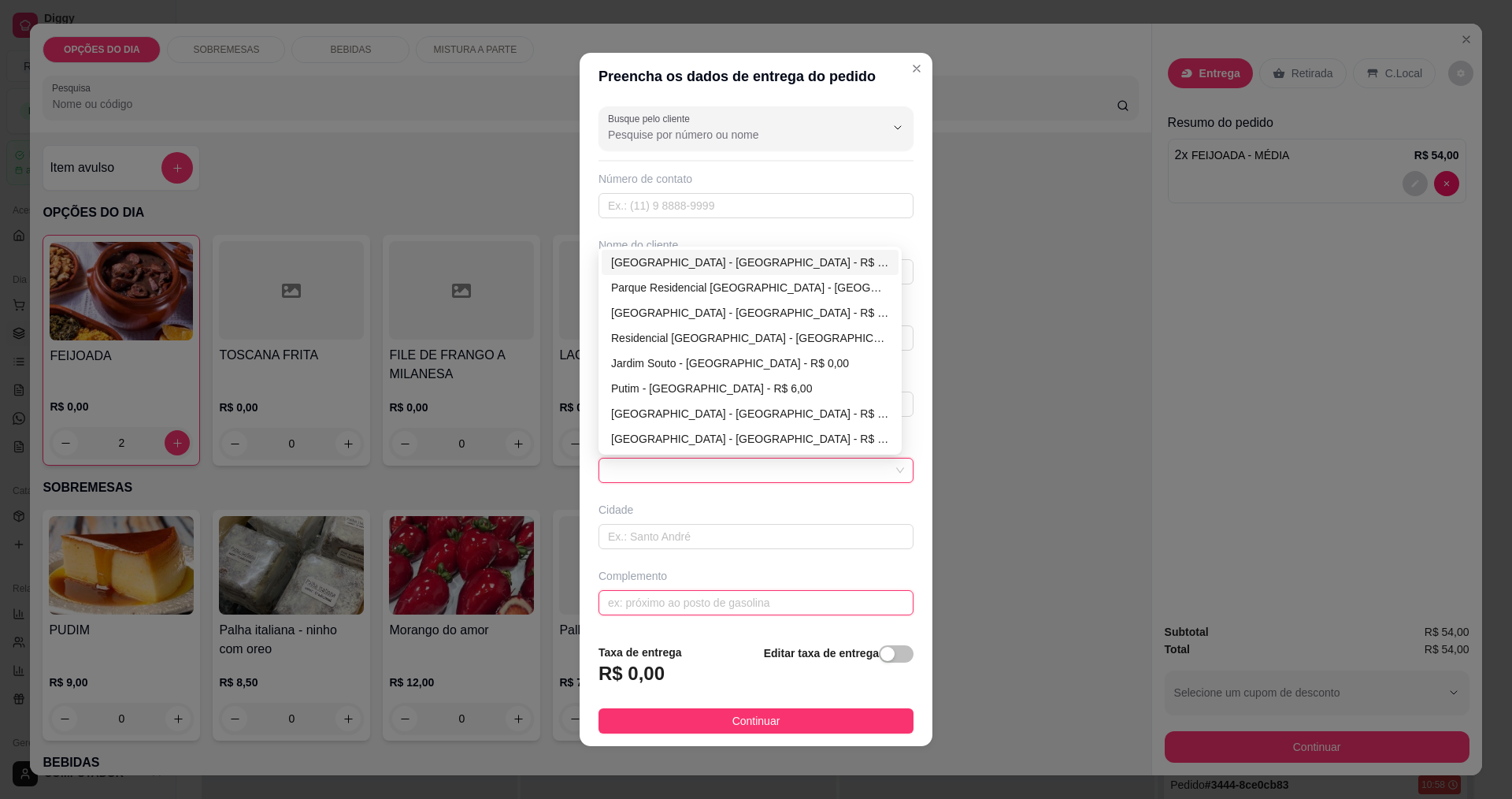
click at [690, 608] on input "text" at bounding box center [756, 603] width 315 height 25
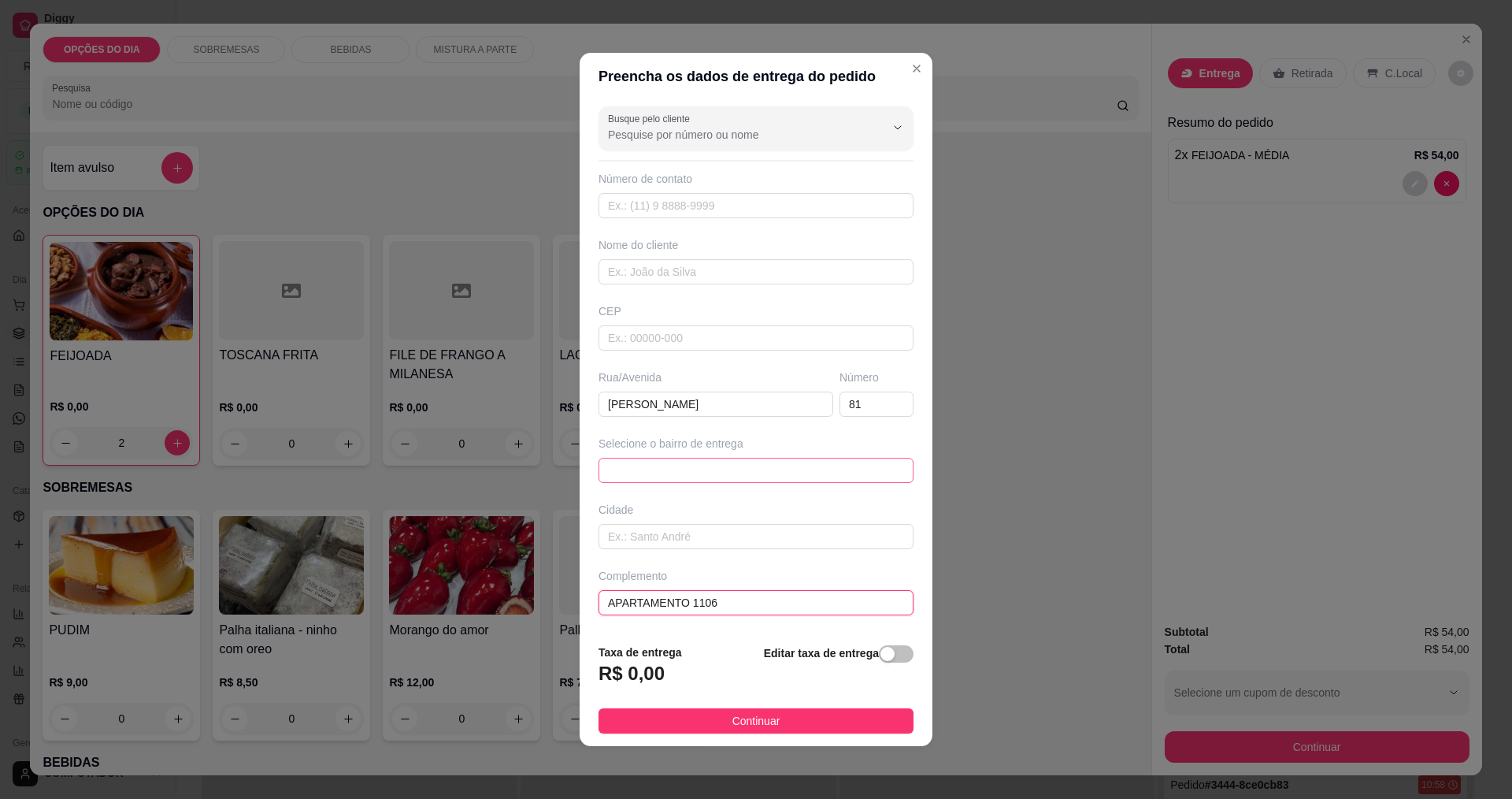
click at [696, 478] on span at bounding box center [756, 470] width 296 height 23
type input "APARTAMENTO 1106"
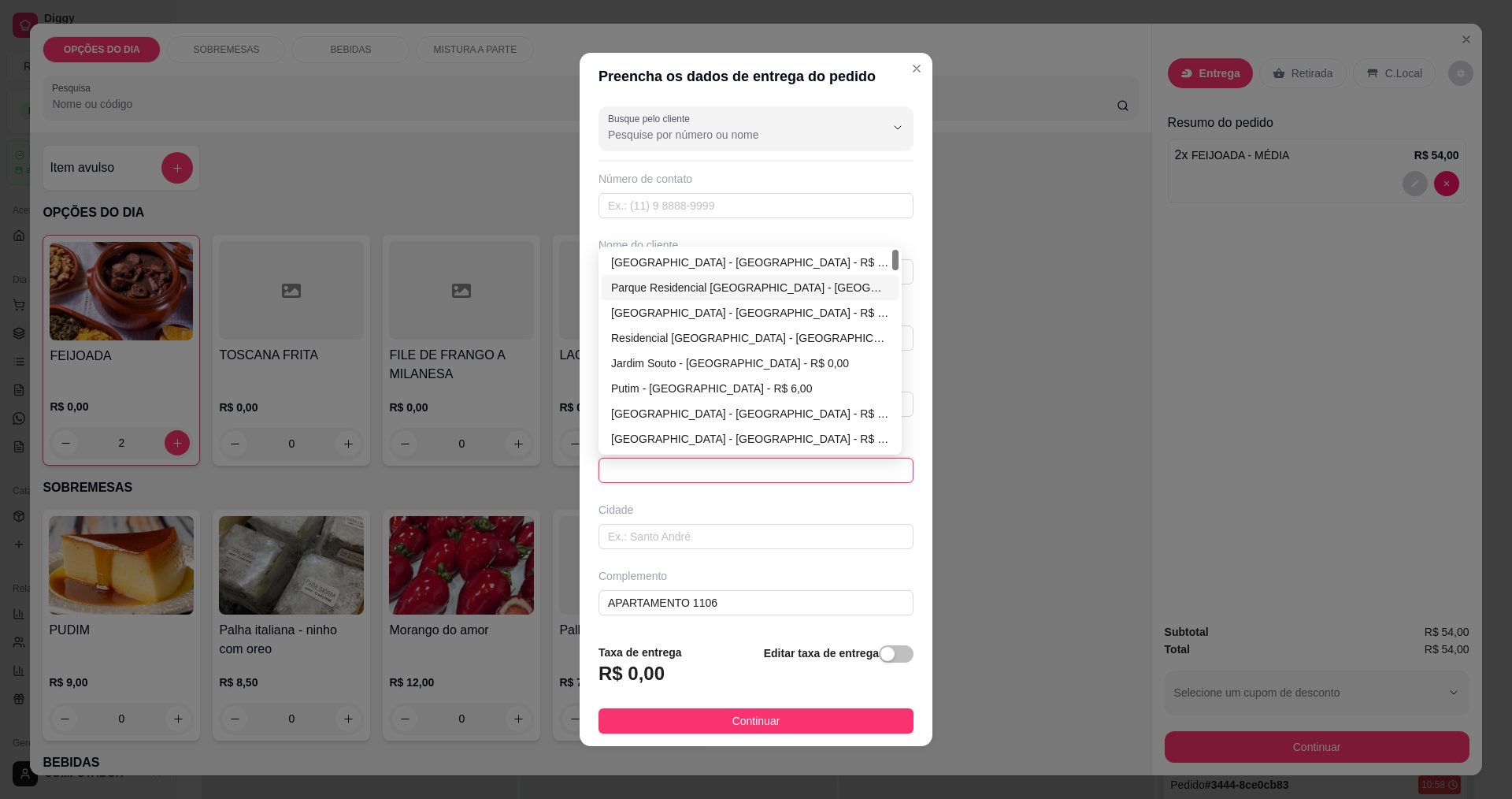
click at [734, 289] on div "Parque Residencial [GEOGRAPHIC_DATA] - [GEOGRAPHIC_DATA] - R$ 0,00" at bounding box center [750, 287] width 278 height 17
type input "[GEOGRAPHIC_DATA]"
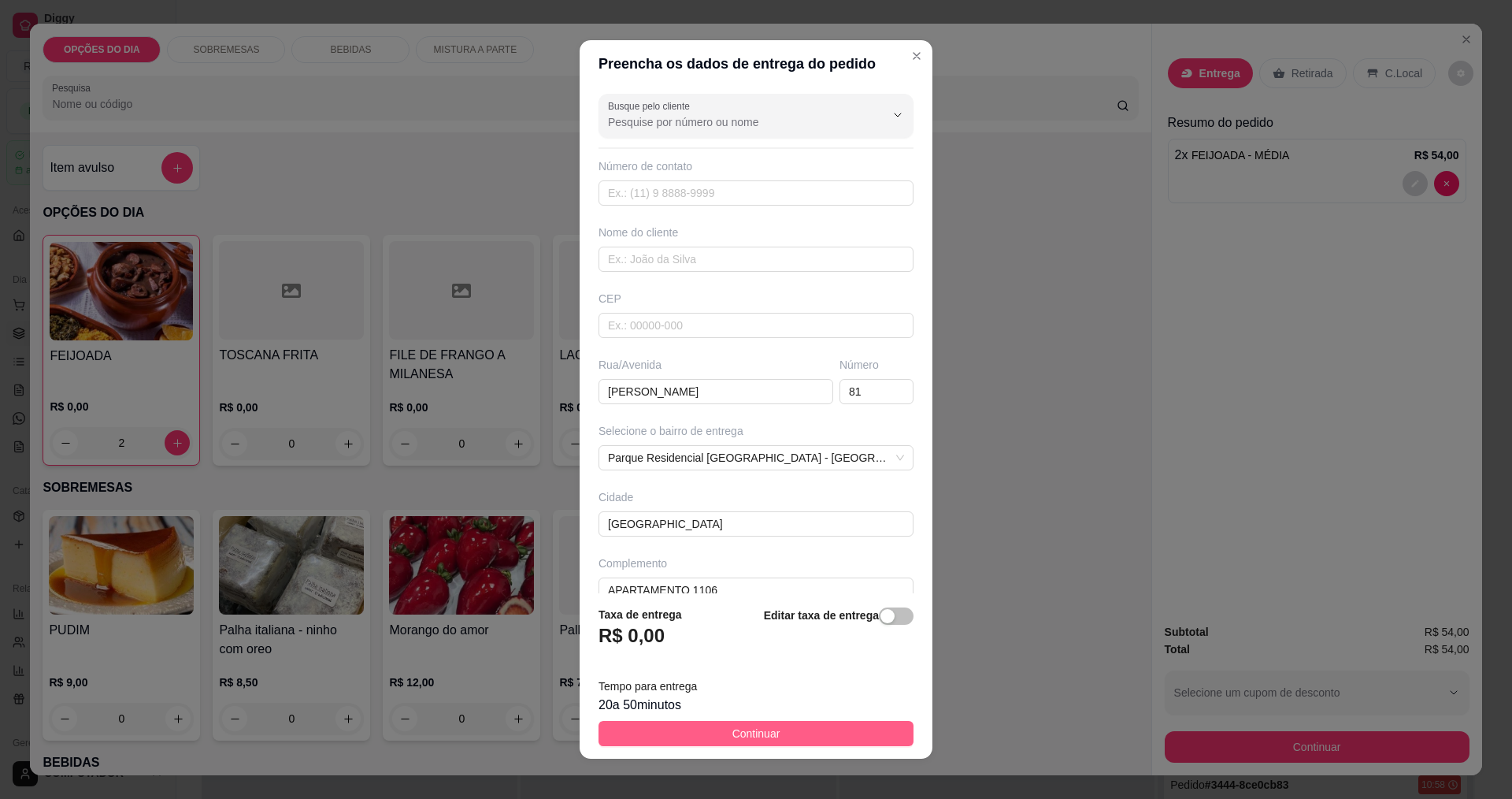
click at [733, 740] on span "Continuar" at bounding box center [757, 734] width 49 height 17
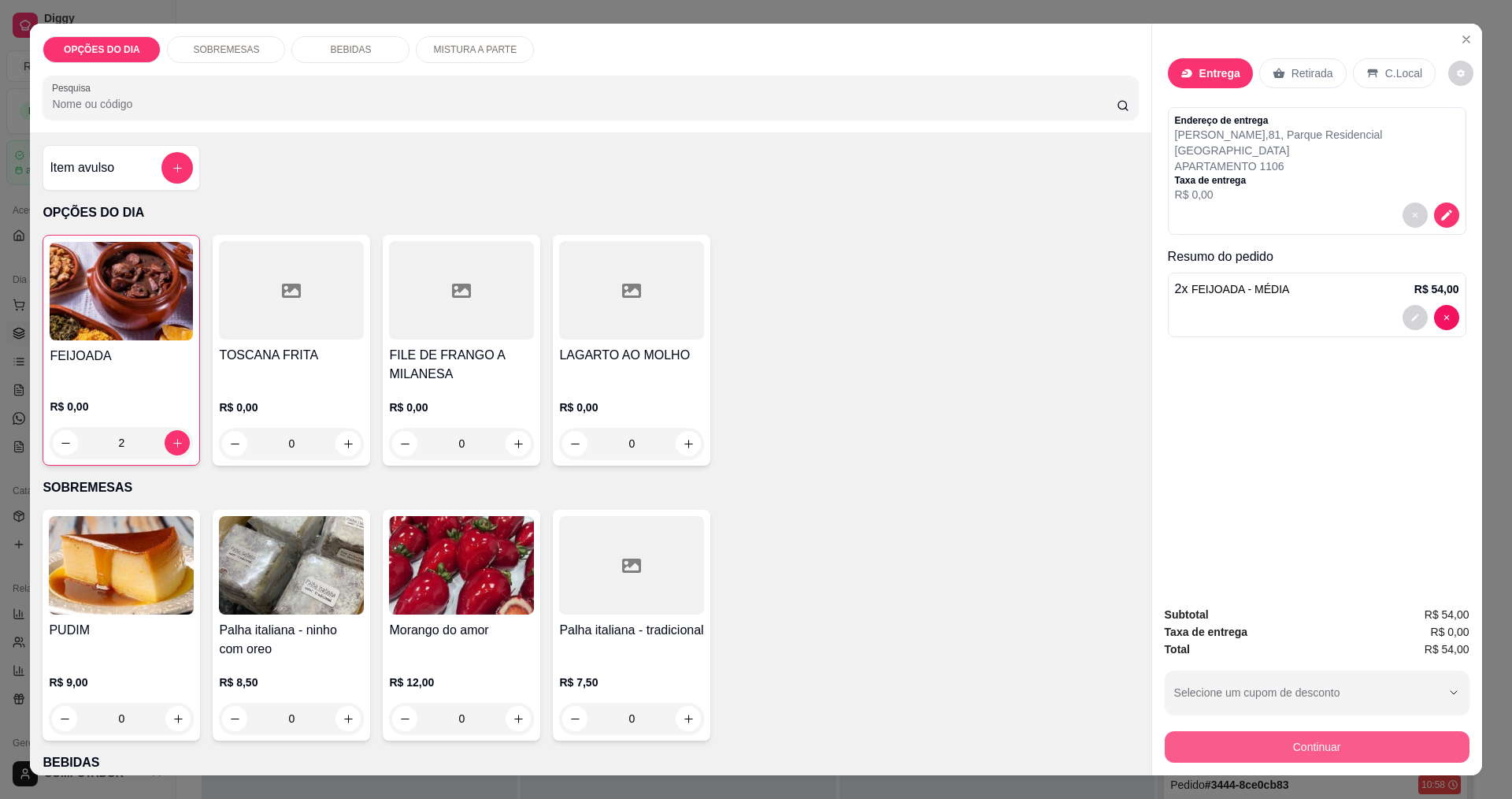
click at [1208, 751] on button "Continuar" at bounding box center [1317, 747] width 305 height 31
click at [1439, 220] on icon "decrease-product-quantity" at bounding box center [1446, 216] width 14 height 14
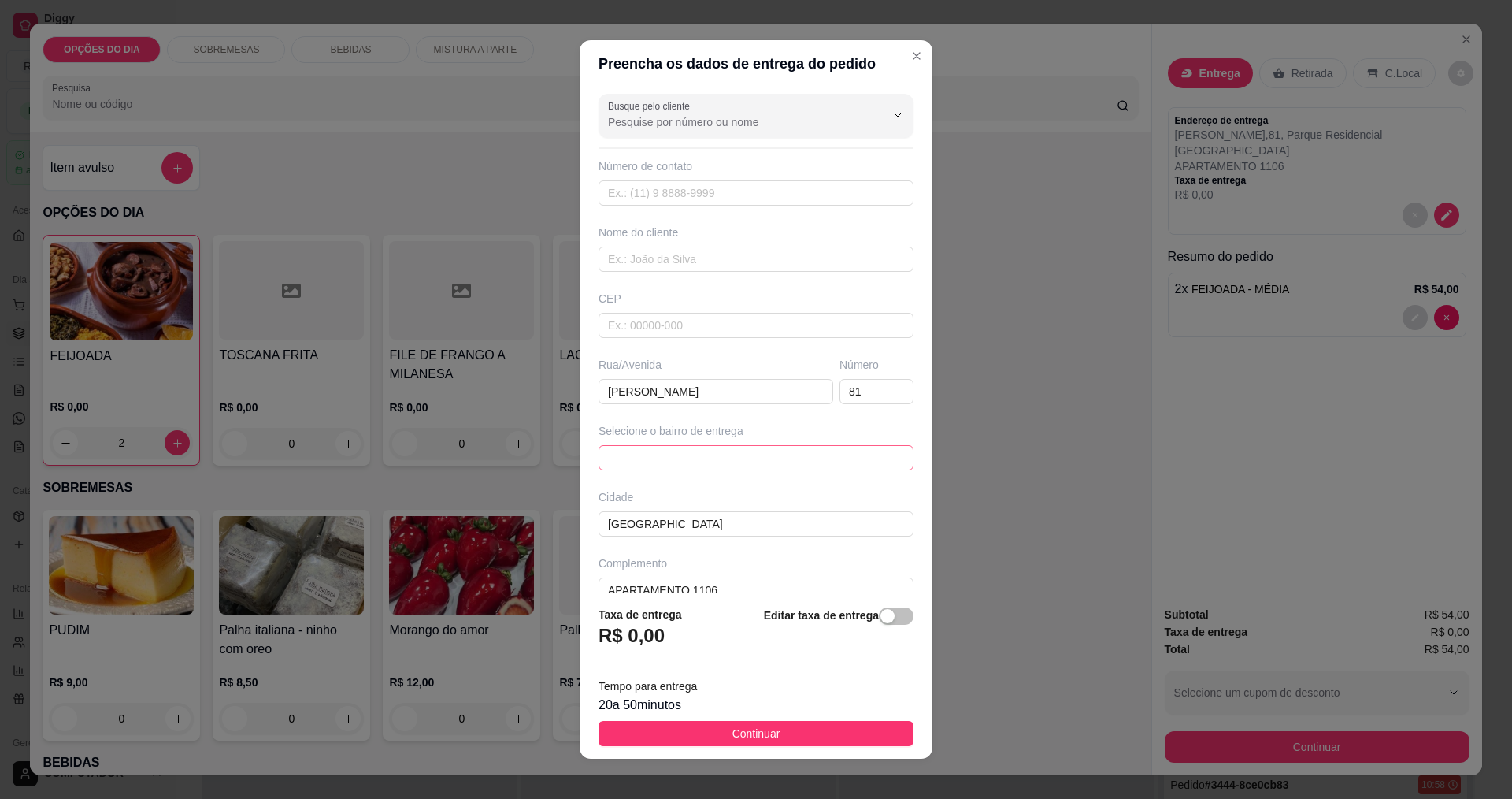
click at [725, 458] on span at bounding box center [756, 457] width 296 height 23
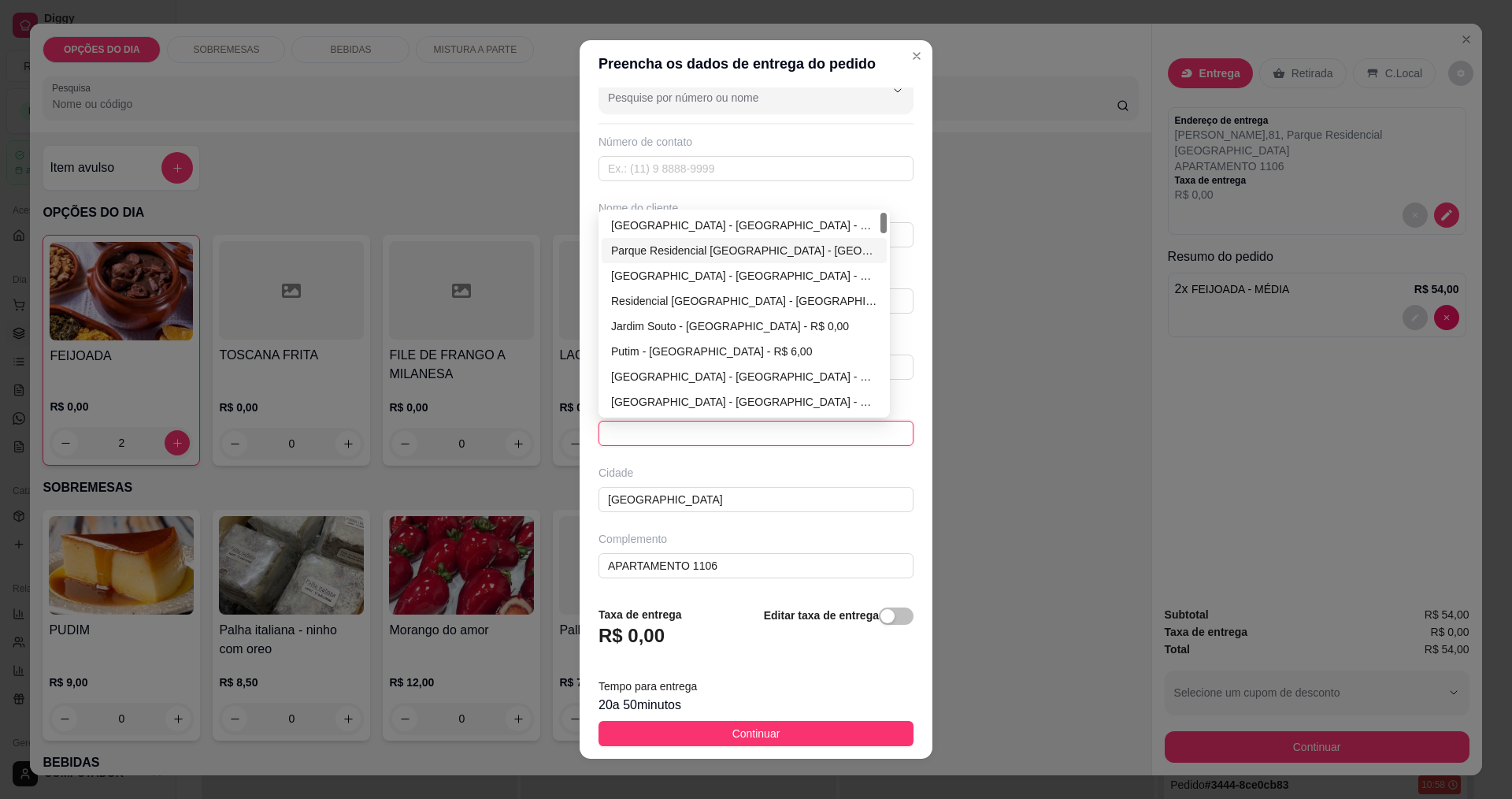
click at [705, 248] on div "Parque Residencial [GEOGRAPHIC_DATA] - [GEOGRAPHIC_DATA] - R$ 0,00" at bounding box center [744, 250] width 266 height 17
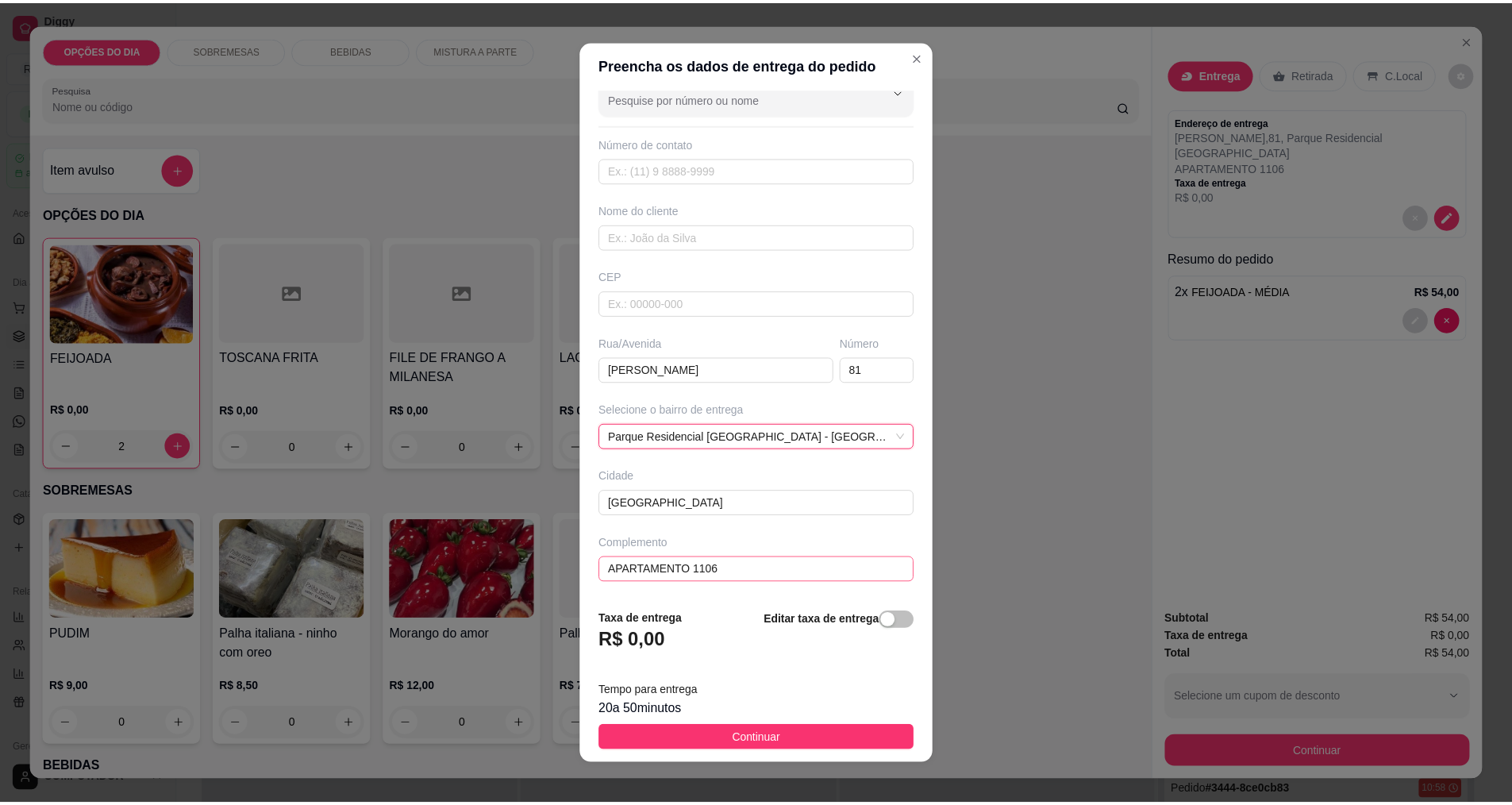
scroll to position [11, 0]
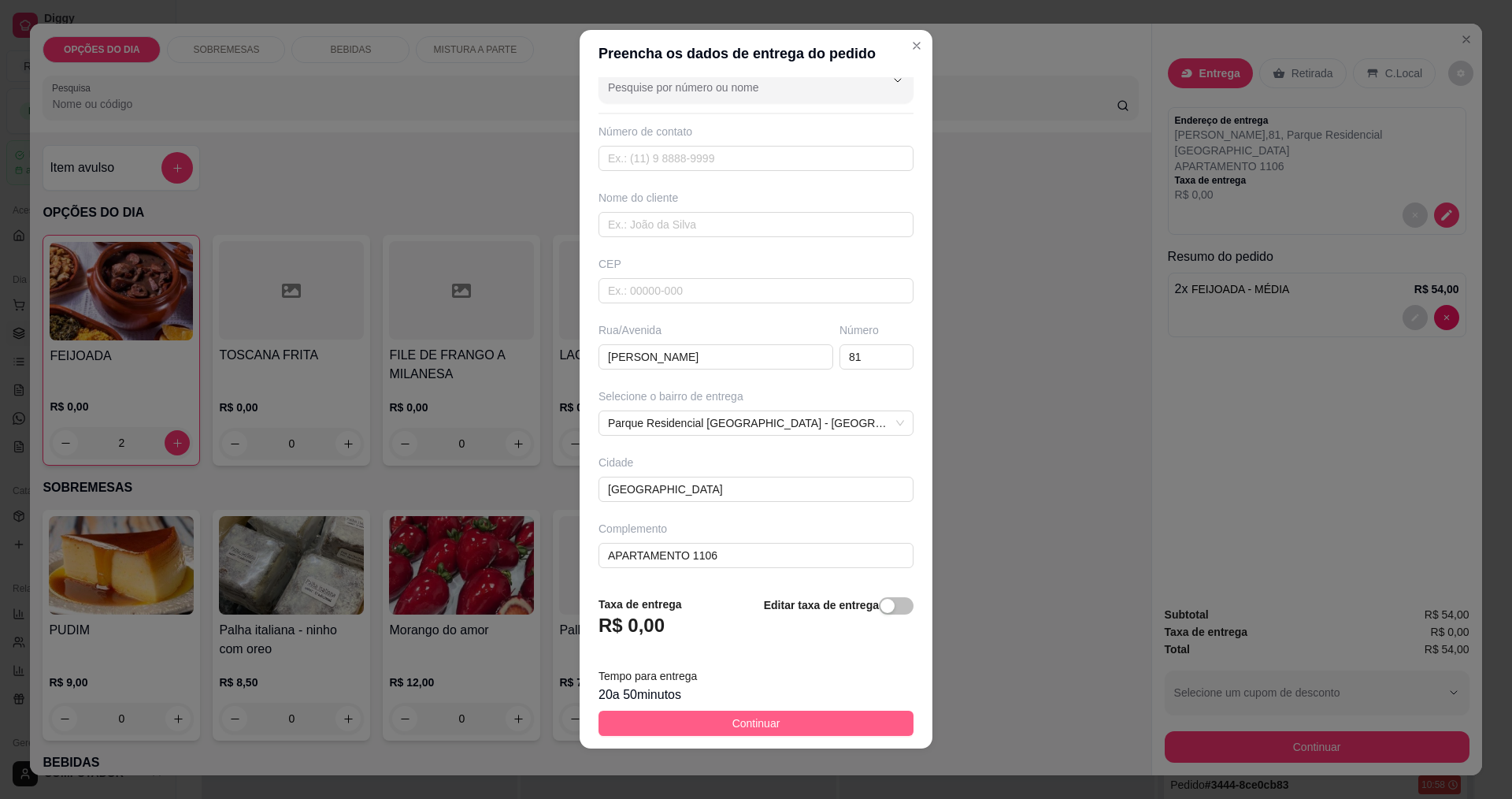
click at [848, 714] on button "Continuar" at bounding box center [756, 723] width 315 height 25
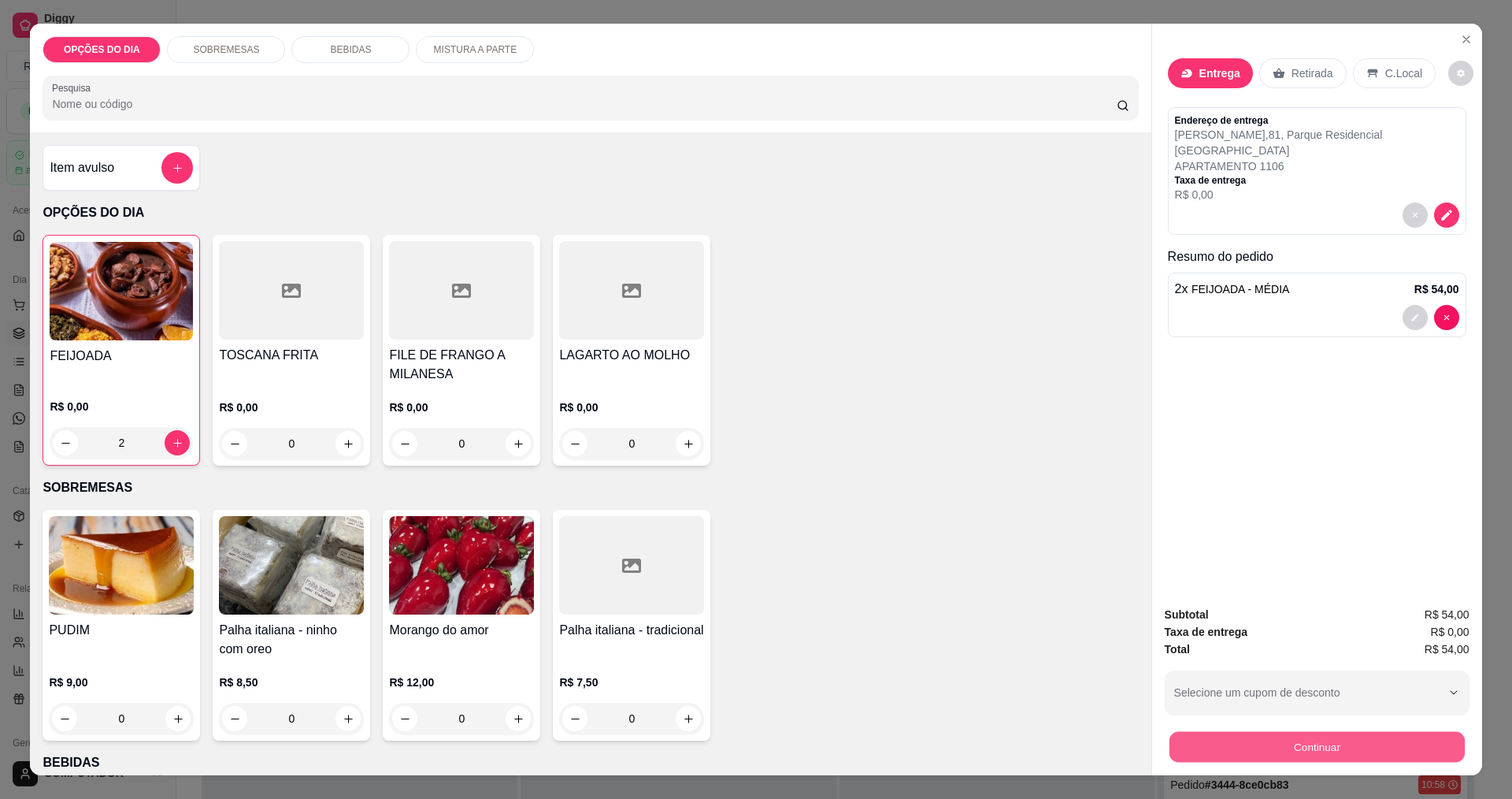
click at [1316, 745] on button "Continuar" at bounding box center [1316, 747] width 295 height 31
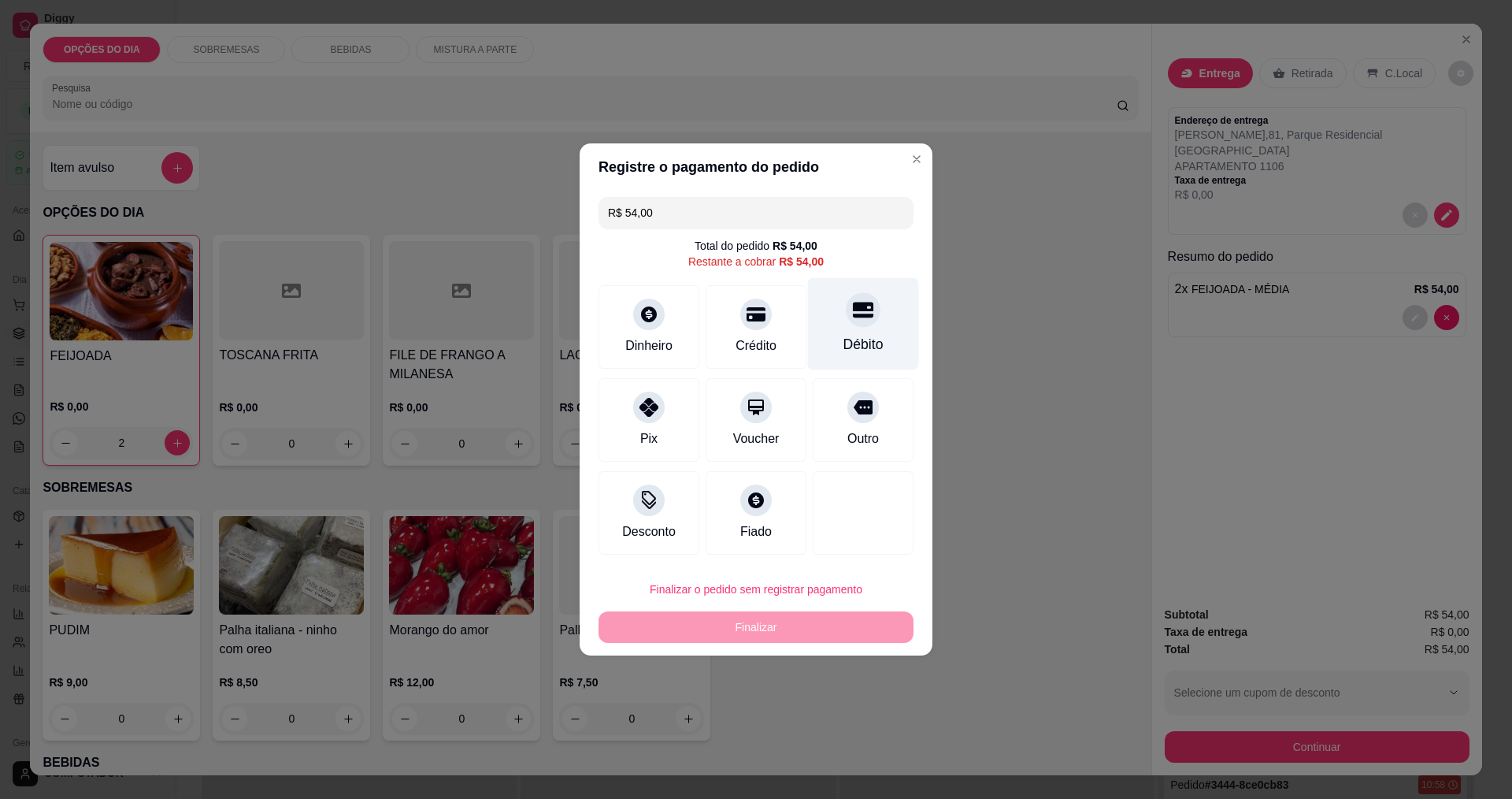
click at [874, 350] on div "Débito" at bounding box center [864, 323] width 111 height 92
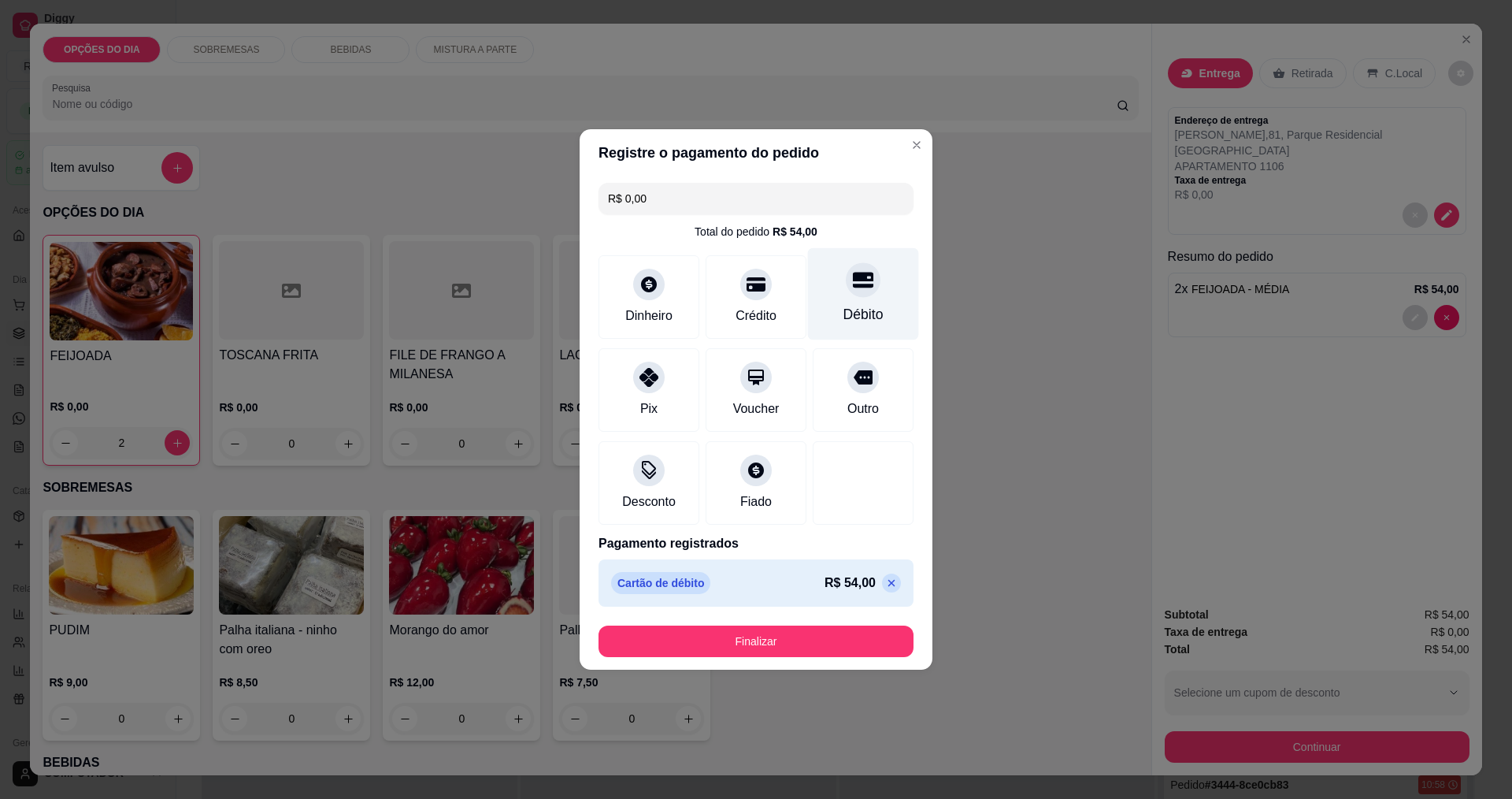
type input "R$ 0,00"
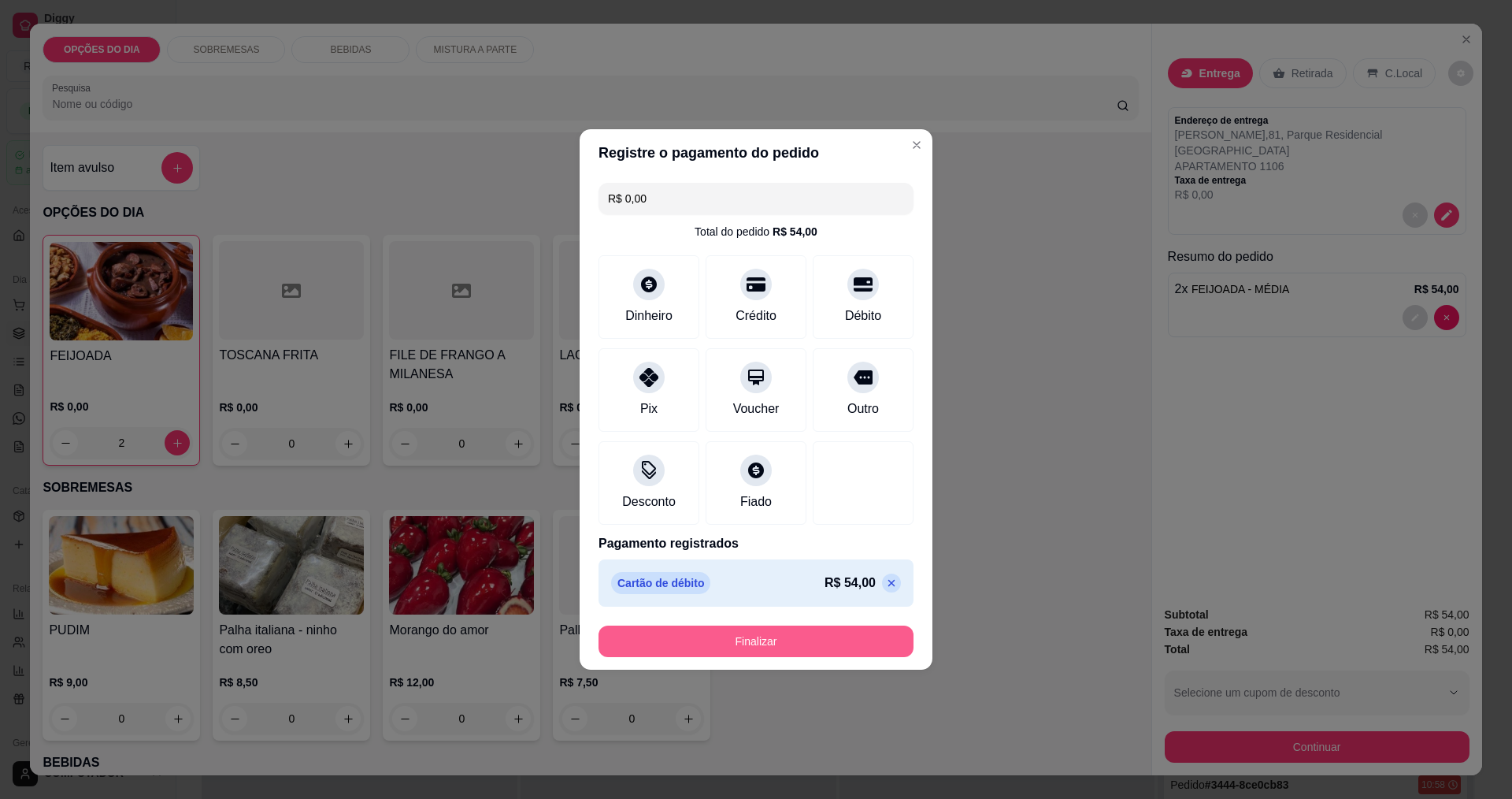
click at [798, 646] on button "Finalizar" at bounding box center [756, 641] width 315 height 31
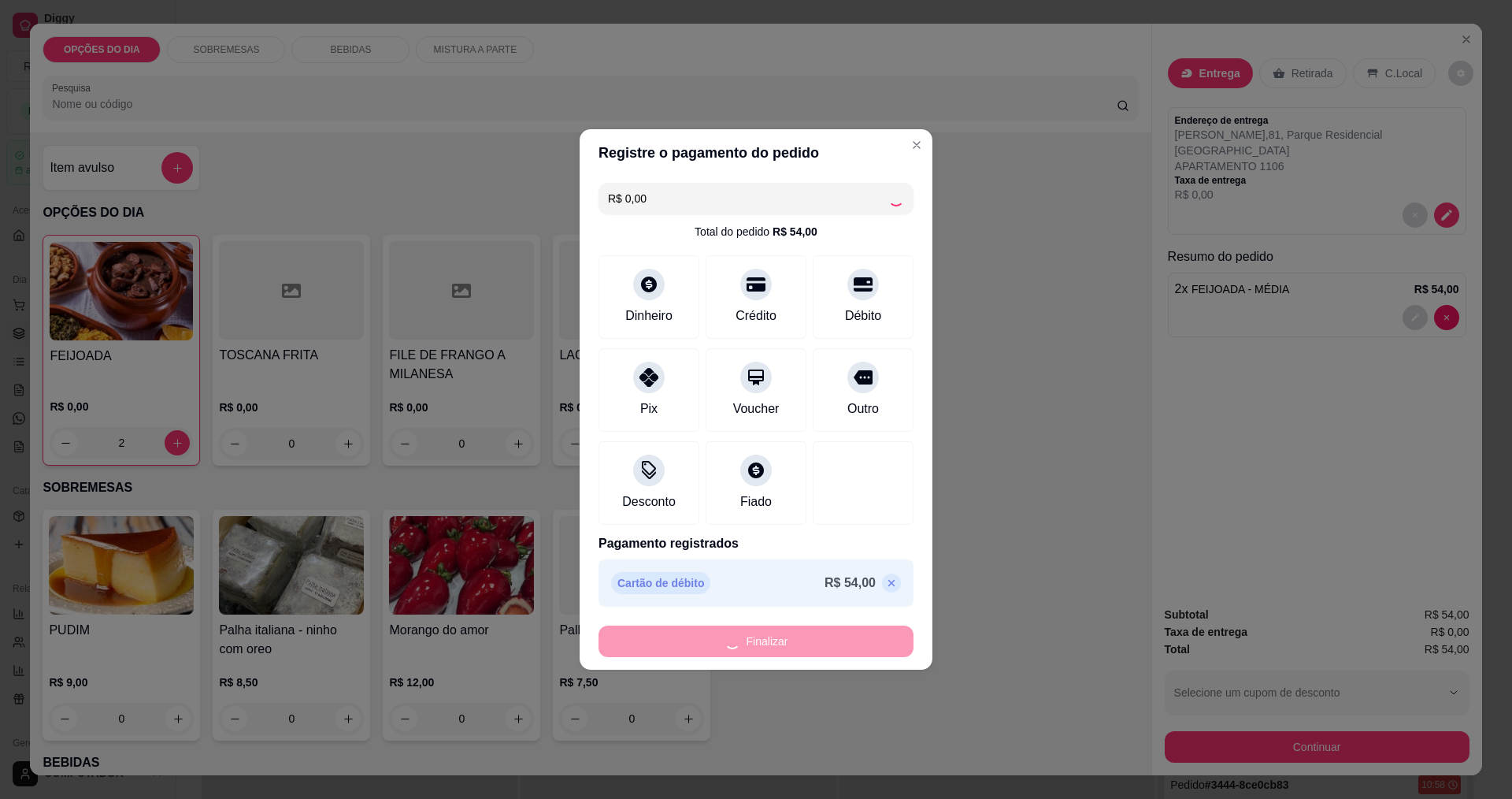
type input "0"
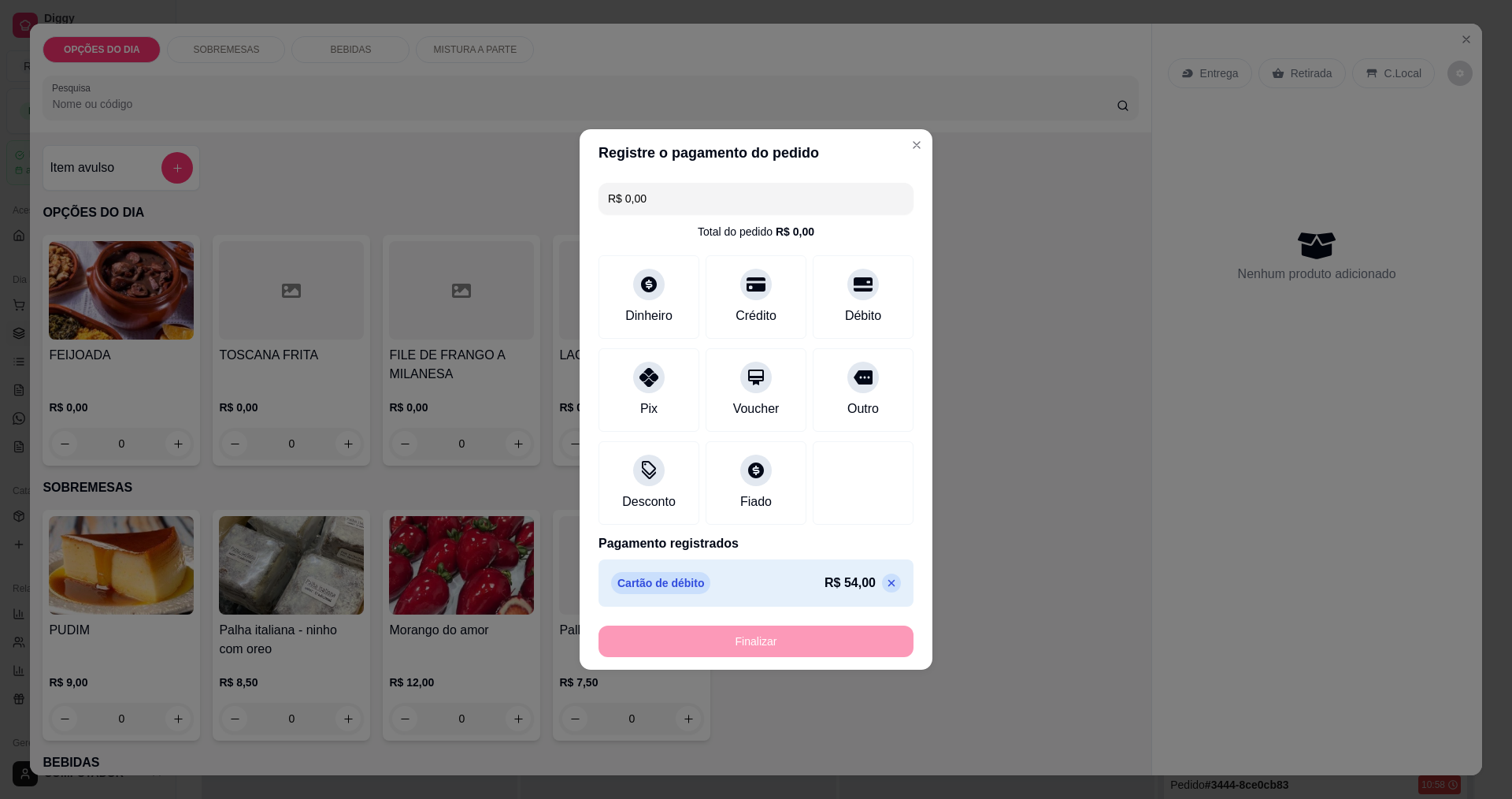
type input "-R$ 54,00"
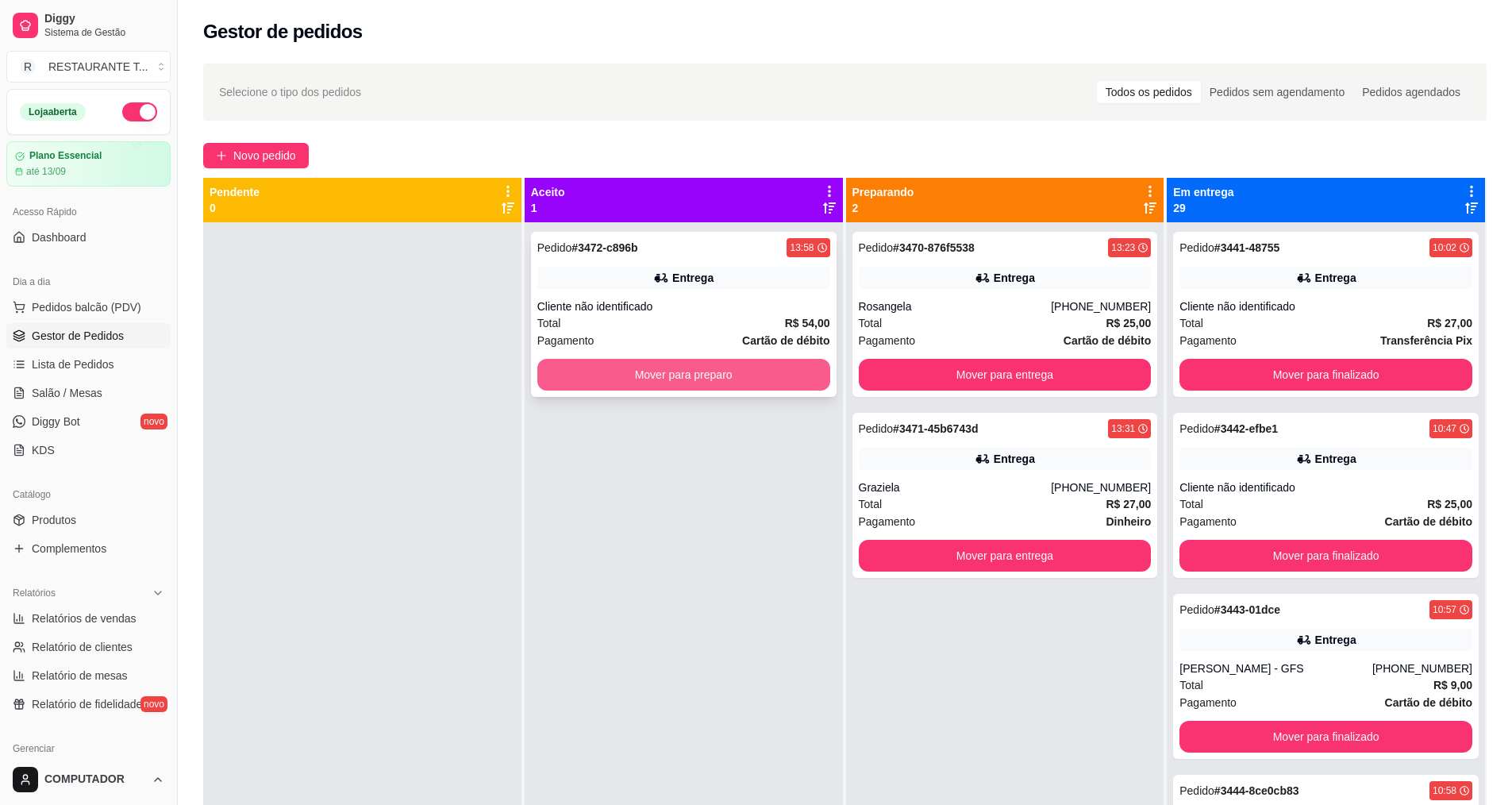
click at [712, 385] on button "Mover para preparo" at bounding box center [683, 375] width 292 height 31
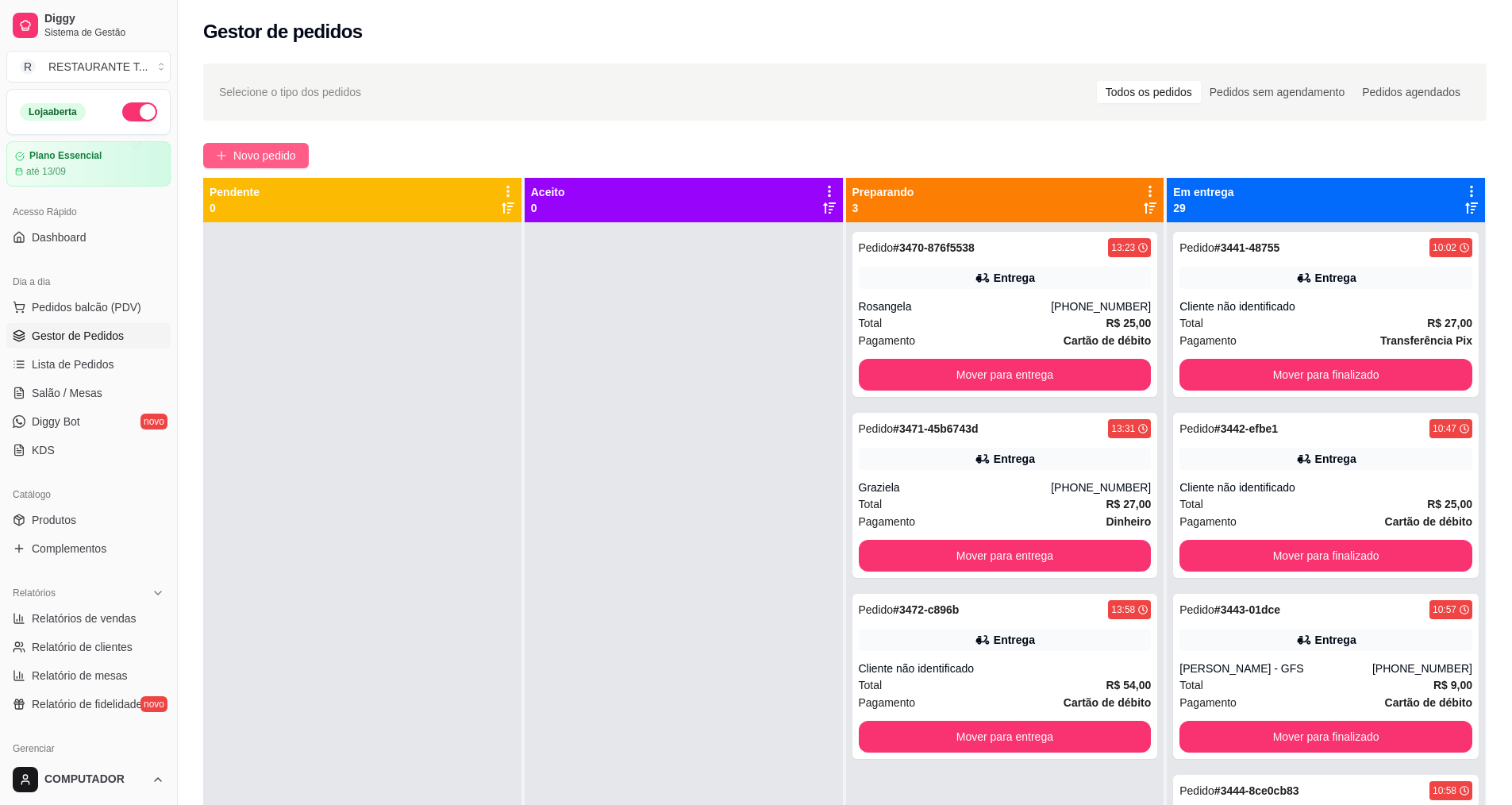
click at [262, 163] on span "Novo pedido" at bounding box center [265, 156] width 63 height 18
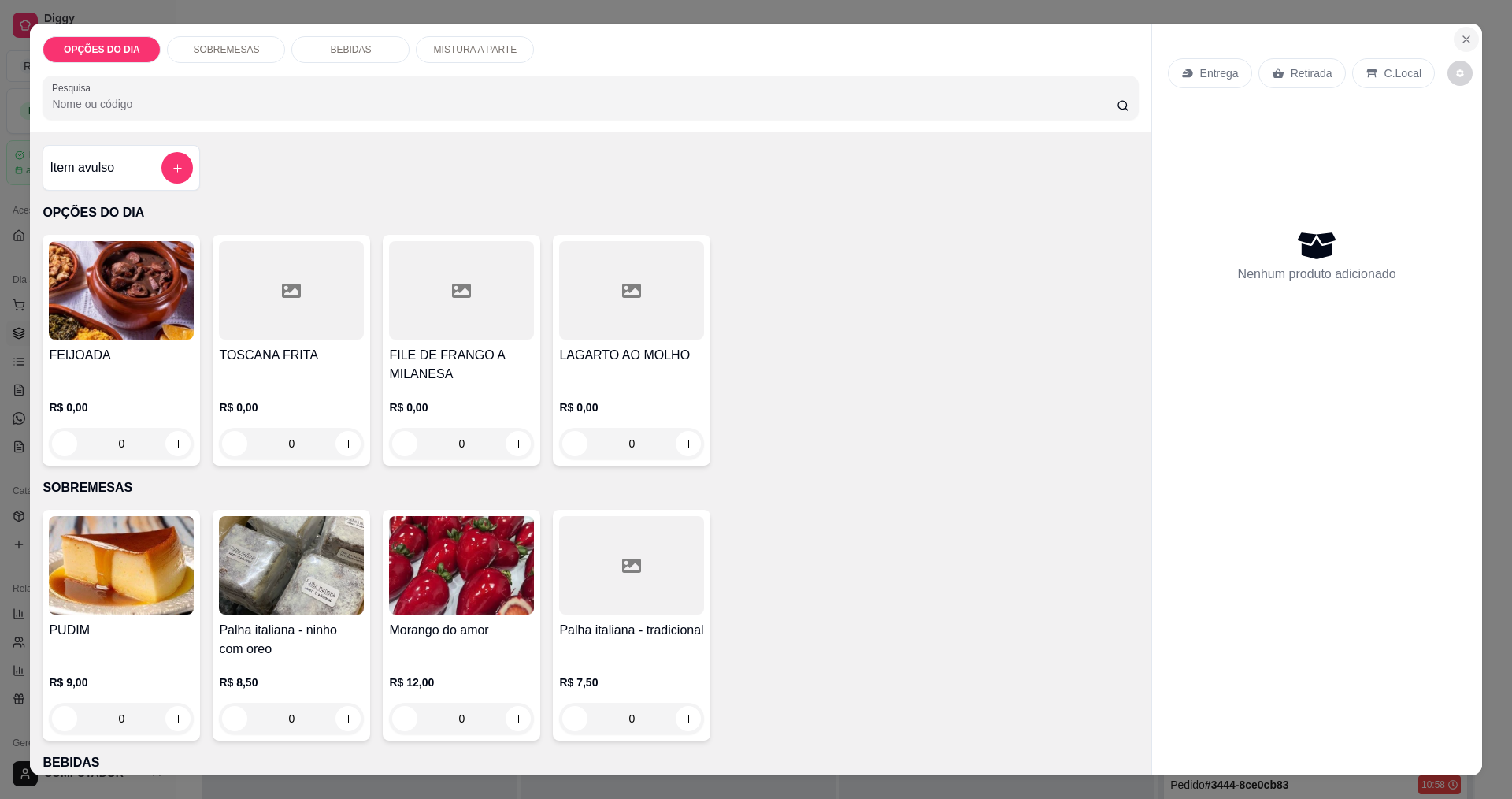
click at [1466, 38] on icon "Close" at bounding box center [1466, 39] width 13 height 13
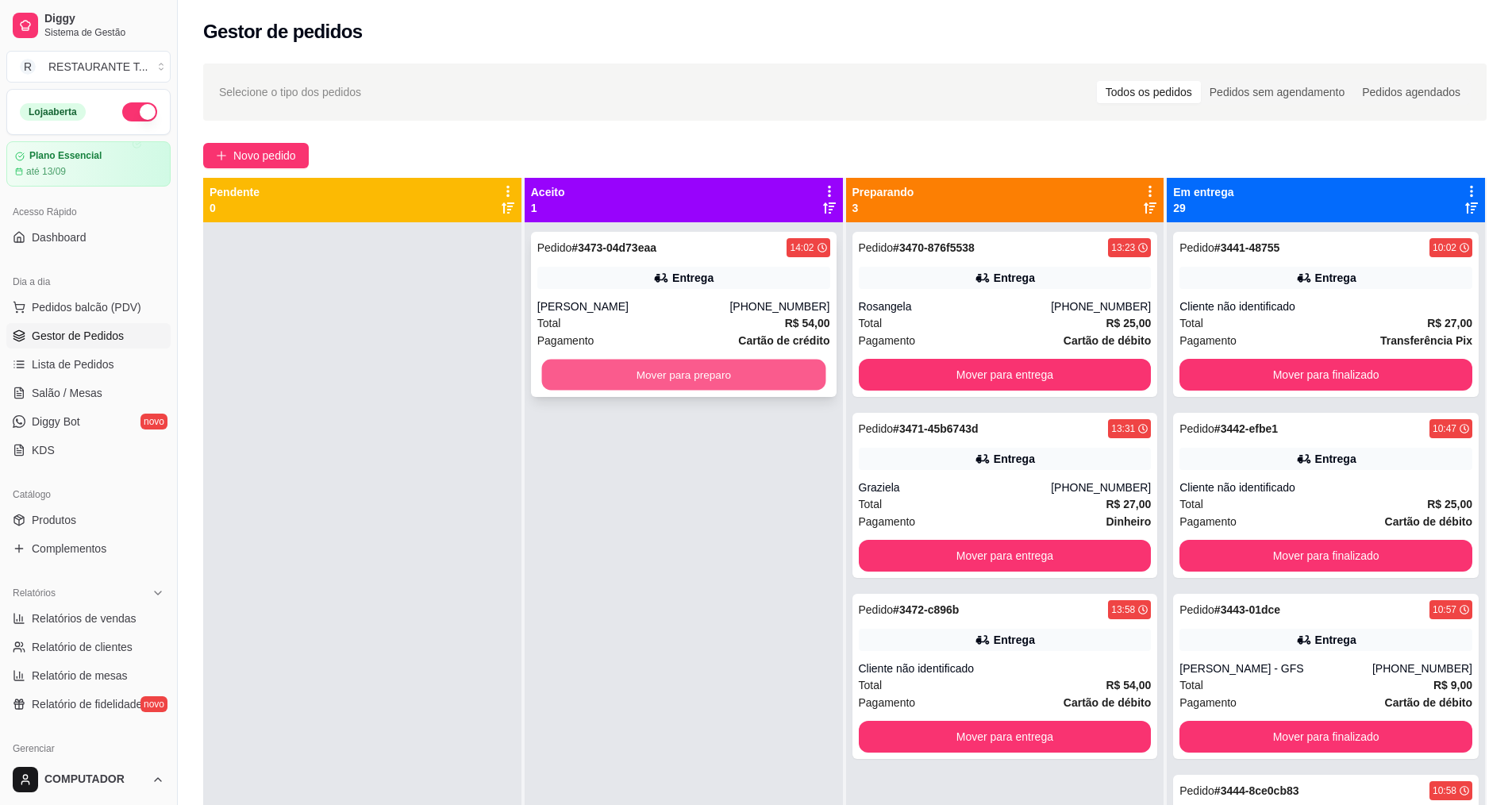
click at [777, 369] on button "Mover para preparo" at bounding box center [683, 376] width 285 height 31
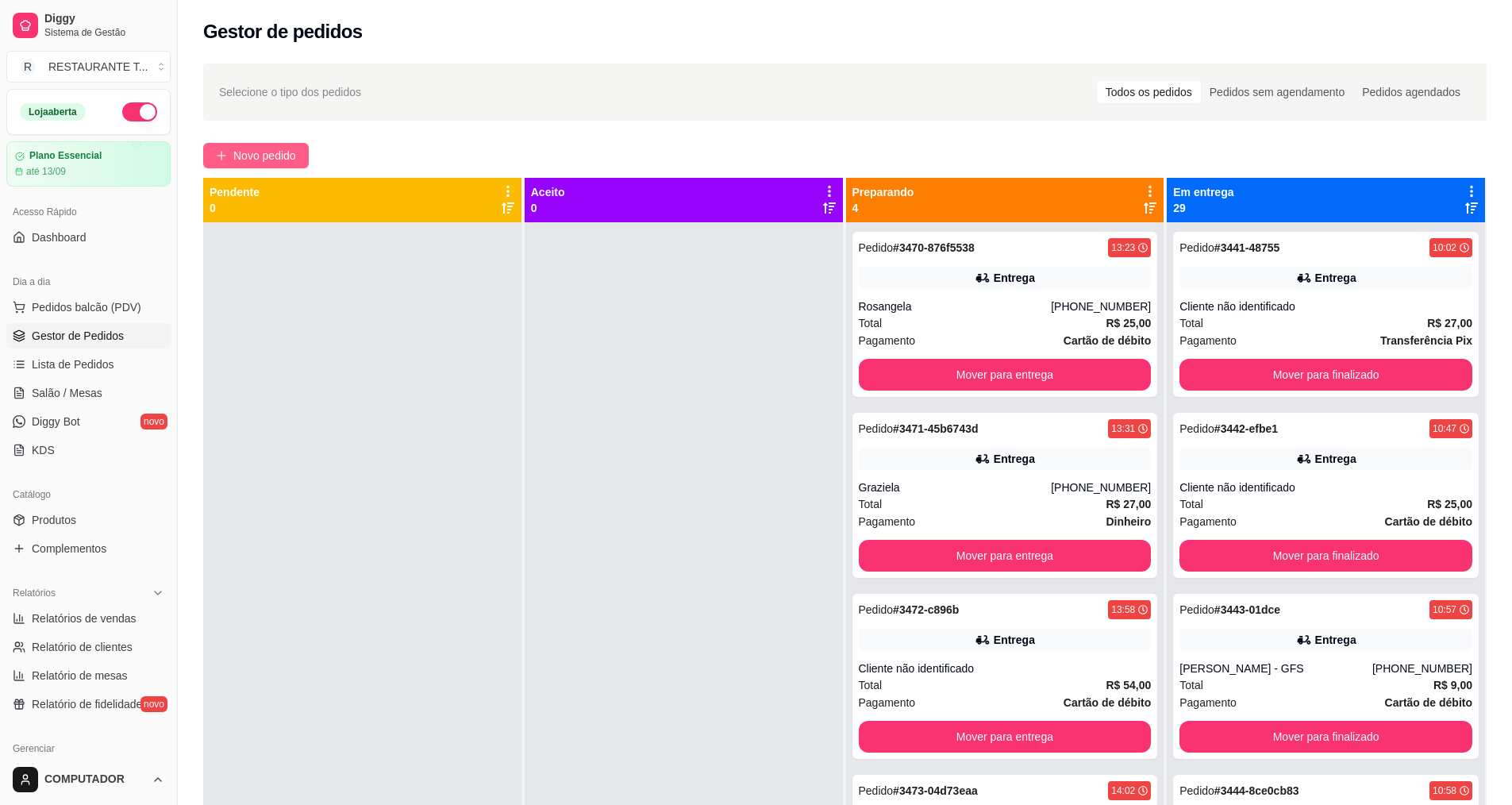
click at [263, 159] on span "Novo pedido" at bounding box center [265, 156] width 63 height 18
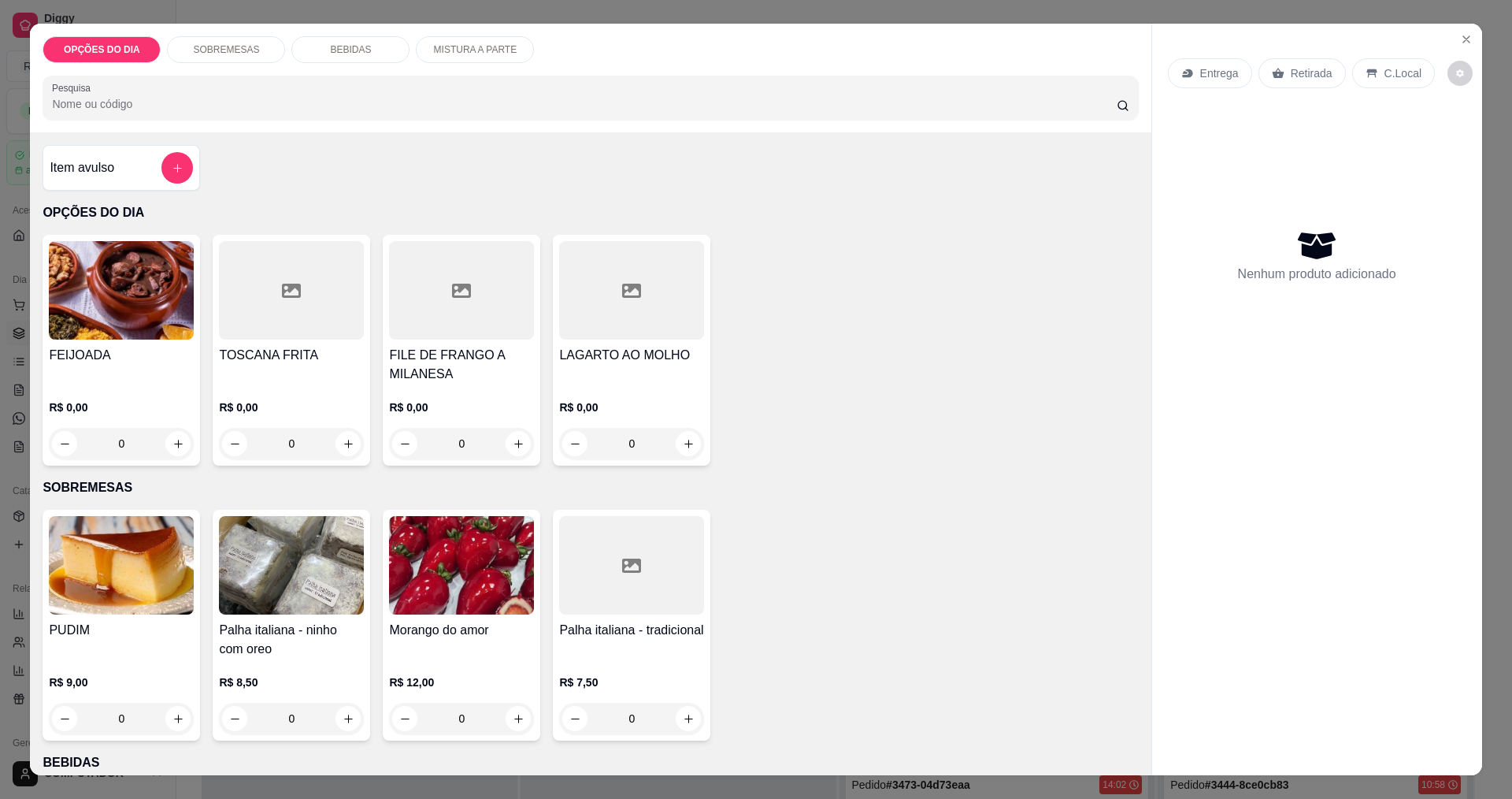
click at [1226, 78] on p "Entrega" at bounding box center [1220, 73] width 39 height 16
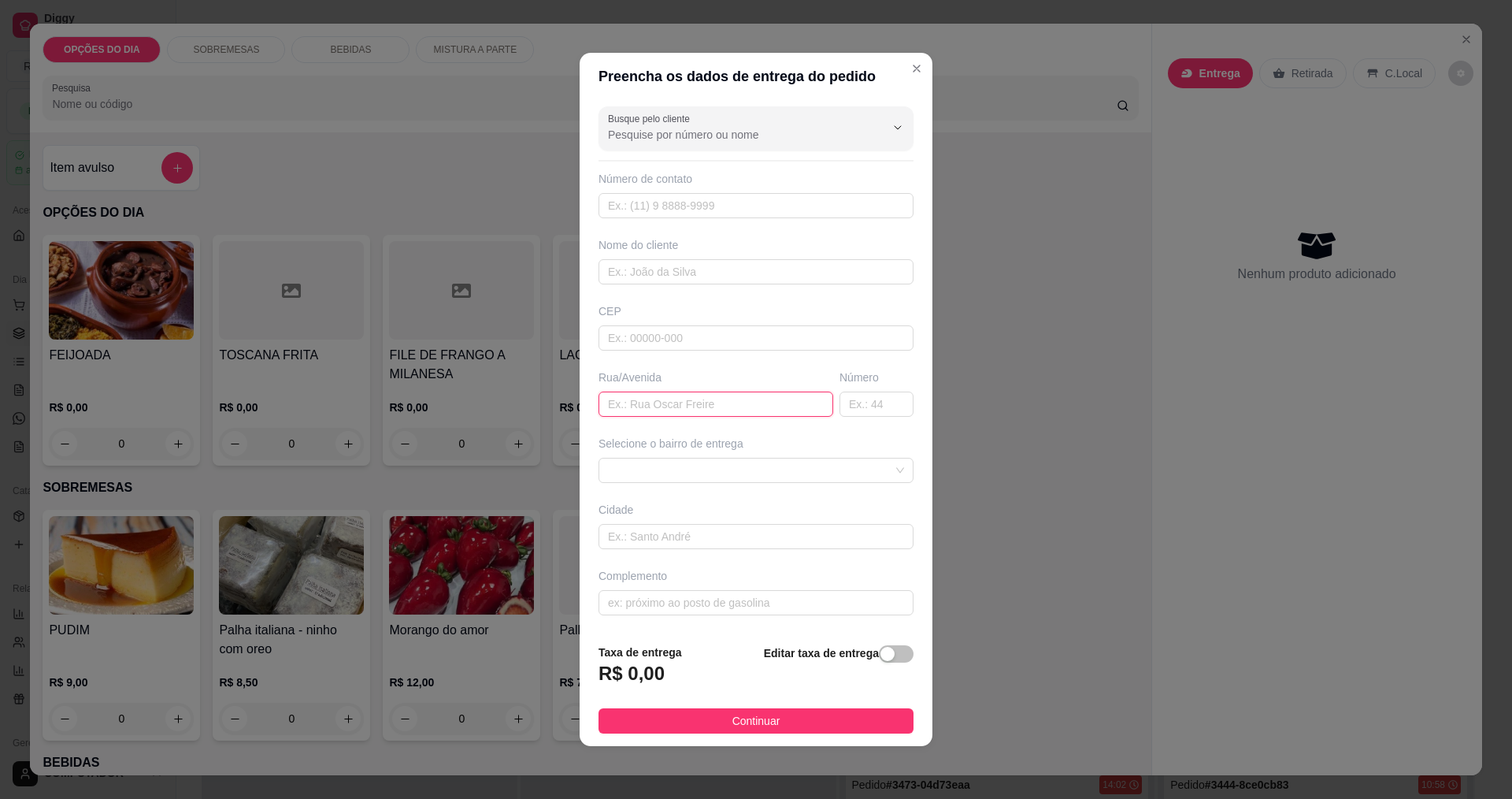
click at [705, 403] on input "text" at bounding box center [716, 404] width 235 height 25
type input "TANGARAS"
click at [731, 468] on span at bounding box center [756, 470] width 296 height 23
type input "542"
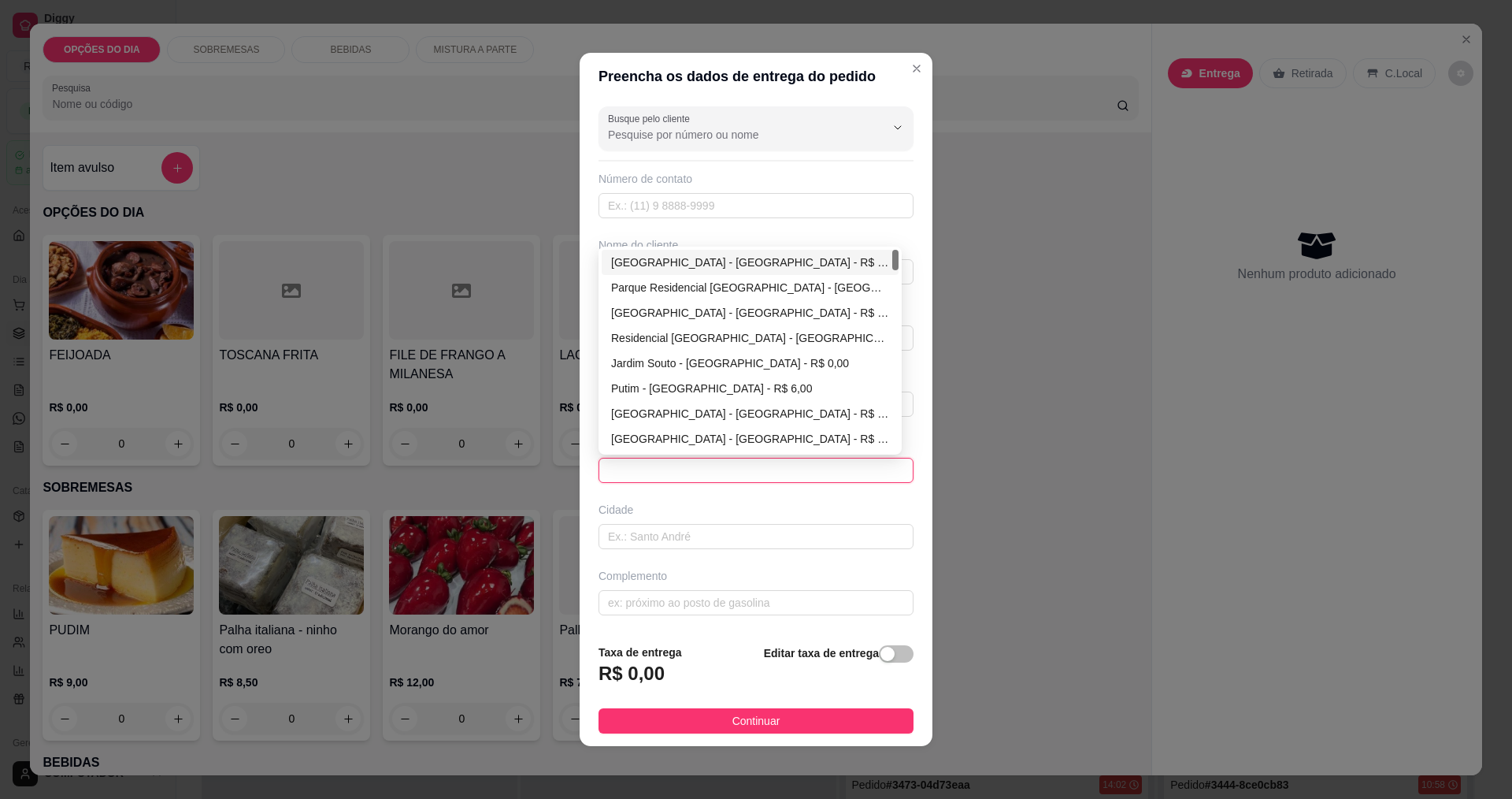
click at [678, 269] on div "[GEOGRAPHIC_DATA] - [GEOGRAPHIC_DATA] - R$ 0,00" at bounding box center [750, 262] width 278 height 17
type input "[GEOGRAPHIC_DATA]"
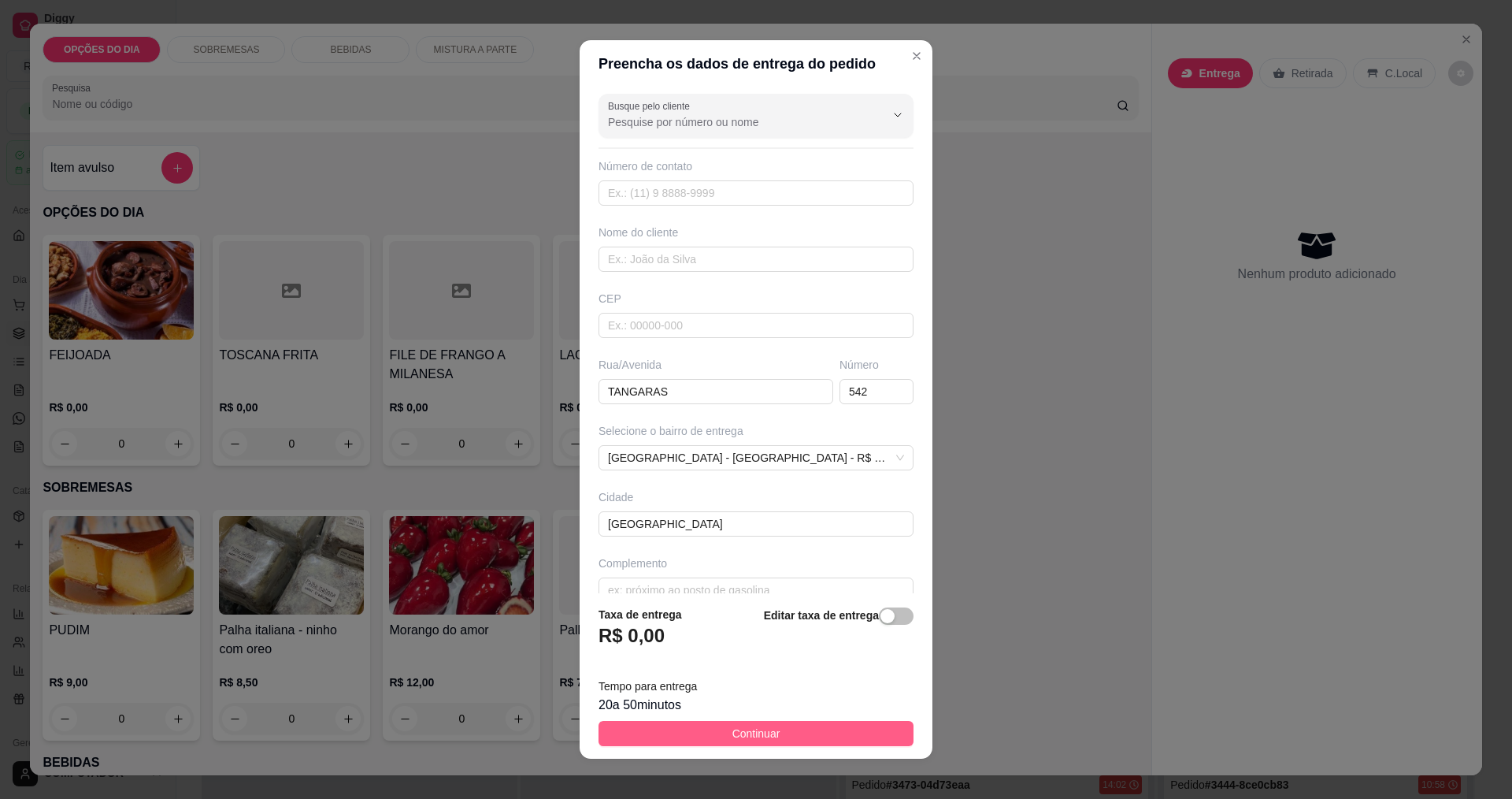
click at [767, 735] on span "Continuar" at bounding box center [757, 734] width 49 height 17
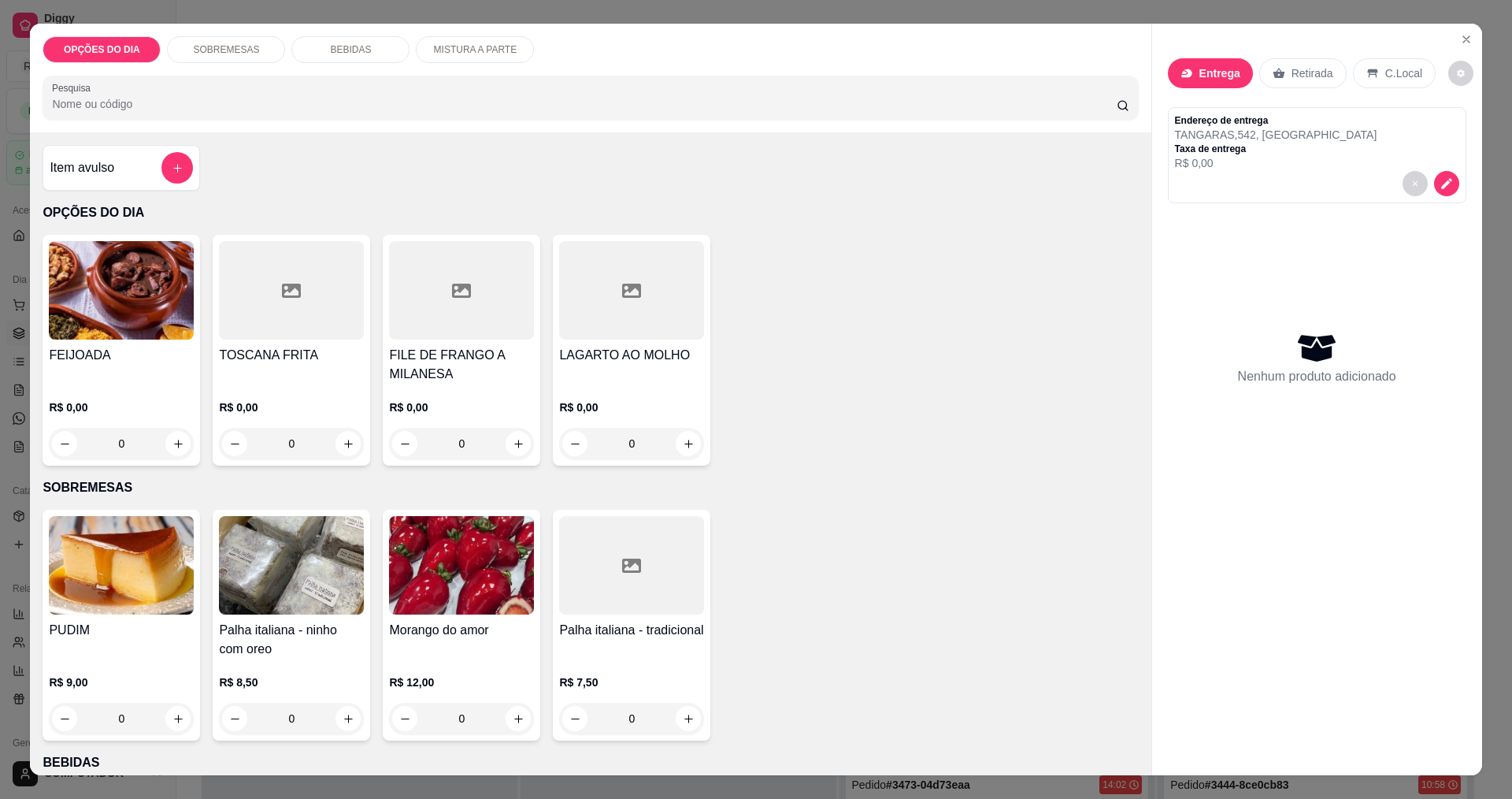
click at [1210, 84] on div "Entrega" at bounding box center [1211, 73] width 85 height 30
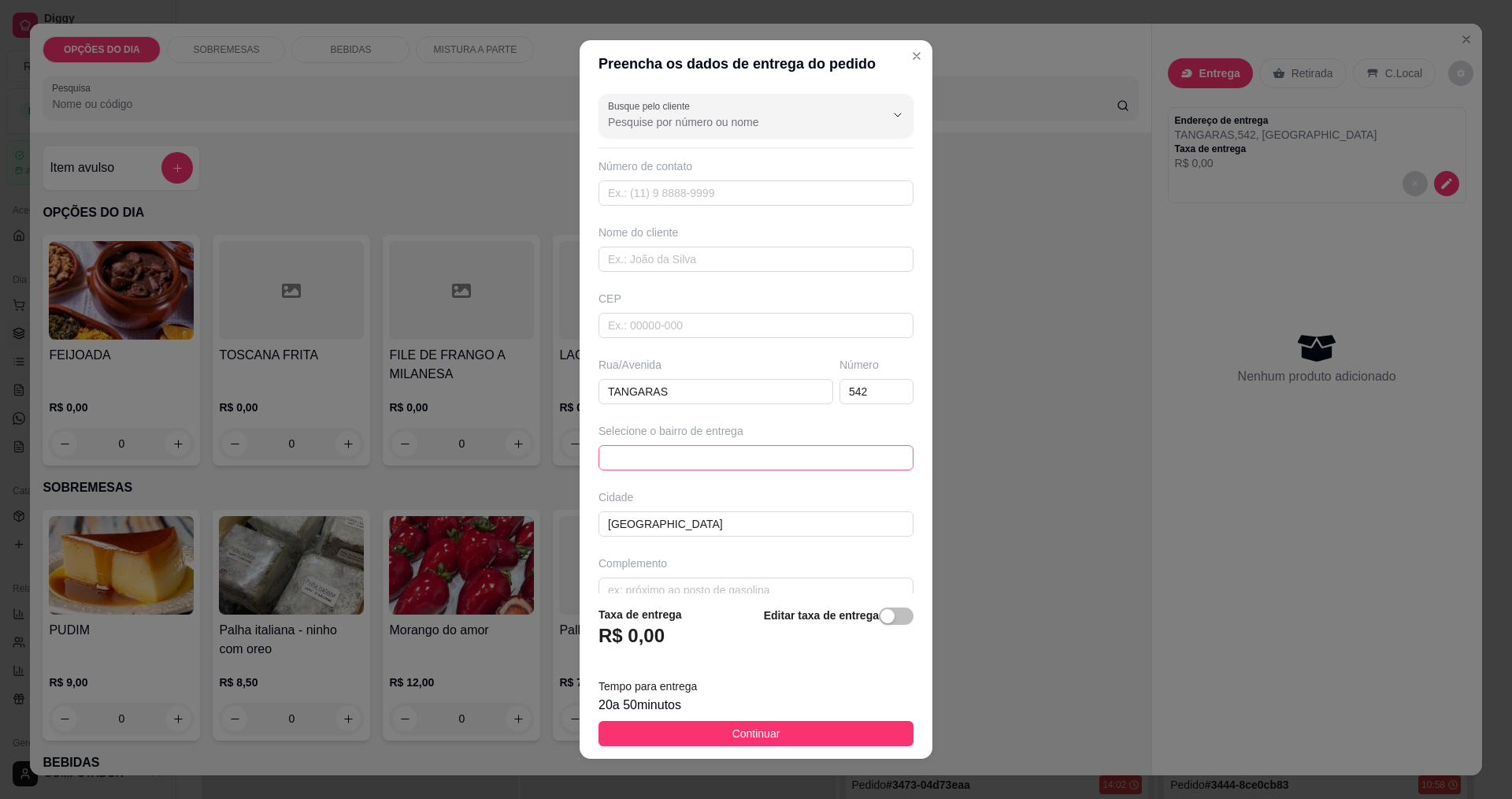
click at [717, 449] on span at bounding box center [756, 457] width 296 height 23
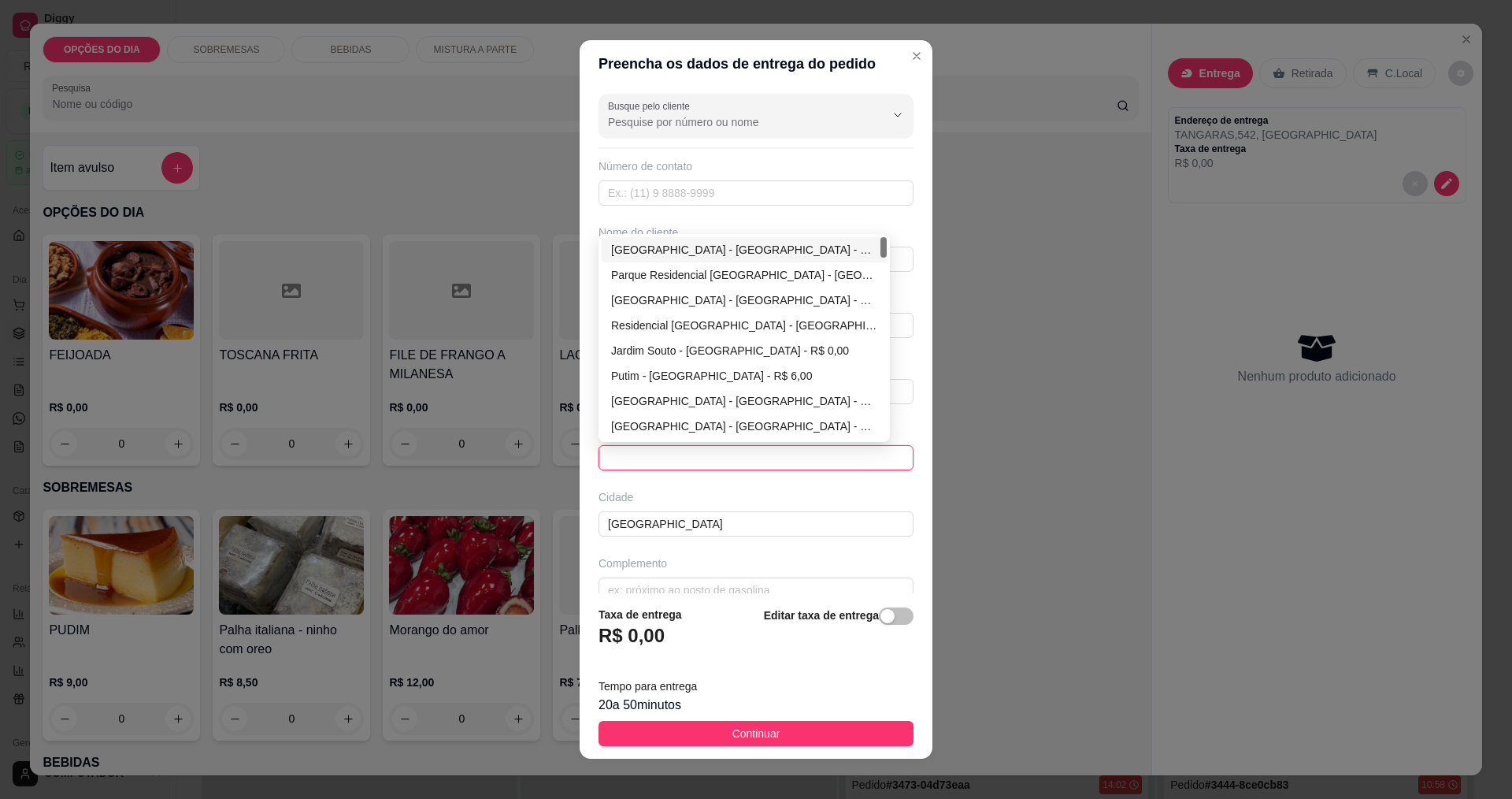
click at [641, 247] on div "[GEOGRAPHIC_DATA] - [GEOGRAPHIC_DATA] - R$ 0,00" at bounding box center [744, 250] width 266 height 17
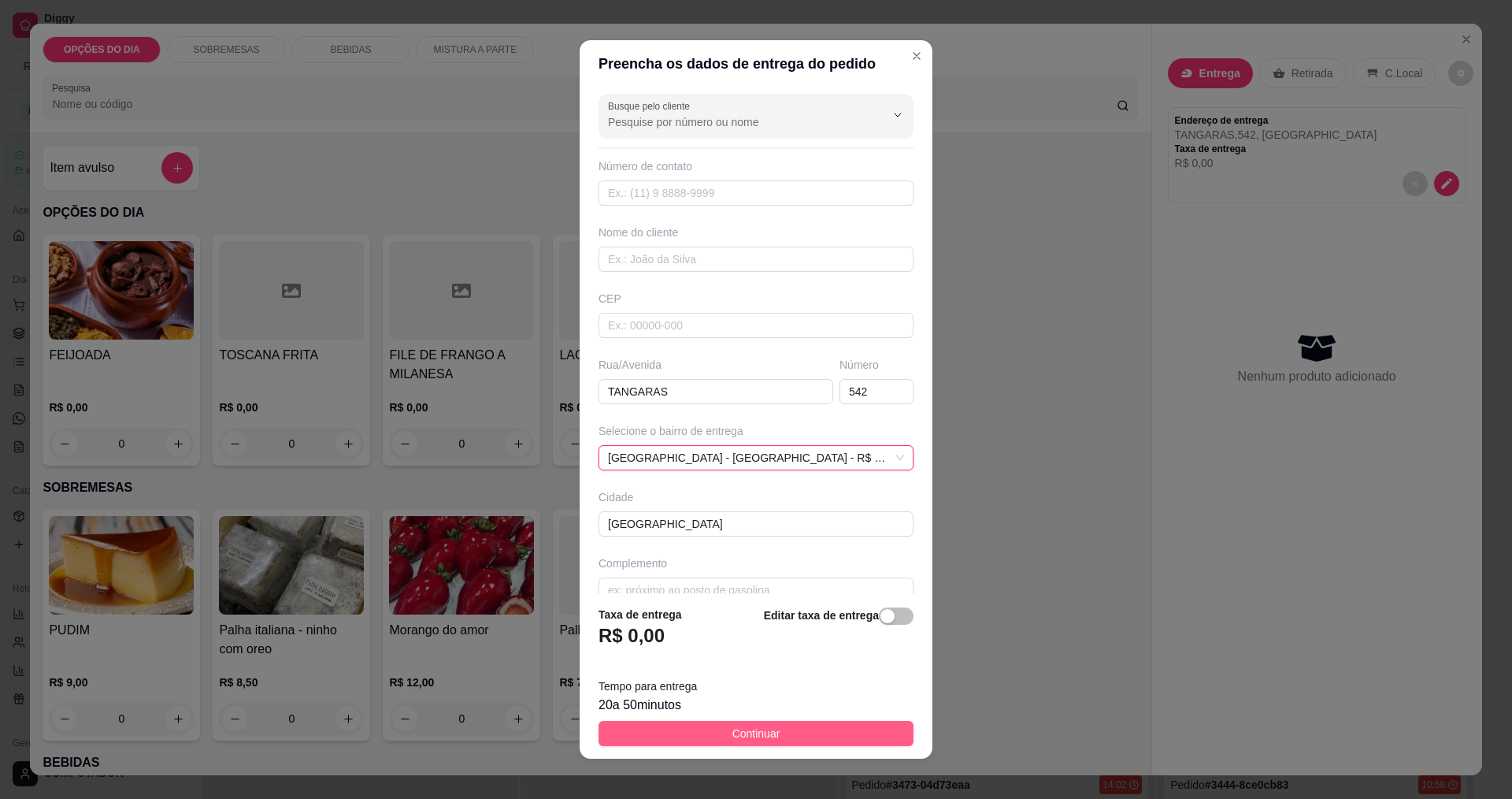
click at [779, 744] on button "Continuar" at bounding box center [756, 734] width 315 height 25
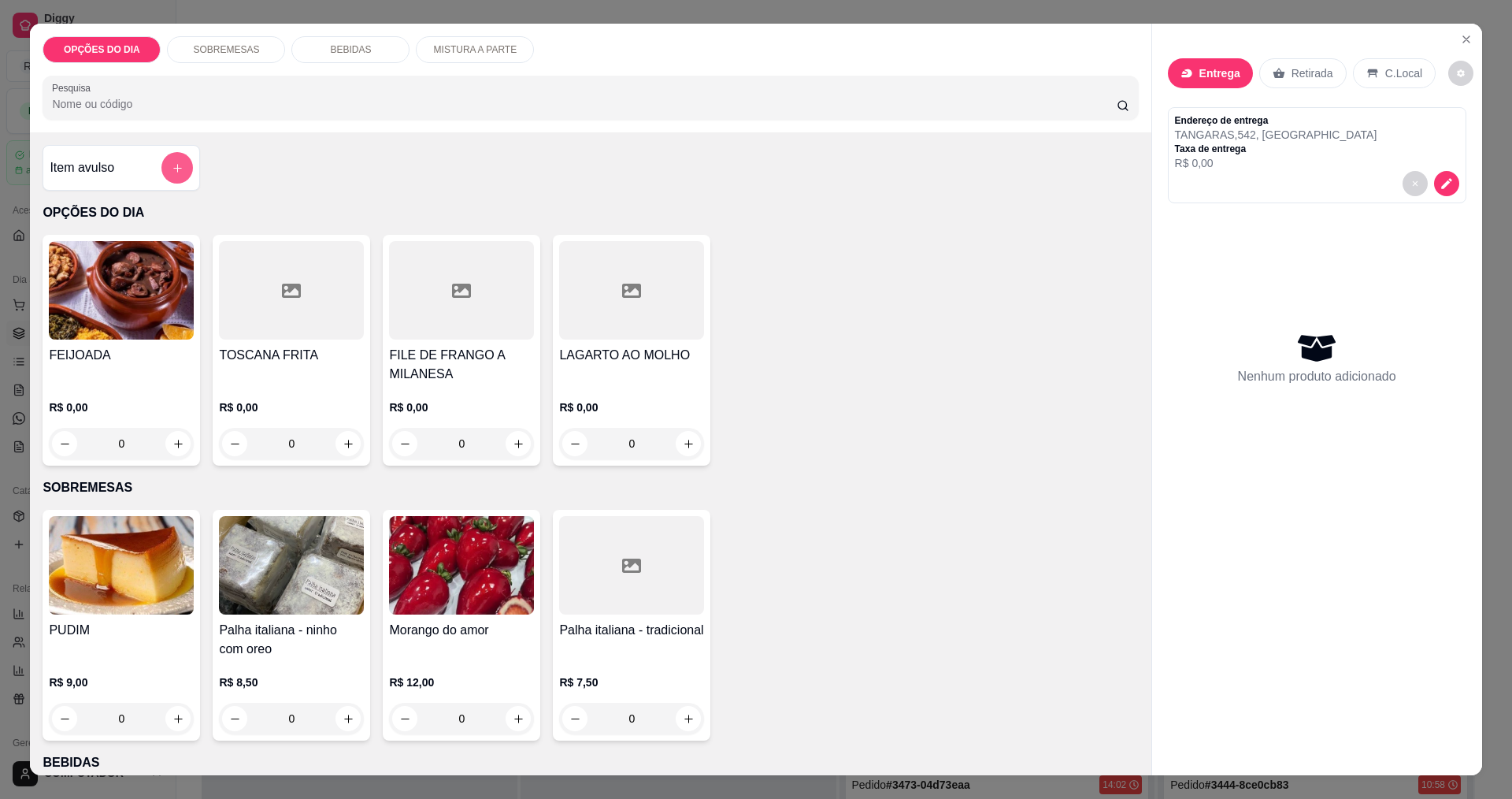
click at [172, 164] on icon "add-separate-item" at bounding box center [178, 168] width 12 height 12
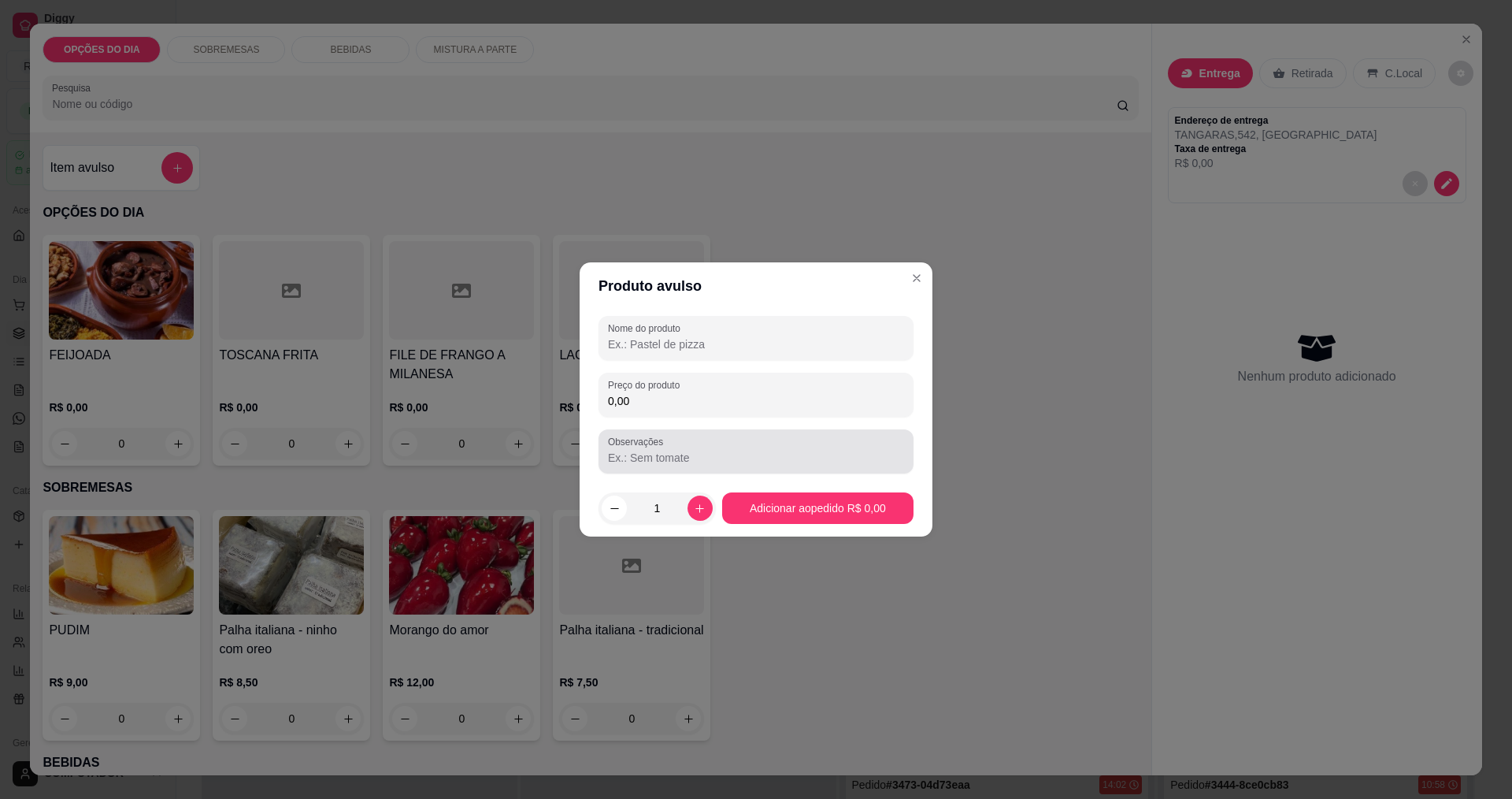
click at [758, 393] on input "0,00" at bounding box center [756, 401] width 296 height 16
type input "858,00"
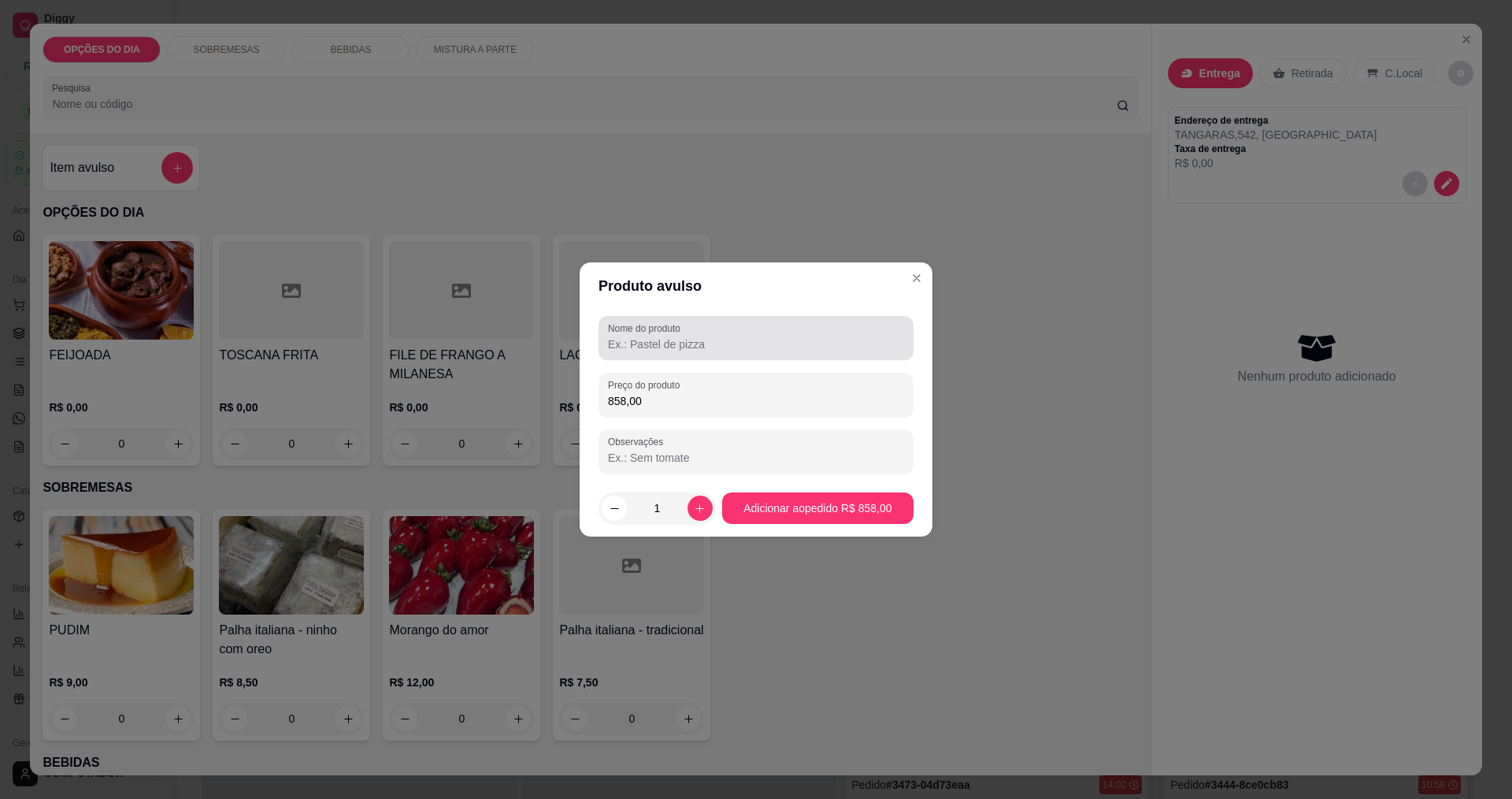
click at [675, 333] on label "Nome do produto" at bounding box center [647, 328] width 78 height 14
click at [675, 337] on input "Nome do produto" at bounding box center [756, 345] width 296 height 16
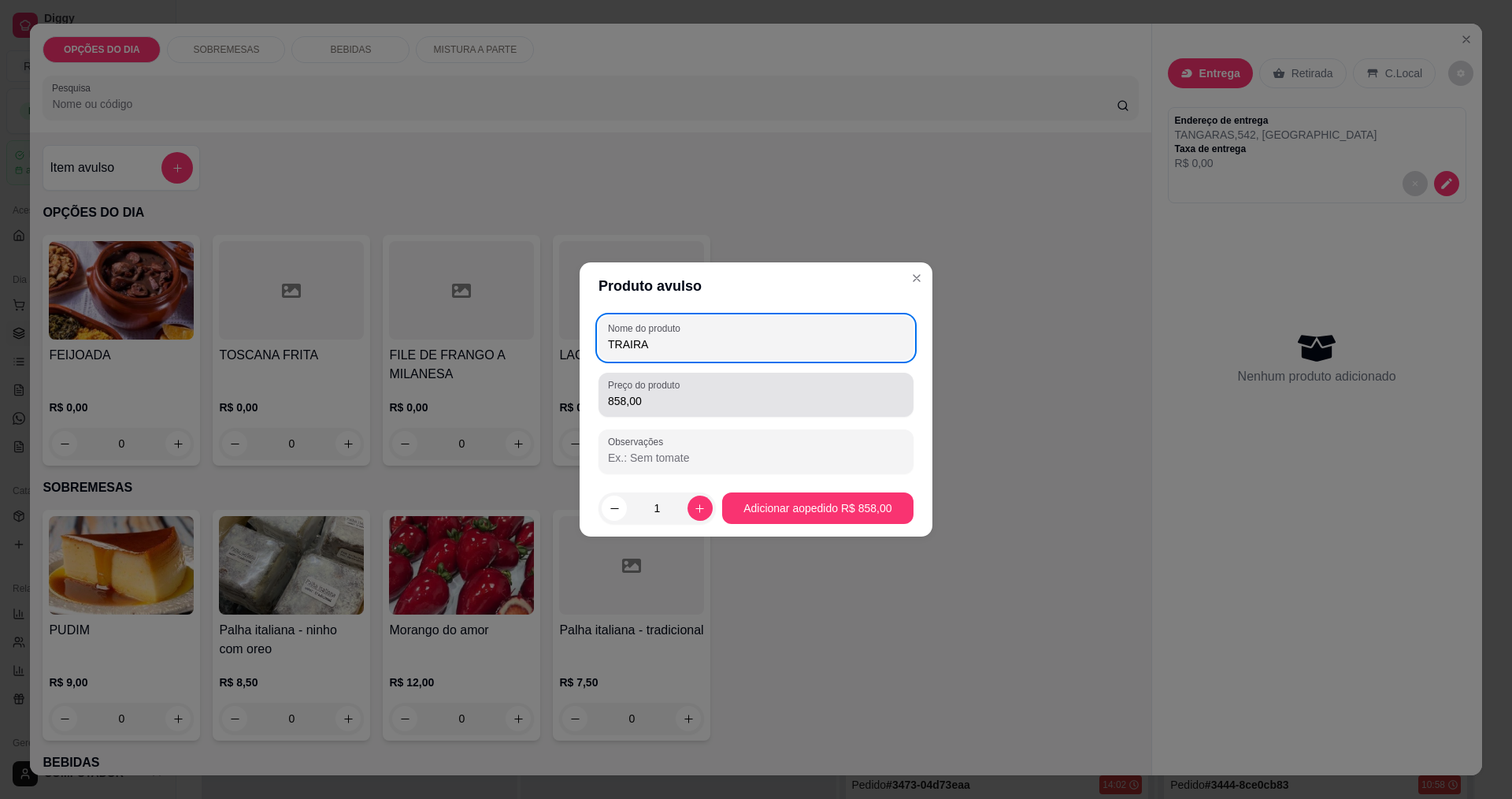
type input "TRAIRA"
click at [697, 405] on input "858,00" at bounding box center [756, 401] width 296 height 16
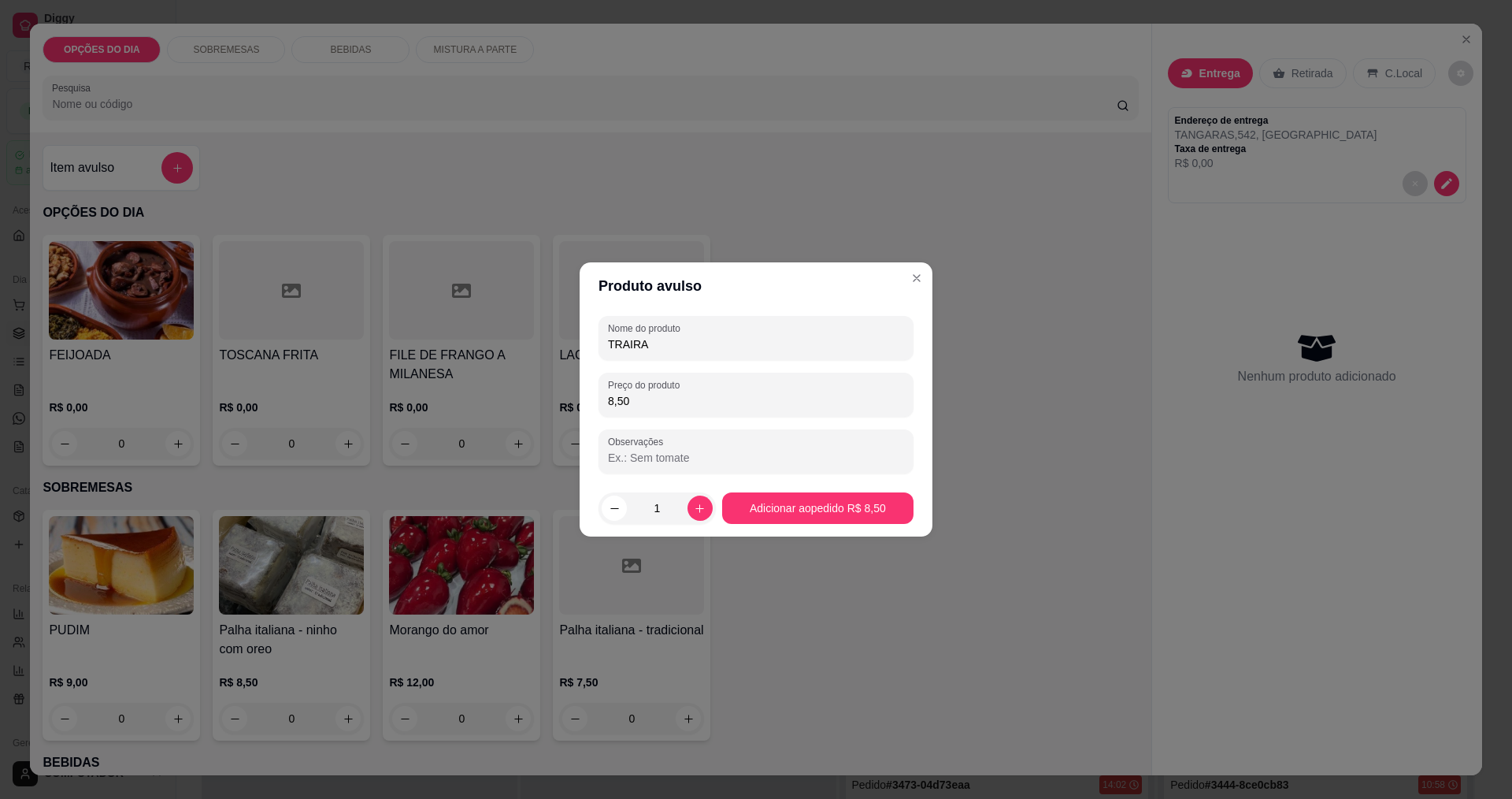
type input "85,00"
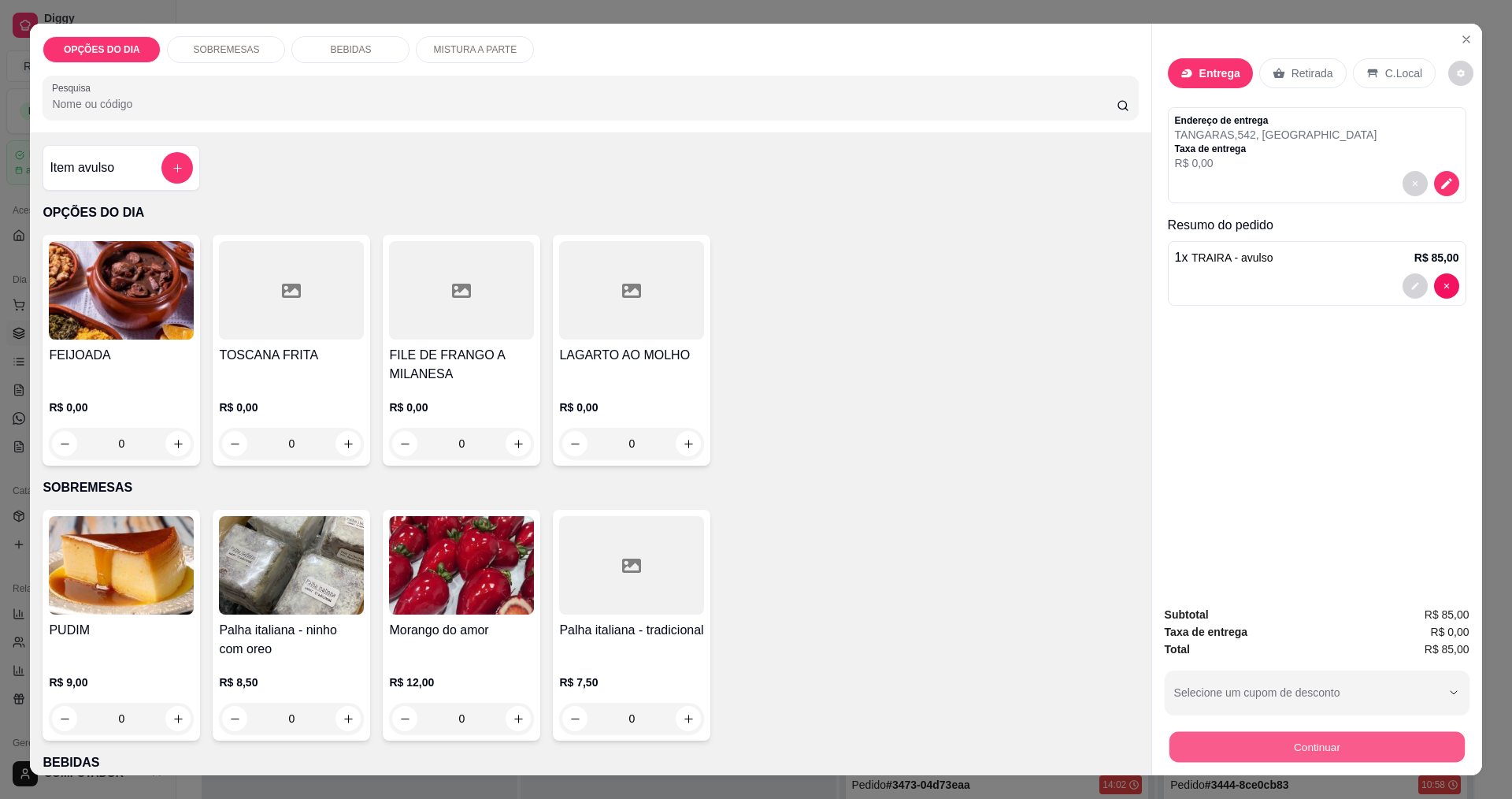
click at [1314, 742] on button "Continuar" at bounding box center [1316, 747] width 295 height 31
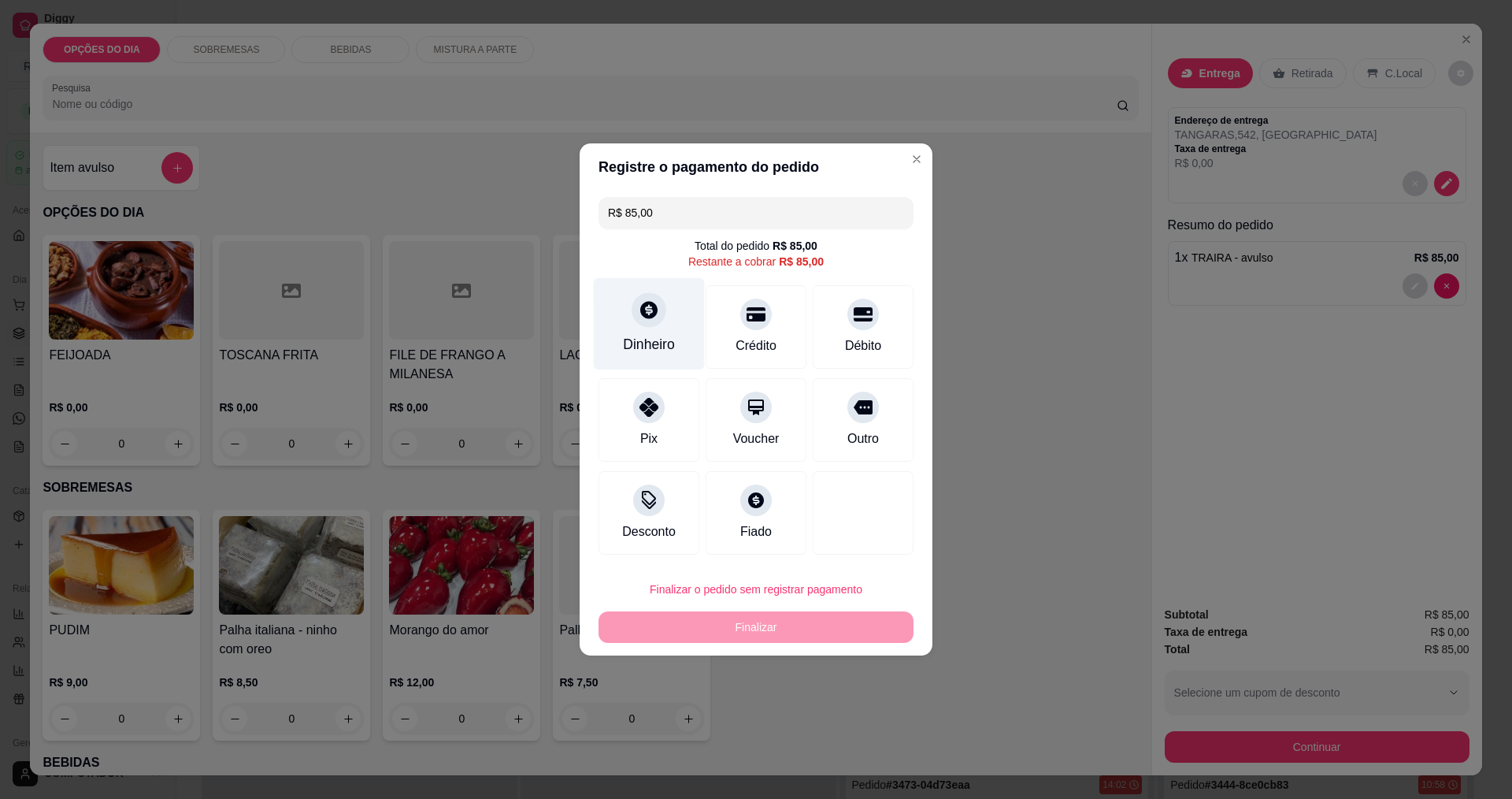
click at [649, 324] on div at bounding box center [649, 310] width 35 height 35
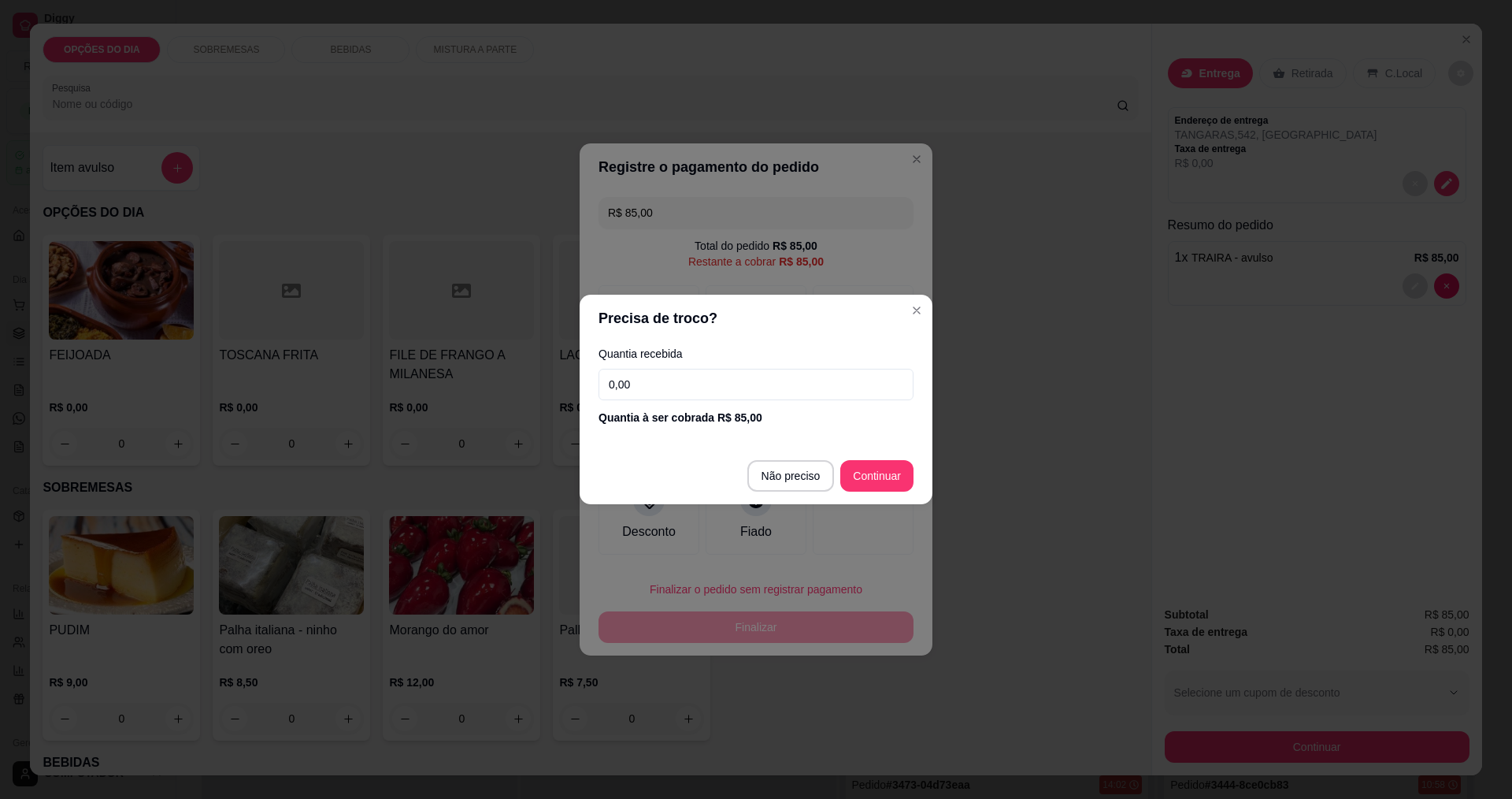
click at [798, 383] on input "0,00" at bounding box center [756, 384] width 315 height 31
click at [724, 390] on input "1,00" at bounding box center [756, 384] width 315 height 31
type input "100,00"
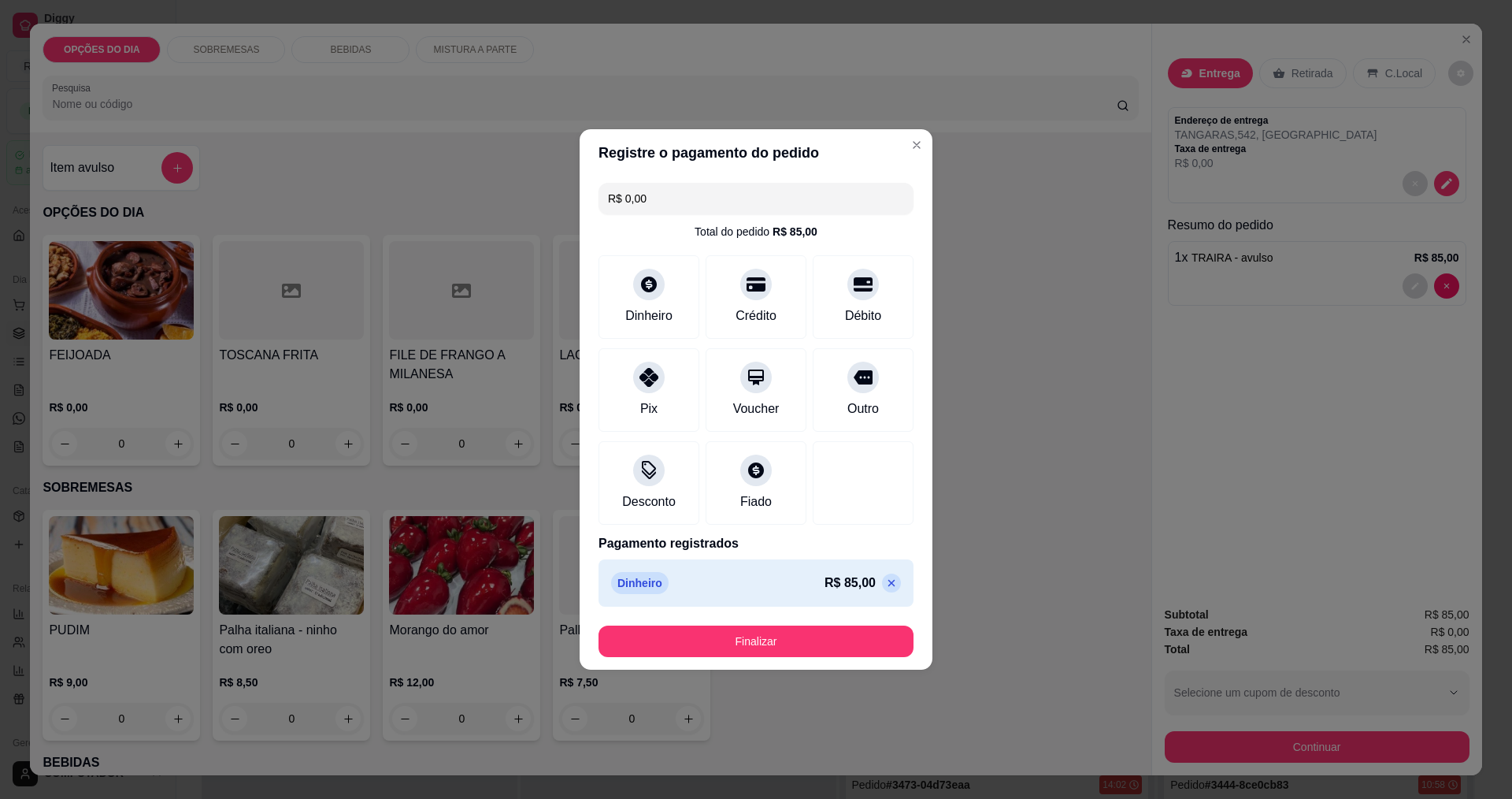
type input "R$ 0,00"
click at [774, 642] on button "Finalizar" at bounding box center [756, 642] width 306 height 31
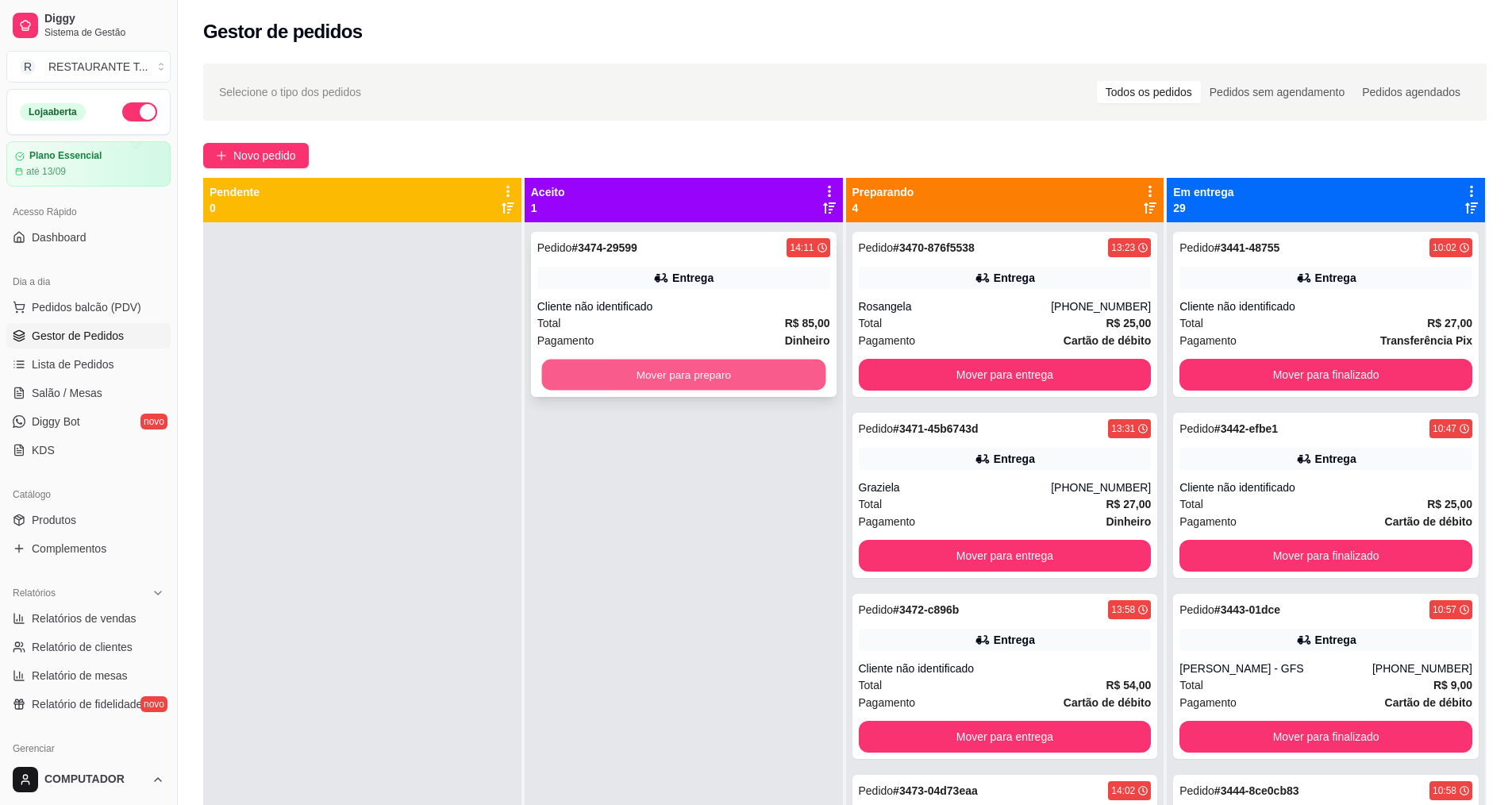
click at [746, 380] on button "Mover para preparo" at bounding box center [683, 376] width 285 height 31
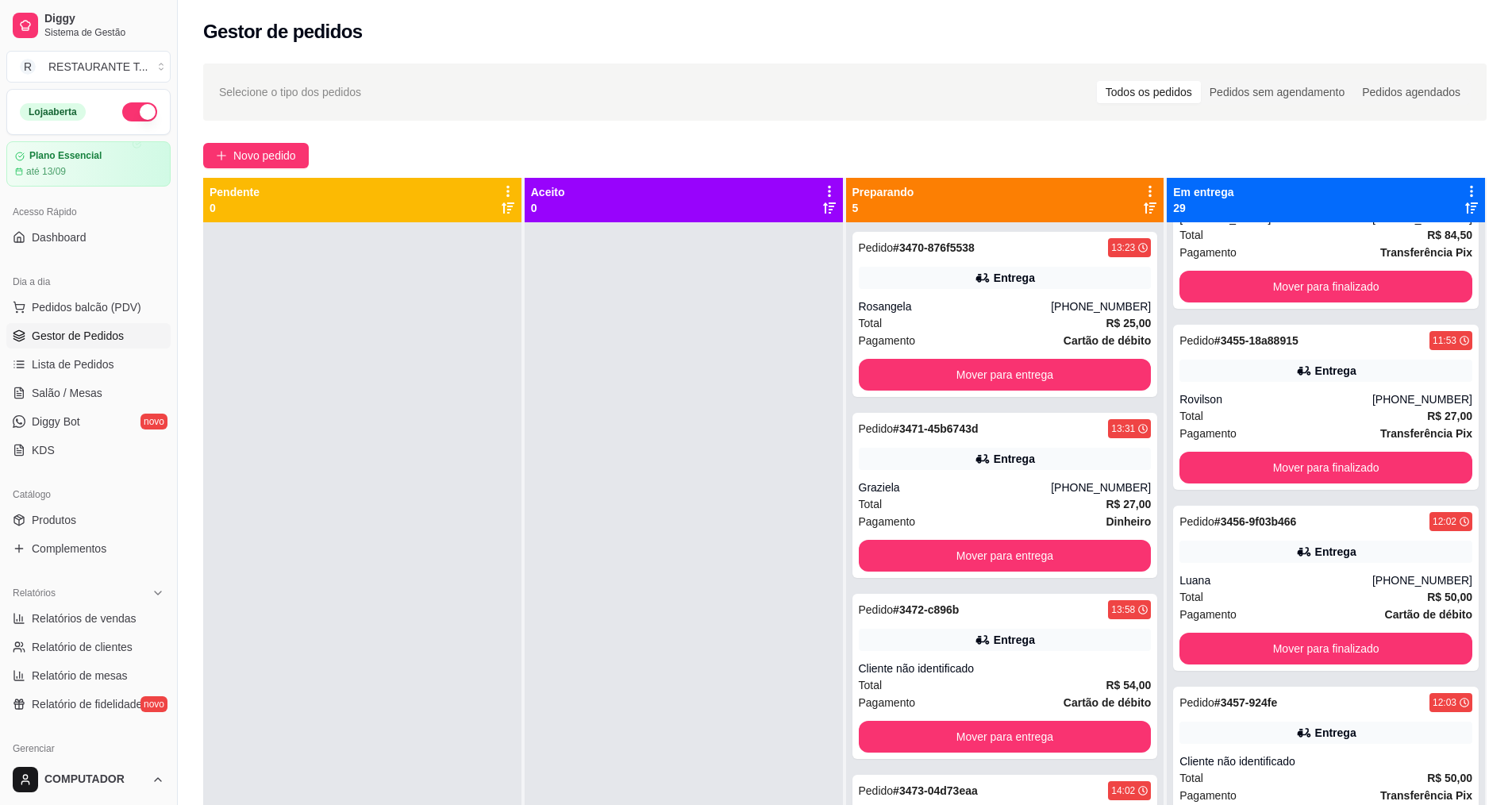
scroll to position [2540, 0]
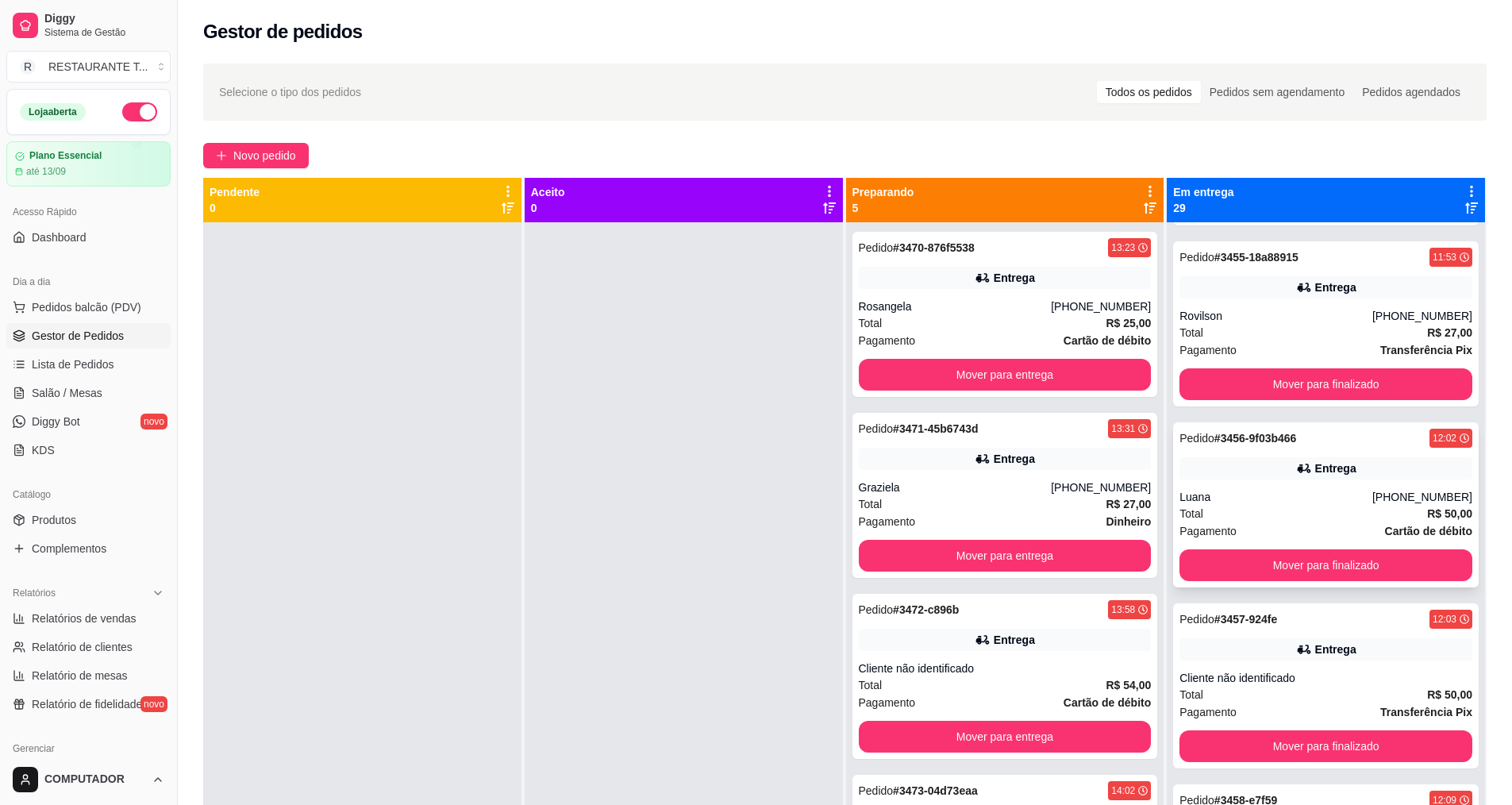
click at [1334, 489] on div "Luana" at bounding box center [1275, 497] width 193 height 16
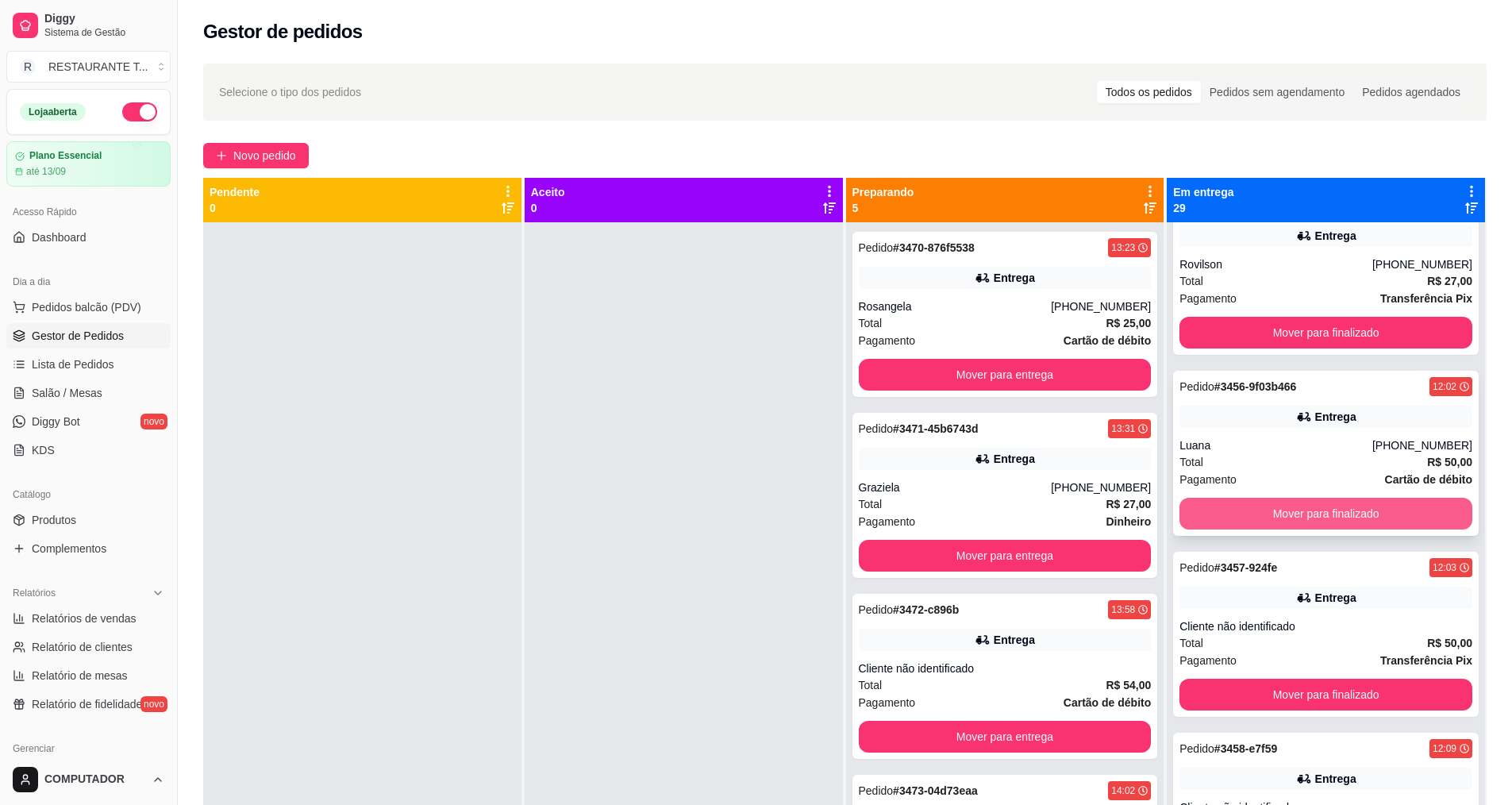
scroll to position [2699, 0]
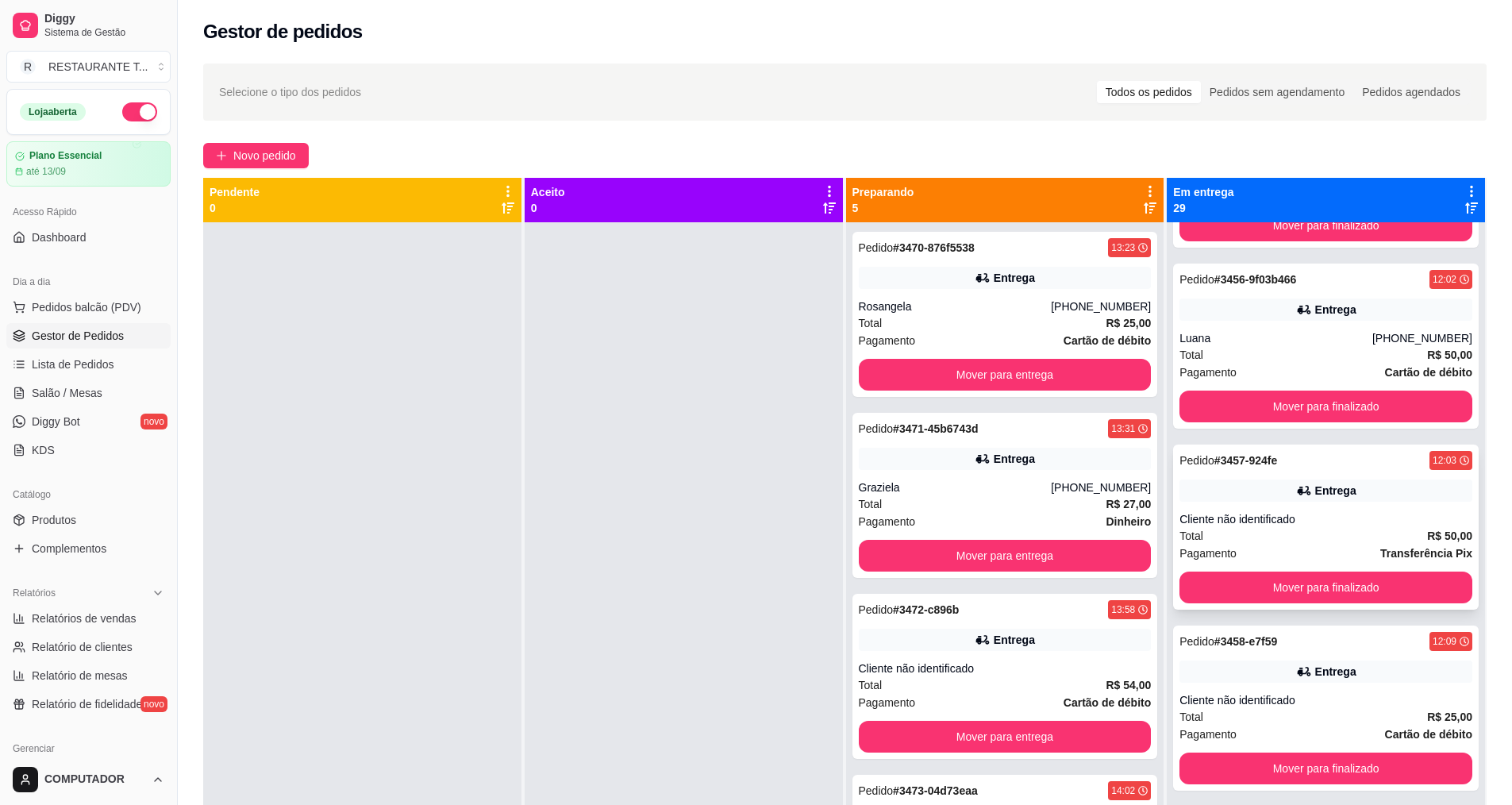
click at [1300, 527] on div "Total R$ 50,00" at bounding box center [1325, 536] width 292 height 18
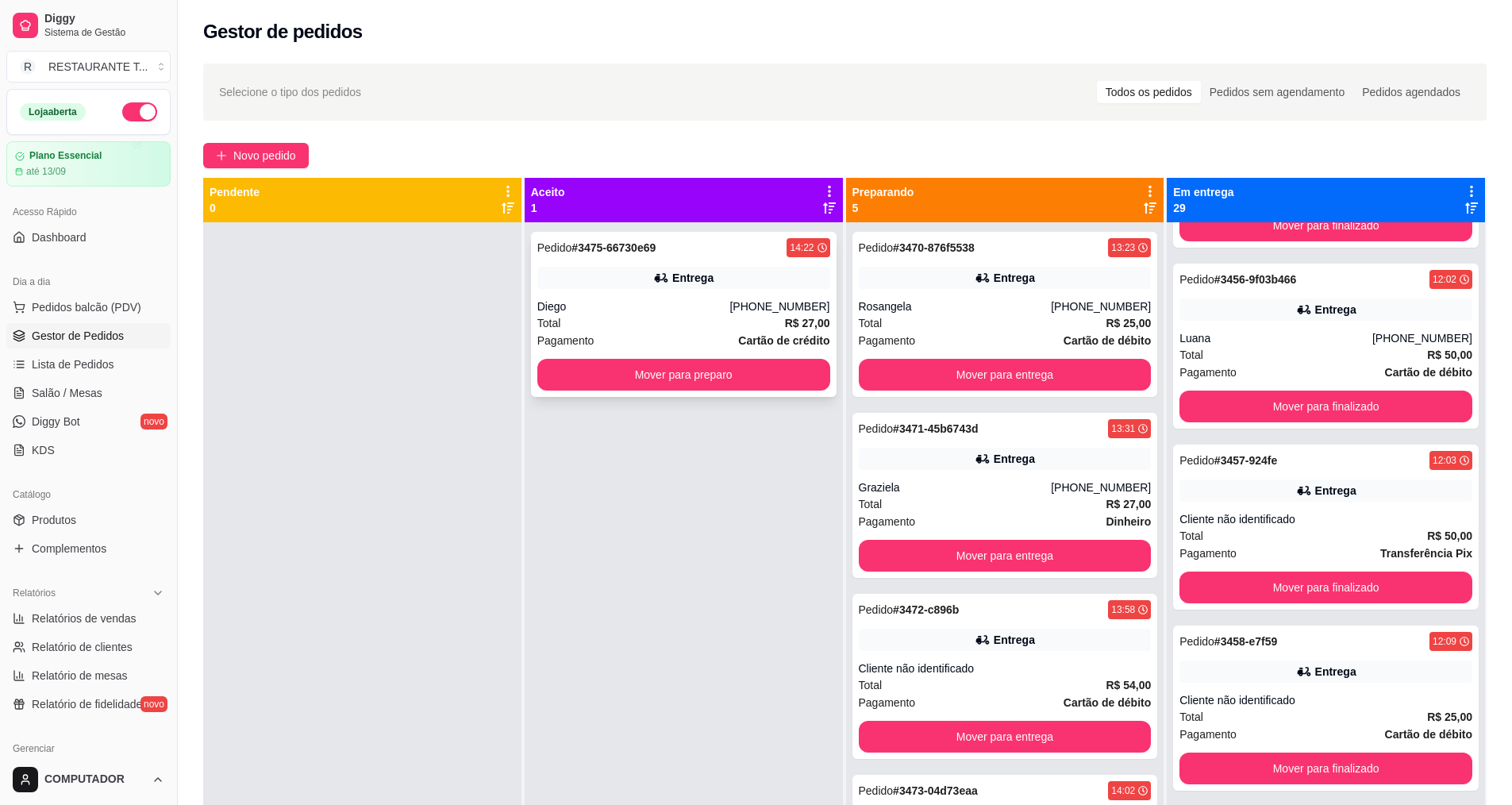
click at [758, 299] on div "[PHONE_NUMBER]" at bounding box center [779, 306] width 100 height 16
click at [762, 380] on button "Mover para preparo" at bounding box center [683, 376] width 285 height 31
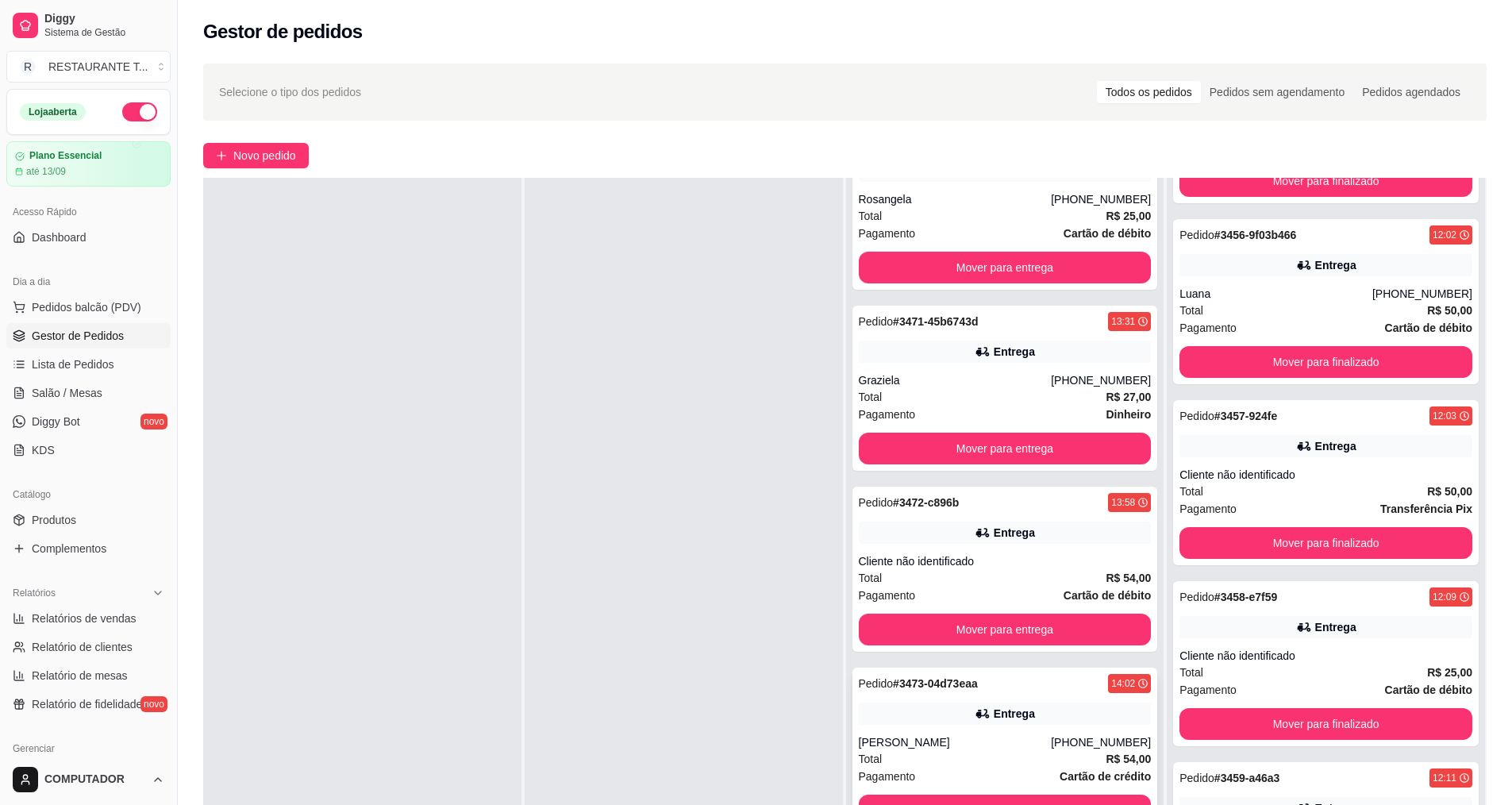
scroll to position [0, 0]
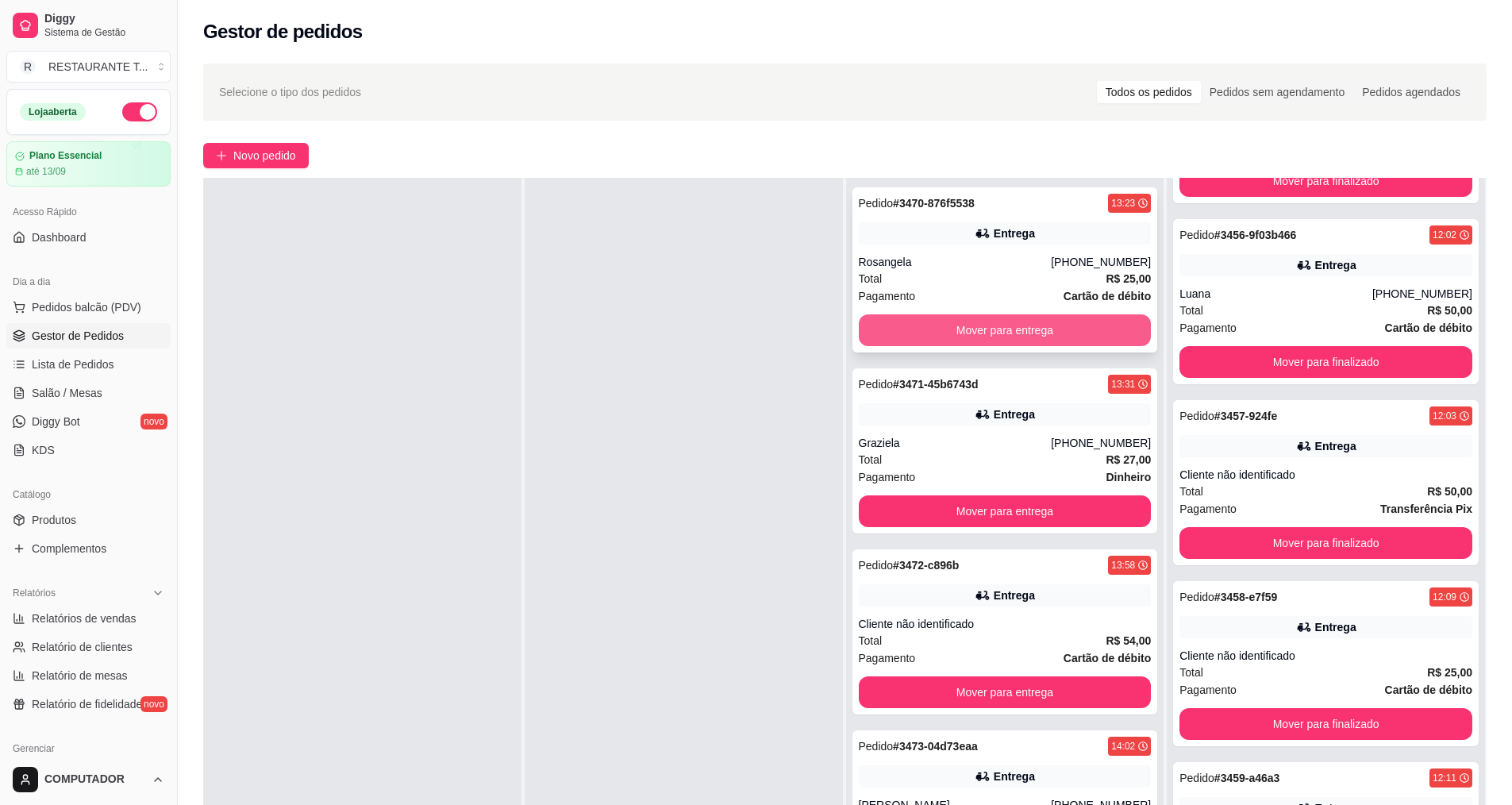
click at [1021, 335] on button "Mover para entrega" at bounding box center [1004, 330] width 292 height 31
click at [1047, 327] on button "Mover para entrega" at bounding box center [1004, 330] width 292 height 31
click at [1047, 328] on button "Mover para entrega" at bounding box center [1004, 331] width 285 height 31
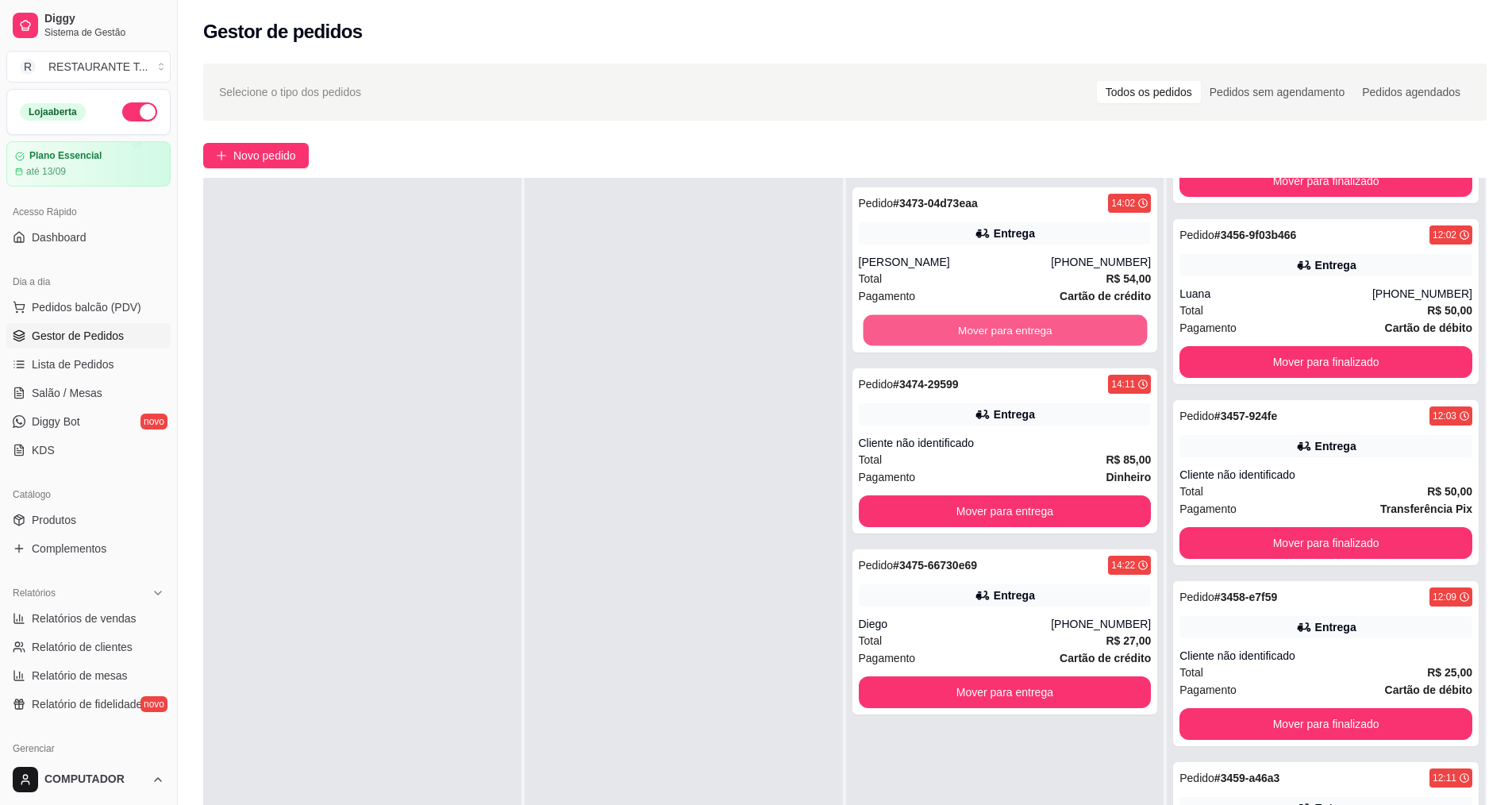
click at [1047, 328] on button "Mover para entrega" at bounding box center [1004, 331] width 285 height 31
click at [1047, 495] on button "Mover para entrega" at bounding box center [1004, 511] width 292 height 31
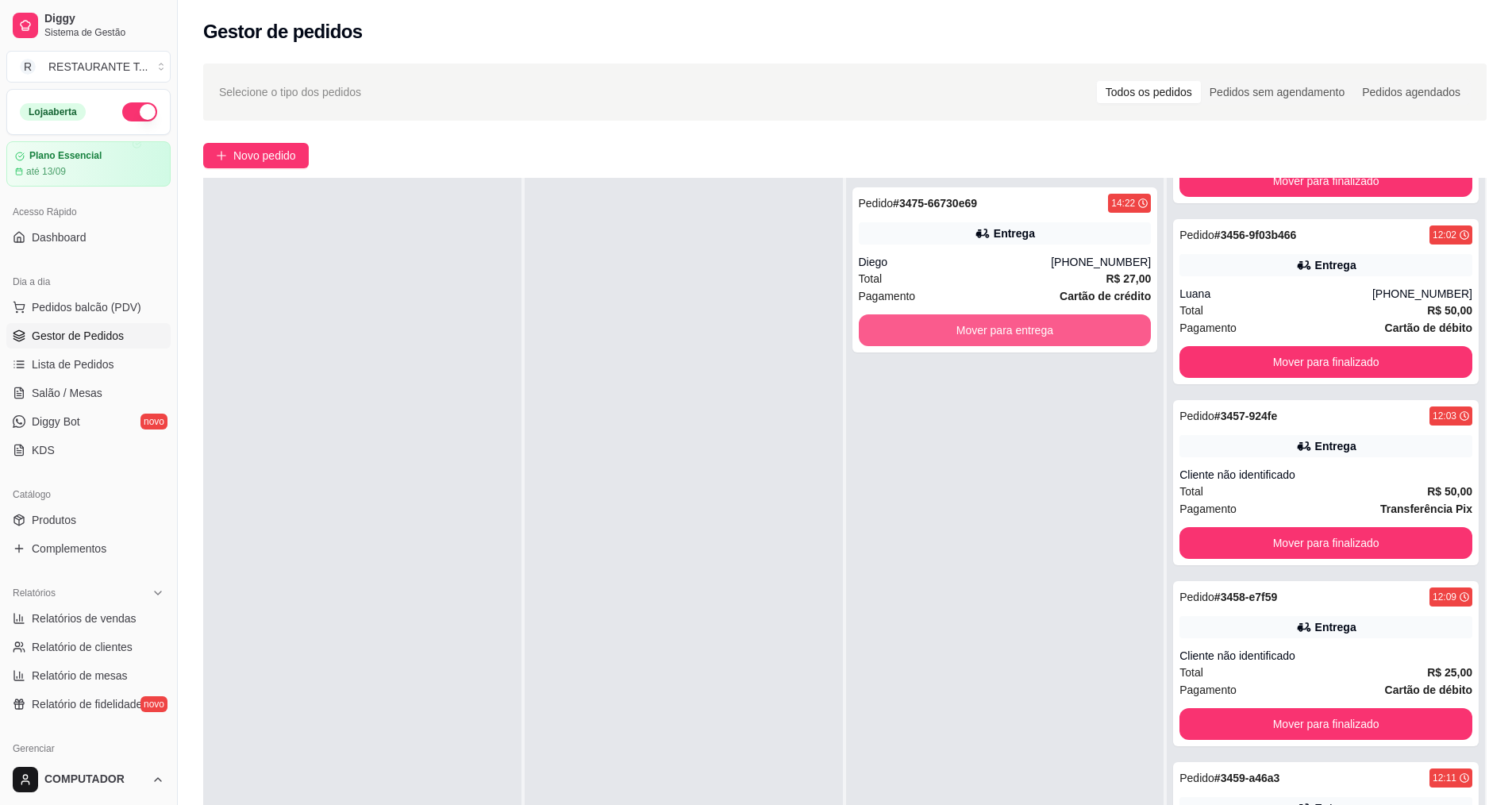
click at [1047, 328] on button "Mover para entrega" at bounding box center [1004, 330] width 292 height 31
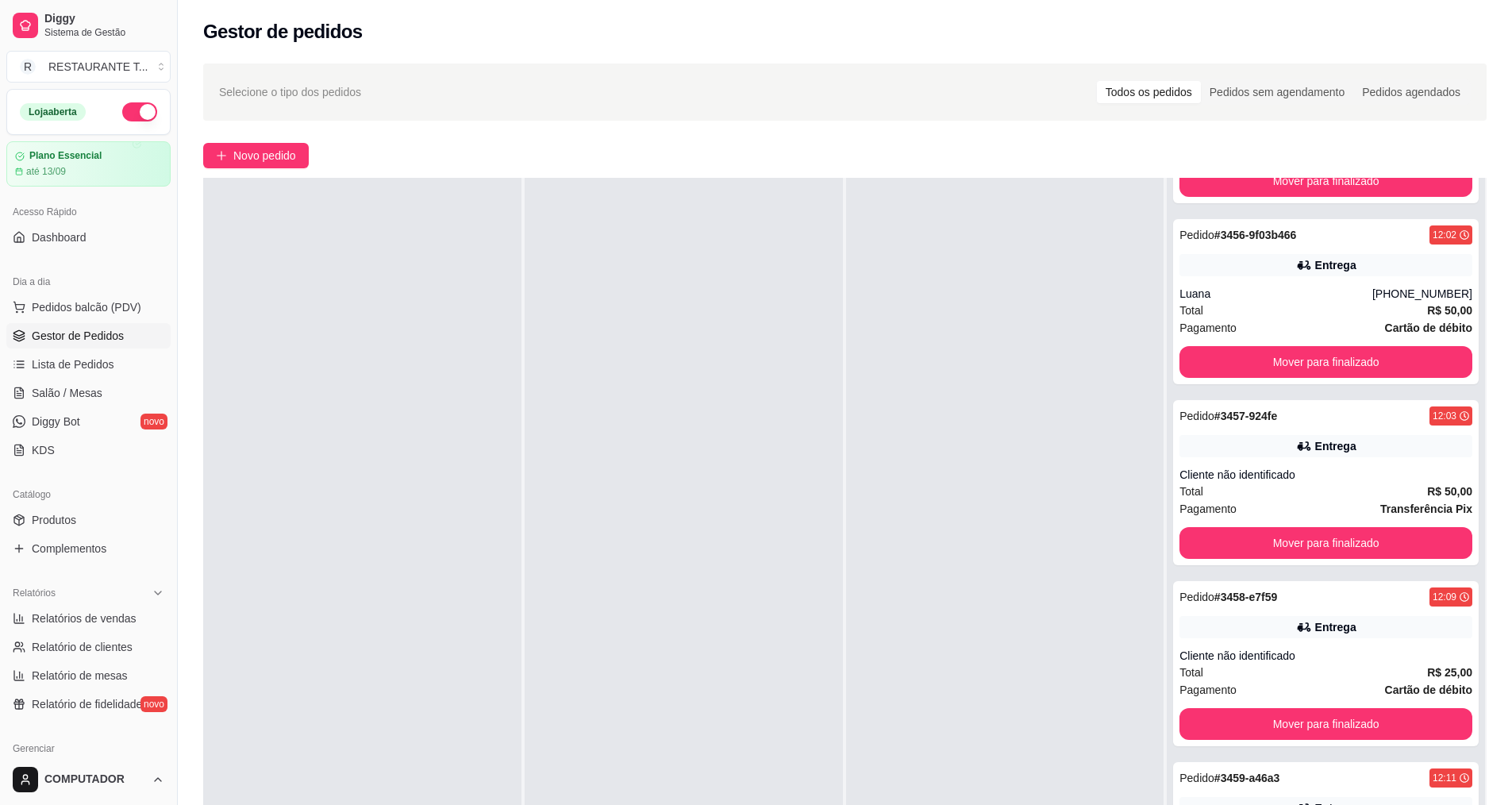
click at [136, 118] on button "button" at bounding box center [140, 112] width 35 height 19
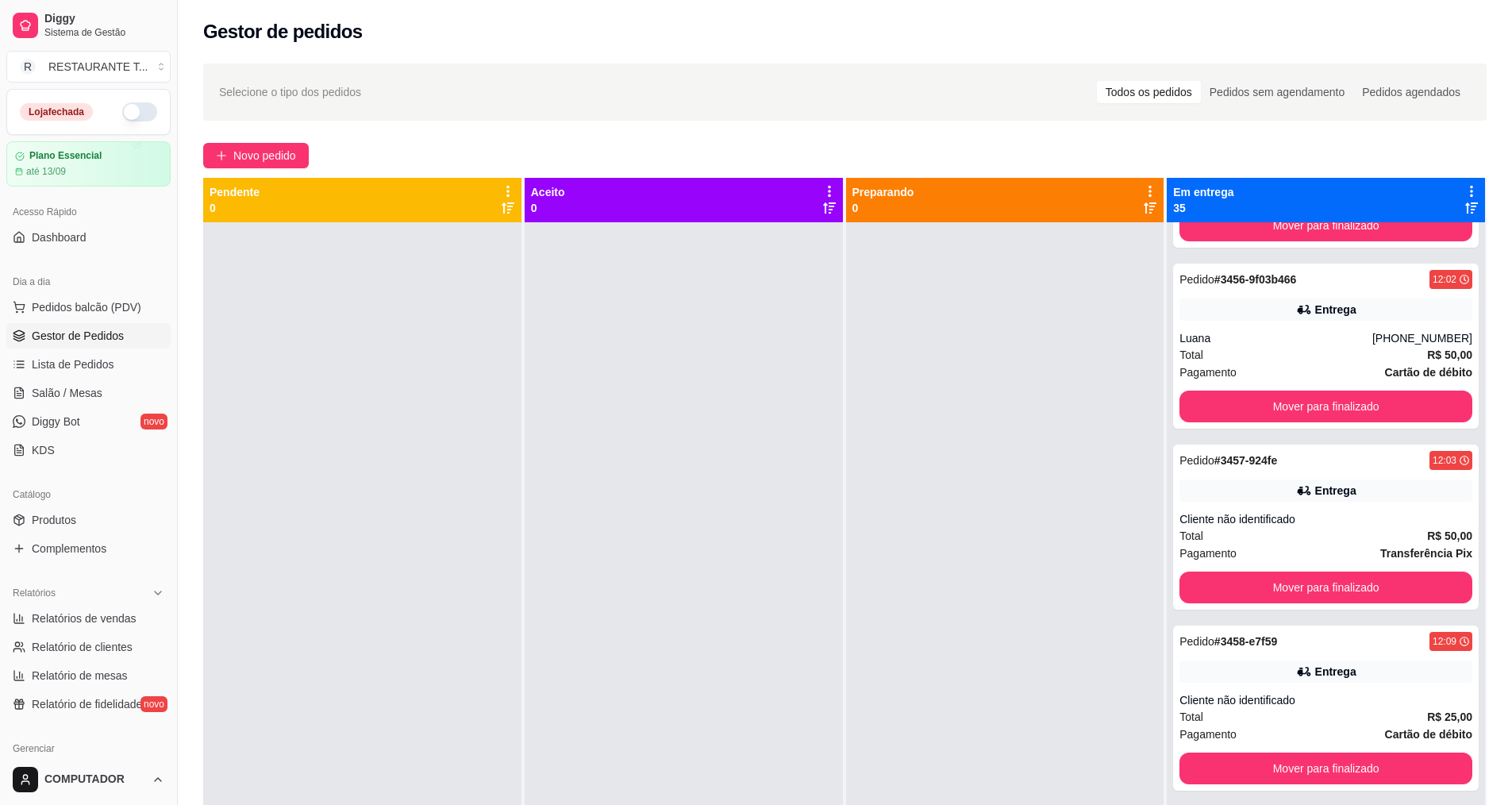
click at [1464, 184] on icon at bounding box center [1471, 191] width 15 height 15
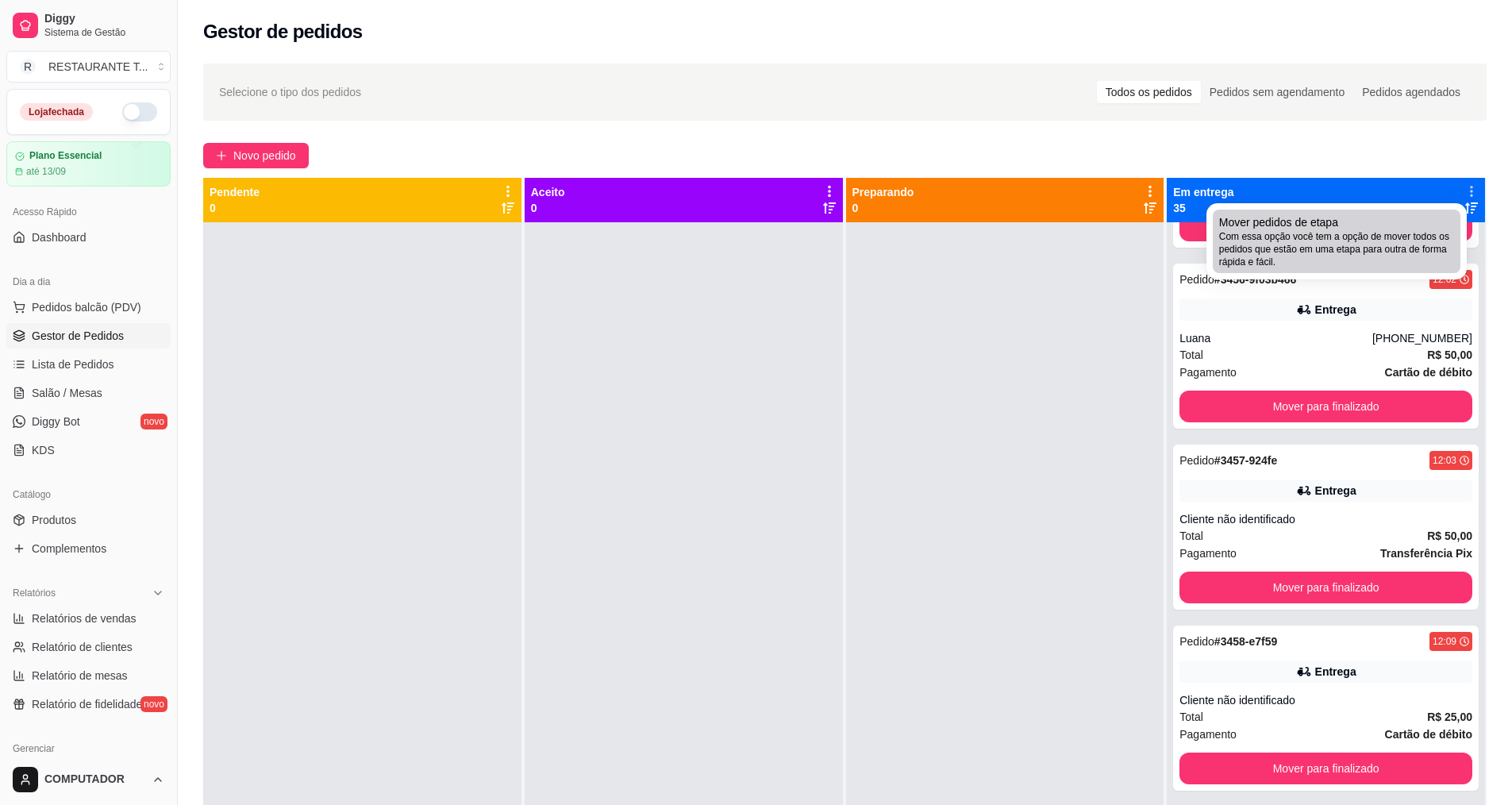
click at [1300, 260] on span "Com essa opção você tem a opção de mover todos os pedidos que estão em uma etap…" at bounding box center [1337, 248] width 235 height 38
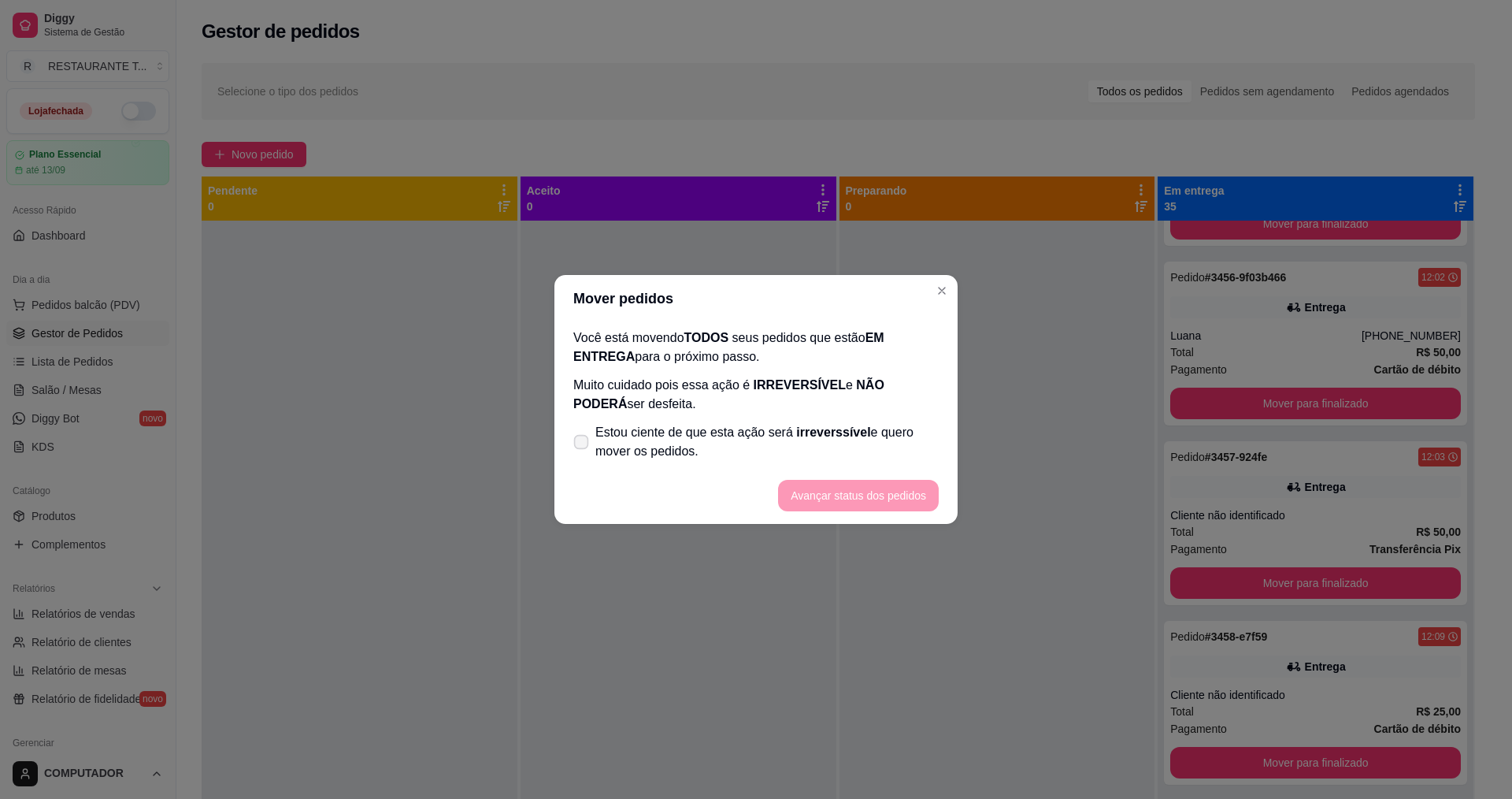
click at [687, 426] on span "Estou ciente de que esta ação será irreverssível e quero mover os pedidos." at bounding box center [768, 442] width 344 height 38
click at [583, 446] on input "Estou ciente de que esta ação será irreverssível e quero mover os pedidos." at bounding box center [577, 450] width 11 height 11
checkbox input "true"
click at [853, 486] on button "Avançar status dos pedidos" at bounding box center [859, 495] width 161 height 31
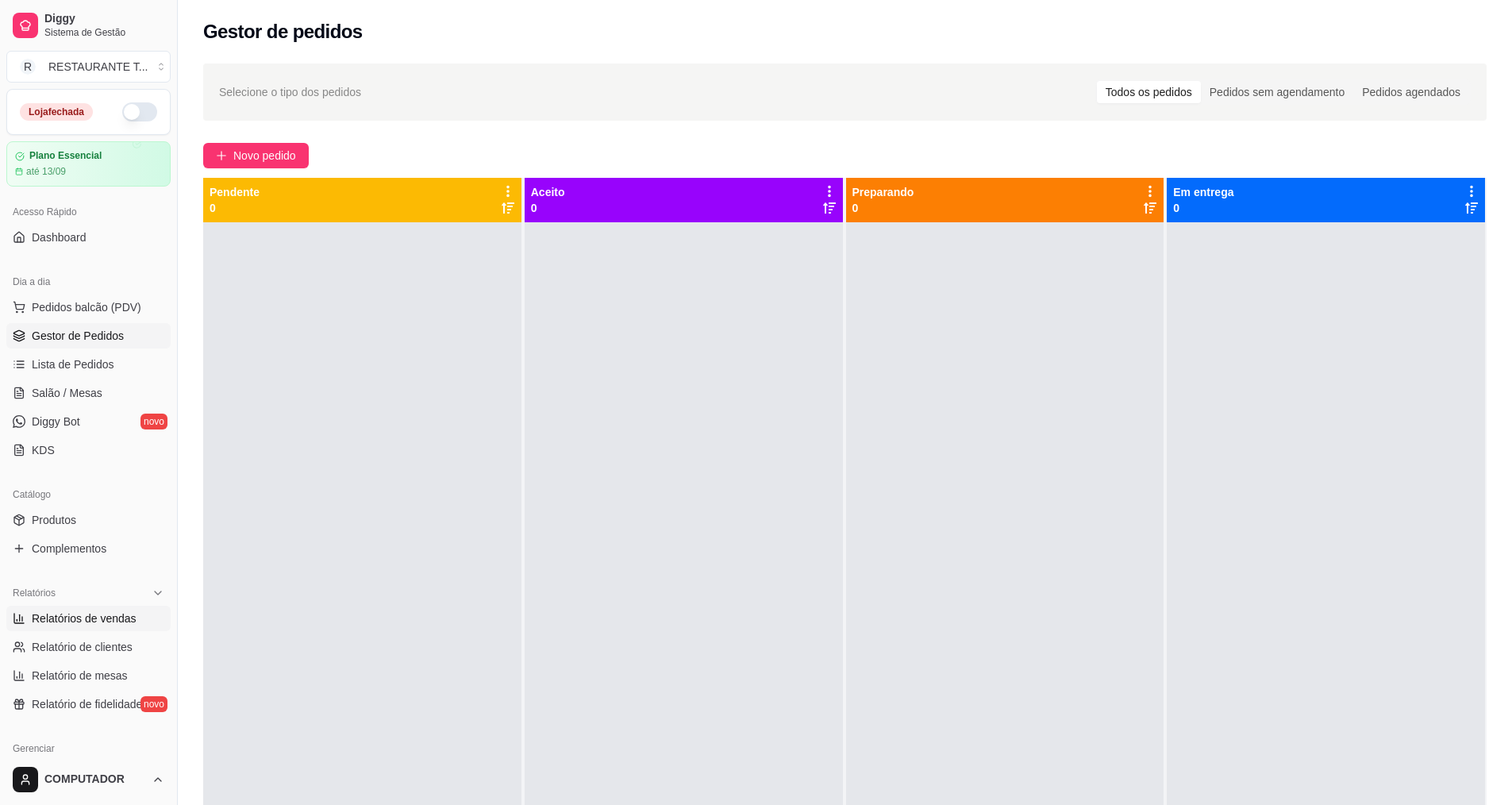
click at [102, 620] on span "Relatórios de vendas" at bounding box center [83, 618] width 105 height 16
select select "ALL"
select select "0"
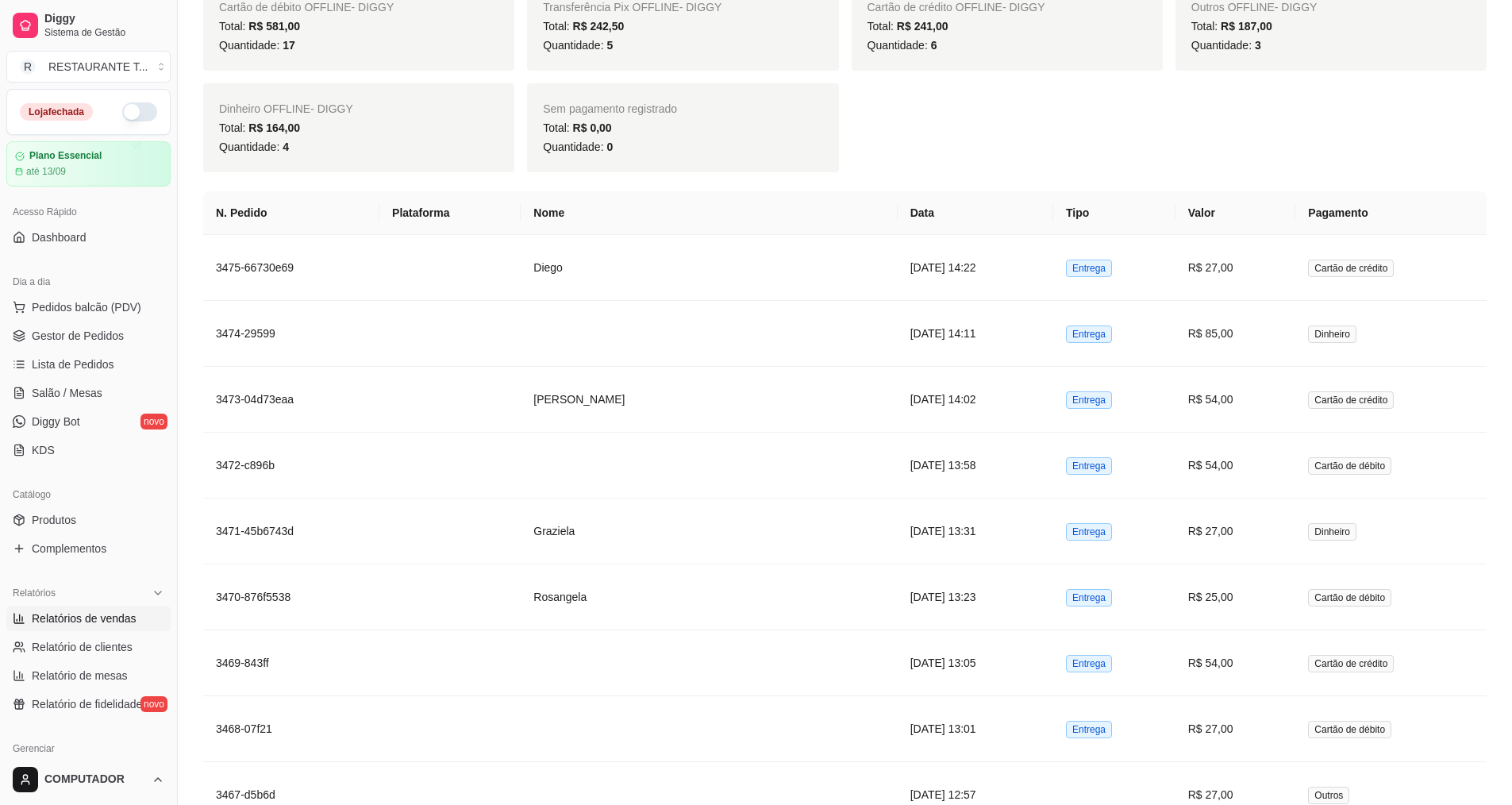
scroll to position [953, 0]
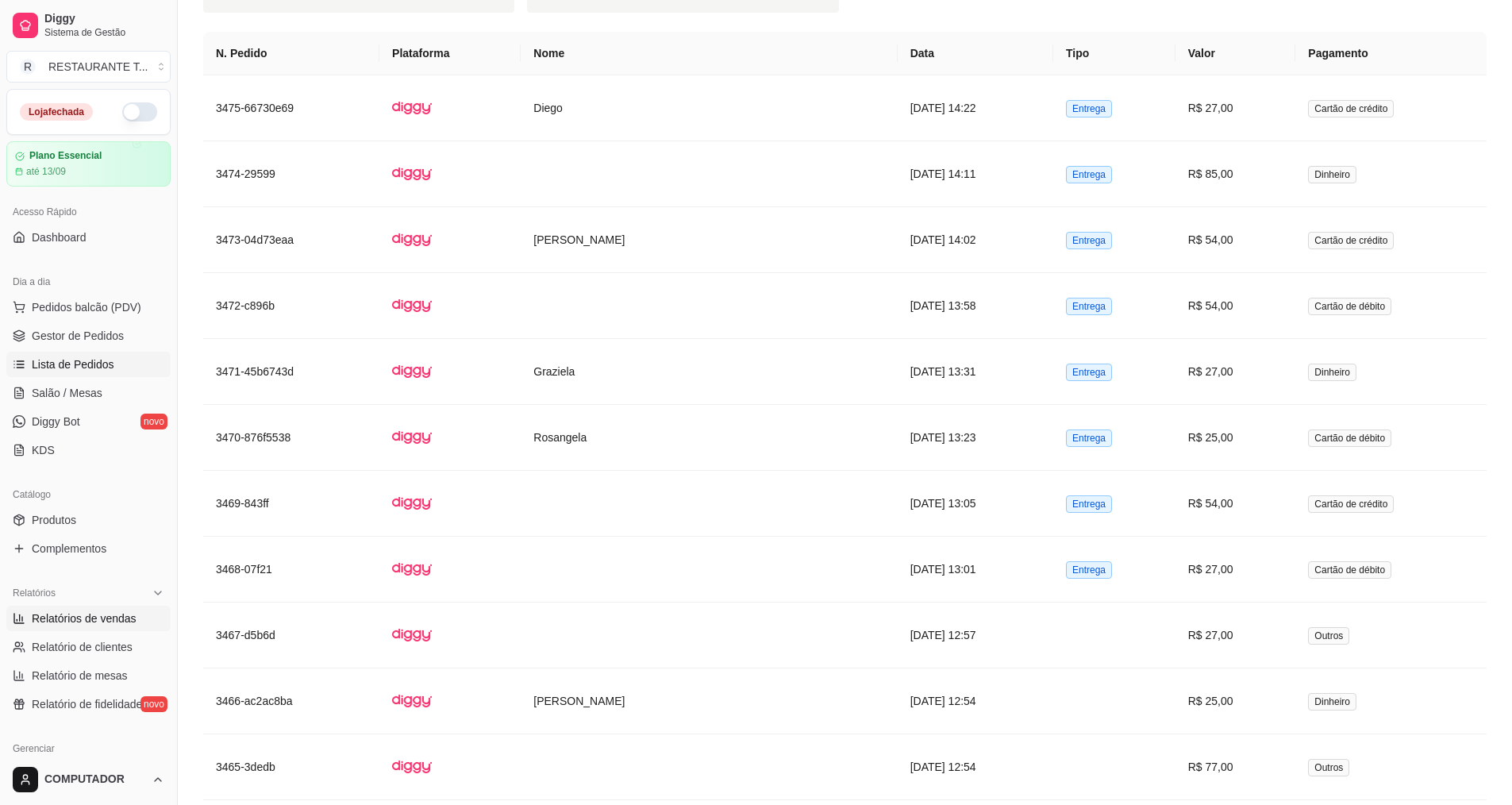
click at [68, 373] on link "Lista de Pedidos" at bounding box center [88, 365] width 164 height 25
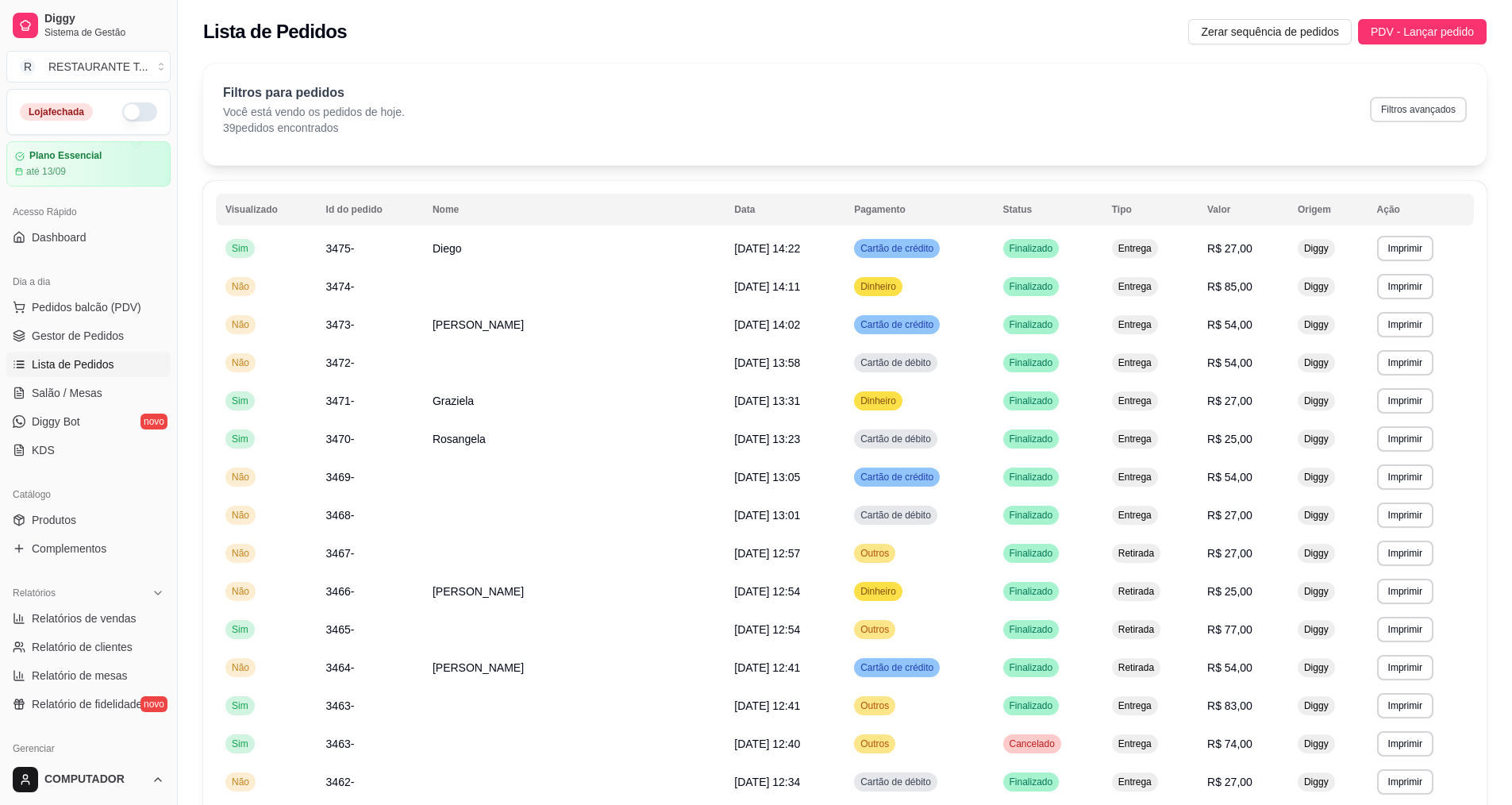
click at [1393, 115] on button "Filtros avançados" at bounding box center [1418, 110] width 97 height 25
select select "0"
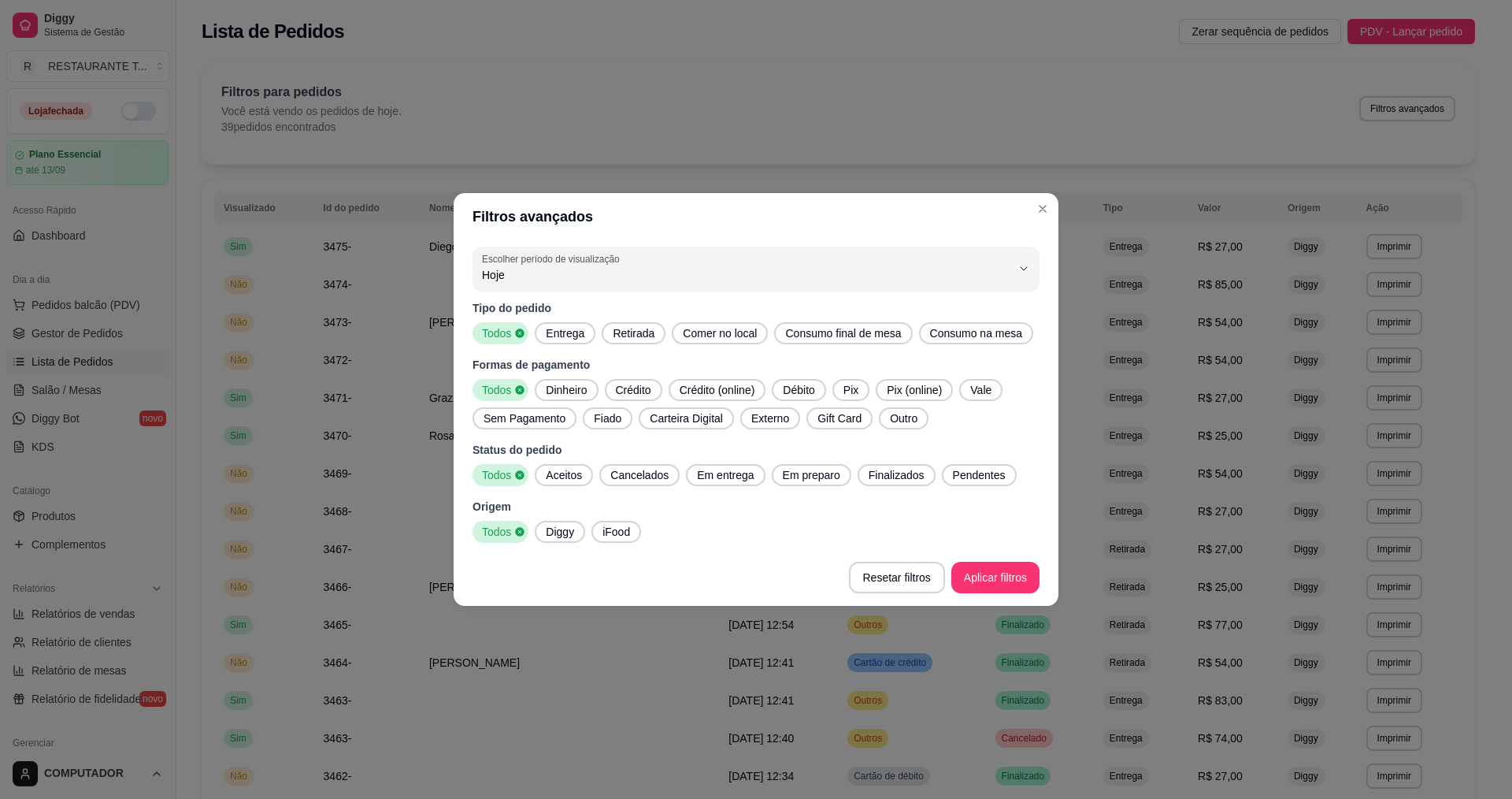
click at [512, 386] on span "Todos" at bounding box center [495, 390] width 39 height 16
click at [571, 388] on span "Dinheiro" at bounding box center [566, 390] width 53 height 16
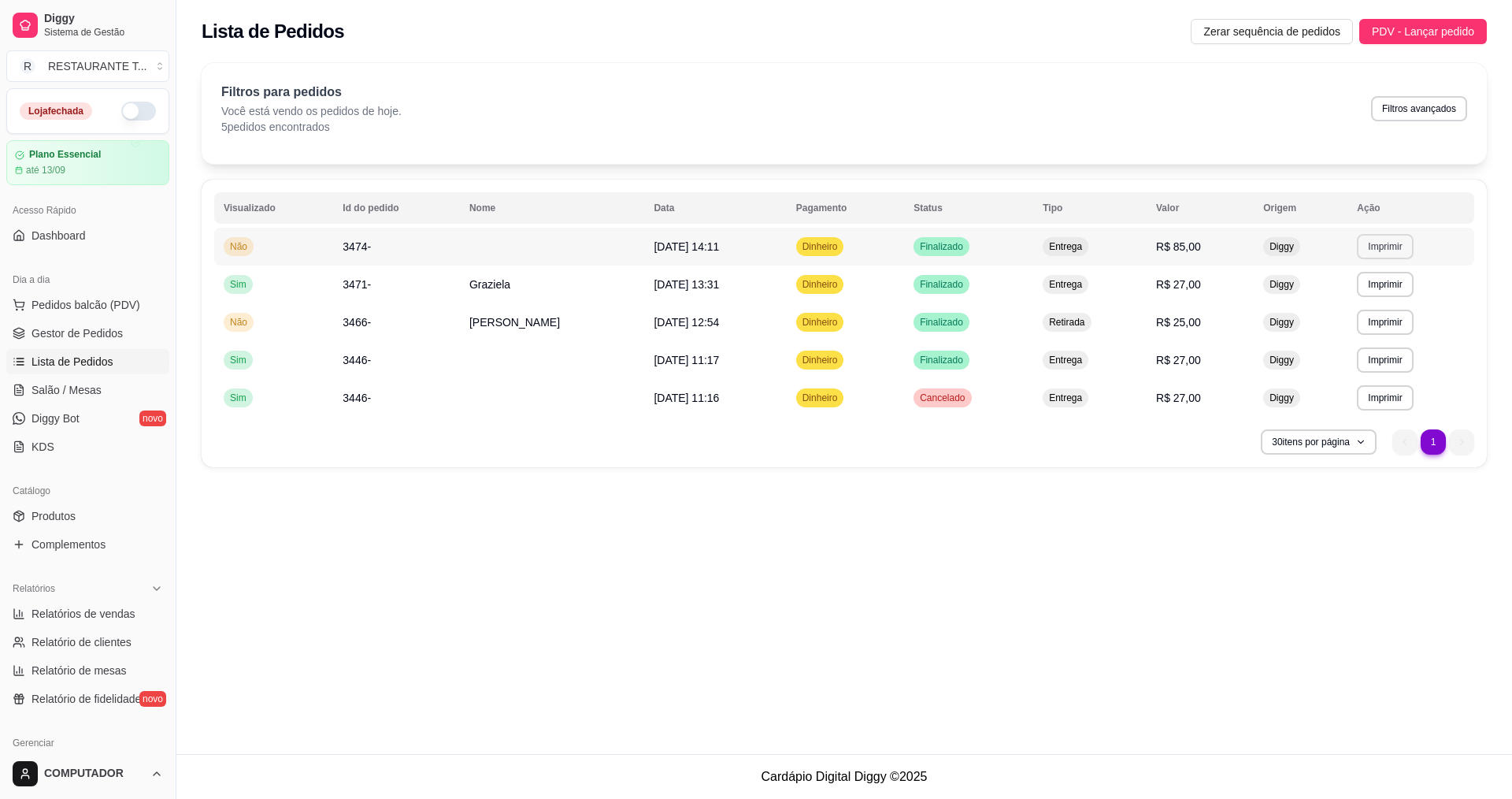
click at [1395, 246] on button "Imprimir" at bounding box center [1385, 247] width 56 height 25
click at [1346, 303] on button "IMPRESSORA" at bounding box center [1357, 301] width 111 height 24
click at [1392, 286] on button "Imprimir" at bounding box center [1385, 284] width 56 height 25
click at [1365, 333] on button "IMPRESSORA" at bounding box center [1357, 339] width 111 height 24
click at [1387, 324] on button "Imprimir" at bounding box center [1385, 322] width 56 height 25
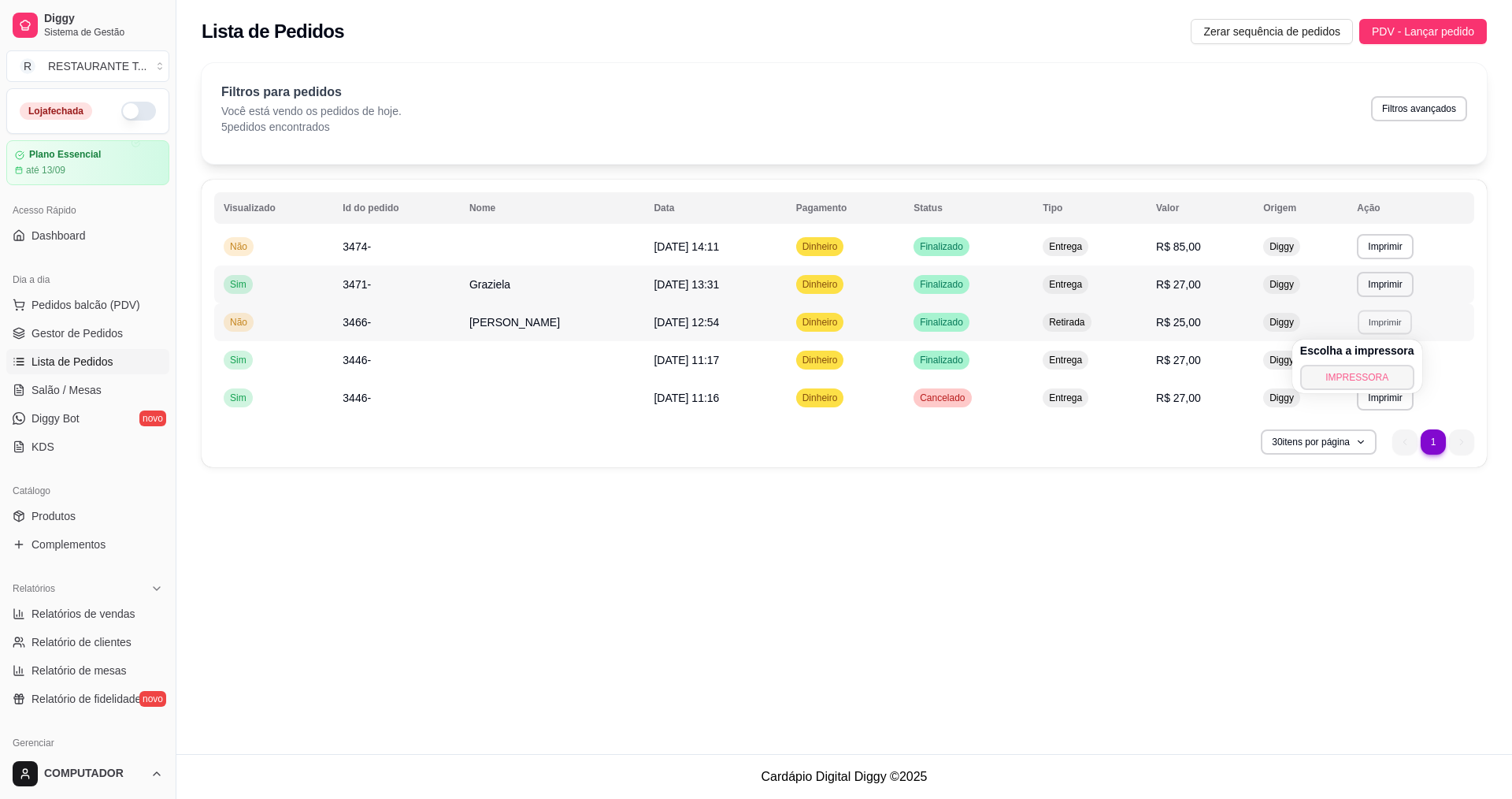
click at [1355, 368] on button "IMPRESSORA" at bounding box center [1358, 378] width 115 height 25
click at [1381, 366] on button "Imprimir" at bounding box center [1385, 360] width 56 height 25
click at [1352, 414] on button "IMPRESSORA" at bounding box center [1357, 415] width 111 height 24
click at [122, 616] on span "Relatórios de vendas" at bounding box center [82, 614] width 104 height 16
select select "ALL"
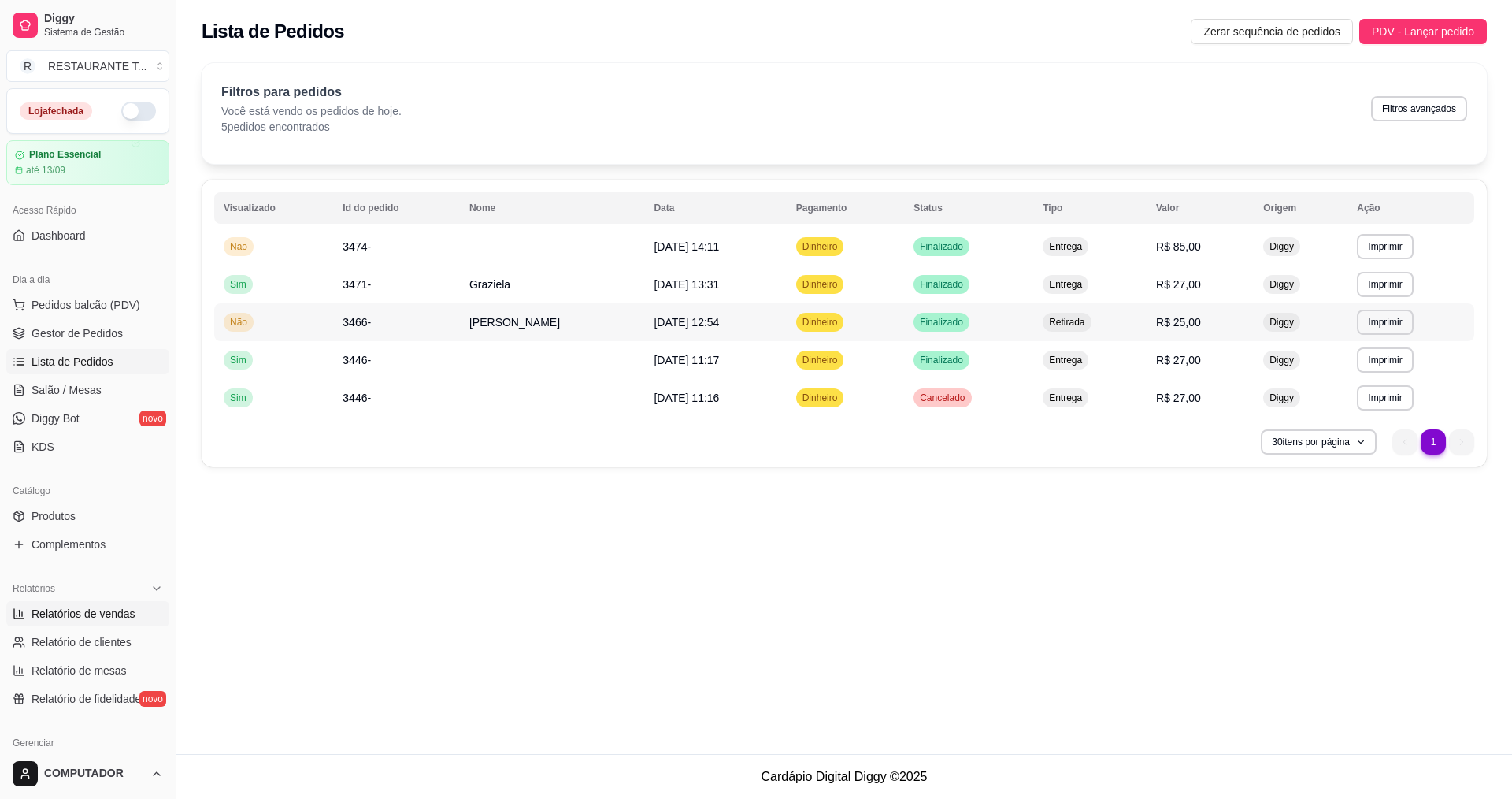
select select "ALL"
select select "0"
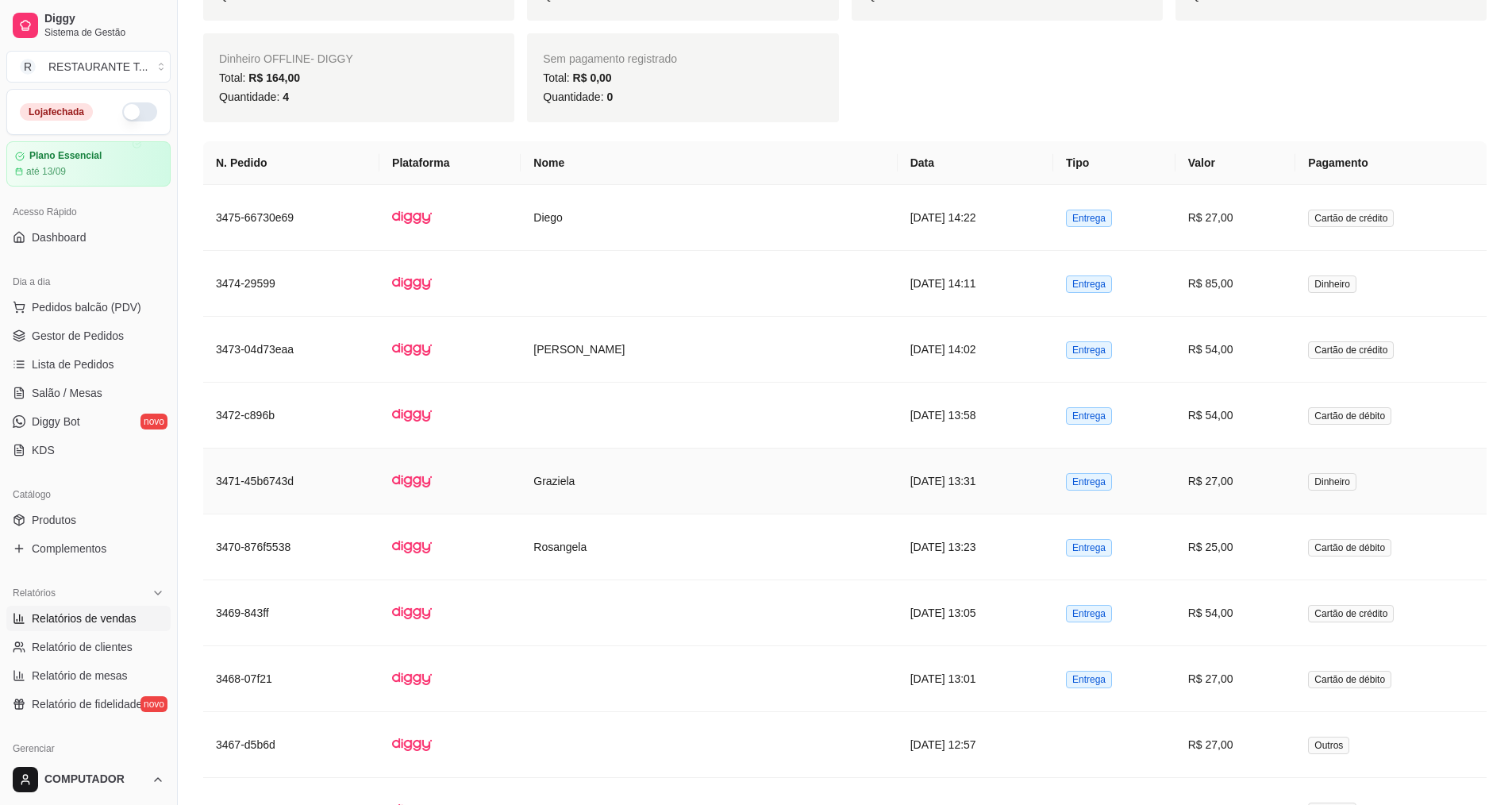
scroll to position [873, 0]
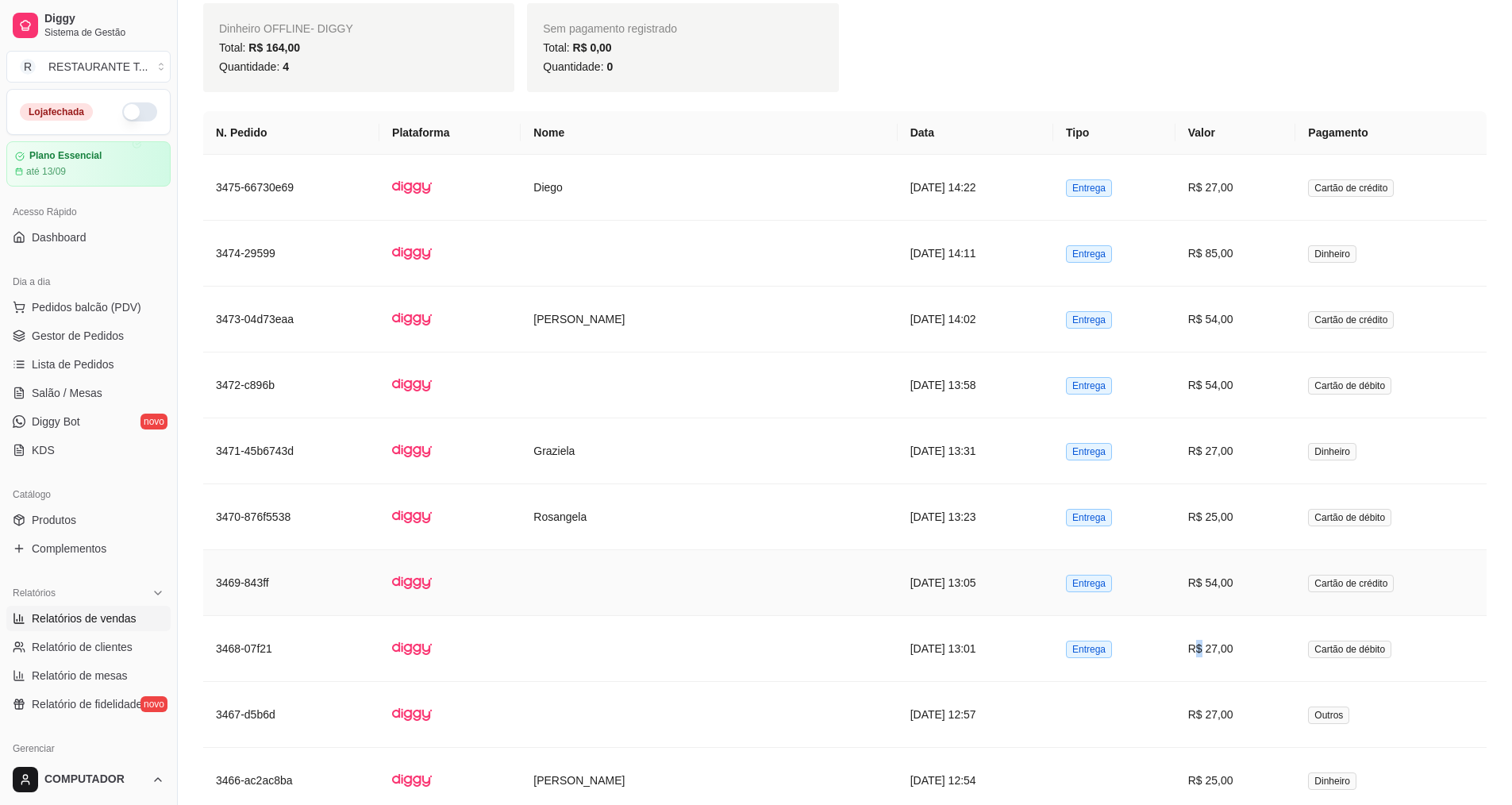
click at [1207, 656] on td "R$ 27,00" at bounding box center [1235, 648] width 120 height 66
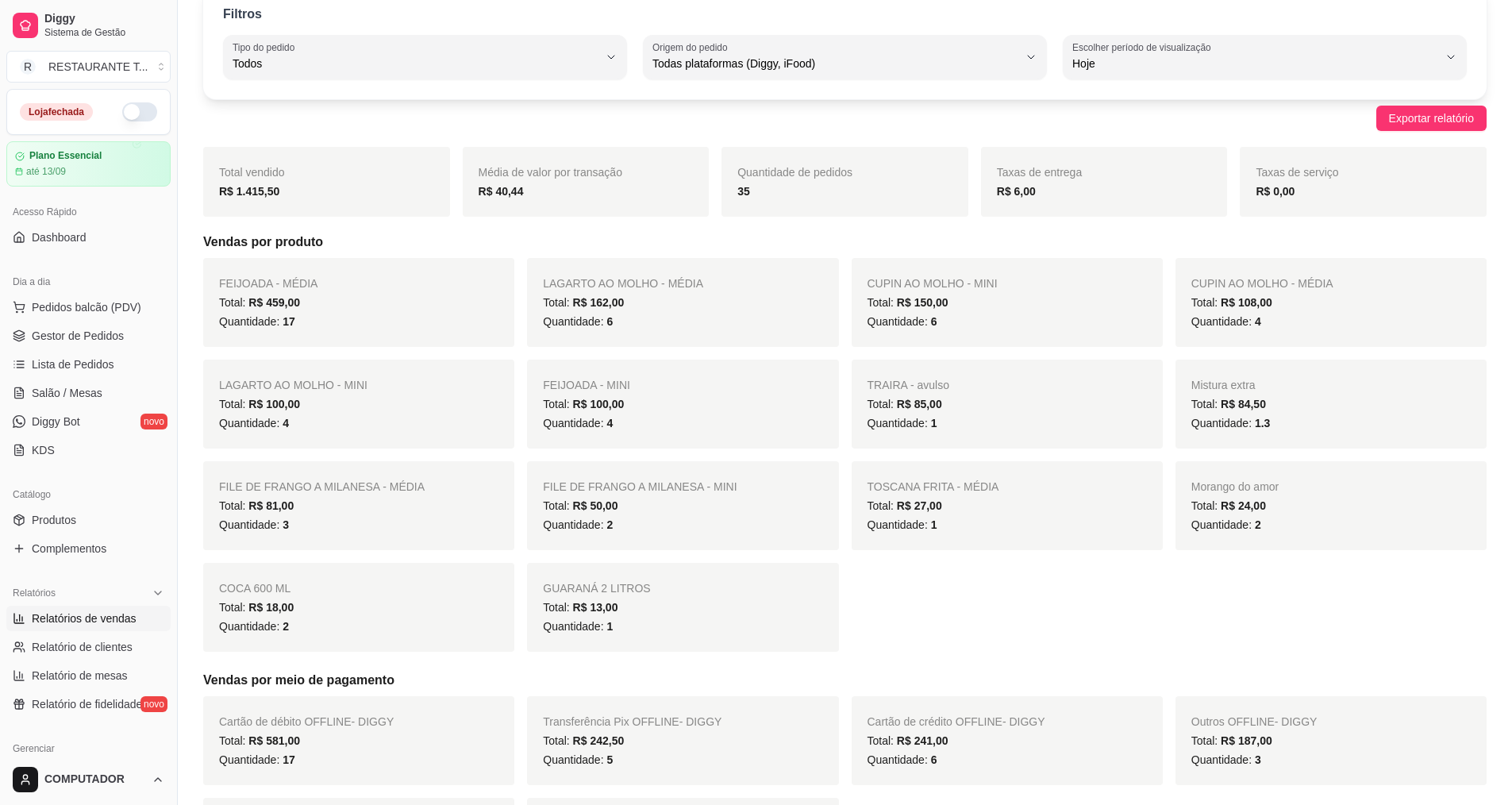
scroll to position [0, 0]
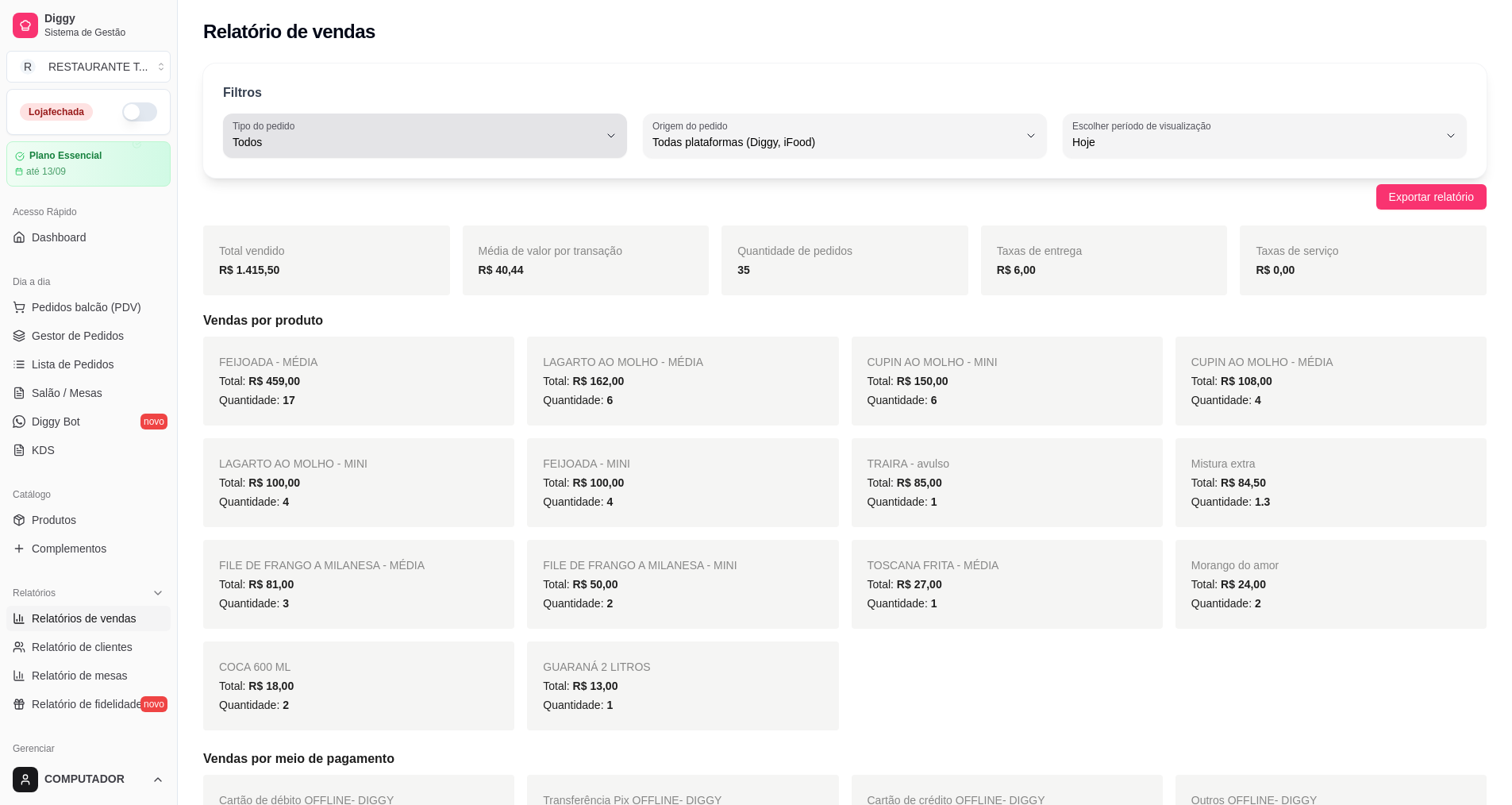
click at [449, 126] on div "Todos" at bounding box center [416, 136] width 366 height 31
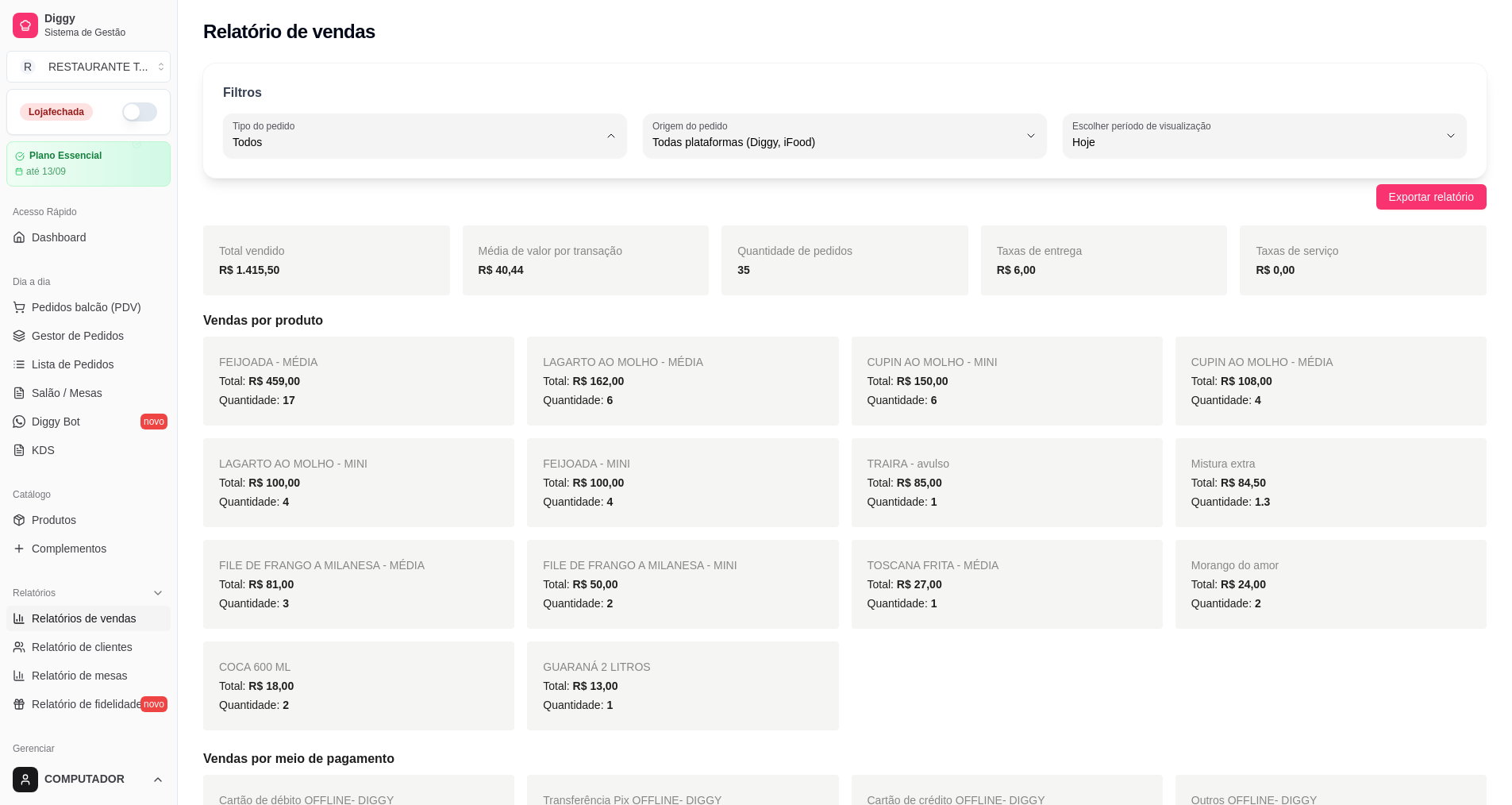
click at [356, 200] on li "Entrega" at bounding box center [425, 205] width 376 height 24
type input "DELIVERY"
select select "DELIVERY"
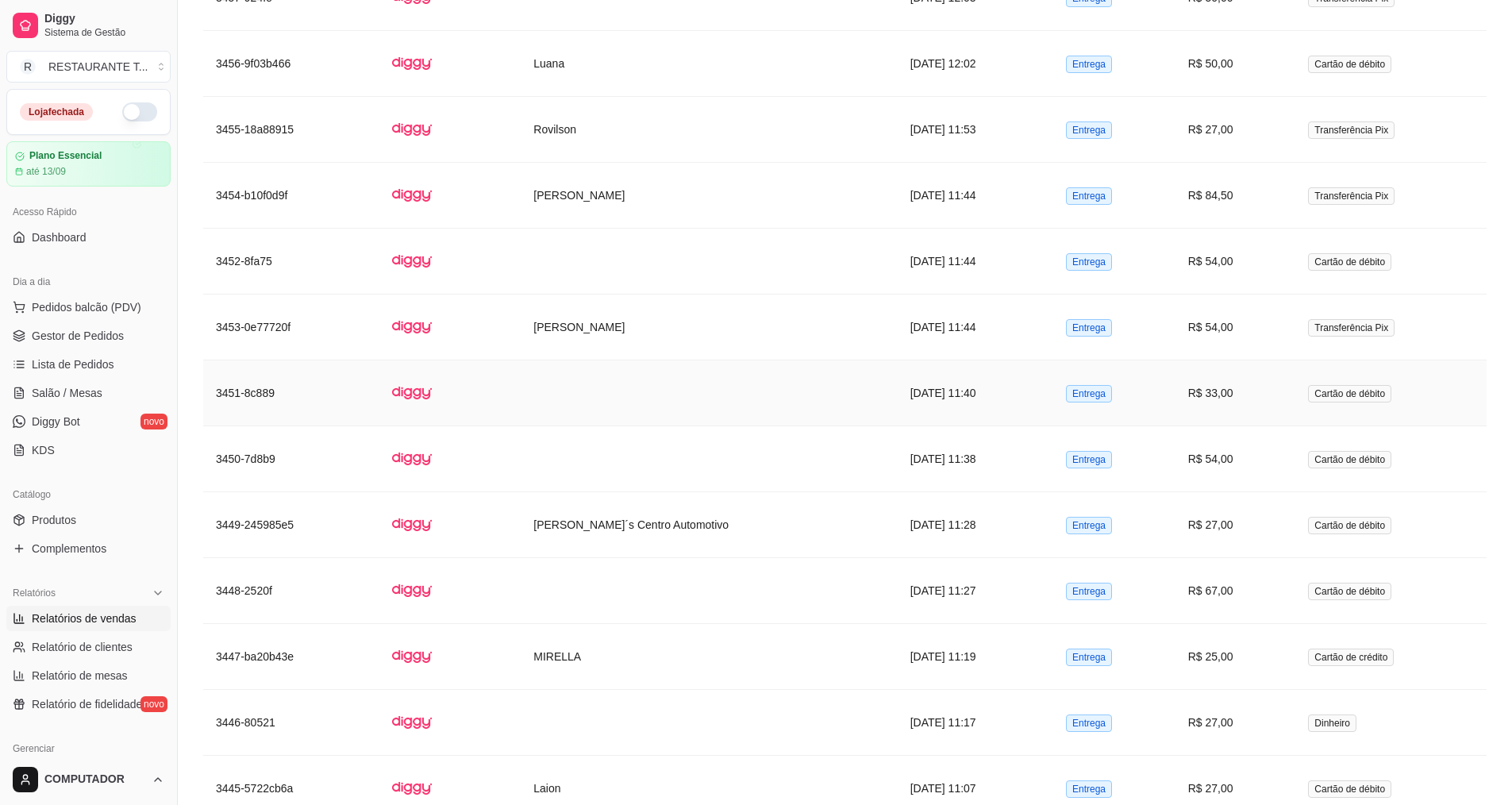
scroll to position [2314, 0]
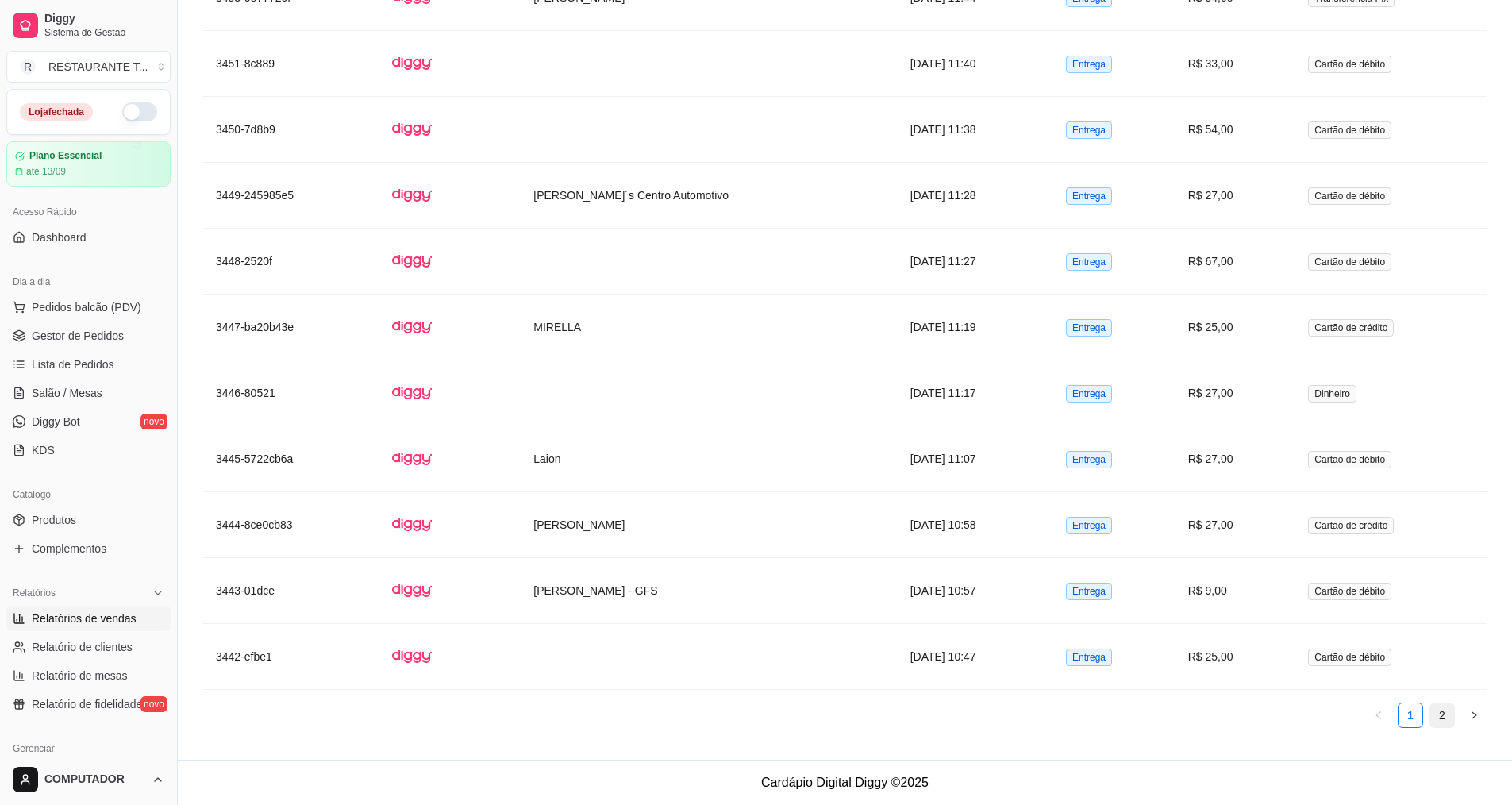
click at [1446, 718] on link "2" at bounding box center [1442, 715] width 23 height 23
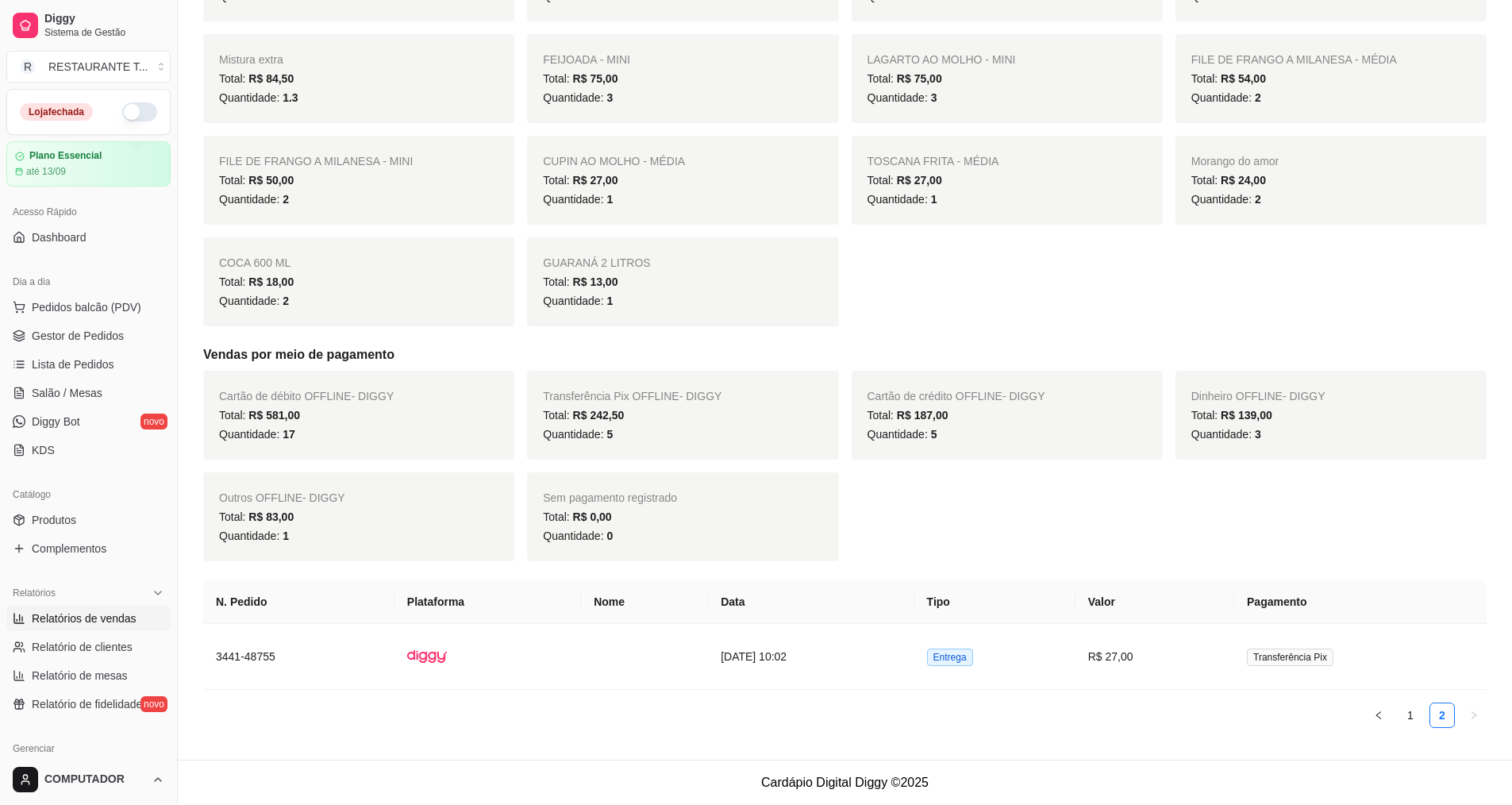
scroll to position [404, 0]
click at [1403, 714] on link "1" at bounding box center [1410, 715] width 23 height 23
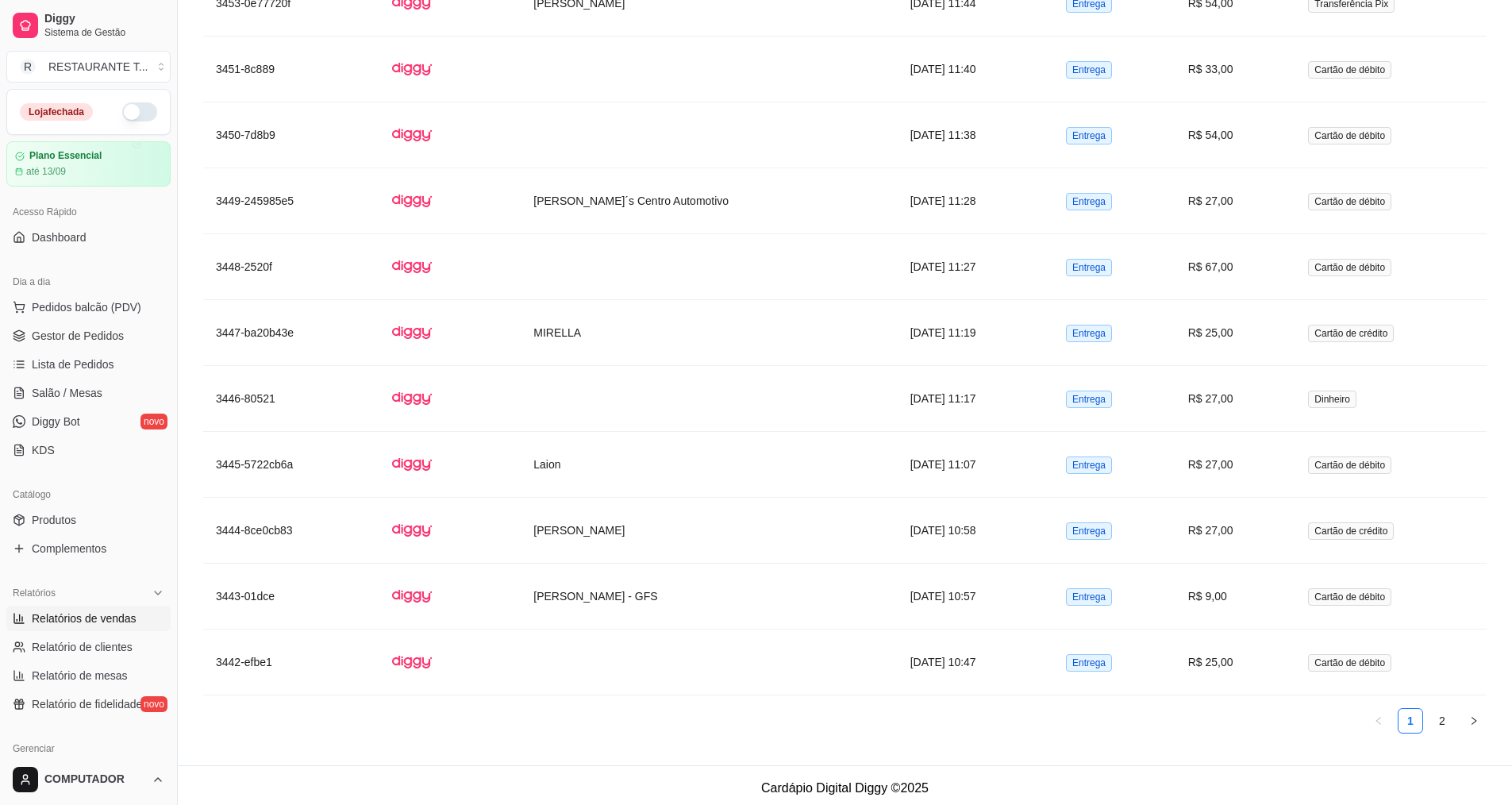
scroll to position [2314, 0]
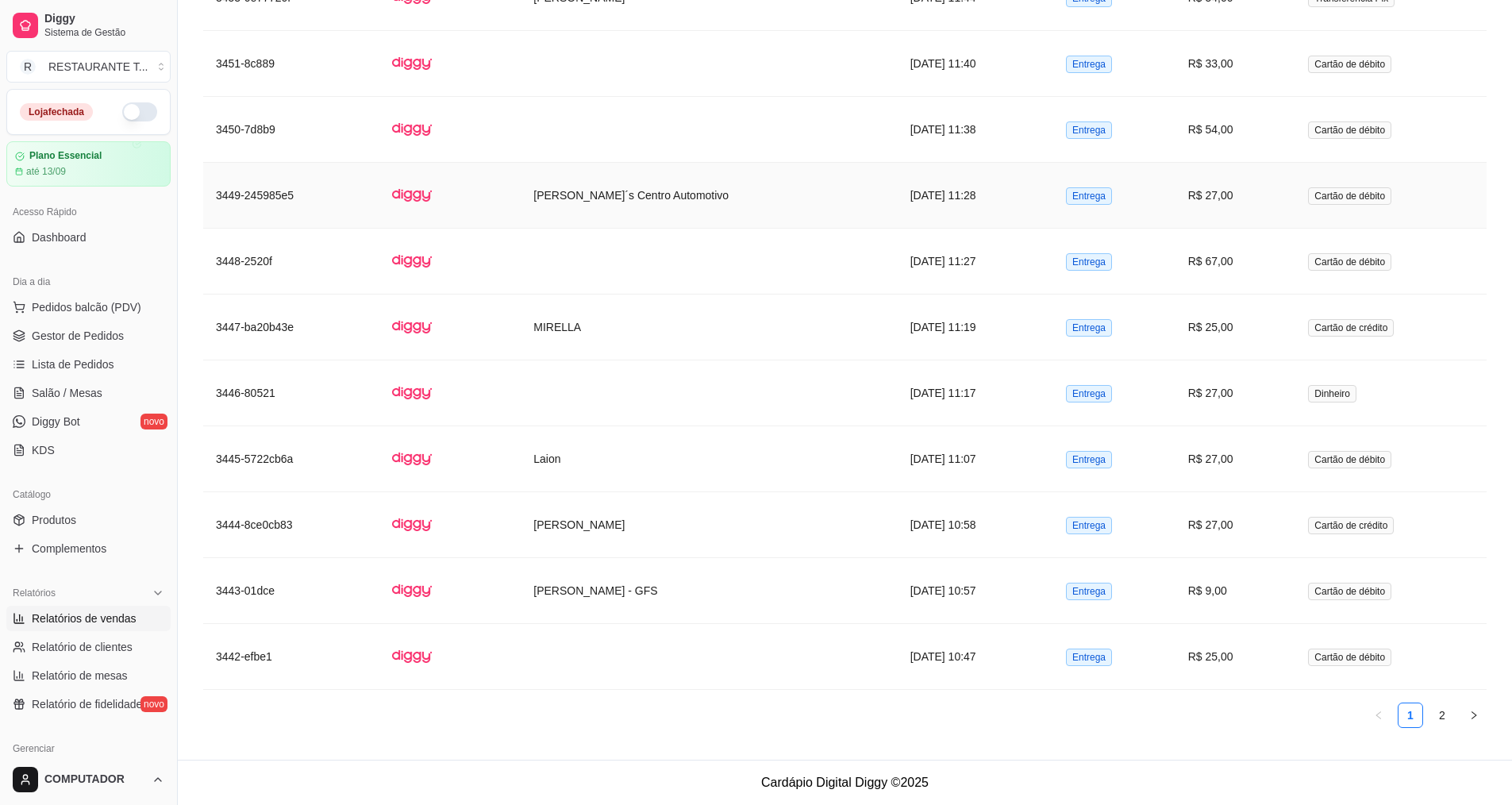
click at [1257, 216] on td "R$ 27,00" at bounding box center [1235, 195] width 120 height 66
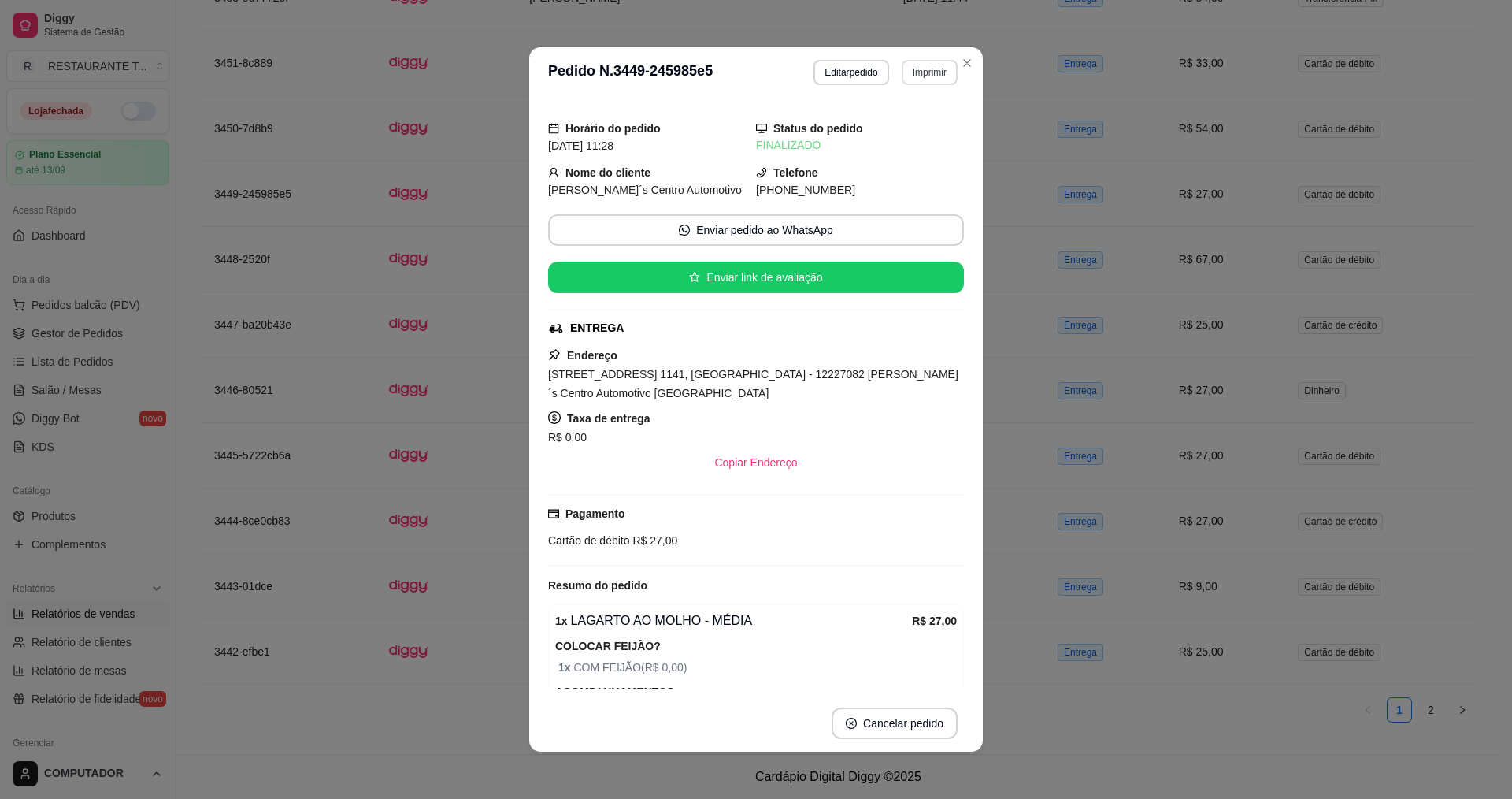
click at [914, 65] on button "Imprimir" at bounding box center [930, 73] width 56 height 25
click at [909, 128] on button "IMPRESSORA" at bounding box center [897, 128] width 115 height 25
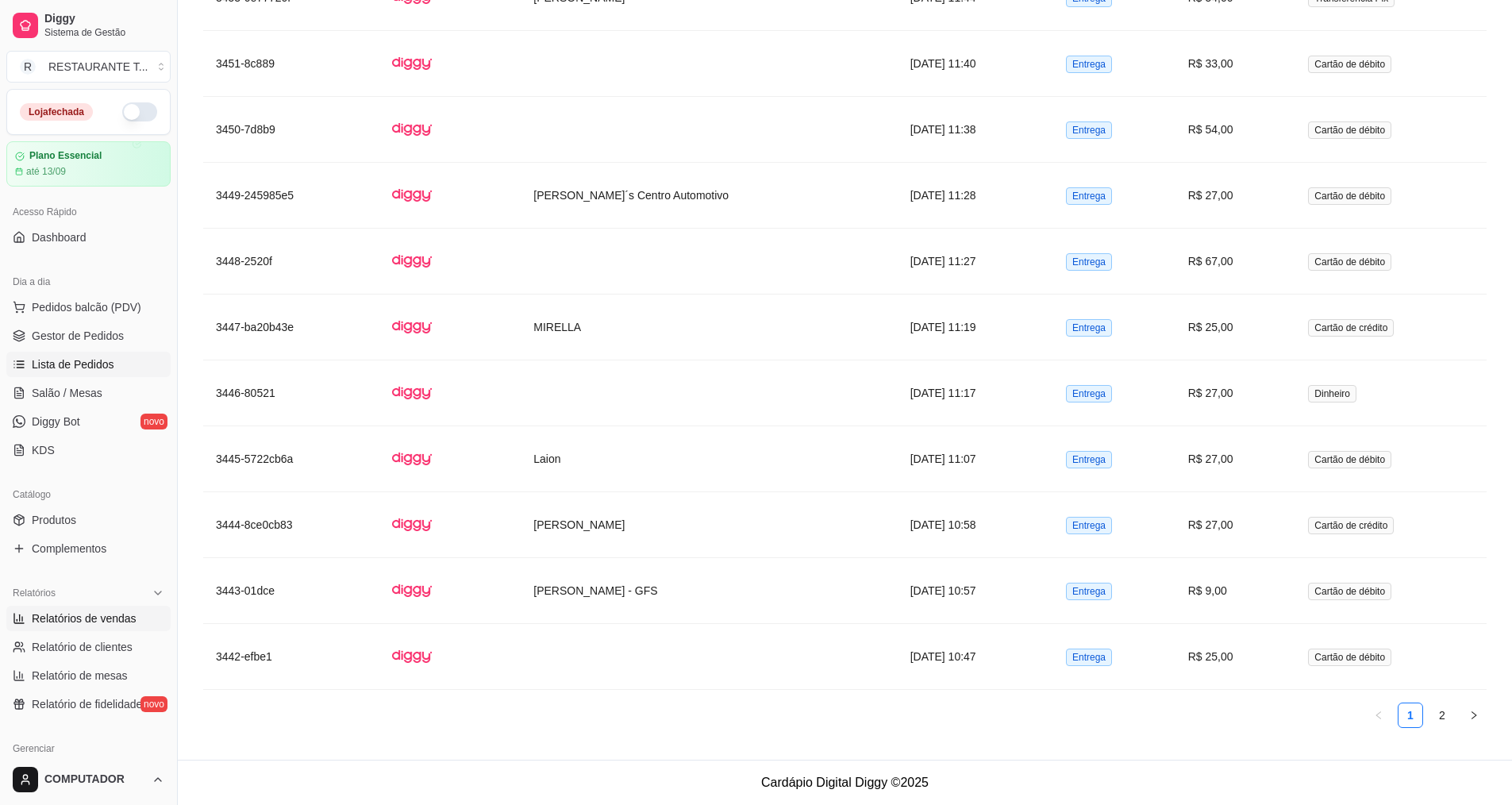
click at [95, 374] on link "Lista de Pedidos" at bounding box center [88, 365] width 164 height 25
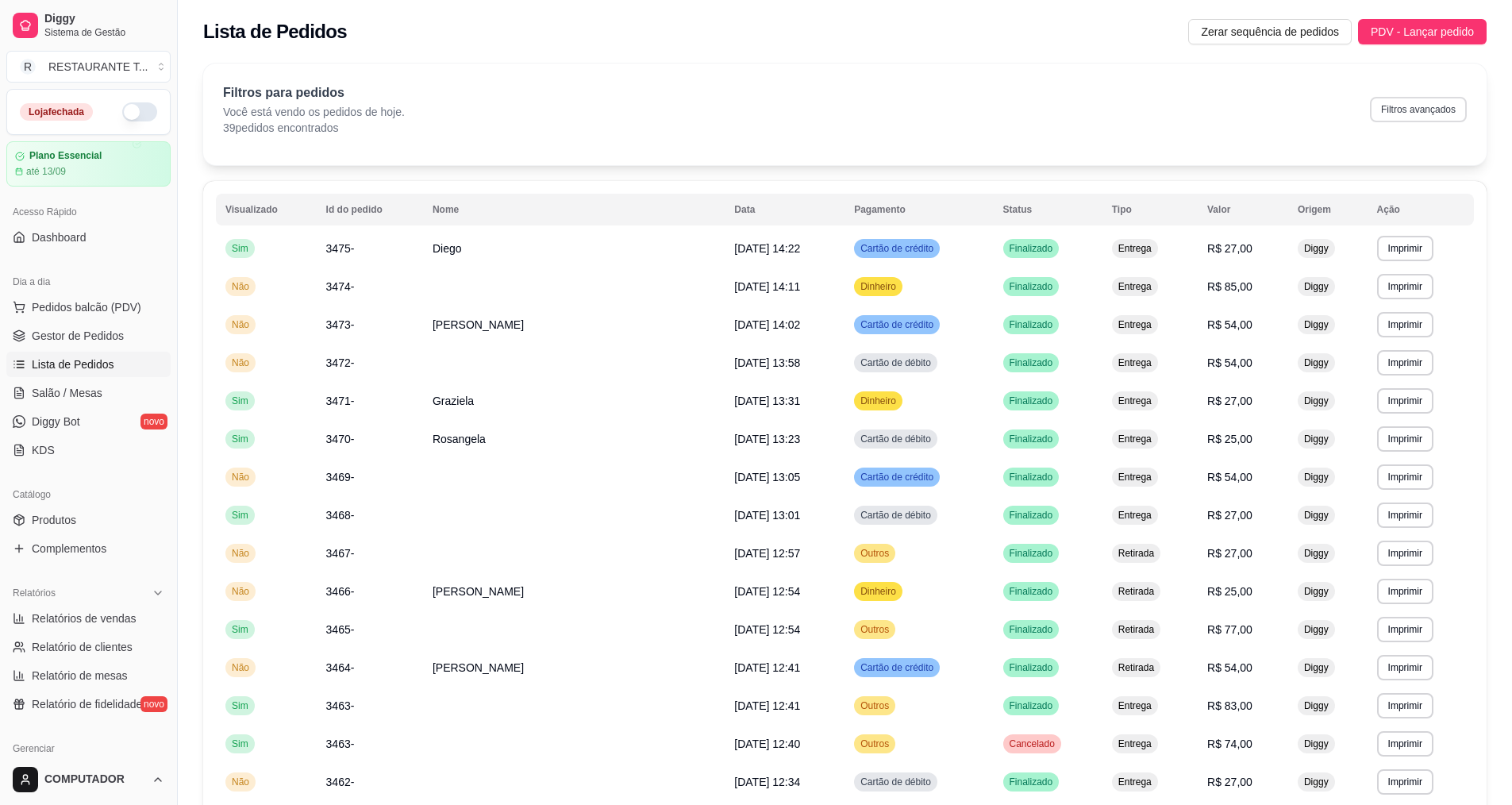
click at [1402, 99] on button "Filtros avançados" at bounding box center [1418, 110] width 97 height 25
select select "0"
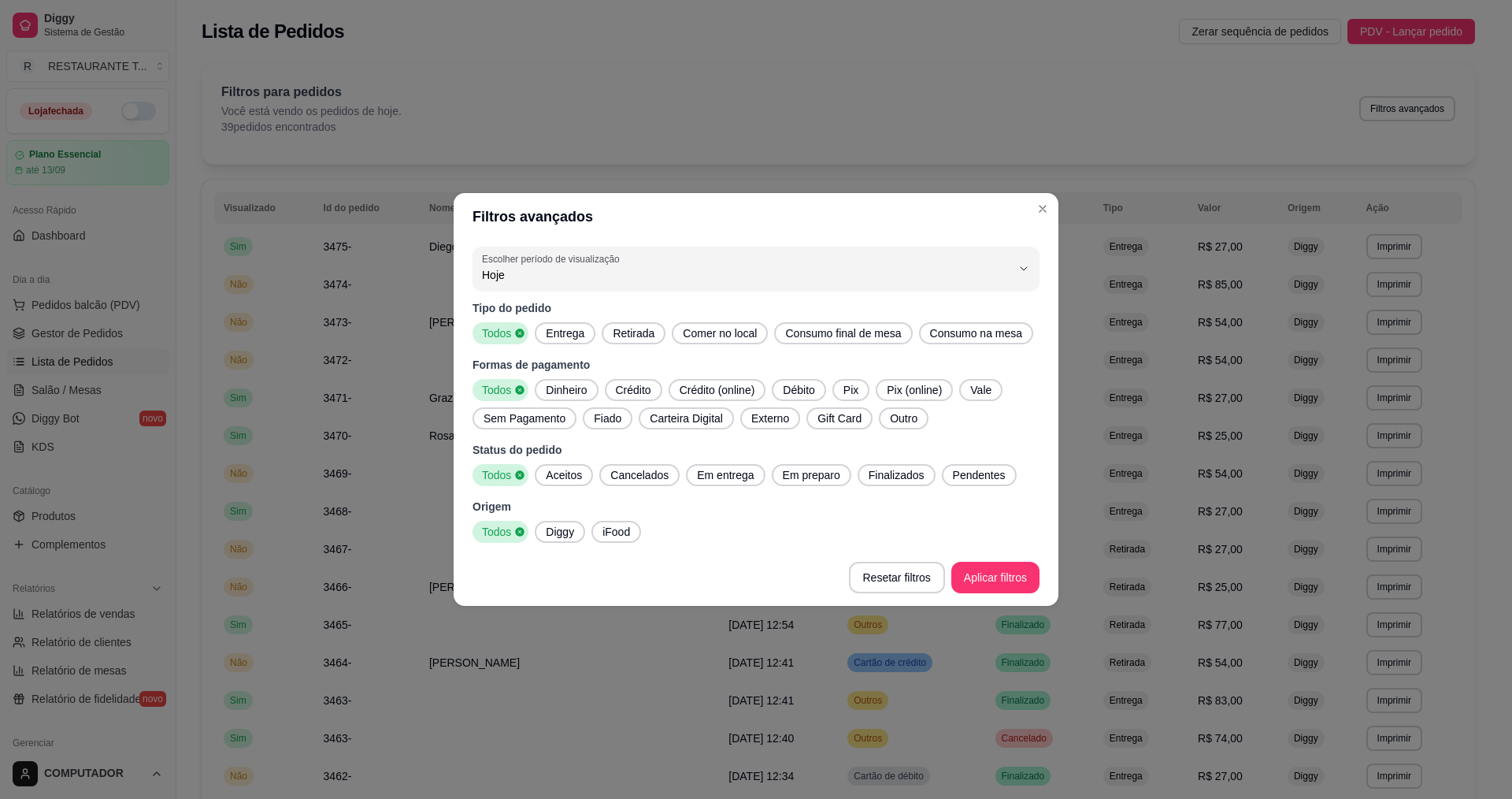
click at [518, 383] on div "Todos" at bounding box center [501, 389] width 56 height 22
click at [565, 383] on span "Dinheiro" at bounding box center [566, 390] width 53 height 16
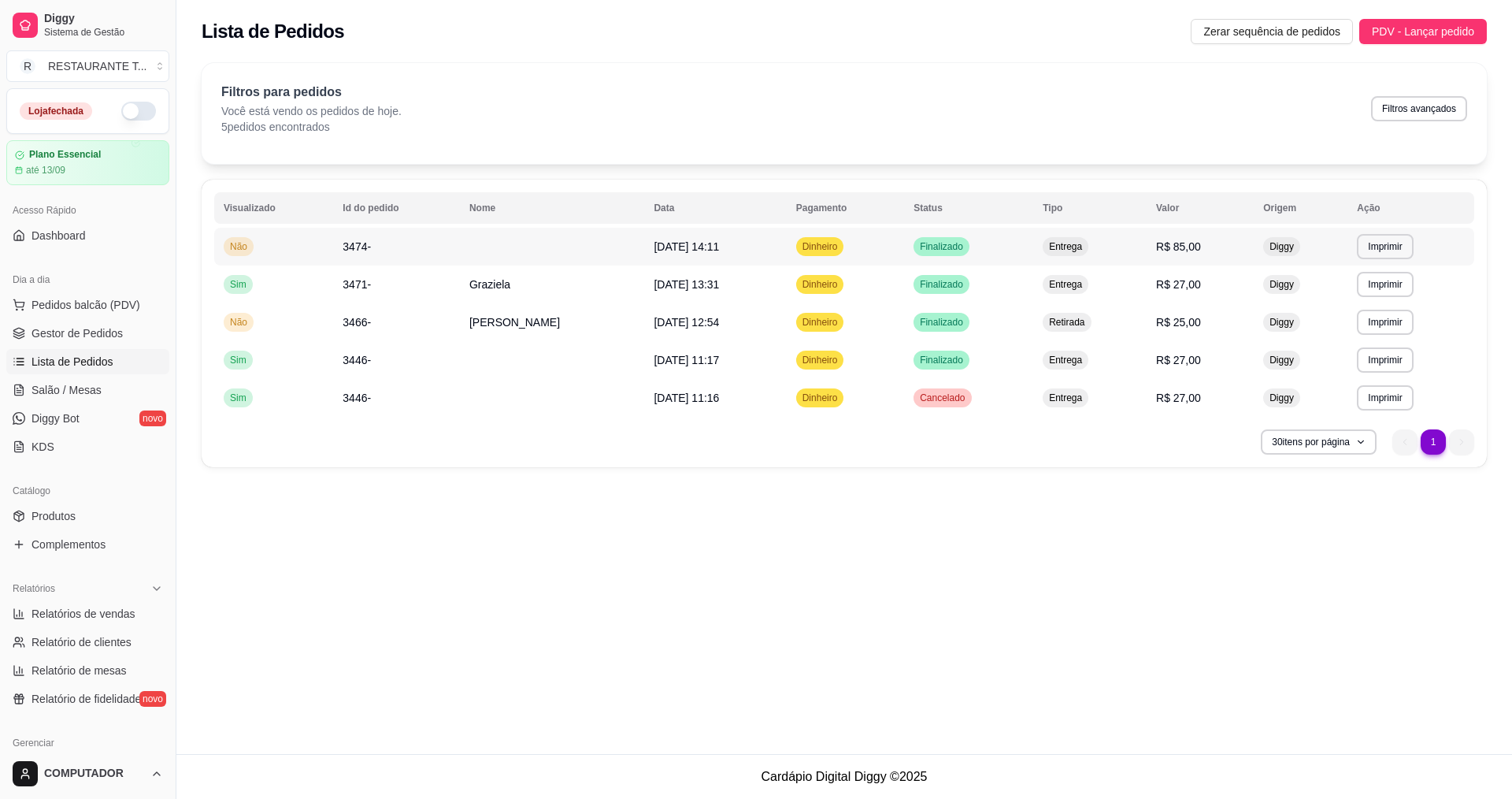
click at [1177, 252] on span "R$ 85,00" at bounding box center [1178, 247] width 45 height 13
click at [947, 277] on div "Finalizado" at bounding box center [941, 283] width 56 height 18
click at [542, 316] on span "[PERSON_NAME]" at bounding box center [514, 321] width 90 height 13
click at [1089, 374] on td "Entrega" at bounding box center [1090, 359] width 114 height 38
click at [784, 283] on td "[DATE] 13:31" at bounding box center [715, 283] width 142 height 38
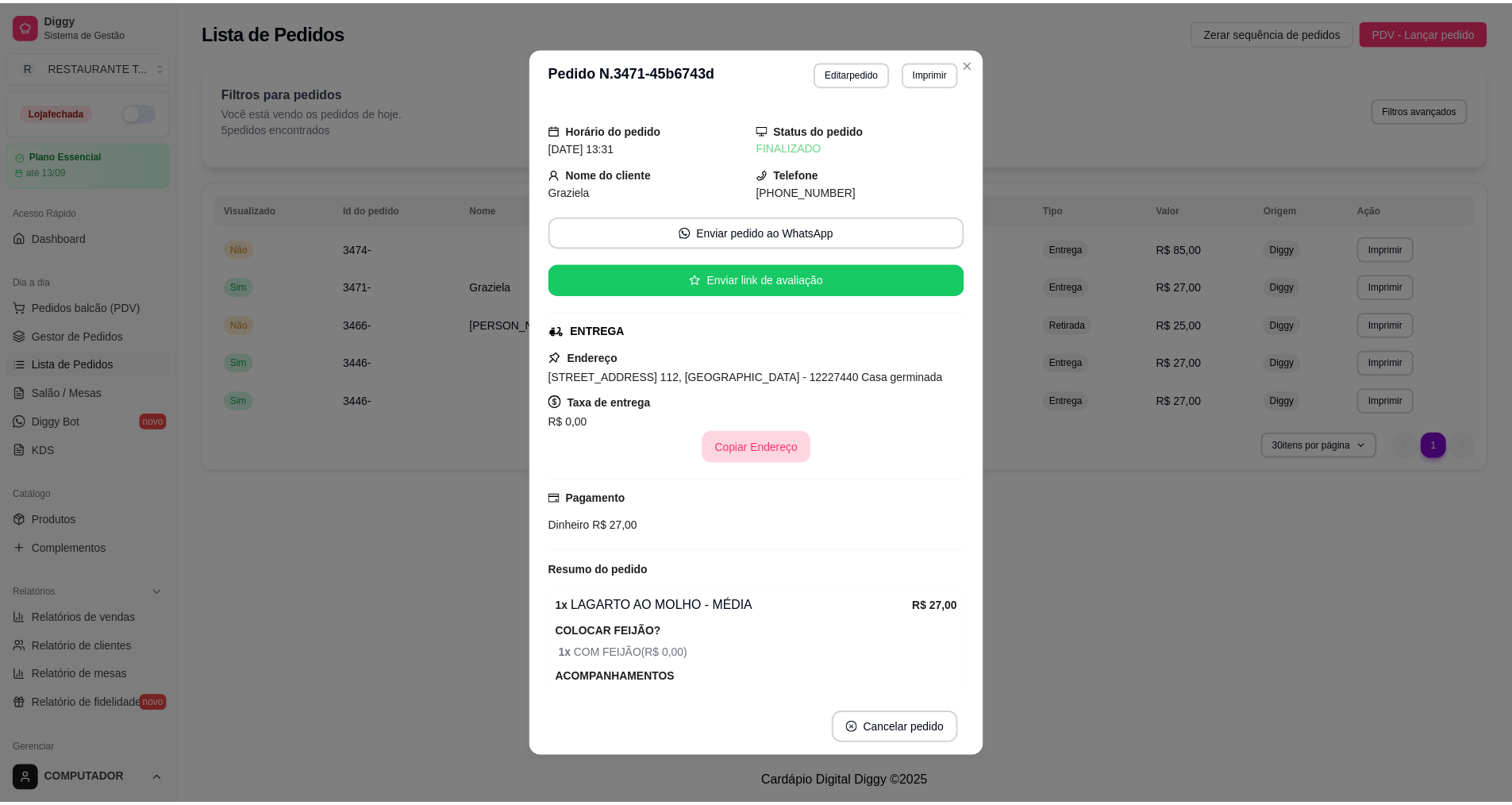
scroll to position [104, 0]
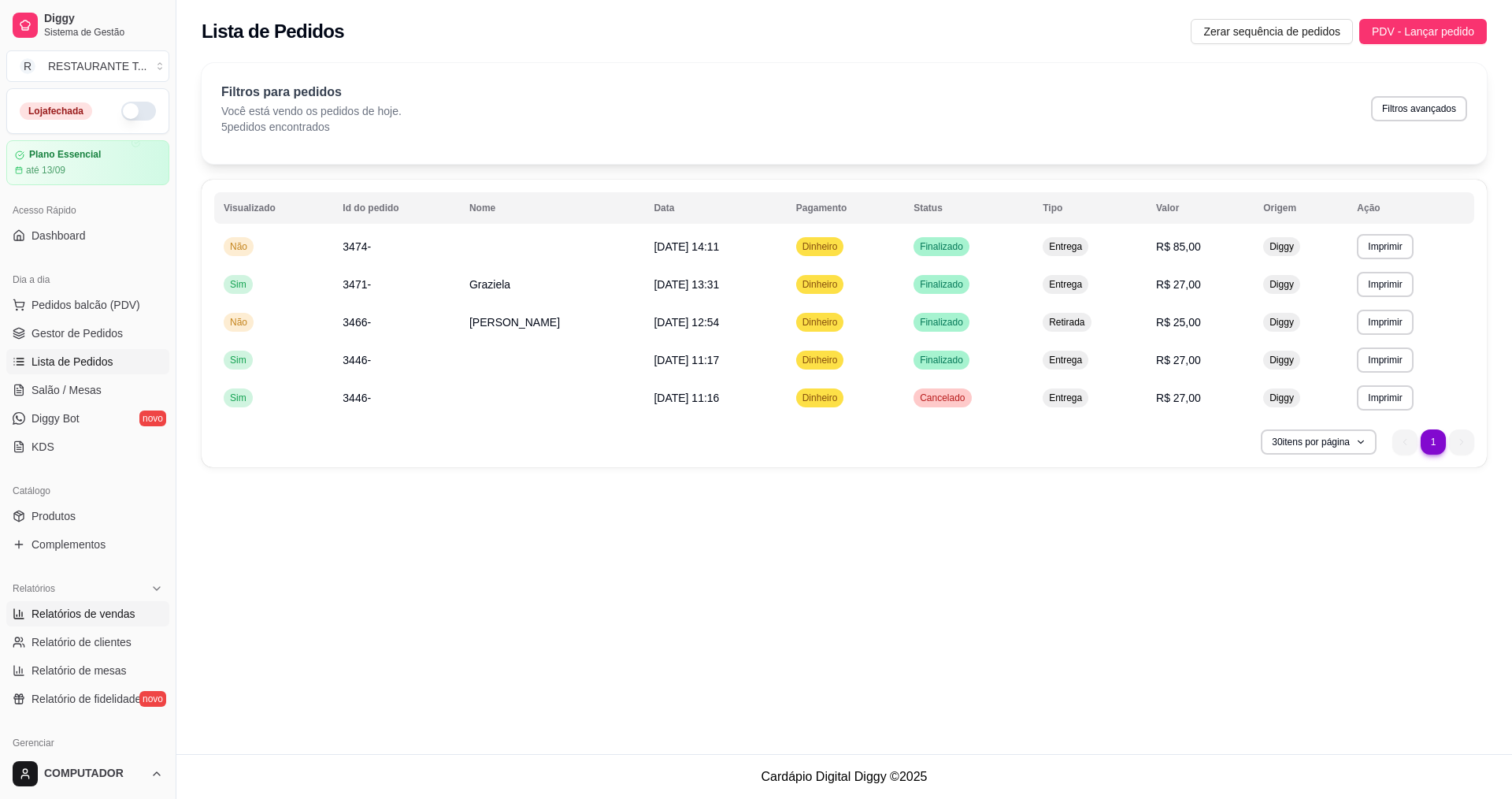
click at [112, 615] on span "Relatórios de vendas" at bounding box center [82, 614] width 104 height 16
select select "ALL"
select select "0"
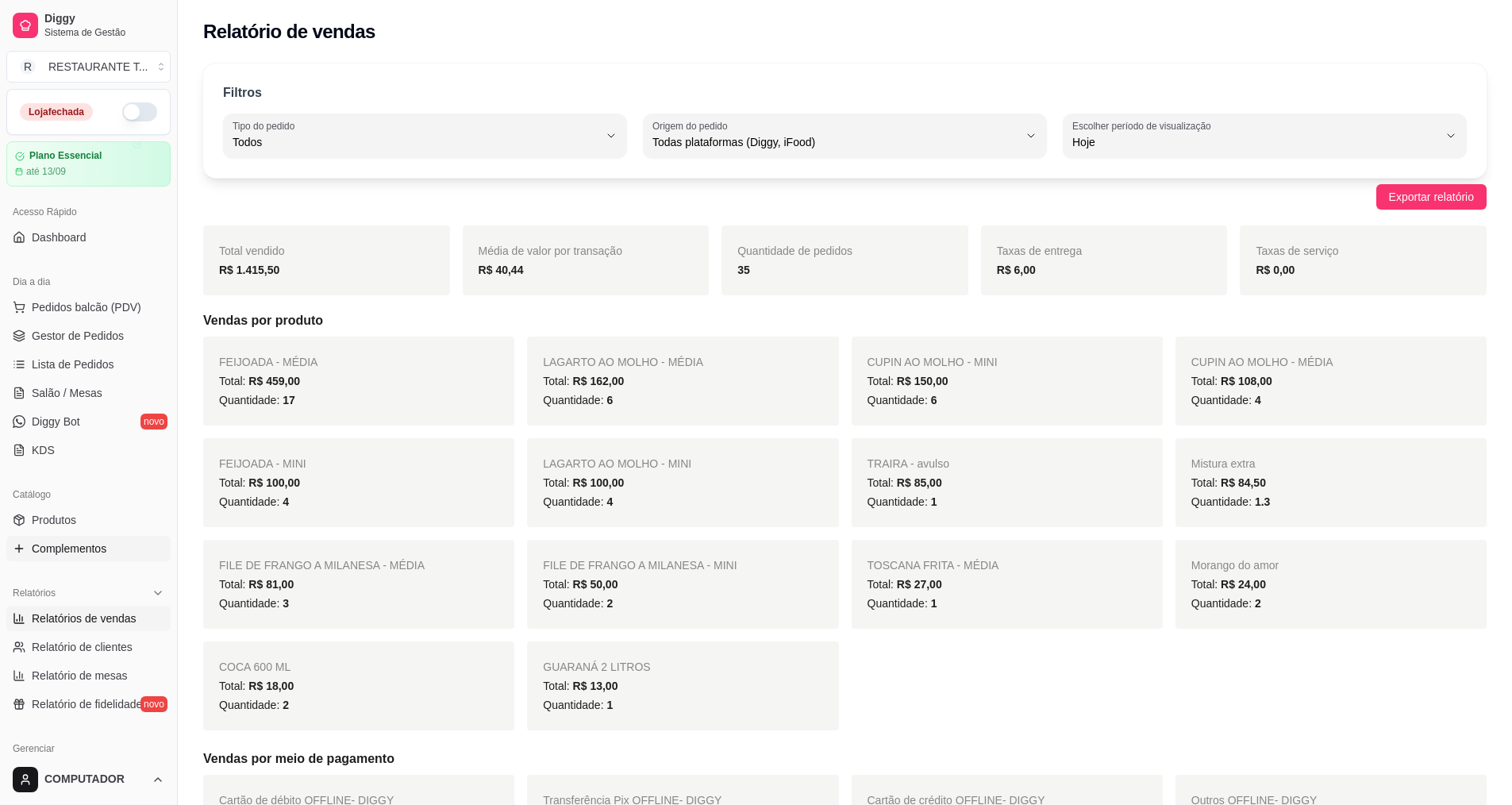
click at [82, 536] on link "Complementos" at bounding box center [88, 549] width 164 height 25
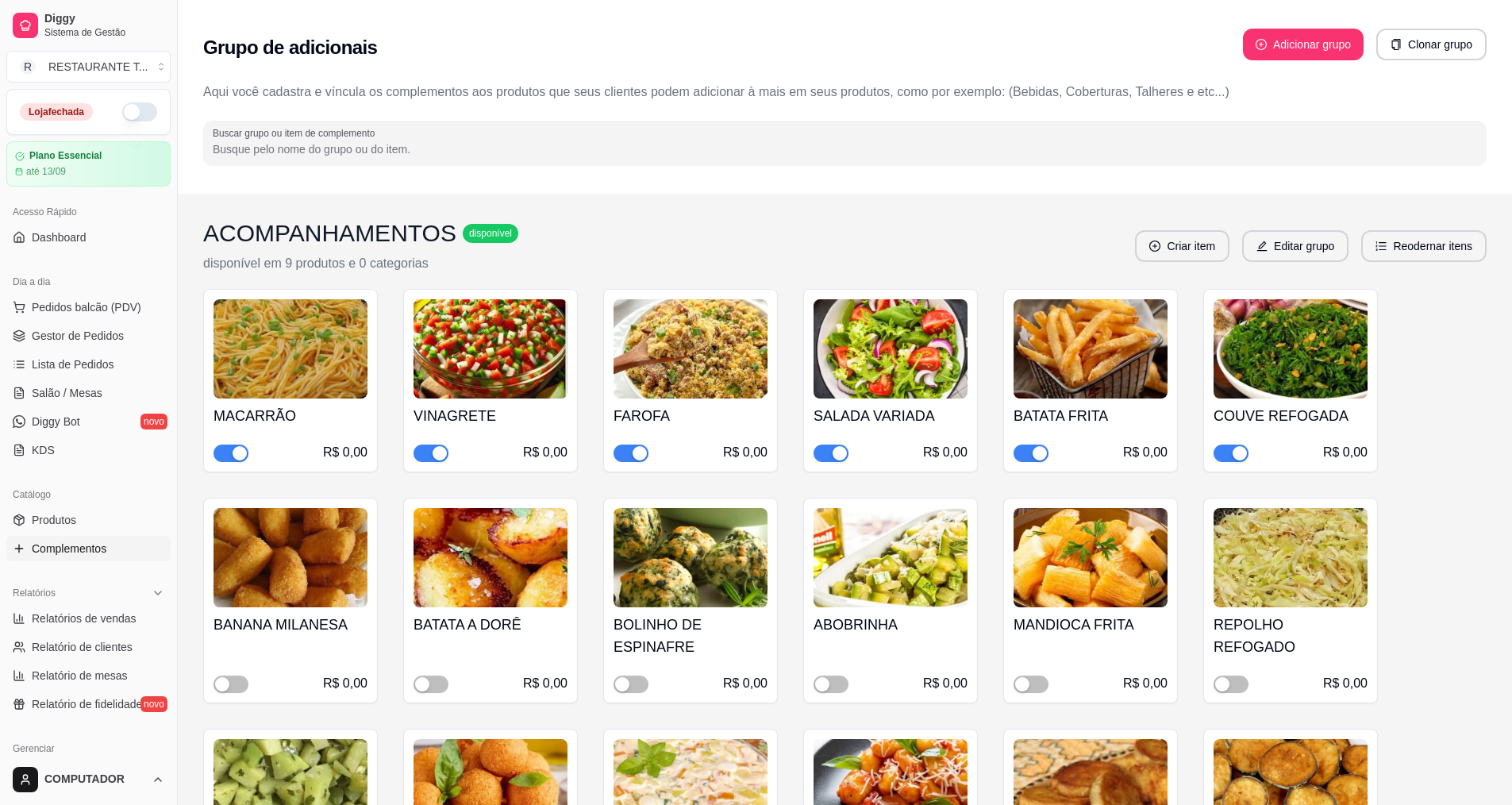
click at [1035, 456] on div "button" at bounding box center [1040, 453] width 15 height 15
click at [1244, 454] on div "button" at bounding box center [1239, 453] width 15 height 15
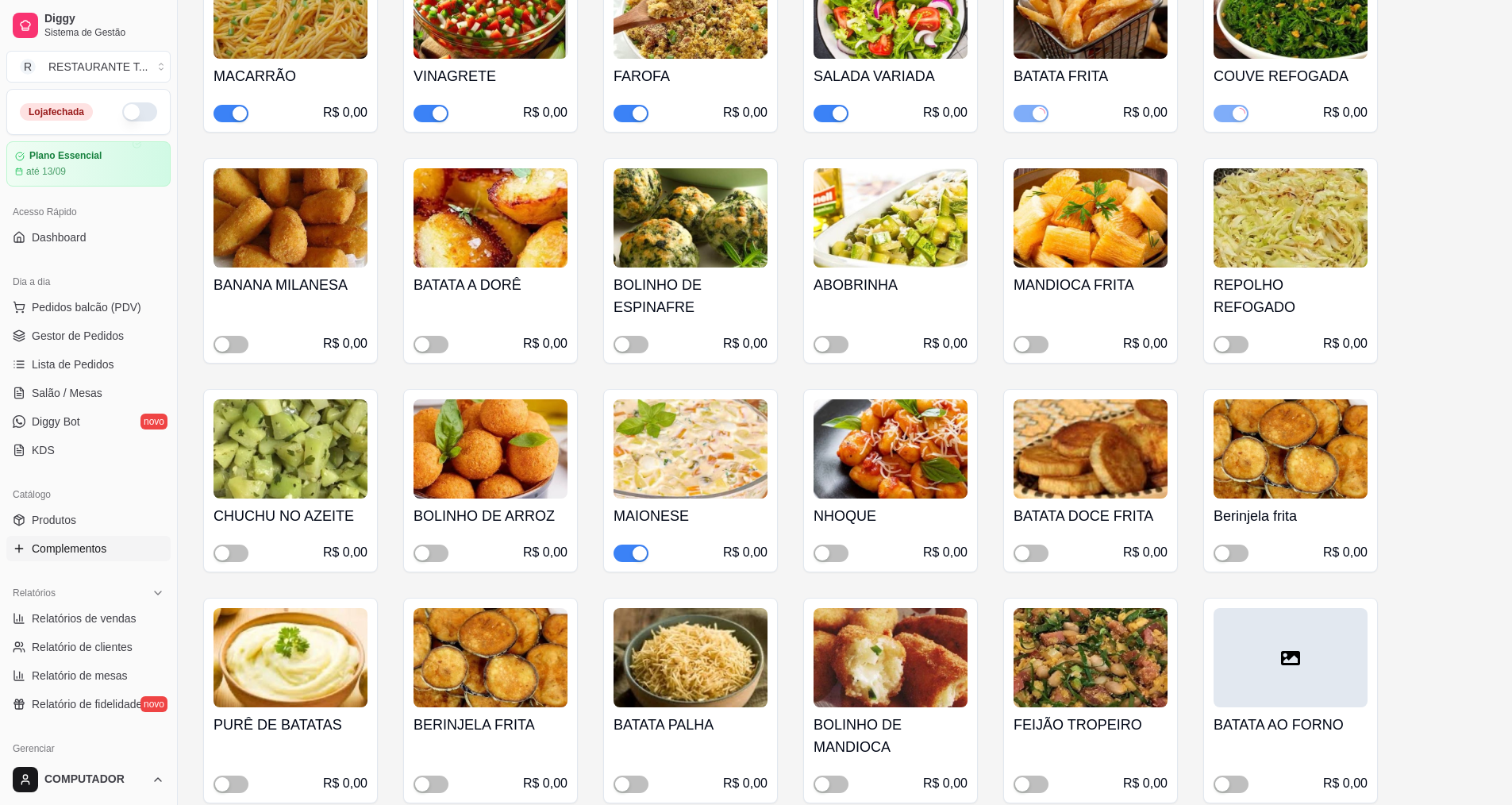
scroll to position [397, 0]
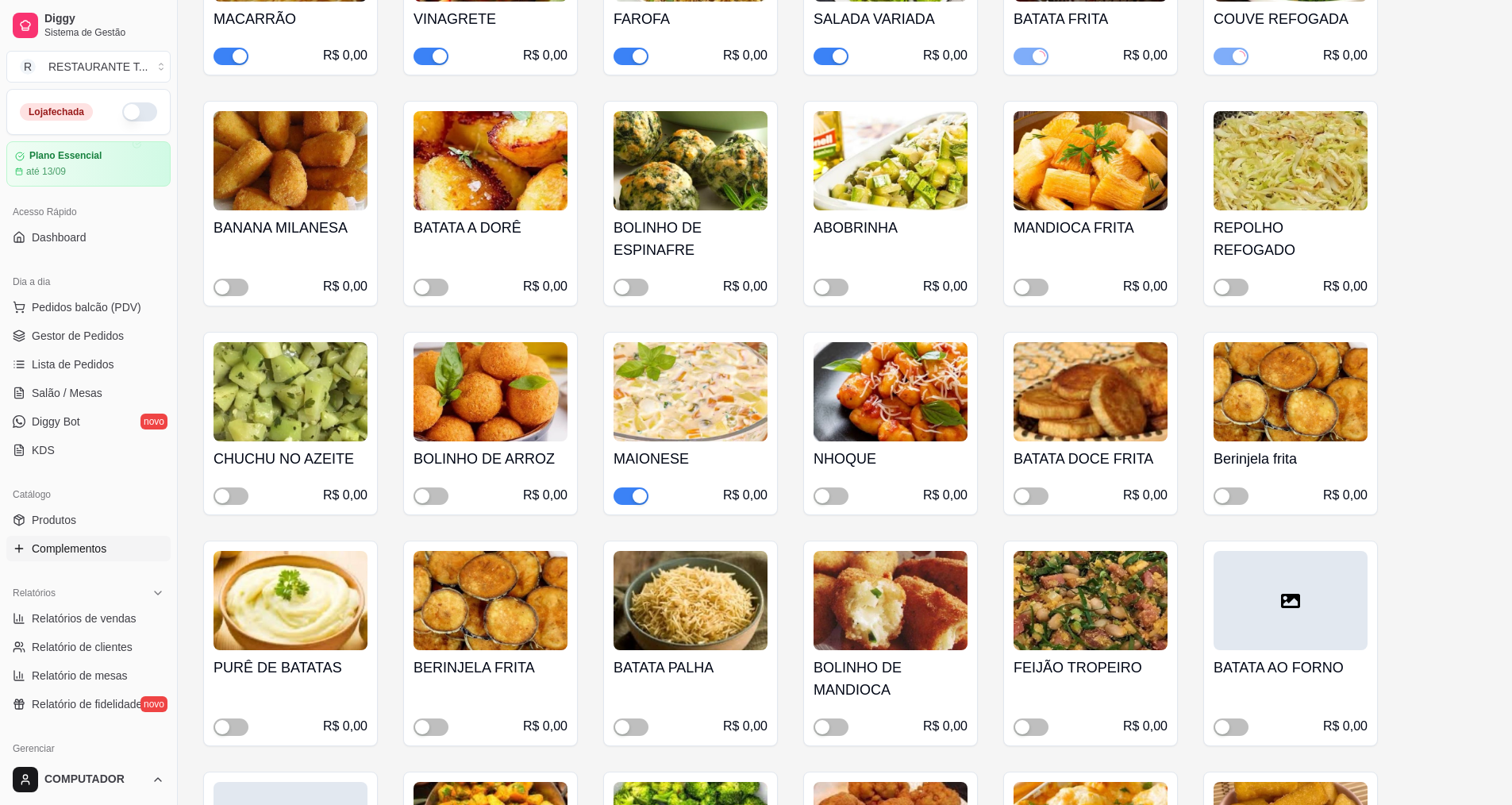
click at [638, 498] on div "button" at bounding box center [640, 496] width 15 height 15
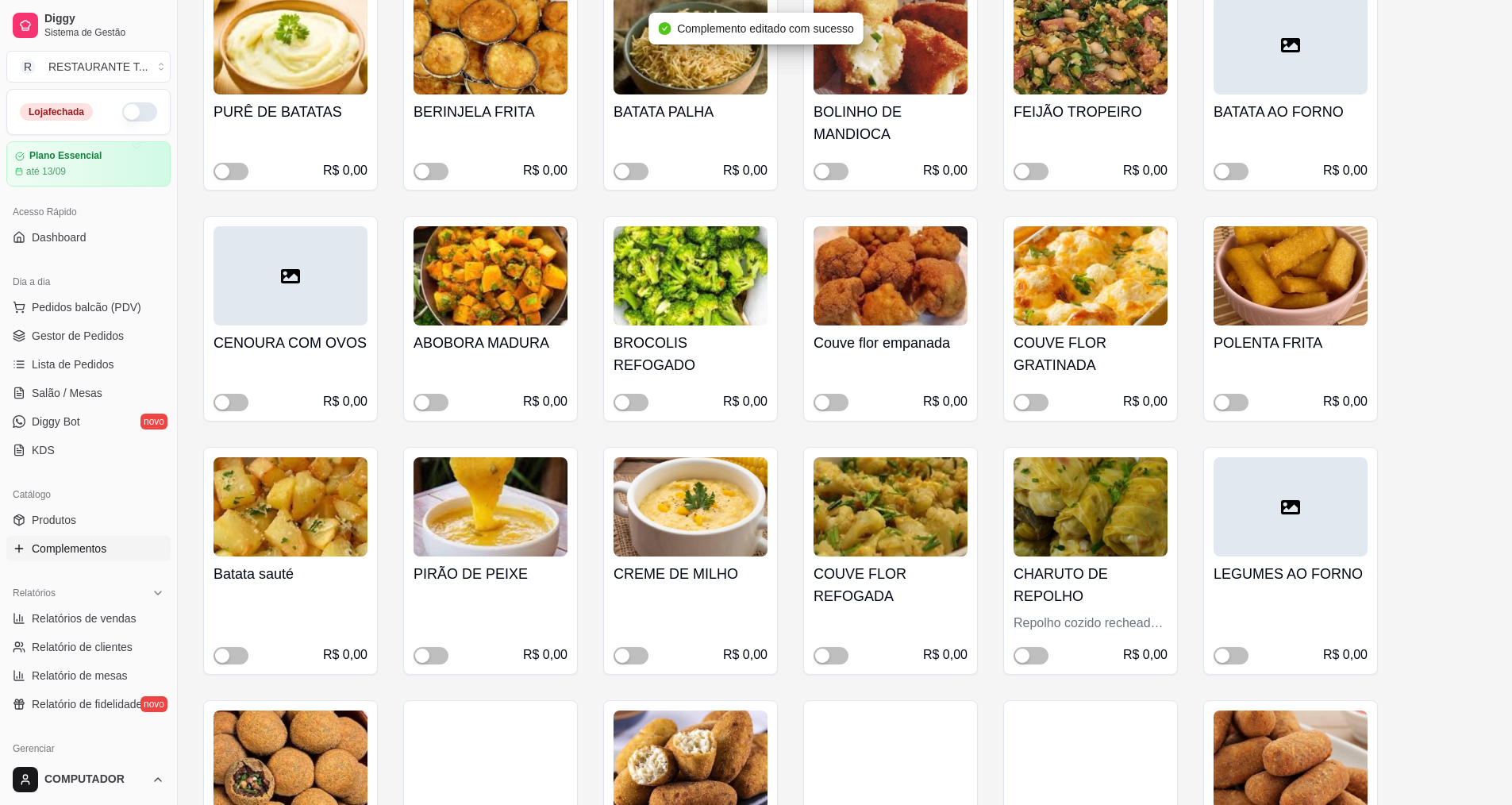
scroll to position [1270, 0]
